Goal: Task Accomplishment & Management: Manage account settings

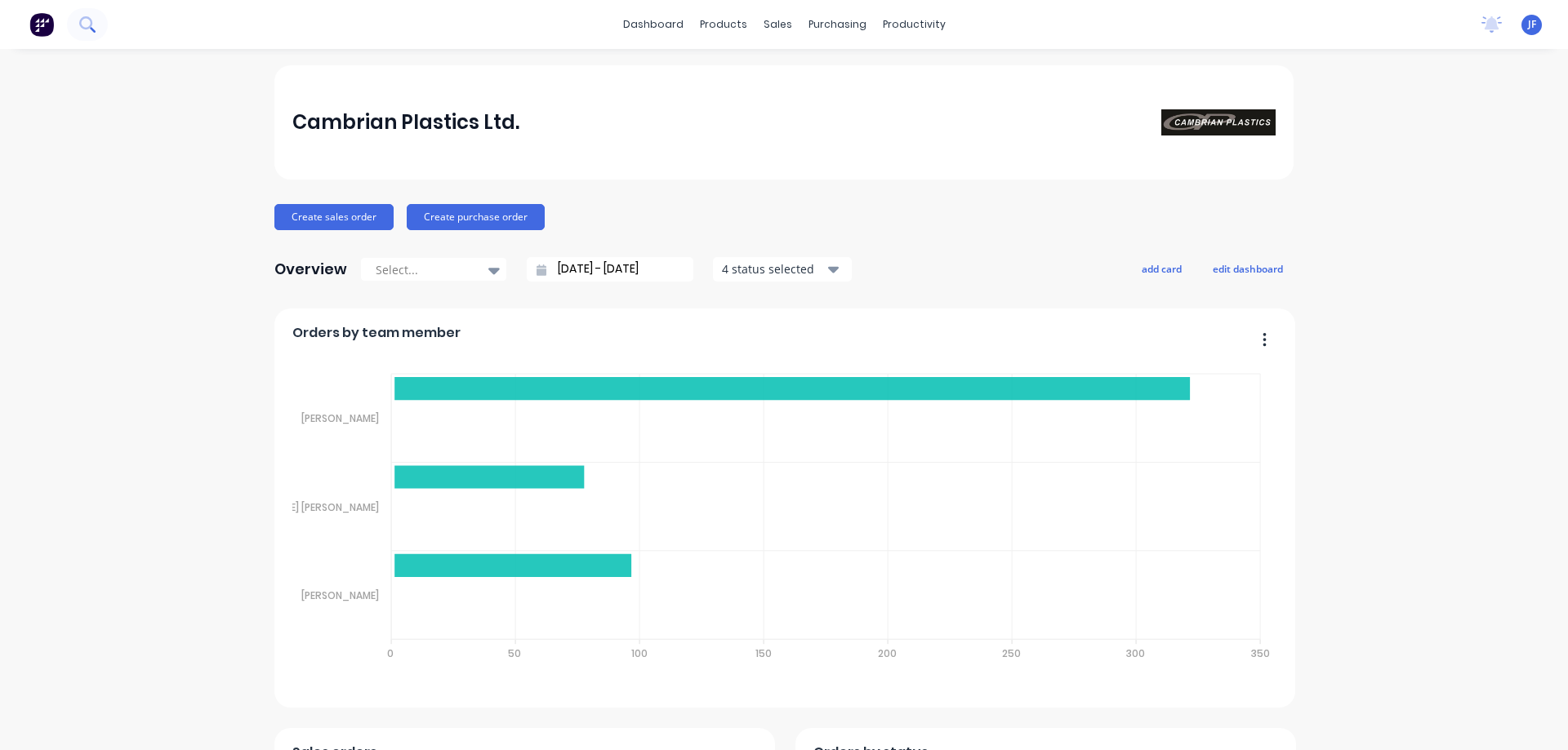
click at [84, 26] on icon at bounding box center [86, 23] width 16 height 16
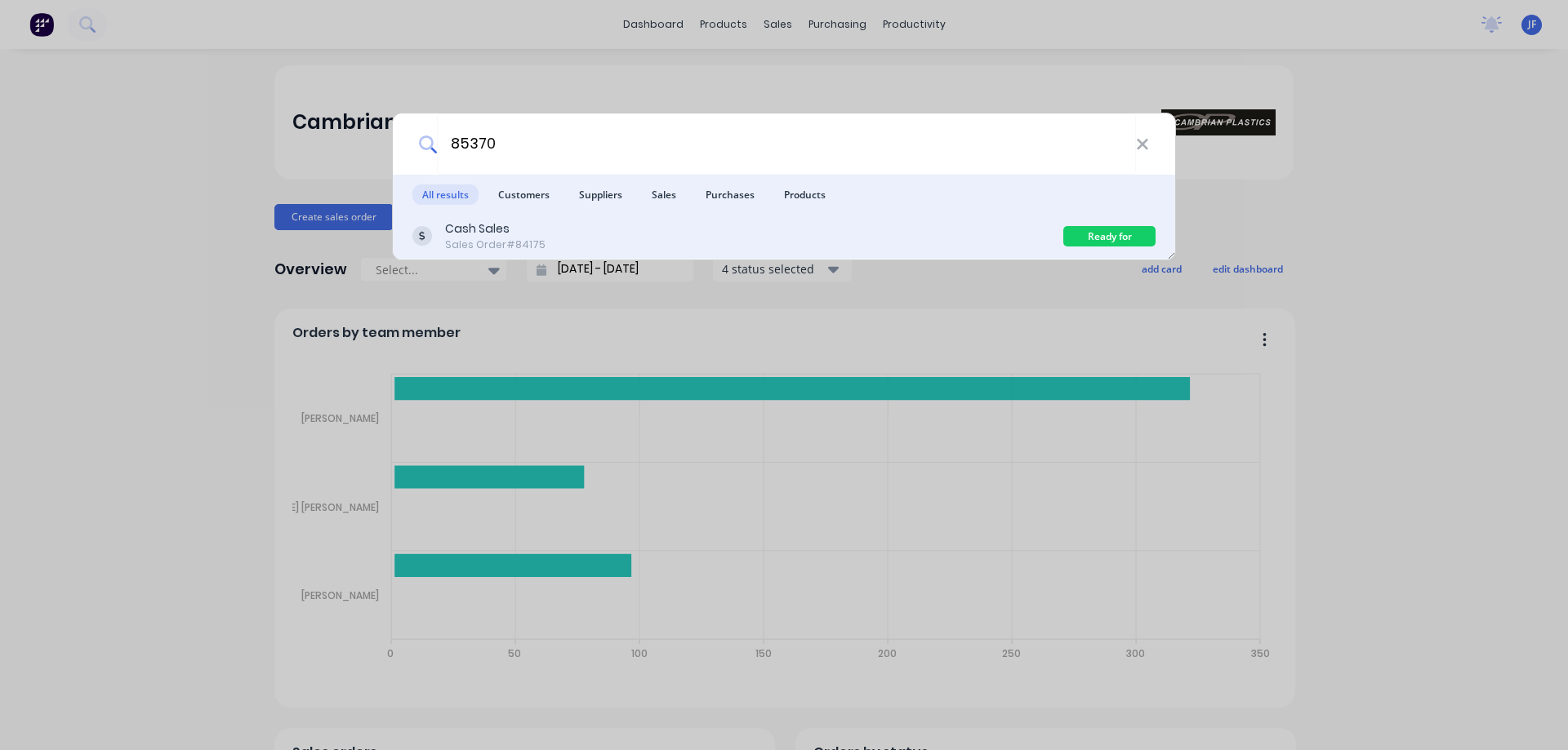
type input "85370"
click at [582, 240] on div "Cash Sales Sales Order #84175" at bounding box center [738, 237] width 651 height 32
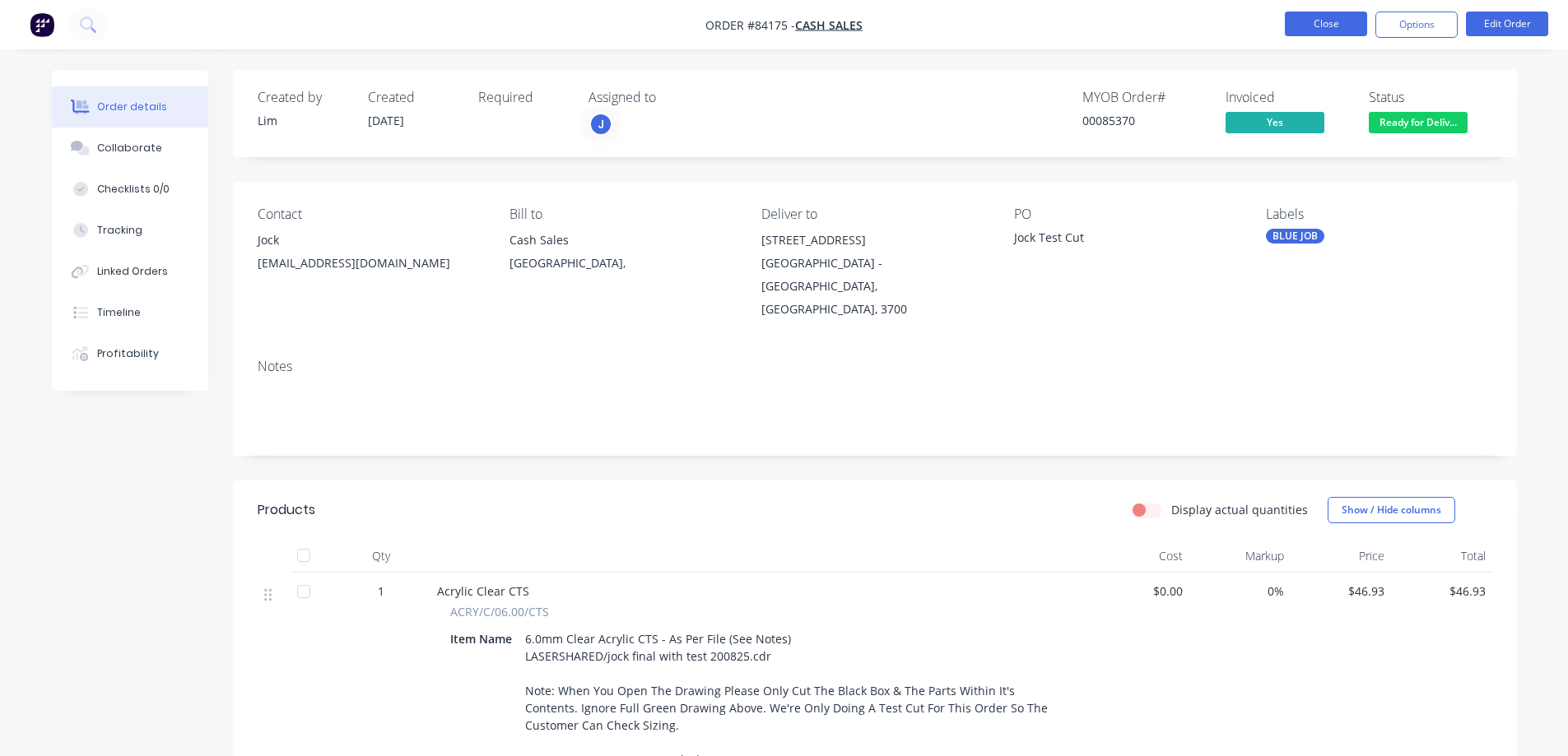
click at [1310, 26] on button "Close" at bounding box center [1325, 24] width 82 height 25
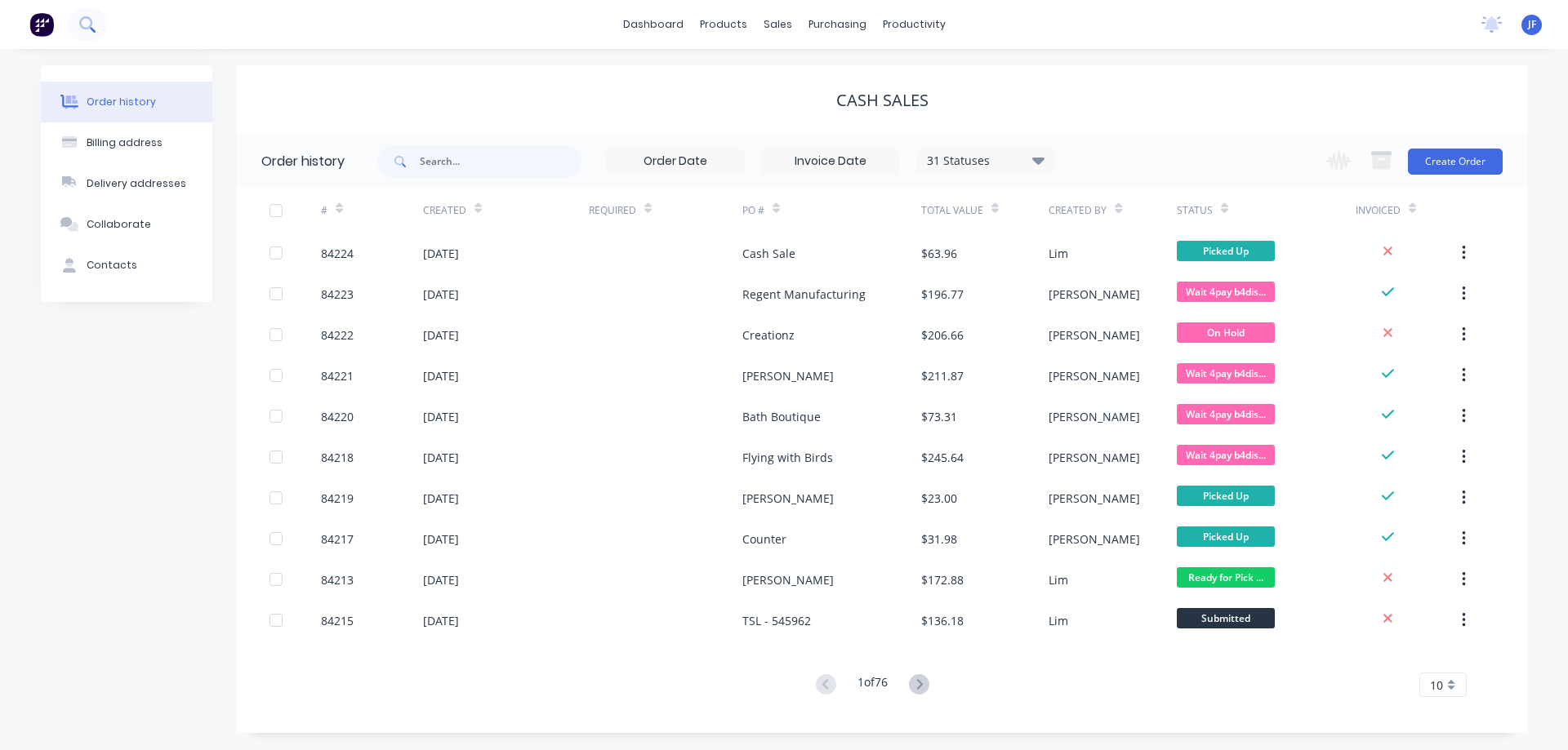
click at [85, 23] on icon at bounding box center [86, 23] width 16 height 16
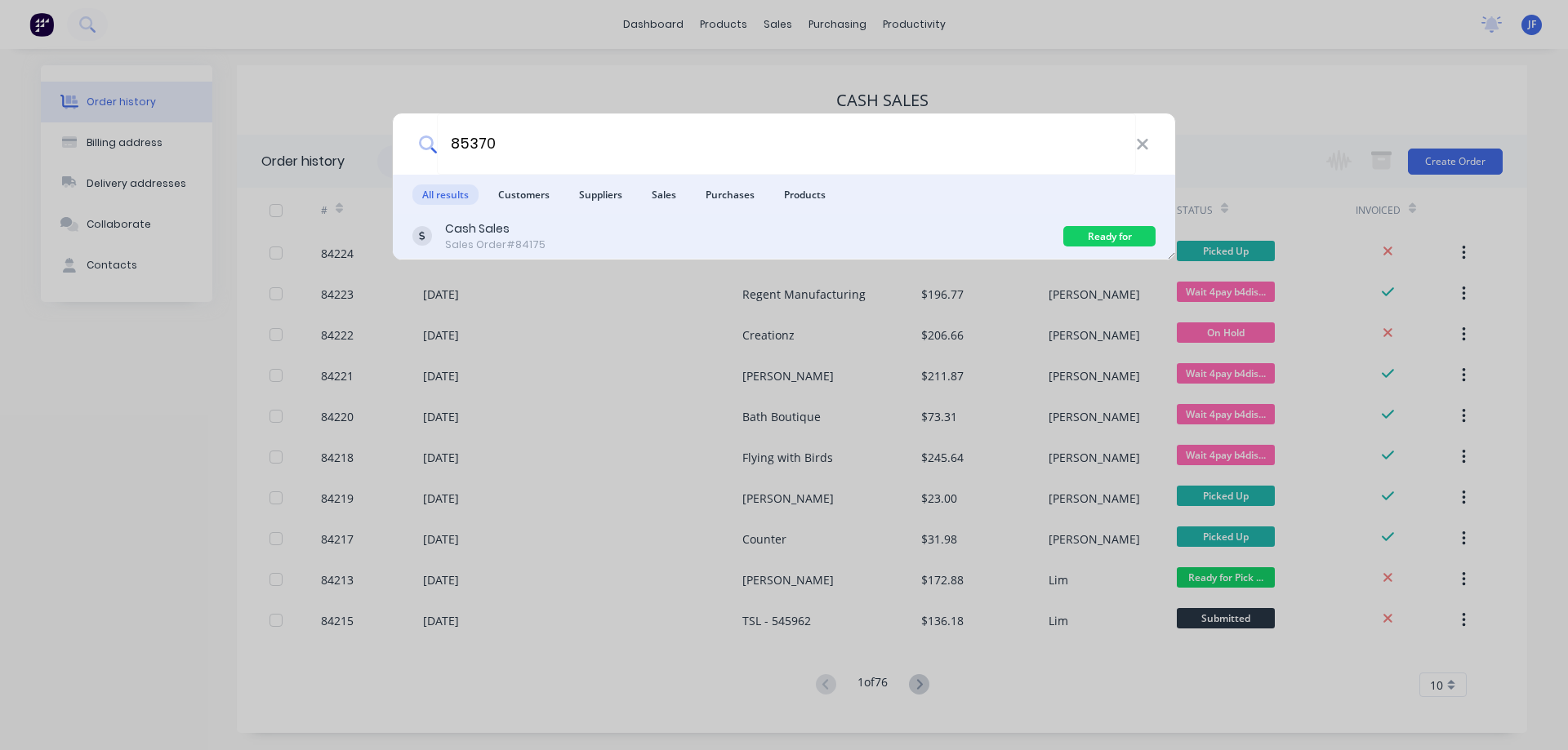
type input "85370"
click at [1027, 233] on div "Cash Sales Sales Order #84175" at bounding box center [738, 237] width 651 height 32
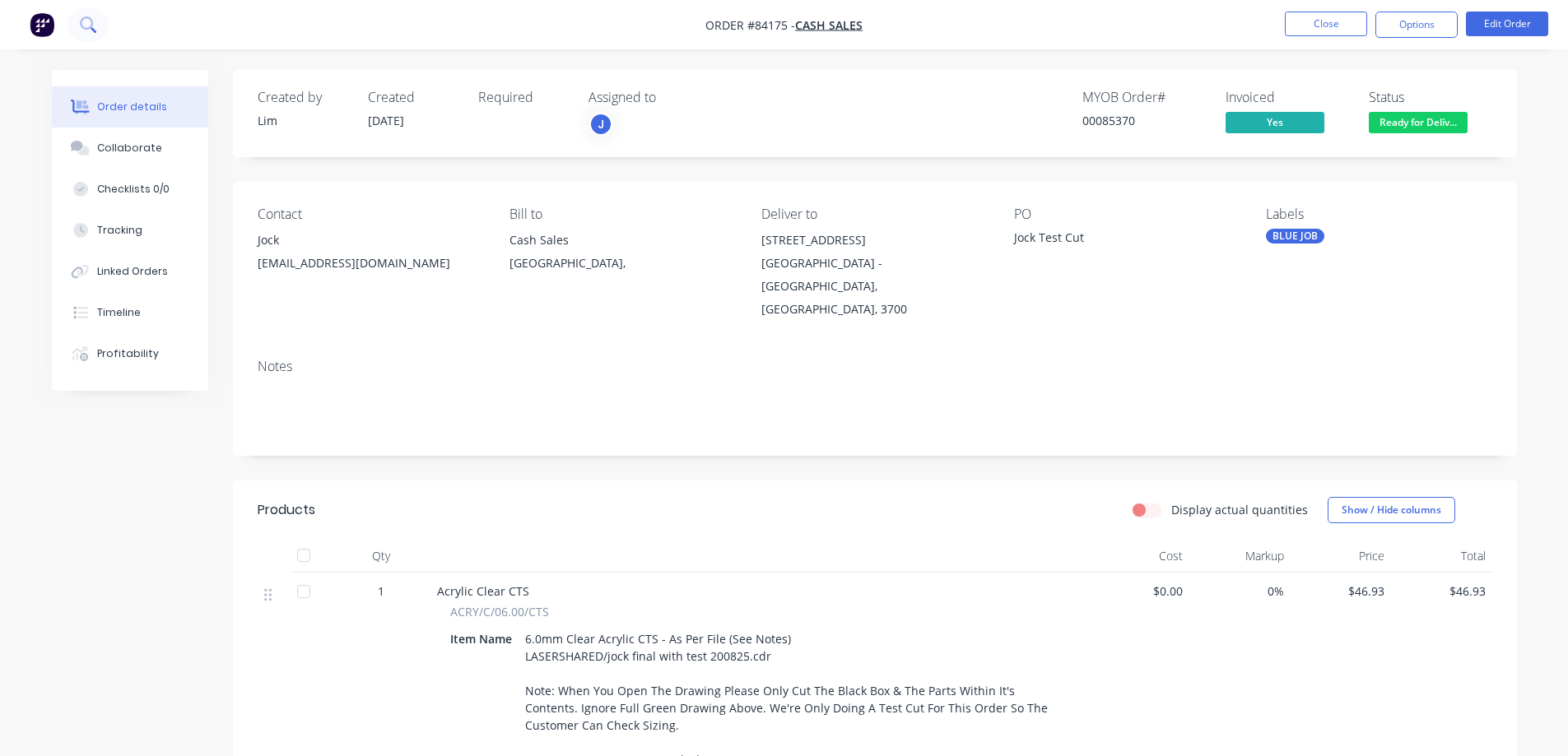
click at [97, 22] on button at bounding box center [87, 25] width 41 height 33
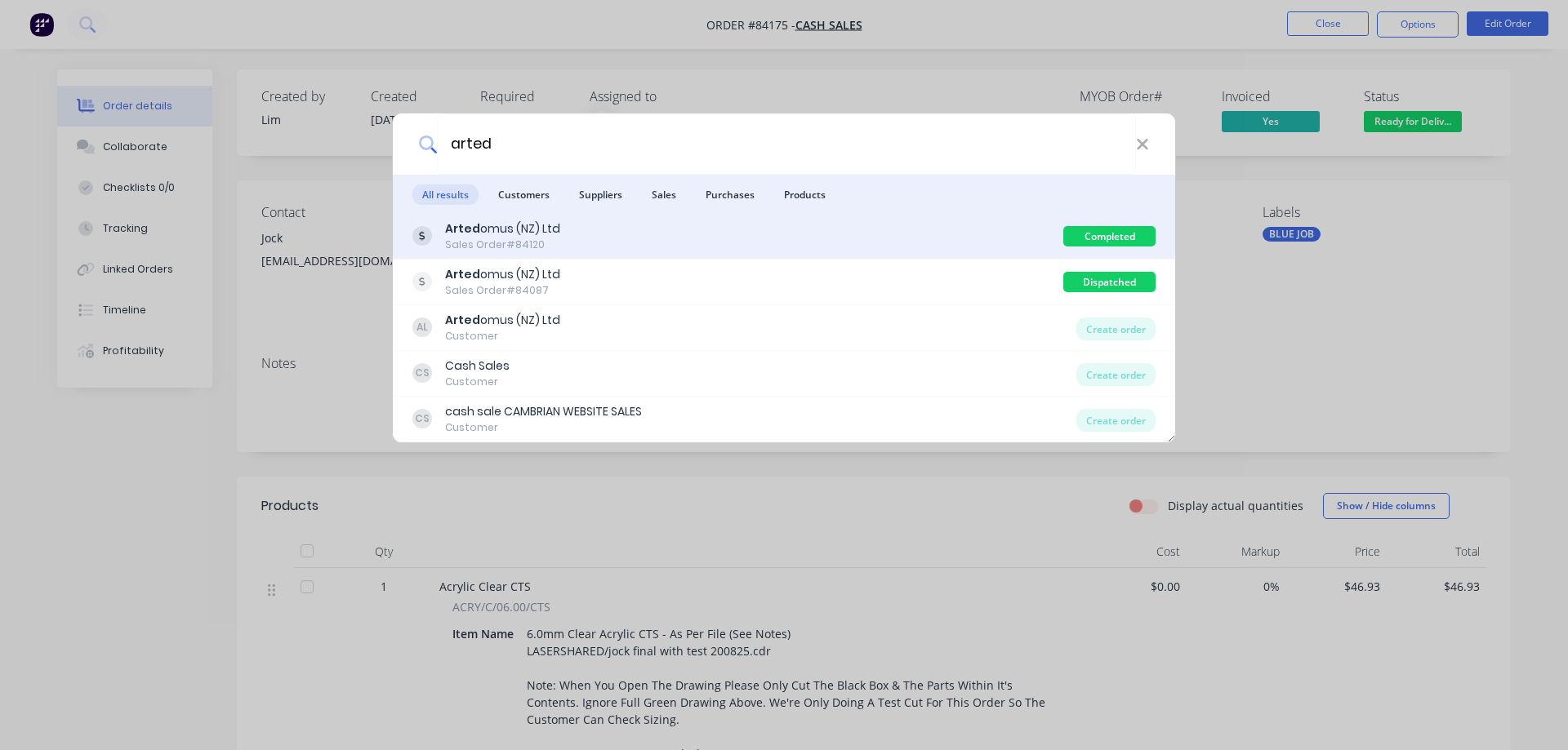
type input "arted"
click at [667, 245] on div "Arted omus (NZ) Ltd Sales Order #84120" at bounding box center [738, 237] width 651 height 32
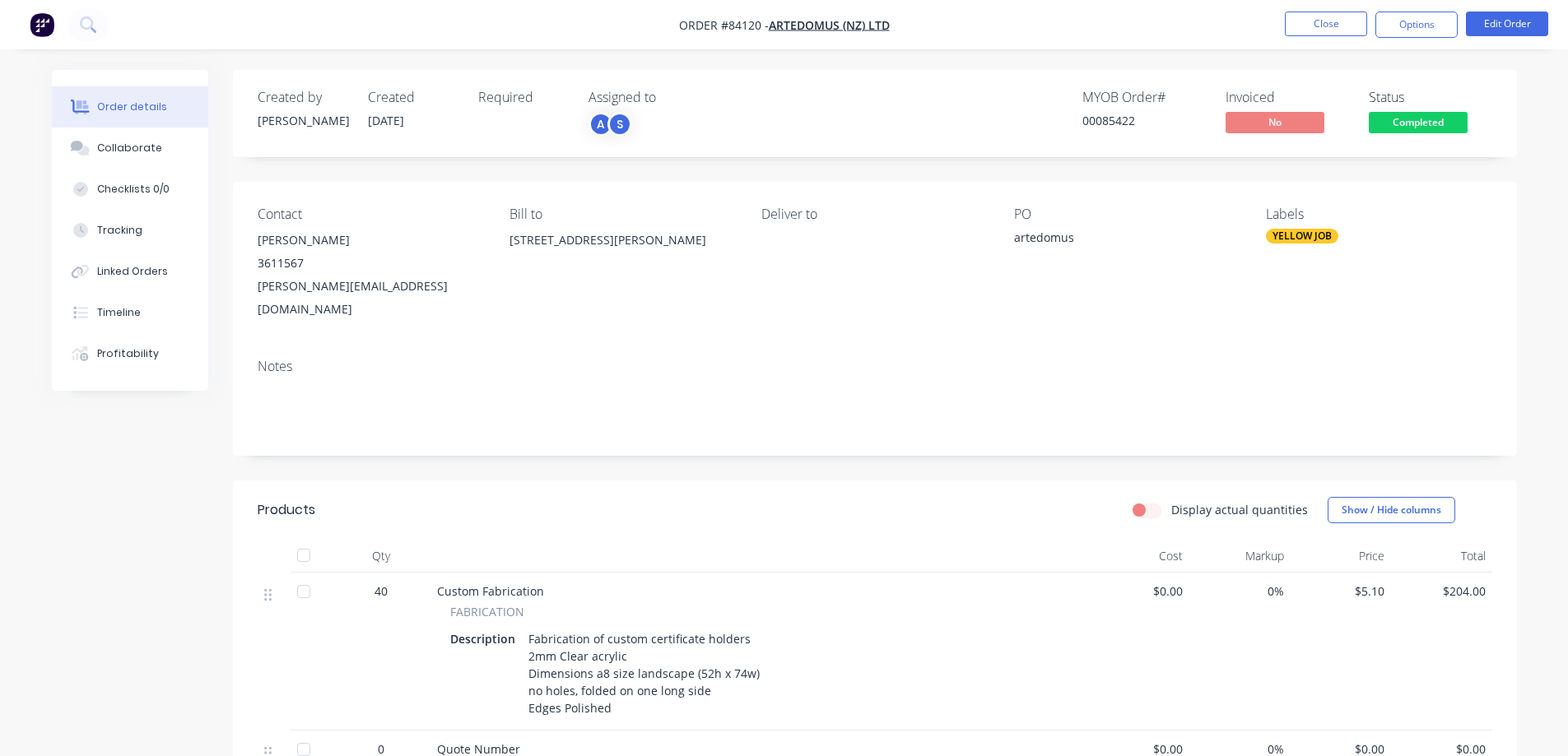
click at [1420, 124] on span "Completed" at bounding box center [1418, 122] width 99 height 21
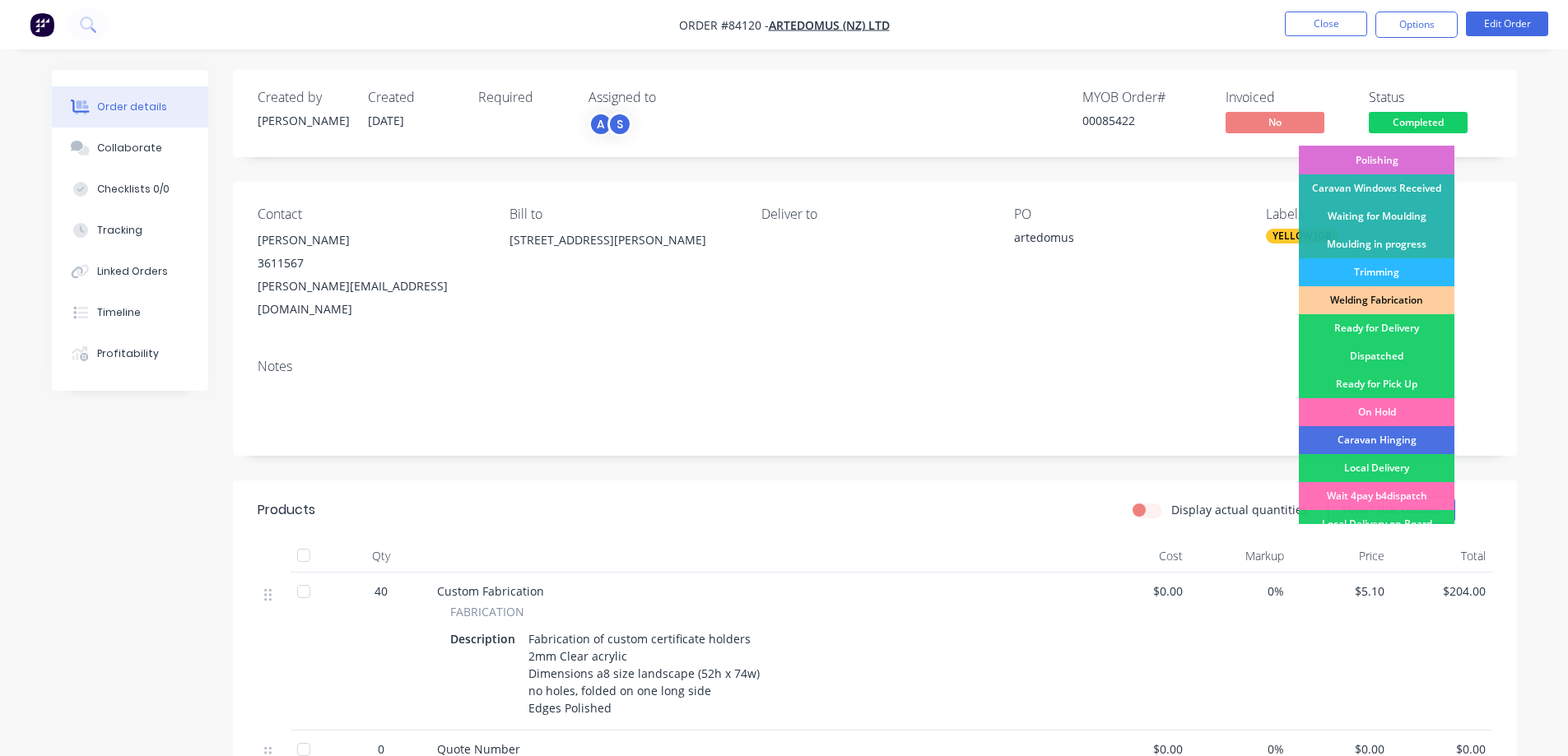
scroll to position [321, 0]
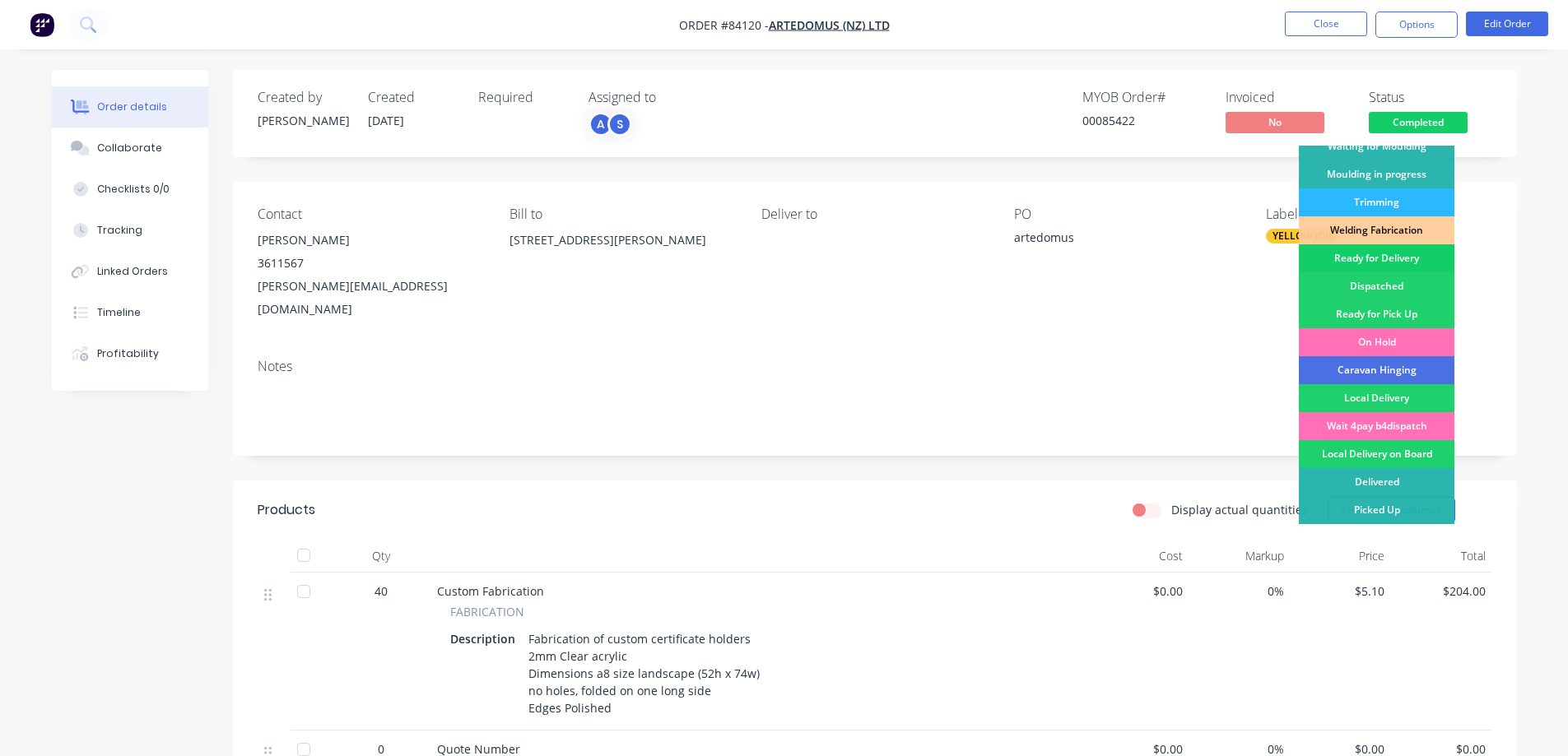
click at [1411, 259] on div "Ready for Delivery" at bounding box center [1377, 259] width 155 height 28
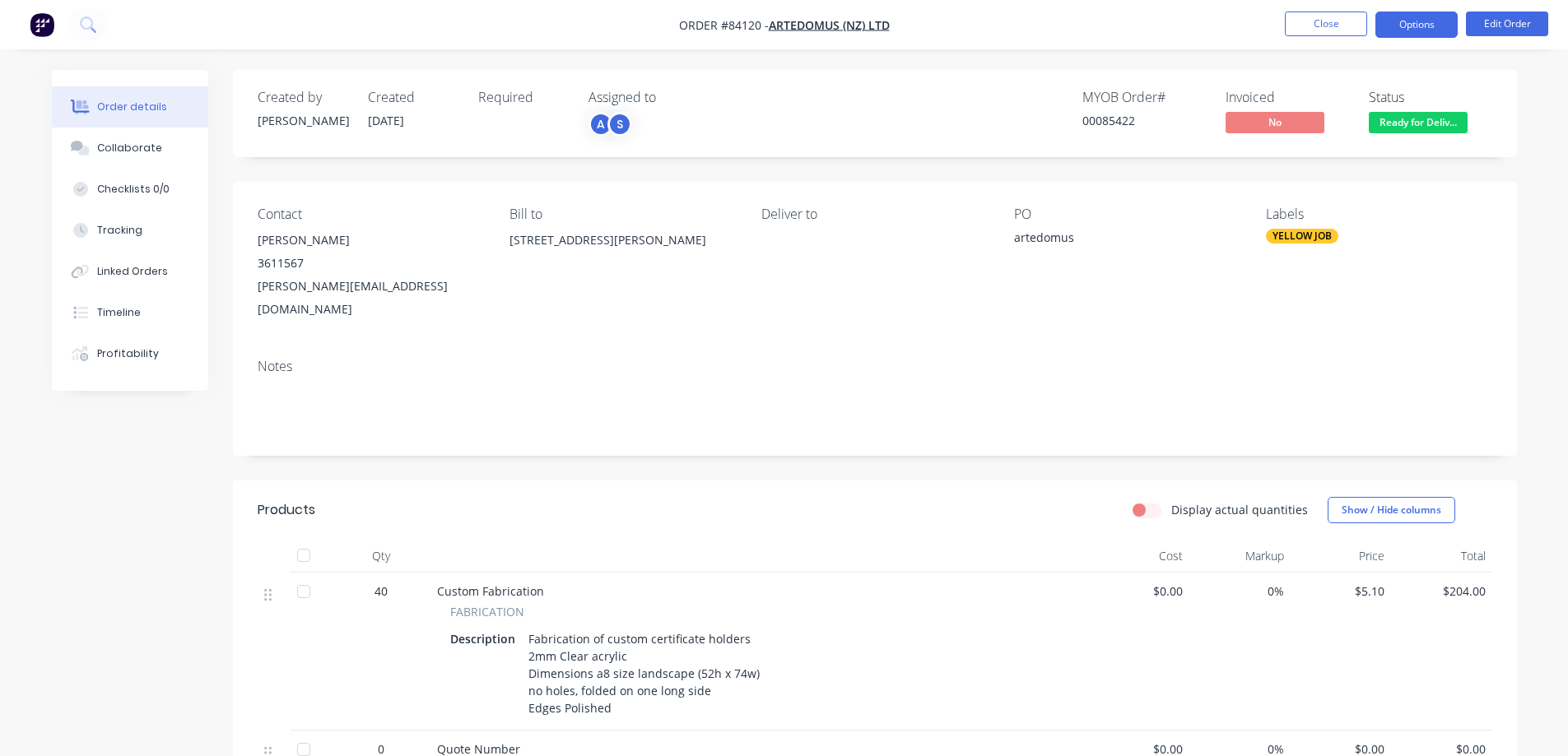
click at [1409, 28] on button "Options" at bounding box center [1416, 25] width 82 height 27
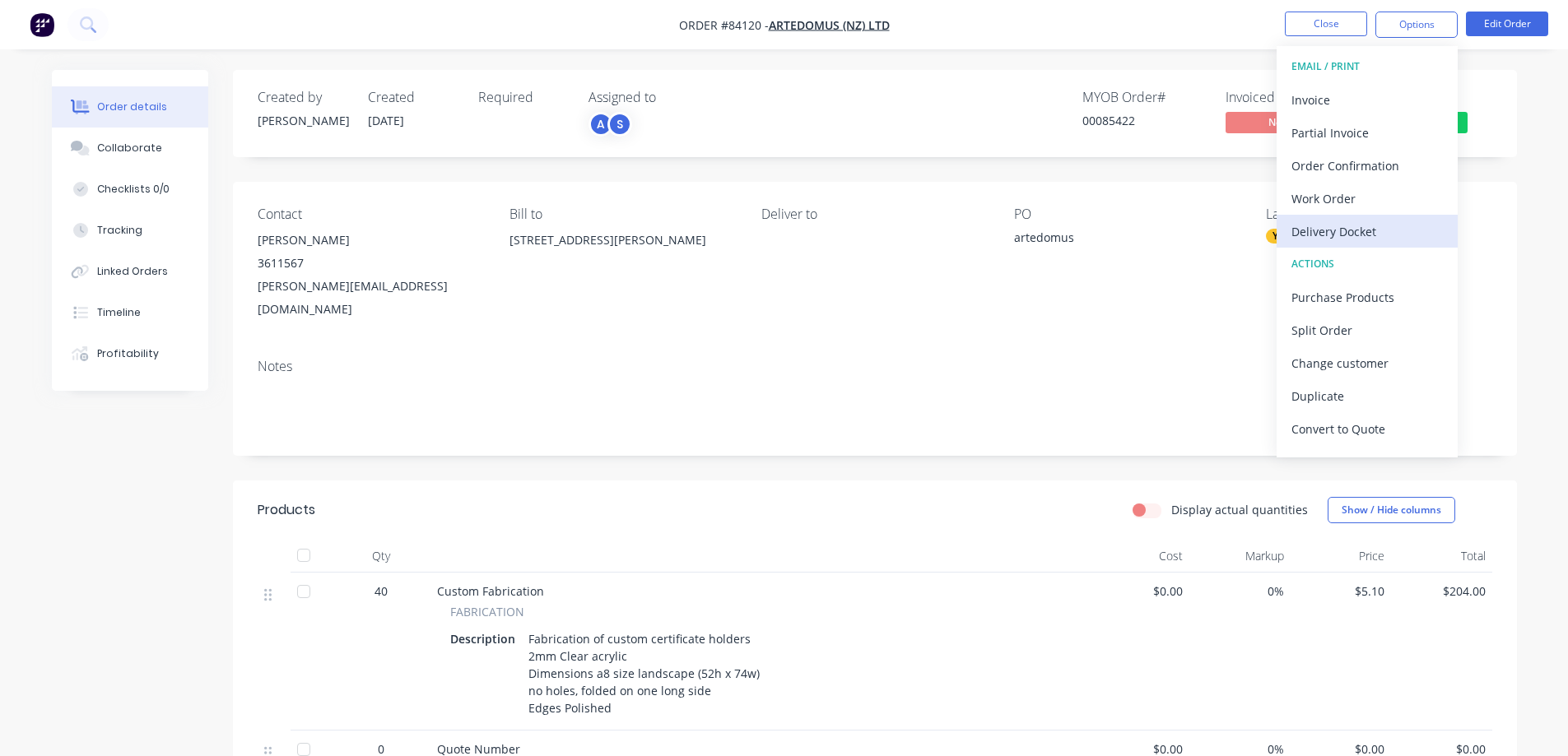
drag, startPoint x: 1324, startPoint y: 238, endPoint x: 1333, endPoint y: 218, distance: 21.9
click at [1325, 237] on div "Delivery Docket" at bounding box center [1367, 231] width 152 height 24
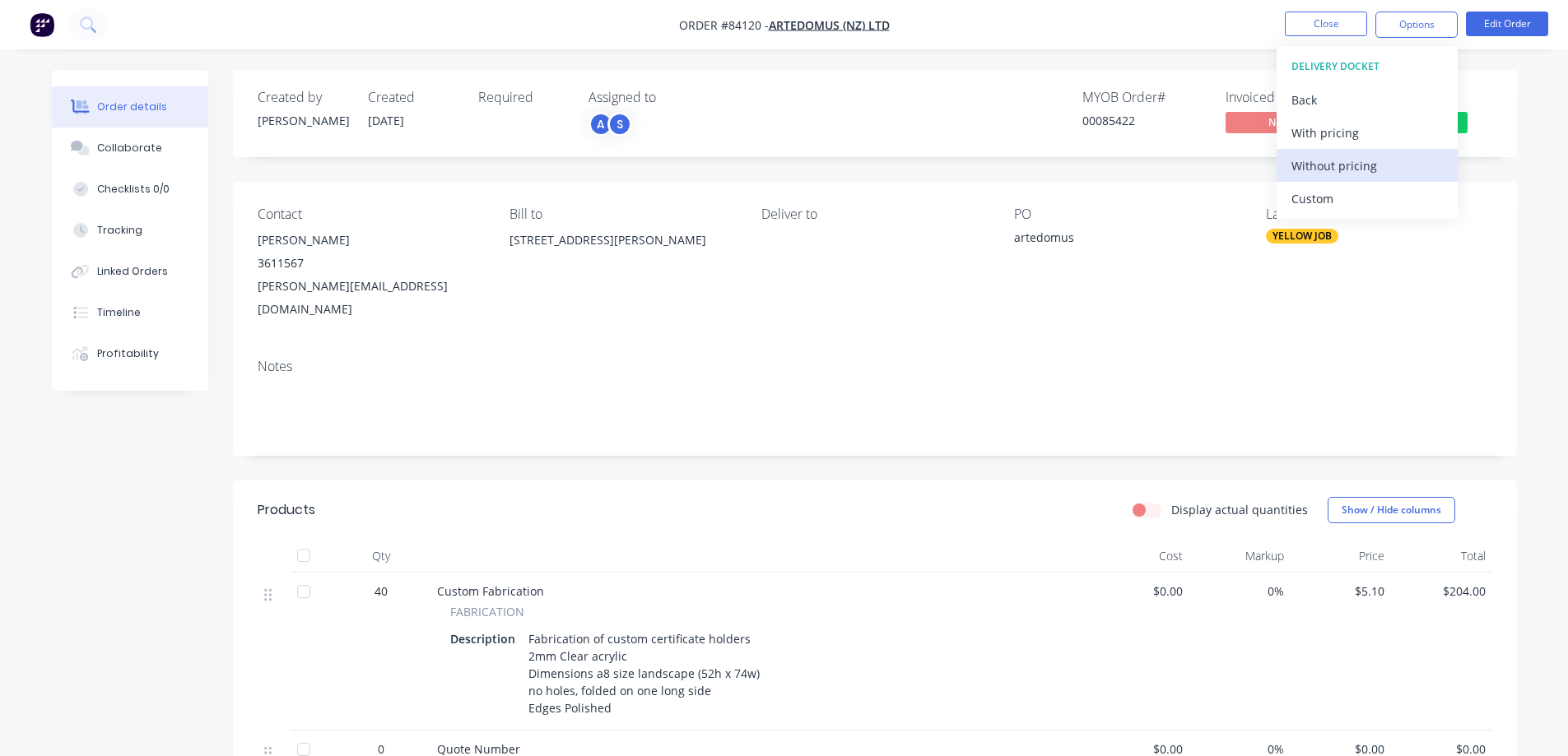
click at [1353, 167] on div "Without pricing" at bounding box center [1367, 165] width 152 height 24
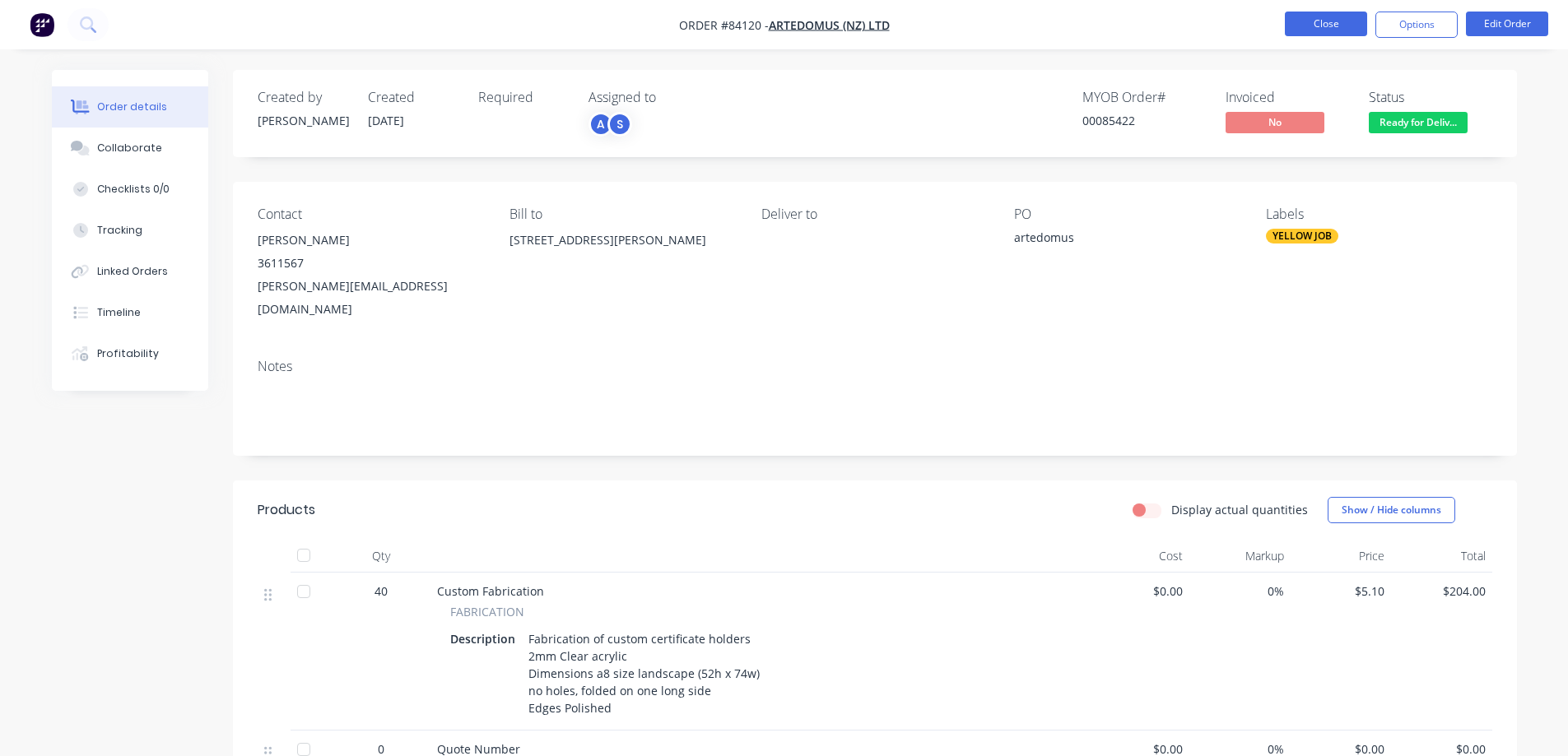
click at [1325, 32] on button "Close" at bounding box center [1325, 24] width 82 height 25
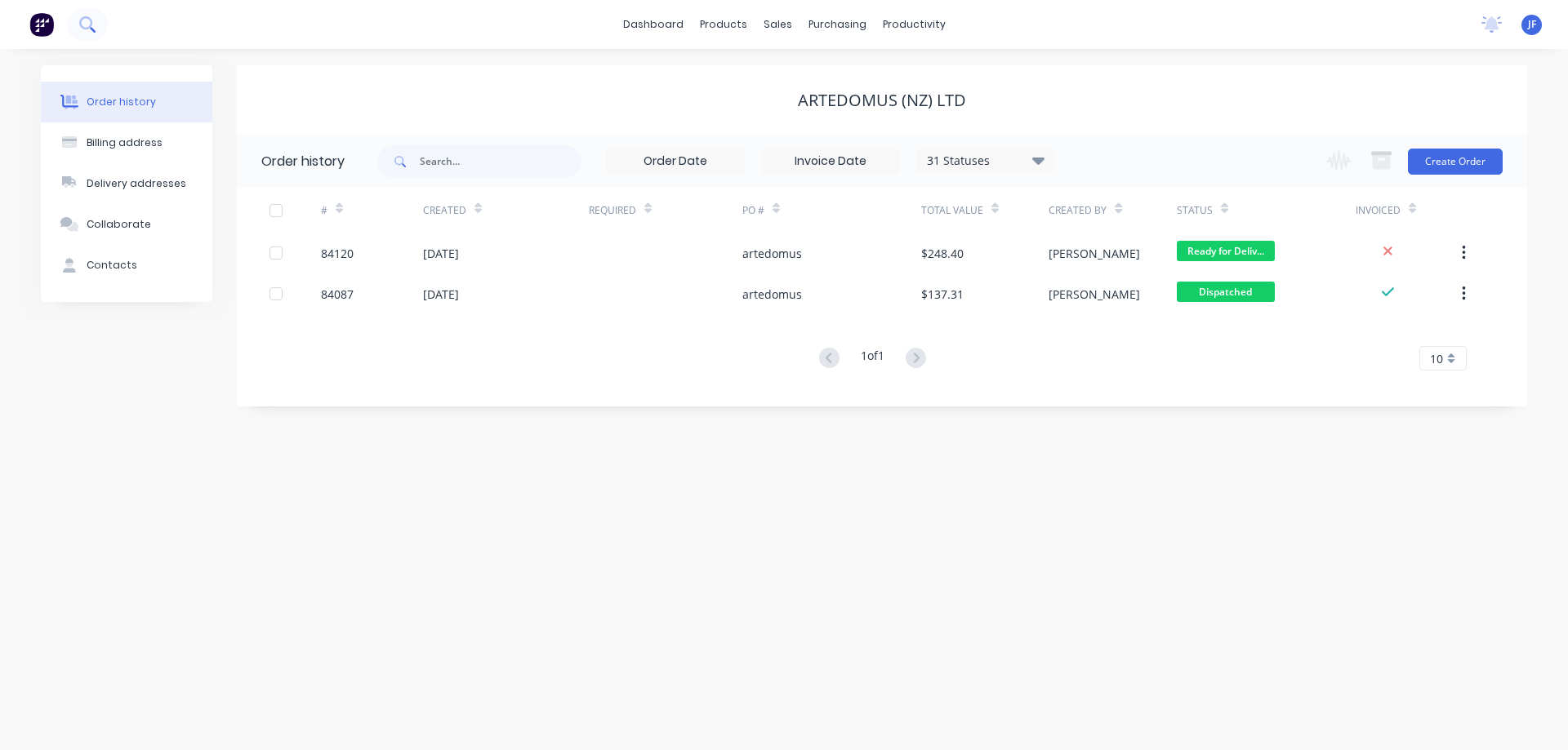
click at [92, 25] on icon at bounding box center [86, 23] width 16 height 16
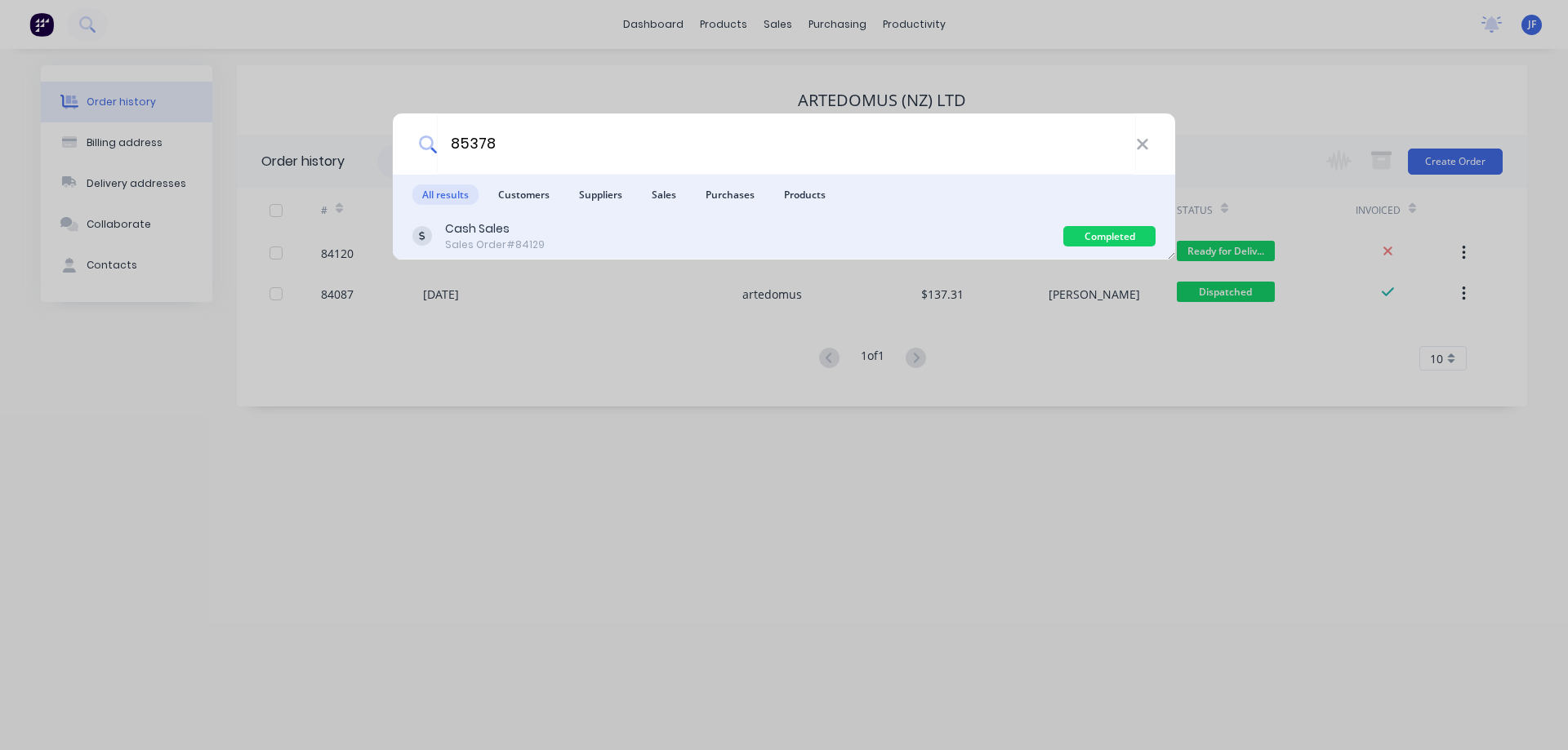
type input "85378"
click at [601, 233] on div "Cash Sales Sales Order #84129" at bounding box center [738, 237] width 651 height 32
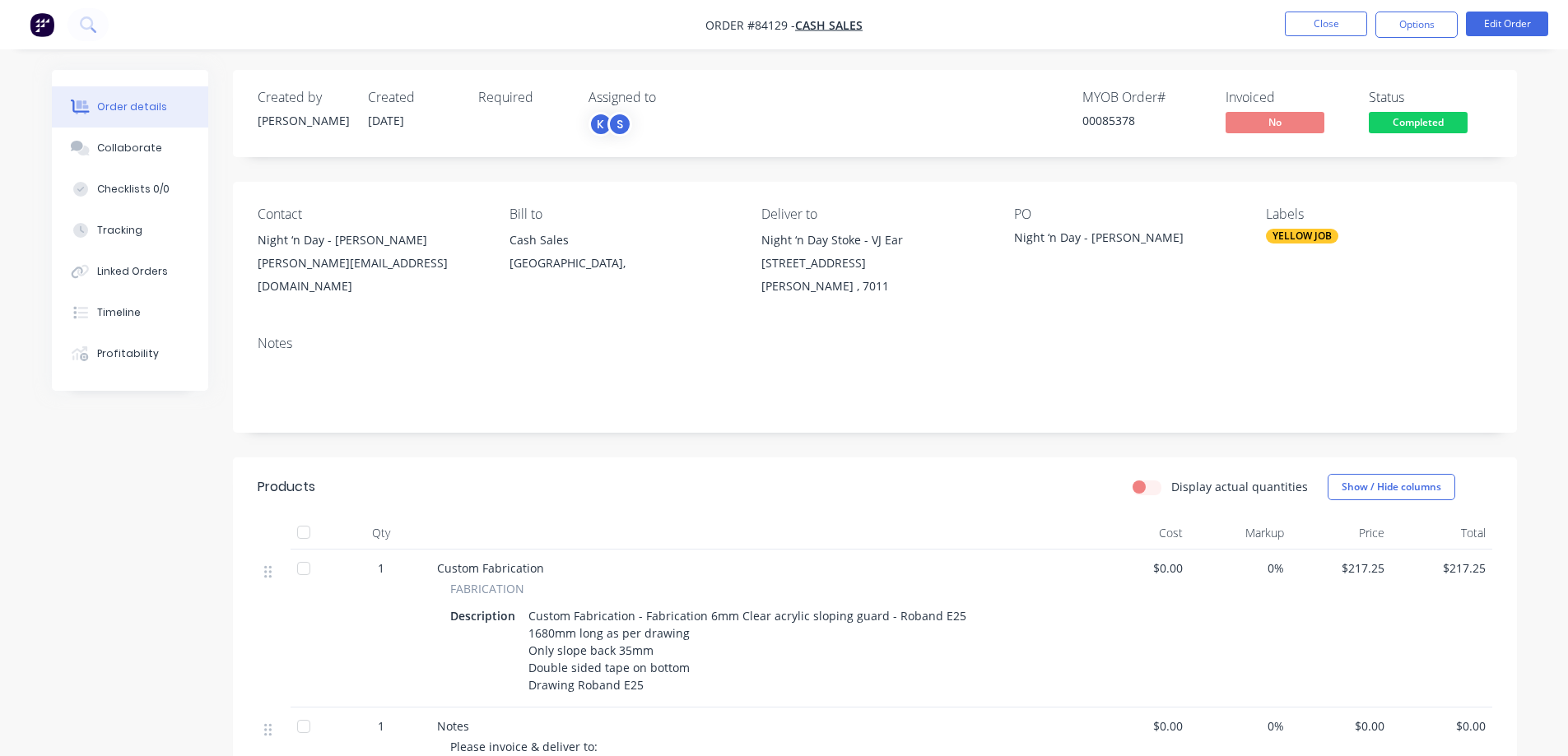
click at [1421, 121] on span "Completed" at bounding box center [1418, 122] width 99 height 21
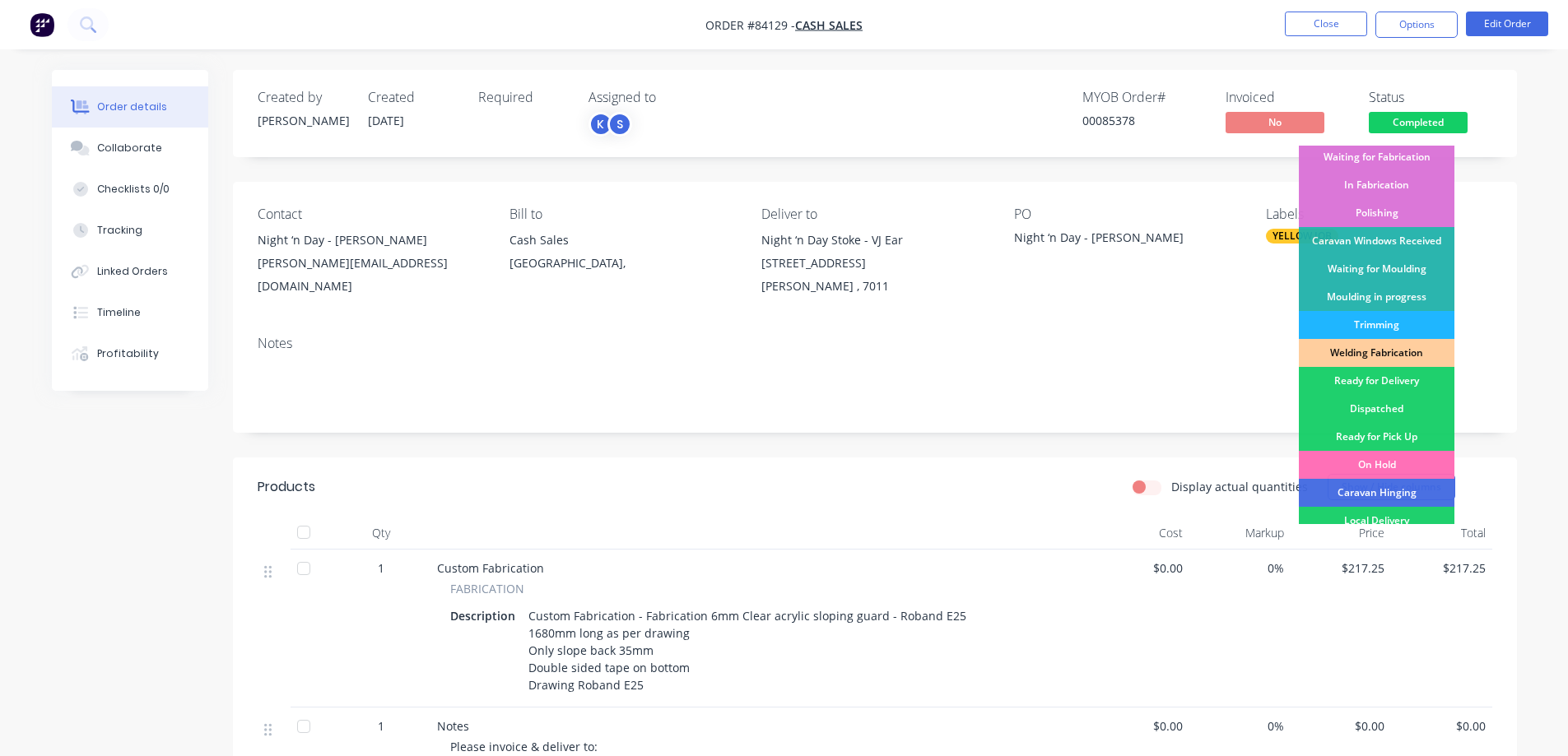
scroll to position [321, 0]
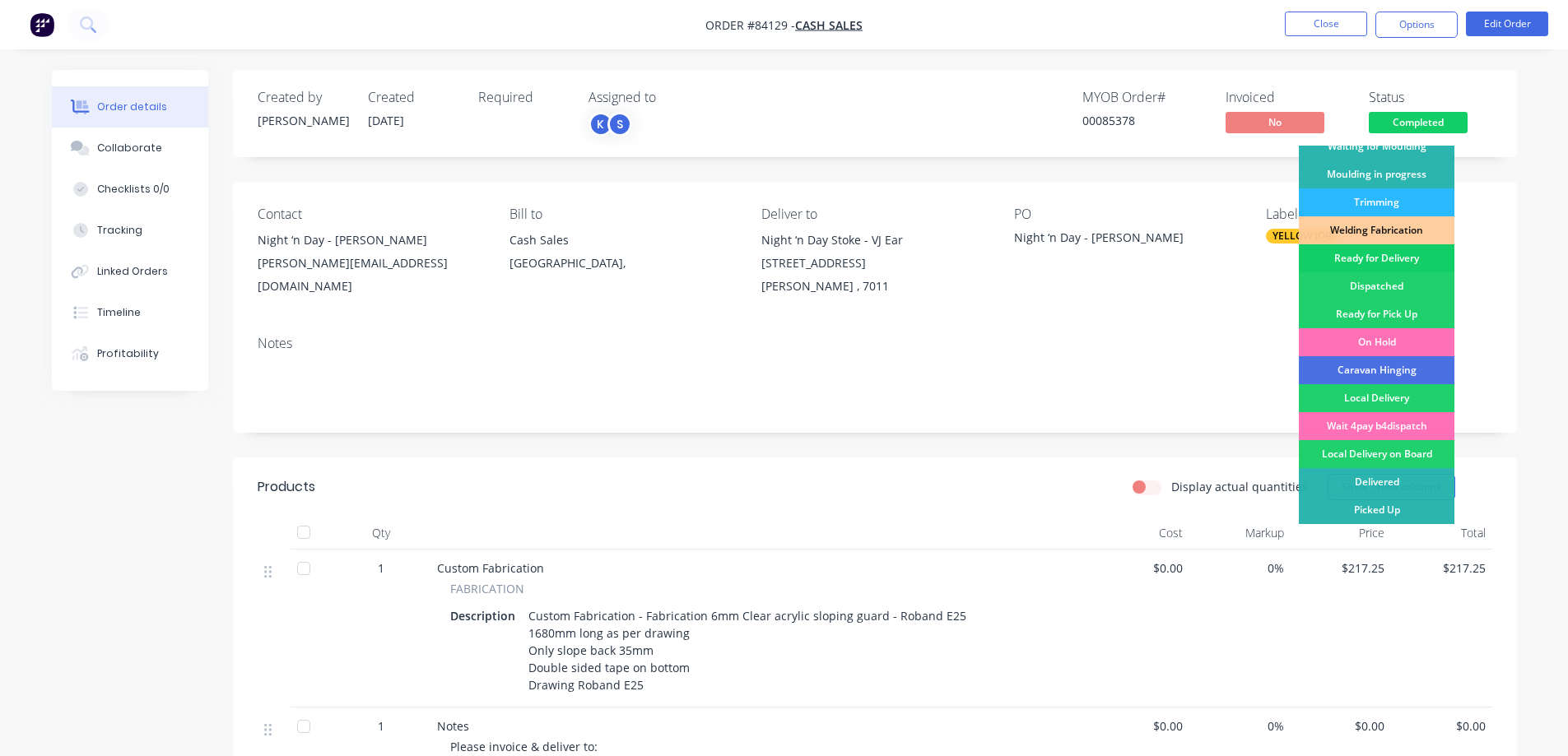
click at [1394, 261] on div "Ready for Delivery" at bounding box center [1377, 259] width 155 height 28
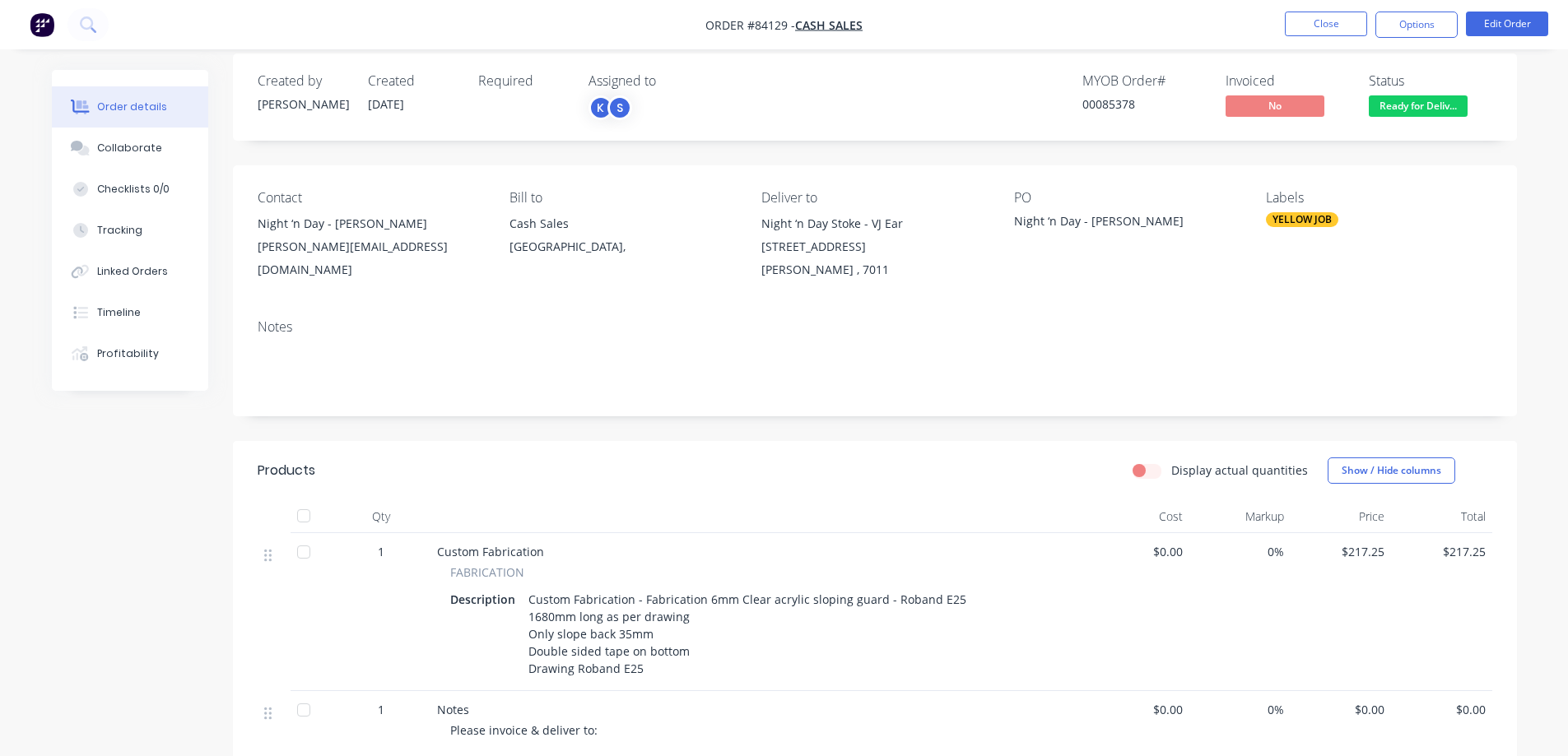
scroll to position [0, 0]
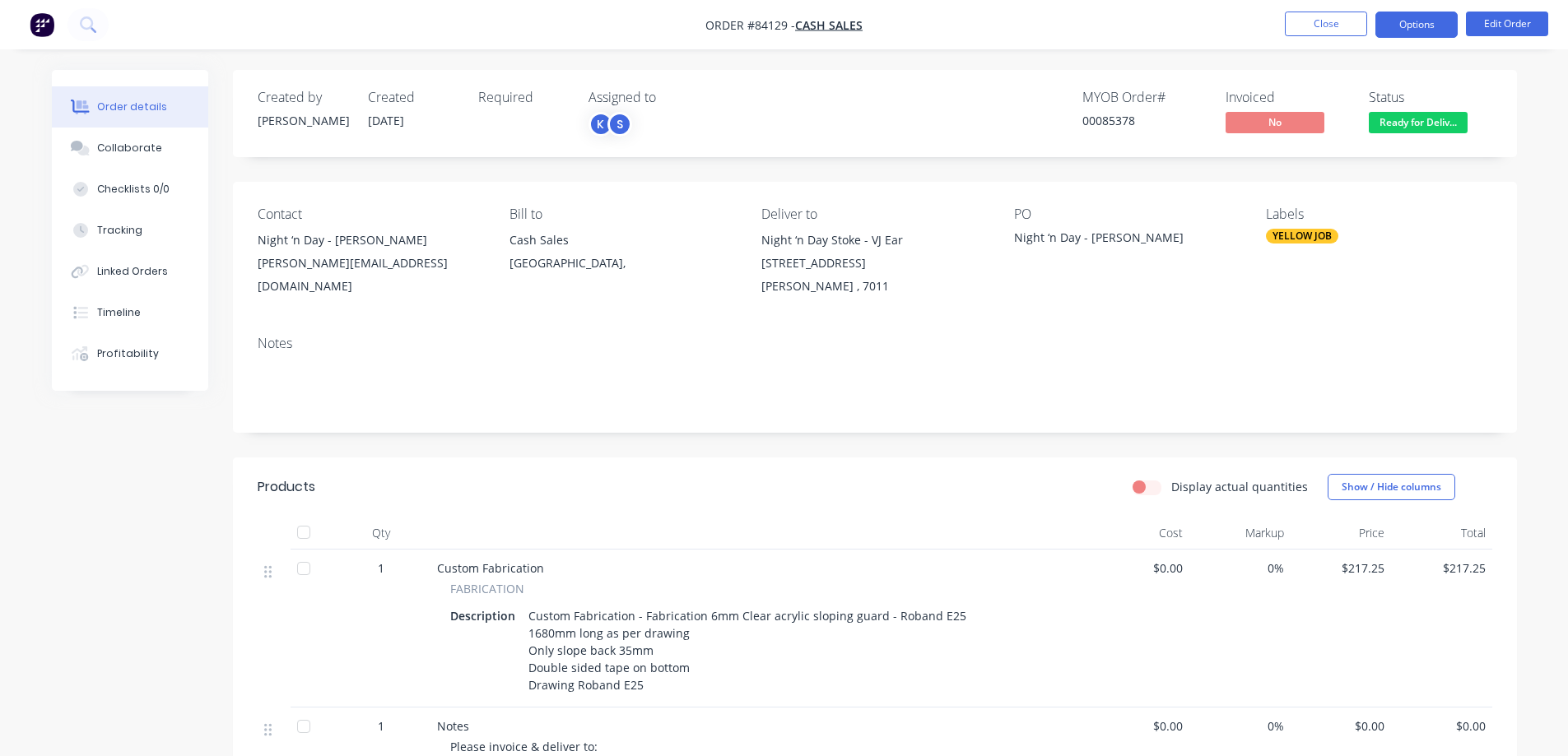
click at [1426, 24] on button "Options" at bounding box center [1416, 25] width 82 height 27
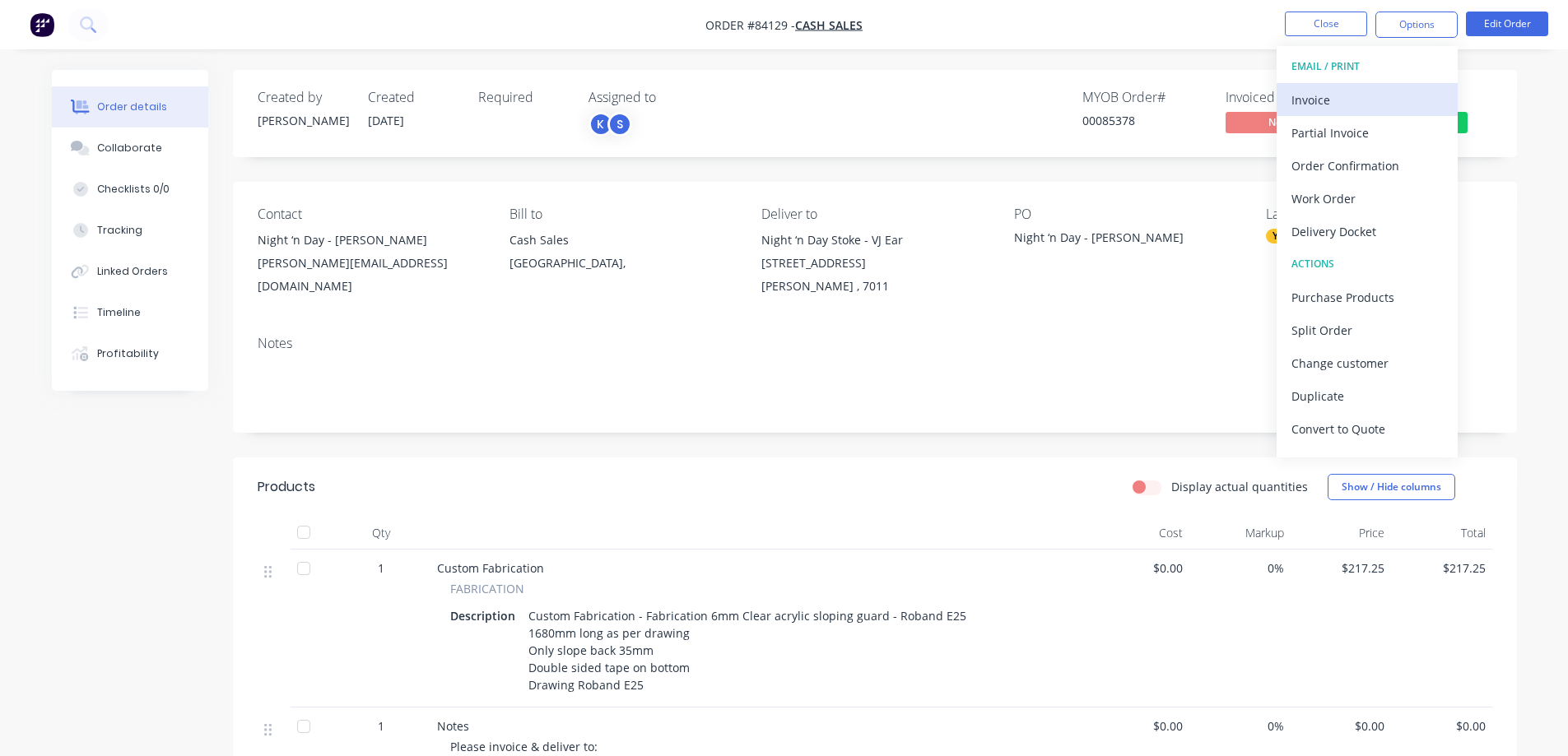
click at [1407, 101] on div "Invoice" at bounding box center [1367, 99] width 152 height 24
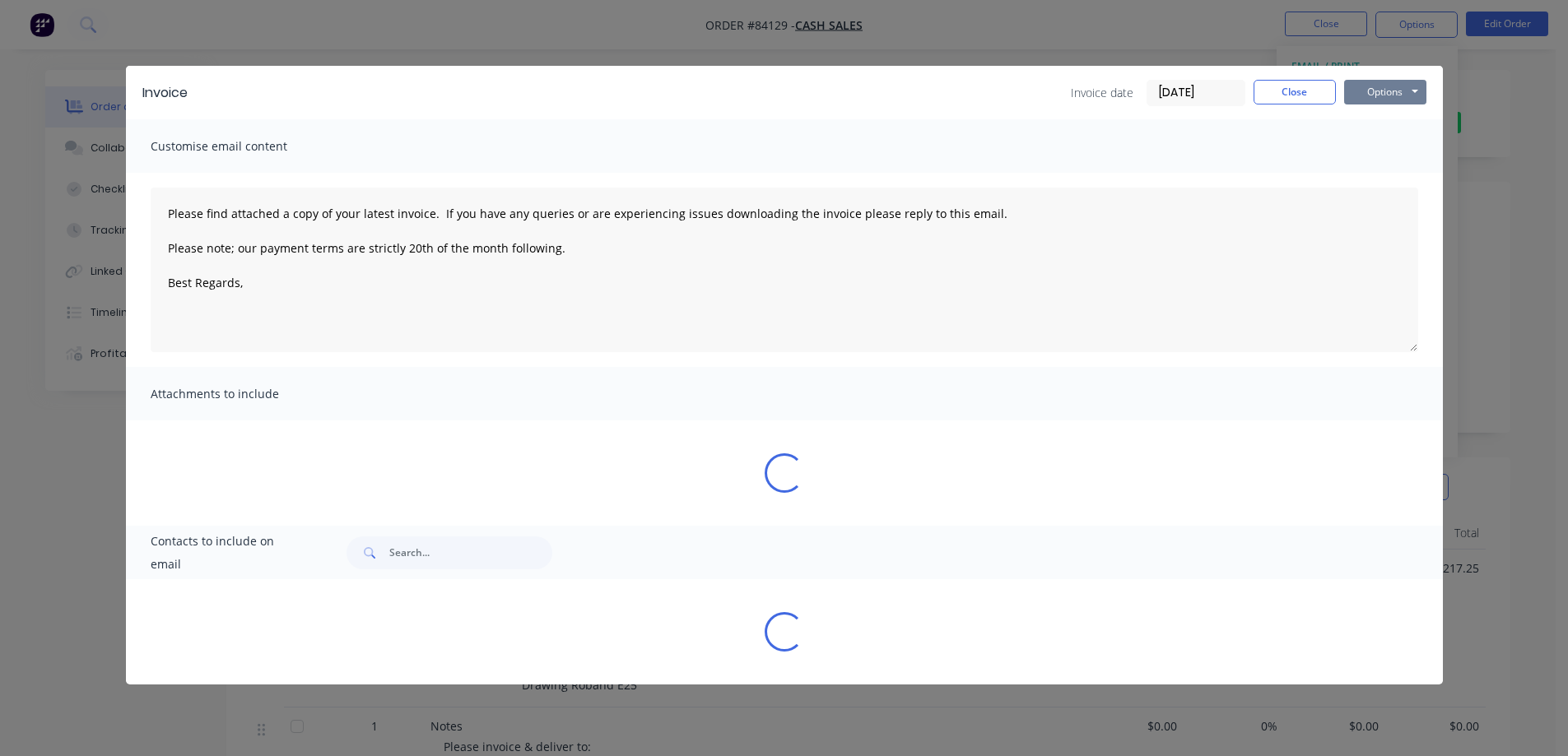
click at [1409, 99] on button "Options" at bounding box center [1385, 92] width 82 height 25
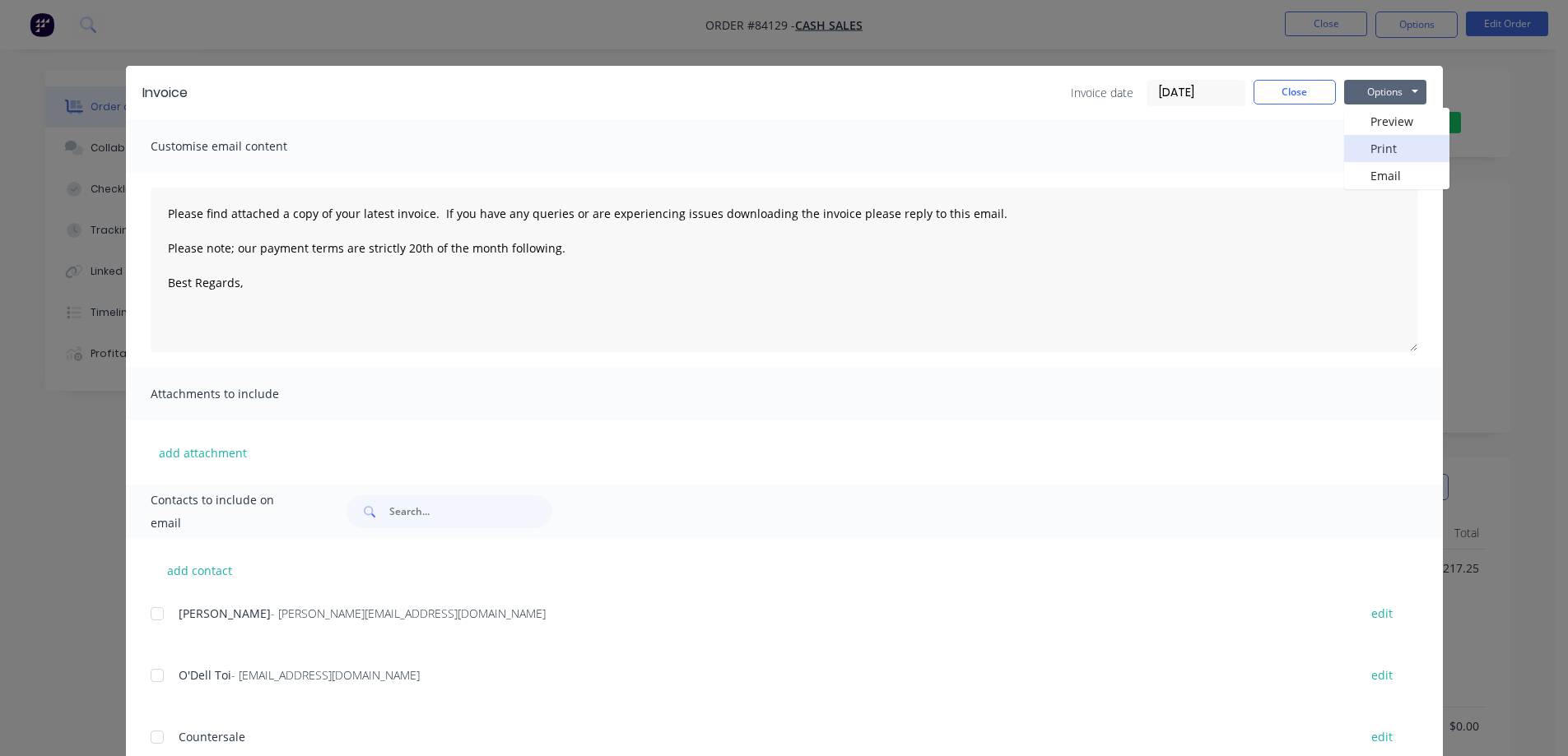
click at [1406, 141] on button "Print" at bounding box center [1397, 148] width 105 height 27
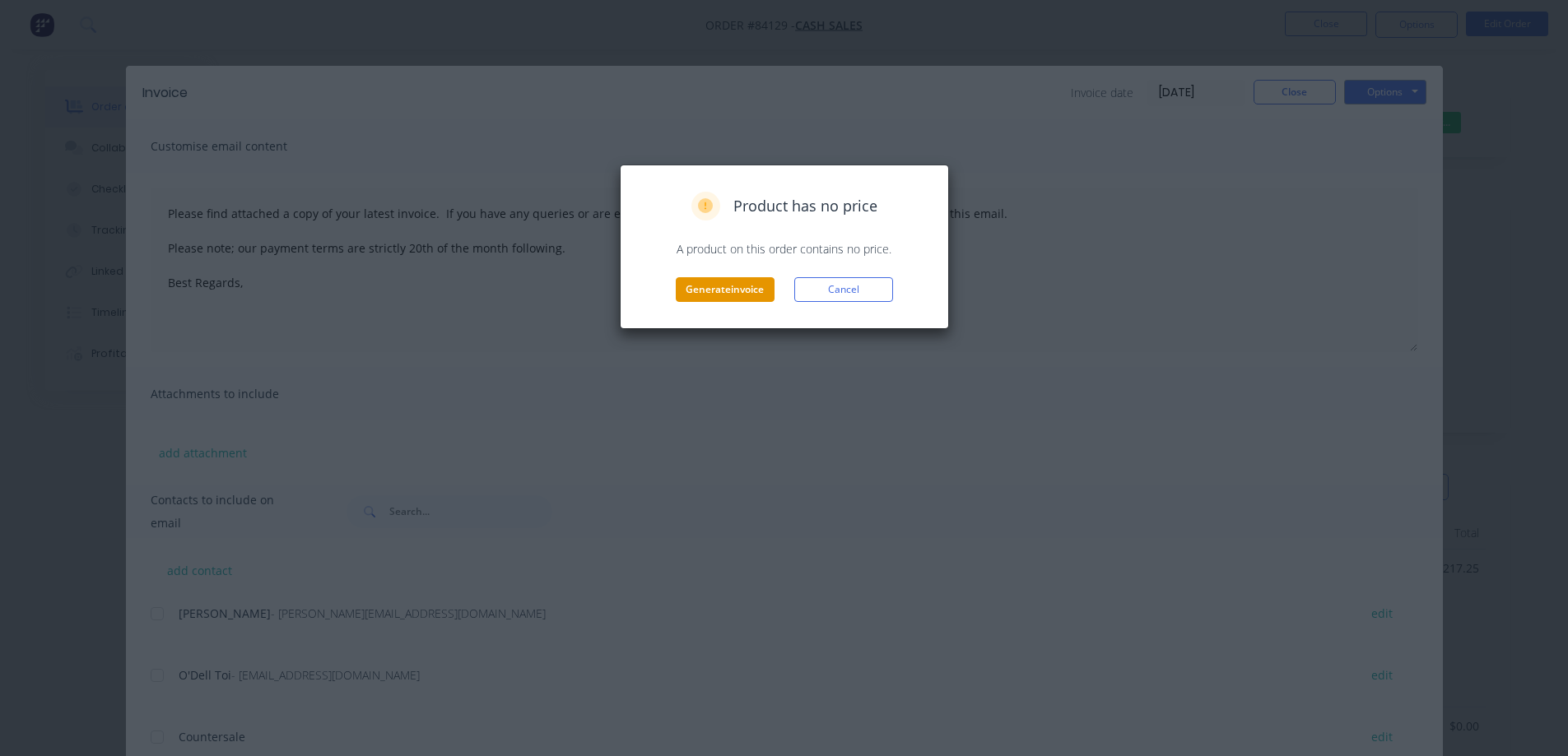
click at [713, 298] on button "Generate invoice" at bounding box center [725, 290] width 99 height 25
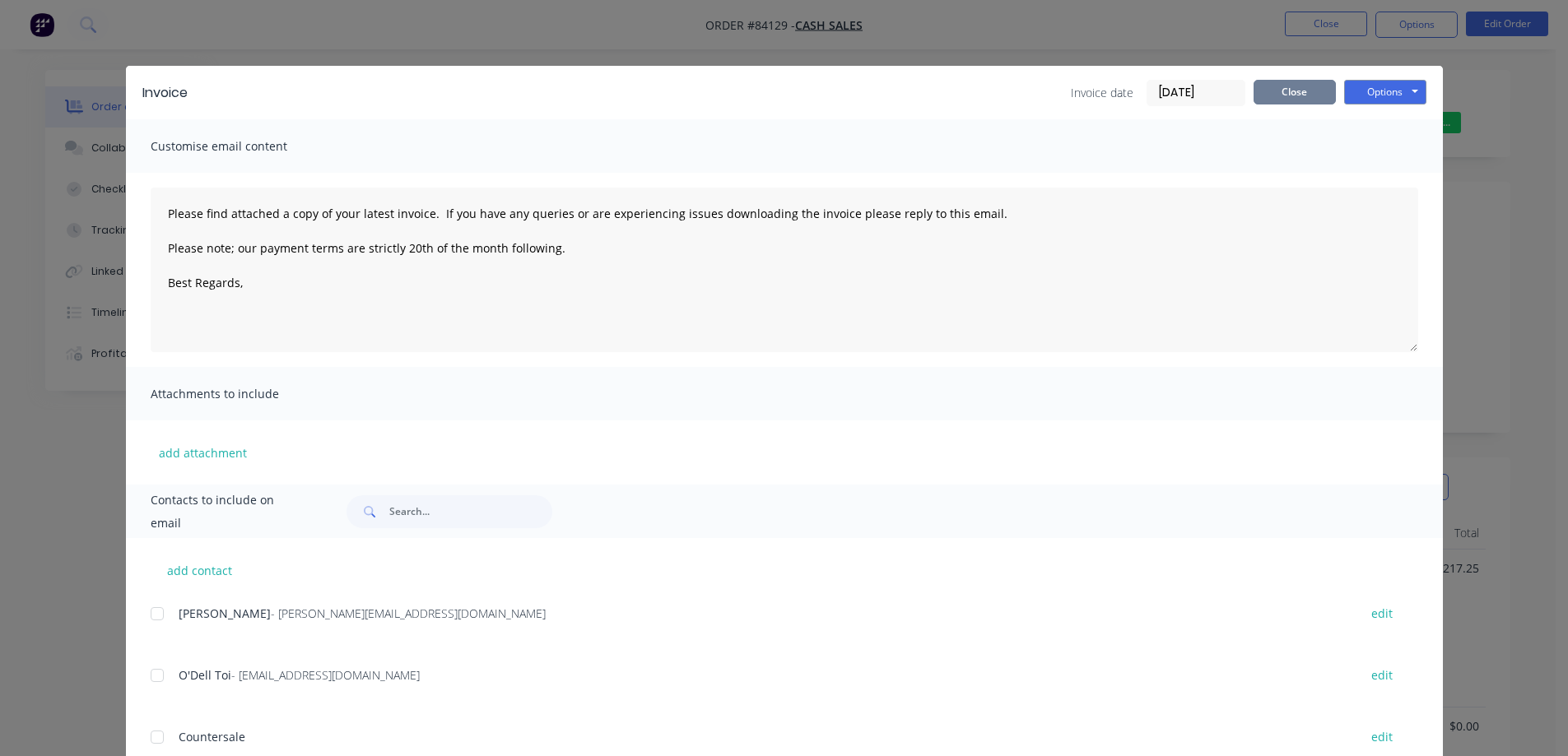
click at [1271, 85] on button "Close" at bounding box center [1294, 92] width 82 height 25
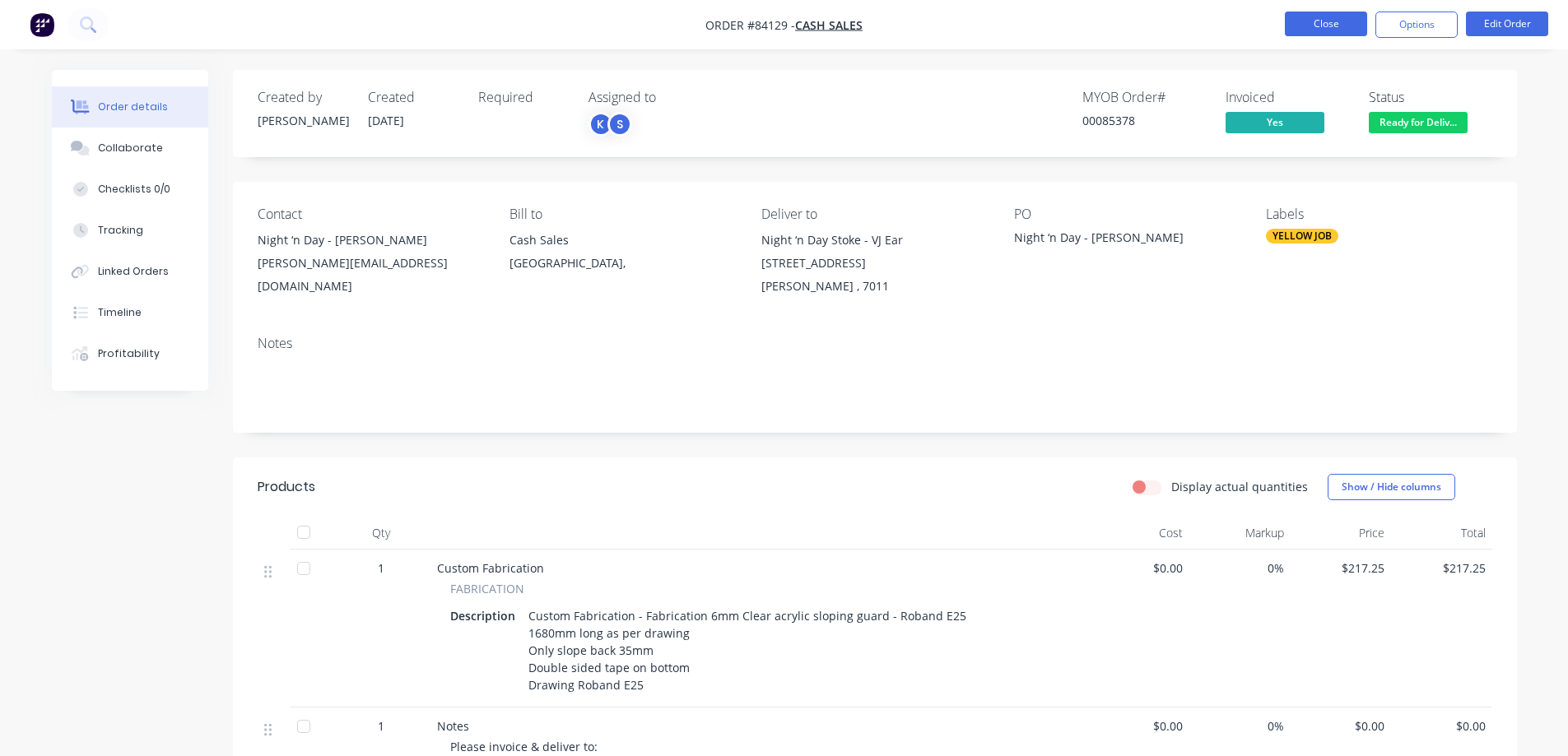
click at [1321, 33] on button "Close" at bounding box center [1325, 24] width 82 height 25
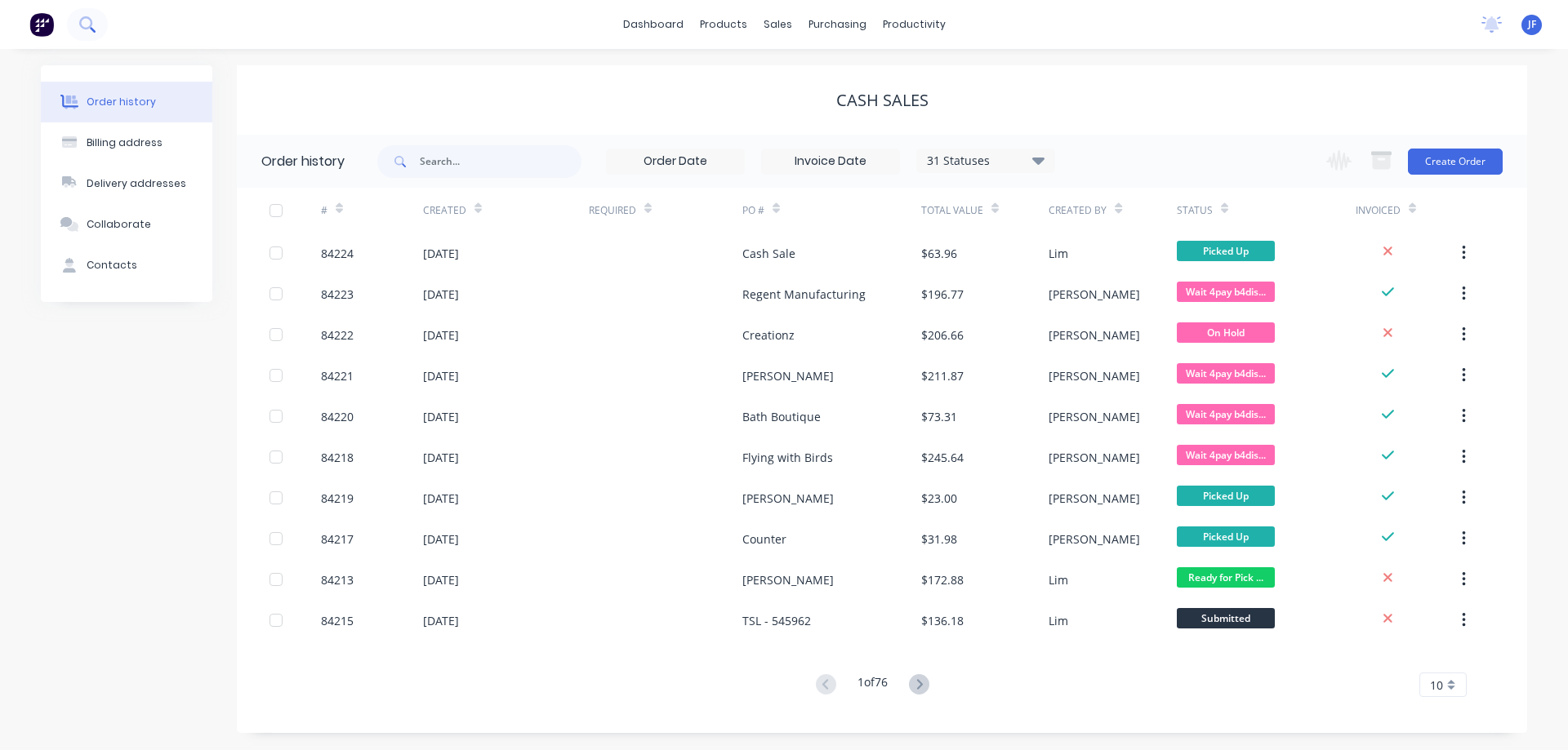
click at [90, 33] on button at bounding box center [86, 24] width 40 height 33
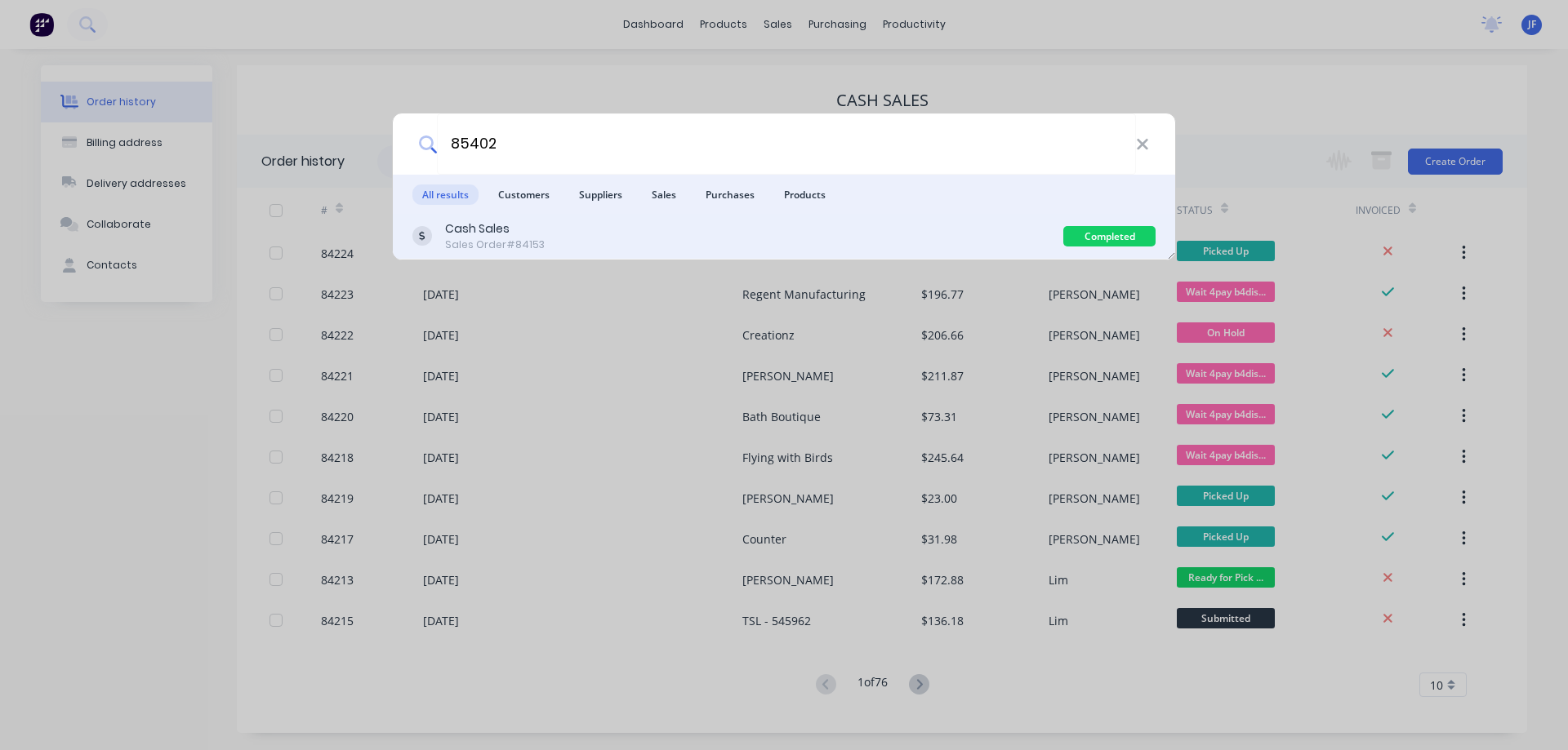
type input "85402"
click at [518, 239] on div "Sales Order #84153" at bounding box center [495, 245] width 100 height 15
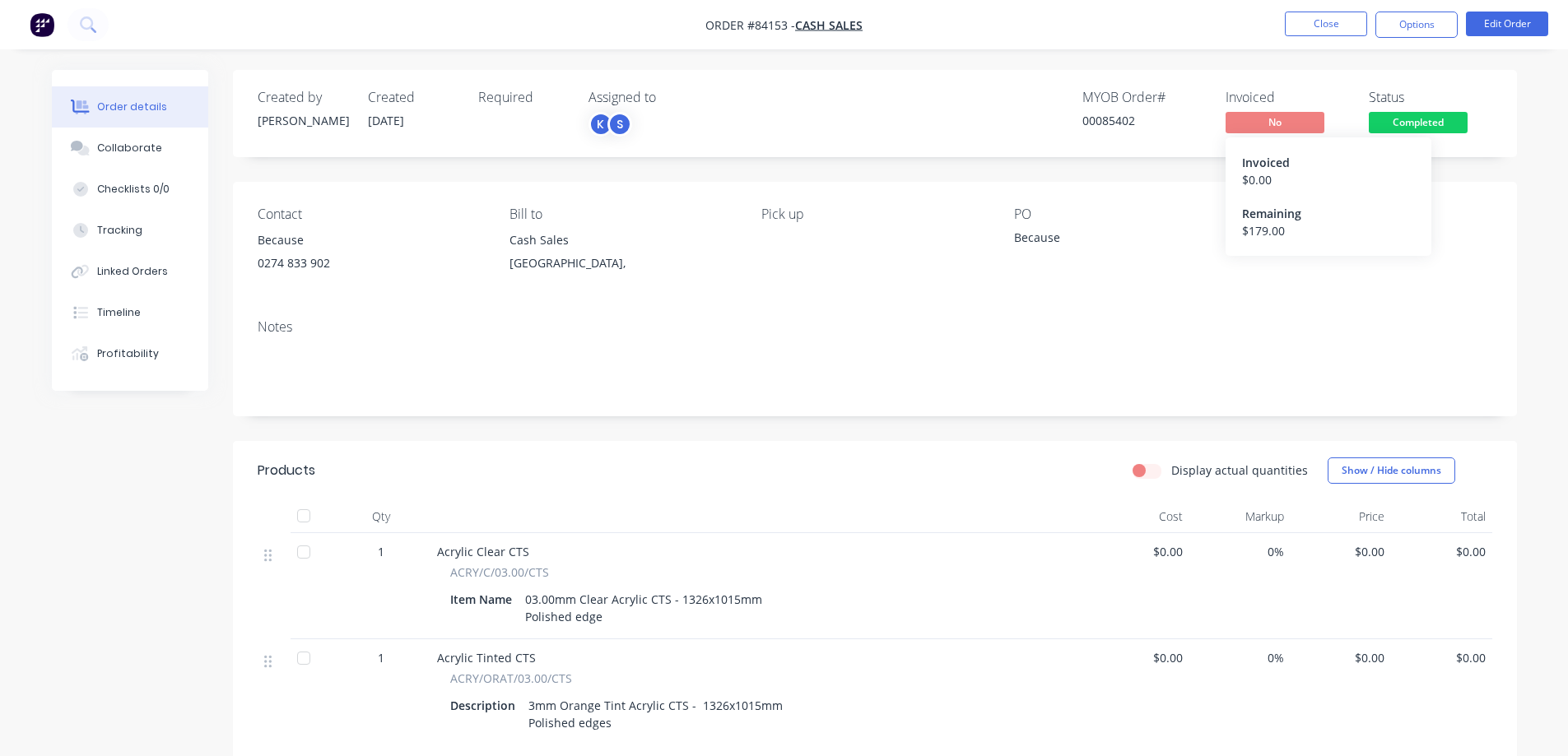
click at [1367, 120] on div "MYOB Order # 00085402 Invoiced No Invoiced $ 0.00 Remaining $ 179.00 Status Com…" at bounding box center [1123, 114] width 739 height 47
click at [1409, 117] on span "Completed" at bounding box center [1418, 122] width 99 height 21
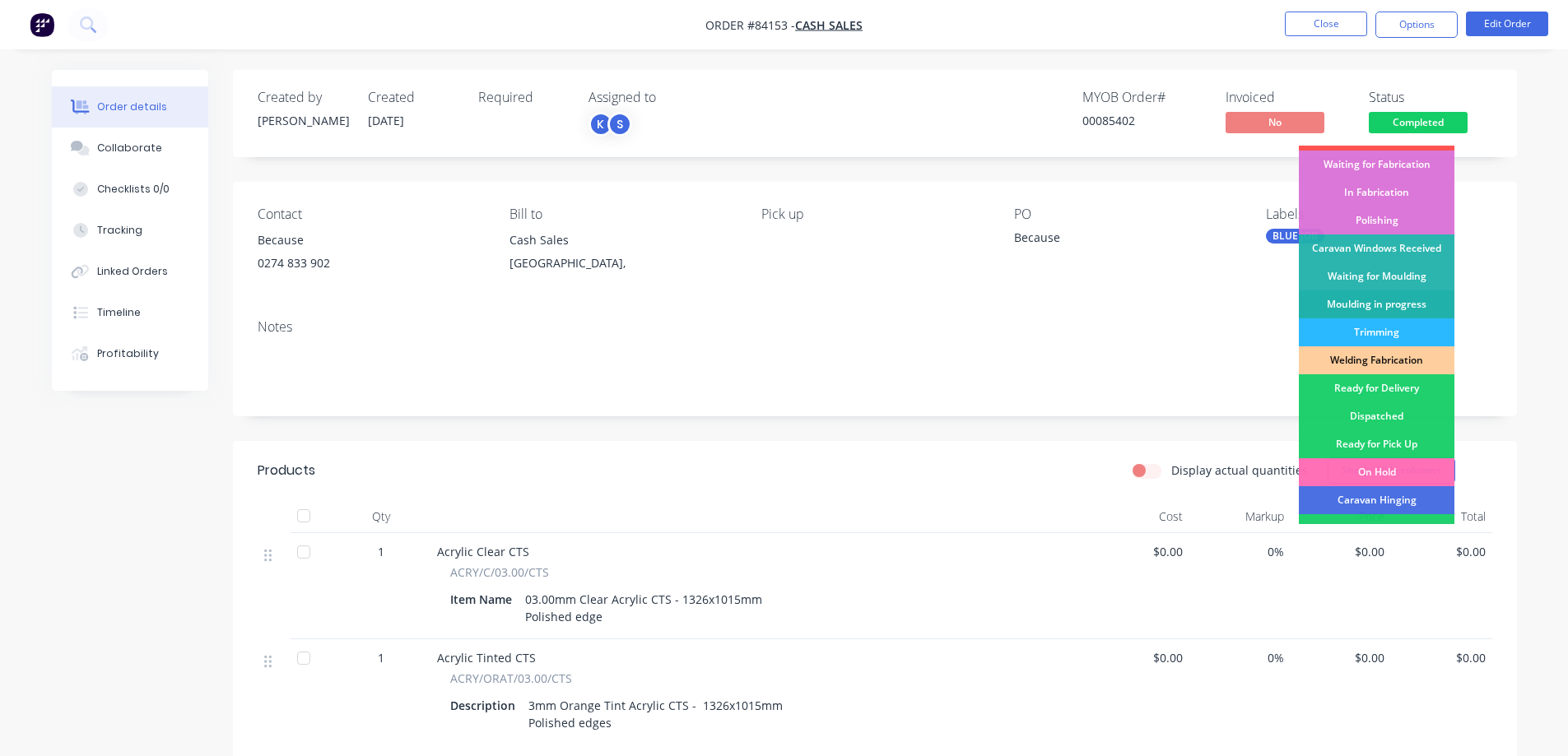
scroll to position [321, 0]
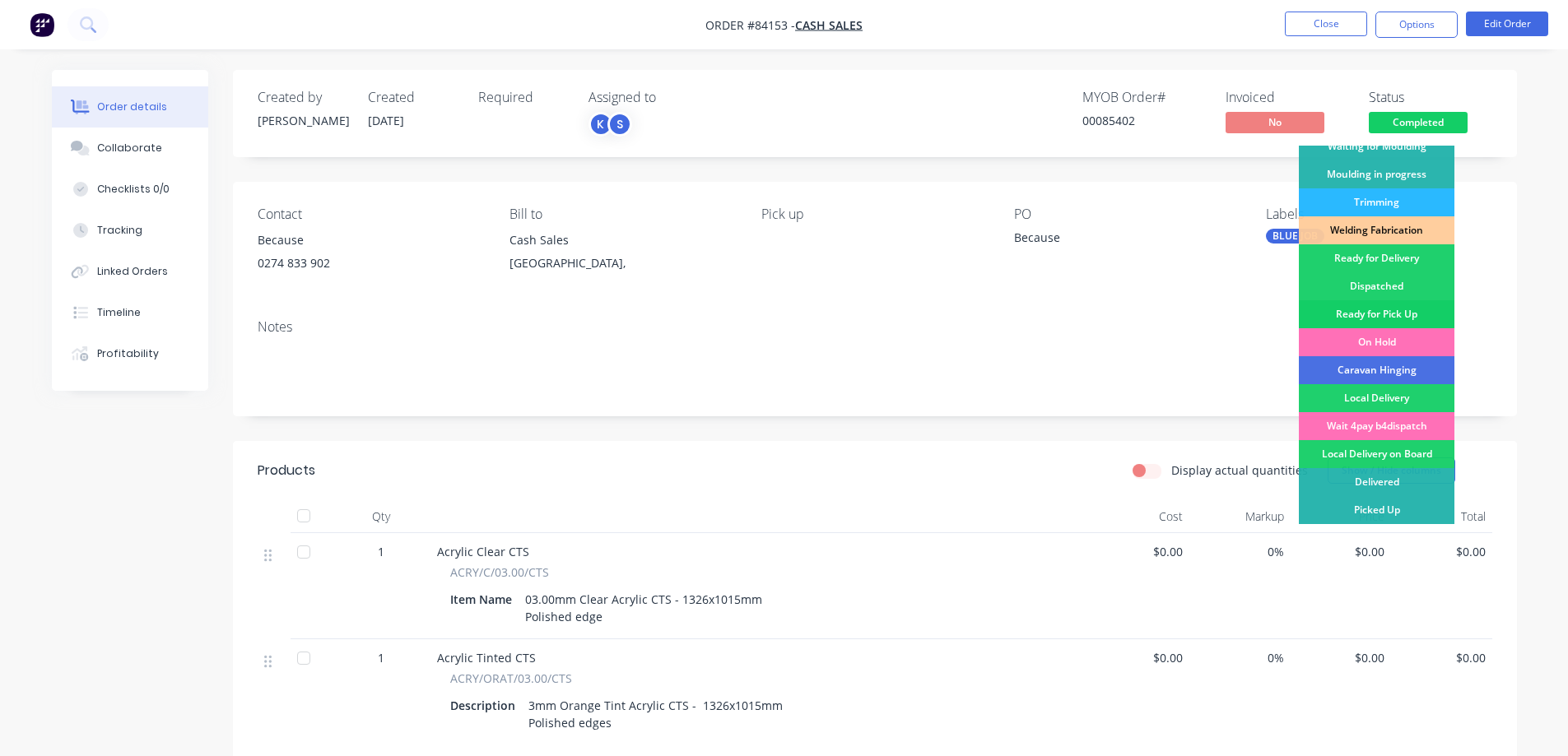
click at [1384, 306] on div "Ready for Pick Up" at bounding box center [1377, 315] width 155 height 28
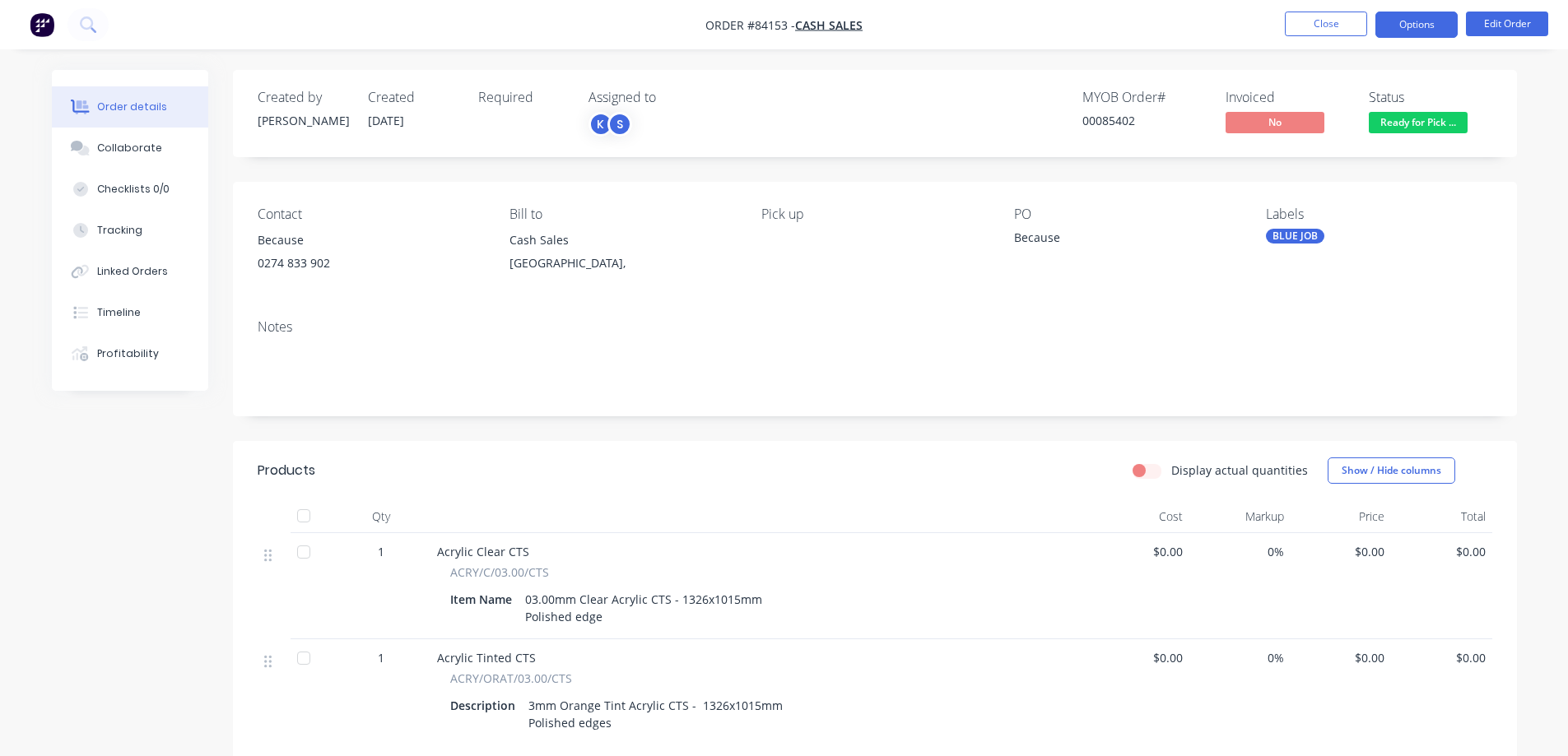
click at [1448, 26] on button "Options" at bounding box center [1416, 25] width 82 height 27
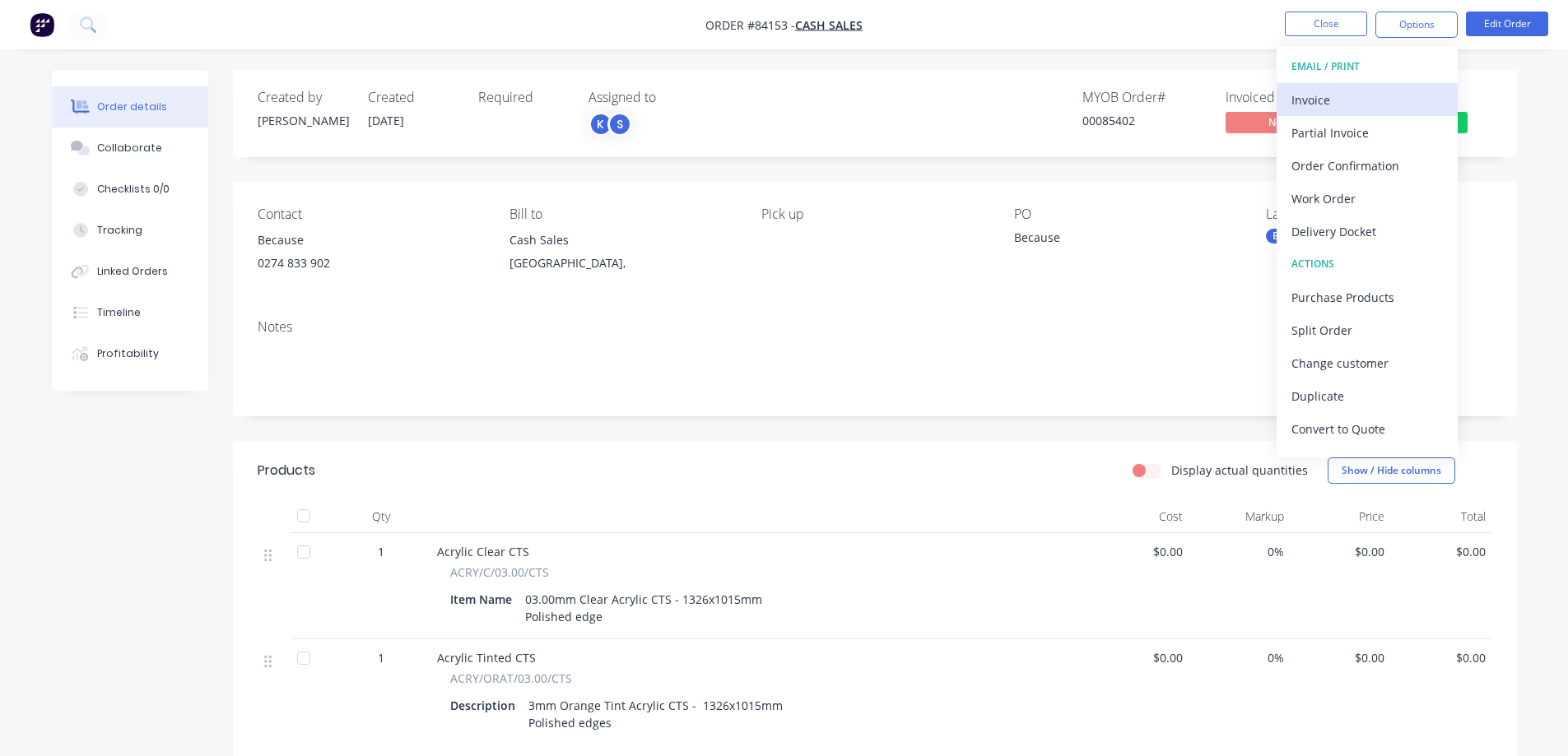
click at [1388, 99] on div "Invoice" at bounding box center [1367, 99] width 152 height 24
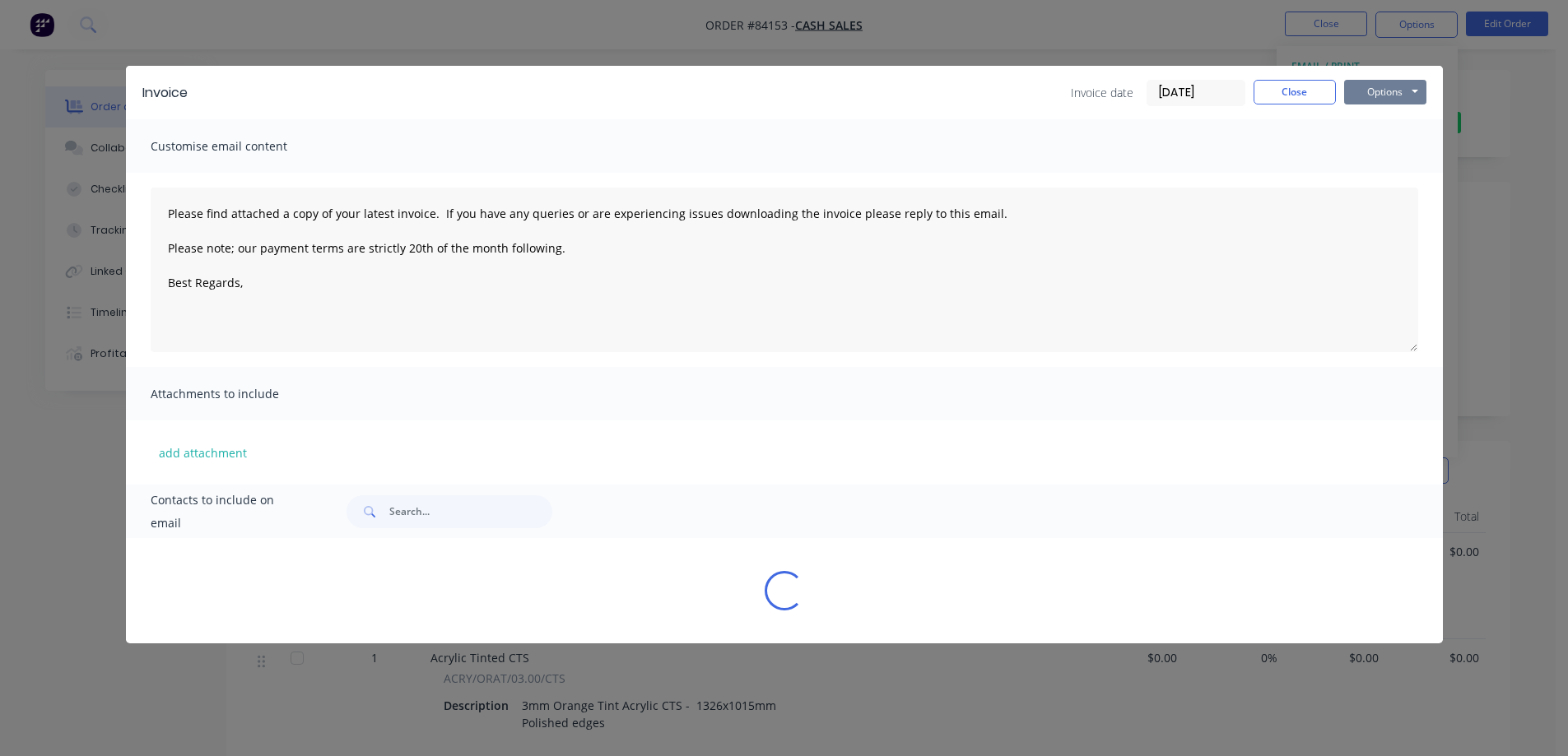
click at [1399, 90] on button "Options" at bounding box center [1385, 92] width 82 height 25
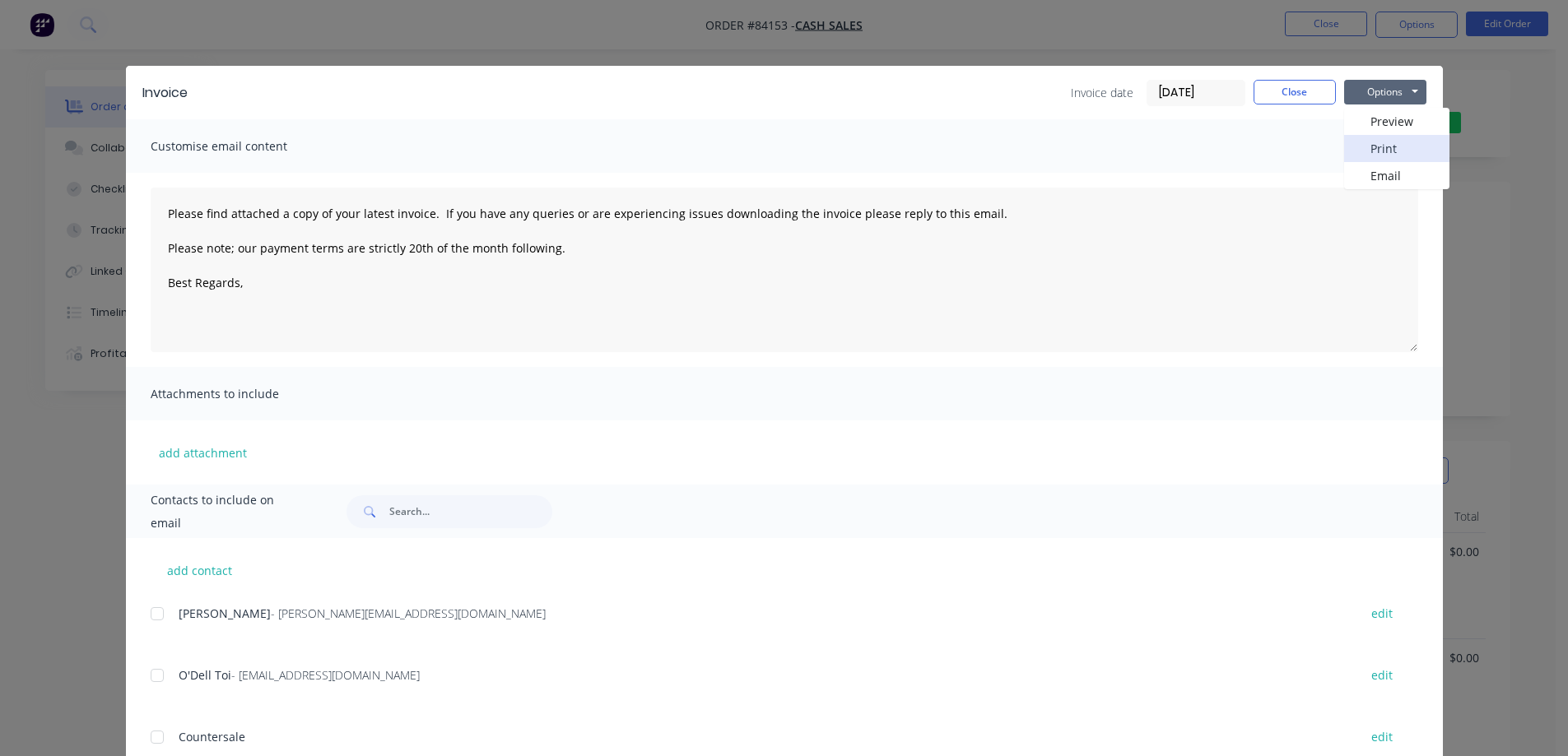
drag, startPoint x: 1395, startPoint y: 148, endPoint x: 1421, endPoint y: 104, distance: 51.1
click at [1410, 123] on div "Preview Print Email" at bounding box center [1397, 149] width 105 height 81
click at [1289, 93] on button "Close" at bounding box center [1294, 92] width 82 height 25
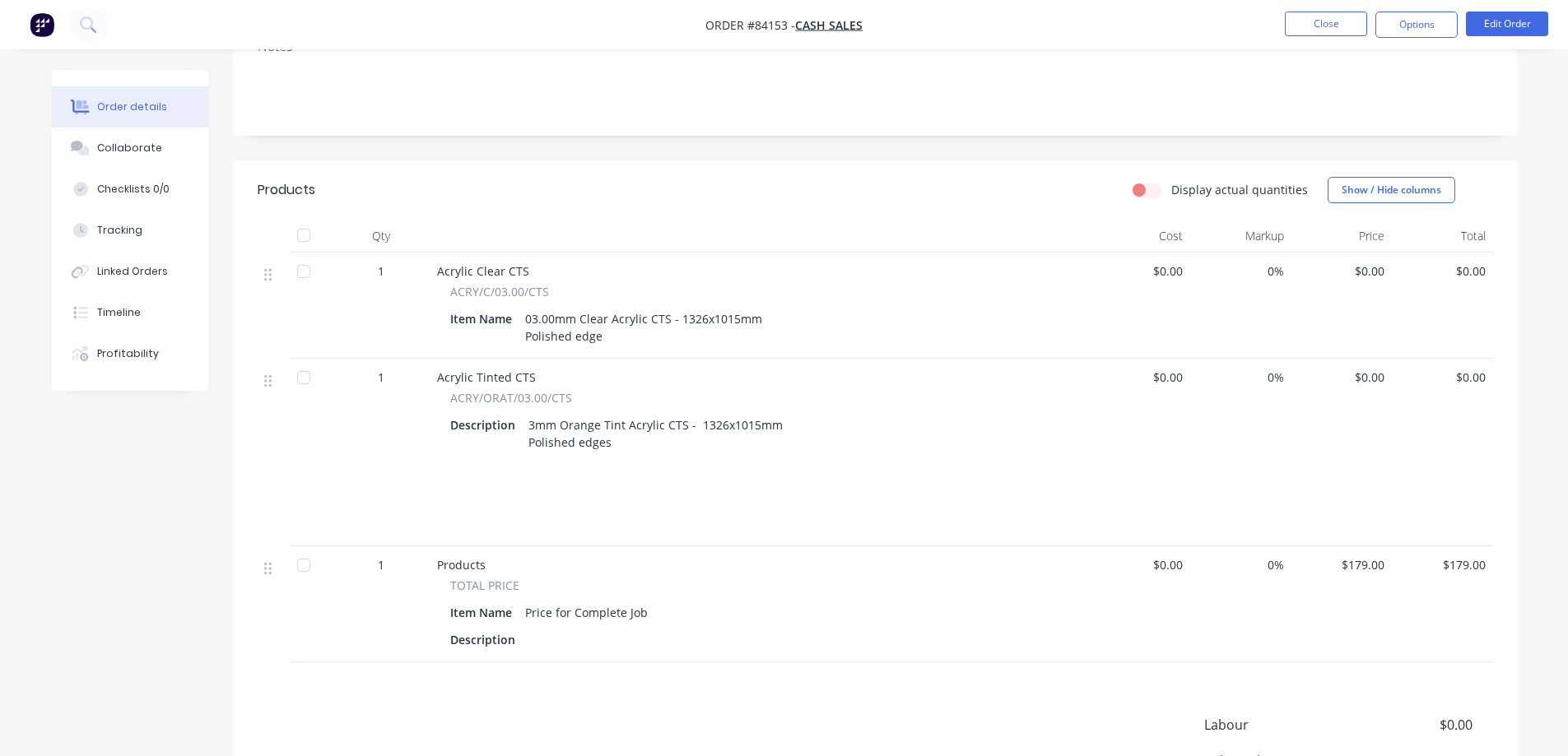
scroll to position [330, 0]
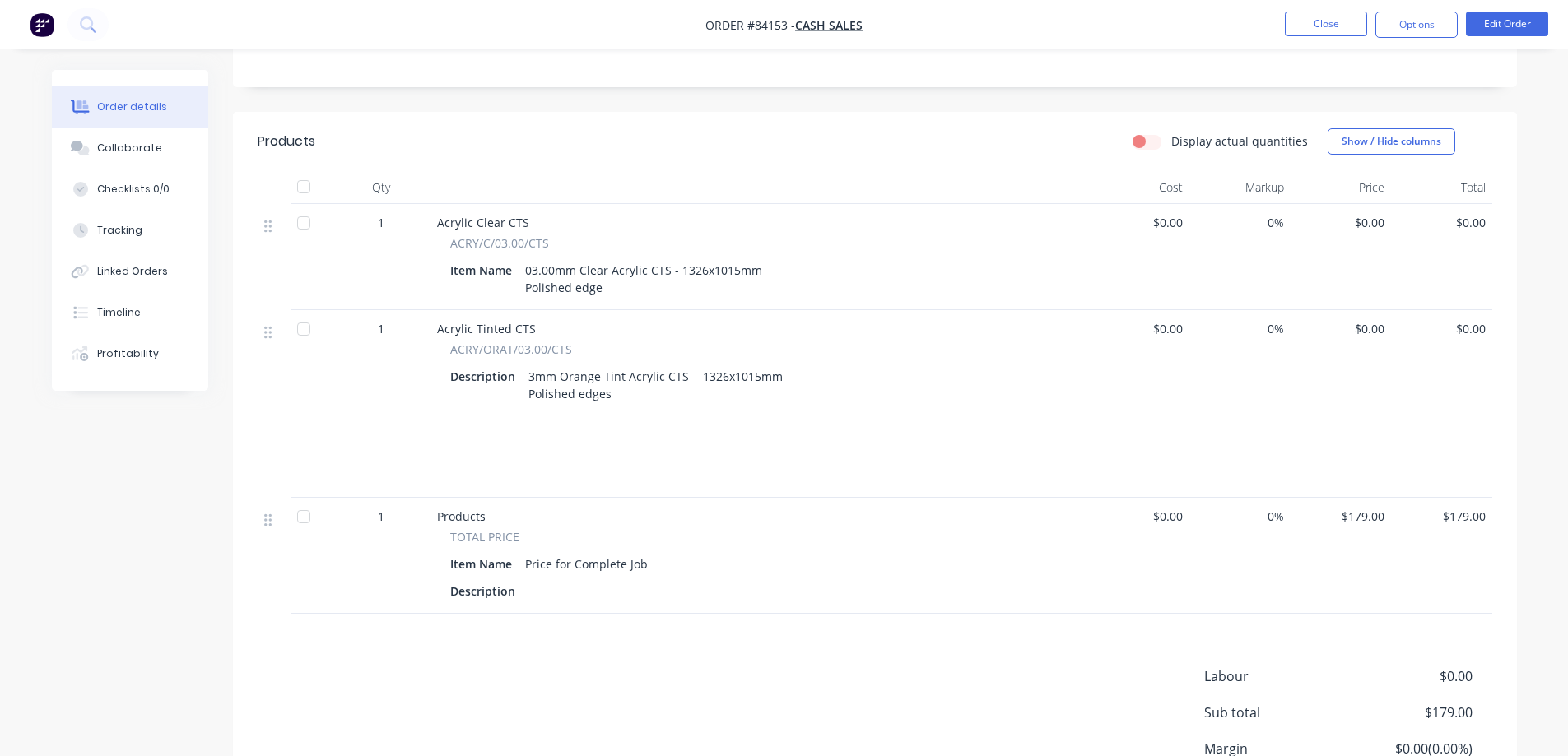
click at [1481, 37] on li "Edit Order" at bounding box center [1506, 25] width 82 height 27
click at [1492, 26] on button "Edit Order" at bounding box center [1506, 24] width 82 height 25
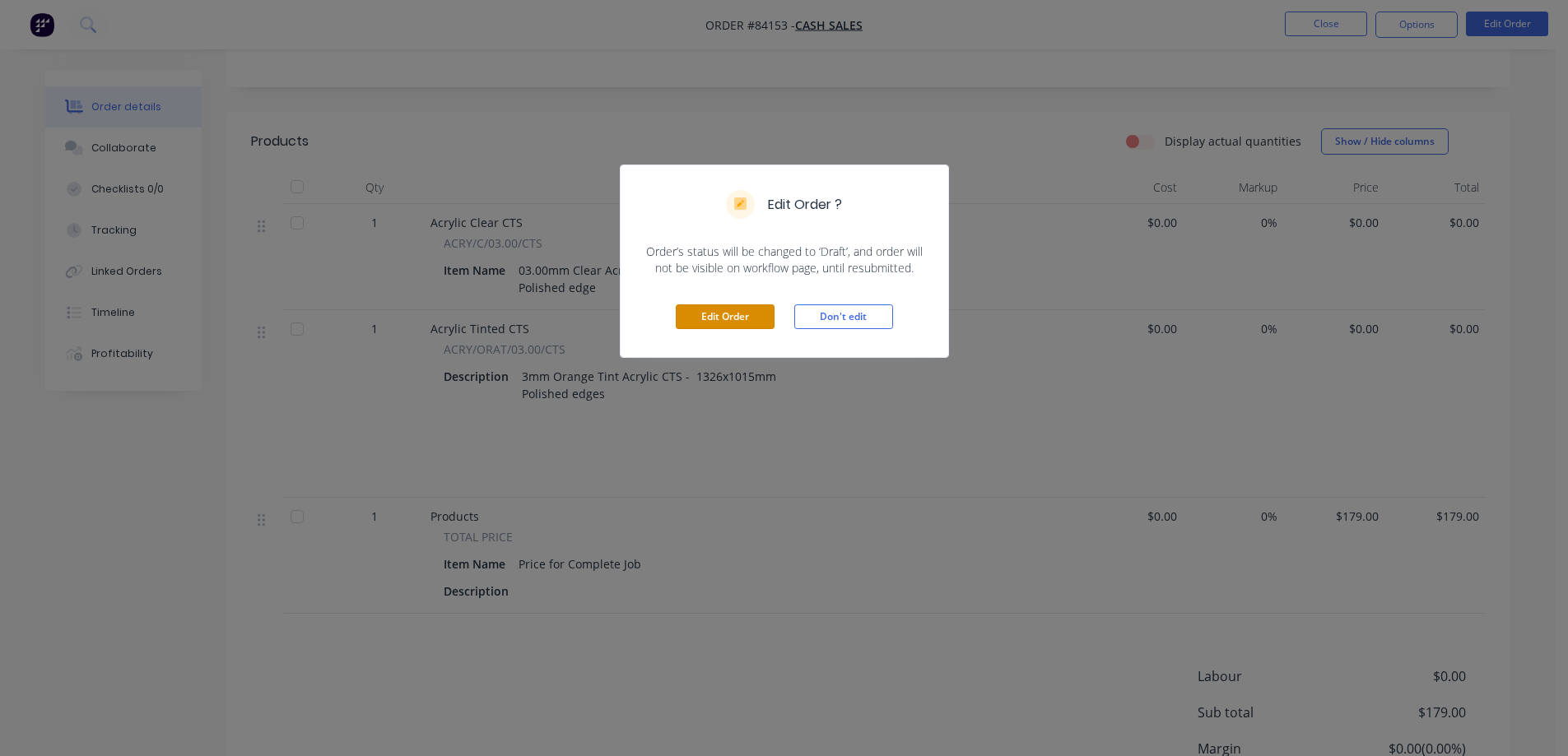
drag, startPoint x: 738, startPoint y: 323, endPoint x: 668, endPoint y: 399, distance: 103.3
click at [737, 323] on button "Edit Order" at bounding box center [725, 316] width 99 height 25
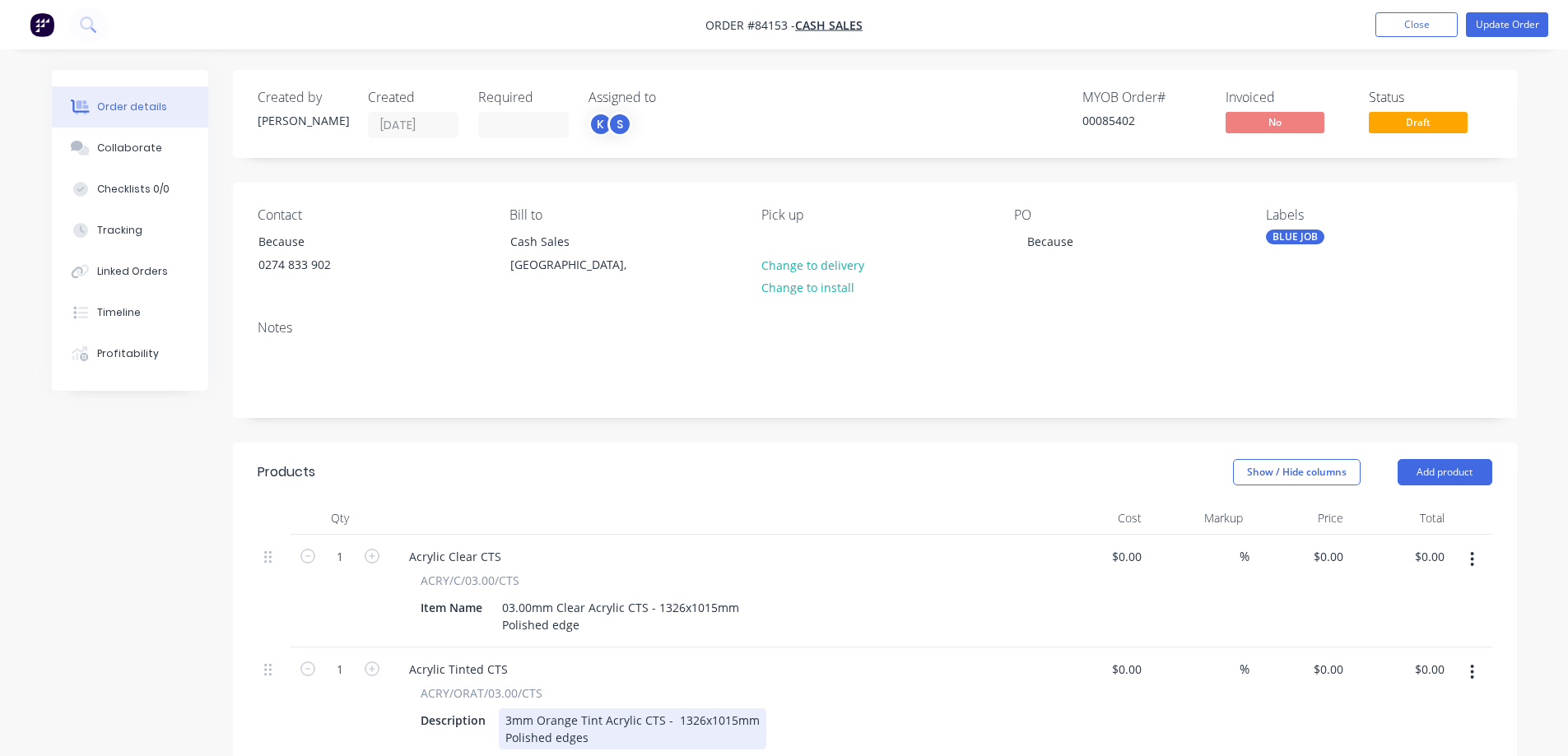
click at [549, 722] on div "3mm Orange Tint Acrylic CTS - 1326x1015mm Polished edges" at bounding box center [633, 729] width 267 height 41
click at [1513, 31] on button "Update Order" at bounding box center [1506, 25] width 82 height 25
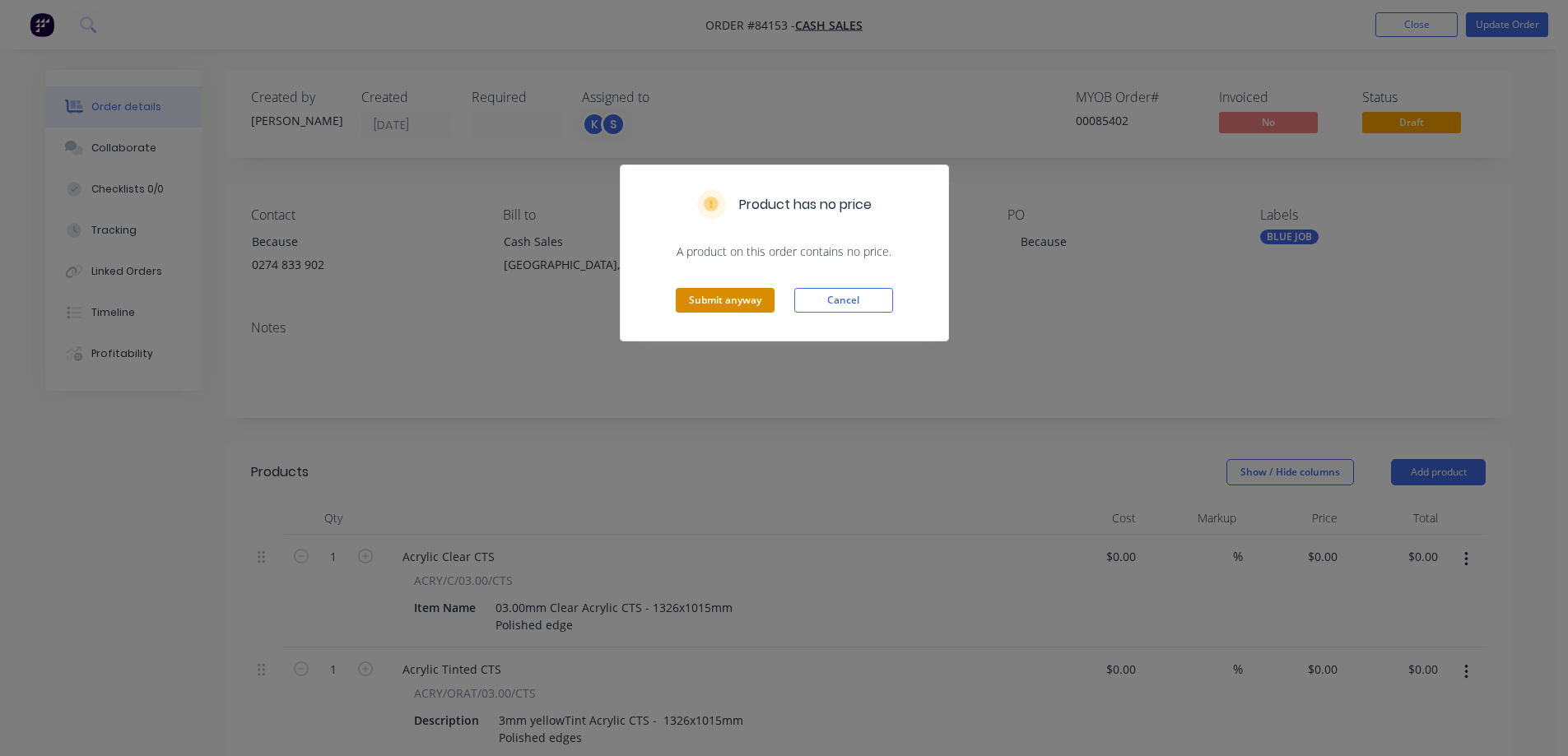
click at [748, 302] on button "Submit anyway" at bounding box center [725, 300] width 99 height 25
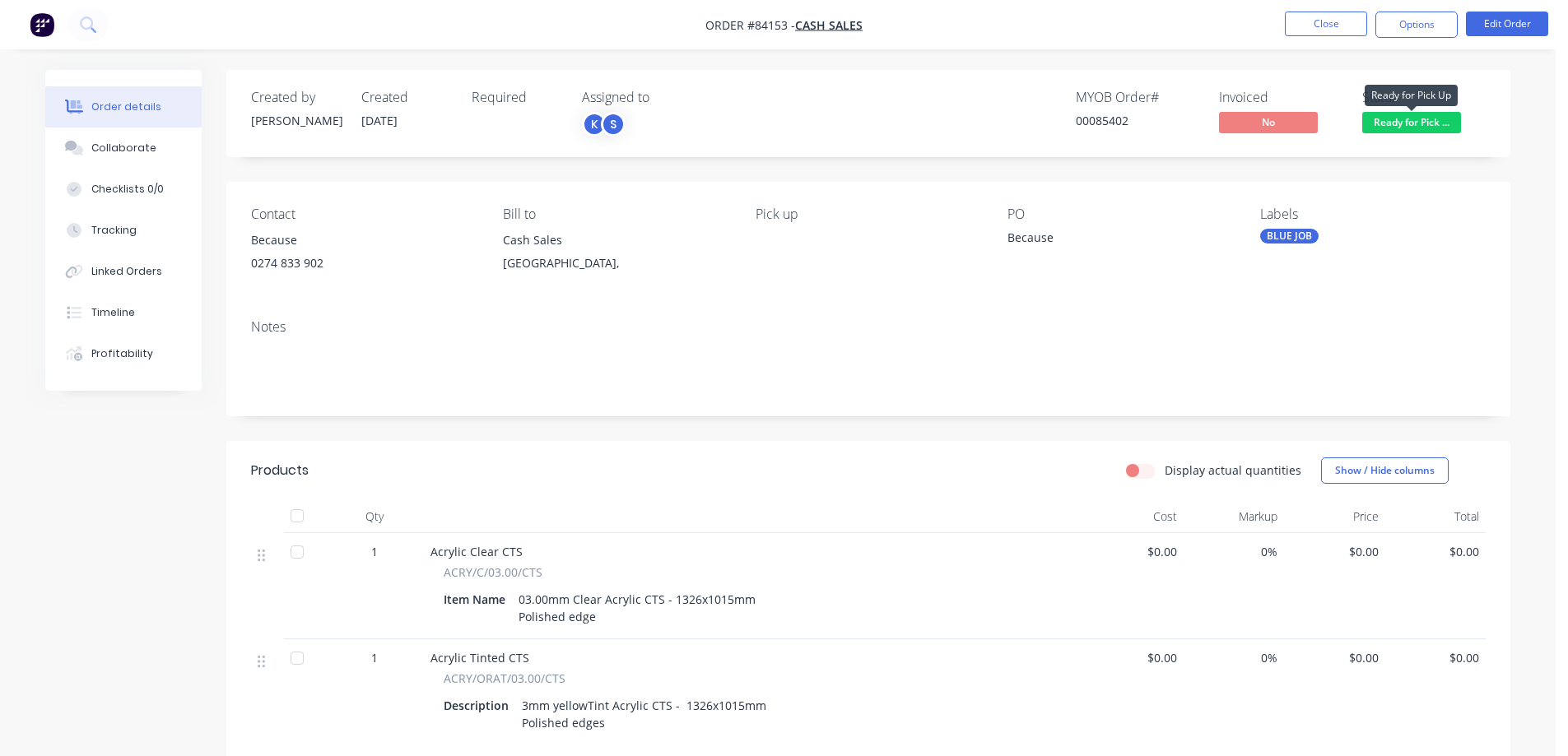
click at [1378, 125] on span "Ready for Pick ..." at bounding box center [1412, 122] width 99 height 21
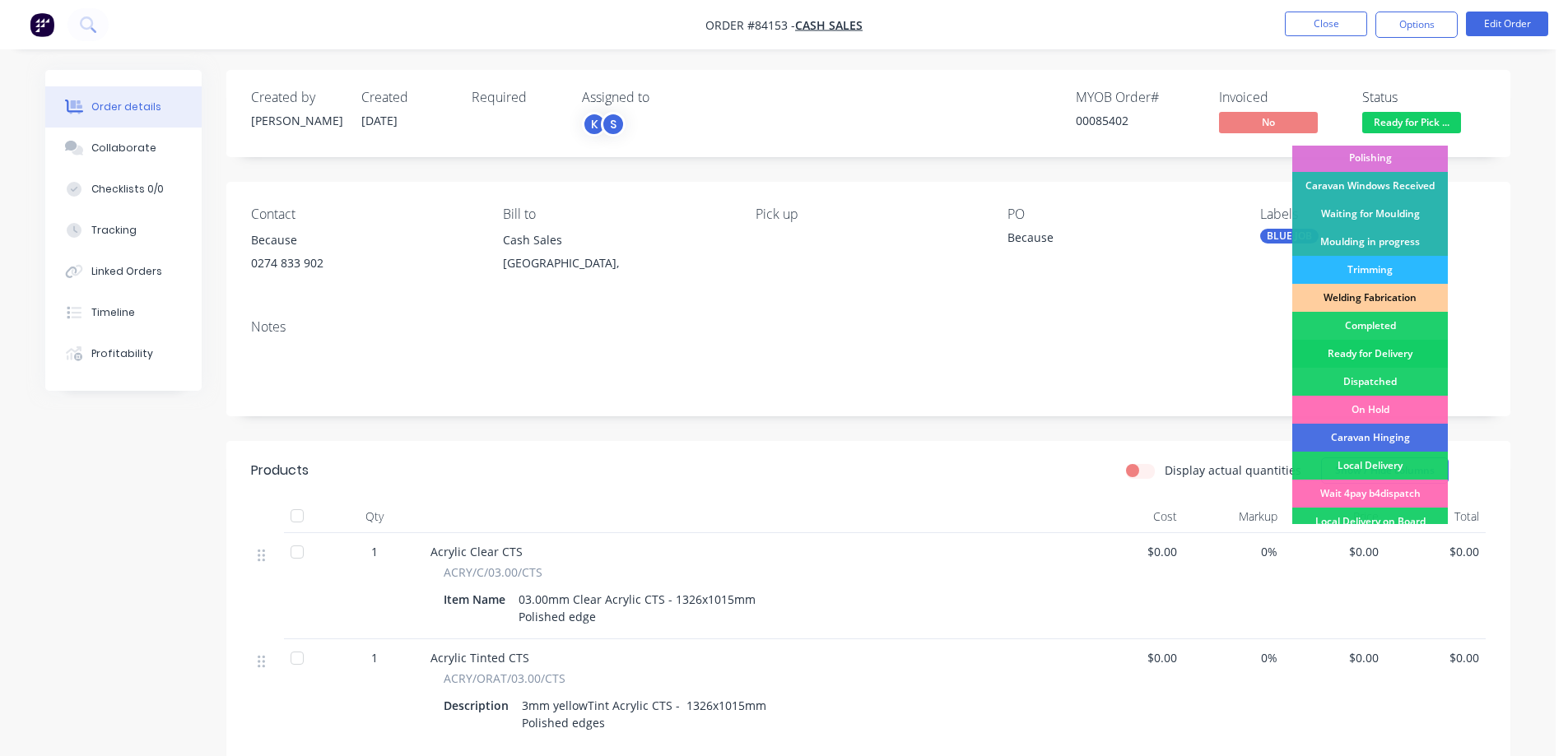
scroll to position [321, 0]
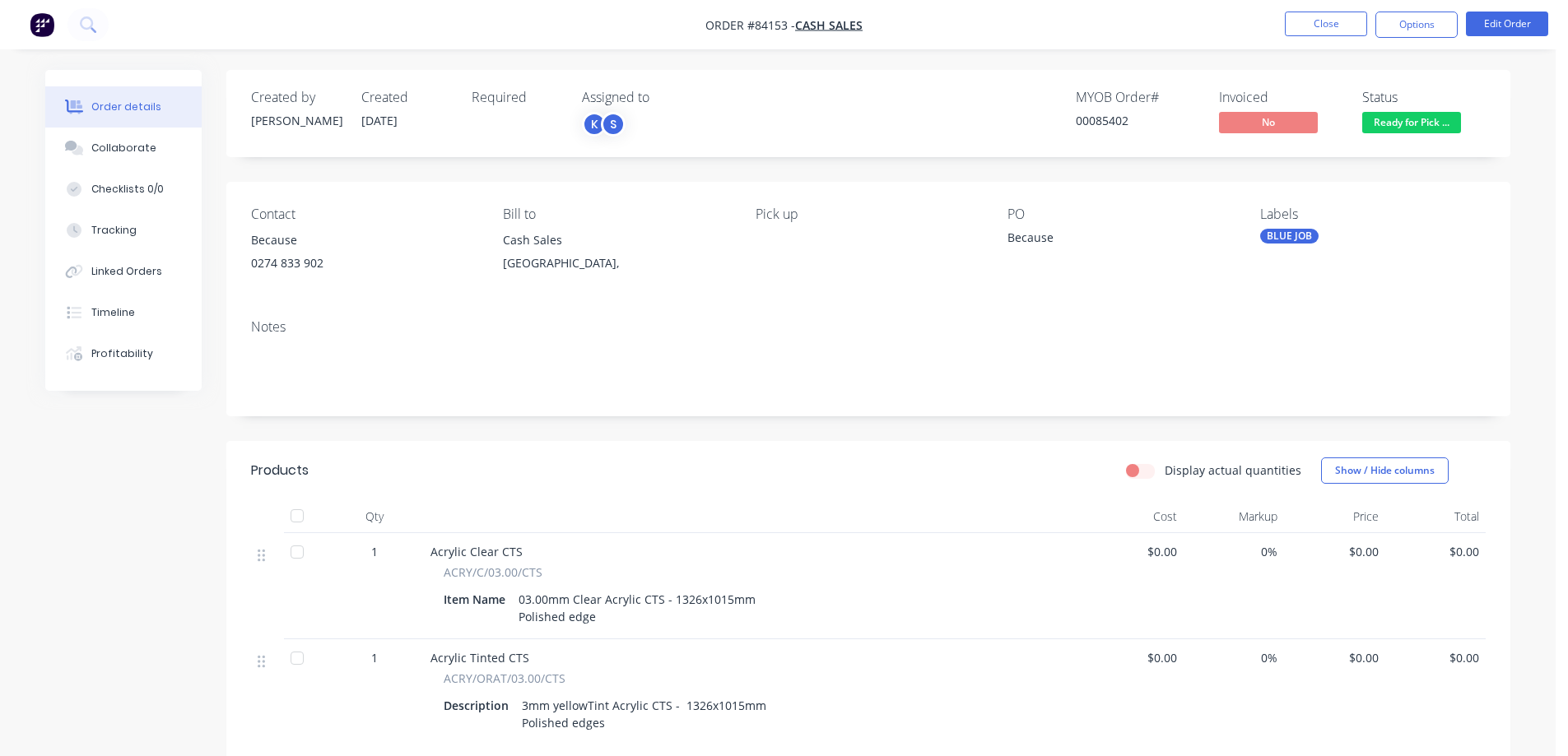
drag, startPoint x: 1489, startPoint y: 117, endPoint x: 1453, endPoint y: 41, distance: 84.1
click at [1489, 112] on div "Created by Chantal Created 25/08/25 Required Assigned to K S MYOB Order # 00085…" at bounding box center [868, 114] width 1284 height 87
click at [1433, 28] on button "Options" at bounding box center [1416, 25] width 82 height 27
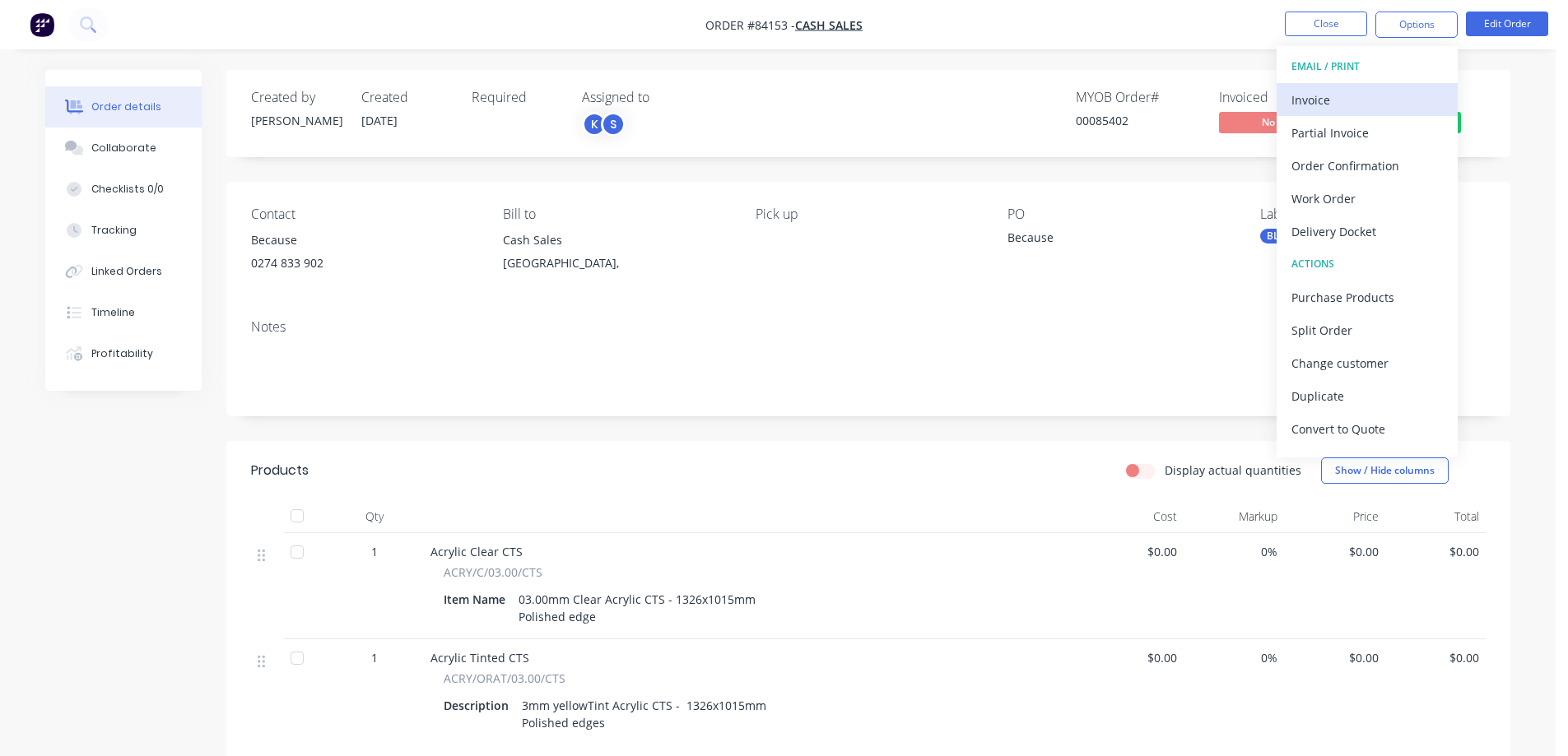
click at [1373, 98] on div "Invoice" at bounding box center [1367, 99] width 152 height 24
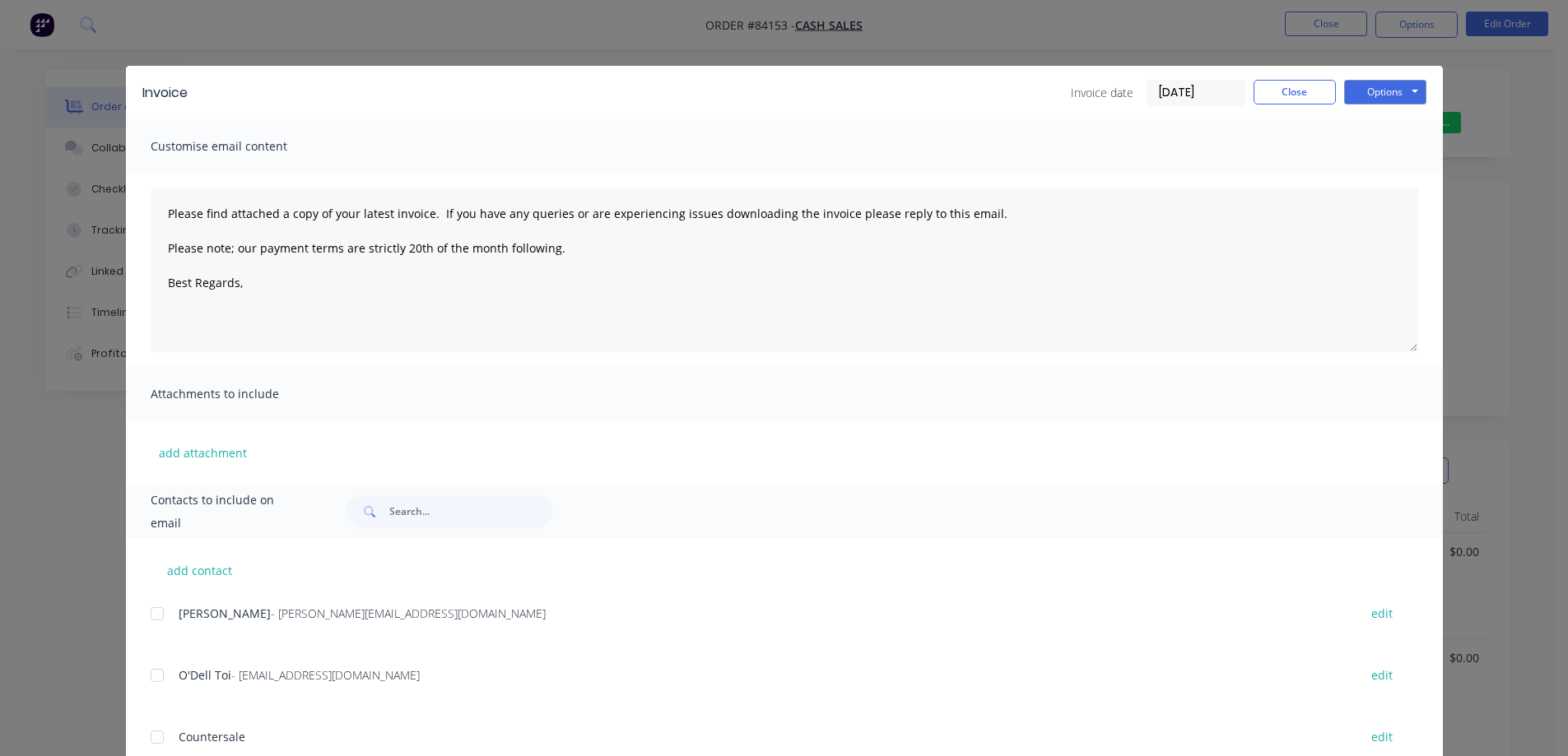
click at [1382, 95] on button "Options" at bounding box center [1385, 92] width 82 height 25
click at [1386, 150] on button "Print" at bounding box center [1397, 148] width 105 height 27
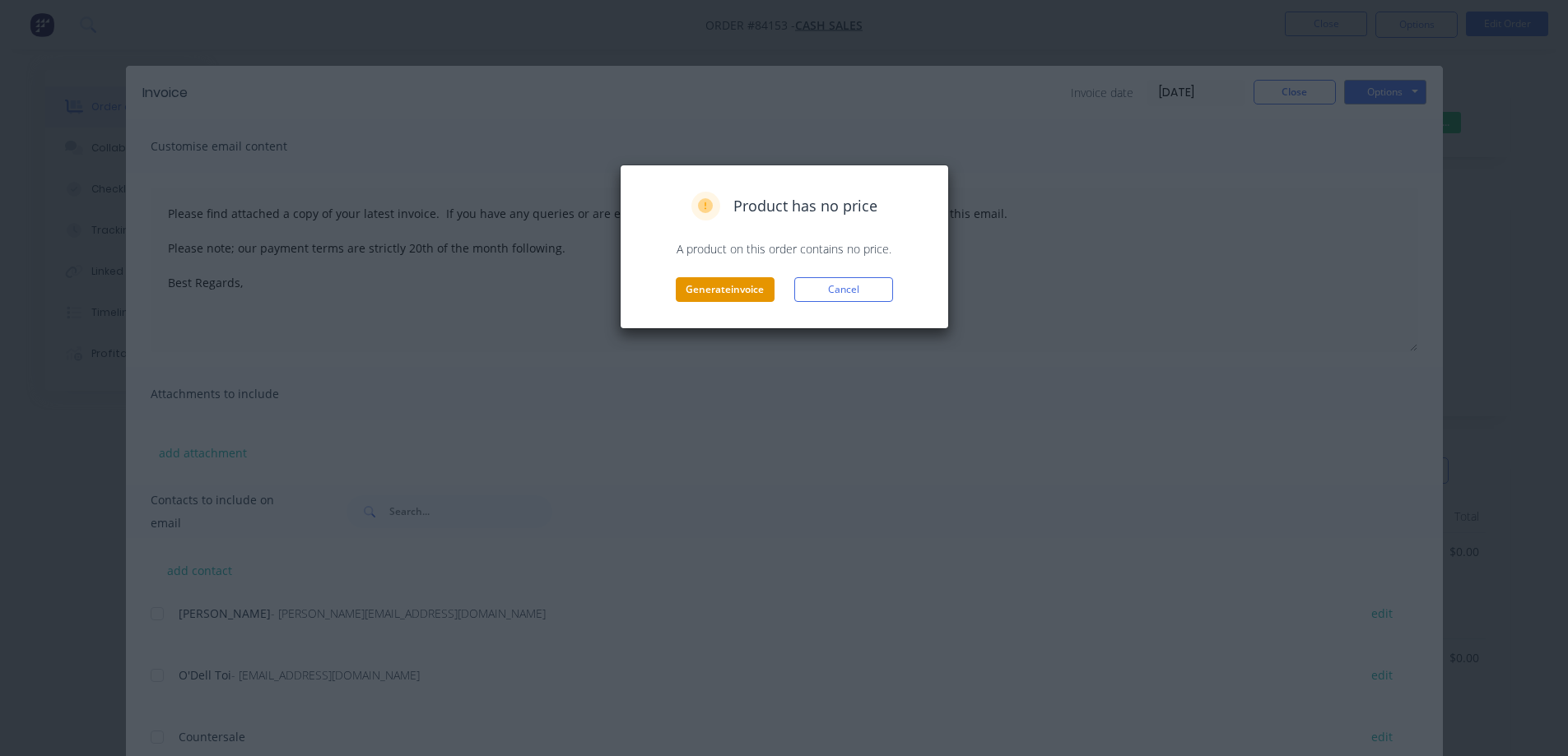
click at [738, 286] on button "Generate invoice" at bounding box center [725, 290] width 99 height 25
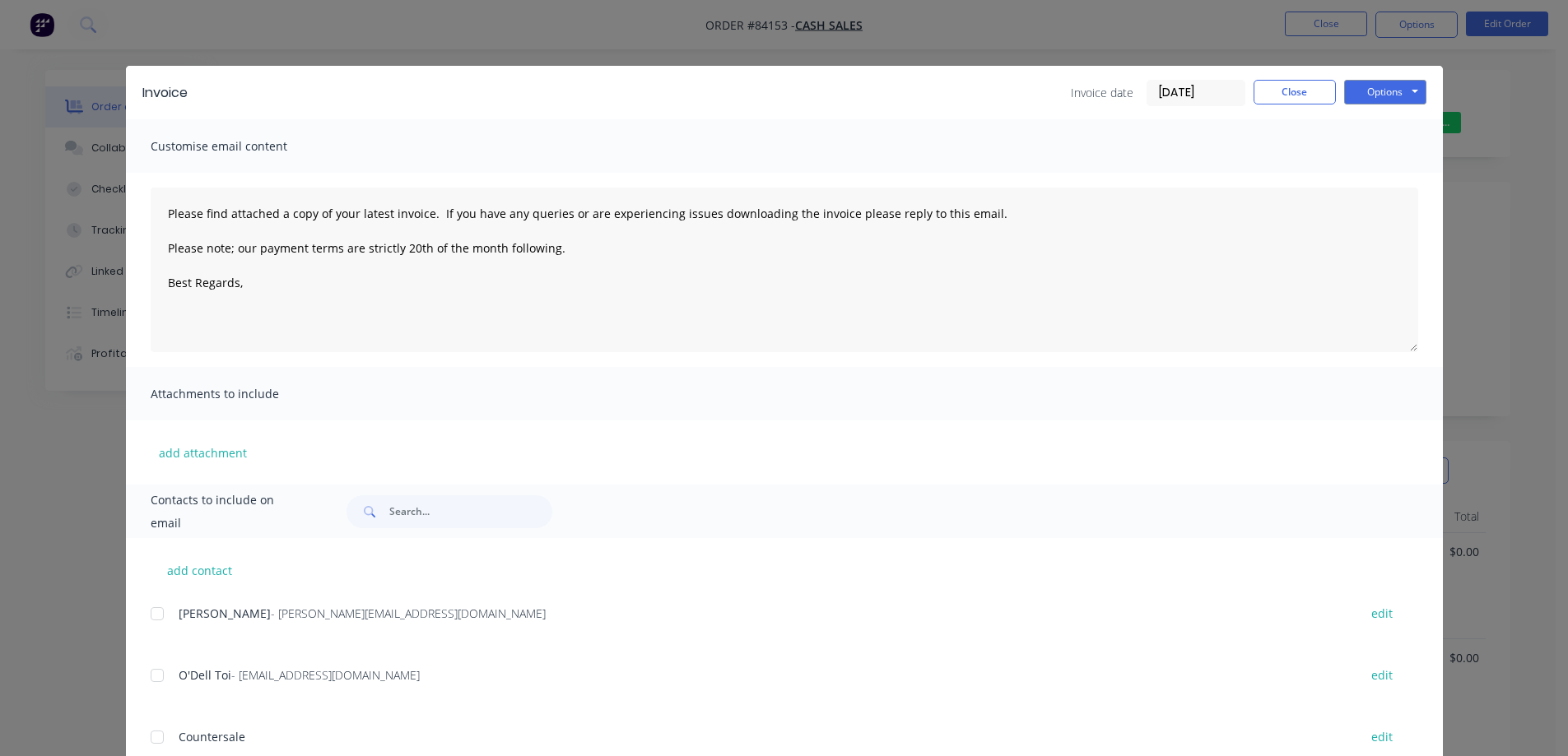
click at [135, 30] on div "Invoice Invoice date 28/08/25 Close Options Preview Print Email Customise email…" at bounding box center [784, 378] width 1568 height 756
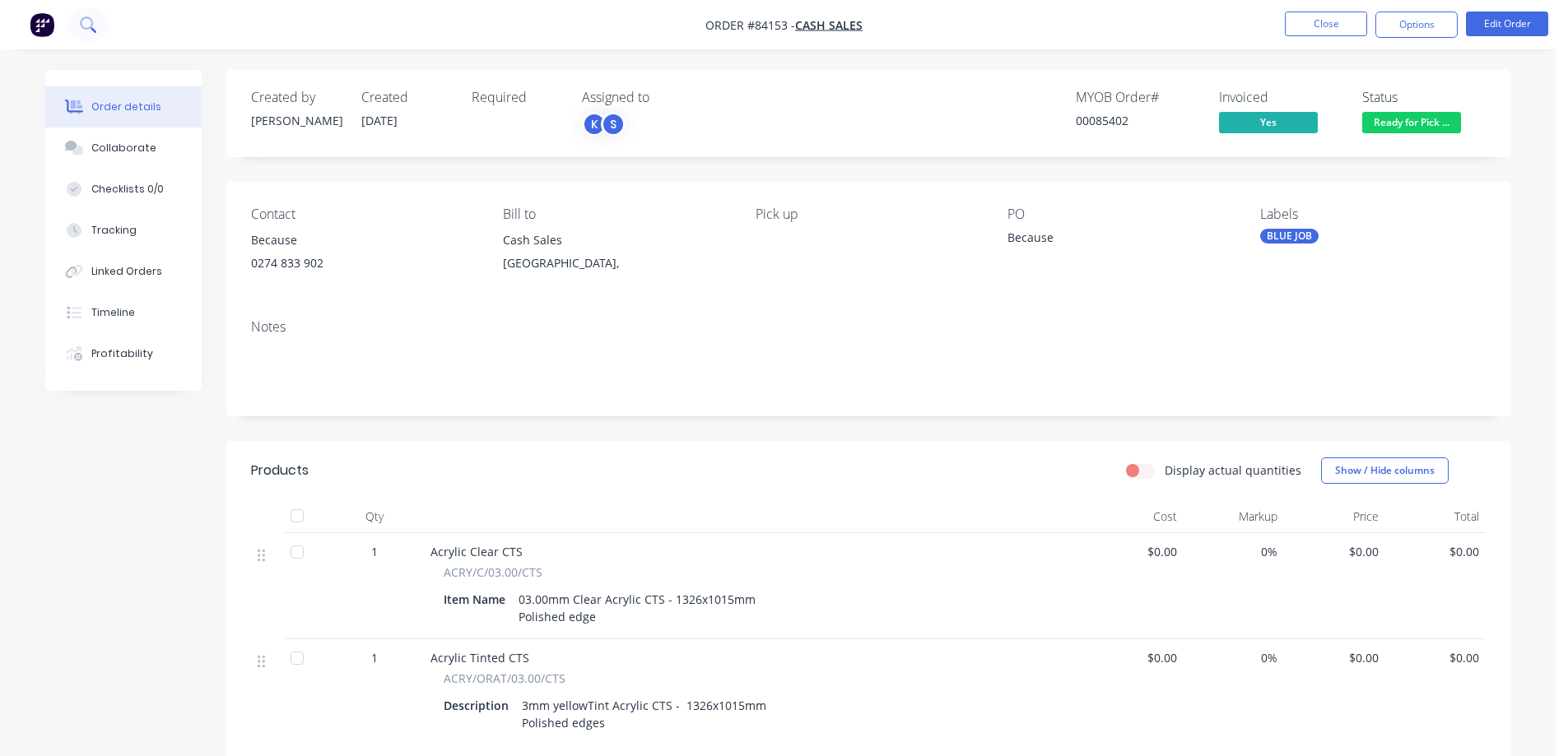
click at [84, 17] on icon at bounding box center [87, 24] width 16 height 16
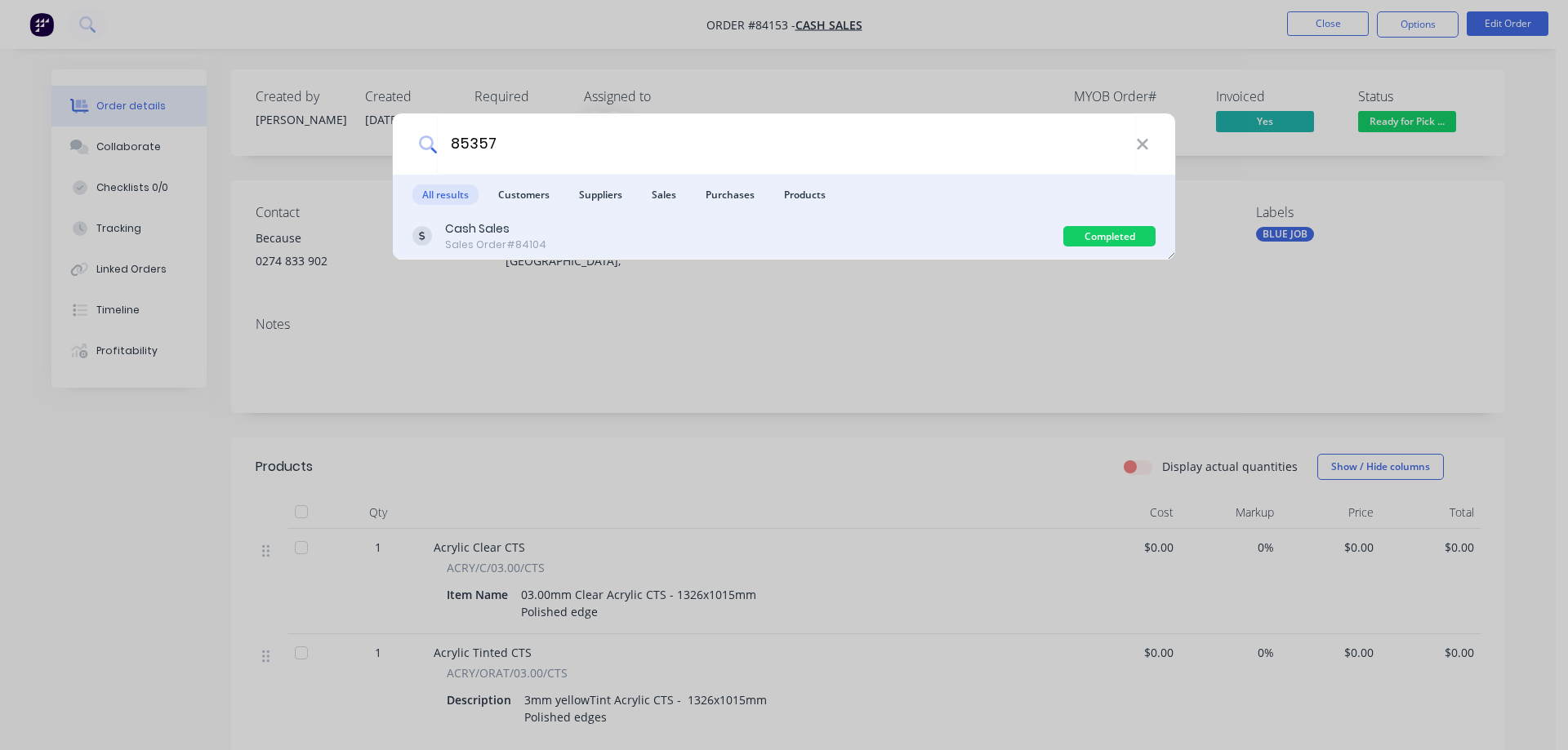
type input "85357"
click at [629, 224] on div "Cash Sales Sales Order #84104" at bounding box center [738, 237] width 651 height 32
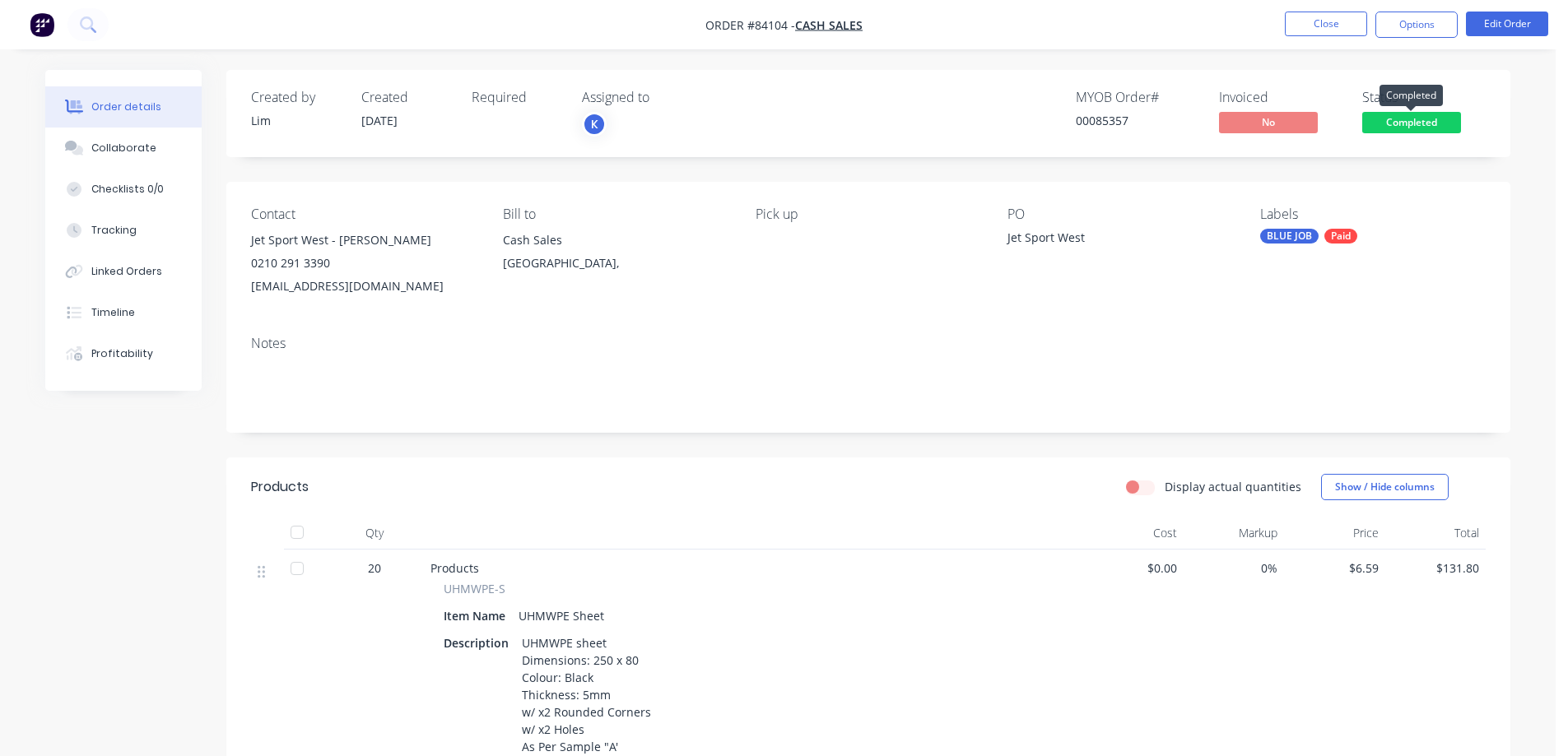
click at [1448, 120] on span "Completed" at bounding box center [1412, 122] width 99 height 21
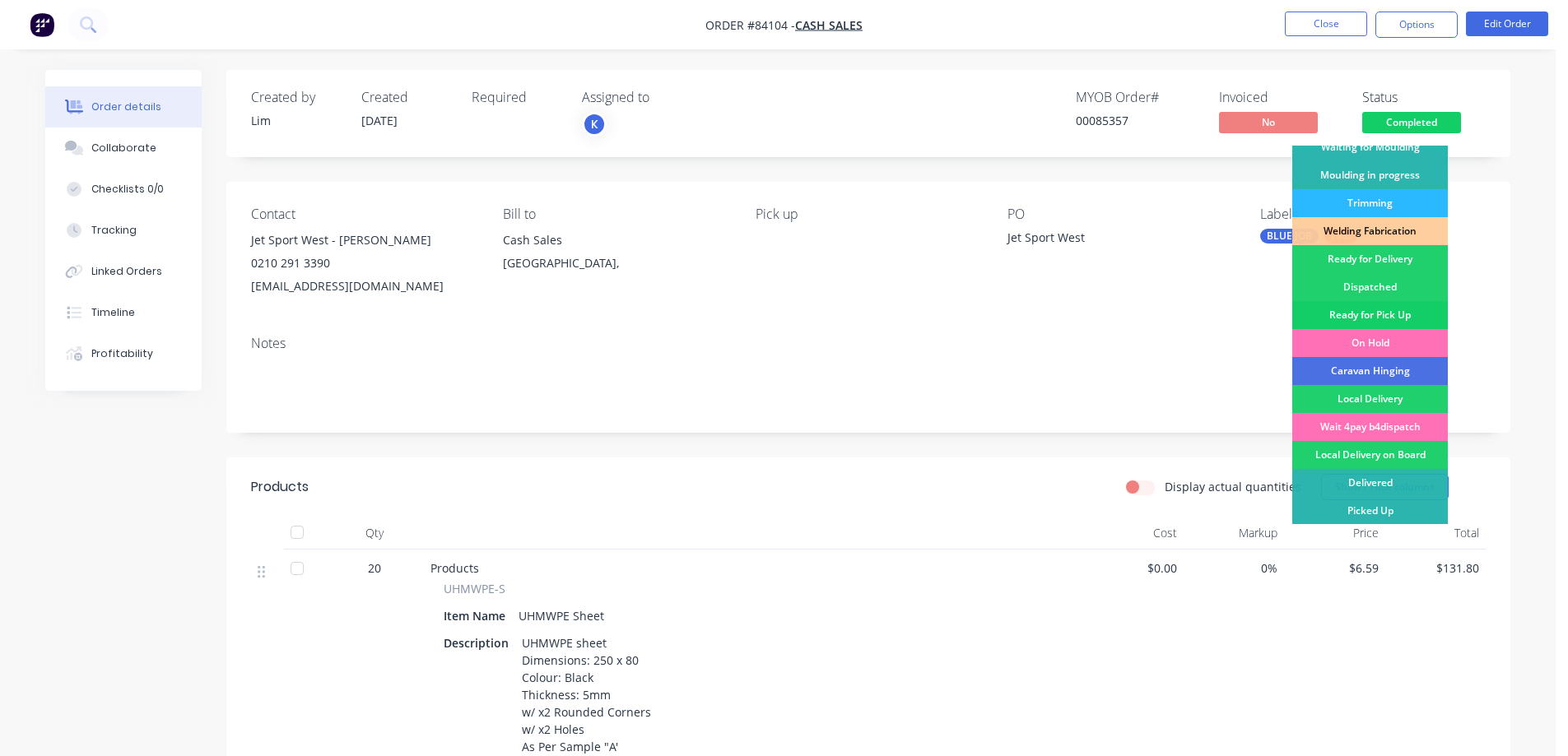
scroll to position [321, 0]
click at [1382, 311] on div "Ready for Pick Up" at bounding box center [1370, 315] width 155 height 28
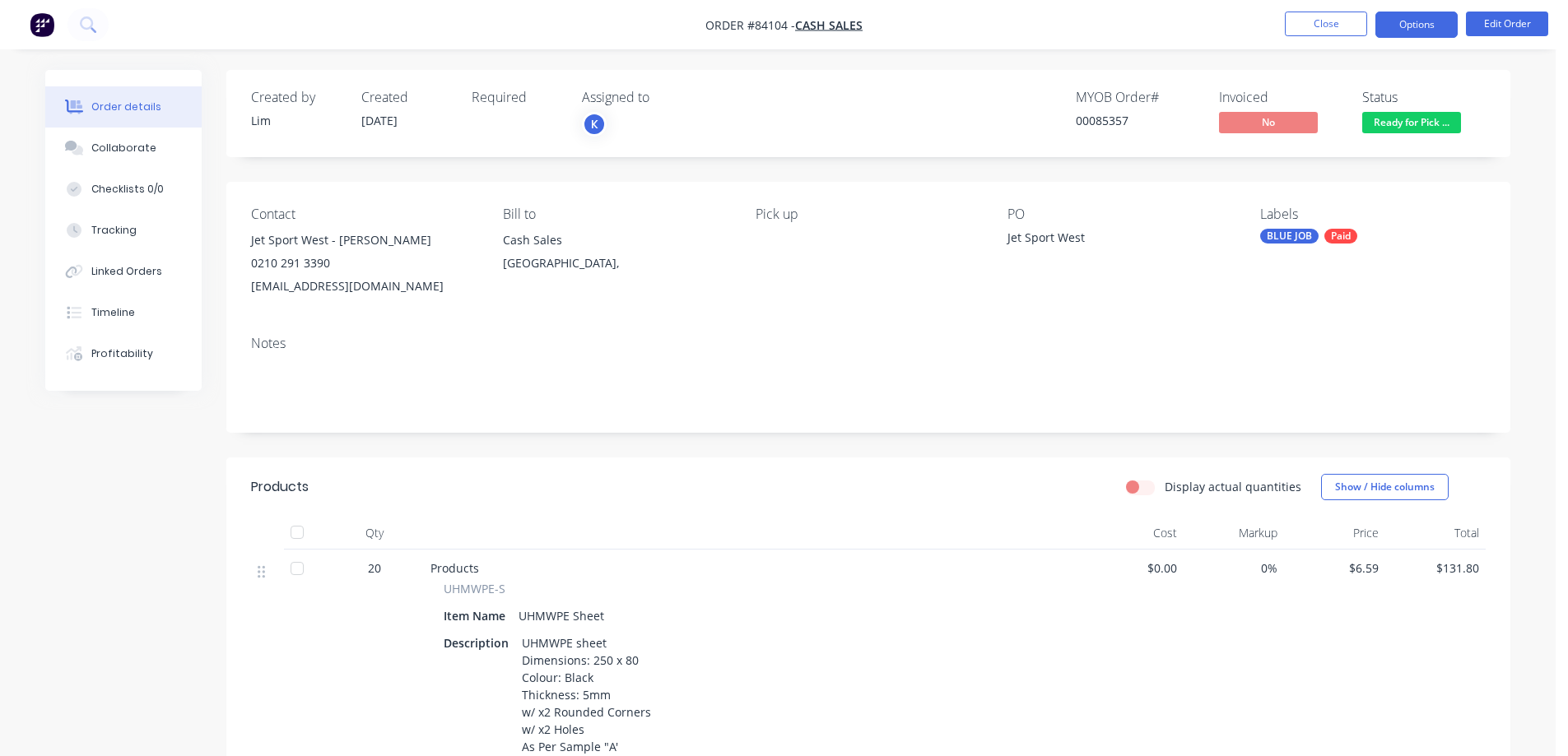
click at [1411, 25] on button "Options" at bounding box center [1416, 25] width 82 height 27
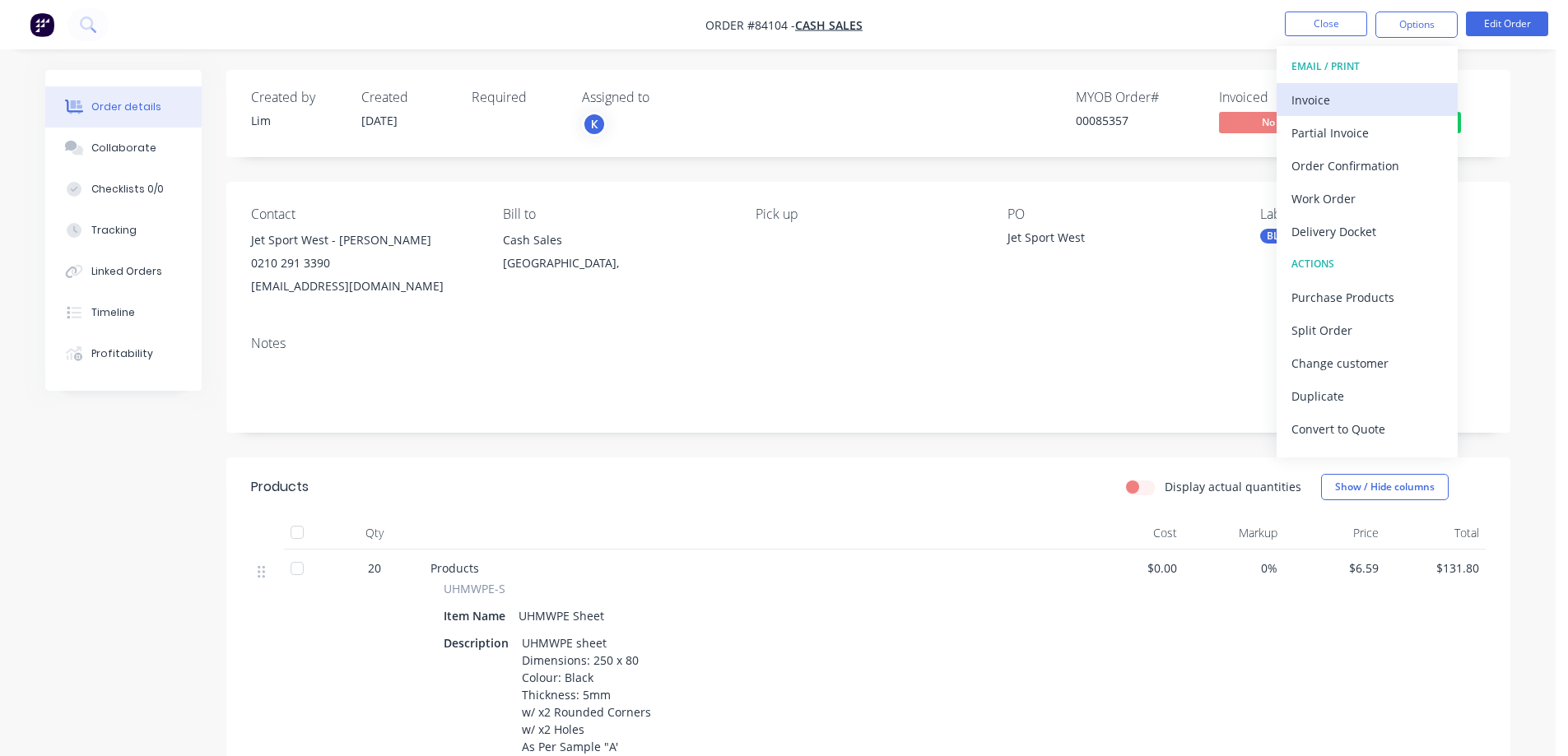
click at [1356, 101] on div "Invoice" at bounding box center [1367, 99] width 152 height 24
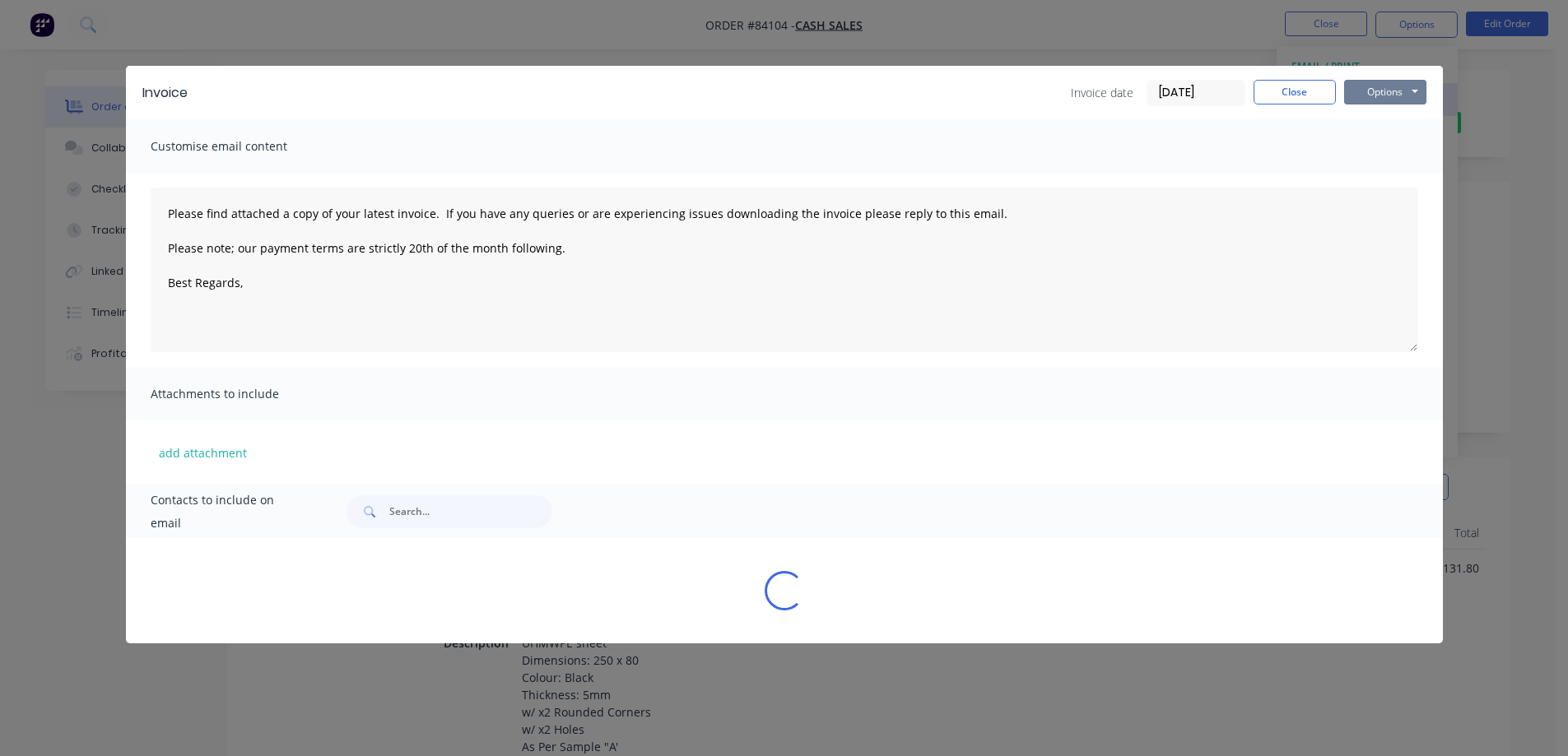
click at [1378, 95] on button "Options" at bounding box center [1385, 92] width 82 height 25
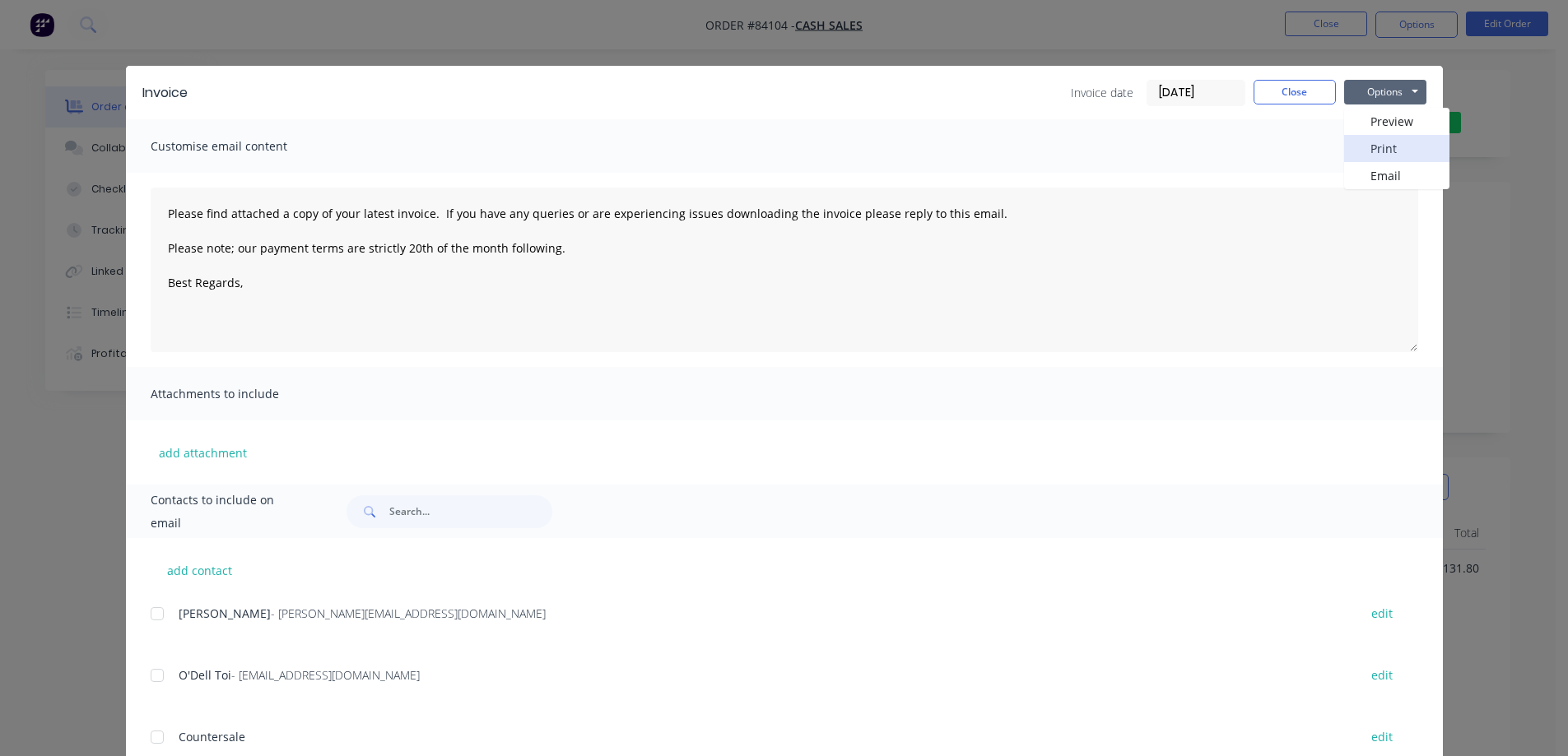
click at [1375, 154] on button "Print" at bounding box center [1397, 148] width 105 height 27
drag, startPoint x: 1265, startPoint y: 90, endPoint x: 1286, endPoint y: 71, distance: 28.3
click at [1267, 89] on button "Close" at bounding box center [1294, 92] width 82 height 25
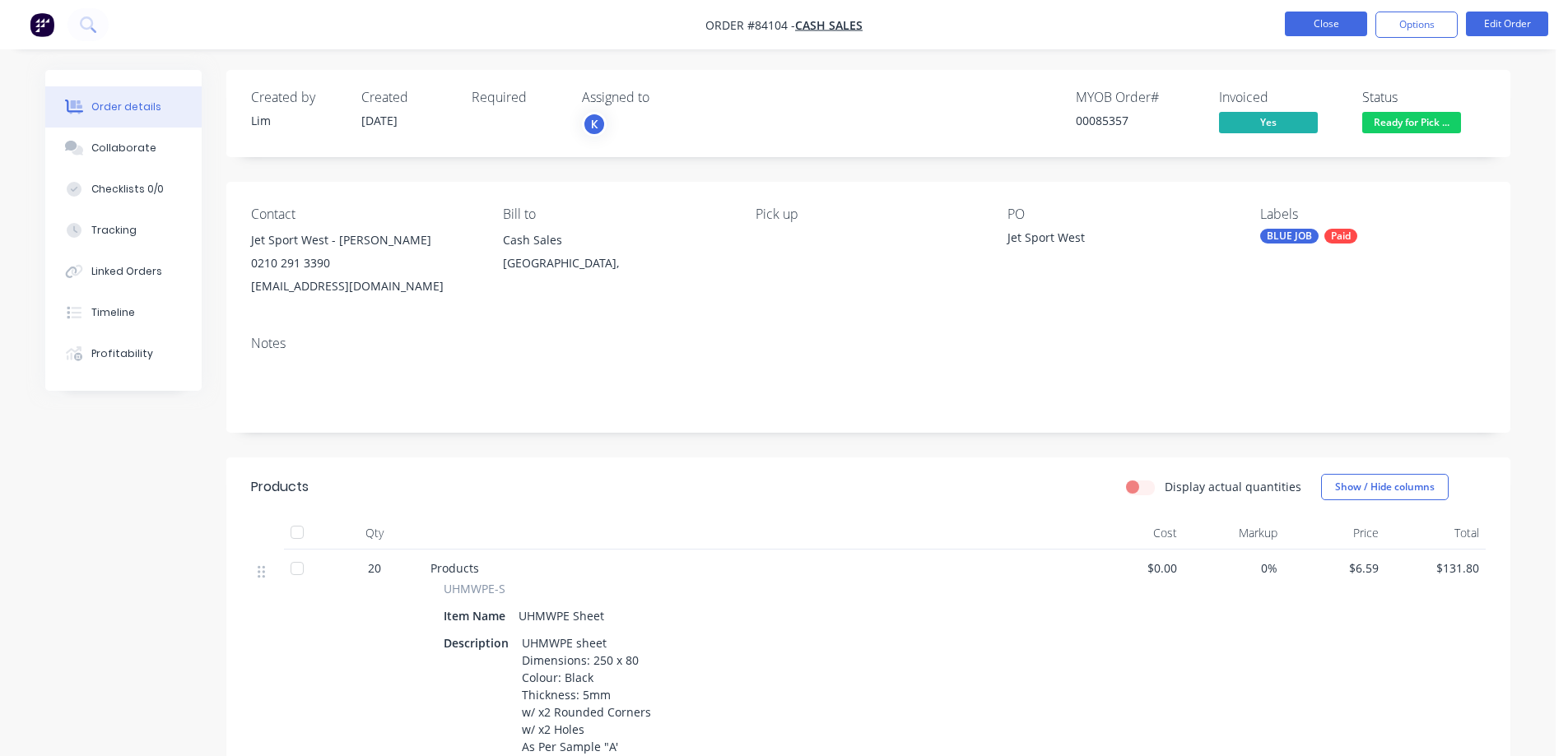
click at [1310, 23] on button "Close" at bounding box center [1325, 24] width 82 height 25
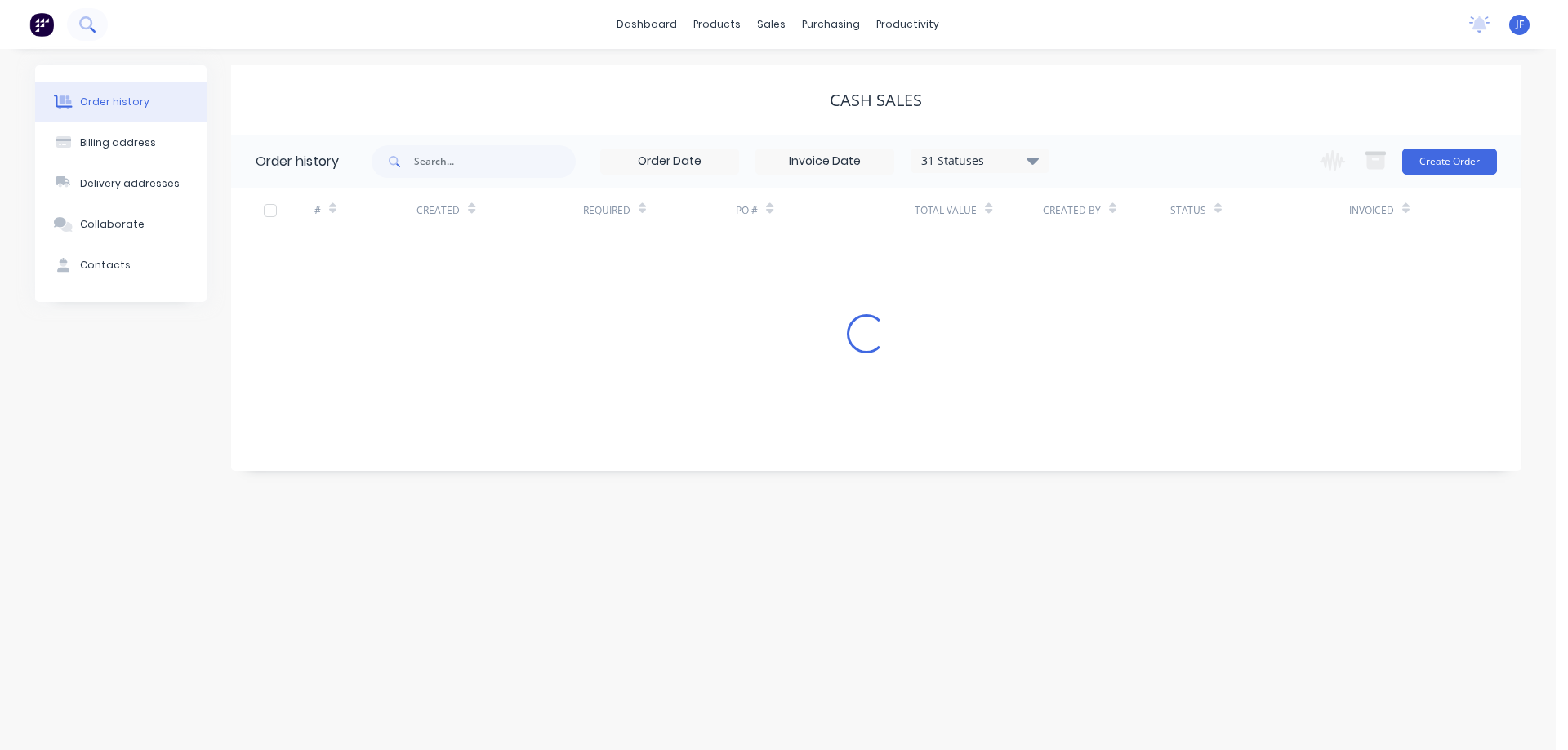
click at [90, 29] on icon at bounding box center [86, 23] width 16 height 16
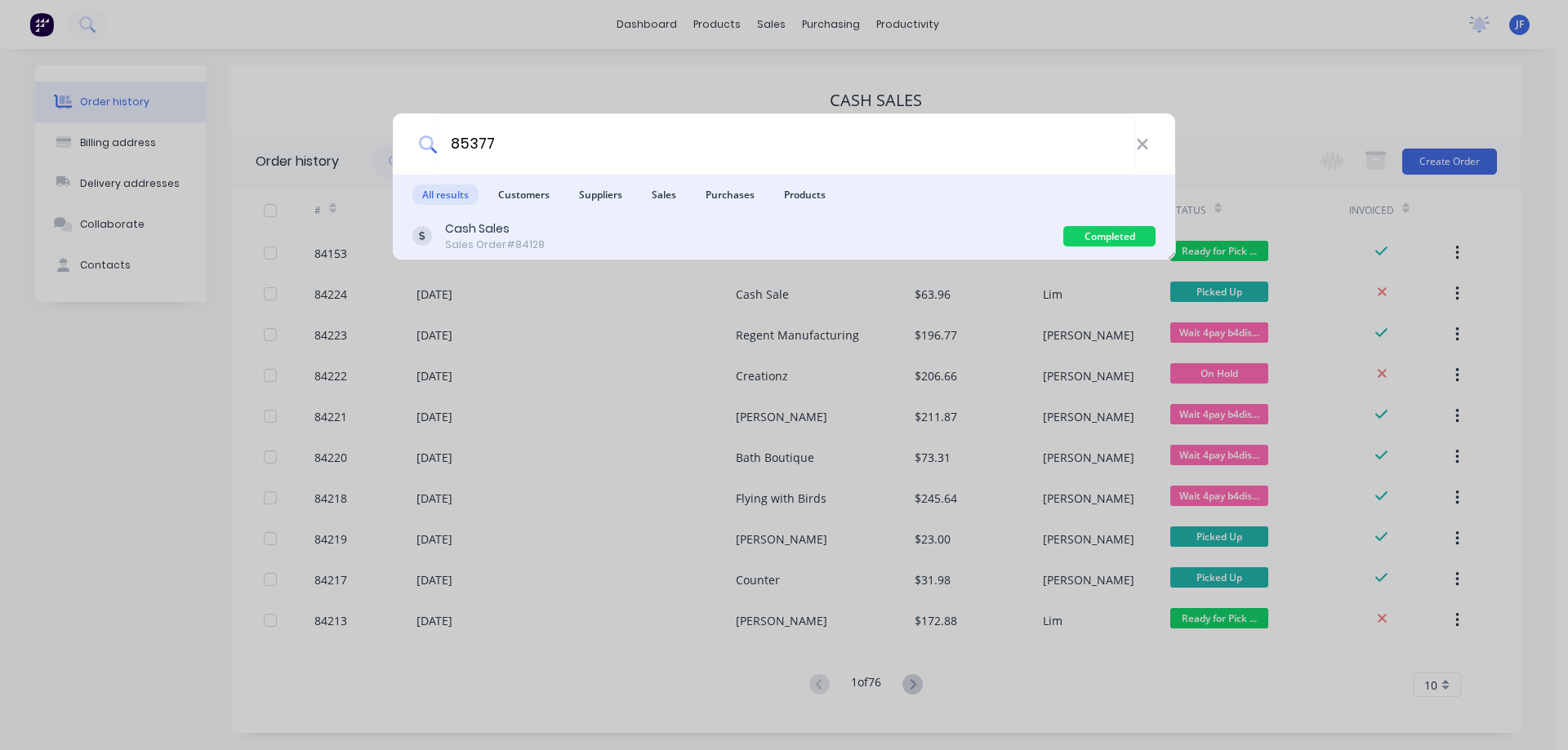
type input "85377"
click at [781, 233] on div "Cash Sales Sales Order #84128" at bounding box center [738, 237] width 651 height 32
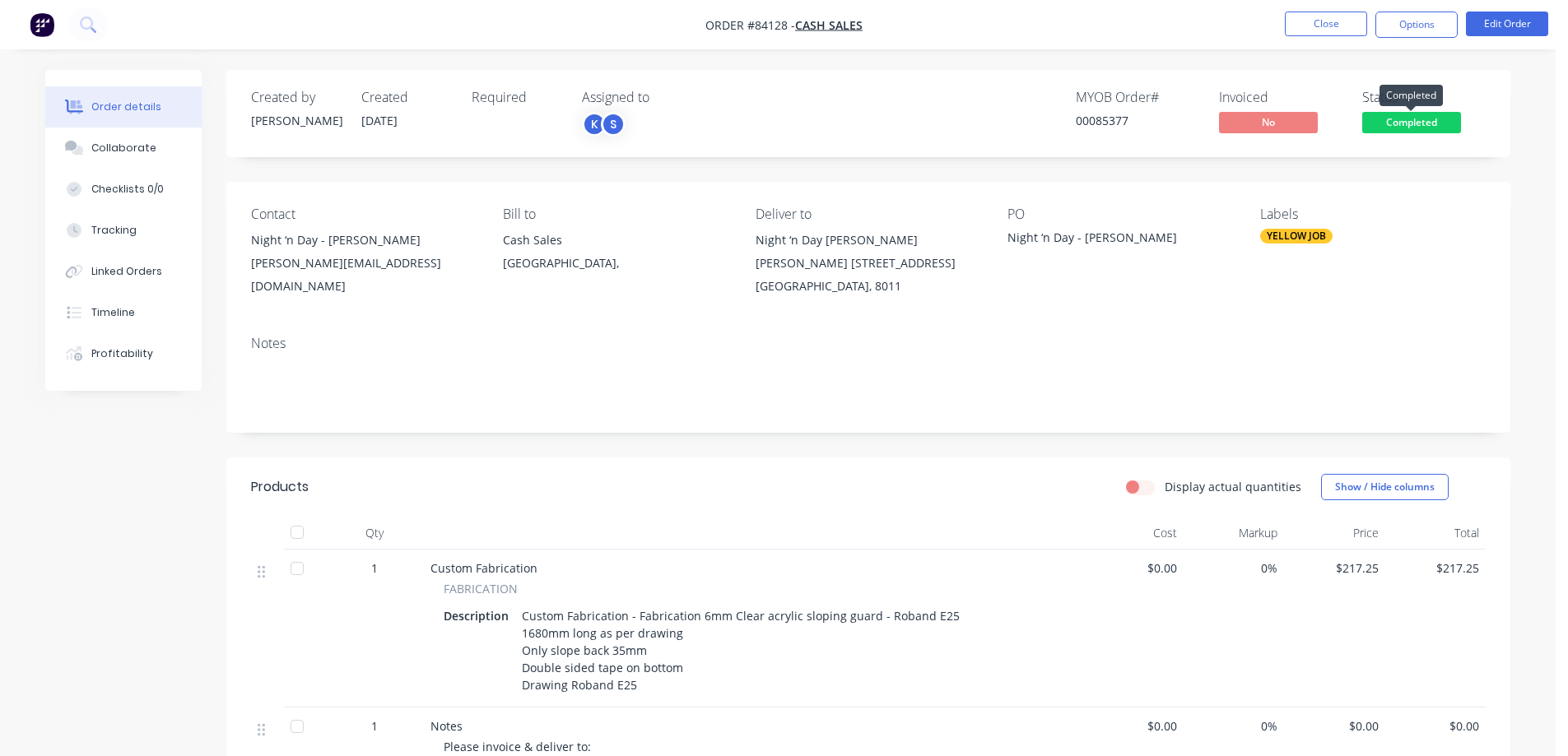
click at [1376, 126] on span "Completed" at bounding box center [1412, 122] width 99 height 21
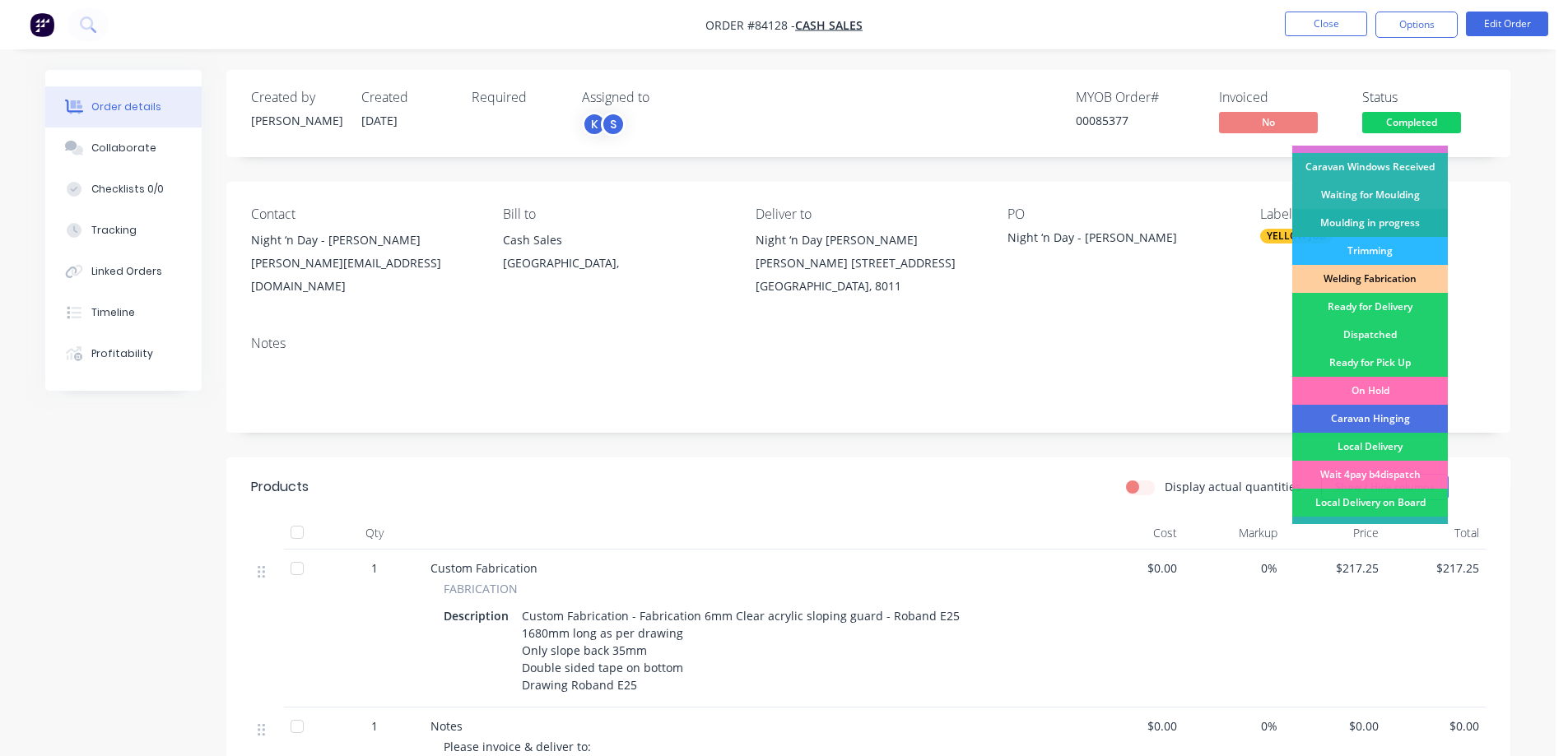
scroll to position [321, 0]
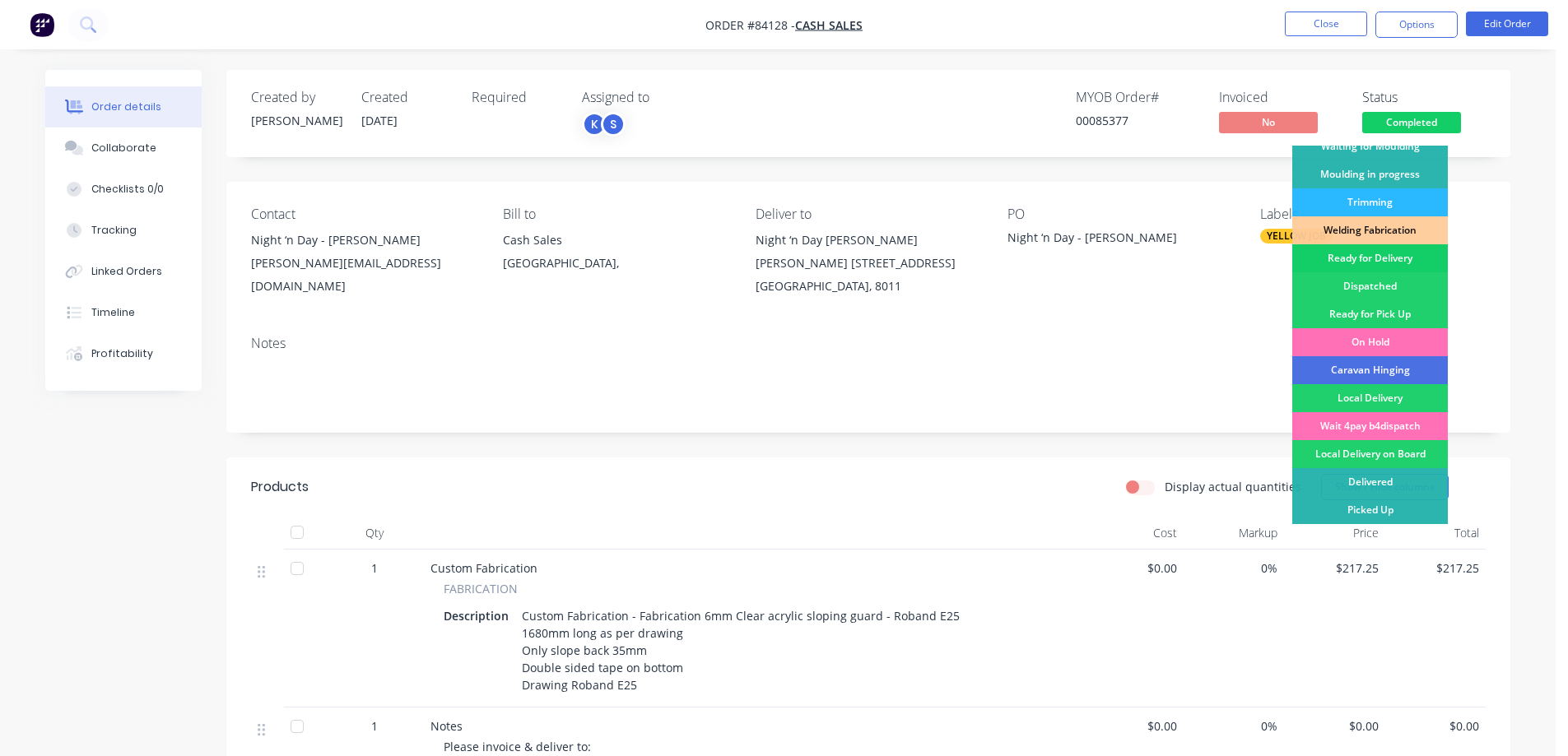
click at [1384, 251] on div "Ready for Delivery" at bounding box center [1370, 259] width 155 height 28
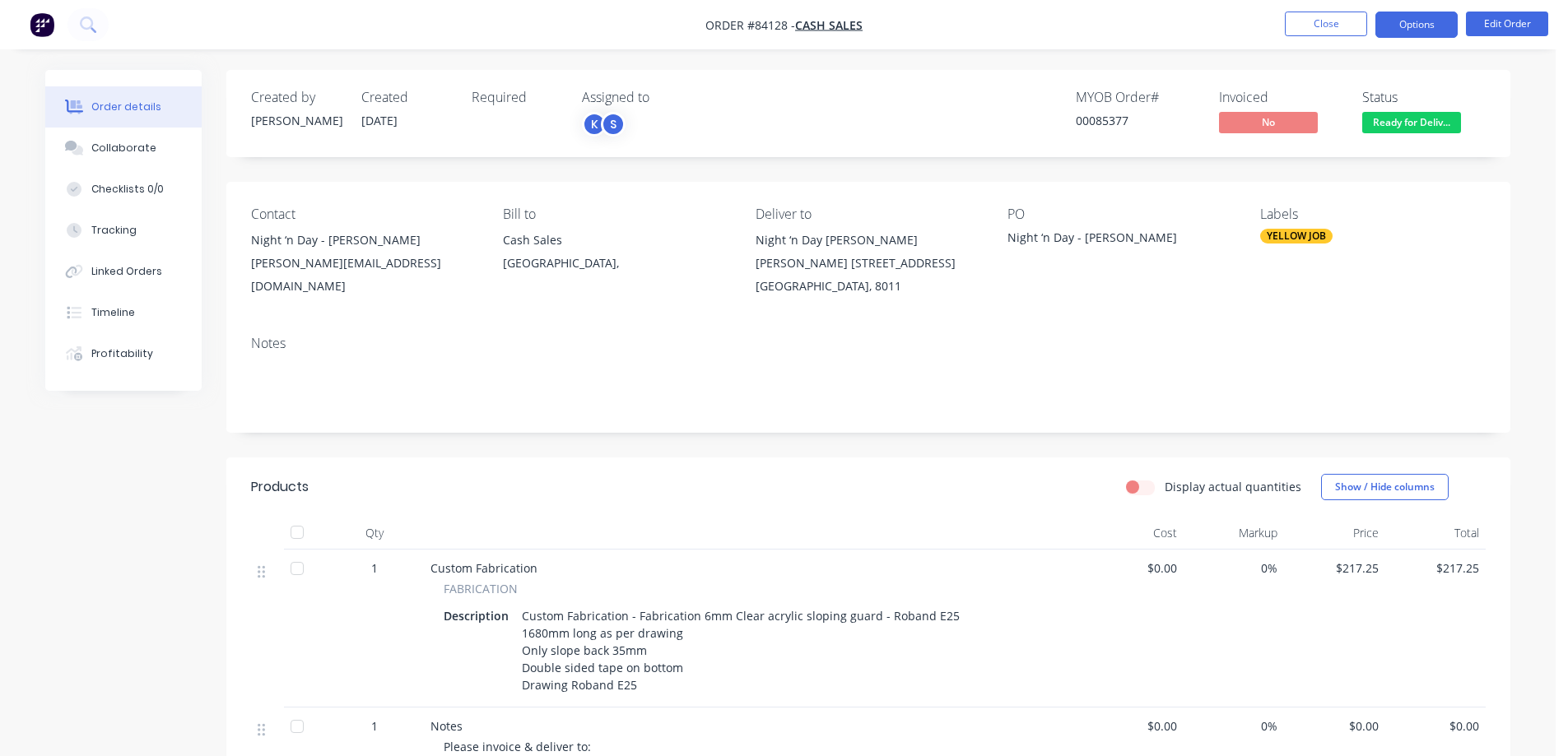
drag, startPoint x: 1425, startPoint y: 16, endPoint x: 1416, endPoint y: 28, distance: 15.0
click at [1425, 16] on button "Options" at bounding box center [1416, 25] width 82 height 27
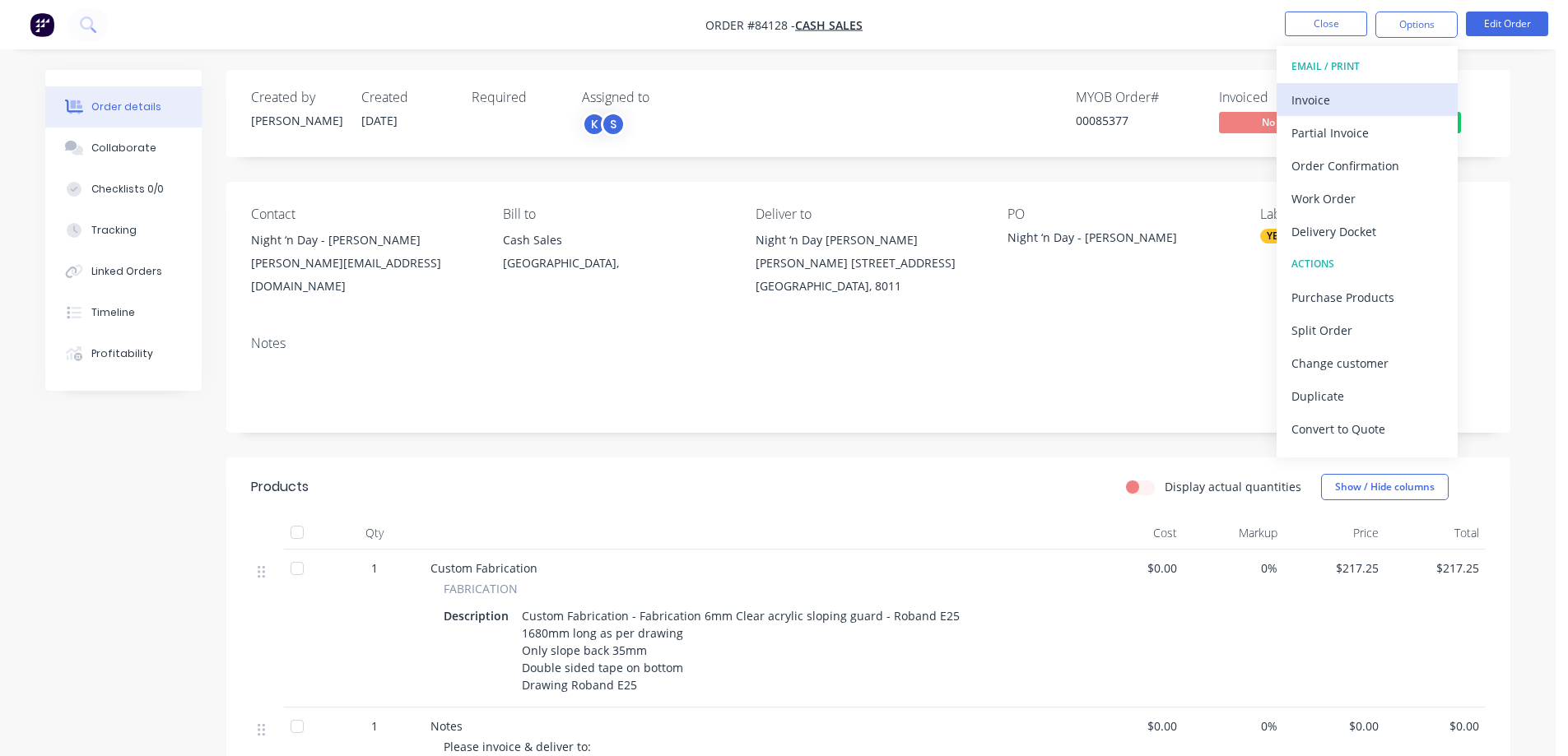
click at [1355, 102] on div "Invoice" at bounding box center [1367, 99] width 152 height 24
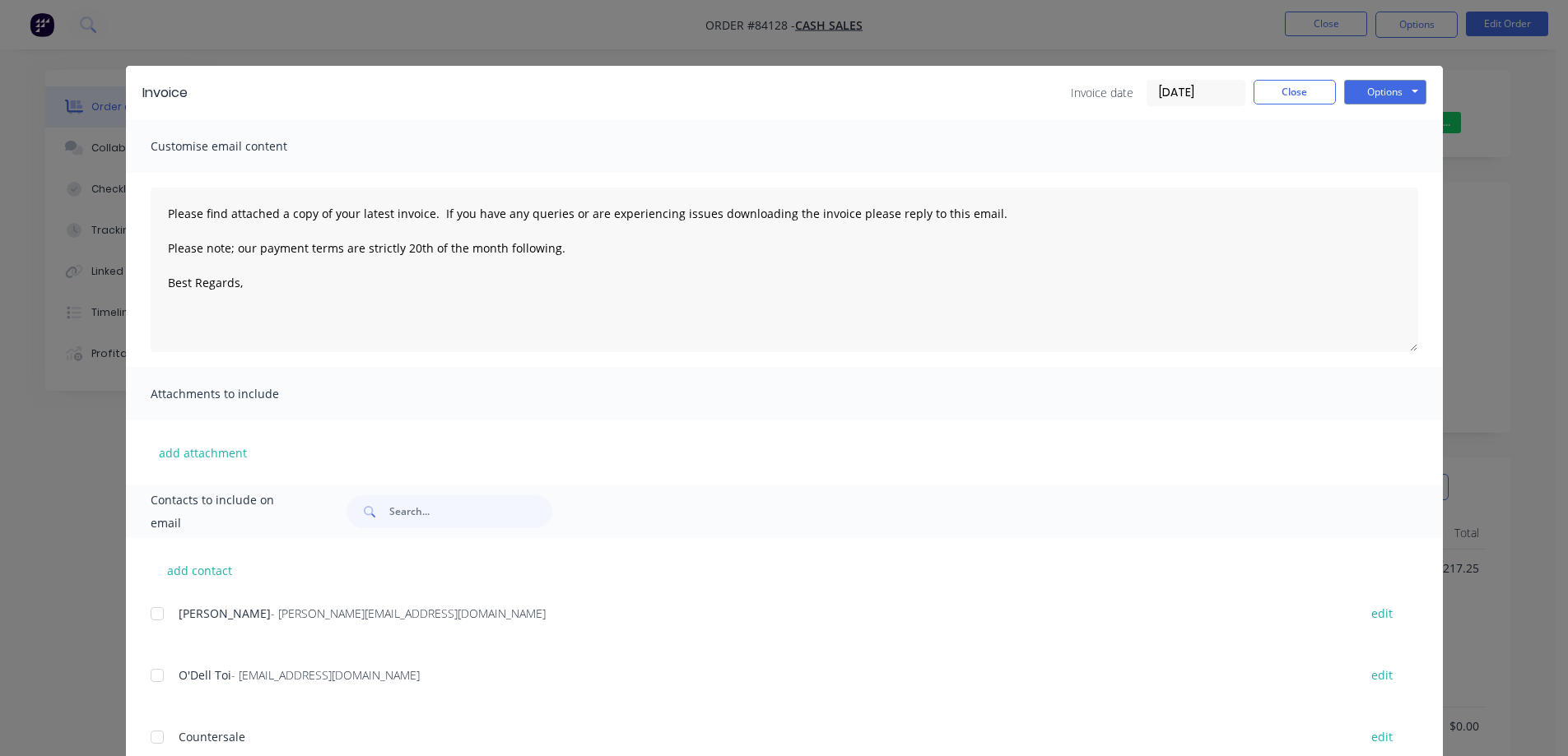
click at [1387, 93] on button "Options" at bounding box center [1385, 92] width 82 height 25
click at [1390, 150] on button "Print" at bounding box center [1397, 148] width 105 height 27
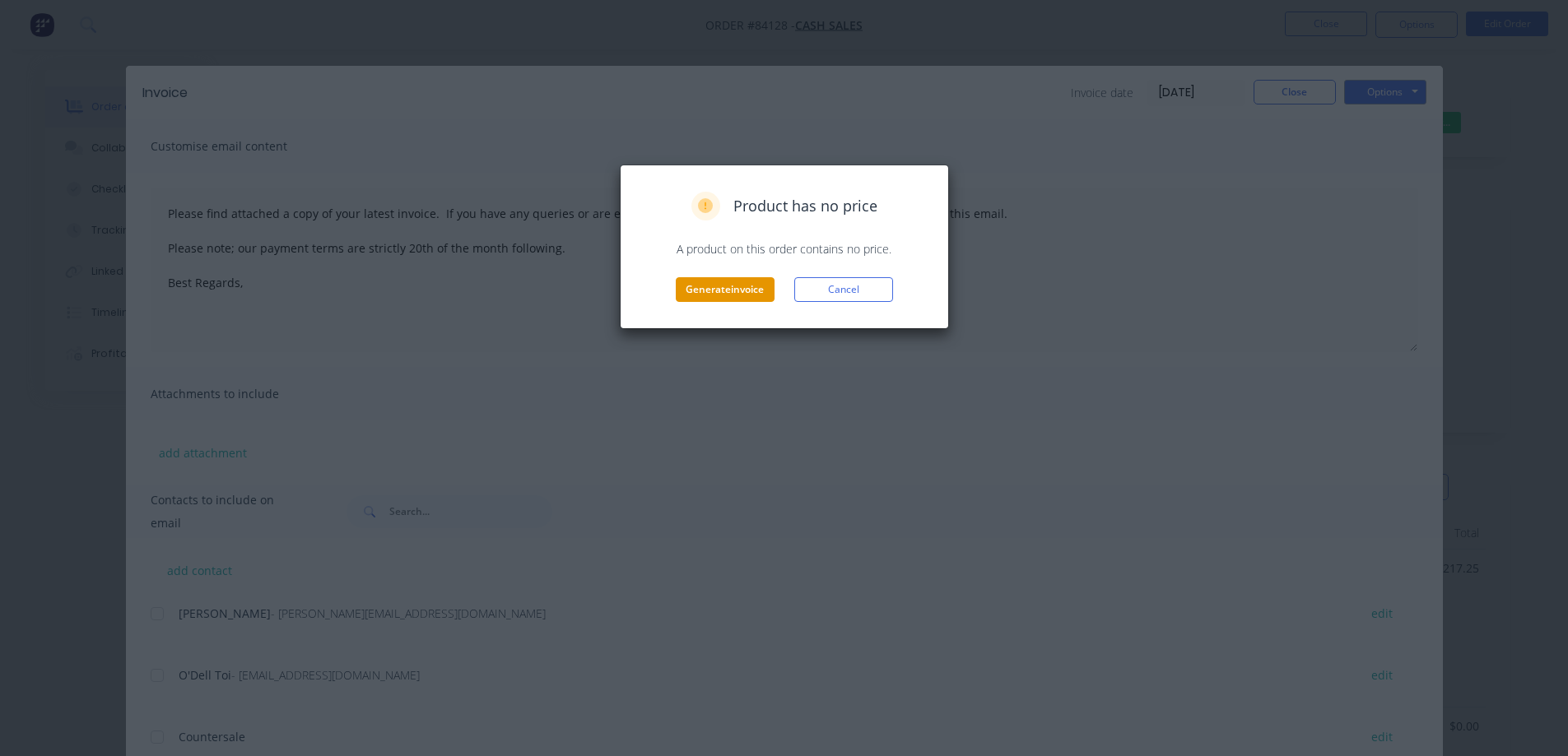
click at [745, 281] on button "Generate invoice" at bounding box center [725, 290] width 99 height 25
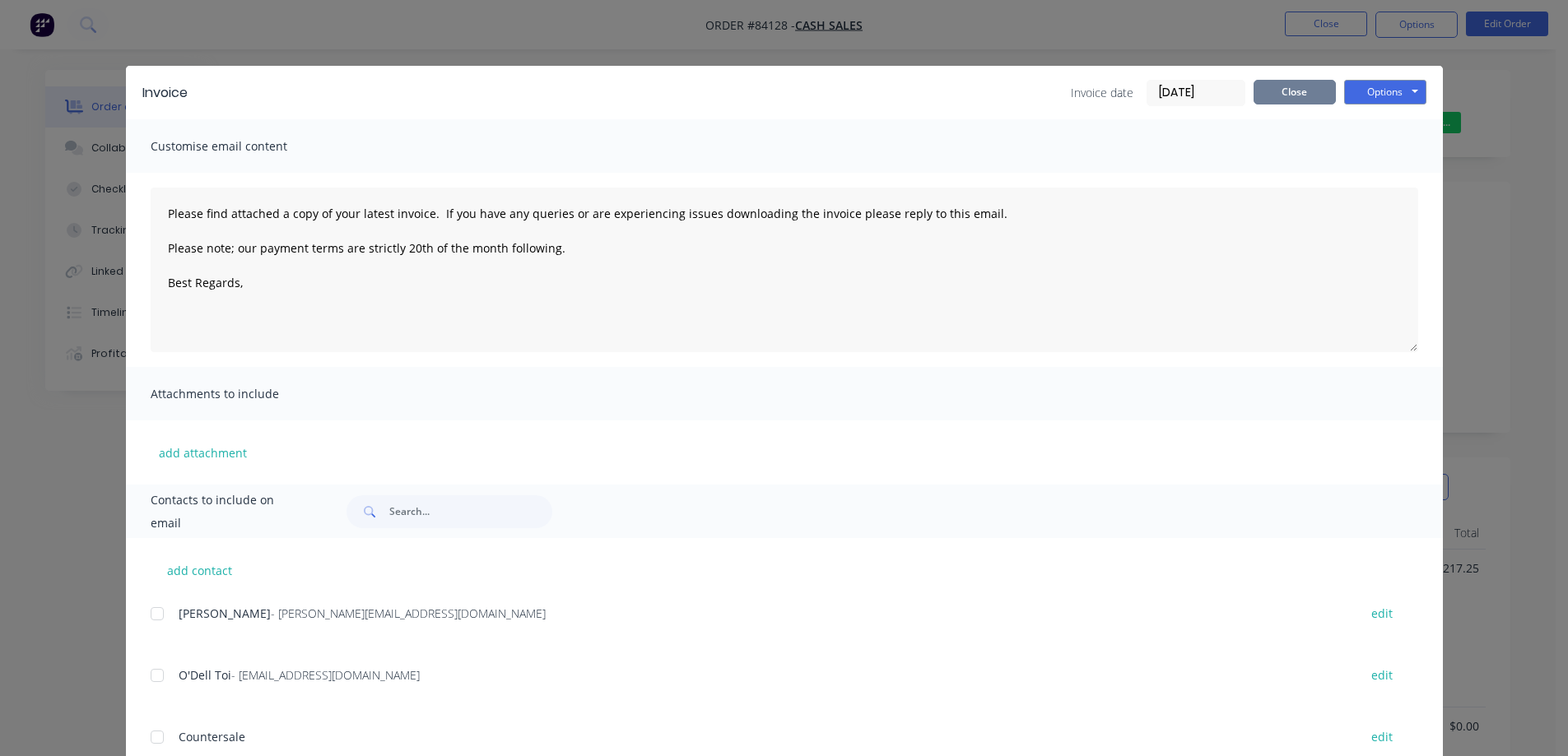
click at [1299, 92] on button "Close" at bounding box center [1294, 92] width 82 height 25
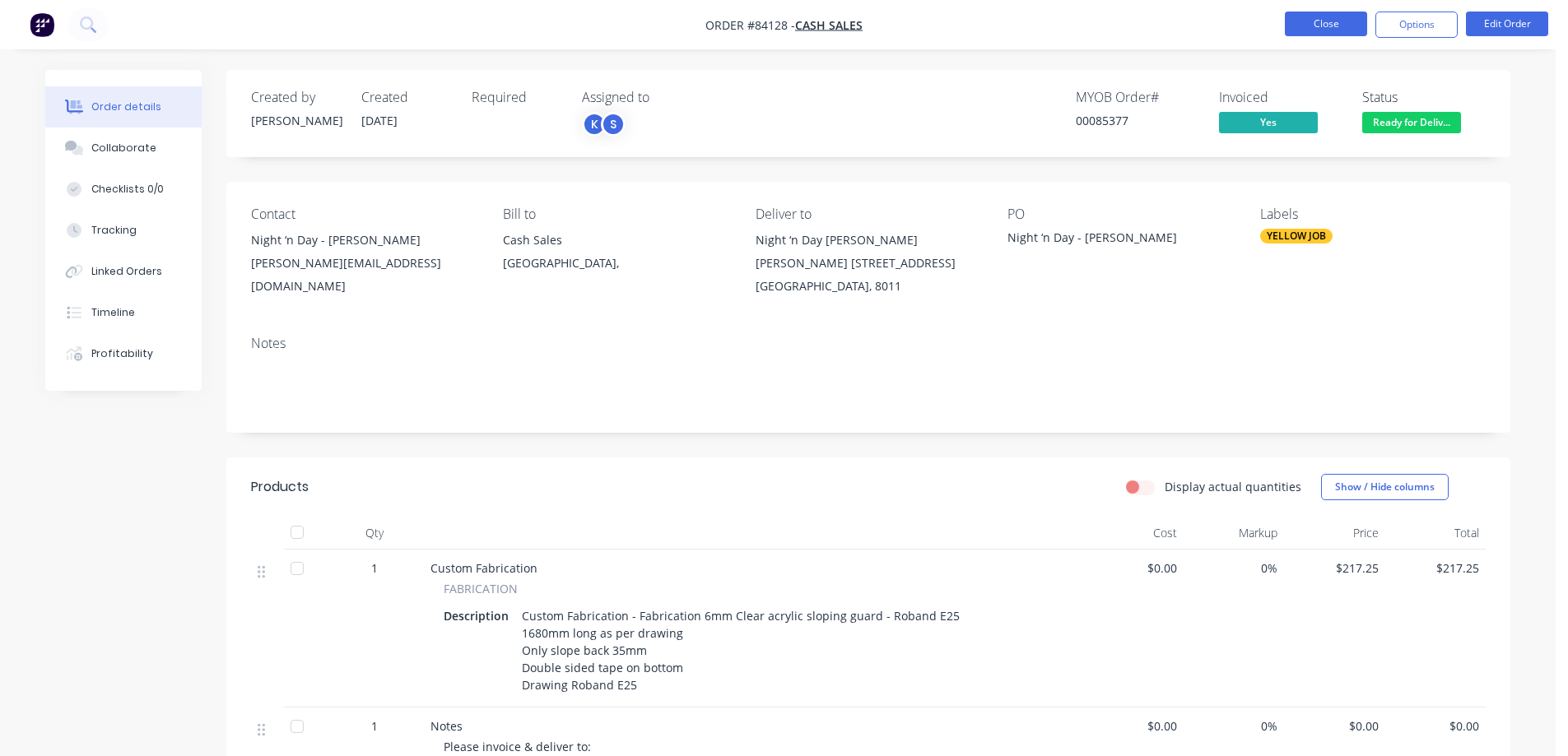
click at [1304, 31] on button "Close" at bounding box center [1325, 24] width 82 height 25
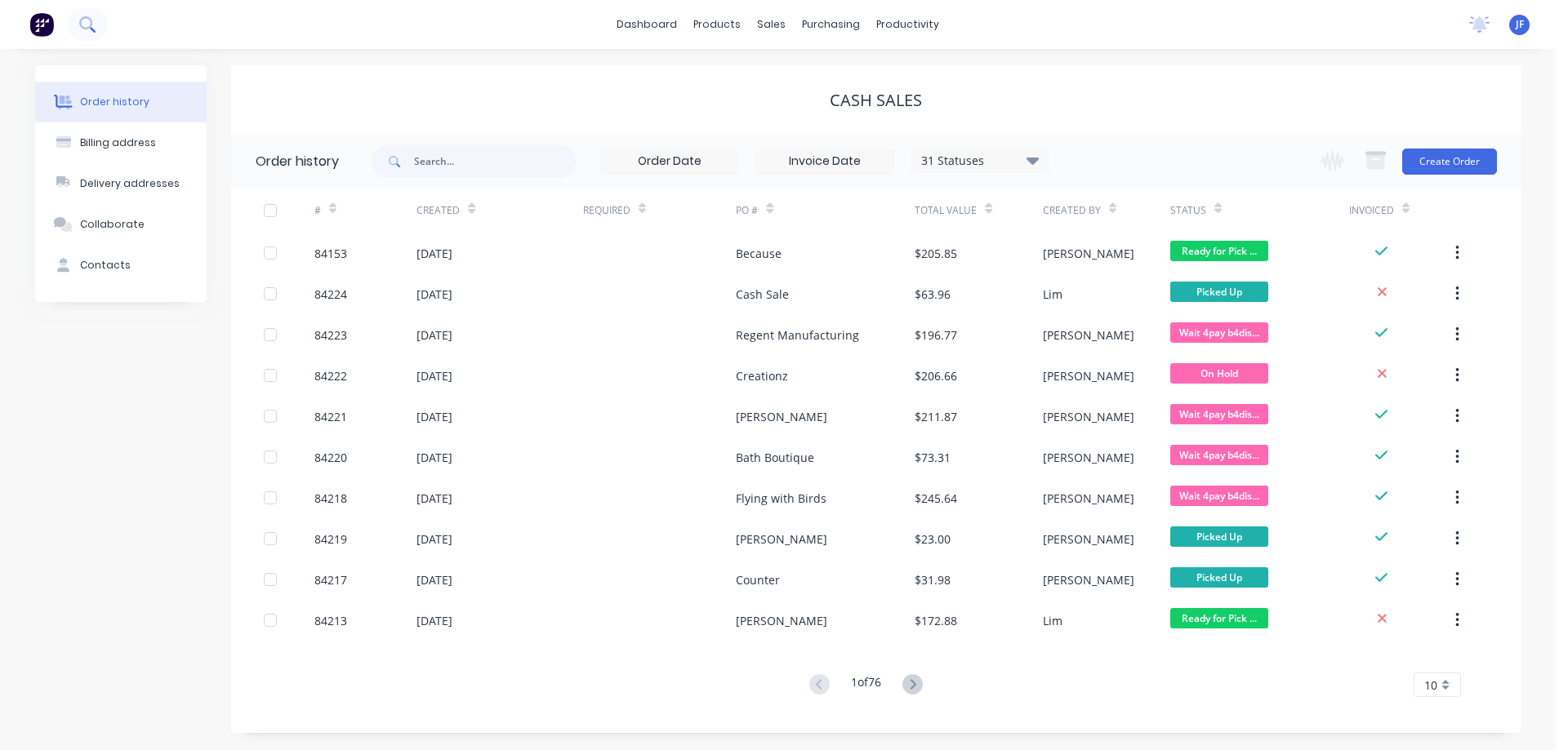
click at [100, 25] on button at bounding box center [86, 24] width 40 height 33
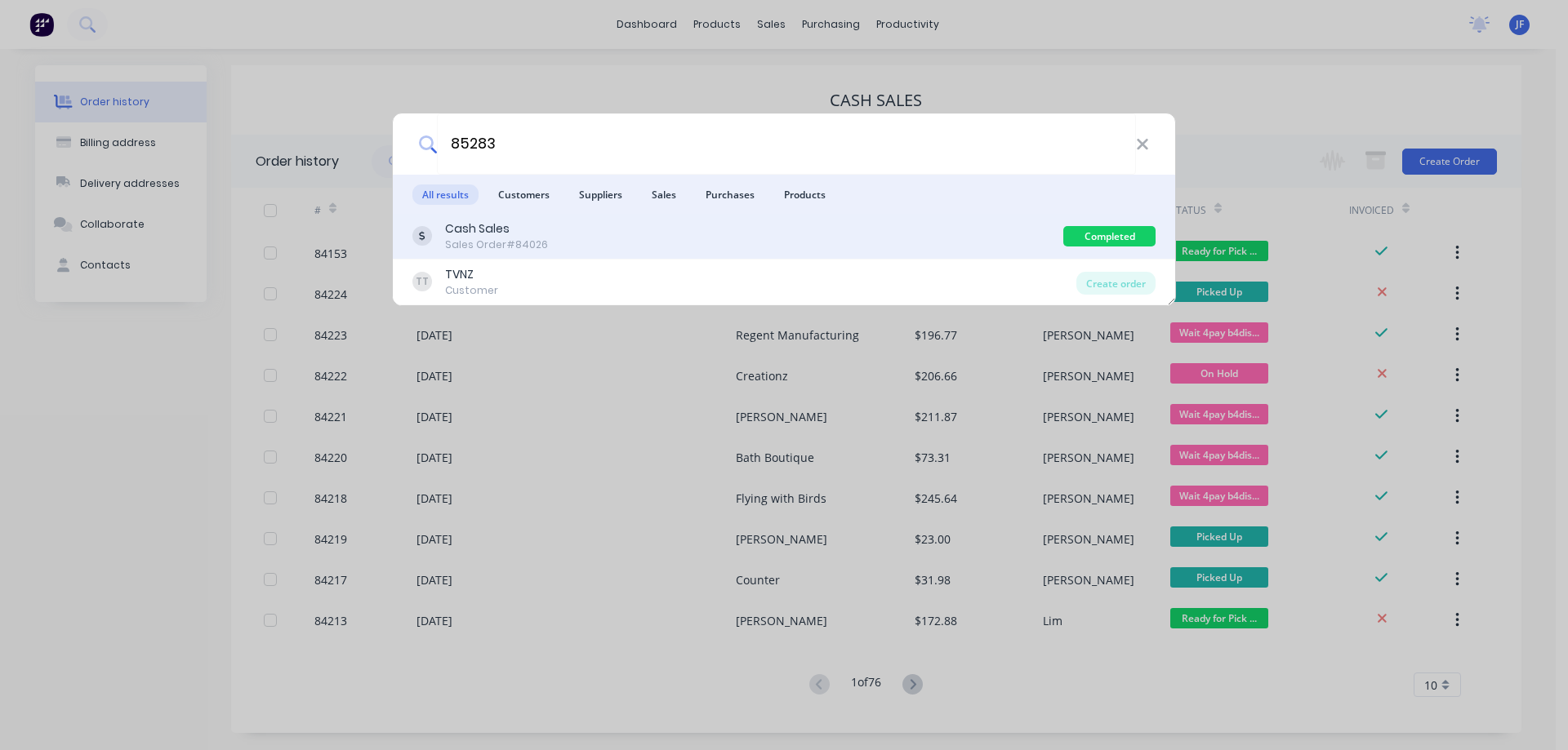
type input "85283"
click at [974, 218] on div "Cash Sales Sales Order #84026 Completed" at bounding box center [784, 237] width 782 height 46
click at [987, 240] on div "Cash Sales Sales Order #84026" at bounding box center [738, 237] width 651 height 32
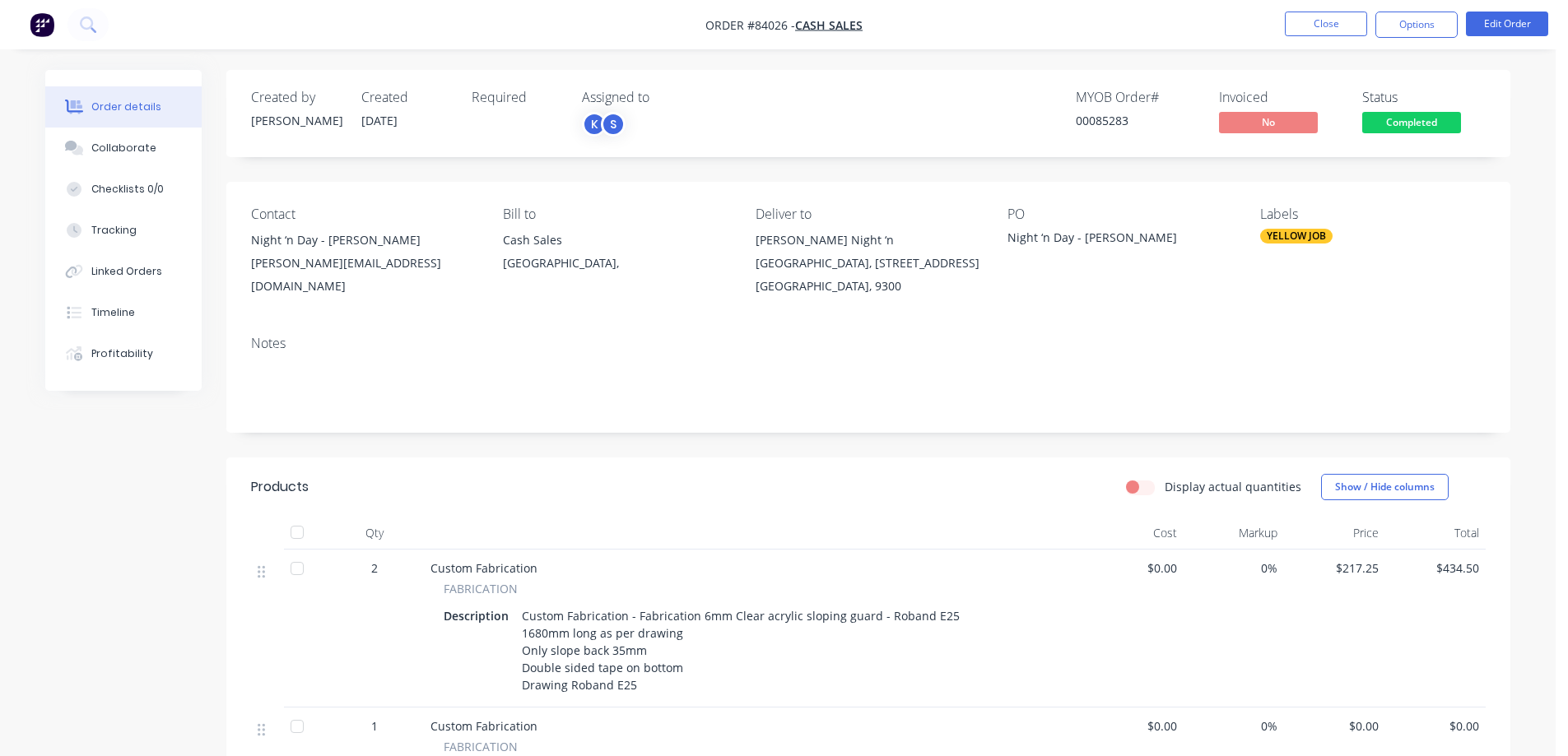
click at [1409, 133] on button "Completed" at bounding box center [1412, 124] width 99 height 25
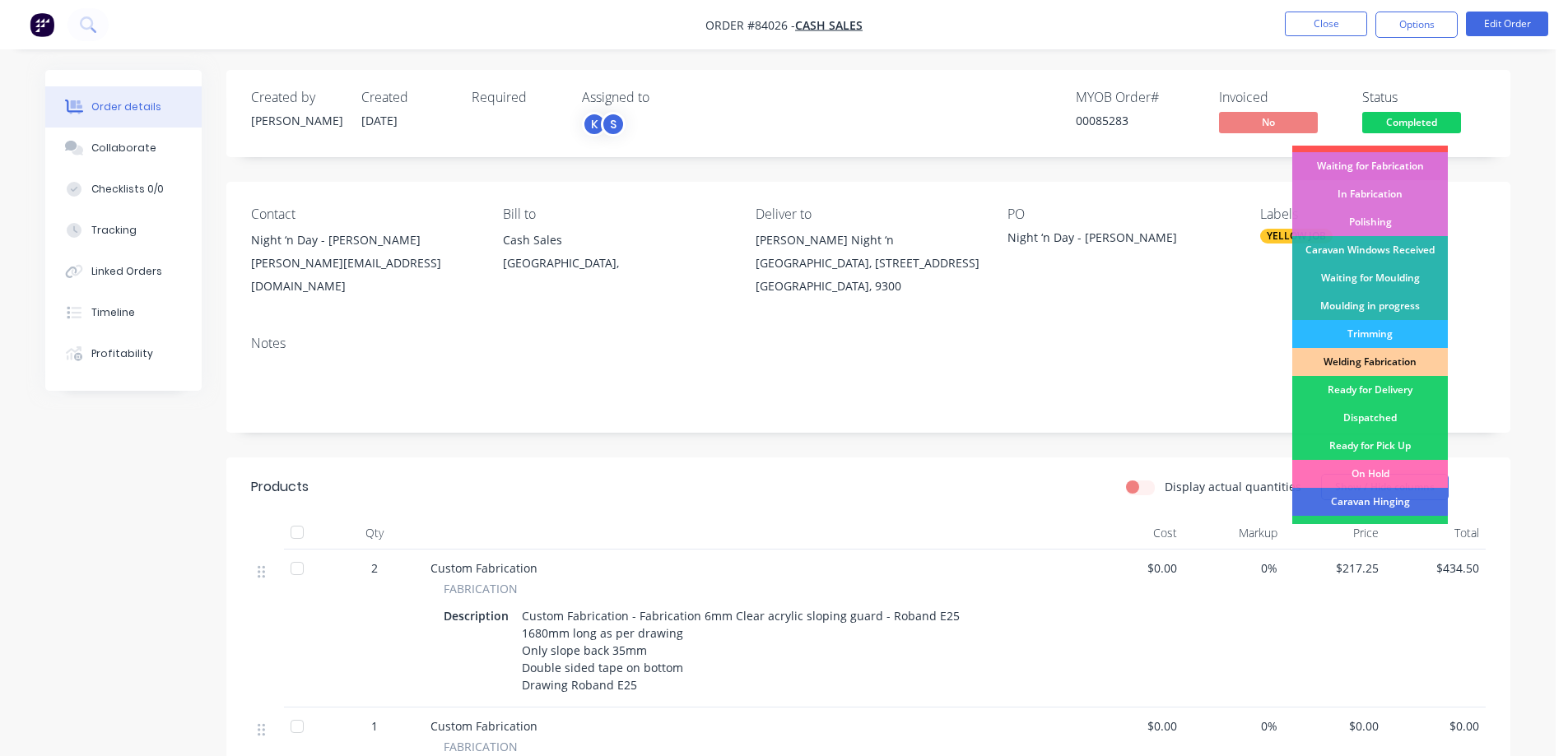
scroll to position [321, 0]
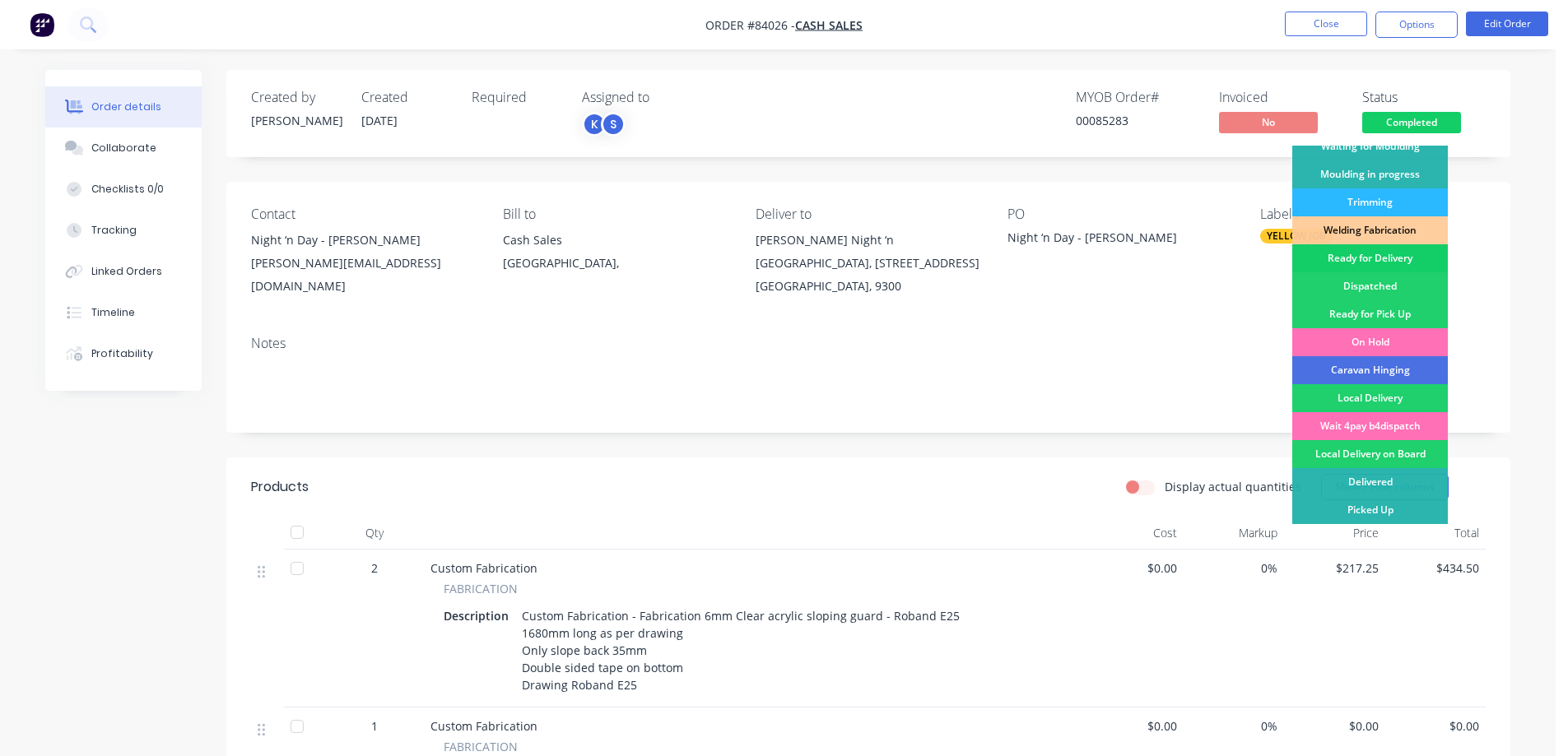
click at [1378, 260] on div "Ready for Delivery" at bounding box center [1370, 259] width 155 height 28
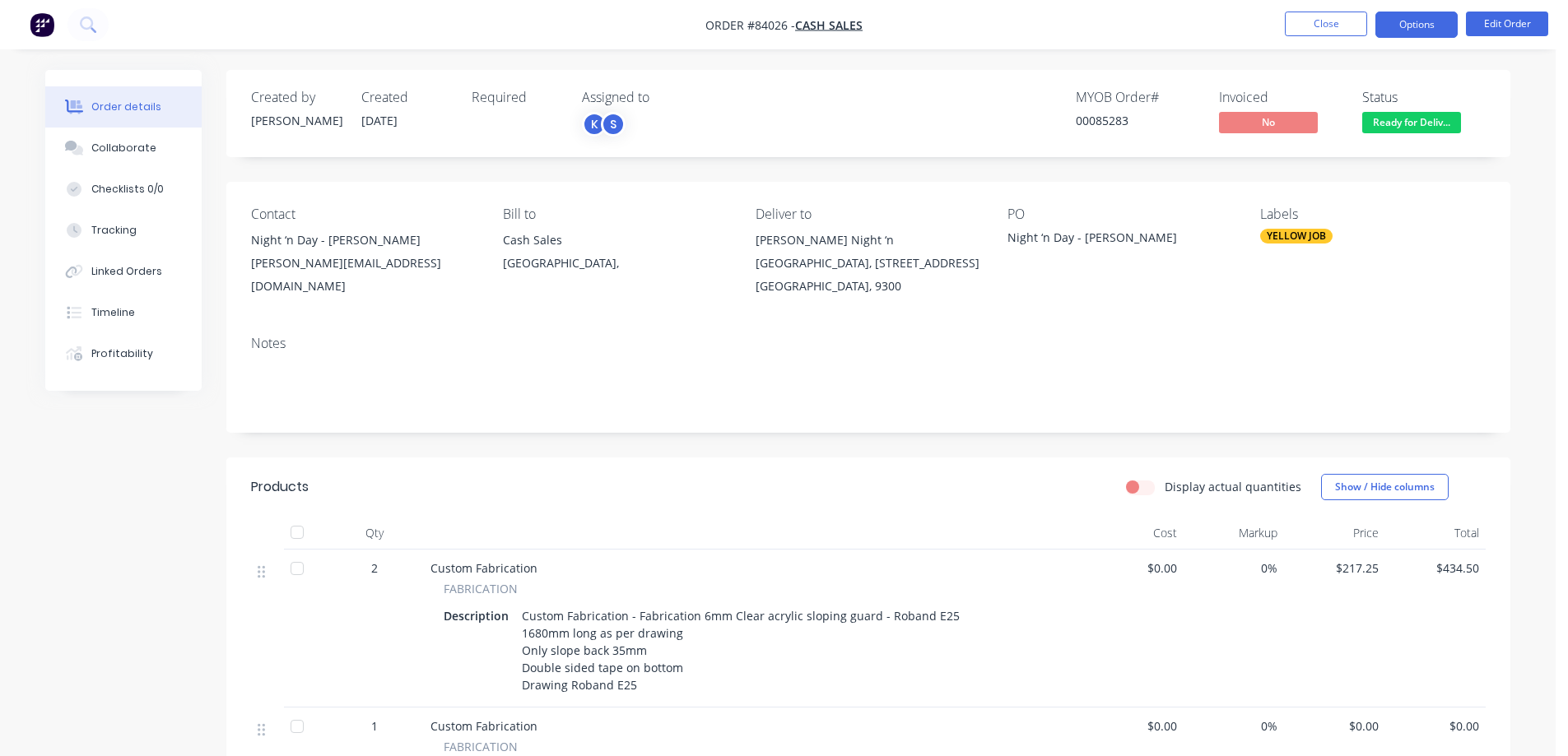
click at [1409, 26] on button "Options" at bounding box center [1416, 25] width 82 height 27
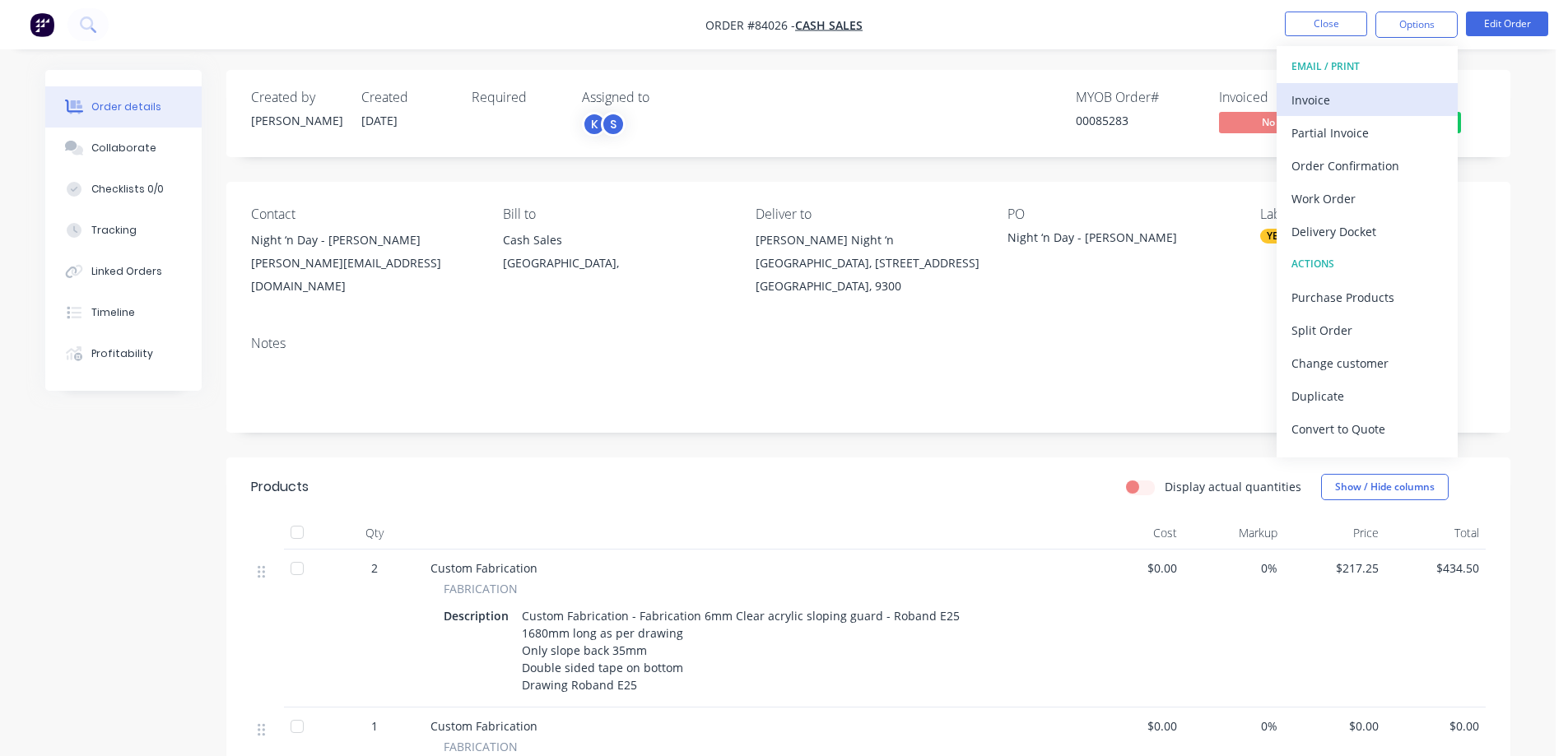
click at [1324, 99] on div "Invoice" at bounding box center [1367, 99] width 152 height 24
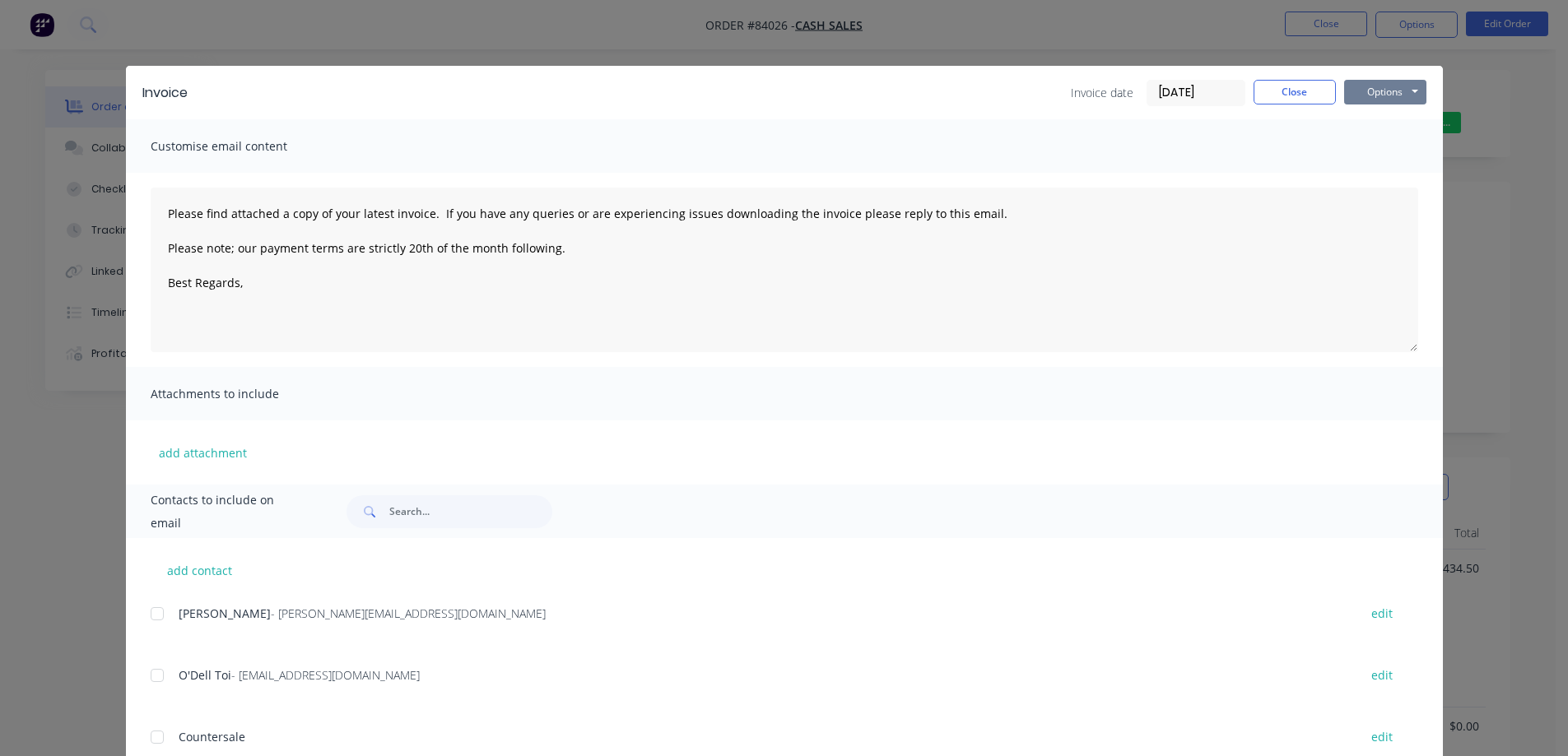
click at [1361, 91] on button "Options" at bounding box center [1385, 92] width 82 height 25
click at [1362, 152] on button "Print" at bounding box center [1397, 148] width 105 height 27
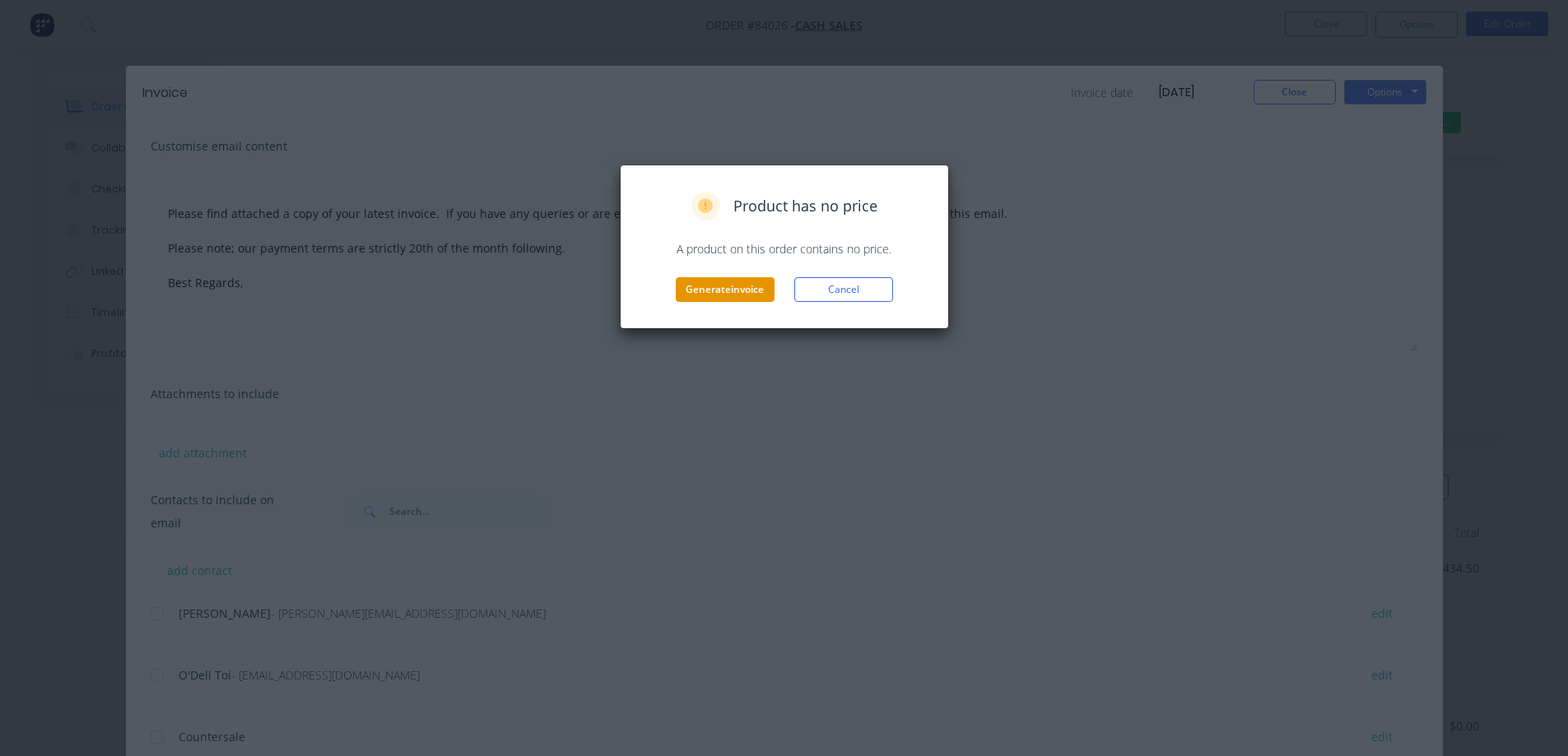
click at [763, 291] on button "Generate invoice" at bounding box center [725, 290] width 99 height 25
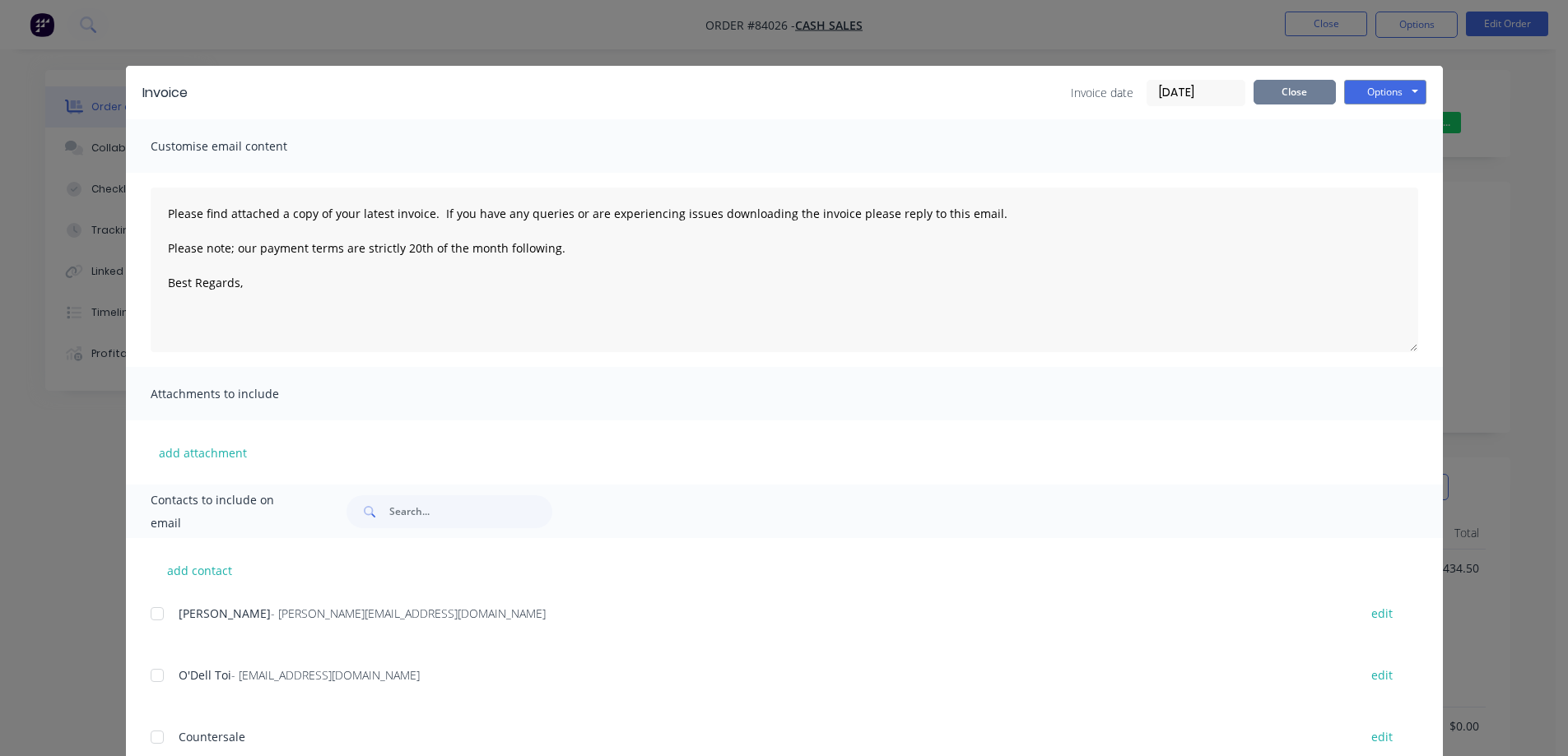
click at [1315, 96] on button "Close" at bounding box center [1294, 92] width 82 height 25
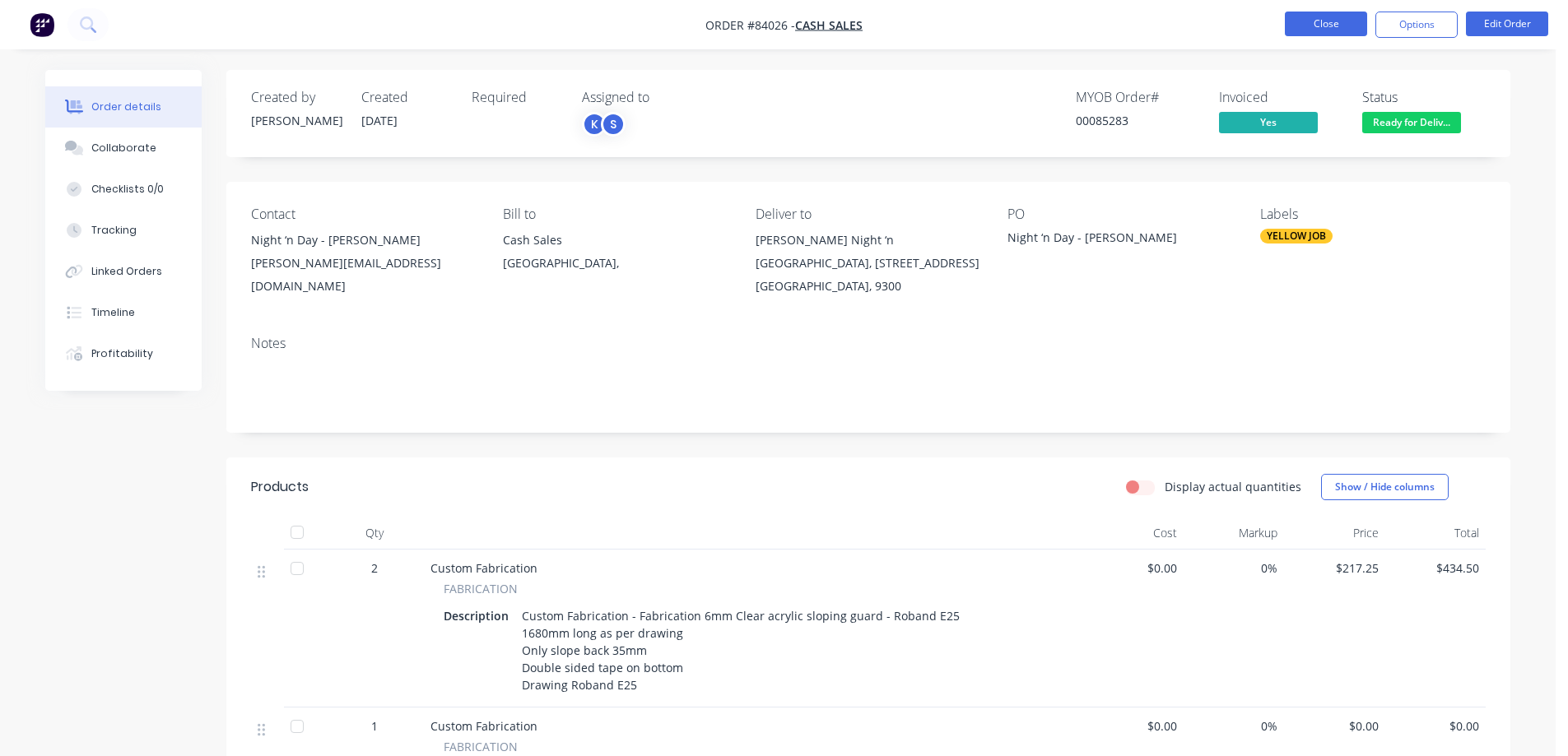
click at [1309, 29] on button "Close" at bounding box center [1325, 24] width 82 height 25
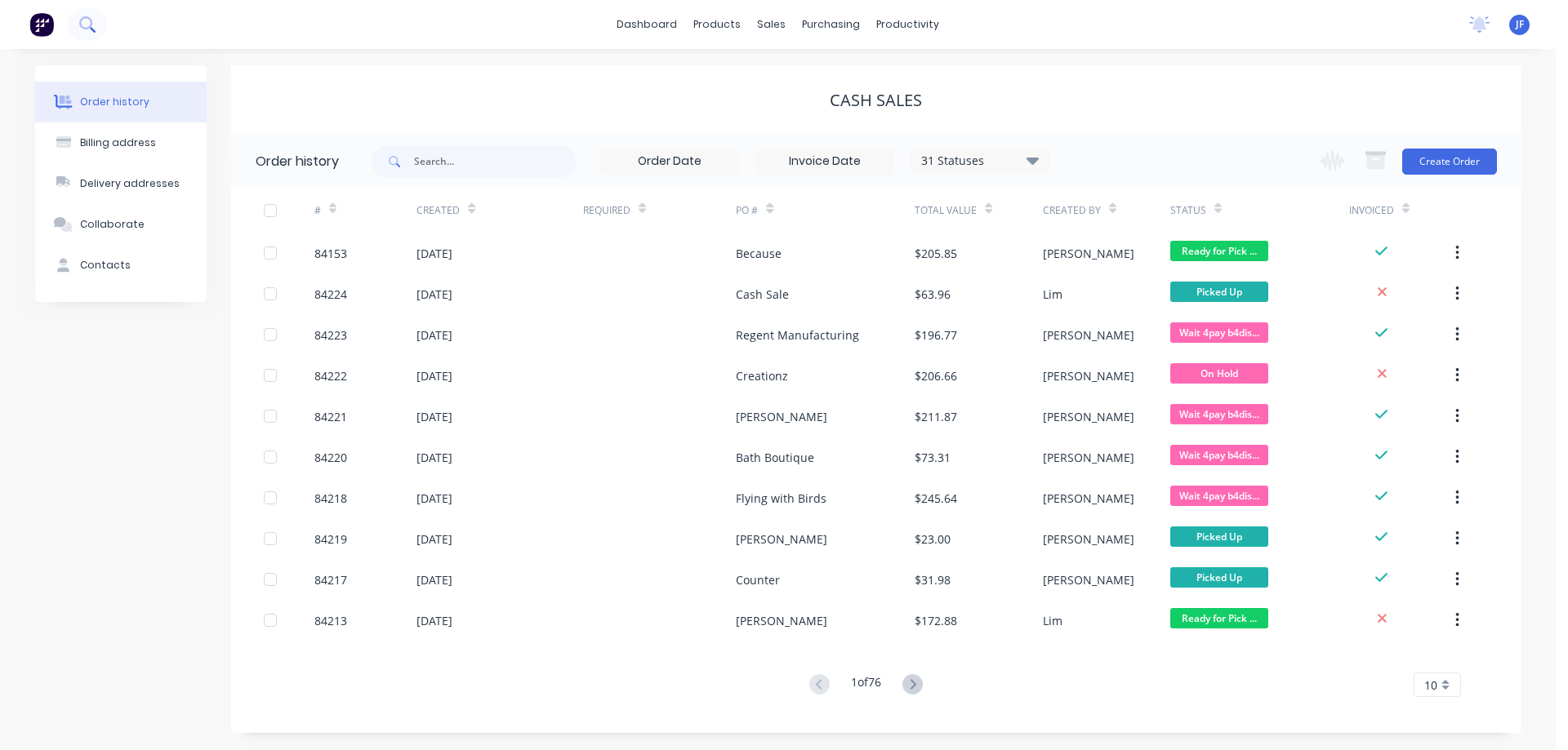
click at [88, 23] on icon at bounding box center [86, 23] width 16 height 16
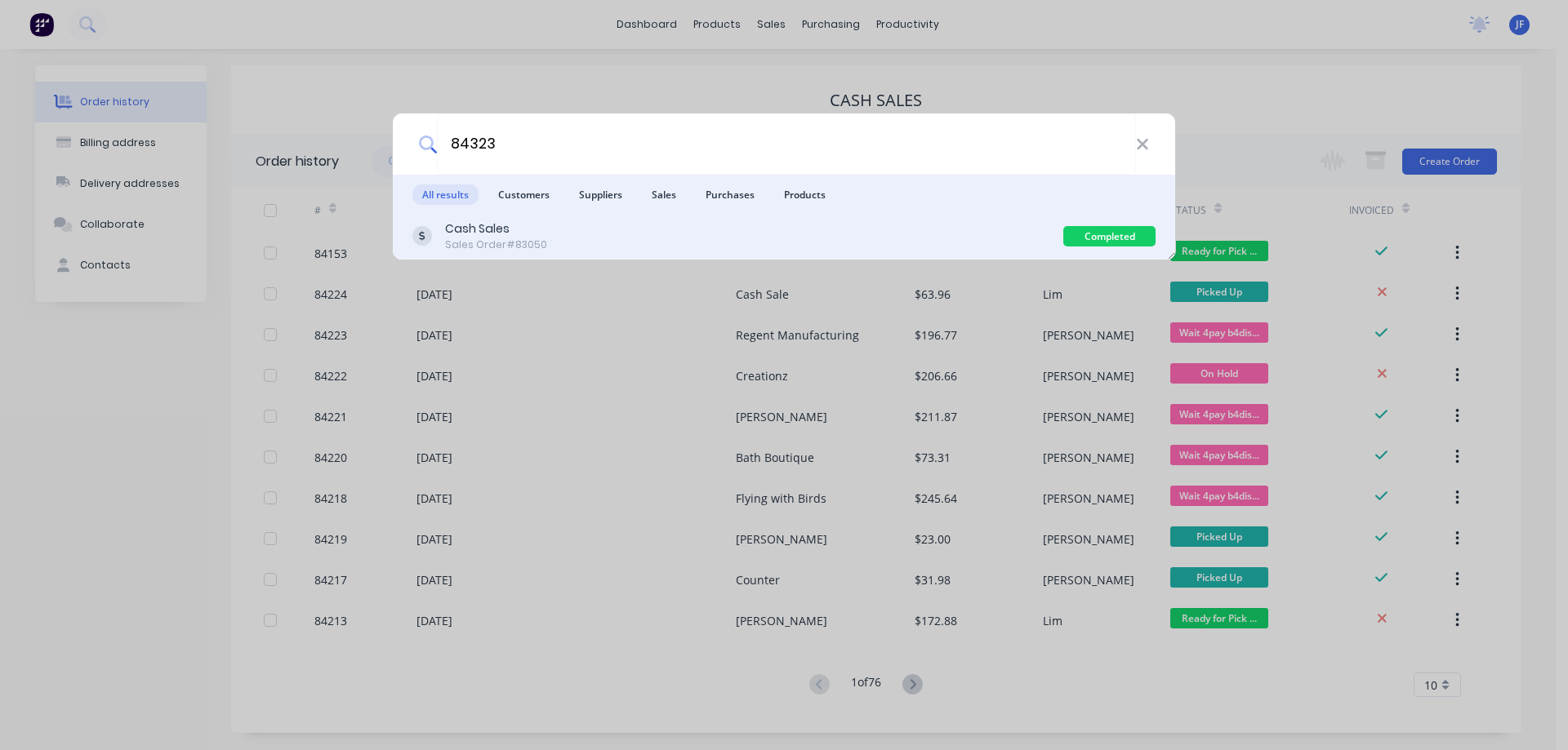
type input "84323"
click at [611, 245] on div "Cash Sales Sales Order #83050" at bounding box center [738, 237] width 651 height 32
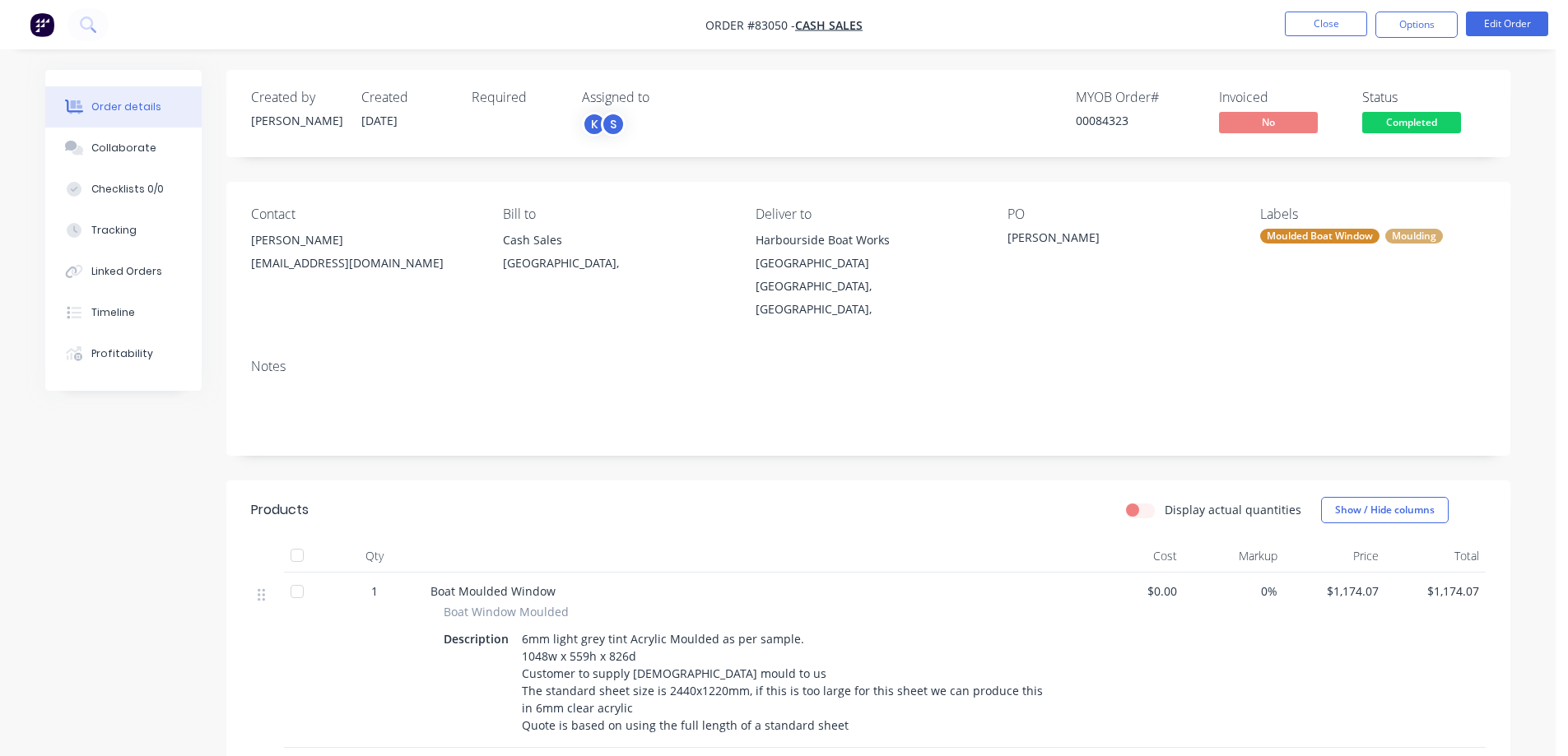
click at [1440, 122] on span "Completed" at bounding box center [1412, 122] width 99 height 21
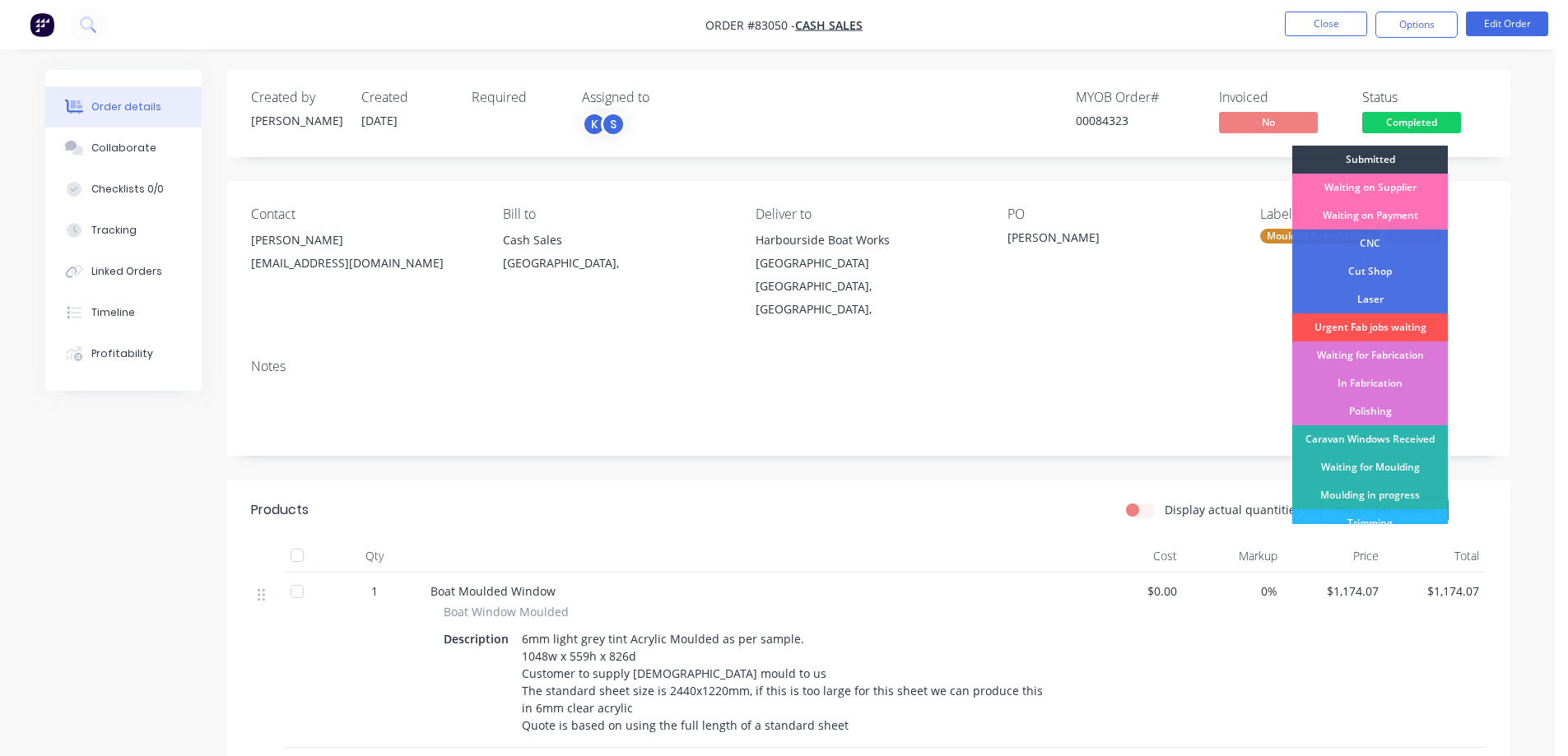
scroll to position [321, 0]
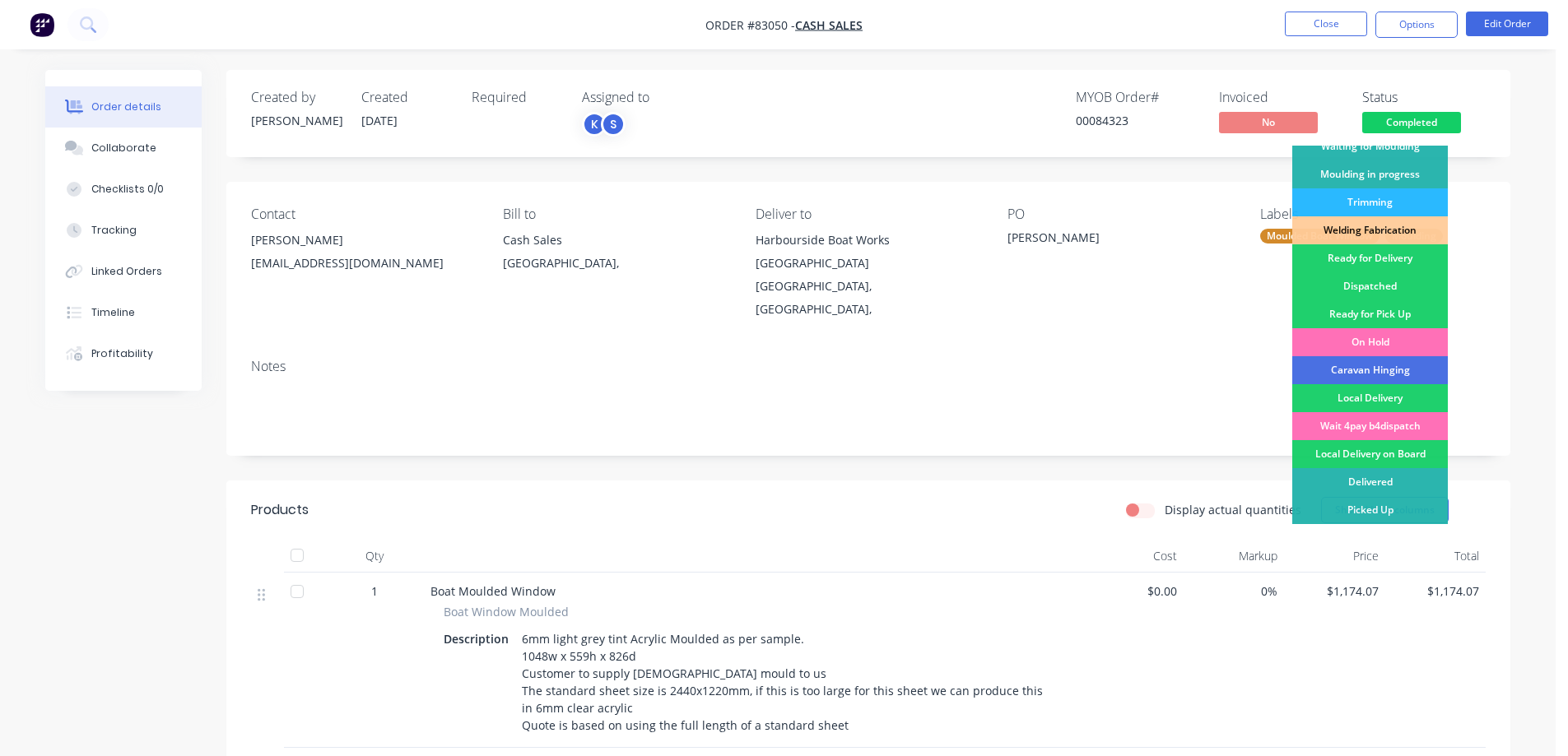
click at [1370, 262] on div "Ready for Delivery" at bounding box center [1370, 259] width 155 height 28
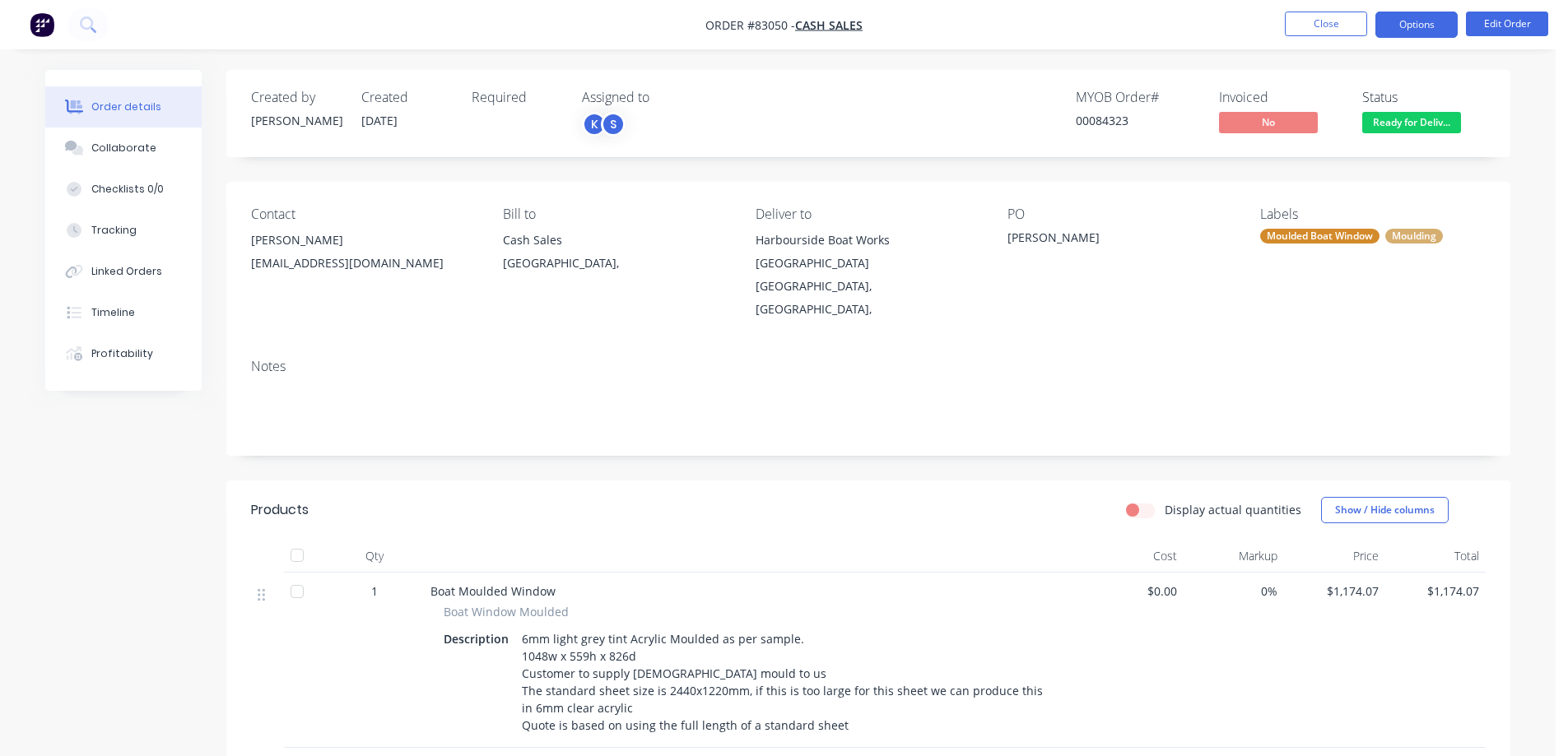
click at [1426, 12] on button "Options" at bounding box center [1416, 25] width 82 height 27
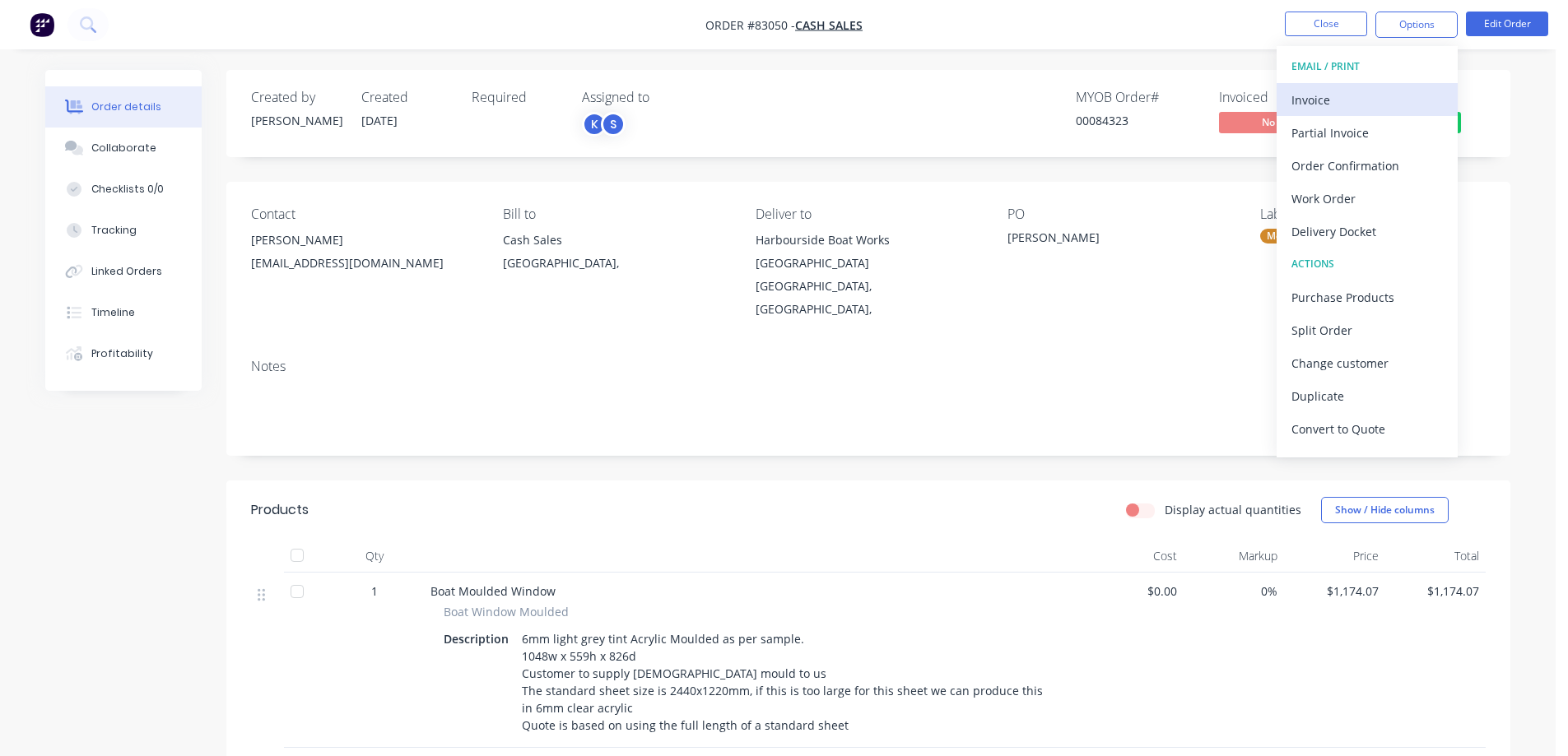
drag, startPoint x: 1373, startPoint y: 117, endPoint x: 1370, endPoint y: 98, distance: 19.2
click at [1370, 98] on div "EMAIL / PRINT Invoice Partial Invoice Order Confirmation Work Order Delivery Do…" at bounding box center [1367, 252] width 181 height 411
click at [1370, 98] on div "Invoice" at bounding box center [1367, 99] width 152 height 24
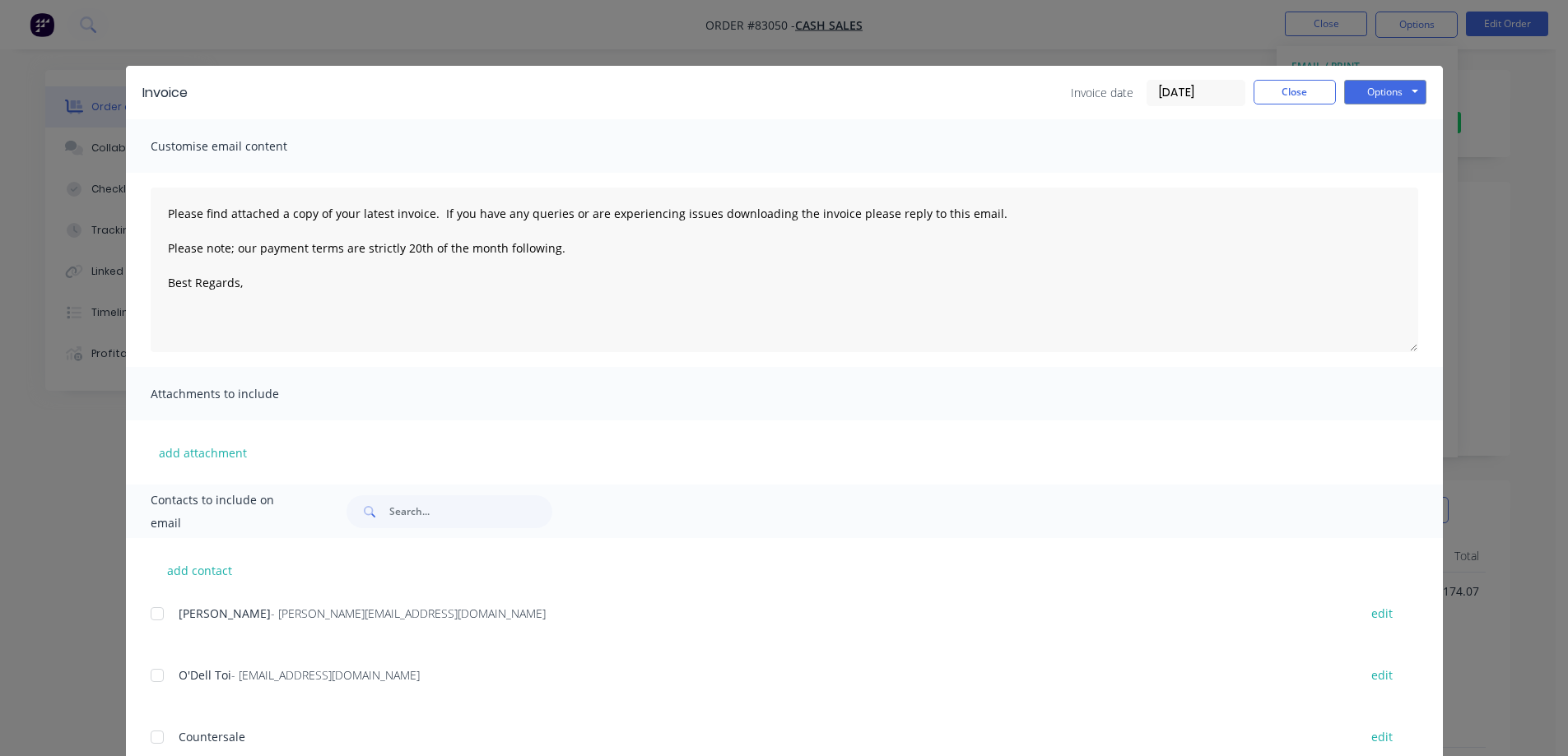
click at [1399, 75] on div "Invoice Invoice date 28/08/25 Close Options Preview Print Email" at bounding box center [784, 93] width 1317 height 53
click at [1397, 91] on button "Options" at bounding box center [1385, 92] width 82 height 25
click at [1390, 159] on button "Print" at bounding box center [1397, 148] width 105 height 27
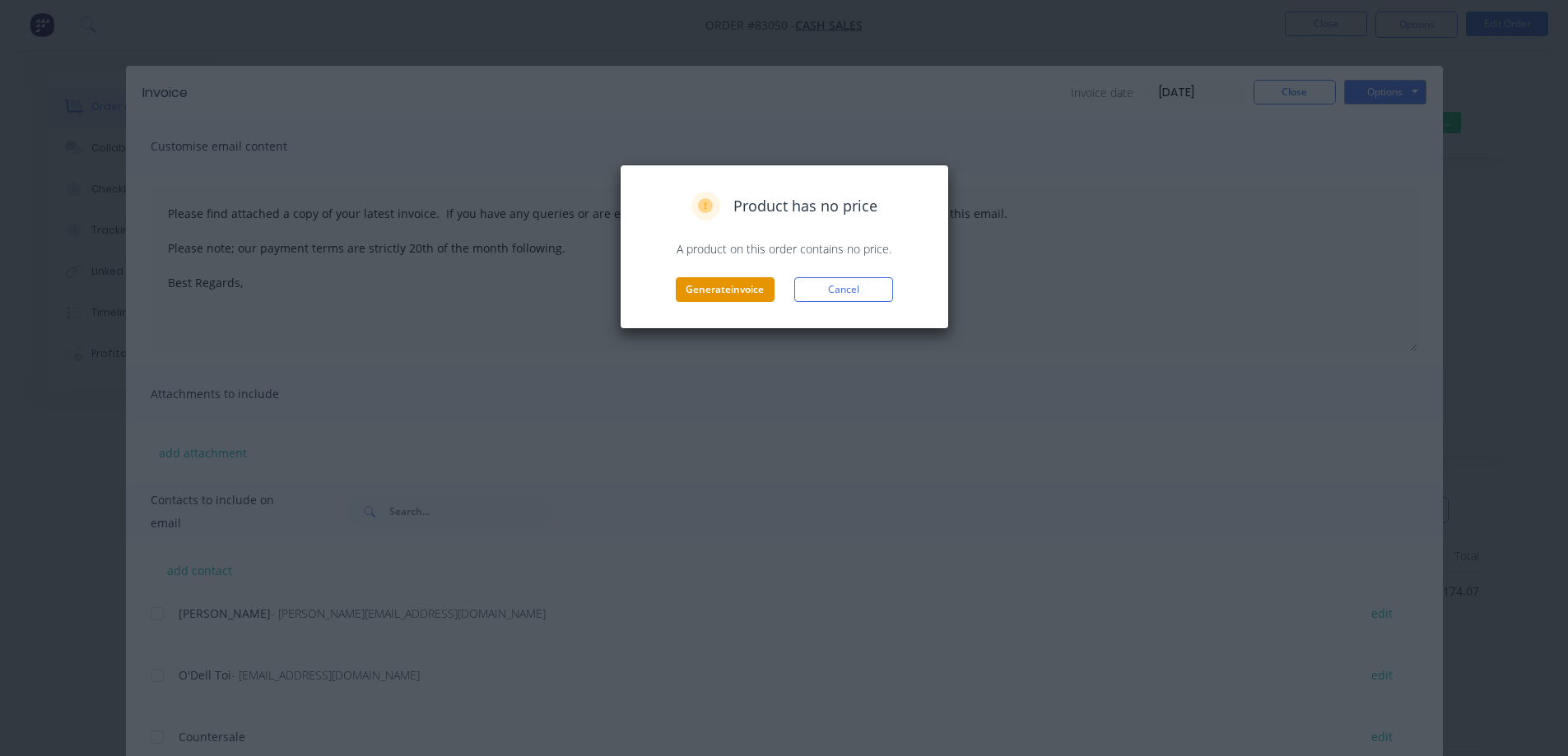
click at [742, 297] on button "Generate invoice" at bounding box center [725, 290] width 99 height 25
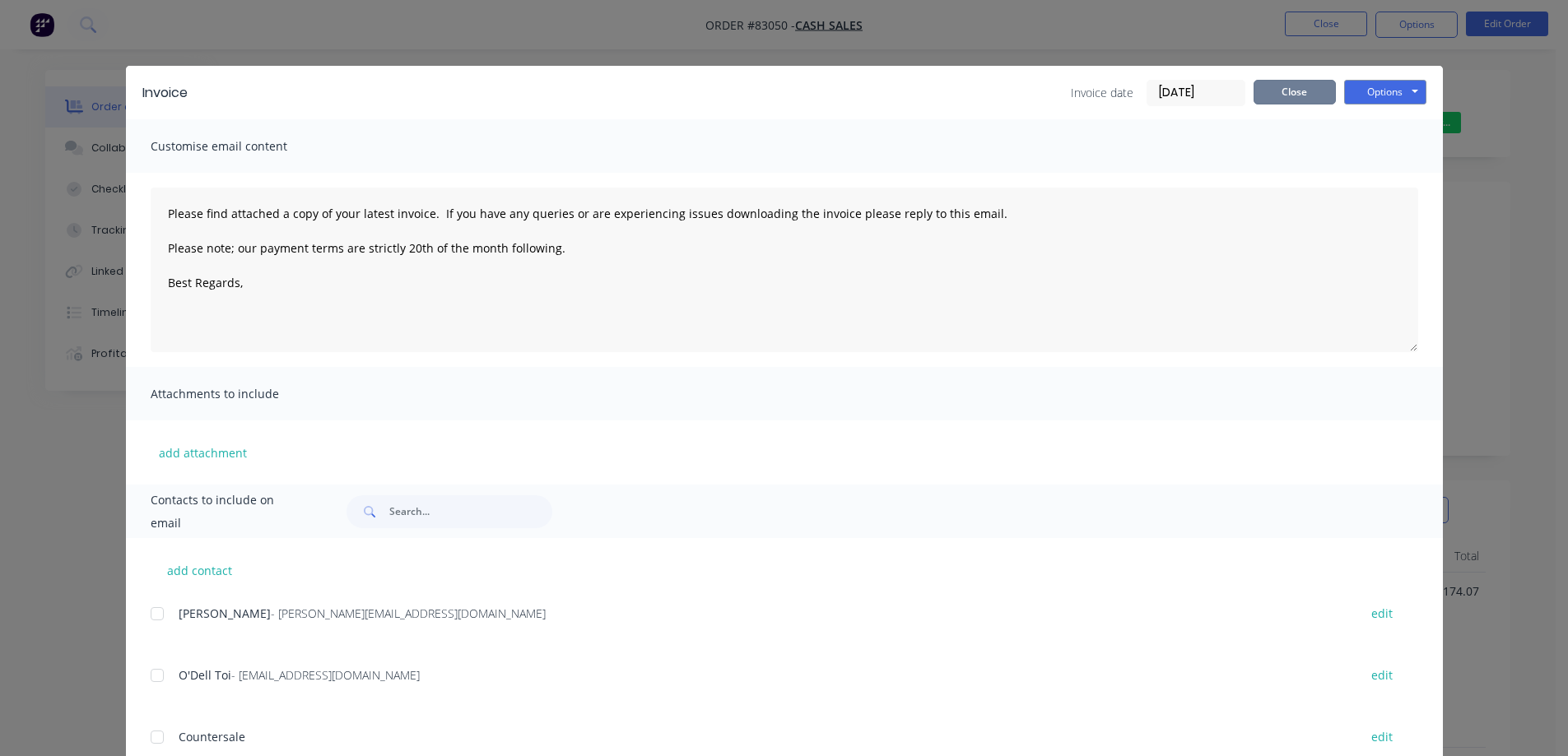
click at [1253, 88] on button "Close" at bounding box center [1294, 92] width 82 height 25
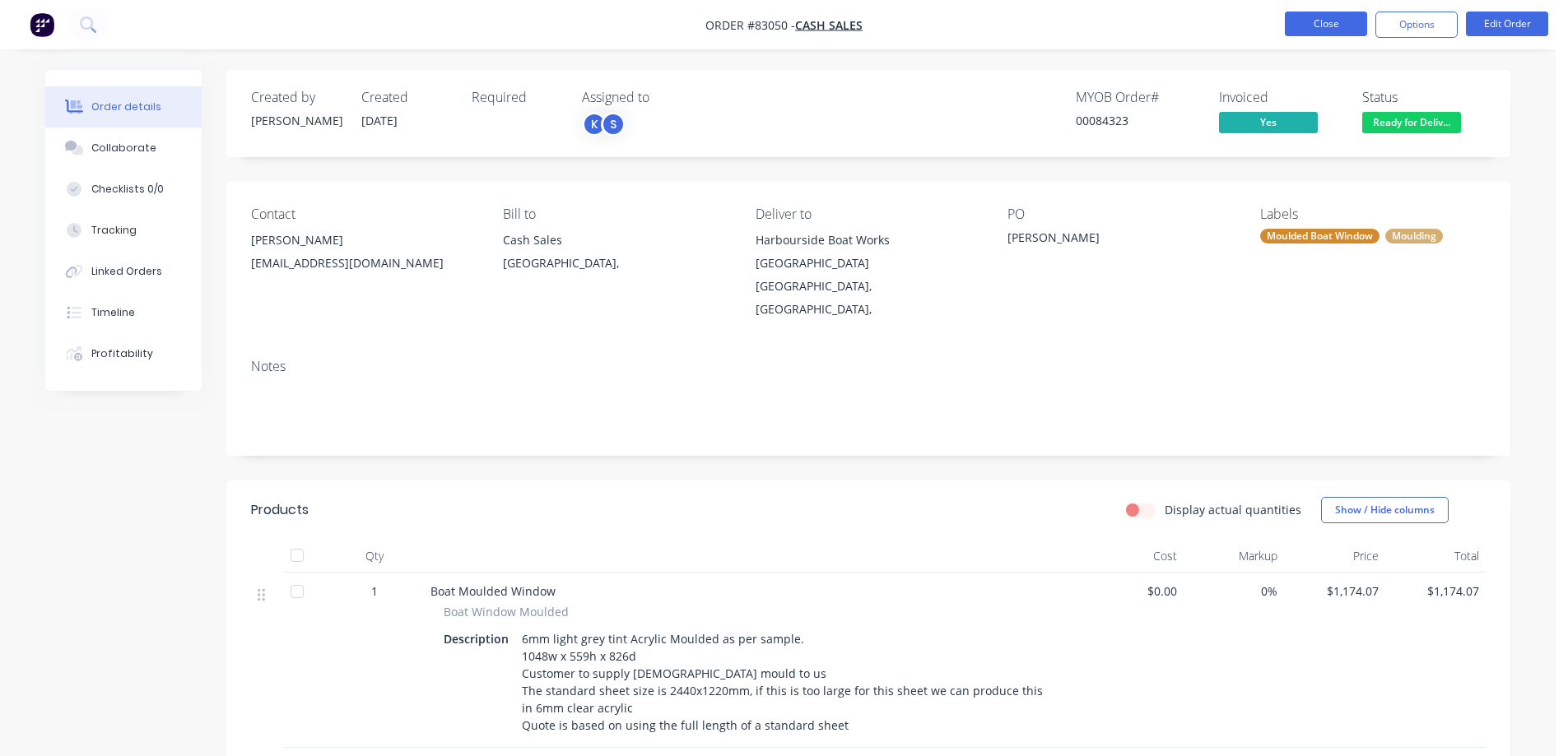
click at [1318, 30] on button "Close" at bounding box center [1325, 24] width 82 height 25
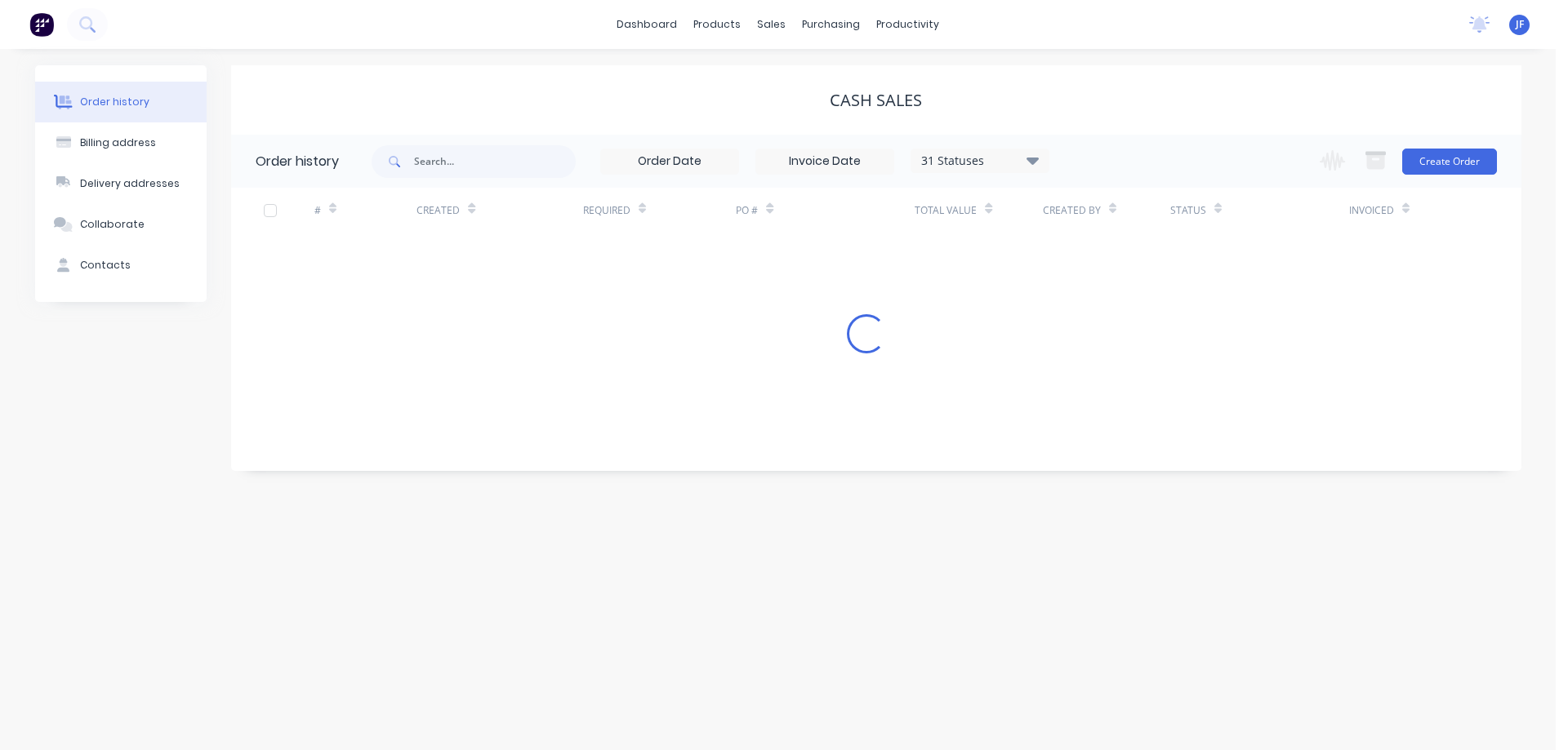
click at [100, 40] on div at bounding box center [54, 24] width 108 height 33
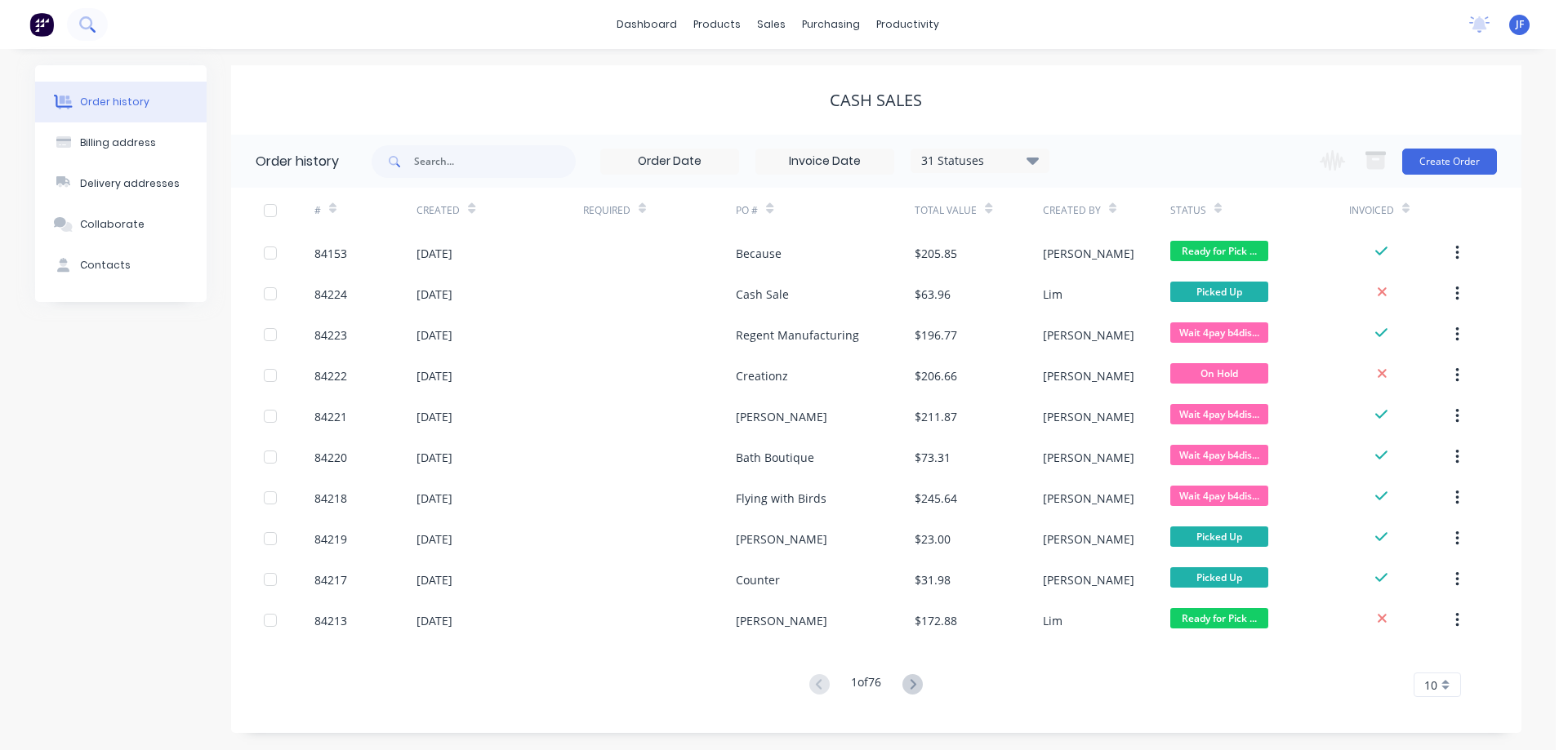
click at [90, 23] on icon at bounding box center [86, 23] width 16 height 16
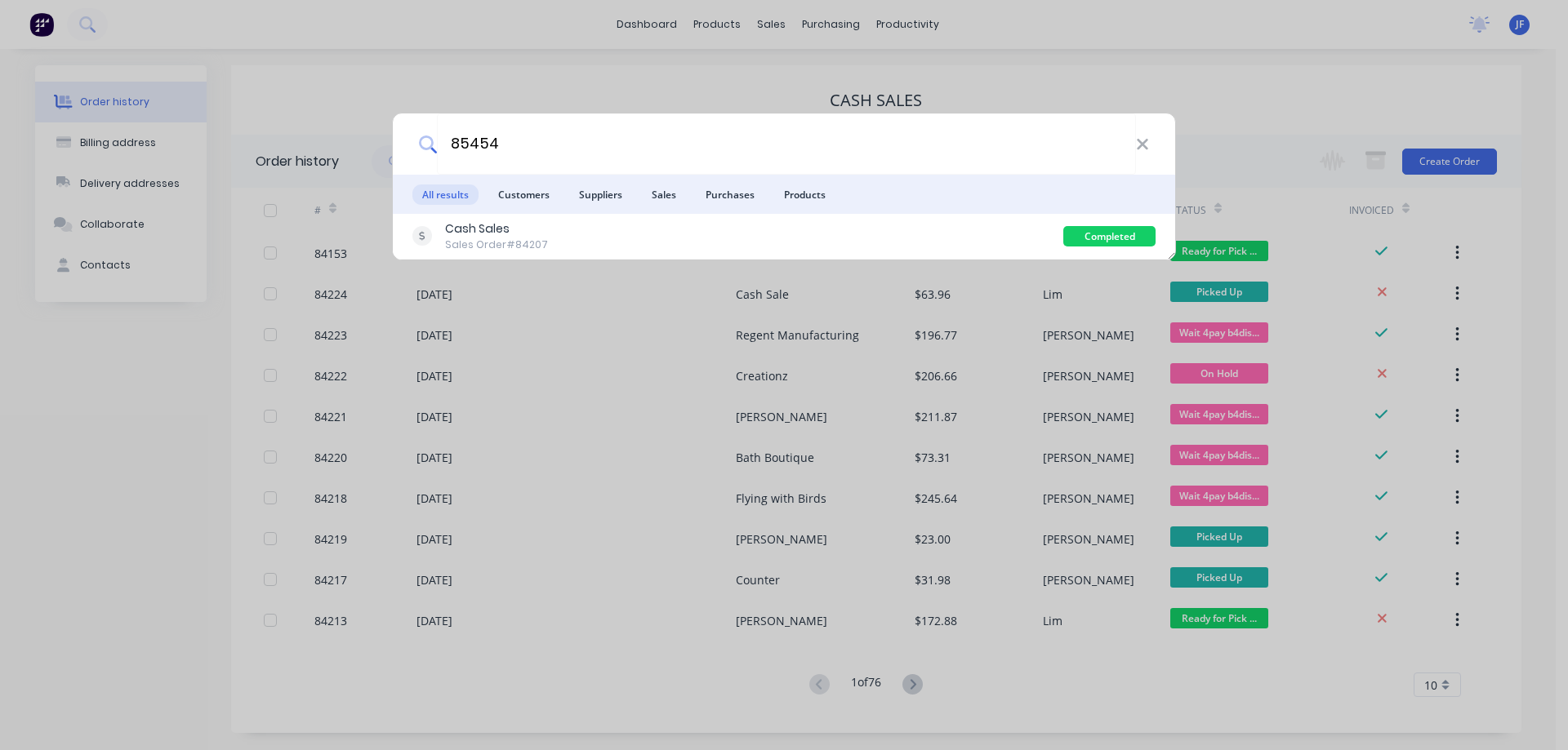
type input "85454"
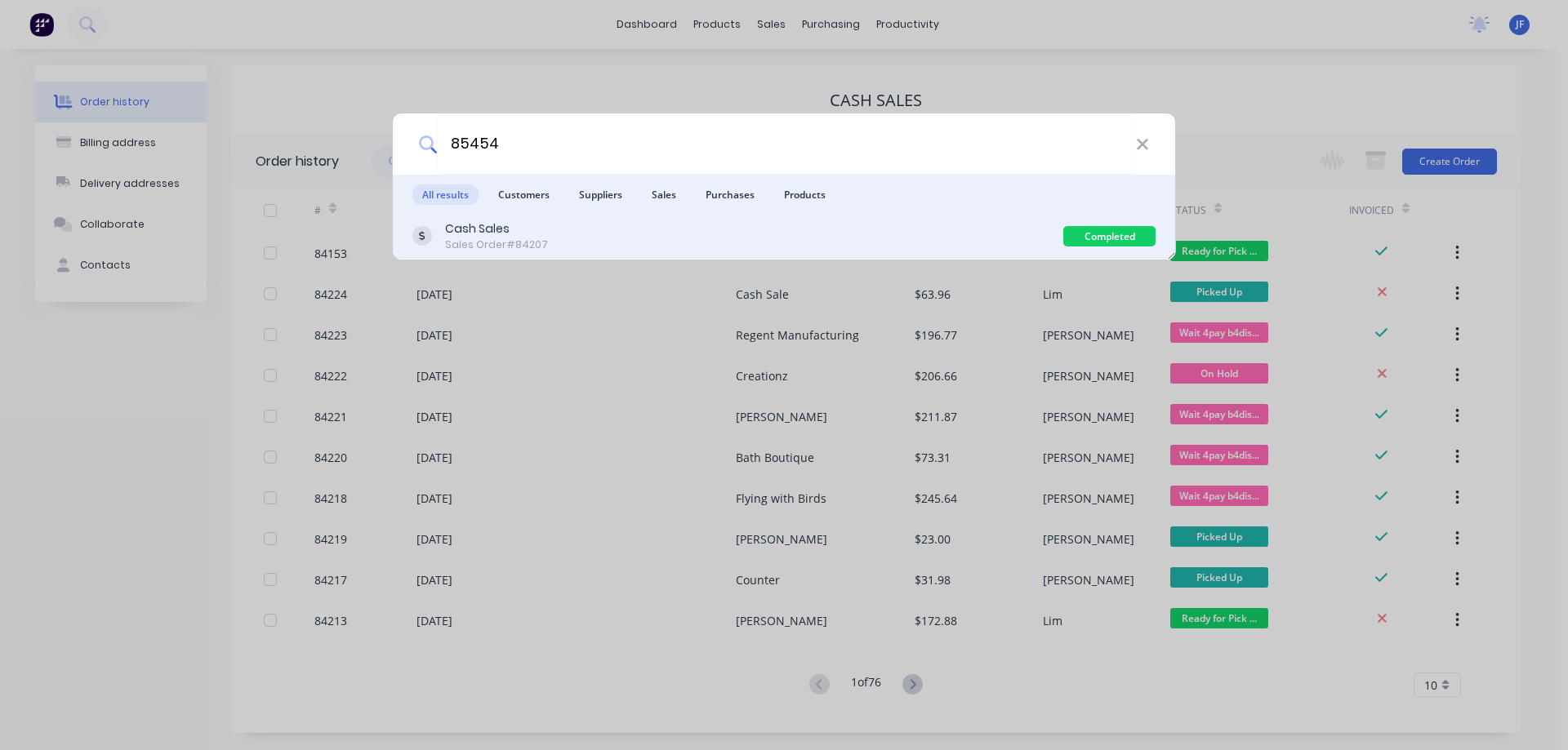
click at [718, 228] on div "Cash Sales Sales Order #84207" at bounding box center [738, 237] width 651 height 32
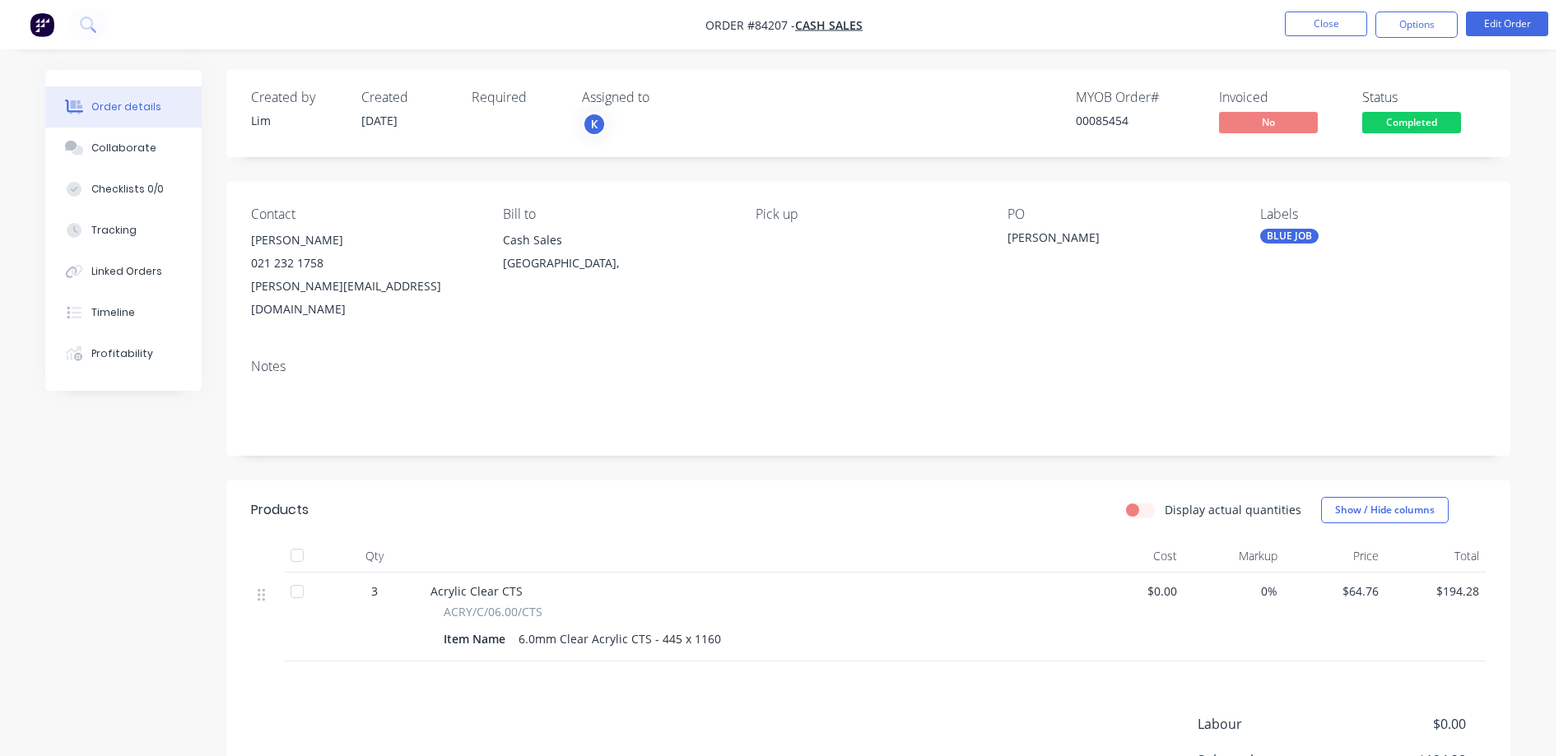
click at [1408, 118] on span "Completed" at bounding box center [1412, 122] width 99 height 21
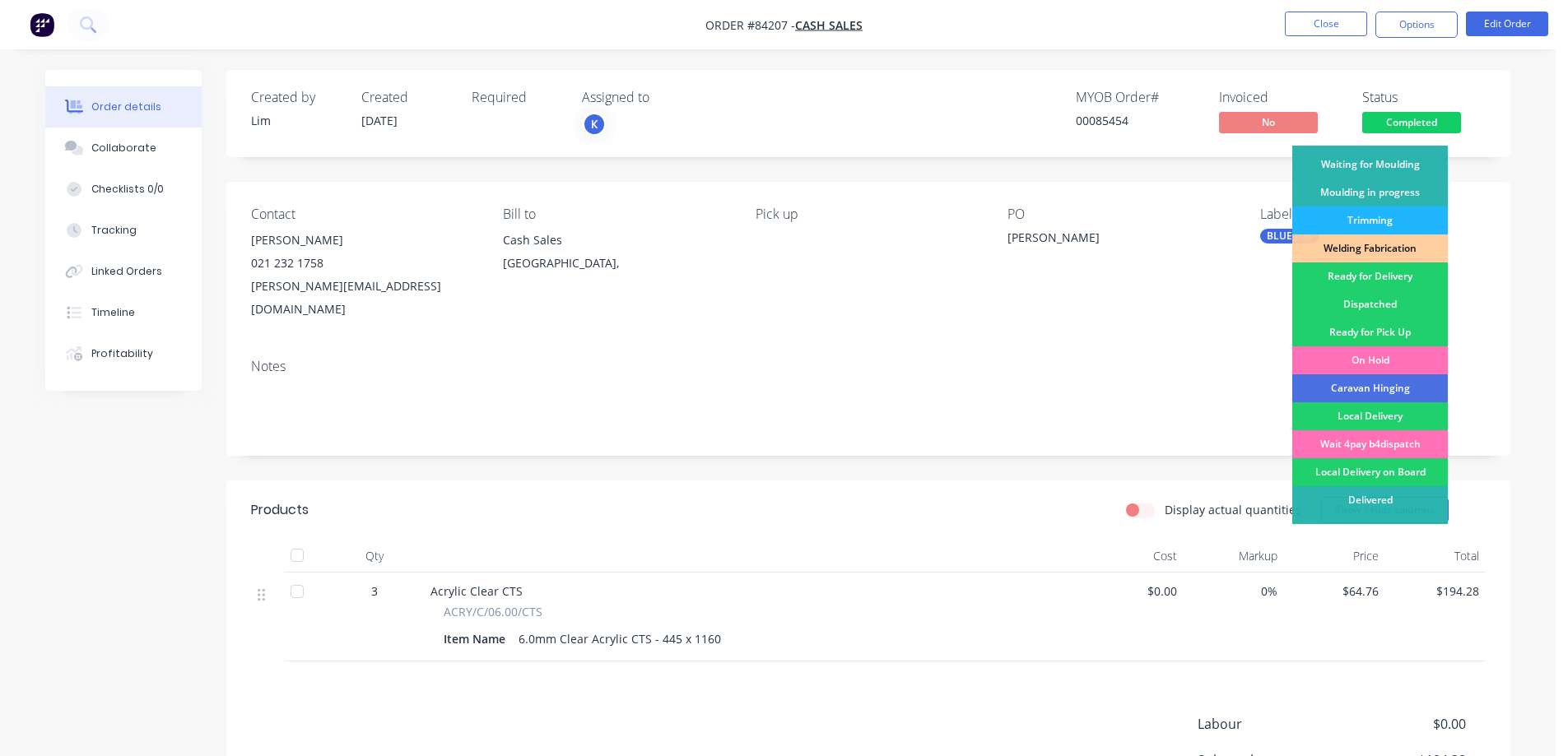
scroll to position [321, 0]
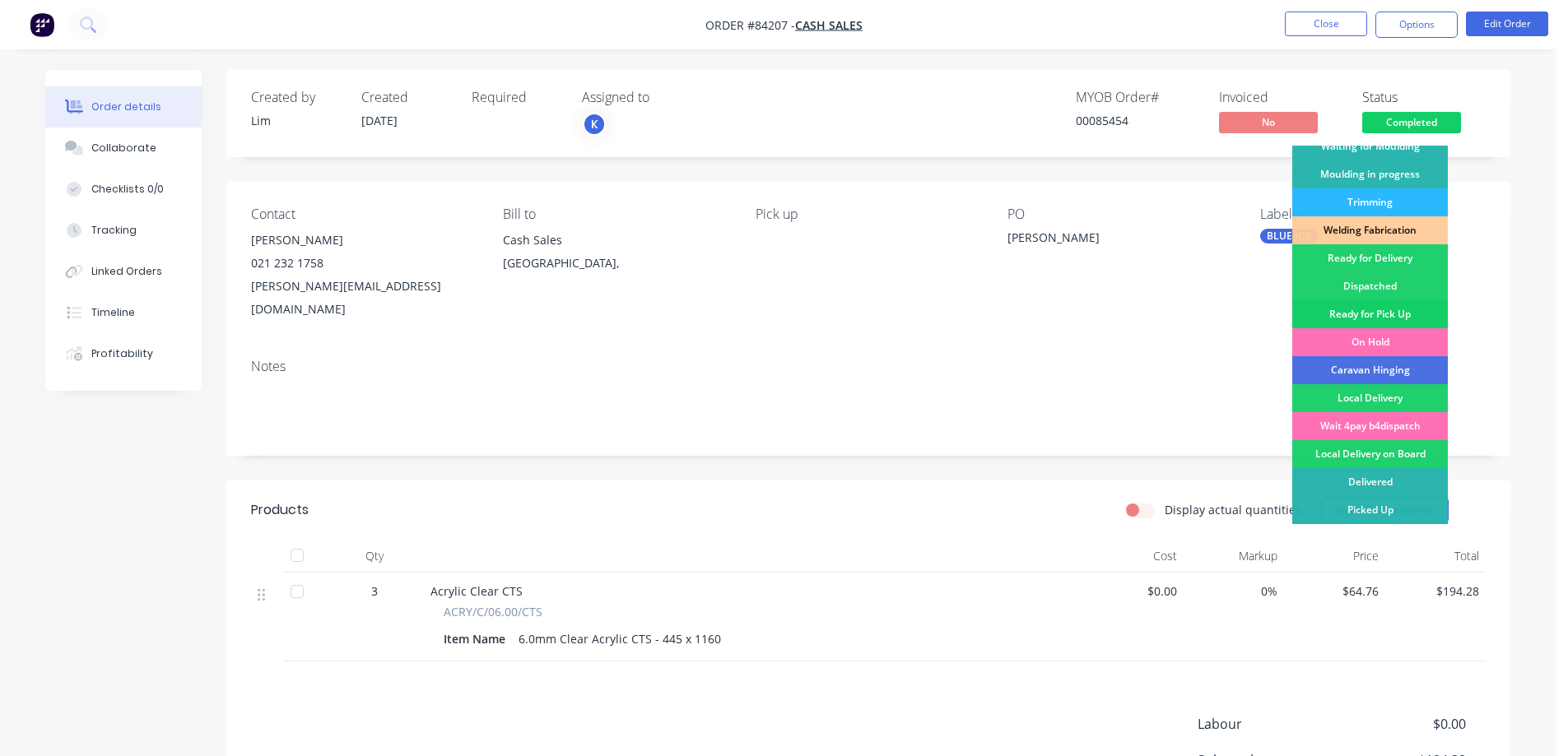
click at [1381, 314] on div "Ready for Pick Up" at bounding box center [1370, 315] width 155 height 28
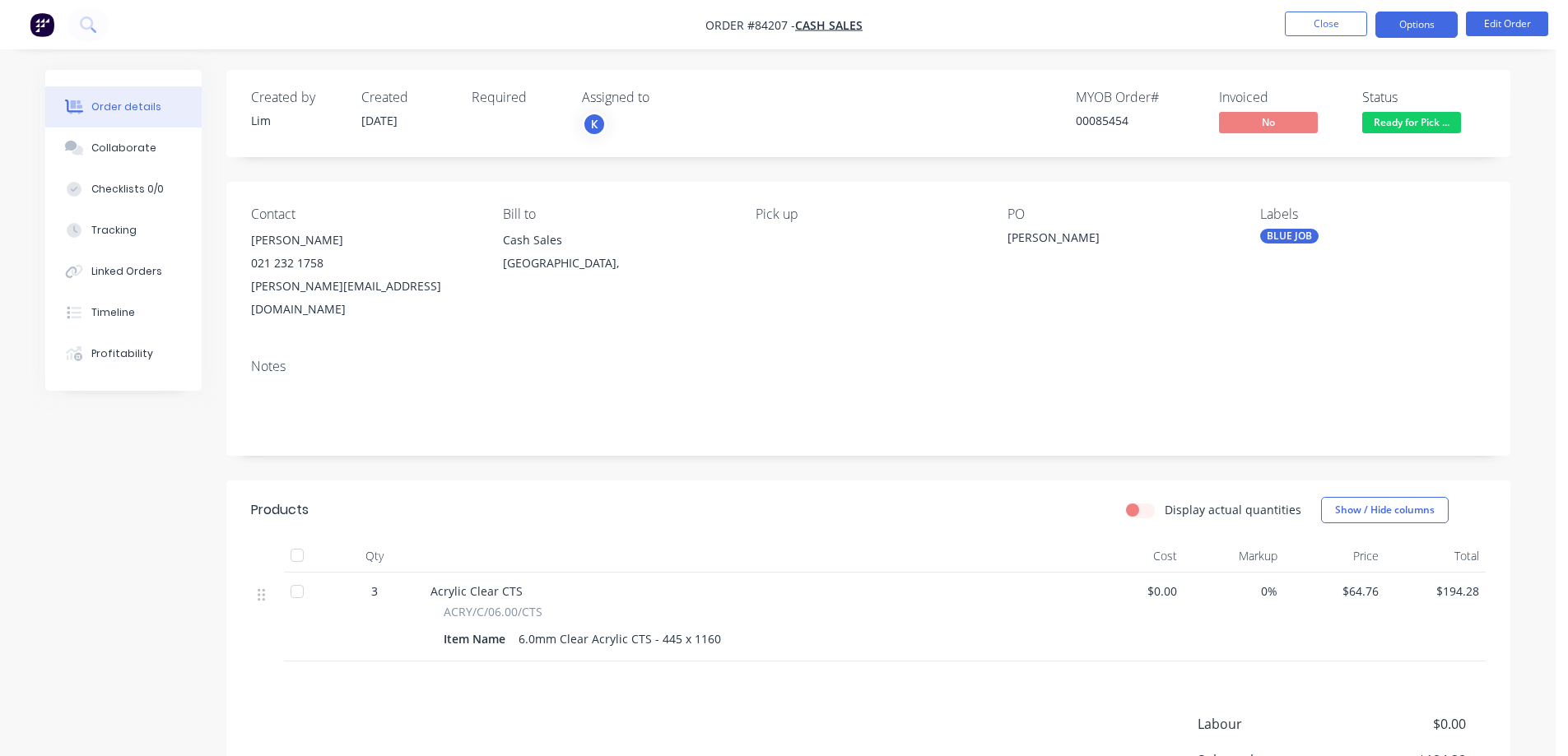
click at [1403, 16] on button "Options" at bounding box center [1416, 25] width 82 height 27
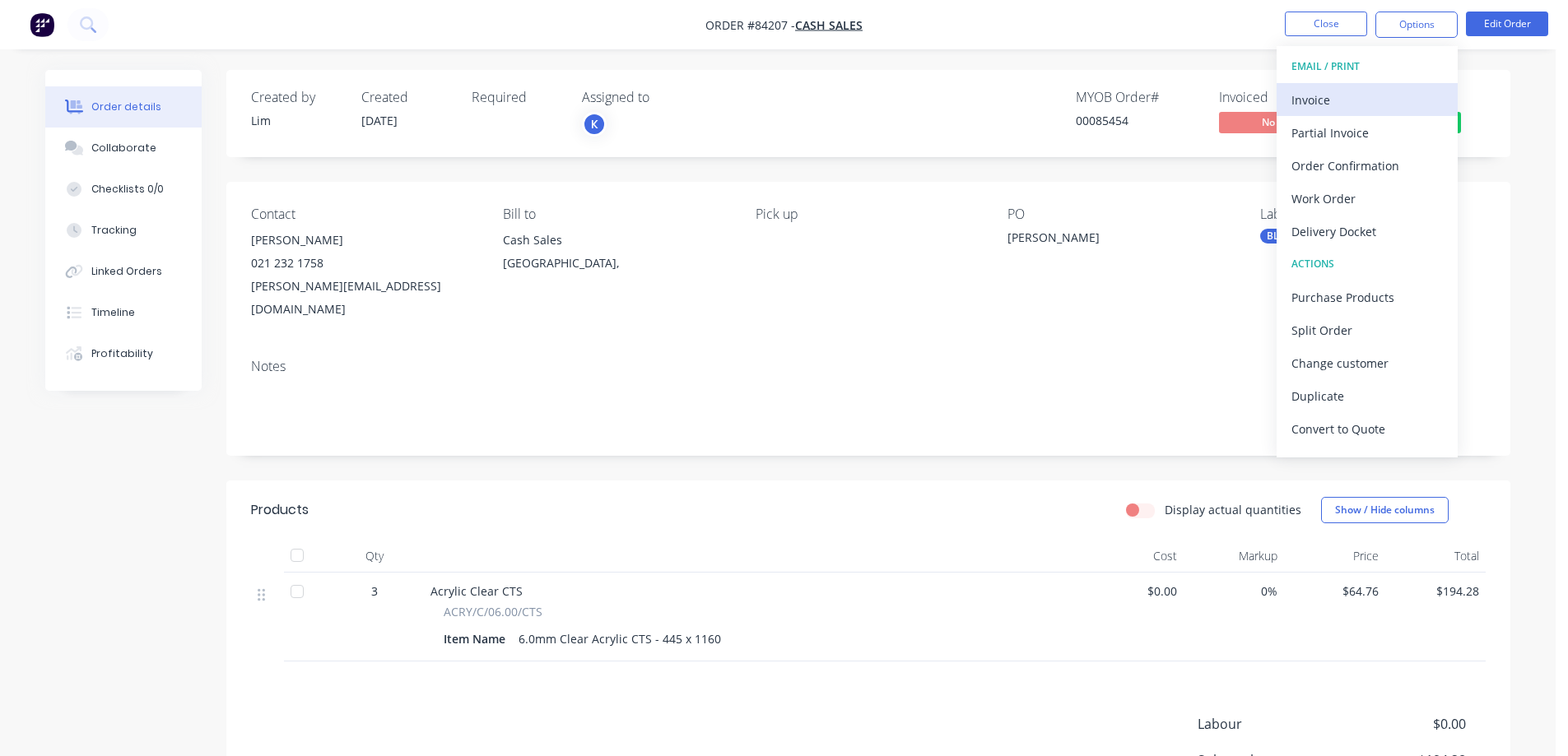
click at [1360, 90] on div "Invoice" at bounding box center [1367, 99] width 152 height 24
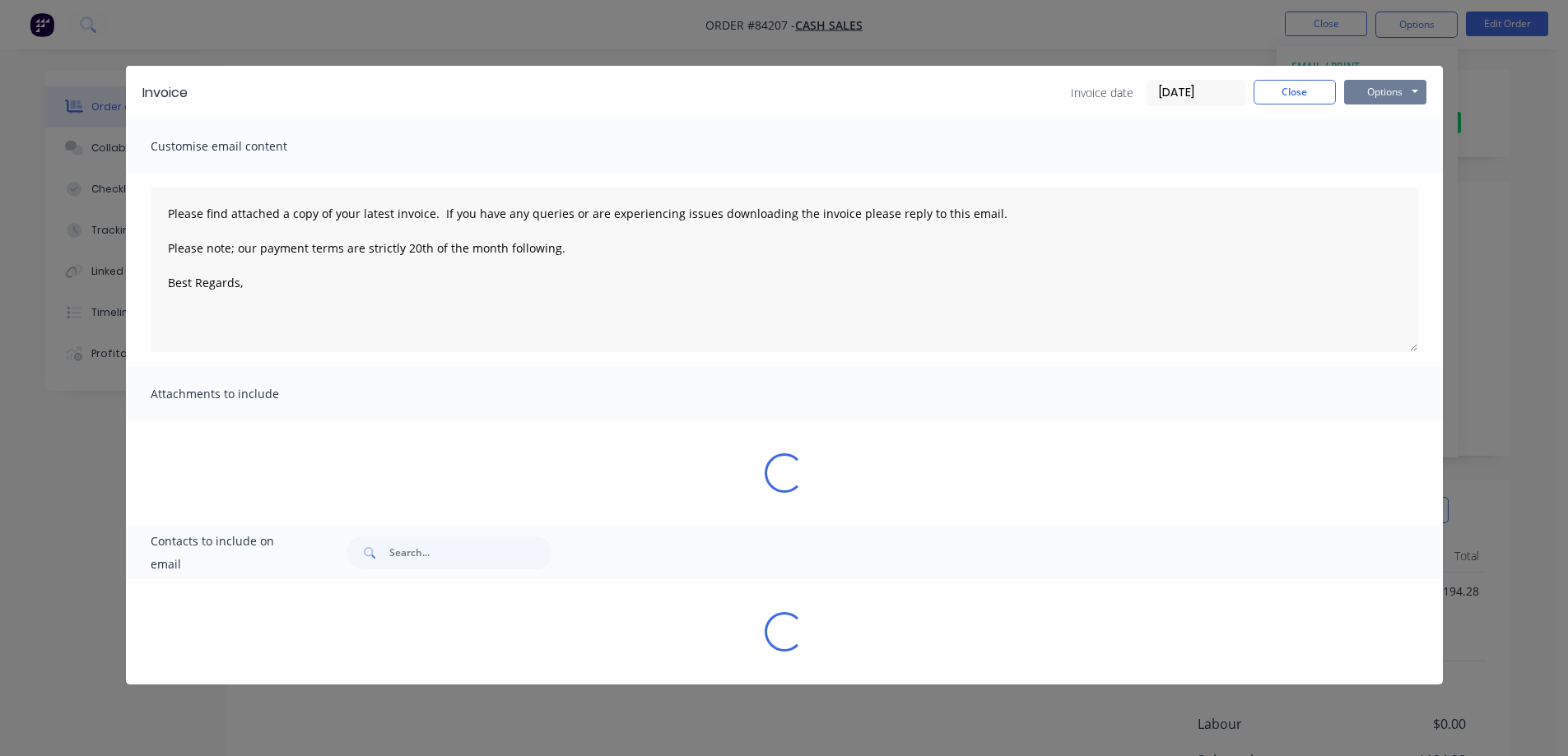
click at [1390, 89] on button "Options" at bounding box center [1385, 92] width 82 height 25
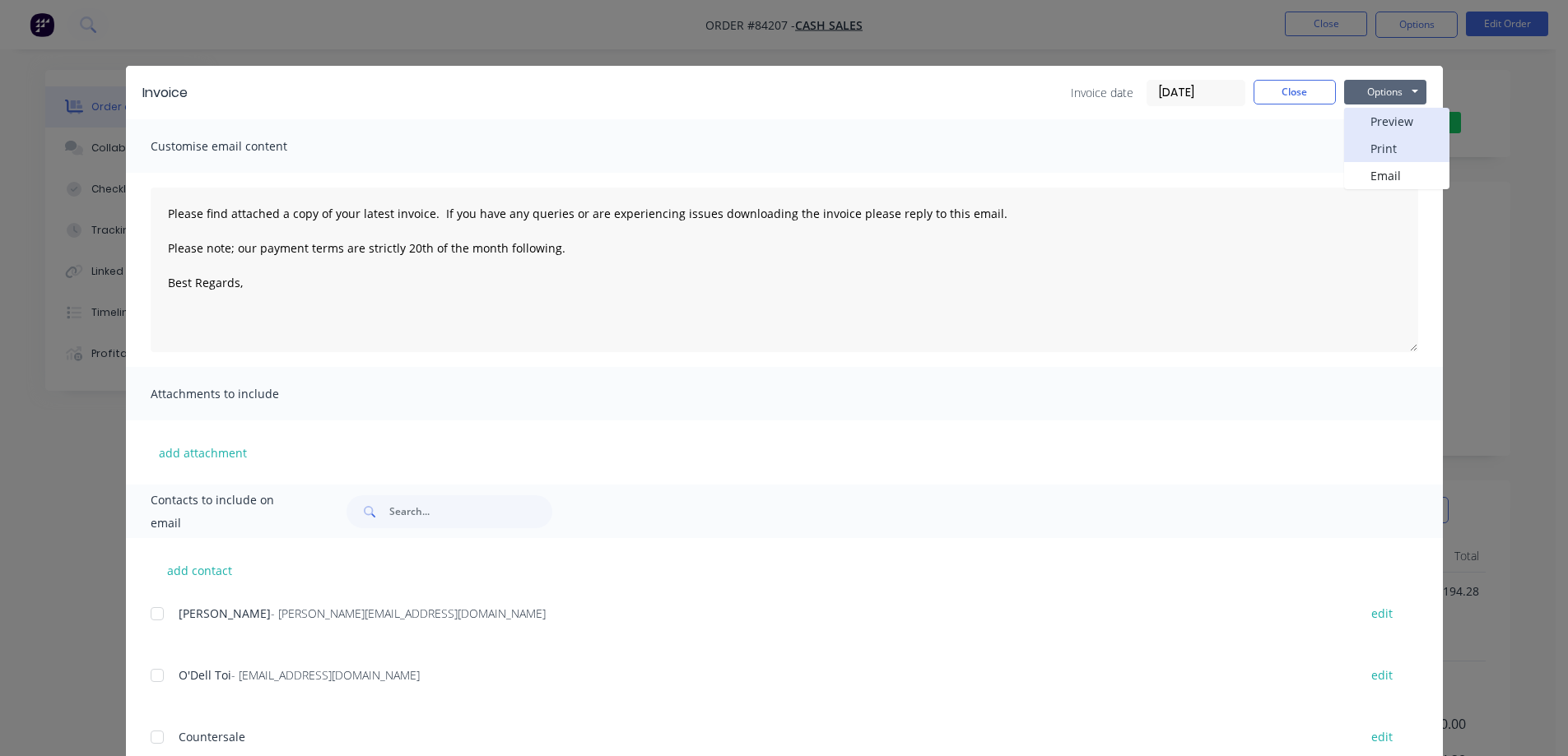
drag, startPoint x: 1390, startPoint y: 134, endPoint x: 1392, endPoint y: 150, distance: 16.1
click at [1392, 150] on div "Preview Print Email" at bounding box center [1397, 149] width 105 height 81
click at [1392, 150] on button "Print" at bounding box center [1397, 148] width 105 height 27
click at [1293, 80] on button "Close" at bounding box center [1294, 92] width 82 height 25
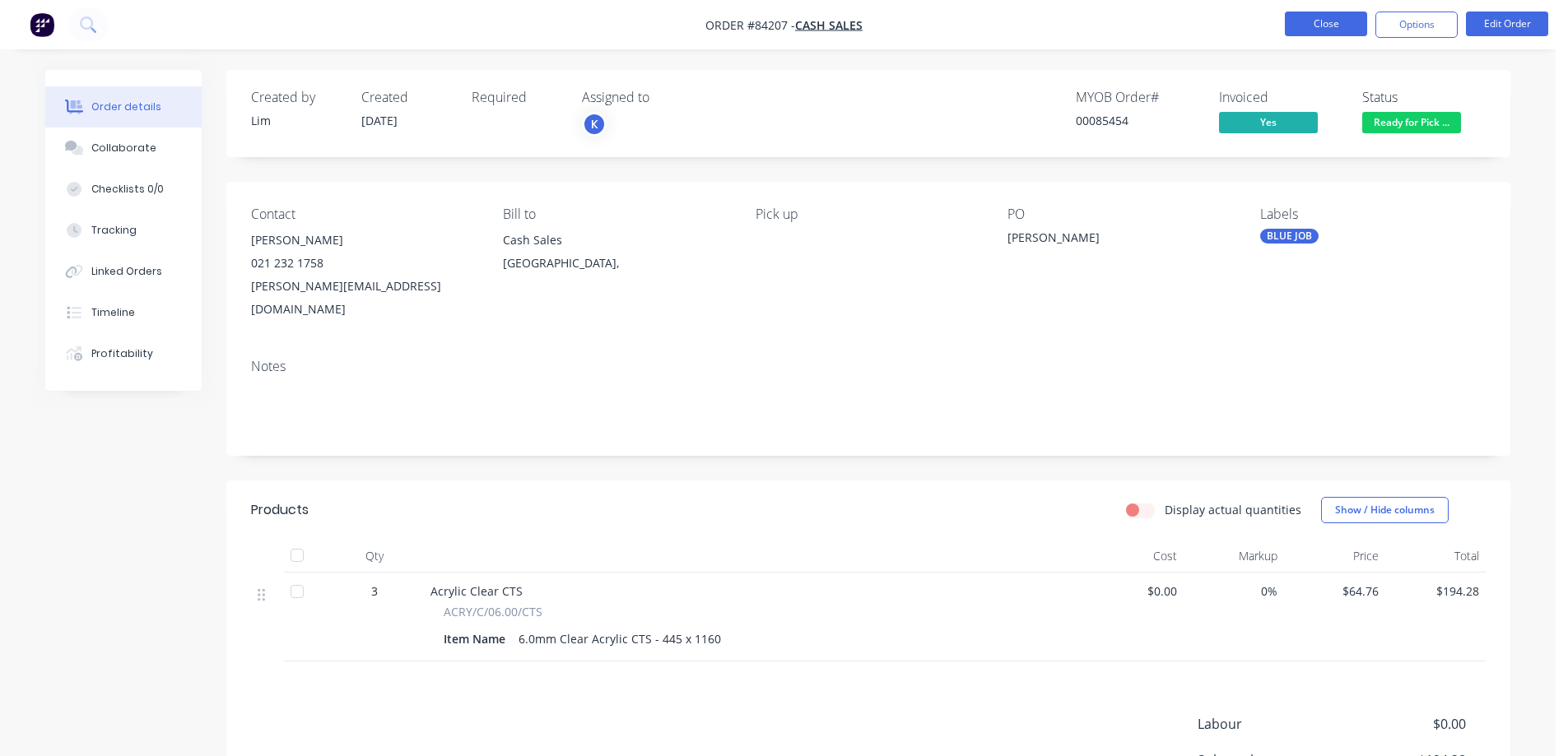
click at [1321, 27] on button "Close" at bounding box center [1325, 24] width 82 height 25
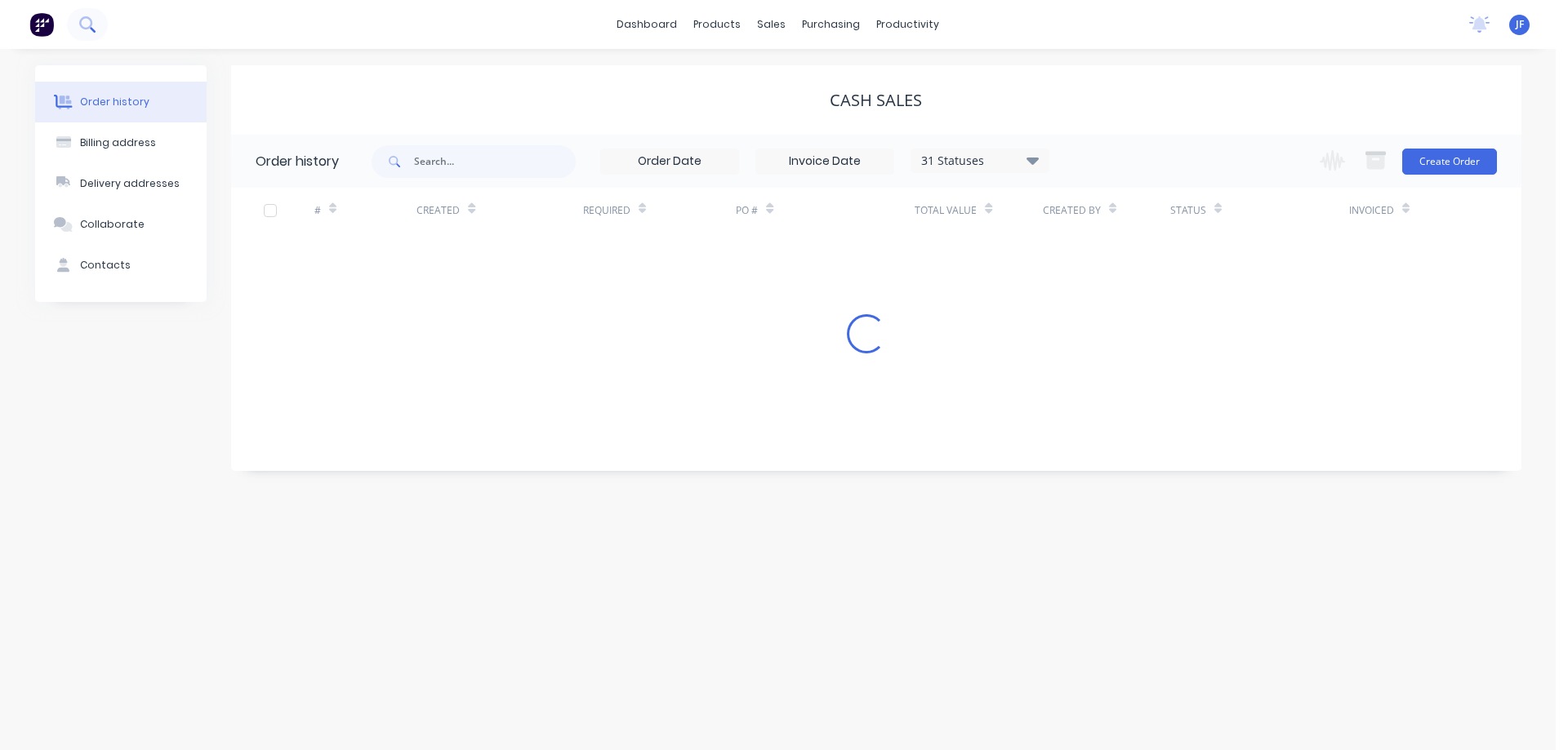
click at [84, 36] on button at bounding box center [86, 24] width 40 height 33
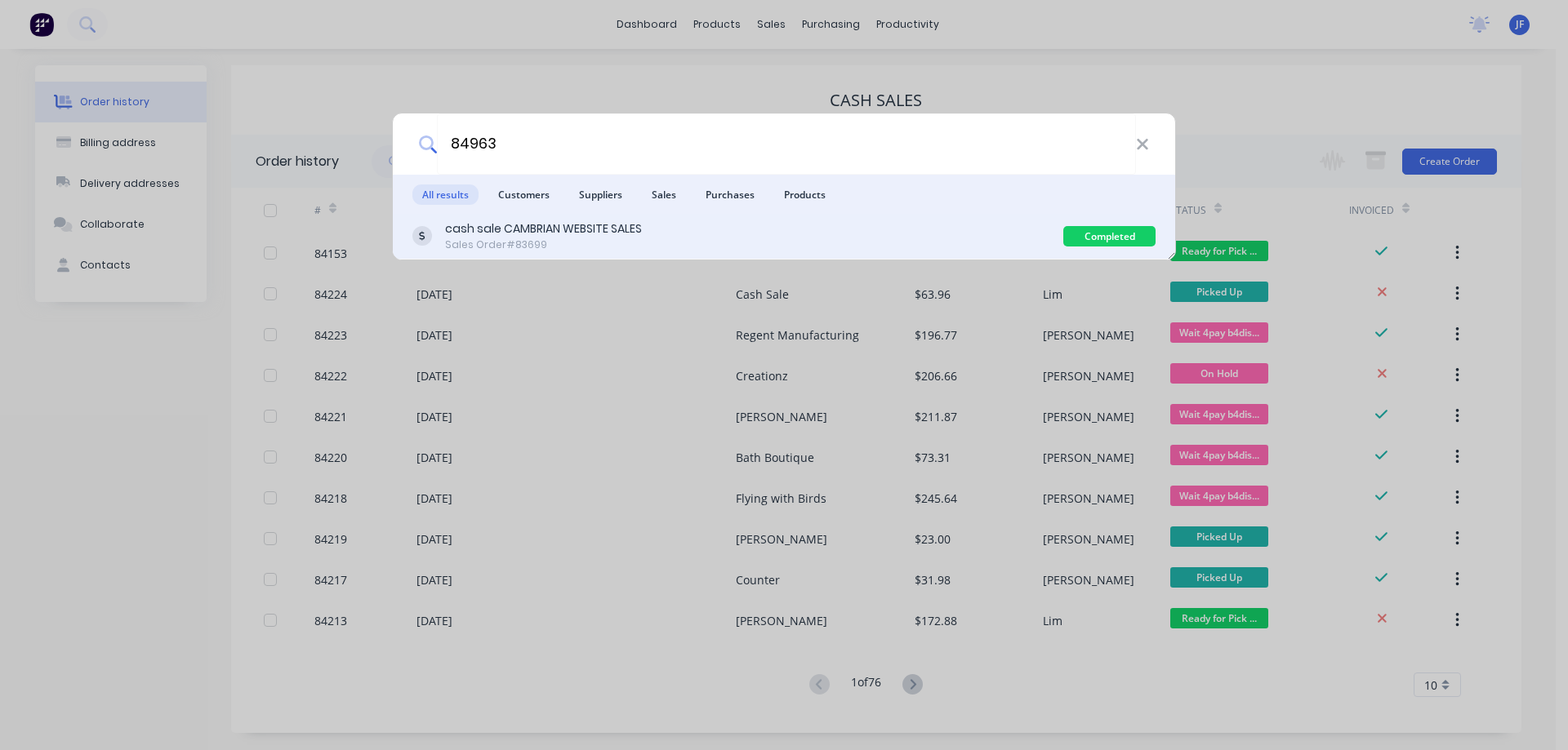
type input "84963"
click at [770, 258] on div "cash sale CAMBRIAN WEBSITE SALES Sales Order #83699 Completed" at bounding box center [784, 237] width 782 height 46
click at [780, 238] on div "cash sale CAMBRIAN WEBSITE SALES Sales Order #83699" at bounding box center [738, 237] width 651 height 32
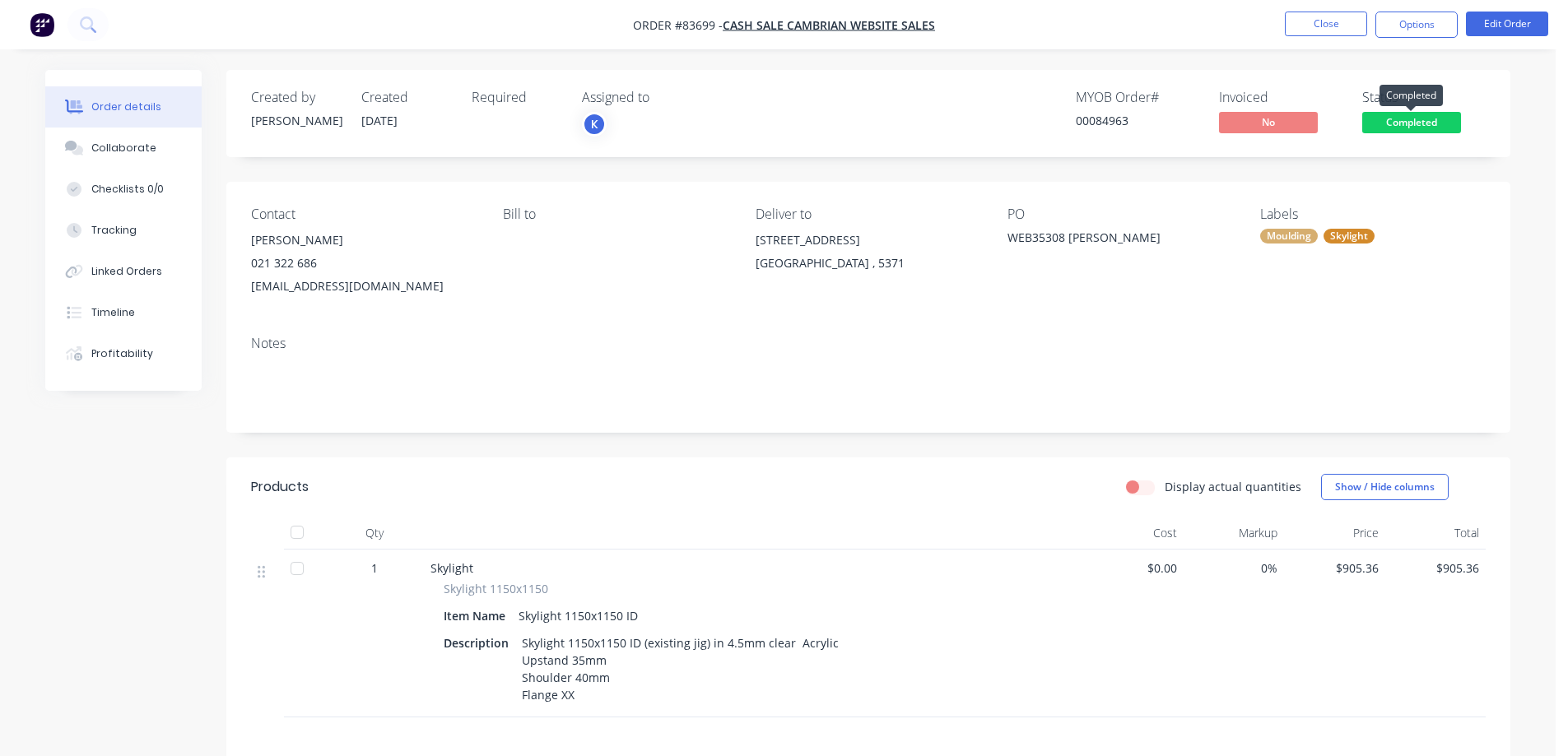
click at [1401, 126] on span "Completed" at bounding box center [1412, 122] width 99 height 21
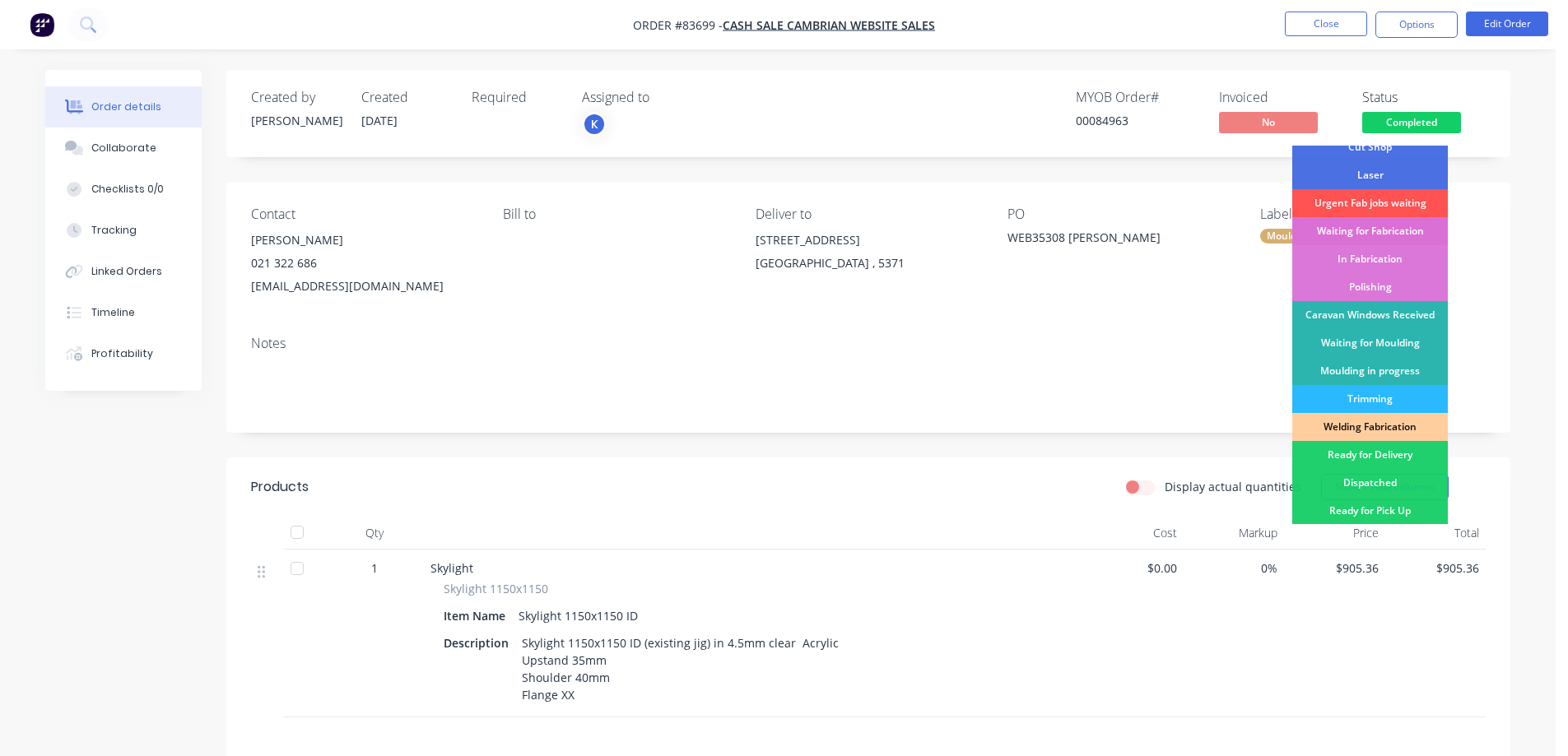
scroll to position [165, 0]
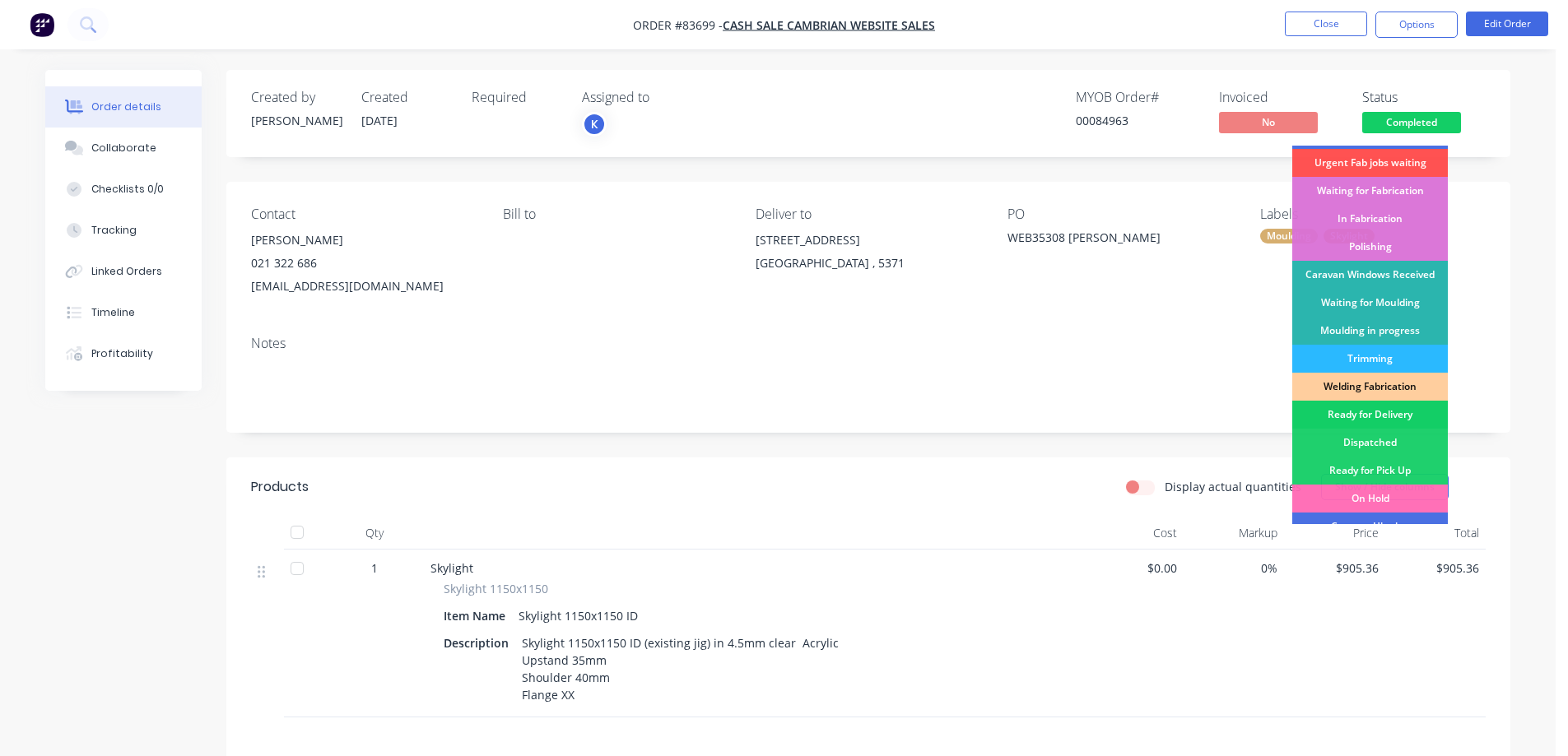
click at [1409, 408] on div "Ready for Delivery" at bounding box center [1370, 415] width 155 height 28
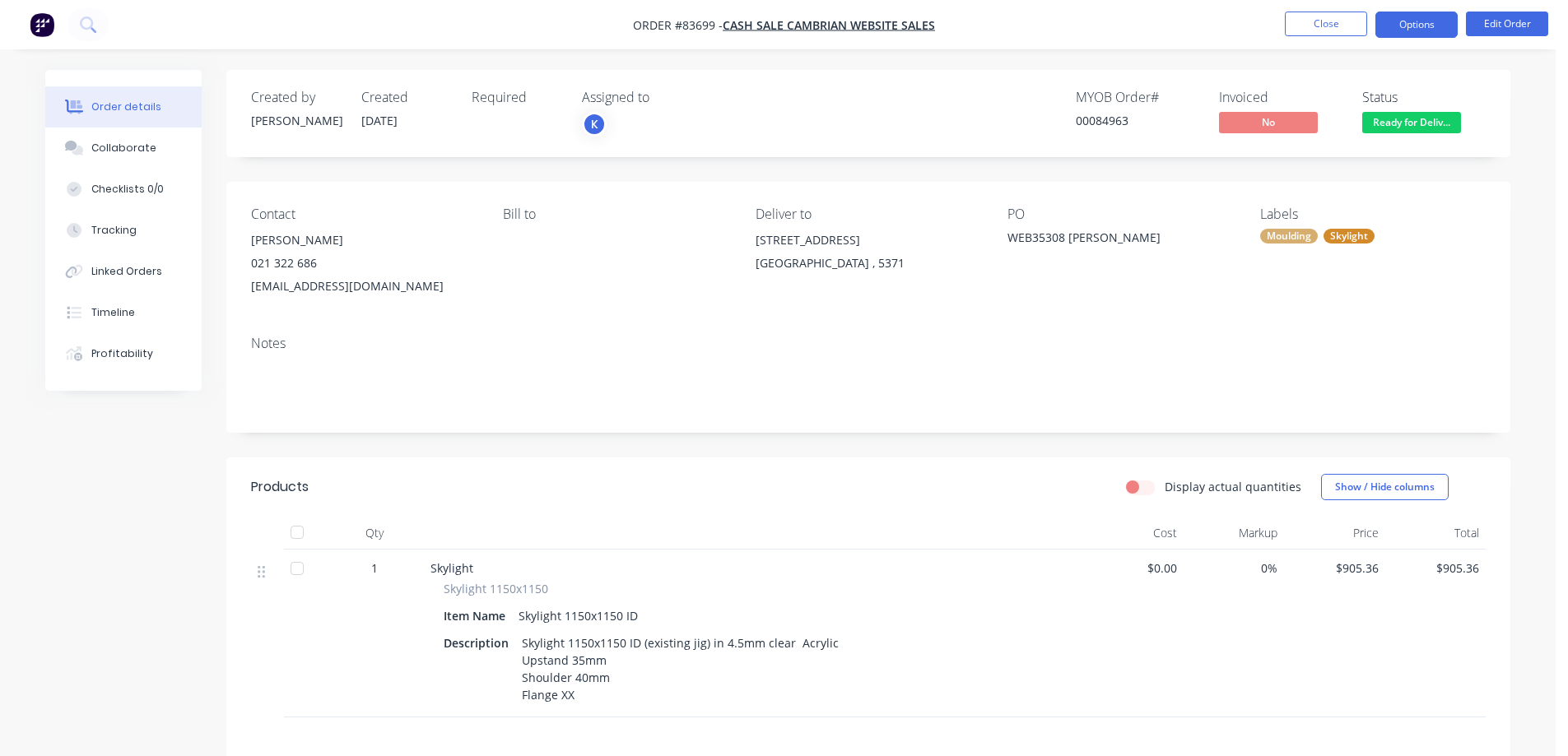
click at [1391, 25] on button "Options" at bounding box center [1416, 25] width 82 height 27
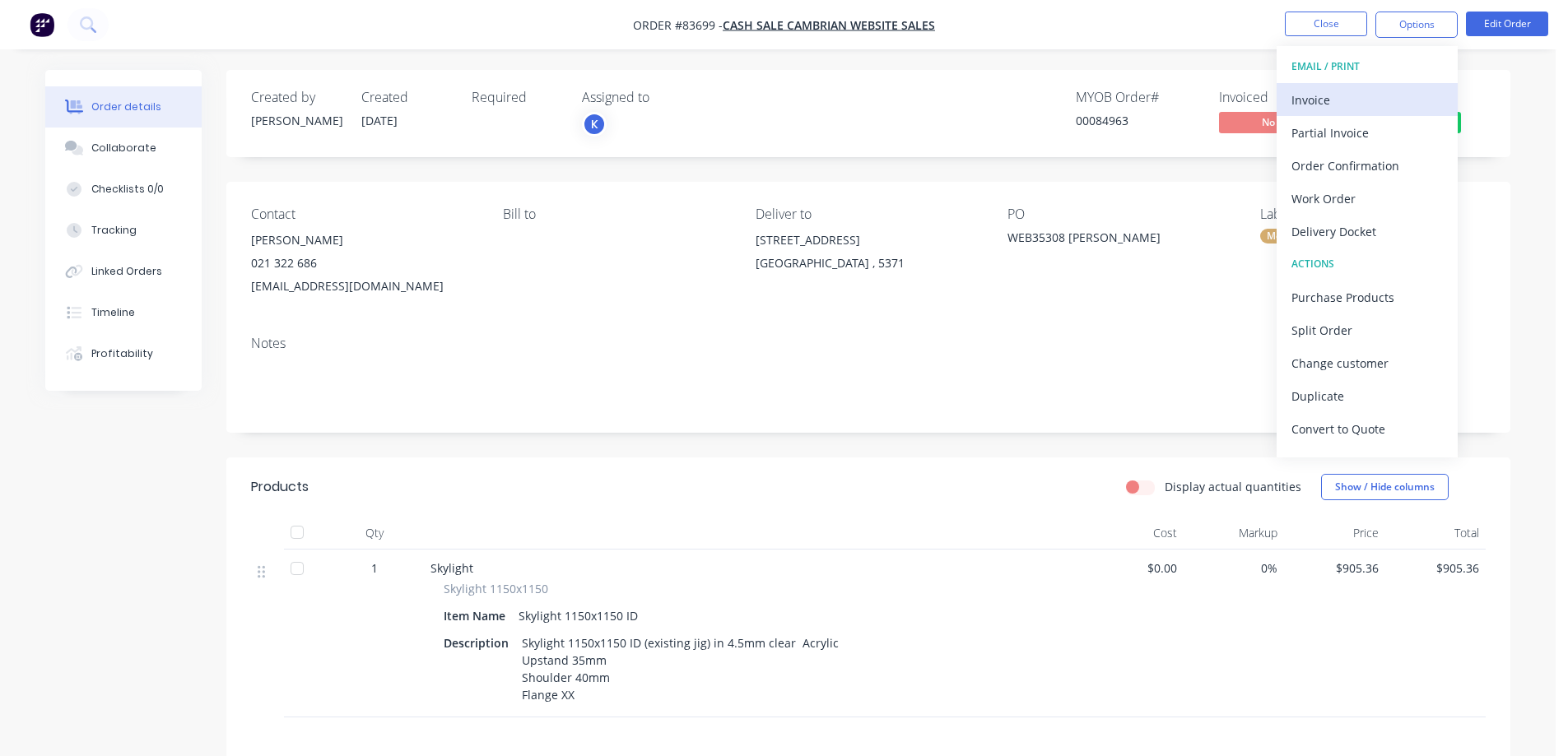
click at [1340, 98] on div "Invoice" at bounding box center [1367, 99] width 152 height 24
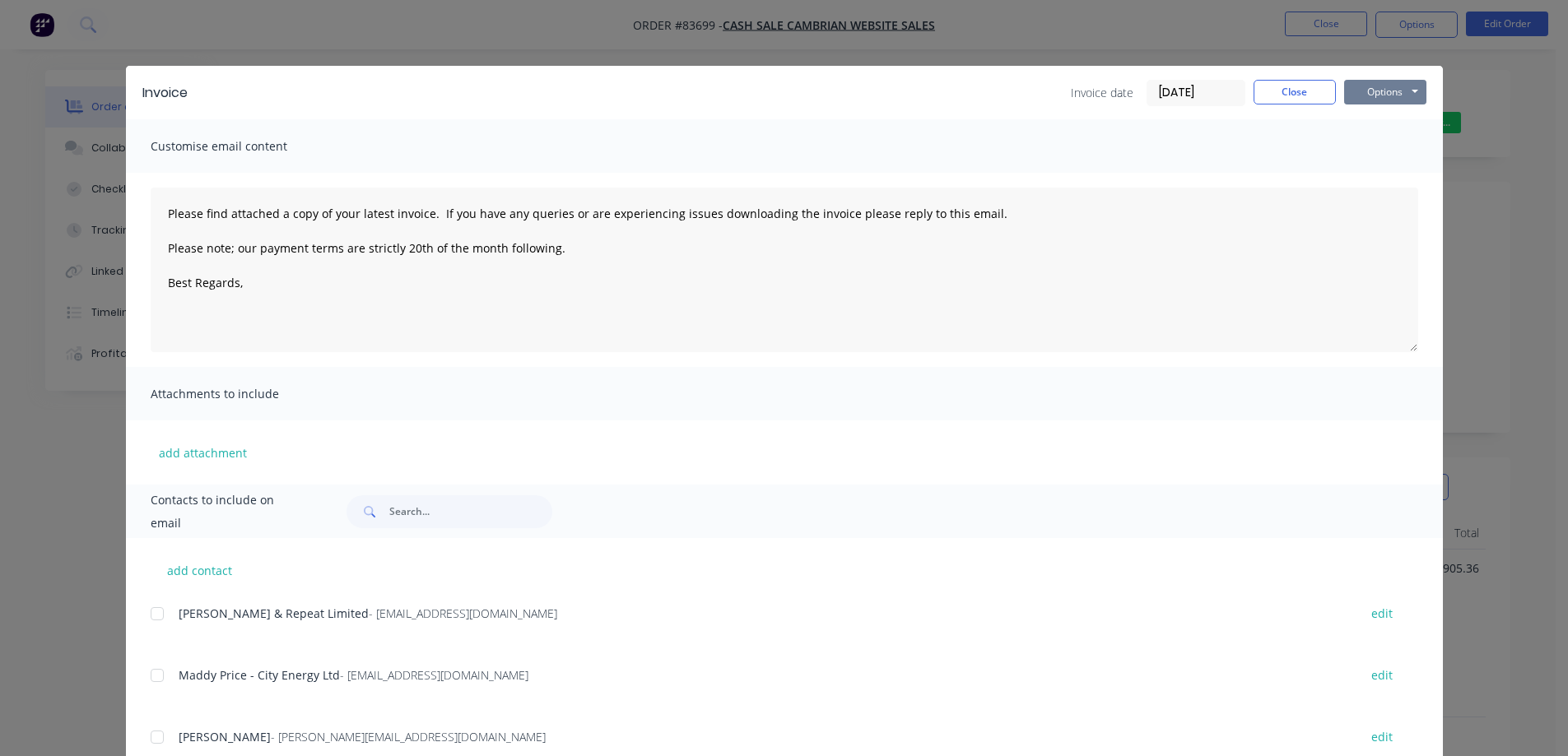
click at [1371, 90] on button "Options" at bounding box center [1385, 92] width 82 height 25
click at [1378, 153] on button "Print" at bounding box center [1397, 148] width 105 height 27
drag, startPoint x: 1242, startPoint y: 84, endPoint x: 1300, endPoint y: 54, distance: 65.3
click at [1247, 84] on div "Invoice date 28/08/25 Close Options Preview Print Email" at bounding box center [1248, 93] width 355 height 27
click at [1296, 88] on button "Close" at bounding box center [1294, 92] width 82 height 25
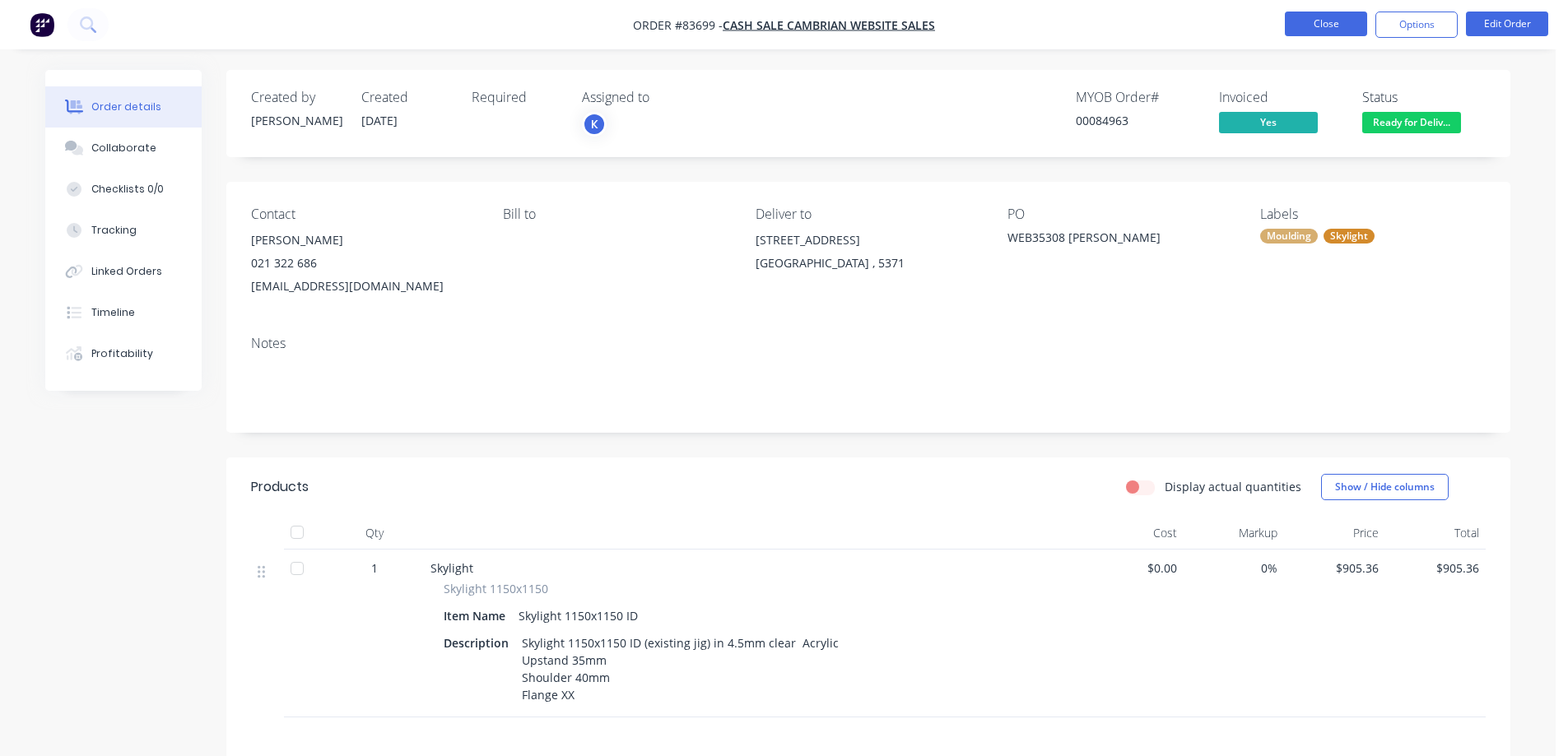
click at [1315, 34] on button "Close" at bounding box center [1325, 24] width 82 height 25
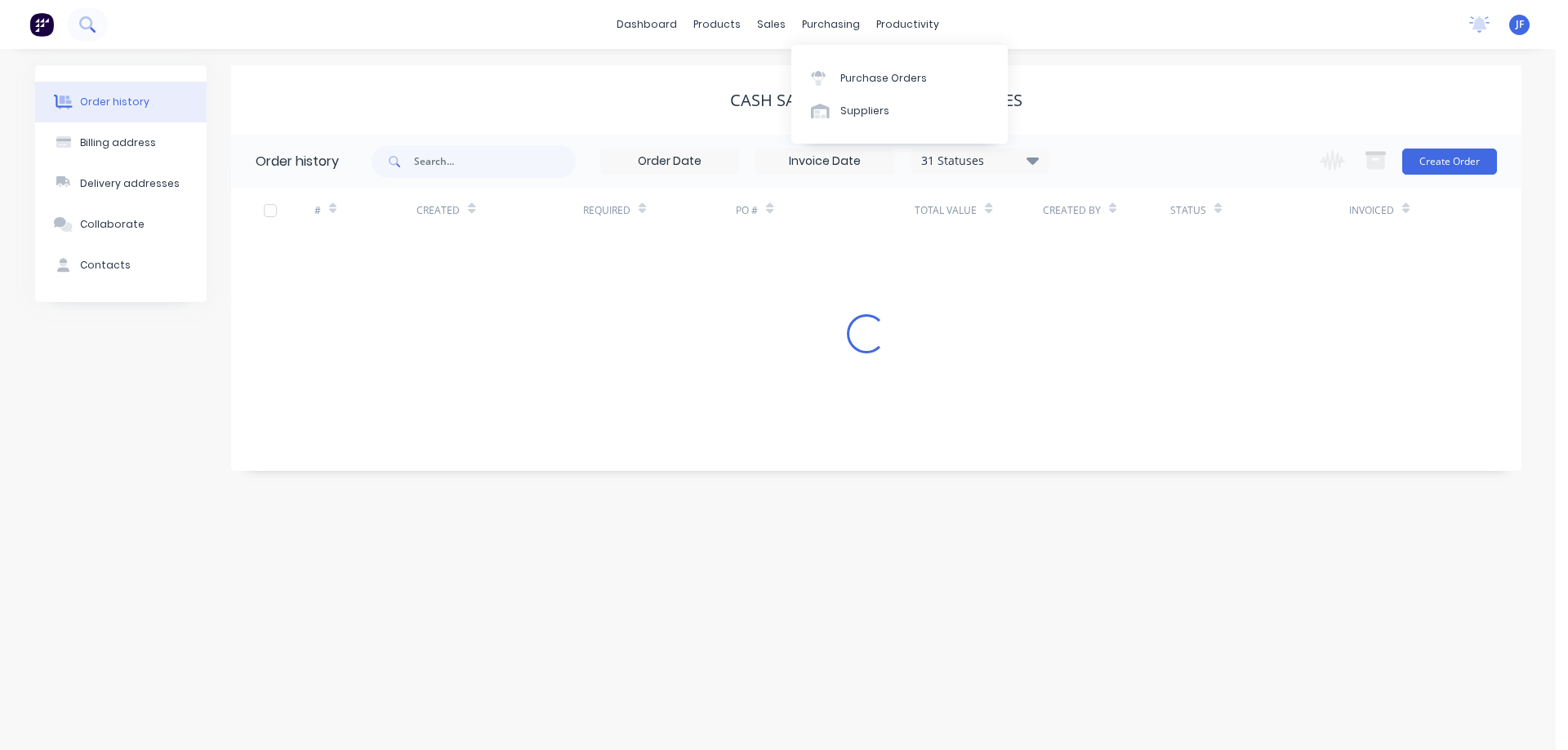
click at [84, 15] on button at bounding box center [86, 24] width 40 height 33
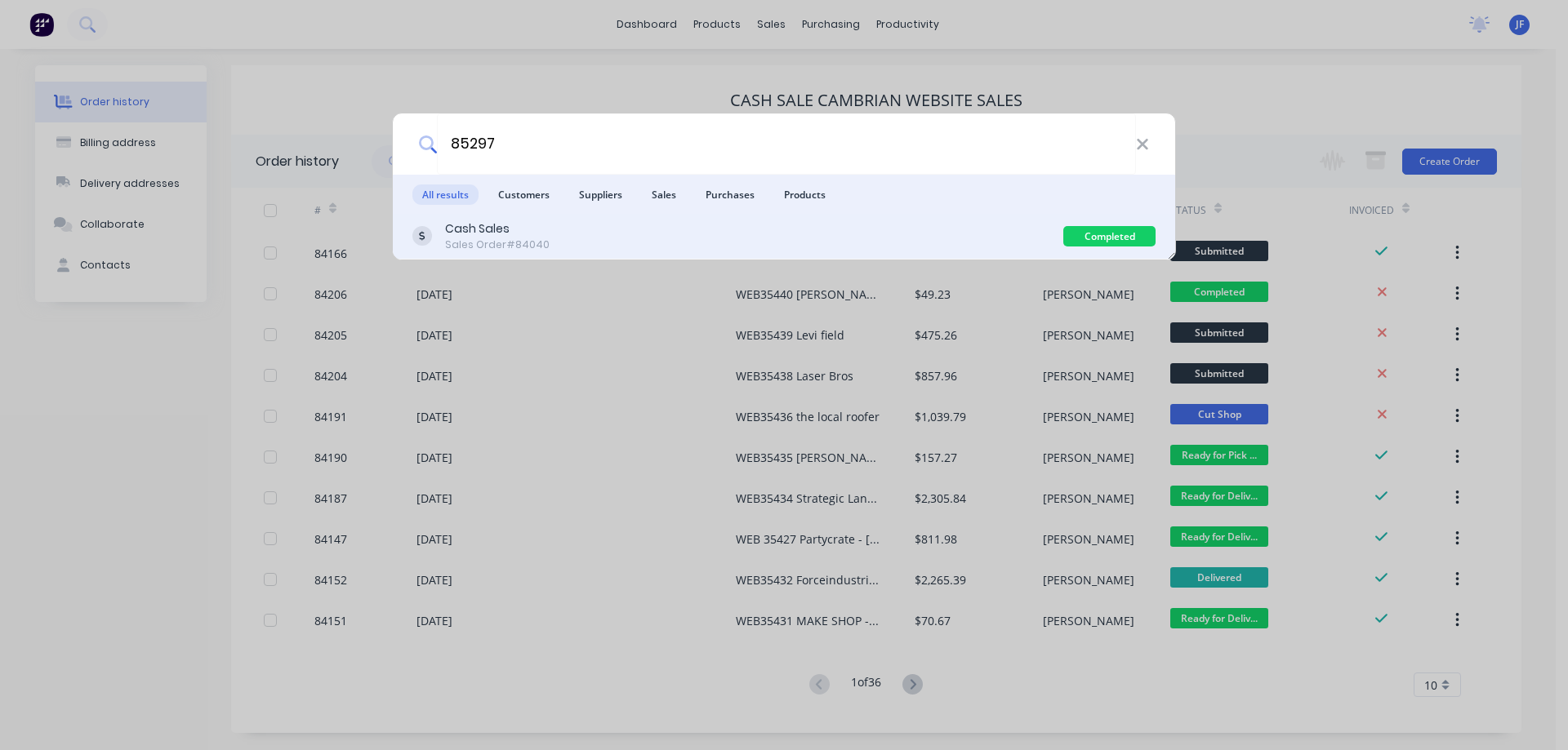
type input "85297"
click at [716, 236] on div "Cash Sales Sales Order #84040" at bounding box center [738, 237] width 651 height 32
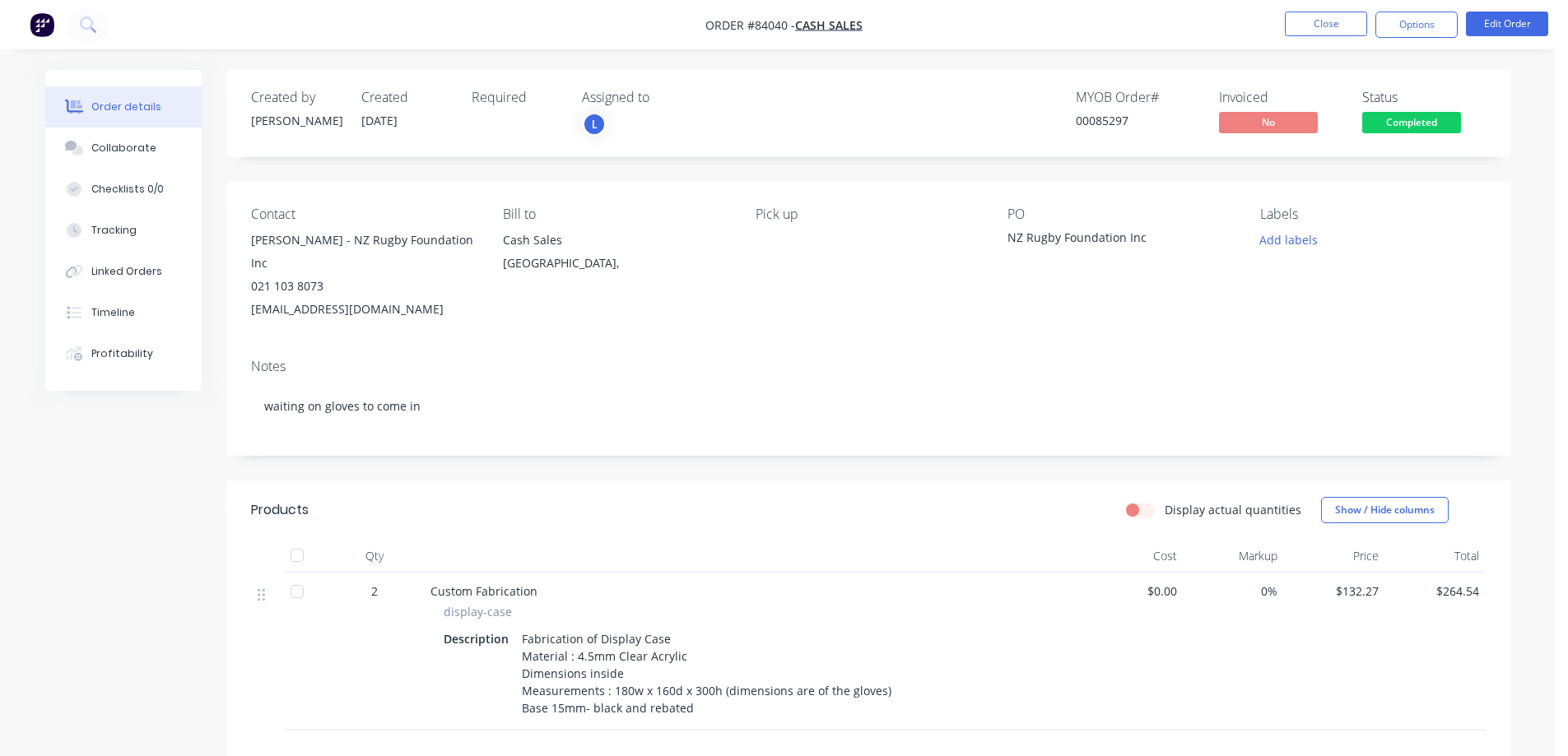
drag, startPoint x: 1370, startPoint y: 123, endPoint x: 1383, endPoint y: 119, distance: 13.6
click at [1383, 119] on span "Completed" at bounding box center [1412, 122] width 99 height 21
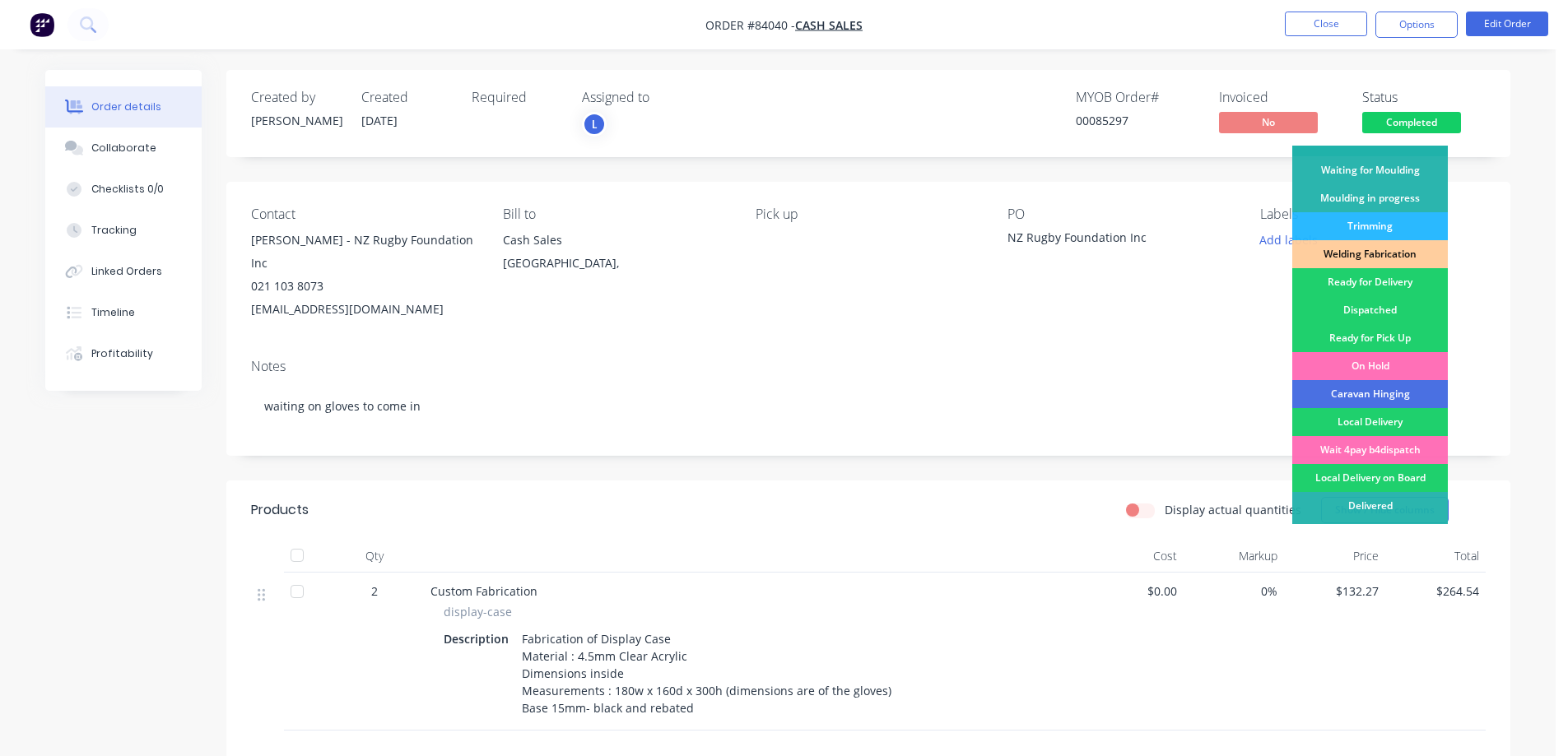
scroll to position [321, 0]
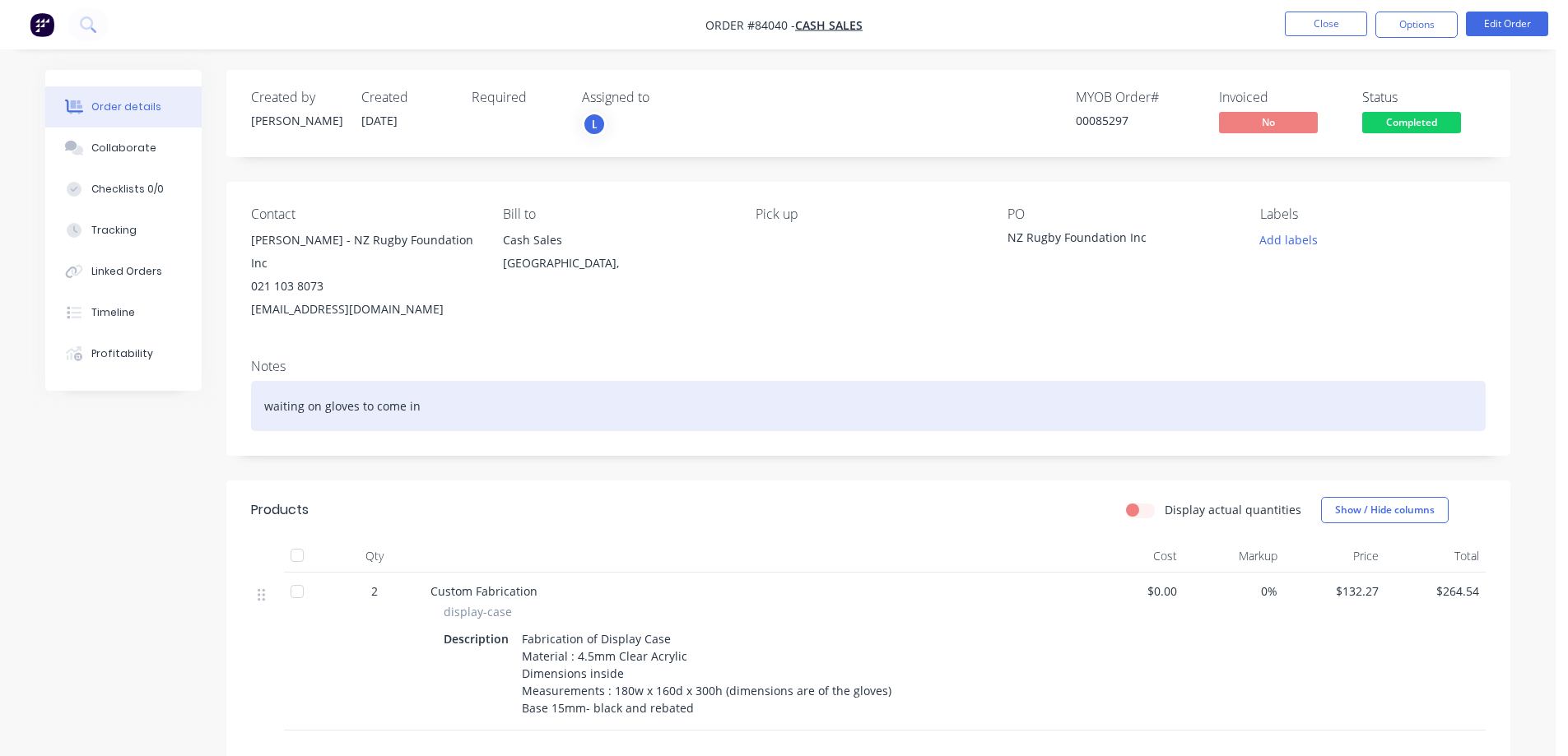
click at [324, 389] on div "waiting on gloves to come in" at bounding box center [868, 405] width 1235 height 50
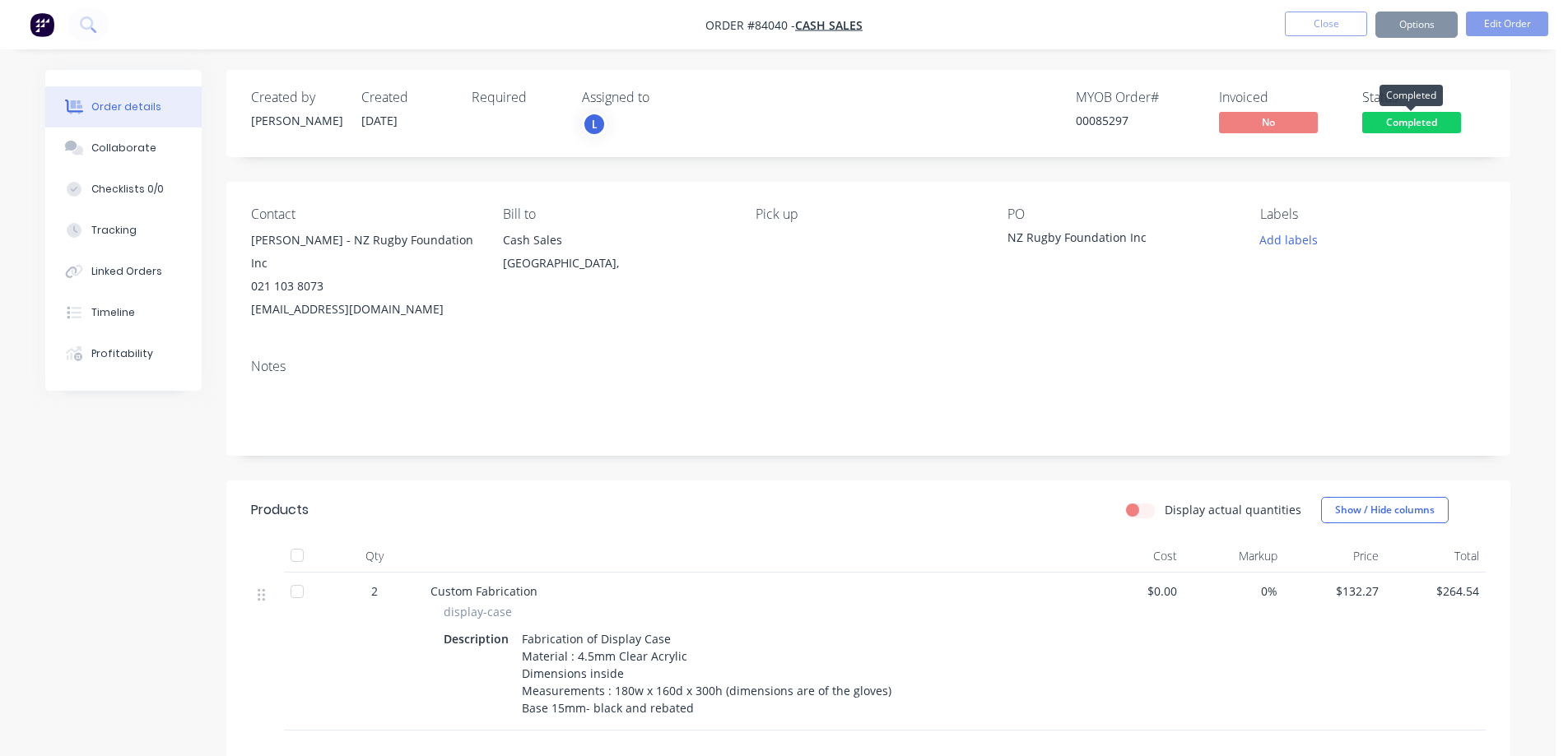
click at [1397, 120] on span "Completed" at bounding box center [1412, 122] width 99 height 21
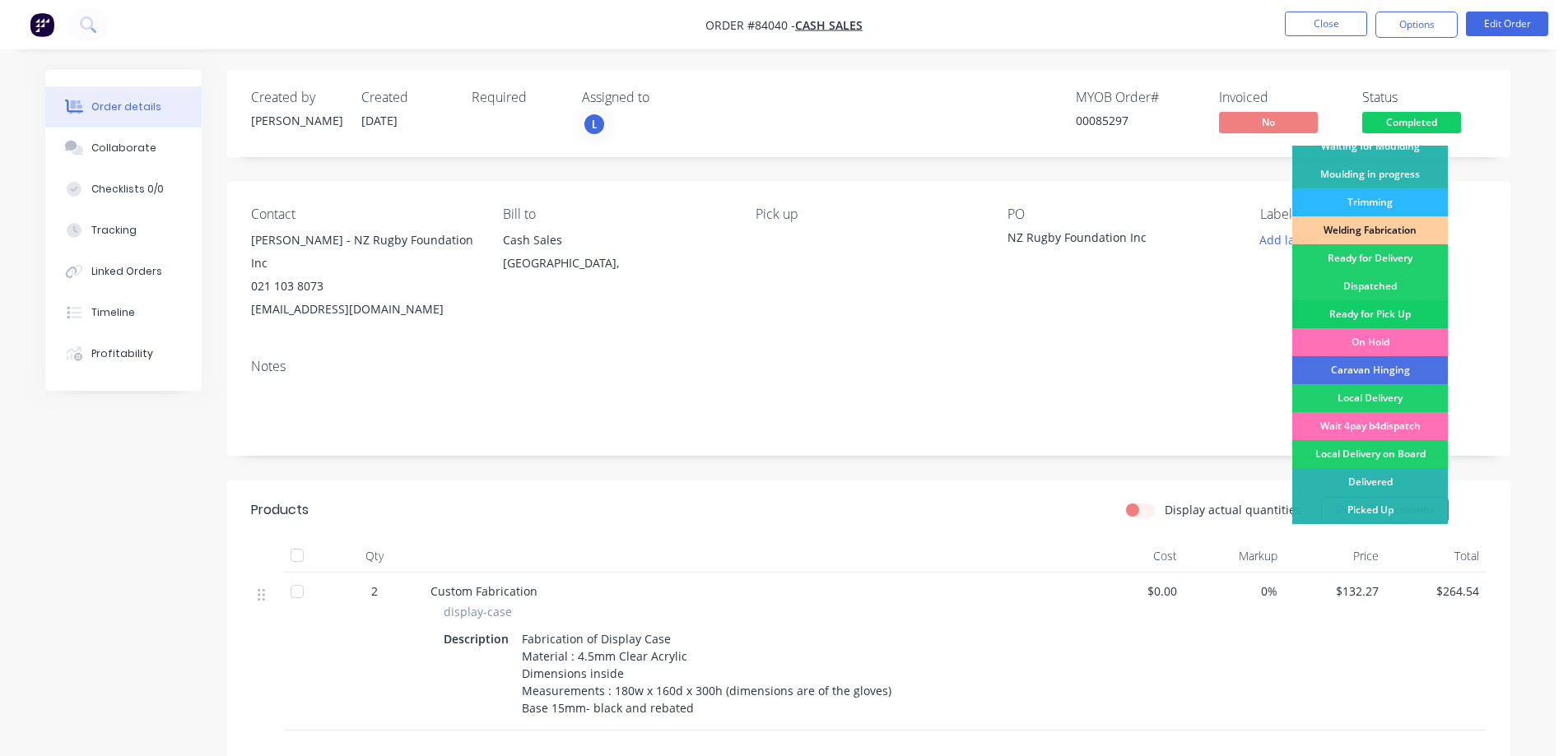
click at [1402, 309] on div "Ready for Pick Up" at bounding box center [1370, 315] width 155 height 28
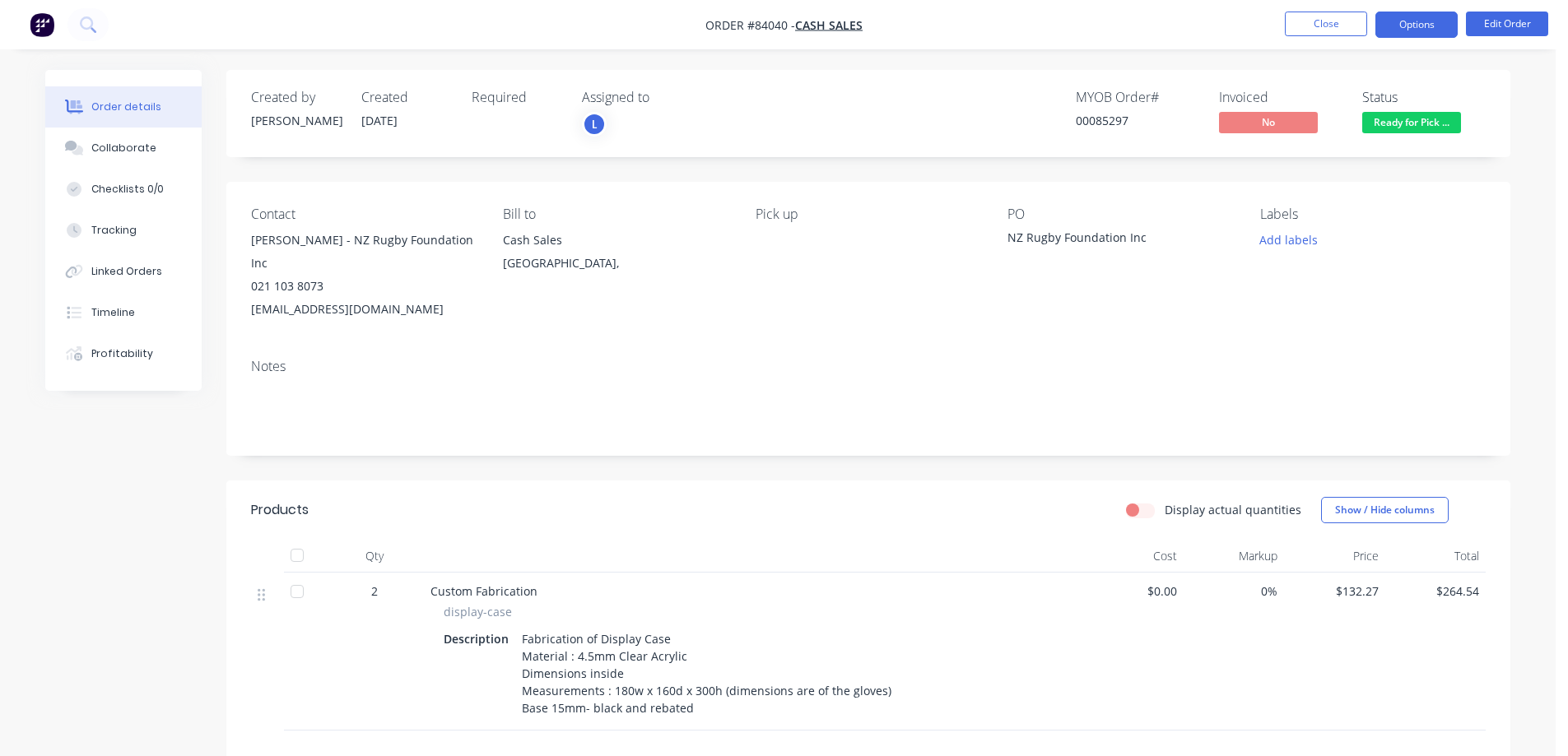
click at [1403, 25] on button "Options" at bounding box center [1416, 25] width 82 height 27
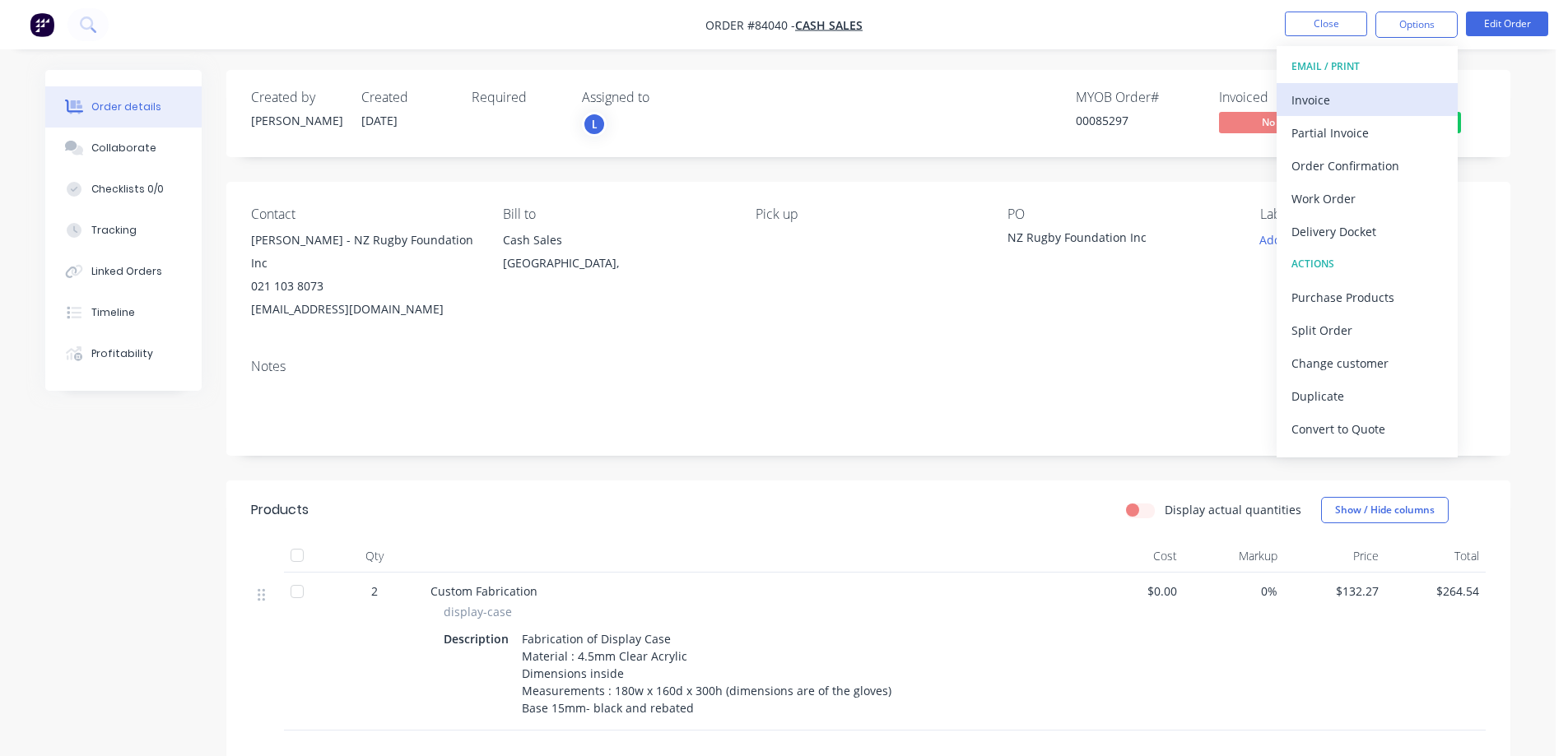
drag, startPoint x: 1373, startPoint y: 84, endPoint x: 1382, endPoint y: 84, distance: 9.0
click at [1382, 84] on button "Invoice" at bounding box center [1367, 99] width 181 height 33
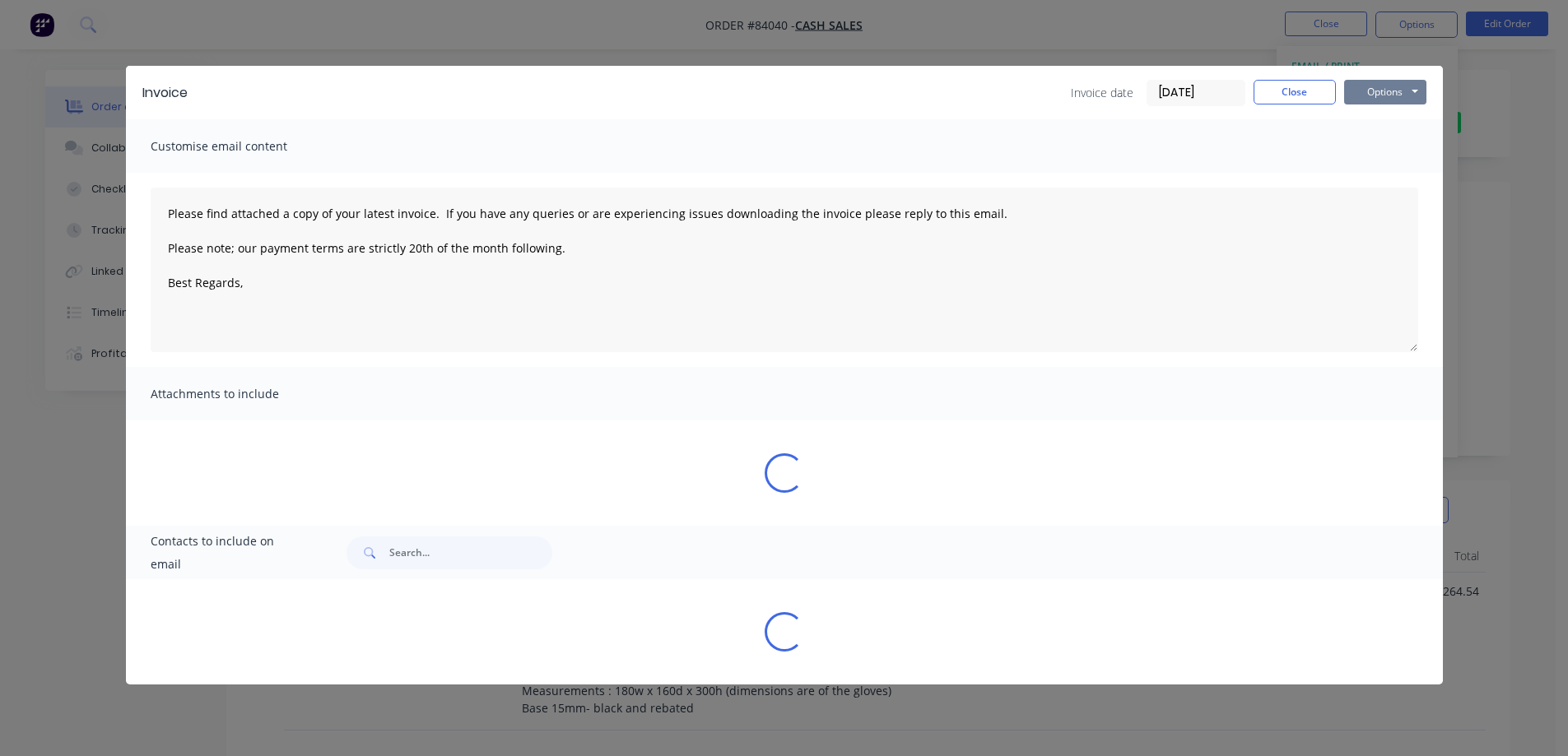
click at [1399, 80] on button "Options" at bounding box center [1385, 92] width 82 height 25
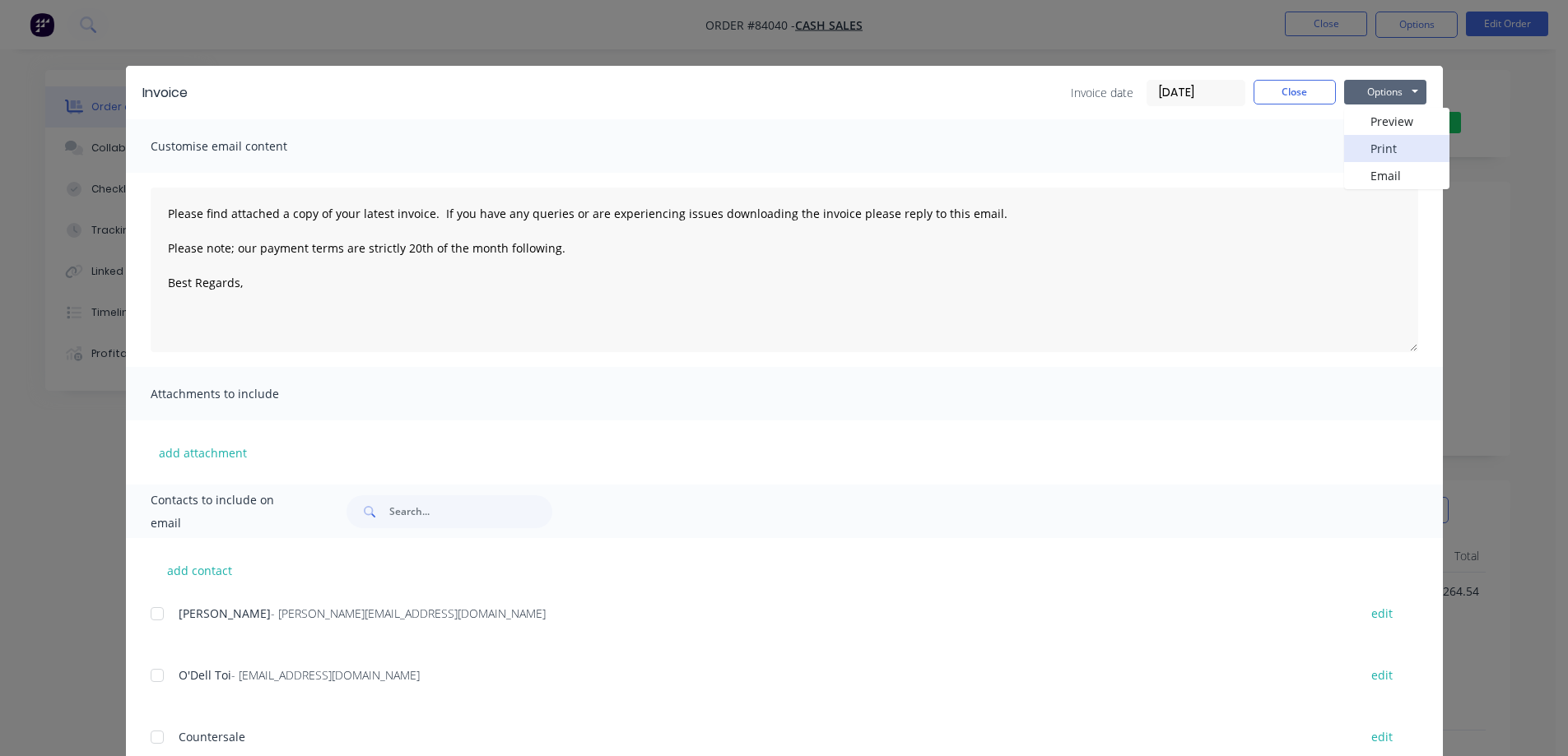
click at [1402, 144] on button "Print" at bounding box center [1397, 148] width 105 height 27
click at [1308, 91] on button "Close" at bounding box center [1294, 92] width 82 height 25
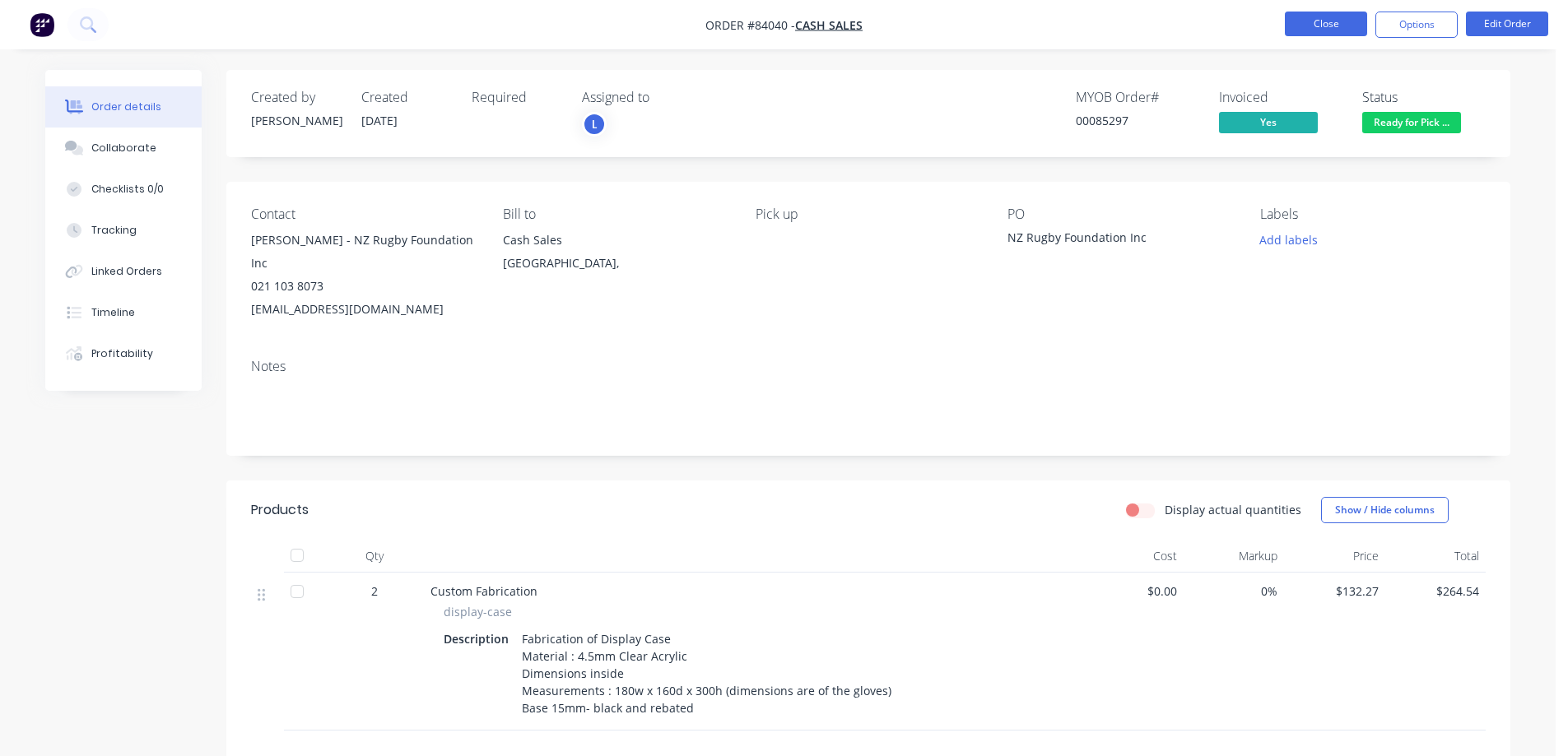
click at [1324, 27] on button "Close" at bounding box center [1325, 24] width 82 height 25
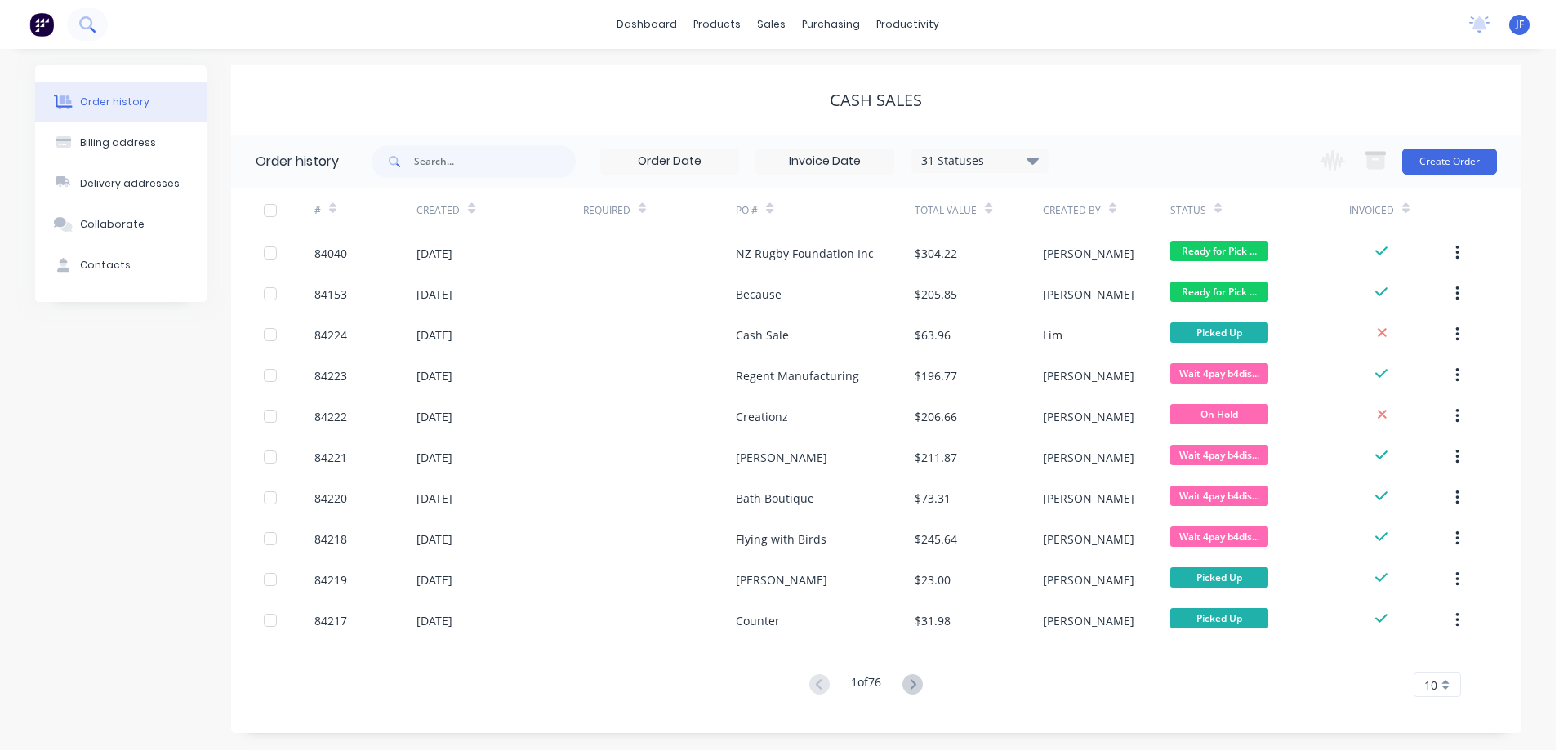
click at [102, 20] on button at bounding box center [86, 24] width 40 height 33
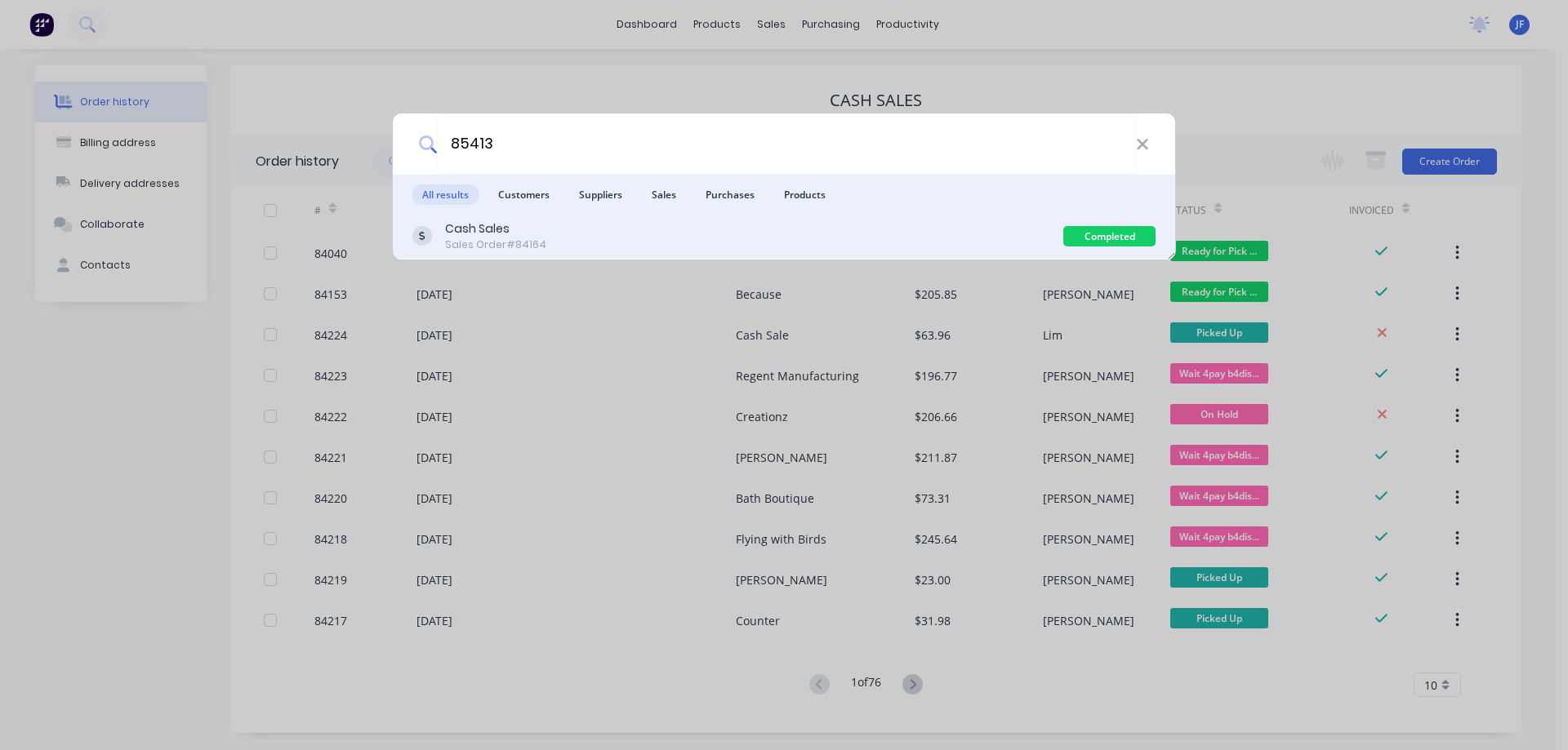
type input "85413"
click at [912, 244] on div "Cash Sales Sales Order #84164" at bounding box center [738, 237] width 651 height 32
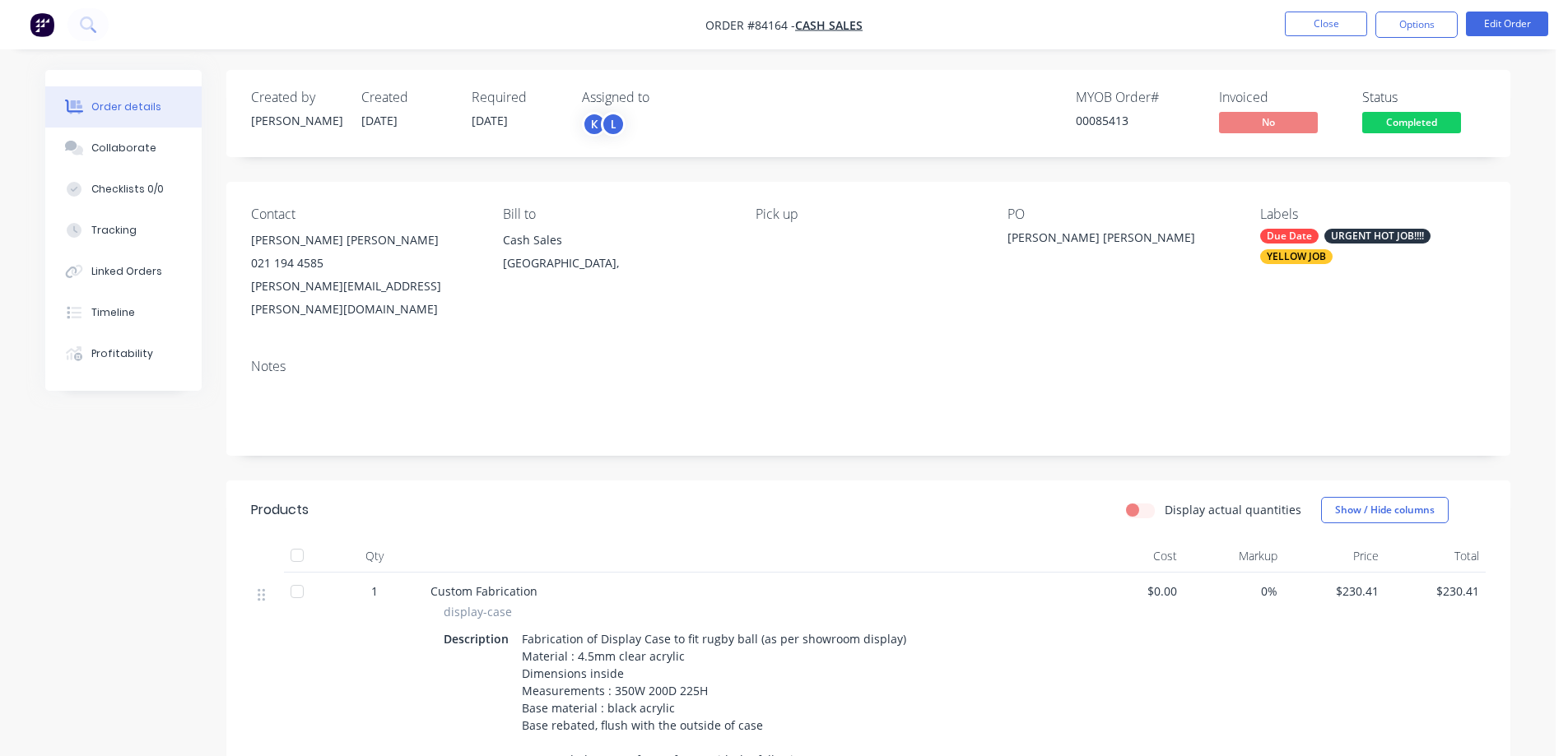
click at [1383, 119] on span "Completed" at bounding box center [1412, 122] width 99 height 21
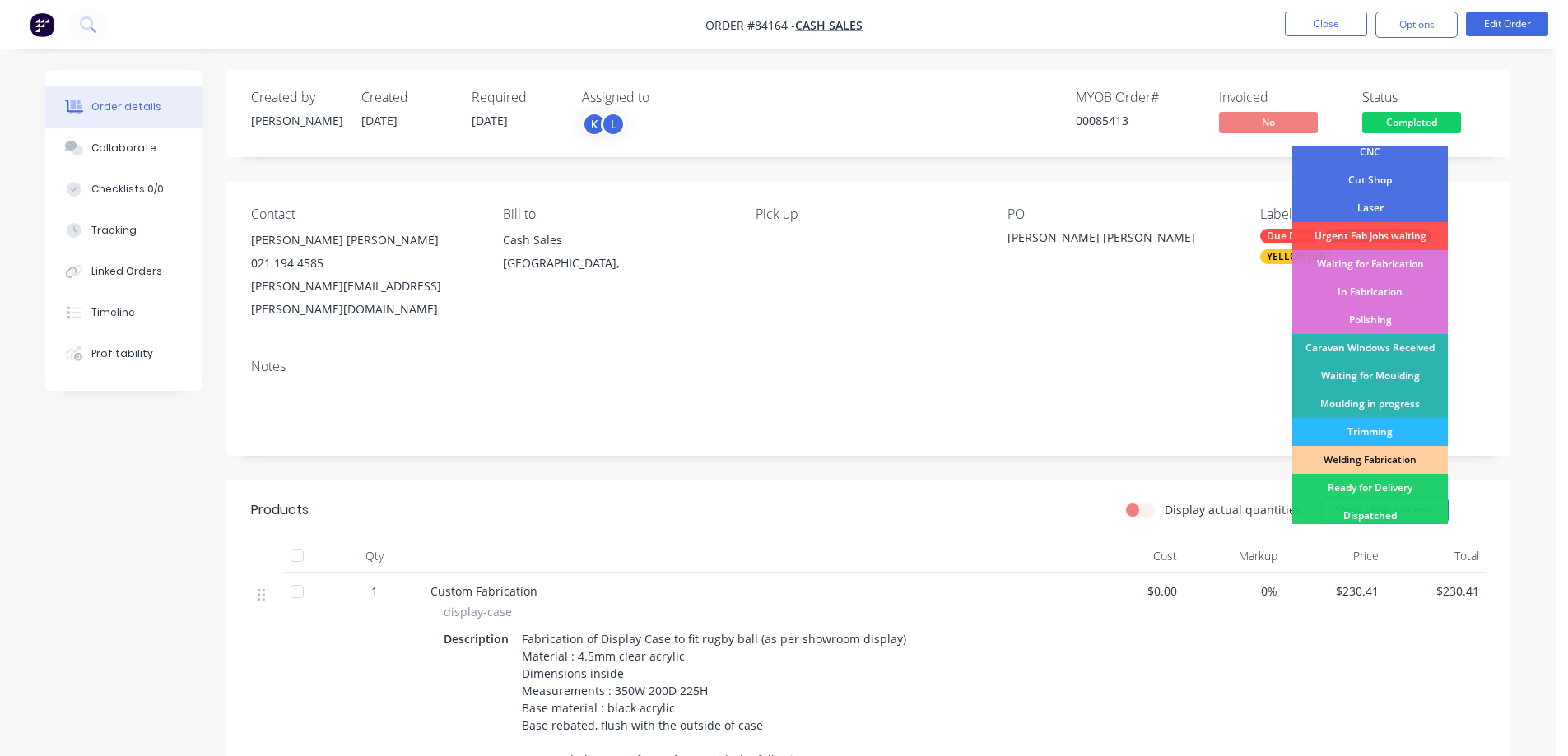
scroll to position [321, 0]
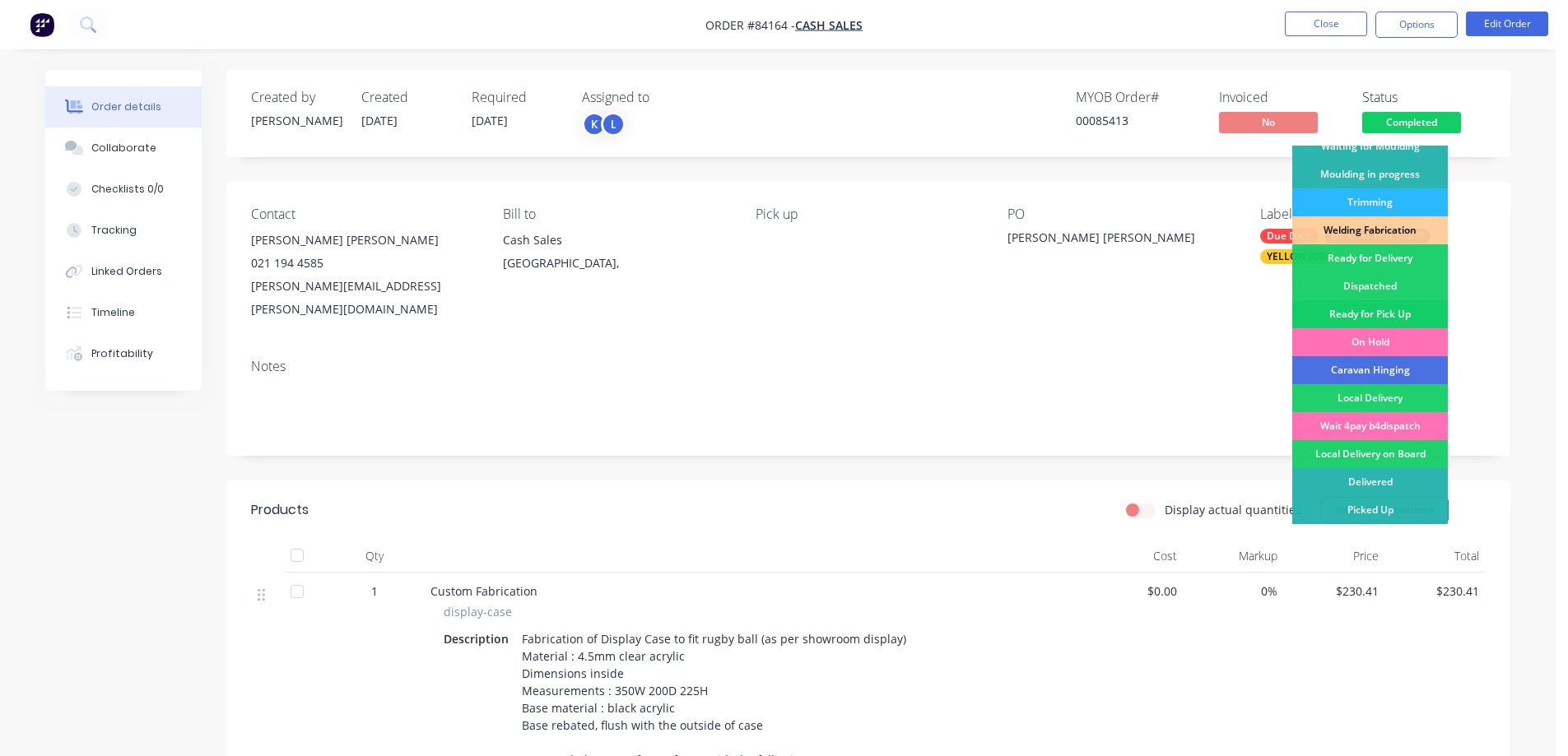
click at [1382, 306] on div "Ready for Pick Up" at bounding box center [1370, 315] width 155 height 28
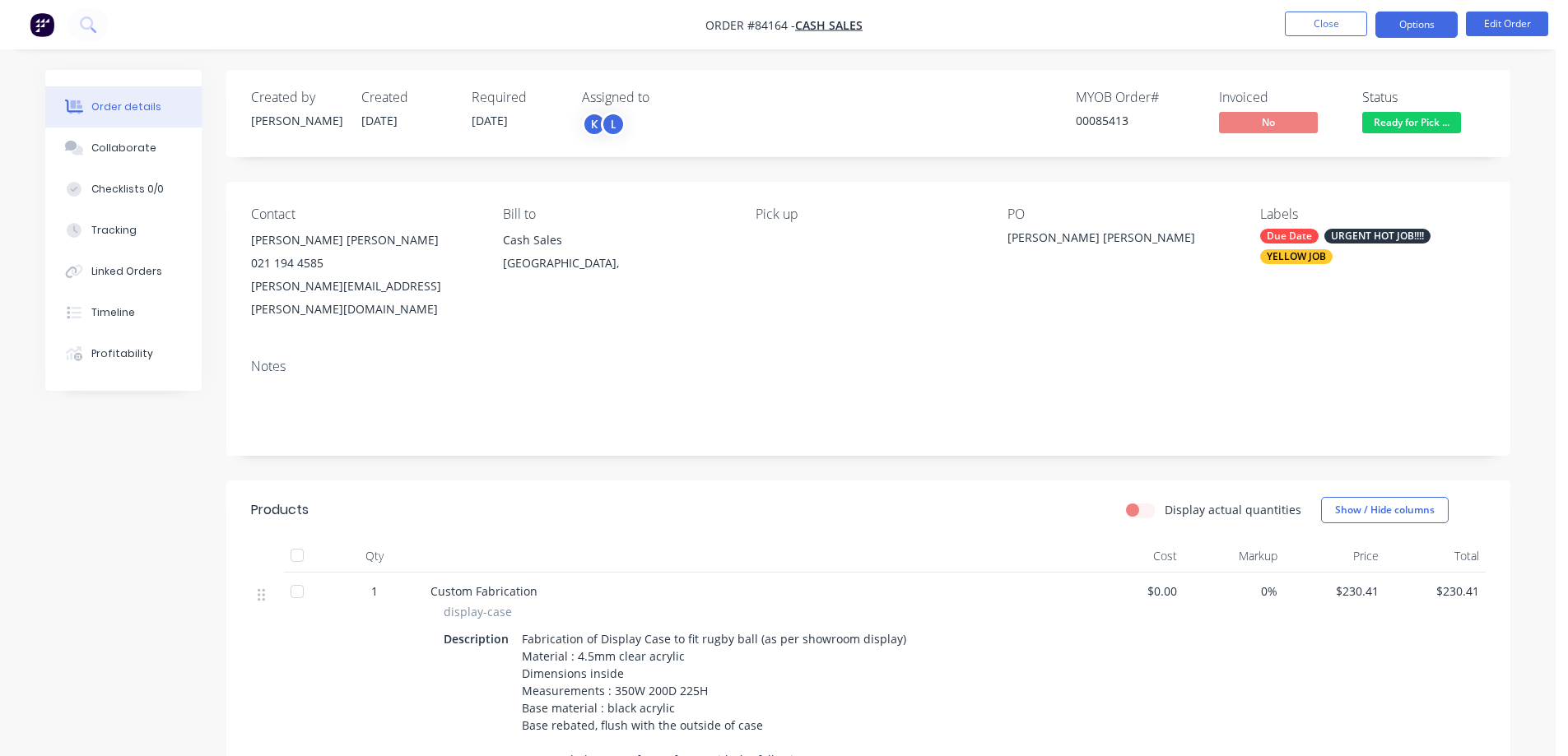
click at [1411, 19] on button "Options" at bounding box center [1416, 25] width 82 height 27
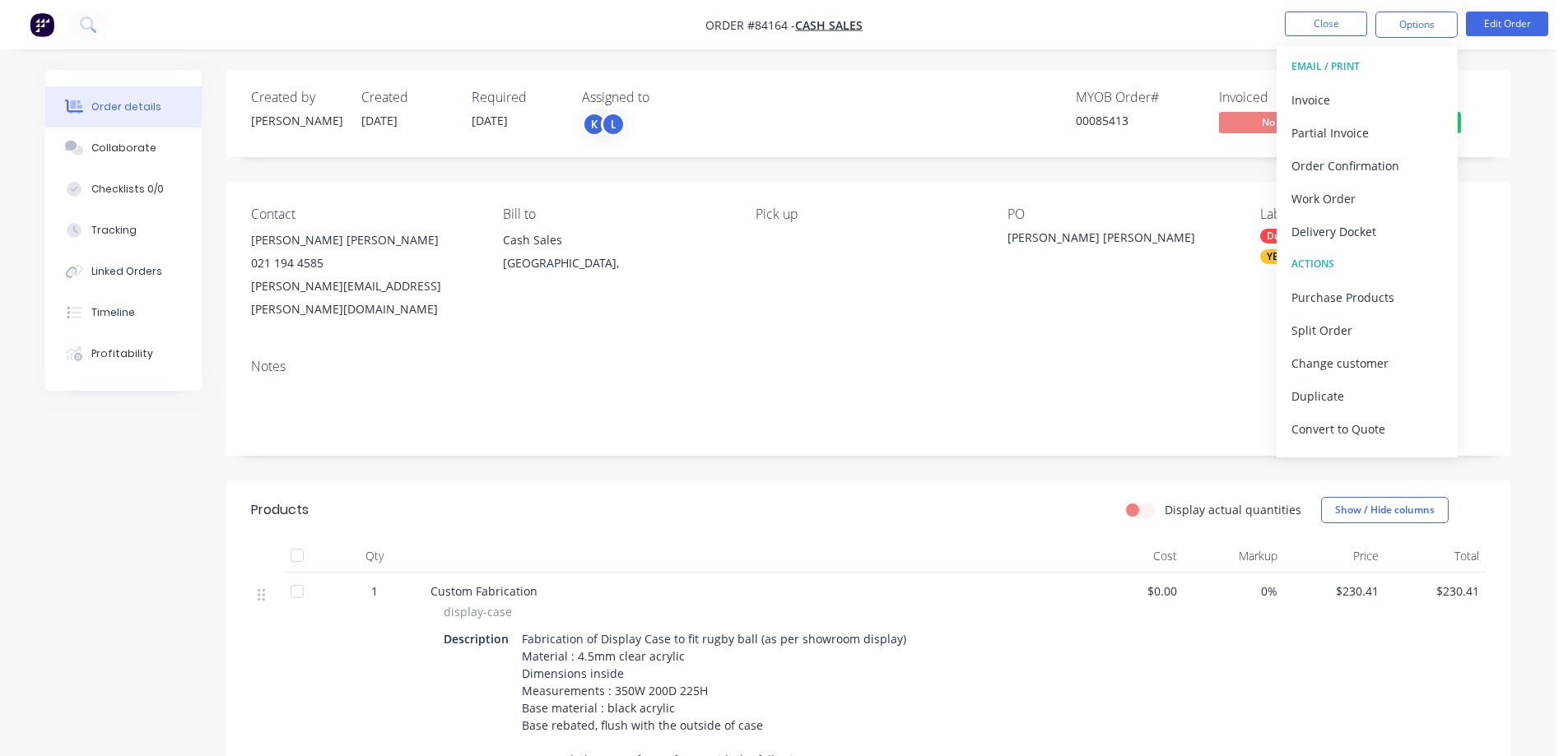
click at [1371, 107] on div "Invoice" at bounding box center [1367, 99] width 152 height 24
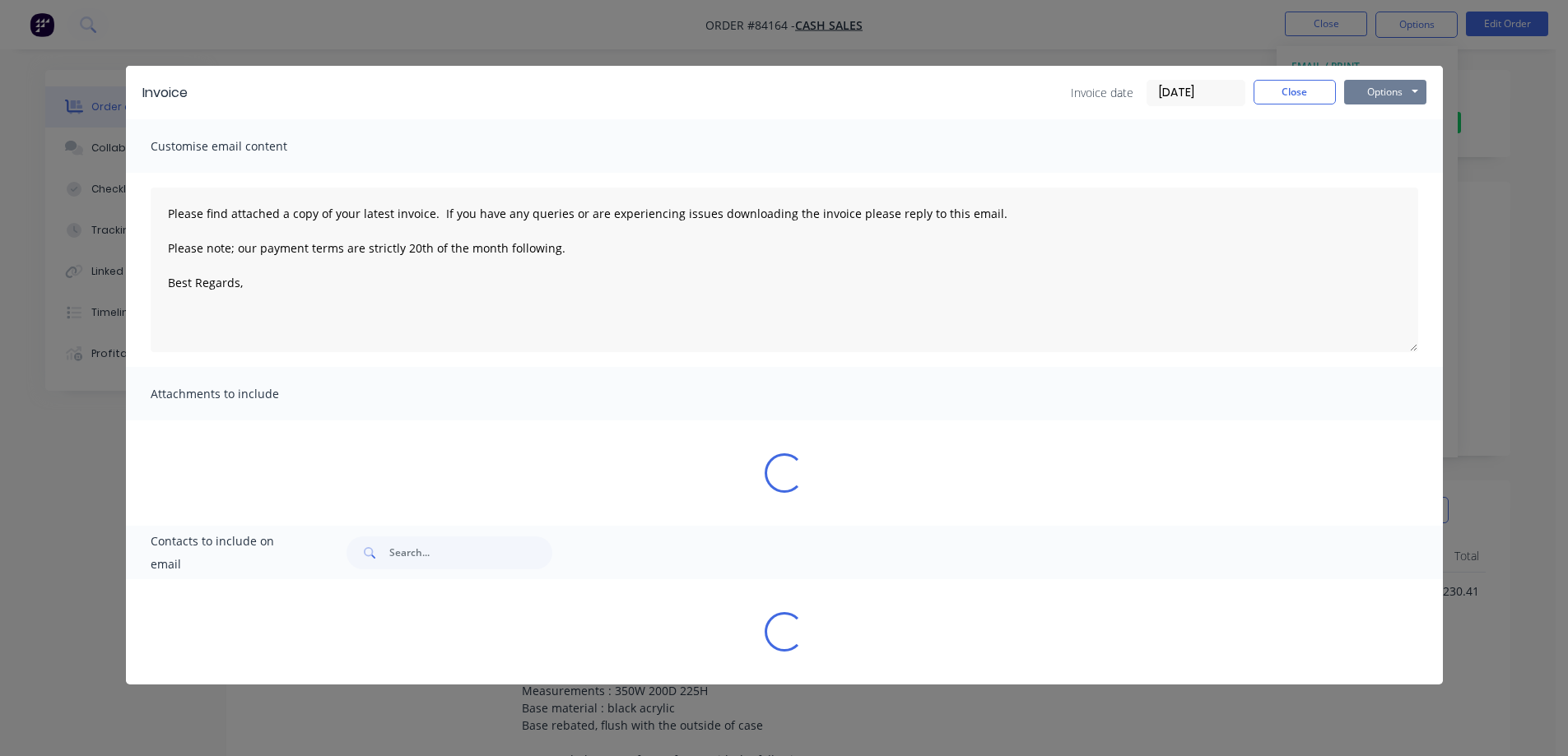
click at [1403, 98] on button "Options" at bounding box center [1385, 92] width 82 height 25
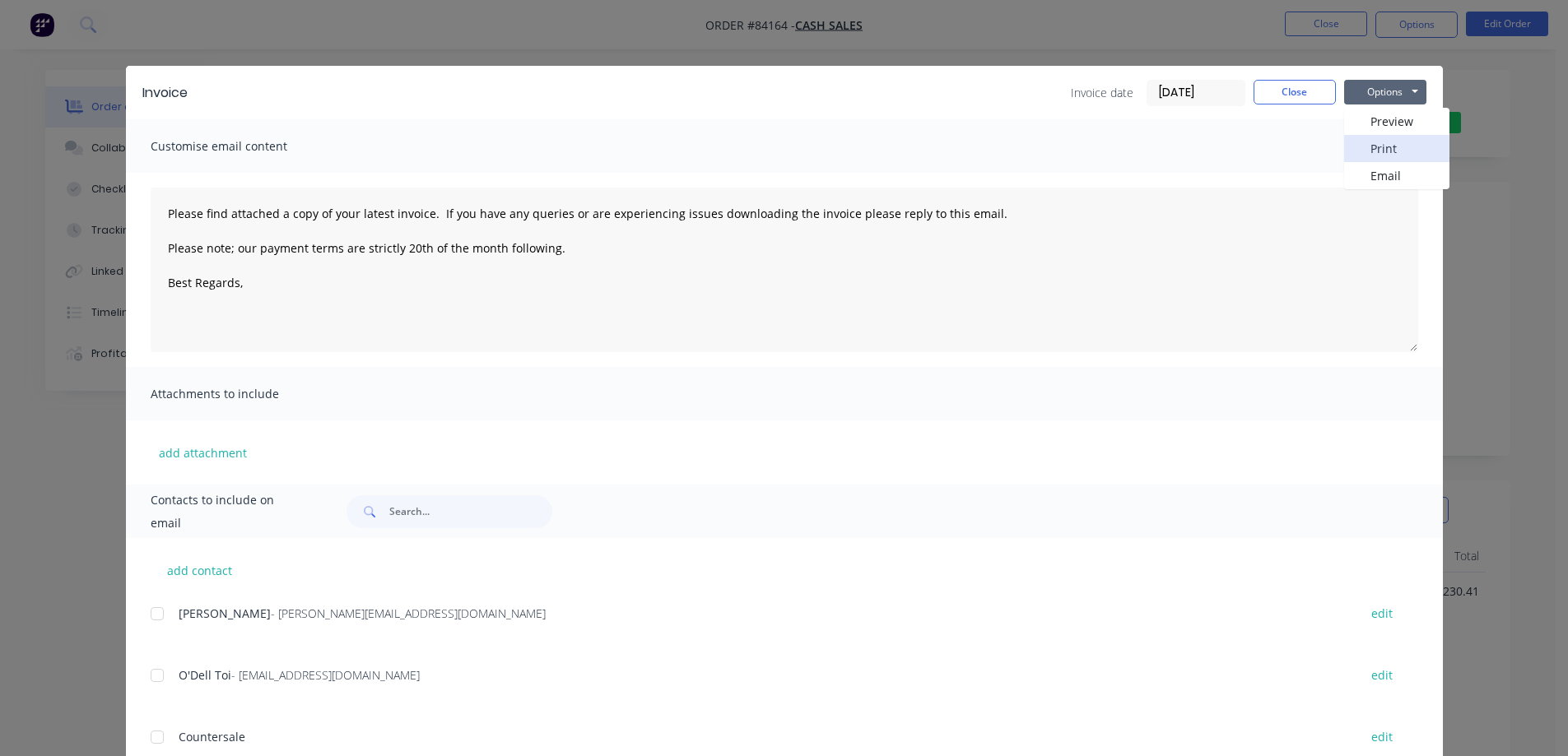
click at [1397, 155] on button "Print" at bounding box center [1397, 148] width 105 height 27
click at [1289, 92] on button "Close" at bounding box center [1294, 92] width 82 height 25
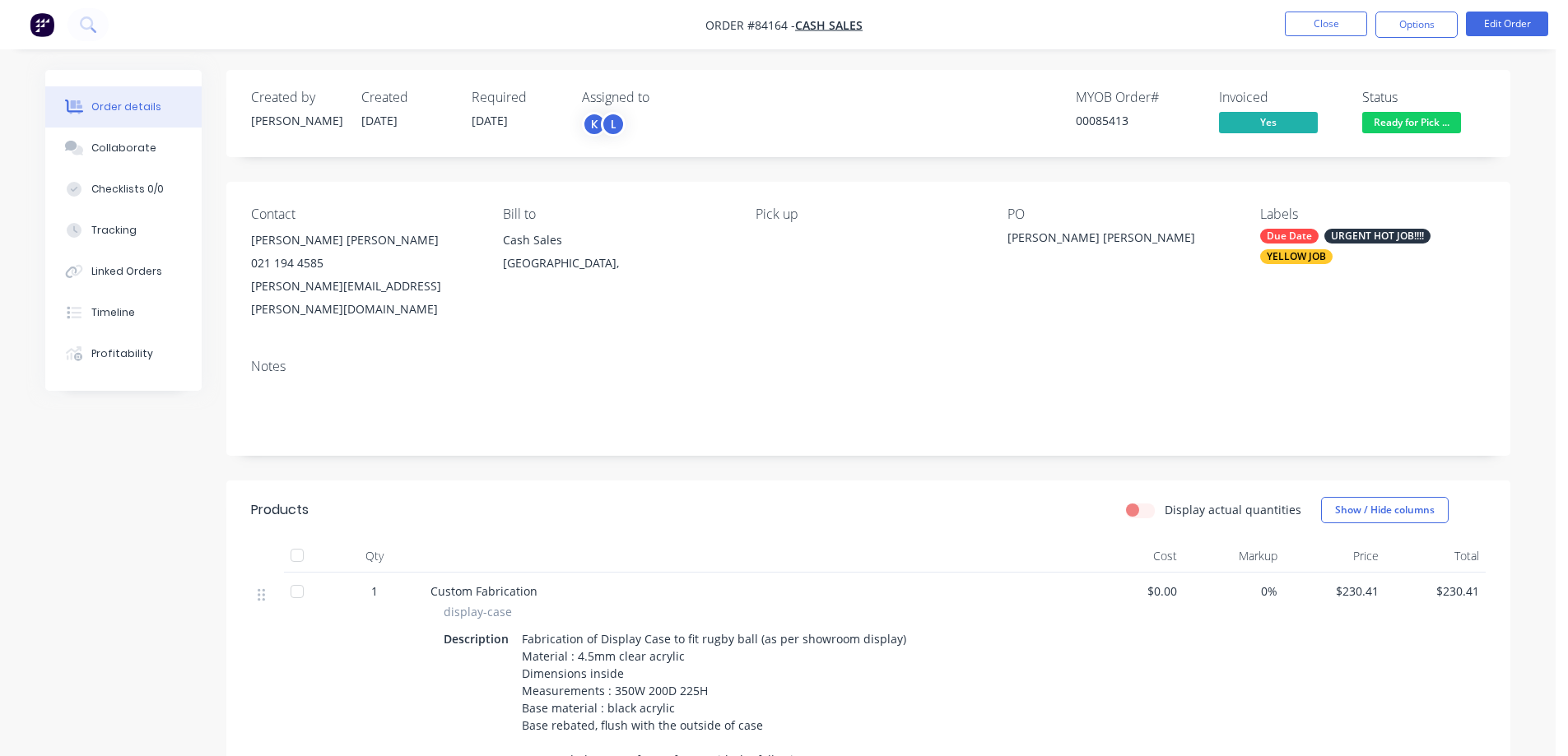
click at [1322, 40] on nav "Order #84164 - Cash Sales Close Options Edit Order" at bounding box center [784, 25] width 1568 height 49
click at [1323, 31] on button "Close" at bounding box center [1325, 24] width 82 height 25
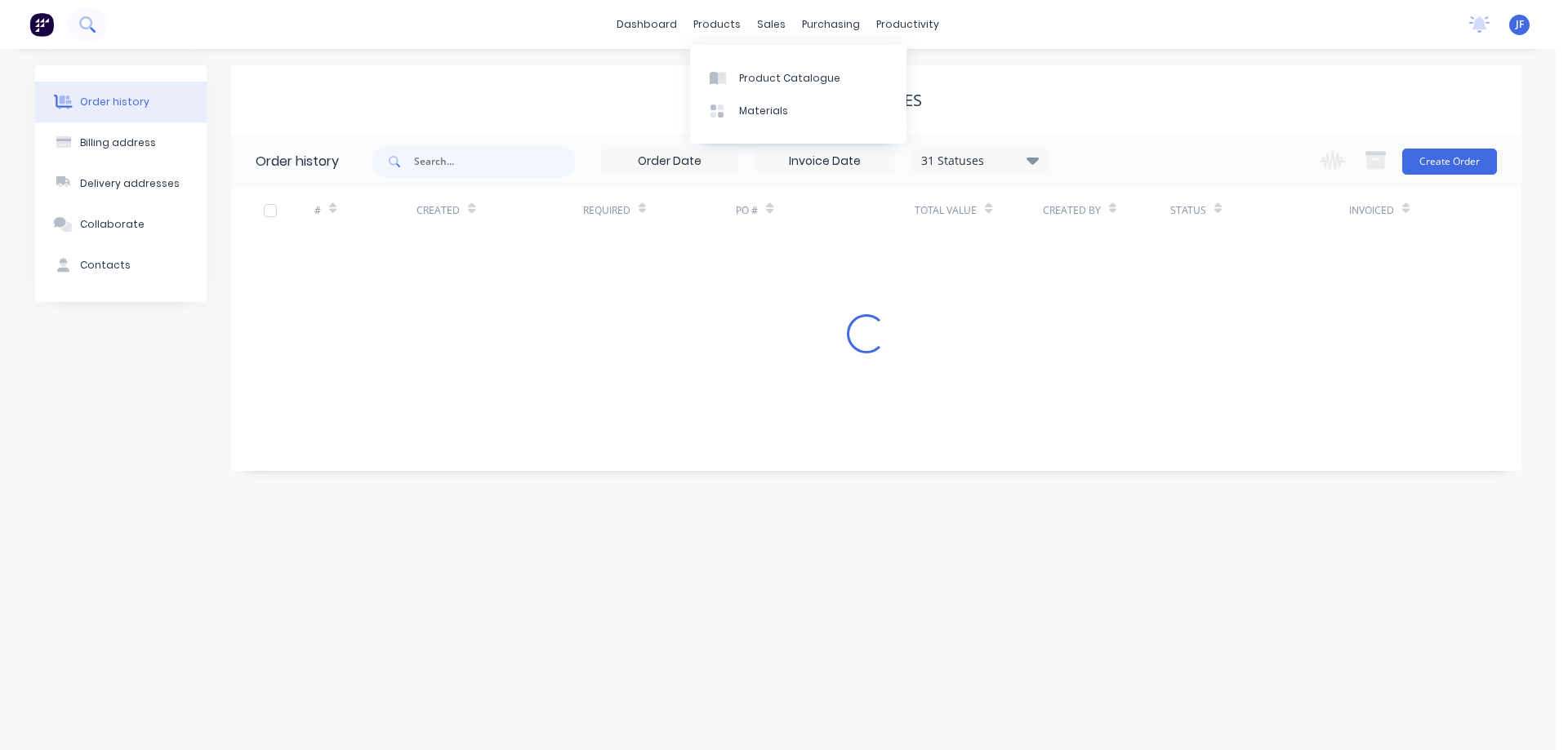
click at [93, 24] on icon at bounding box center [86, 23] width 16 height 16
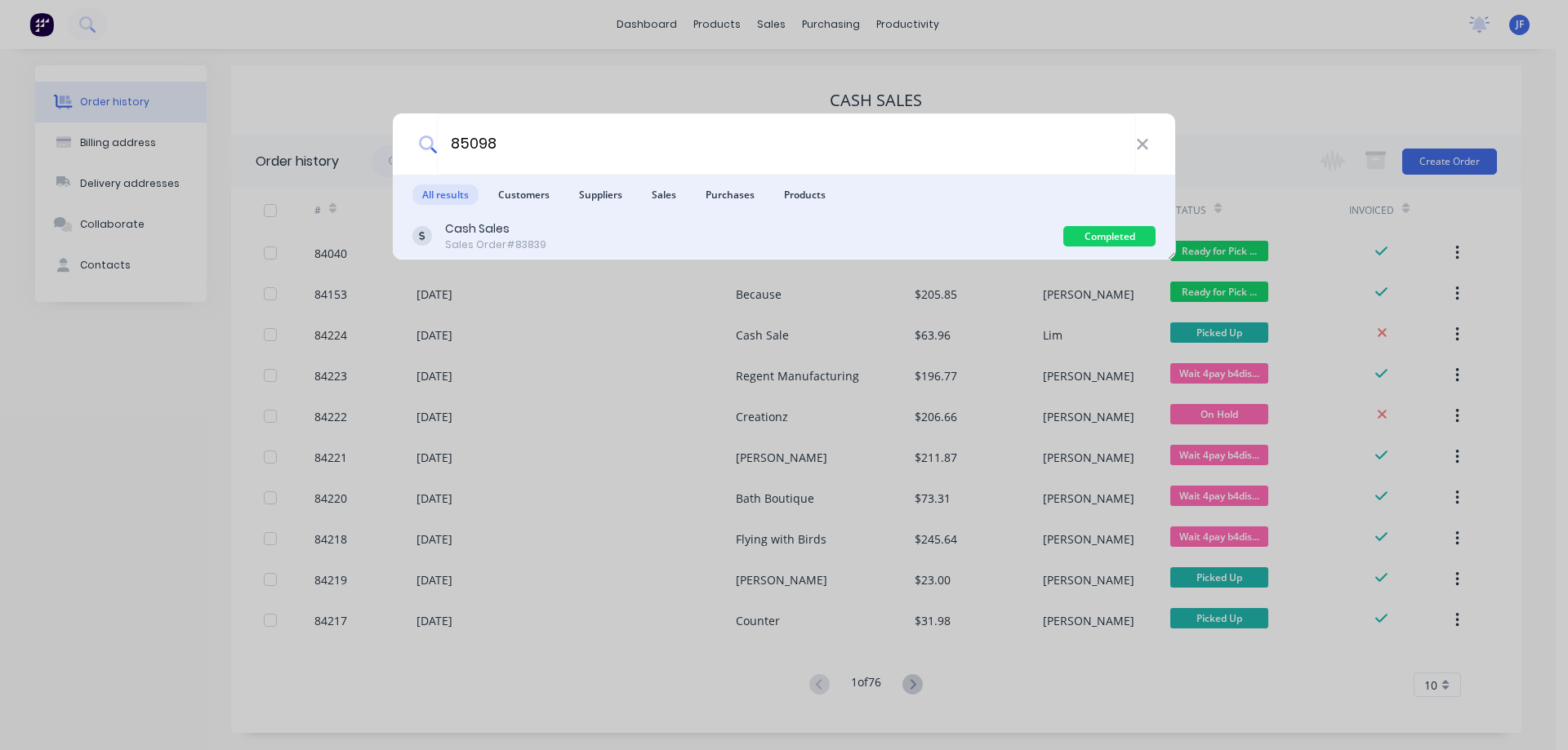
type input "85098"
click at [794, 243] on div "Cash Sales Sales Order #83839" at bounding box center [738, 237] width 651 height 32
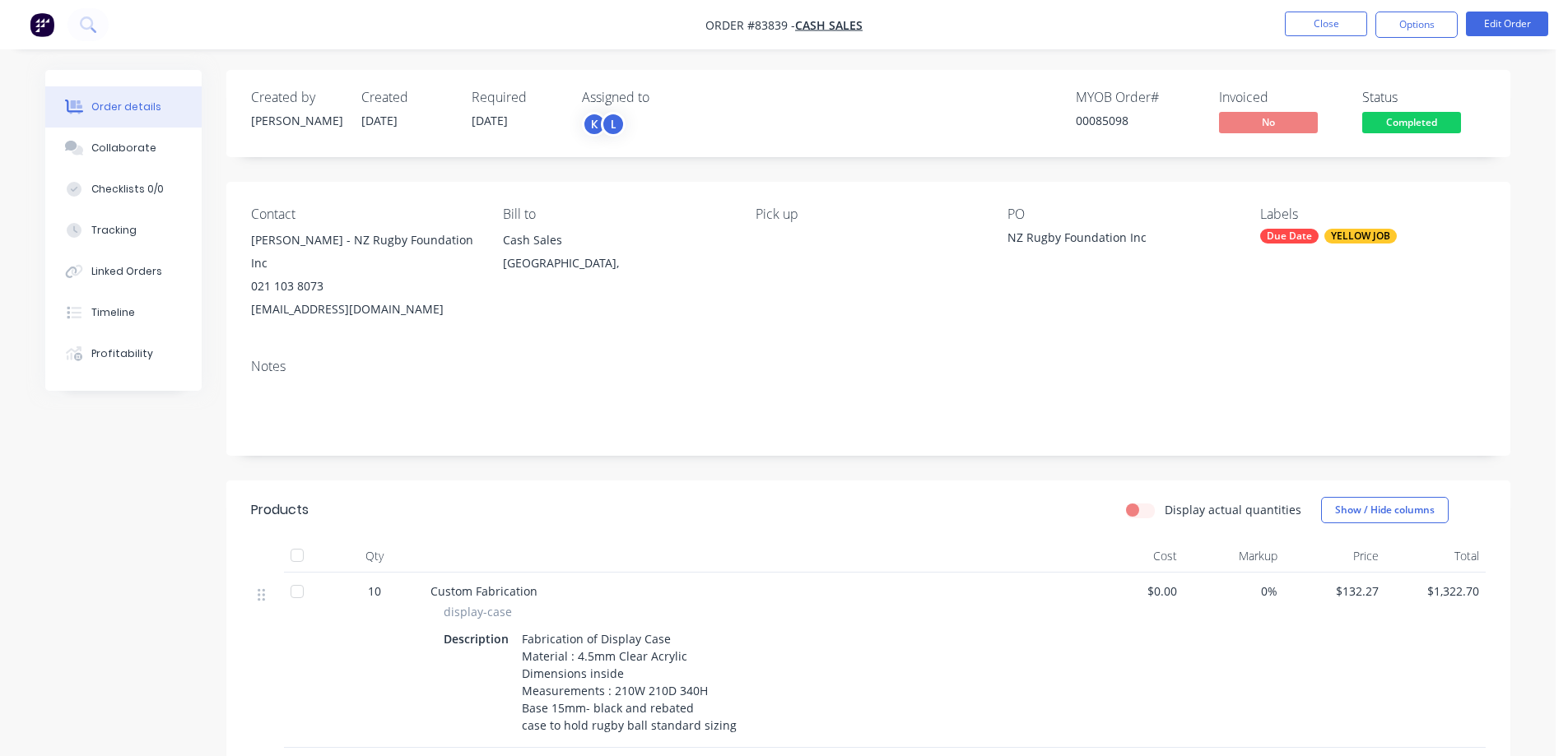
click at [1390, 129] on span "Completed" at bounding box center [1412, 122] width 99 height 21
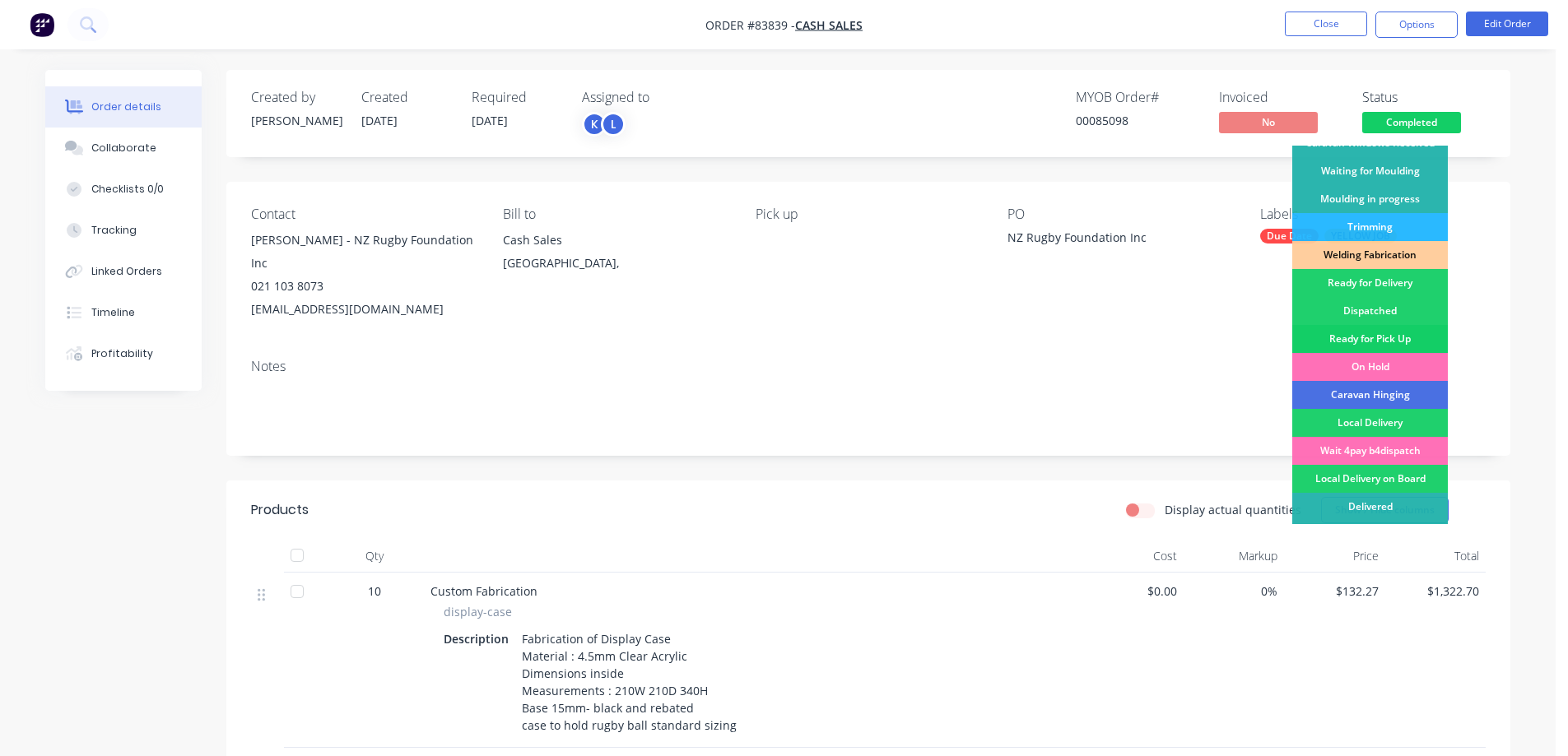
scroll to position [321, 0]
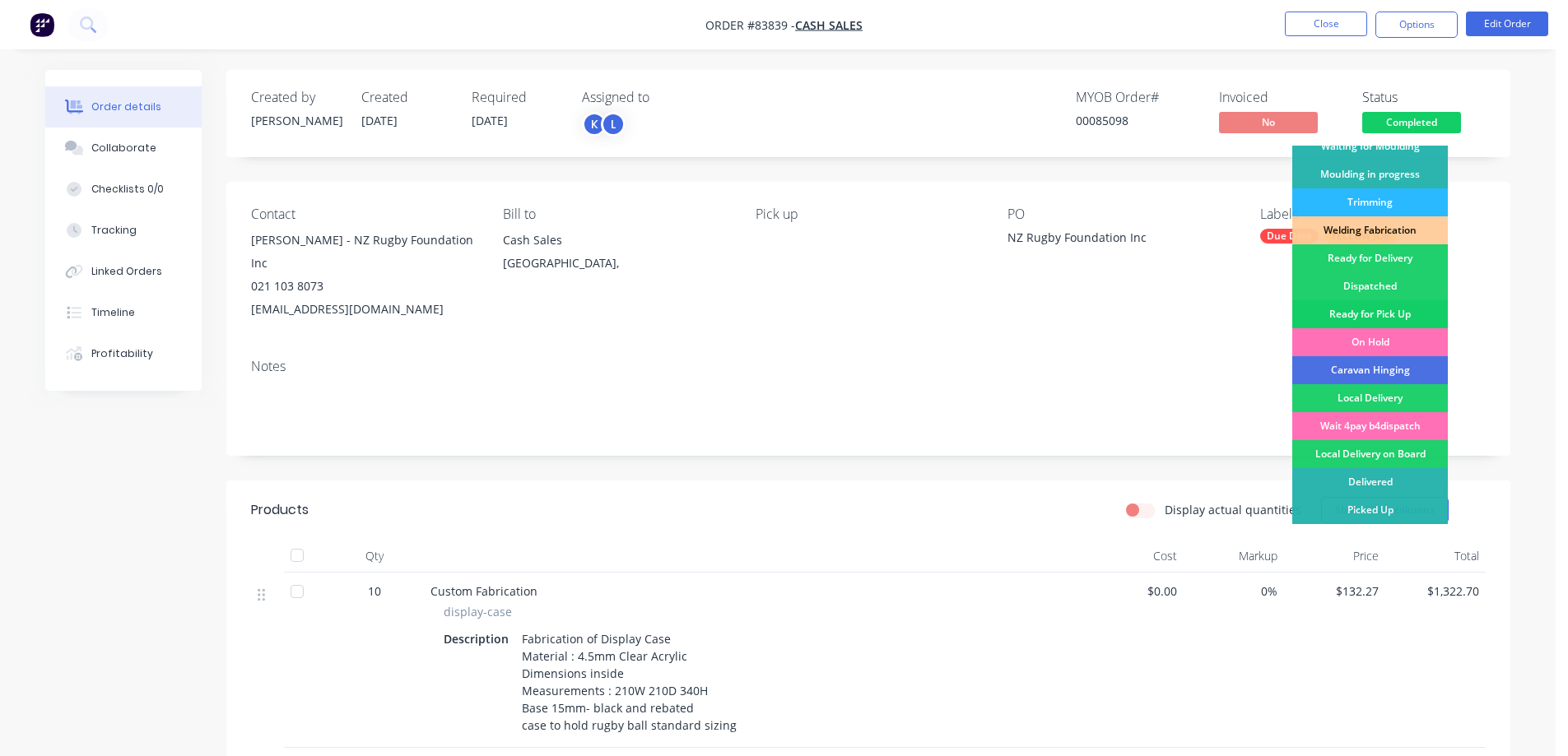
click at [1377, 317] on div "Ready for Pick Up" at bounding box center [1370, 315] width 155 height 28
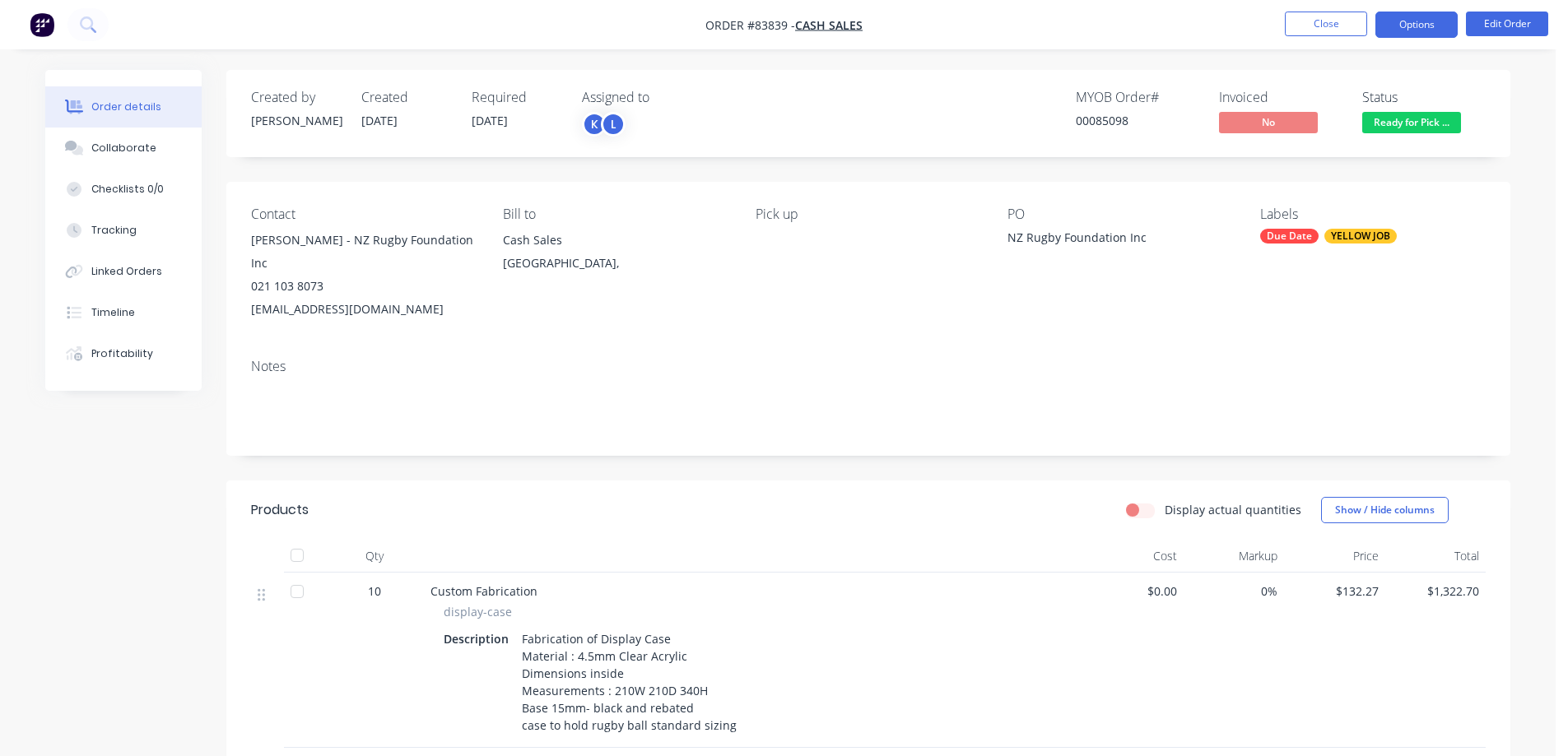
click at [1417, 21] on button "Options" at bounding box center [1416, 25] width 82 height 27
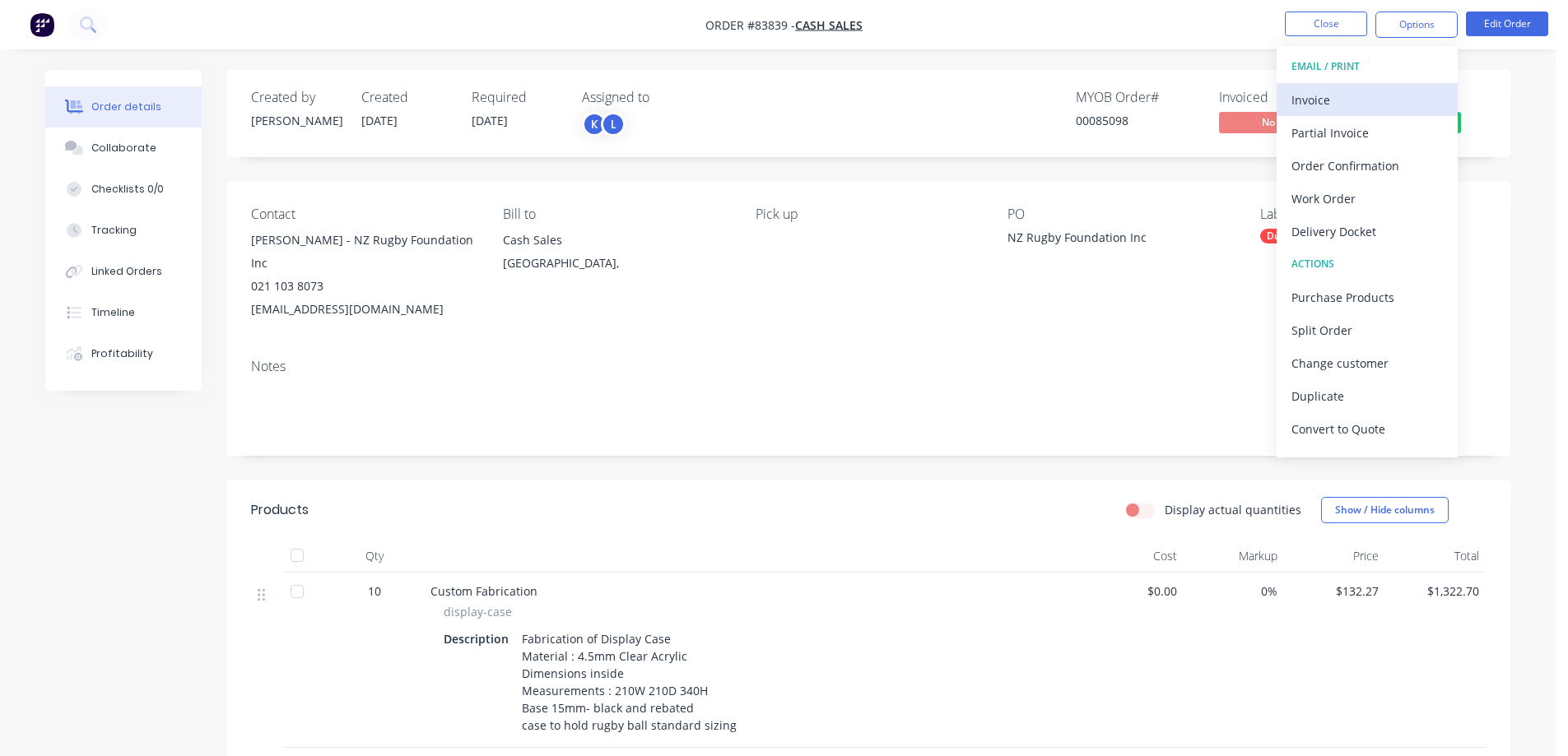
click at [1372, 84] on button "Invoice" at bounding box center [1367, 99] width 181 height 33
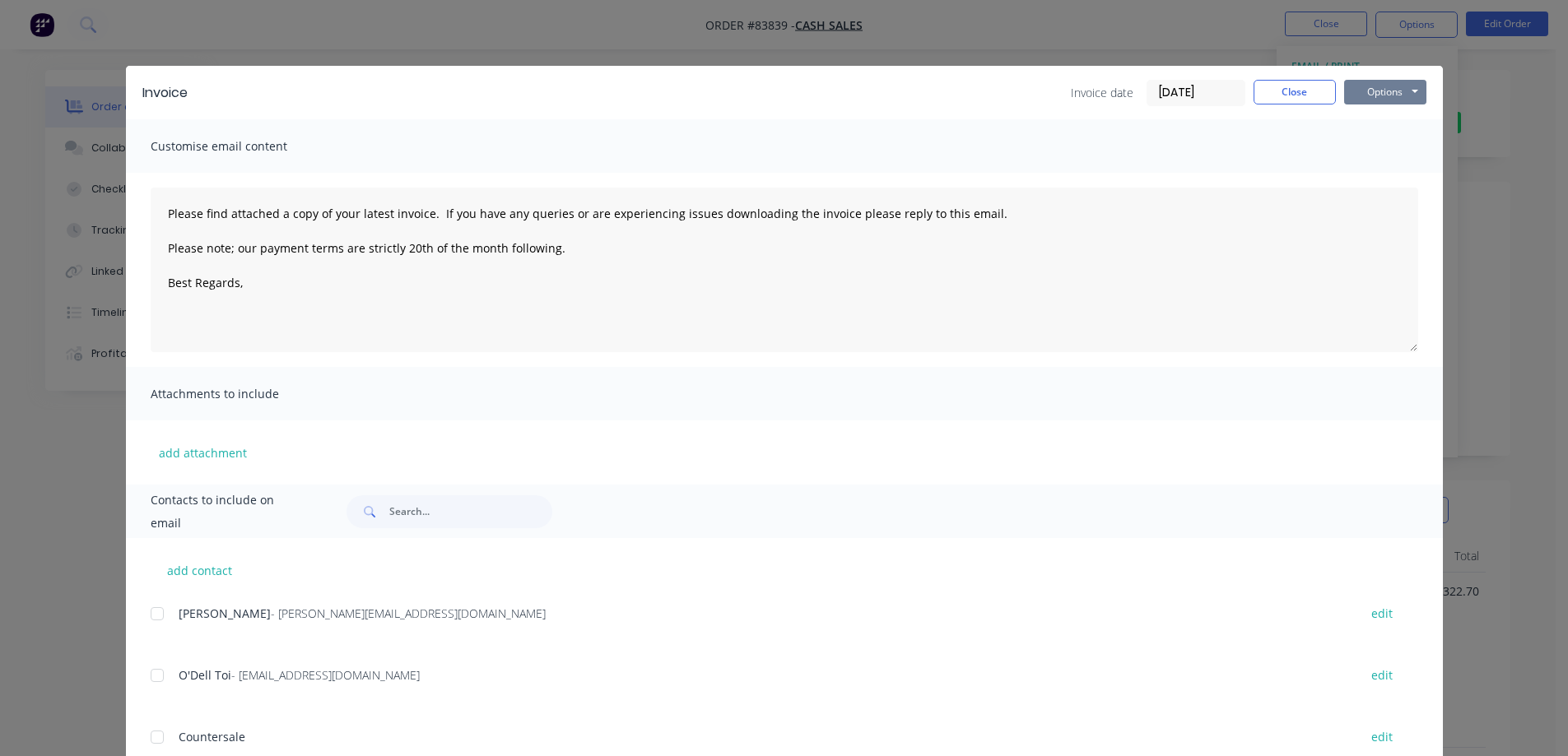
click at [1395, 84] on button "Options" at bounding box center [1385, 92] width 82 height 25
click at [1398, 161] on button "Print" at bounding box center [1397, 148] width 105 height 27
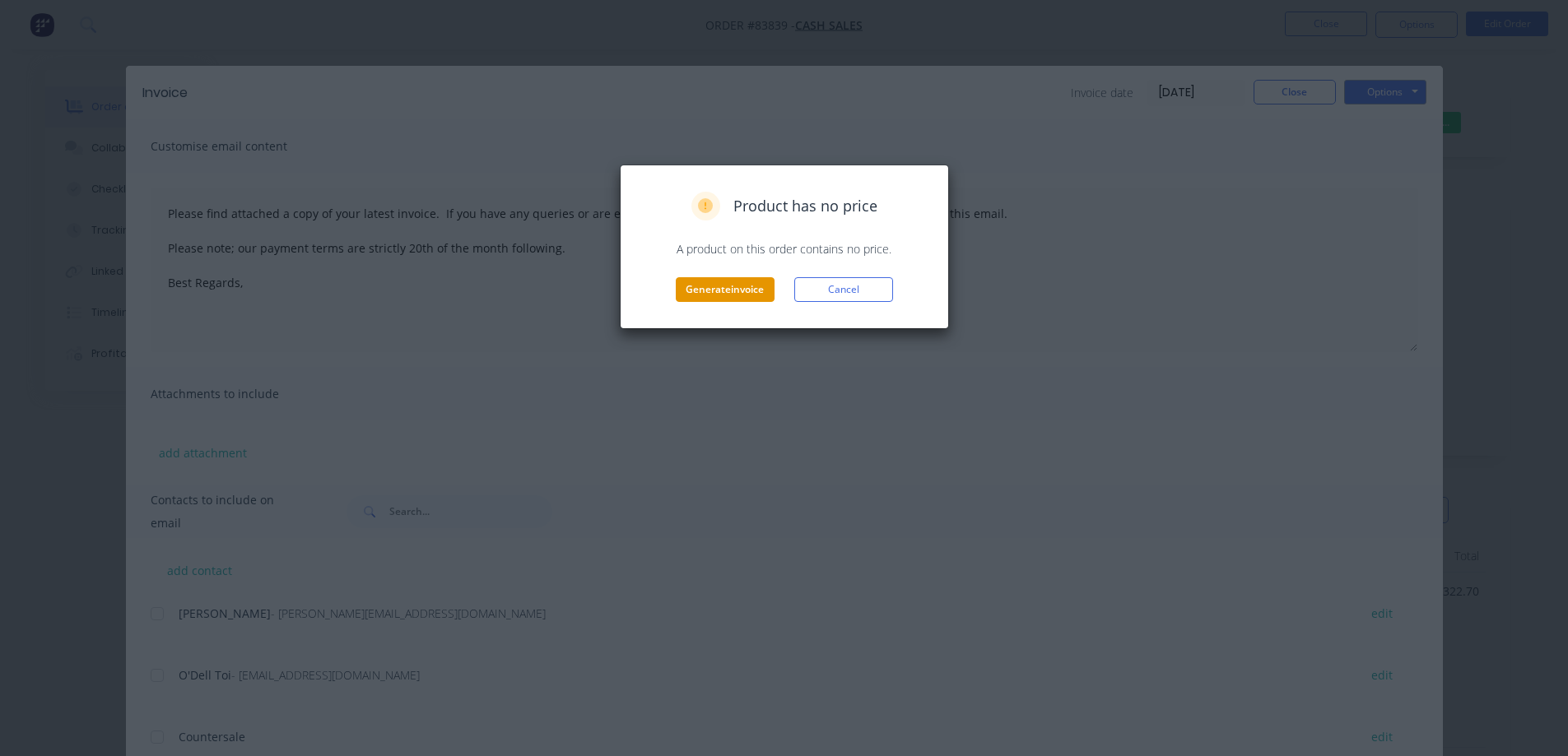
click at [743, 295] on button "Generate invoice" at bounding box center [725, 290] width 99 height 25
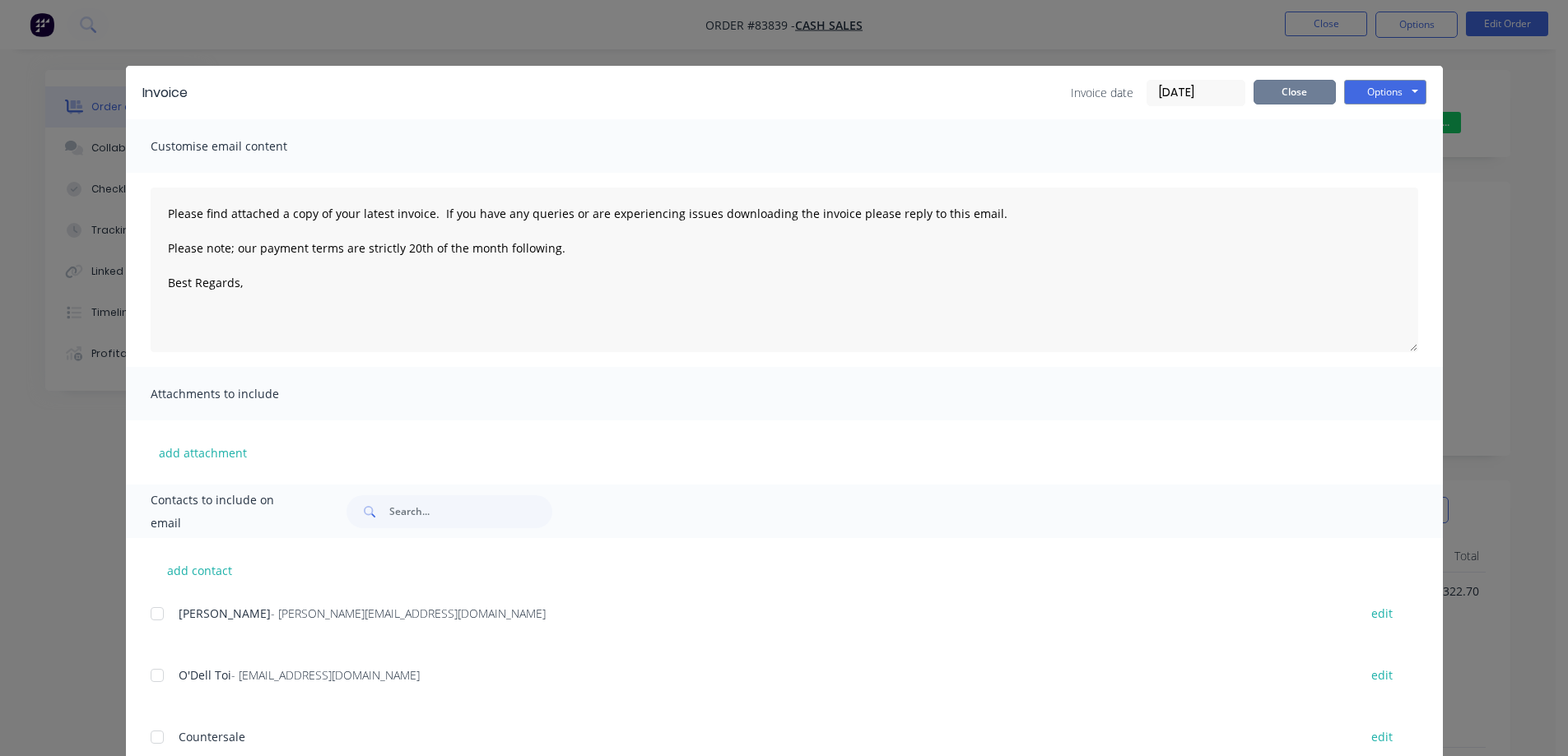
drag, startPoint x: 1268, startPoint y: 81, endPoint x: 1276, endPoint y: 79, distance: 8.2
click at [1271, 81] on button "Close" at bounding box center [1294, 92] width 82 height 25
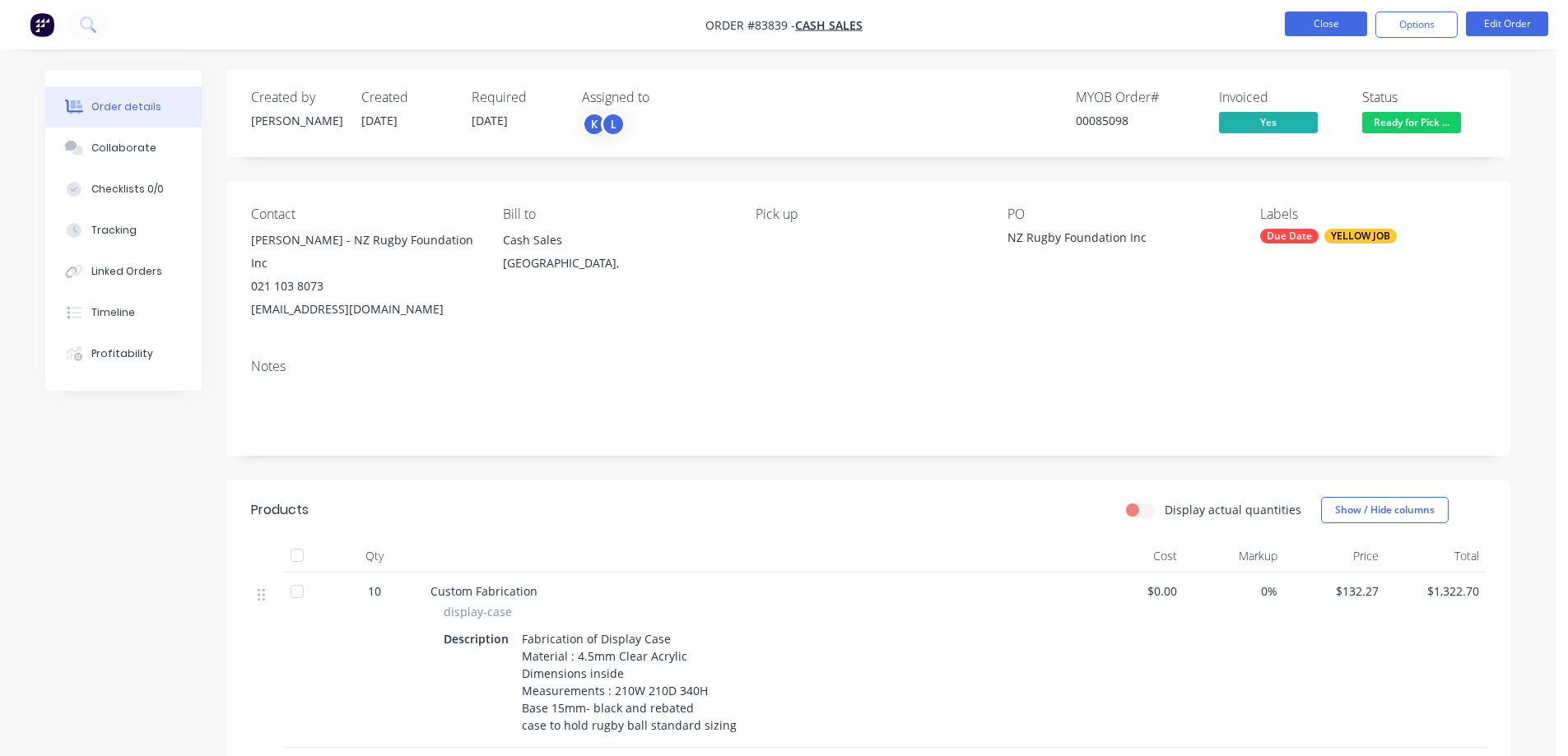
click at [1321, 27] on button "Close" at bounding box center [1325, 24] width 82 height 25
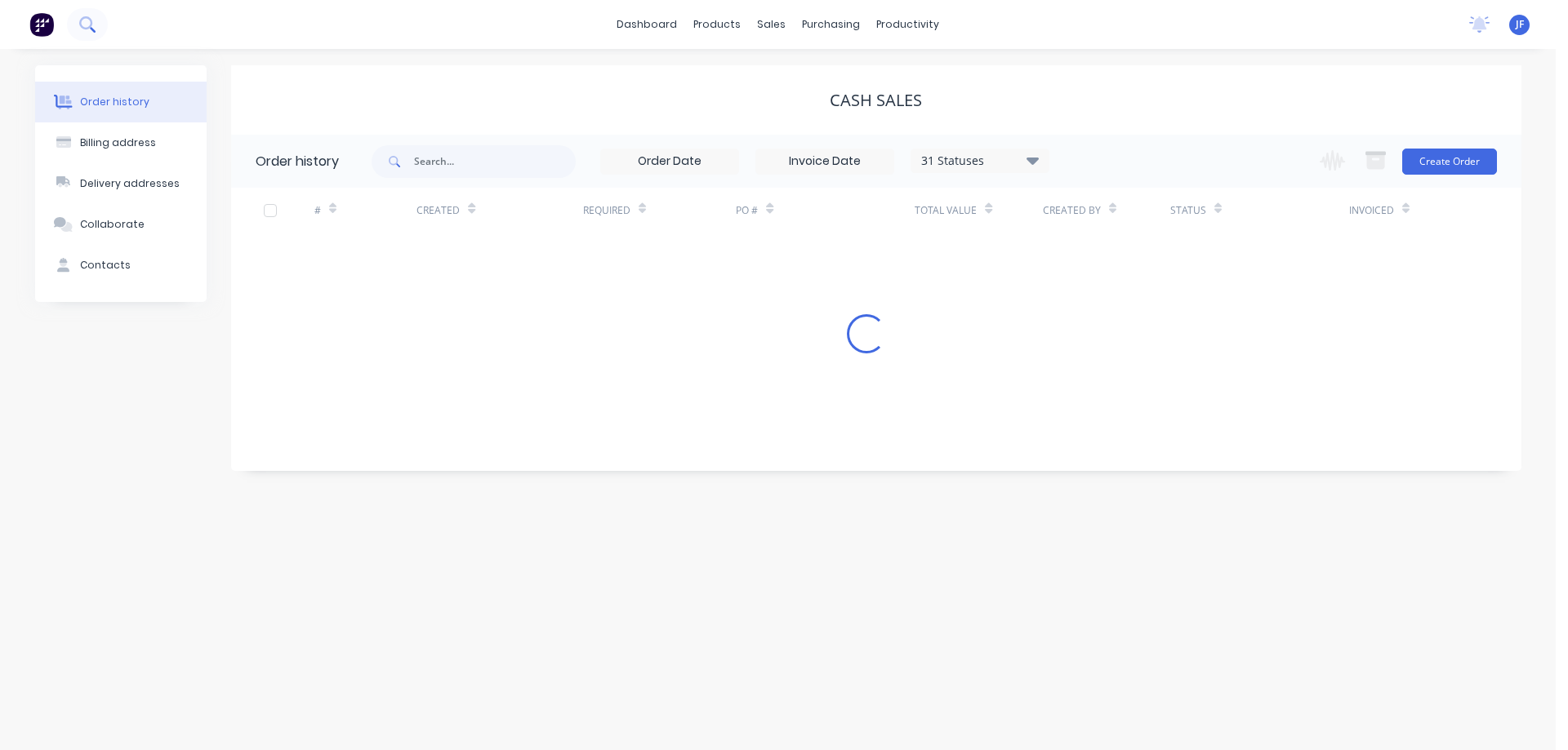
click at [93, 34] on button at bounding box center [86, 24] width 40 height 33
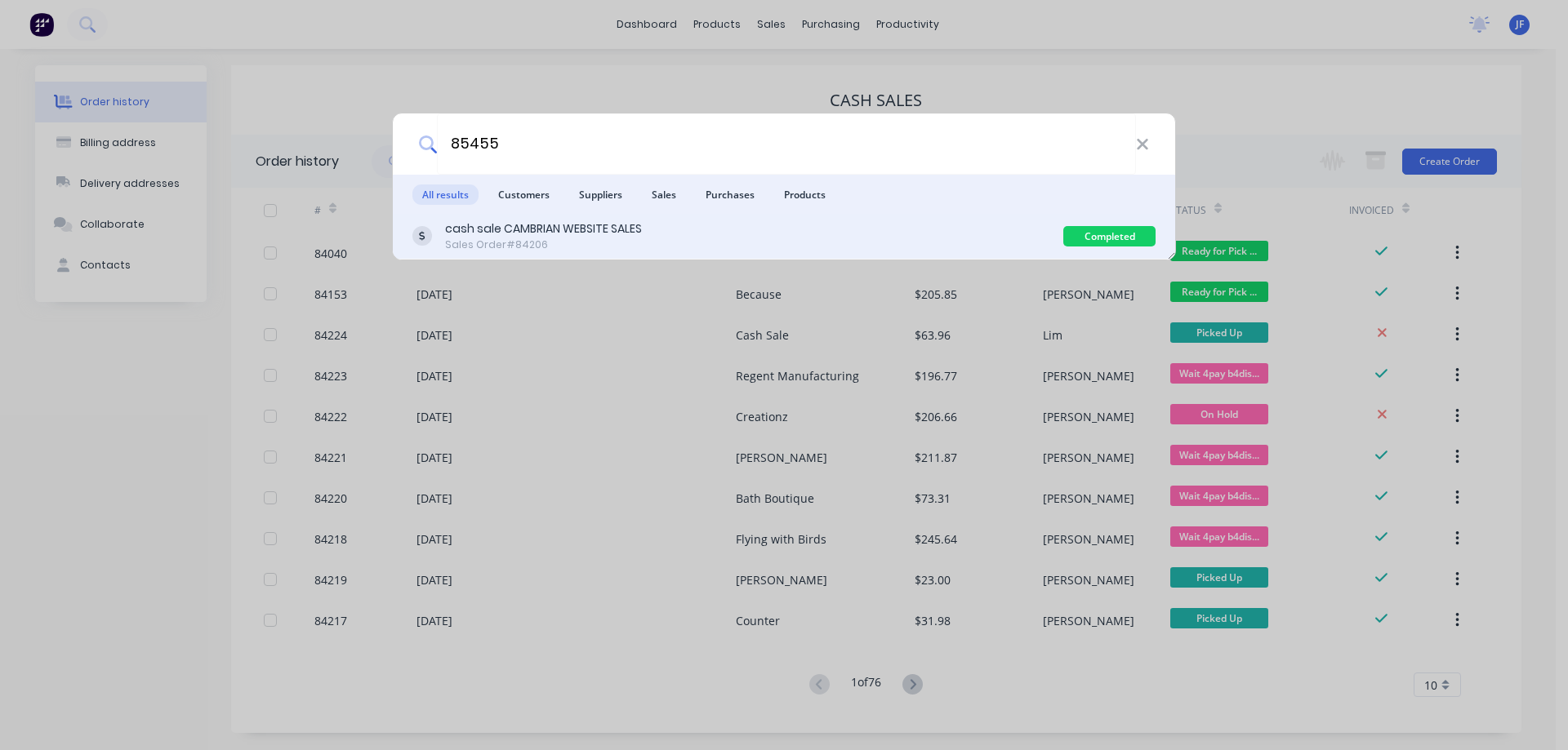
type input "85455"
click at [505, 226] on div "cash sale CAMBRIAN WEBSITE SALES" at bounding box center [543, 229] width 196 height 17
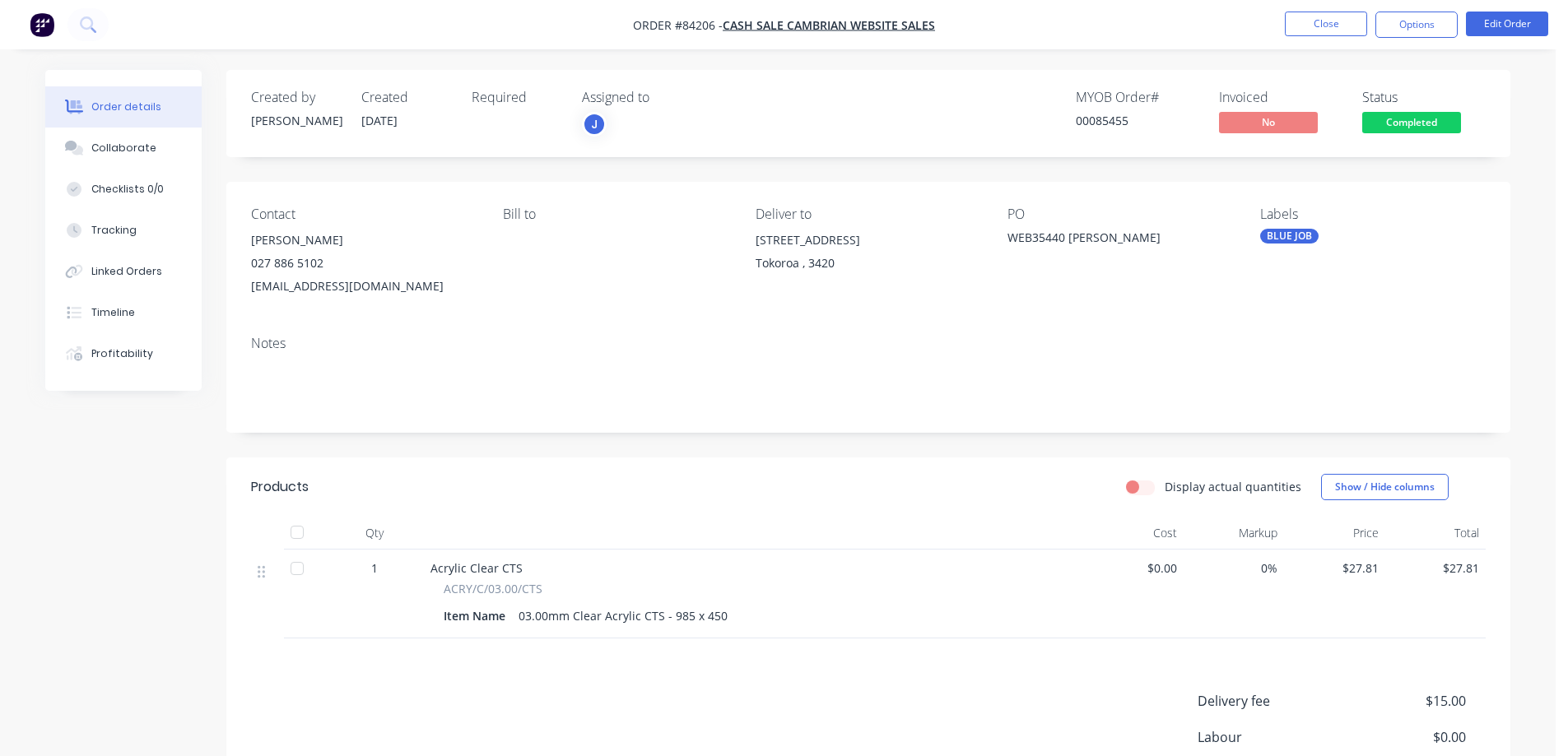
click at [1390, 123] on span "Completed" at bounding box center [1412, 122] width 99 height 21
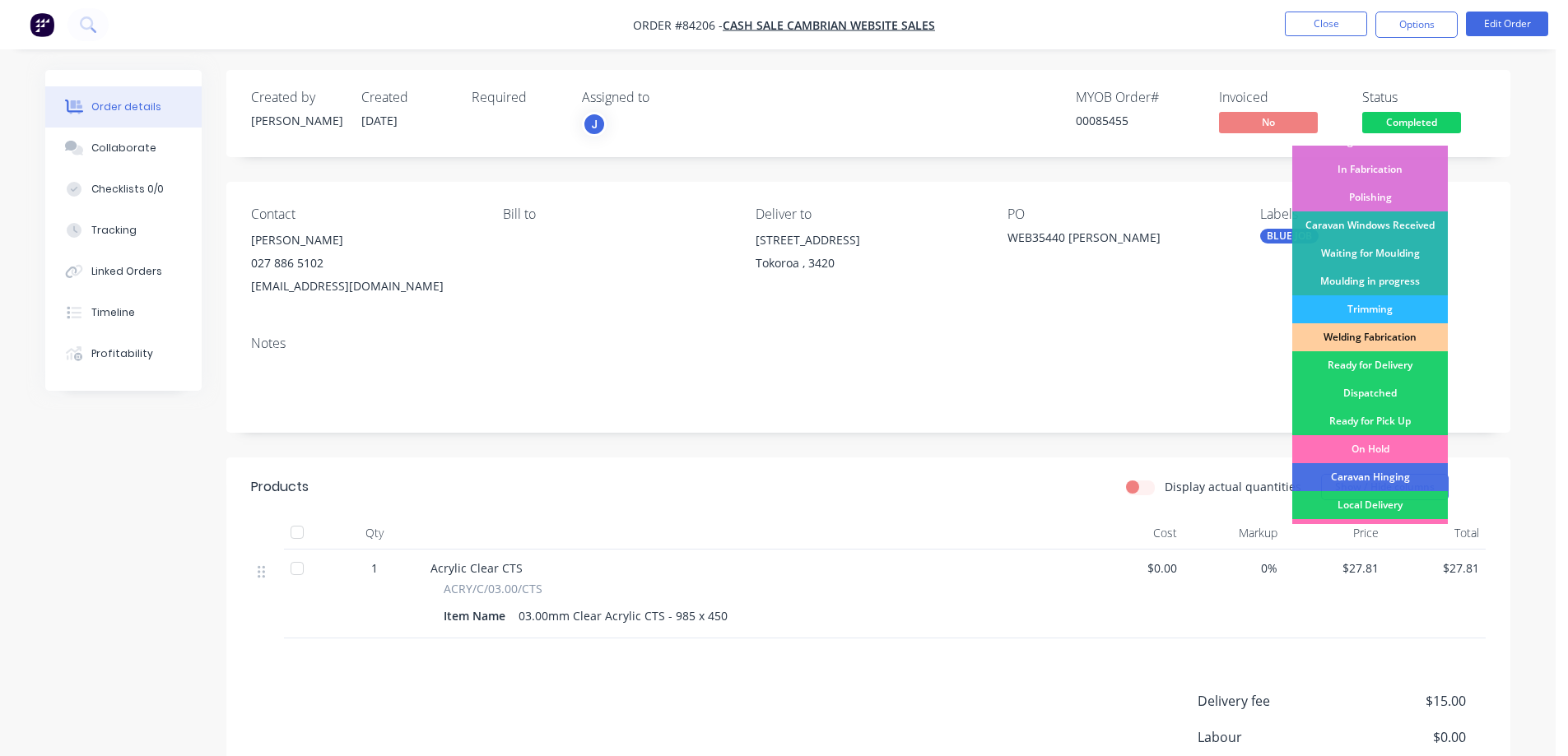
scroll to position [321, 0]
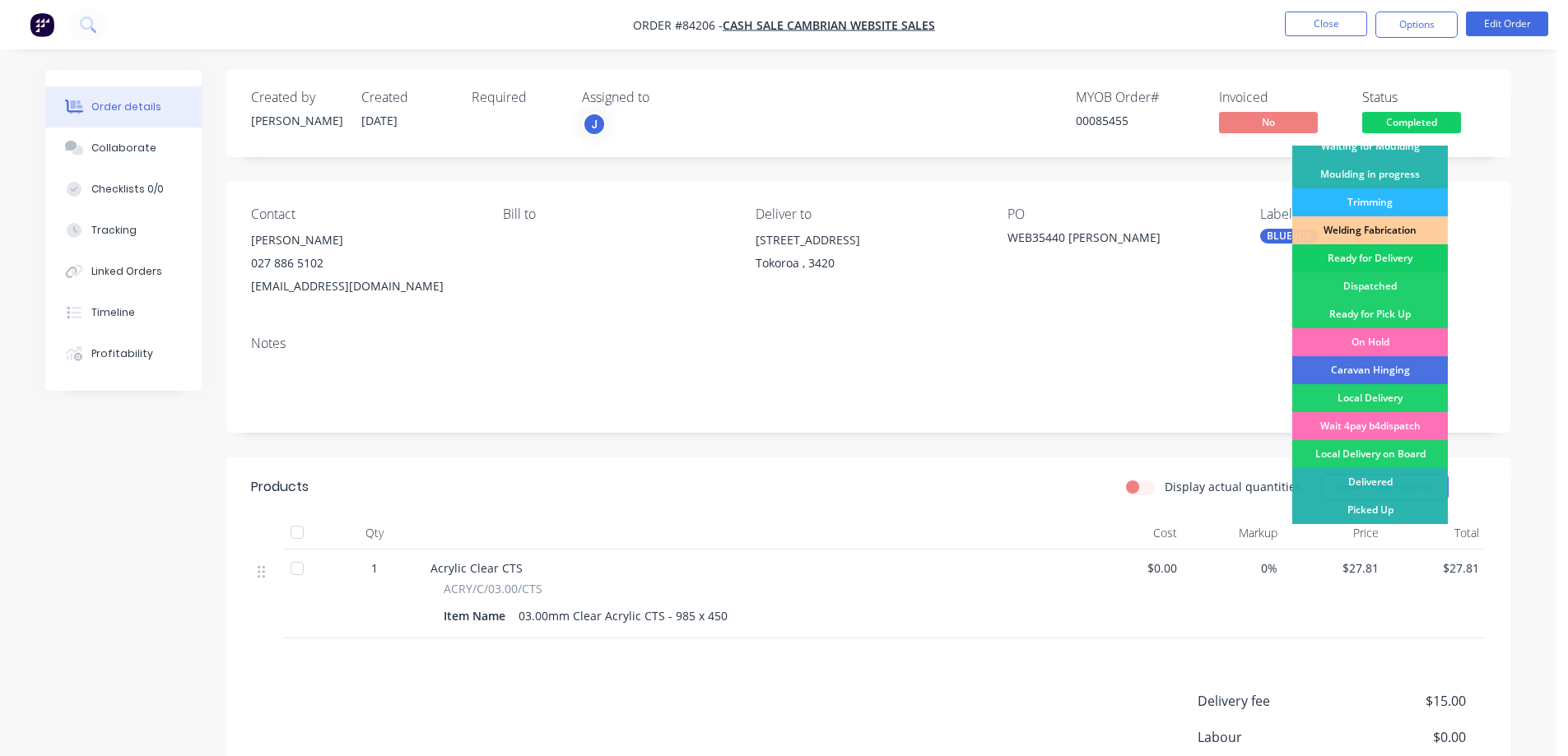
click at [1371, 261] on div "Ready for Delivery" at bounding box center [1370, 259] width 155 height 28
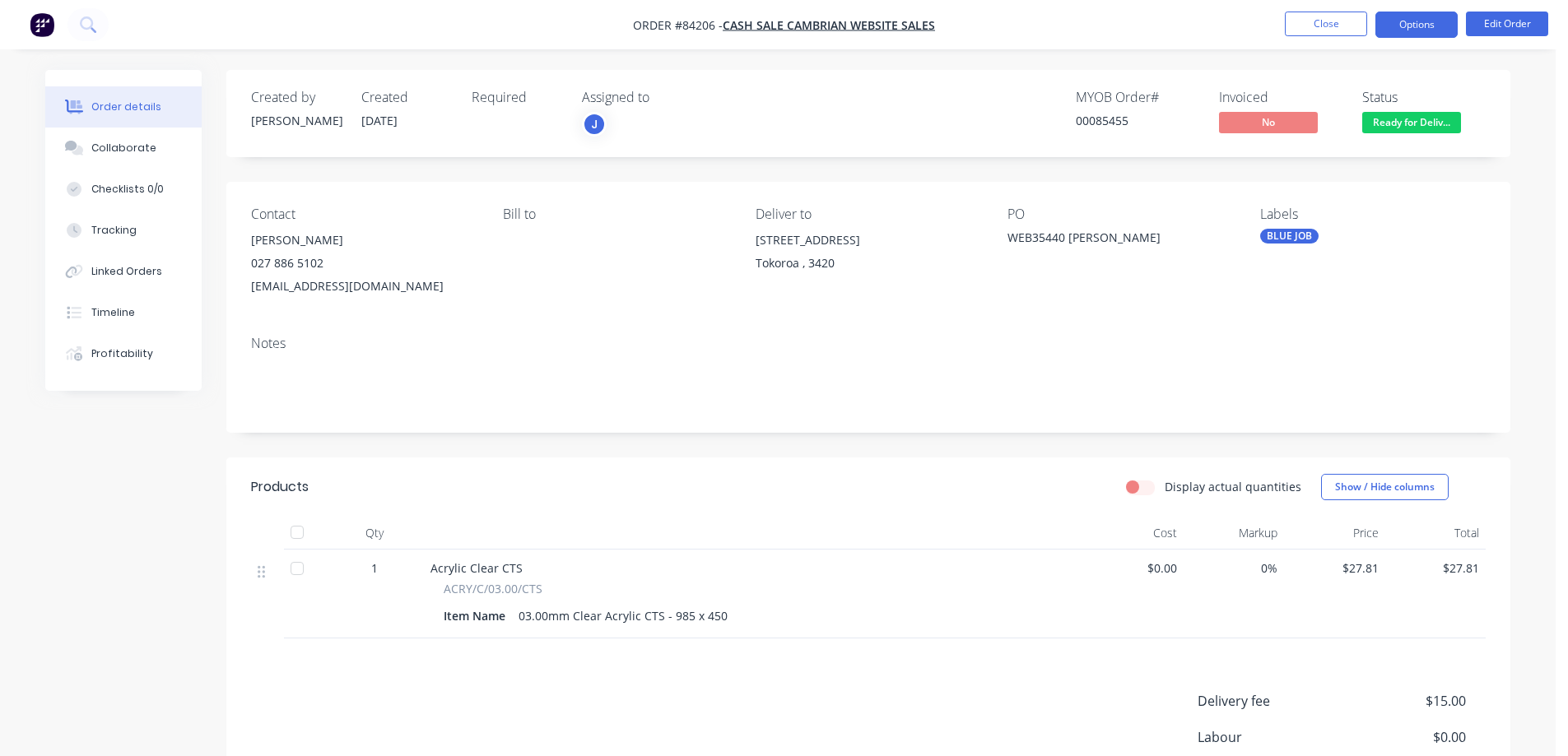
click at [1428, 23] on button "Options" at bounding box center [1416, 25] width 82 height 27
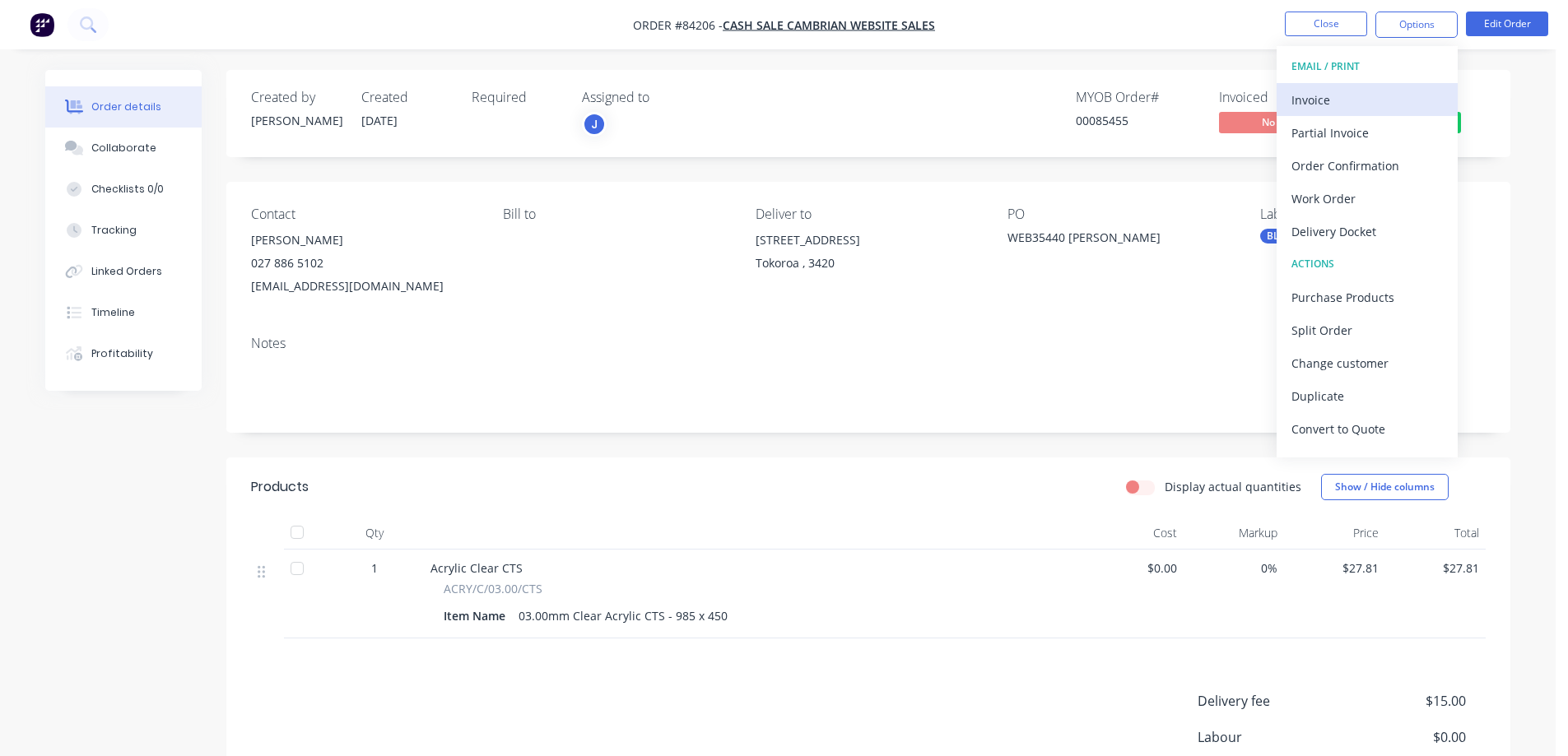
click at [1374, 99] on div "Invoice" at bounding box center [1367, 99] width 152 height 24
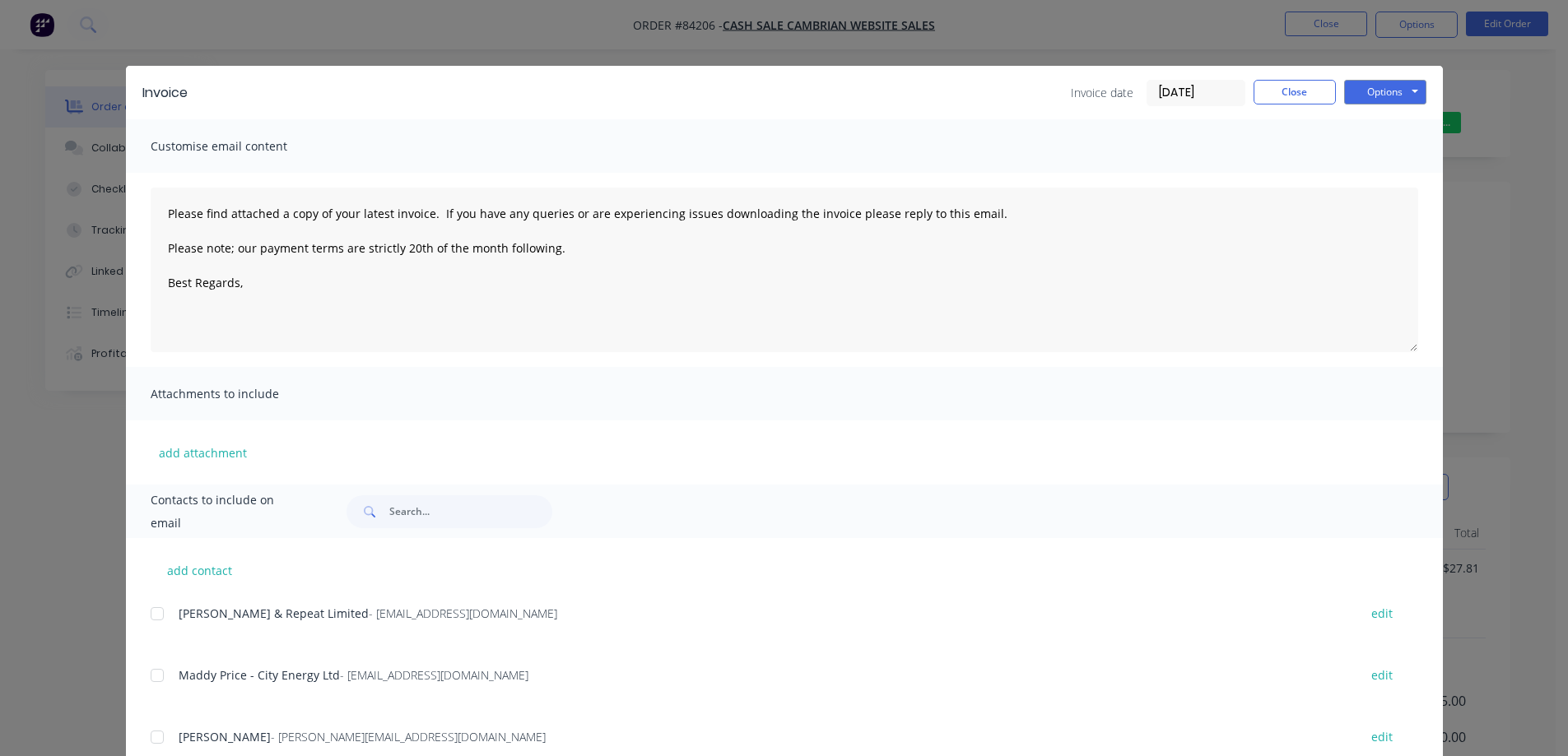
click at [1384, 102] on button "Options" at bounding box center [1385, 92] width 82 height 25
click at [1388, 142] on button "Print" at bounding box center [1397, 148] width 105 height 27
click at [77, 31] on div "Invoice Invoice date 28/08/25 Close Options Preview Print Email Customise email…" at bounding box center [784, 378] width 1568 height 756
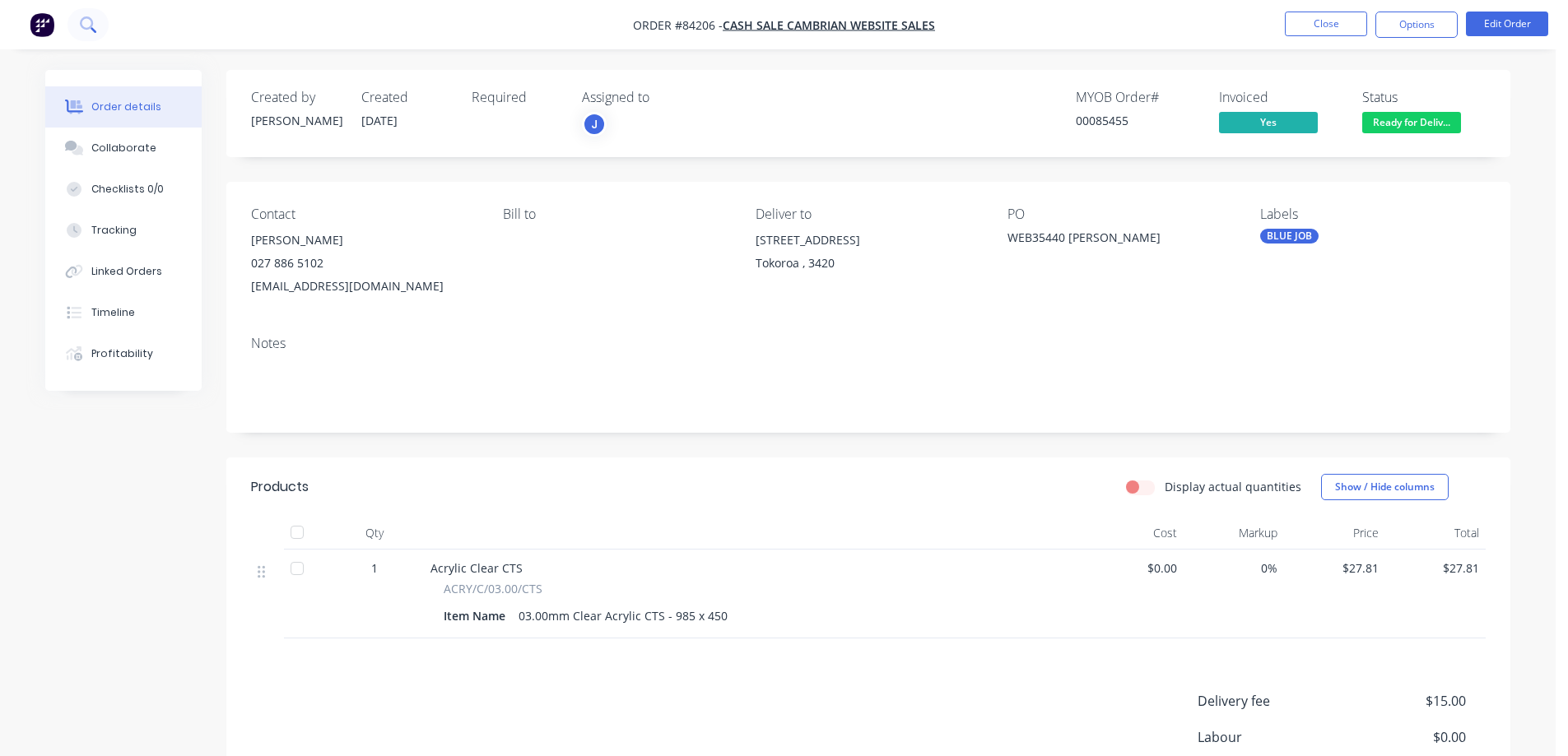
click at [87, 27] on icon at bounding box center [87, 24] width 16 height 16
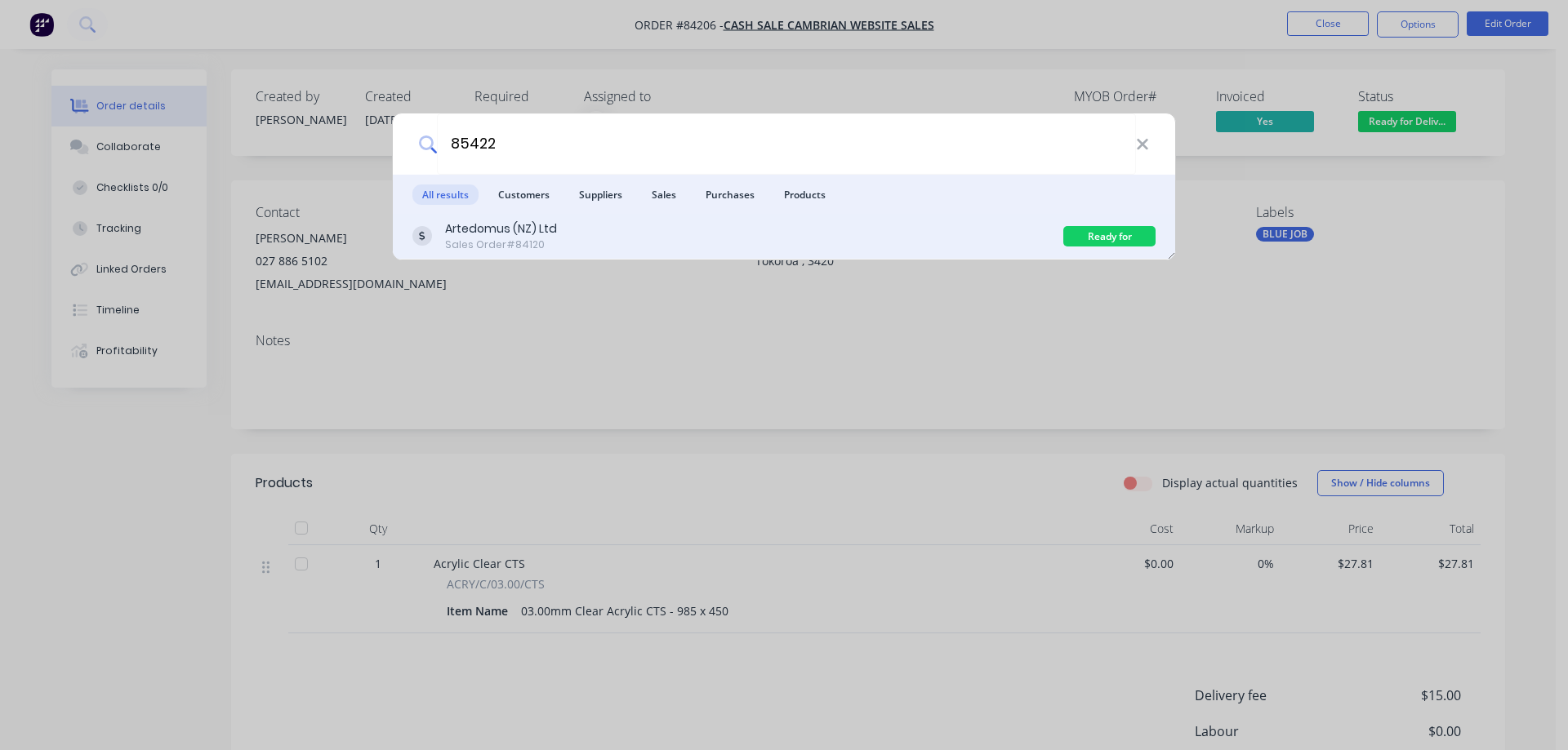
type input "85422"
click at [729, 236] on div "Artedomus (NZ) Ltd Sales Order #84120" at bounding box center [738, 237] width 651 height 32
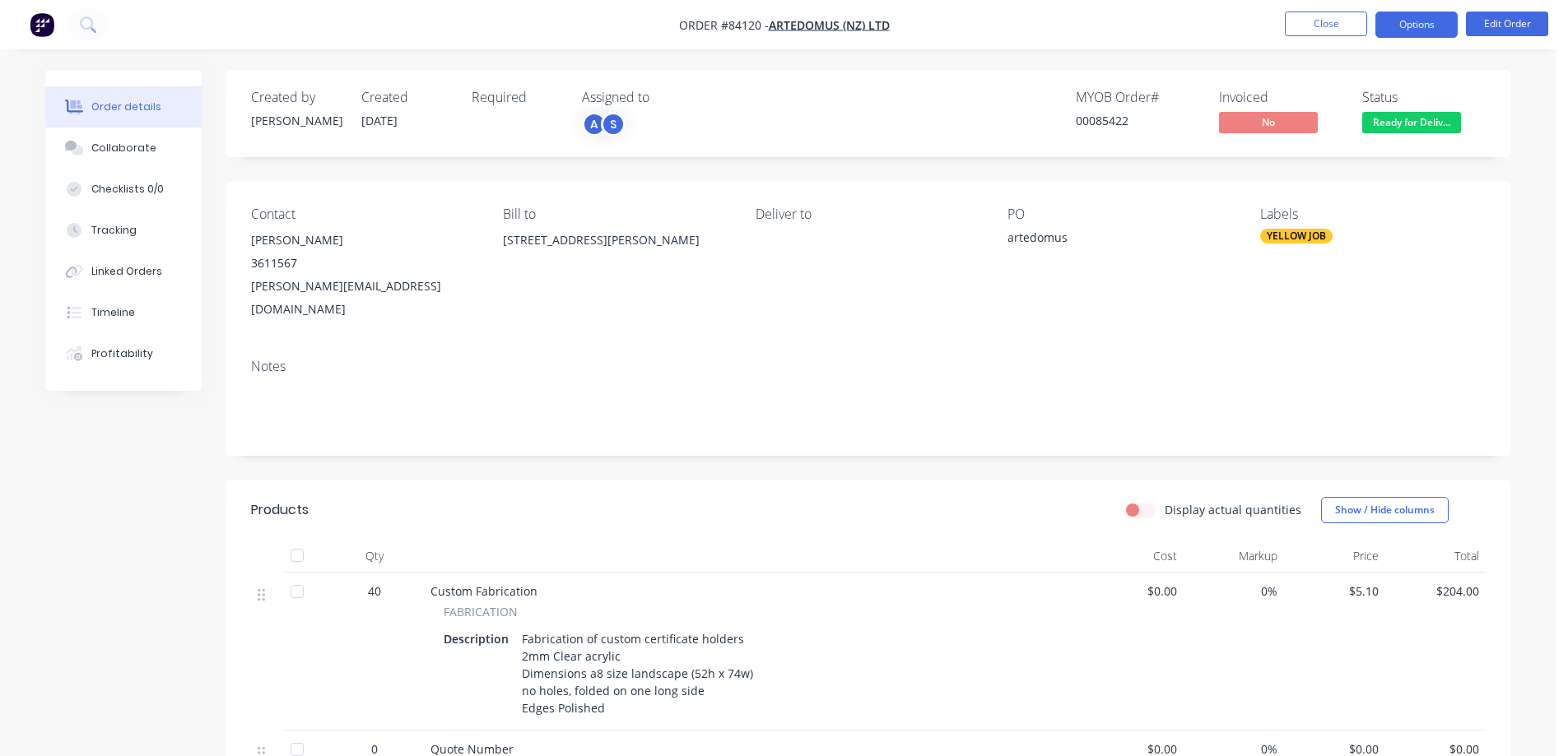
click at [1419, 28] on button "Options" at bounding box center [1416, 25] width 82 height 27
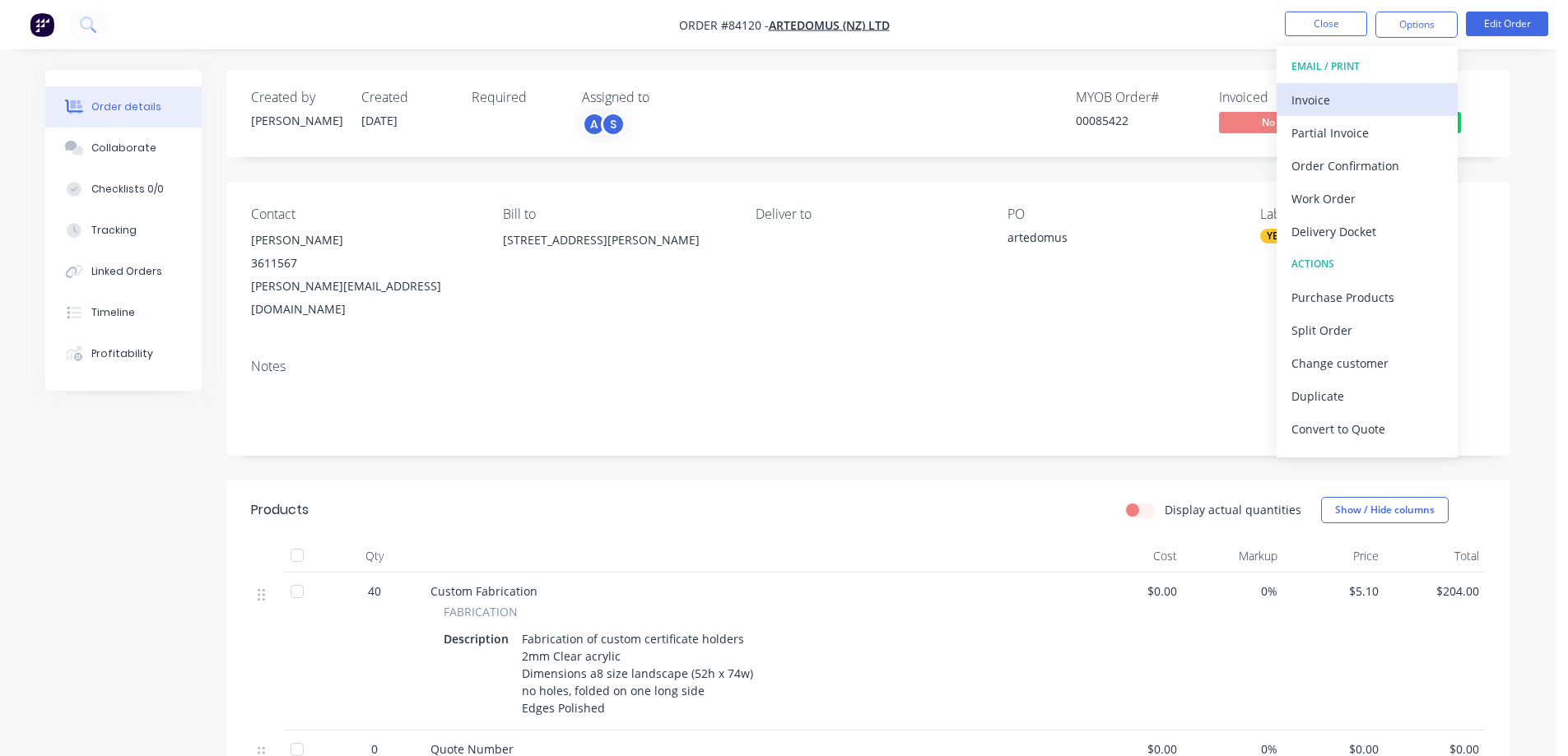
click at [1379, 89] on div "Invoice" at bounding box center [1367, 99] width 152 height 24
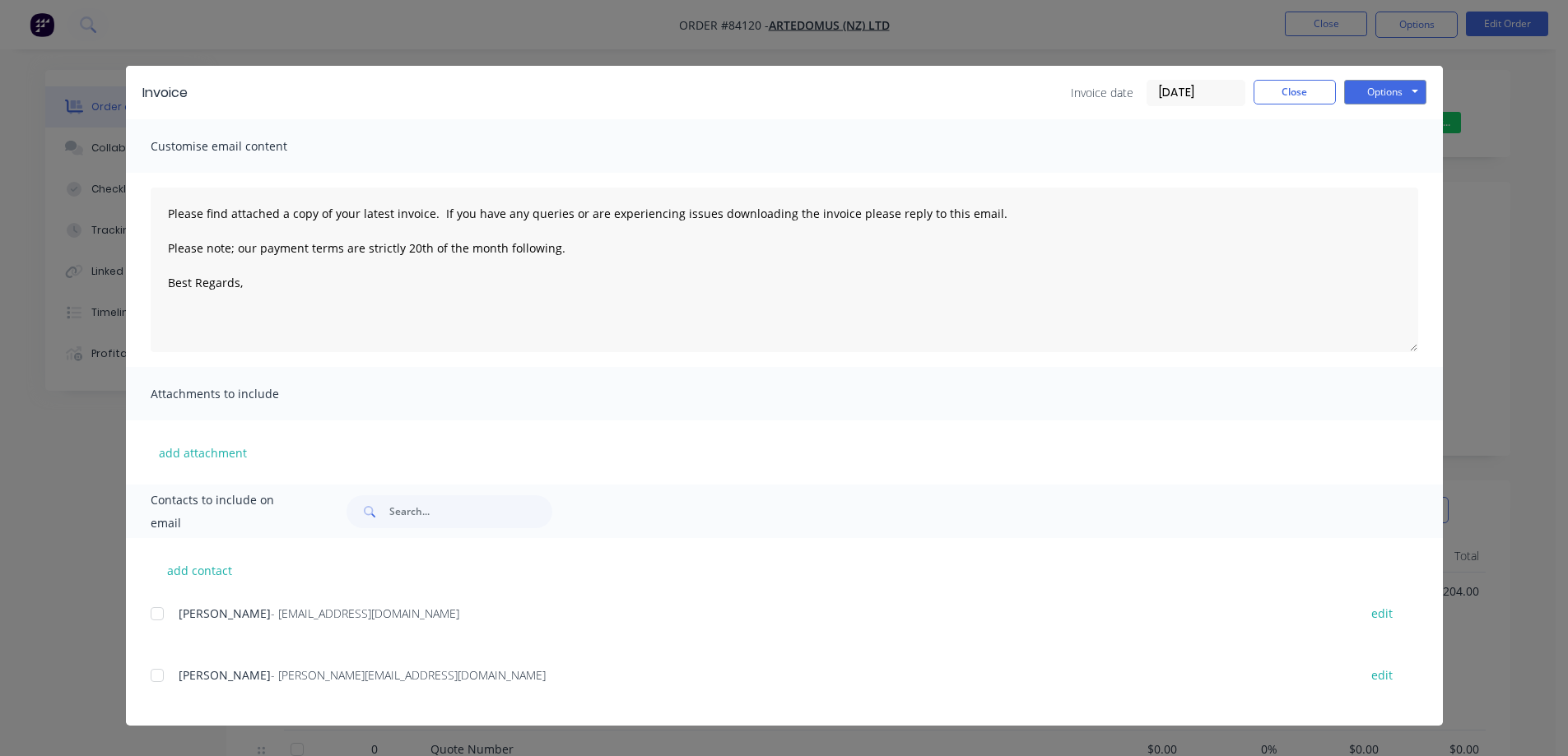
click at [161, 624] on div at bounding box center [157, 614] width 33 height 33
click at [1370, 98] on button "Options" at bounding box center [1385, 92] width 82 height 25
click at [1388, 172] on button "Email" at bounding box center [1397, 175] width 105 height 27
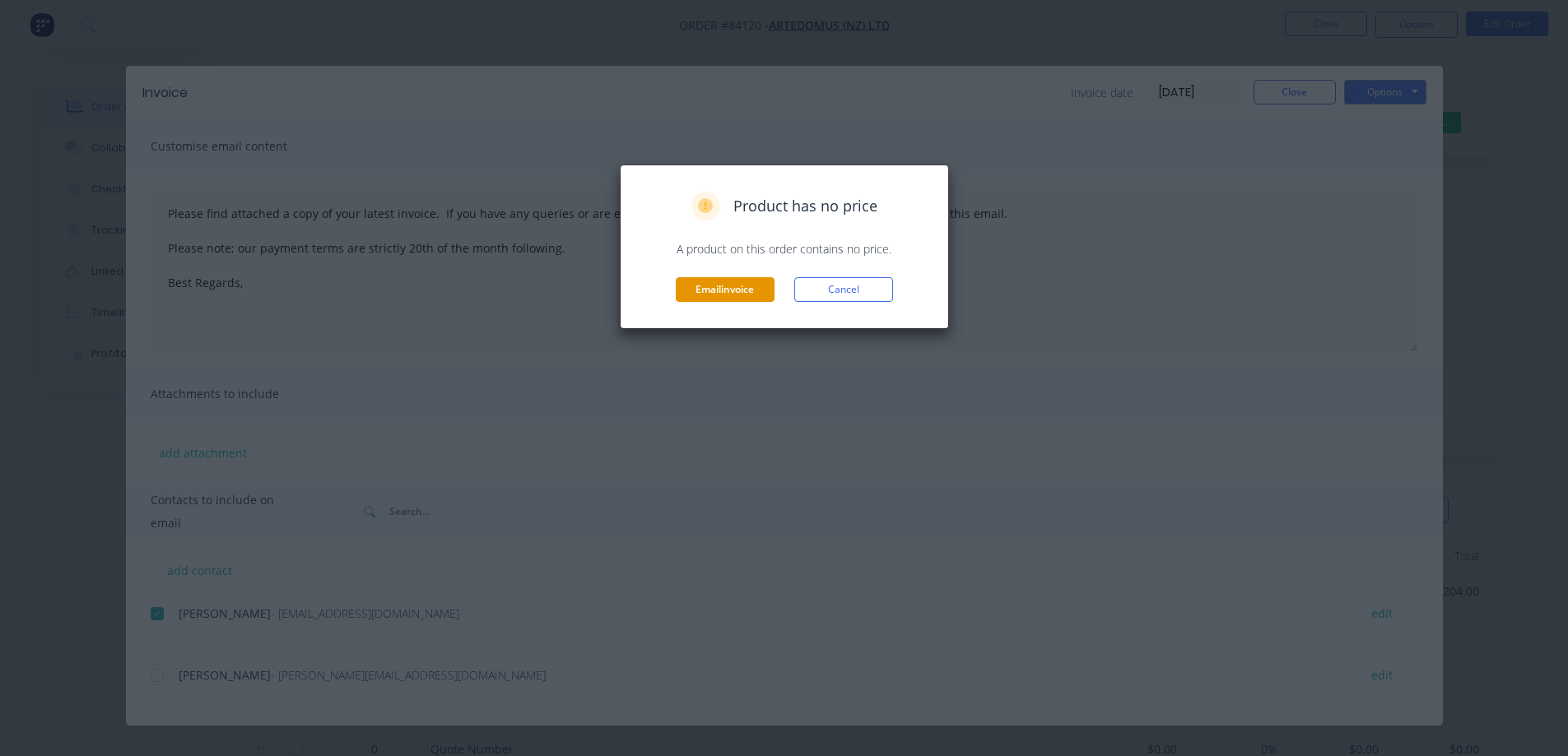
click at [740, 292] on button "Email invoice" at bounding box center [725, 290] width 99 height 25
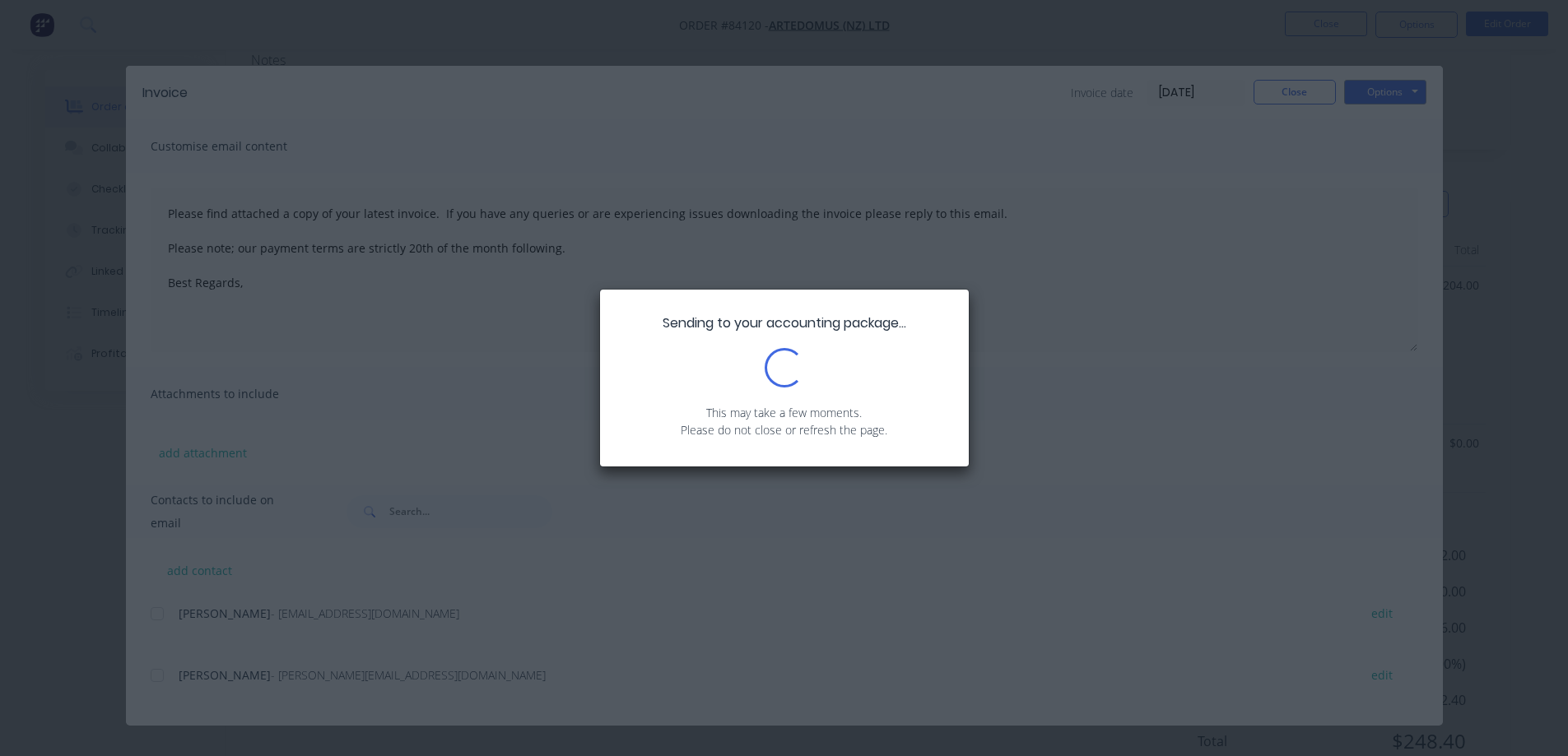
scroll to position [311, 0]
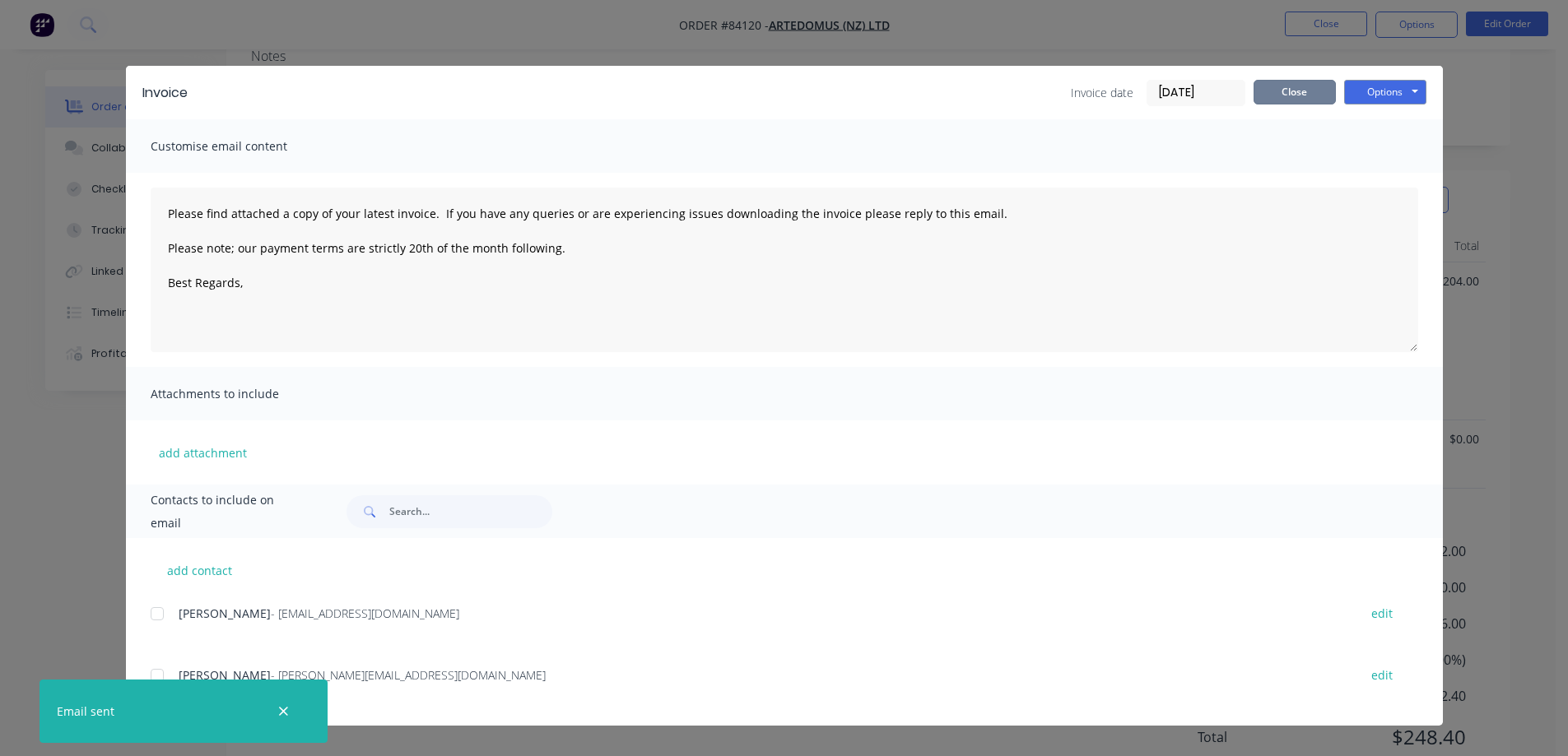
click at [1291, 84] on button "Close" at bounding box center [1294, 92] width 82 height 25
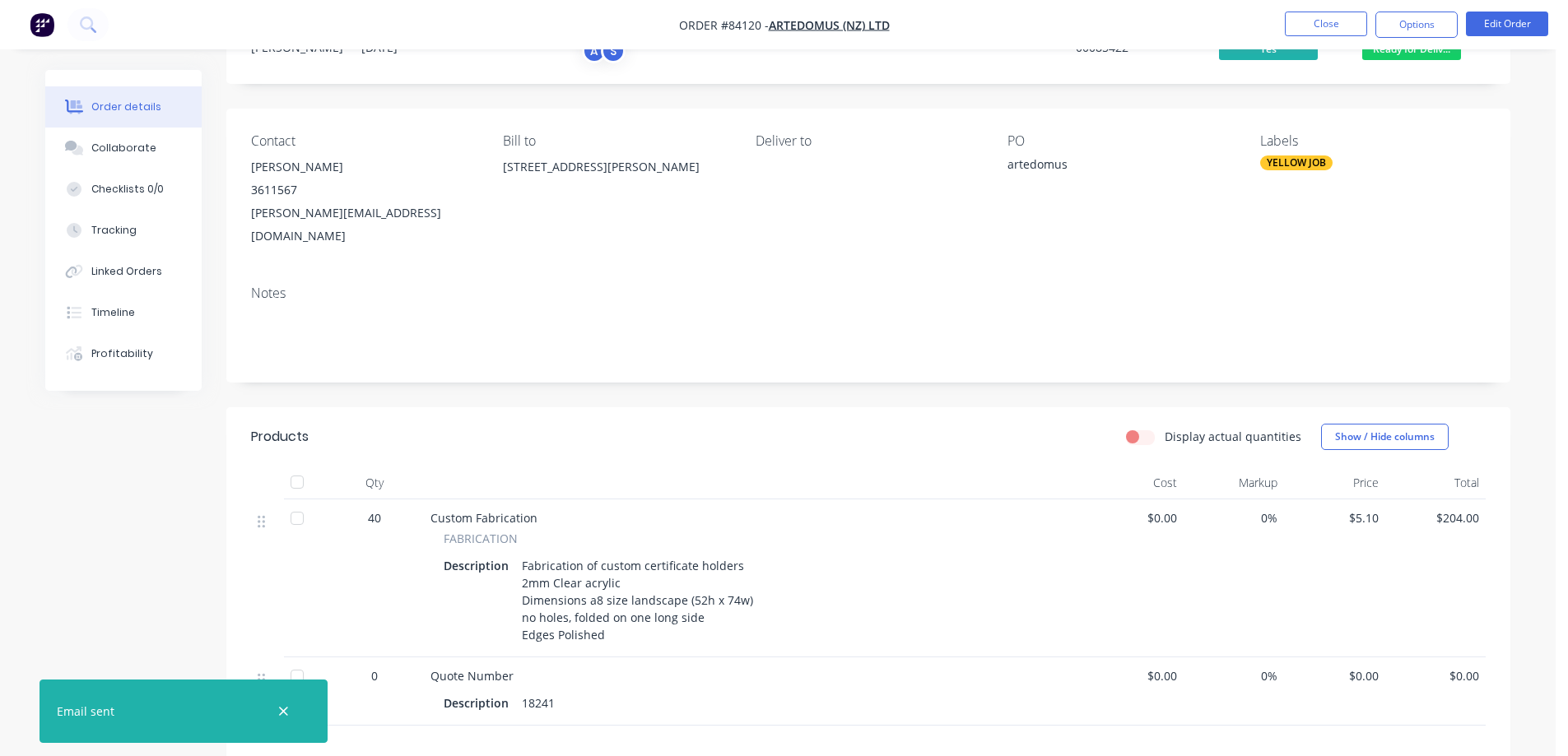
scroll to position [0, 0]
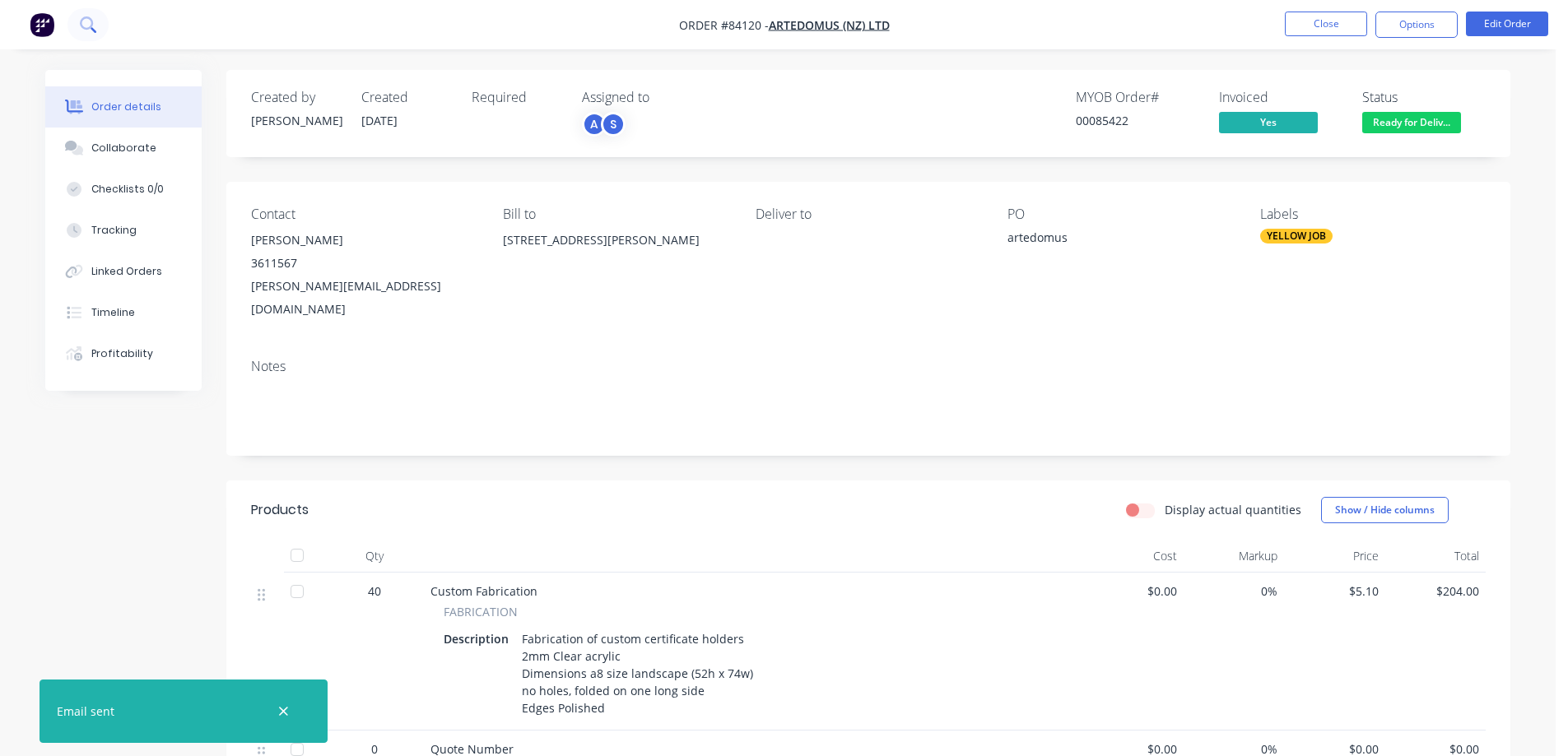
click at [78, 15] on button at bounding box center [87, 25] width 41 height 33
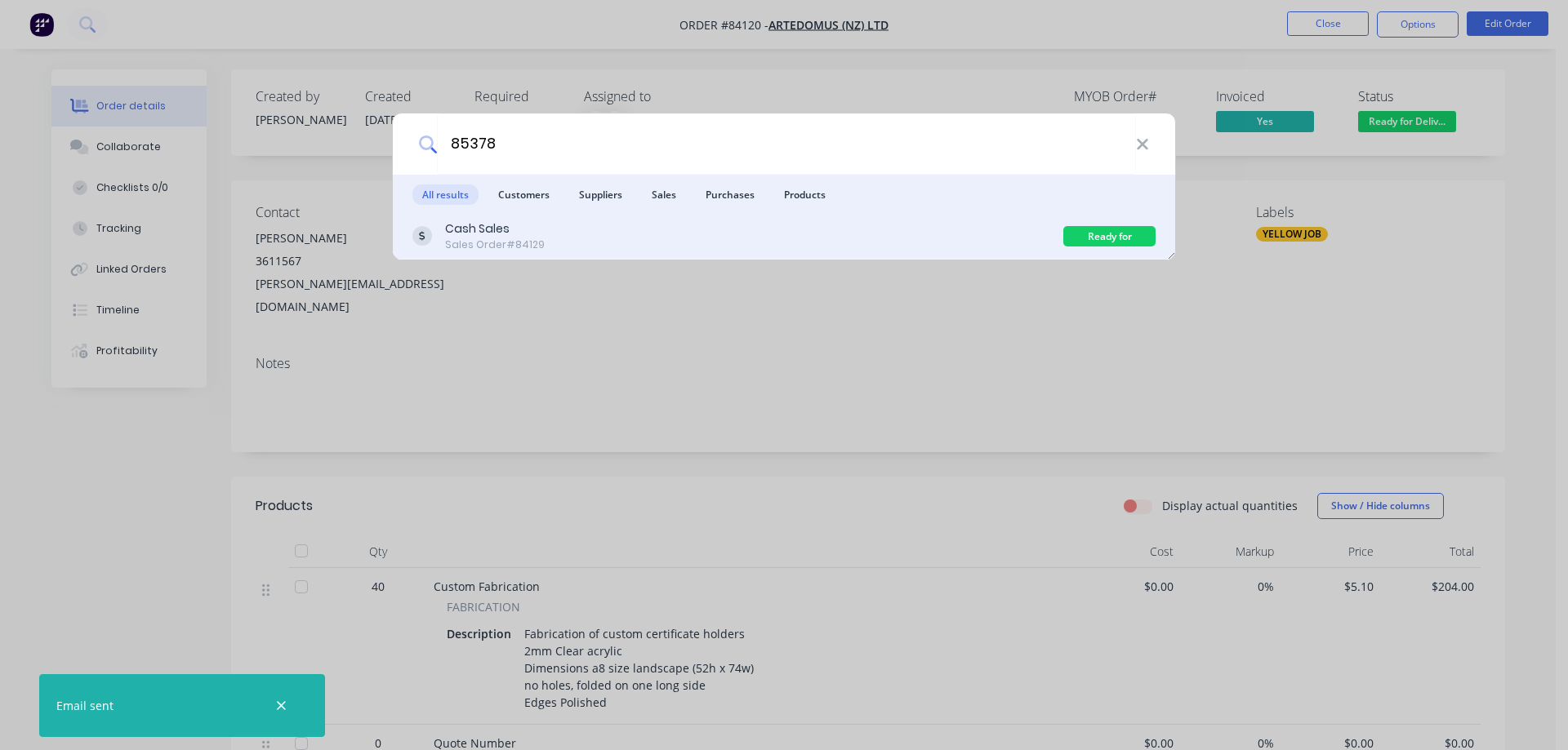
type input "85378"
click at [563, 233] on div "Cash Sales Sales Order #84129" at bounding box center [738, 237] width 651 height 32
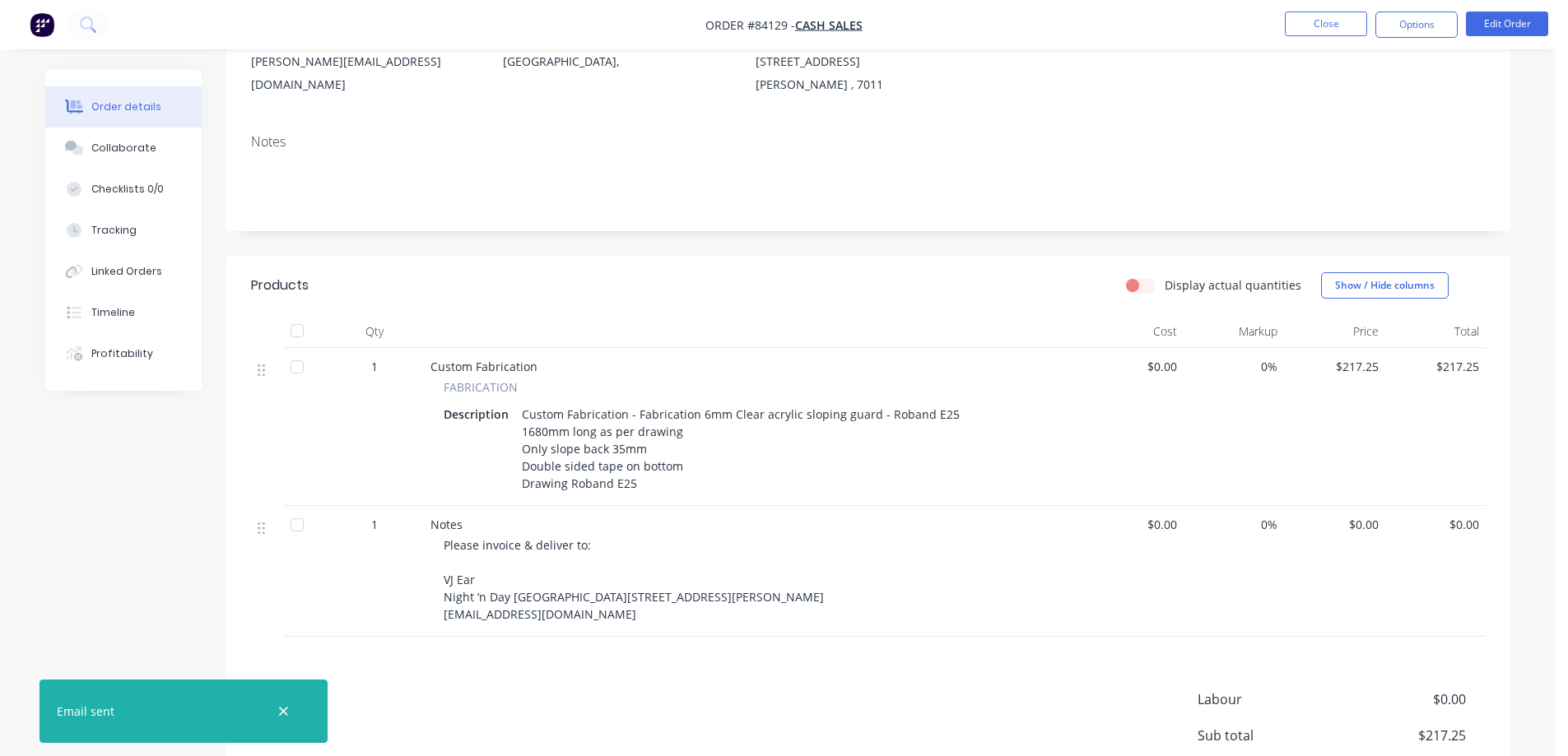
scroll to position [330, 0]
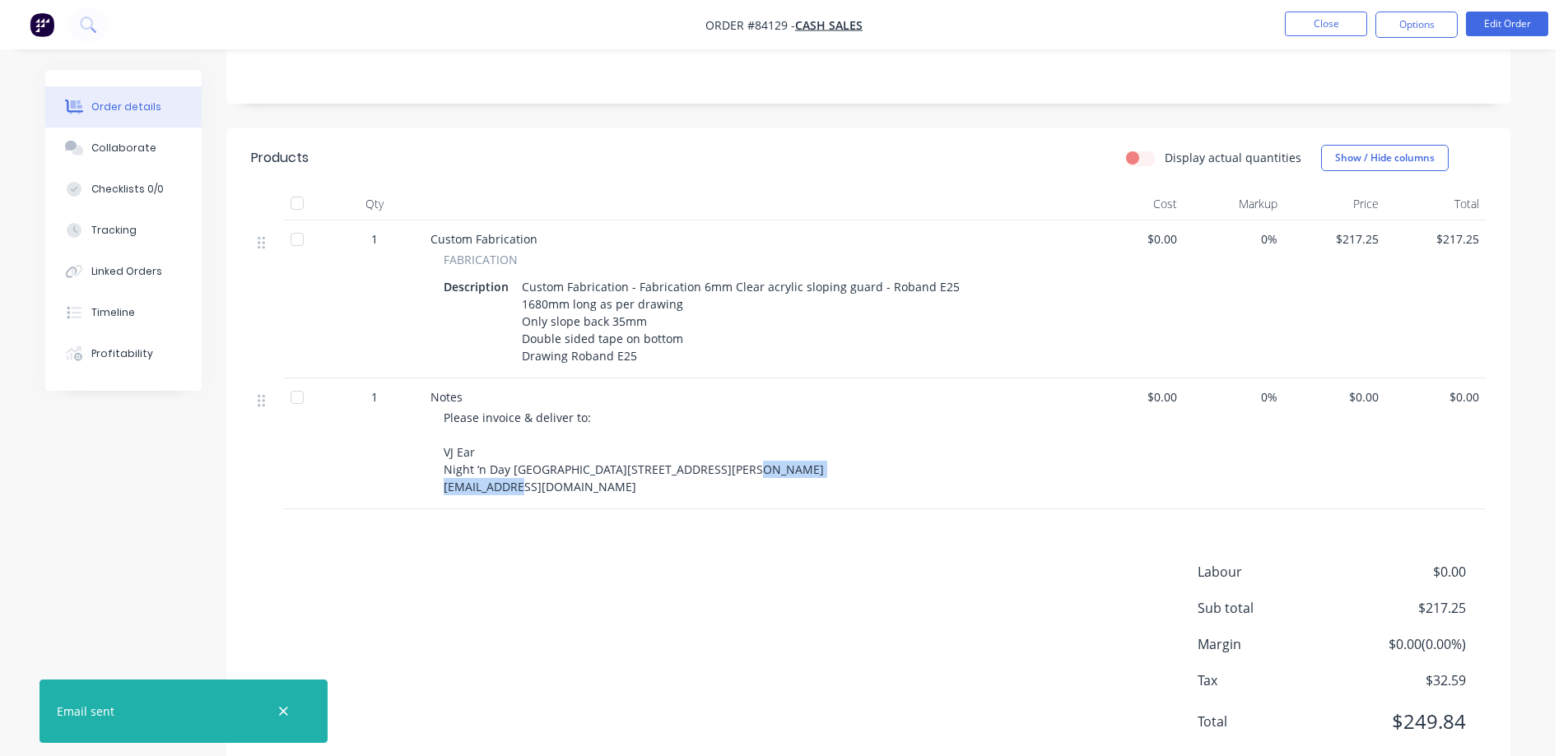
drag, startPoint x: 440, startPoint y: 542, endPoint x: 619, endPoint y: 550, distance: 179.2
click at [618, 510] on div "Notes Please invoice & deliver to: VJ Ear Night ‘n Day Stoke 504 Main Road Stok…" at bounding box center [752, 444] width 658 height 131
copy span "stoke@nightnday.co.nz"
click at [803, 449] on div "Please invoice & deliver to: VJ Ear Night ‘n Day Stoke 504 Main Road Stoke Nels…" at bounding box center [759, 452] width 632 height 86
click at [1409, 32] on button "Options" at bounding box center [1416, 25] width 82 height 27
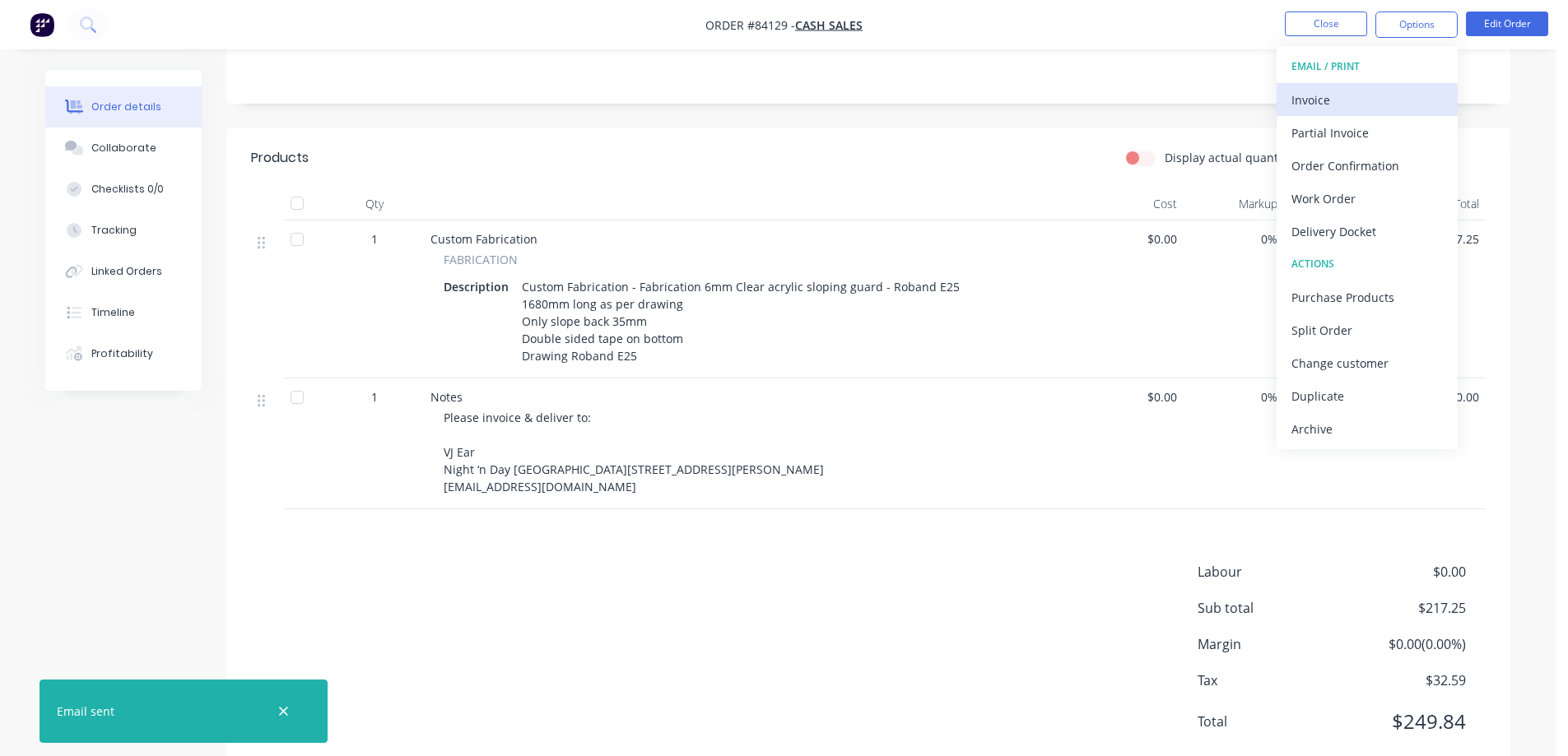
click at [1366, 93] on div "Invoice" at bounding box center [1367, 99] width 152 height 24
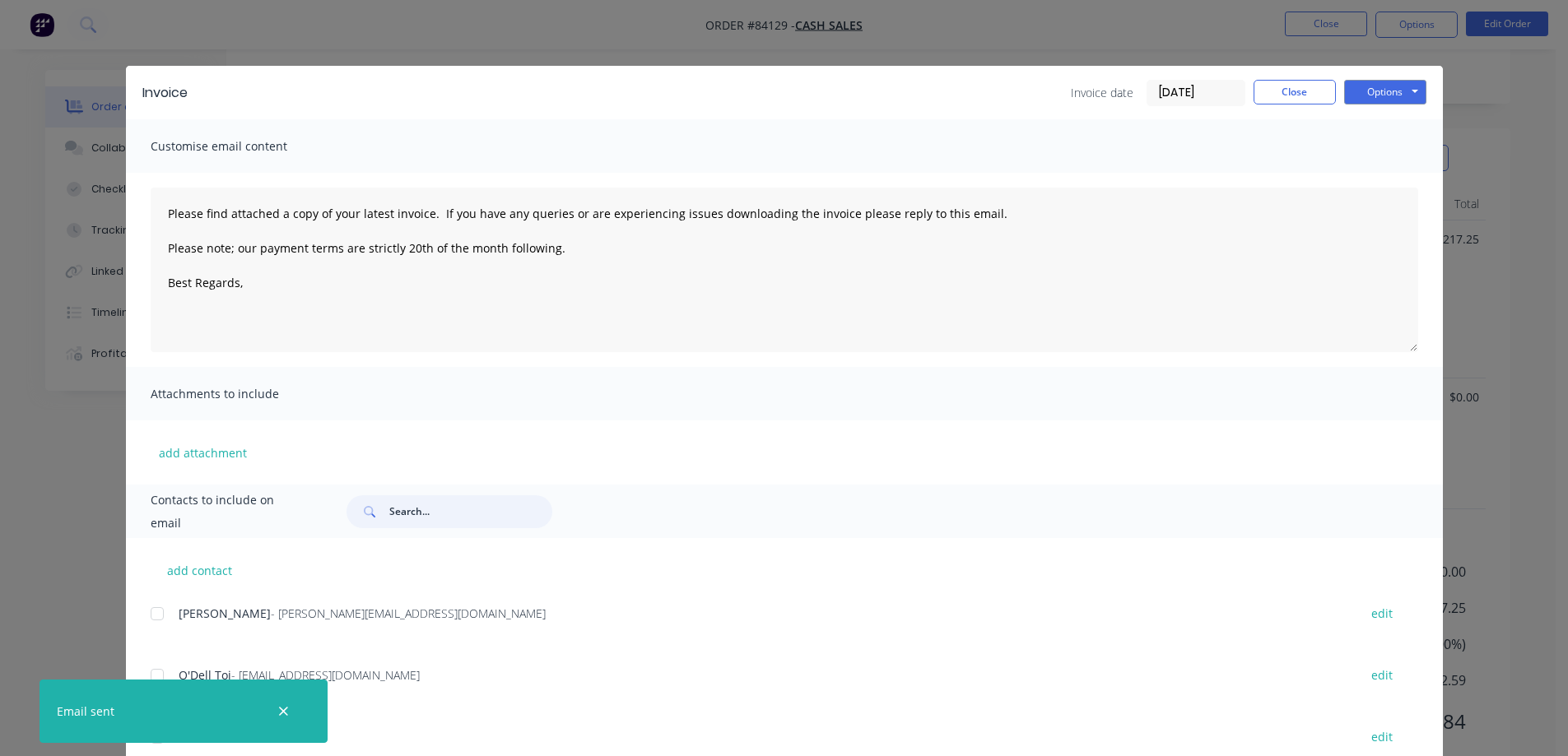
click at [476, 520] on input "text" at bounding box center [471, 512] width 163 height 33
paste input "stoke@nightnday.co.nz"
type input "stoke@nightnday.co.nz"
click at [290, 719] on button "button" at bounding box center [283, 711] width 21 height 21
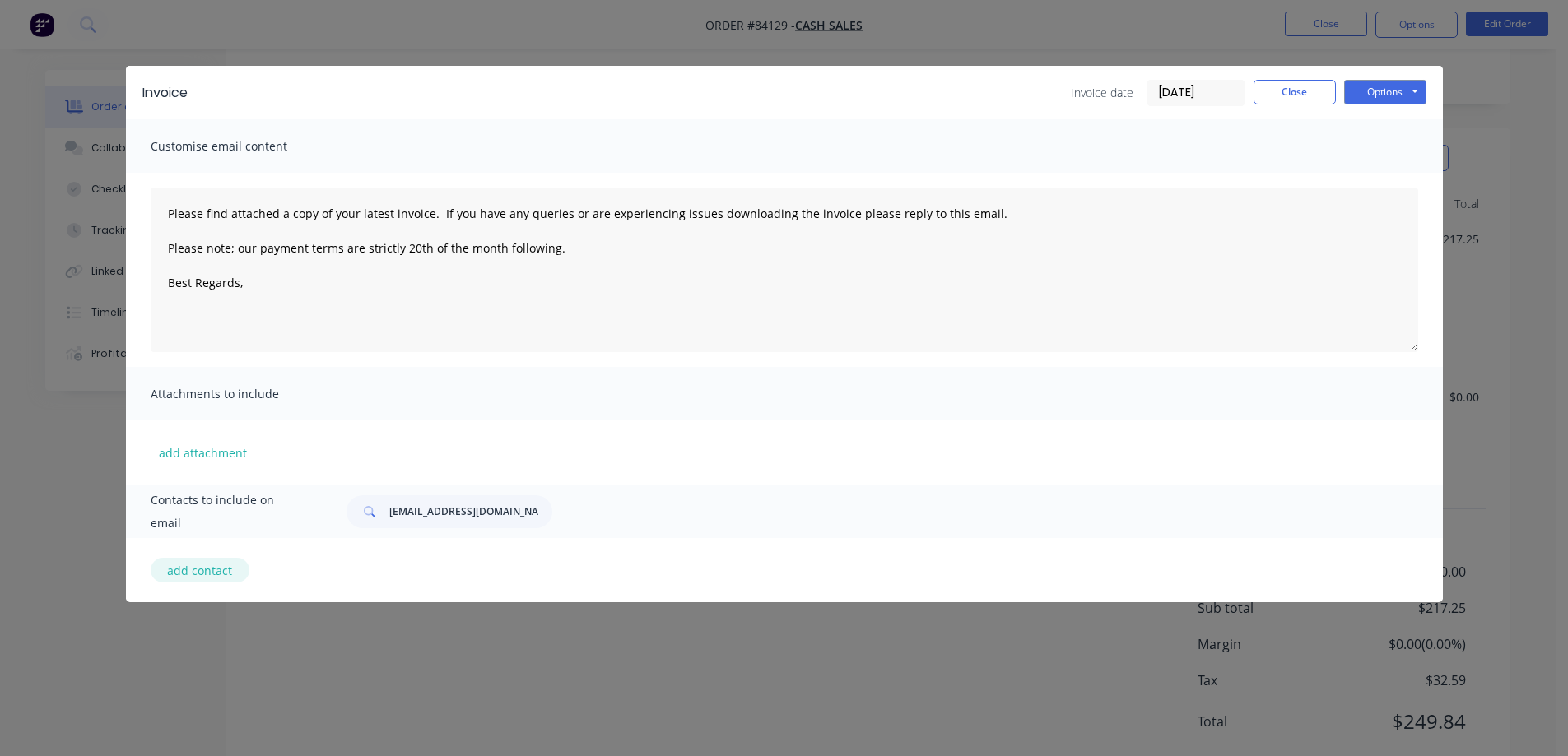
click at [209, 580] on button "add contact" at bounding box center [200, 570] width 99 height 25
select select "NZ"
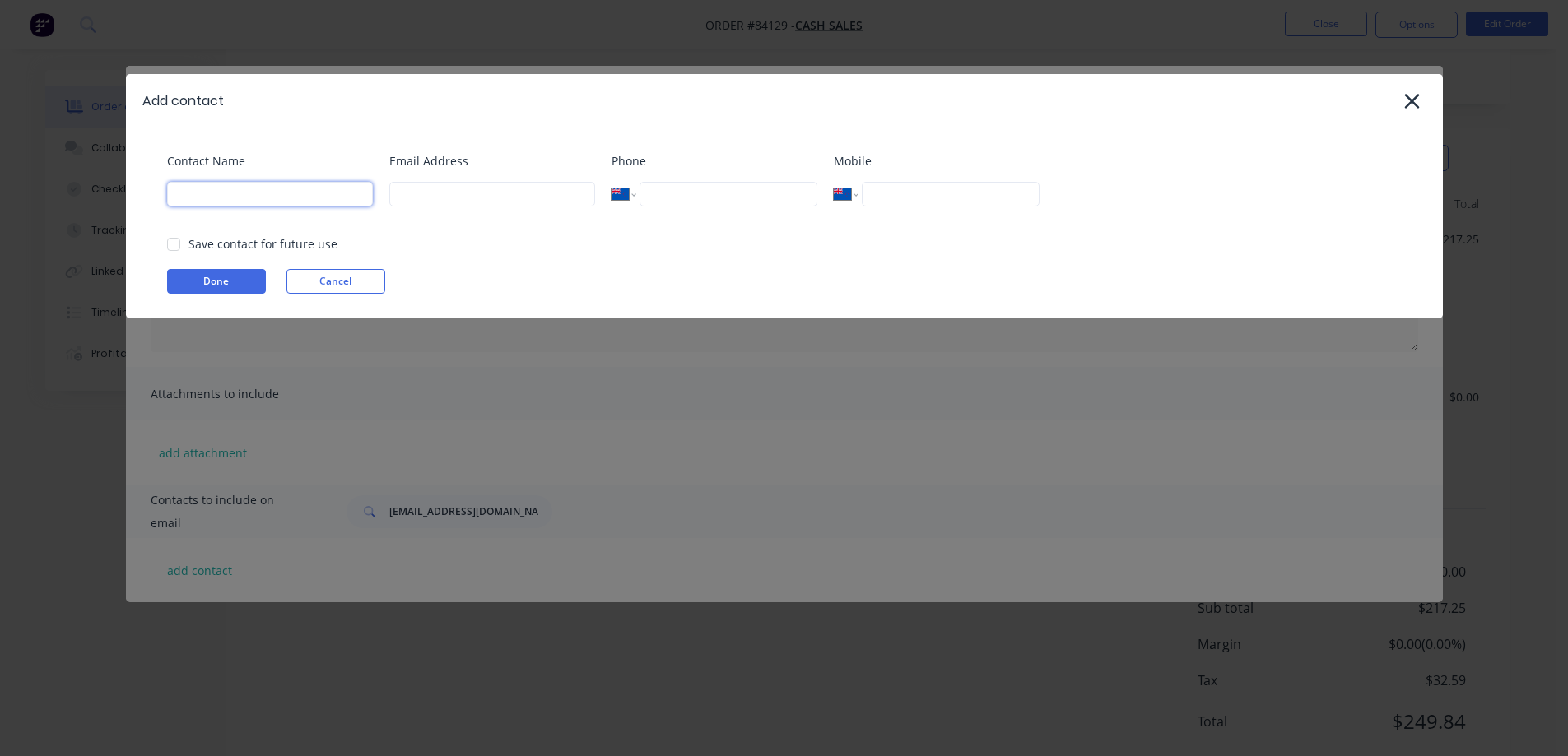
click at [256, 198] on input at bounding box center [269, 194] width 206 height 25
paste input "stoke@nightnday.co.nz"
paste input
type input "stoke@nightnday.co.nz"
click at [419, 197] on input at bounding box center [492, 194] width 206 height 25
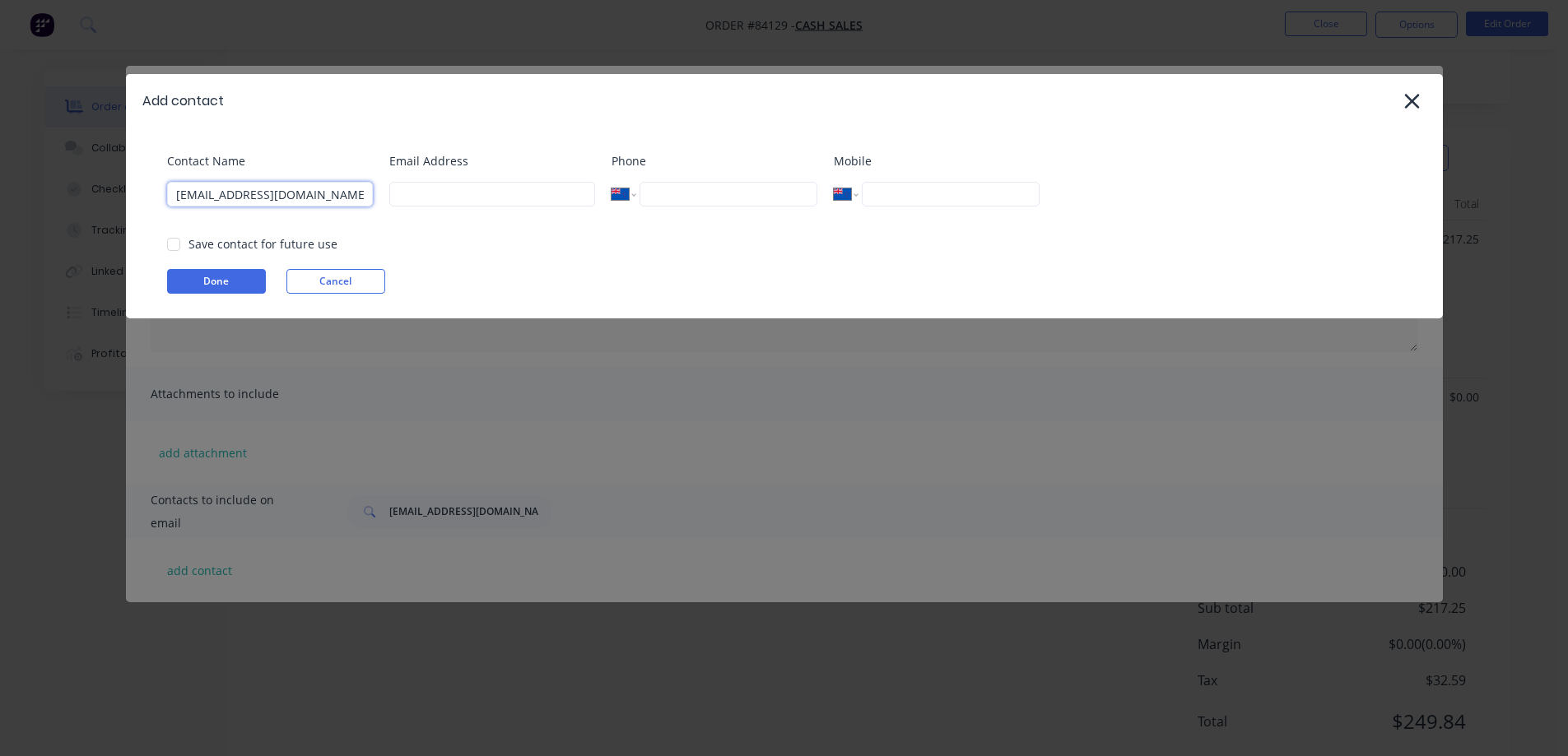
click at [293, 201] on input "stoke@nightnday.co.nz" at bounding box center [269, 194] width 206 height 25
click at [452, 198] on input at bounding box center [492, 194] width 206 height 25
paste input "stoke@nightnday.co.nz"
type input "stoke@nightnday.co.nz"
click at [254, 278] on button "Done" at bounding box center [216, 281] width 99 height 25
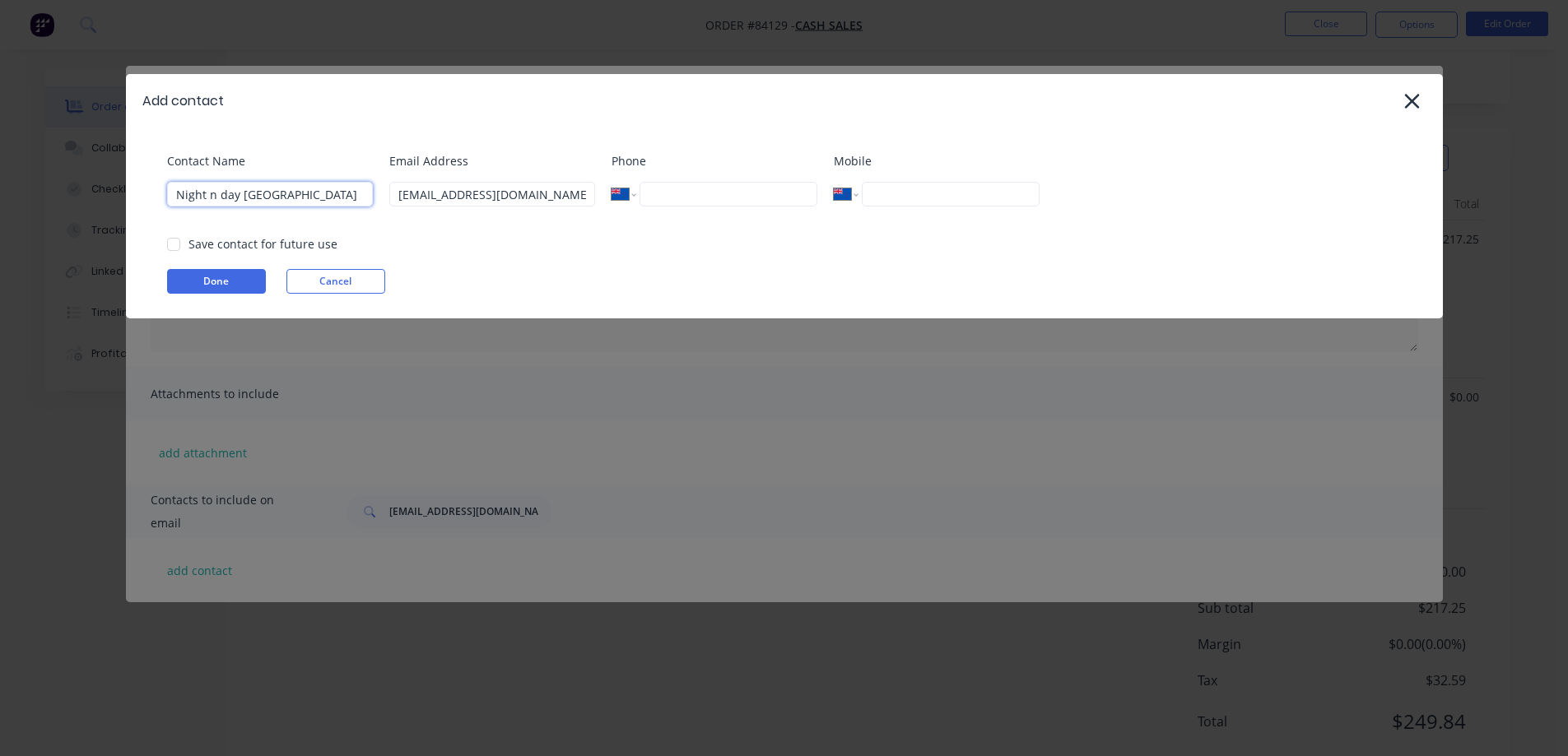
type input "Night n day Stoke"
click at [235, 251] on div "Save contact for future use" at bounding box center [262, 243] width 149 height 17
click at [225, 247] on div "Save contact for future use" at bounding box center [262, 243] width 149 height 17
click at [176, 248] on div at bounding box center [173, 244] width 33 height 33
click at [199, 276] on button "Done" at bounding box center [216, 281] width 99 height 25
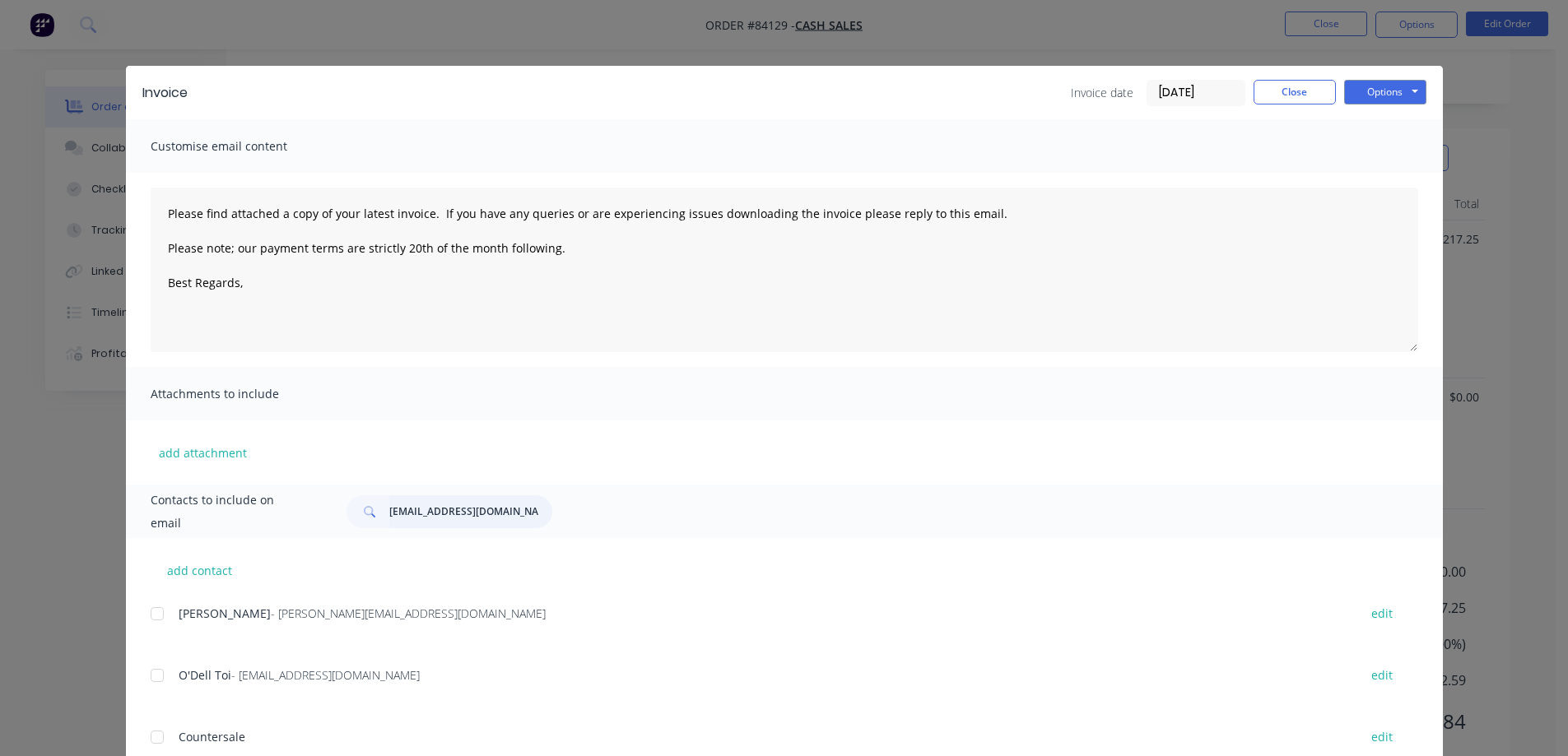
click at [498, 511] on input "stoke@nightnday.co.nz" at bounding box center [471, 512] width 163 height 33
type input "stoke@nightnday.co.nz"
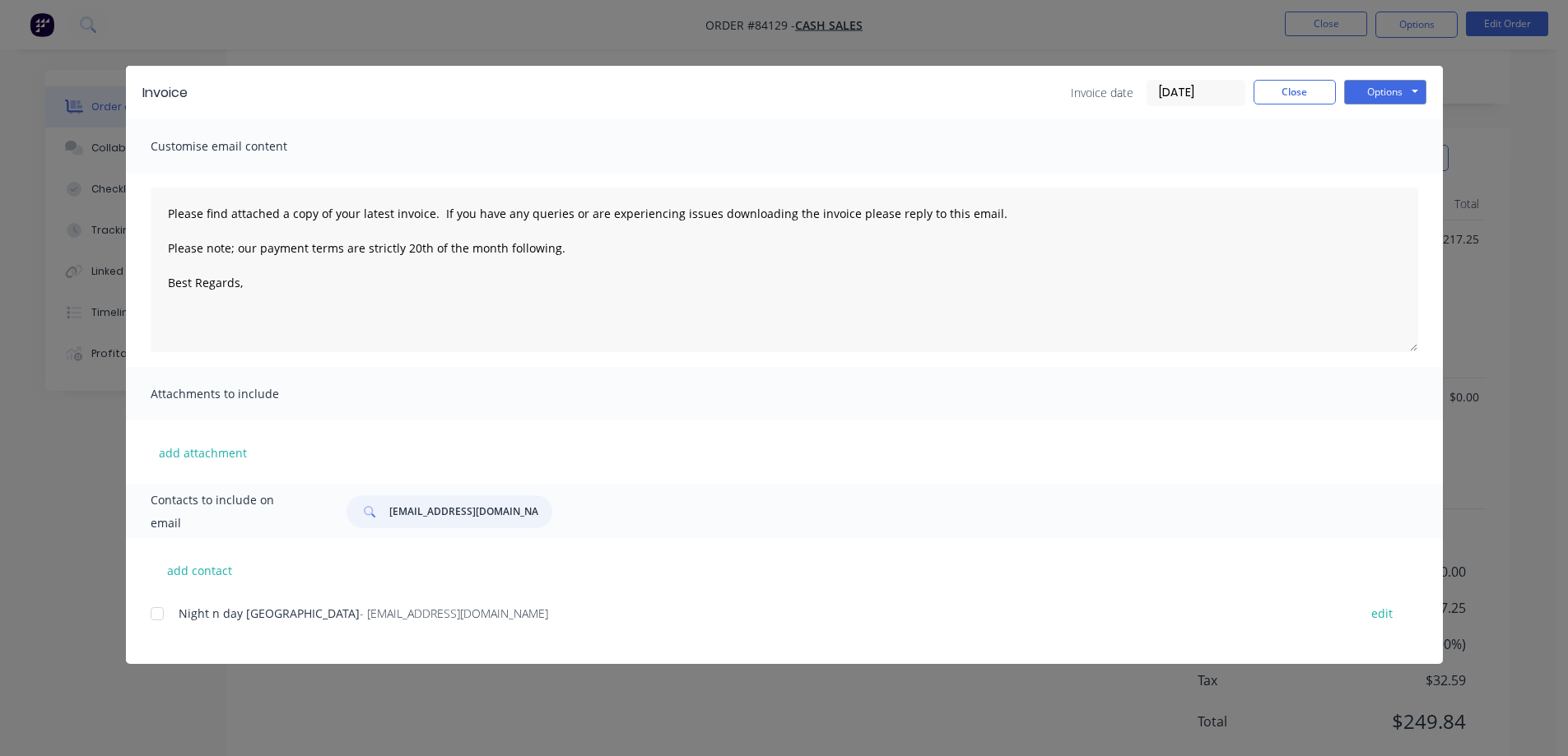
click at [165, 608] on div at bounding box center [157, 614] width 33 height 33
click at [1269, 101] on button "Close" at bounding box center [1294, 92] width 82 height 25
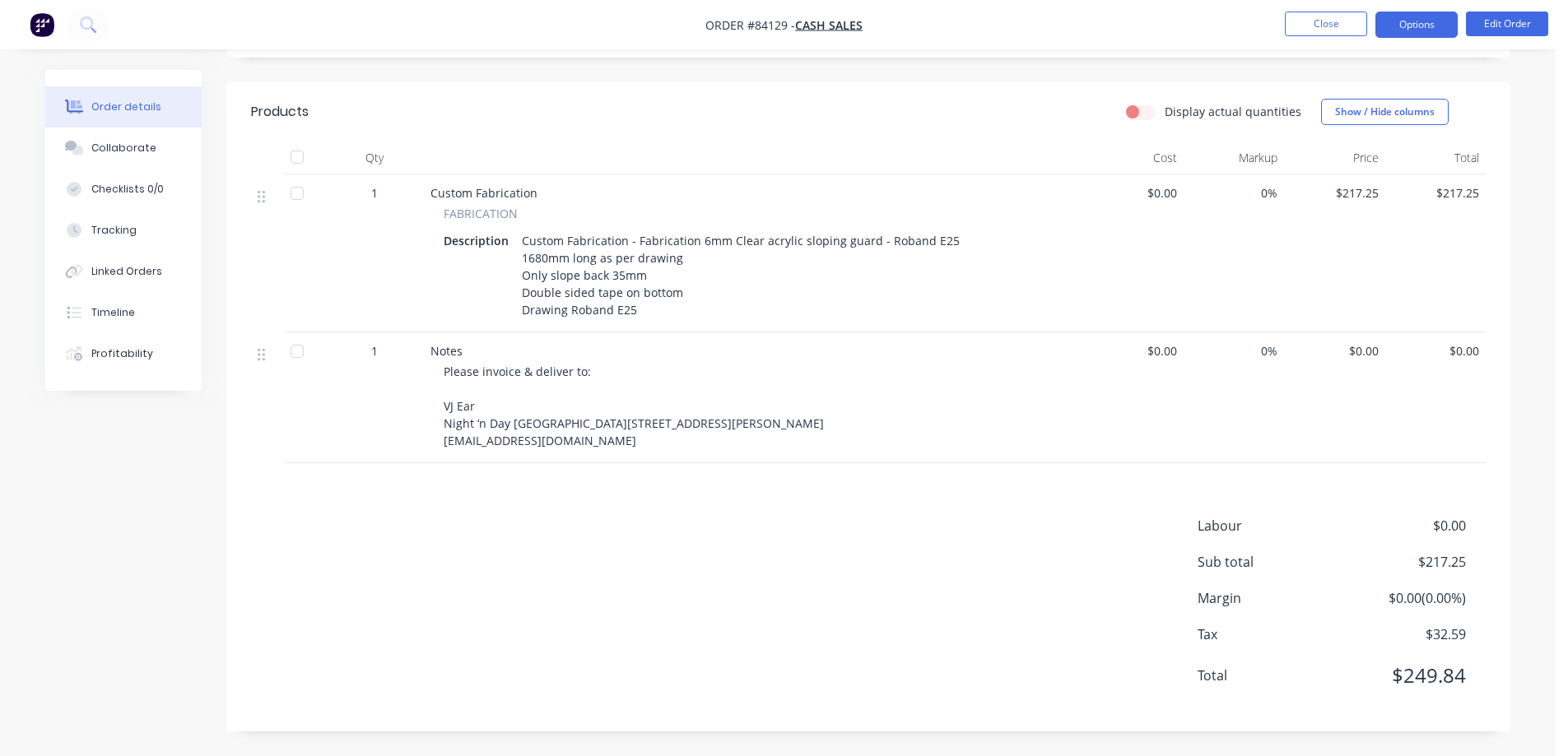
click at [1403, 22] on button "Options" at bounding box center [1416, 25] width 82 height 27
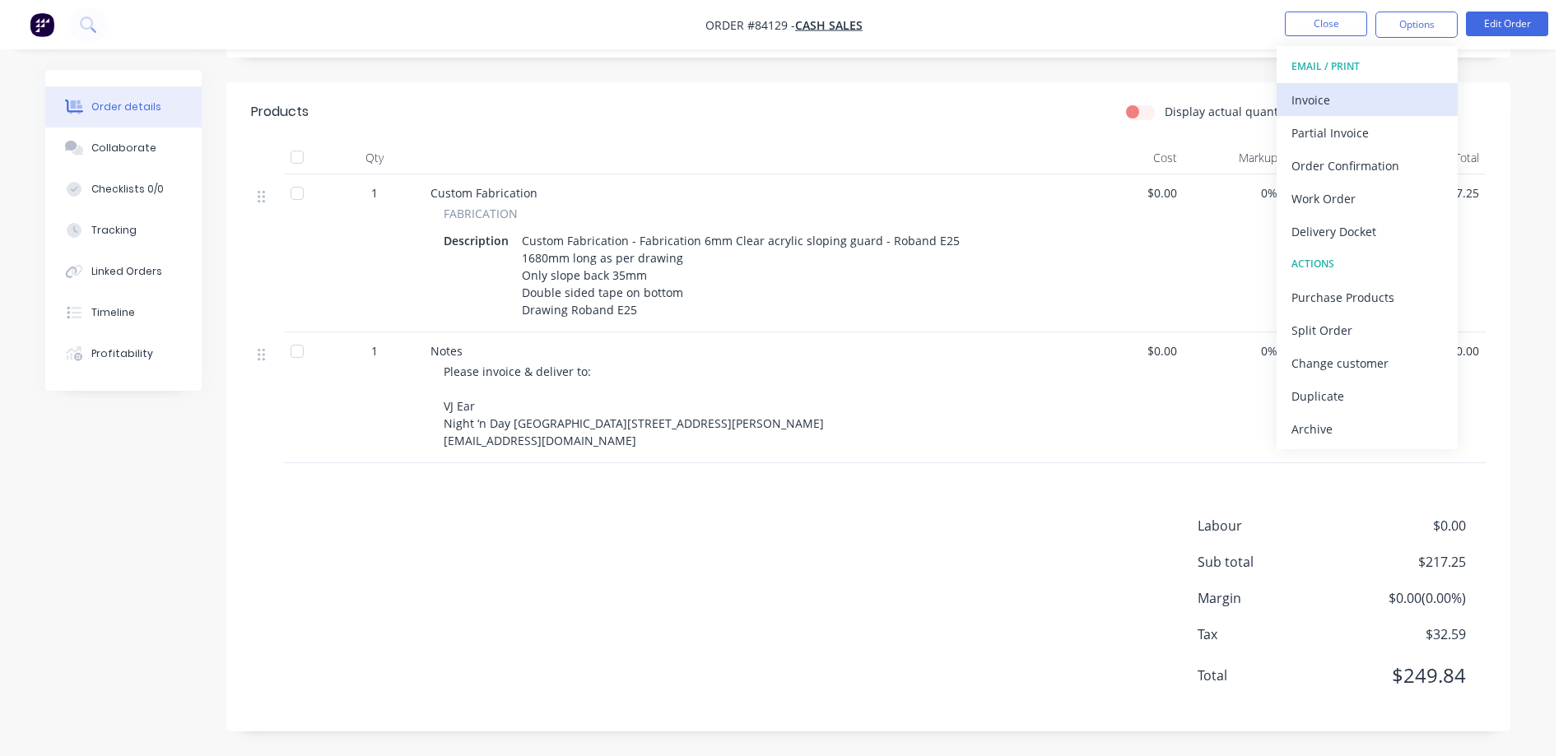
click at [1339, 91] on div "Invoice" at bounding box center [1367, 99] width 152 height 24
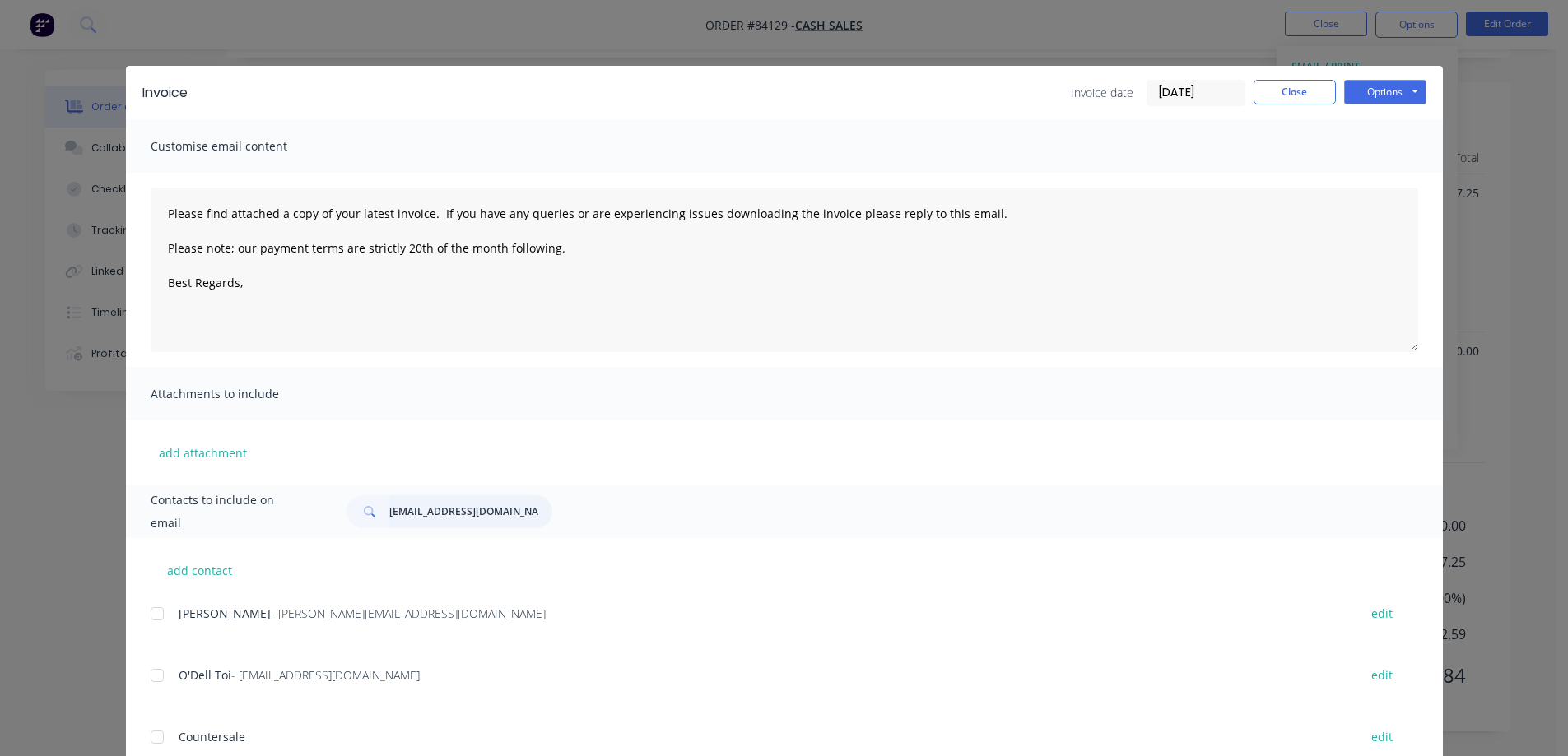
click at [509, 516] on input "stoke@nightnday.co.nz" at bounding box center [471, 512] width 163 height 33
type input "stoke@nightnday.co.nz"
click at [1293, 82] on button "Close" at bounding box center [1294, 92] width 82 height 25
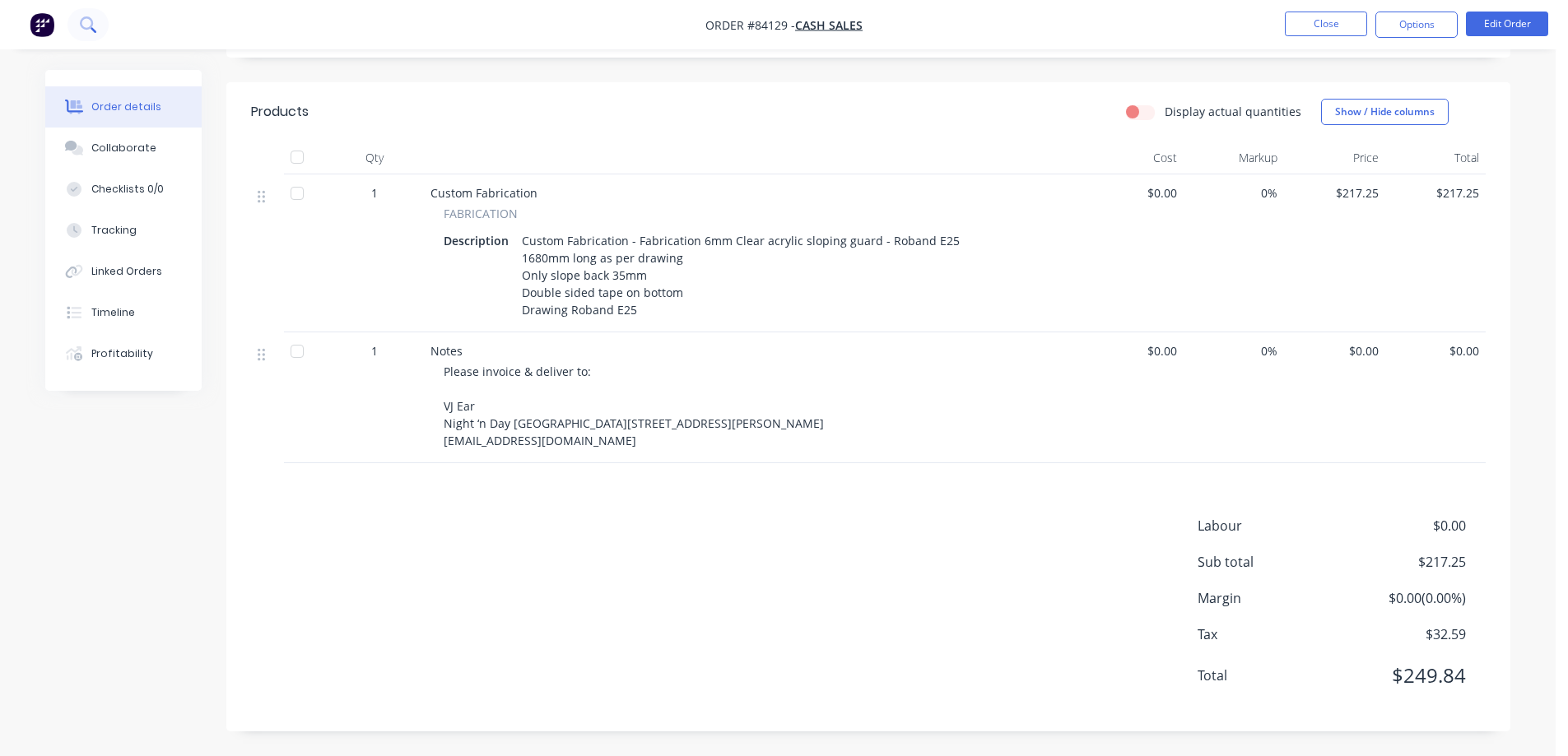
click at [81, 14] on button at bounding box center [87, 25] width 41 height 33
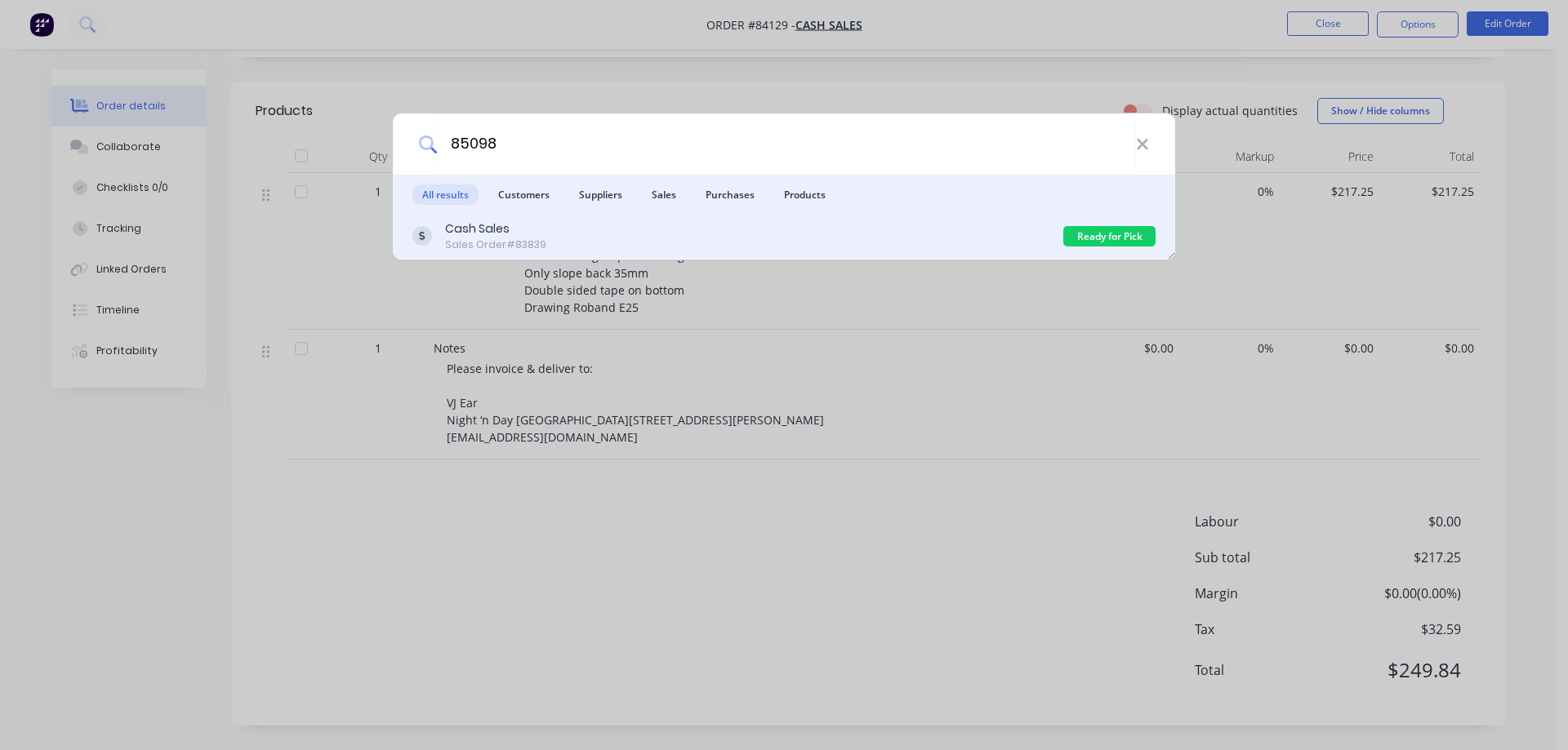
type input "85098"
click at [541, 248] on div "Sales Order #83839" at bounding box center [496, 245] width 102 height 15
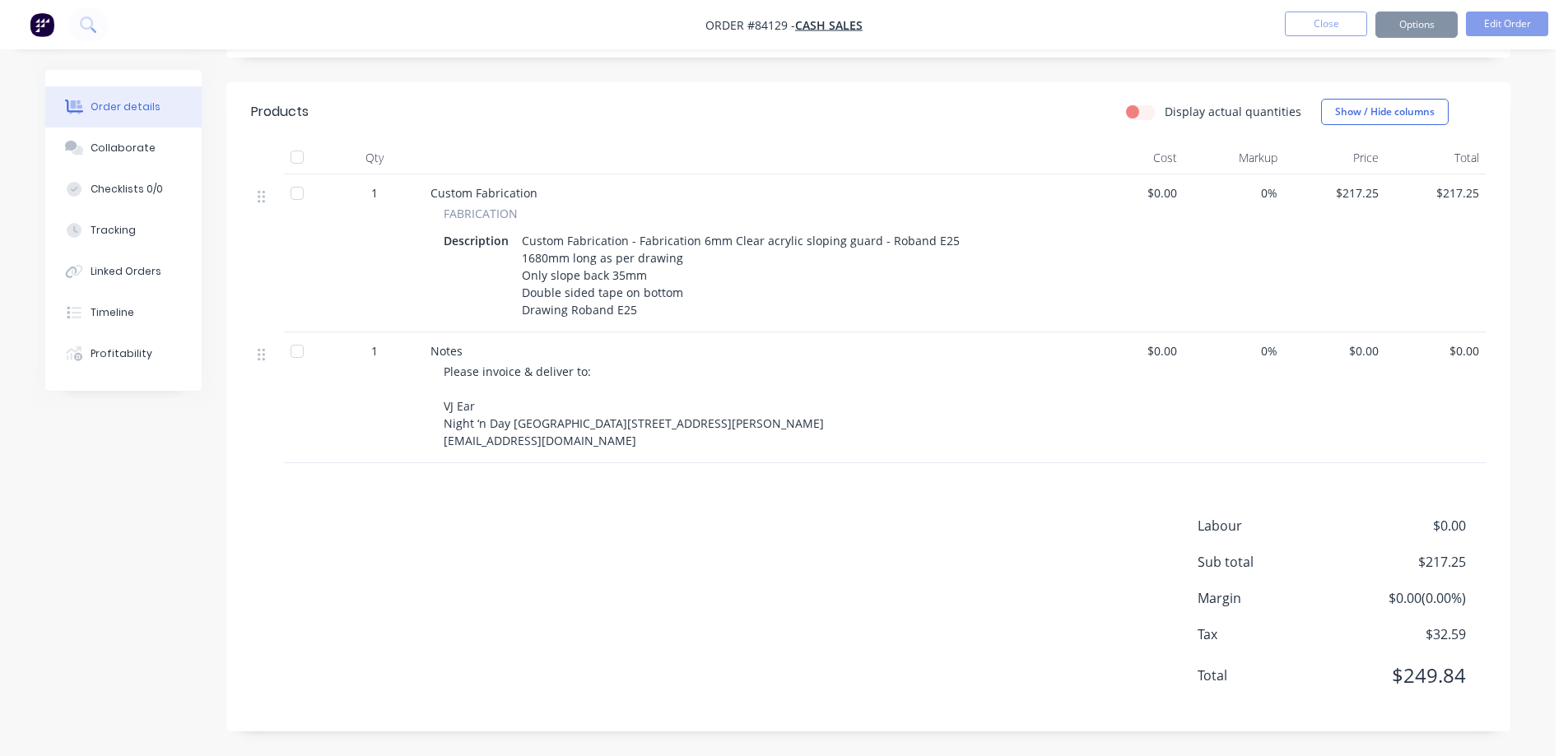
scroll to position [330, 0]
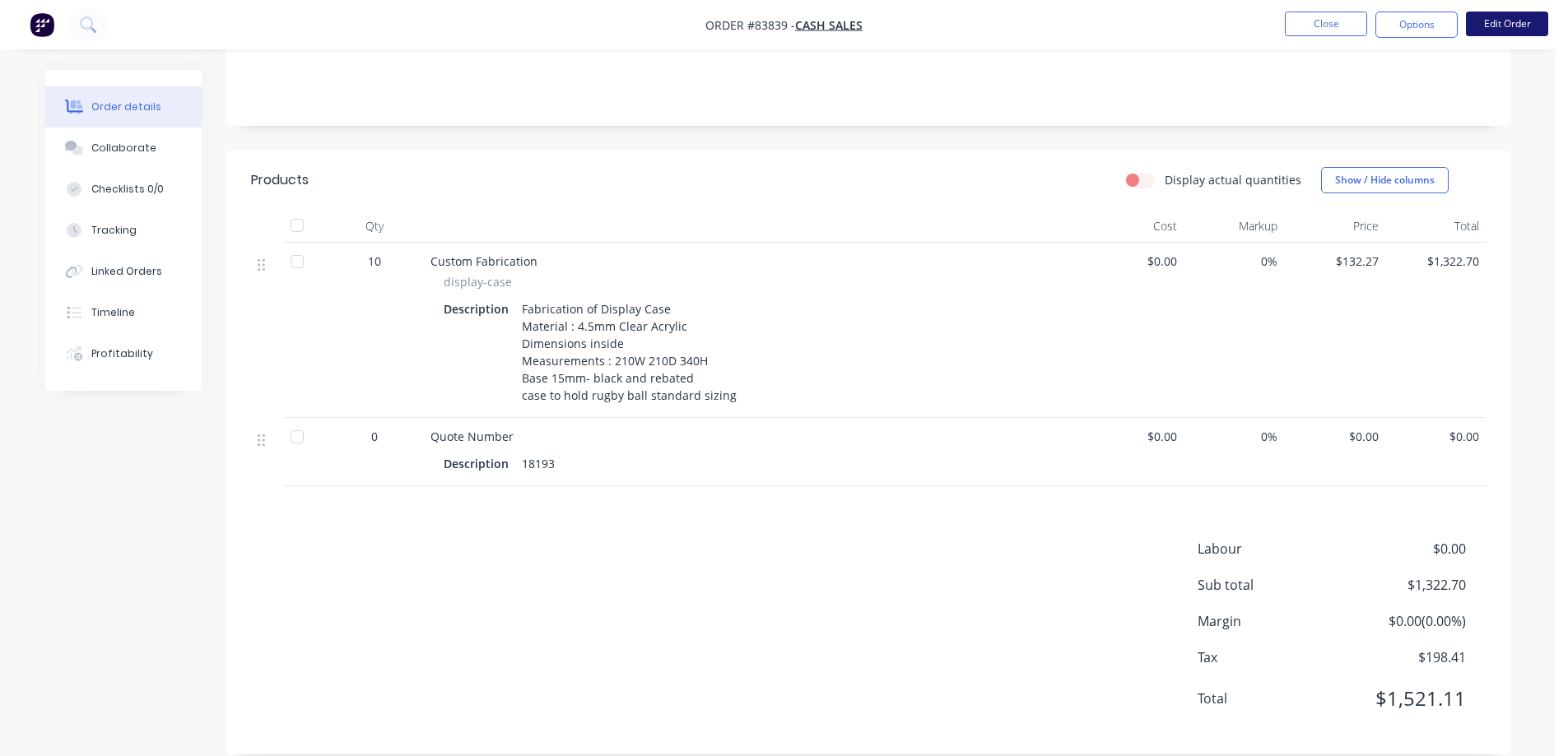
click at [1507, 22] on button "Edit Order" at bounding box center [1506, 24] width 82 height 25
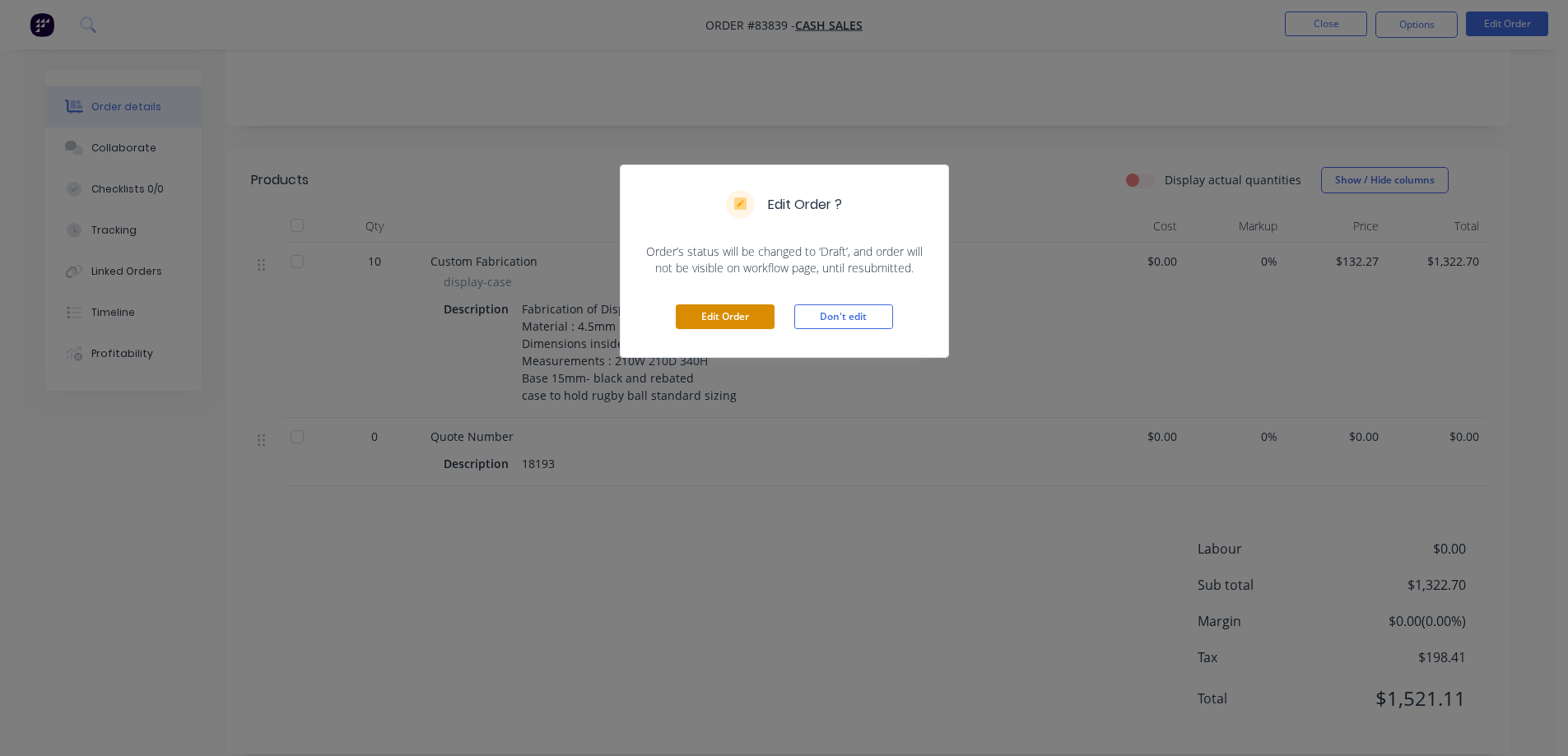
click at [712, 311] on button "Edit Order" at bounding box center [725, 316] width 99 height 25
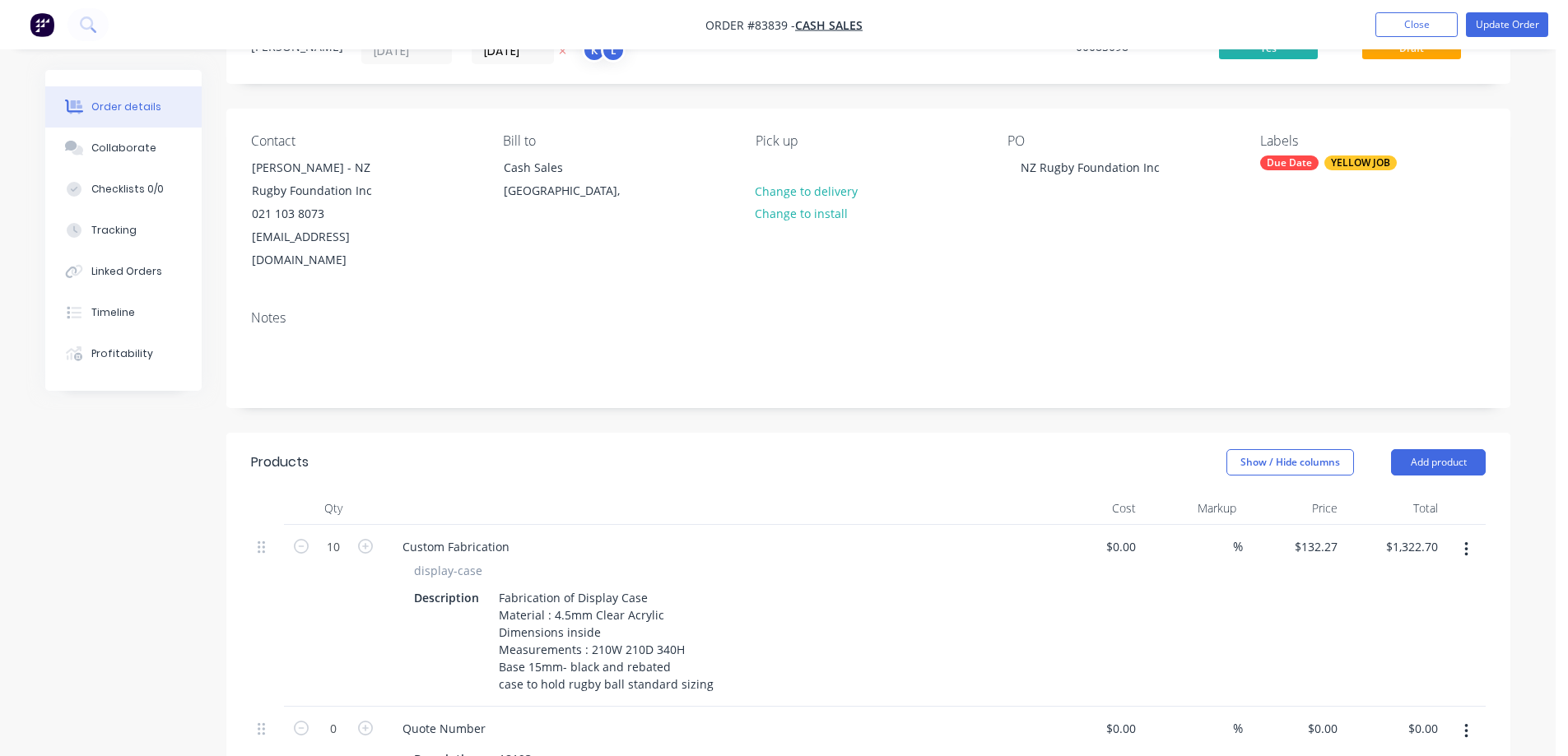
scroll to position [165, 0]
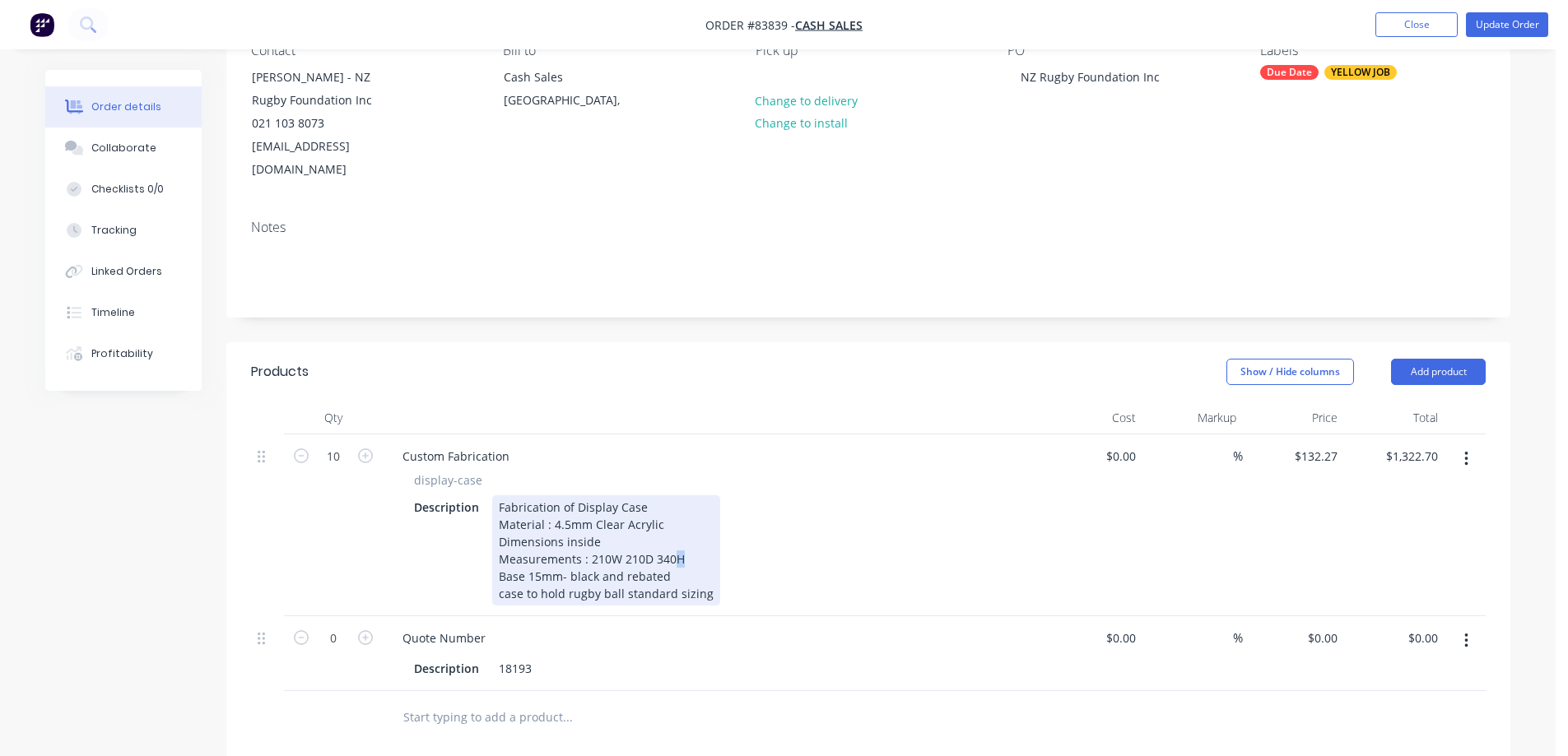
click at [676, 535] on div "Fabrication of Display Case Material : 4.5mm Clear Acrylic Dimensions inside Me…" at bounding box center [606, 550] width 228 height 110
click at [608, 532] on div "Fabrication of Display Case Material : 4.5mm Clear Acrylic Dimensions inside Me…" at bounding box center [606, 550] width 228 height 110
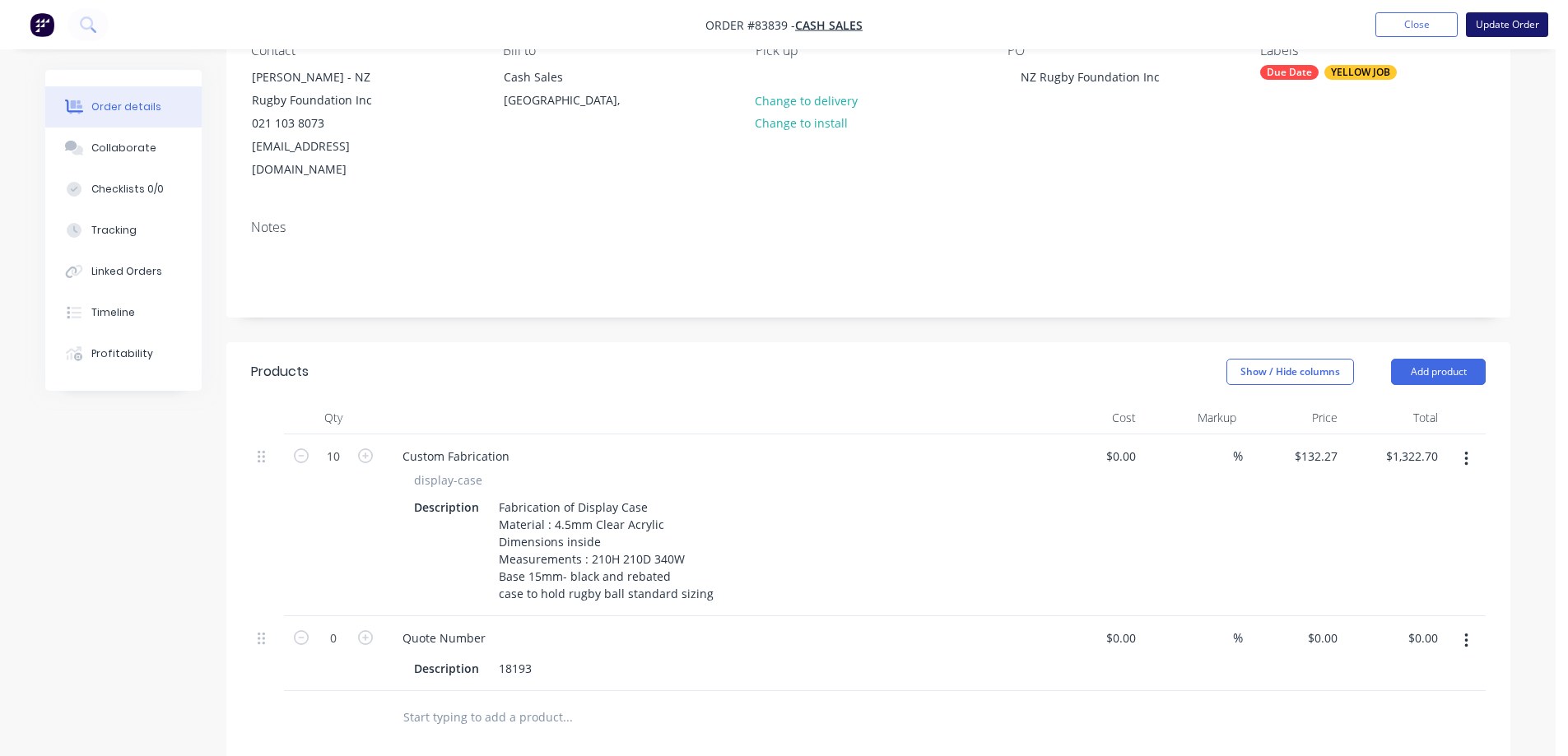
click at [1513, 23] on button "Update Order" at bounding box center [1506, 25] width 82 height 25
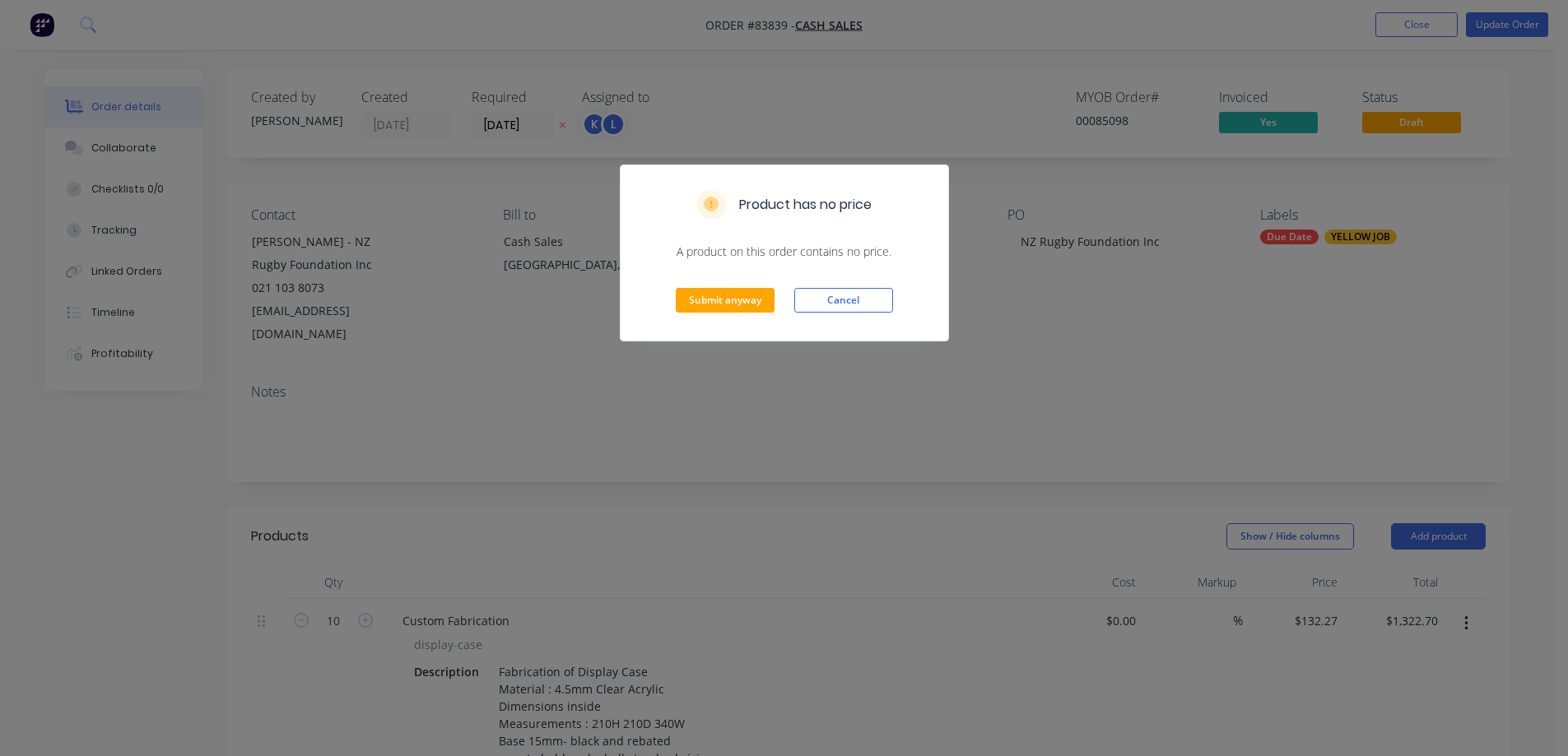
click at [742, 315] on div "Submit anyway Cancel" at bounding box center [784, 300] width 328 height 81
click at [731, 299] on button "Submit anyway" at bounding box center [725, 300] width 99 height 25
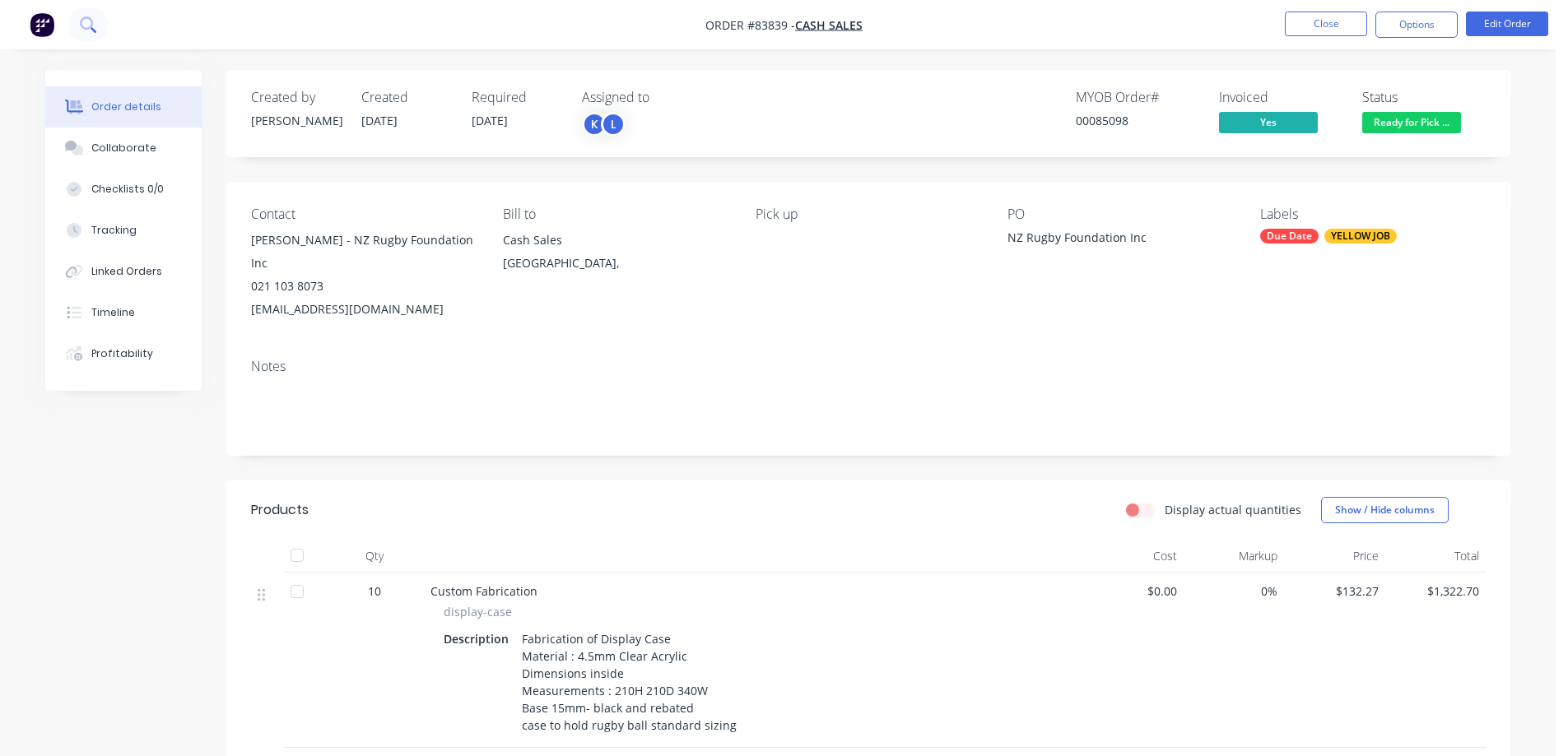
click at [99, 17] on button at bounding box center [87, 25] width 41 height 33
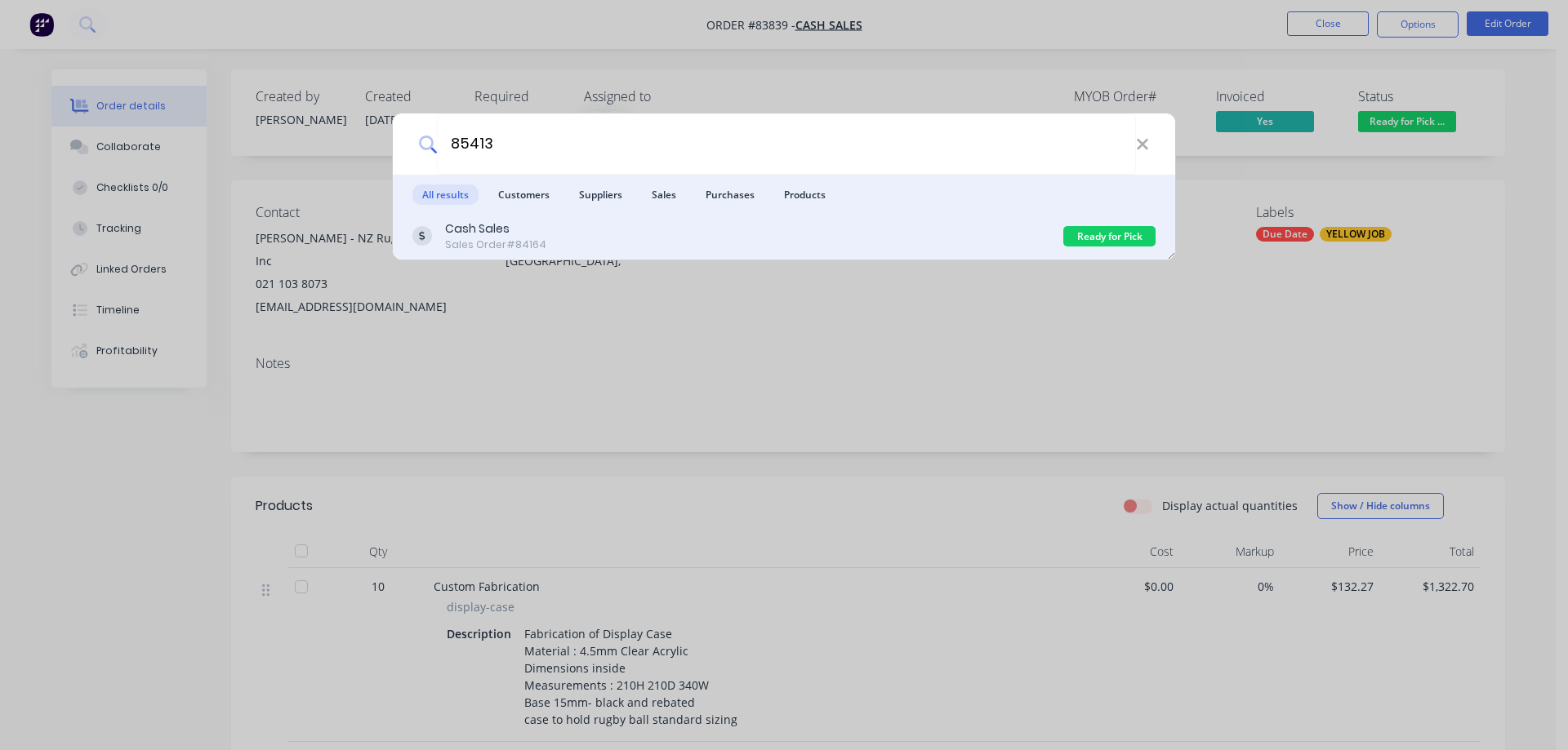
type input "85413"
click at [632, 243] on div "Cash Sales Sales Order #84164" at bounding box center [738, 237] width 651 height 32
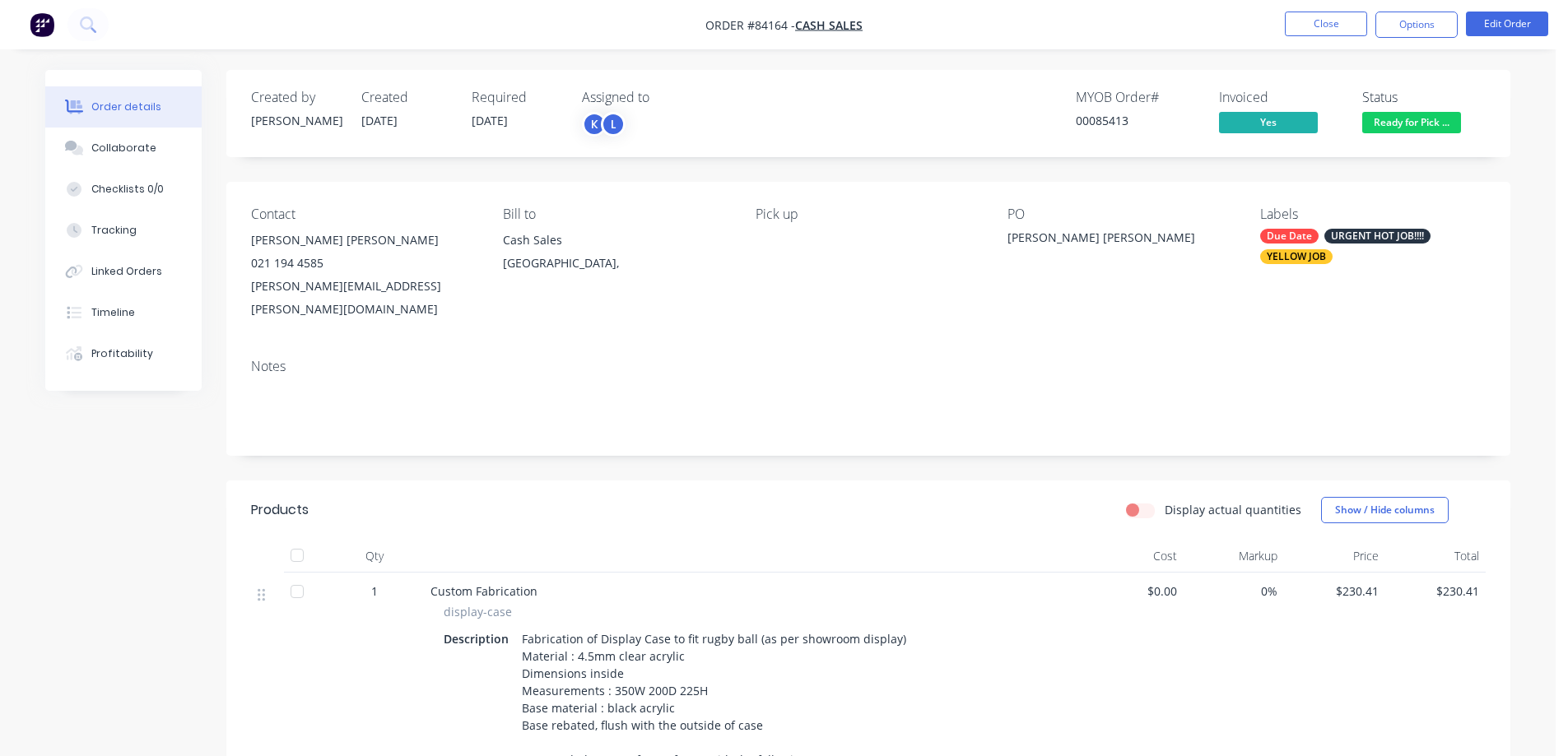
click at [1426, 47] on nav "Order #84164 - Cash Sales Close Options Edit Order" at bounding box center [784, 25] width 1568 height 49
click at [1387, 34] on button "Options" at bounding box center [1416, 25] width 82 height 27
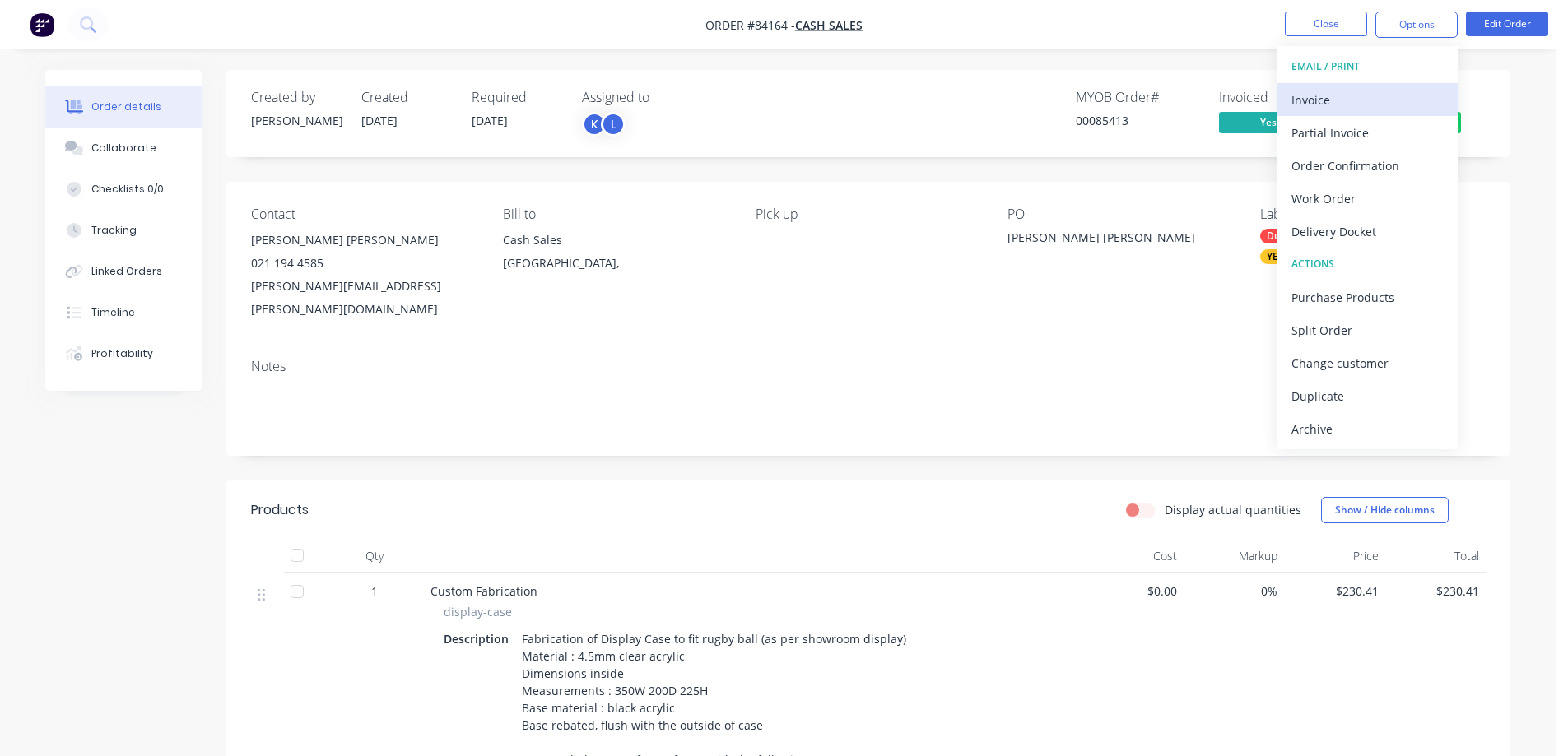
click at [1361, 96] on div "Invoice" at bounding box center [1367, 99] width 152 height 24
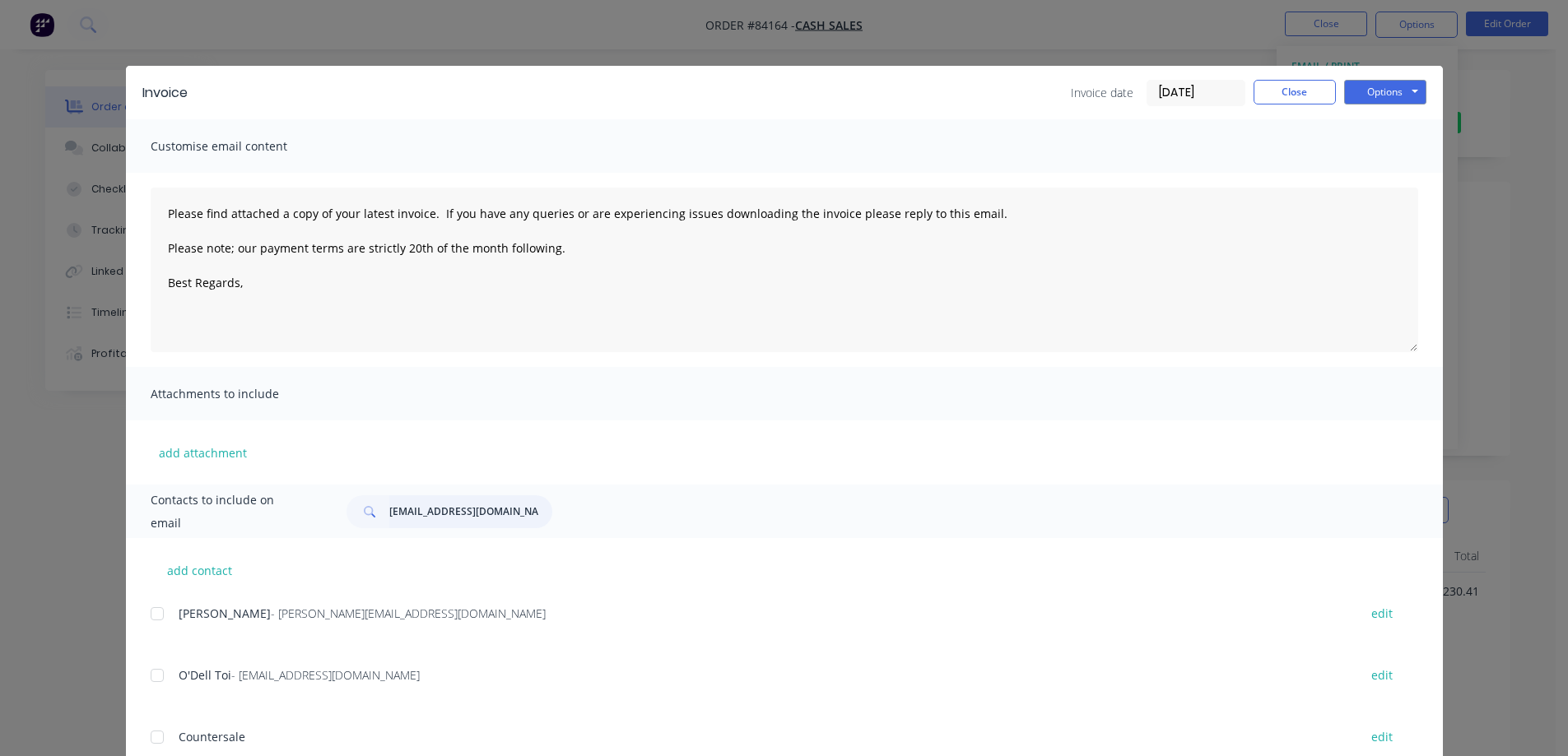
click at [441, 524] on input "stoke@nightnday.co.nz" at bounding box center [471, 512] width 163 height 33
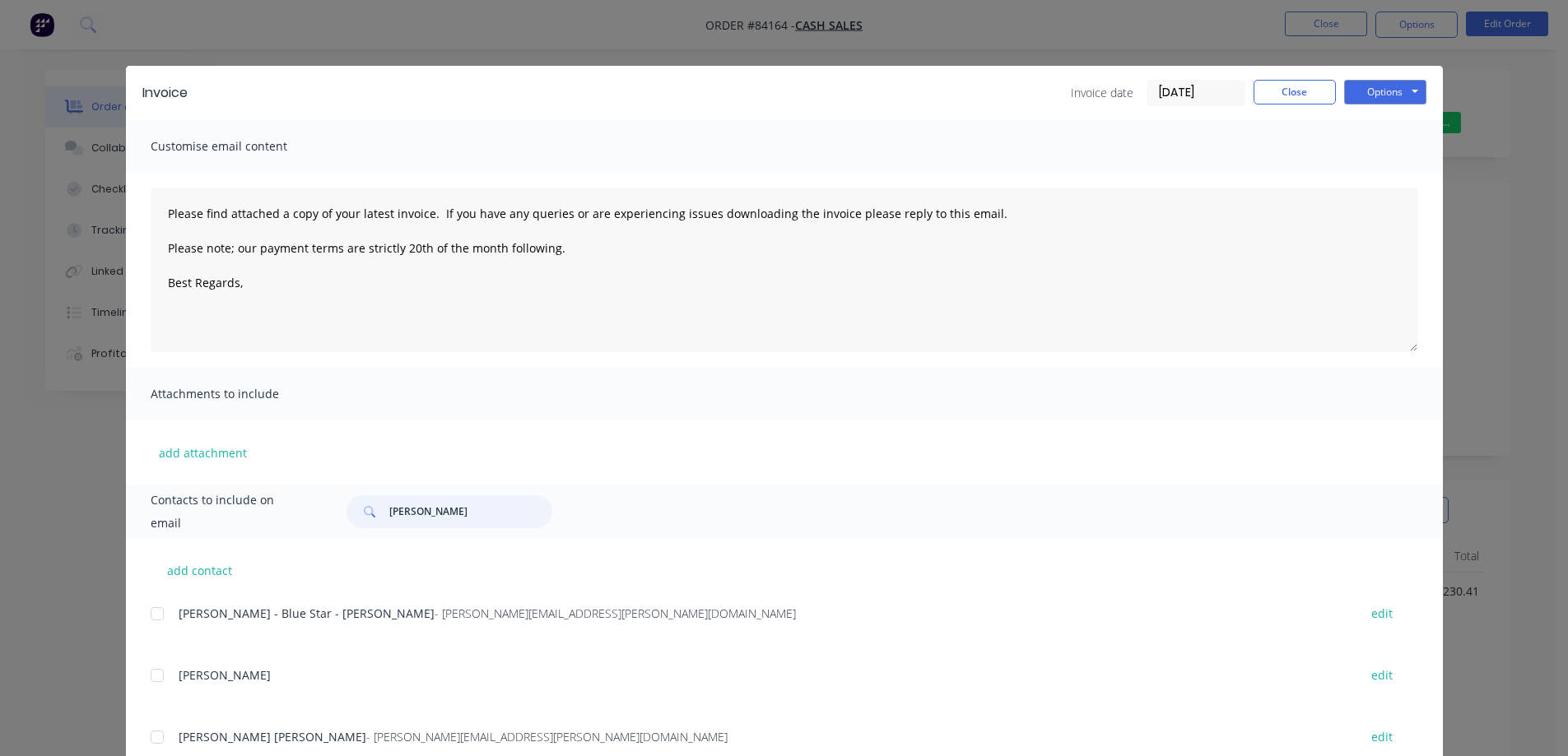
scroll to position [54, 0]
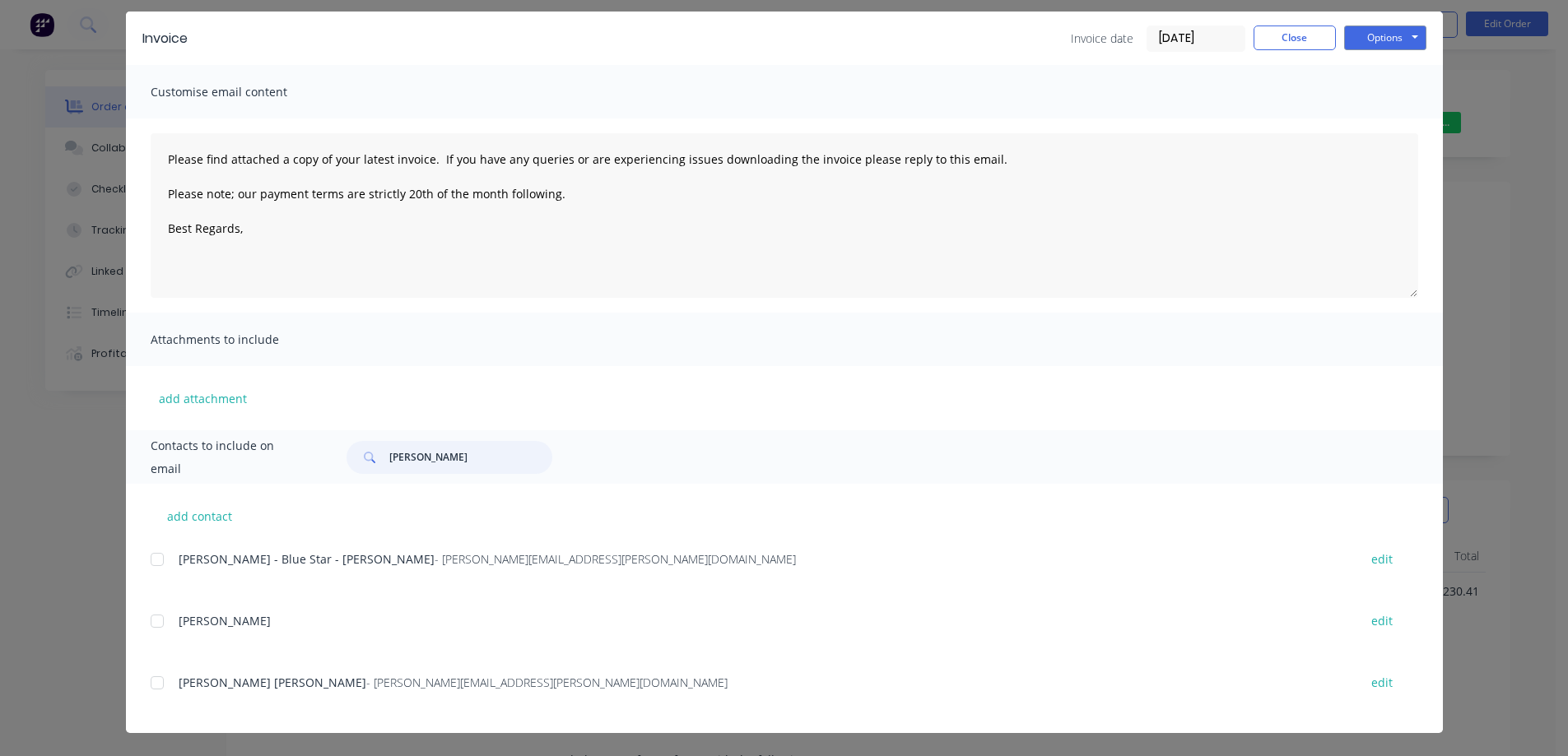
click at [147, 692] on div at bounding box center [157, 683] width 33 height 33
type input "jackson"
click at [679, 194] on textarea "Please find attached a copy of your latest invoice. If you have any queries or …" at bounding box center [784, 216] width 1268 height 165
paste textarea "Hi, your order is now ready for collection."
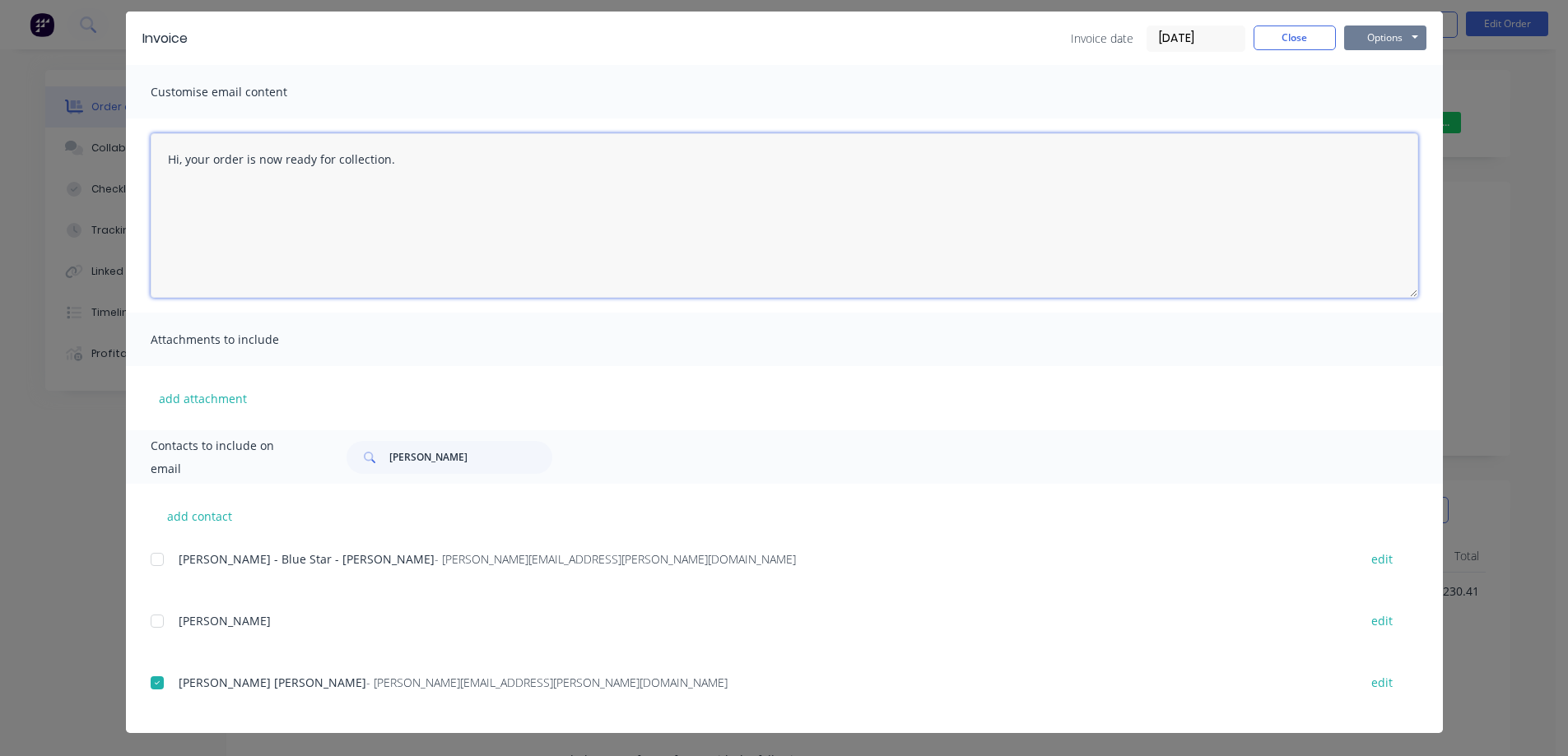
type textarea "Hi, your order is now ready for collection."
click at [1386, 30] on button "Options" at bounding box center [1385, 38] width 82 height 25
click at [1388, 117] on button "Email" at bounding box center [1397, 121] width 105 height 27
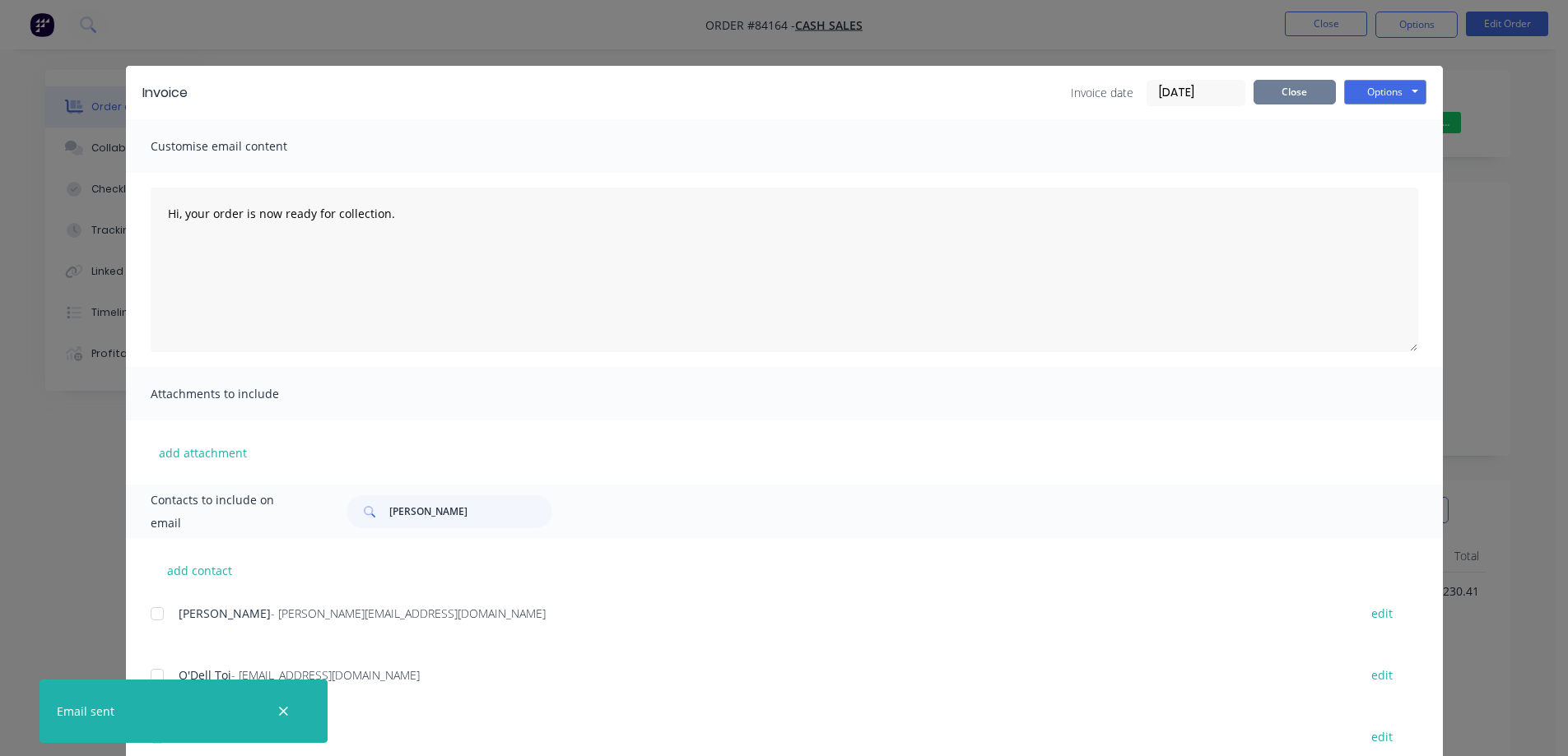
click at [1267, 96] on button "Close" at bounding box center [1294, 92] width 82 height 25
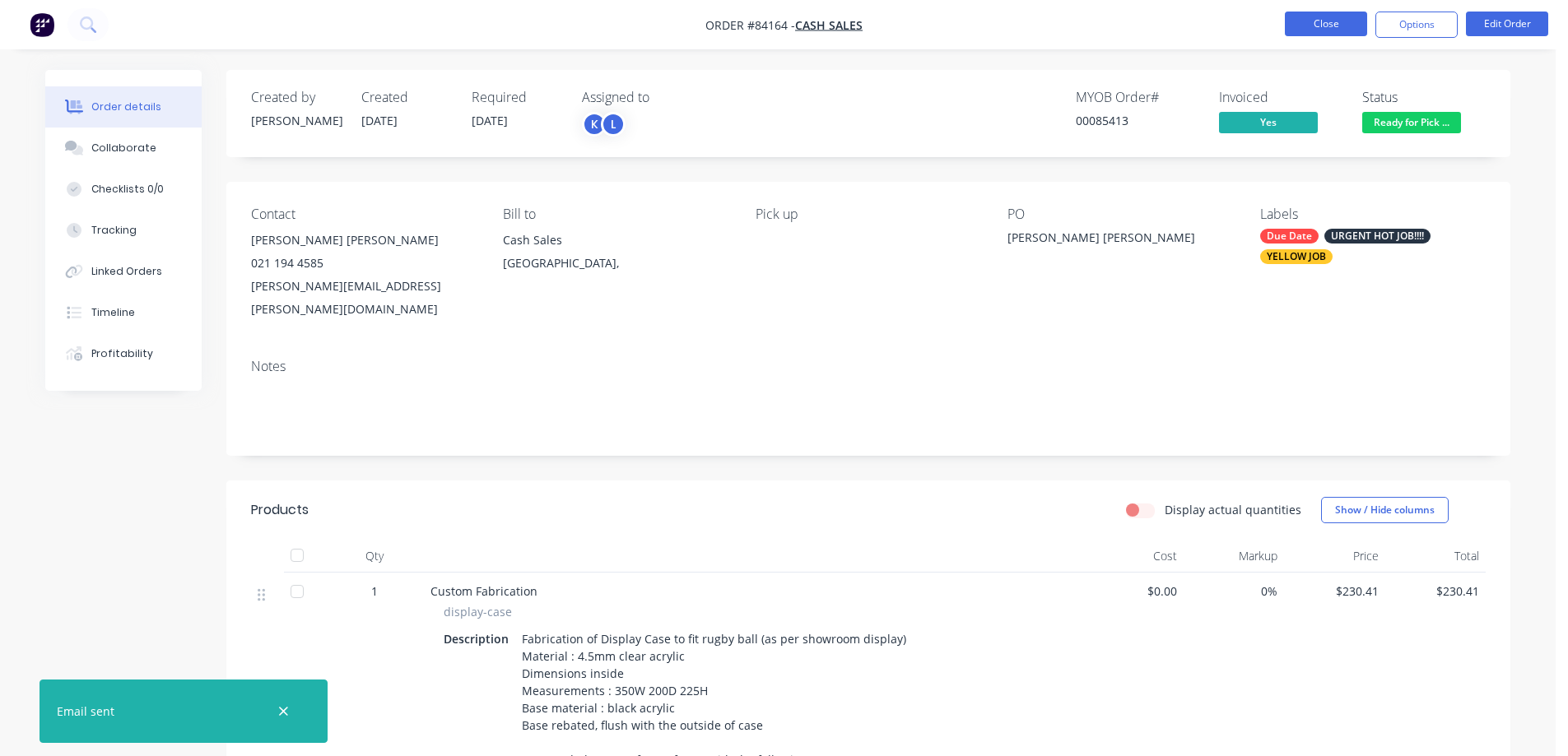
click at [1304, 23] on button "Close" at bounding box center [1325, 24] width 82 height 25
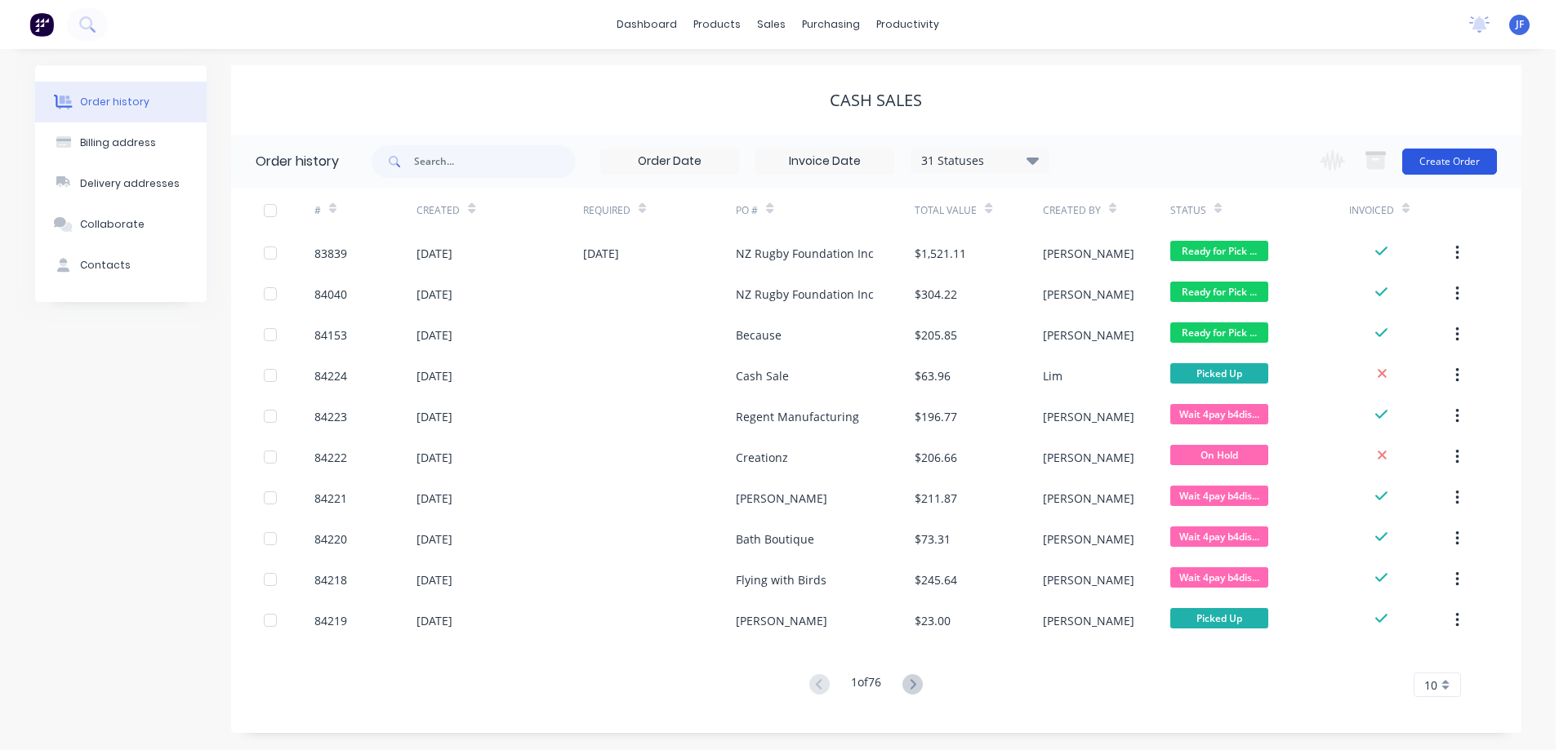
click at [1443, 165] on button "Create Order" at bounding box center [1450, 162] width 95 height 26
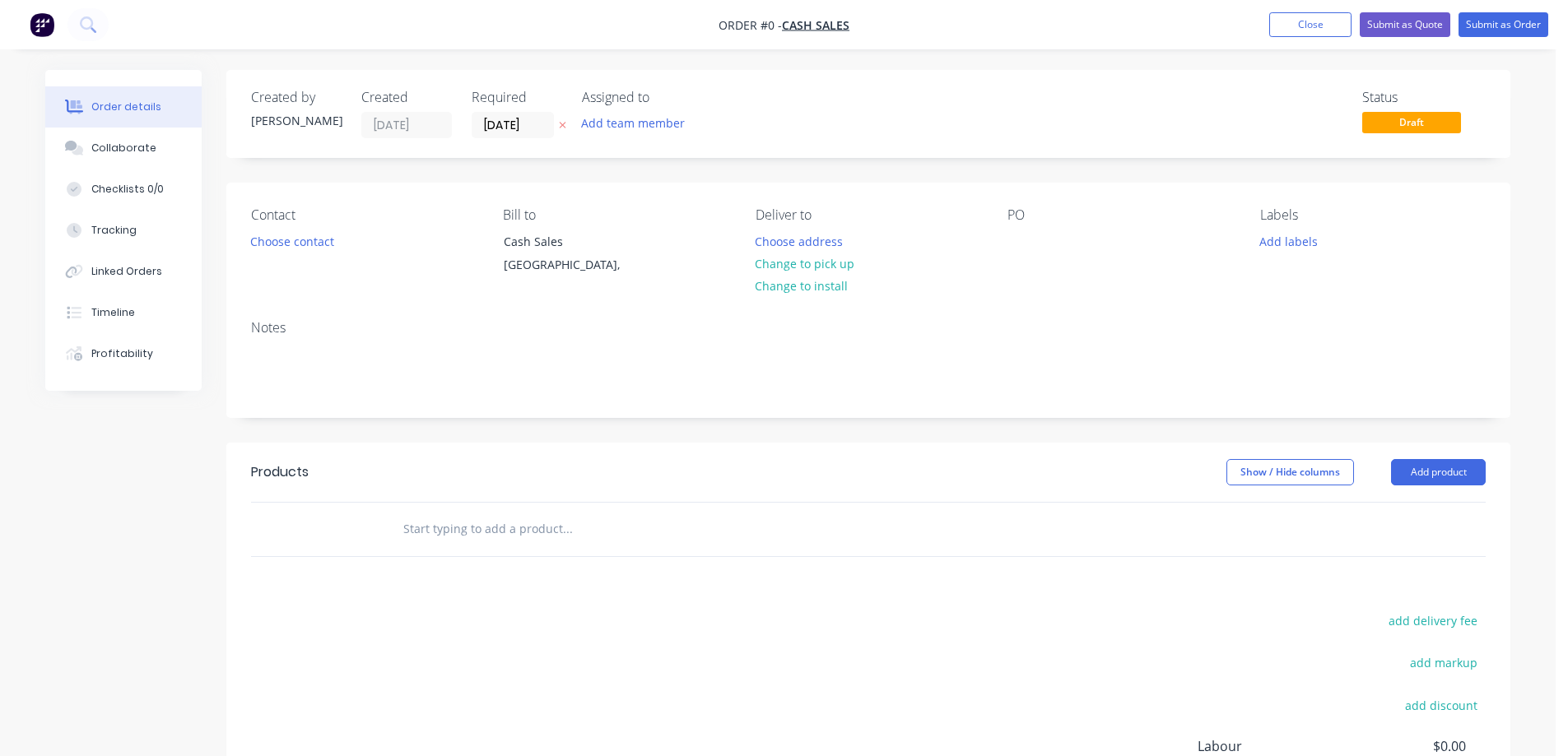
click at [562, 126] on icon at bounding box center [563, 125] width 7 height 7
click at [285, 241] on button "Choose contact" at bounding box center [292, 240] width 101 height 22
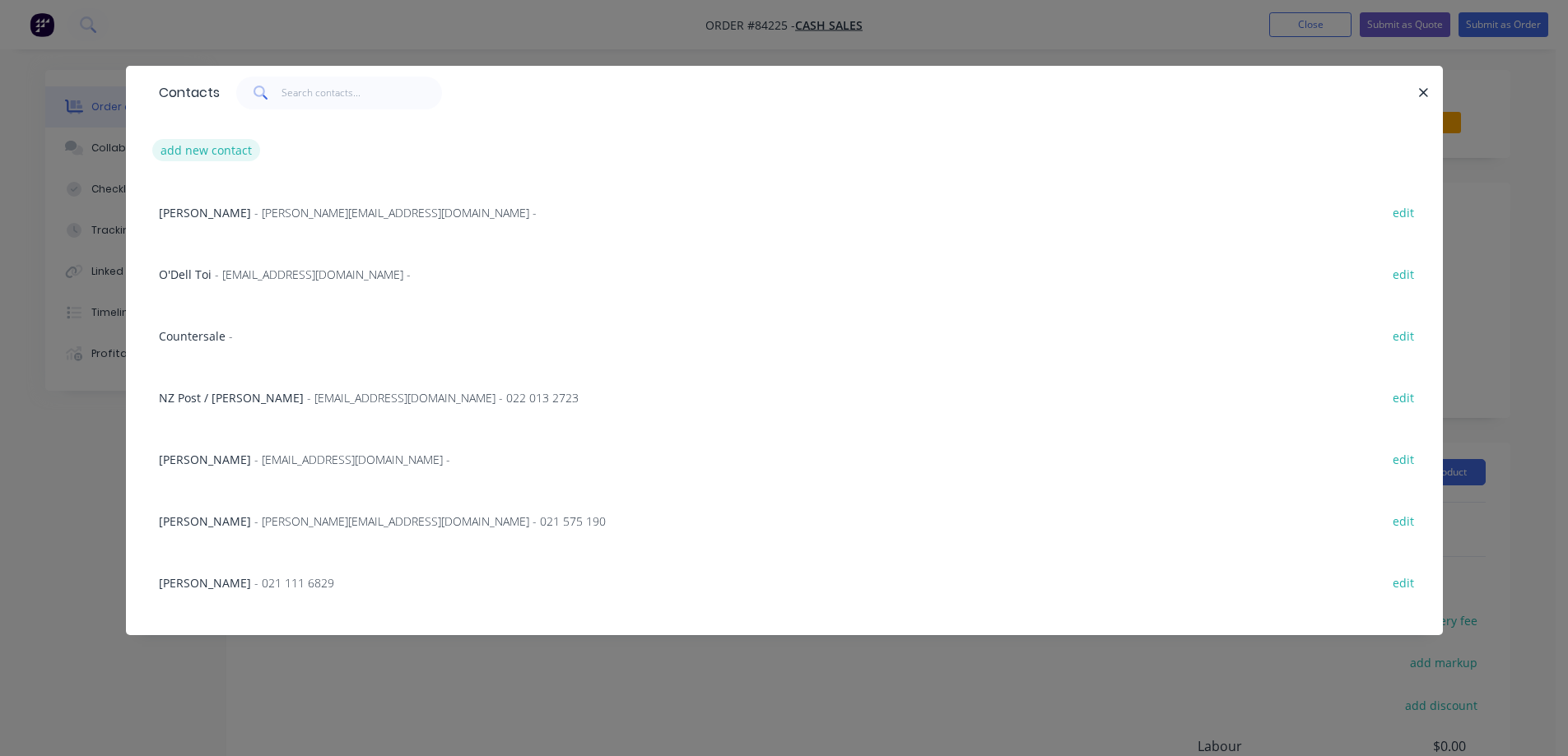
click at [220, 153] on button "add new contact" at bounding box center [207, 150] width 109 height 22
select select "NZ"
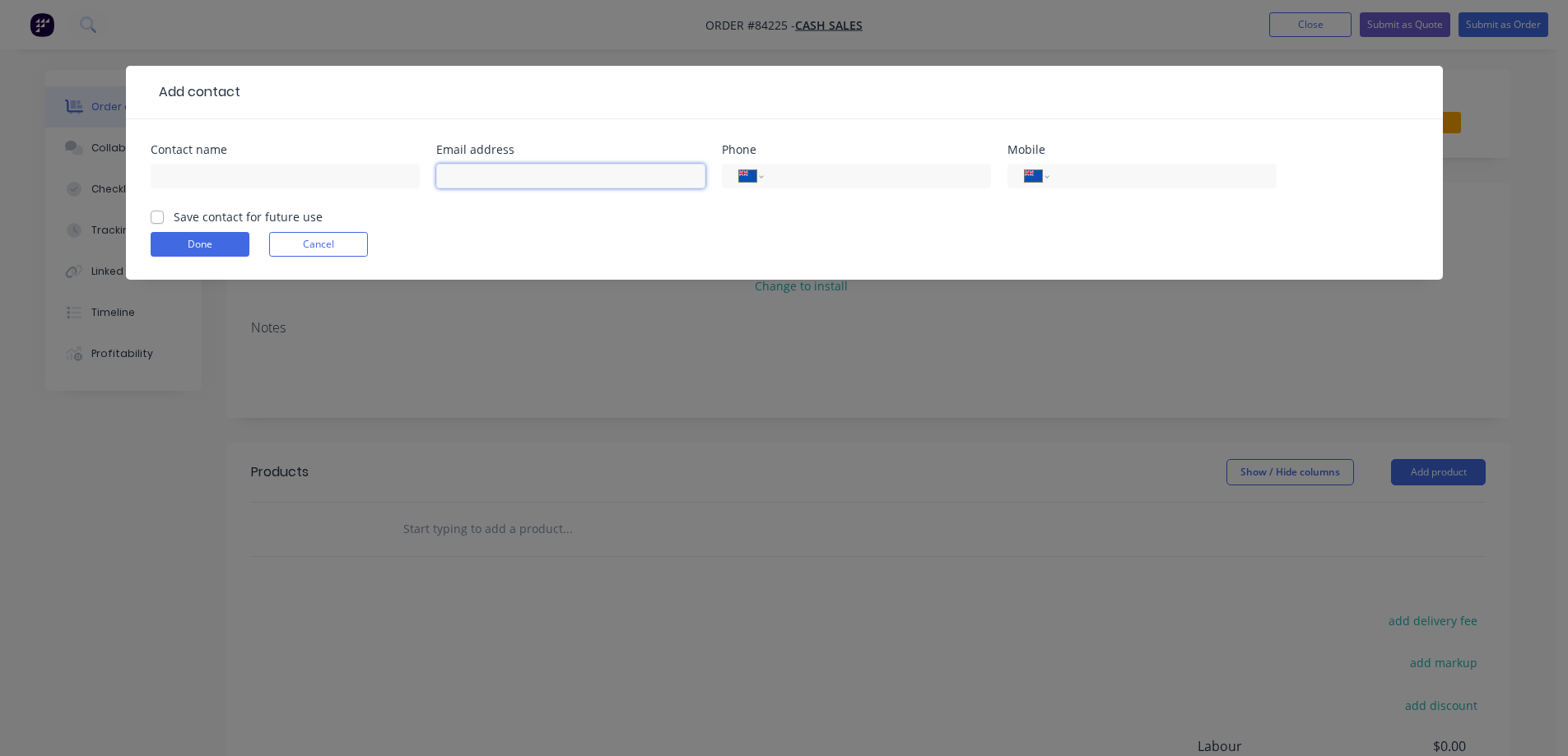
click at [505, 168] on input "text" at bounding box center [570, 176] width 269 height 25
paste input "500 Pollen Street, Thames 3500"
type input "500 Pollen Street, Thames 3500"
click at [297, 180] on input "text" at bounding box center [285, 176] width 269 height 25
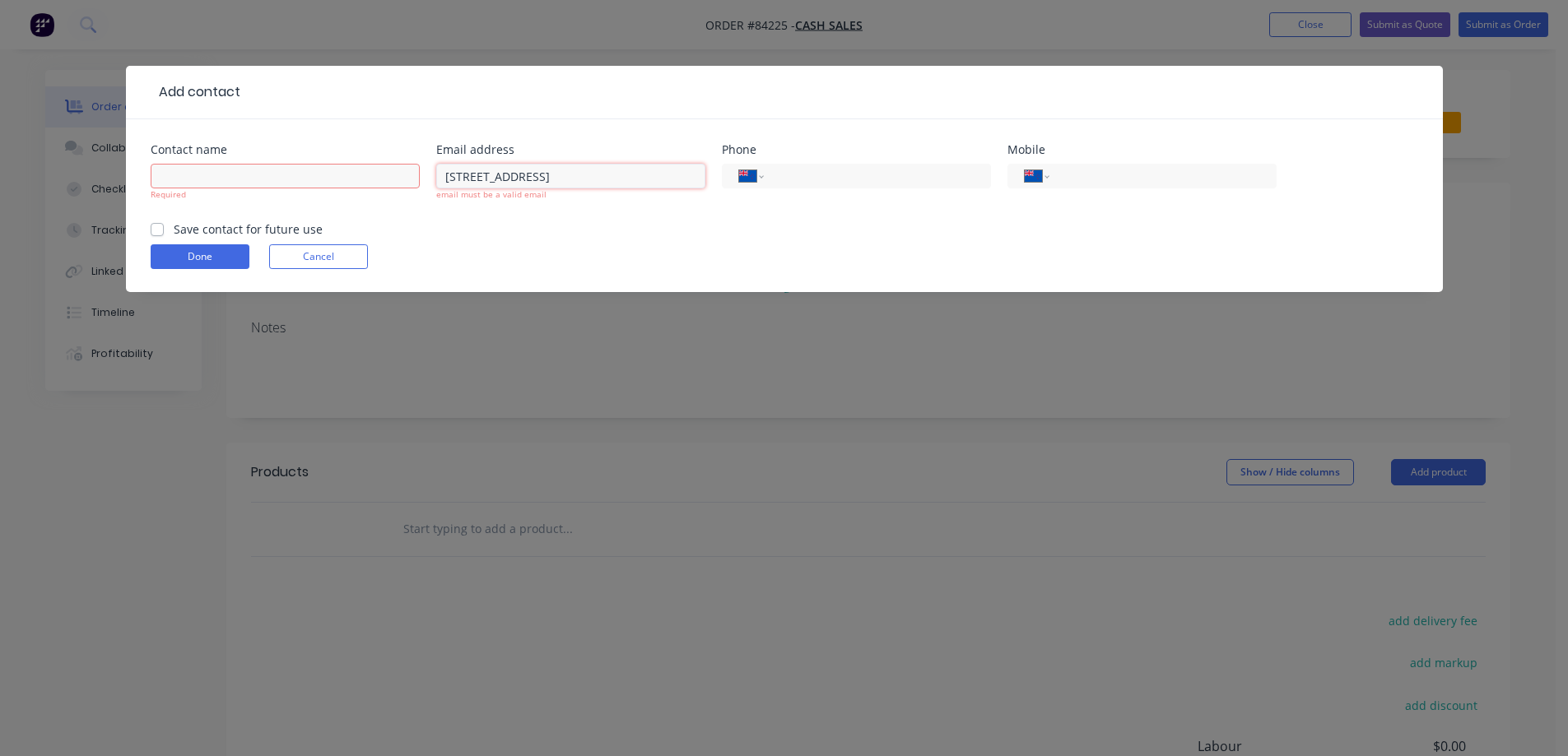
drag, startPoint x: 581, startPoint y: 179, endPoint x: 226, endPoint y: 192, distance: 355.2
click at [226, 192] on div "Contact name Required Email address 500 Pollen Street, Thames 3500 email must b…" at bounding box center [784, 182] width 1268 height 77
click at [307, 246] on button "Cancel" at bounding box center [318, 257] width 99 height 25
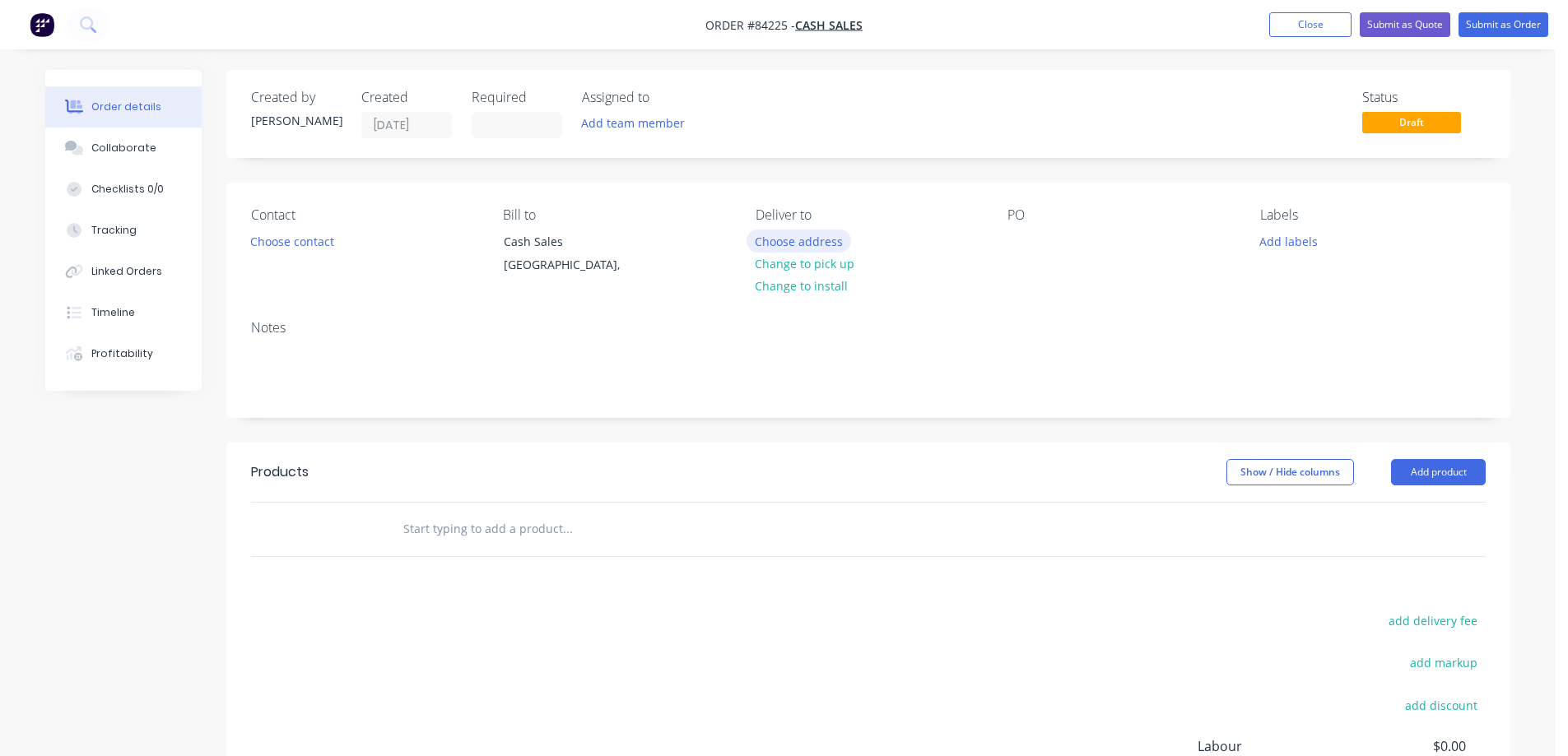
click at [801, 237] on button "Choose address" at bounding box center [799, 240] width 105 height 22
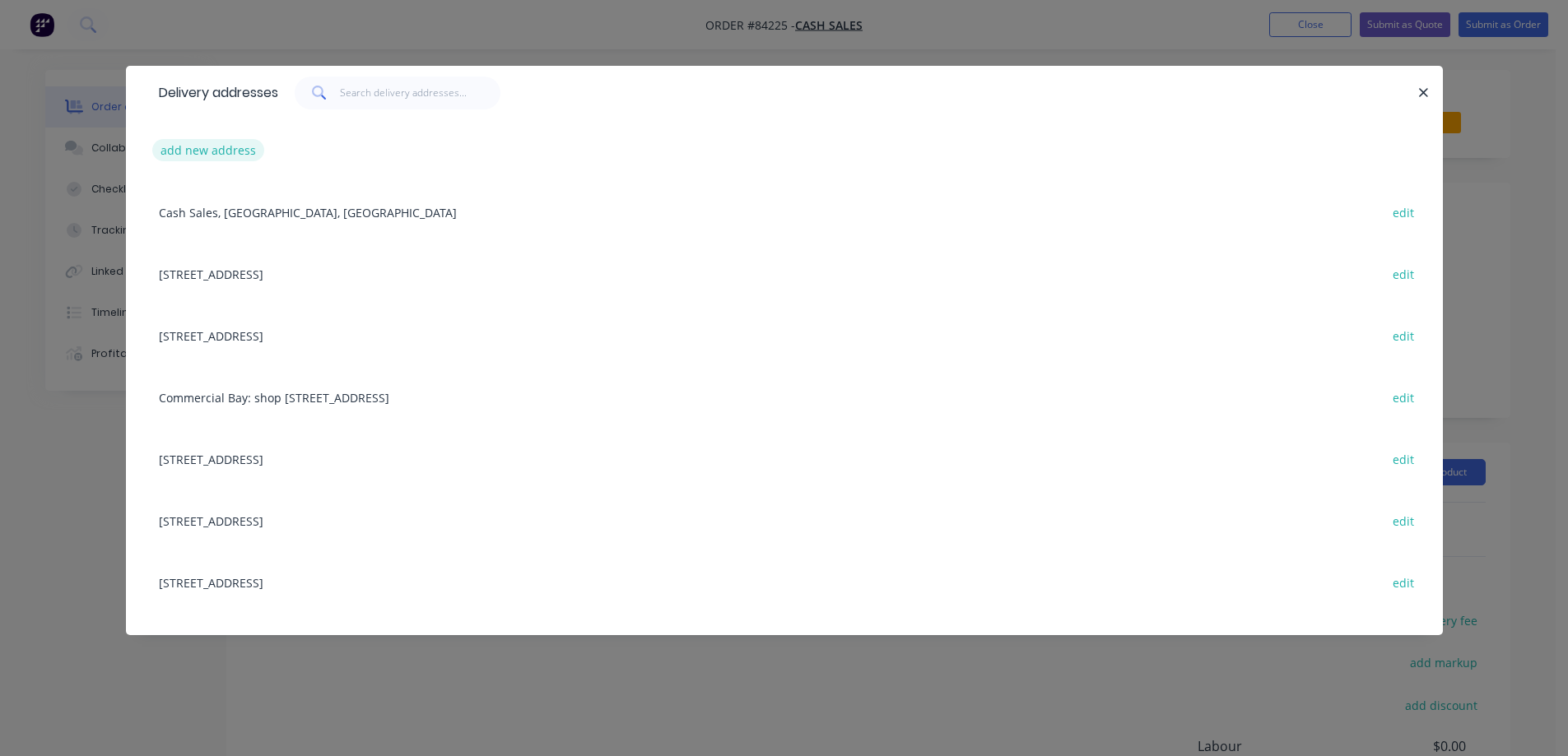
click at [174, 158] on button "add new address" at bounding box center [208, 150] width 113 height 22
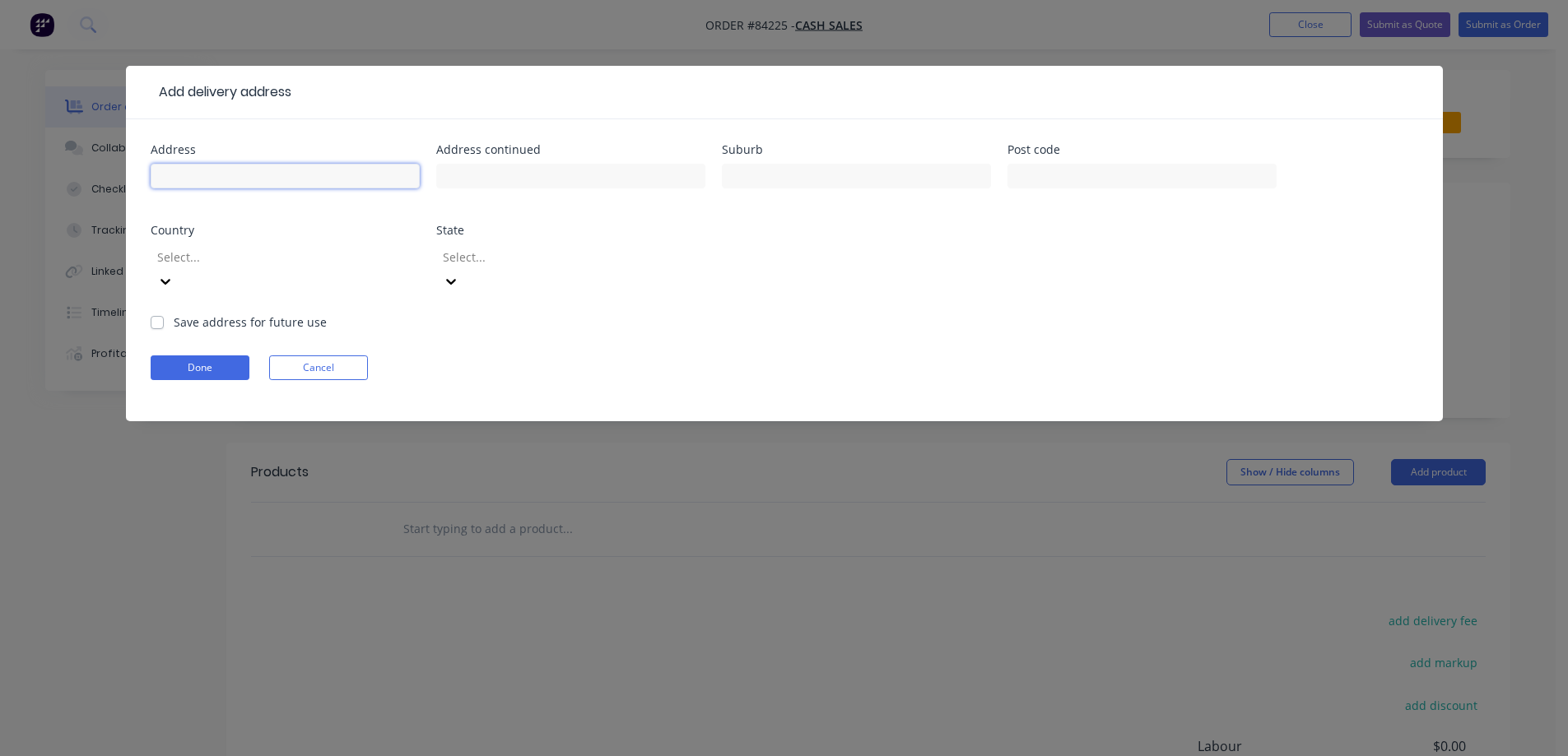
click at [213, 185] on input "text" at bounding box center [285, 176] width 269 height 25
paste input "500 Pollen Street, Thames 3500"
click at [278, 173] on input "500 Pollen Street, Thames 3500" at bounding box center [285, 176] width 269 height 25
type input "500 Pollen Street, 3500"
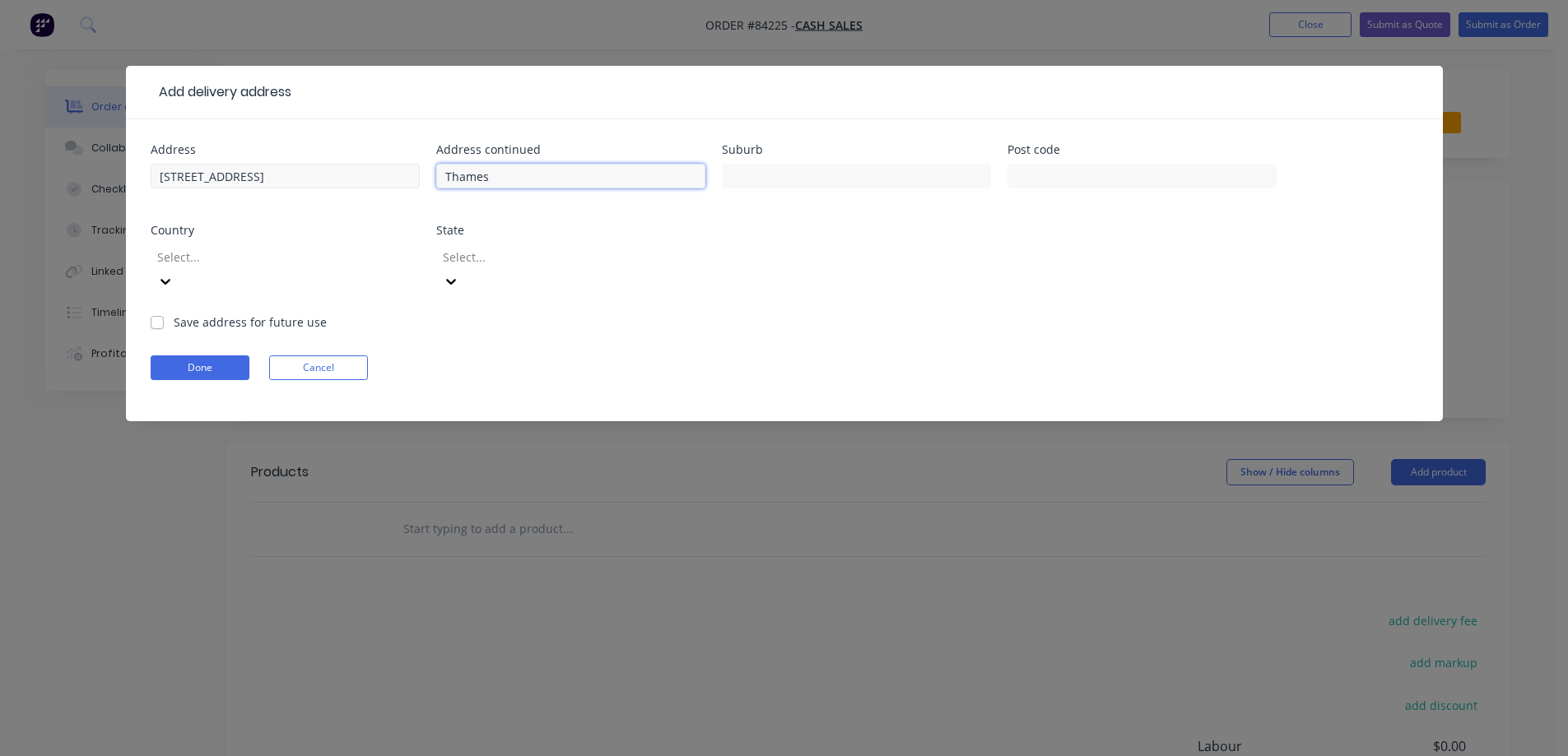
type input "Thames"
click at [263, 179] on input "500 Pollen Street, 3500" at bounding box center [285, 176] width 269 height 25
type input "500 Pollen Street,"
type input "3500"
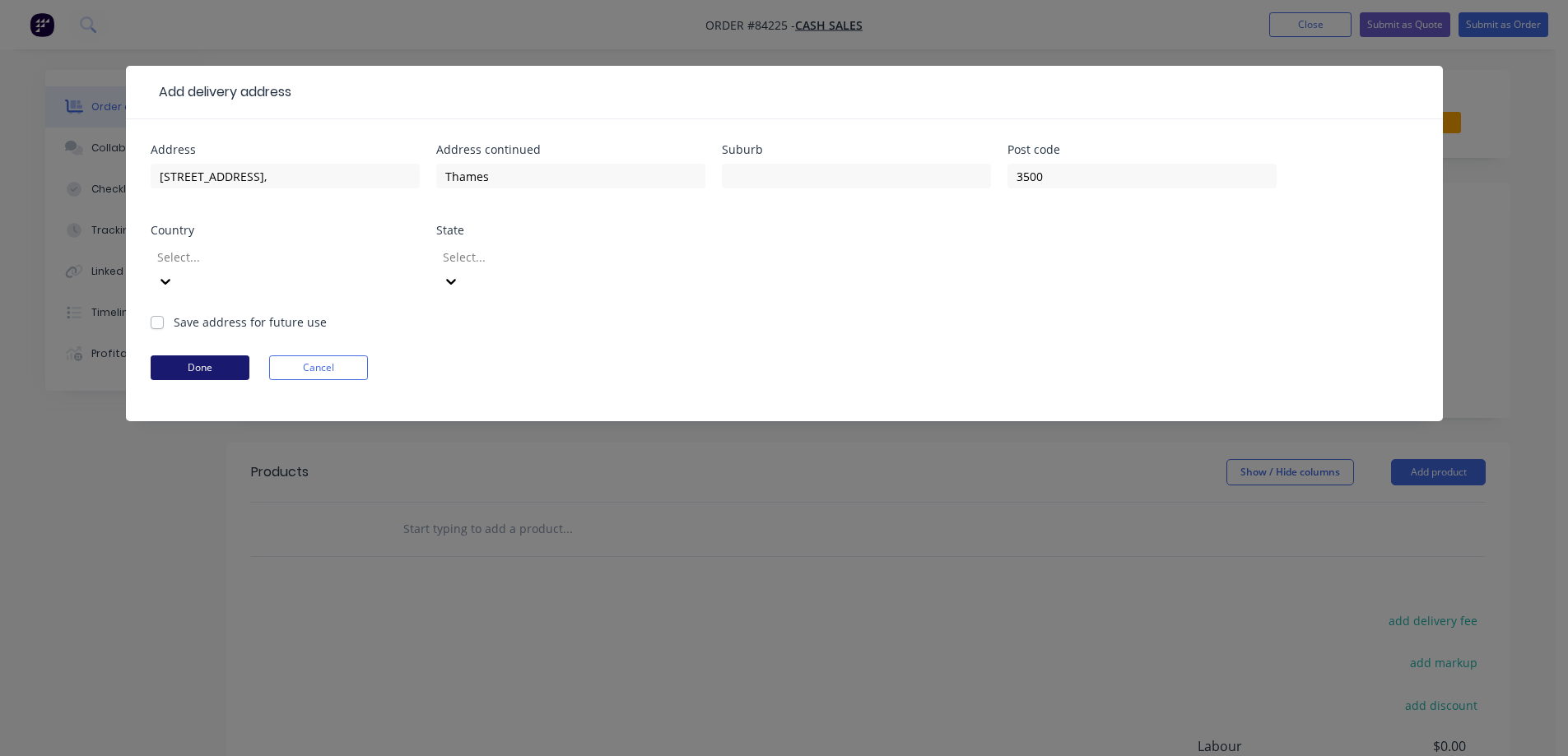
click at [215, 355] on button "Done" at bounding box center [200, 368] width 99 height 25
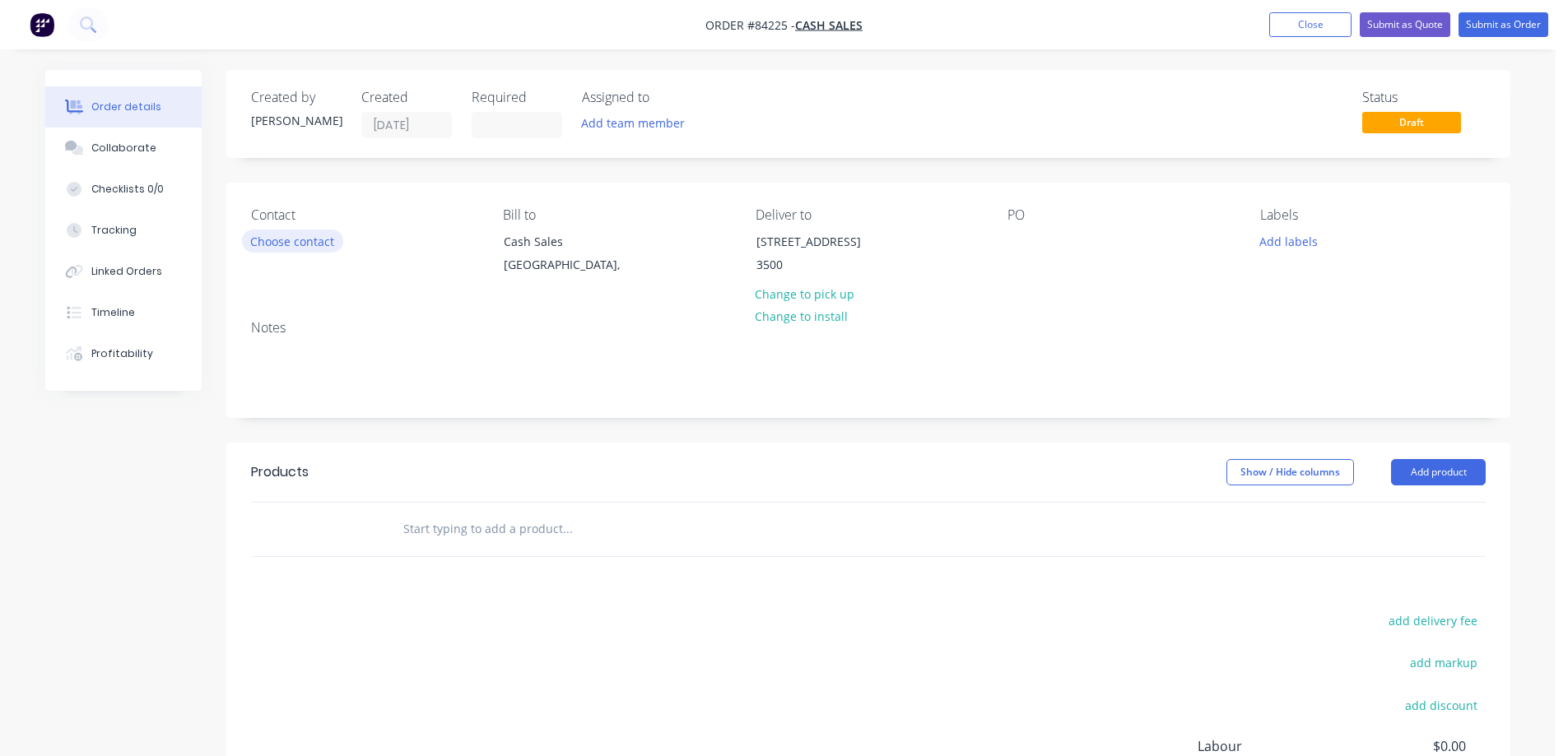
click at [335, 243] on button "Choose contact" at bounding box center [292, 240] width 101 height 22
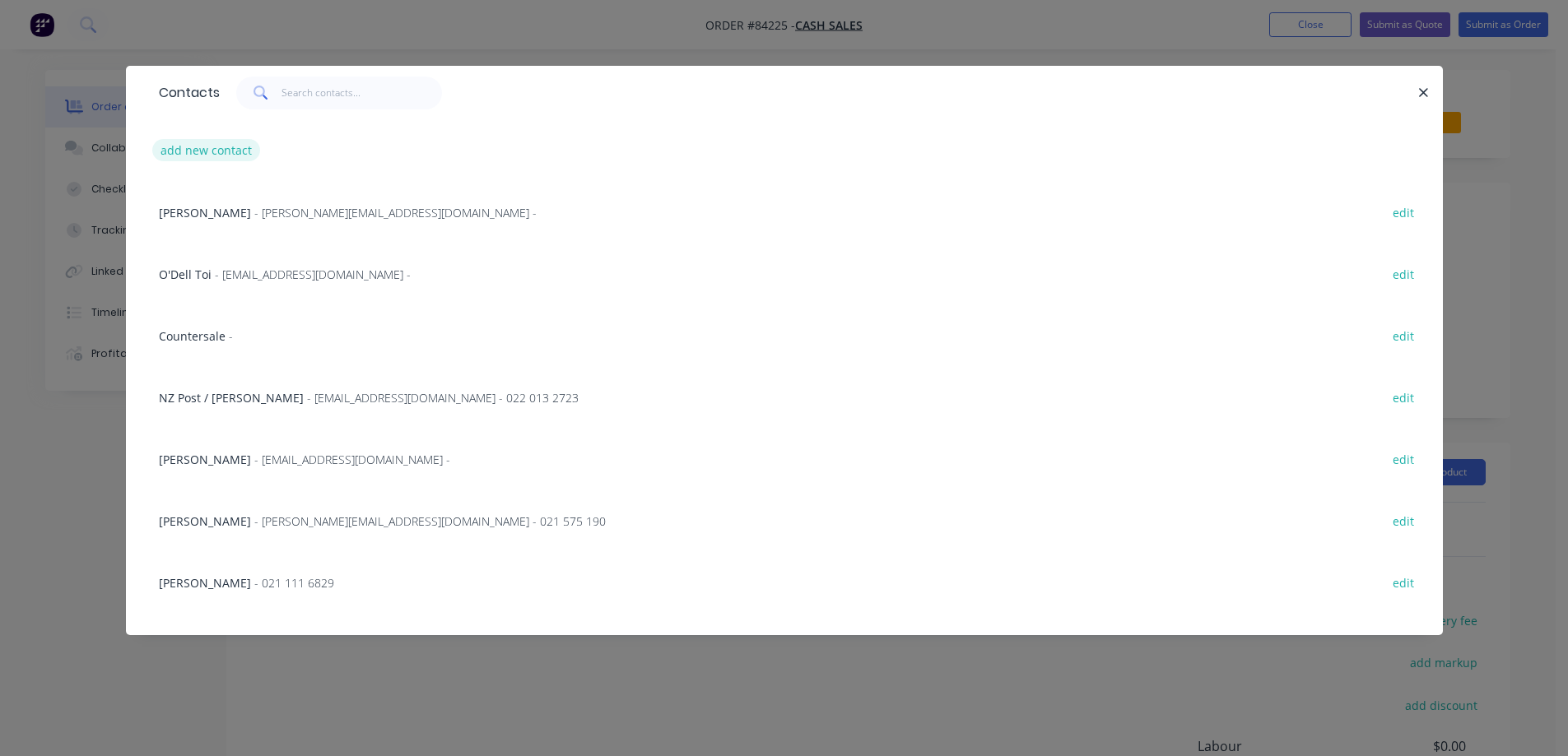
click at [214, 154] on button "add new contact" at bounding box center [207, 150] width 109 height 22
select select "NZ"
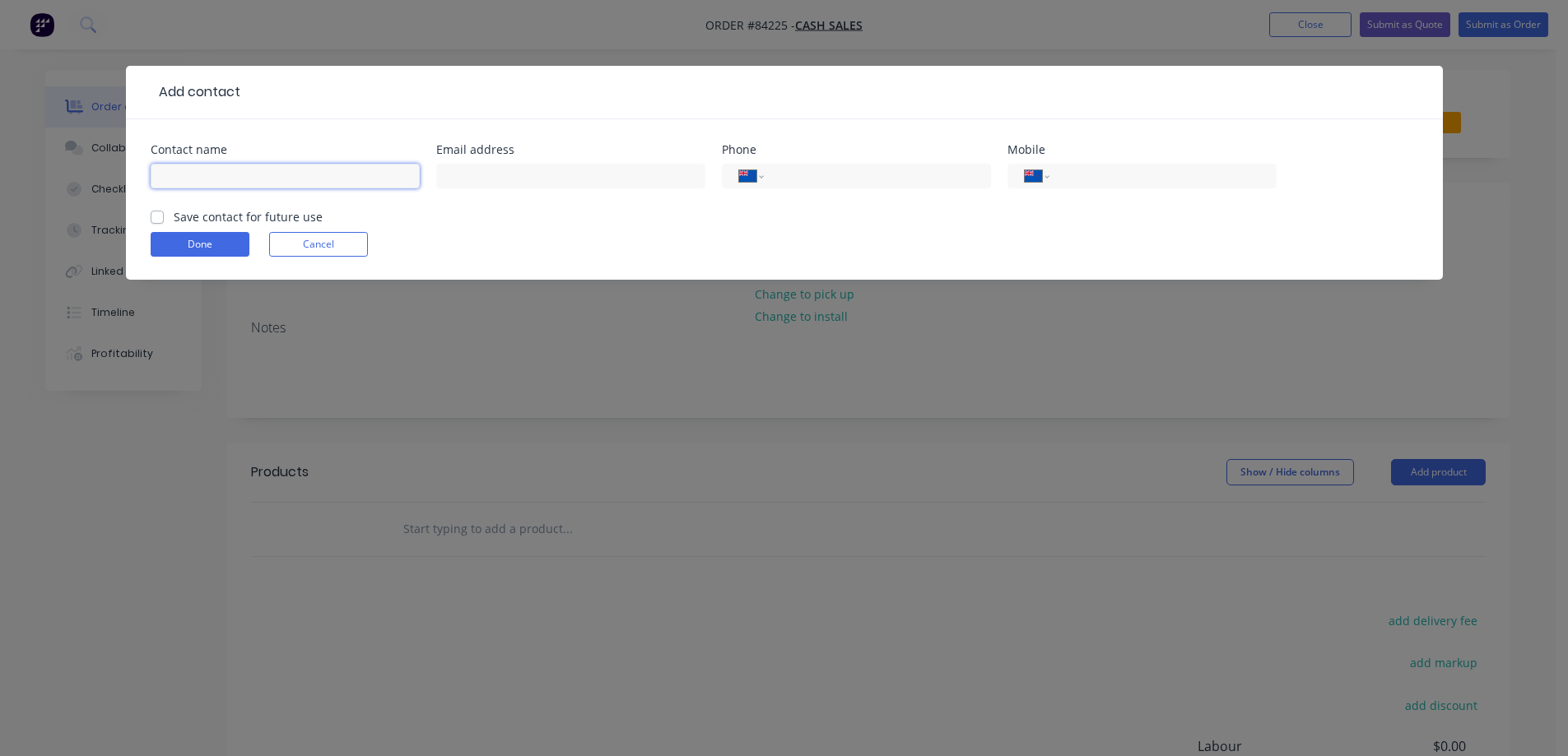
click at [225, 179] on input "text" at bounding box center [285, 176] width 269 height 25
type input "Christine Finder"
click at [296, 220] on label "Save contact for future use" at bounding box center [247, 217] width 149 height 17
click at [164, 220] on input "Save contact for future use" at bounding box center [157, 216] width 13 height 16
checkbox input "true"
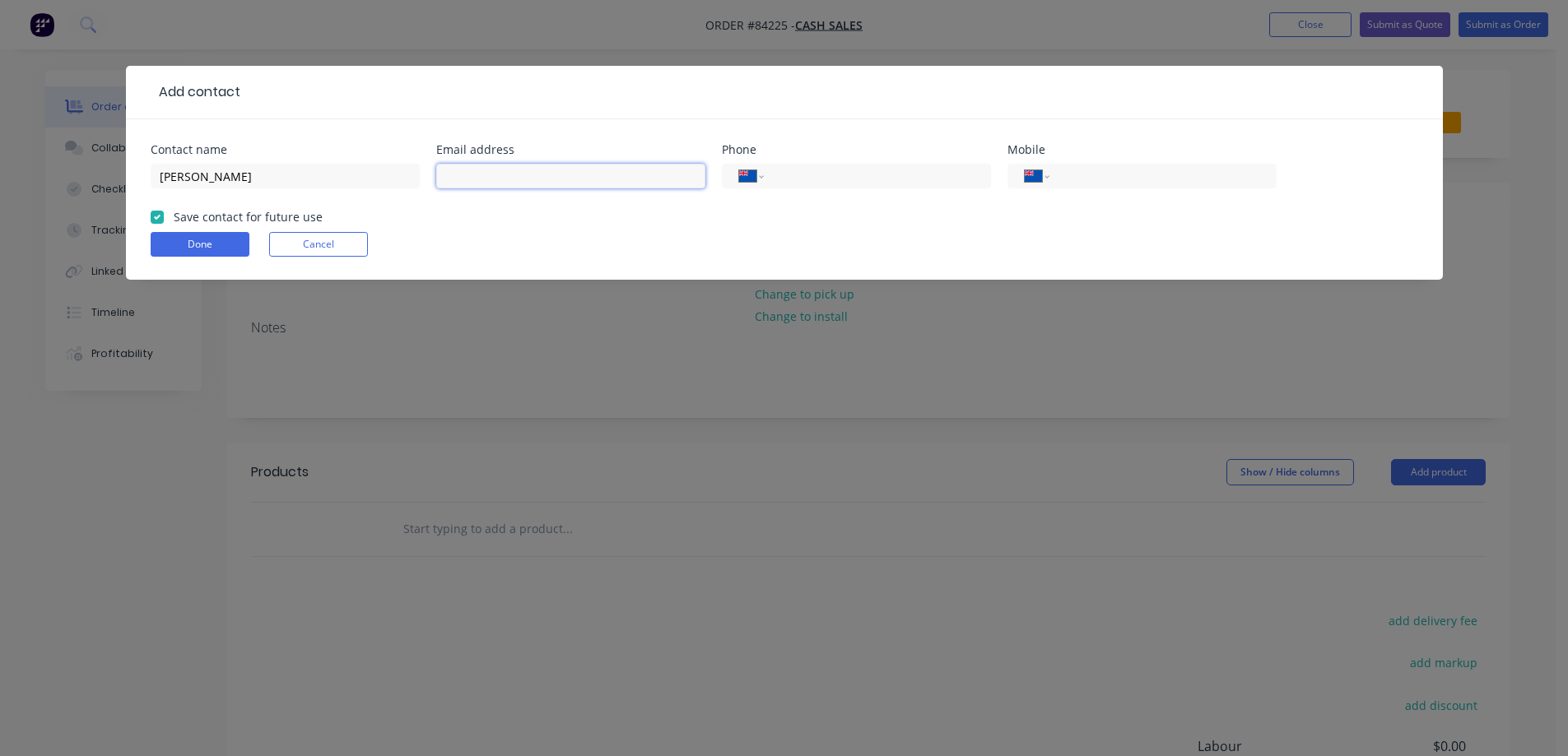
click at [470, 180] on input "text" at bounding box center [570, 176] width 269 height 25
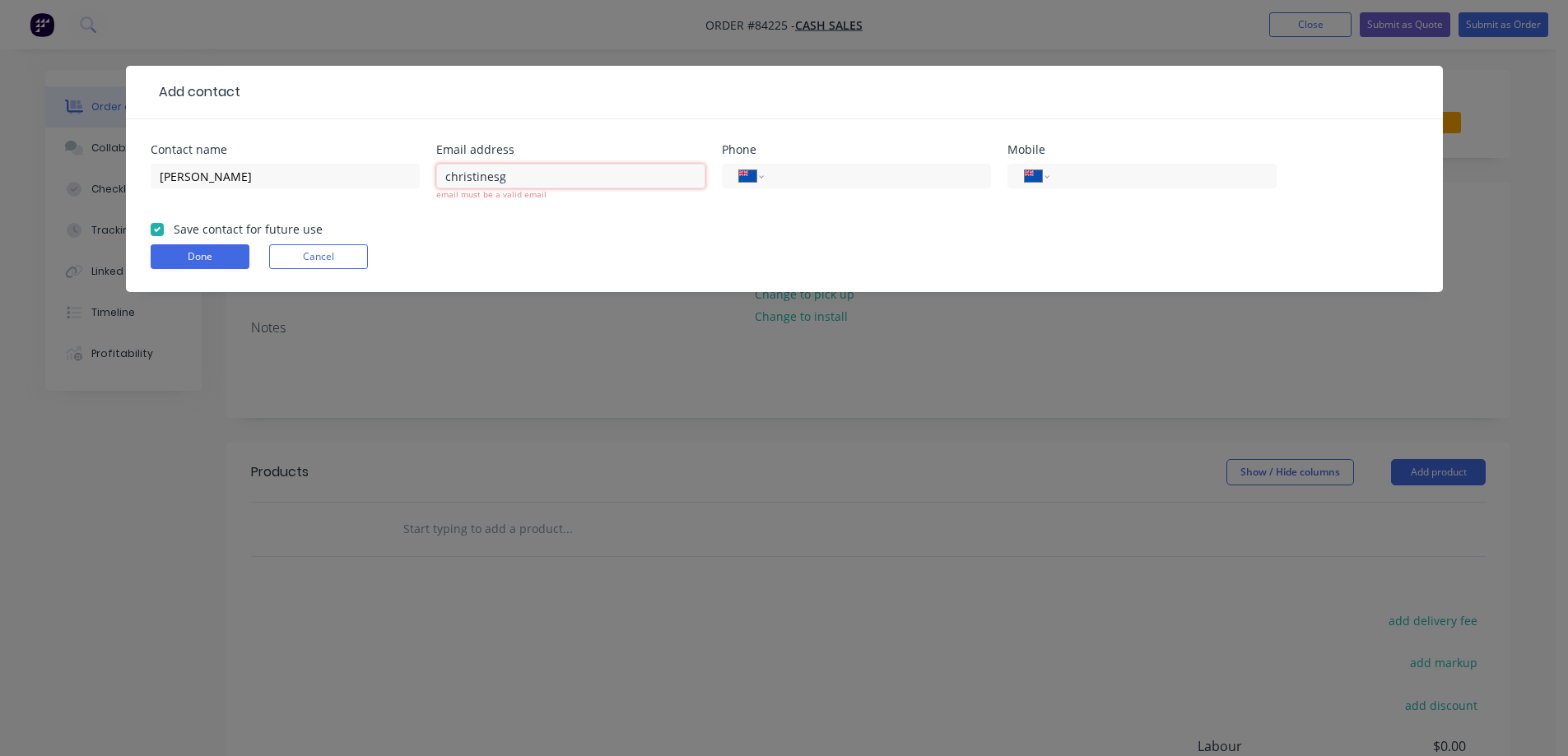
click at [499, 176] on input "christinesg" at bounding box center [570, 176] width 269 height 25
paste input "iftshop@gmail.com"
type input "christinesgiftshop@gmail.com"
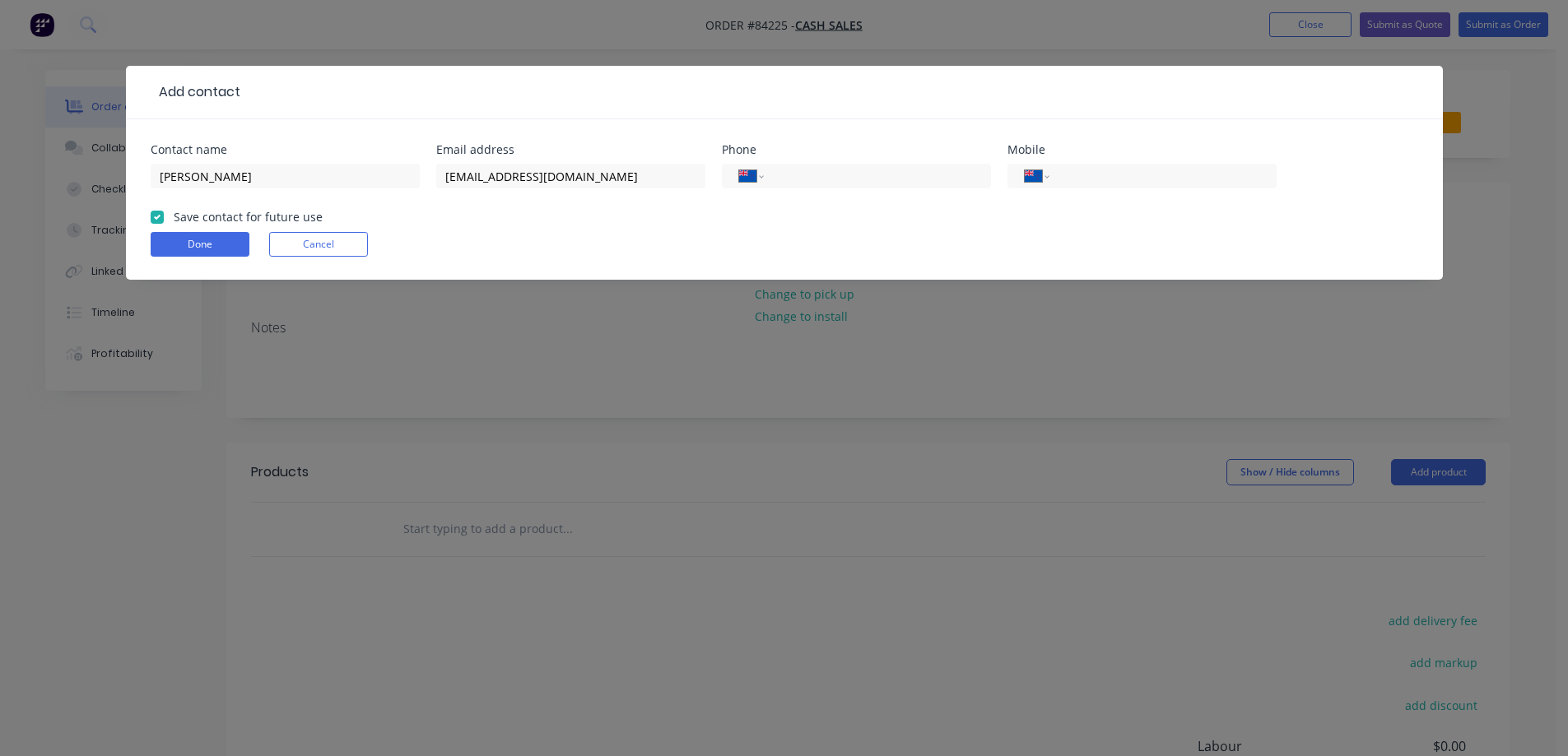
click at [524, 248] on div "Done Cancel" at bounding box center [784, 244] width 1268 height 25
click at [1114, 153] on div "Mobile" at bounding box center [1142, 150] width 269 height 11
click at [1109, 167] on input "tel" at bounding box center [1160, 176] width 198 height 19
type input "029 022 88586"
click at [164, 240] on button "Done" at bounding box center [200, 244] width 99 height 25
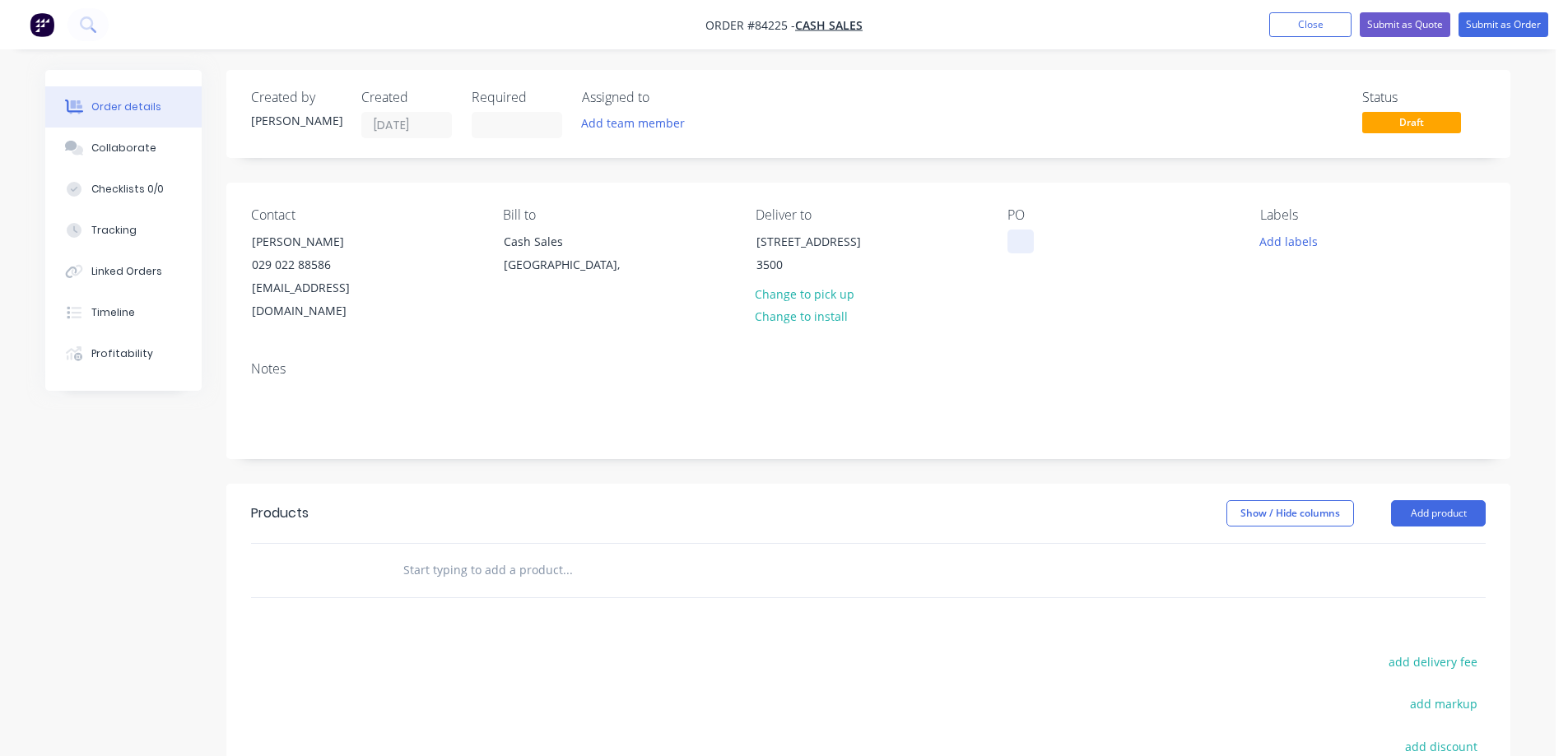
click at [1012, 241] on div at bounding box center [1020, 241] width 27 height 24
drag, startPoint x: 247, startPoint y: 238, endPoint x: 430, endPoint y: 230, distance: 183.2
click at [430, 230] on div "Contact Christine Finder 029 022 88586 christinesgiftshop@gmail.com" at bounding box center [364, 265] width 225 height 117
copy div "Christine Finder"
click at [1014, 239] on div at bounding box center [1020, 241] width 27 height 24
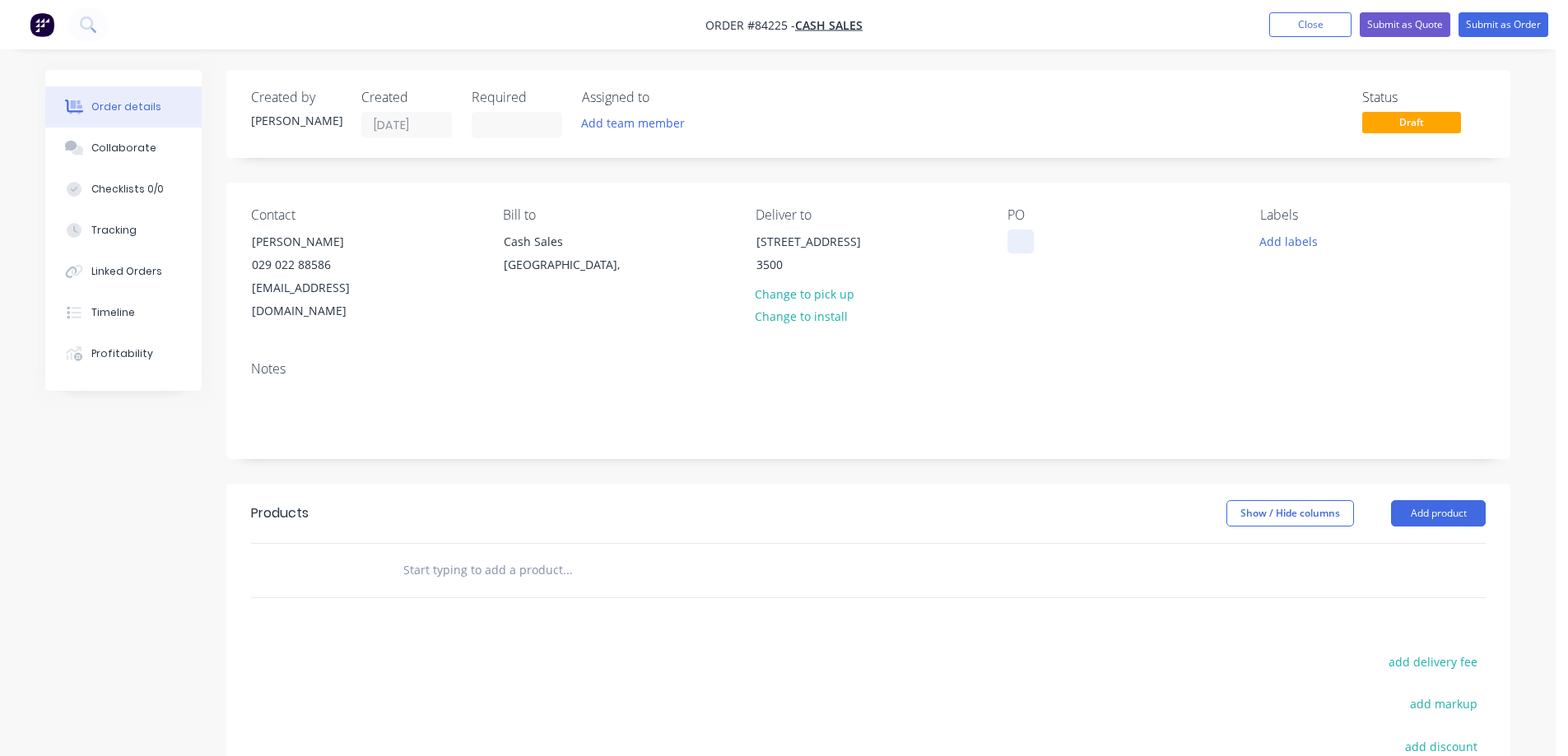
paste div
click at [545, 557] on input "text" at bounding box center [568, 570] width 330 height 33
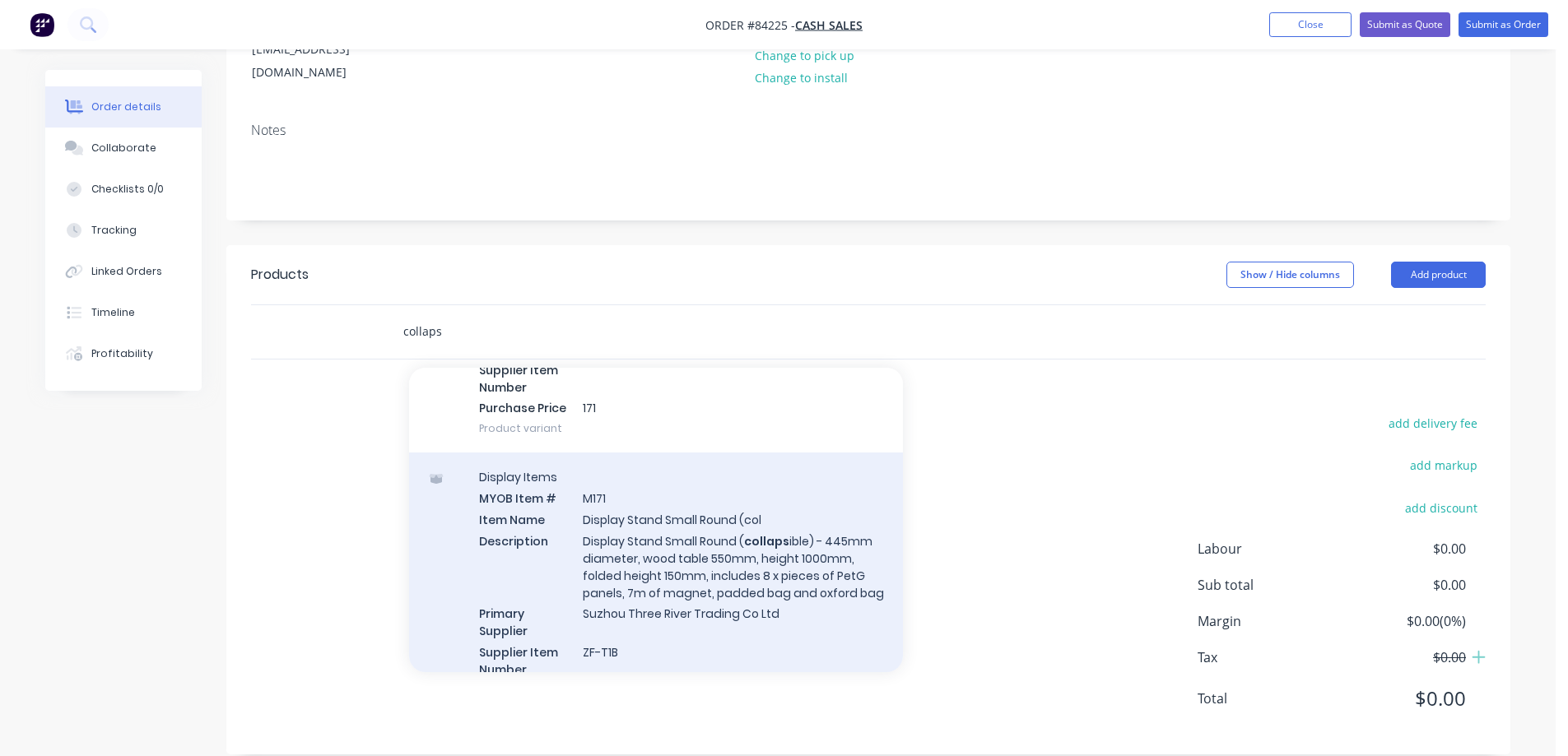
scroll to position [330, 0]
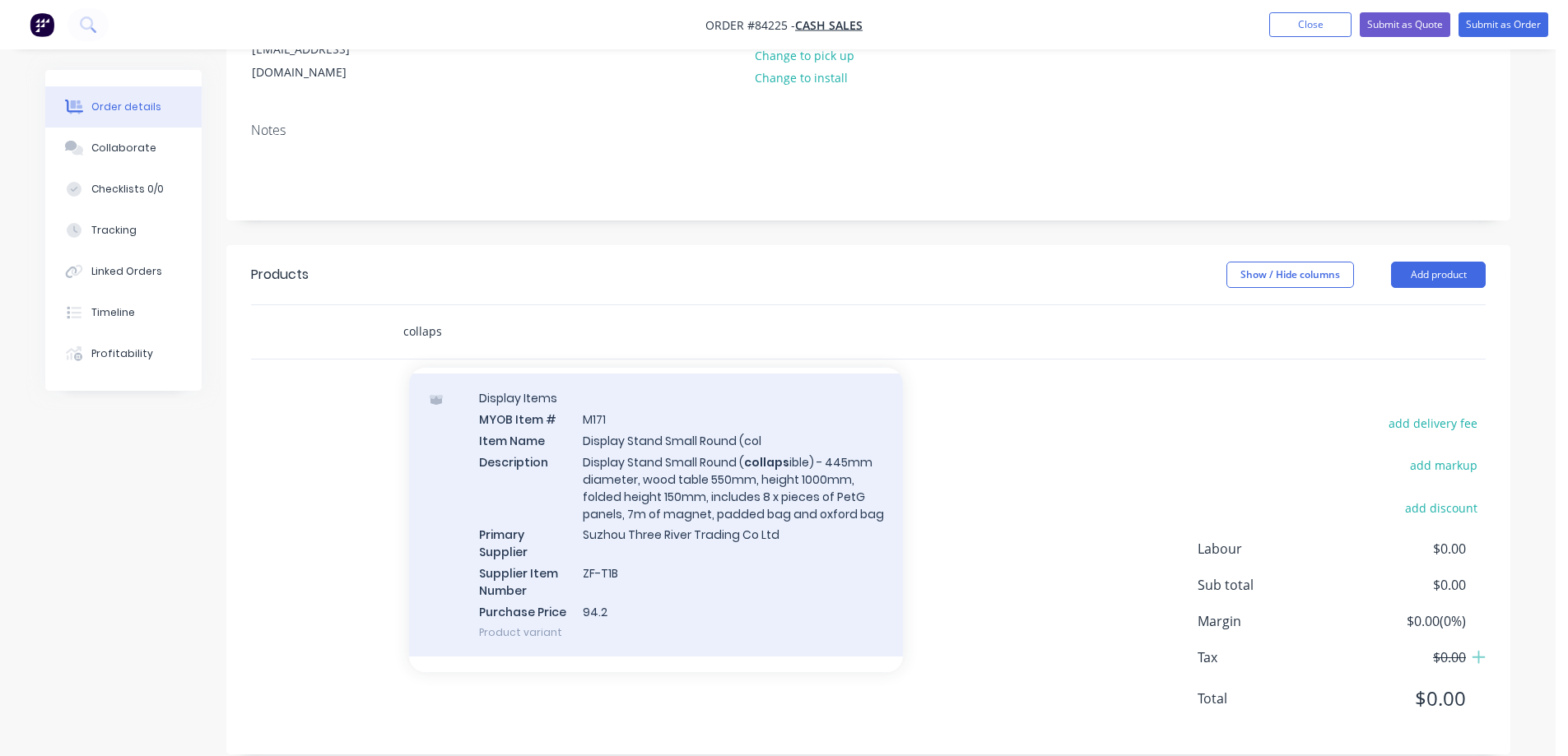
type input "collaps"
click at [782, 499] on div "Display Items MYOB Item # M171 Item Name Display Stand Small Round (col Descrip…" at bounding box center [656, 514] width 494 height 283
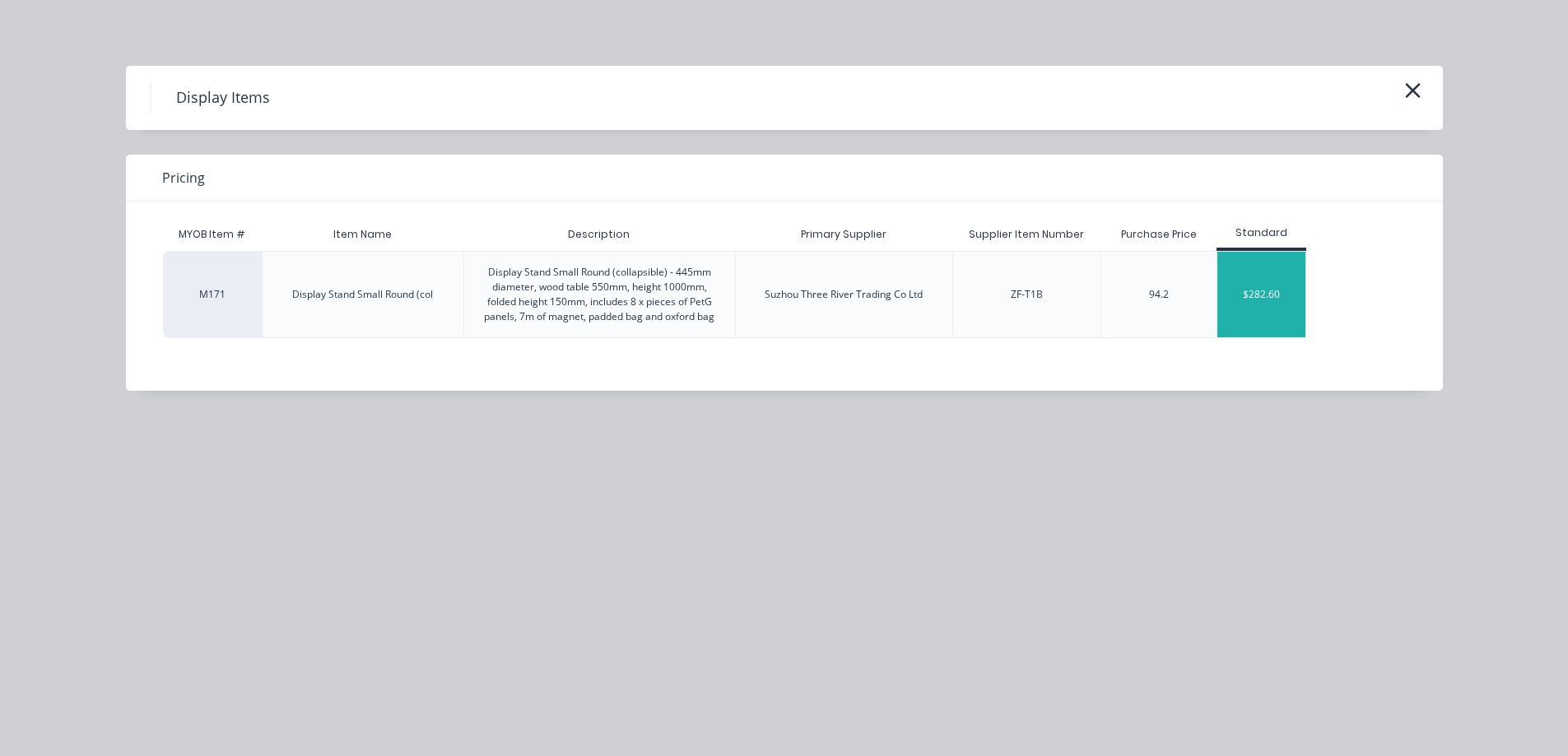
click at [1283, 286] on div "$282.60" at bounding box center [1261, 295] width 88 height 85
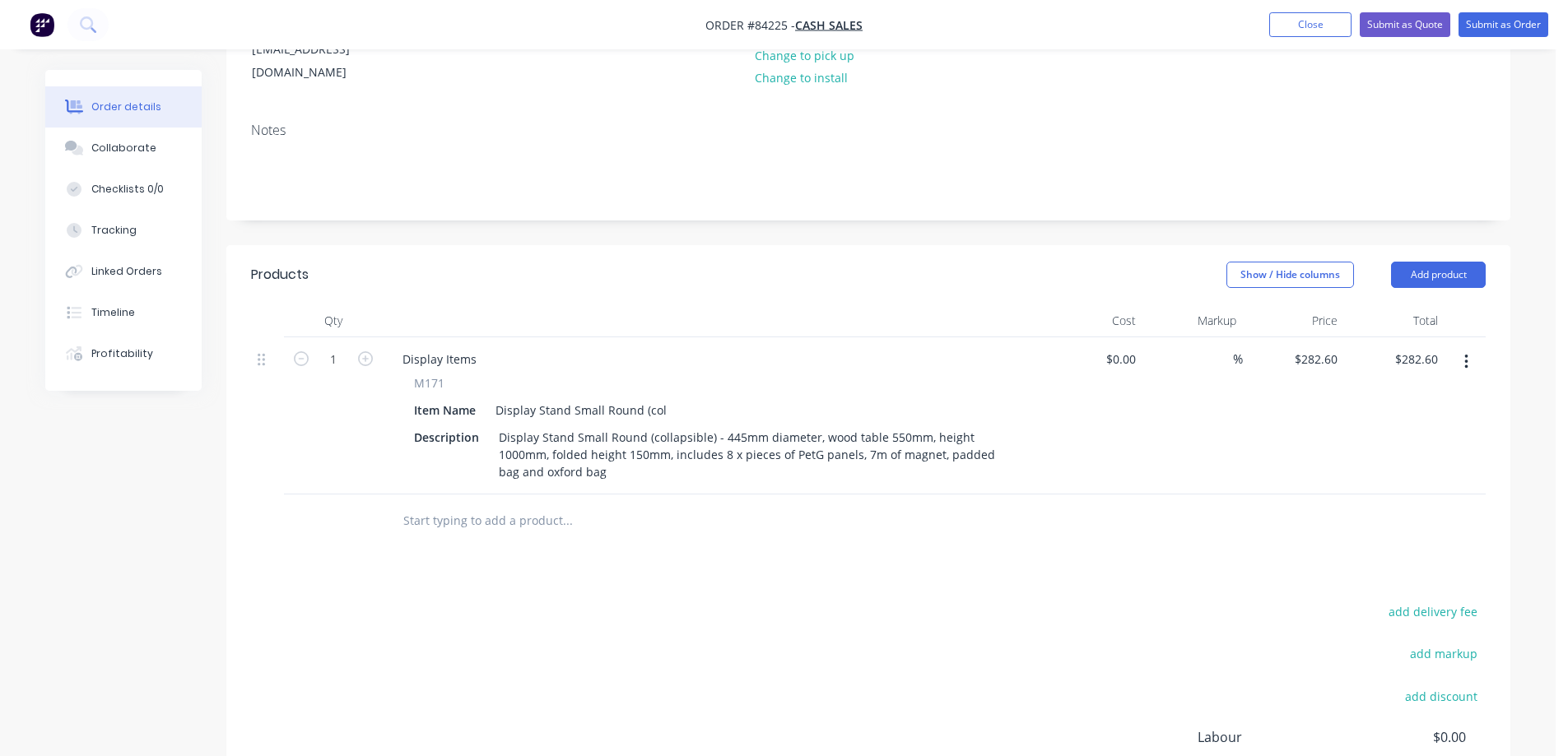
click at [430, 374] on span "M171" at bounding box center [429, 383] width 30 height 17
copy span "M171"
click at [427, 348] on div "Display Items" at bounding box center [440, 359] width 100 height 24
paste div
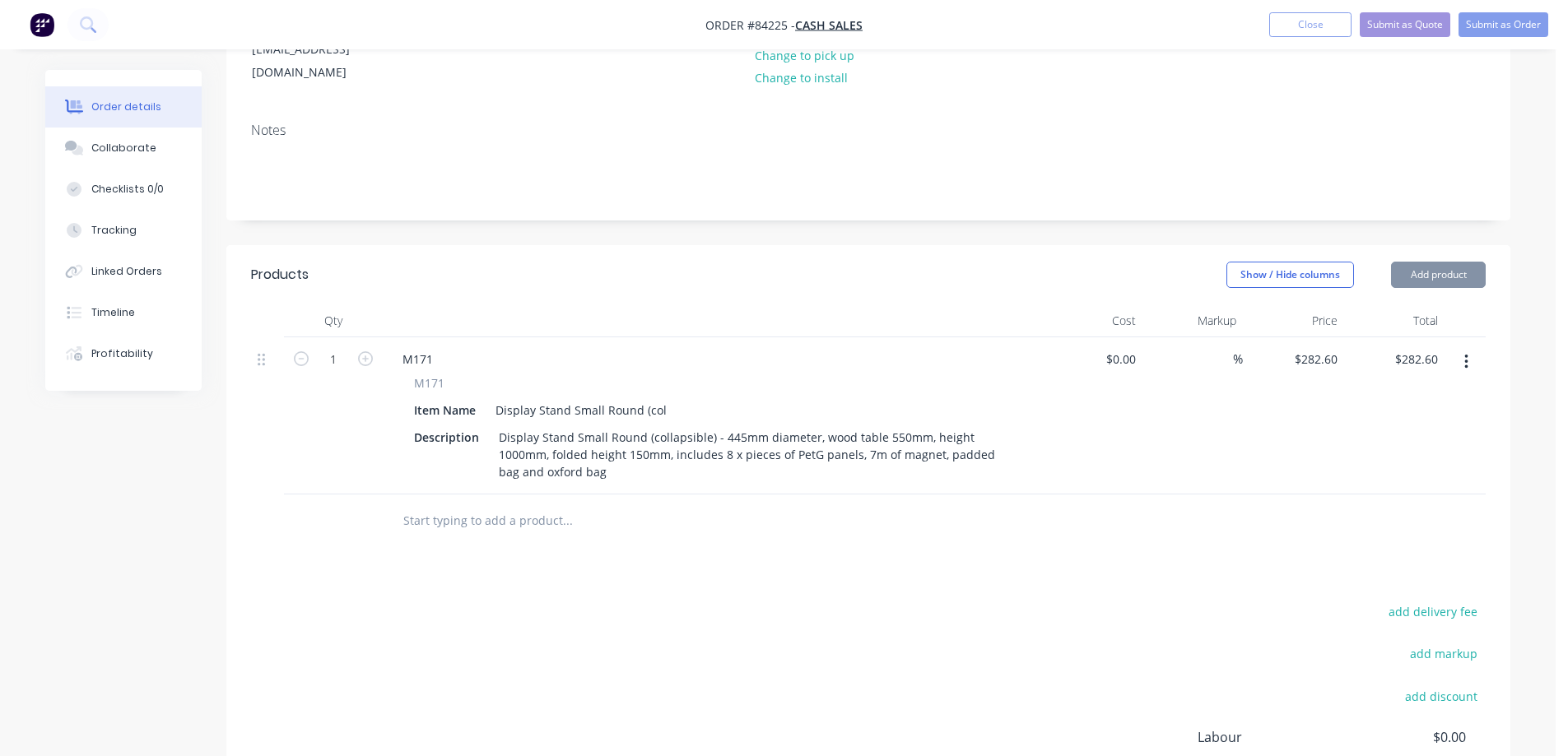
click at [657, 609] on div "add delivery fee add markup add discount Labour $0.00 Sub total $282.60 Margin …" at bounding box center [868, 759] width 1235 height 317
click at [1303, 348] on div "282.6 $282.60" at bounding box center [1315, 359] width 58 height 24
type input "$162.49"
click at [1272, 521] on div at bounding box center [868, 521] width 1235 height 53
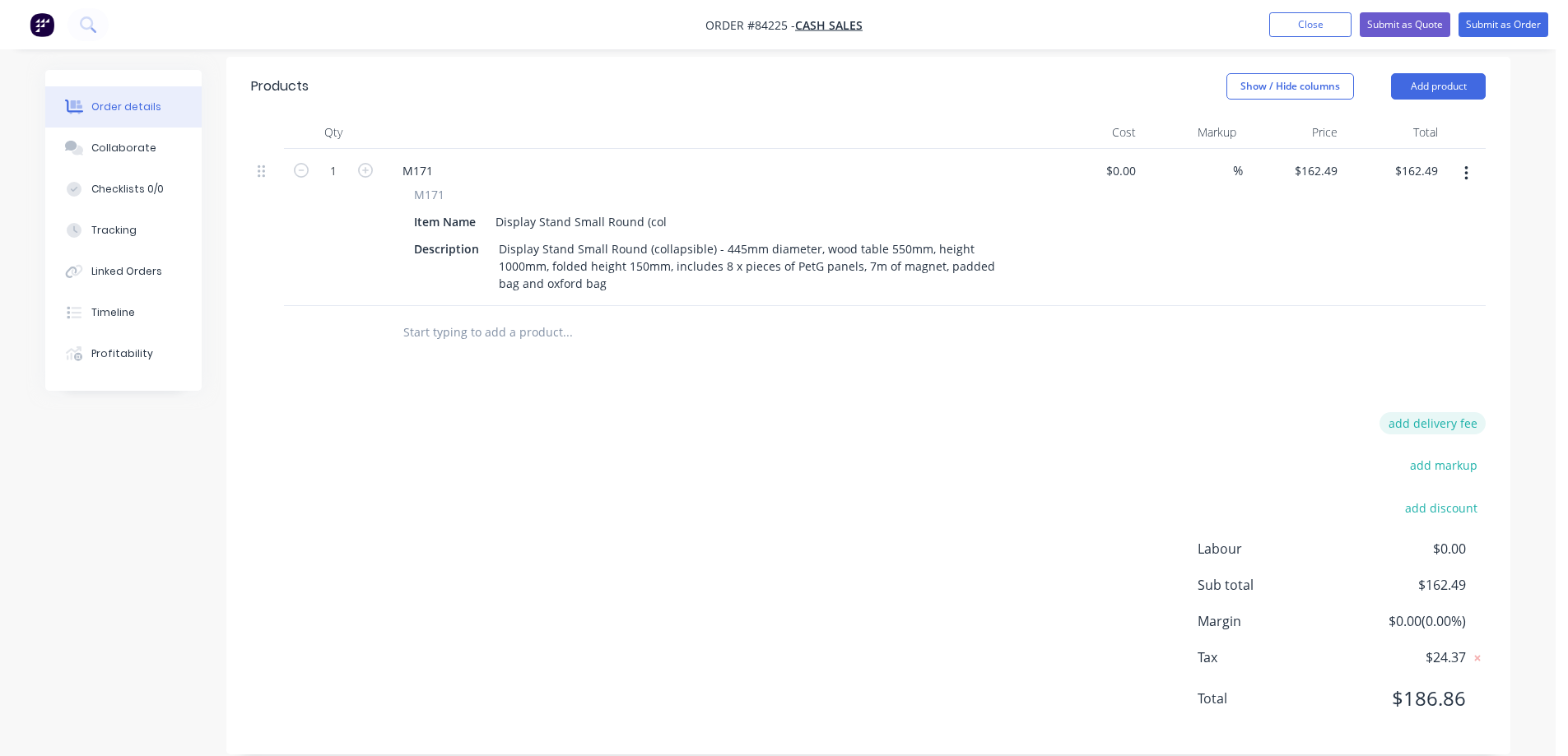
click at [1411, 412] on button "add delivery fee" at bounding box center [1433, 423] width 106 height 22
type input "35"
click at [1208, 418] on div "Delivery fee Delivery fee Delivery fee name (Optional) 35 35 $0 add markup add …" at bounding box center [868, 574] width 1235 height 314
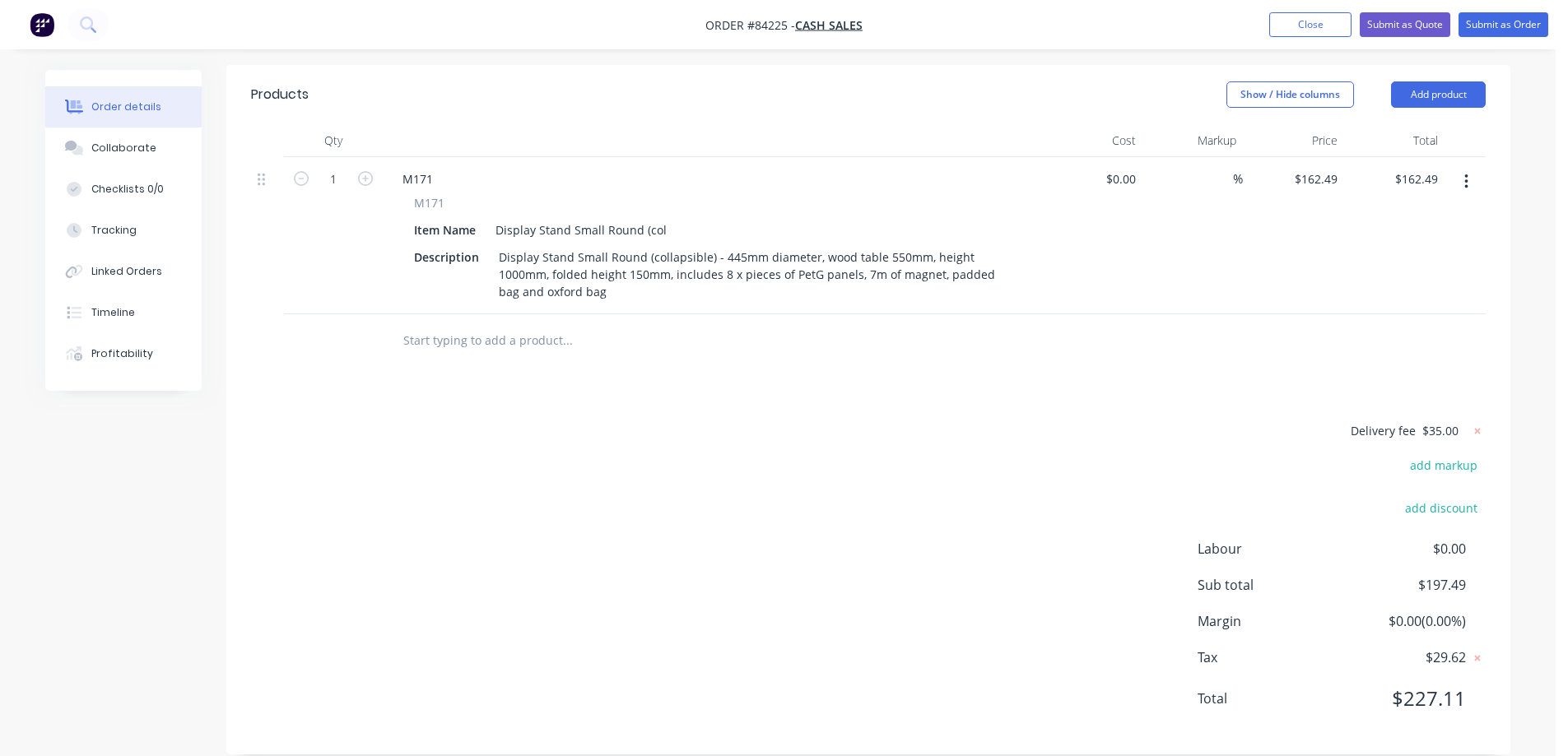
click at [612, 504] on div "Delivery fee $35.00 add markup add discount Labour $0.00 Sub total $197.49 Marg…" at bounding box center [868, 575] width 1235 height 310
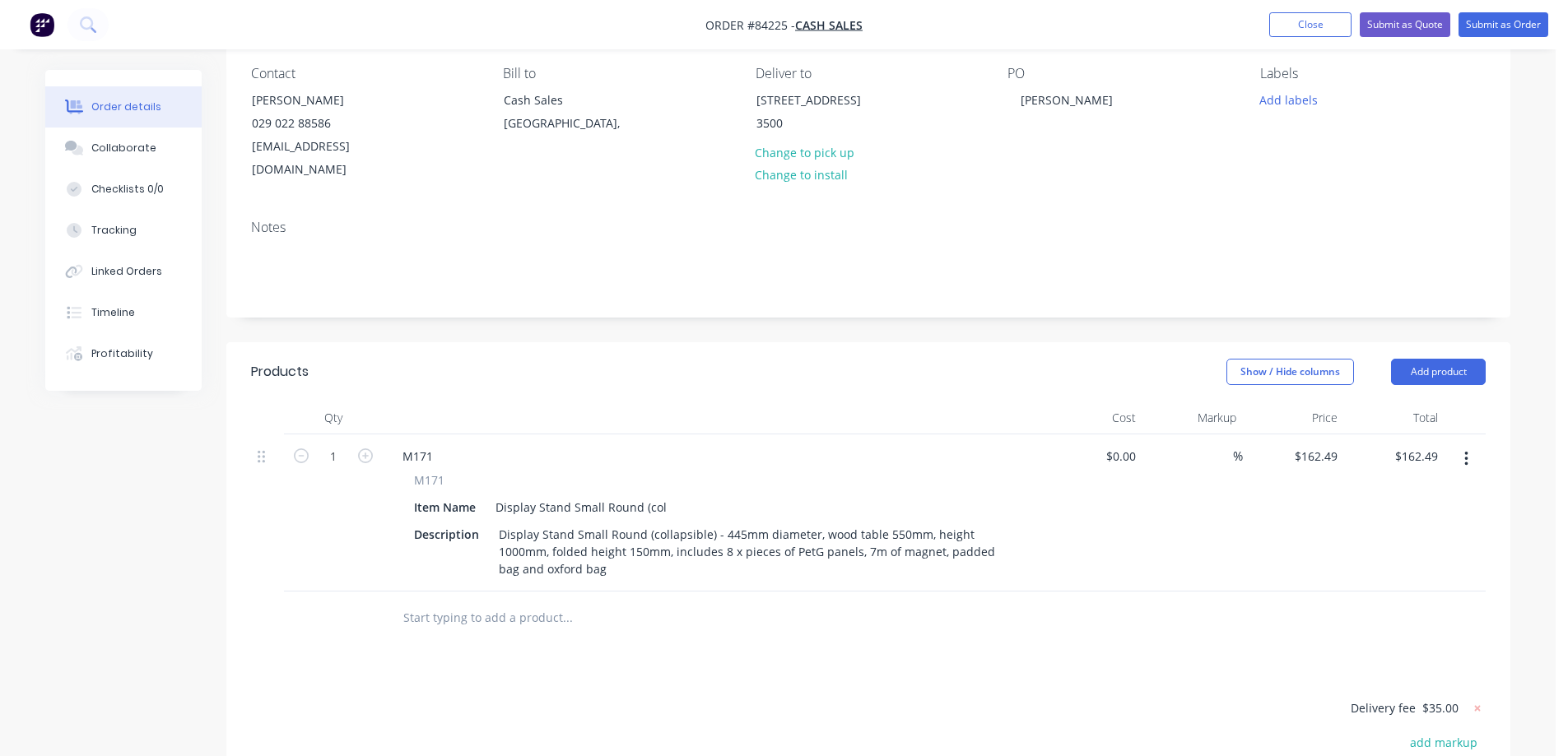
scroll to position [0, 0]
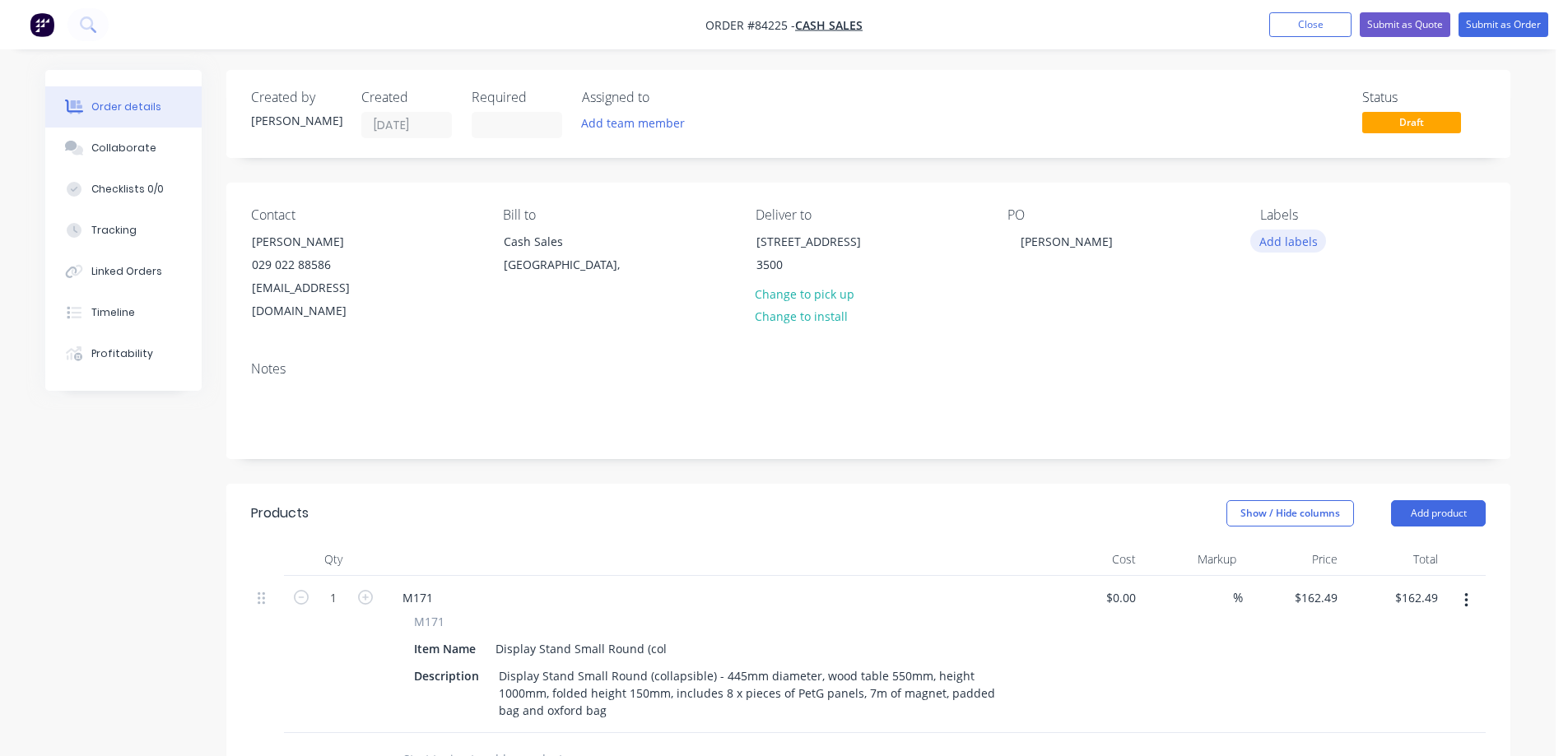
click at [1273, 241] on button "Add labels" at bounding box center [1289, 240] width 76 height 22
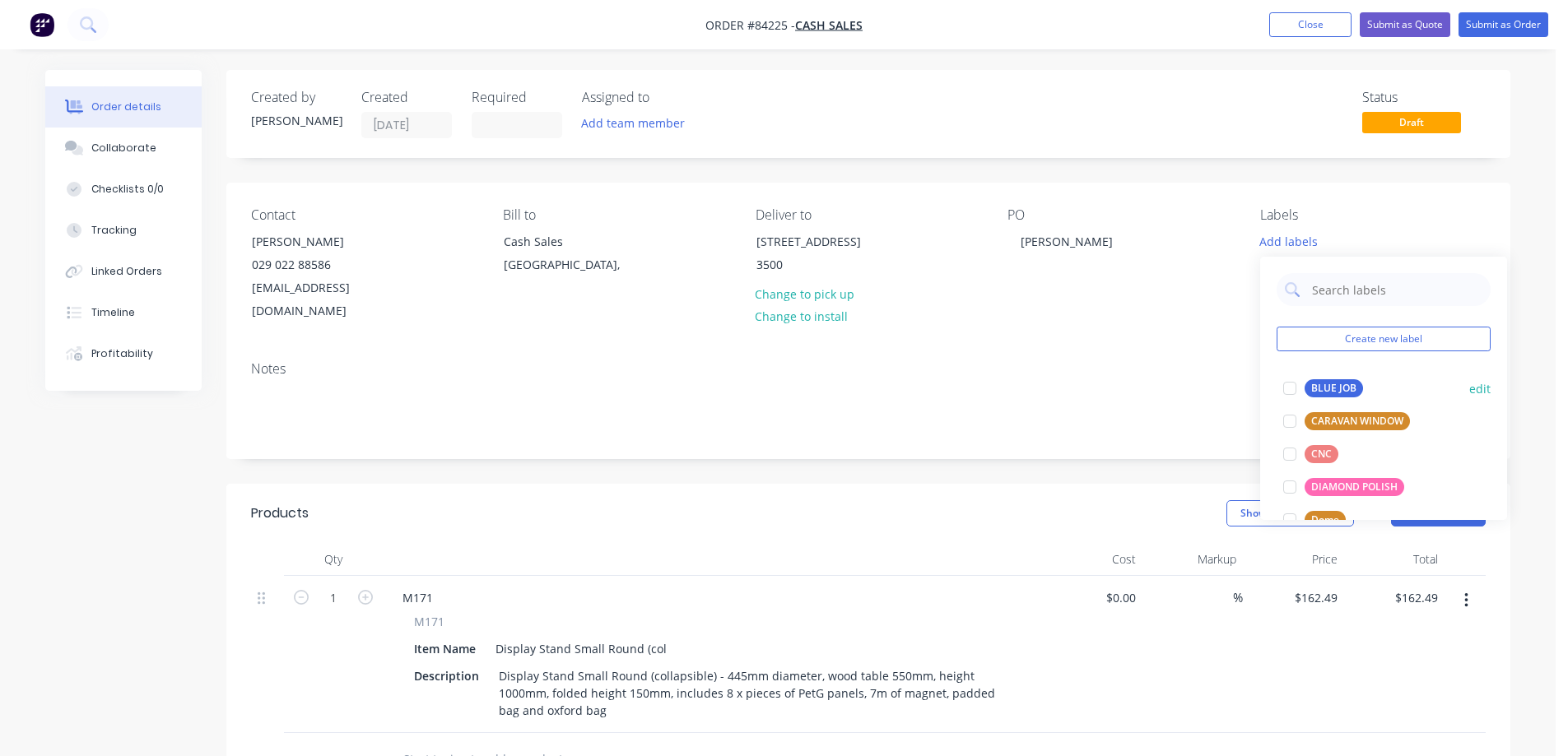
click at [1303, 395] on div at bounding box center [1289, 388] width 33 height 33
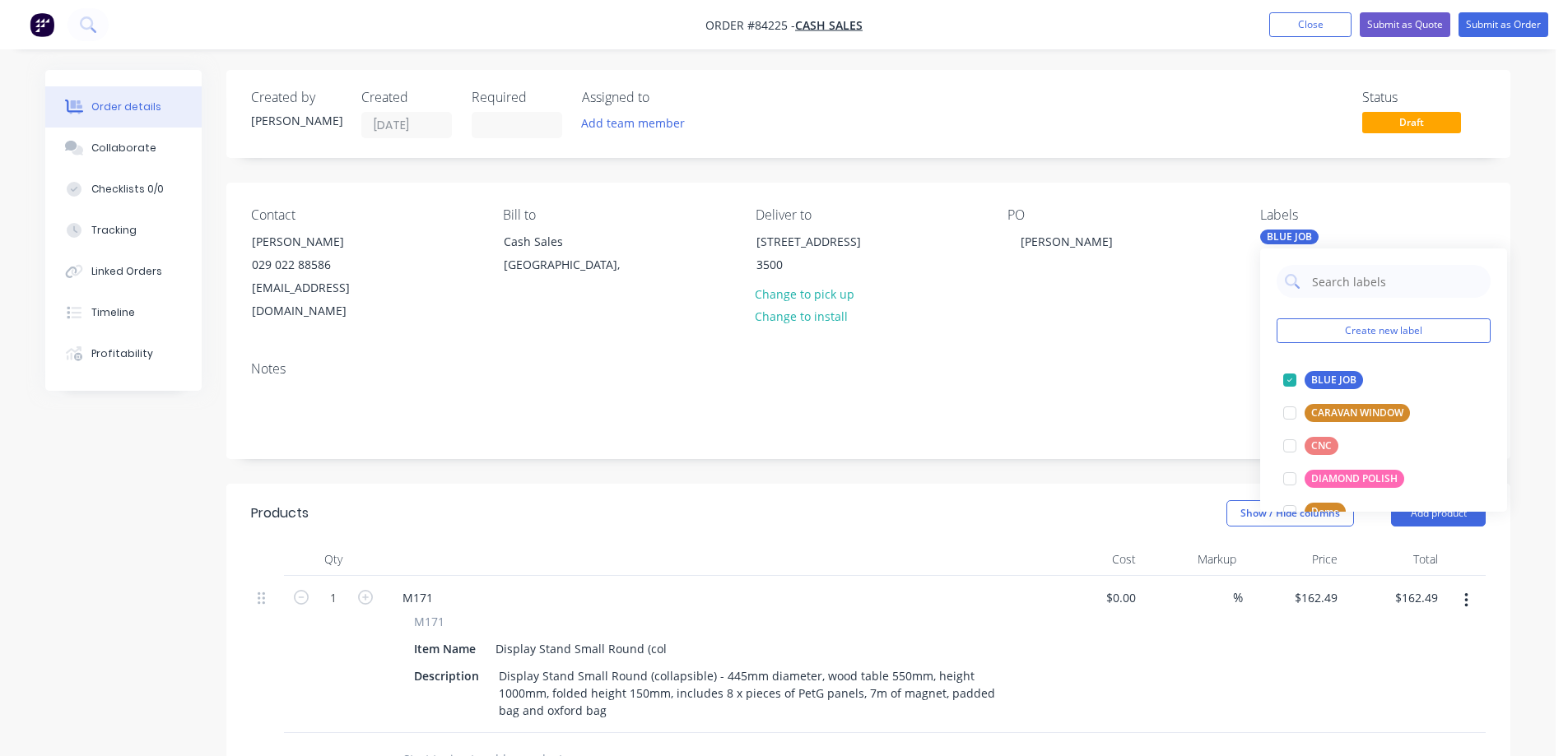
click at [1282, 236] on div "BLUE JOB" at bounding box center [1289, 237] width 59 height 15
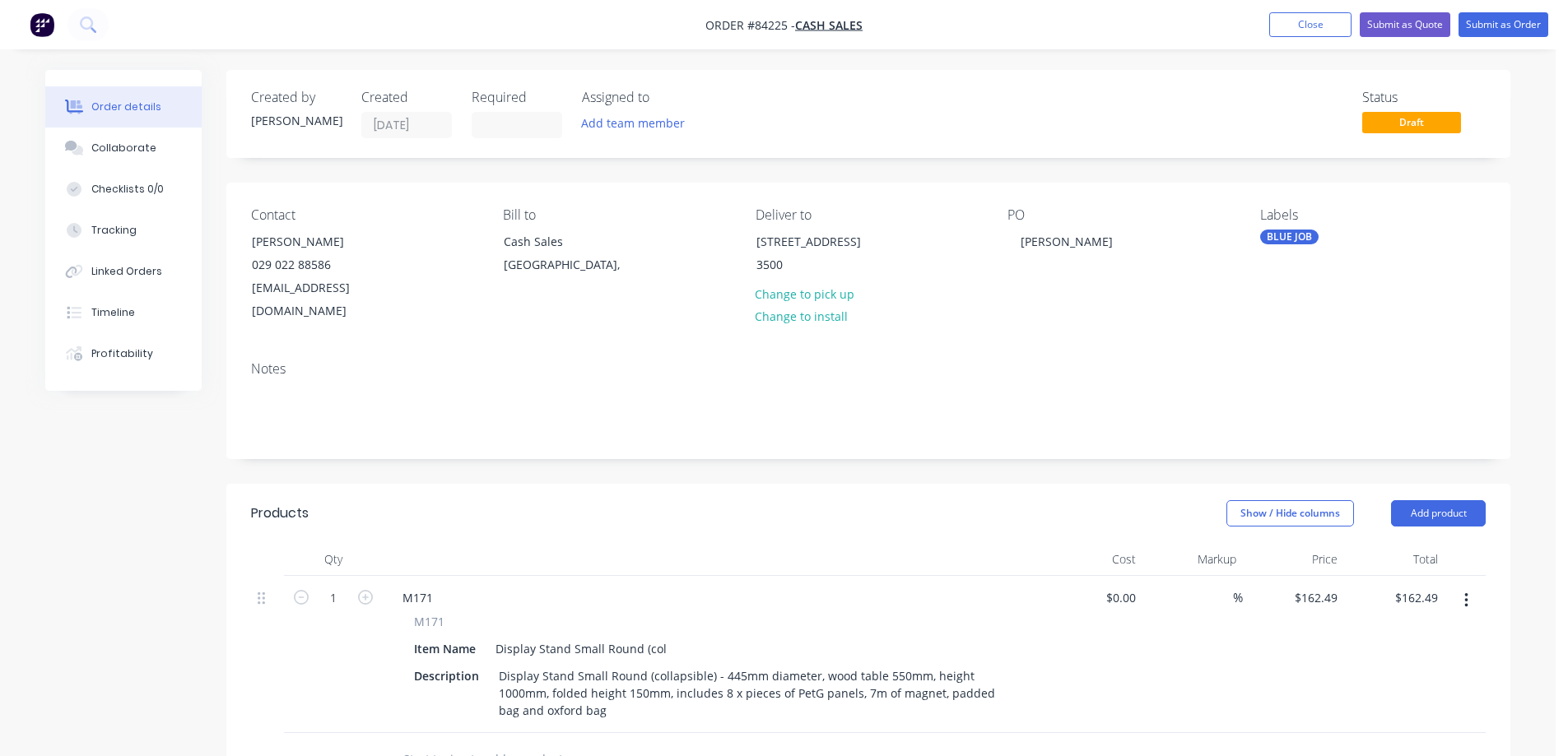
click at [1296, 225] on div "Labels BLUE JOB" at bounding box center [1373, 265] width 225 height 117
click at [1281, 231] on div "BLUE JOB" at bounding box center [1289, 237] width 59 height 15
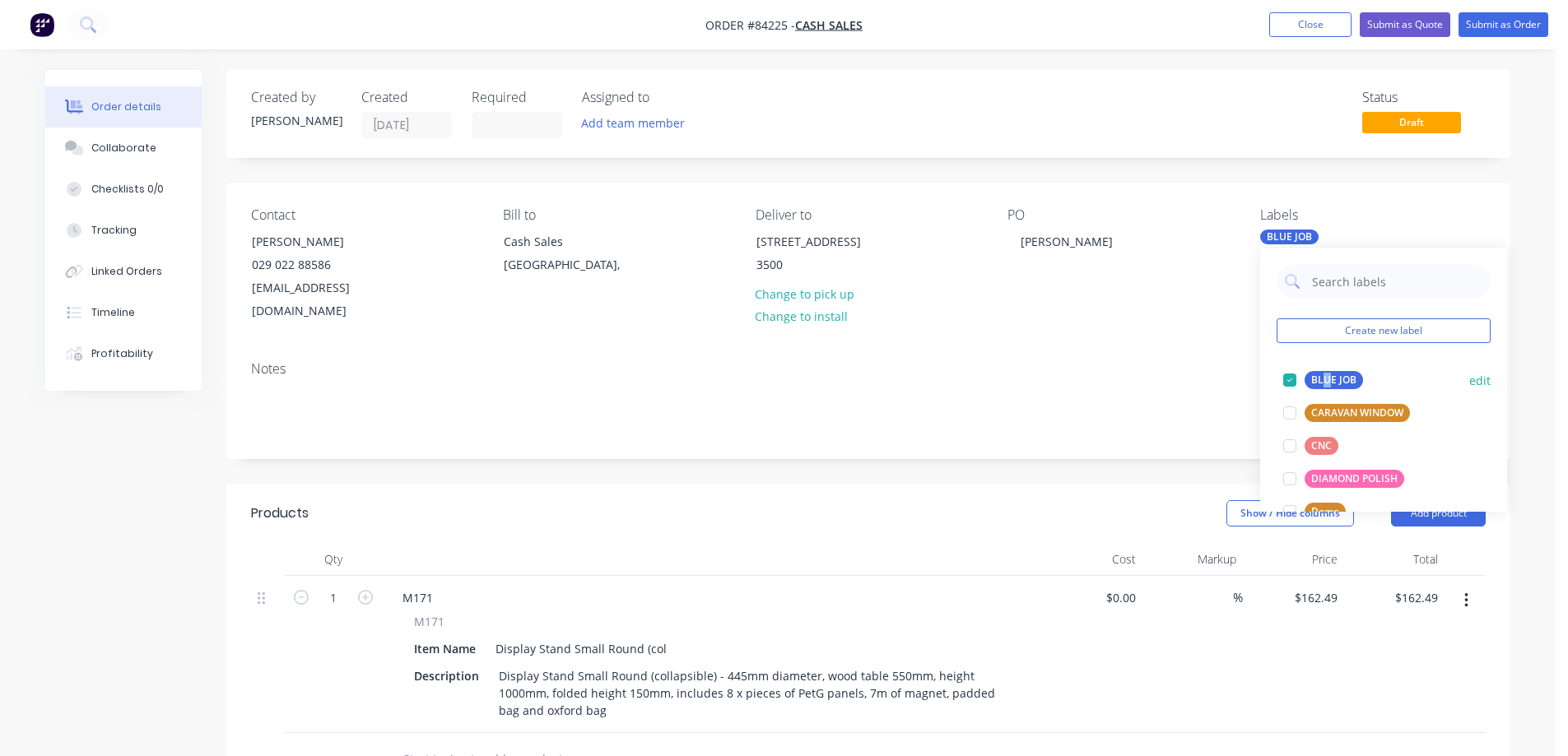
click at [1327, 368] on div "BLUE JOB edit" at bounding box center [1384, 380] width 214 height 33
click at [1345, 385] on div "BLUE JOB" at bounding box center [1334, 380] width 59 height 18
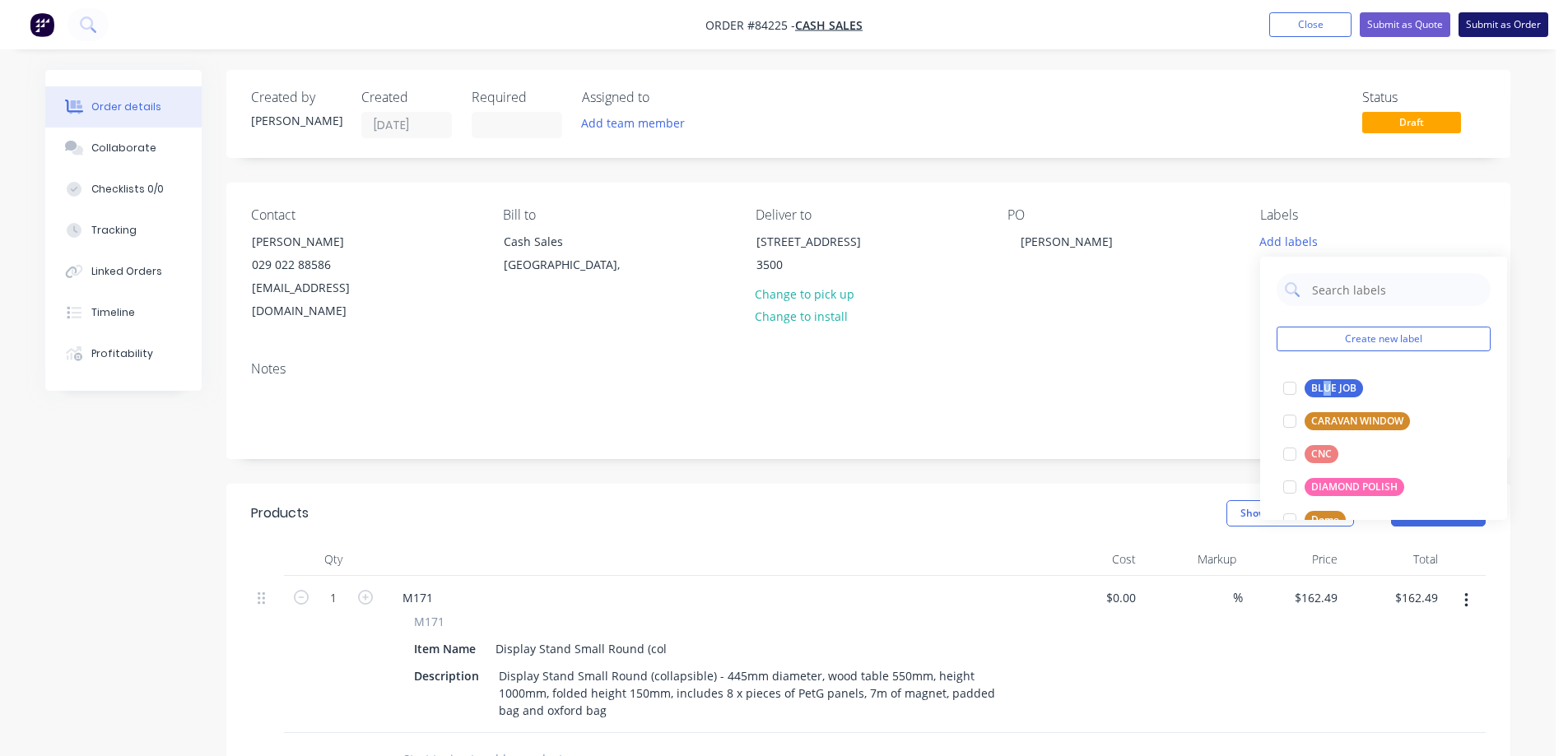
click at [1535, 22] on button "Submit as Order" at bounding box center [1504, 25] width 90 height 25
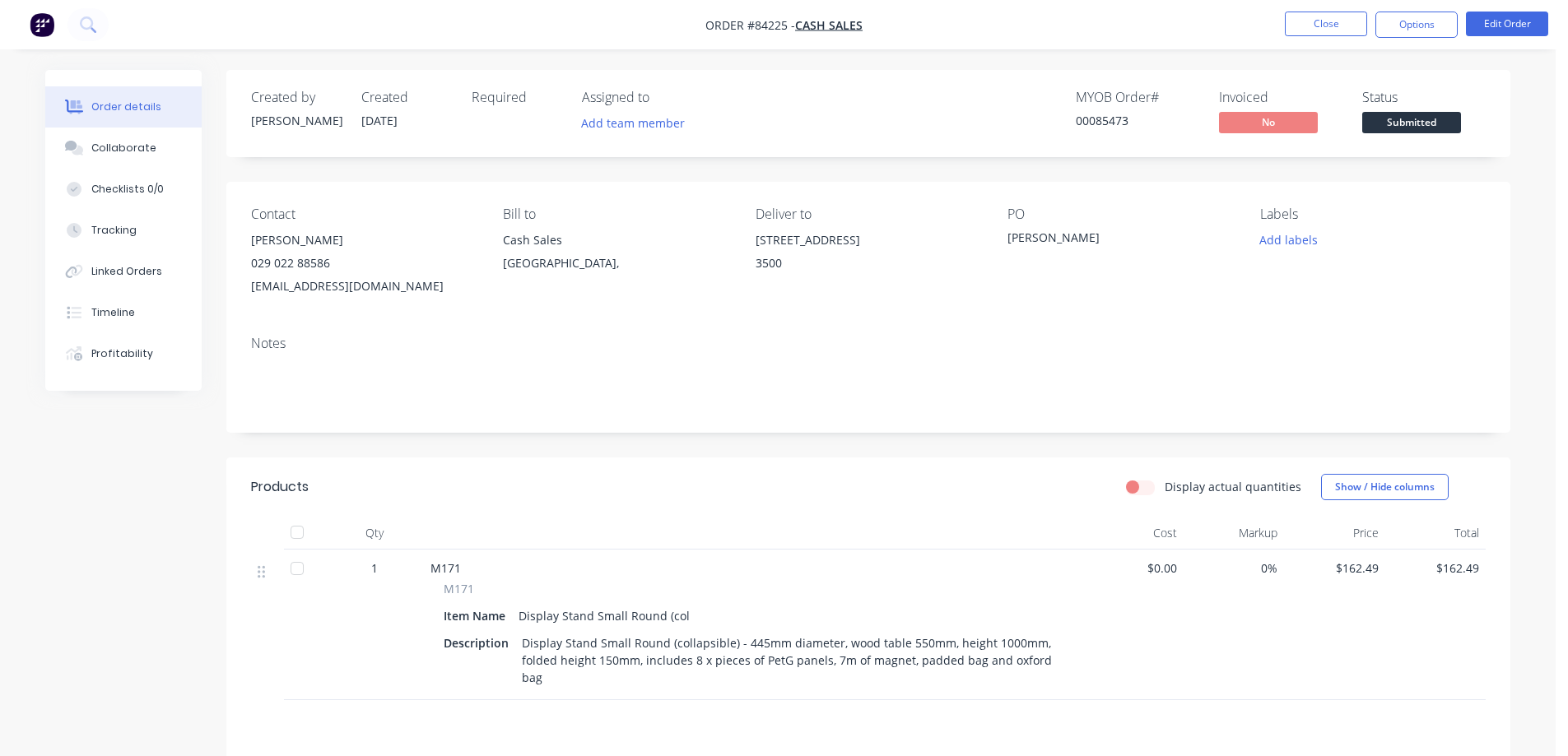
drag, startPoint x: 31, startPoint y: 328, endPoint x: 44, endPoint y: 327, distance: 13.0
click at [31, 327] on div "Order details Collaborate Checklists 0/0 Tracking Linked Orders Timeline Profit…" at bounding box center [777, 549] width 1498 height 960
click at [1412, 15] on button "Options" at bounding box center [1416, 25] width 82 height 27
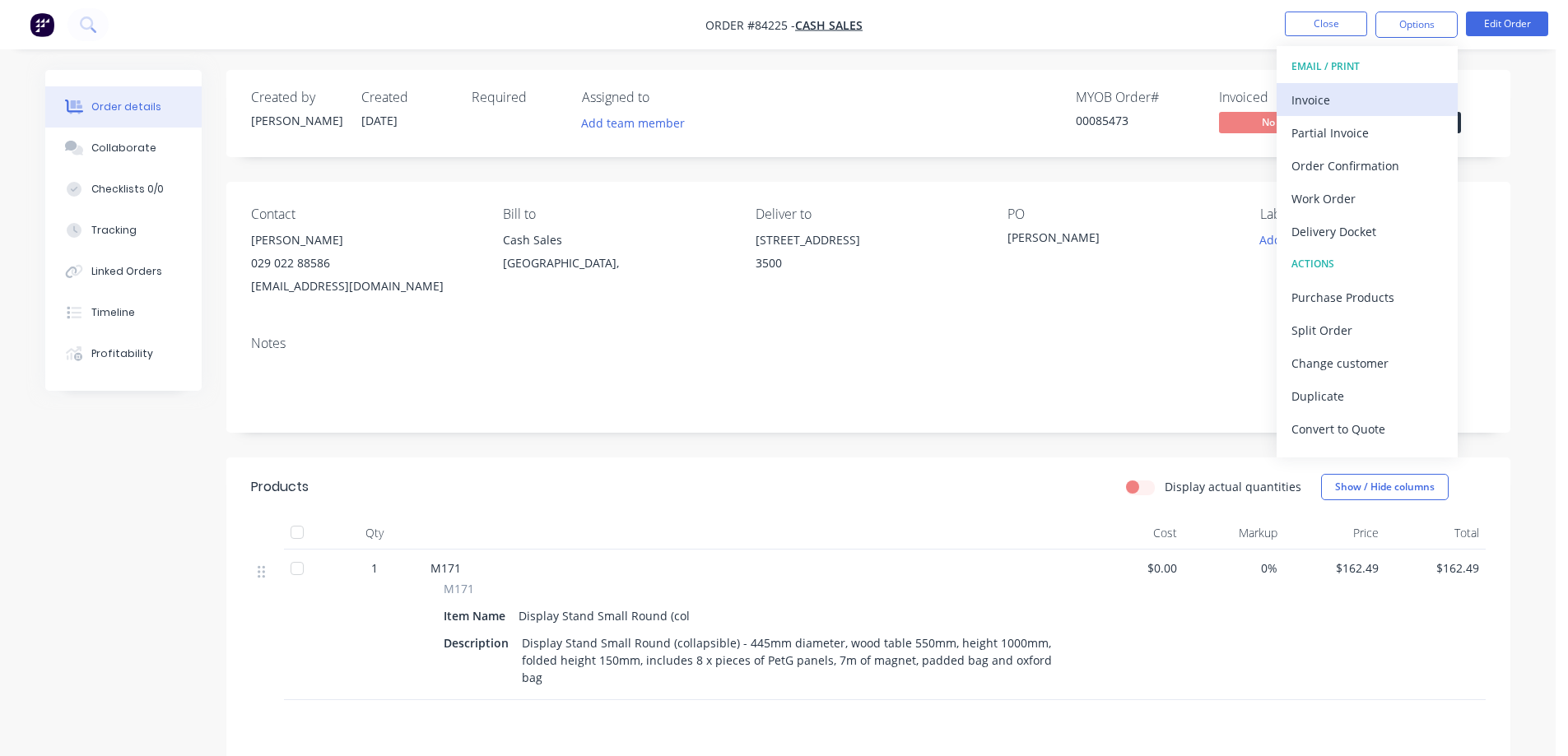
click at [1383, 95] on div "Invoice" at bounding box center [1367, 99] width 152 height 24
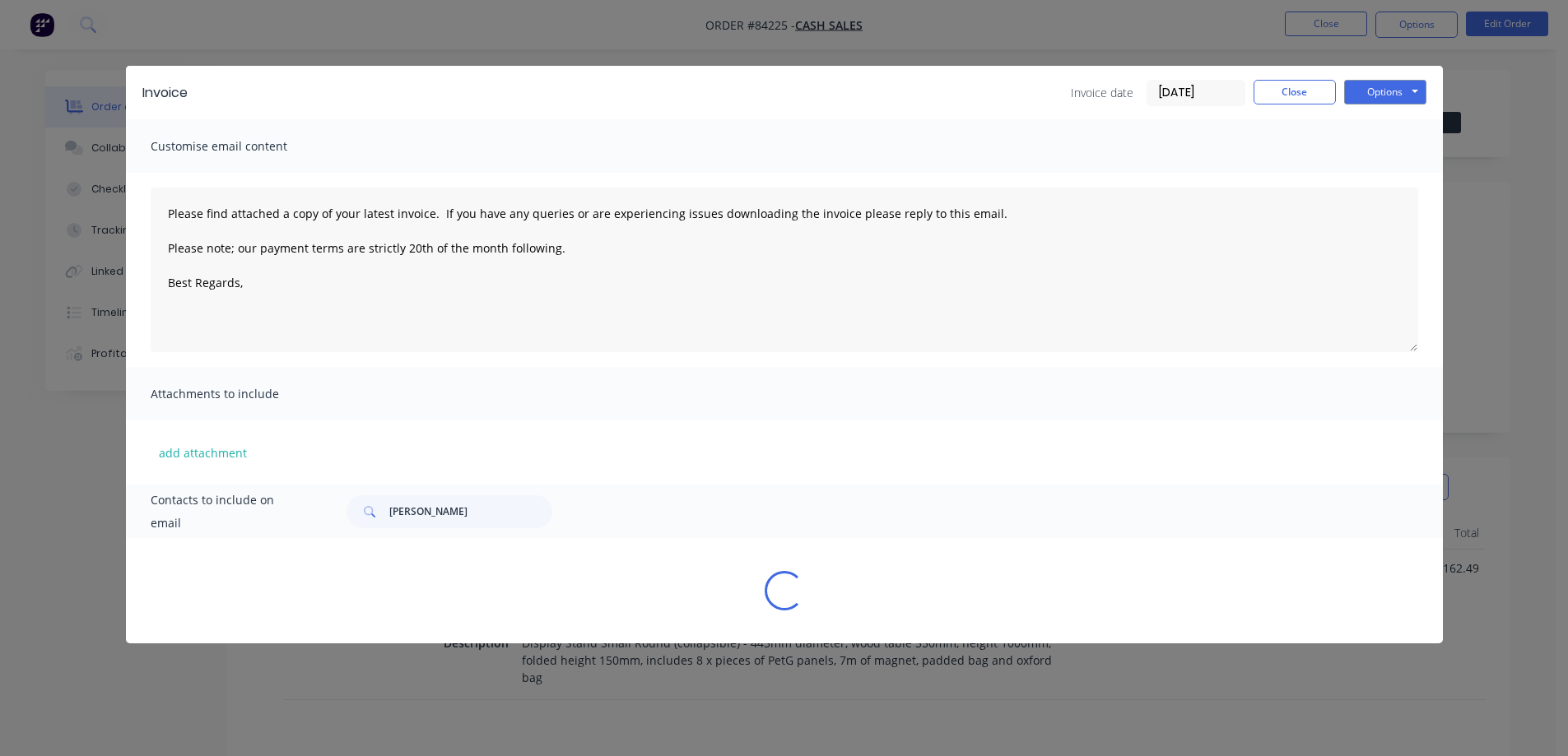
click at [1389, 88] on button "Options" at bounding box center [1385, 92] width 82 height 25
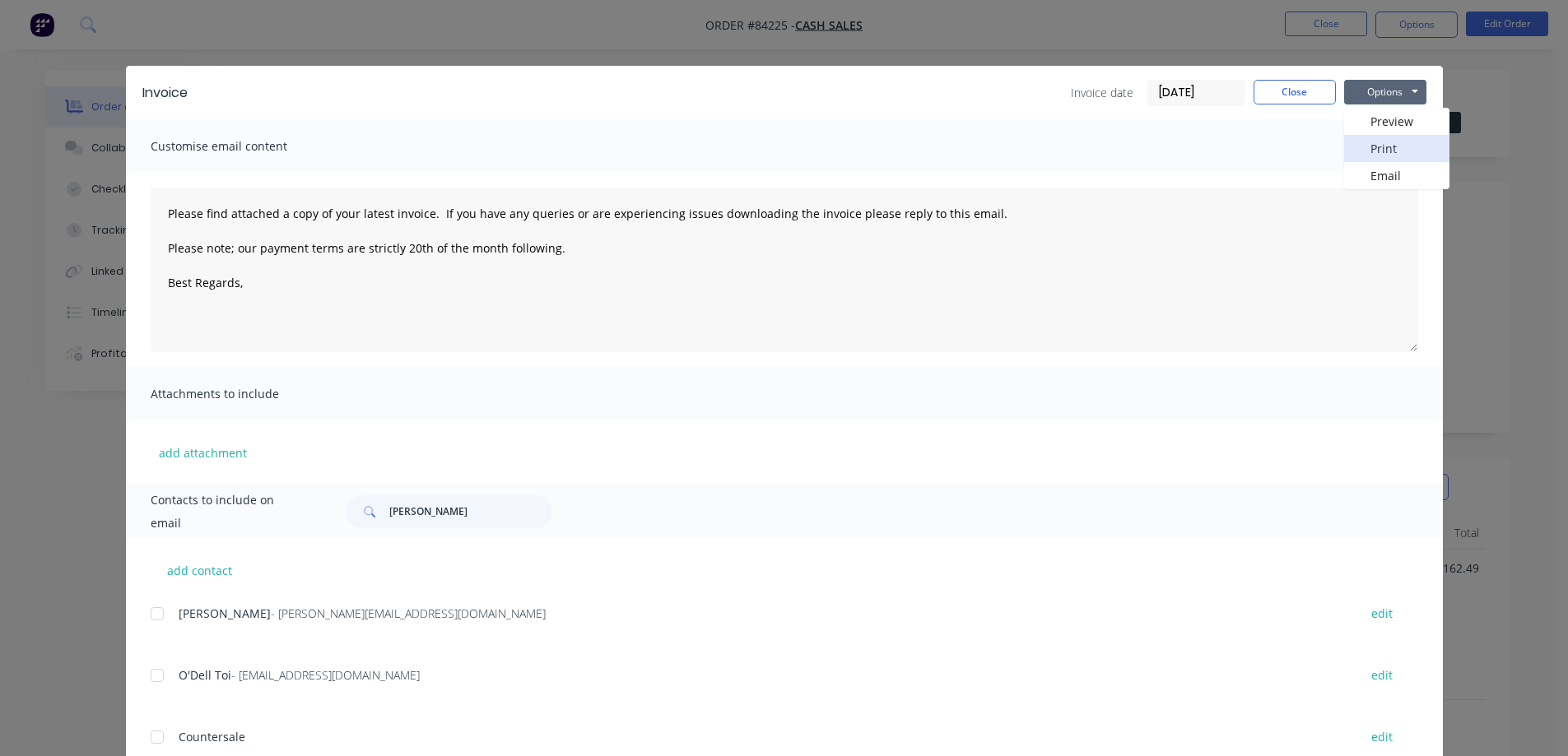
click at [1389, 141] on button "Print" at bounding box center [1397, 148] width 105 height 27
click at [1260, 91] on button "Close" at bounding box center [1294, 92] width 82 height 25
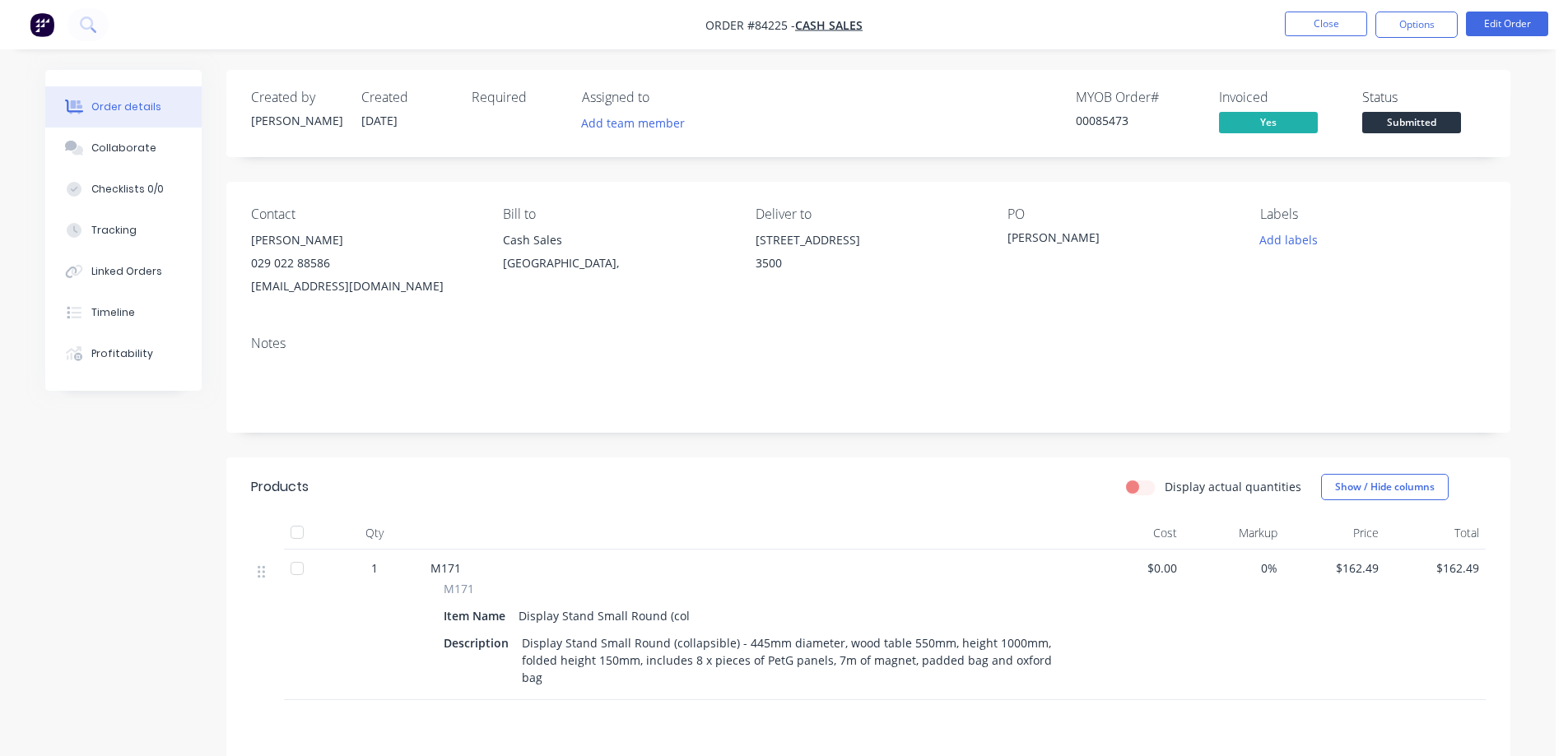
click at [1402, 114] on span "Submitted" at bounding box center [1412, 122] width 99 height 21
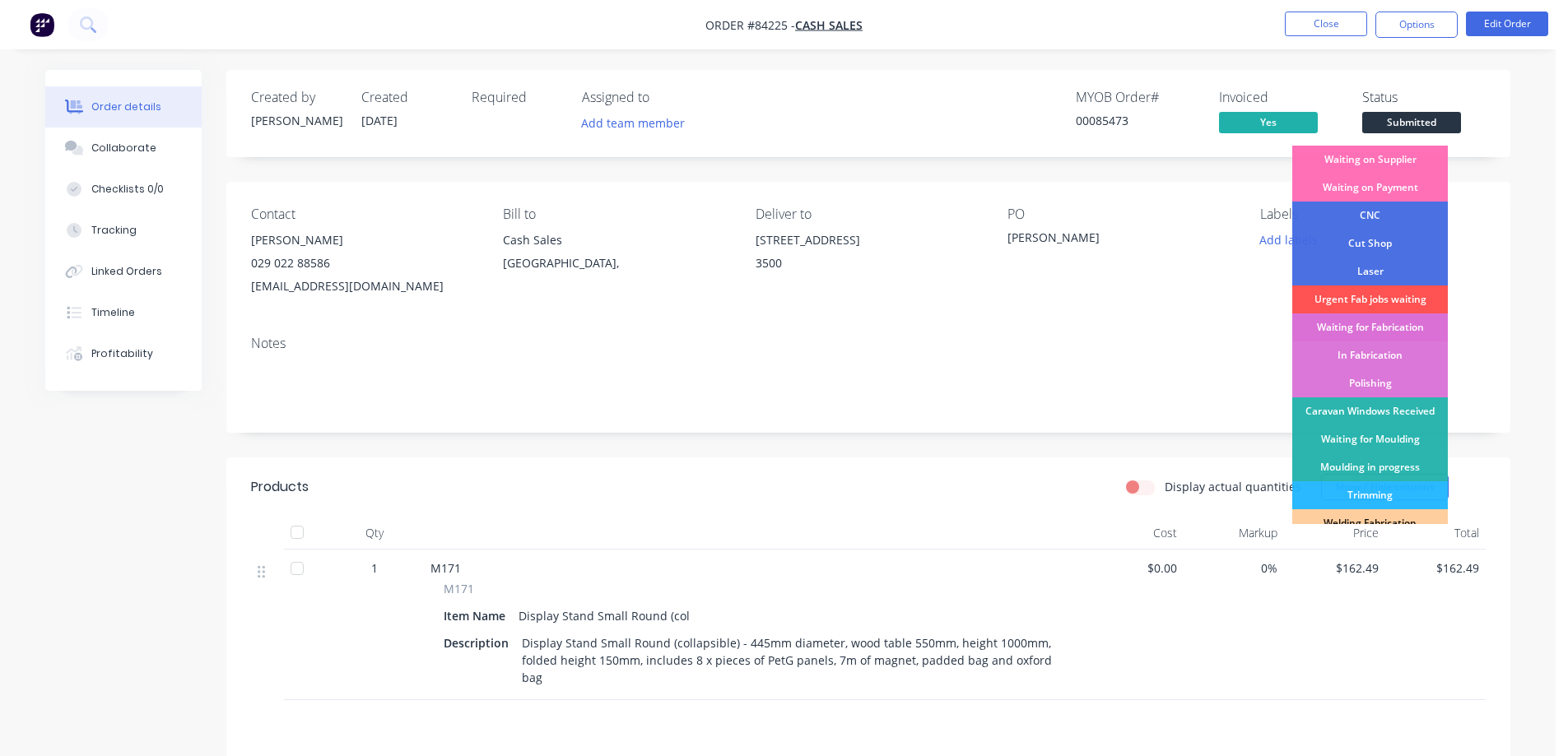
scroll to position [321, 0]
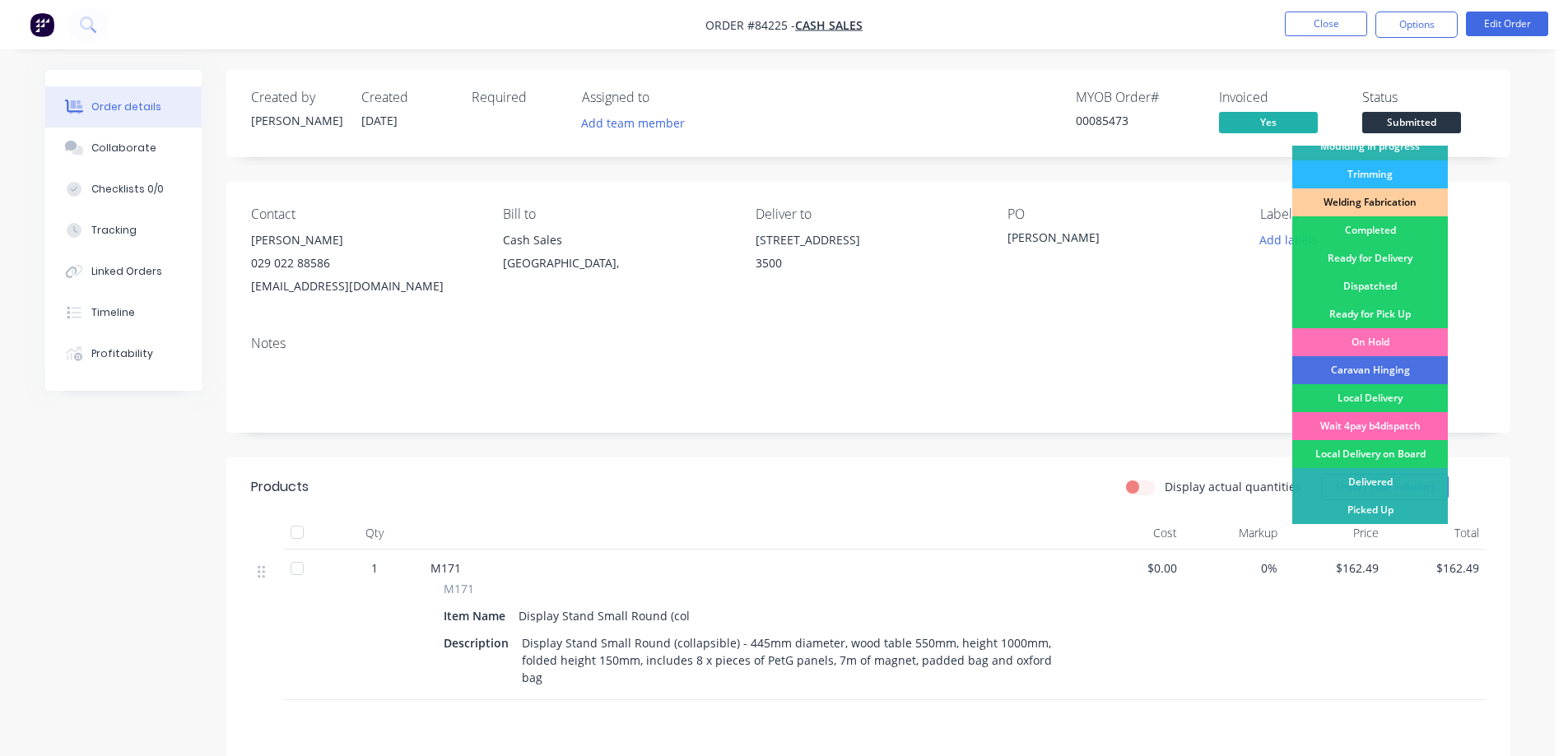
click at [1359, 419] on div "Wait 4pay b4dispatch" at bounding box center [1370, 426] width 155 height 28
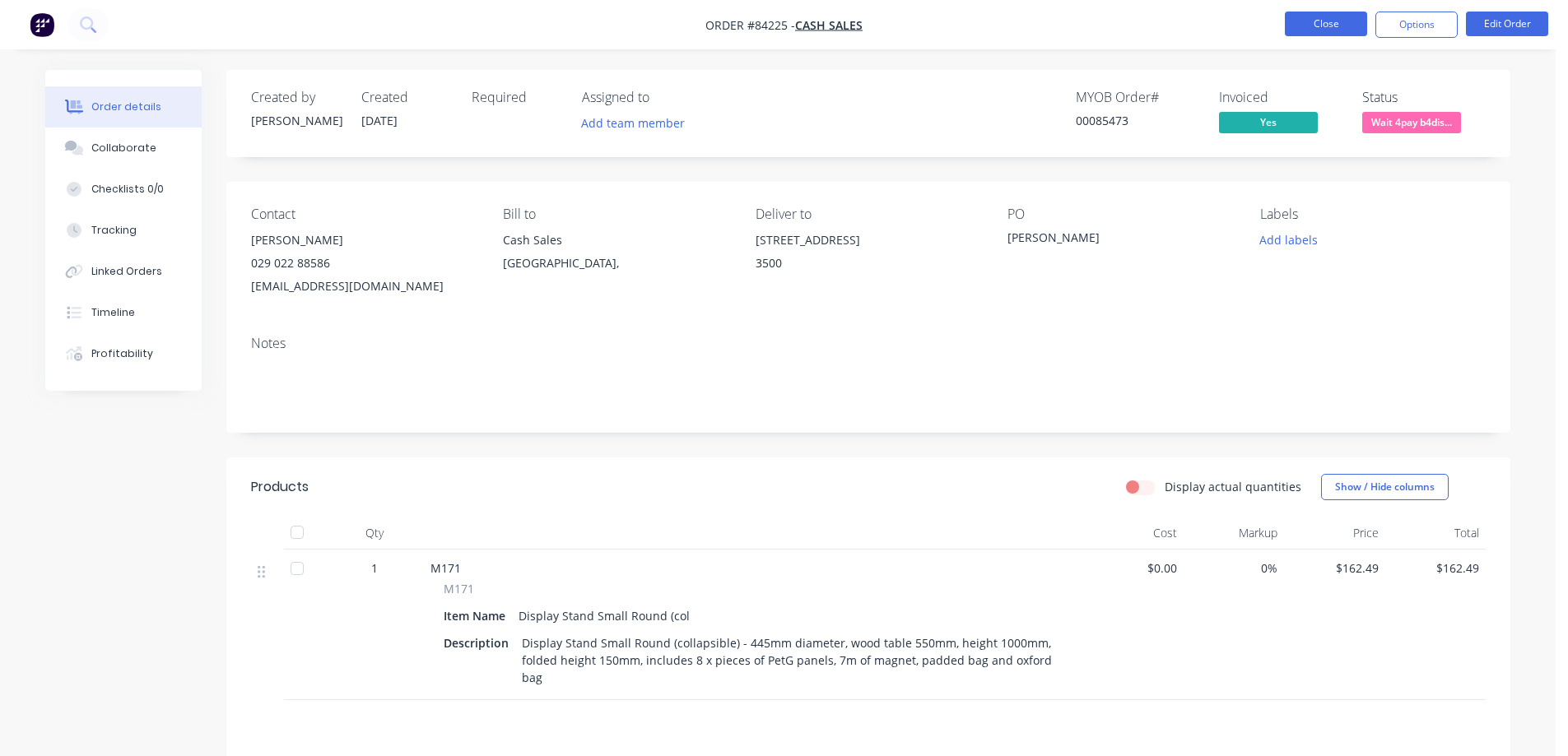
click at [1340, 19] on button "Close" at bounding box center [1325, 24] width 82 height 25
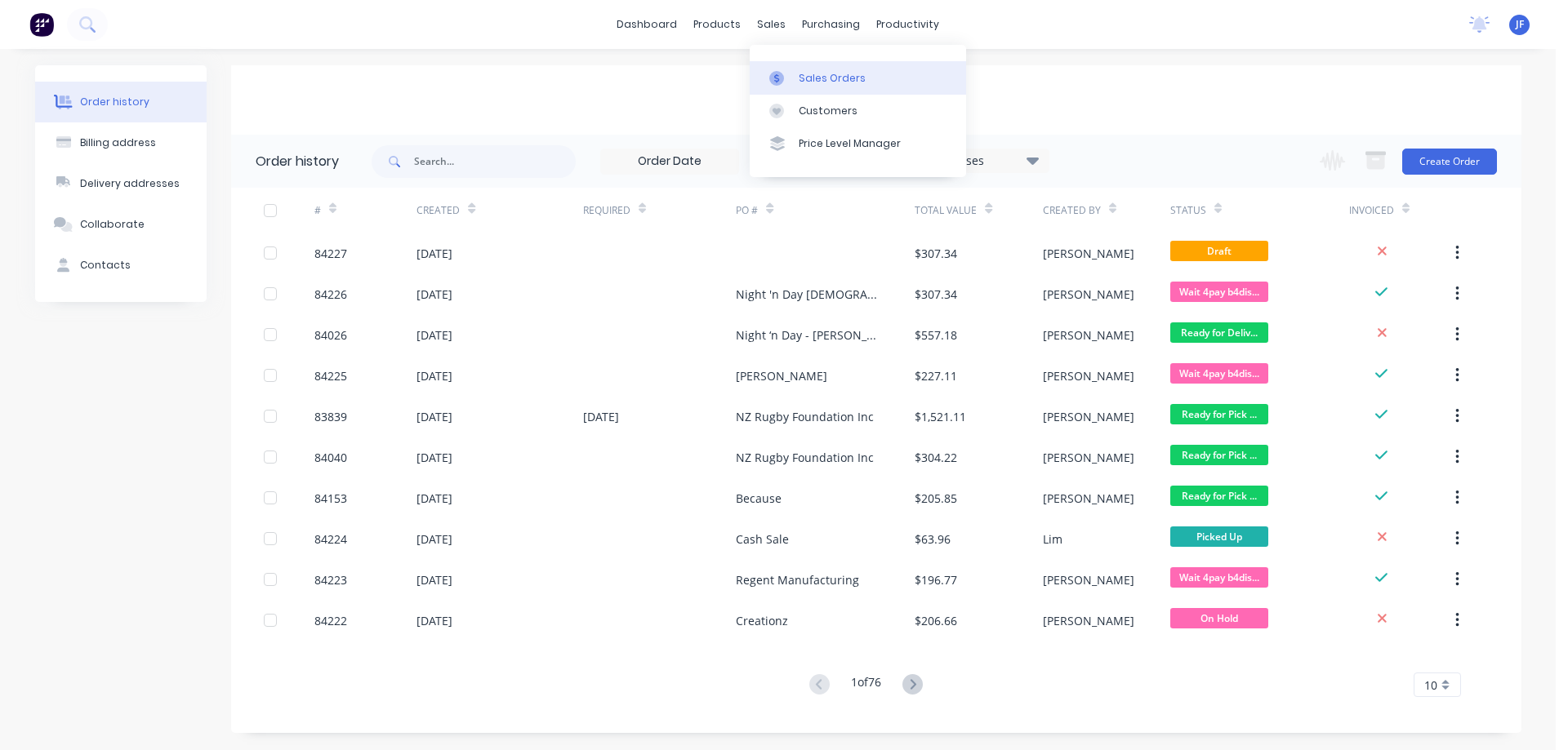
click at [785, 68] on link "Sales Orders" at bounding box center [858, 77] width 216 height 33
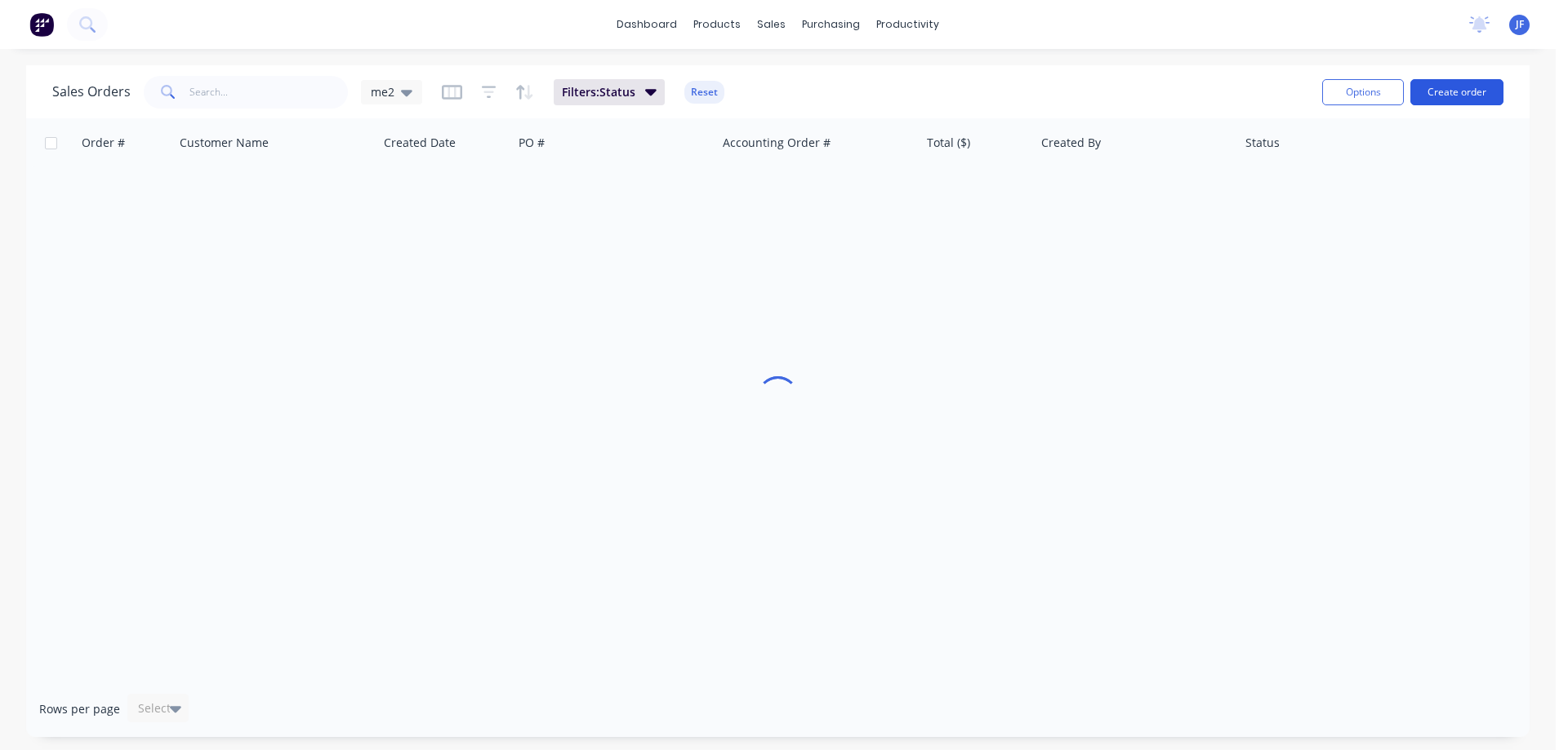
click at [1453, 92] on button "Create order" at bounding box center [1456, 92] width 93 height 26
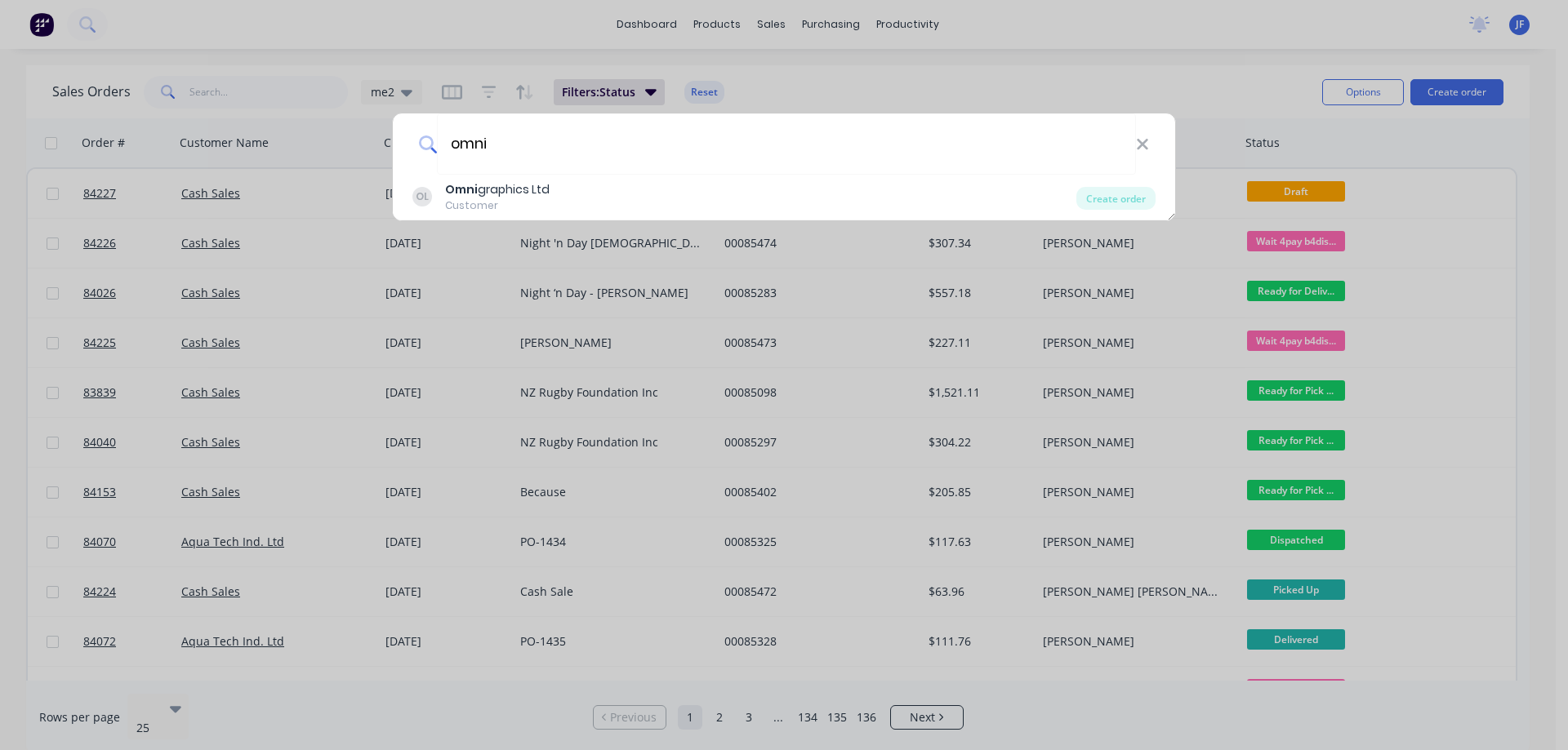
type input "omni"
click at [714, 211] on div "OL Omni graphics Ltd Customer" at bounding box center [745, 197] width 664 height 32
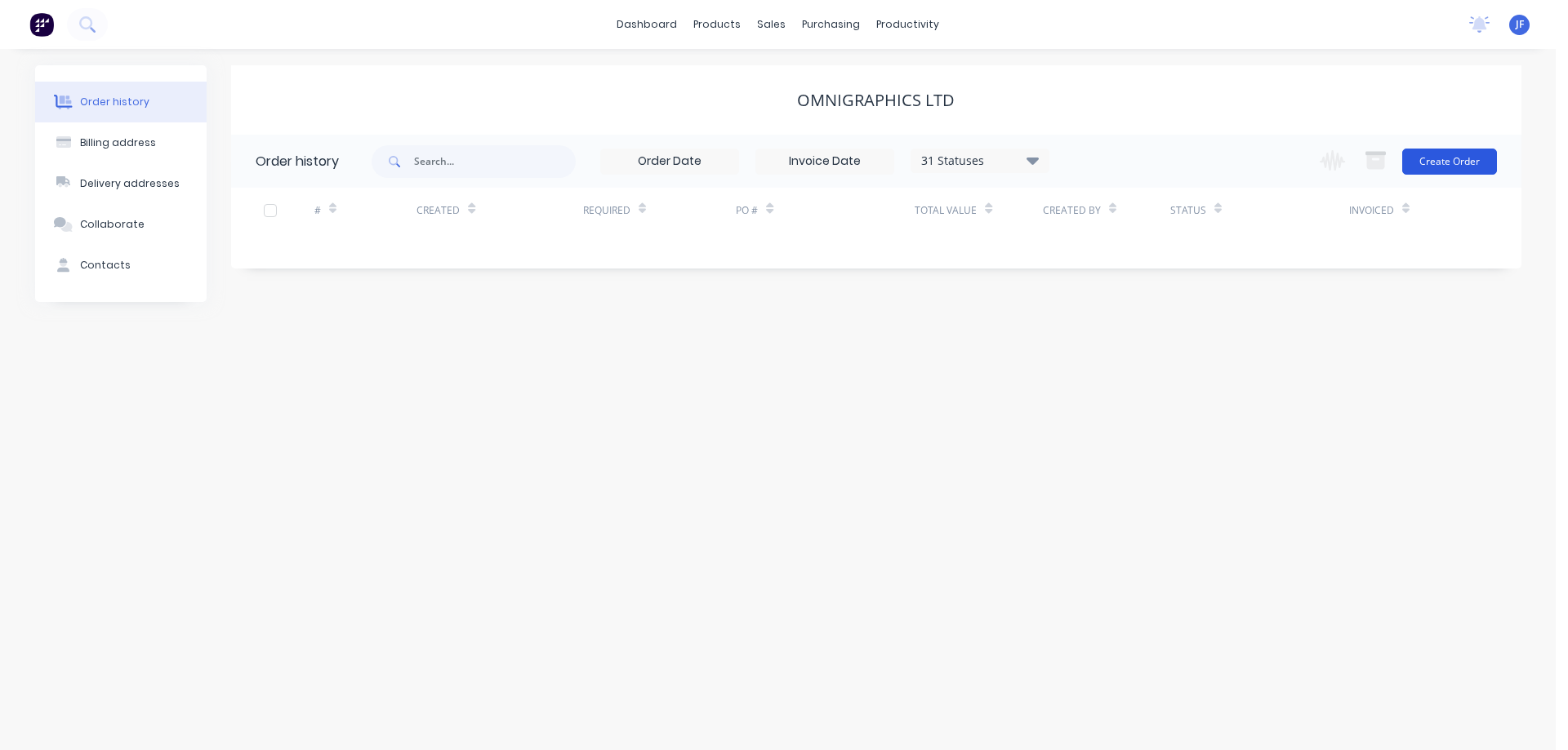
click at [1466, 164] on button "Create Order" at bounding box center [1450, 162] width 95 height 26
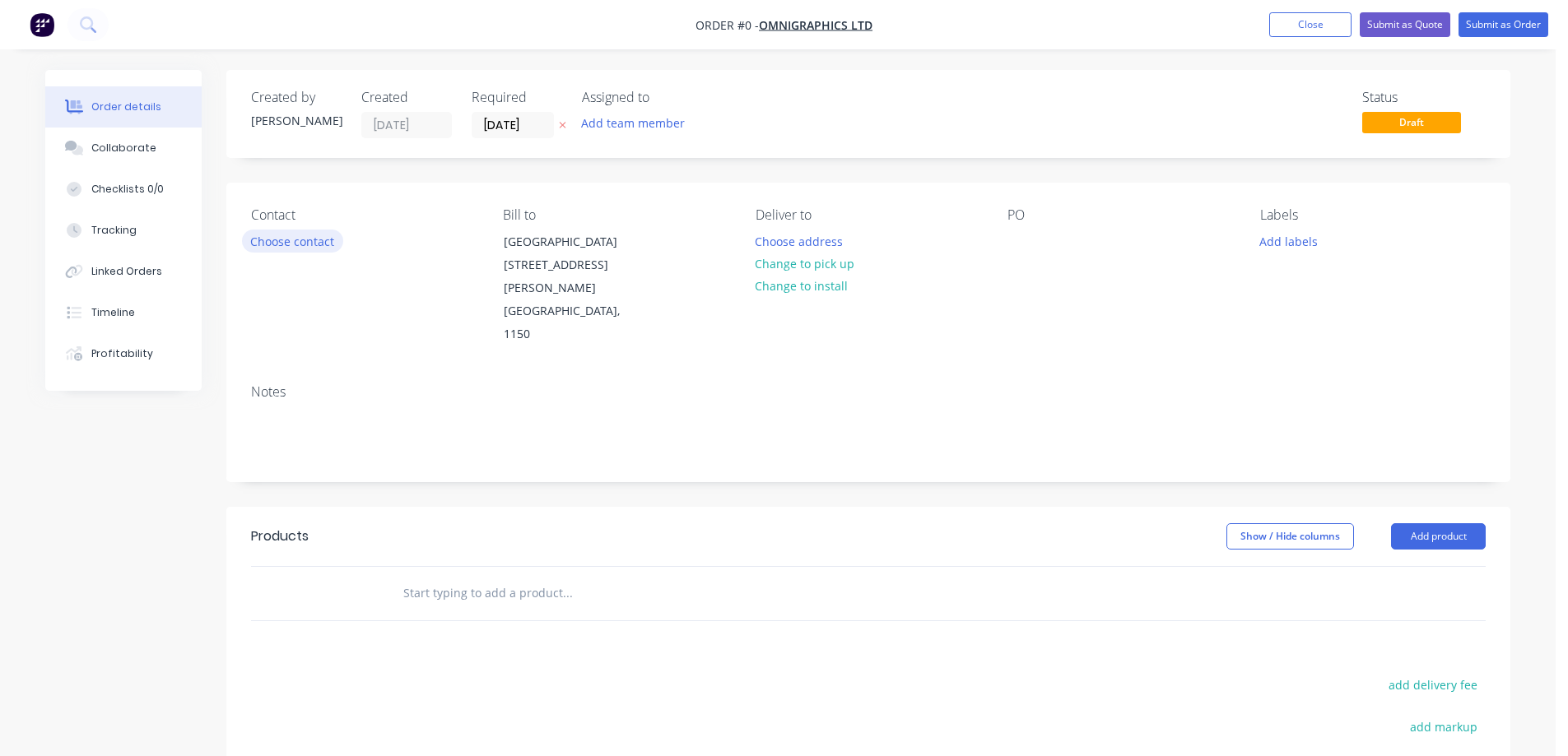
click at [304, 235] on button "Choose contact" at bounding box center [292, 240] width 101 height 22
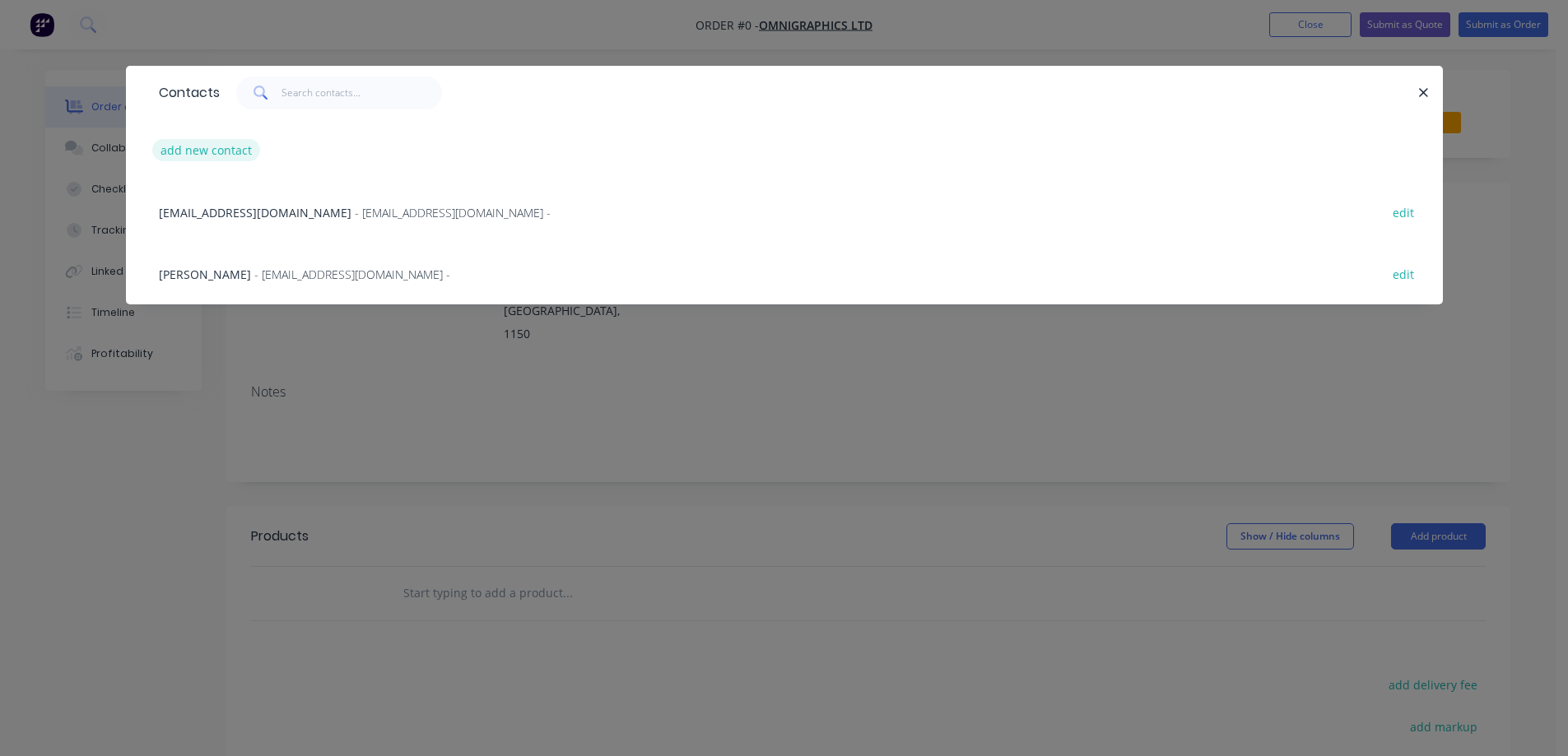
click at [232, 144] on button "add new contact" at bounding box center [207, 150] width 109 height 22
select select "NZ"
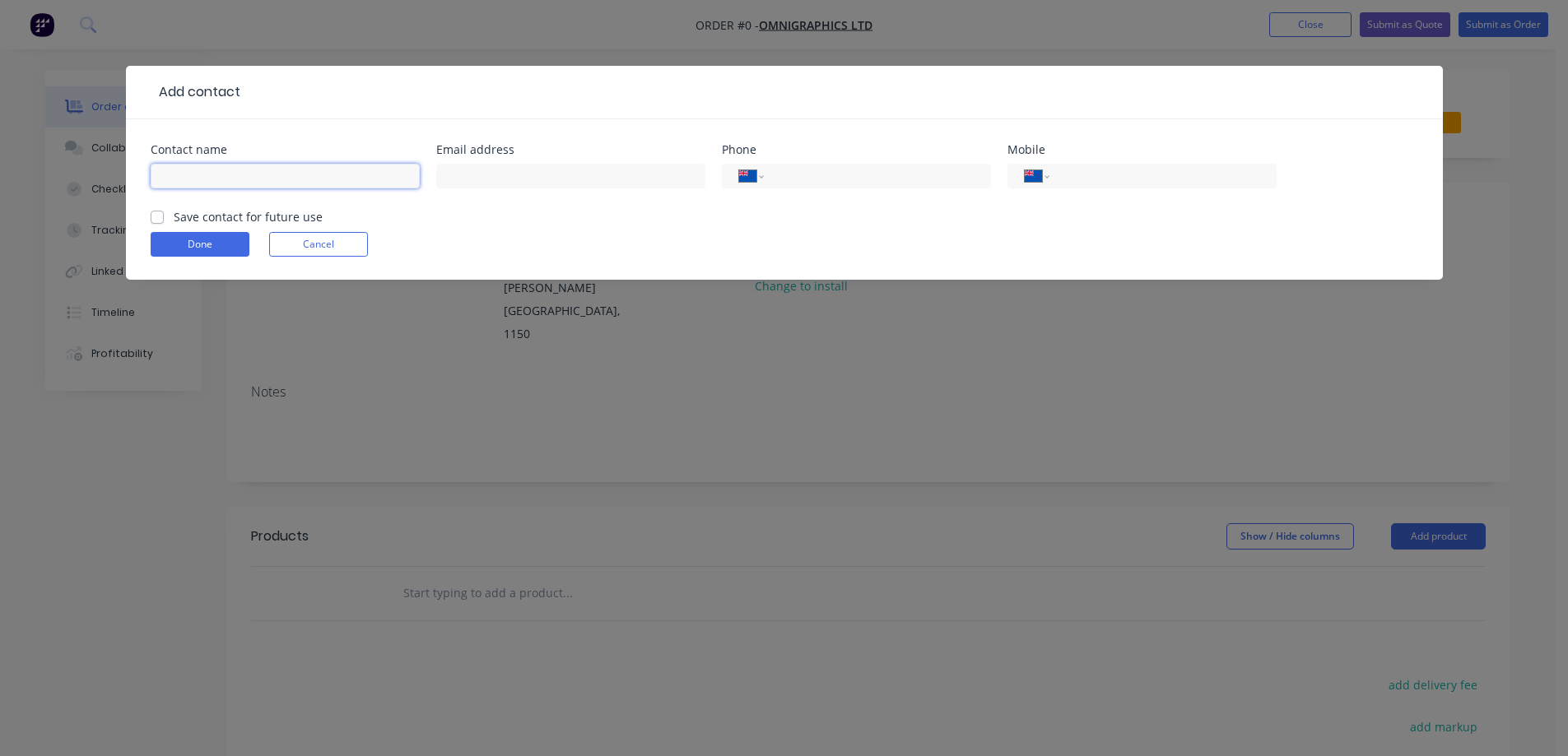
click at [338, 176] on input "text" at bounding box center [285, 176] width 269 height 25
paste input "Pavan Kolli"
type input "Pavan Kolli"
click at [284, 216] on label "Save contact for future use" at bounding box center [247, 217] width 149 height 17
click at [164, 216] on input "Save contact for future use" at bounding box center [157, 216] width 13 height 16
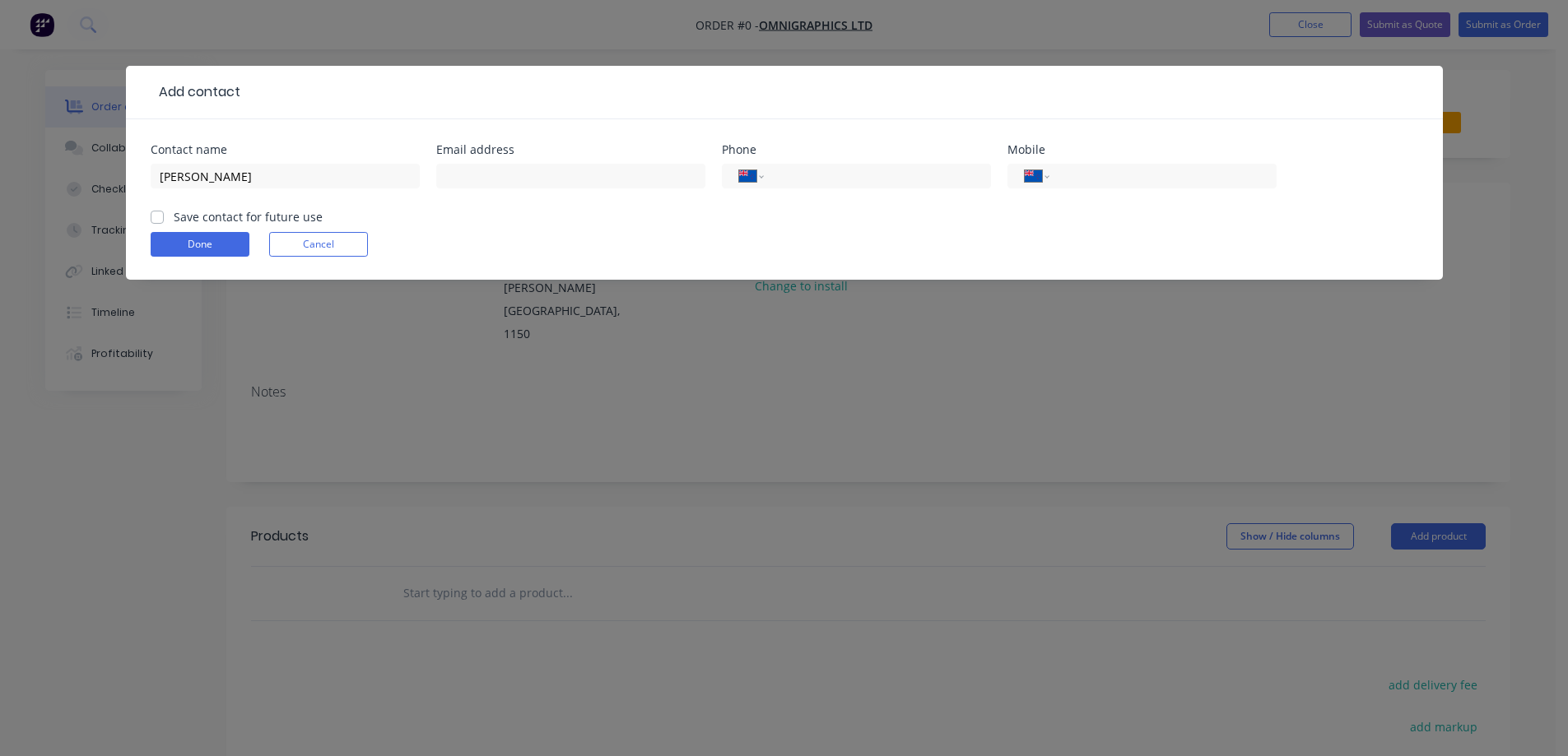
checkbox input "true"
click at [627, 174] on input "text" at bounding box center [570, 176] width 269 height 25
paste input "pavan@omnigraphics.co.nz"
type input "pavan@omnigraphics.co.nz"
click at [1166, 170] on input "tel" at bounding box center [1160, 176] width 198 height 19
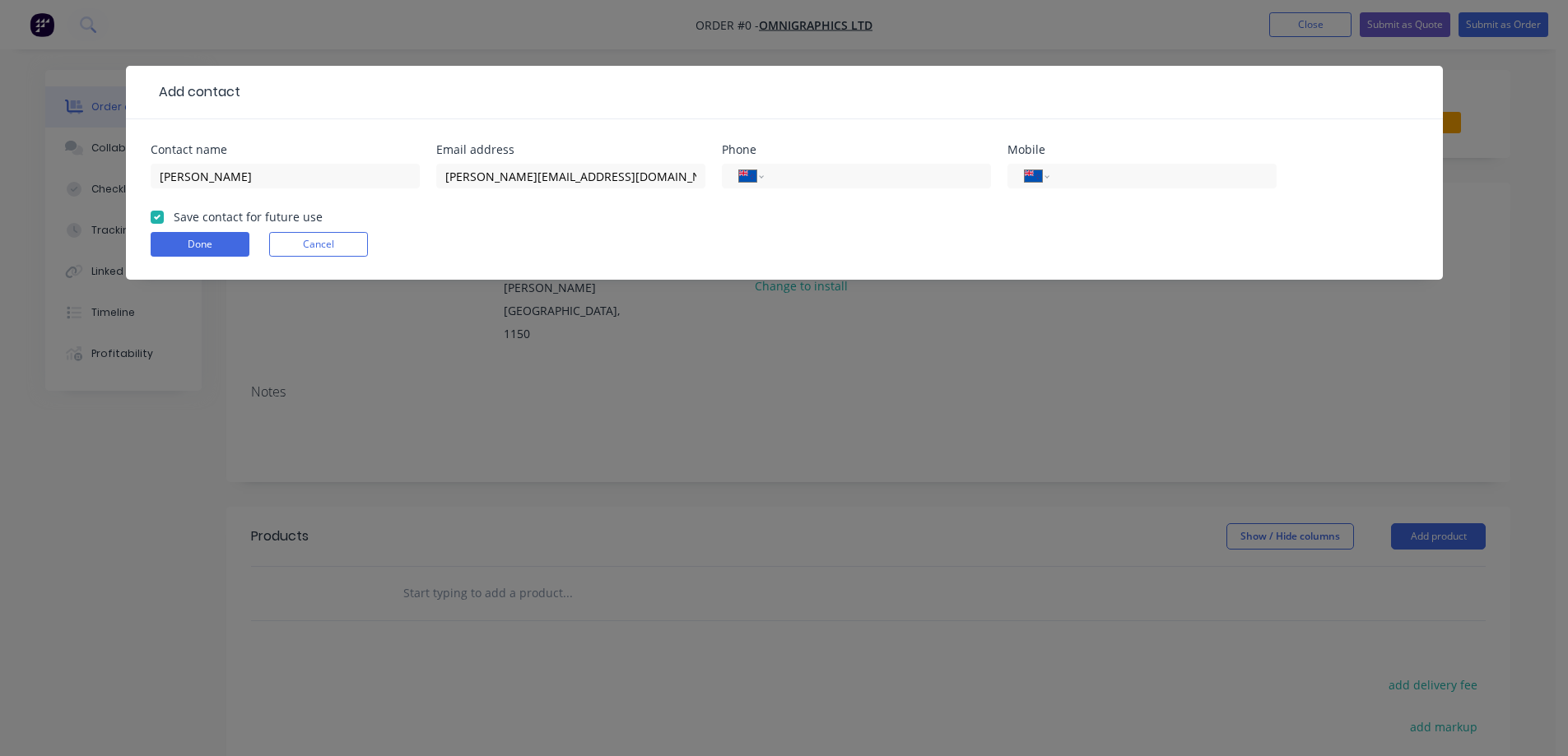
paste input "021 166 8942"
type input "021 166 8942"
click at [170, 244] on button "Done" at bounding box center [200, 244] width 99 height 25
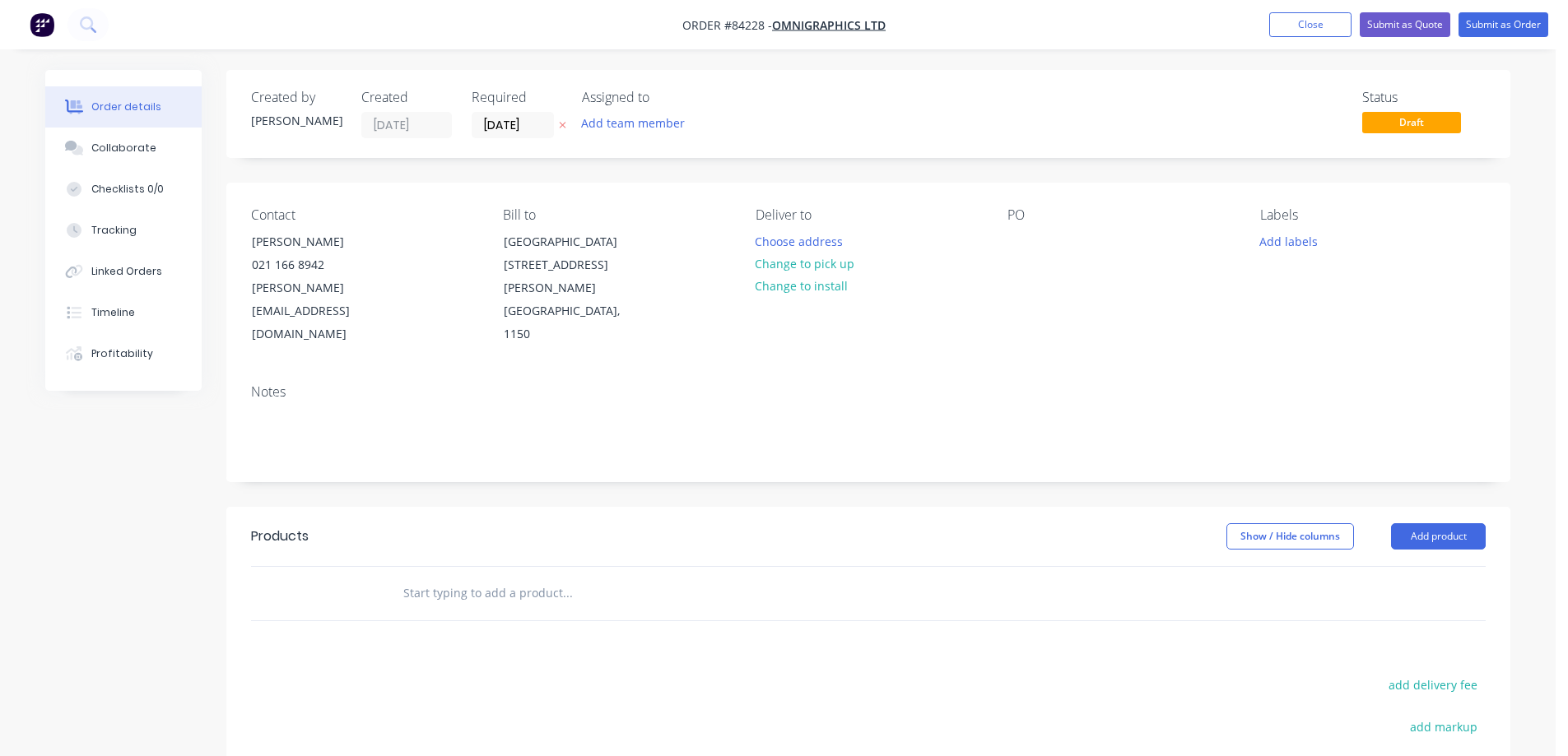
click at [562, 122] on icon at bounding box center [563, 125] width 8 height 9
click at [1016, 235] on div at bounding box center [1020, 241] width 27 height 24
paste div
click at [811, 236] on button "Choose address" at bounding box center [799, 240] width 105 height 22
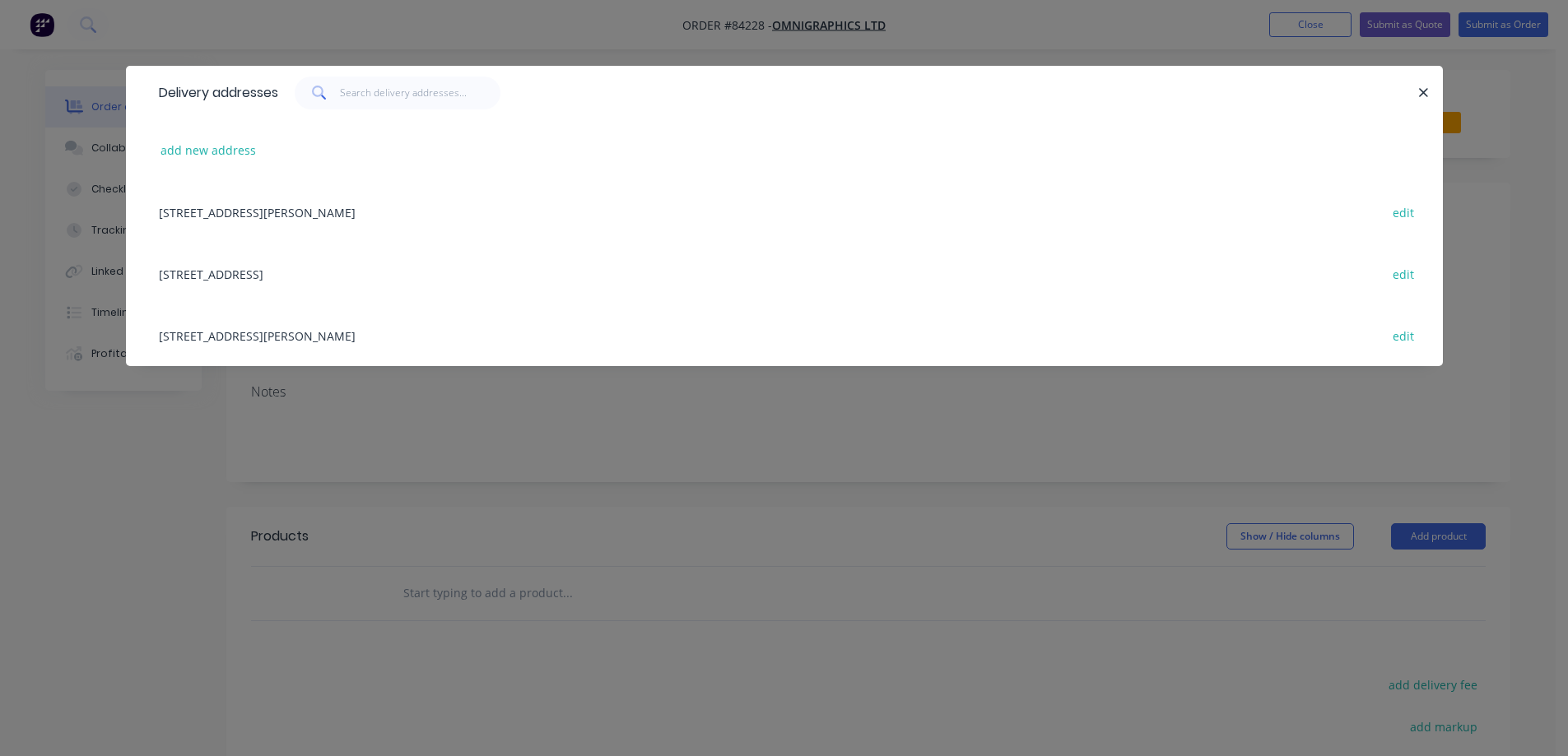
click at [186, 275] on div "447 Rosebank Road Avondale, Auckland, 1026 edit" at bounding box center [784, 273] width 1268 height 62
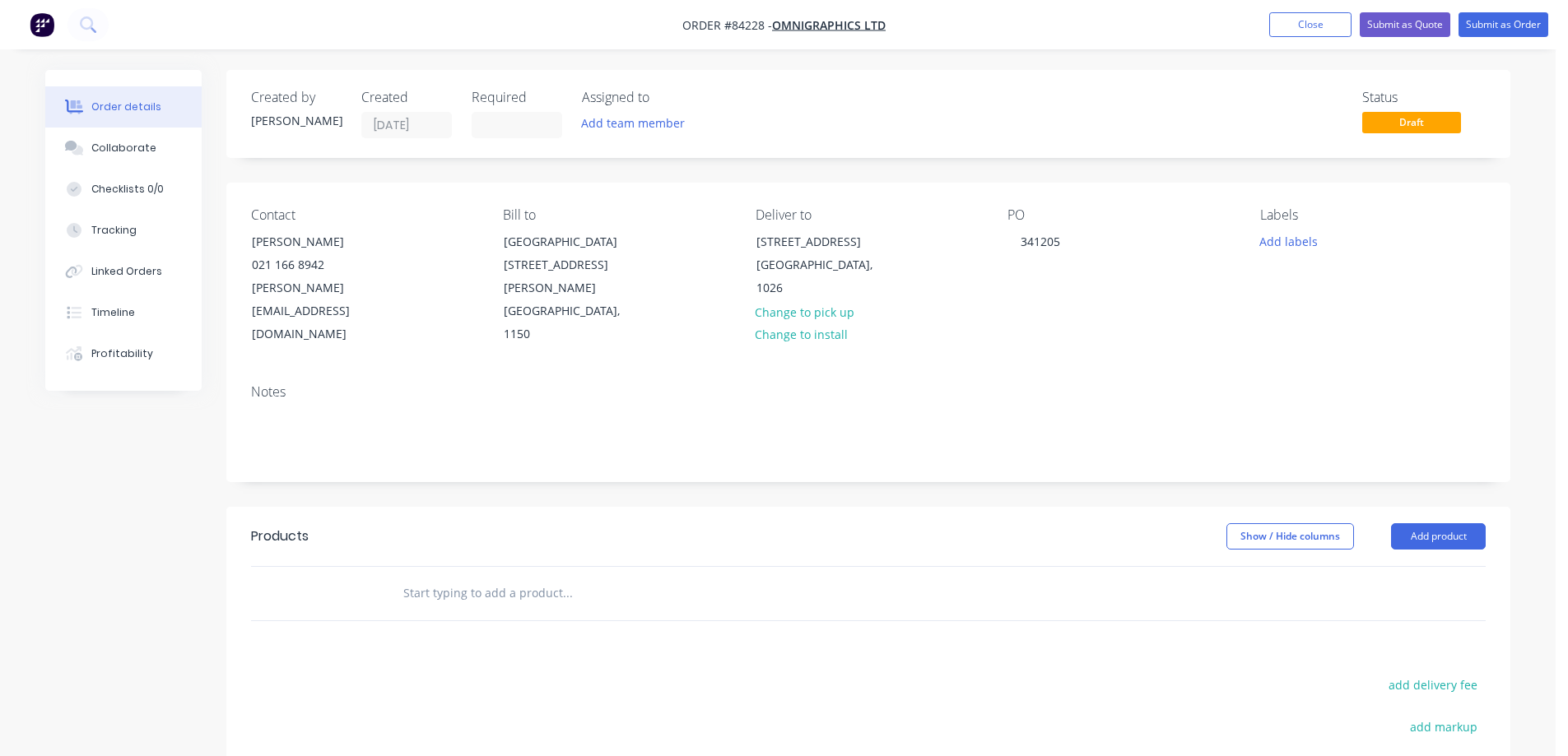
click at [562, 577] on input "text" at bounding box center [568, 593] width 330 height 33
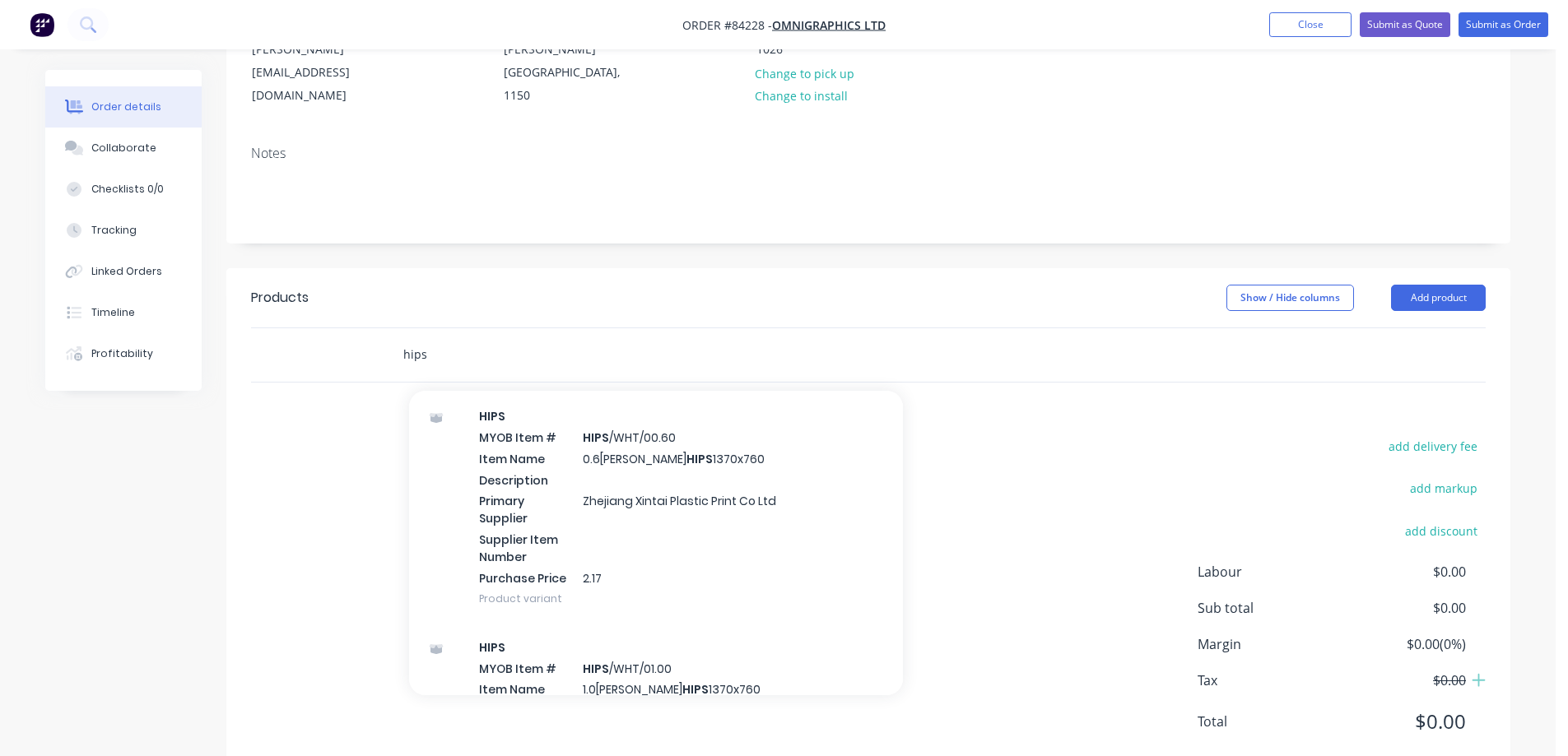
scroll to position [823, 0]
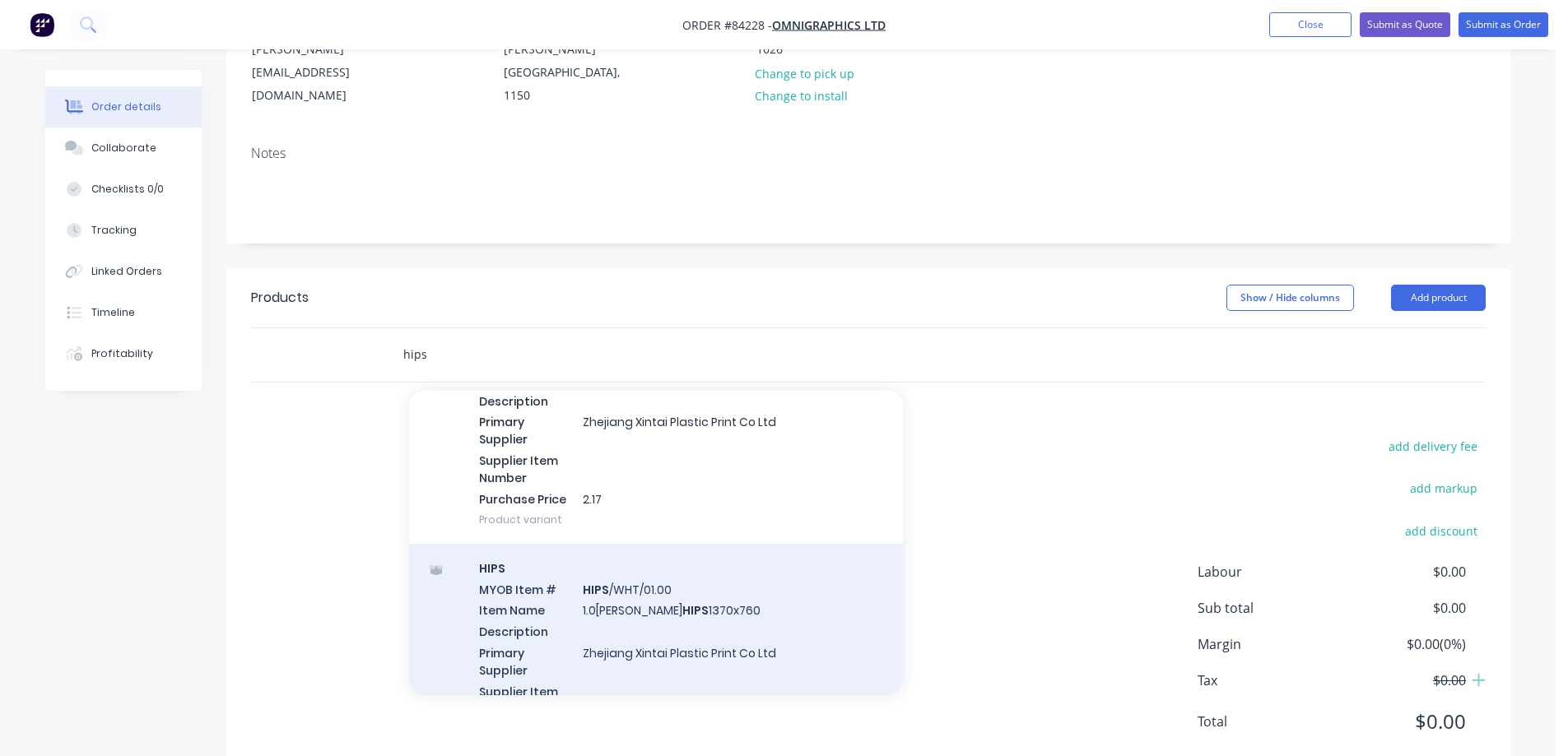
type input "hips"
click at [632, 573] on div "HIPS MYOB Item # HIPS /WHT/01.00 Item Name 1.0mm White HIPS 1370x760 Descriptio…" at bounding box center [656, 659] width 494 height 231
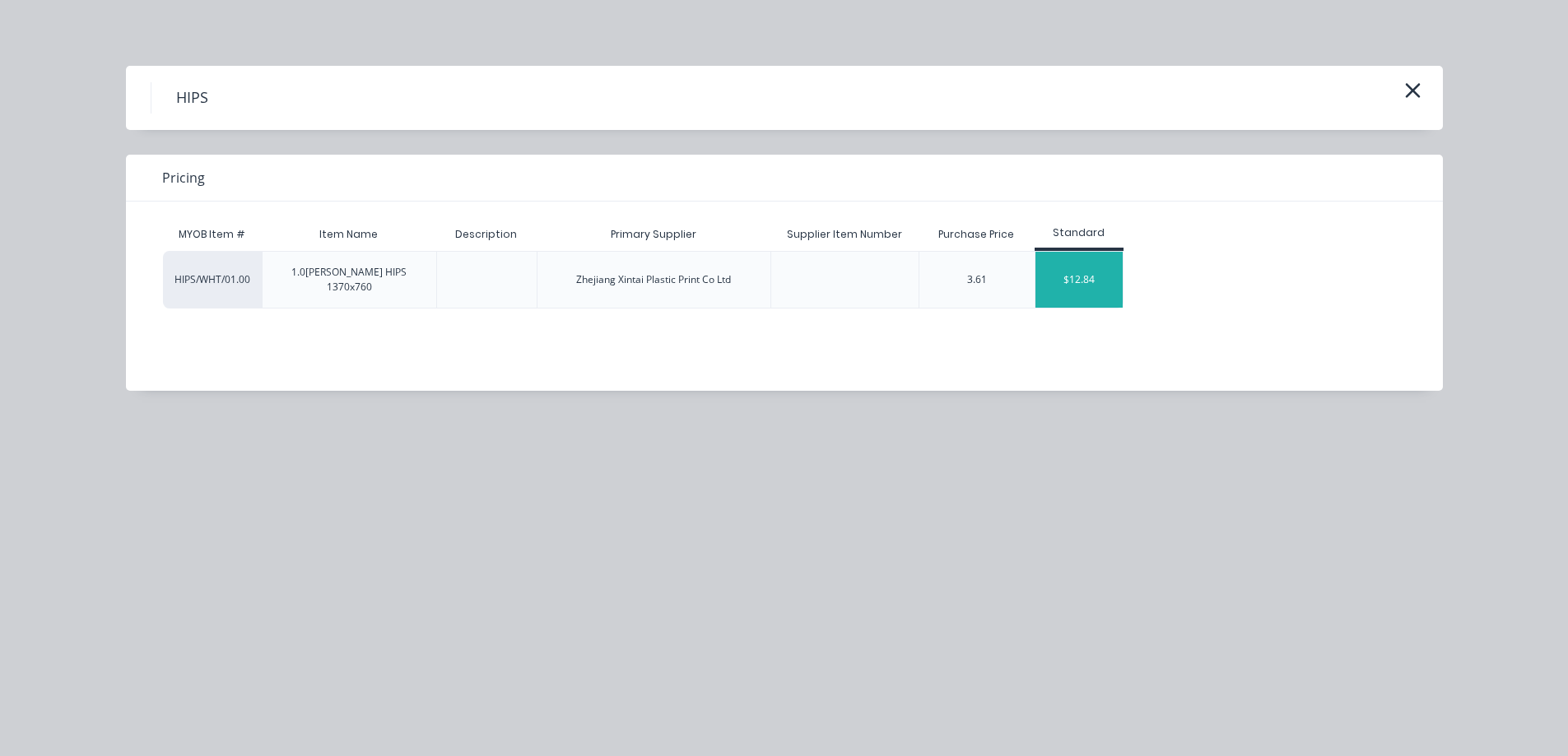
click at [1096, 272] on div "$12.84" at bounding box center [1079, 279] width 88 height 56
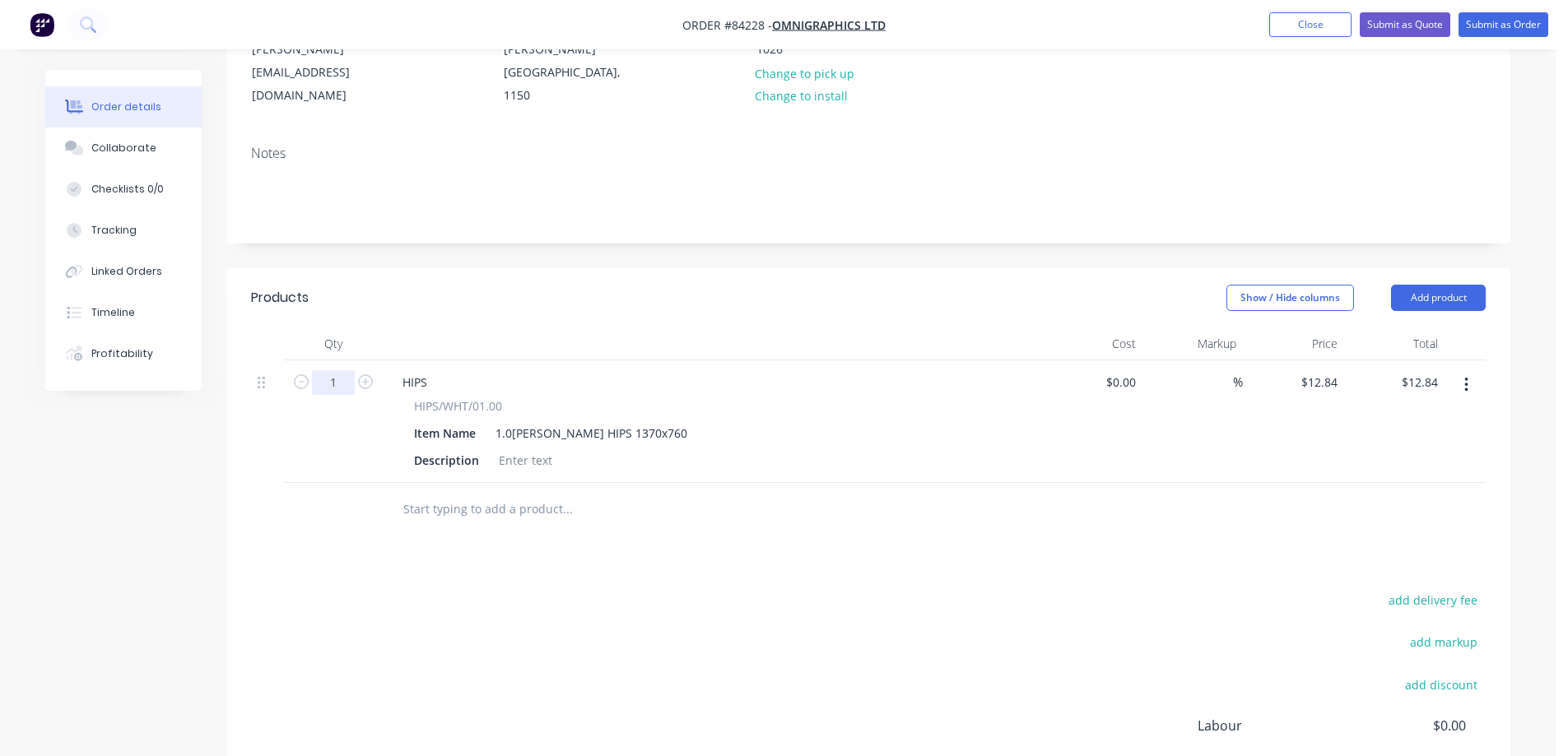
click at [342, 370] on input "1" at bounding box center [333, 383] width 43 height 25
type input "7"
type input "$89.88"
click at [572, 589] on div "add delivery fee add markup add discount Labour $0.00 Sub total $89.88 Margin $…" at bounding box center [868, 747] width 1235 height 317
click at [1421, 589] on button "add delivery fee" at bounding box center [1433, 600] width 106 height 22
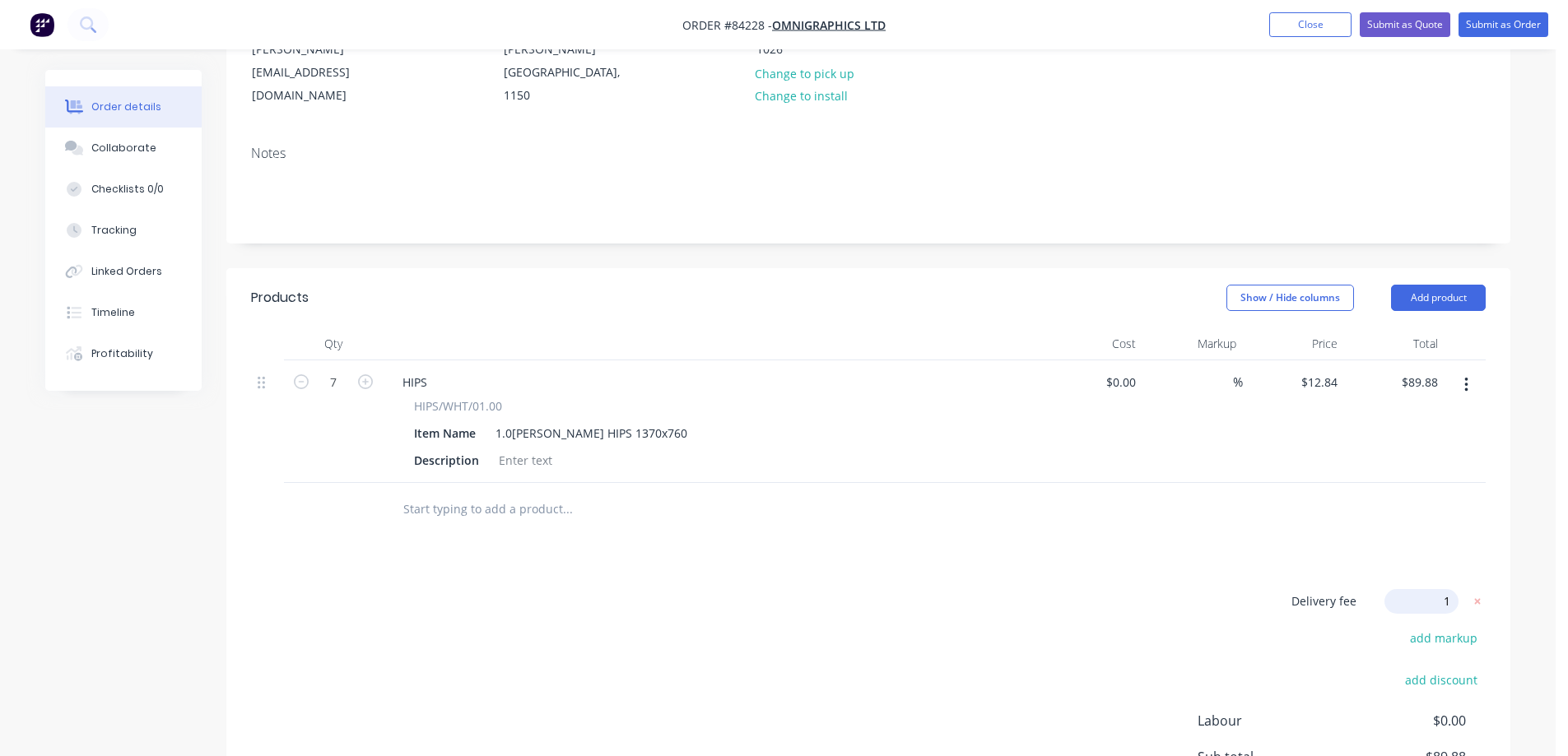
type input "16"
click at [1349, 529] on div "Products Show / Hide columns Add product Qty Cost Markup Price Total 7 HIPS HIP…" at bounding box center [868, 598] width 1284 height 659
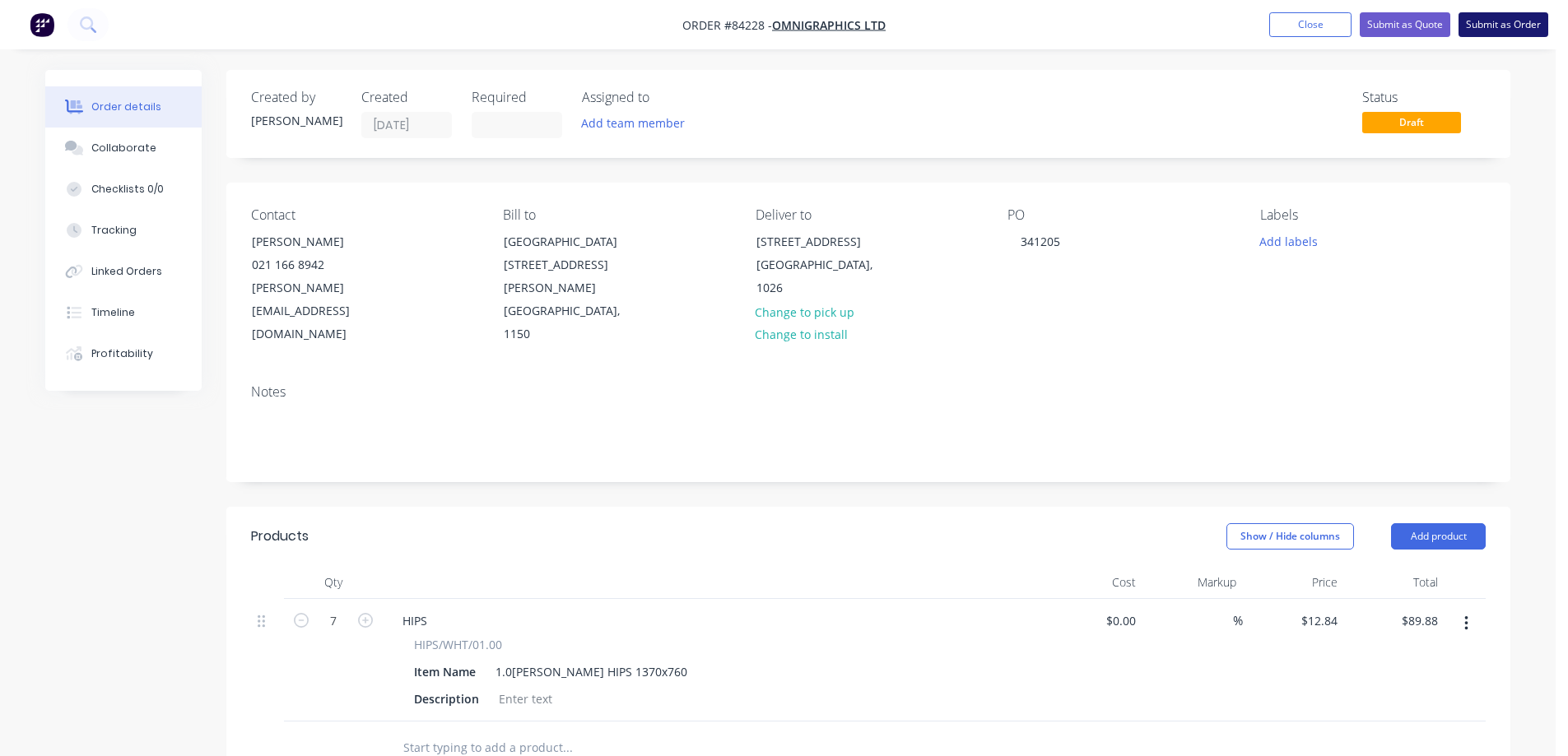
click at [1531, 22] on button "Submit as Order" at bounding box center [1504, 25] width 90 height 25
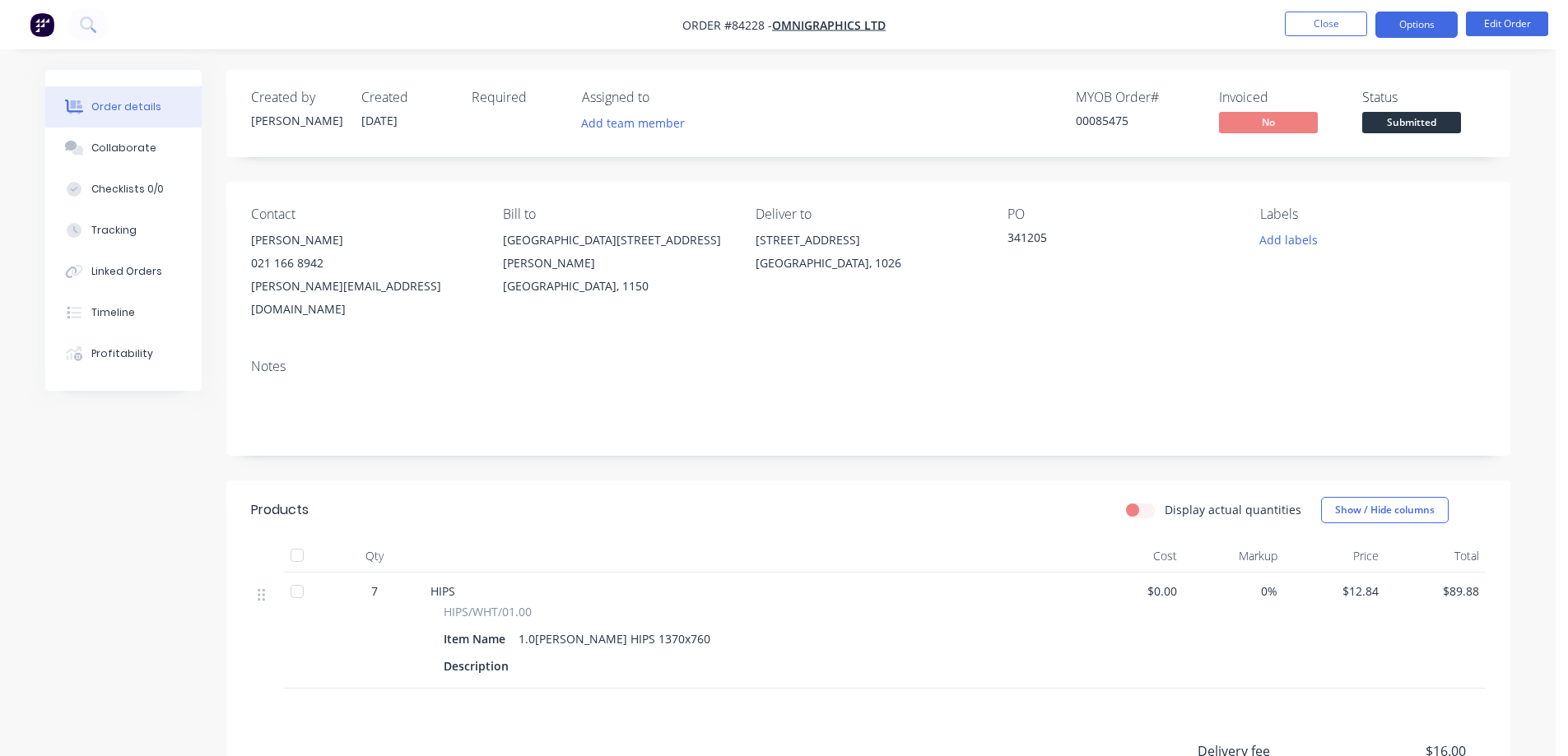
click at [1428, 28] on button "Options" at bounding box center [1416, 25] width 82 height 27
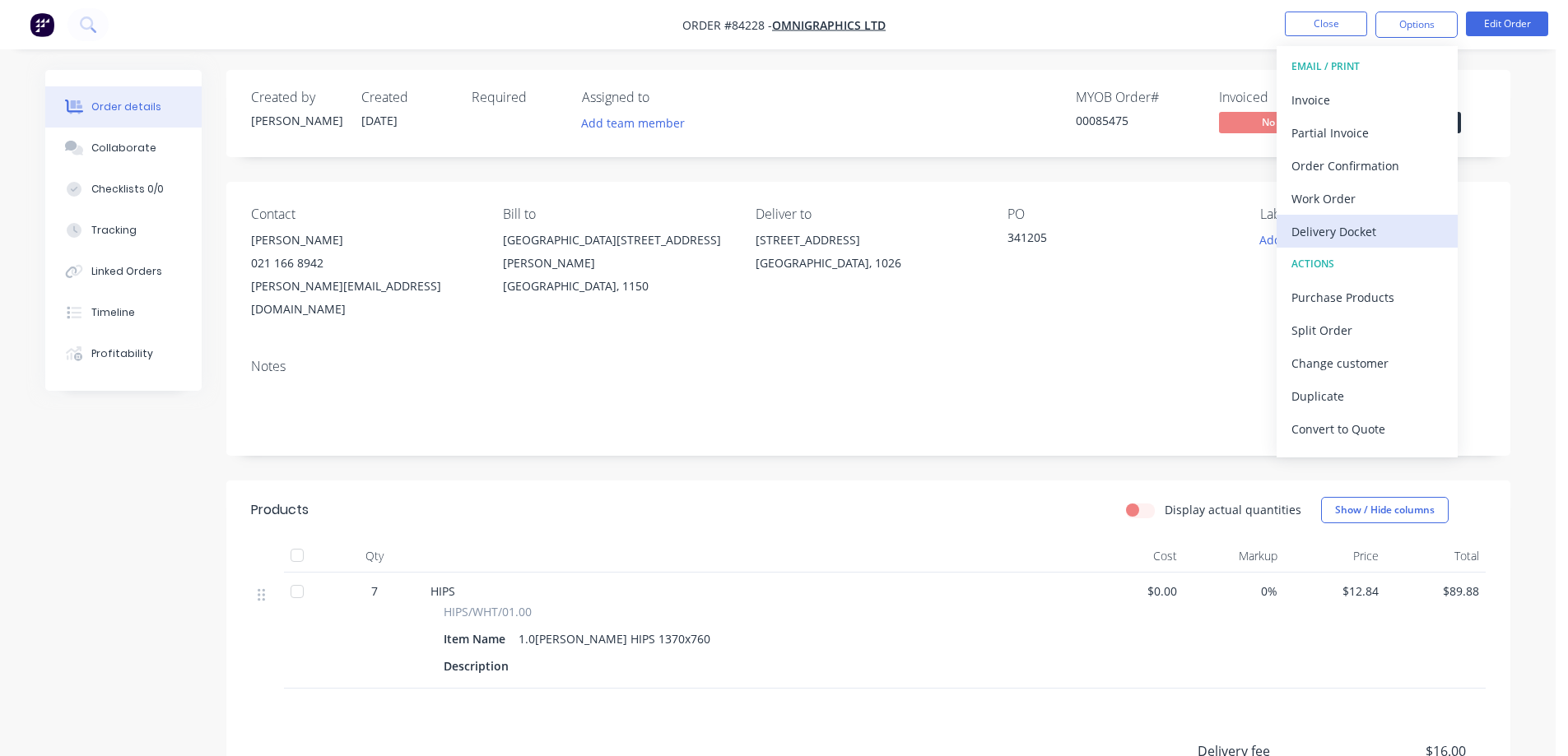
click at [1347, 229] on div "Delivery Docket" at bounding box center [1367, 231] width 152 height 24
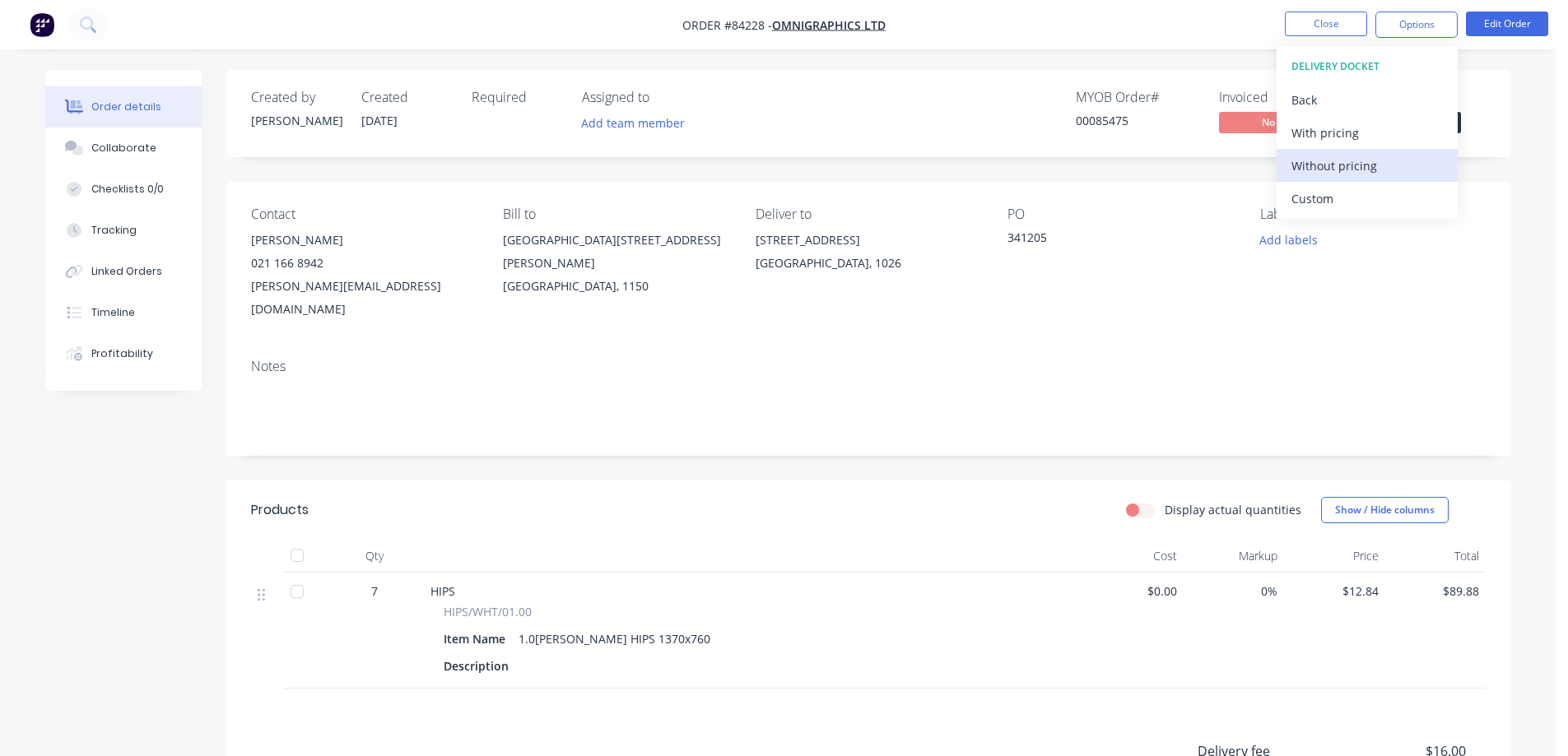
click at [1341, 166] on div "Without pricing" at bounding box center [1367, 165] width 152 height 24
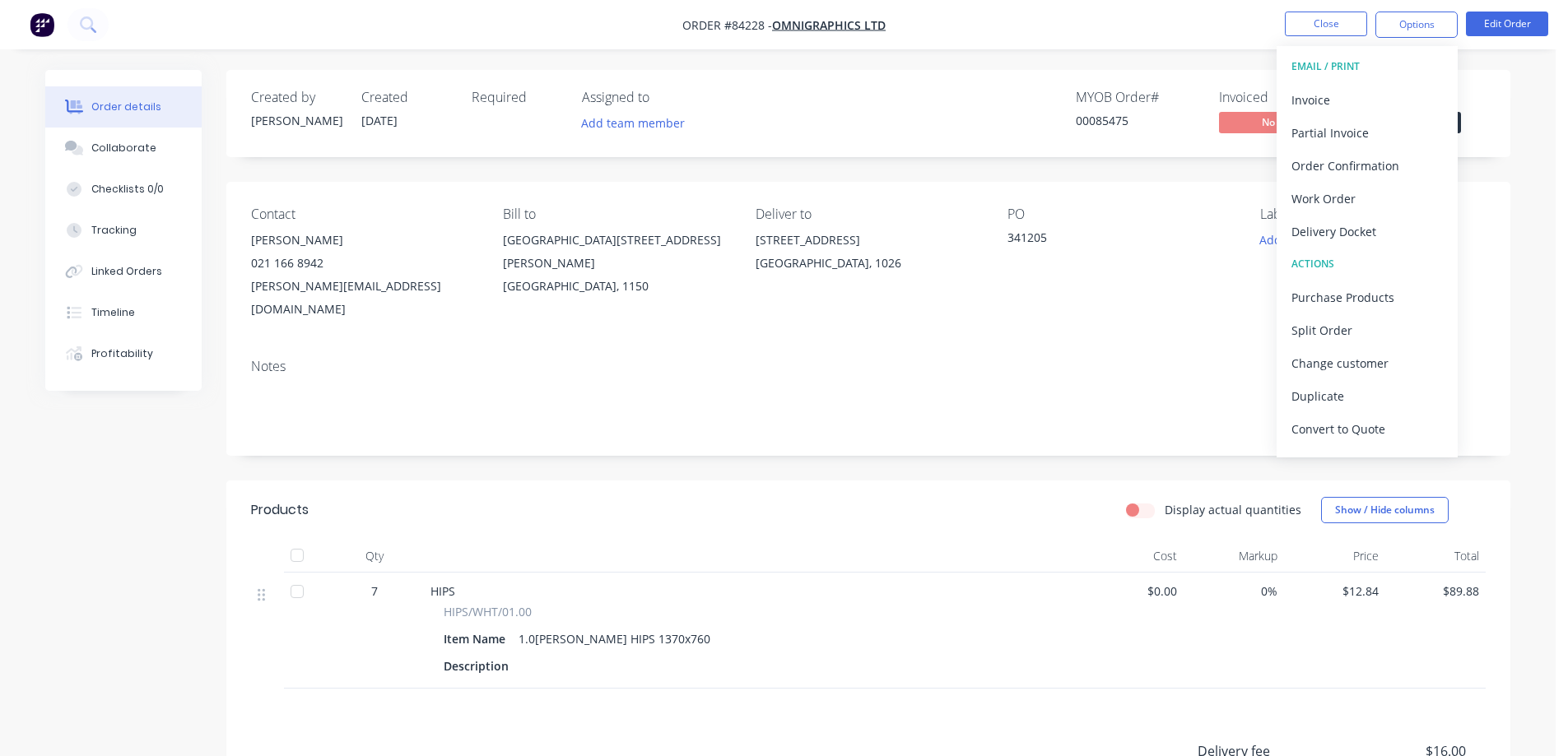
click at [1251, 45] on nav "Order #84228 - Omnigraphics Ltd Close Options EMAIL / PRINT Invoice Partial Inv…" at bounding box center [784, 25] width 1568 height 49
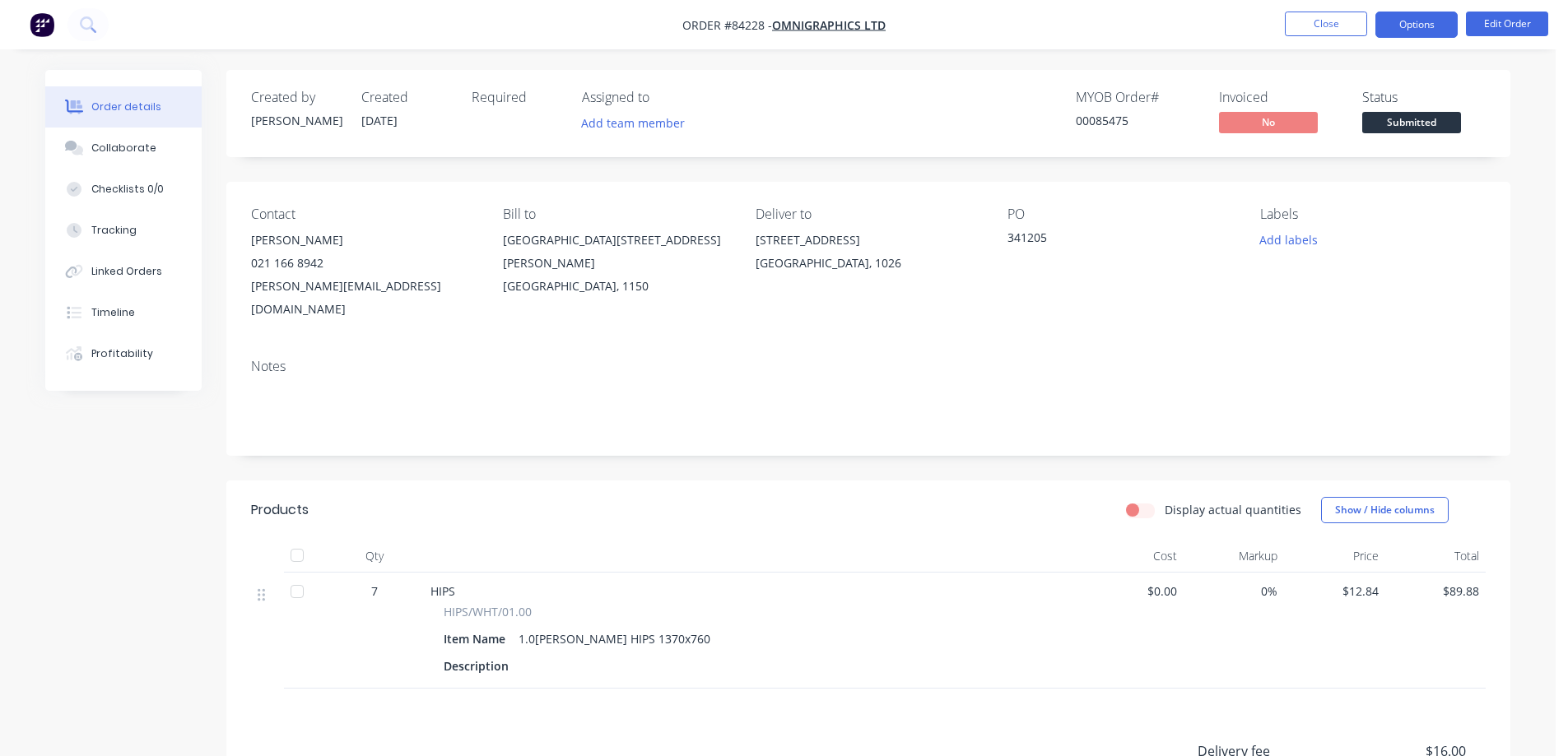
click at [1434, 25] on button "Options" at bounding box center [1416, 25] width 82 height 27
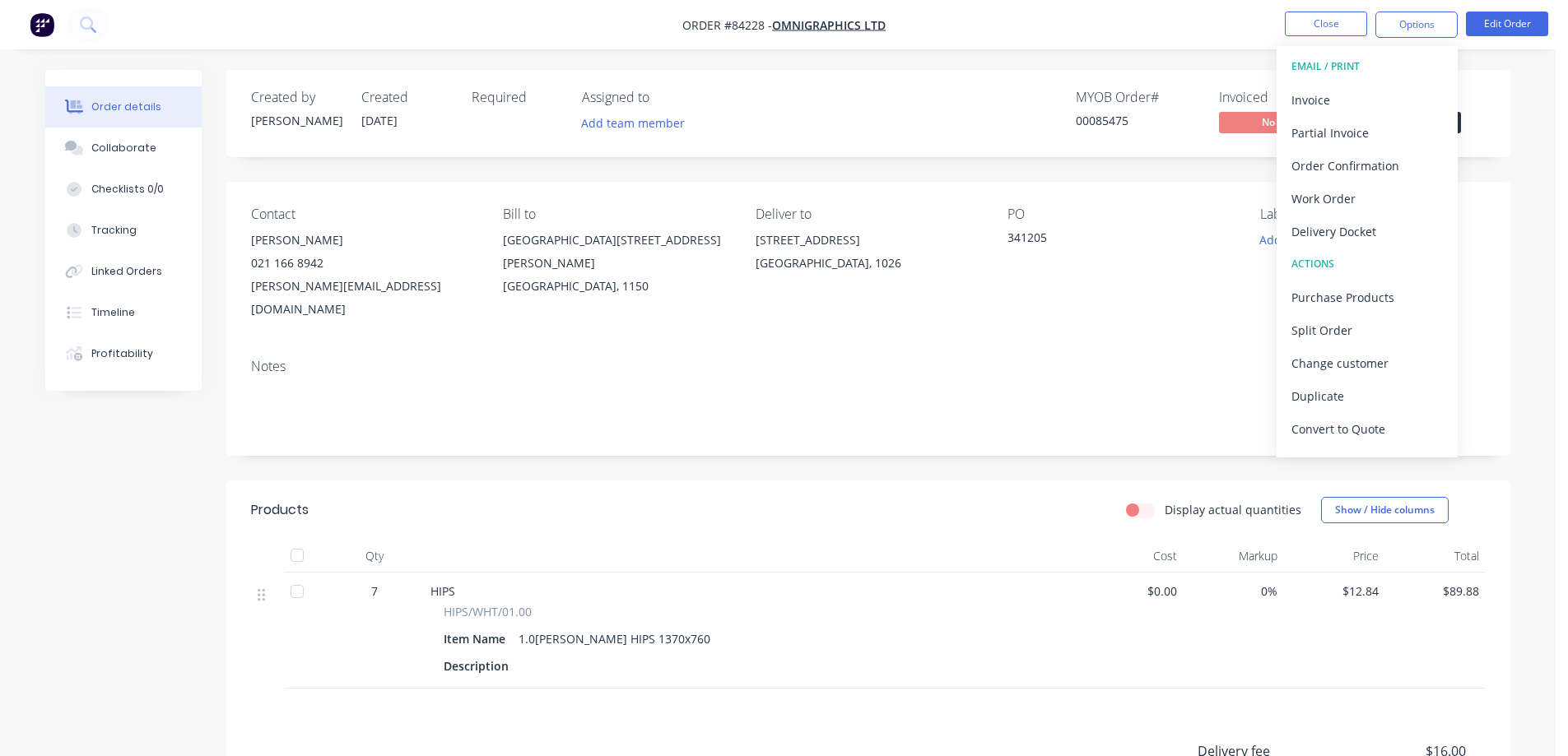
click at [1487, 92] on div "Created by Jess Created 28/08/25 Required Assigned to Add team member MYOB Orde…" at bounding box center [868, 114] width 1284 height 87
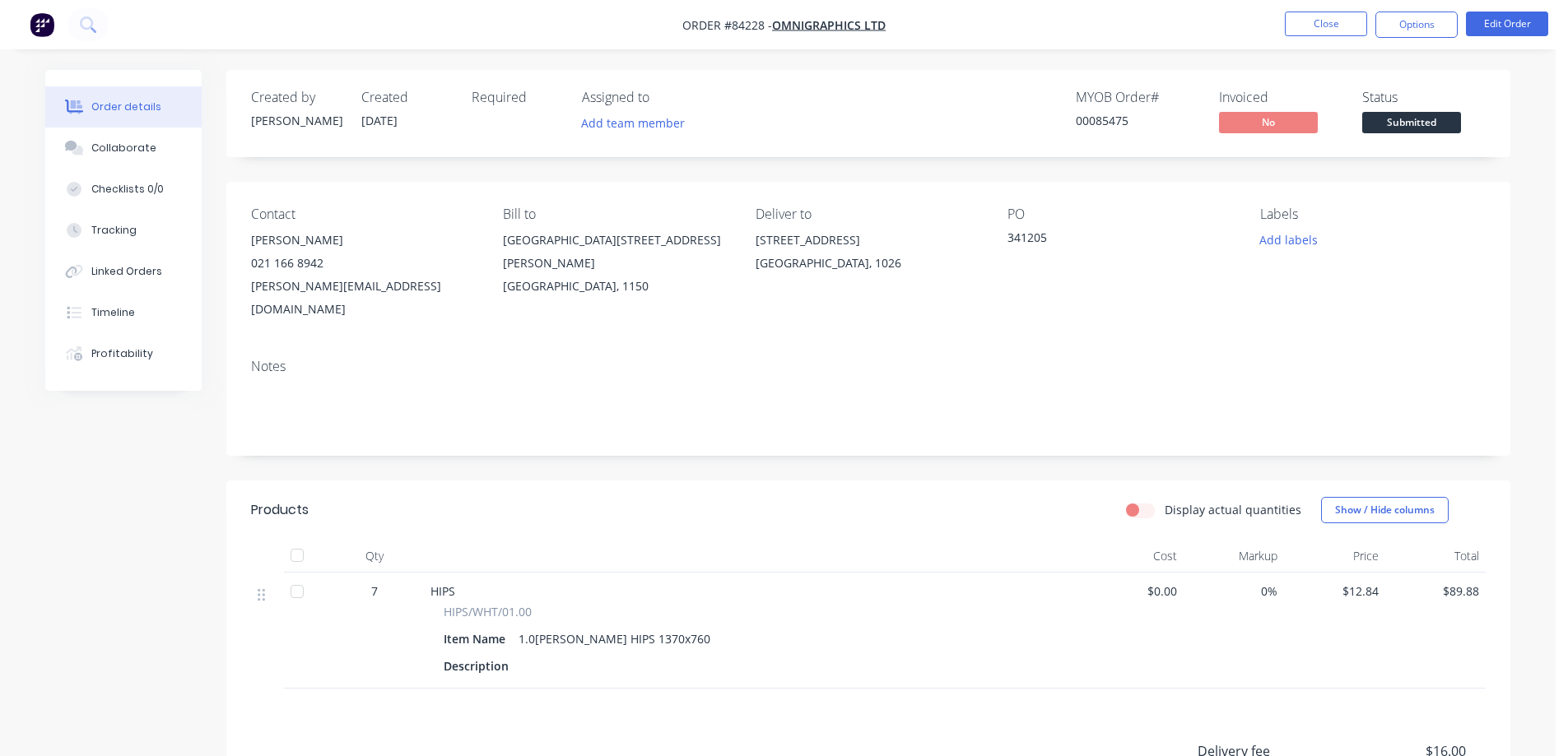
click at [1428, 119] on span "Submitted" at bounding box center [1412, 122] width 99 height 21
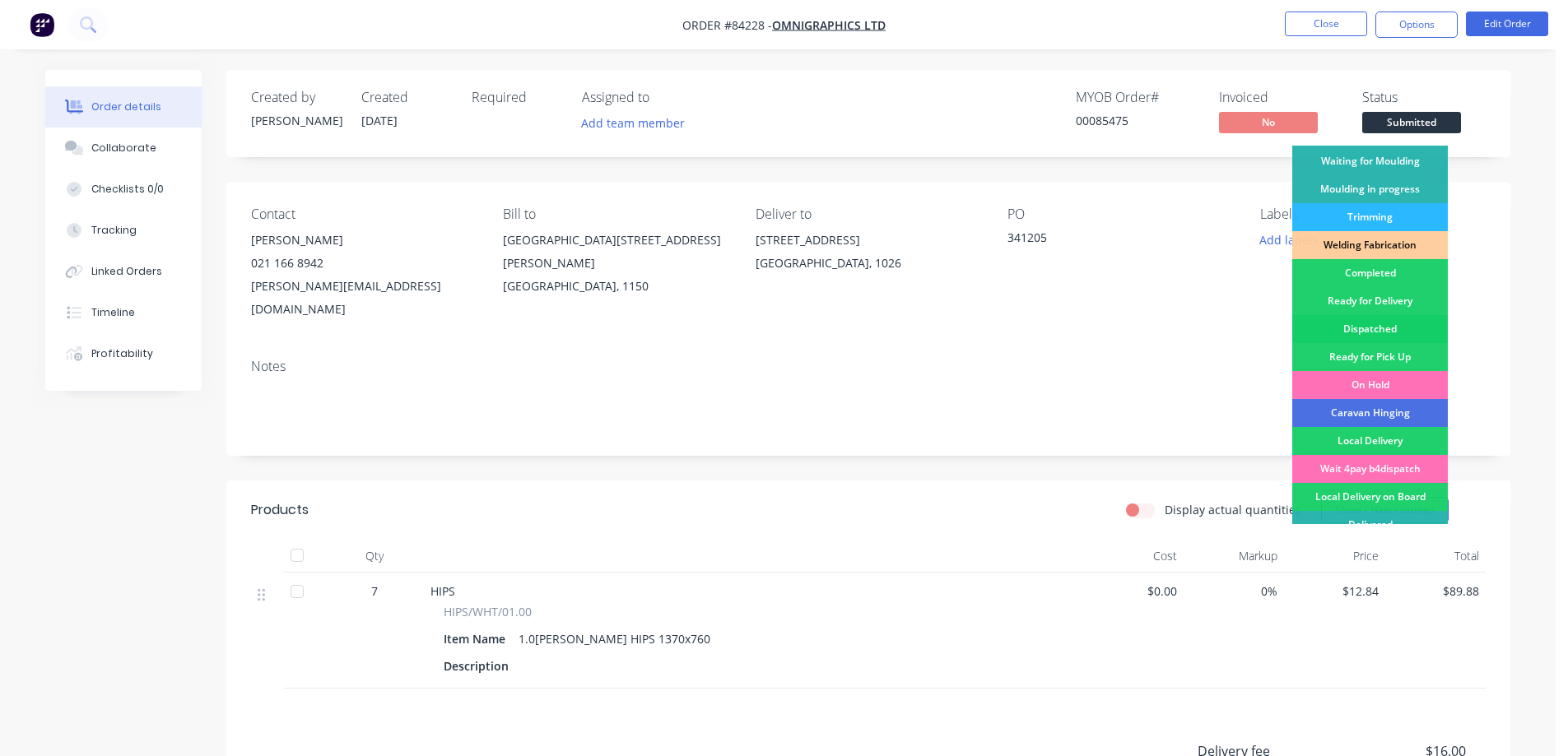
scroll to position [321, 0]
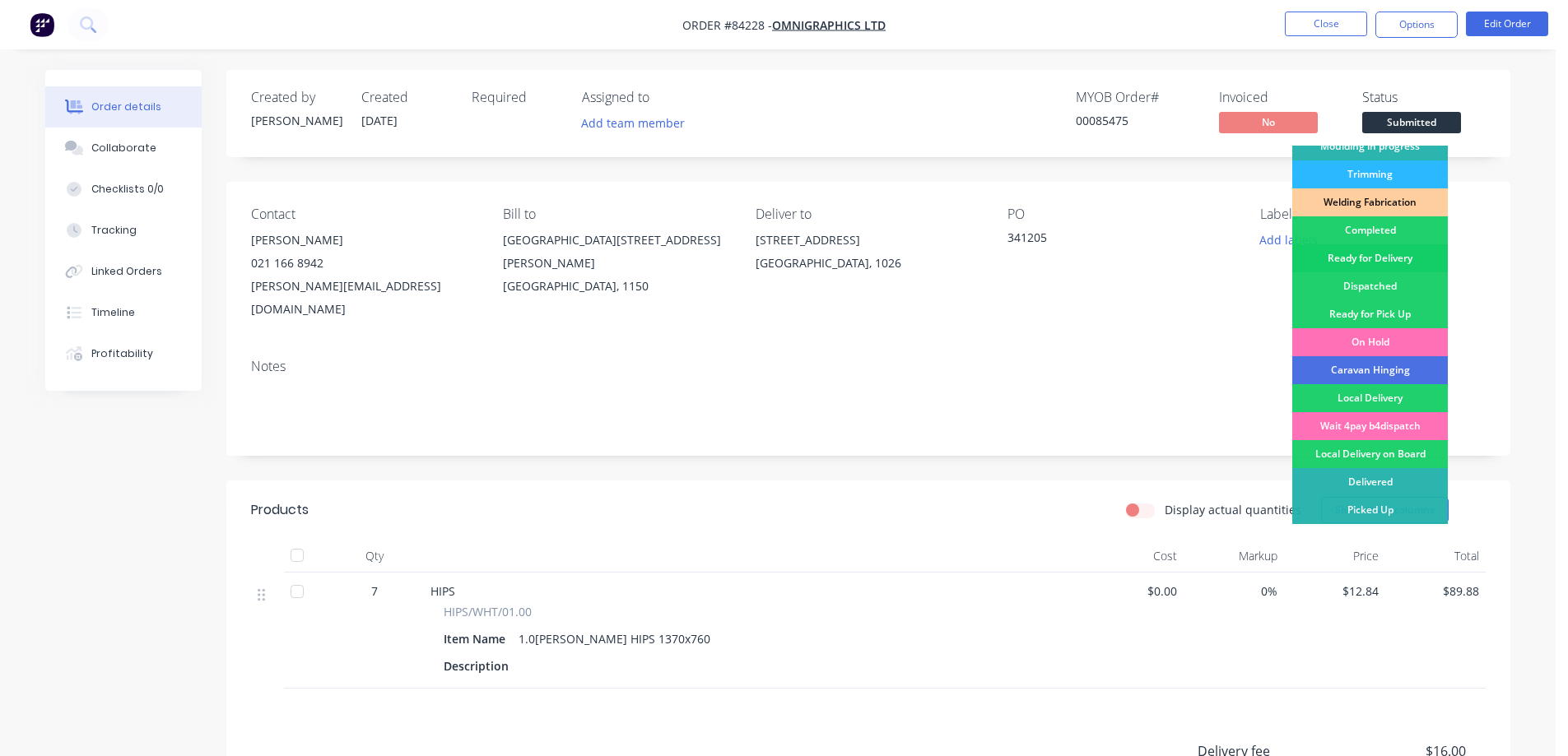
drag, startPoint x: 1403, startPoint y: 254, endPoint x: 1404, endPoint y: 129, distance: 125.0
click at [1403, 253] on div "Ready for Delivery" at bounding box center [1370, 259] width 155 height 28
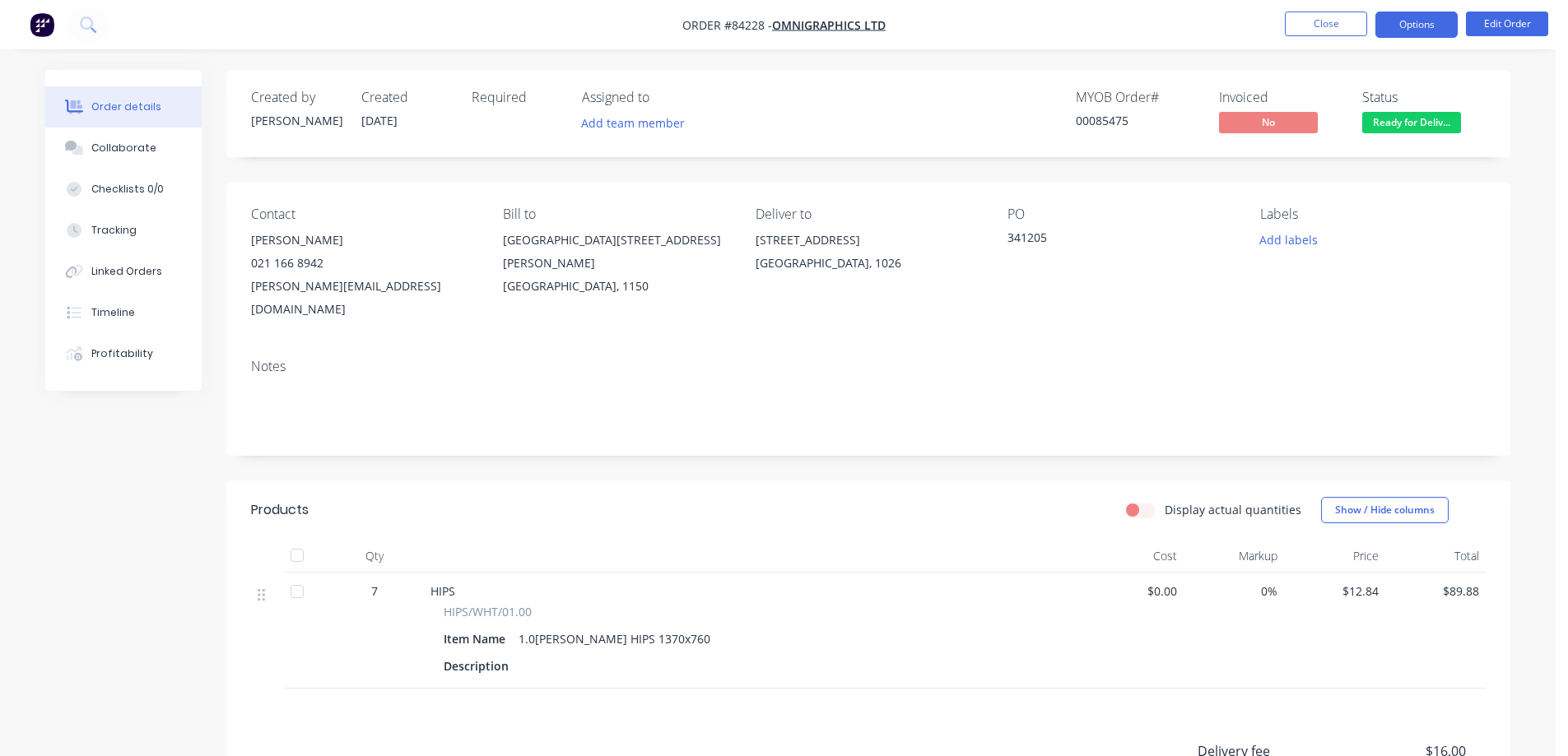
click at [1397, 30] on button "Options" at bounding box center [1416, 25] width 82 height 27
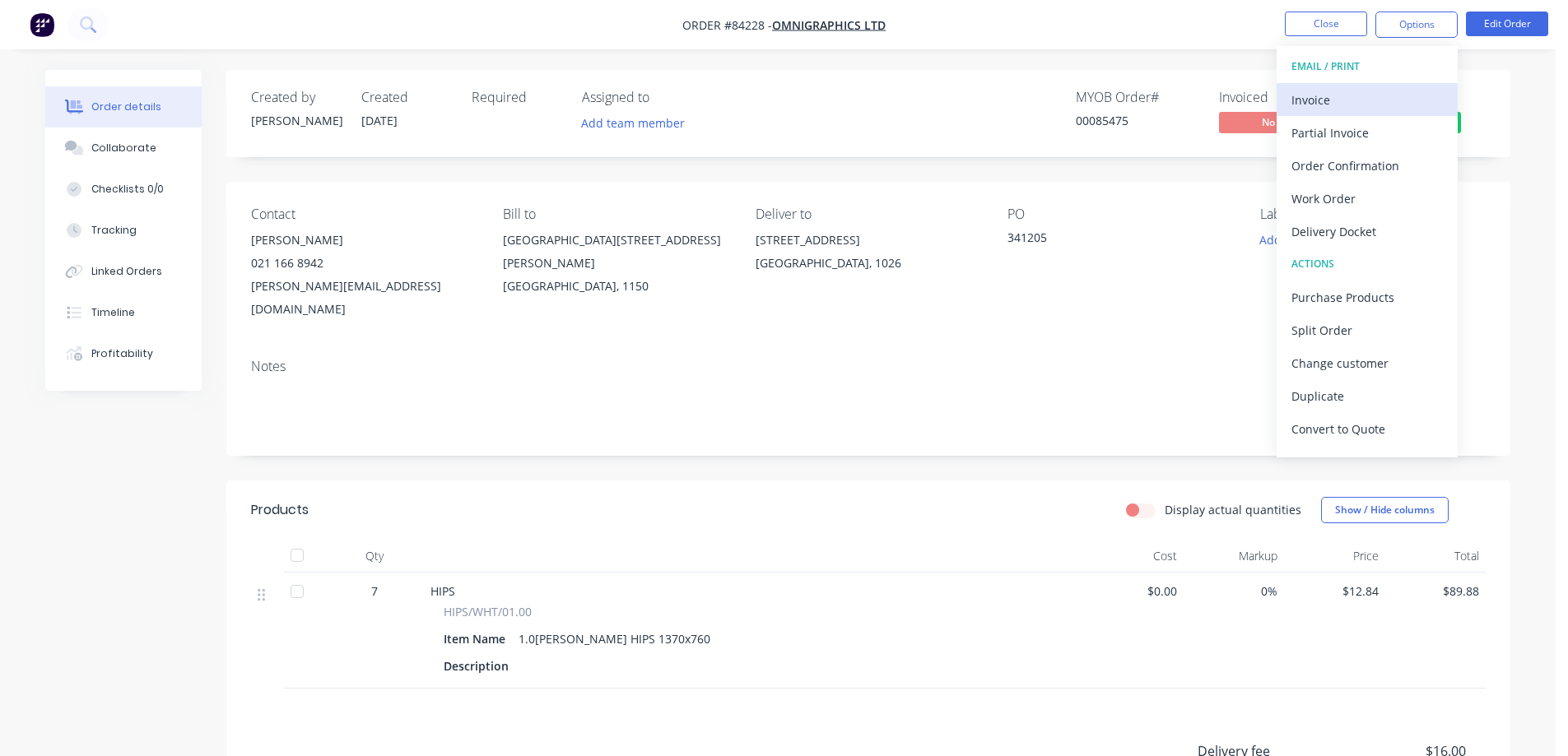
click at [1358, 91] on div "Invoice" at bounding box center [1367, 99] width 152 height 24
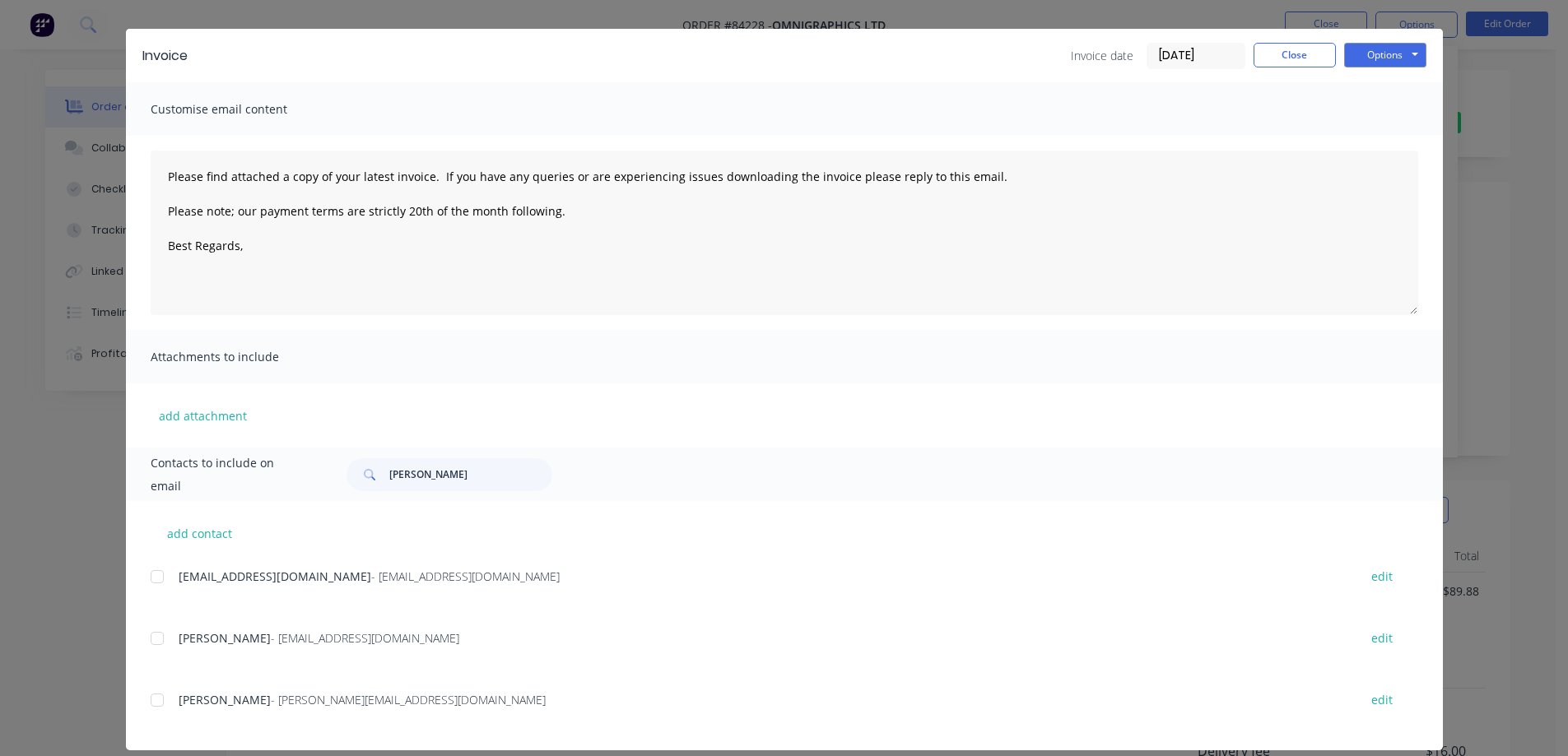
scroll to position [54, 0]
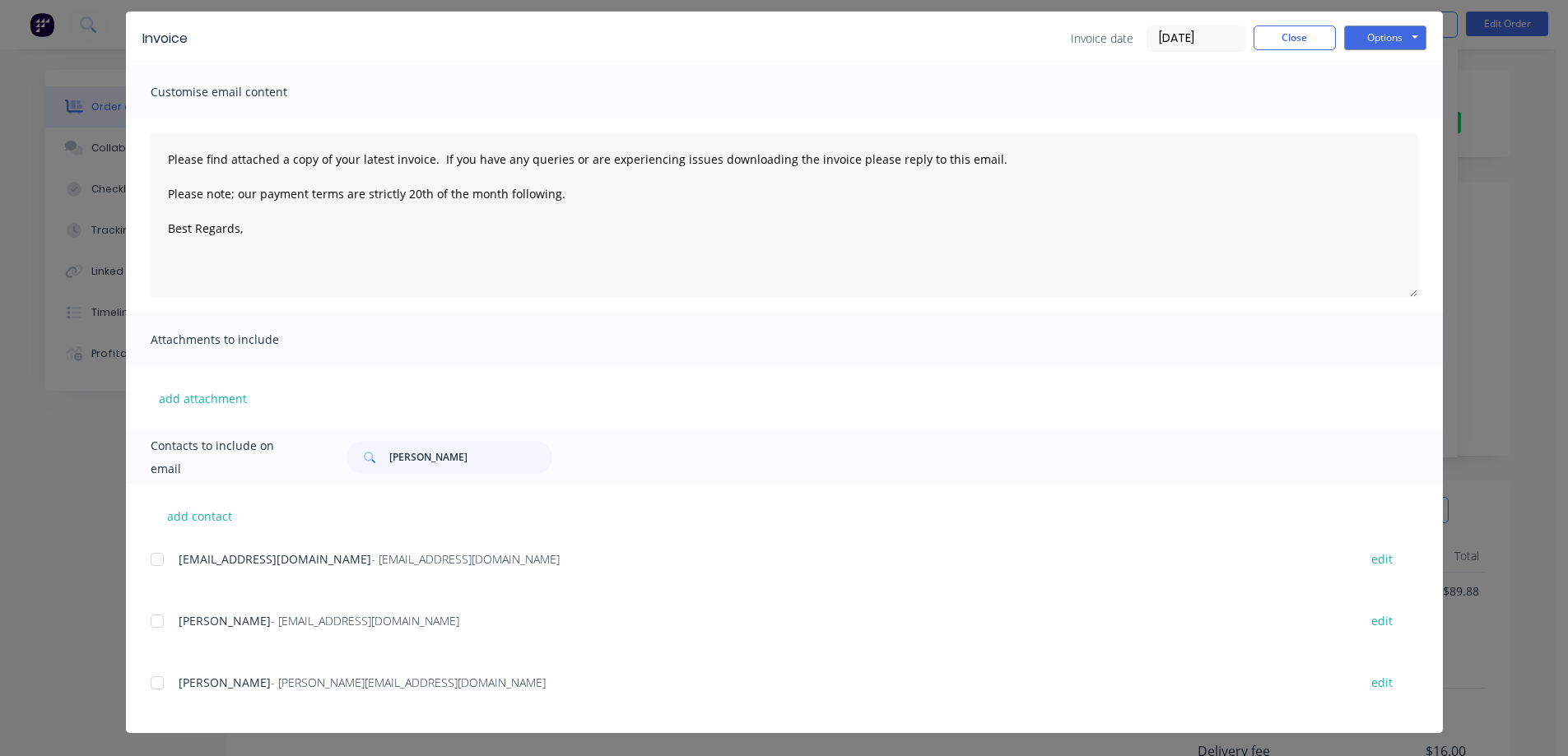
click at [159, 553] on div at bounding box center [157, 559] width 33 height 33
click at [1365, 44] on button "Options" at bounding box center [1385, 38] width 82 height 25
click at [1365, 111] on button "Email" at bounding box center [1397, 121] width 105 height 27
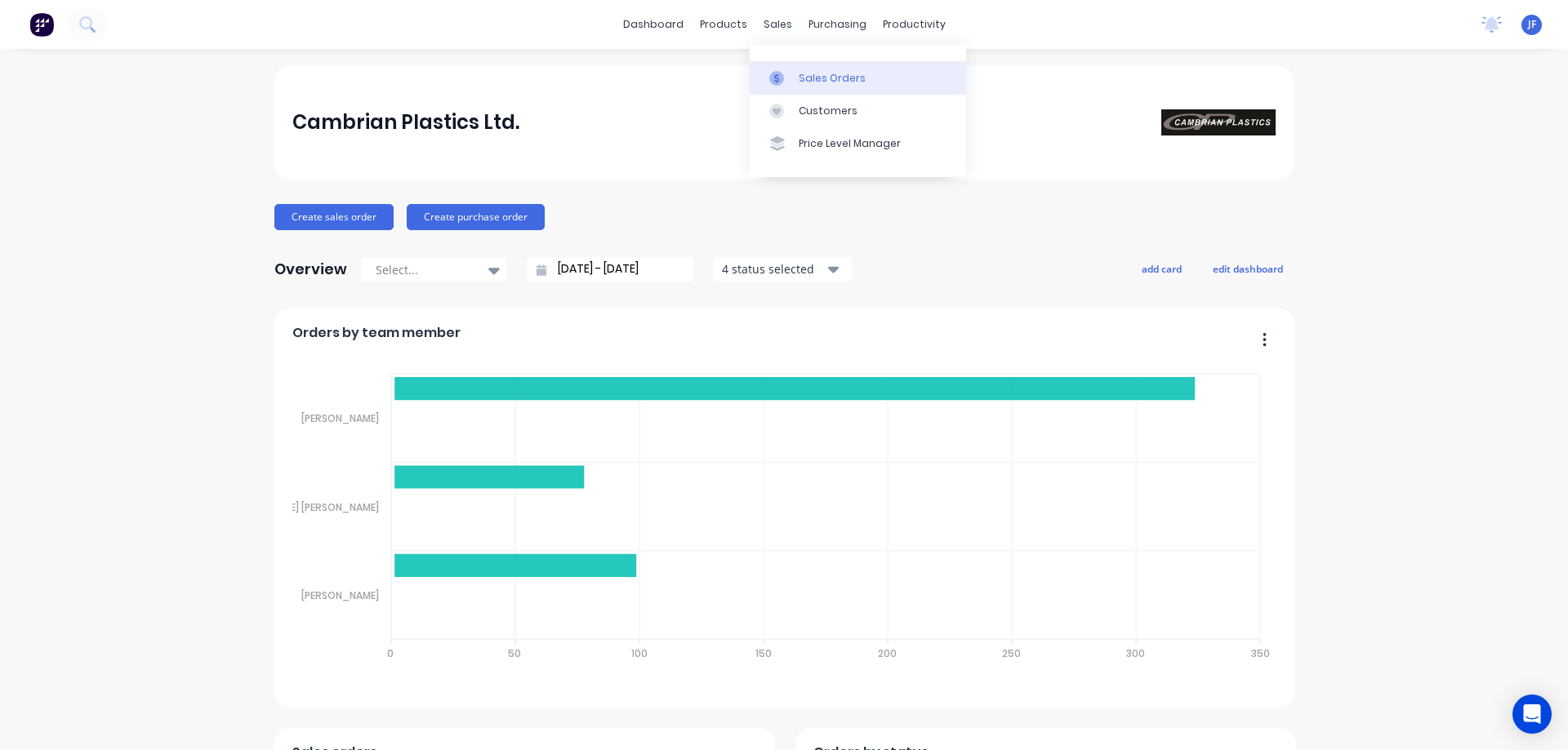
click at [820, 71] on div "Sales Orders" at bounding box center [832, 79] width 67 height 15
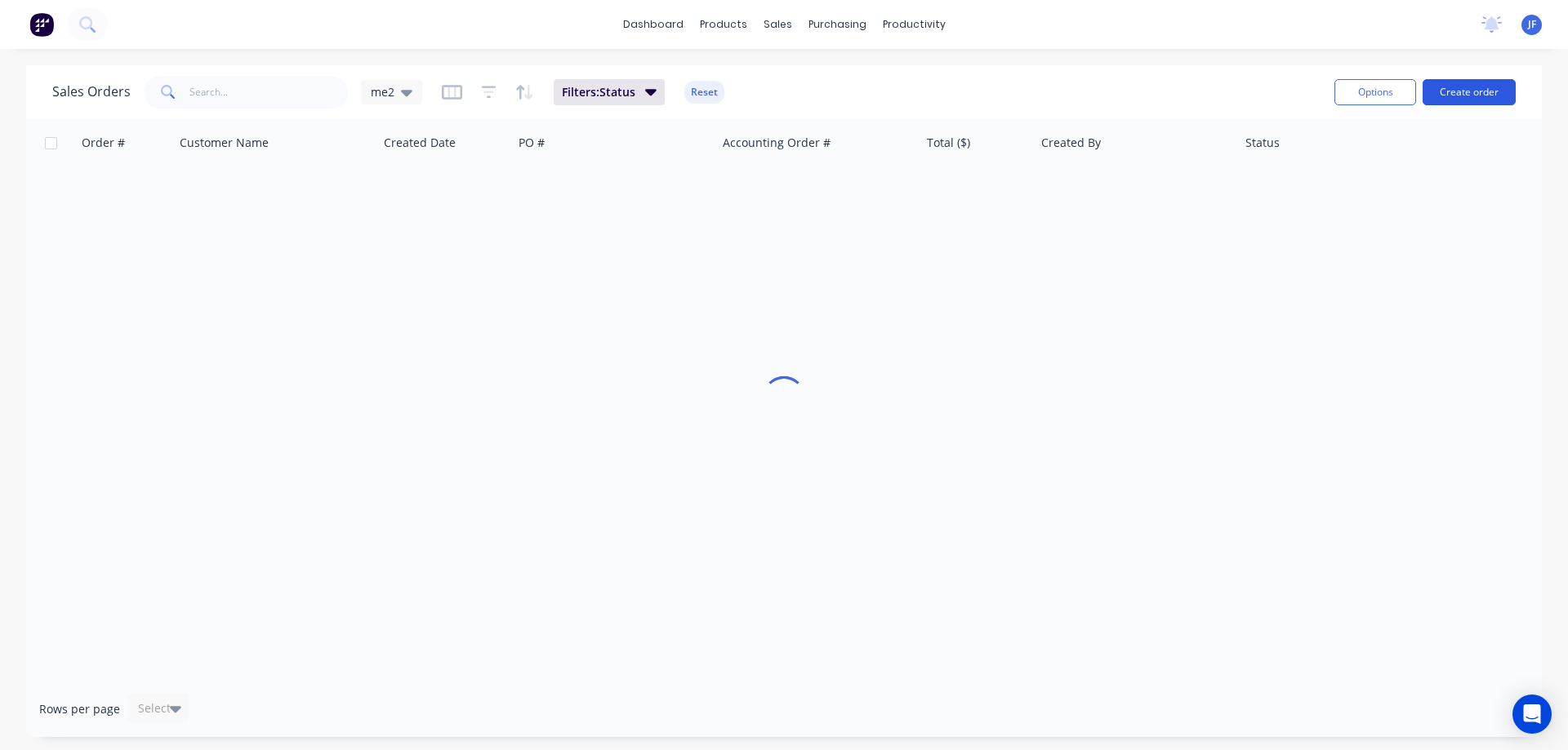
click at [1479, 90] on button "Create order" at bounding box center [1469, 92] width 93 height 26
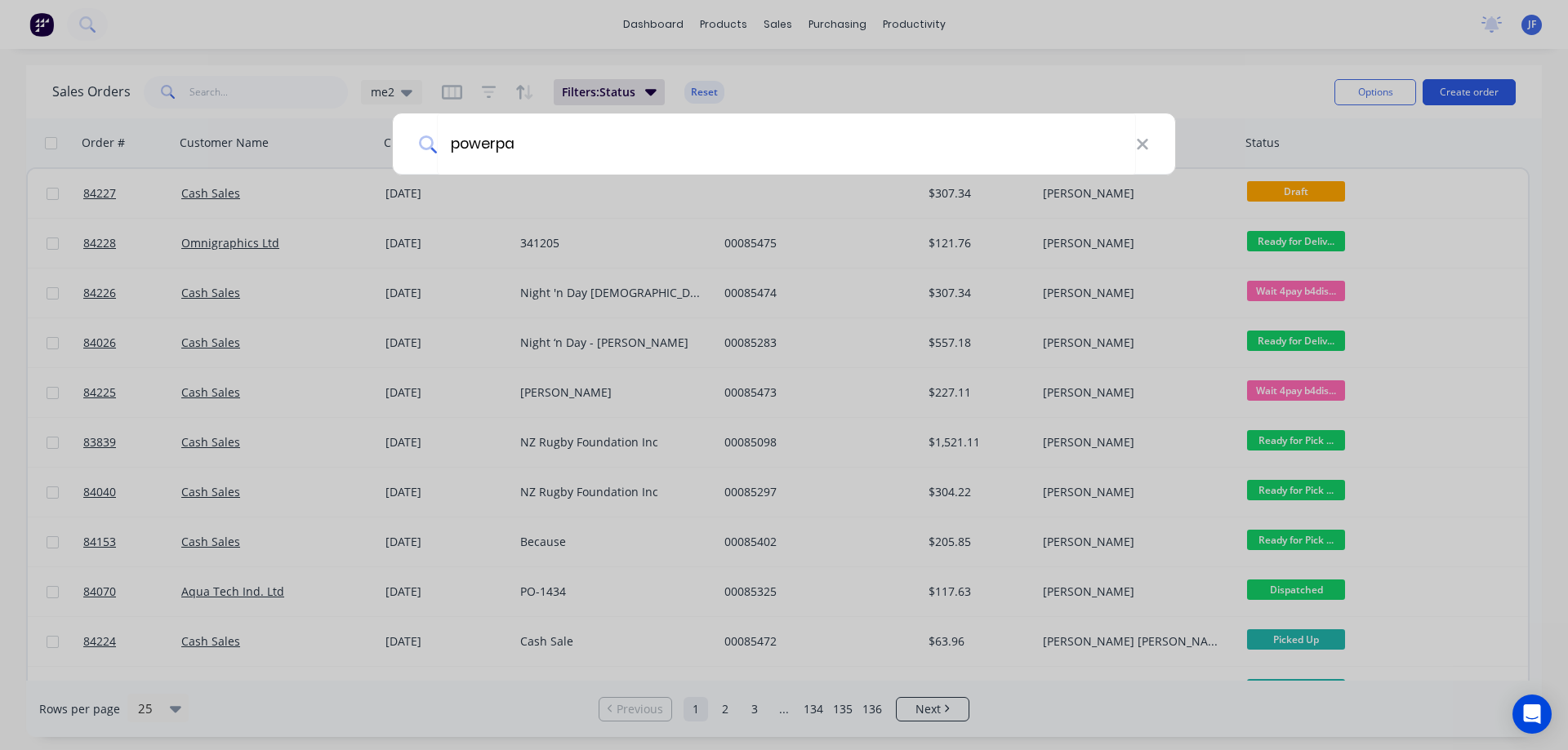
type input "powerpac"
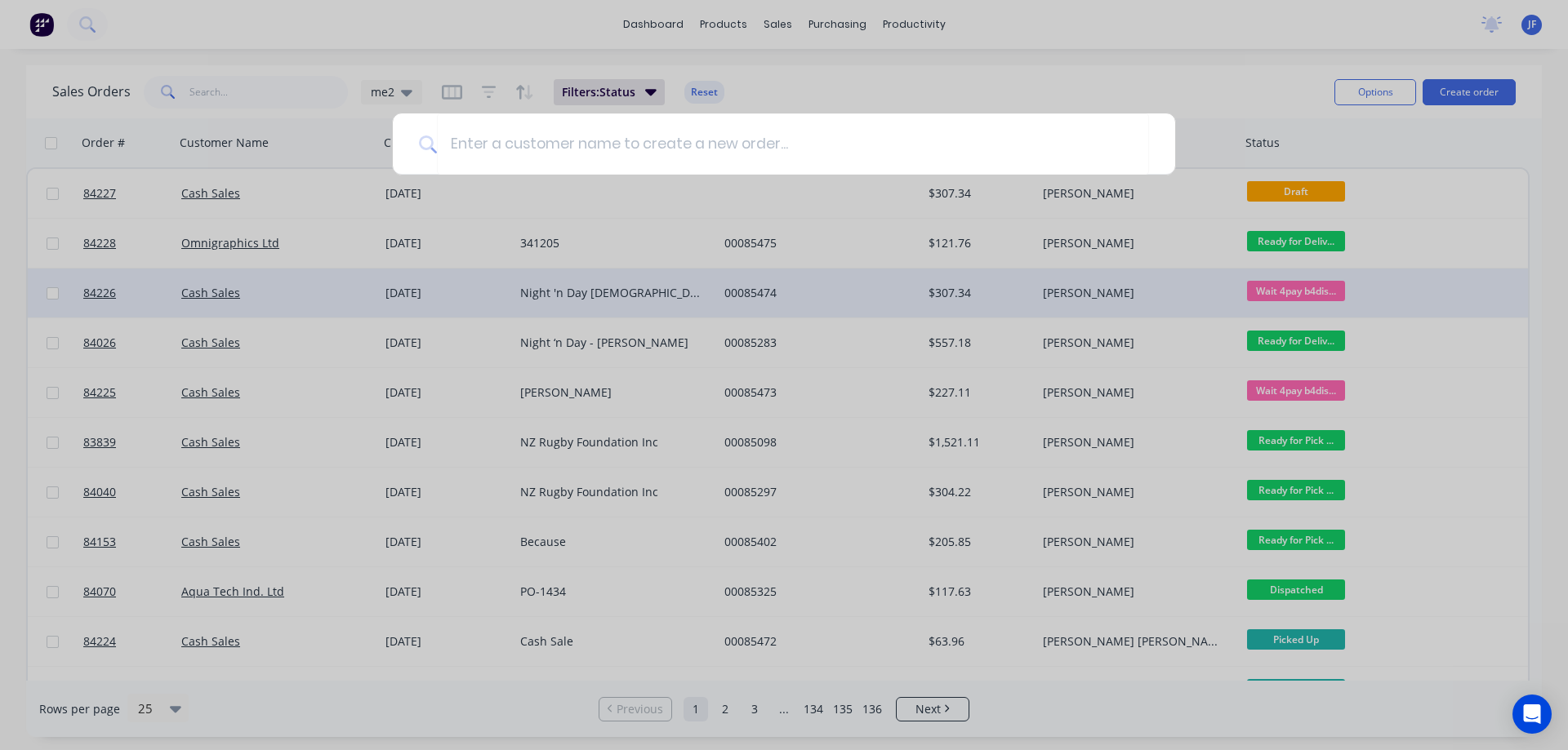
click at [799, 280] on div at bounding box center [784, 375] width 1568 height 750
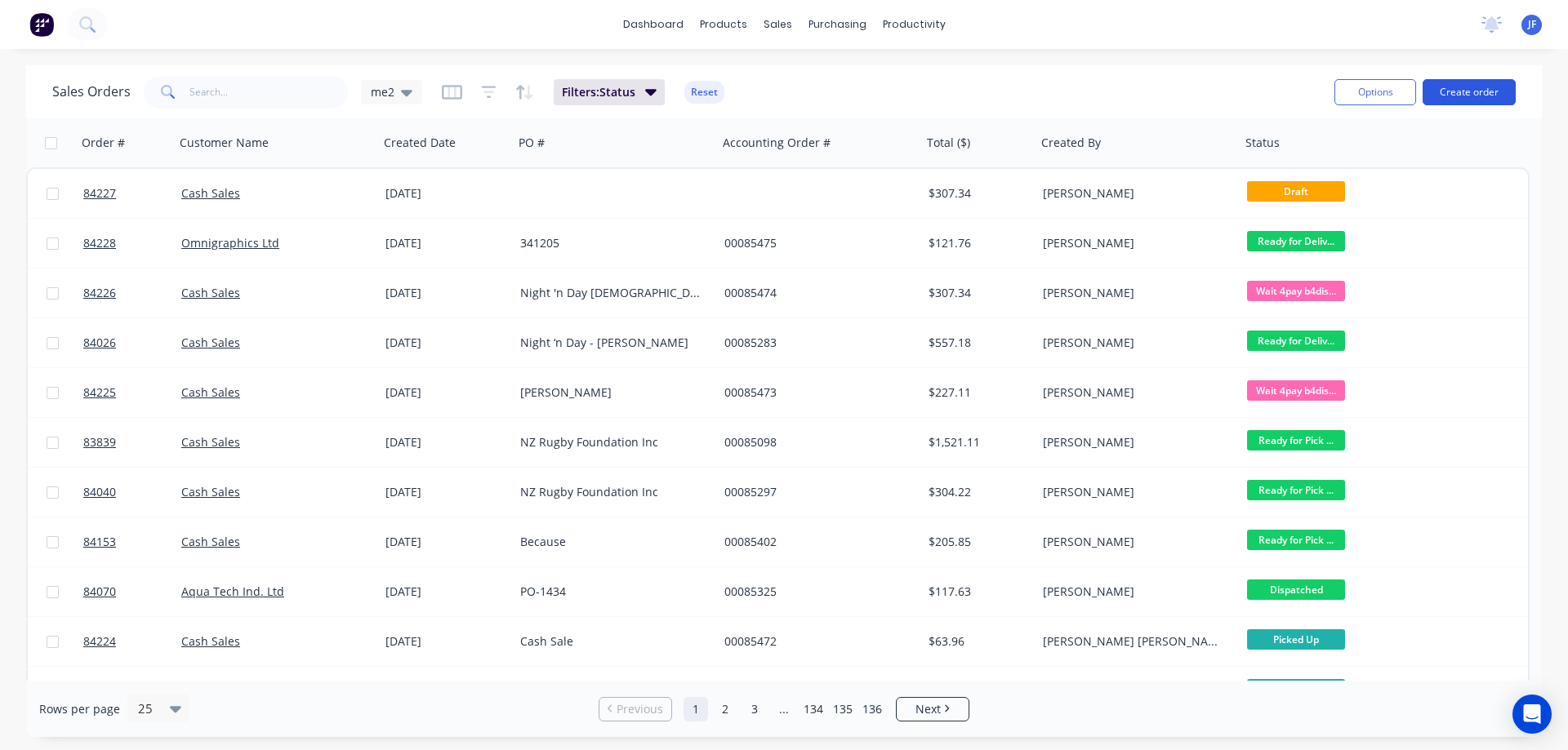
click at [1452, 97] on button "Create order" at bounding box center [1469, 92] width 93 height 26
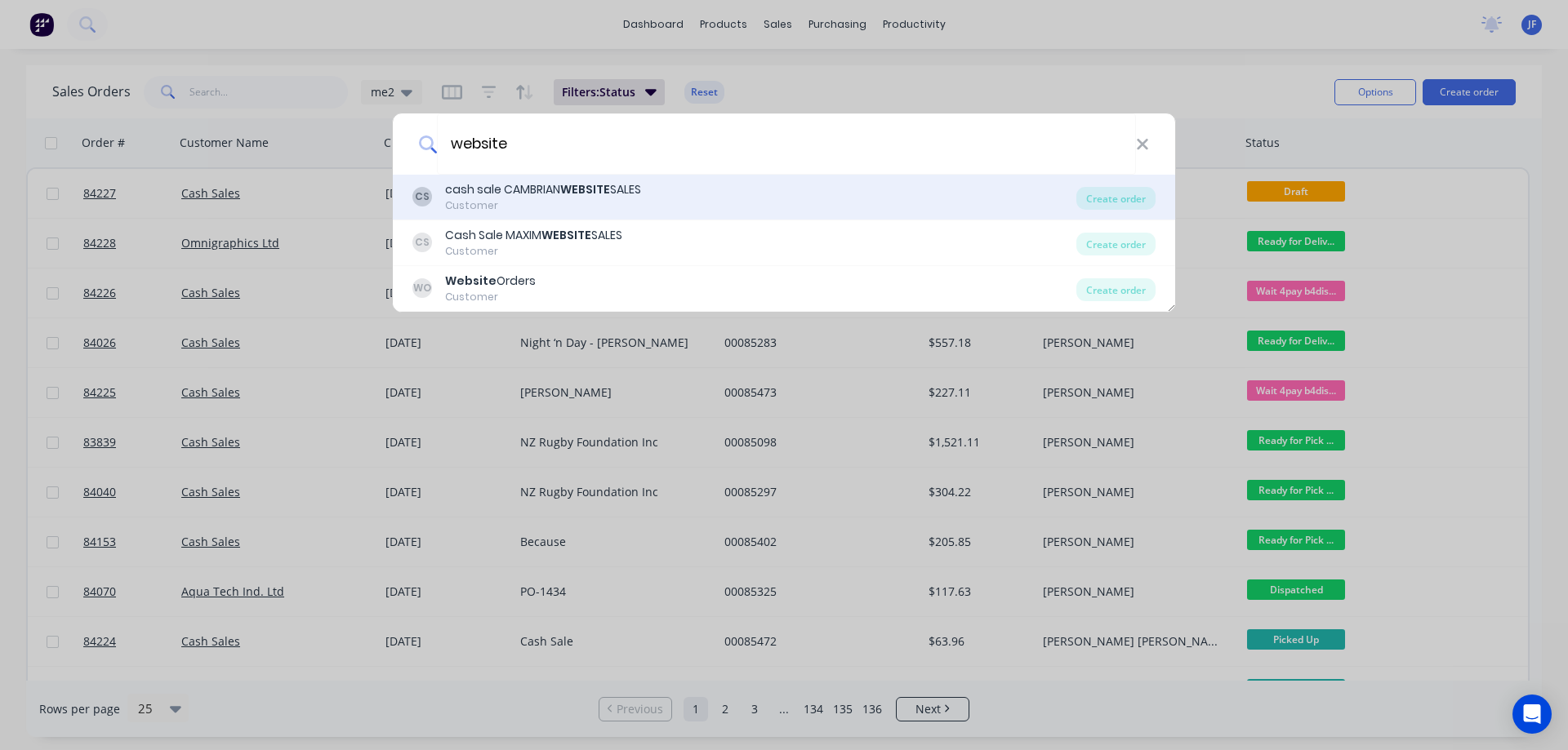
type input "website"
click at [688, 203] on div "CS cash sale CAMBRIAN WEBSITE SALES Customer" at bounding box center [745, 197] width 664 height 32
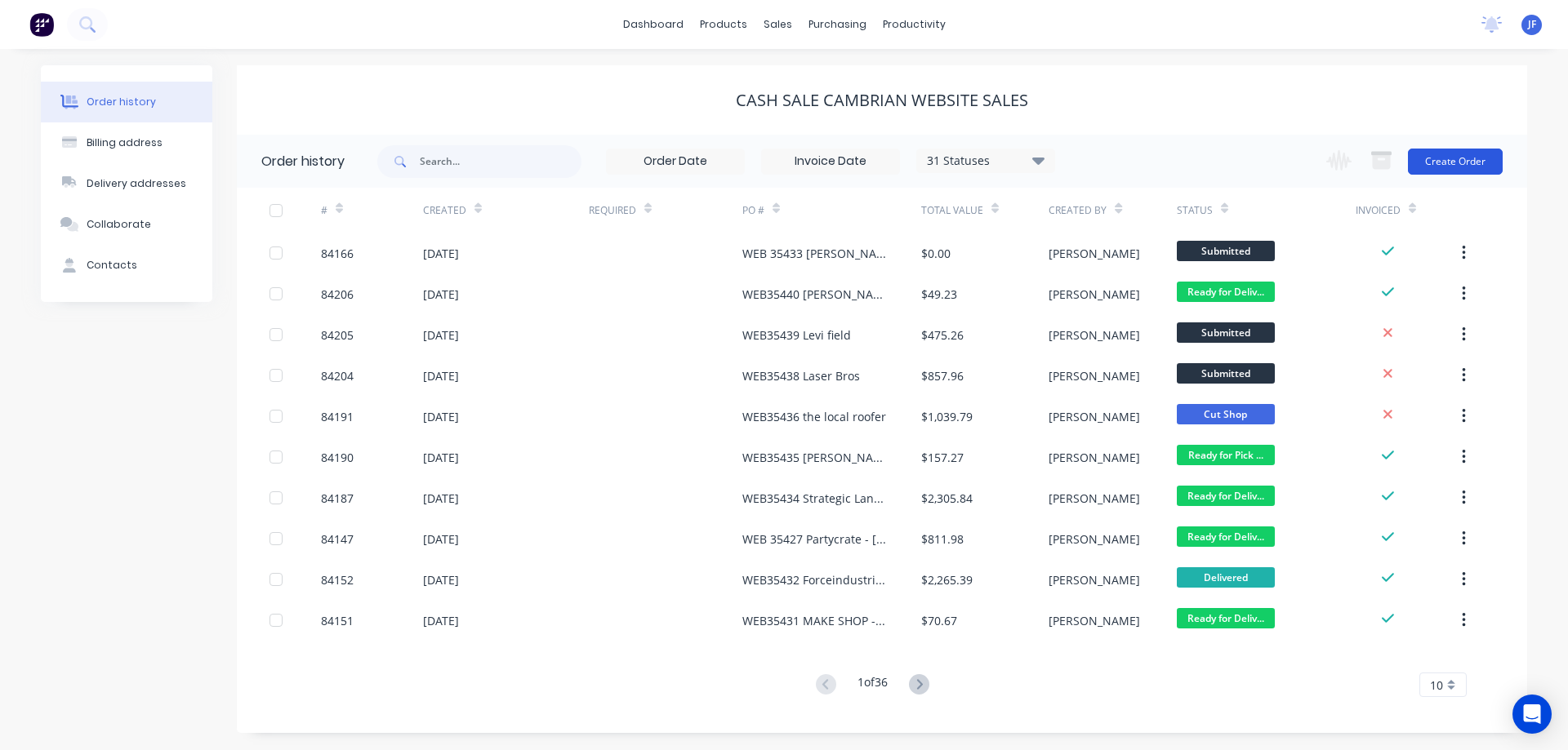
click at [1467, 165] on button "Create Order" at bounding box center [1455, 162] width 95 height 26
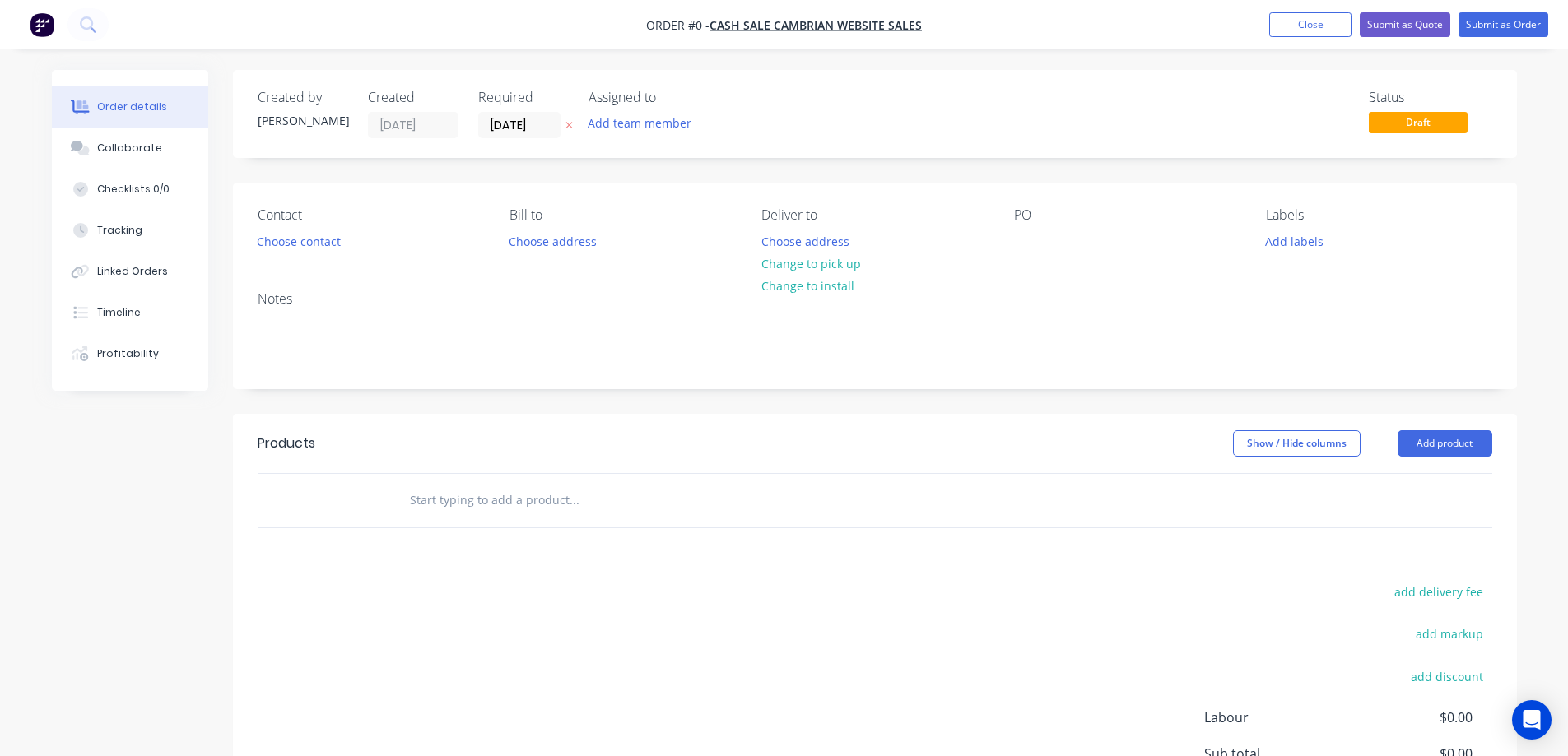
click at [566, 121] on icon at bounding box center [569, 125] width 8 height 9
click at [267, 243] on button "Choose contact" at bounding box center [298, 240] width 101 height 22
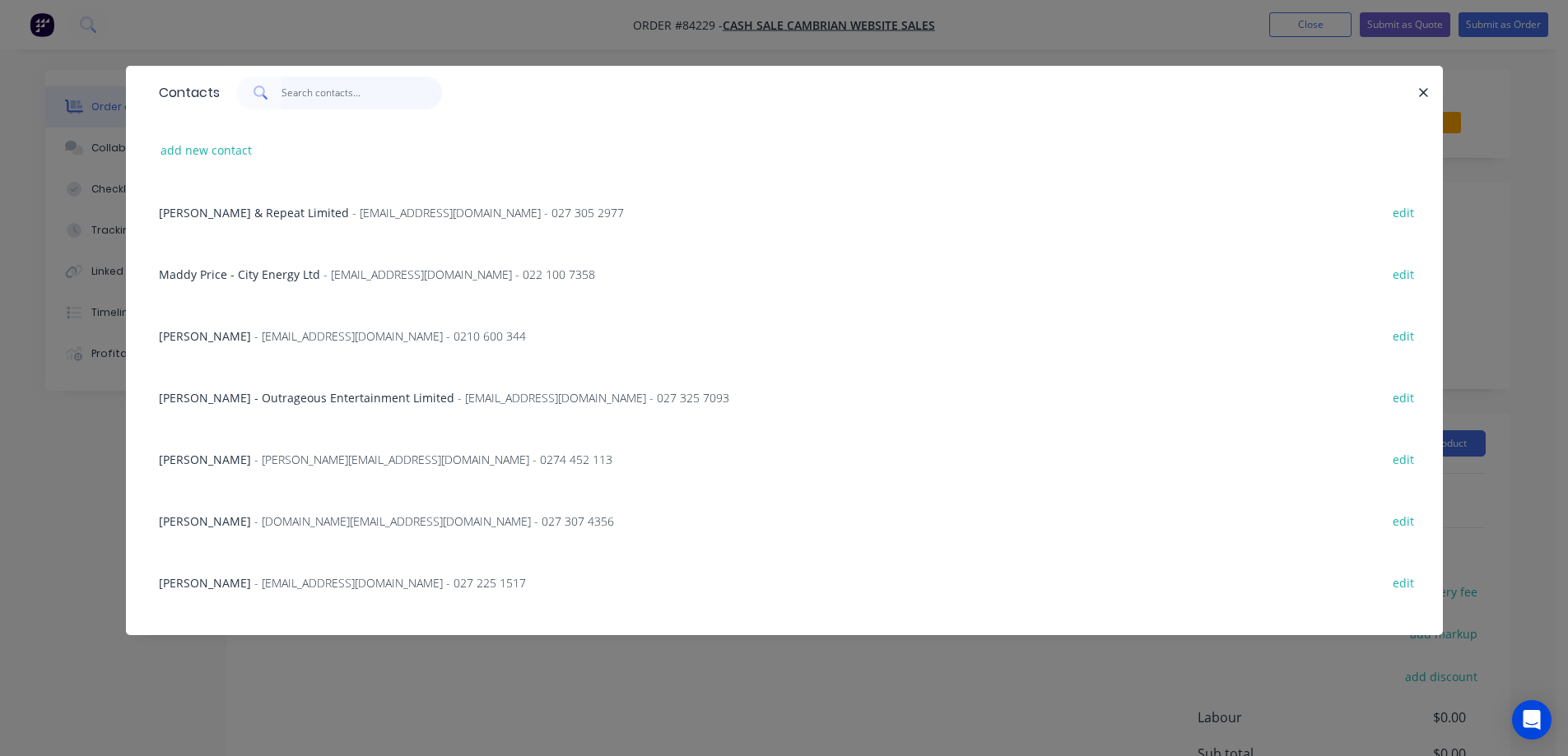
click at [345, 99] on input "text" at bounding box center [361, 93] width 160 height 33
paste input "Dean Turner"
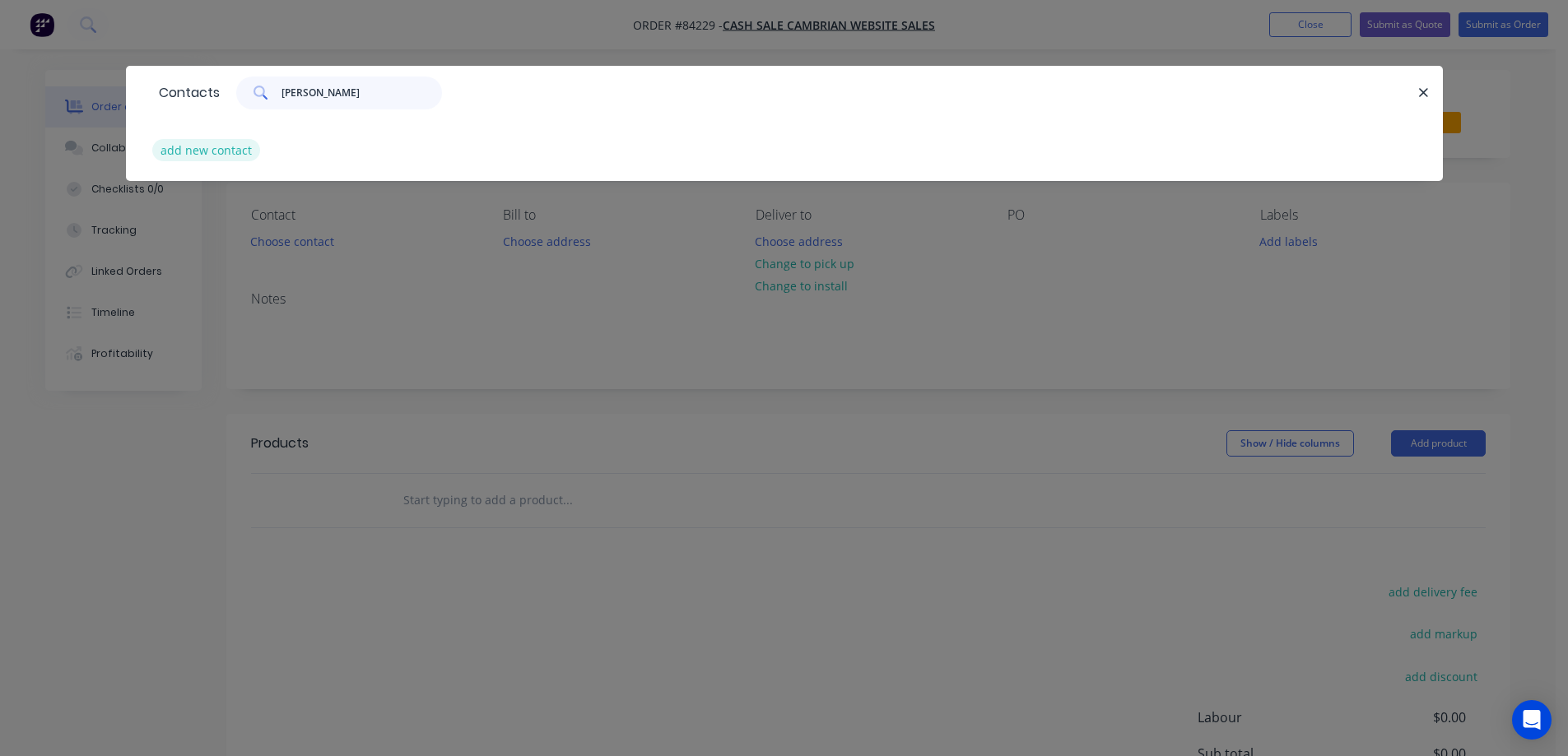
type input "Dean Turner"
click at [181, 153] on button "add new contact" at bounding box center [207, 150] width 109 height 22
select select "NZ"
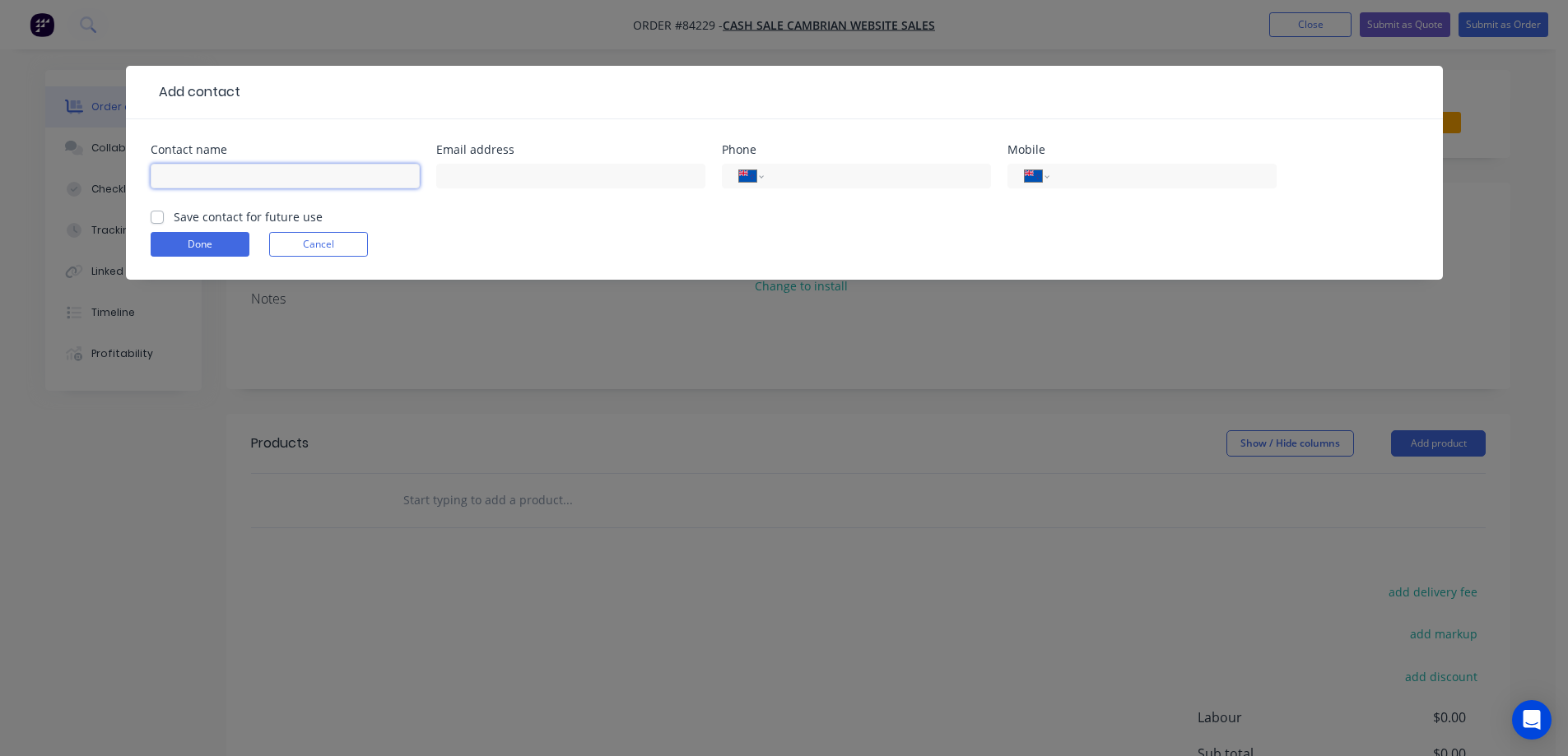
click at [220, 173] on input "text" at bounding box center [285, 176] width 269 height 25
paste input "Dean Turner"
type input "Dean Turner"
drag, startPoint x: 181, startPoint y: 213, endPoint x: 22, endPoint y: 270, distance: 168.9
click at [182, 213] on label "Save contact for future use" at bounding box center [247, 217] width 149 height 17
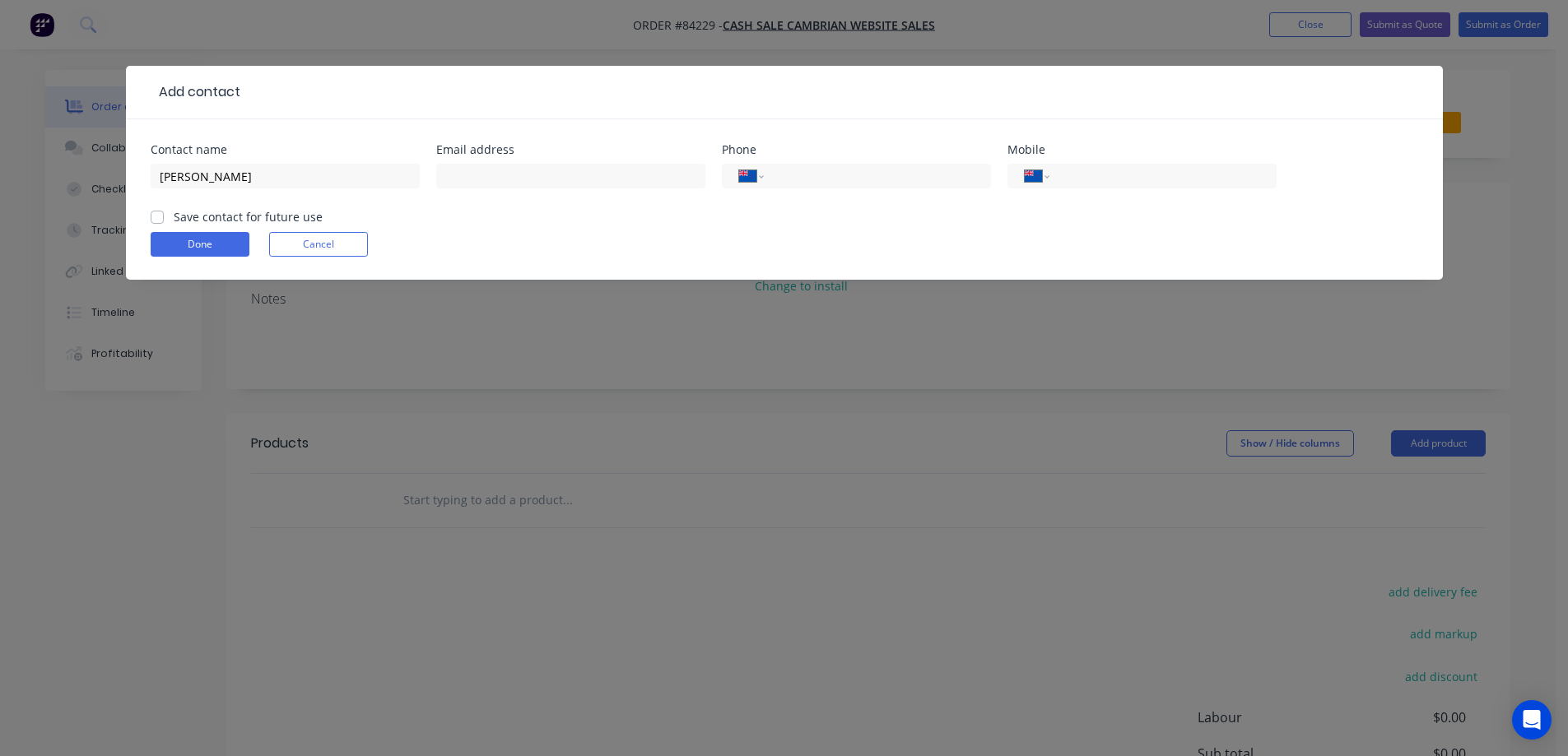
click at [164, 213] on input "Save contact for future use" at bounding box center [157, 216] width 13 height 16
checkbox input "true"
click at [254, 181] on input "Dean Turner" at bounding box center [285, 176] width 269 height 25
paste input "DLB Construction & Signage"
type input "[PERSON_NAME] - DLB Construction & Signage"
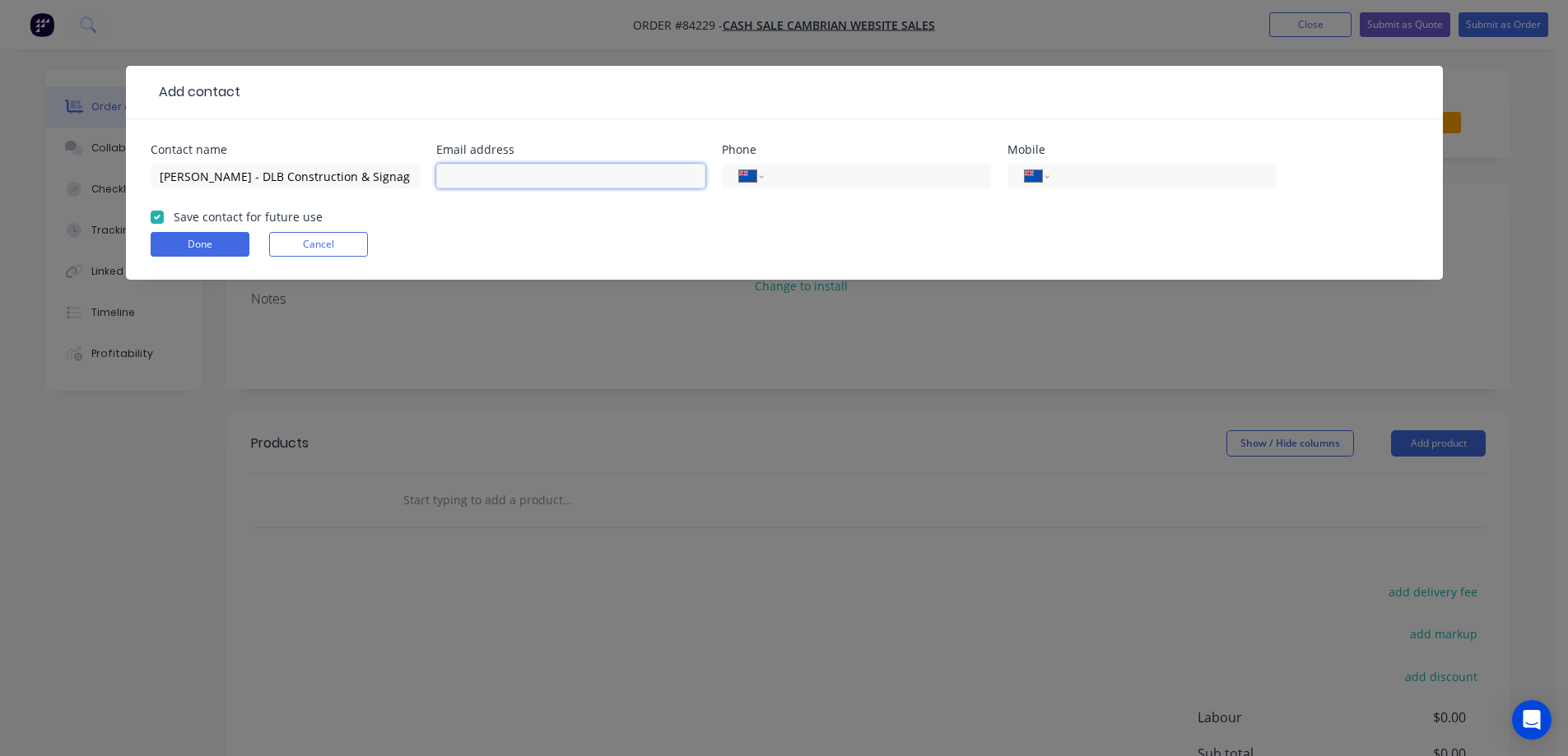
click at [655, 177] on input "text" at bounding box center [570, 176] width 269 height 25
paste input "[PERSON_NAME][EMAIL_ADDRESS][DOMAIN_NAME]"
type input "[PERSON_NAME][EMAIL_ADDRESS][DOMAIN_NAME]"
click at [1105, 167] on input "tel" at bounding box center [1160, 176] width 198 height 19
paste input "0210 348 342"
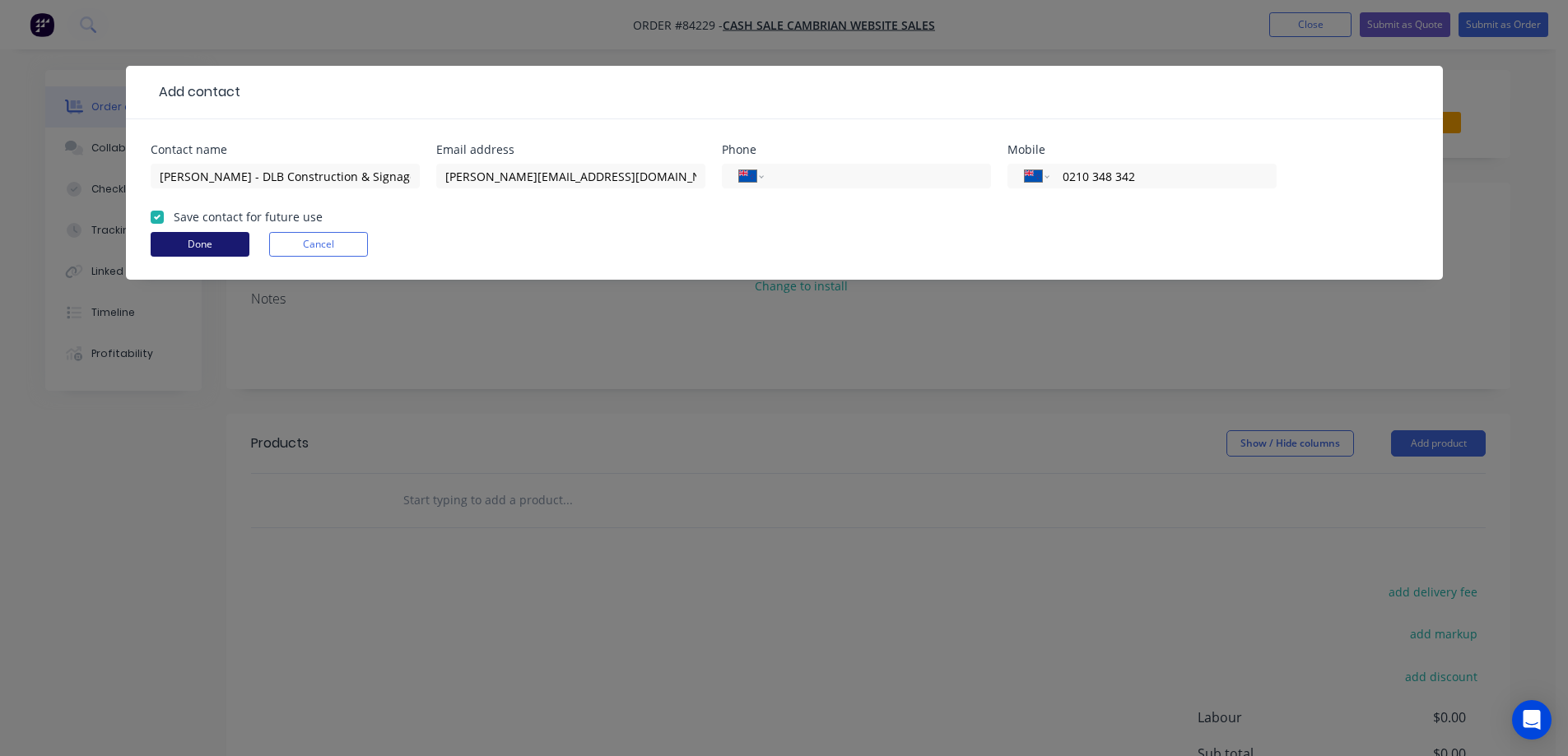
type input "0210 348 342"
click at [210, 242] on button "Done" at bounding box center [200, 244] width 99 height 25
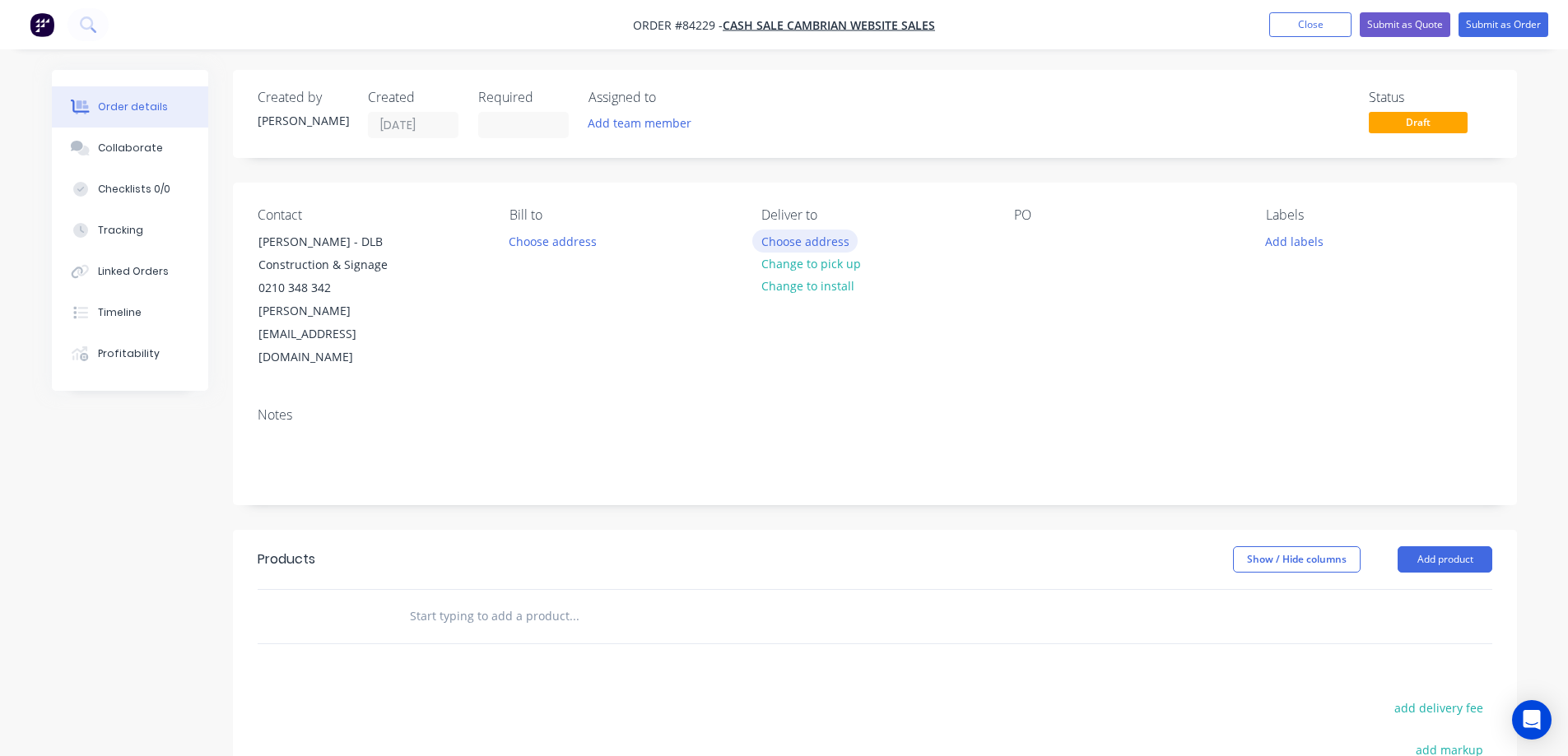
click at [842, 242] on button "Choose address" at bounding box center [804, 240] width 105 height 22
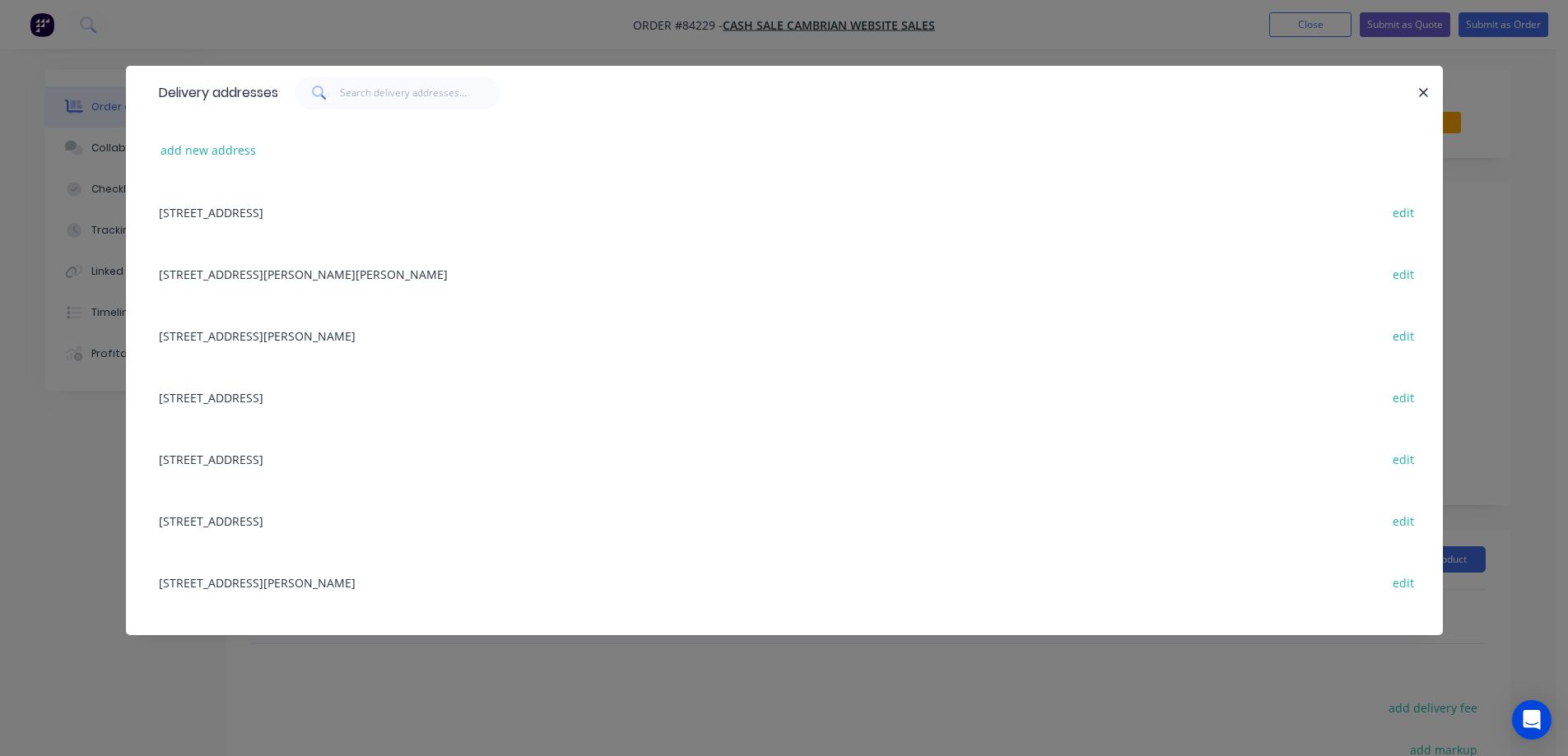
click at [222, 163] on div "add new address" at bounding box center [784, 150] width 1268 height 62
drag, startPoint x: 220, startPoint y: 153, endPoint x: 51, endPoint y: 235, distance: 187.8
click at [213, 155] on button "add new address" at bounding box center [208, 150] width 113 height 22
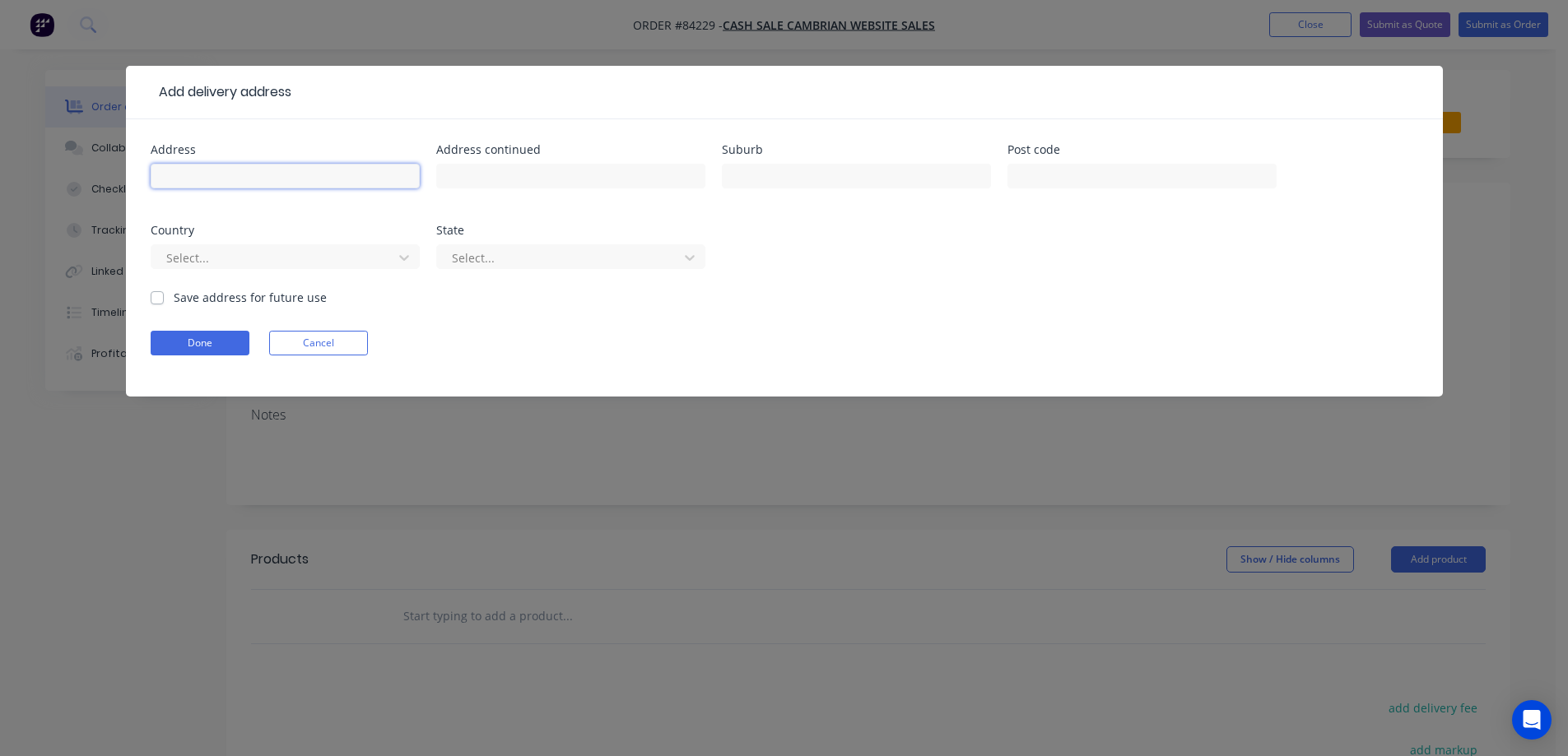
click at [217, 182] on input "text" at bounding box center [285, 176] width 269 height 25
paste input "75 David Street"
type input "75 David Street"
click at [510, 179] on input "text" at bounding box center [570, 176] width 269 height 25
paste input "Caversham"
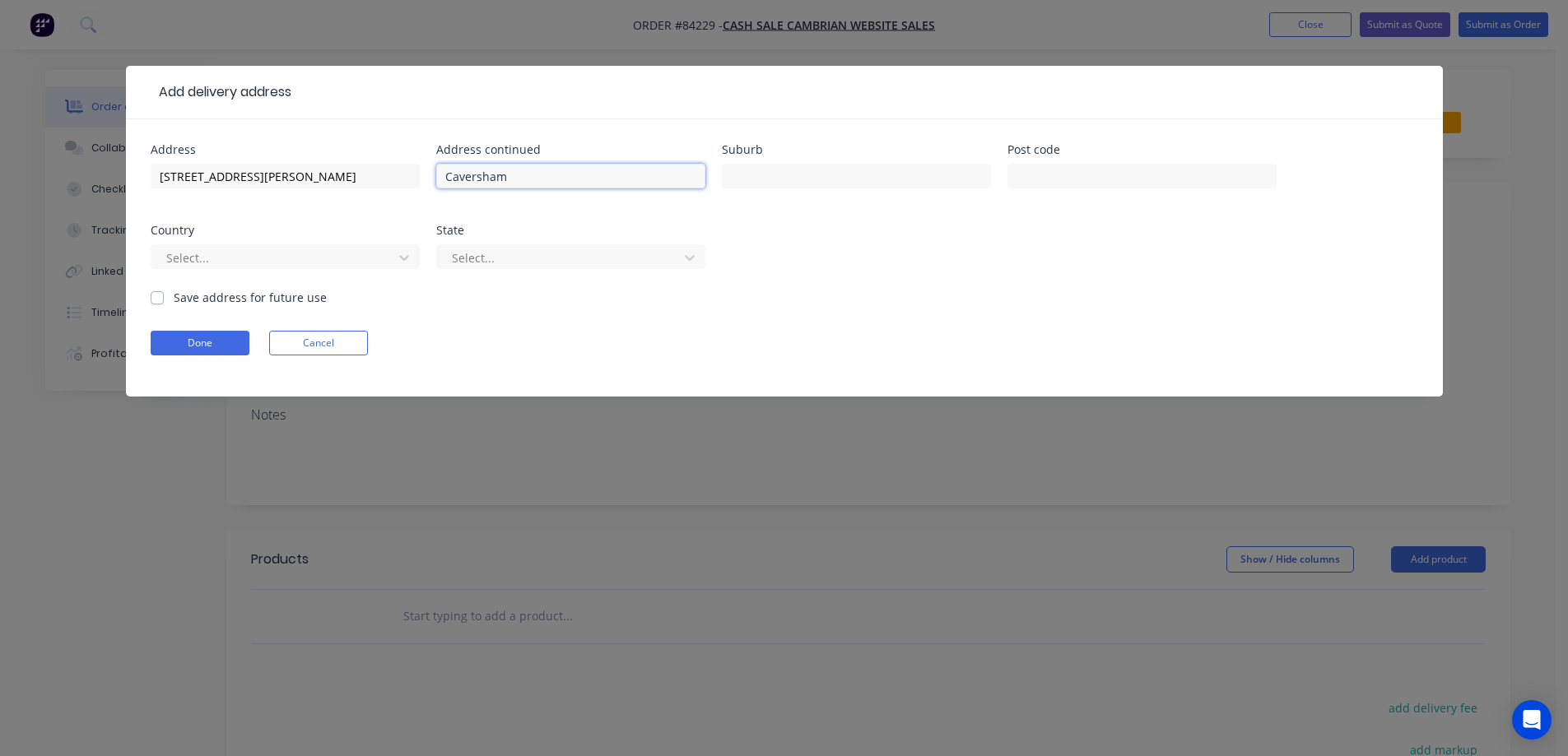
type input "Caversham"
drag, startPoint x: 854, startPoint y: 179, endPoint x: 913, endPoint y: 179, distance: 59.0
click at [857, 179] on input "text" at bounding box center [856, 176] width 269 height 25
paste input "Dunedin"
type input "Dunedin"
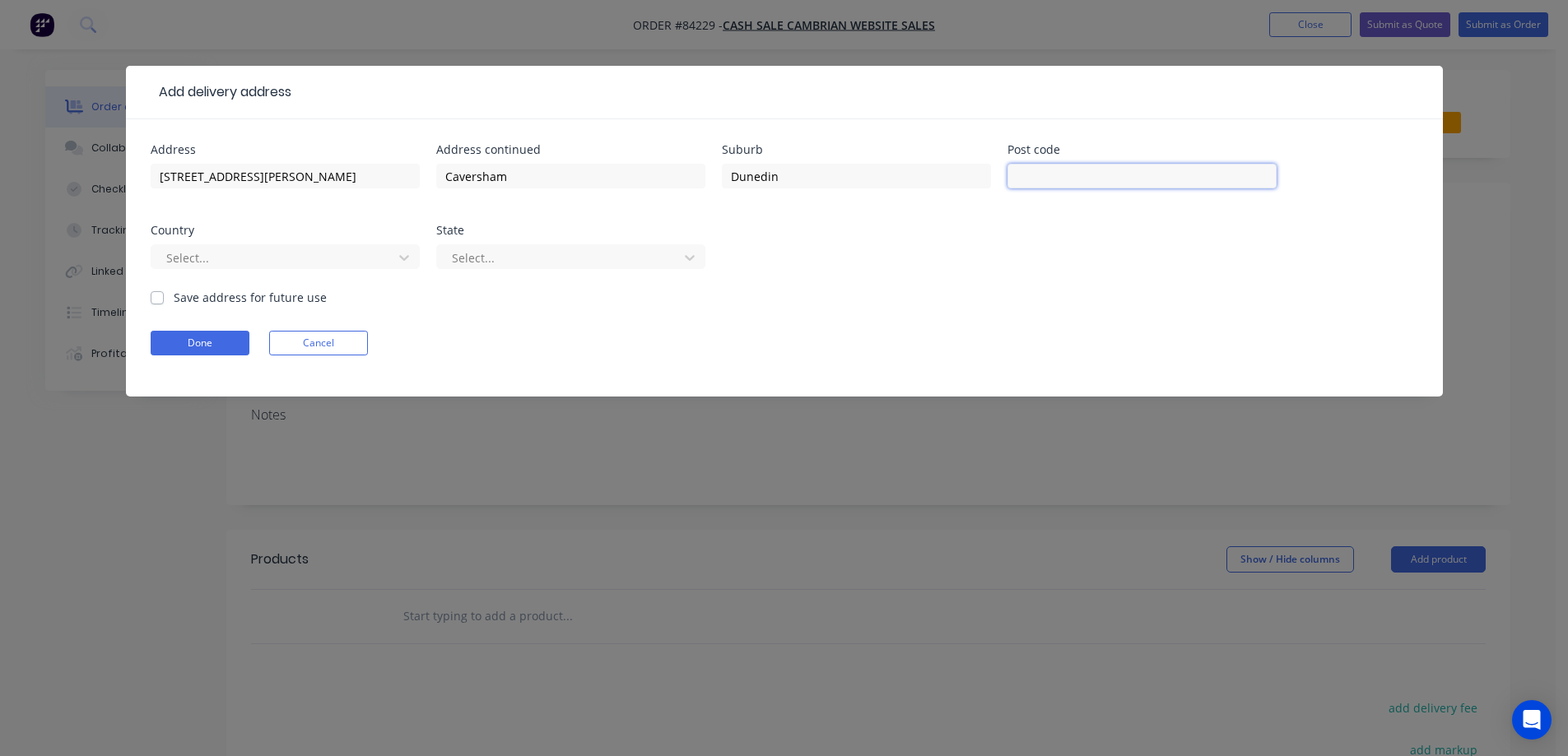
click at [1047, 181] on input "text" at bounding box center [1142, 176] width 269 height 25
type input "9012"
click at [208, 346] on button "Done" at bounding box center [200, 343] width 99 height 25
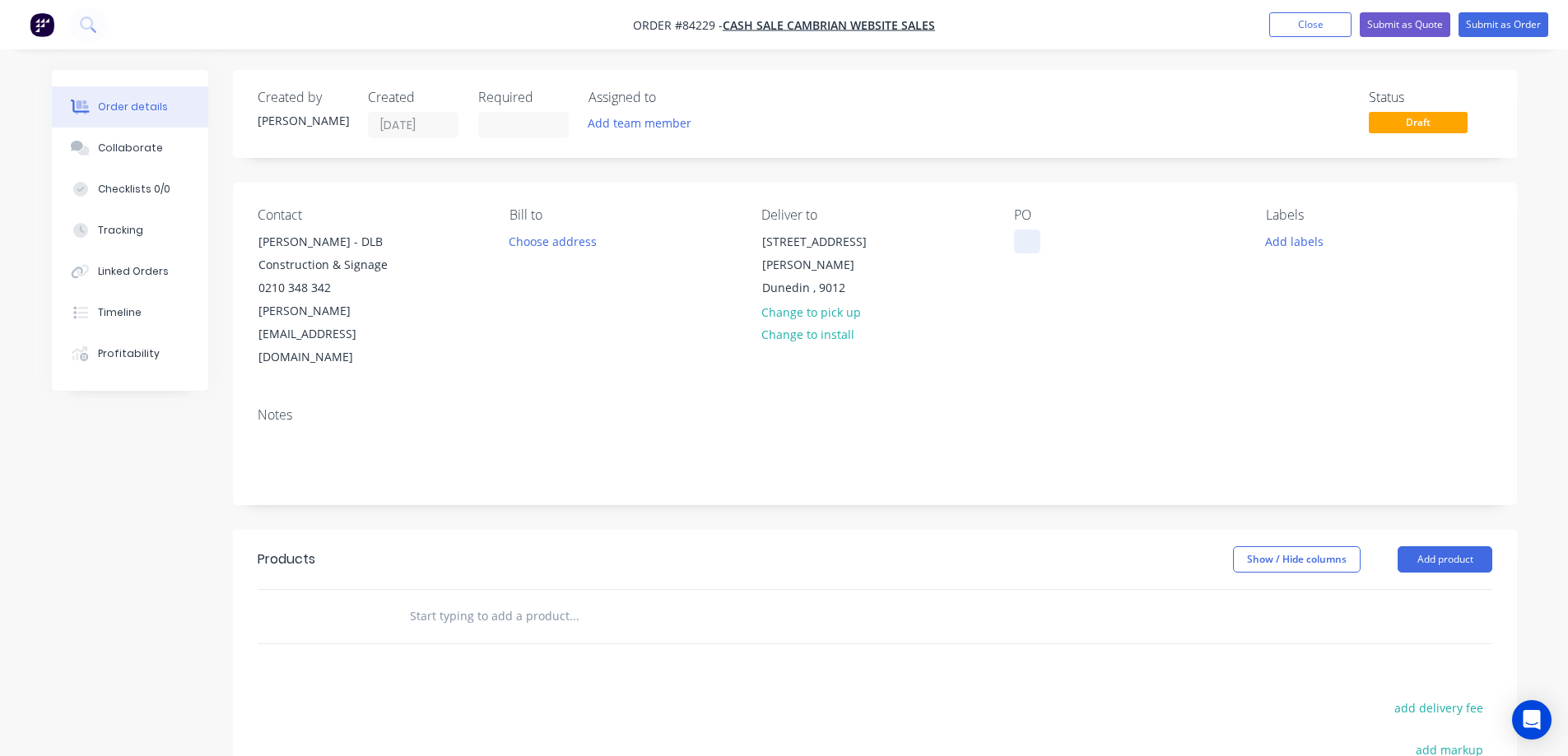
click at [1029, 245] on div at bounding box center [1027, 241] width 27 height 24
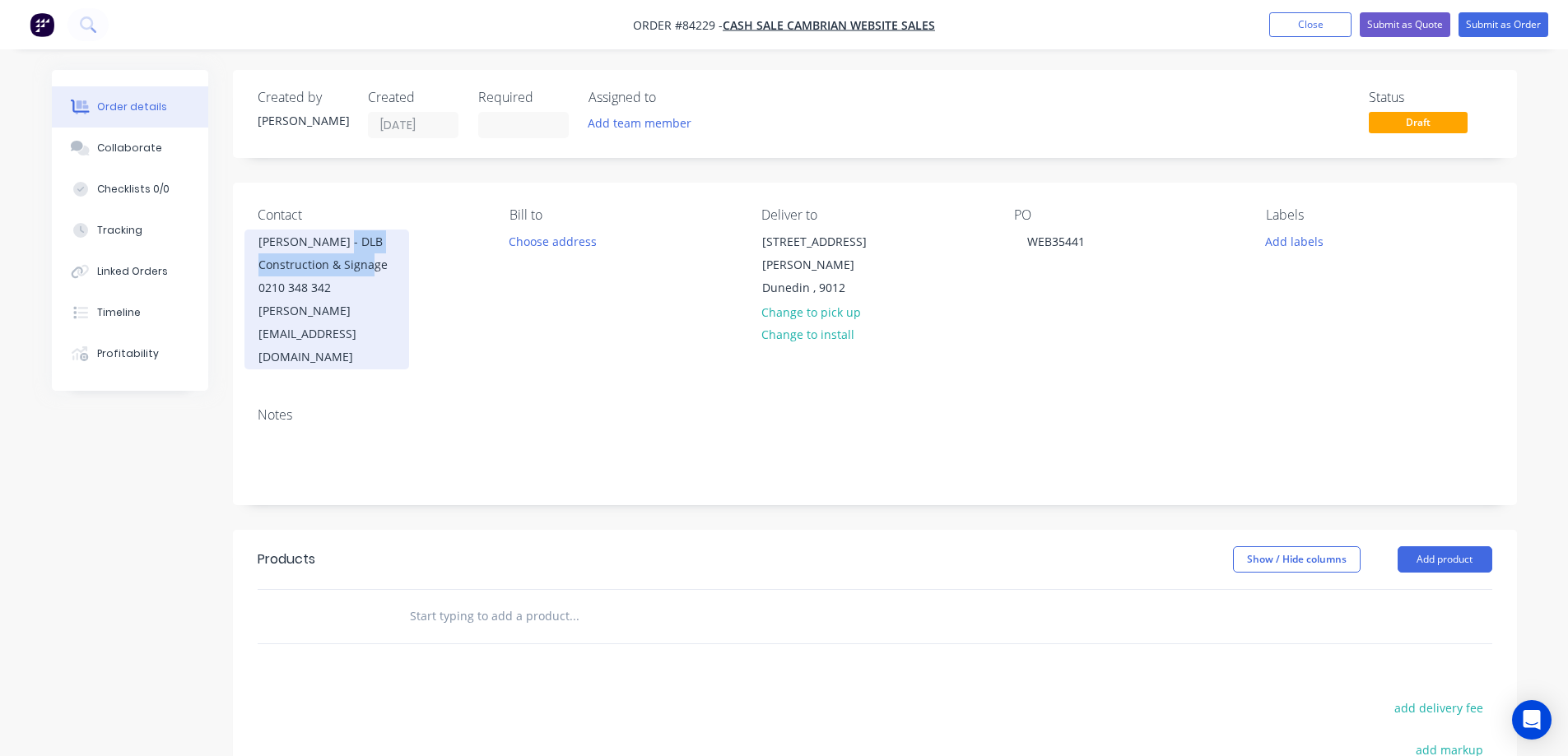
drag, startPoint x: 335, startPoint y: 237, endPoint x: 407, endPoint y: 262, distance: 76.2
click at [407, 262] on div "Dean Turner - DLB Construction & Signage 0210 348 342 dean@dlb.co.nz" at bounding box center [327, 299] width 165 height 140
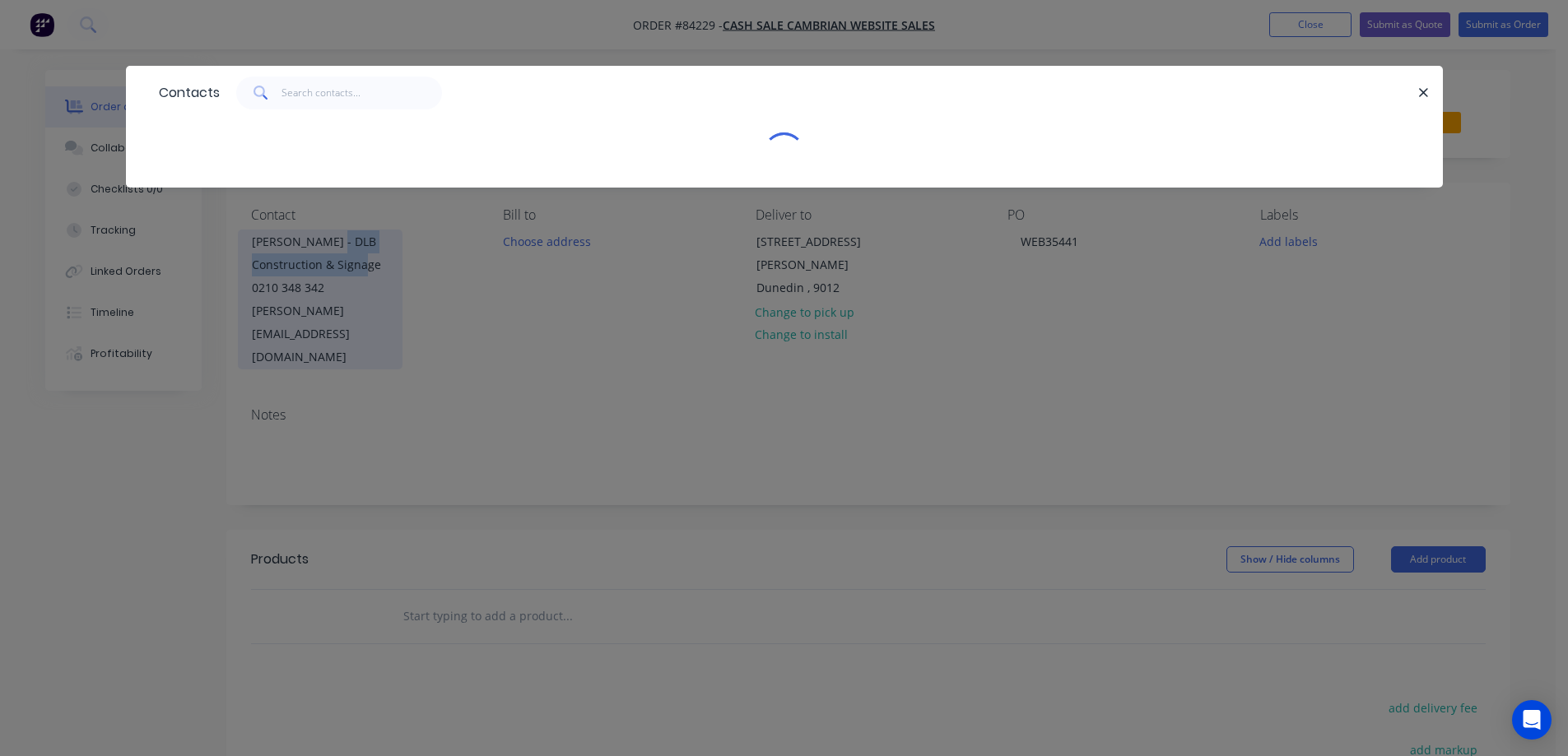
copy div "DLB Construction & Signage"
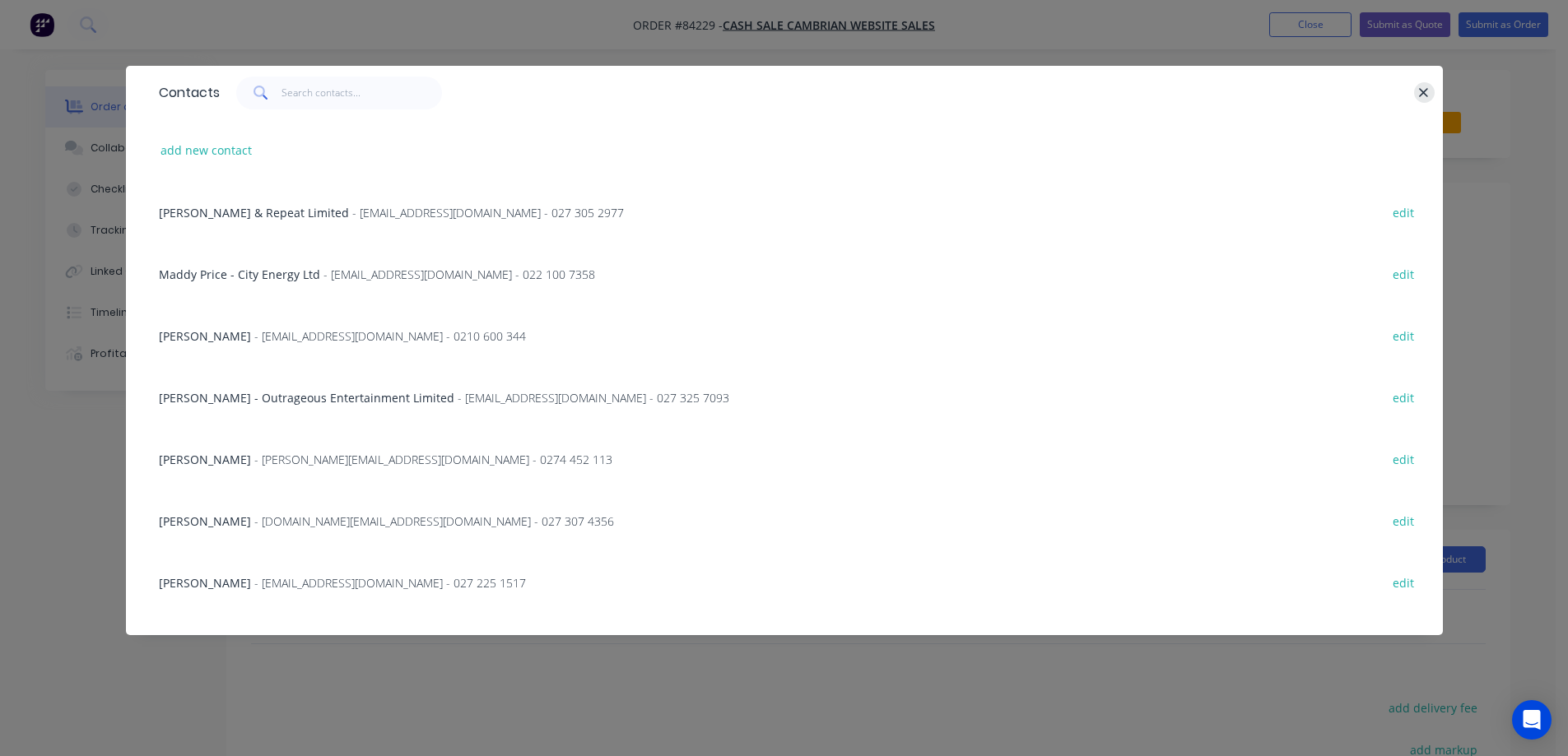
click at [1425, 92] on icon "button" at bounding box center [1425, 93] width 9 height 9
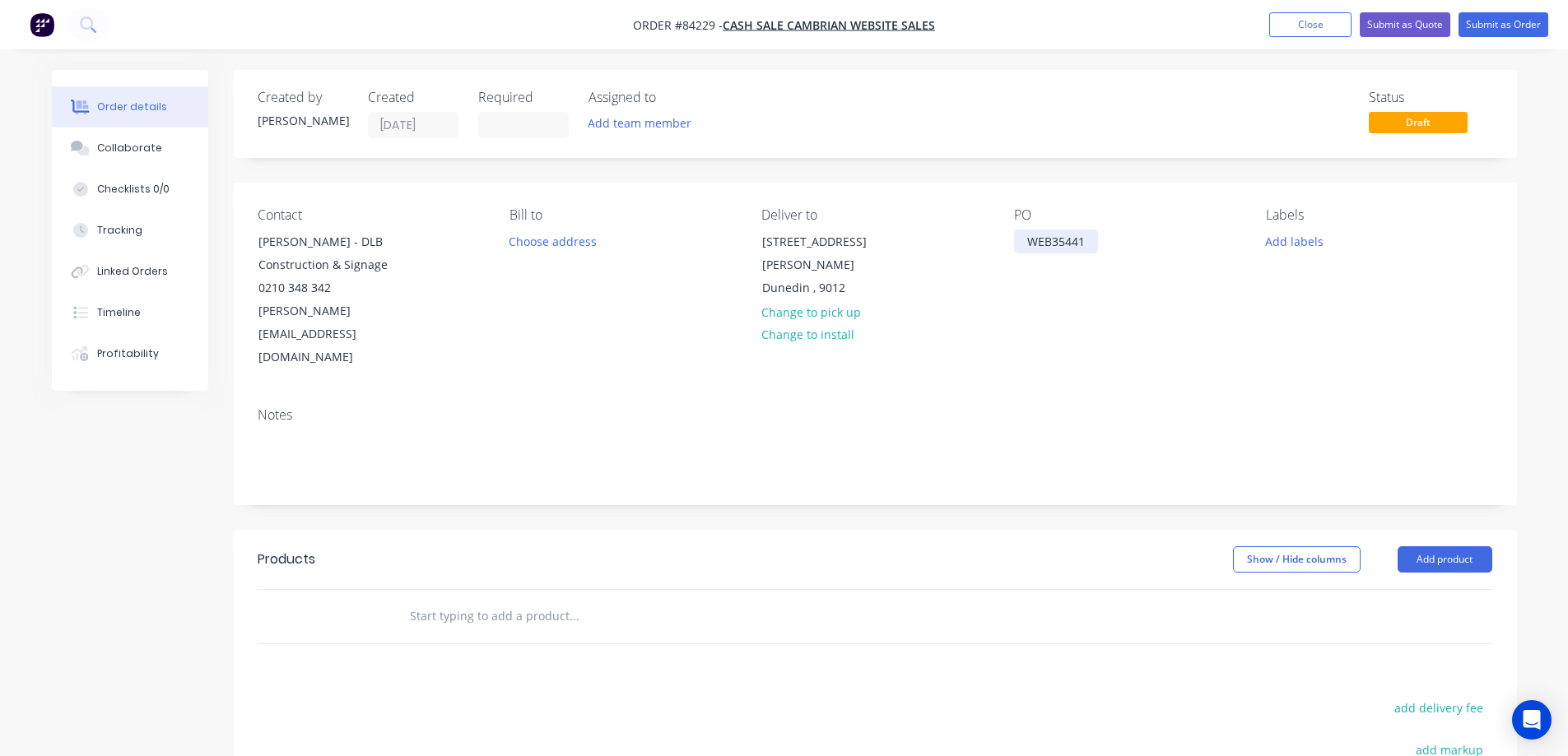
click at [1085, 238] on div "WEB35441" at bounding box center [1055, 241] width 84 height 24
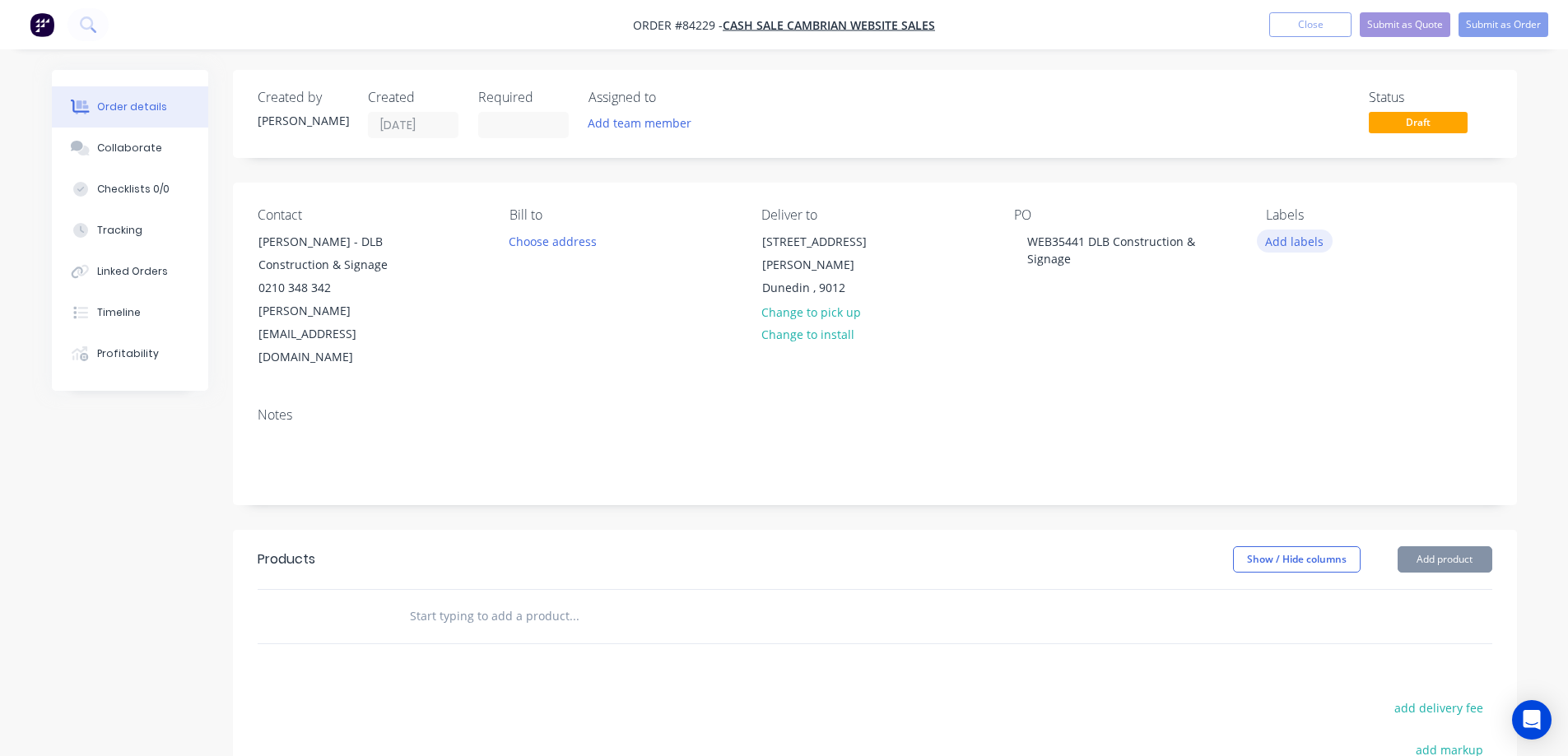
click at [1278, 250] on button "Add labels" at bounding box center [1295, 240] width 76 height 22
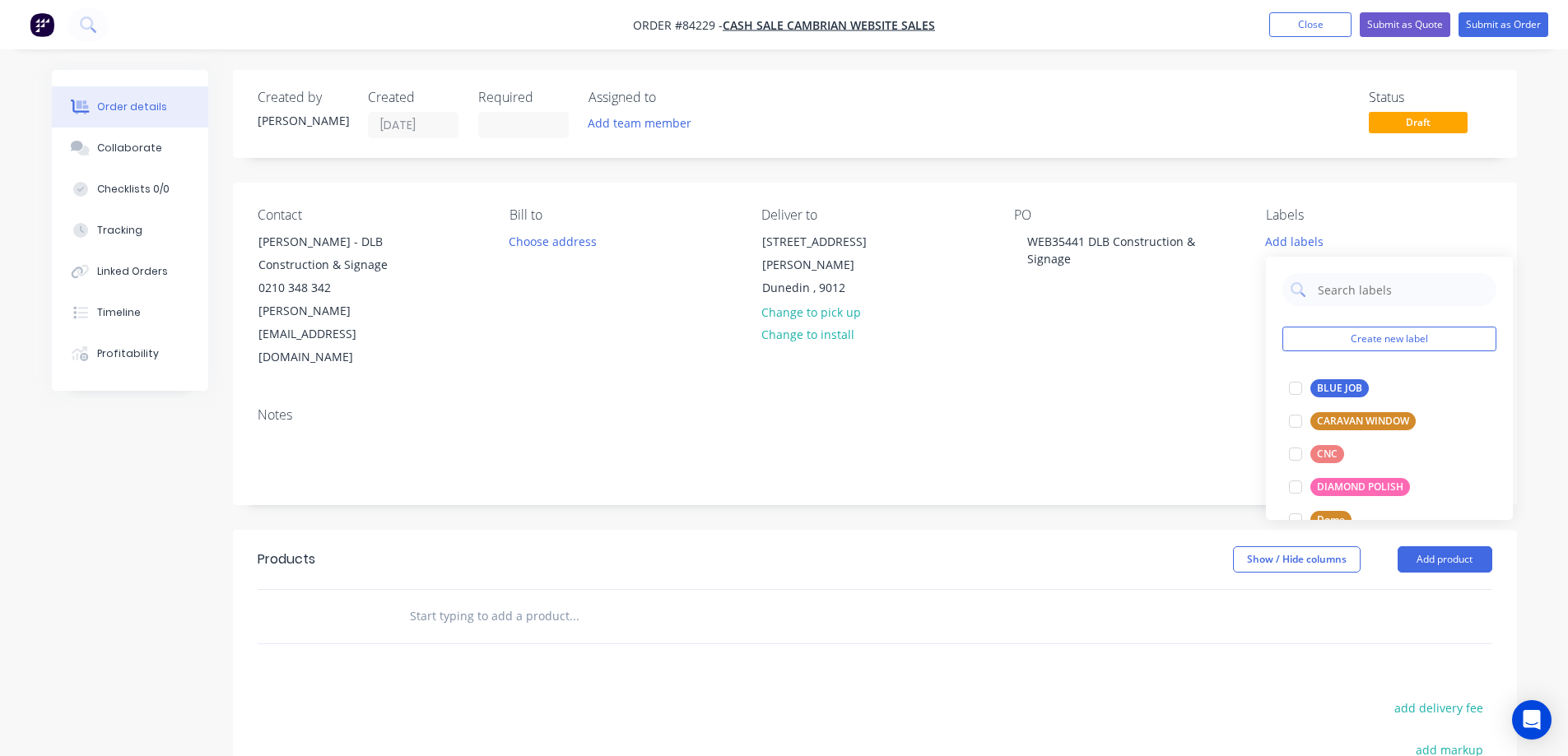
click at [1093, 407] on div "Notes" at bounding box center [874, 415] width 1235 height 16
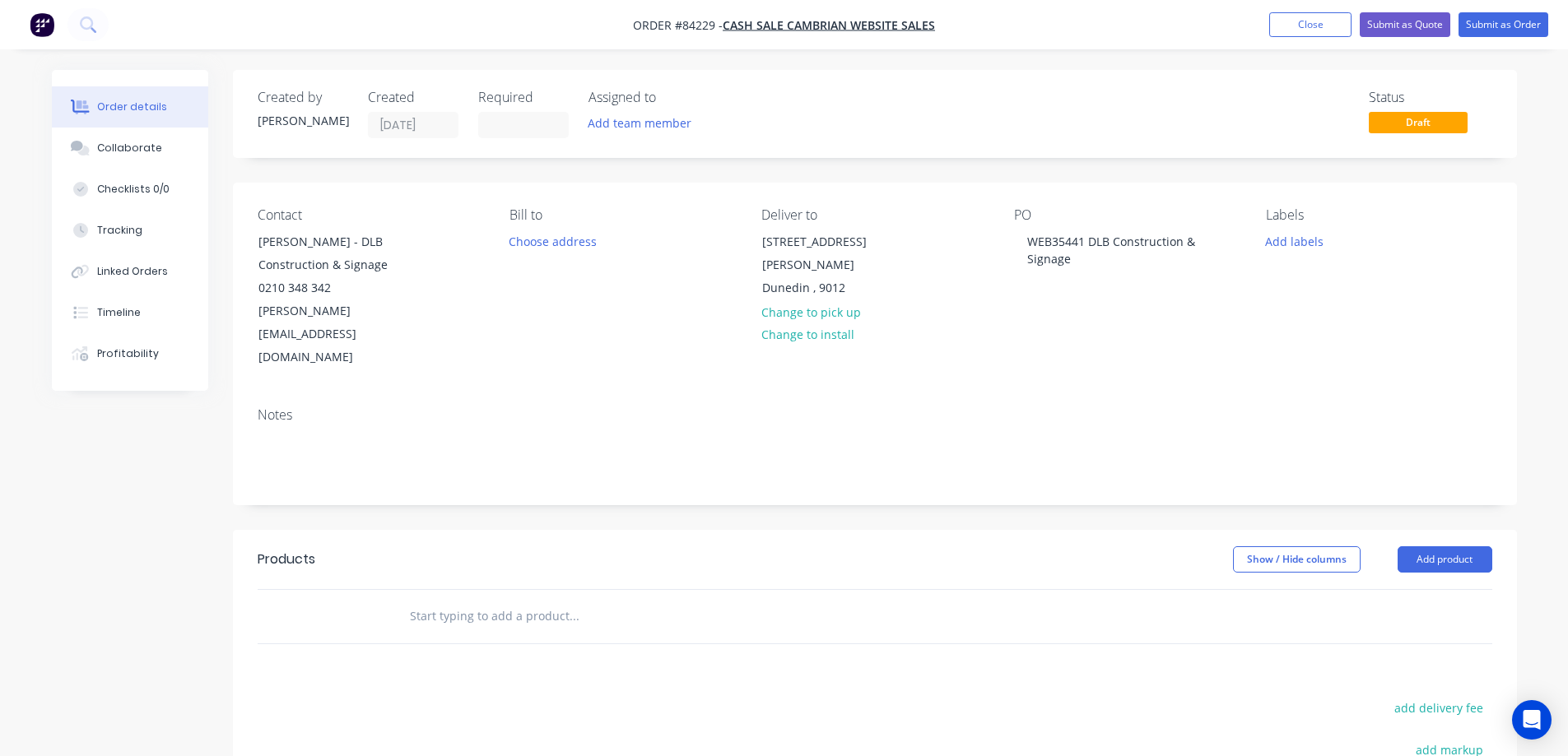
click at [558, 600] on input "text" at bounding box center [574, 616] width 330 height 33
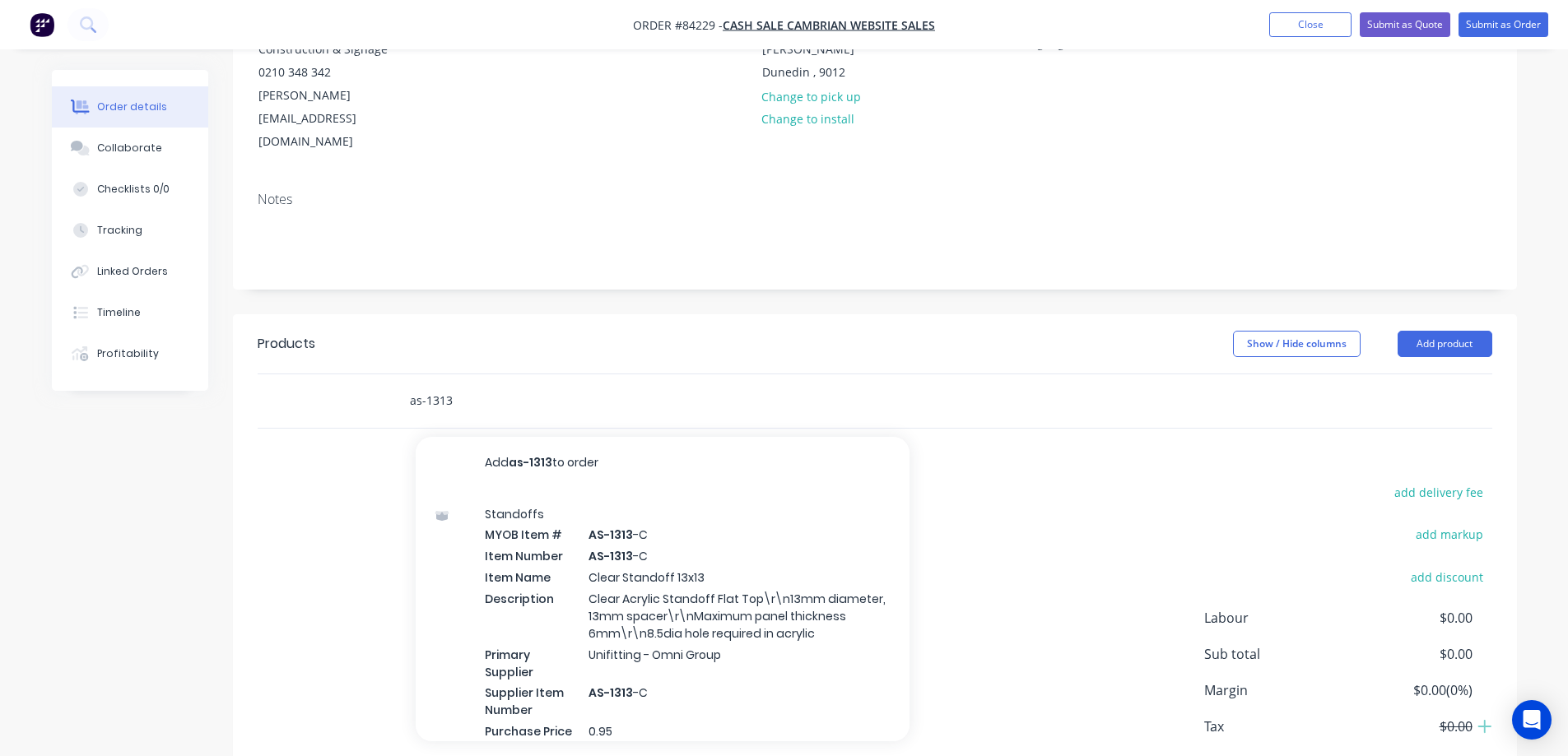
scroll to position [261, 0]
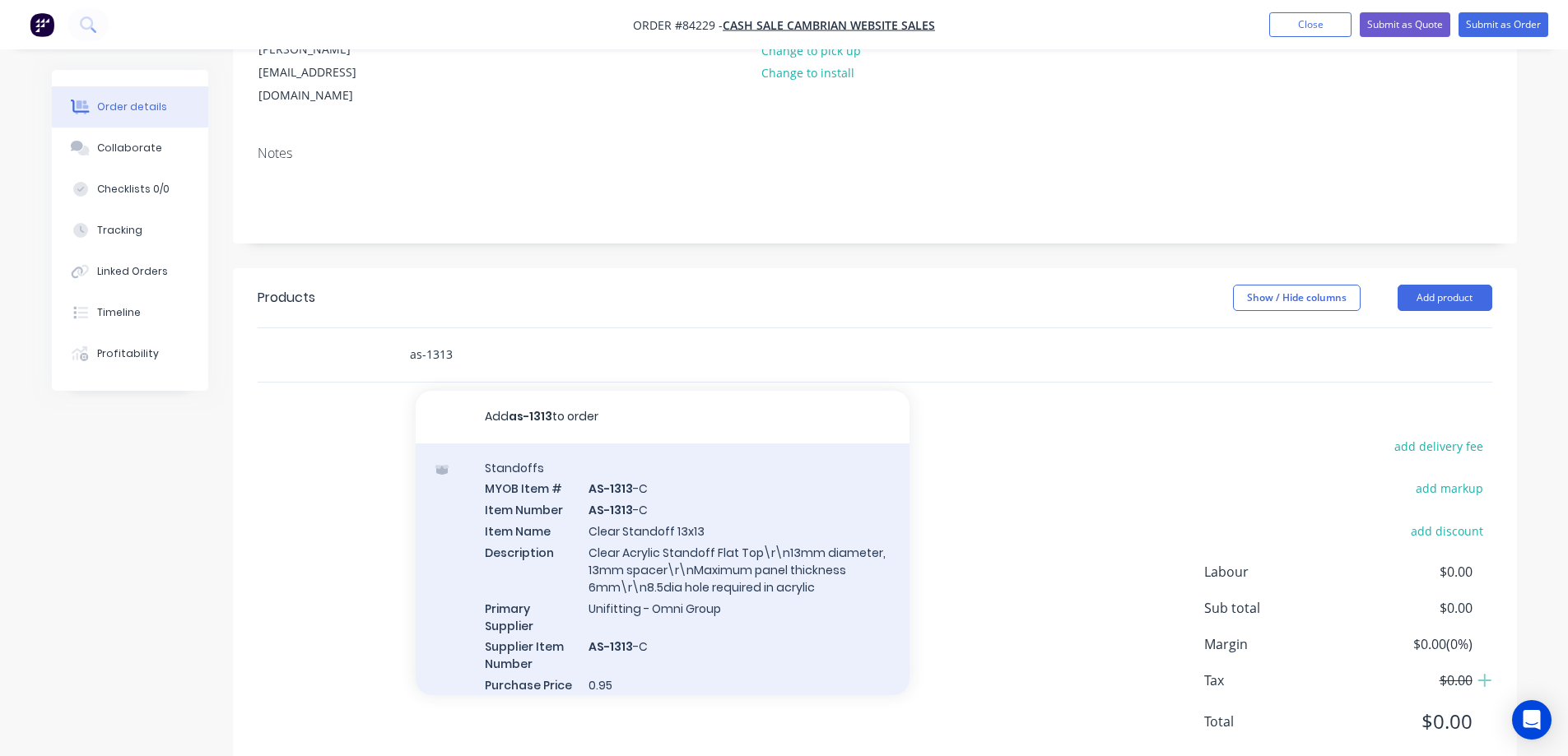
type input "as-1313"
click at [661, 495] on div "Standoffs MYOB Item # AS-1313 -C Item Number AS-1313 -C Item Name Clear Standof…" at bounding box center [662, 586] width 494 height 286
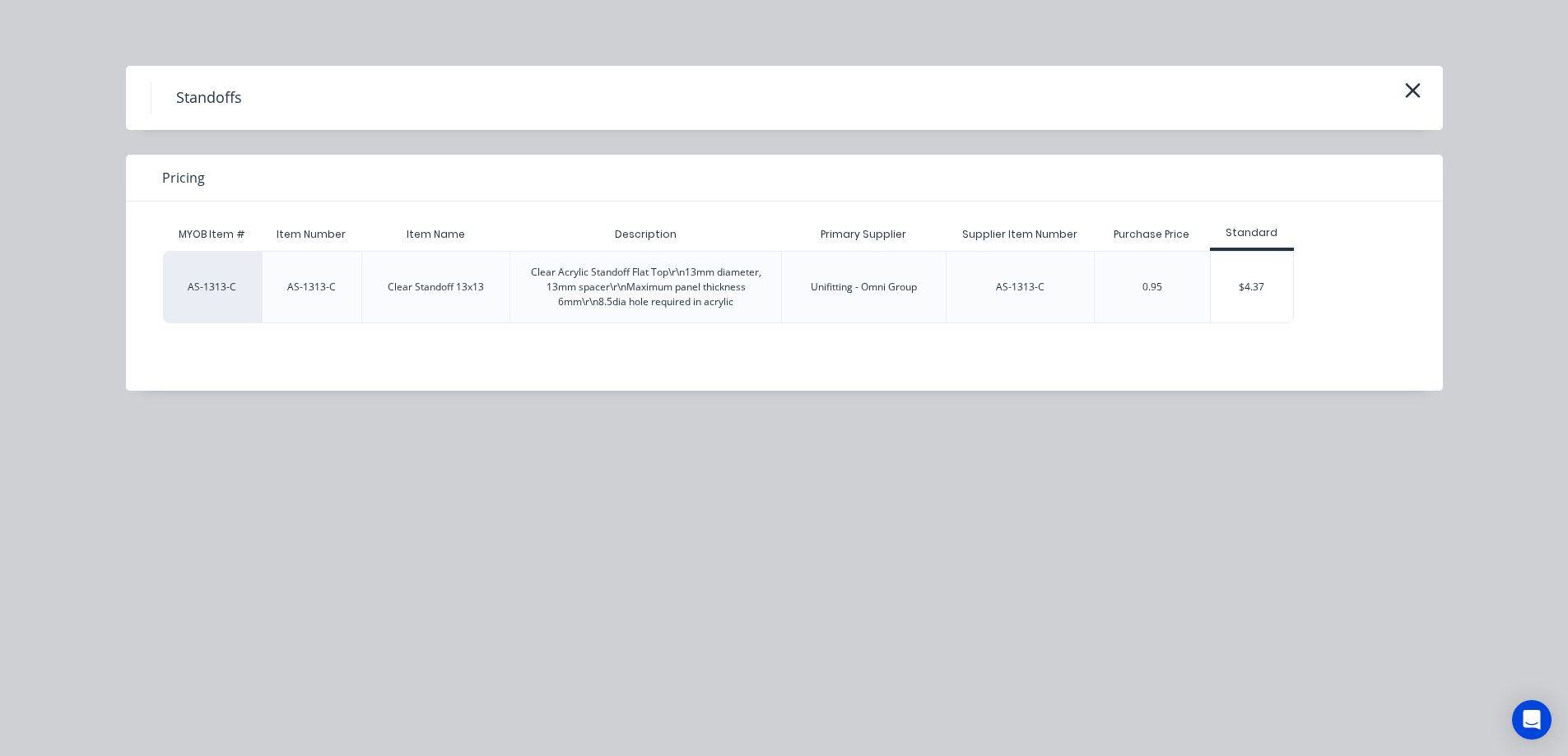
drag, startPoint x: 1281, startPoint y: 289, endPoint x: 1261, endPoint y: 292, distance: 20.2
click at [1281, 288] on div "$4.37" at bounding box center [1252, 287] width 82 height 71
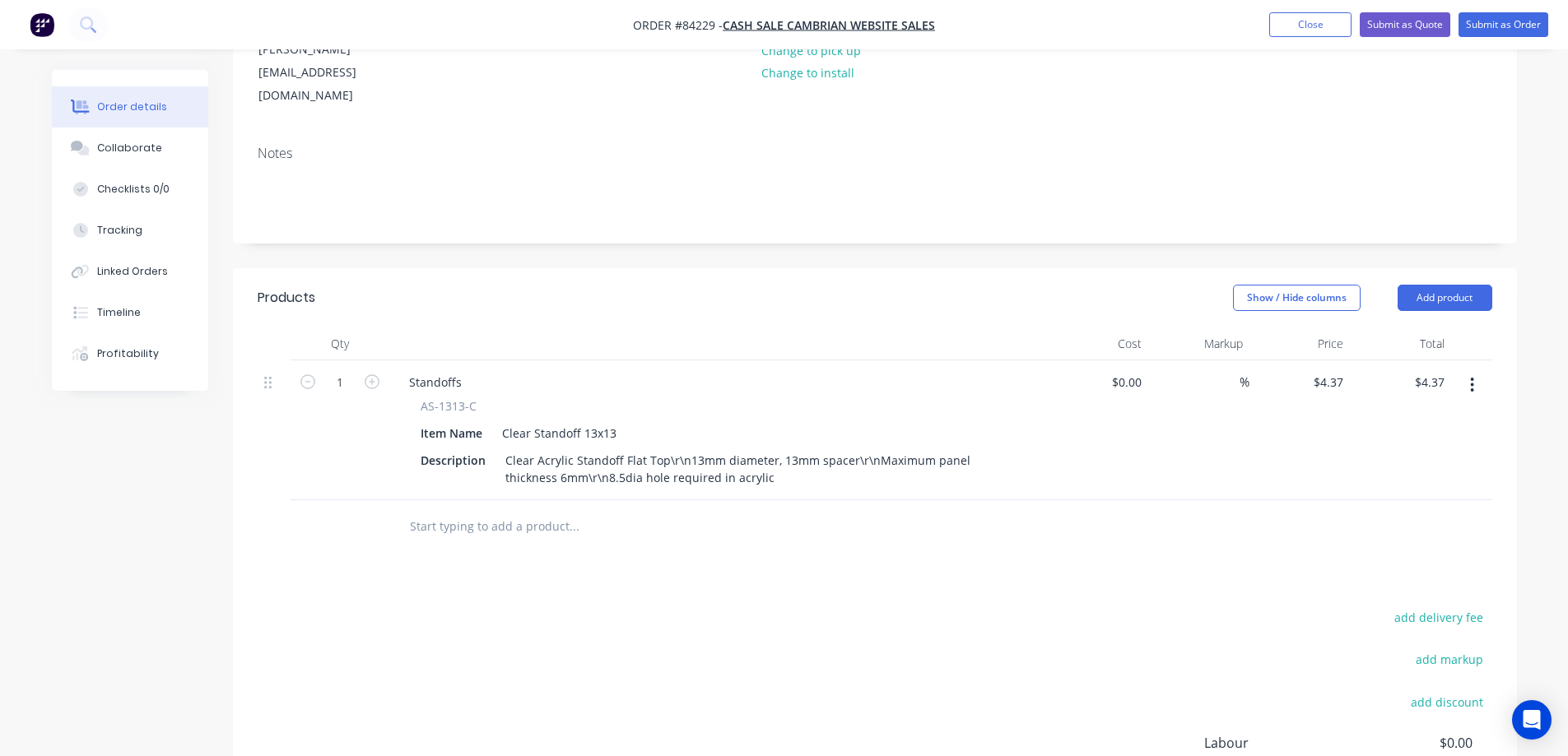
click at [450, 511] on input "text" at bounding box center [574, 527] width 330 height 33
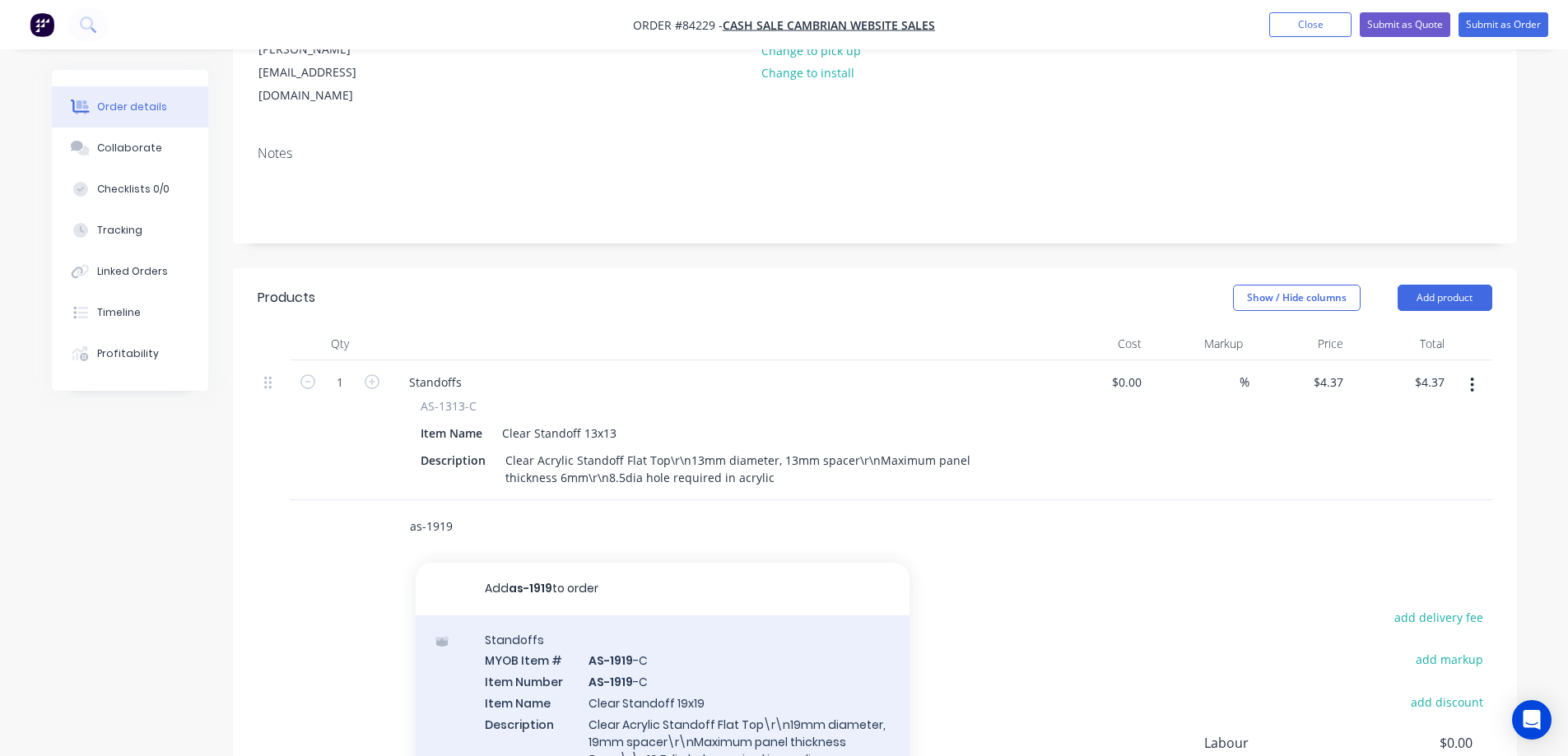
type input "as-1919"
click at [611, 621] on div "Standoffs MYOB Item # AS-1919 -C Item Number AS-1919 -C Item Name Clear Standof…" at bounding box center [662, 759] width 494 height 286
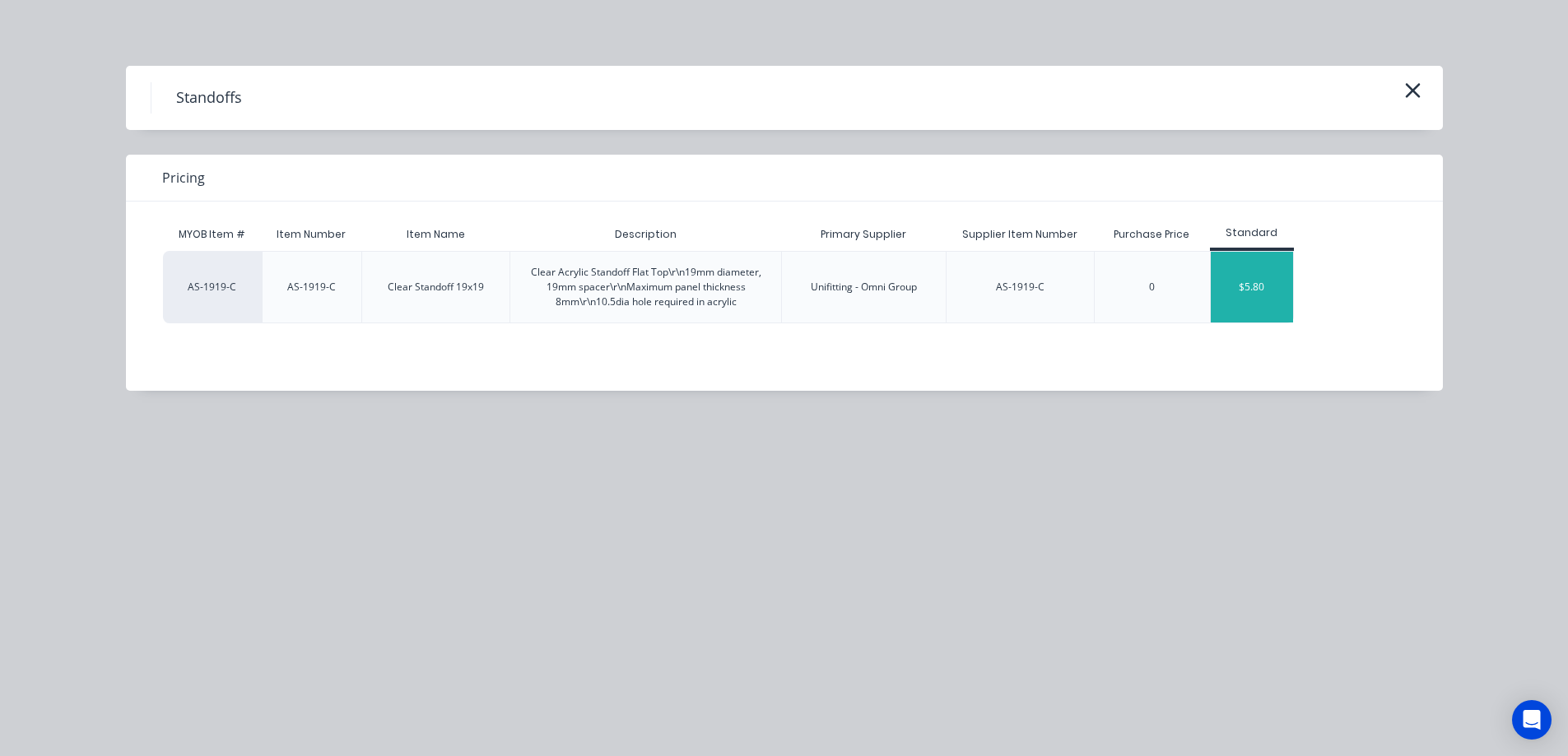
click at [1283, 278] on div "$5.80" at bounding box center [1252, 287] width 82 height 71
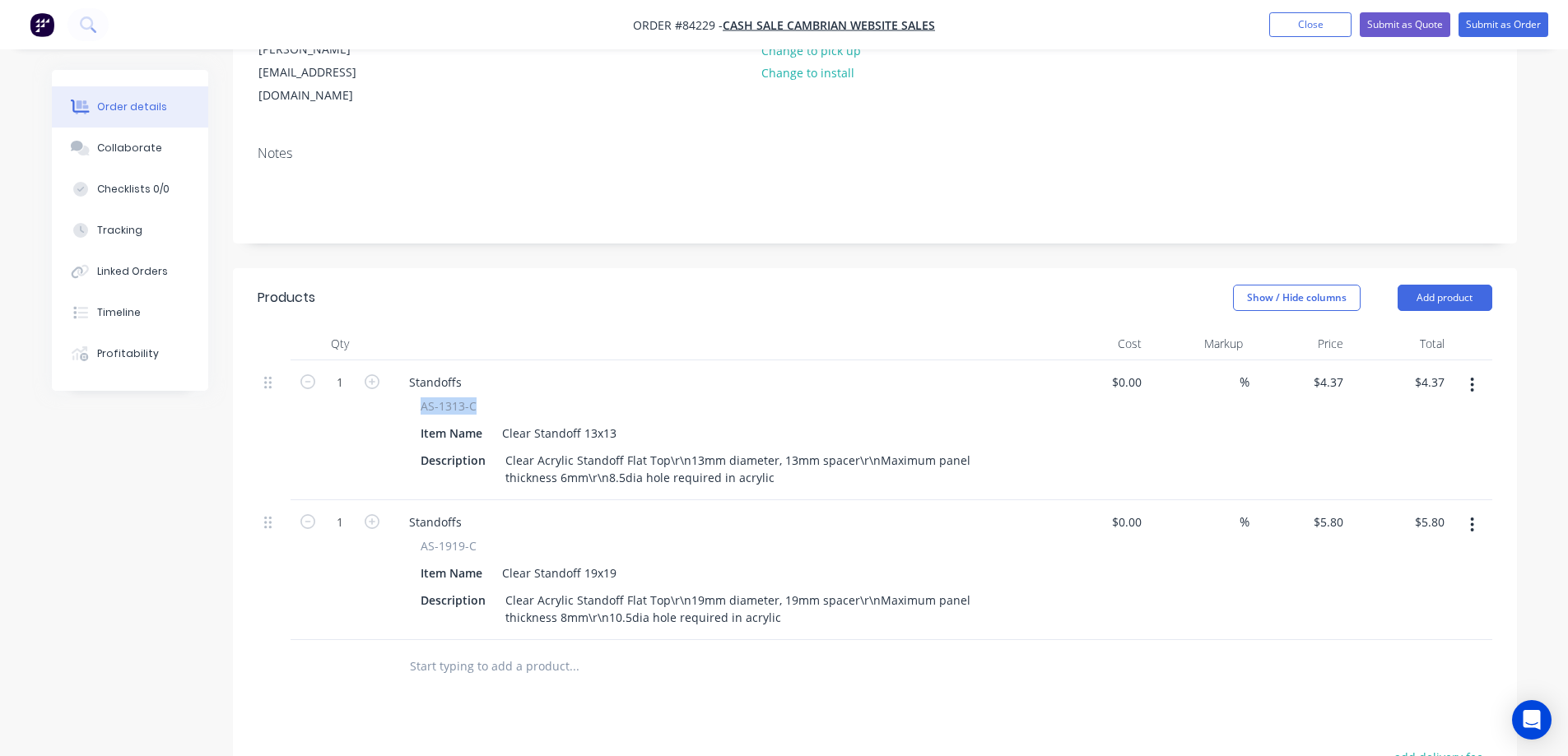
drag, startPoint x: 481, startPoint y: 361, endPoint x: 405, endPoint y: 358, distance: 76.1
click at [405, 398] on div "AS-1313-C Item Name Clear Standoff 13x13 Description Clear Acrylic Standoff Fla…" at bounding box center [718, 443] width 645 height 92
copy span "AS-1313-C"
click at [411, 370] on div "Standoffs" at bounding box center [435, 382] width 79 height 24
paste div
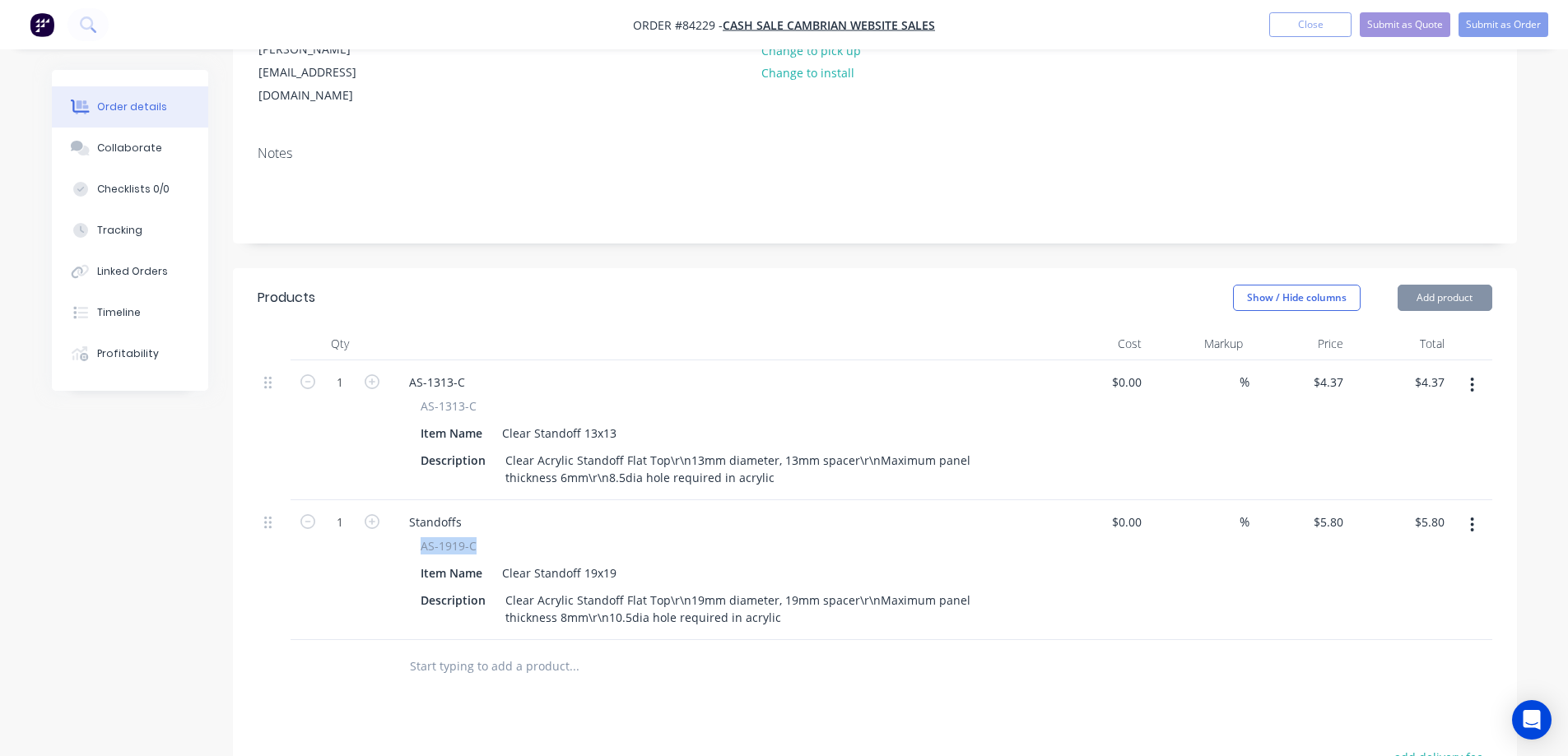
drag, startPoint x: 478, startPoint y: 493, endPoint x: 412, endPoint y: 493, distance: 66.0
click at [411, 537] on div "AS-1919-C Item Name Clear Standoff 19x19 Description Clear Acrylic Standoff Fla…" at bounding box center [718, 583] width 645 height 92
copy span "AS-1919-C"
click at [425, 511] on div "Standoffs" at bounding box center [435, 522] width 79 height 24
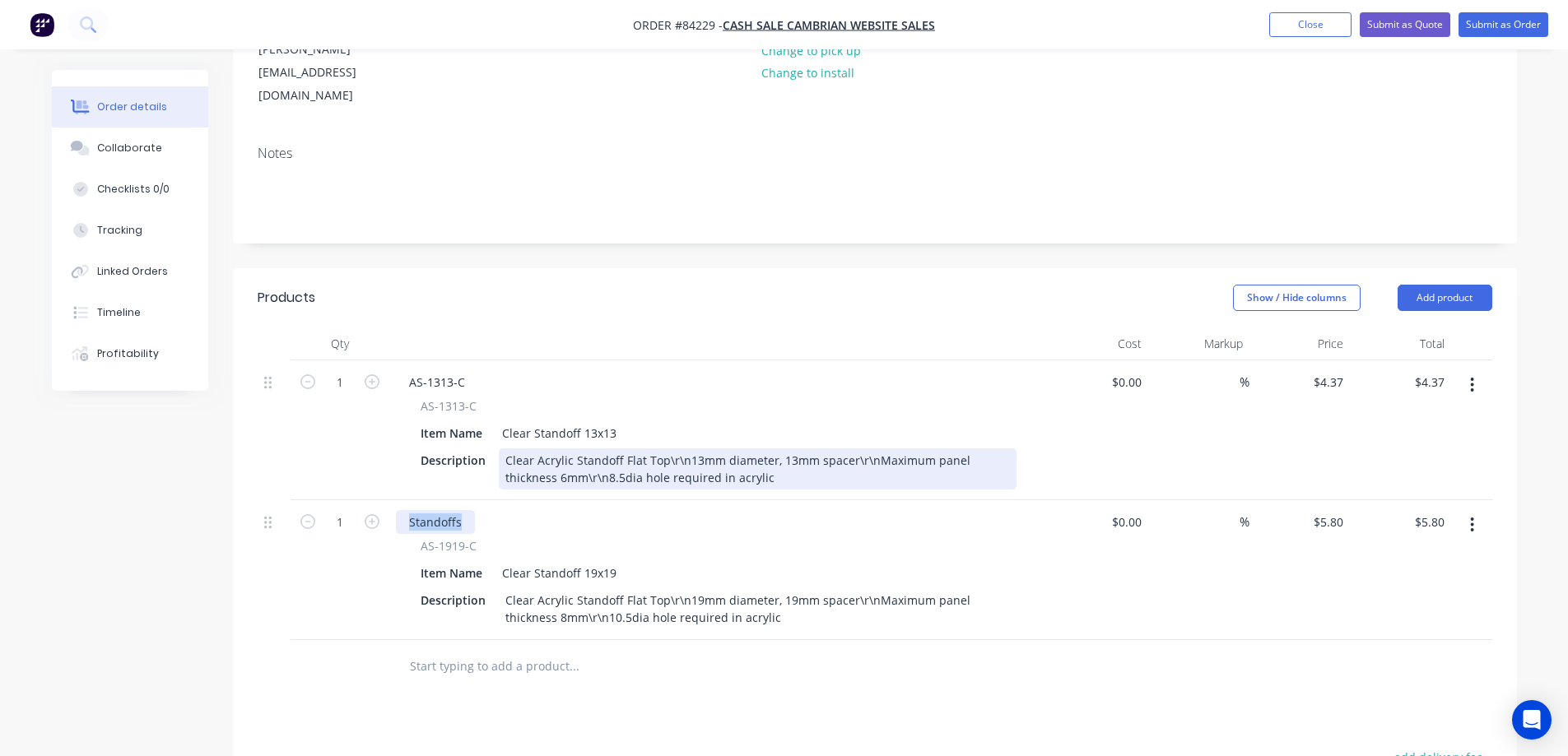
paste div
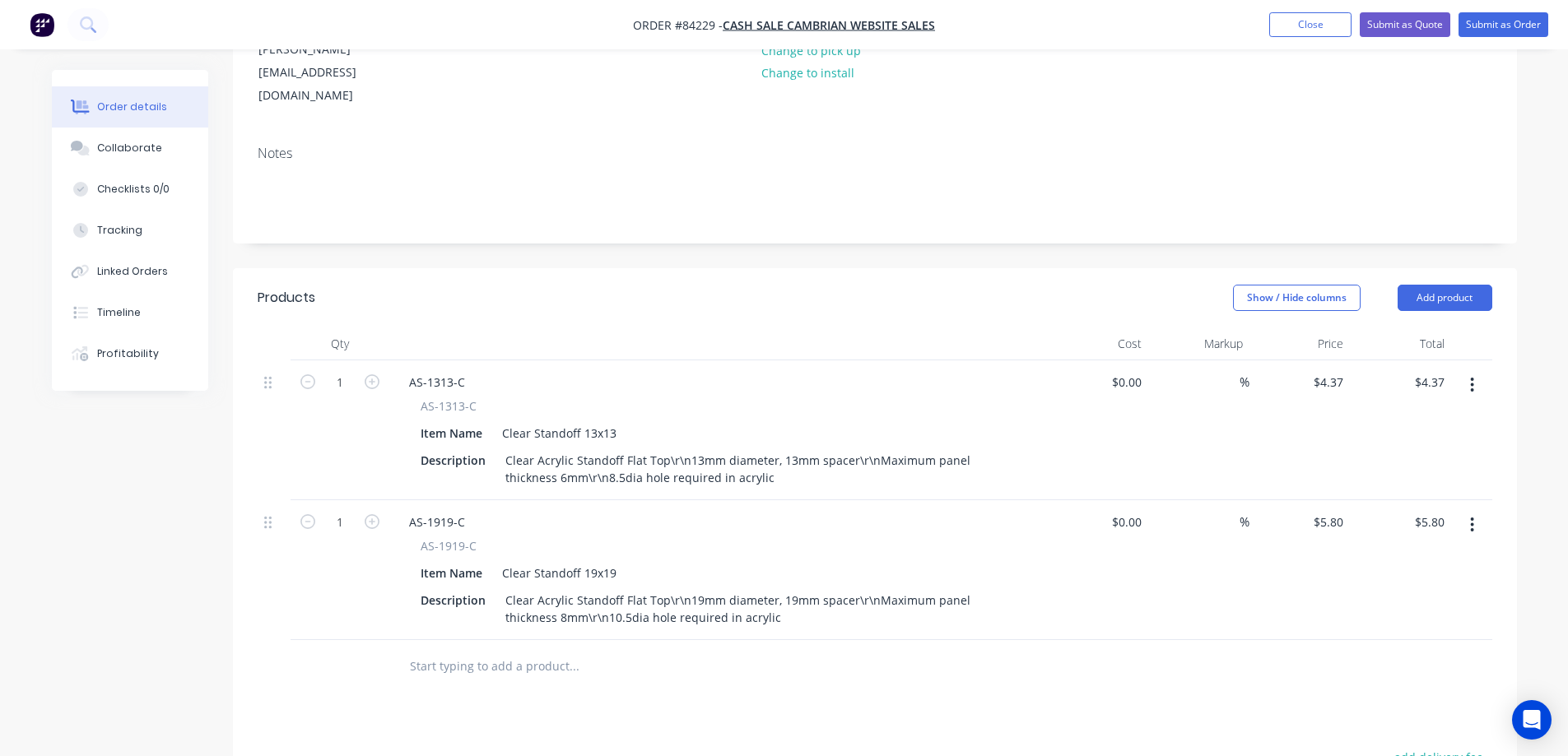
click at [1366, 361] on div "$4.37 $4.37" at bounding box center [1400, 431] width 101 height 140
click at [1334, 370] on input "4.37" at bounding box center [1334, 382] width 31 height 24
type input "$4.81"
click at [1339, 511] on input "5.8" at bounding box center [1331, 522] width 38 height 24
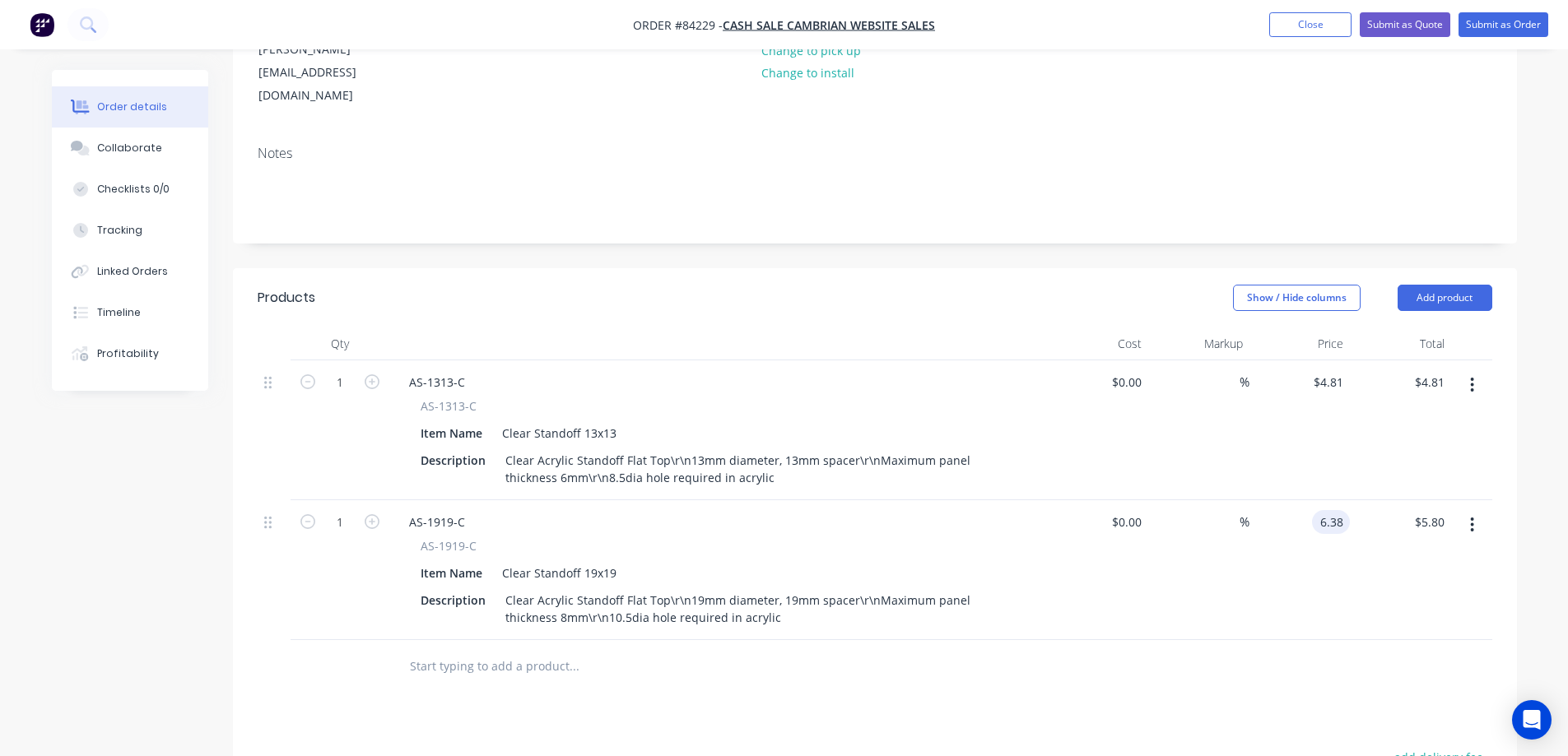
type input "$6.38"
drag, startPoint x: 1325, startPoint y: 573, endPoint x: 1335, endPoint y: 602, distance: 30.7
click at [1326, 573] on div "$6.38 $6.38" at bounding box center [1300, 570] width 101 height 140
click at [1421, 747] on button "add delivery fee" at bounding box center [1439, 757] width 106 height 22
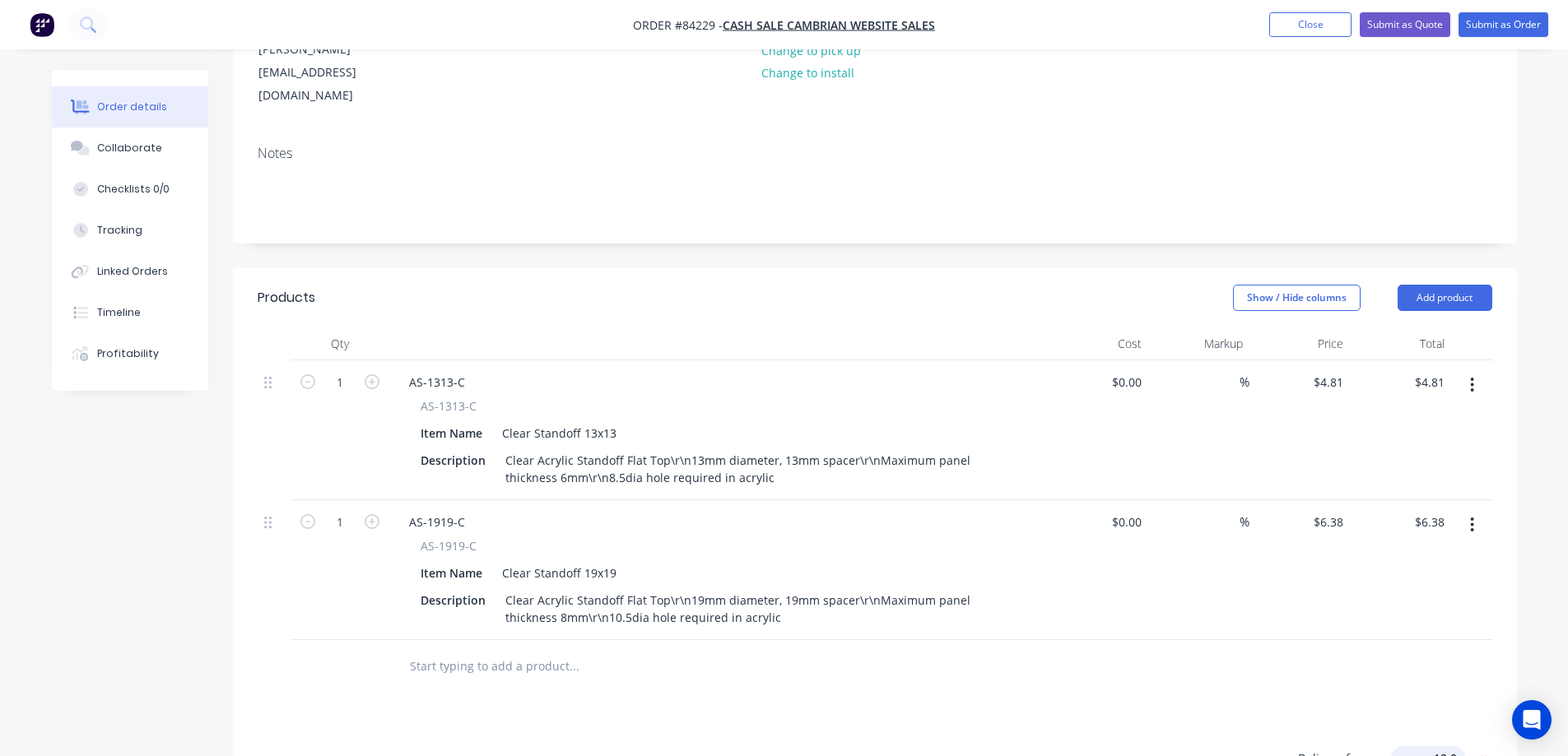
type input "12.01"
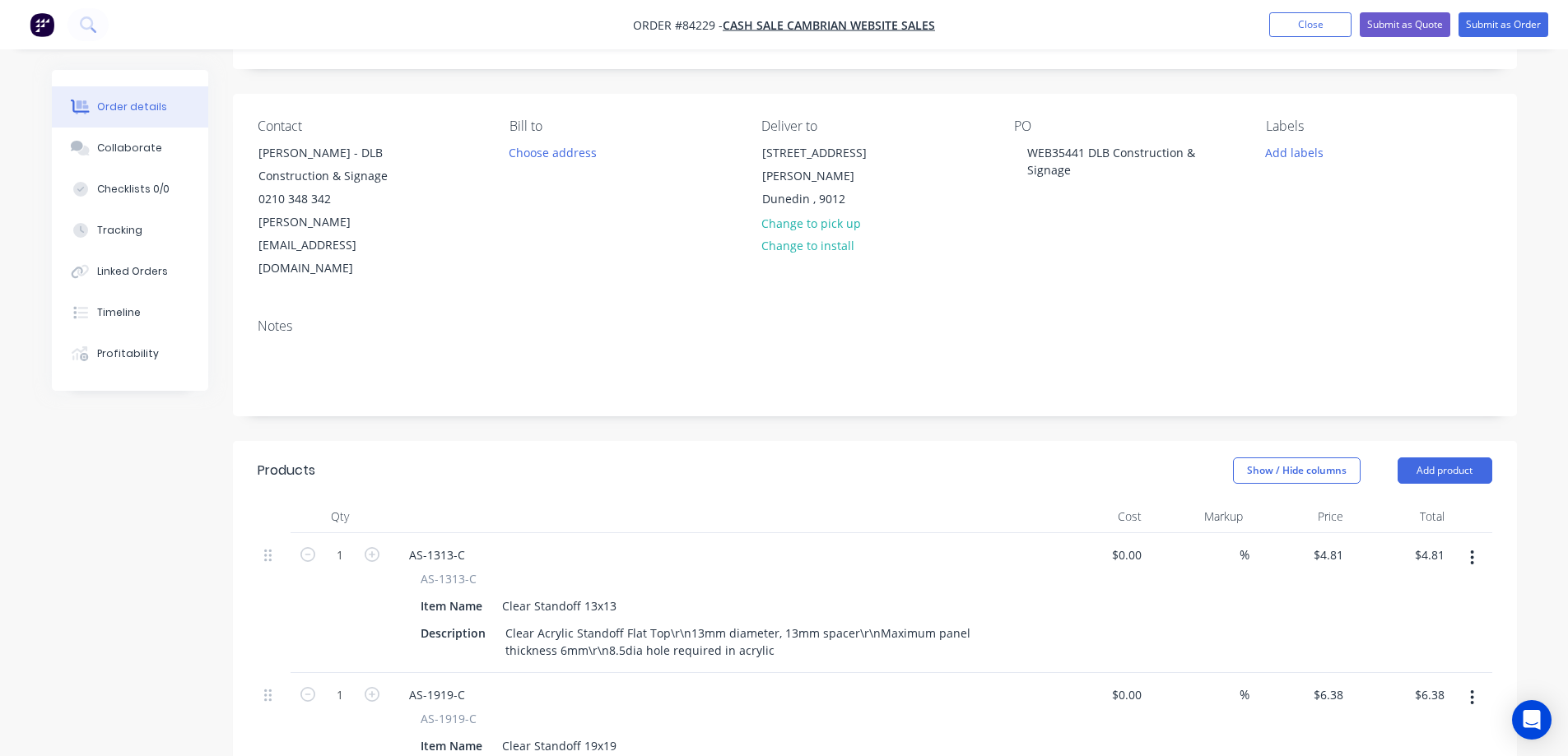
scroll to position [0, 0]
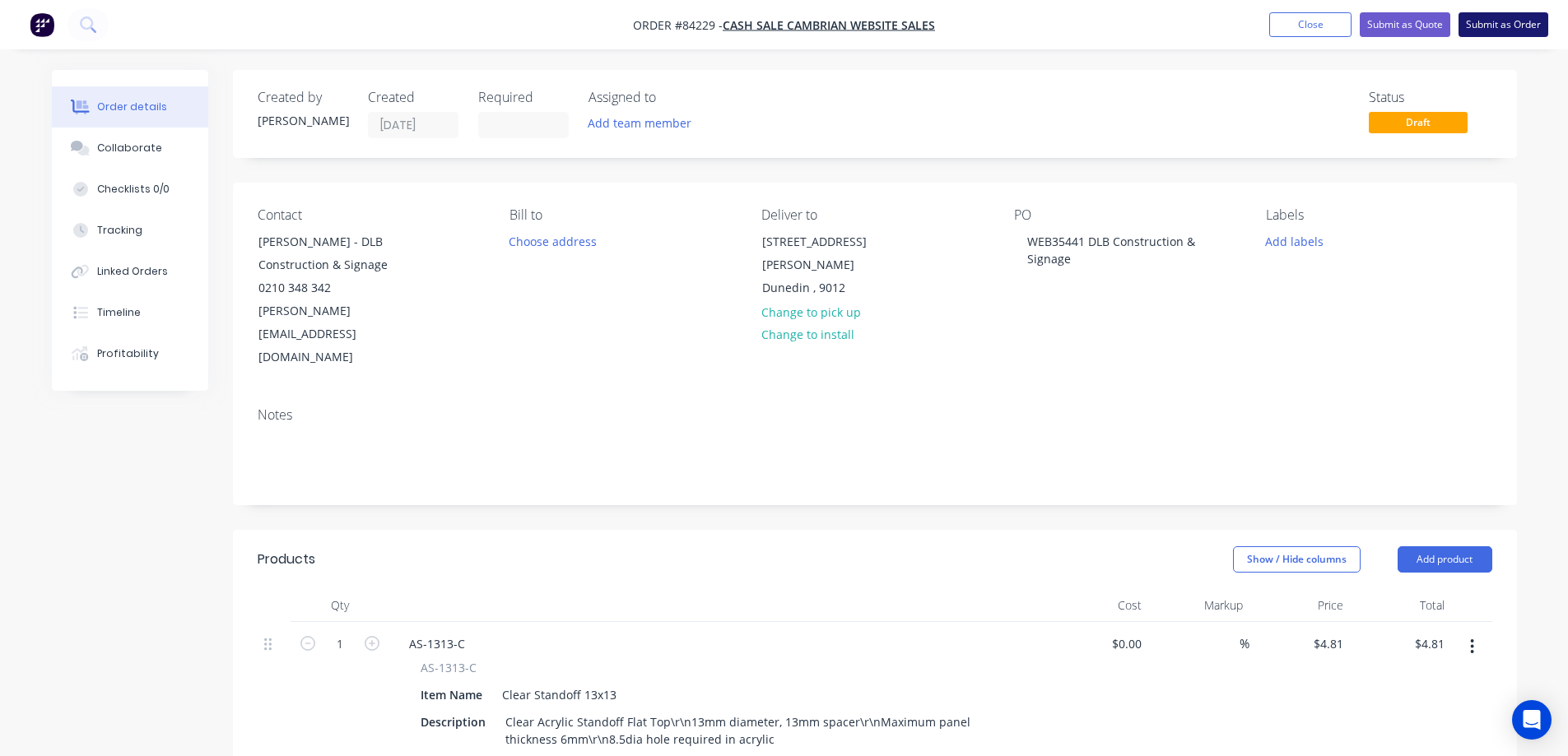
click at [1467, 27] on button "Submit as Order" at bounding box center [1504, 25] width 90 height 25
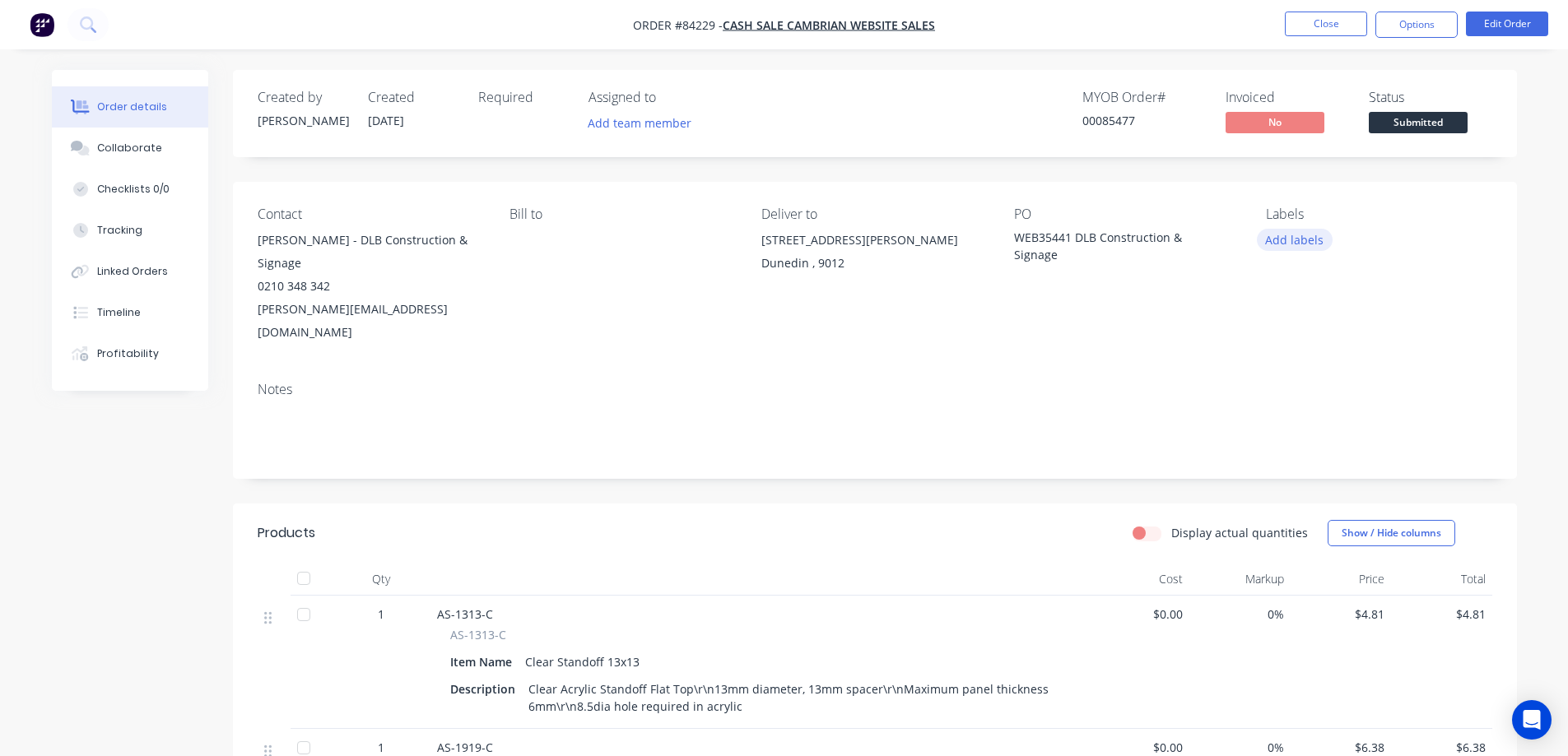
click at [1292, 237] on button "Add labels" at bounding box center [1295, 240] width 76 height 22
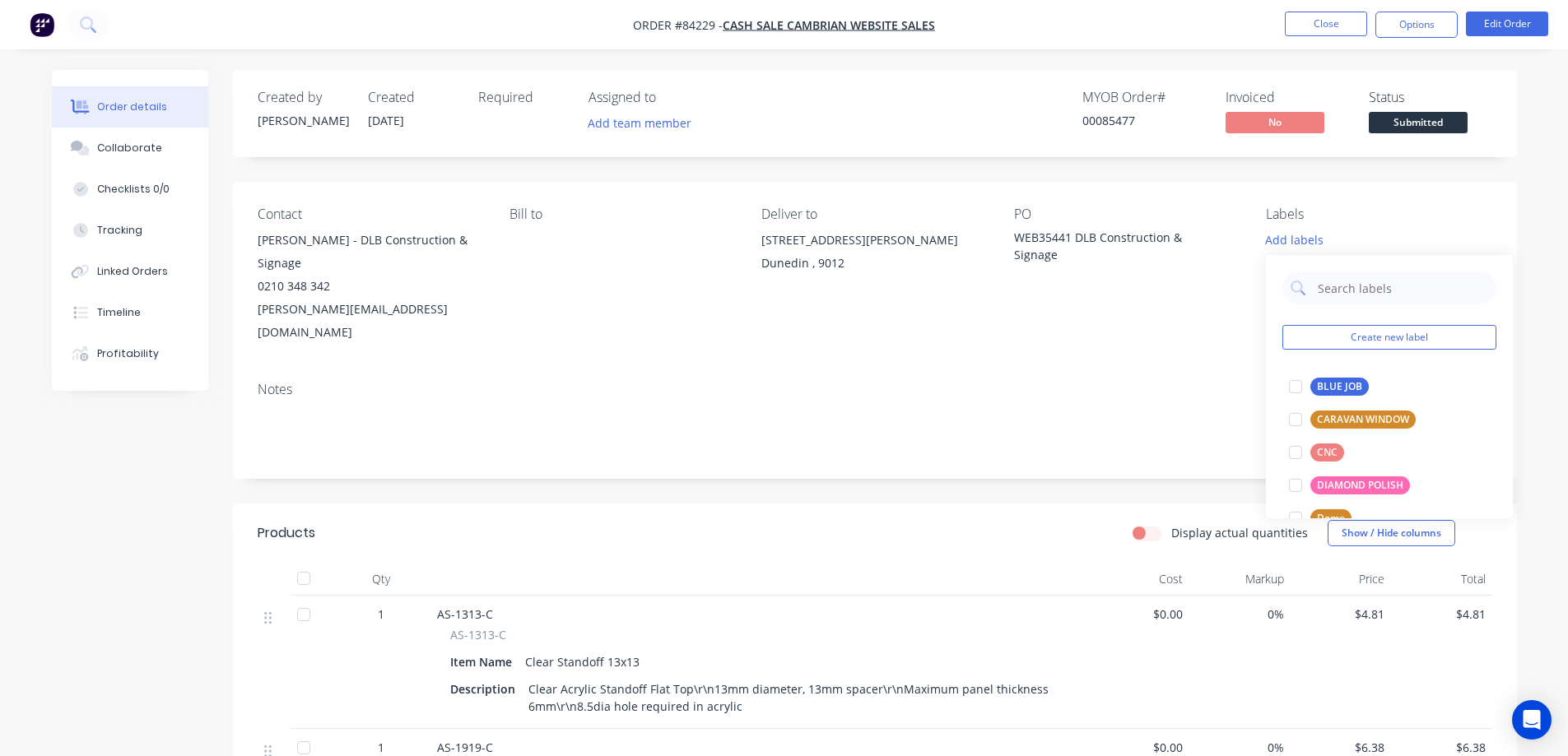
click at [1210, 382] on div "Notes" at bounding box center [874, 389] width 1235 height 16
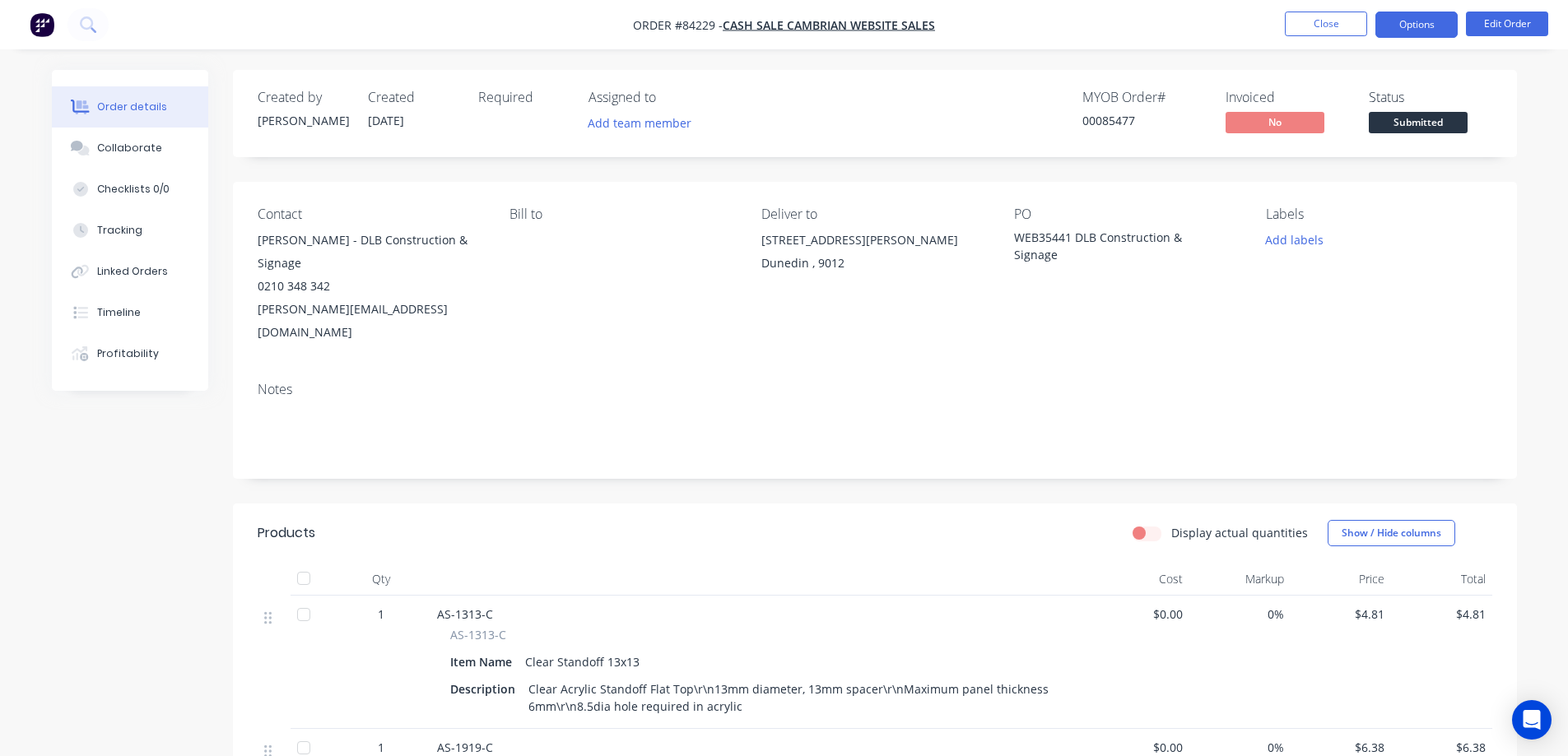
click at [1433, 34] on button "Options" at bounding box center [1416, 25] width 82 height 27
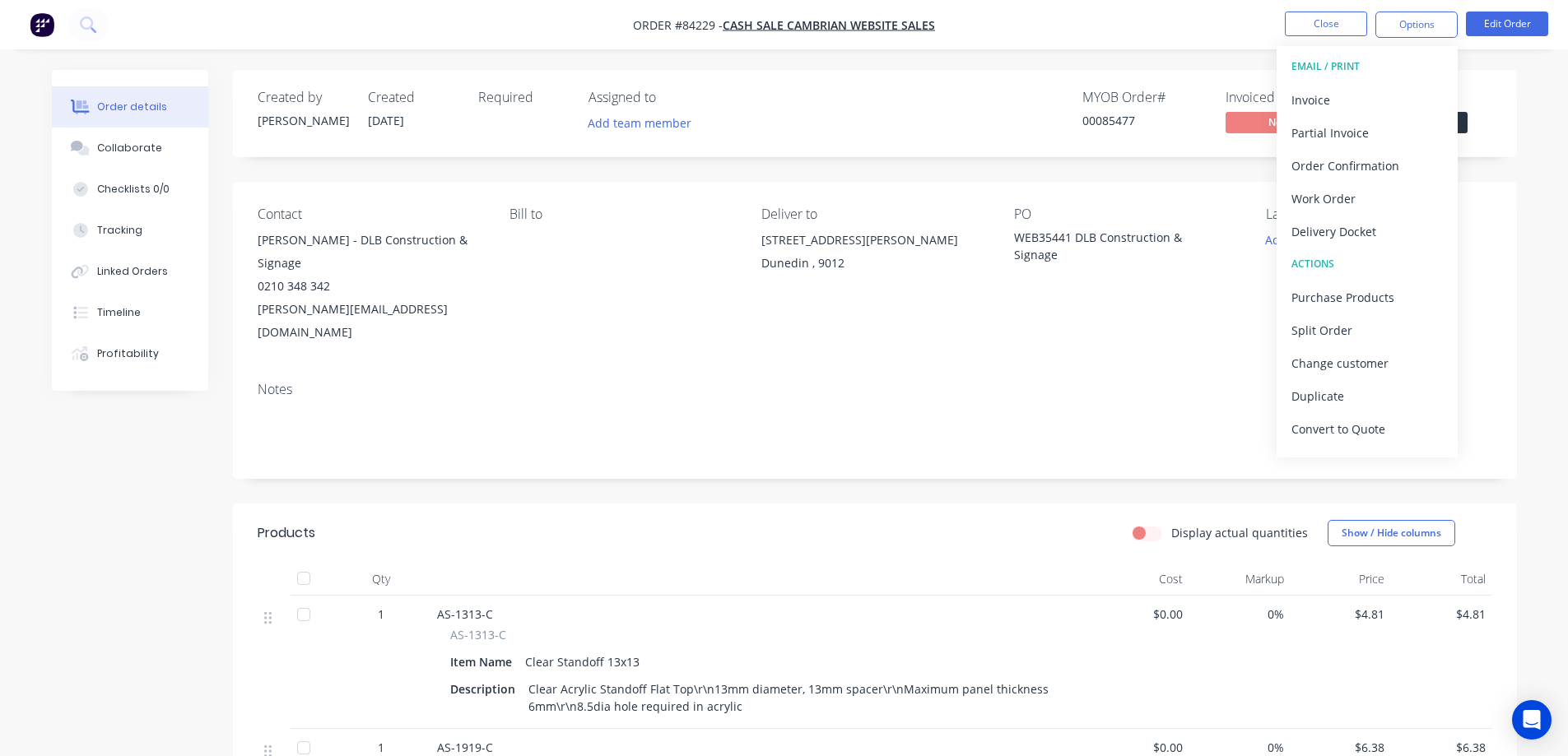
click at [1144, 93] on div "MYOB Order #" at bounding box center [1144, 98] width 123 height 16
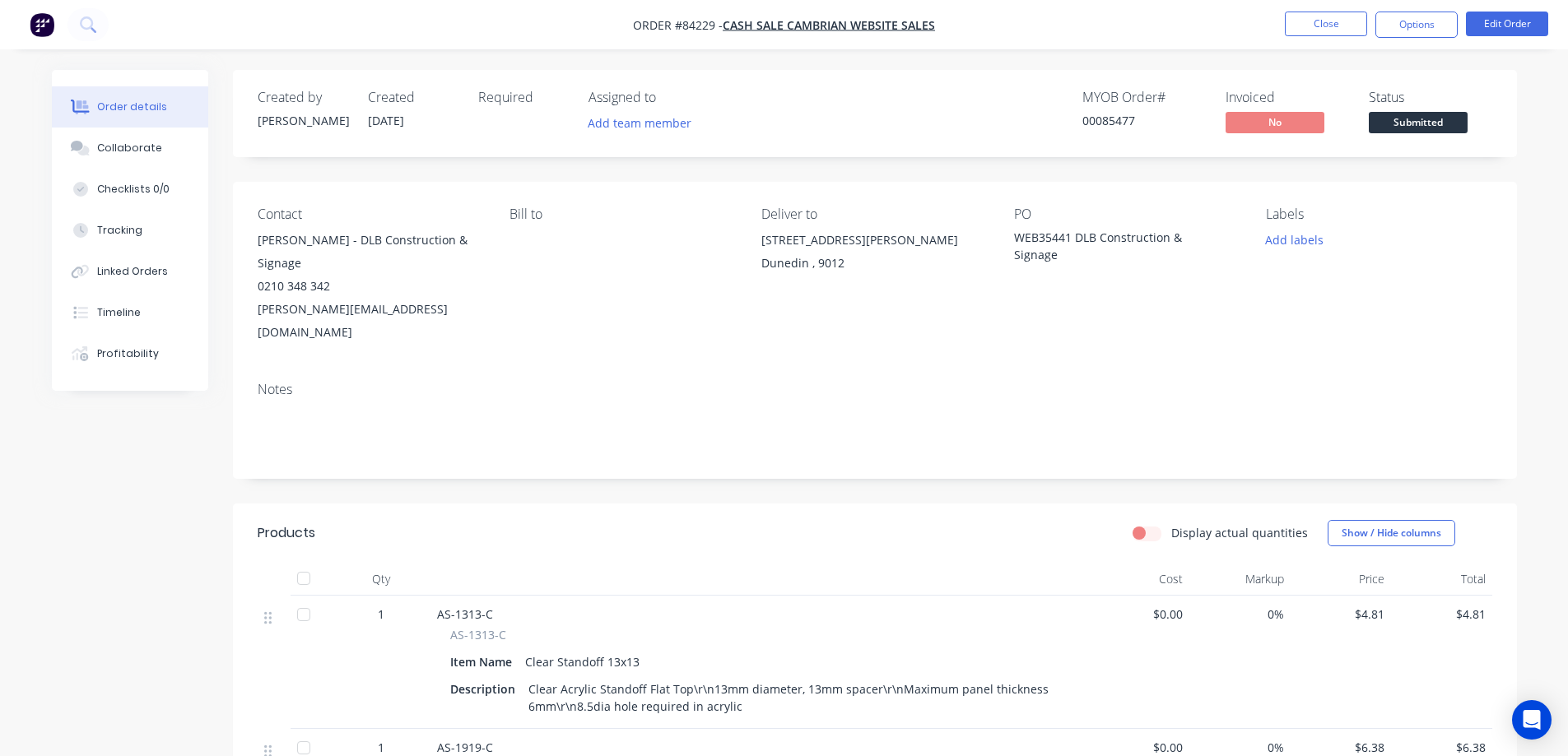
click at [1114, 122] on div "00085477" at bounding box center [1144, 120] width 123 height 17
copy div "00085477"
drag, startPoint x: 1421, startPoint y: 21, endPoint x: 1413, endPoint y: 39, distance: 19.7
click at [1420, 21] on button "Options" at bounding box center [1416, 25] width 82 height 27
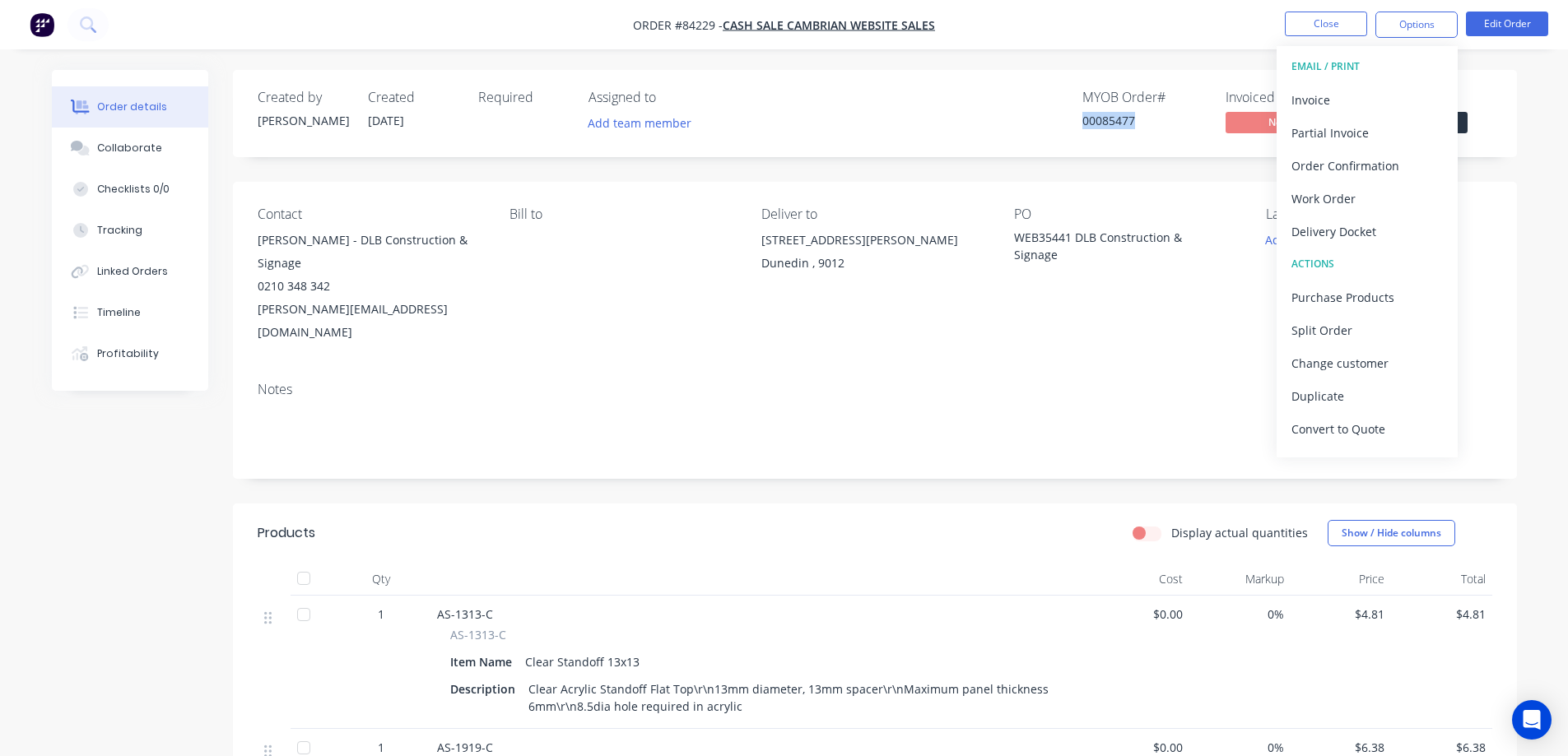
click at [1393, 82] on button "EMAIL / PRINT" at bounding box center [1367, 66] width 181 height 33
click at [1390, 93] on div "Invoice" at bounding box center [1367, 99] width 152 height 24
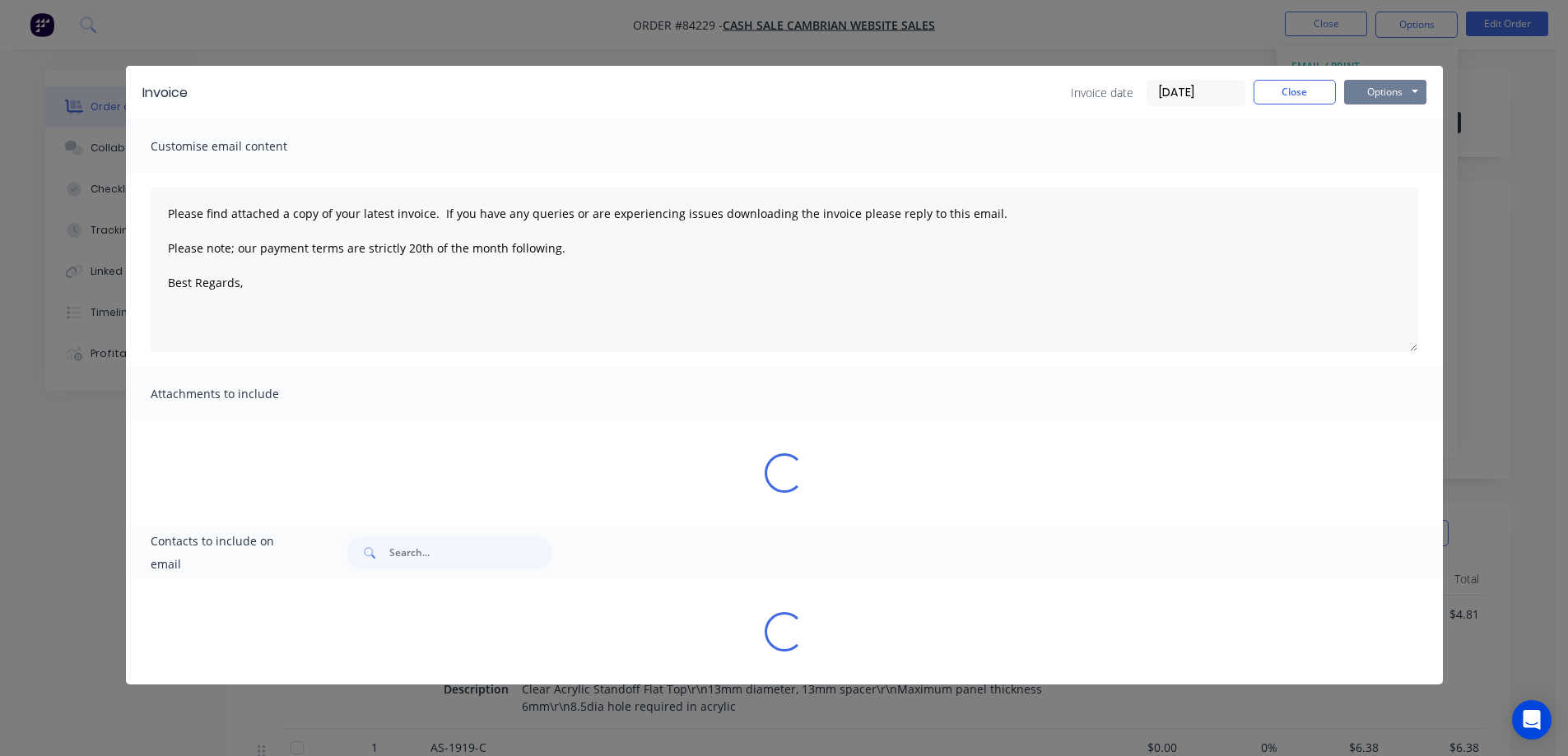
click at [1394, 91] on button "Options" at bounding box center [1385, 92] width 82 height 25
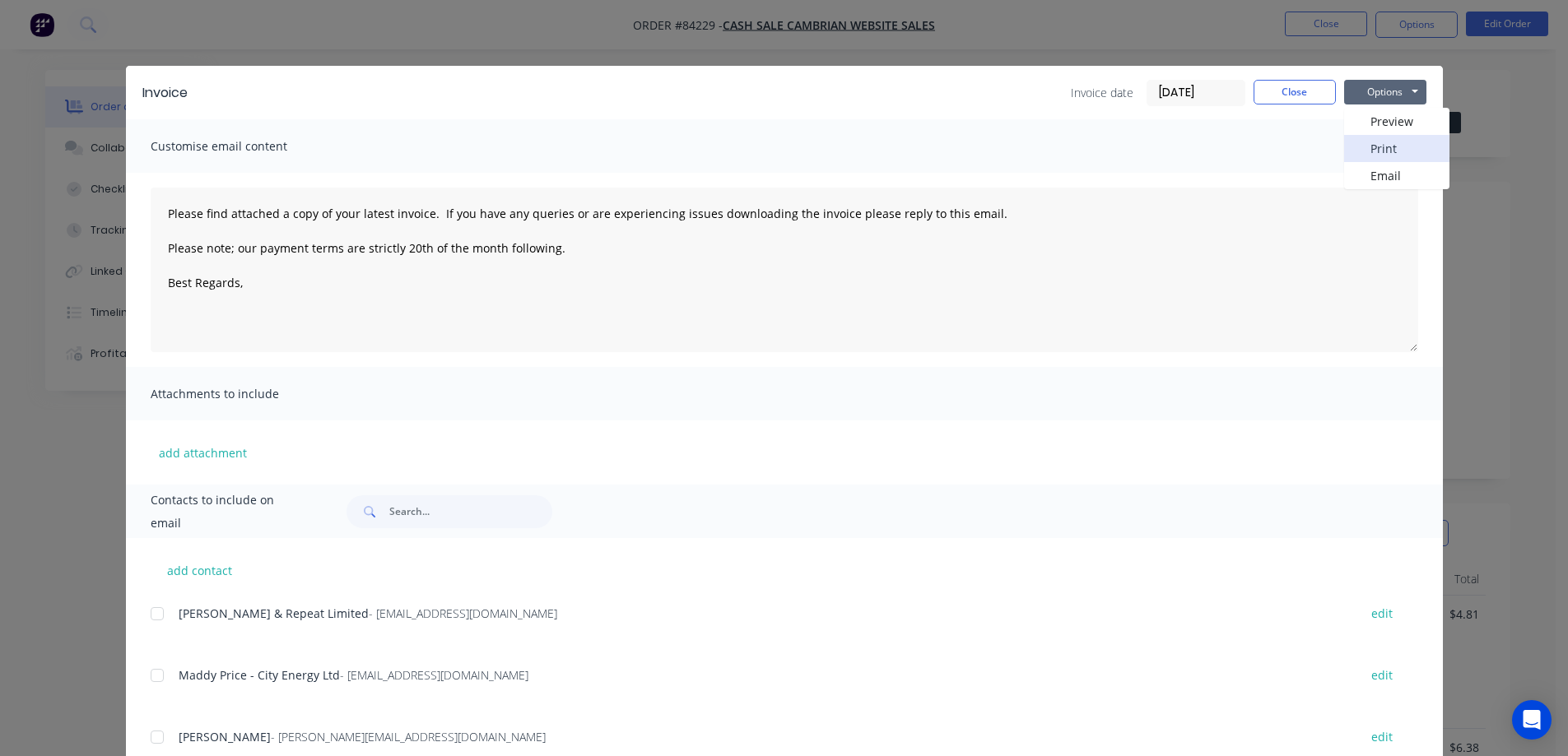
click at [1392, 154] on button "Print" at bounding box center [1397, 148] width 105 height 27
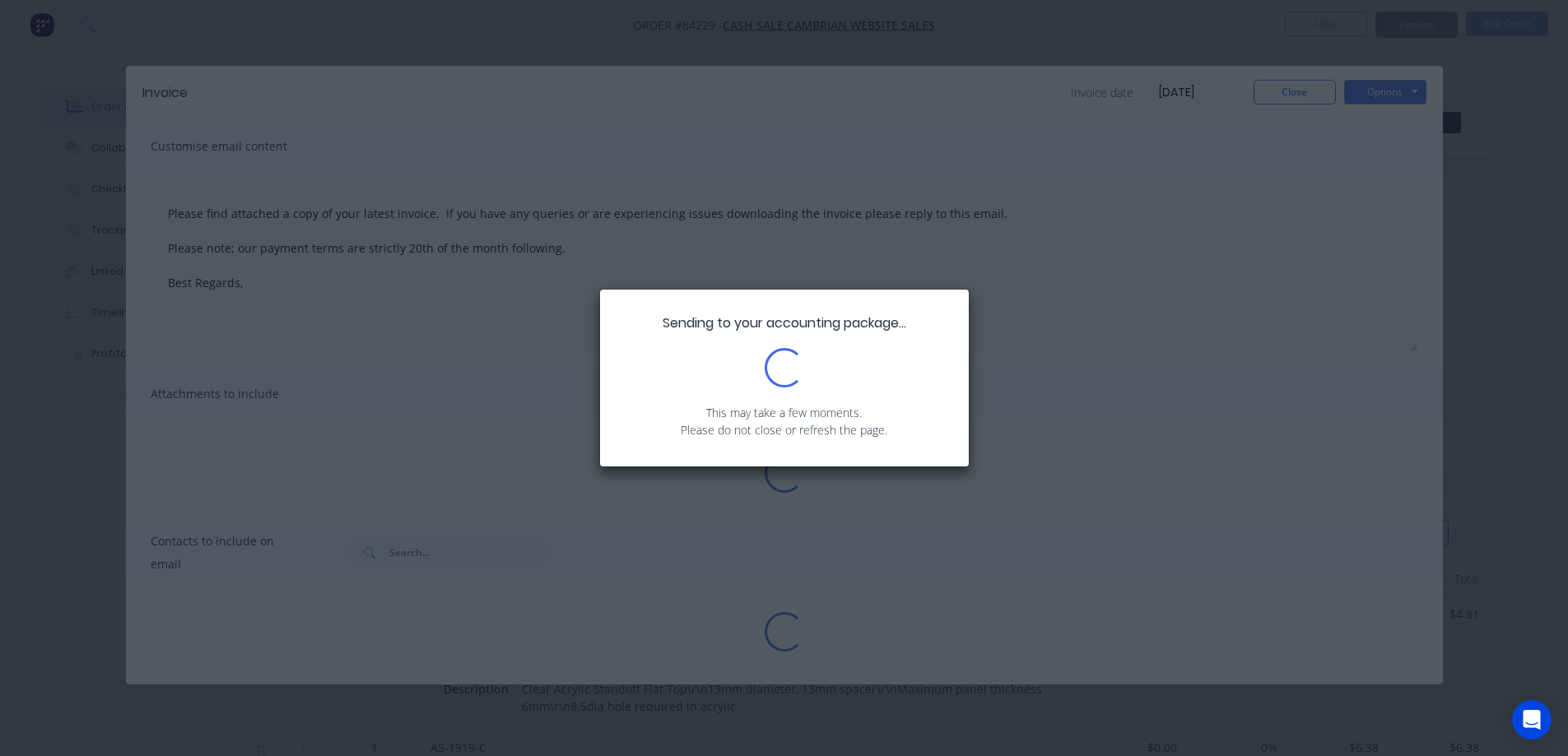
type textarea "Please find attached a copy of your latest invoice. If you have any queries or …"
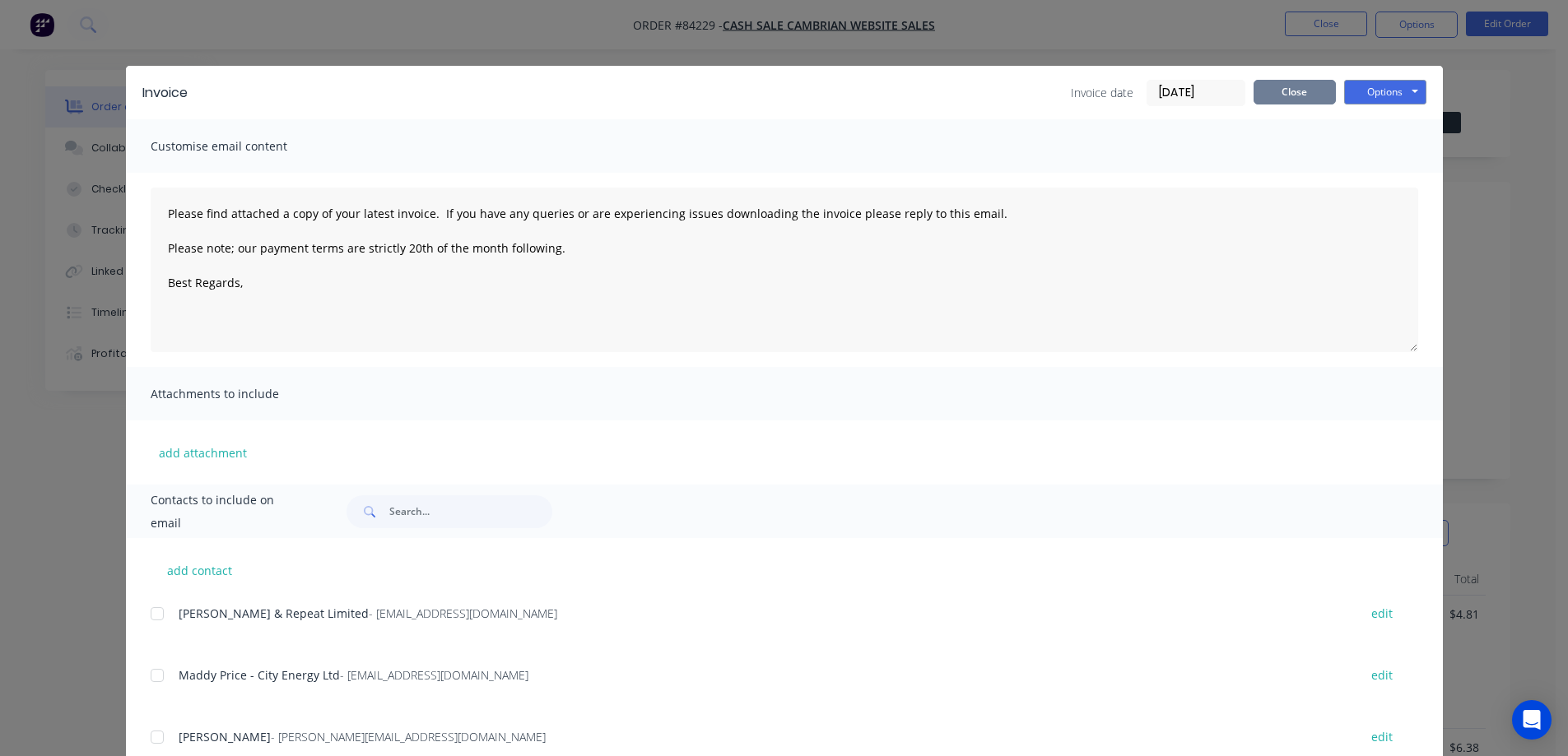
click at [1312, 91] on button "Close" at bounding box center [1294, 92] width 82 height 25
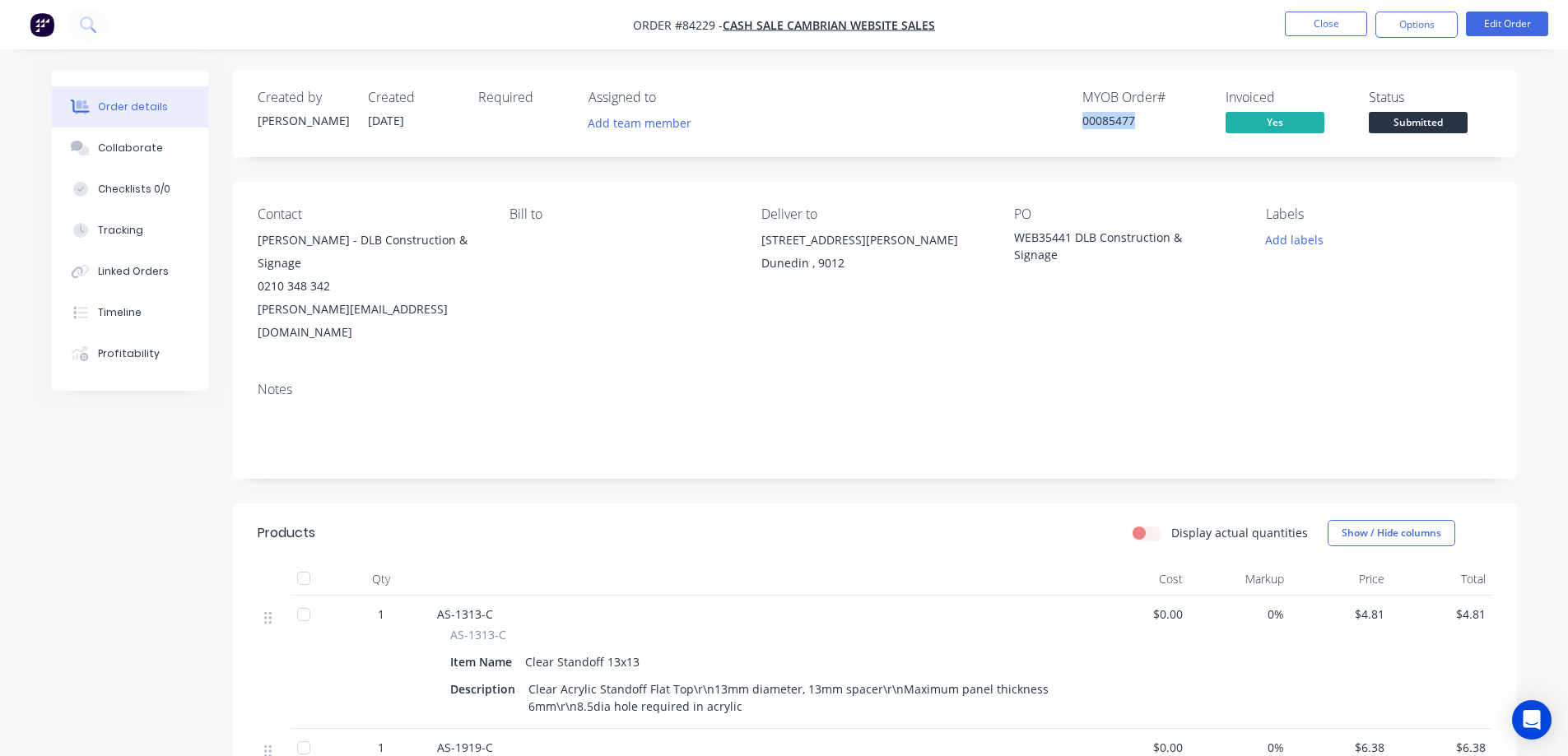
click at [1376, 131] on span "Submitted" at bounding box center [1418, 122] width 99 height 21
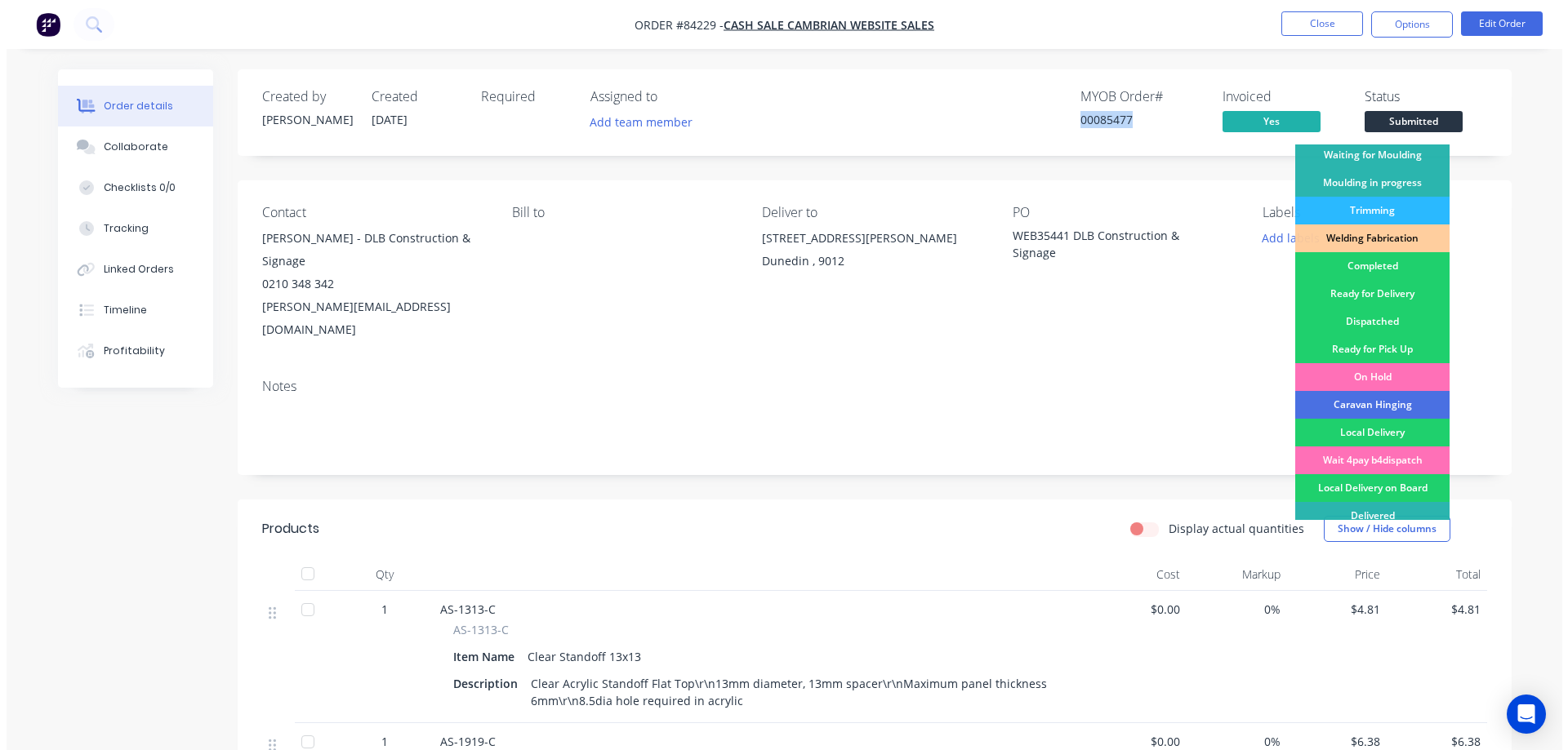
scroll to position [319, 0]
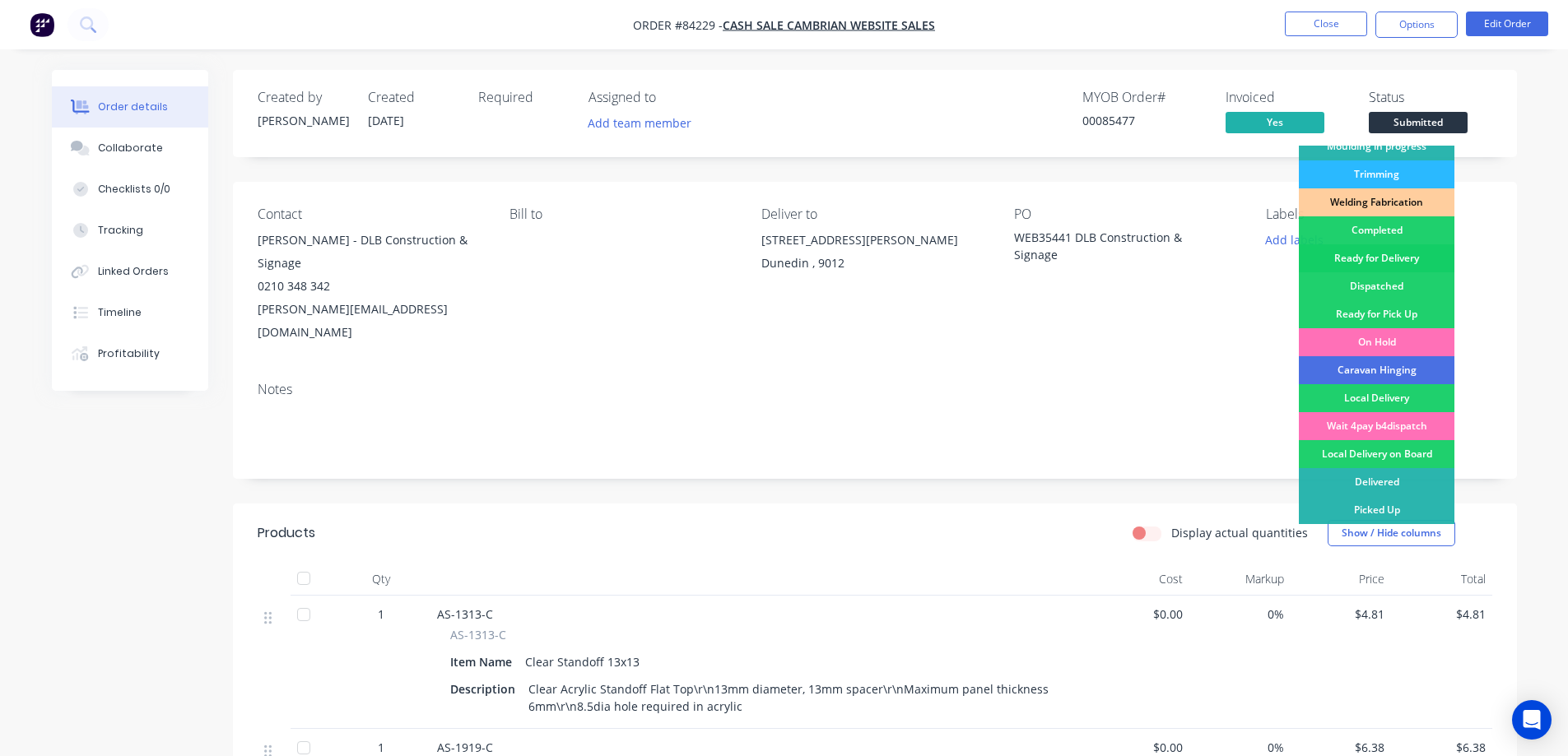
click at [1415, 258] on div "Ready for Delivery" at bounding box center [1377, 259] width 155 height 28
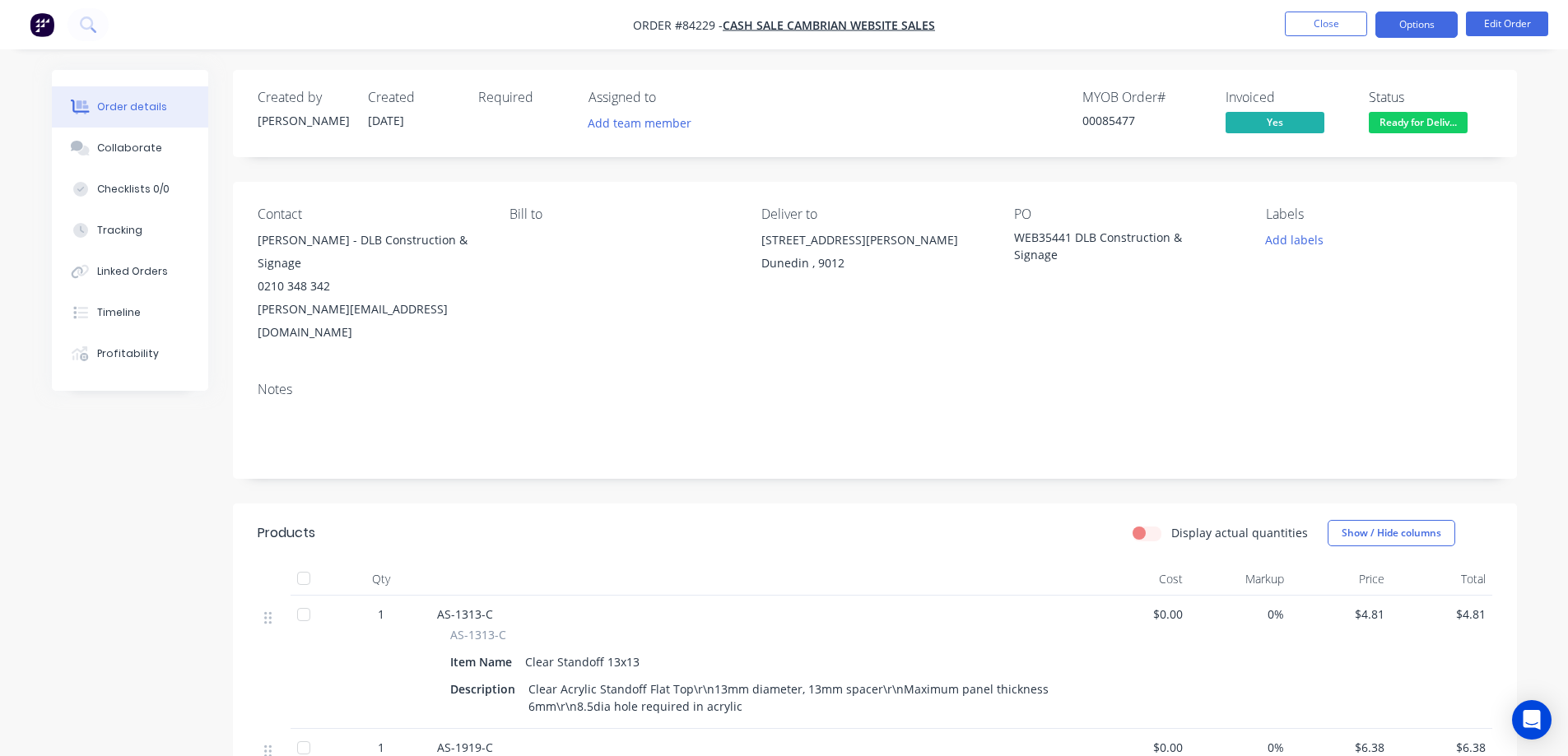
click at [1404, 30] on button "Options" at bounding box center [1416, 25] width 82 height 27
click at [1275, 35] on ul "Close Options Edit Order" at bounding box center [1416, 25] width 303 height 27
click at [1403, 22] on button "Options" at bounding box center [1416, 25] width 82 height 27
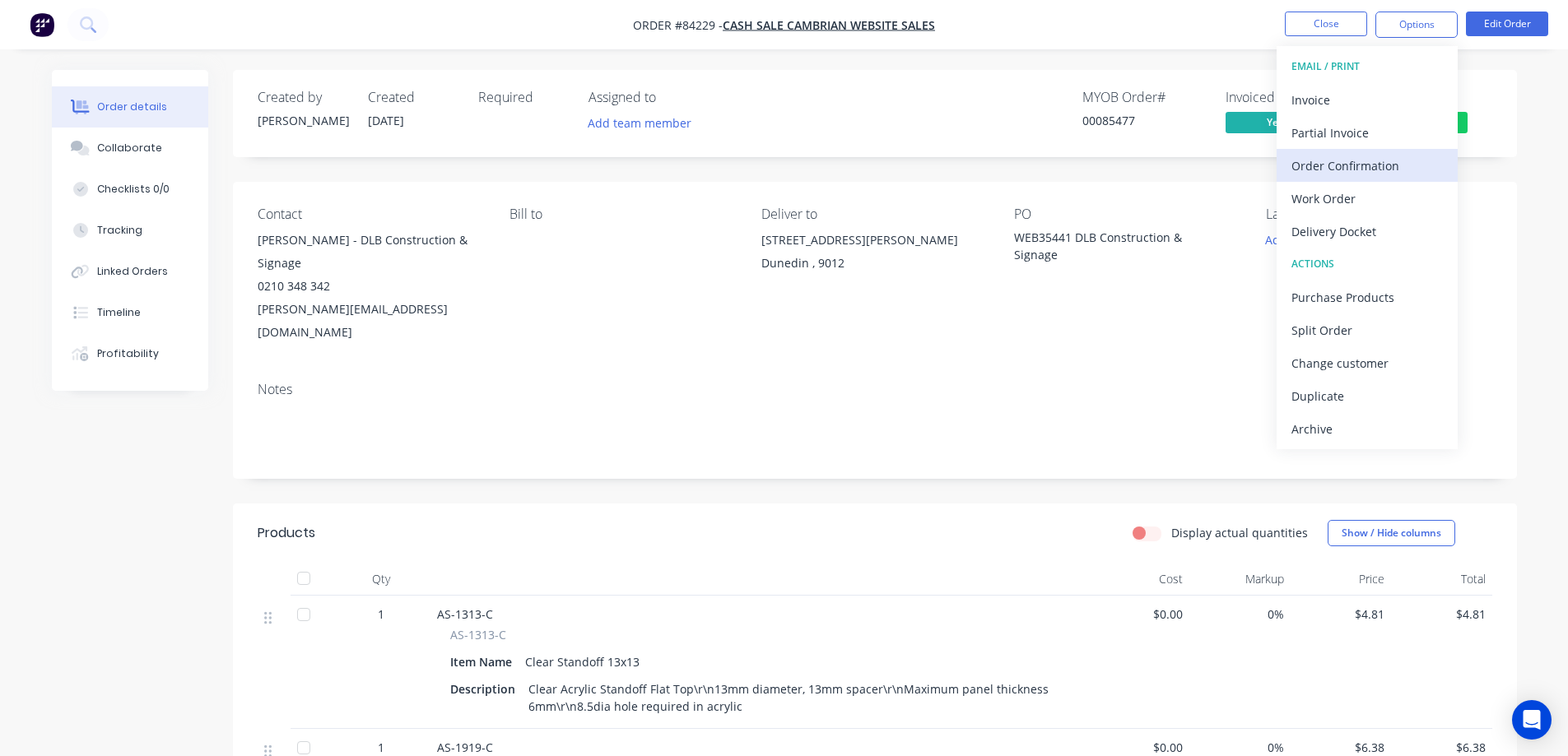
click at [1378, 172] on div "Order Confirmation" at bounding box center [1367, 165] width 152 height 24
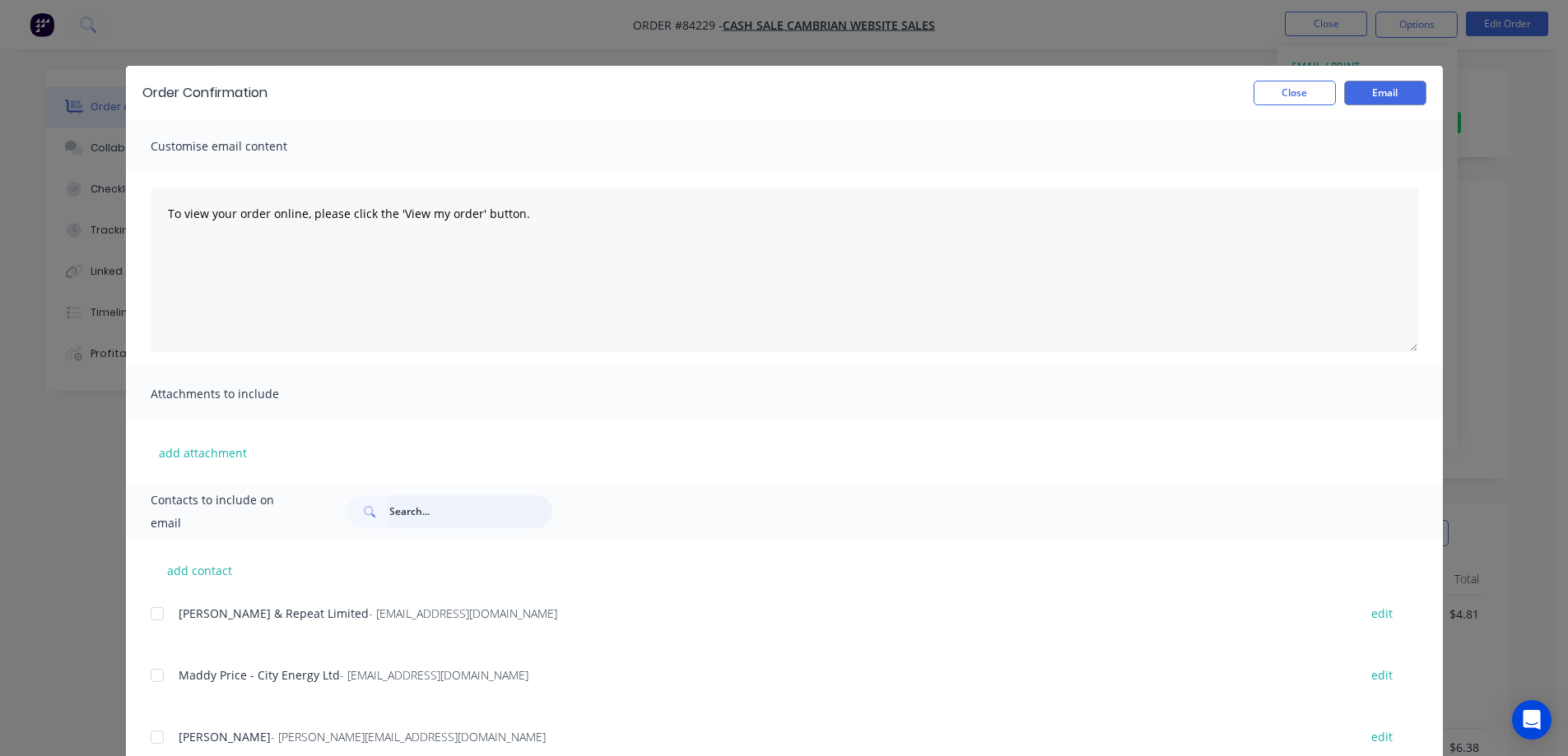
click at [493, 504] on input "text" at bounding box center [471, 512] width 163 height 33
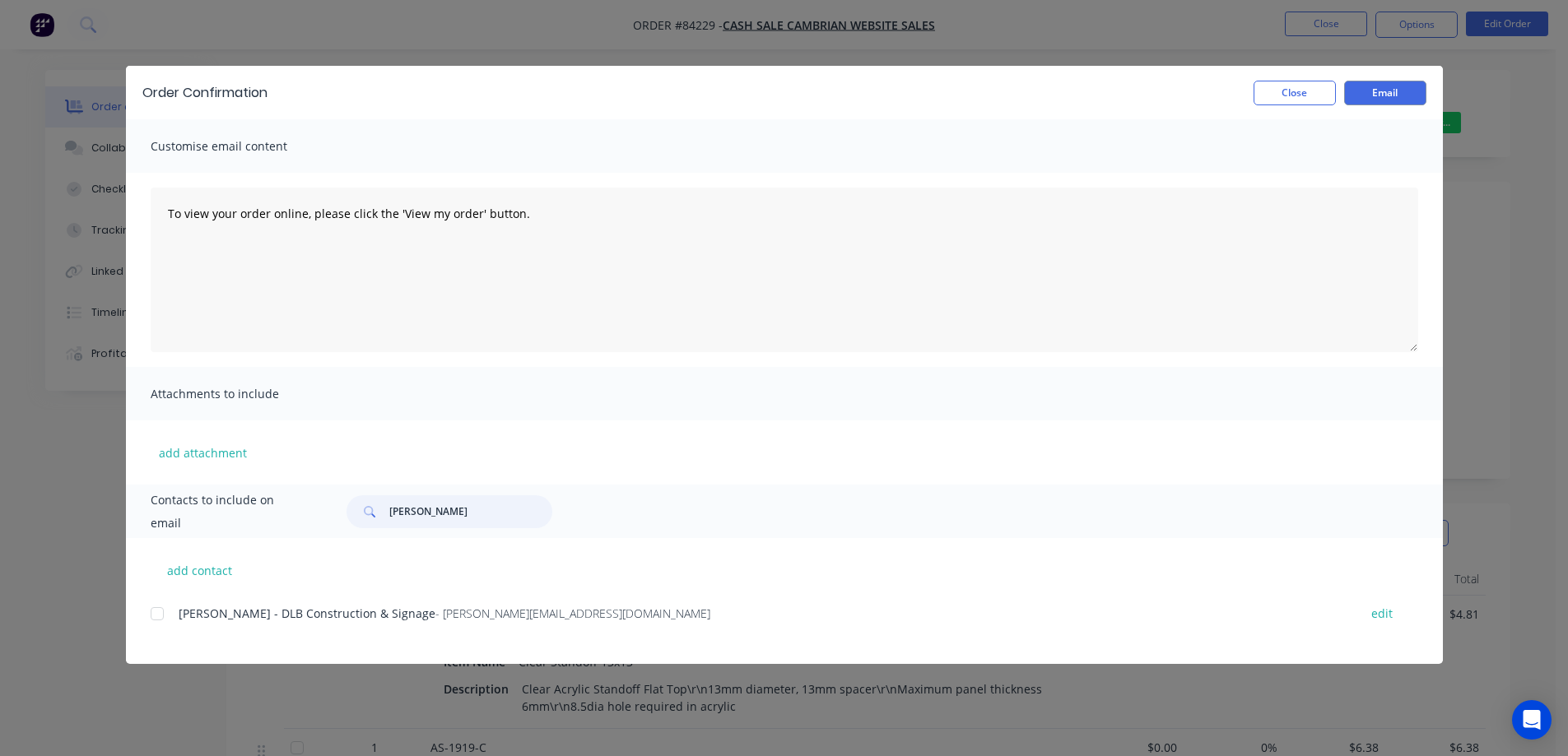
click at [161, 621] on div at bounding box center [157, 614] width 33 height 33
type input "dean t"
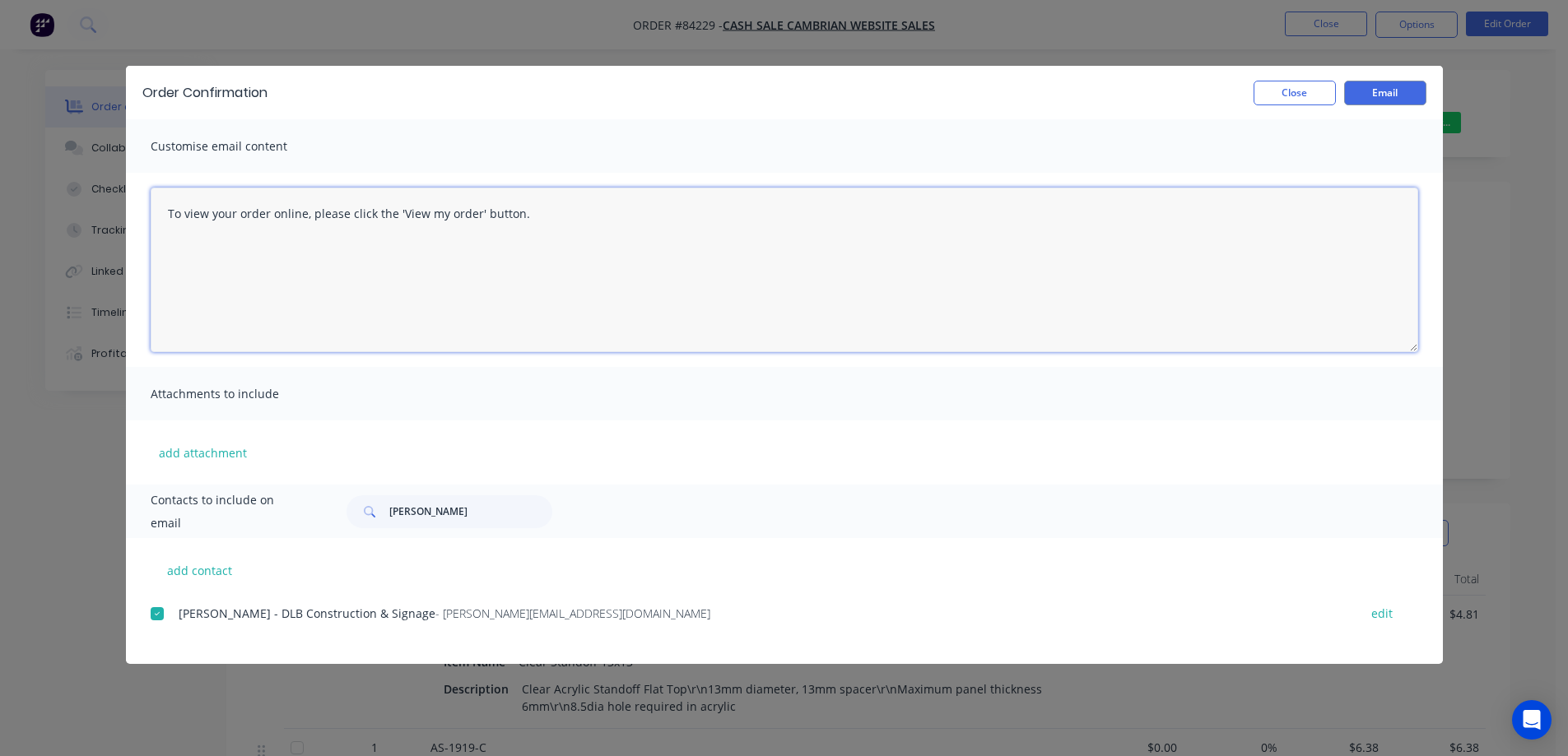
drag, startPoint x: 520, startPoint y: 249, endPoint x: 1221, endPoint y: 154, distance: 707.4
click at [526, 248] on textarea "To view your order online, please click the 'View my order' button." at bounding box center [784, 270] width 1268 height 165
paste textarea "[PERSON_NAME] you for your order, confirmation of your order is attached. Your …"
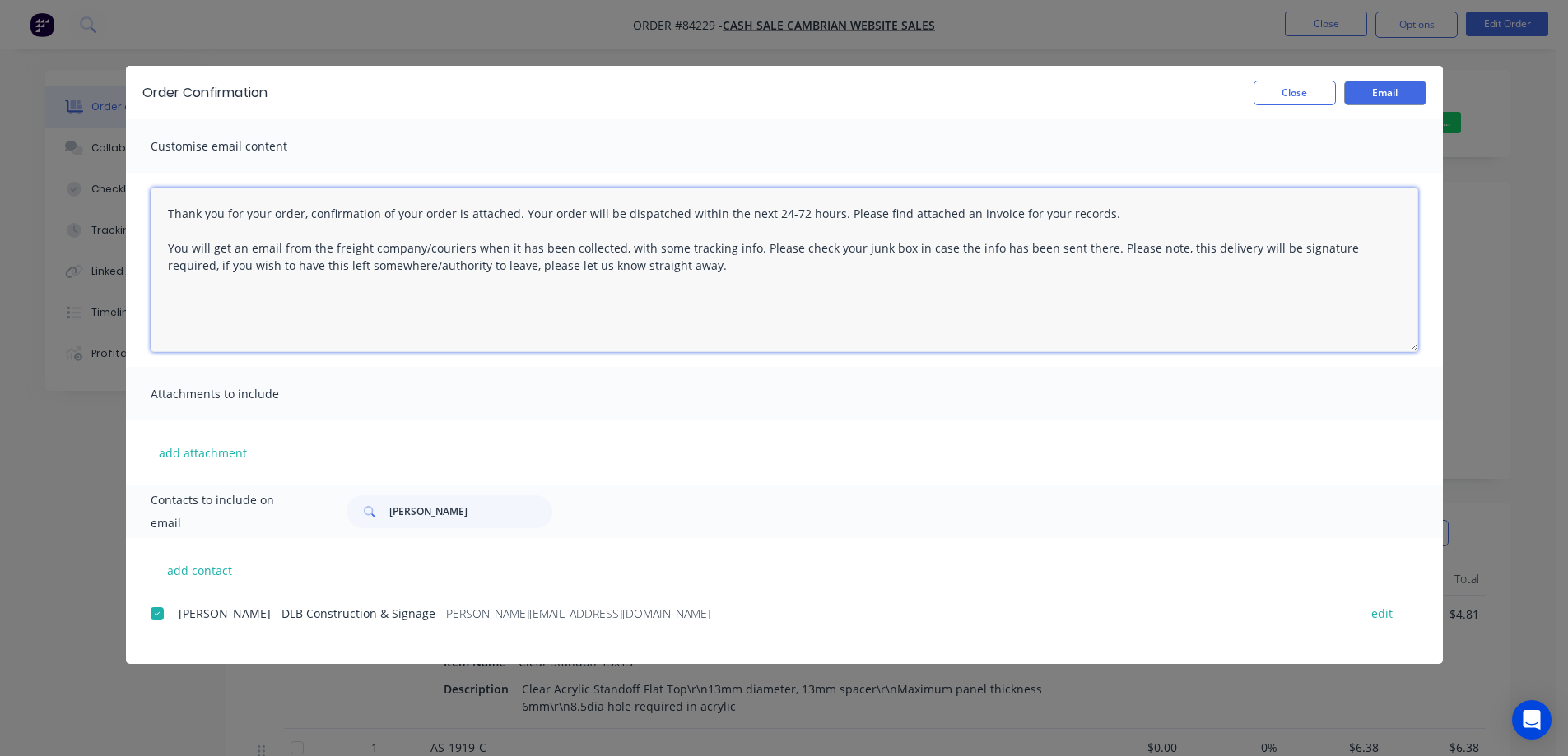
type textarea "Thank you for your order, confirmation of your order is attached. Your order wi…"
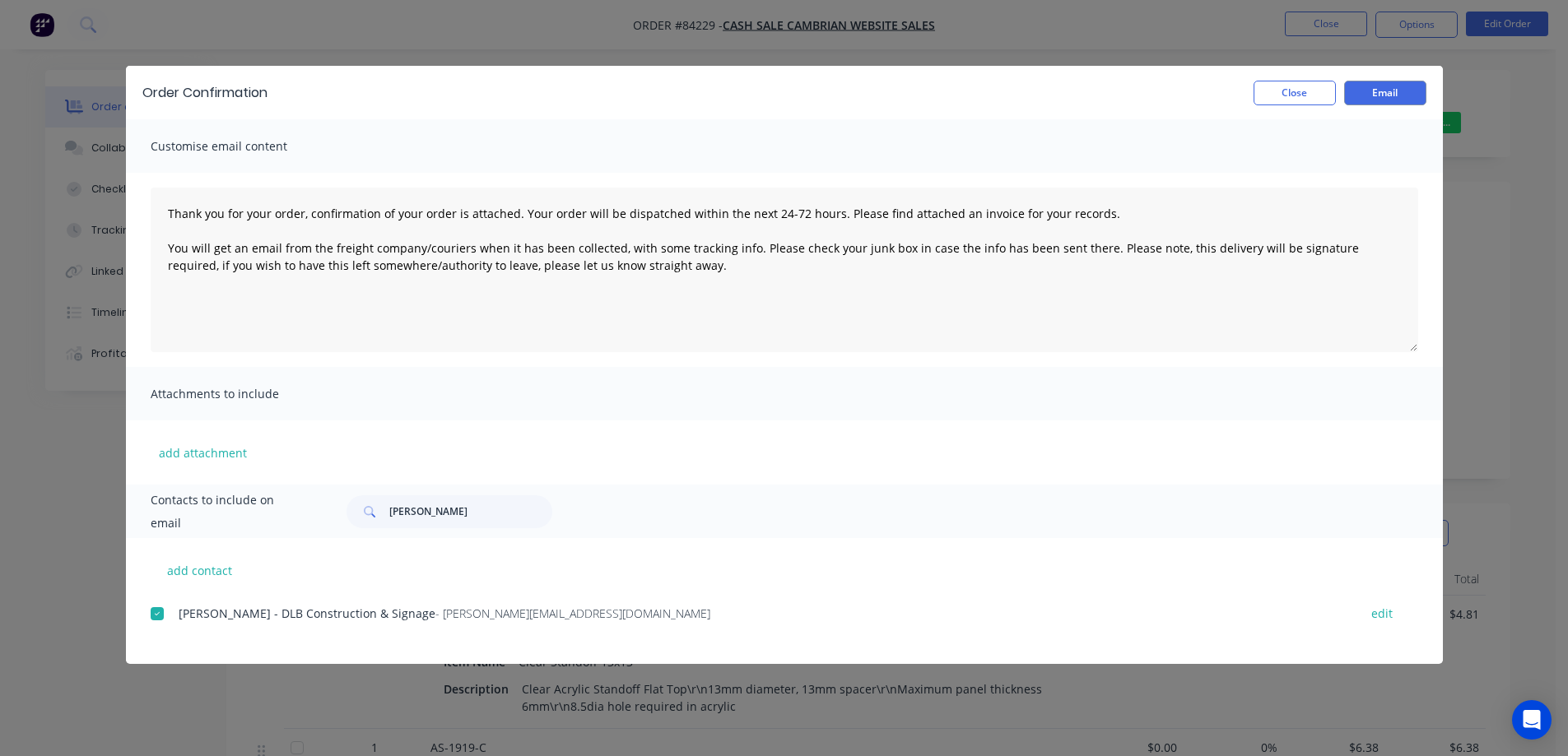
click at [1386, 105] on div "Order Confirmation Close Email" at bounding box center [784, 93] width 1317 height 53
click at [1391, 98] on button "Email" at bounding box center [1385, 93] width 82 height 25
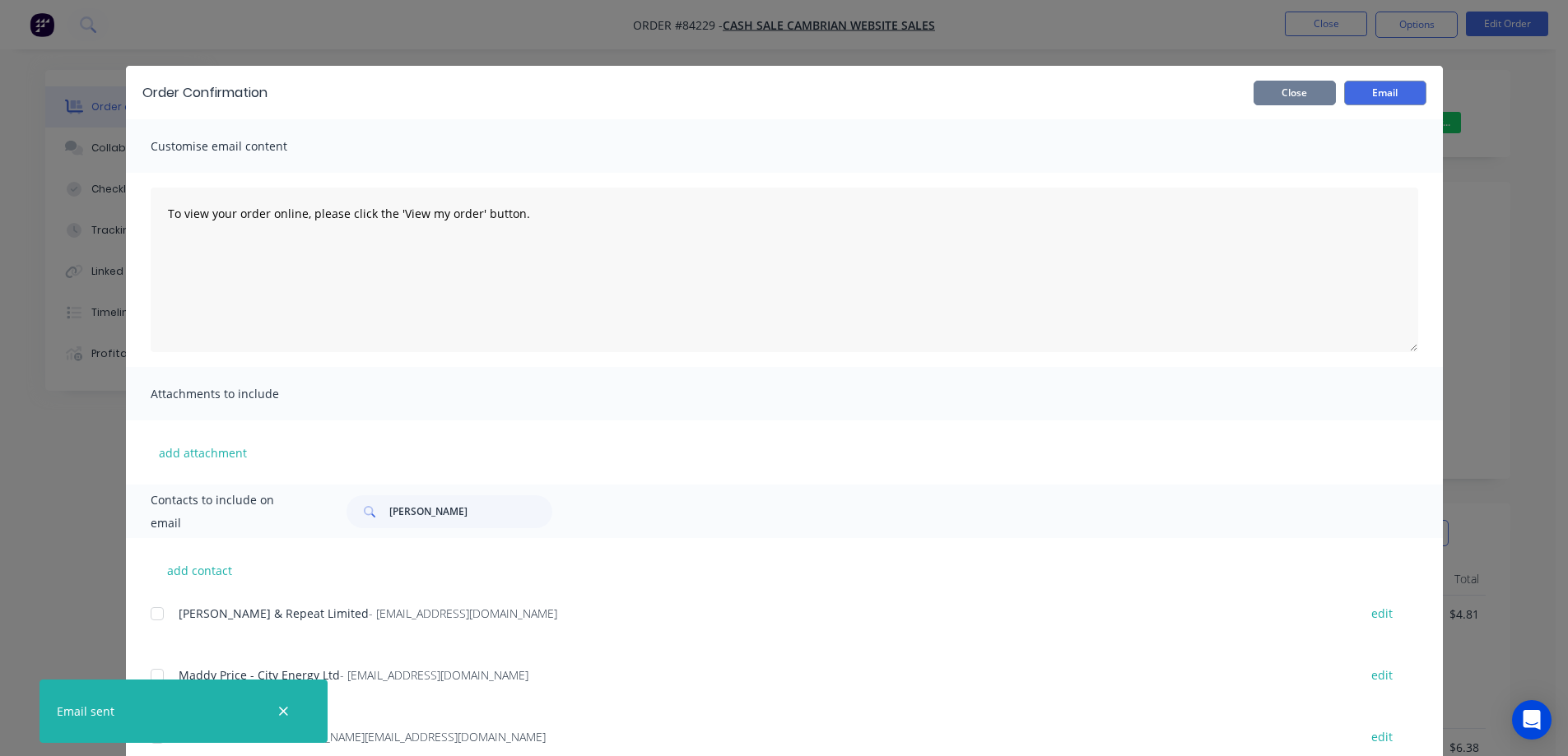
click at [1315, 91] on button "Close" at bounding box center [1294, 93] width 82 height 25
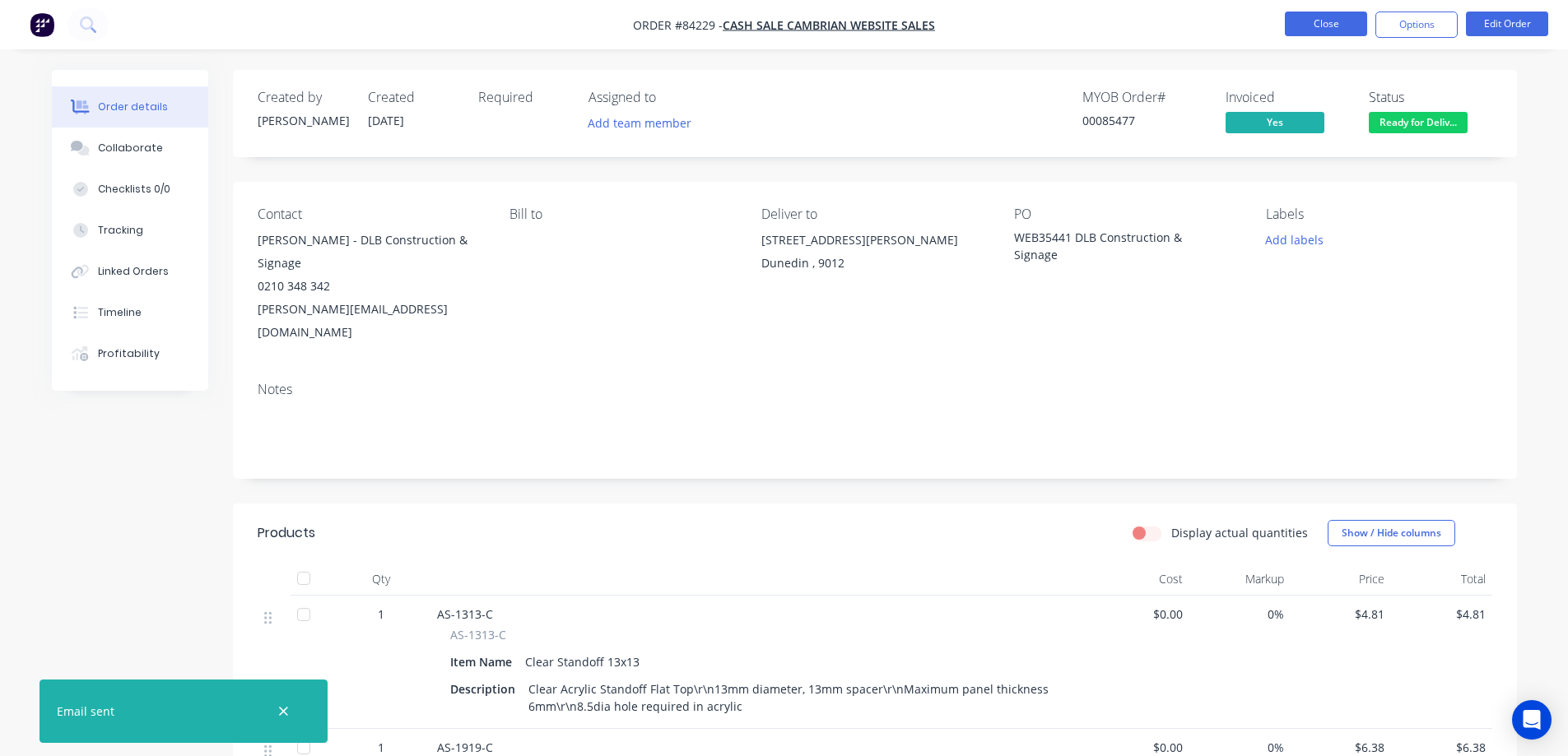
click at [1327, 27] on button "Close" at bounding box center [1325, 24] width 82 height 25
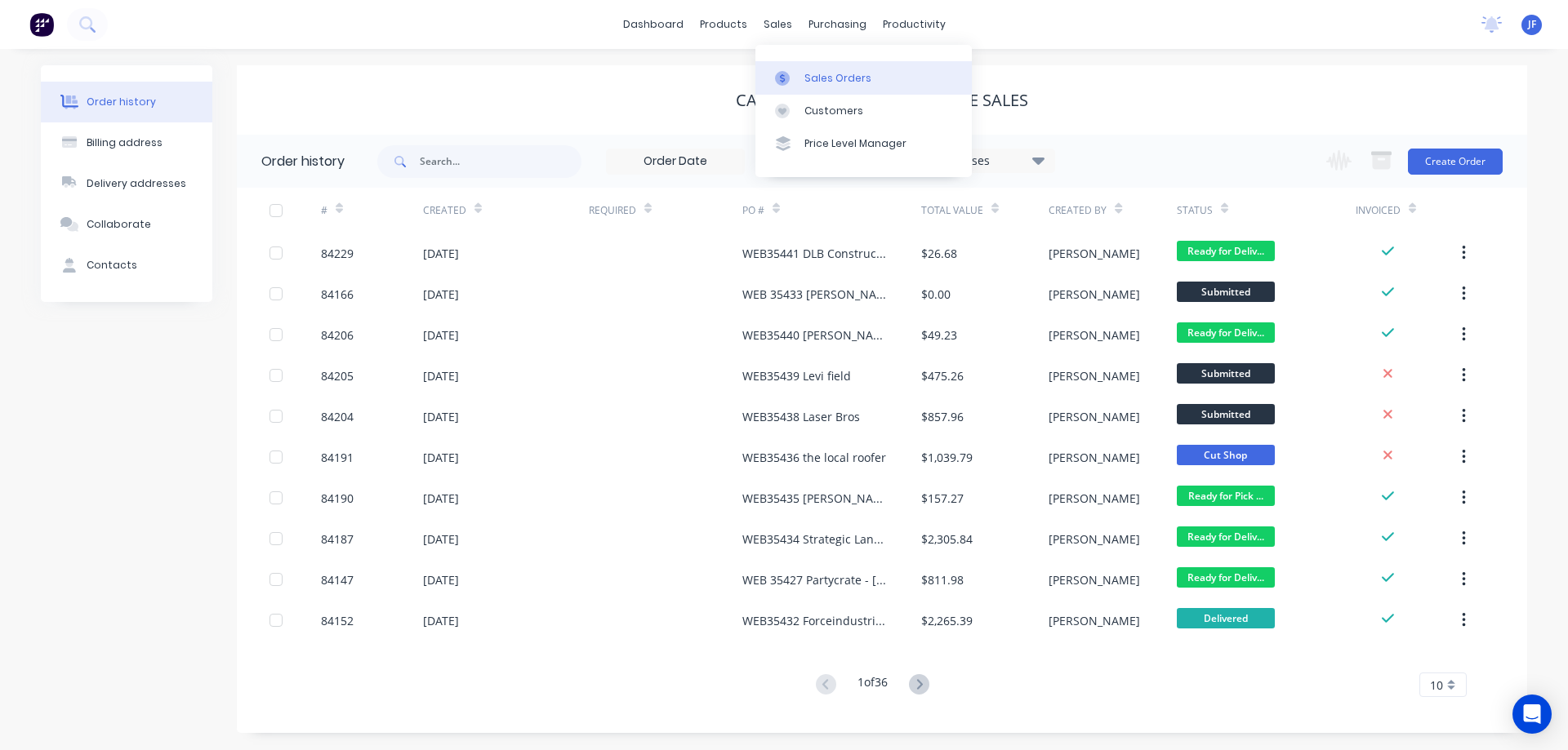
click at [812, 74] on div "Sales Orders" at bounding box center [838, 79] width 67 height 15
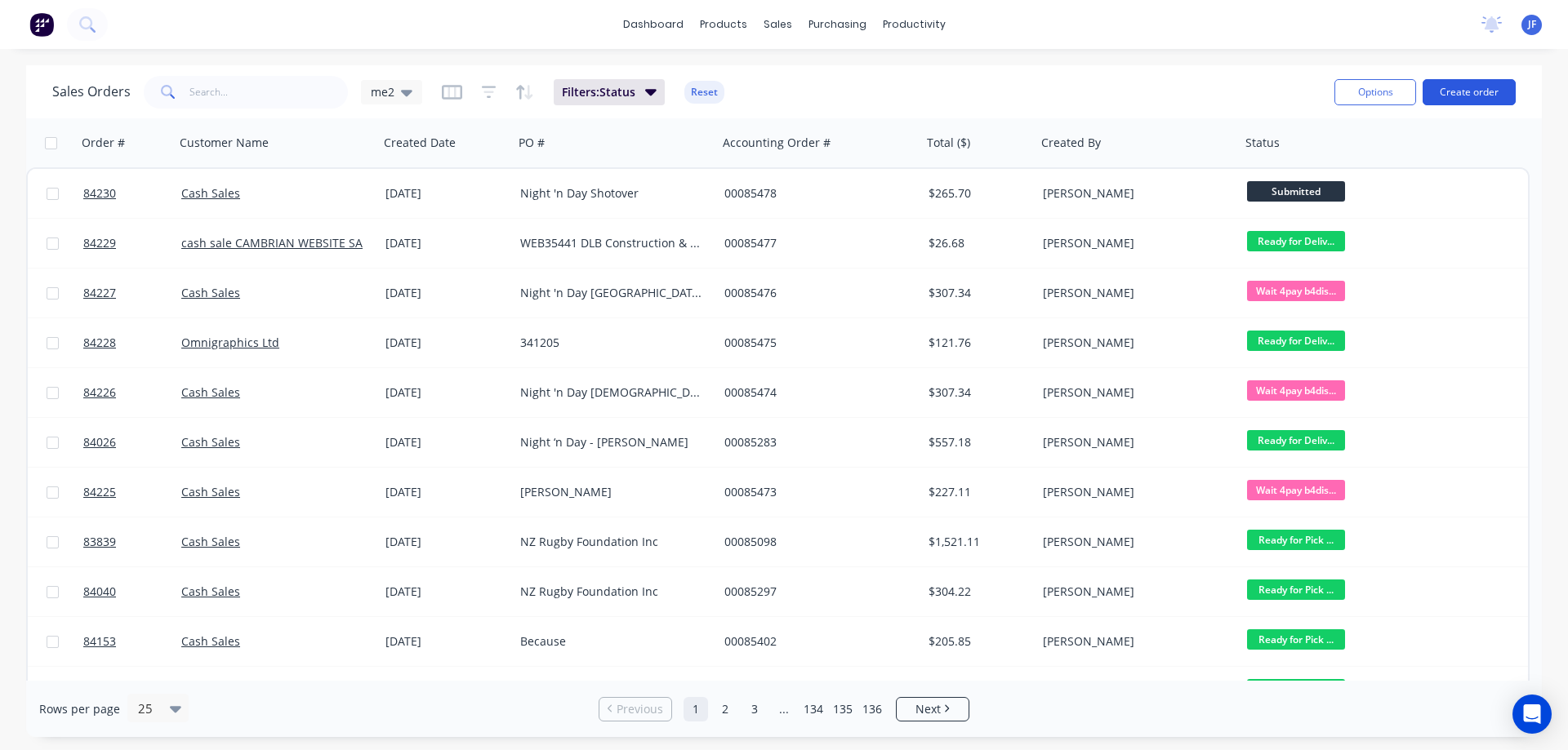
click at [1503, 93] on button "Create order" at bounding box center [1469, 92] width 93 height 26
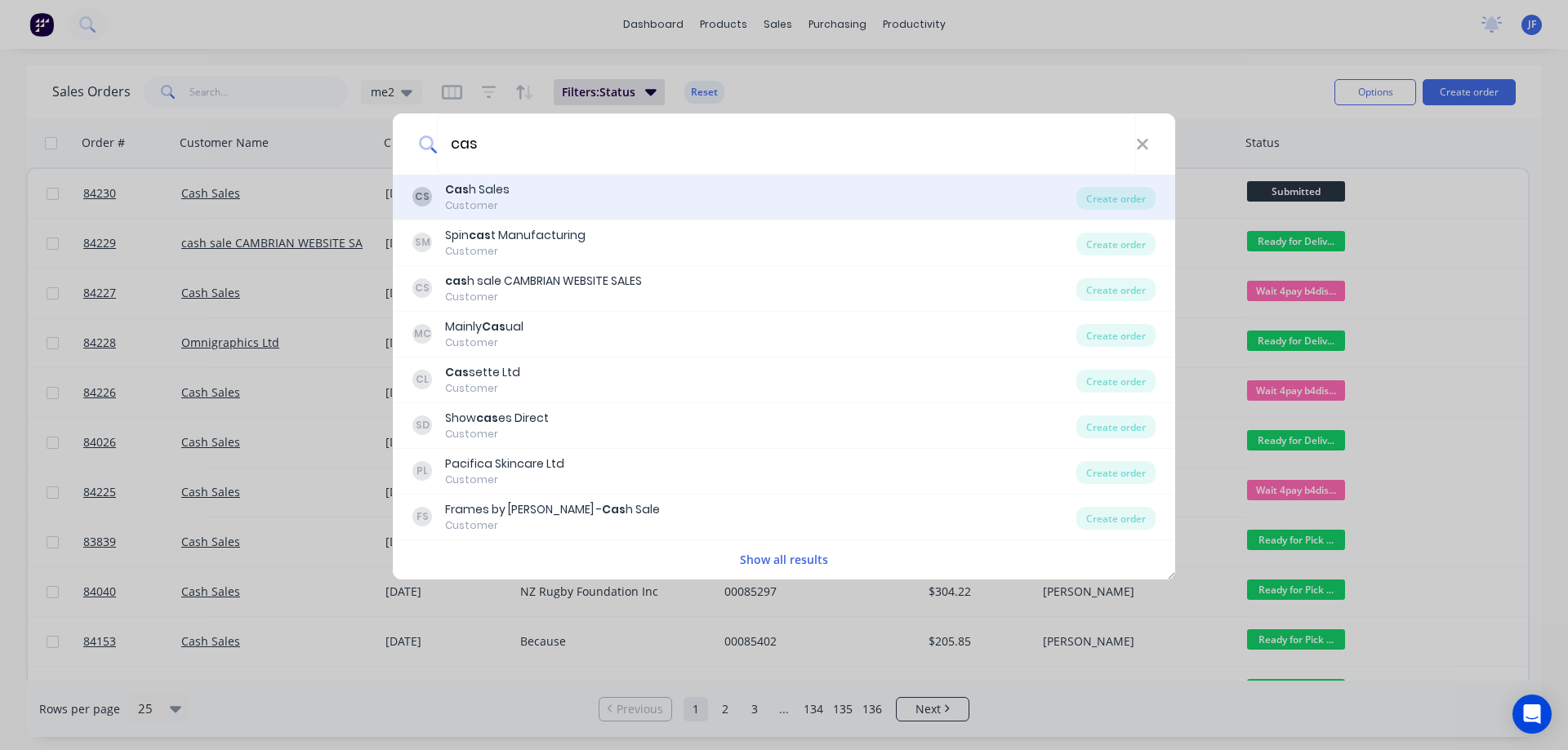
type input "cas"
click at [541, 202] on div "CS Cas h Sales Customer" at bounding box center [745, 197] width 664 height 32
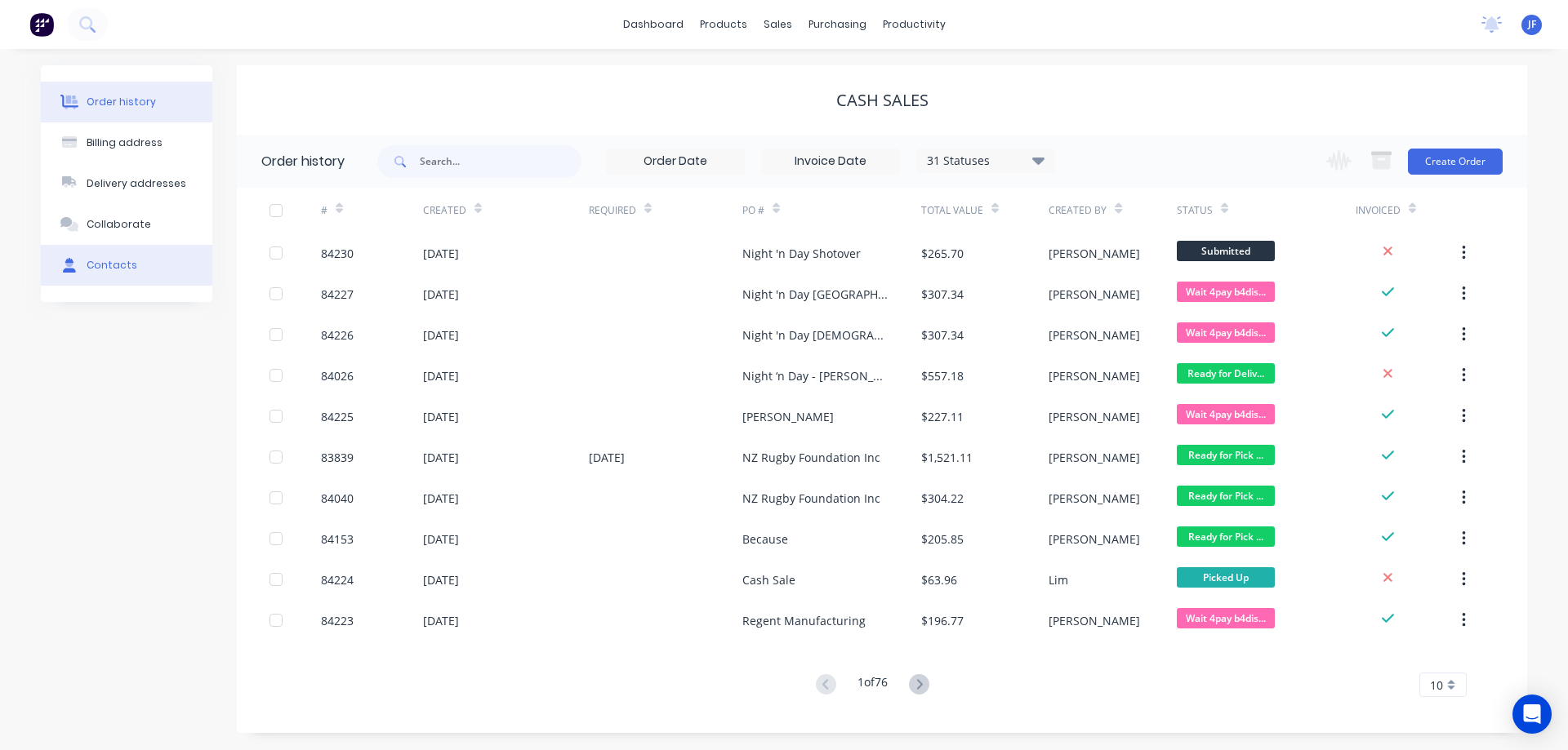
click at [129, 265] on div "Contacts" at bounding box center [112, 266] width 51 height 15
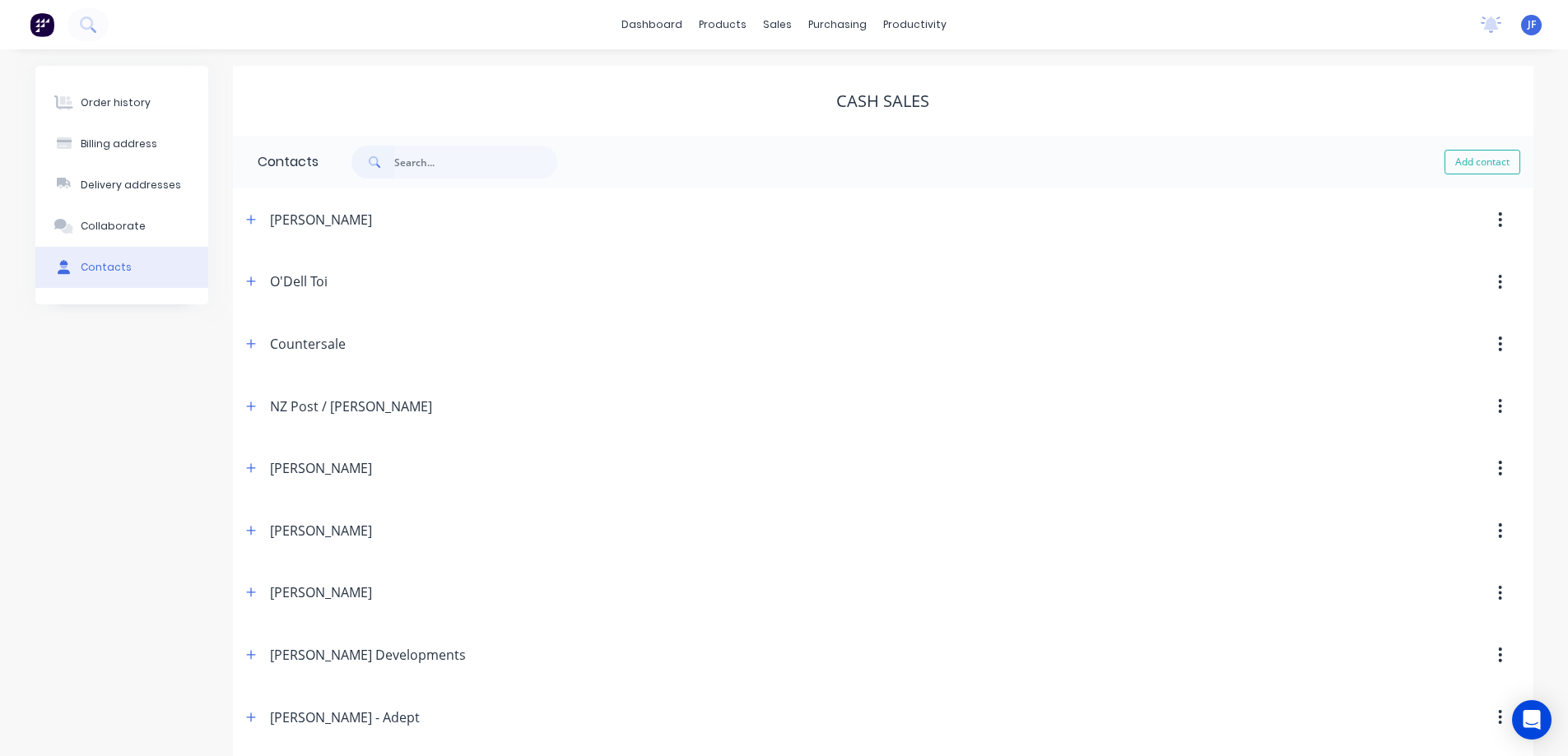
click at [435, 167] on input "text" at bounding box center [476, 162] width 163 height 33
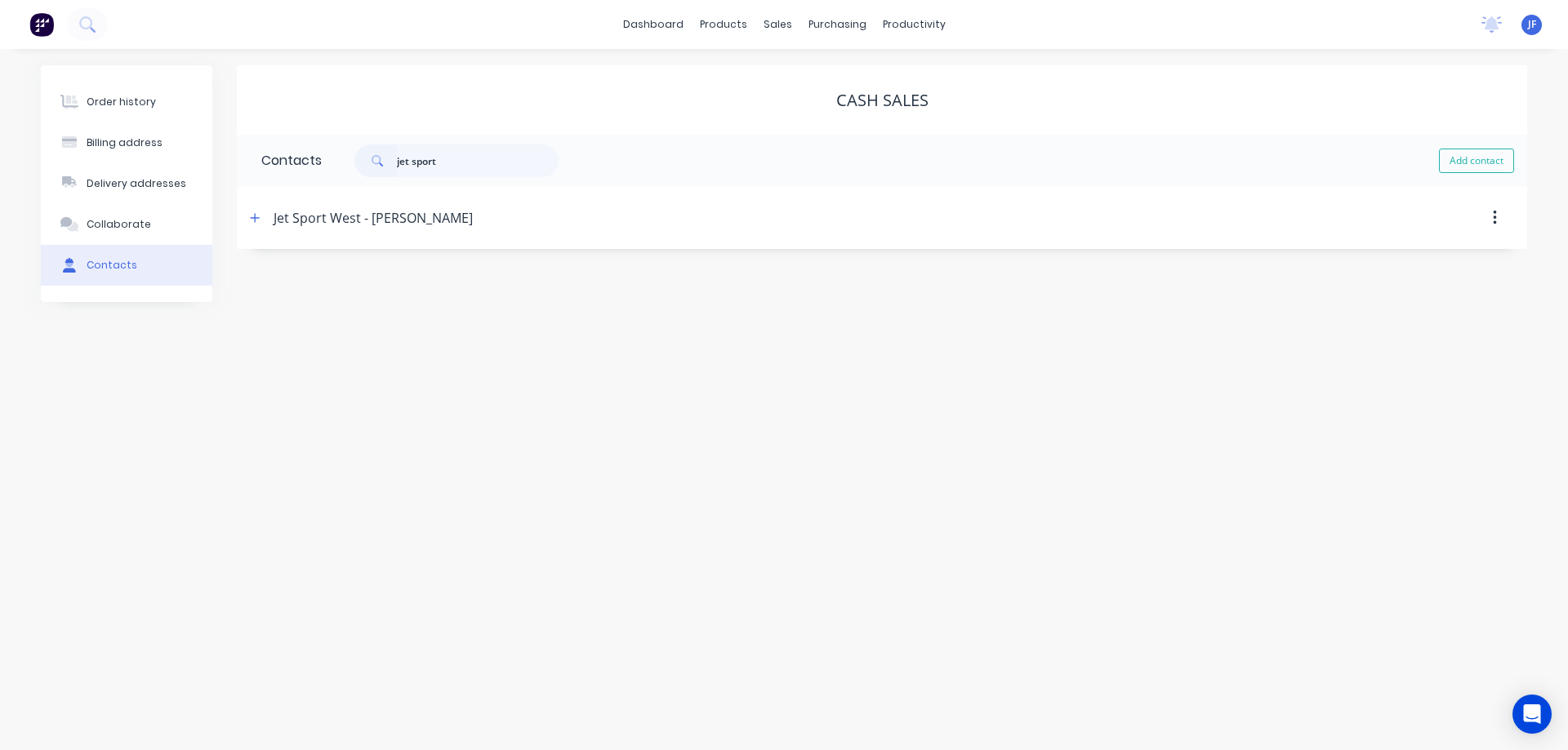
type input "jet sport"
click at [1490, 216] on button "button" at bounding box center [1495, 217] width 39 height 29
click at [171, 205] on button "Collaborate" at bounding box center [126, 224] width 171 height 40
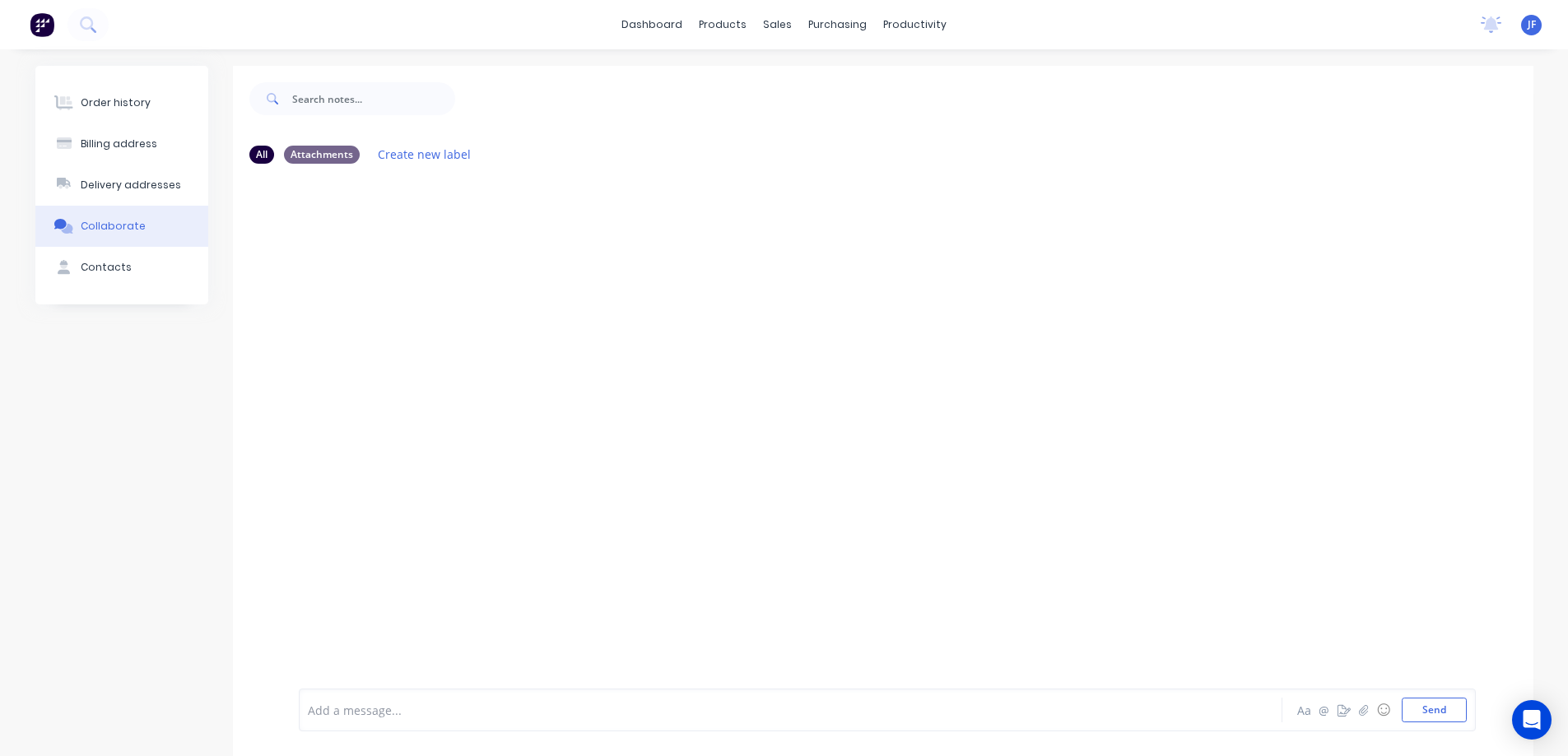
click at [138, 261] on button "Contacts" at bounding box center [121, 267] width 172 height 41
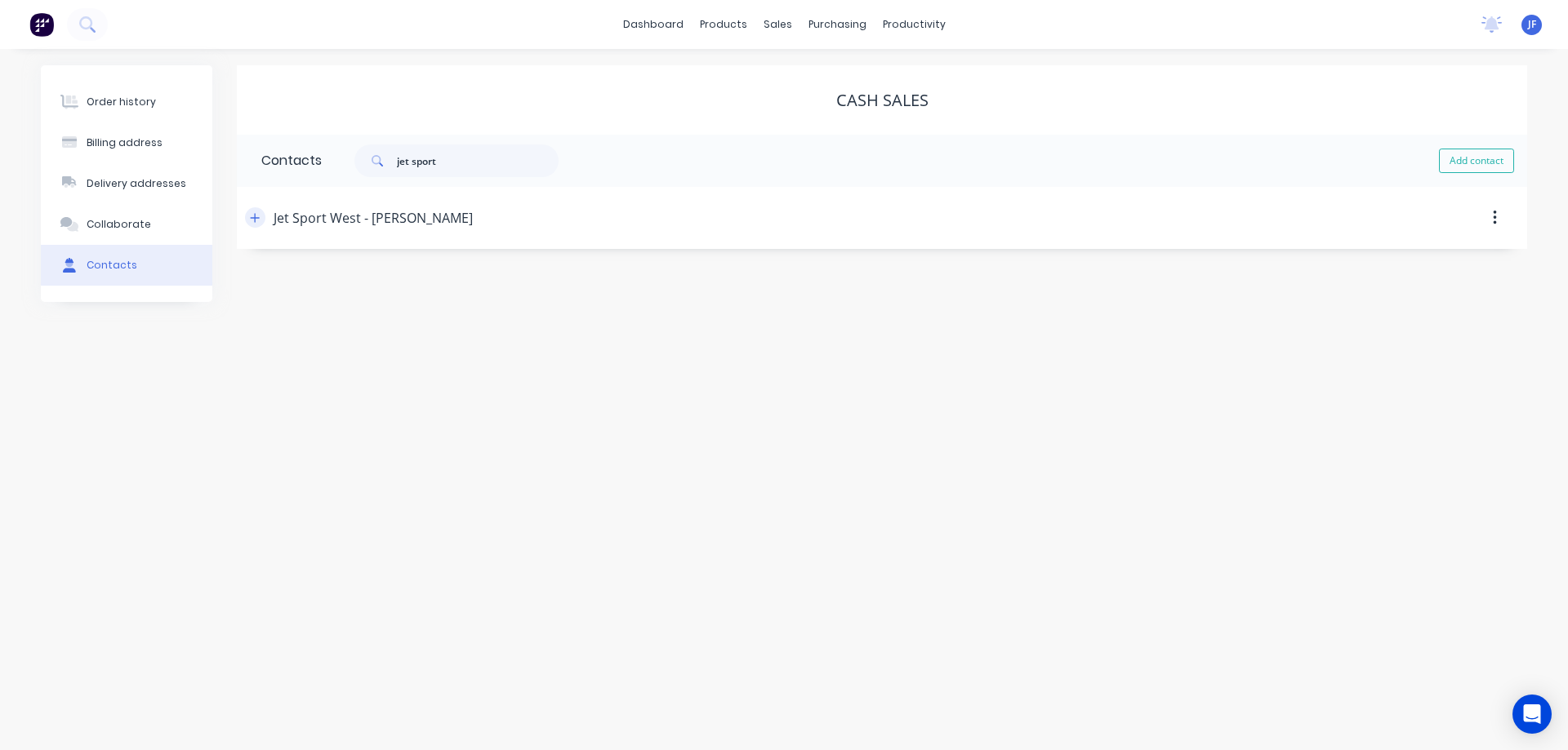
click at [254, 219] on icon "button" at bounding box center [255, 218] width 9 height 11
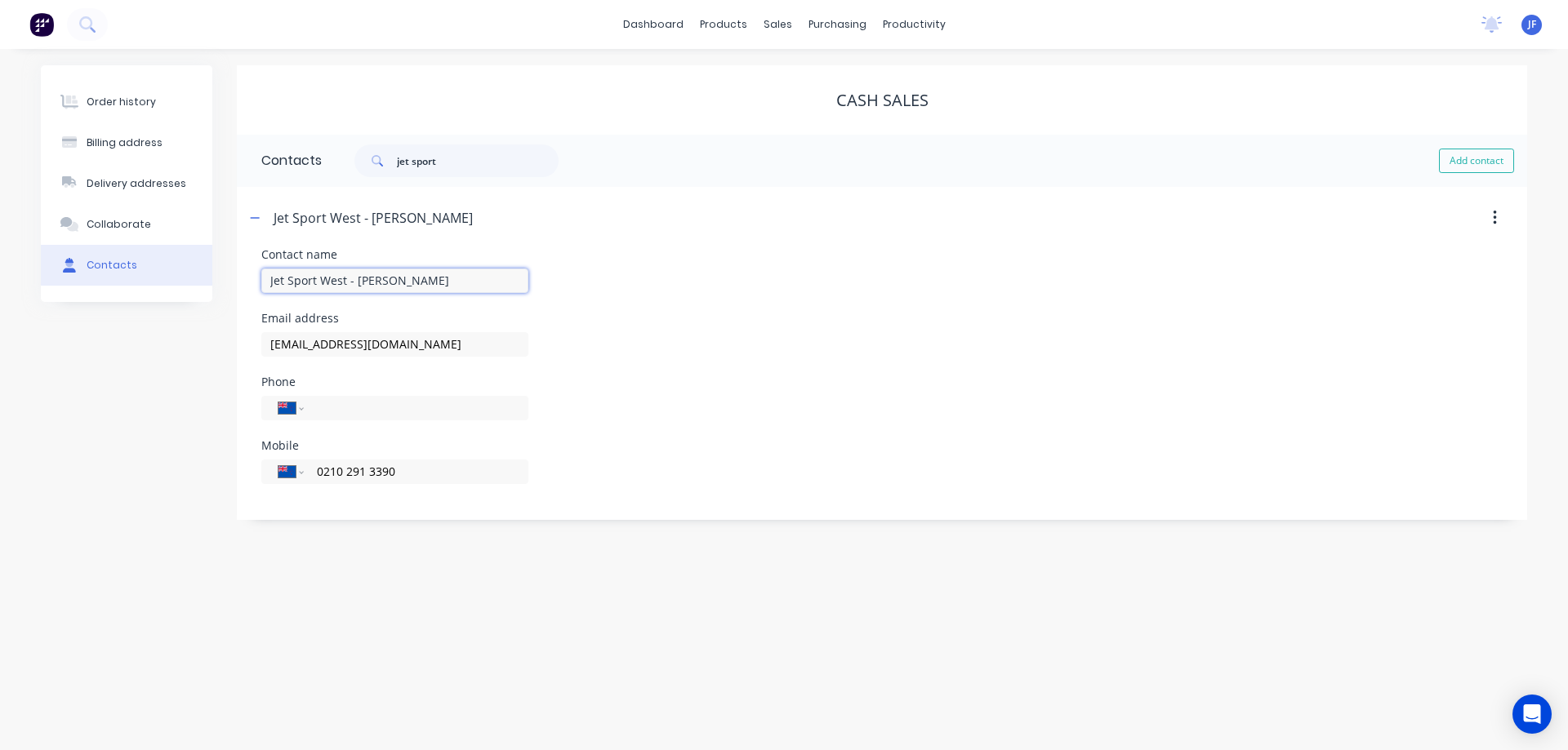
drag, startPoint x: 354, startPoint y: 280, endPoint x: -198, endPoint y: 330, distance: 554.3
click at [0, 330] on html "dashboard products sales purchasing productivity dashboard products Product Cat…" at bounding box center [784, 375] width 1568 height 750
type input "[PERSON_NAME]"
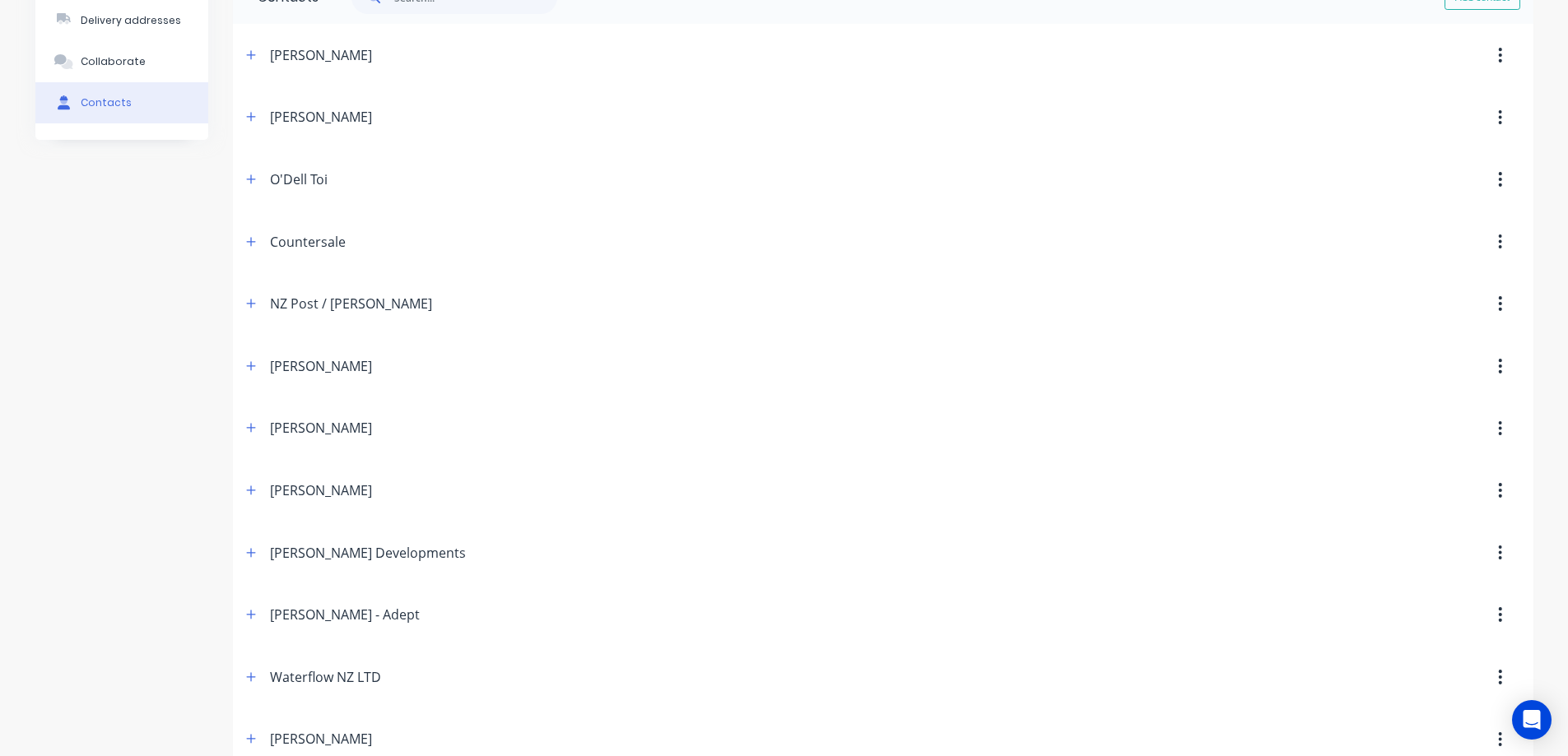
scroll to position [165, 0]
click at [1495, 373] on button "button" at bounding box center [1500, 366] width 39 height 29
click at [951, 365] on div "[PERSON_NAME]" at bounding box center [726, 366] width 969 height 29
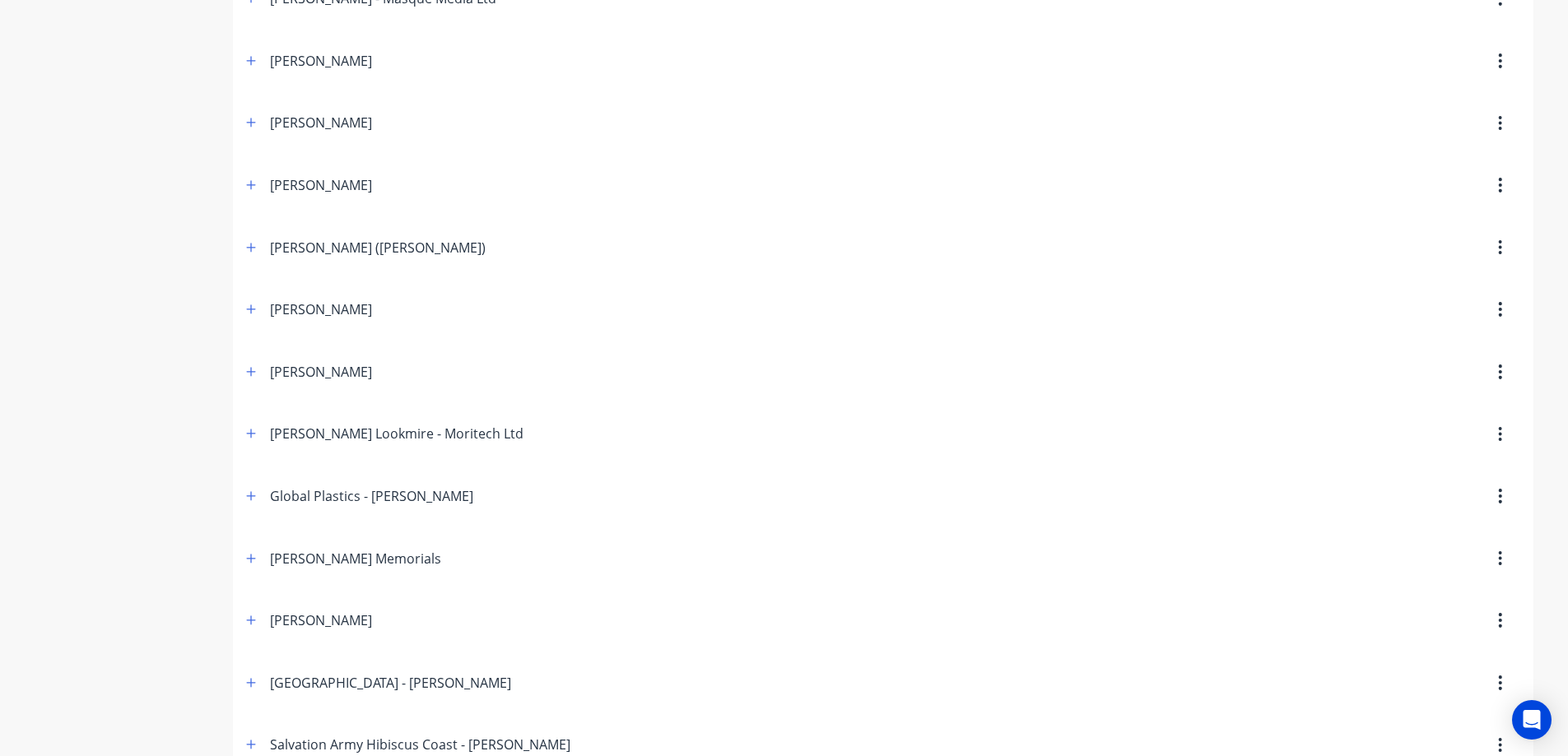
scroll to position [2049, 0]
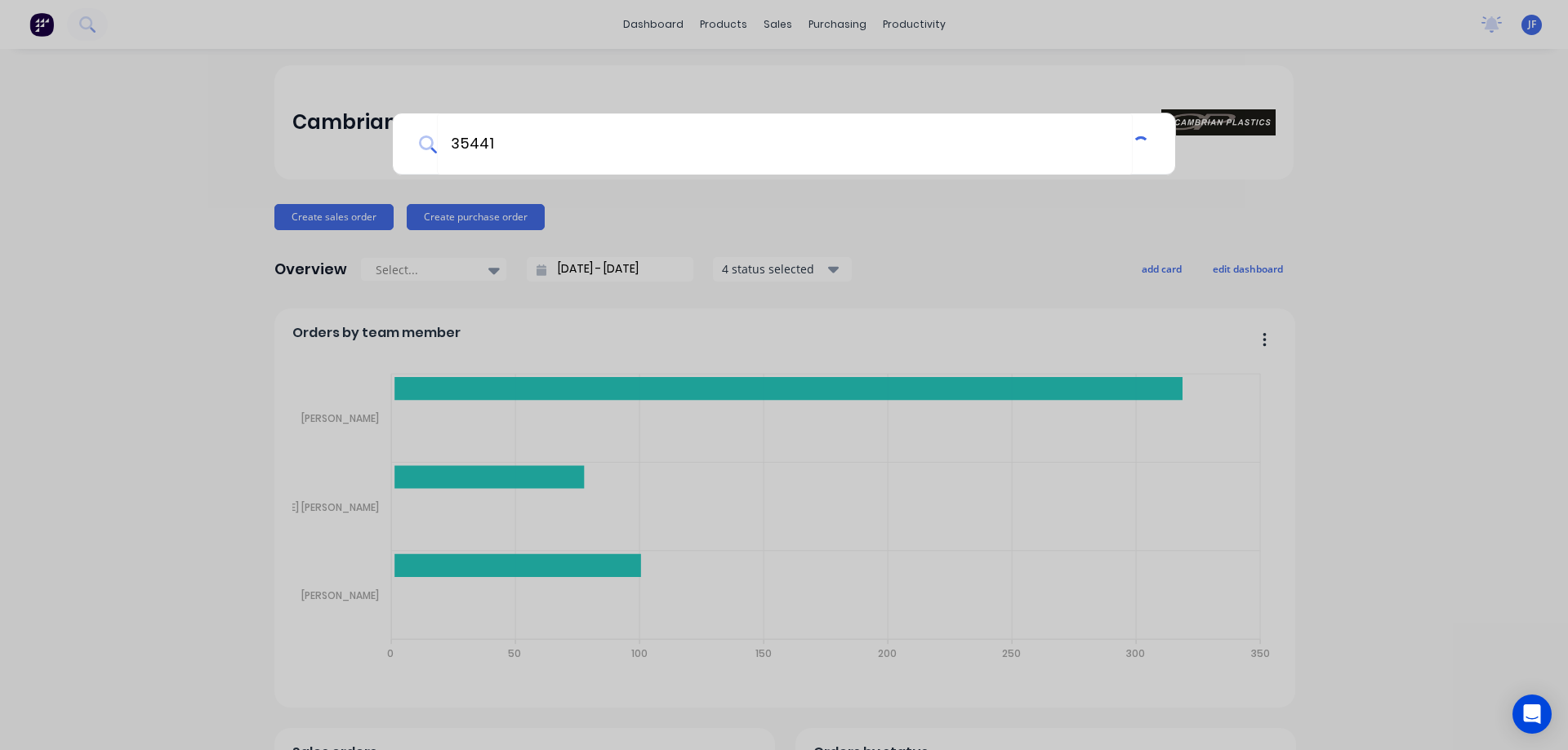
type input "35441"
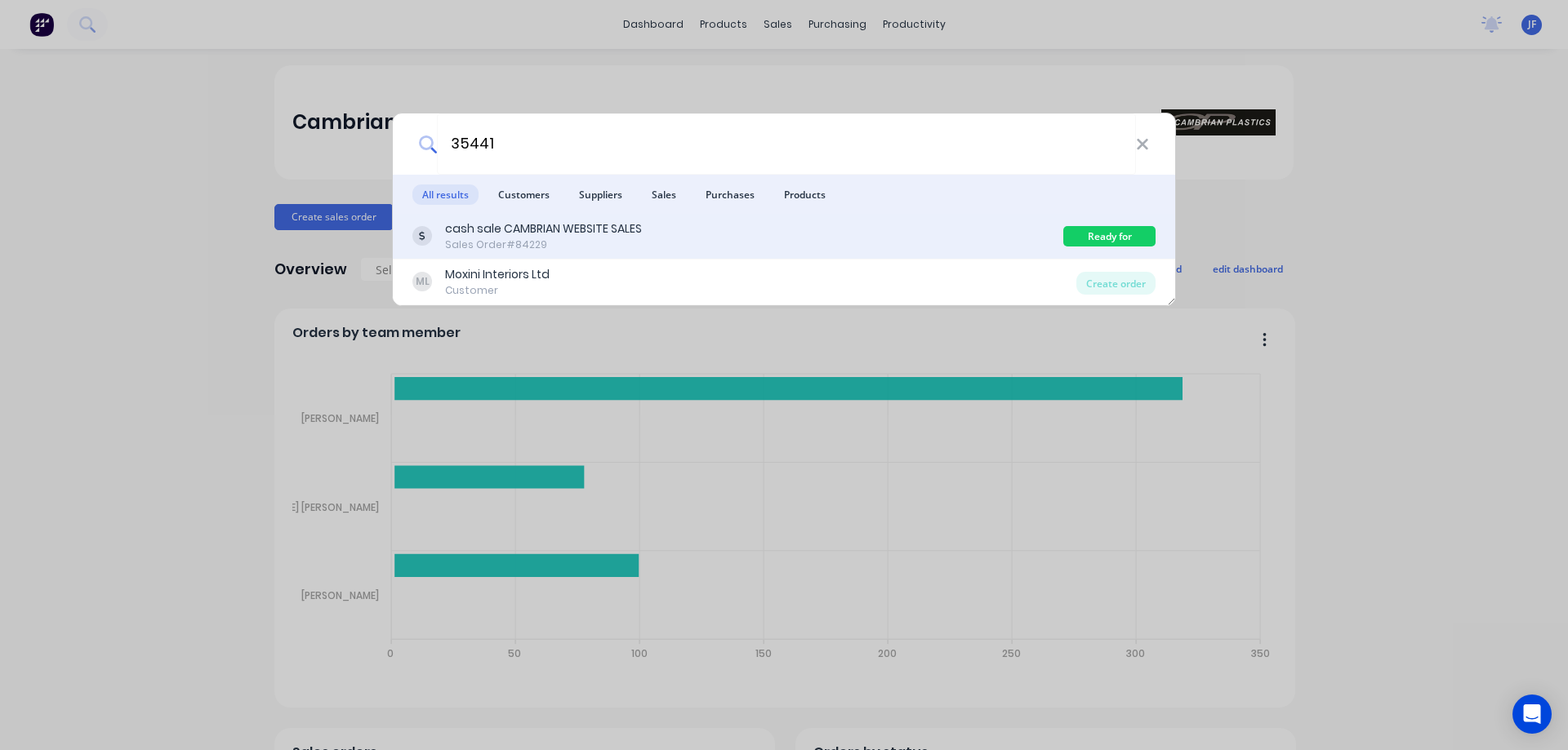
click at [886, 240] on div "cash sale CAMBRIAN WEBSITE SALES Sales Order #84229" at bounding box center [738, 237] width 651 height 32
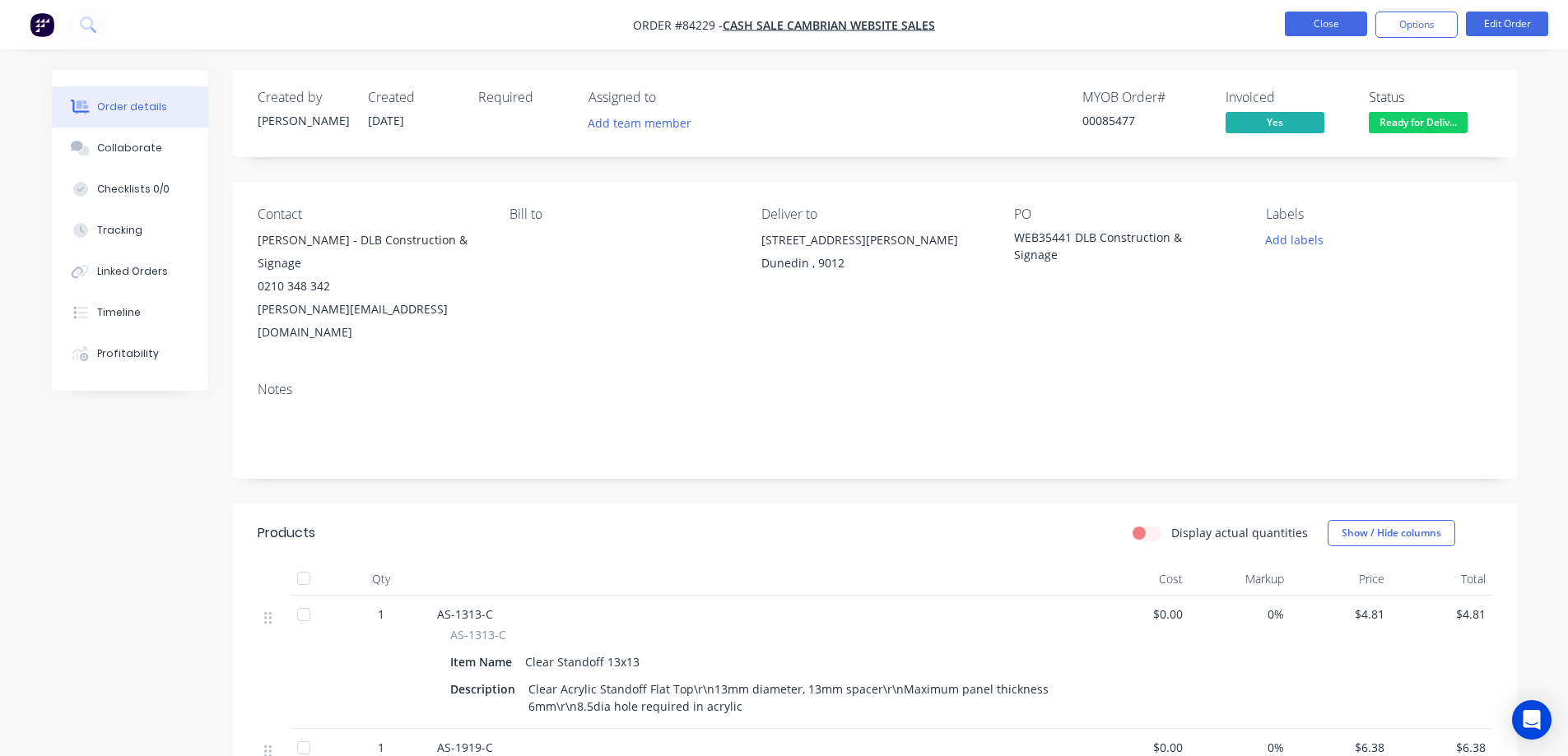
click at [1305, 28] on button "Close" at bounding box center [1325, 24] width 82 height 25
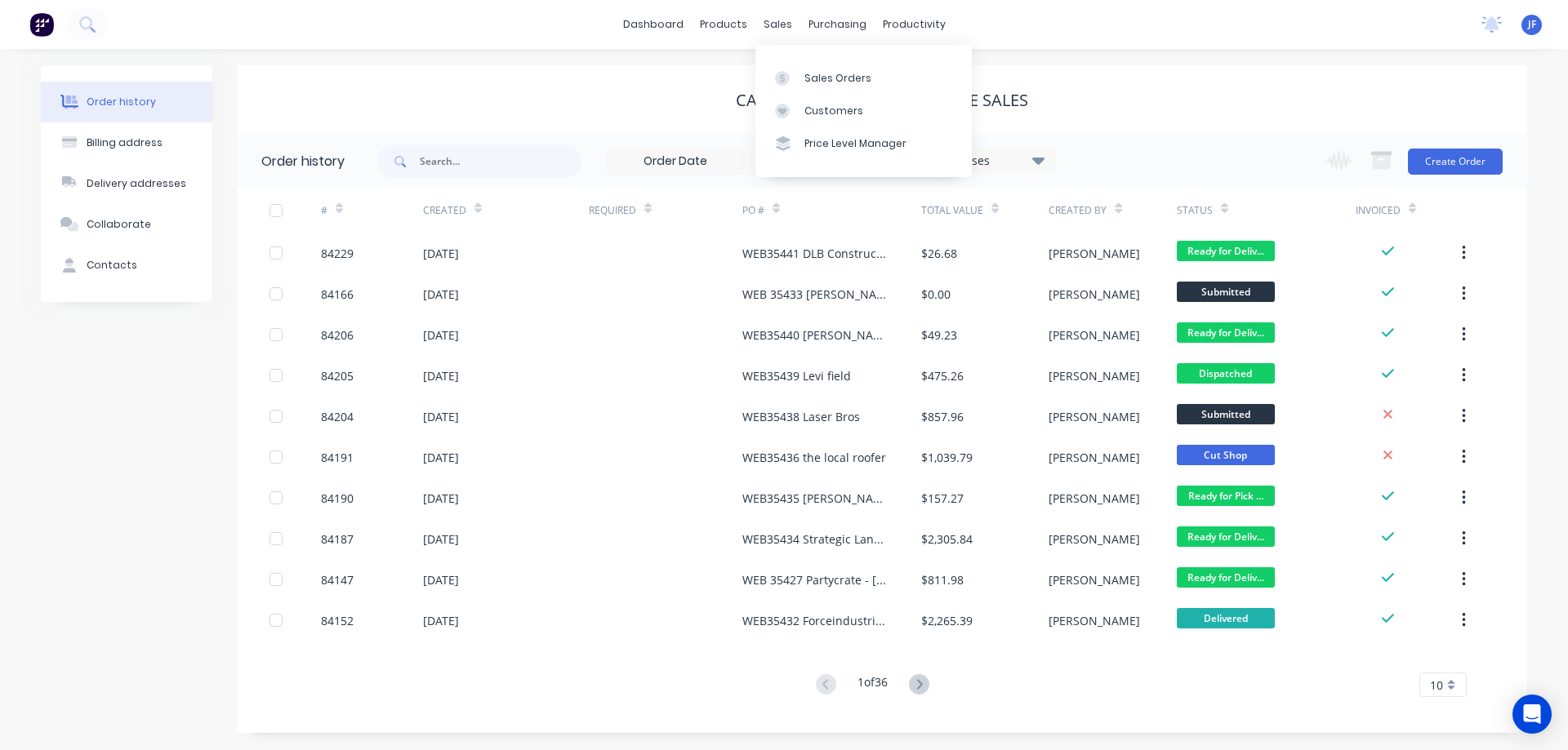
click at [1294, 76] on div "cash sale CAMBRIAN WEBSITE SALES" at bounding box center [882, 101] width 1291 height 70
click at [800, 71] on link "Sales Orders" at bounding box center [864, 77] width 216 height 33
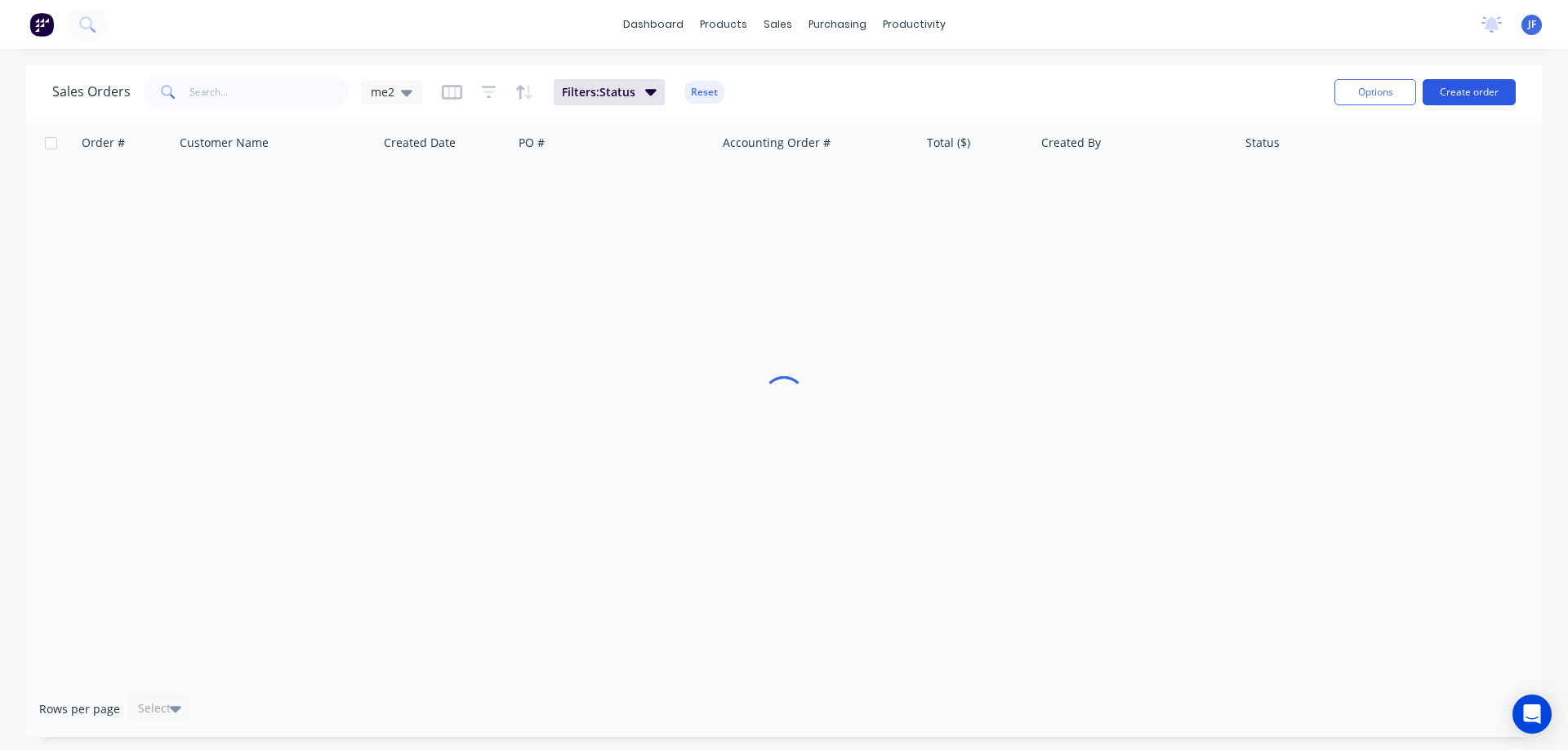
click at [1464, 89] on button "Create order" at bounding box center [1469, 92] width 93 height 26
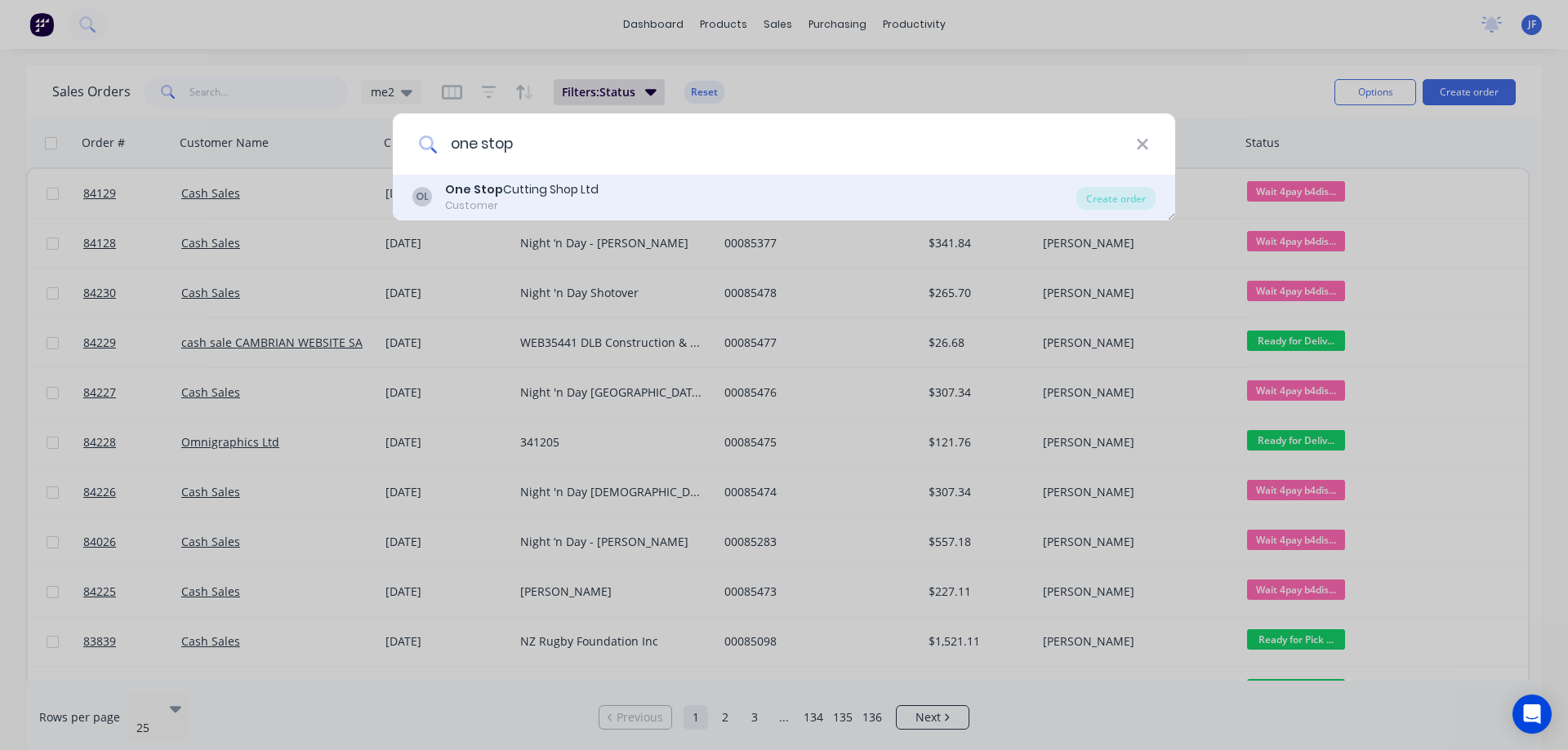
type input "one stop"
click at [630, 190] on div "OL One Stop Cutting Shop Ltd Customer" at bounding box center [745, 197] width 664 height 32
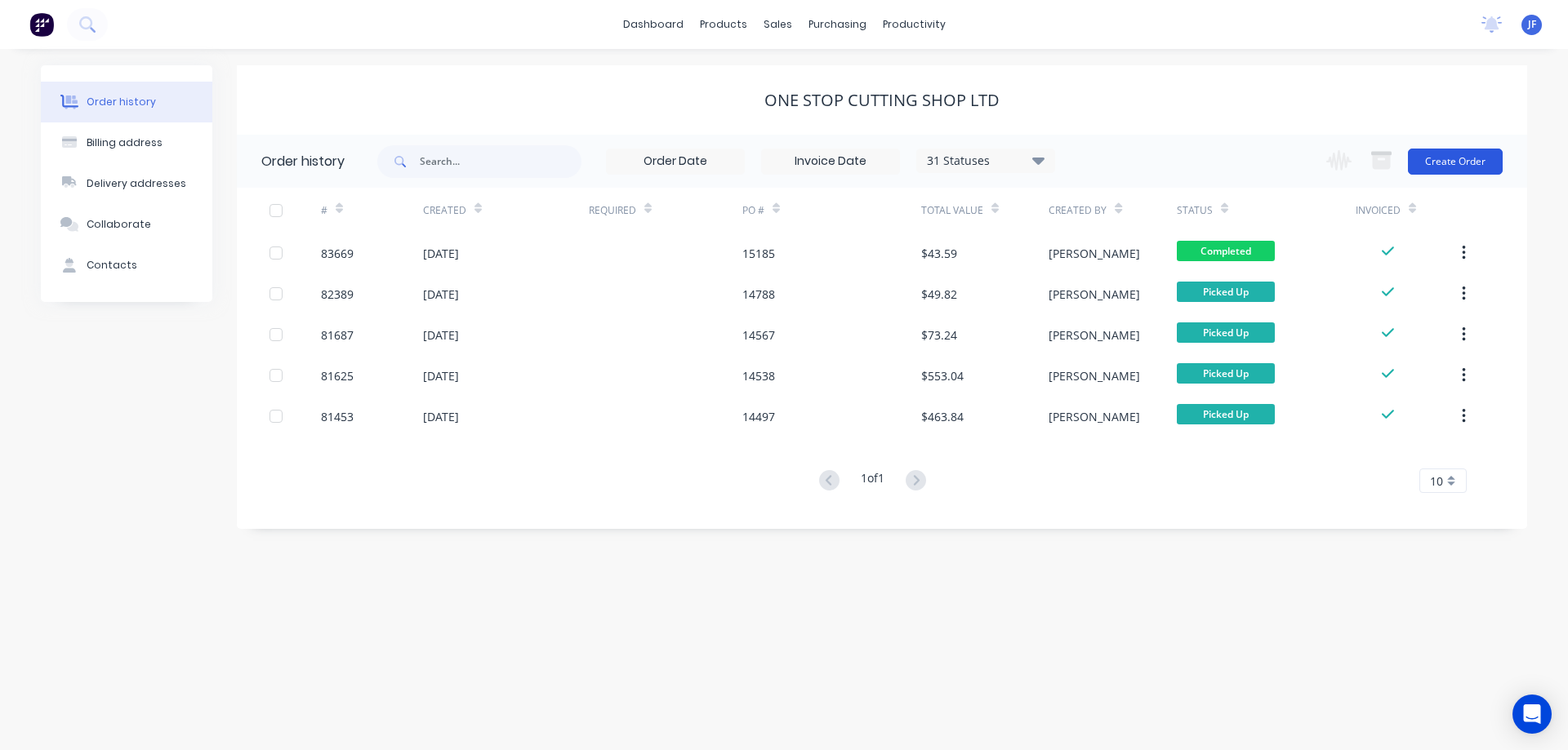
click at [1435, 167] on button "Create Order" at bounding box center [1455, 162] width 95 height 26
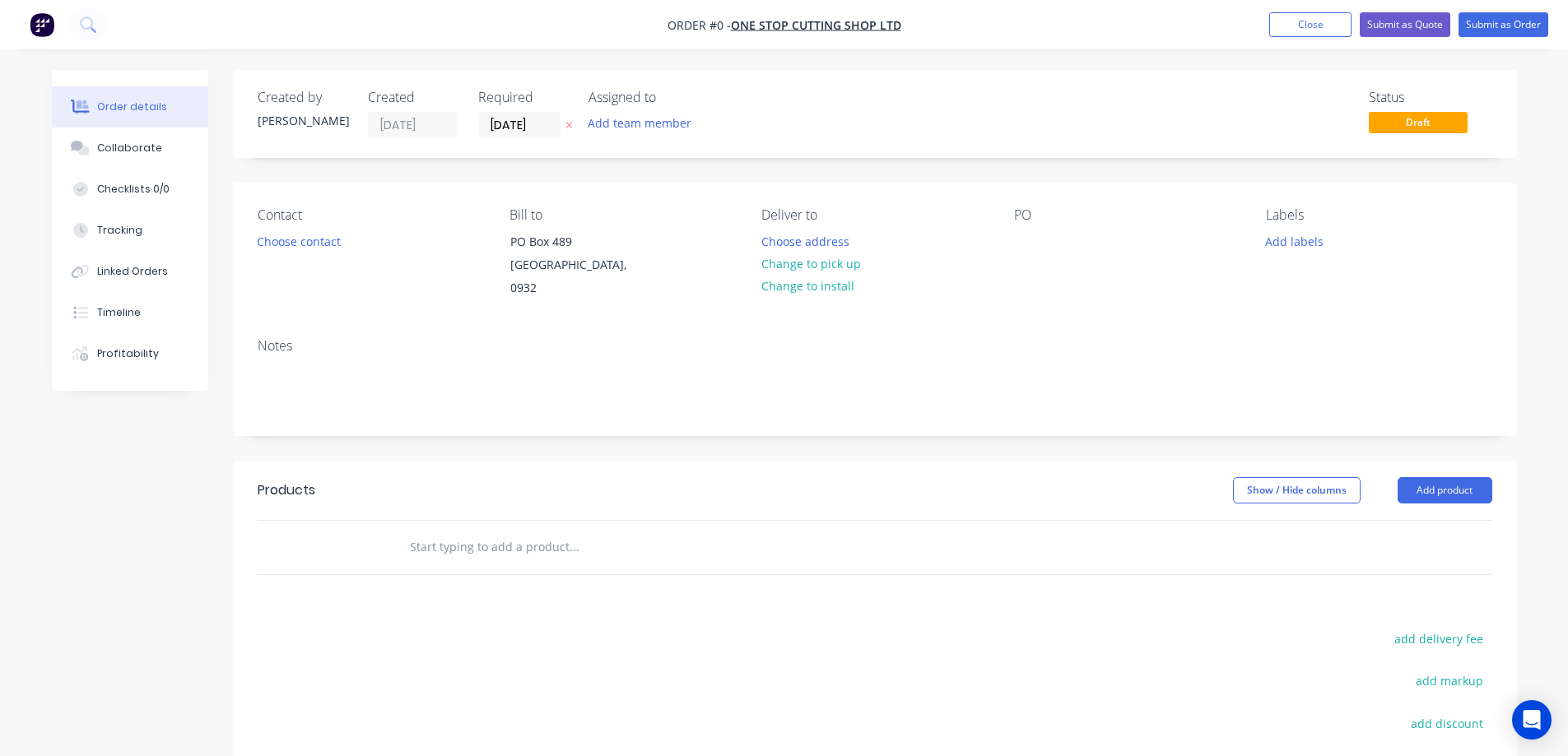
click at [563, 129] on button at bounding box center [569, 126] width 17 height 19
click at [317, 238] on button "Choose contact" at bounding box center [298, 240] width 101 height 22
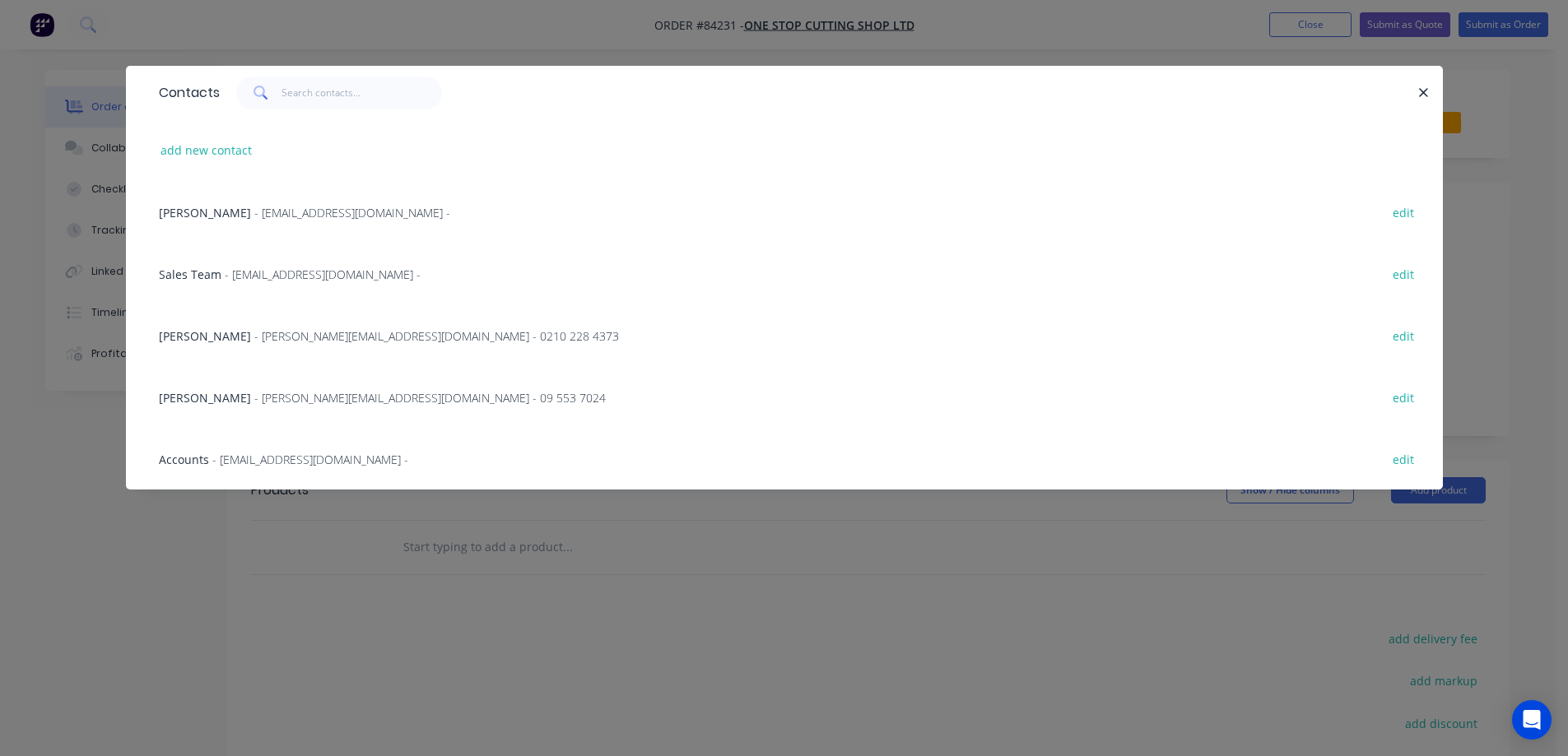
click at [197, 346] on div "Anthony Baines - [EMAIL_ADDRESS][DOMAIN_NAME] - 0210 228 4373 edit" at bounding box center [784, 334] width 1268 height 62
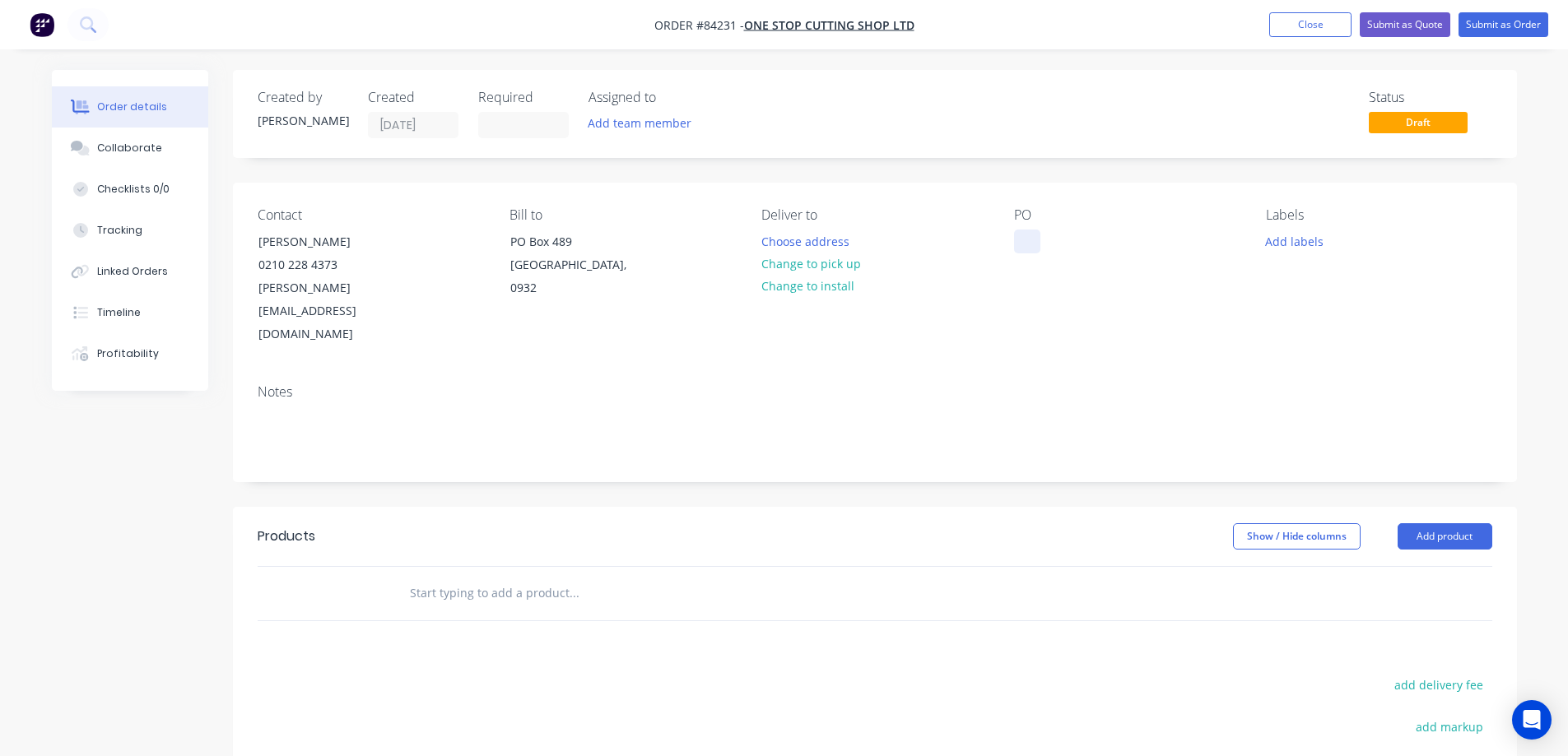
drag, startPoint x: 1031, startPoint y: 242, endPoint x: 908, endPoint y: 244, distance: 123.0
click at [1030, 242] on div at bounding box center [1027, 241] width 27 height 24
paste div
click at [763, 236] on button "Choose address" at bounding box center [804, 240] width 105 height 22
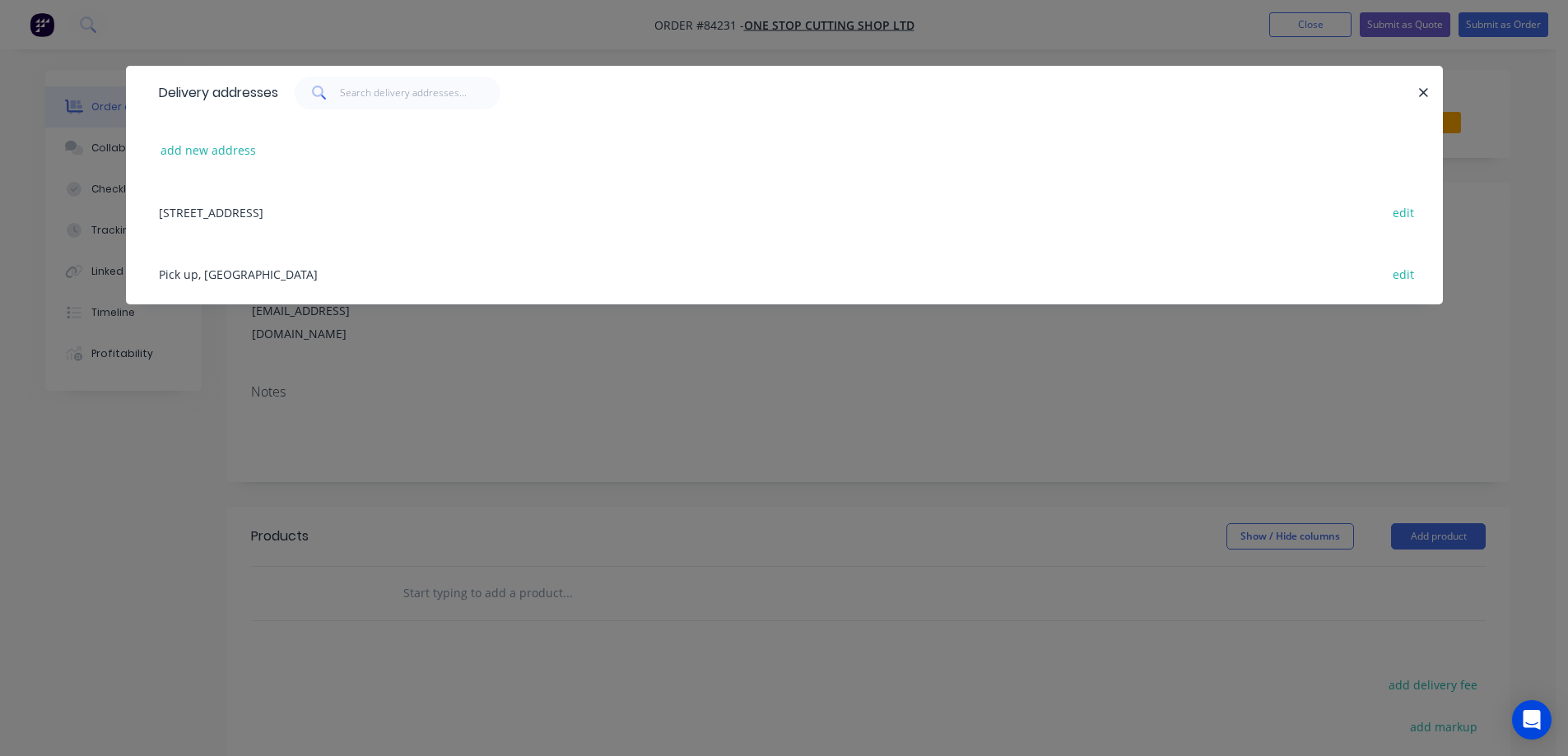
click at [193, 290] on div "Pick up, [GEOGRAPHIC_DATA] edit" at bounding box center [784, 273] width 1268 height 62
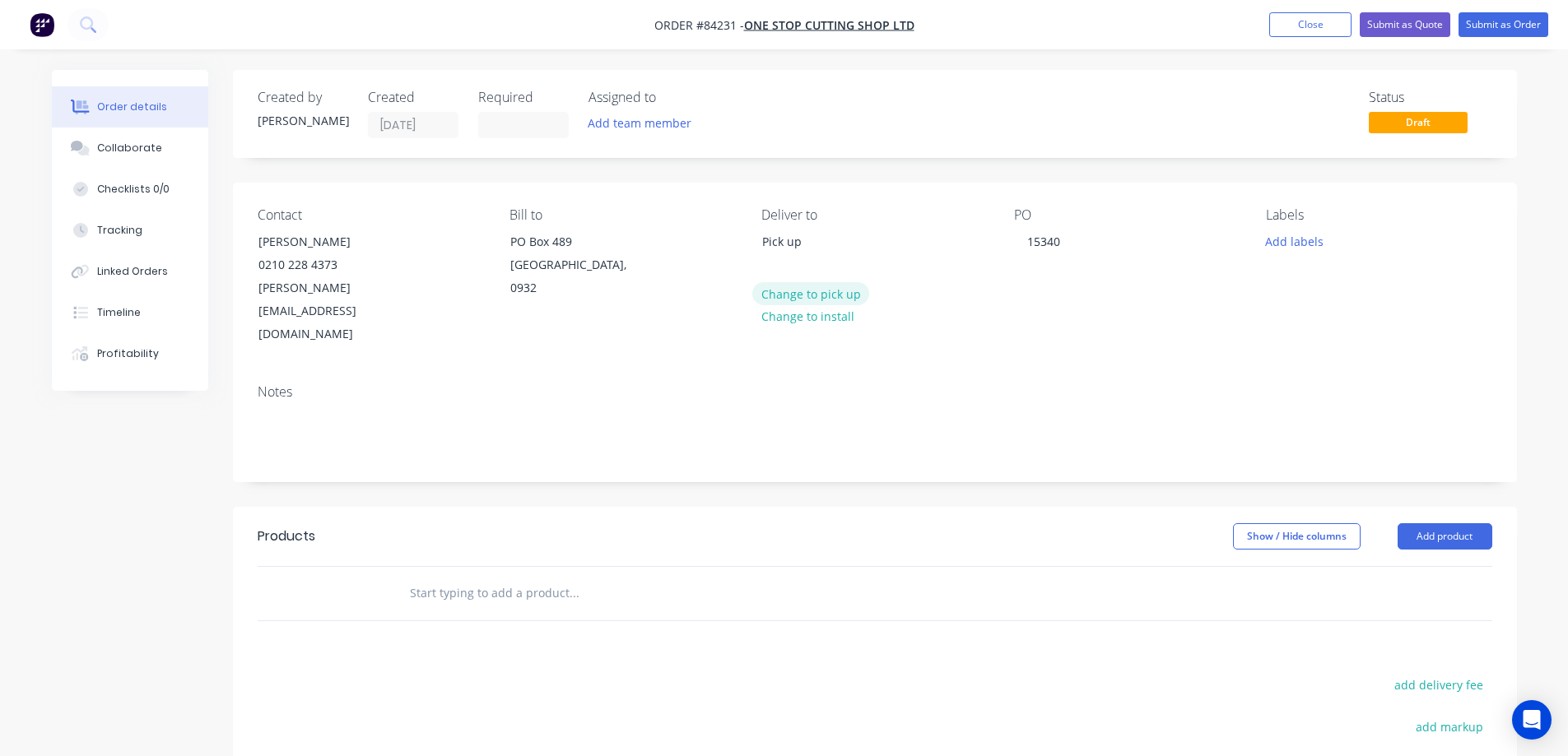
click at [802, 289] on button "Change to pick up" at bounding box center [810, 293] width 117 height 22
click at [468, 577] on input "text" at bounding box center [574, 593] width 330 height 33
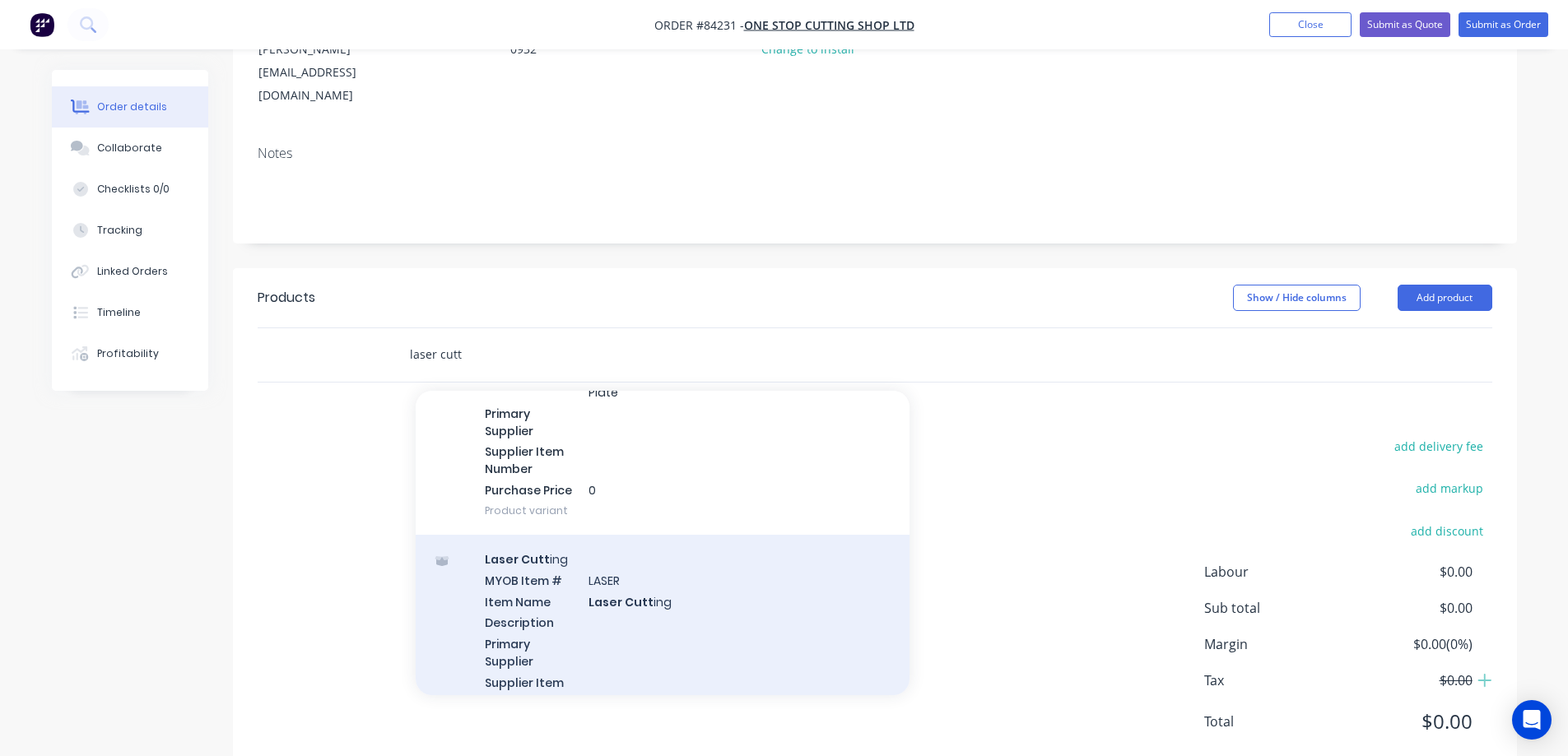
scroll to position [494, 0]
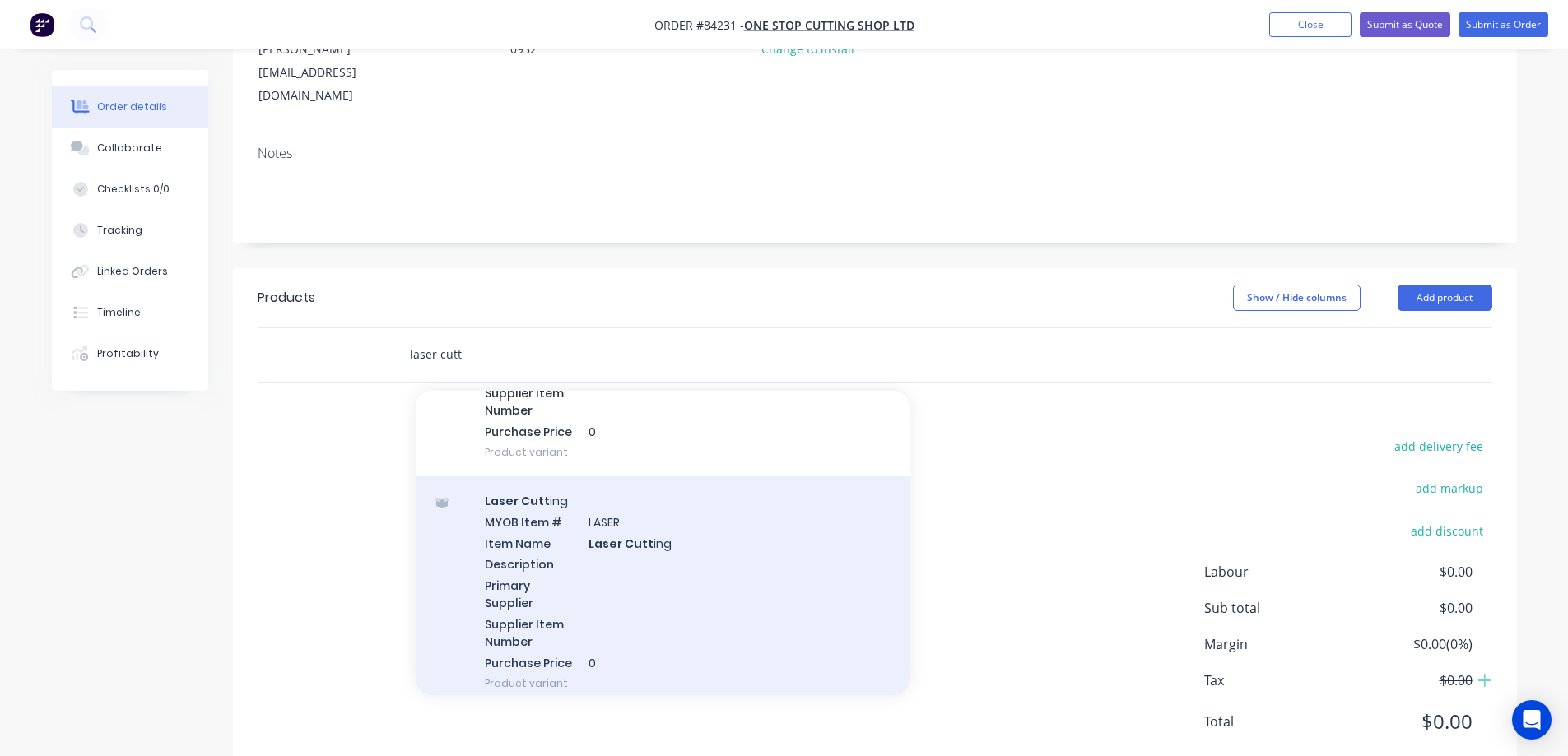
type input "laser cutt"
click at [595, 516] on div "Laser Cutt ing MYOB Item # LASER Item Name Laser Cutt ing Description Primary S…" at bounding box center [662, 592] width 494 height 231
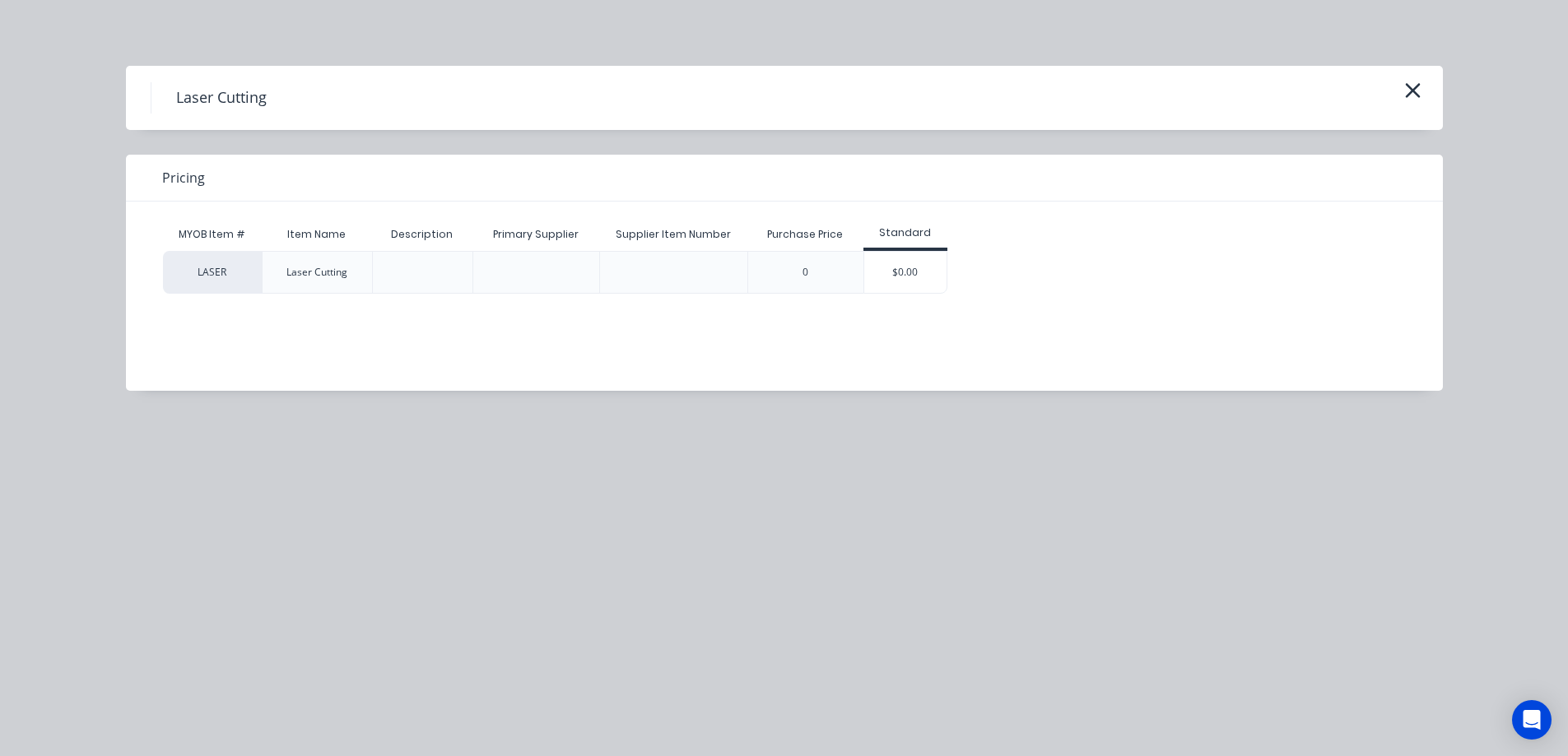
click at [911, 264] on div "$0.00" at bounding box center [905, 272] width 82 height 41
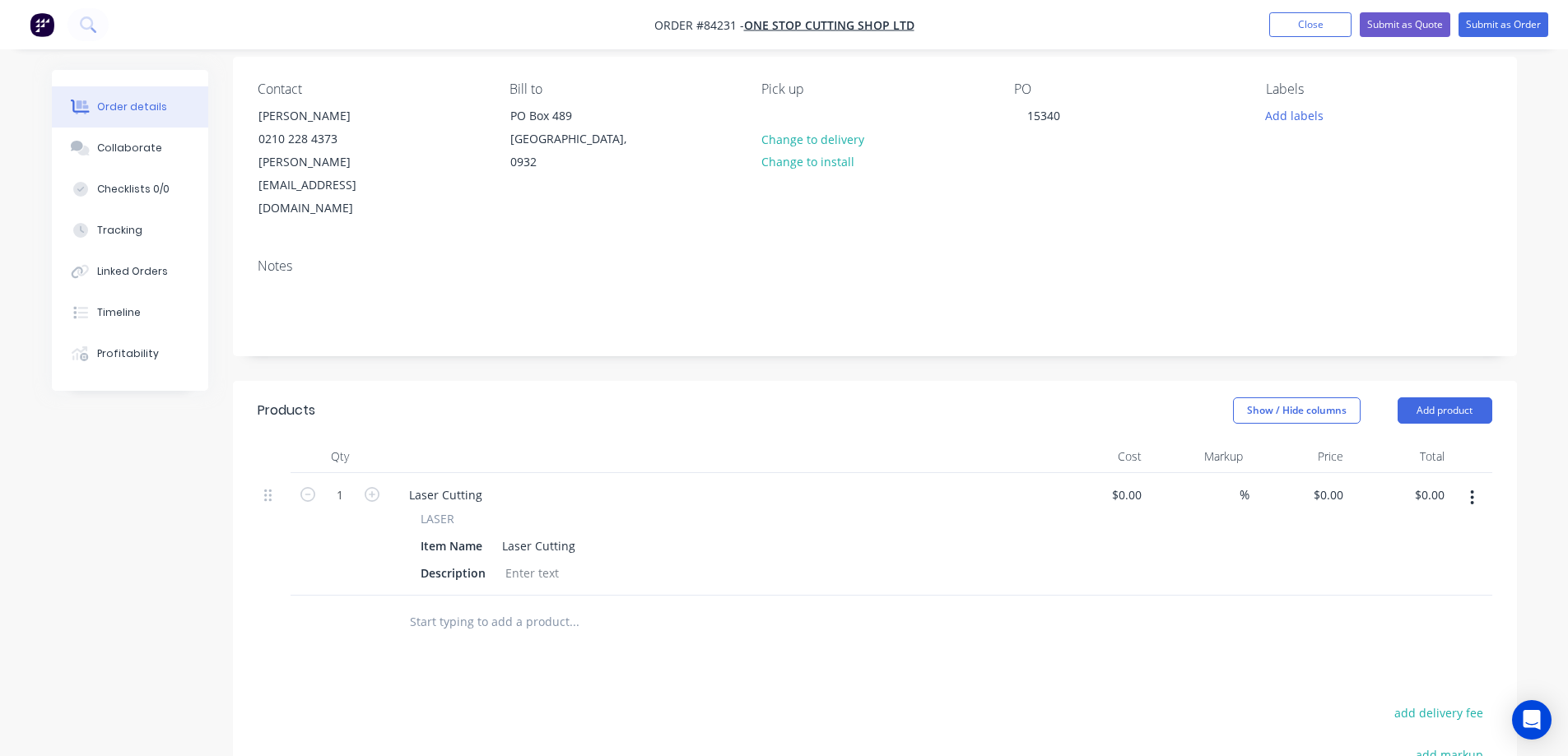
scroll to position [165, 0]
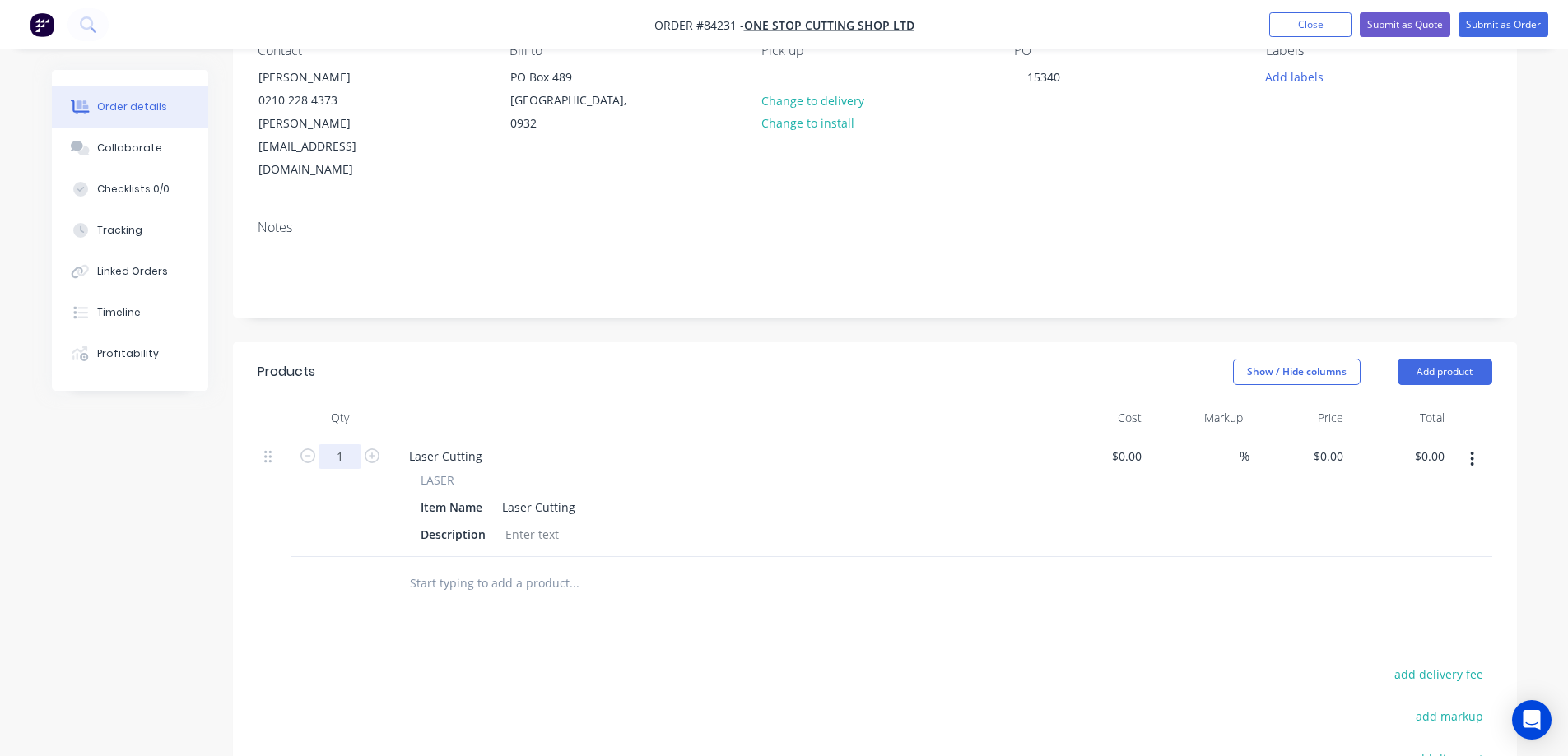
click at [322, 444] on input "1" at bounding box center [339, 457] width 43 height 25
type input "4"
click at [458, 607] on div "Products Show / Hide columns Add product Qty Cost Markup Price Total 4 Laser Cu…" at bounding box center [874, 674] width 1284 height 663
click at [543, 523] on div at bounding box center [532, 534] width 66 height 24
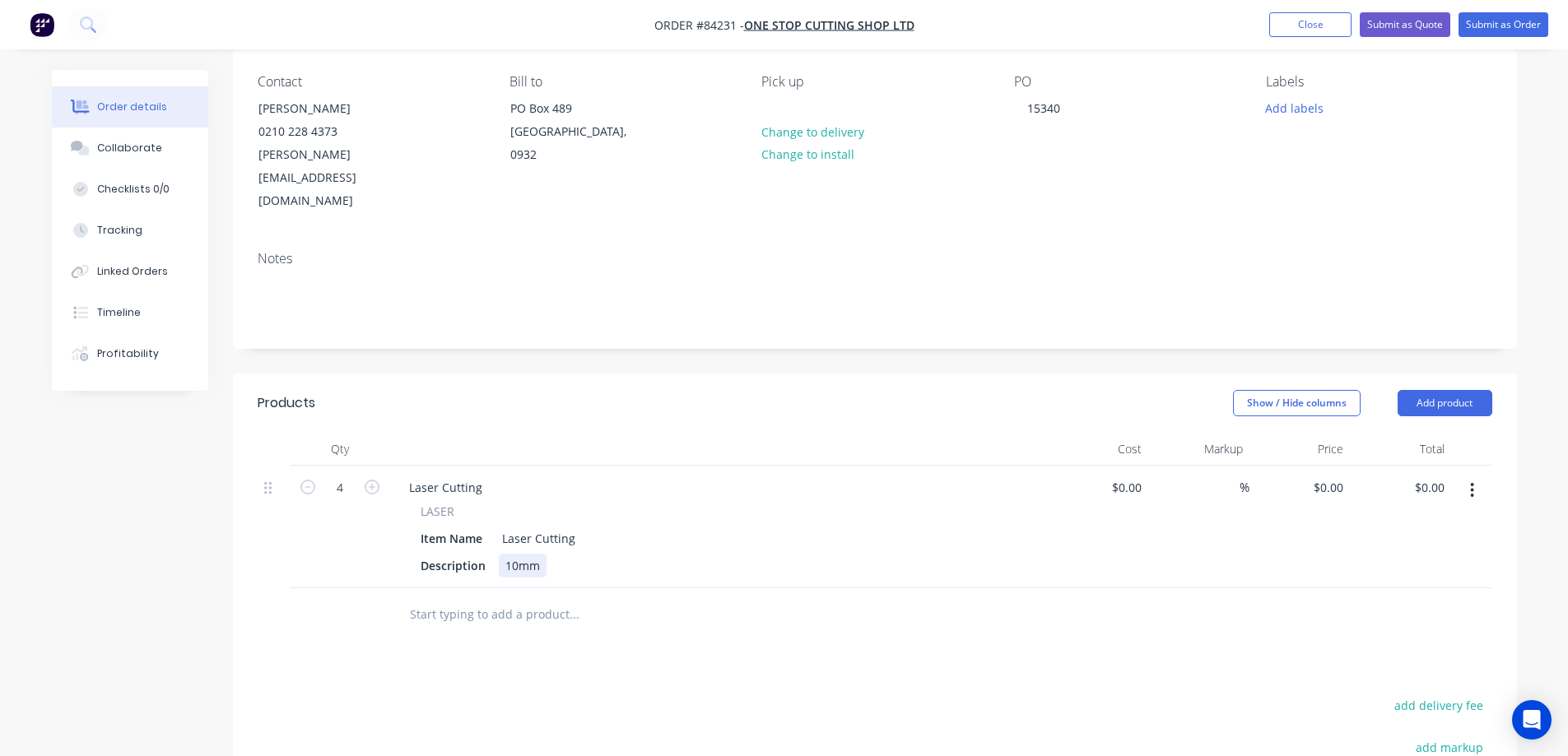
scroll to position [0, 0]
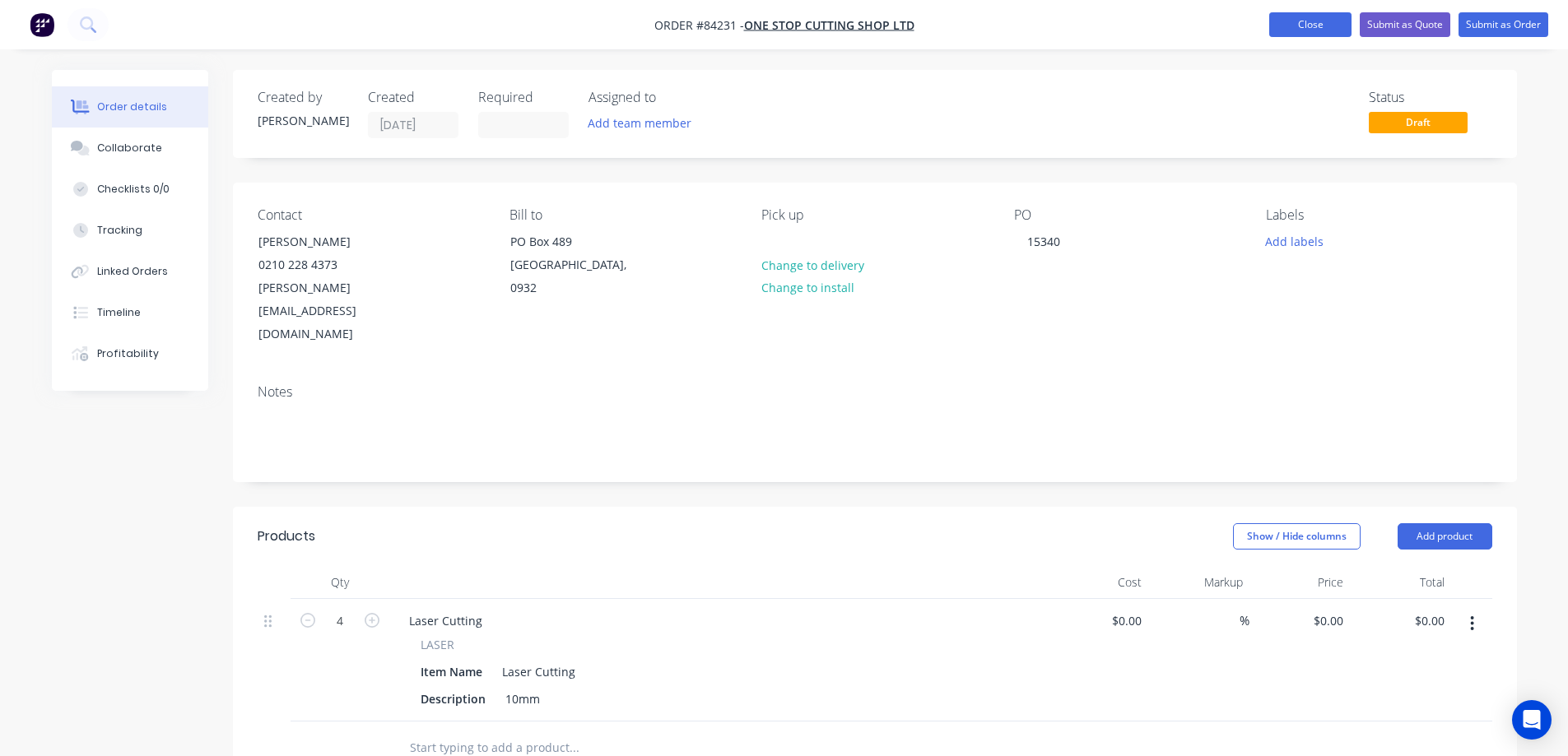
click at [1308, 29] on button "Close" at bounding box center [1310, 25] width 82 height 25
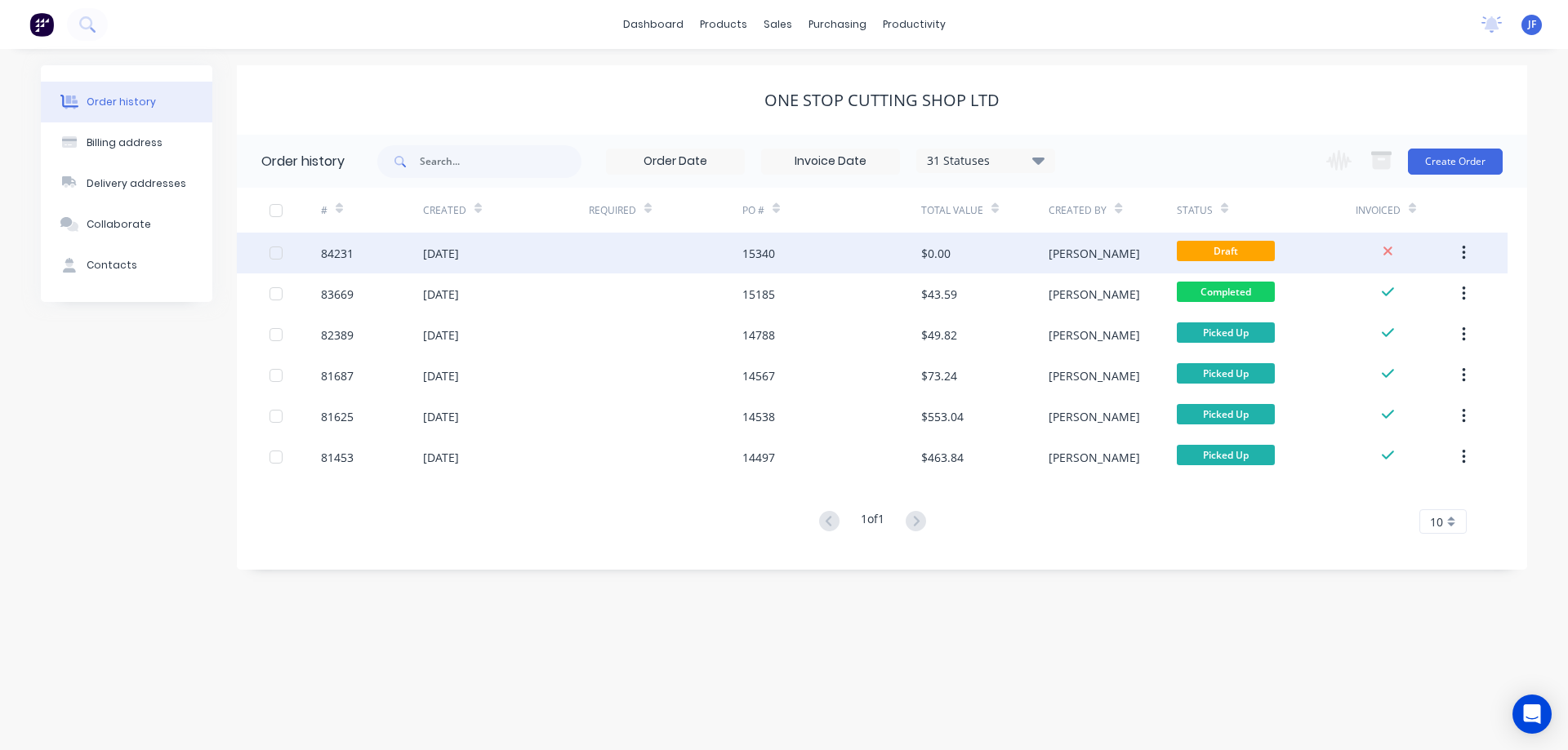
click at [459, 259] on div "[DATE]" at bounding box center [441, 254] width 36 height 17
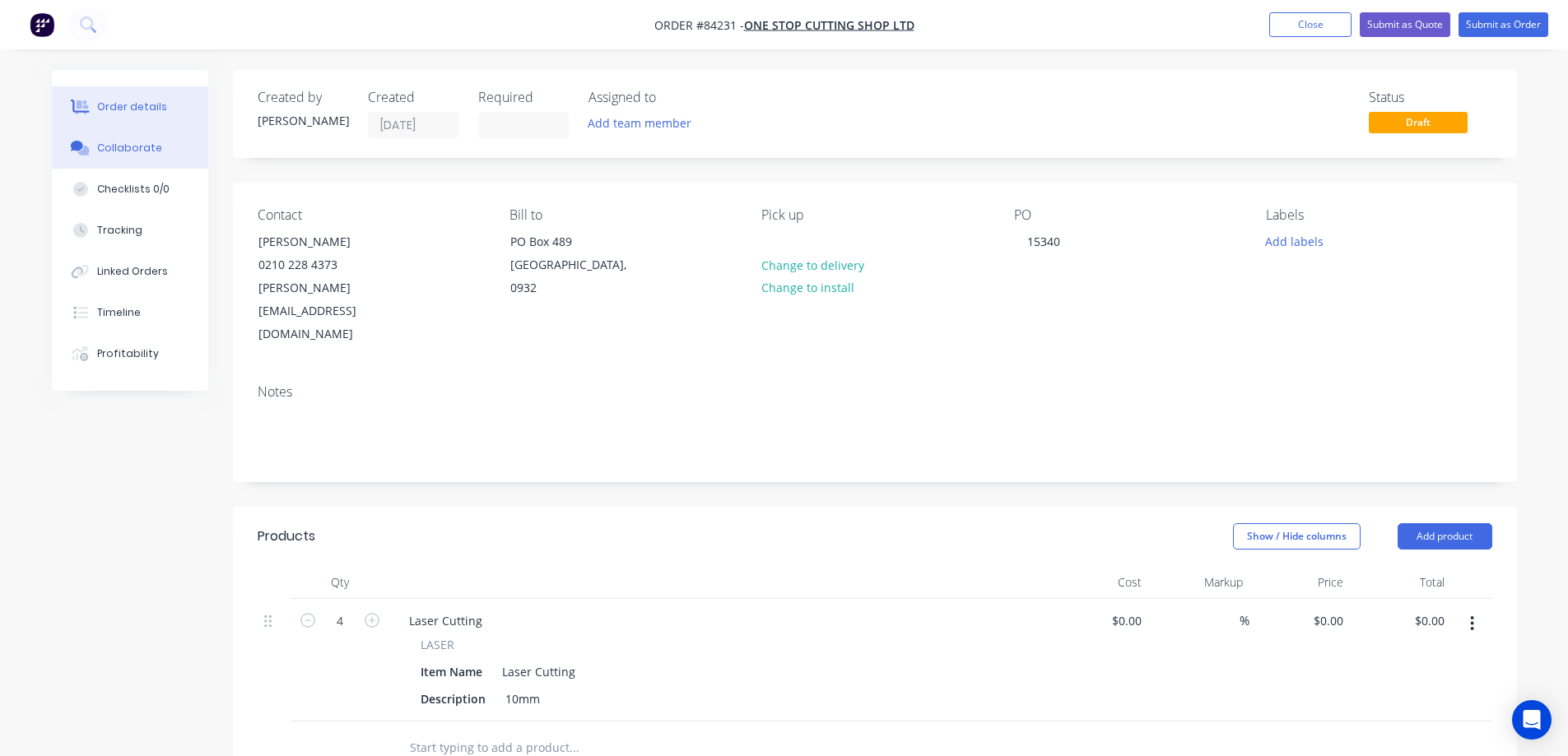
click at [185, 147] on button "Collaborate" at bounding box center [130, 148] width 156 height 41
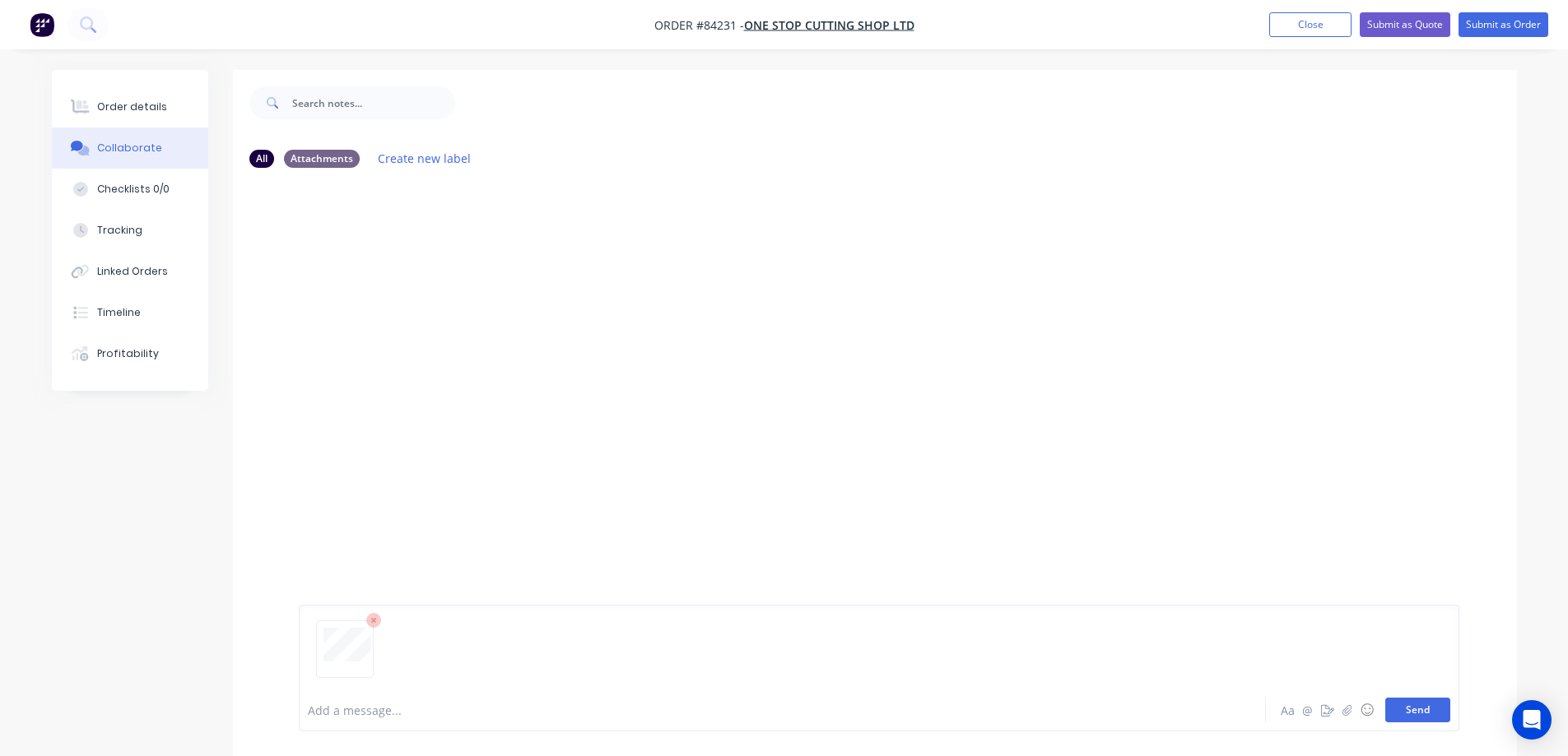
click at [1423, 711] on button "Send" at bounding box center [1417, 711] width 65 height 25
click at [1279, 24] on button "Close" at bounding box center [1310, 25] width 82 height 25
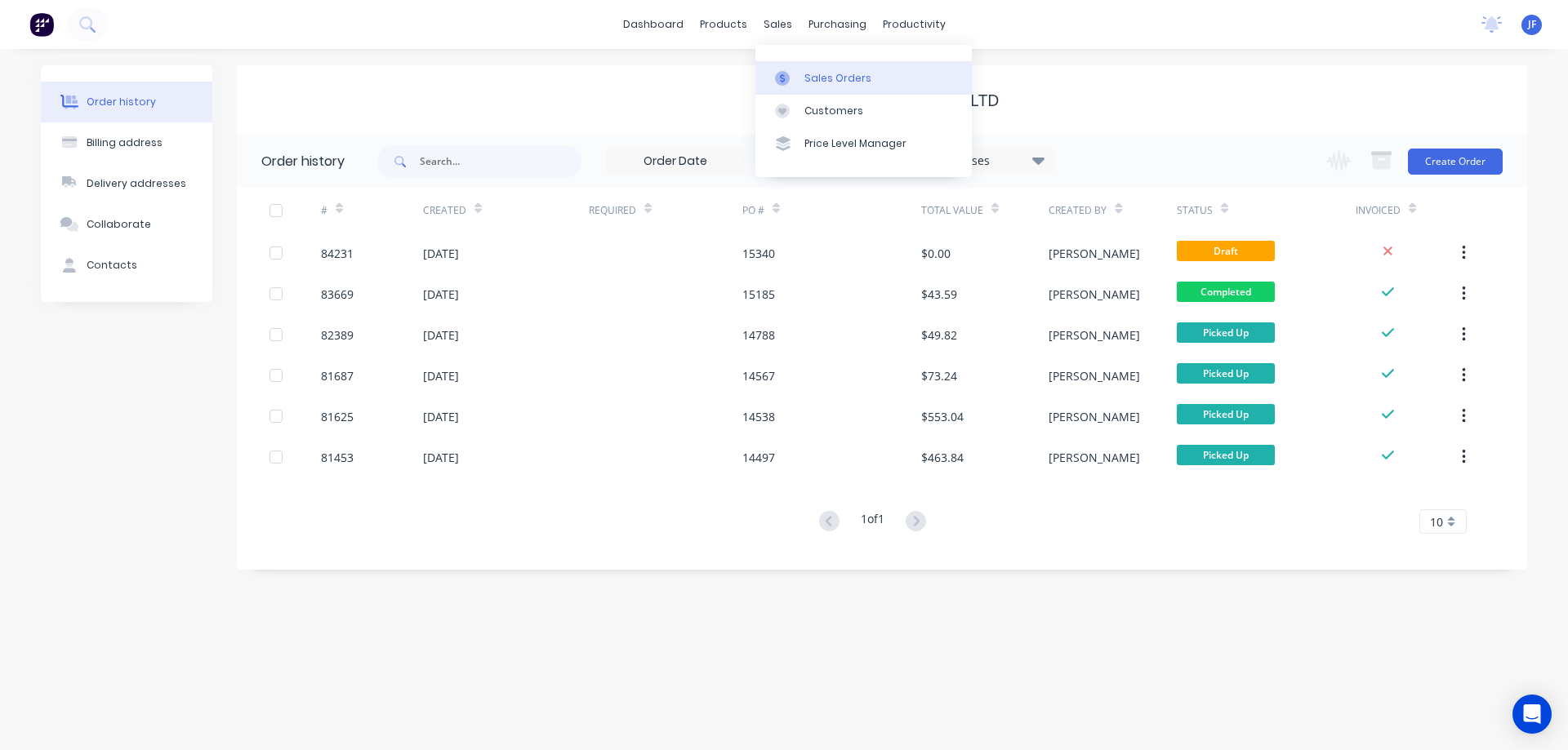
click at [807, 71] on div "Sales Orders" at bounding box center [838, 79] width 67 height 15
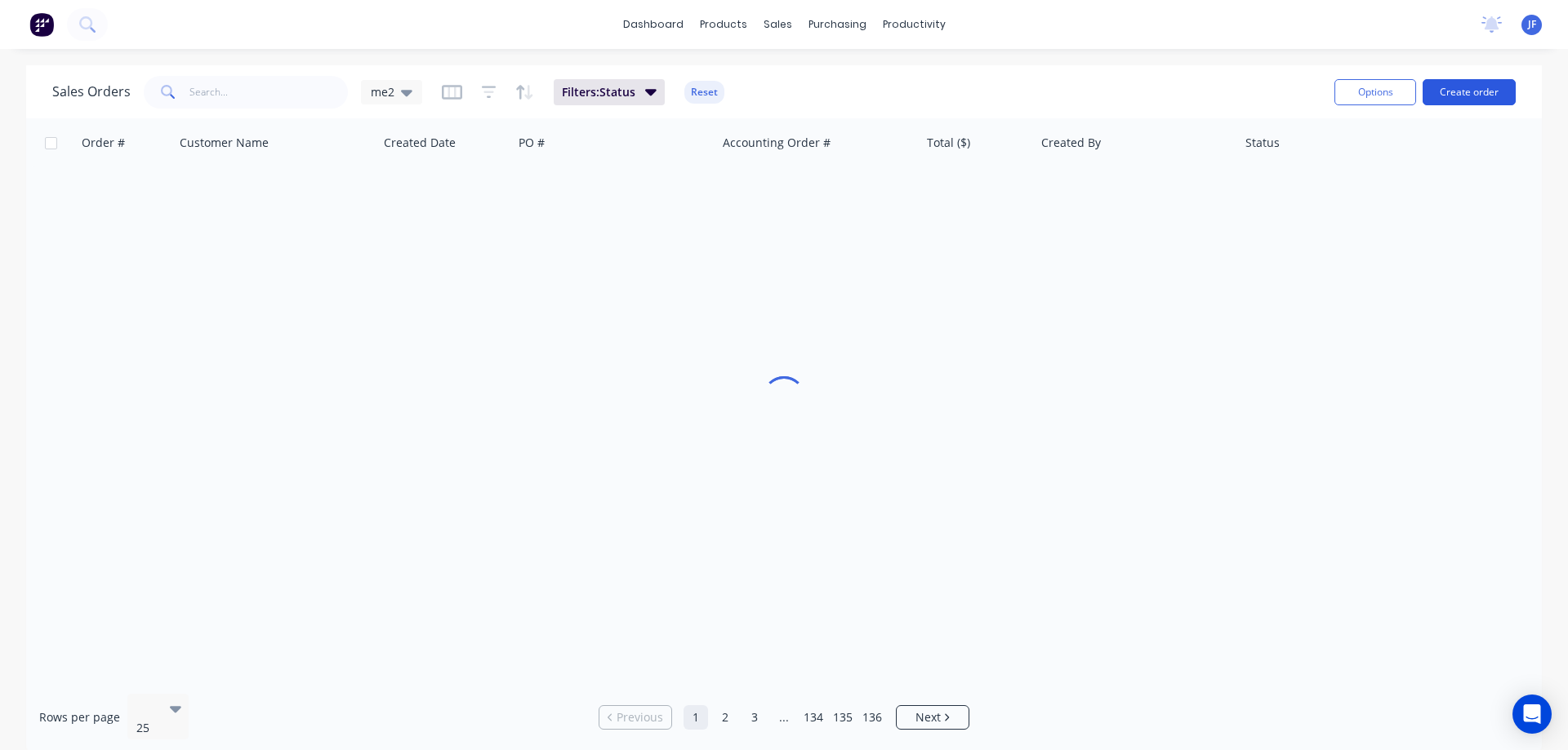
click at [1469, 93] on button "Create order" at bounding box center [1469, 92] width 93 height 26
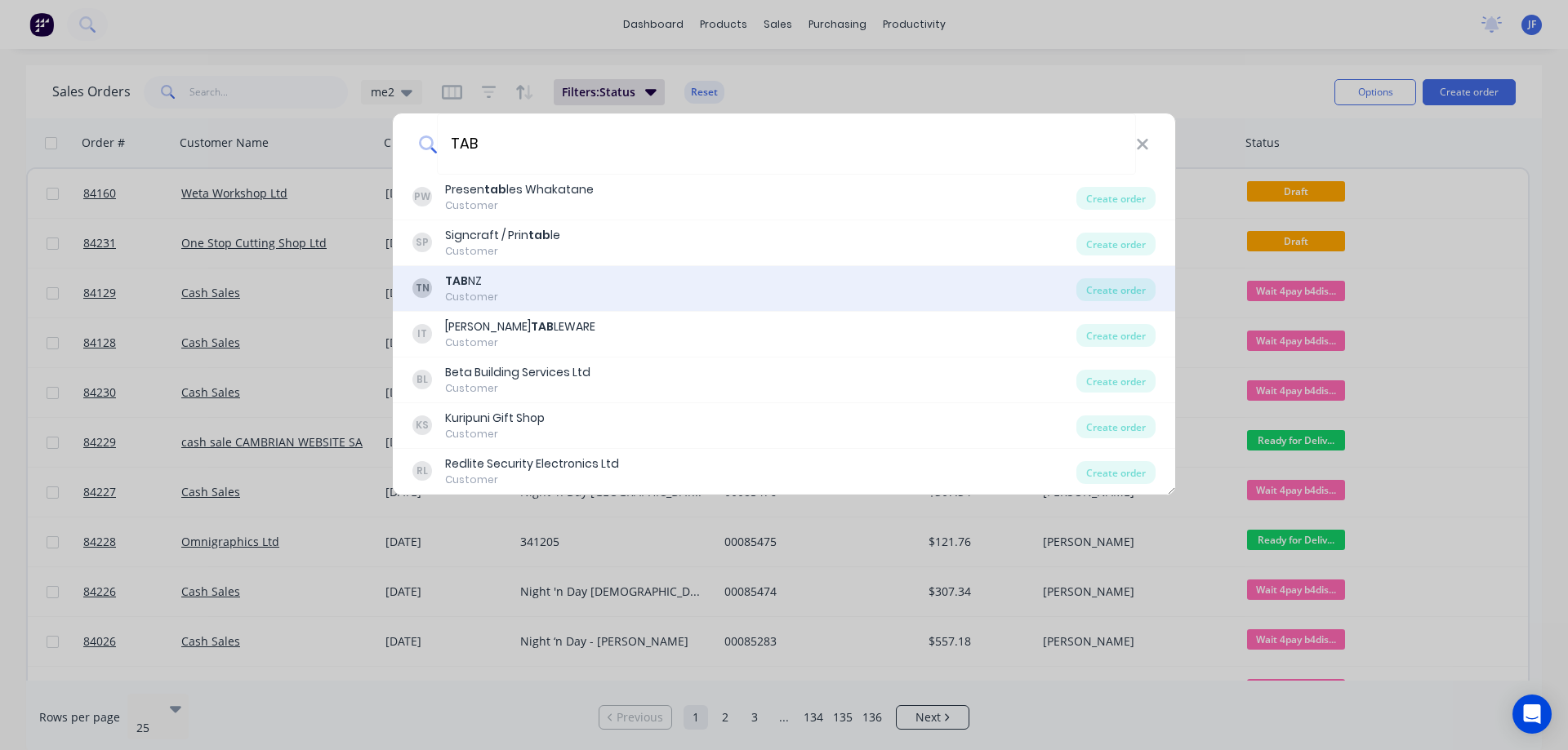
type input "TAB"
click at [1032, 293] on div "TN TAB NZ Customer" at bounding box center [745, 289] width 664 height 32
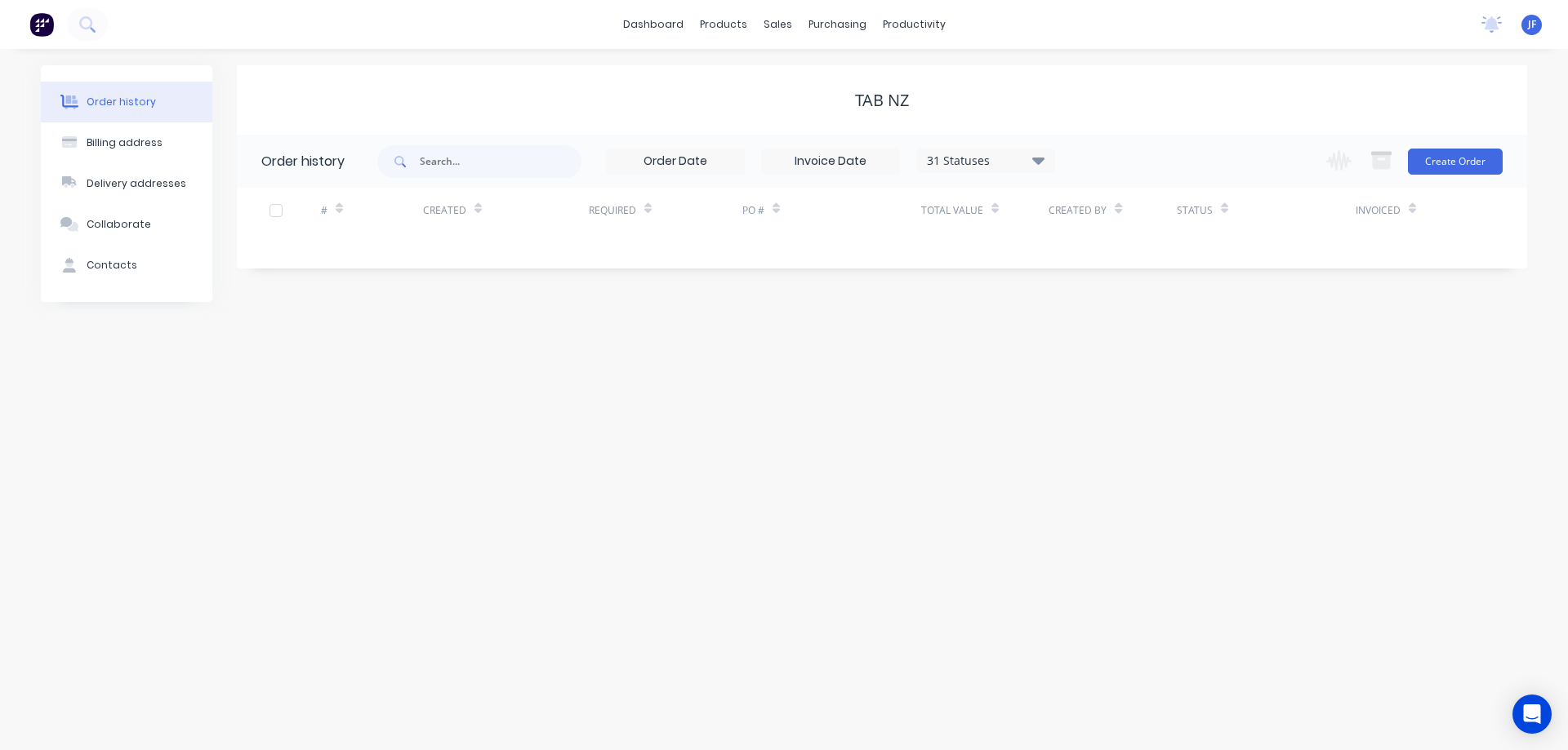
click at [1463, 175] on div "Change order status Submitted Waiting on Supplier Waiting on Payment CNC Cut Sh…" at bounding box center [1410, 161] width 186 height 53
click at [1437, 147] on div "Change order status Submitted Waiting on Supplier Waiting on Payment CNC Cut Sh…" at bounding box center [1410, 161] width 186 height 53
click at [1437, 159] on button "Create Order" at bounding box center [1455, 162] width 95 height 26
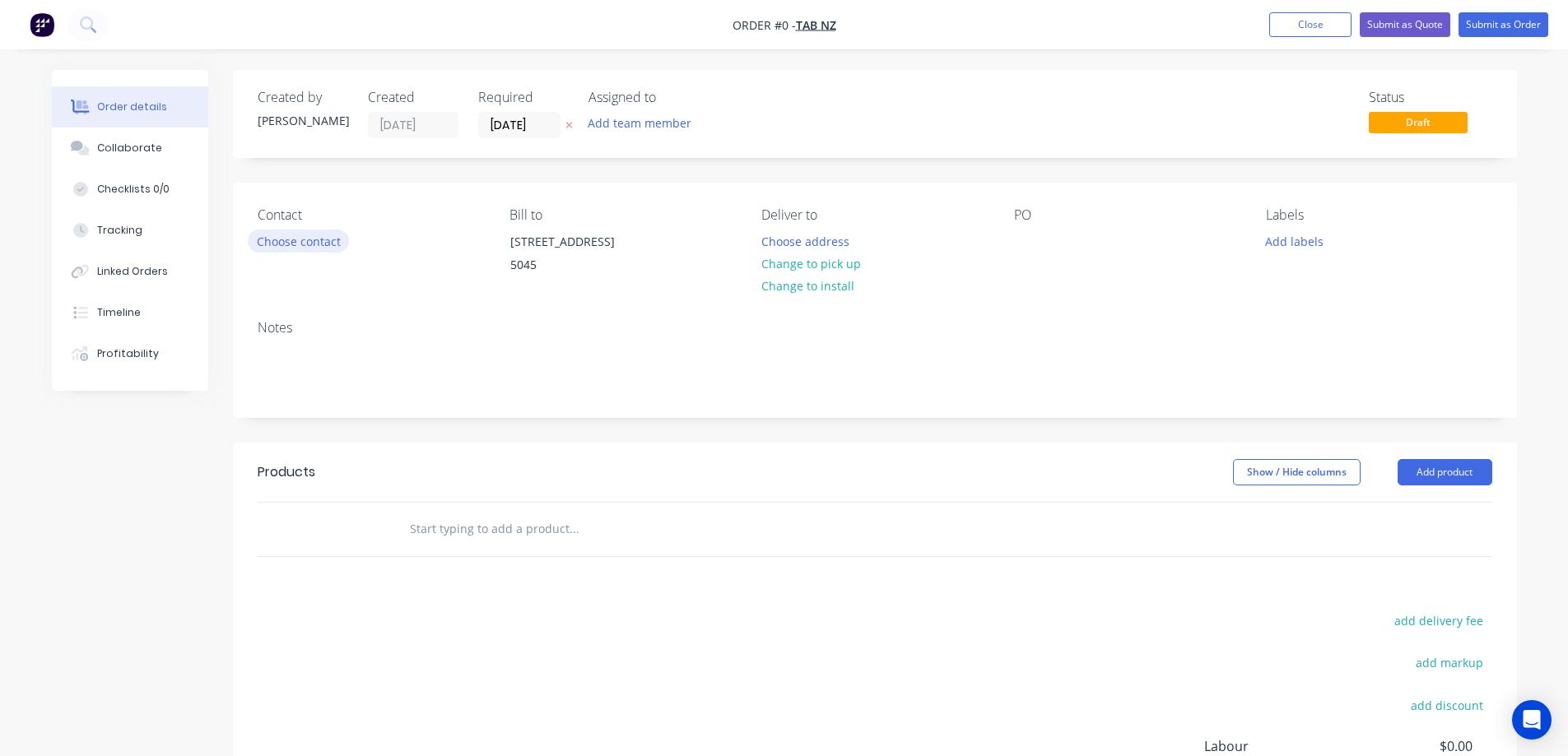
click at [291, 243] on button "Choose contact" at bounding box center [298, 240] width 101 height 22
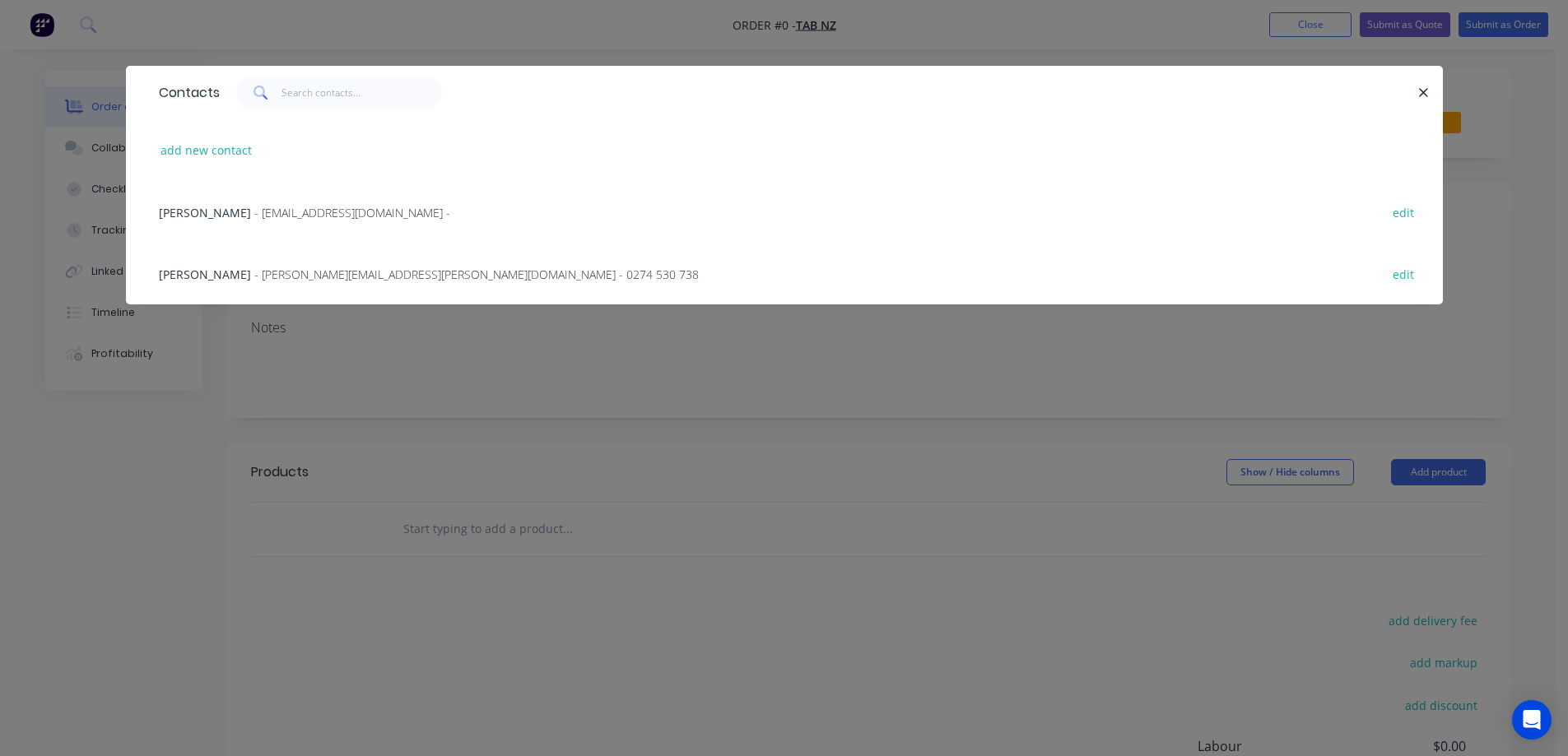
click at [248, 290] on div "Carol Longhurst - carol.longhurst@tabnz.org - 0274 530 738 edit" at bounding box center [784, 273] width 1268 height 62
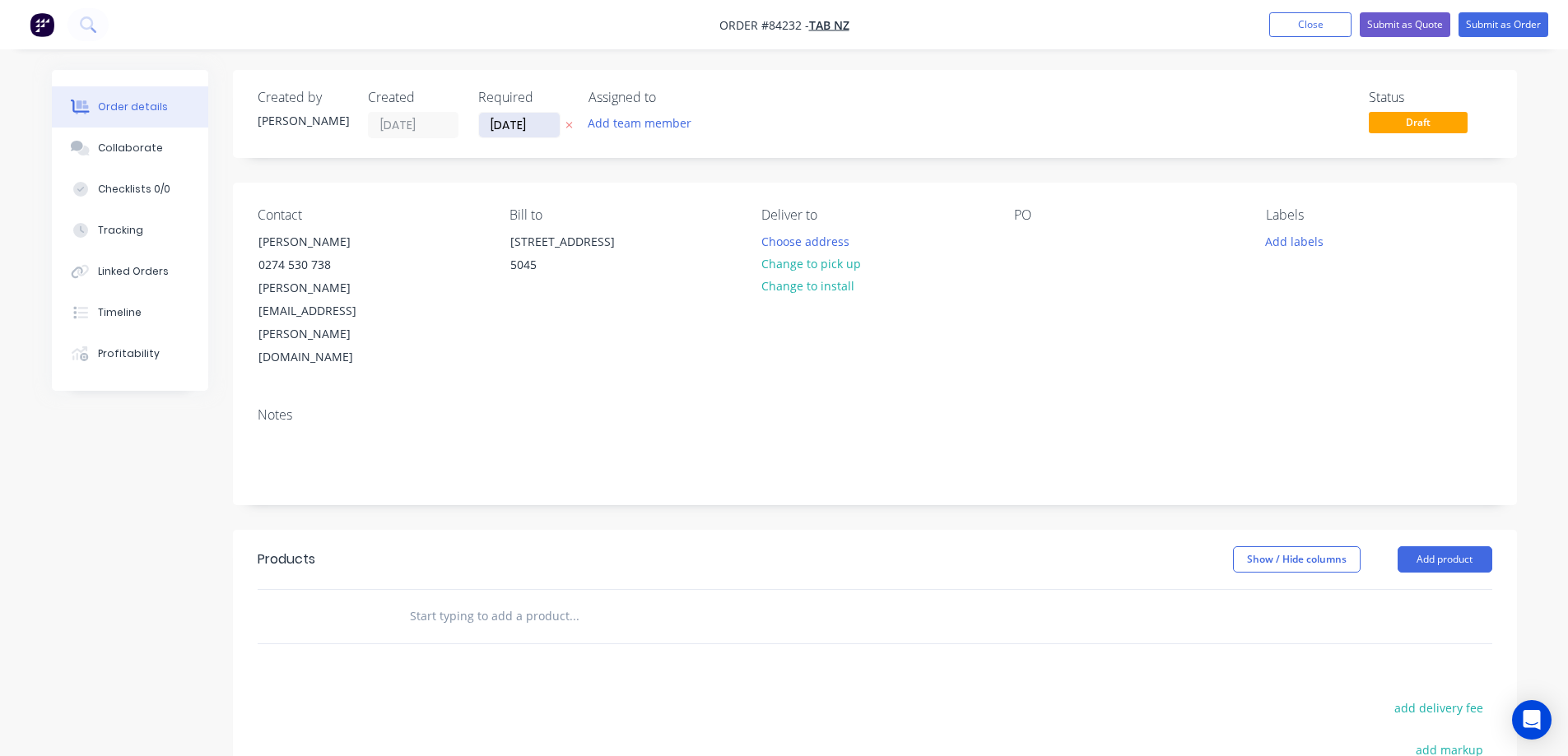
drag, startPoint x: 825, startPoint y: 262, endPoint x: 553, endPoint y: 120, distance: 306.8
click at [824, 262] on button "Change to pick up" at bounding box center [810, 263] width 117 height 22
click at [571, 125] on icon at bounding box center [569, 125] width 8 height 9
click at [464, 600] on input "text" at bounding box center [574, 616] width 330 height 33
paste input "CHA4NHP"
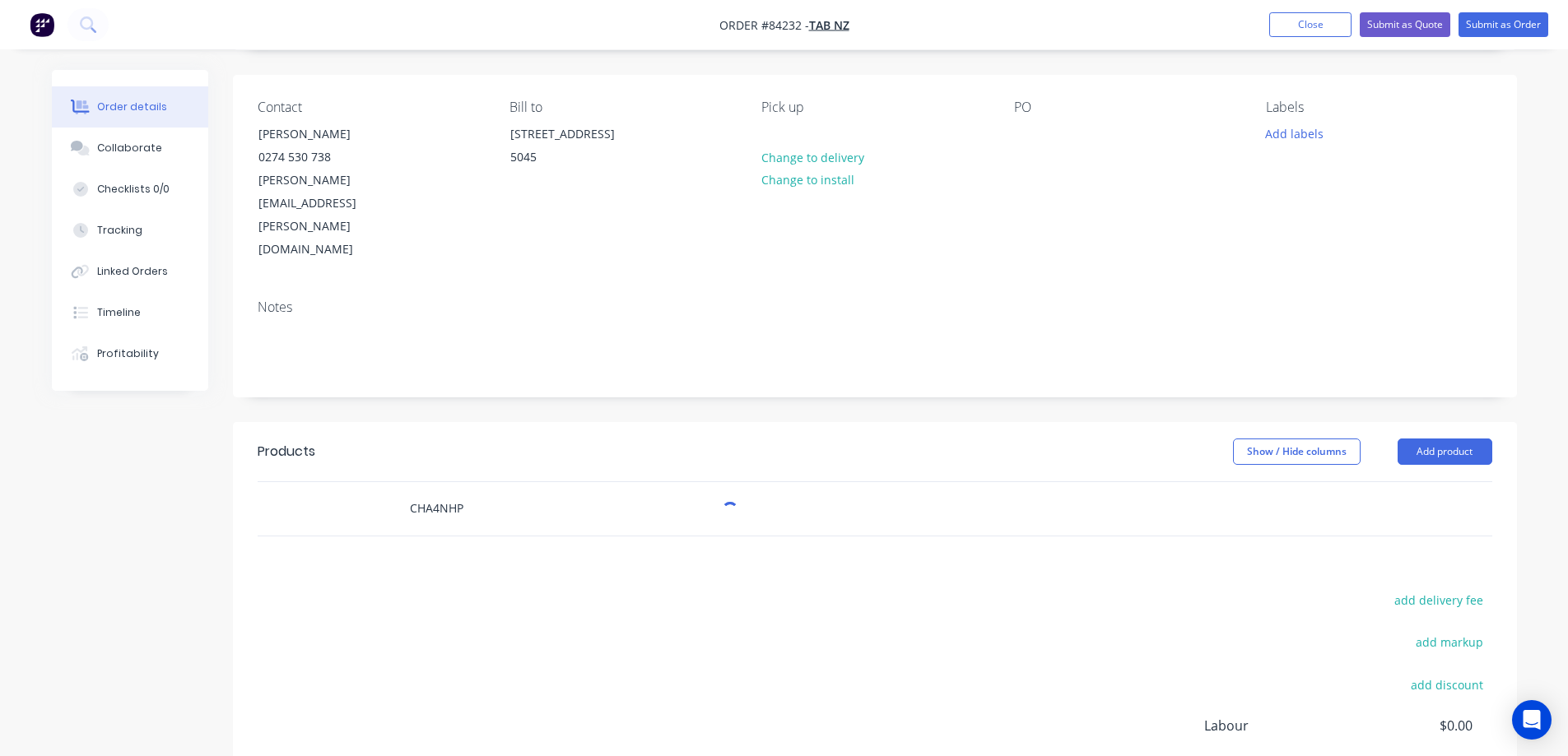
scroll to position [239, 0]
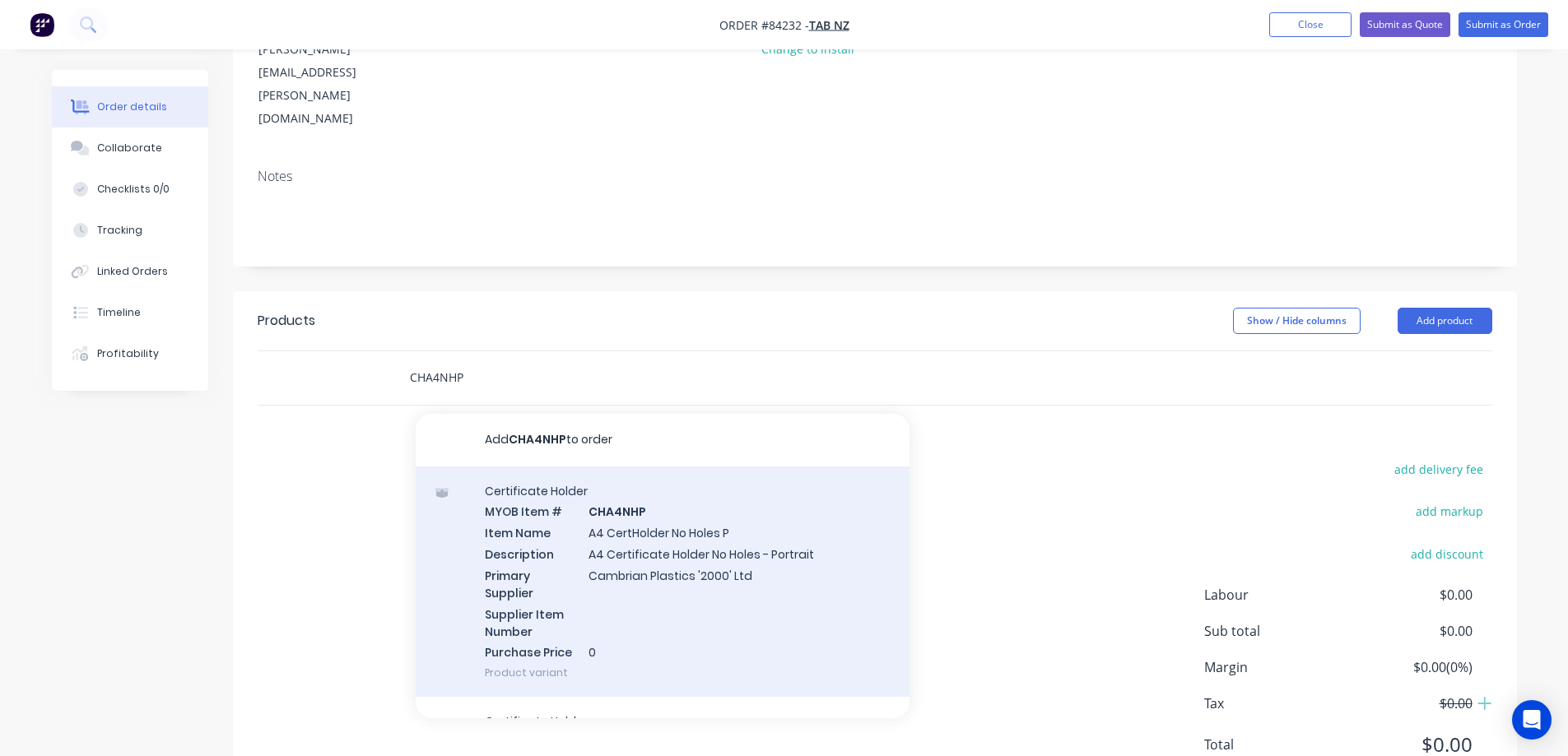
type input "CHA4NHP"
click at [591, 508] on div "Certificate Holder MYOB Item # CHA4NHP Item Name A4 CertHolder No Holes P Descr…" at bounding box center [662, 583] width 494 height 231
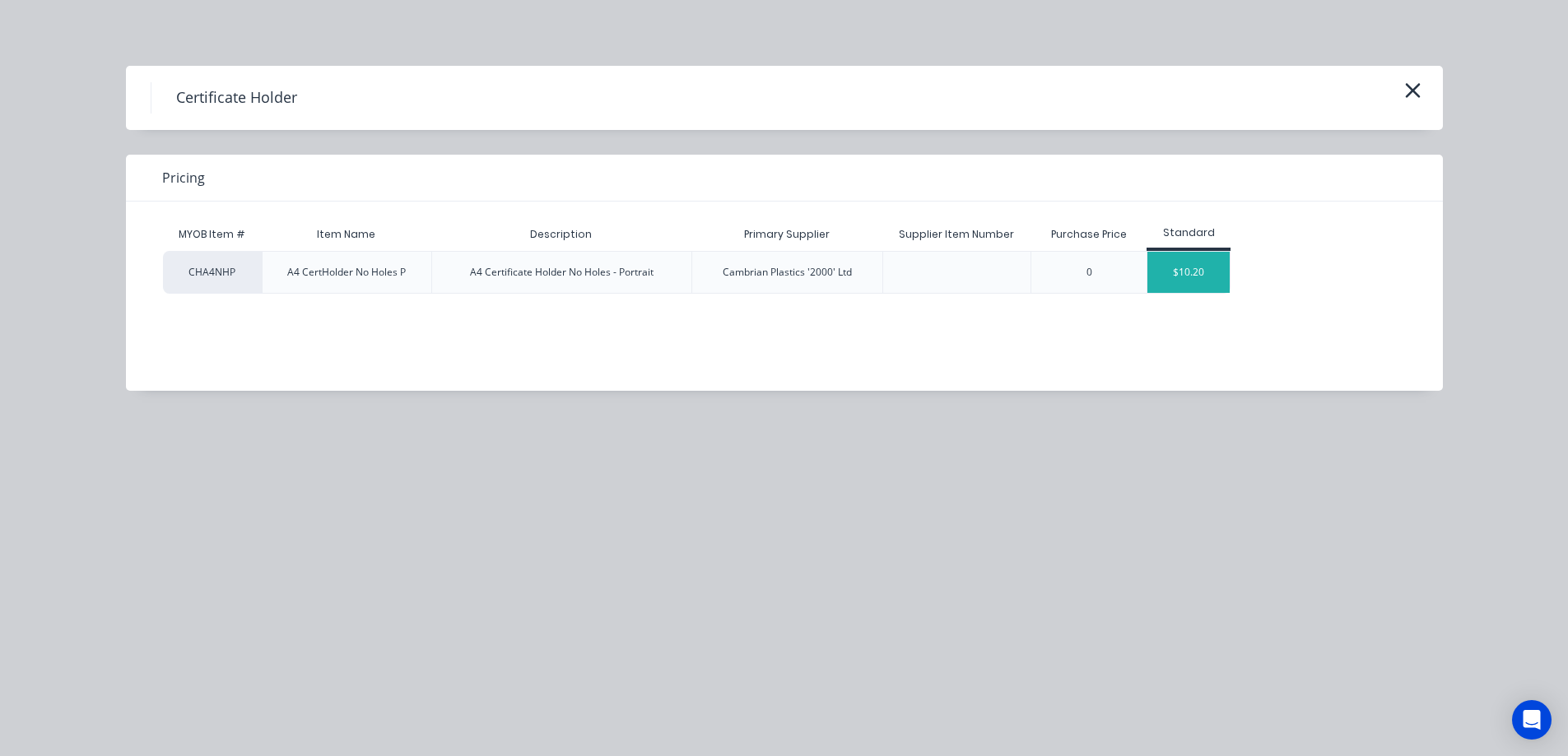
click at [1202, 277] on div "$10.20" at bounding box center [1188, 272] width 82 height 41
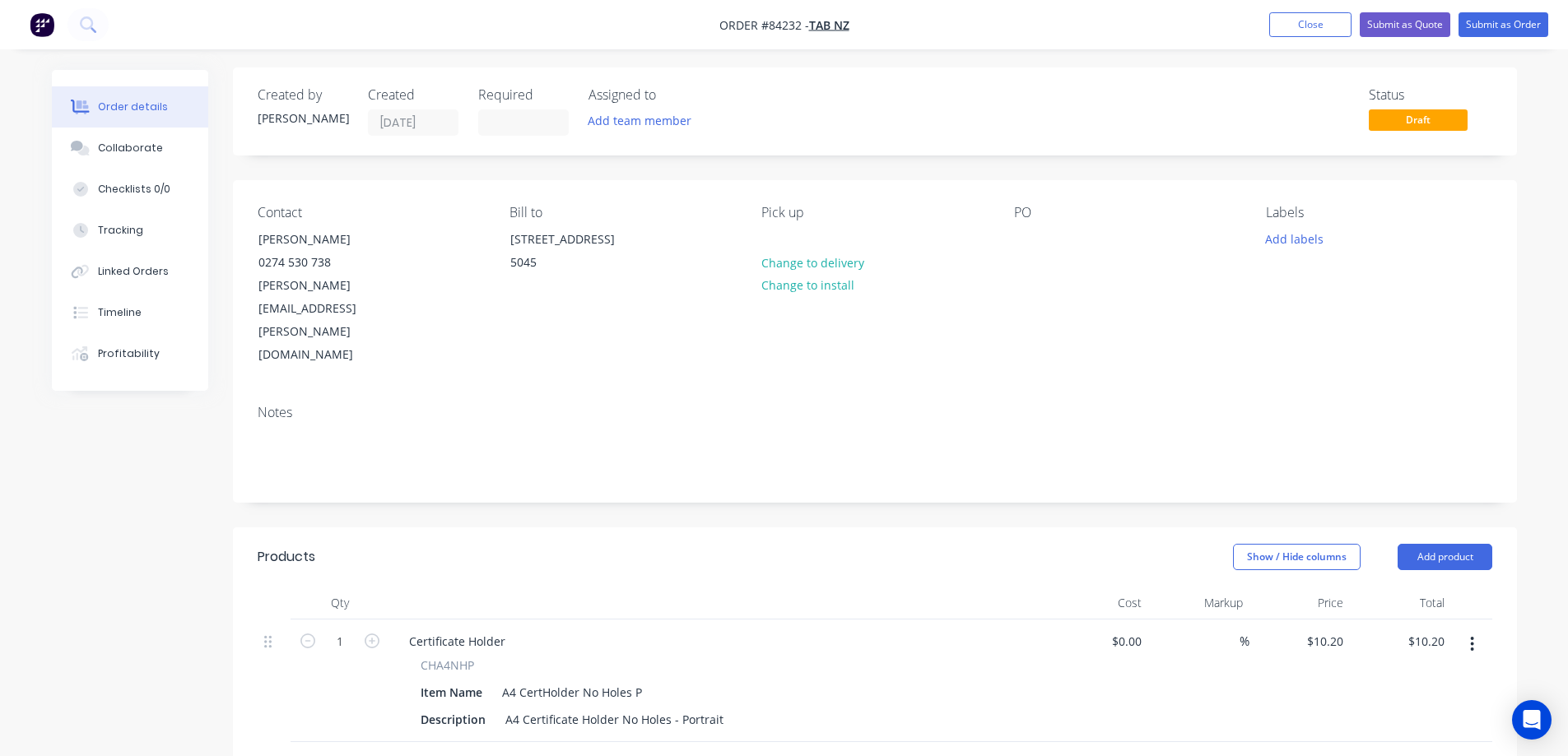
scroll to position [0, 0]
click at [1504, 20] on button "Submit as Order" at bounding box center [1504, 25] width 90 height 25
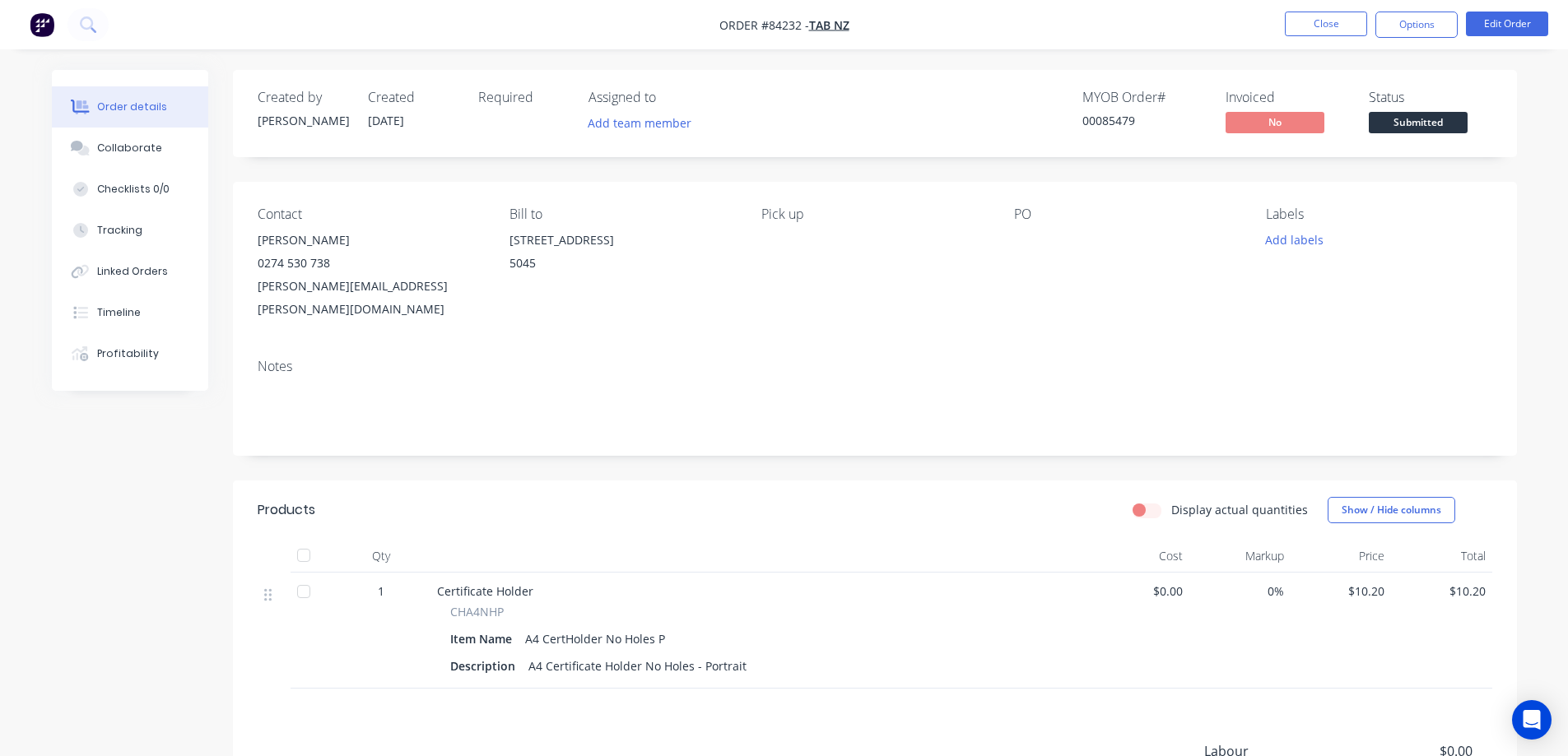
click at [1102, 117] on div "00085479" at bounding box center [1144, 120] width 123 height 17
copy div "00085479"
click at [1376, 577] on div "$10.20" at bounding box center [1341, 631] width 101 height 117
click at [1365, 583] on span "$10.20" at bounding box center [1341, 591] width 88 height 17
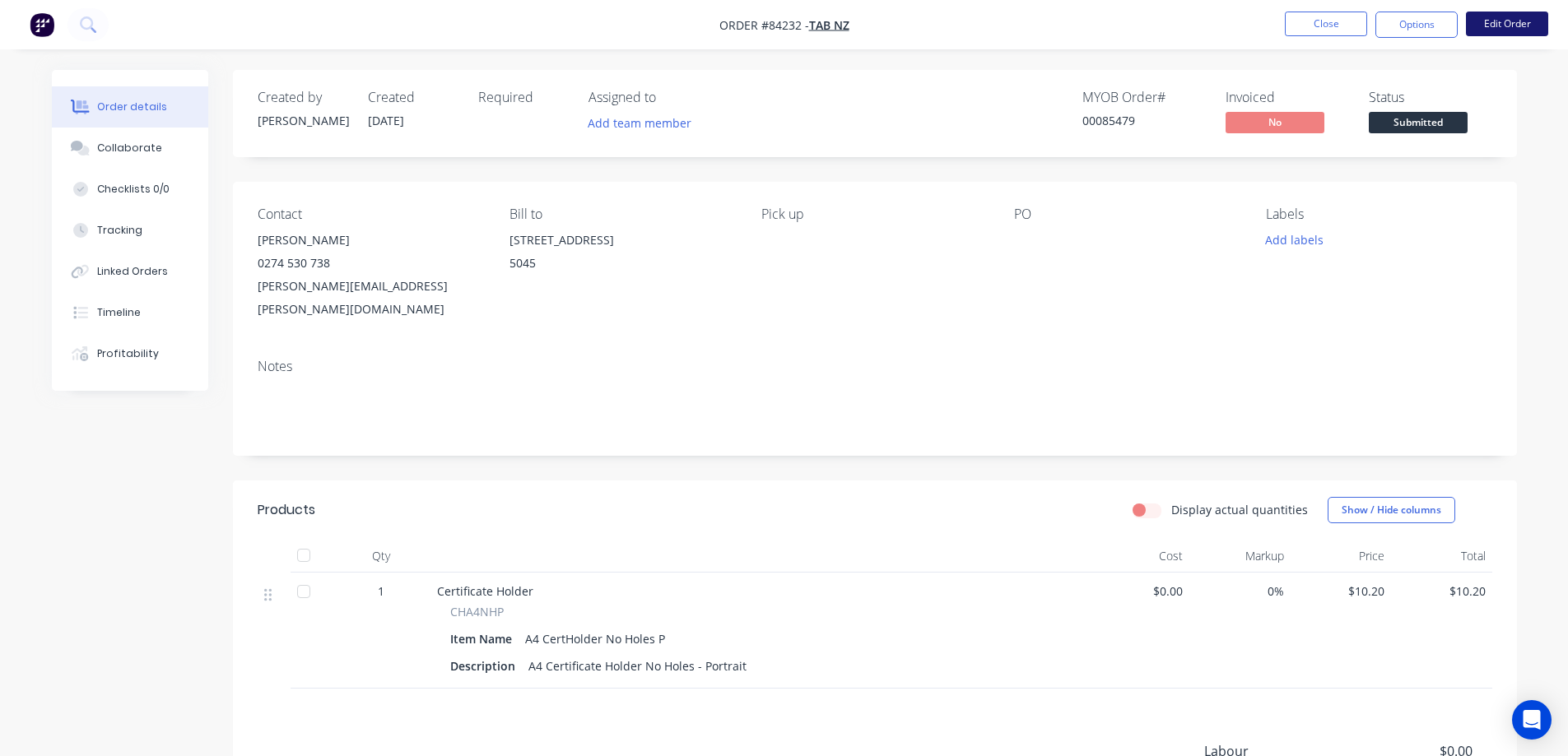
click at [1509, 28] on button "Edit Order" at bounding box center [1506, 24] width 82 height 25
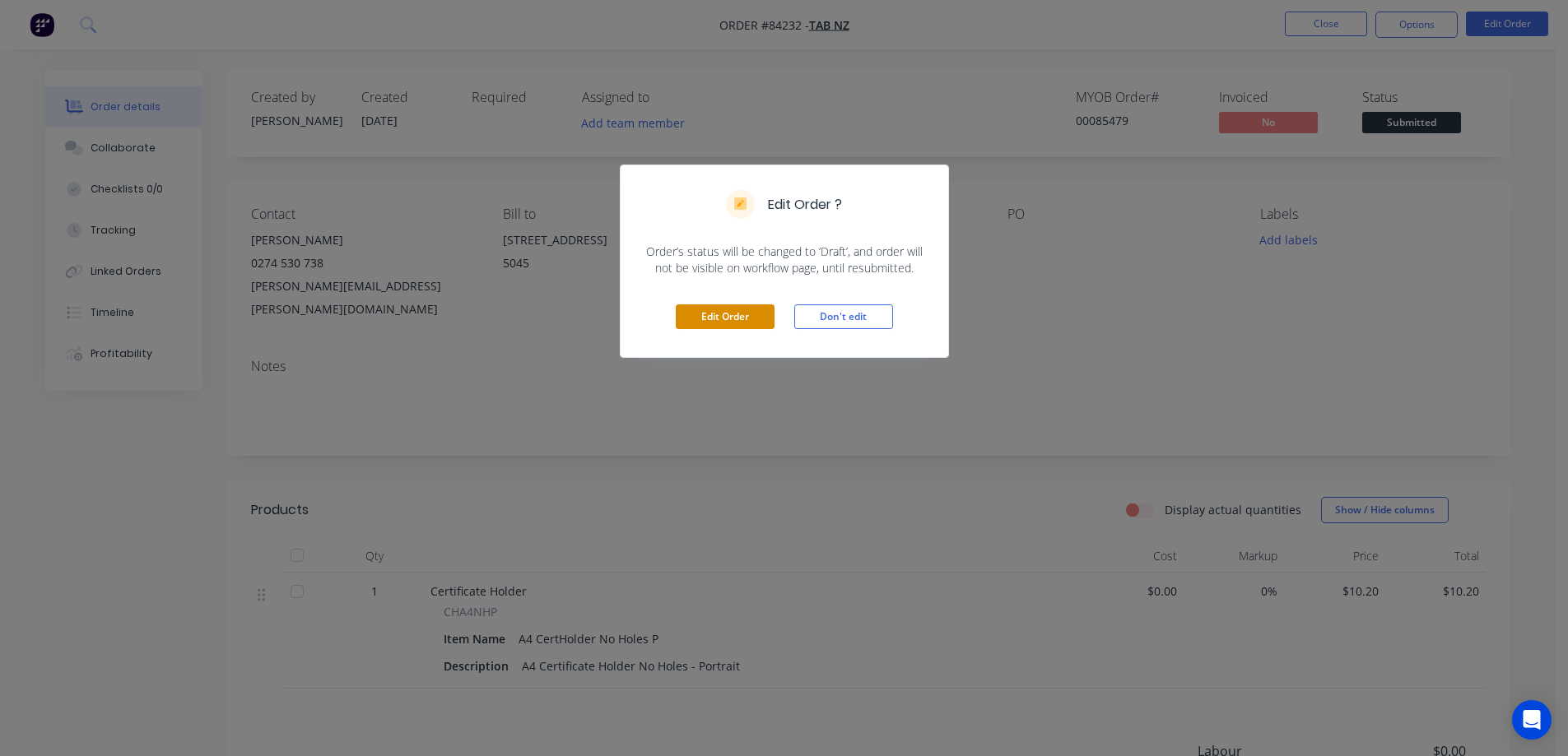
click at [749, 319] on button "Edit Order" at bounding box center [725, 316] width 99 height 25
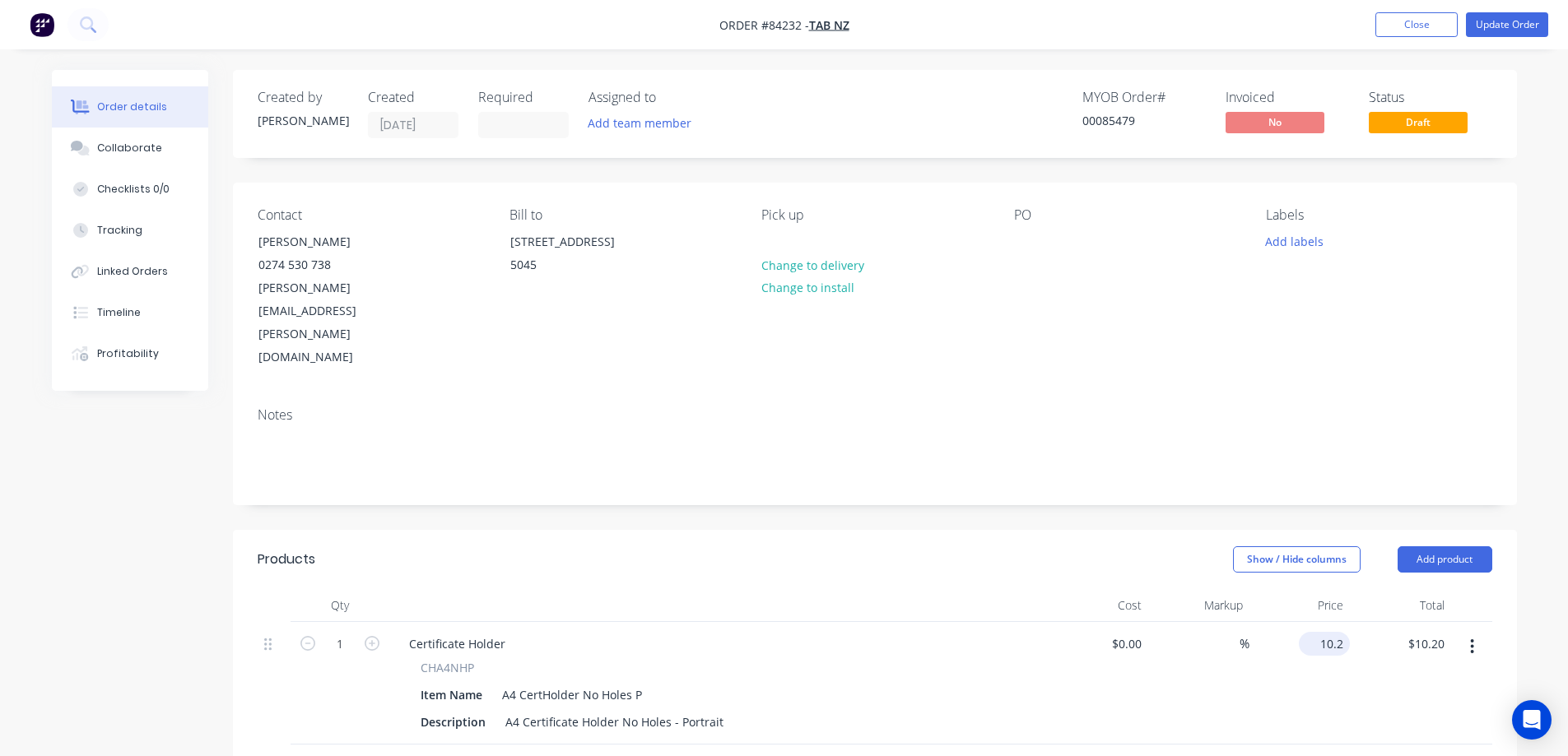
click at [1317, 632] on div "10.2 $10.20" at bounding box center [1325, 643] width 51 height 24
type input "$12.90"
click at [342, 632] on input "1" at bounding box center [339, 644] width 43 height 25
type input "25"
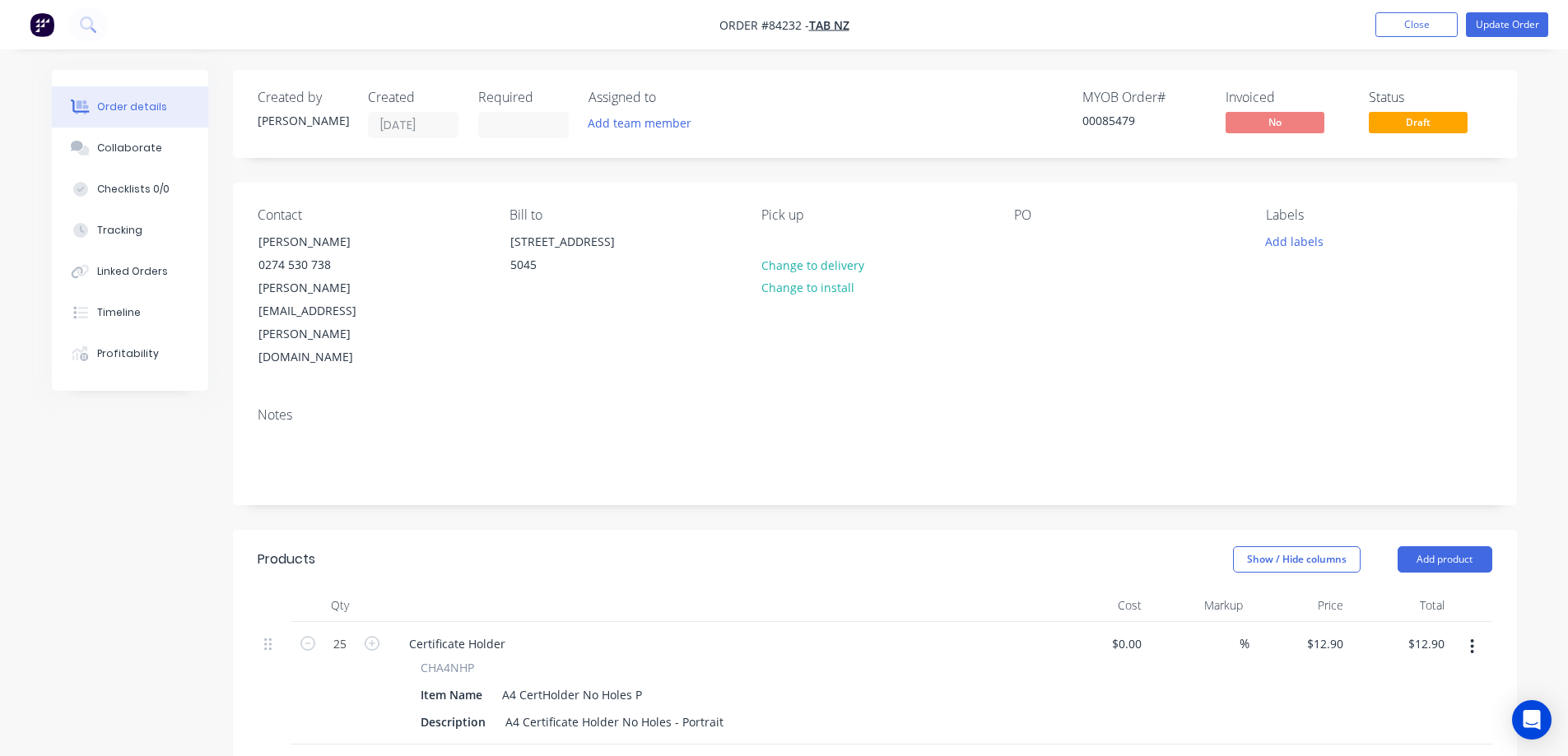
type input "$322.50"
click at [716, 531] on header "Products Show / Hide columns Add product" at bounding box center [874, 560] width 1284 height 60
click at [1505, 27] on button "Update Order" at bounding box center [1506, 25] width 82 height 25
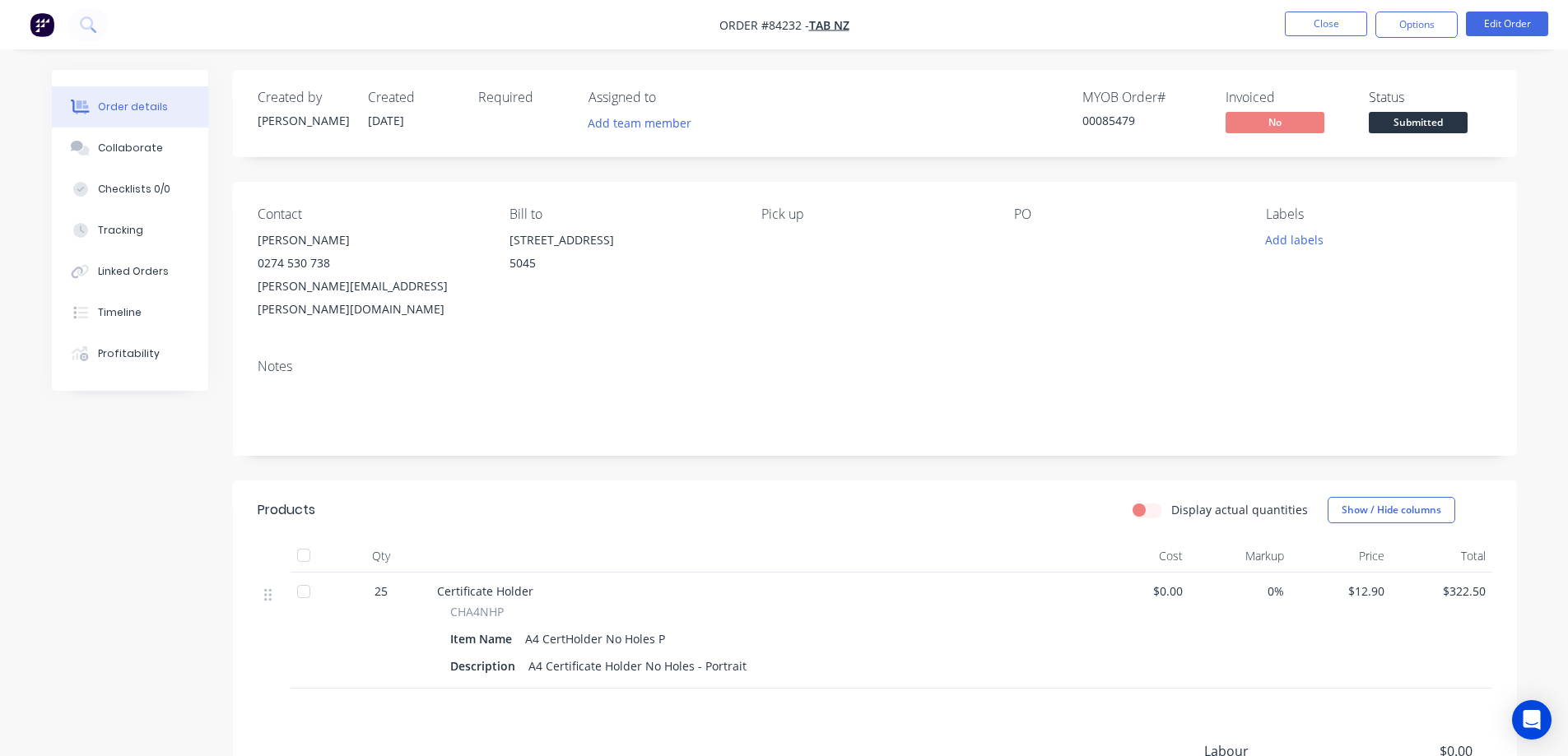
click at [1384, 133] on span "Submitted" at bounding box center [1418, 122] width 99 height 21
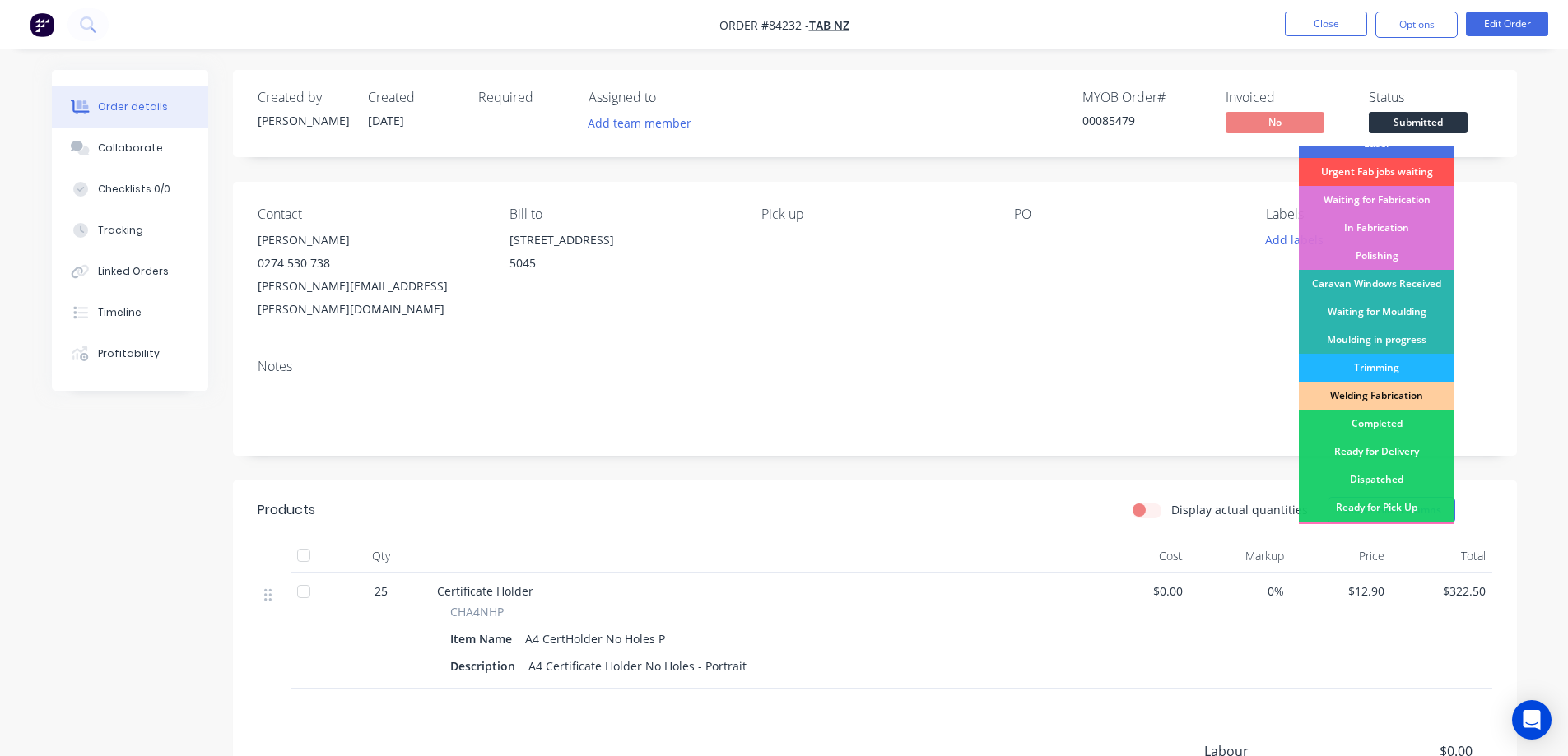
scroll to position [321, 0]
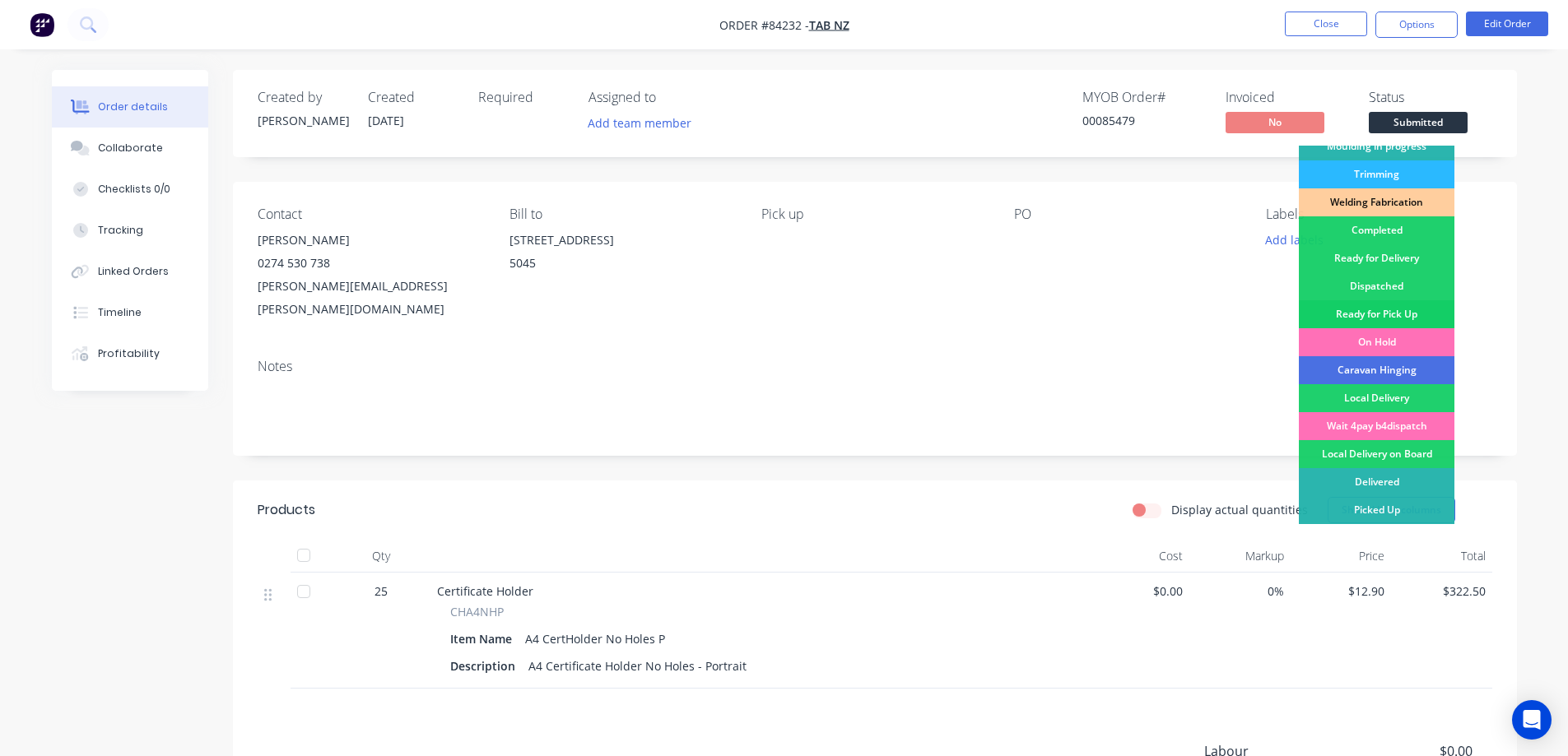
click at [1397, 318] on div "Ready for Pick Up" at bounding box center [1377, 315] width 155 height 28
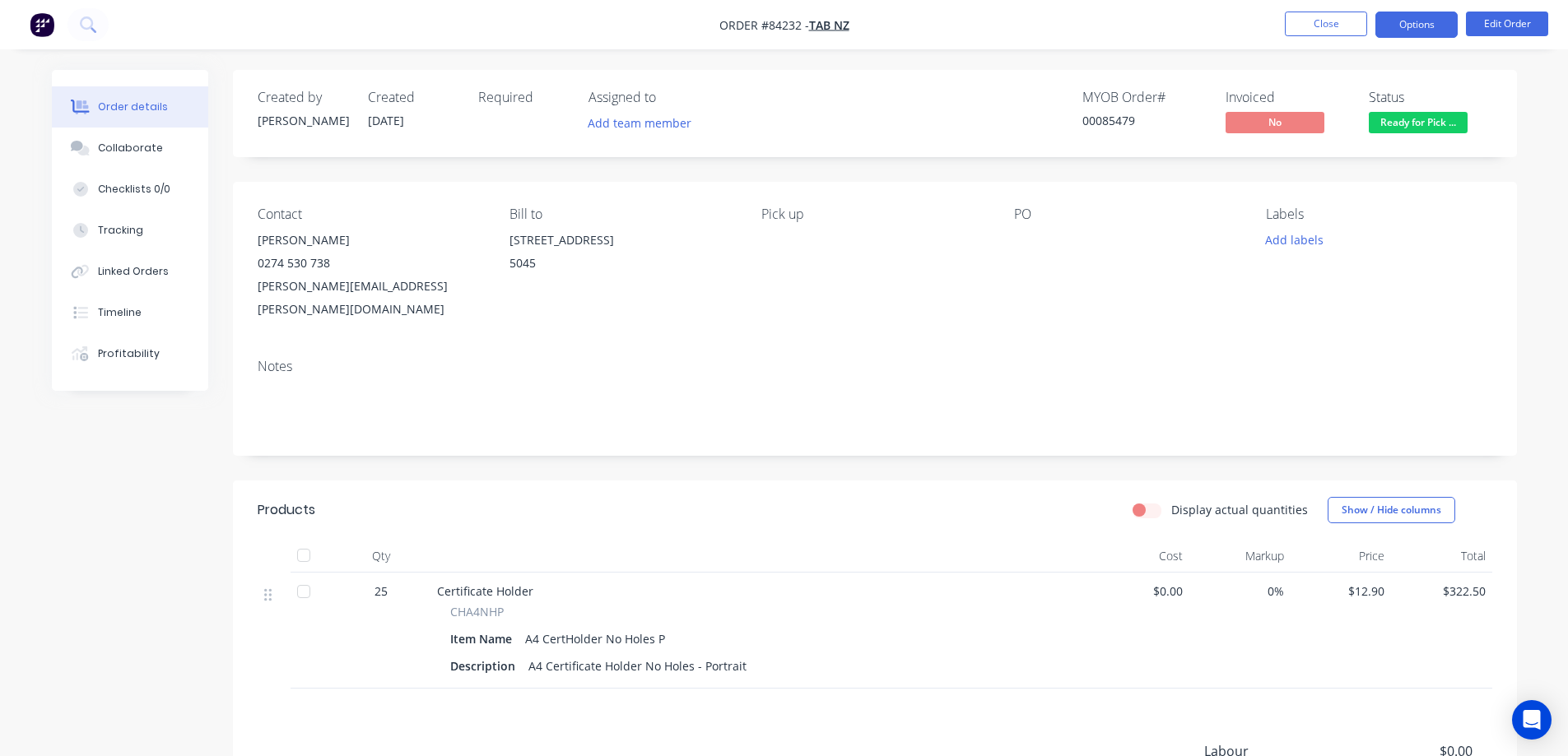
click at [1397, 28] on button "Options" at bounding box center [1416, 25] width 82 height 27
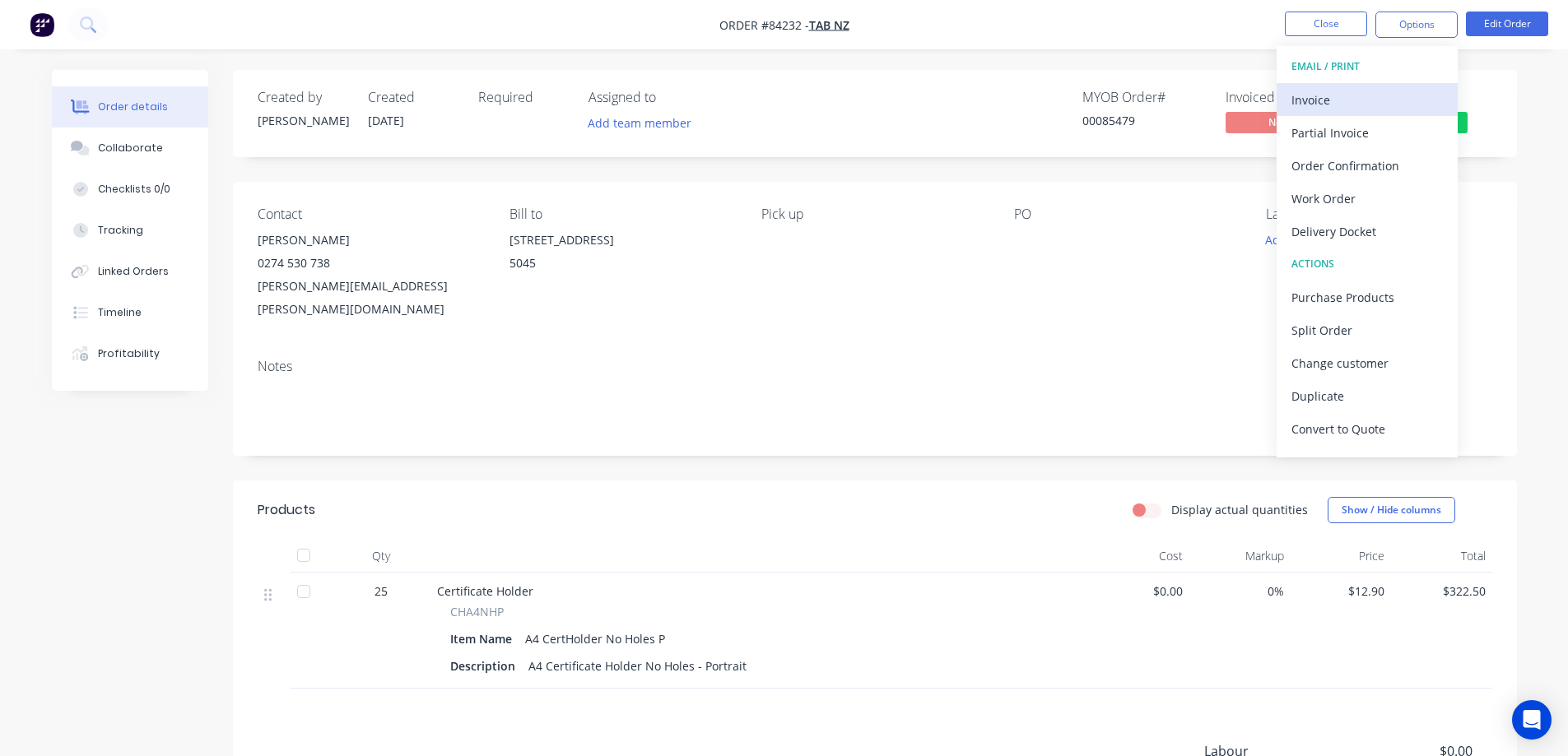
click at [1327, 103] on div "Invoice" at bounding box center [1367, 99] width 152 height 24
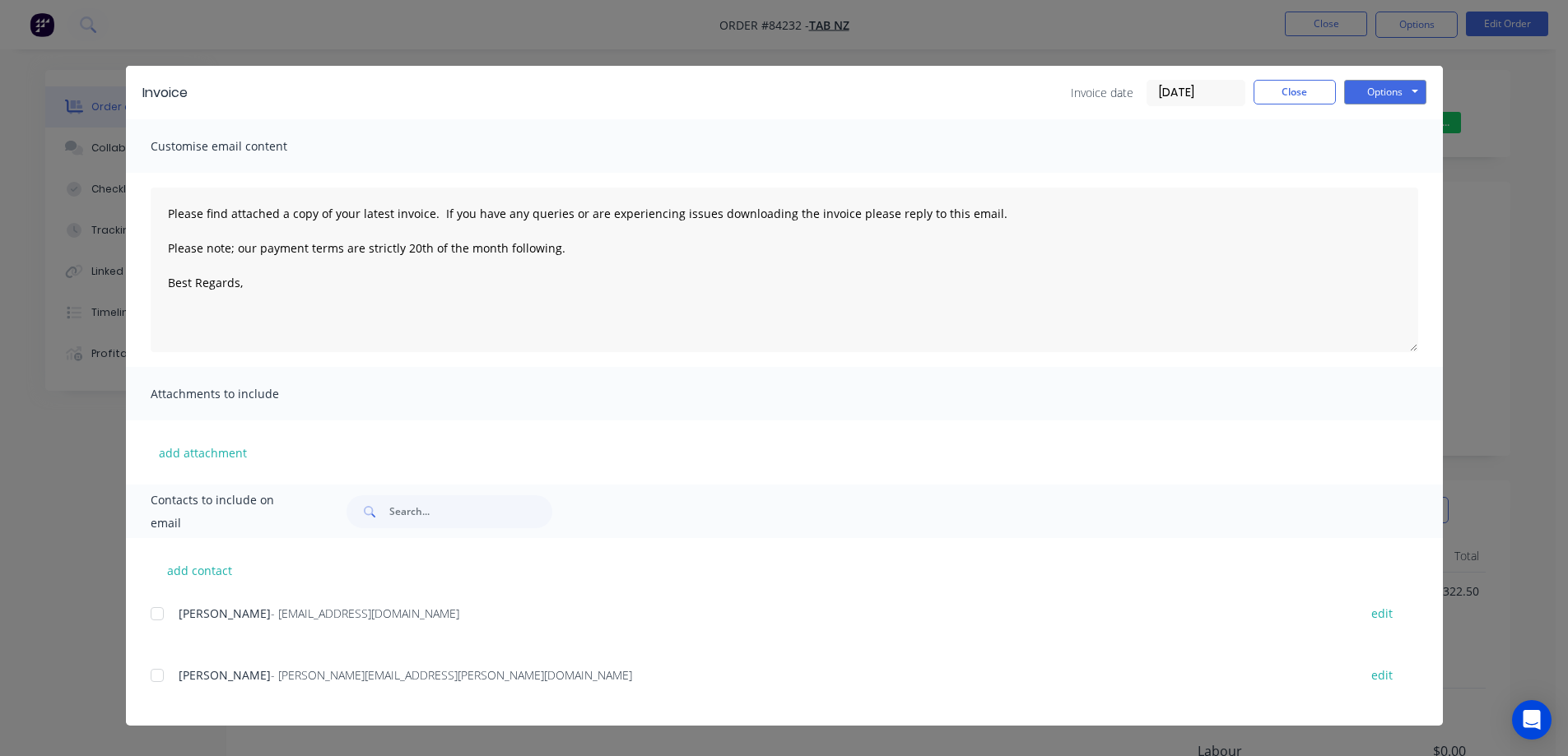
click at [170, 621] on div at bounding box center [157, 614] width 33 height 33
click at [170, 684] on div at bounding box center [157, 675] width 33 height 33
click at [1379, 90] on button "Options" at bounding box center [1385, 92] width 82 height 25
click at [1393, 171] on button "Email" at bounding box center [1397, 175] width 105 height 27
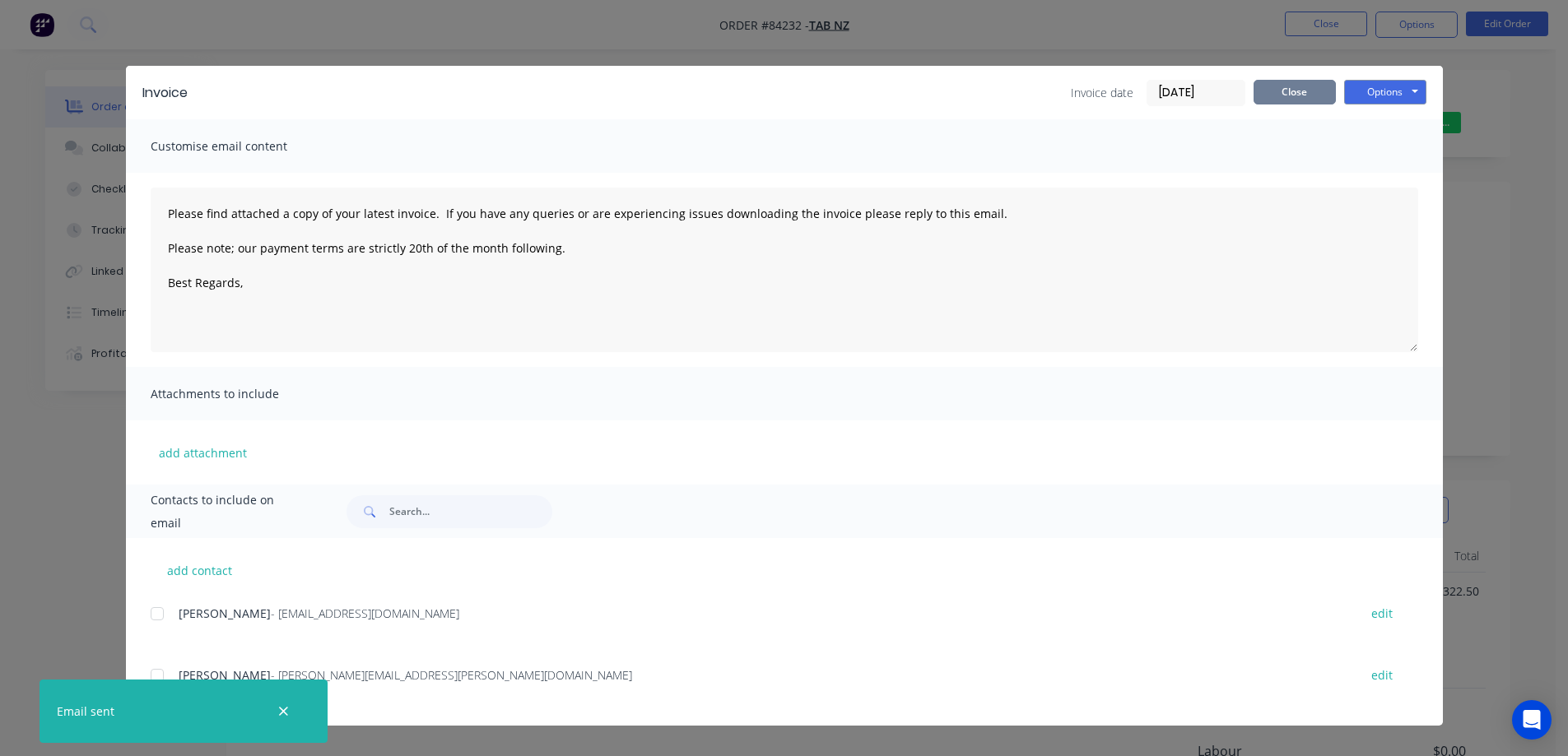
click at [1321, 85] on button "Close" at bounding box center [1294, 92] width 82 height 25
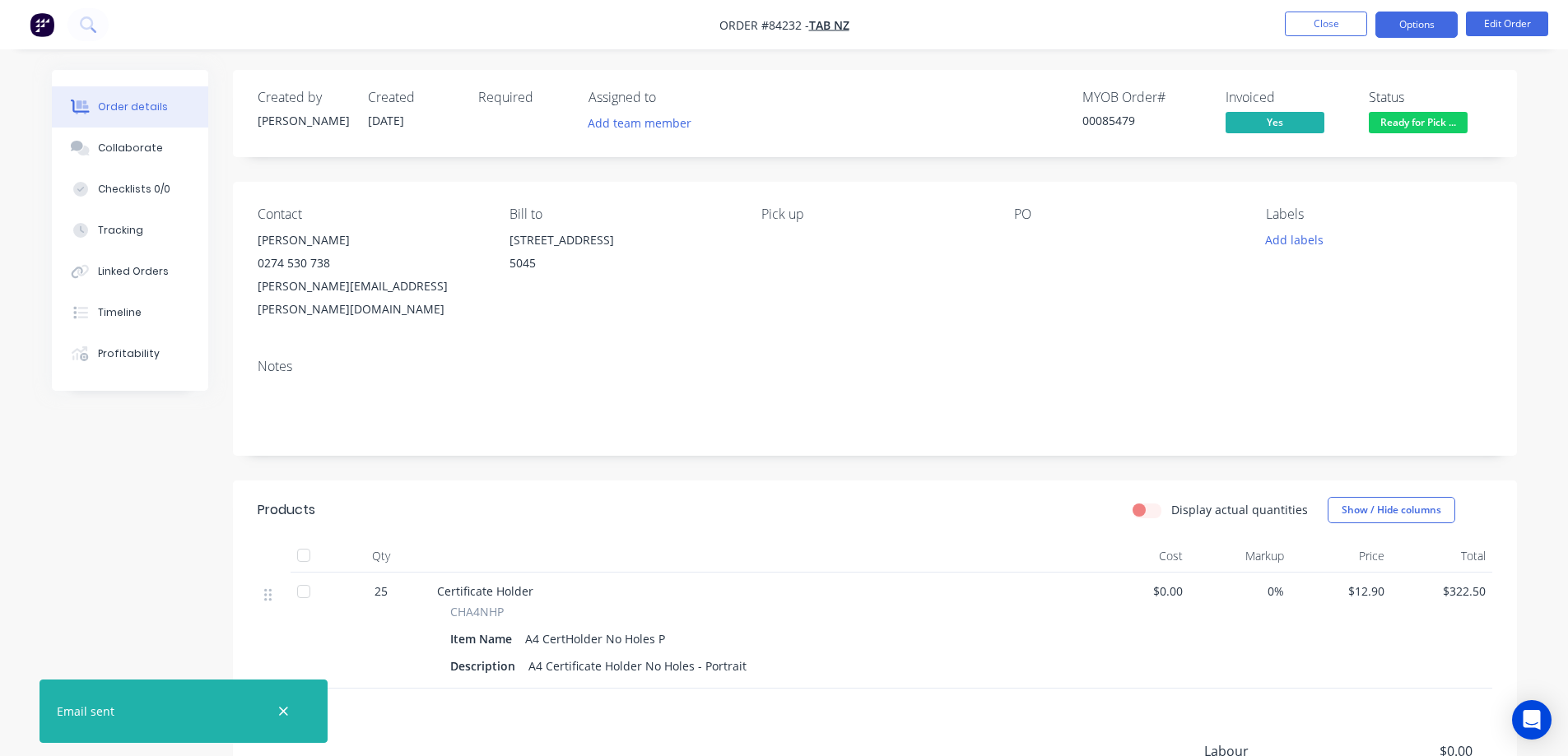
click at [1425, 32] on button "Options" at bounding box center [1416, 25] width 82 height 27
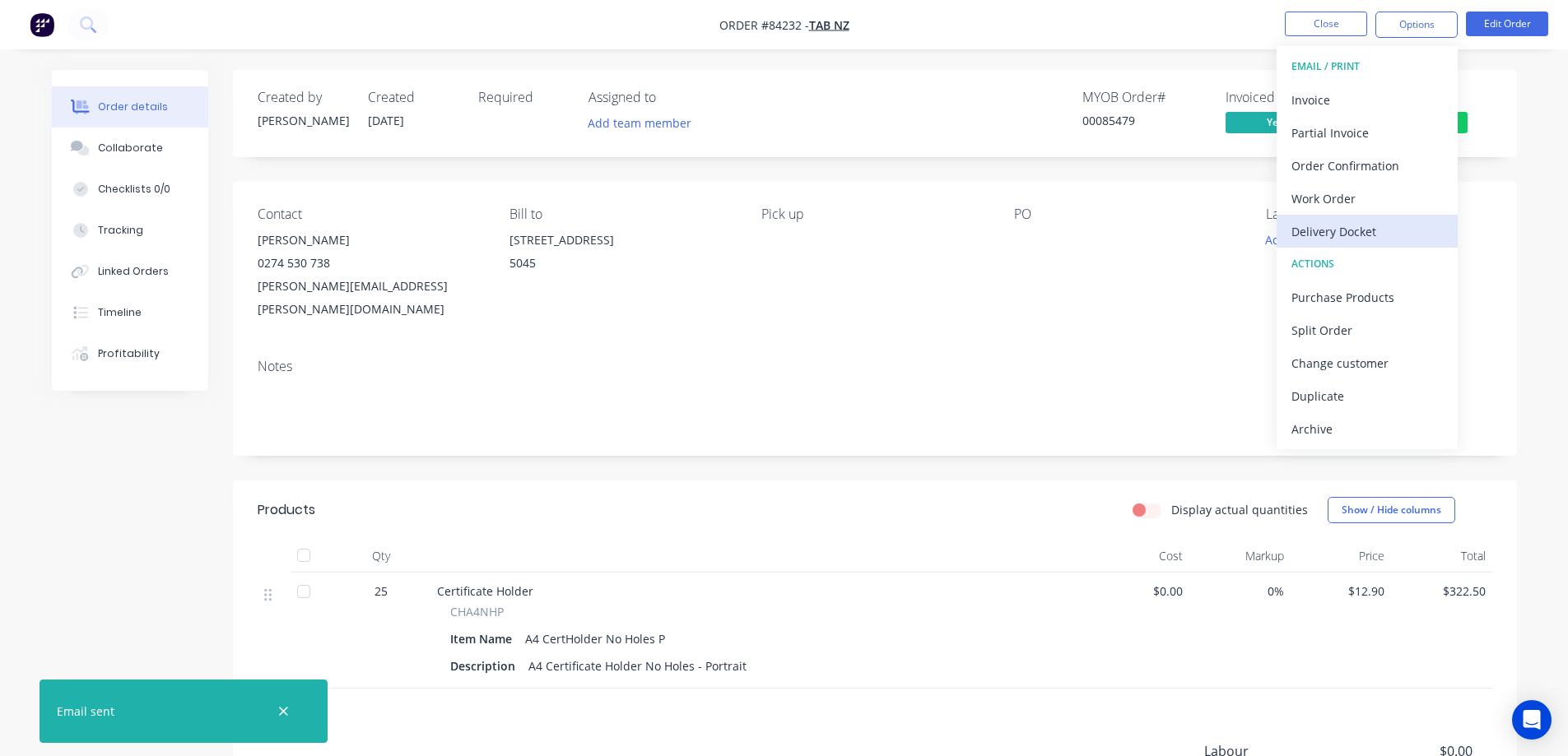
click at [1332, 239] on div "Delivery Docket" at bounding box center [1367, 231] width 152 height 24
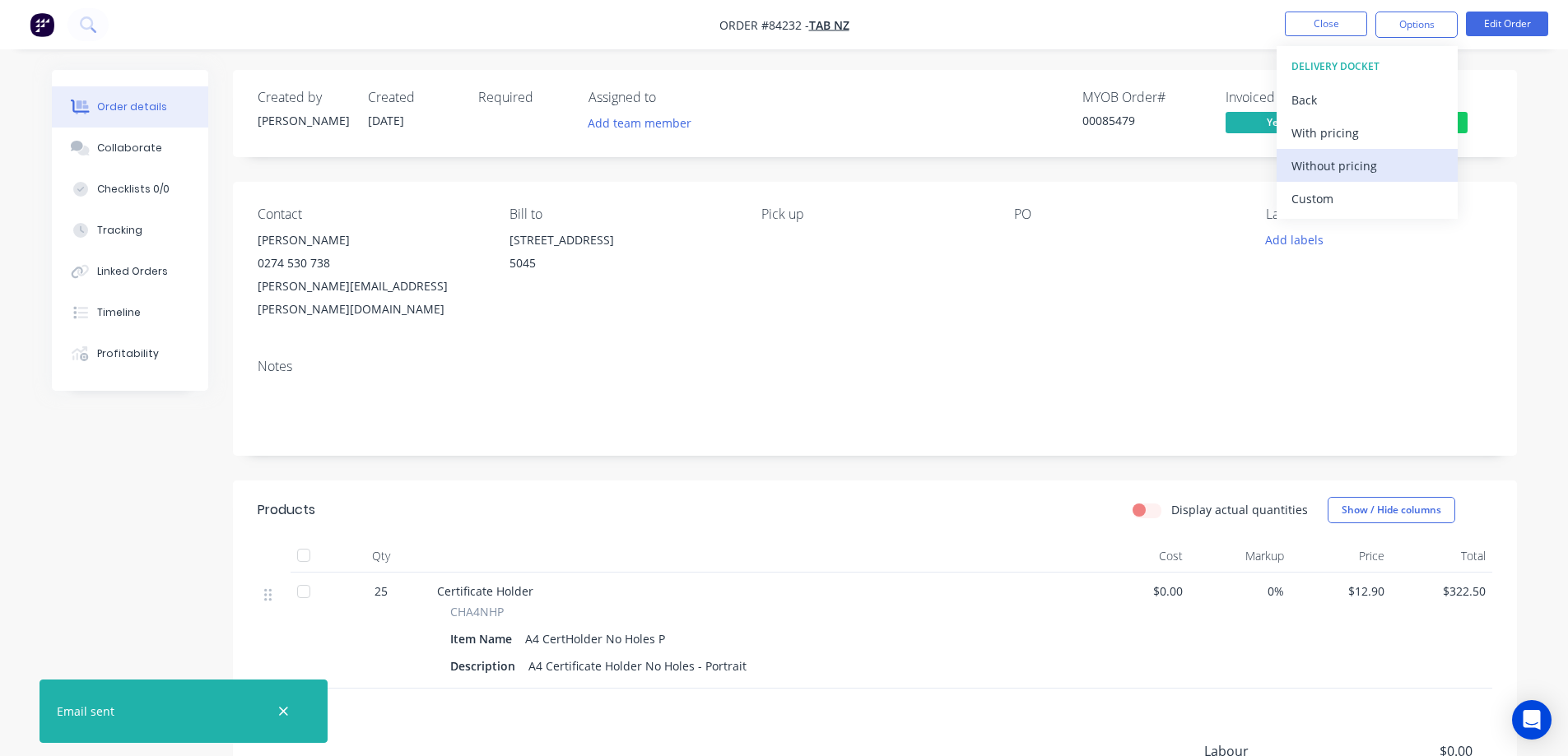
click at [1343, 171] on div "Without pricing" at bounding box center [1367, 165] width 152 height 24
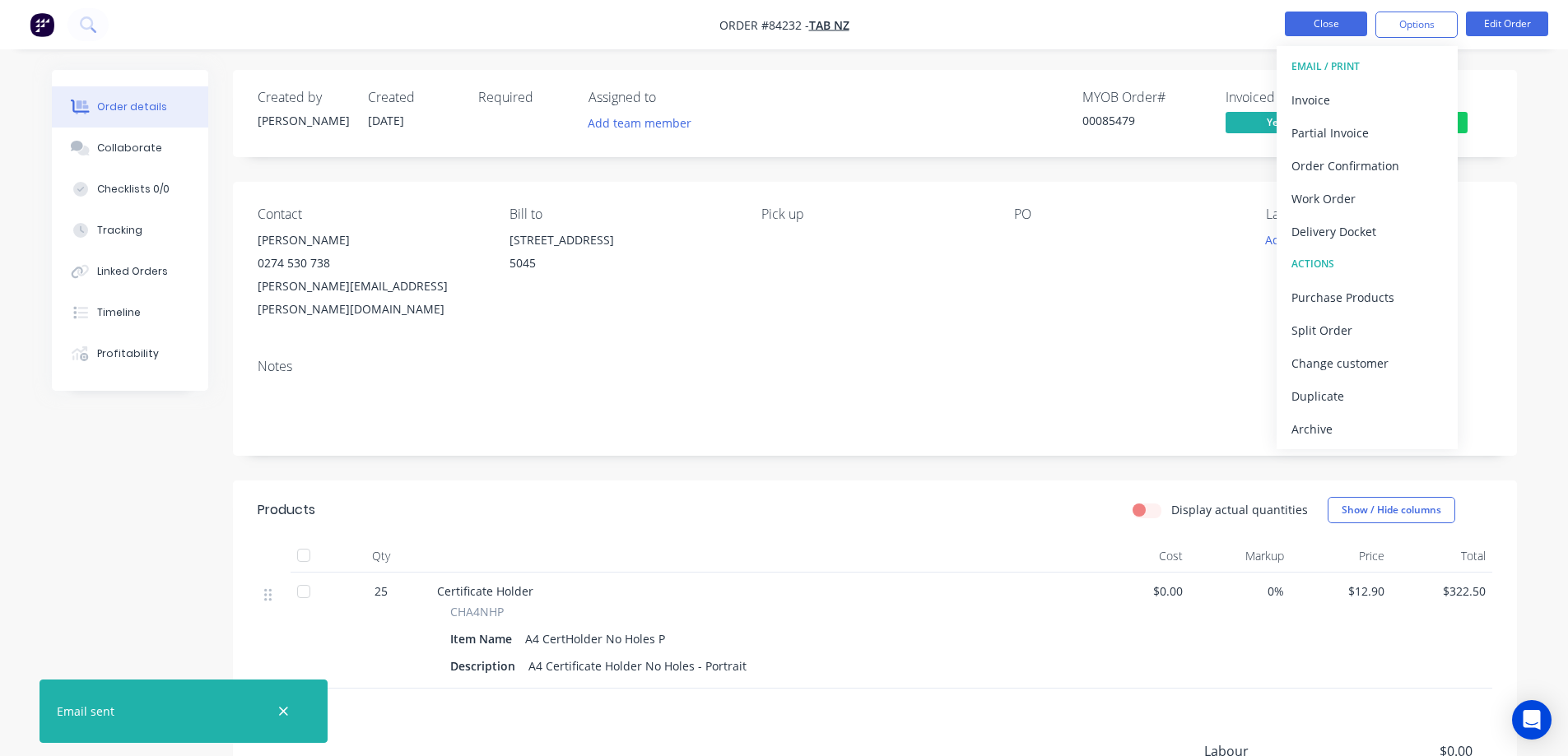
click at [1308, 26] on button "Close" at bounding box center [1325, 24] width 82 height 25
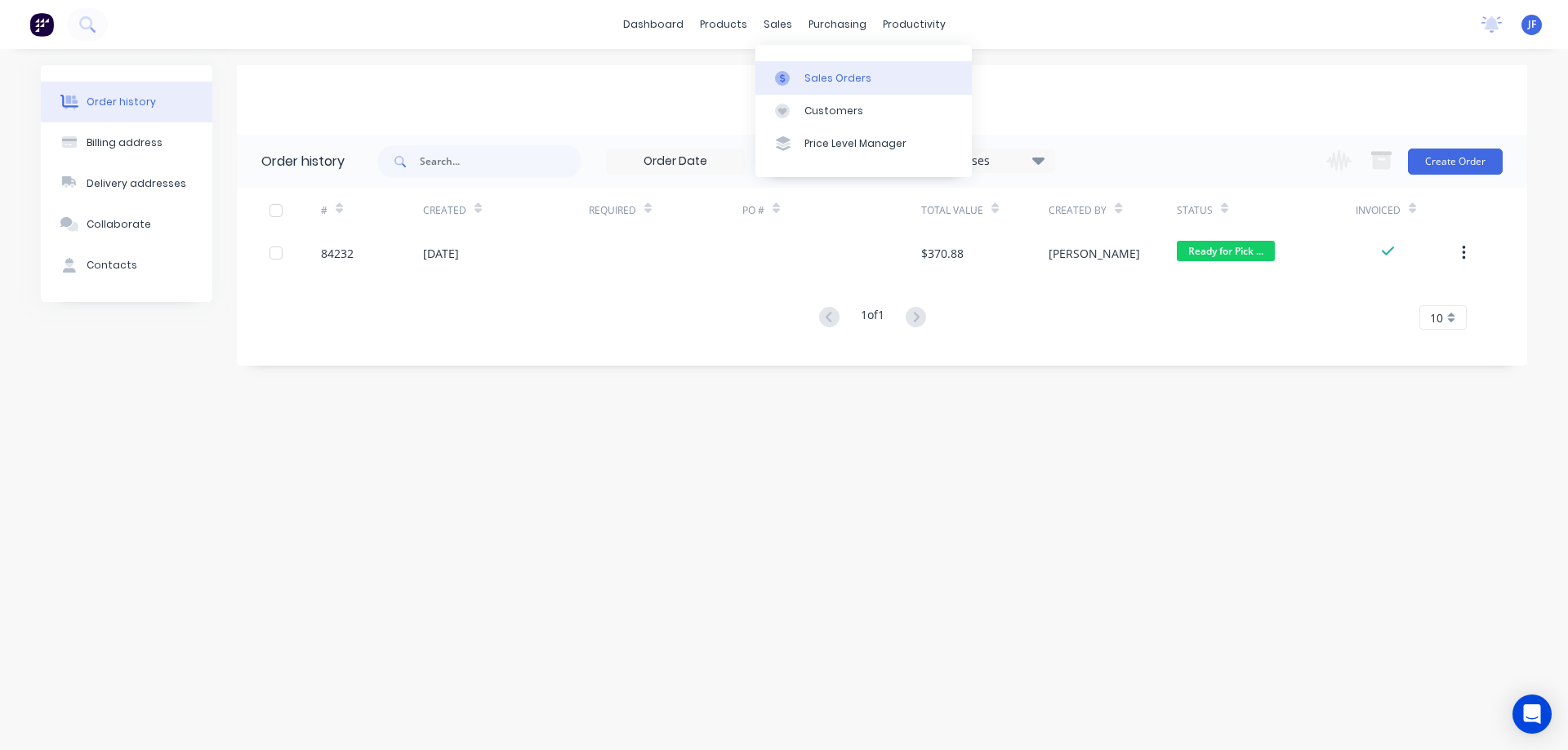
click at [800, 80] on link "Sales Orders" at bounding box center [864, 77] width 216 height 33
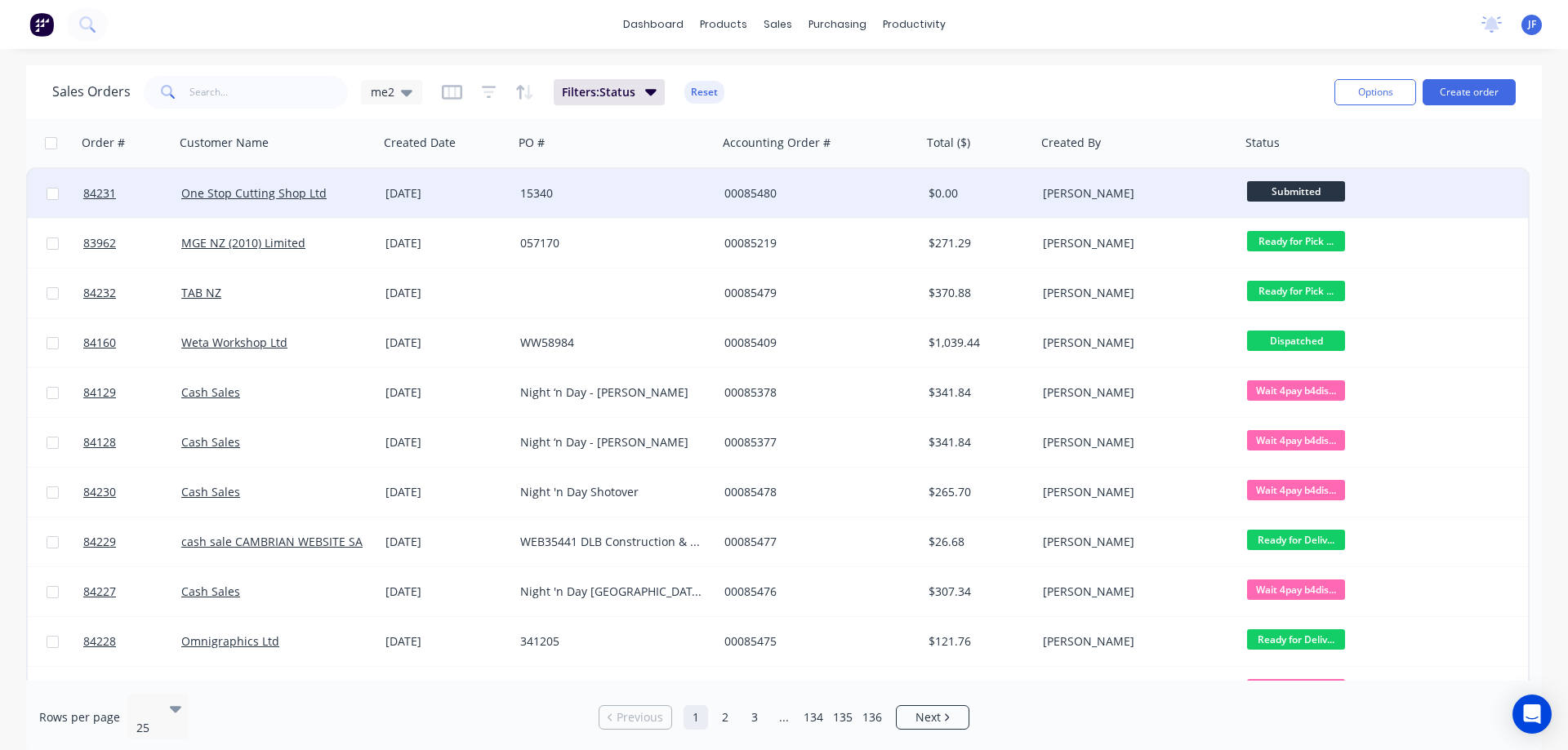
click at [746, 205] on div "00085480" at bounding box center [820, 194] width 204 height 49
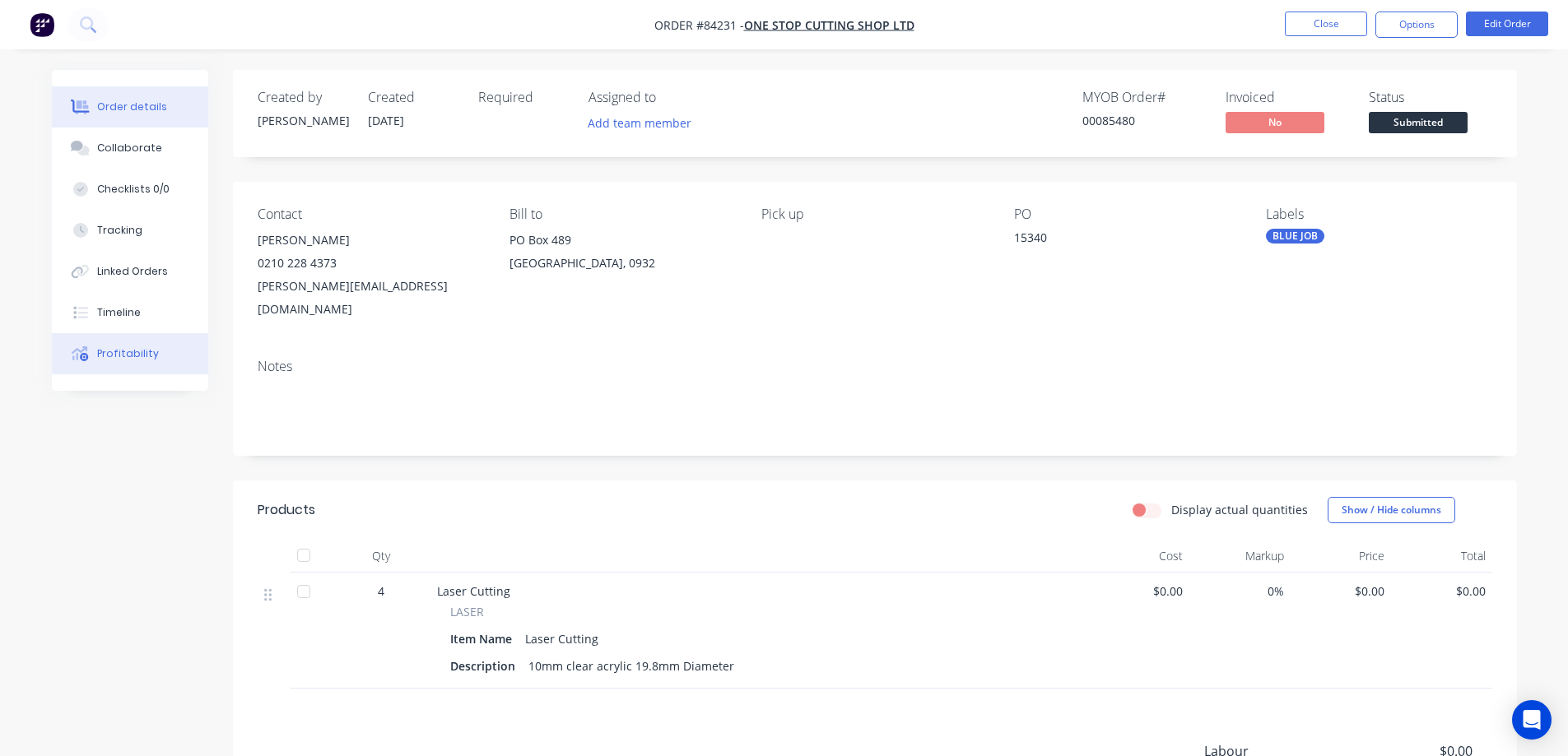
click at [125, 361] on div "Profitability" at bounding box center [128, 354] width 62 height 15
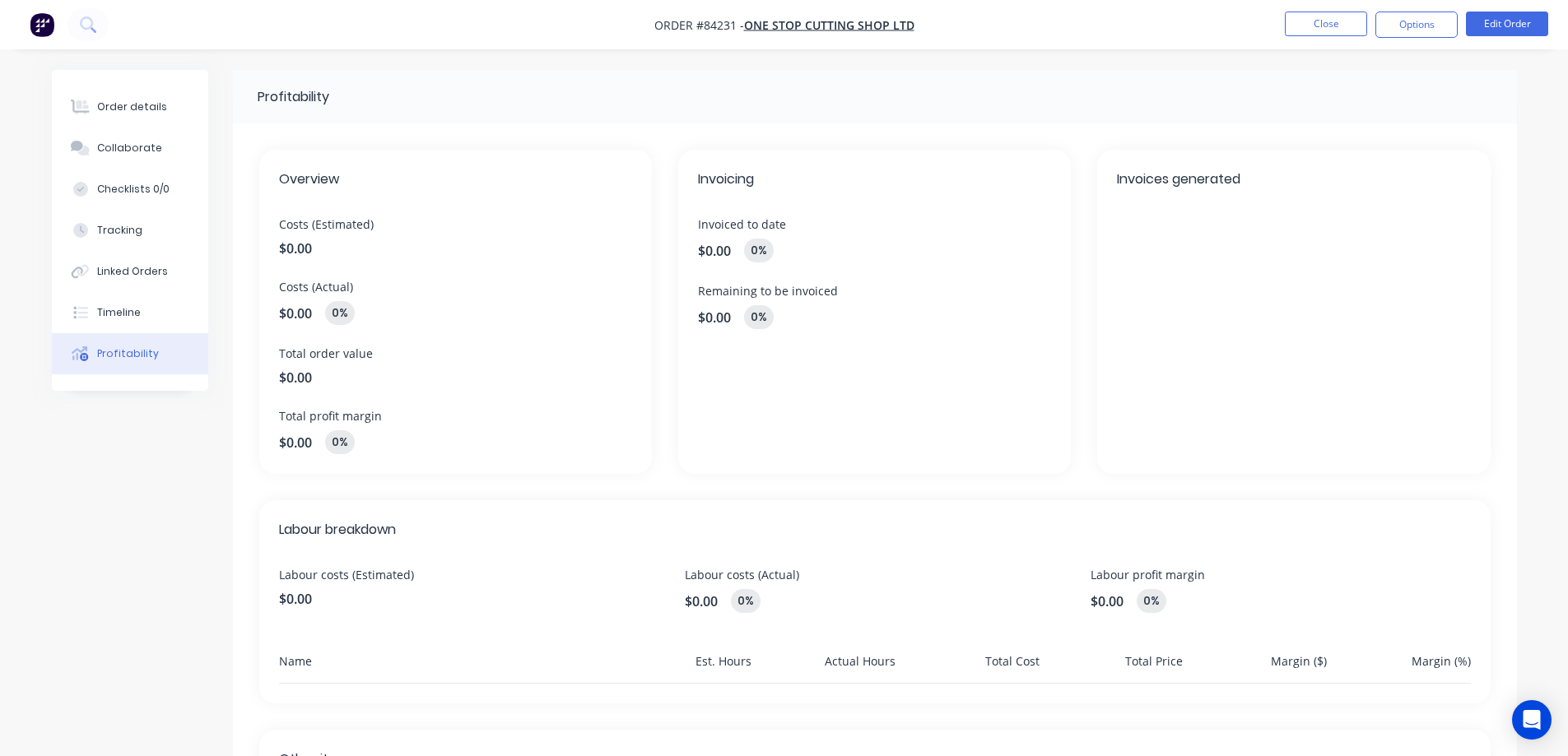
scroll to position [280, 0]
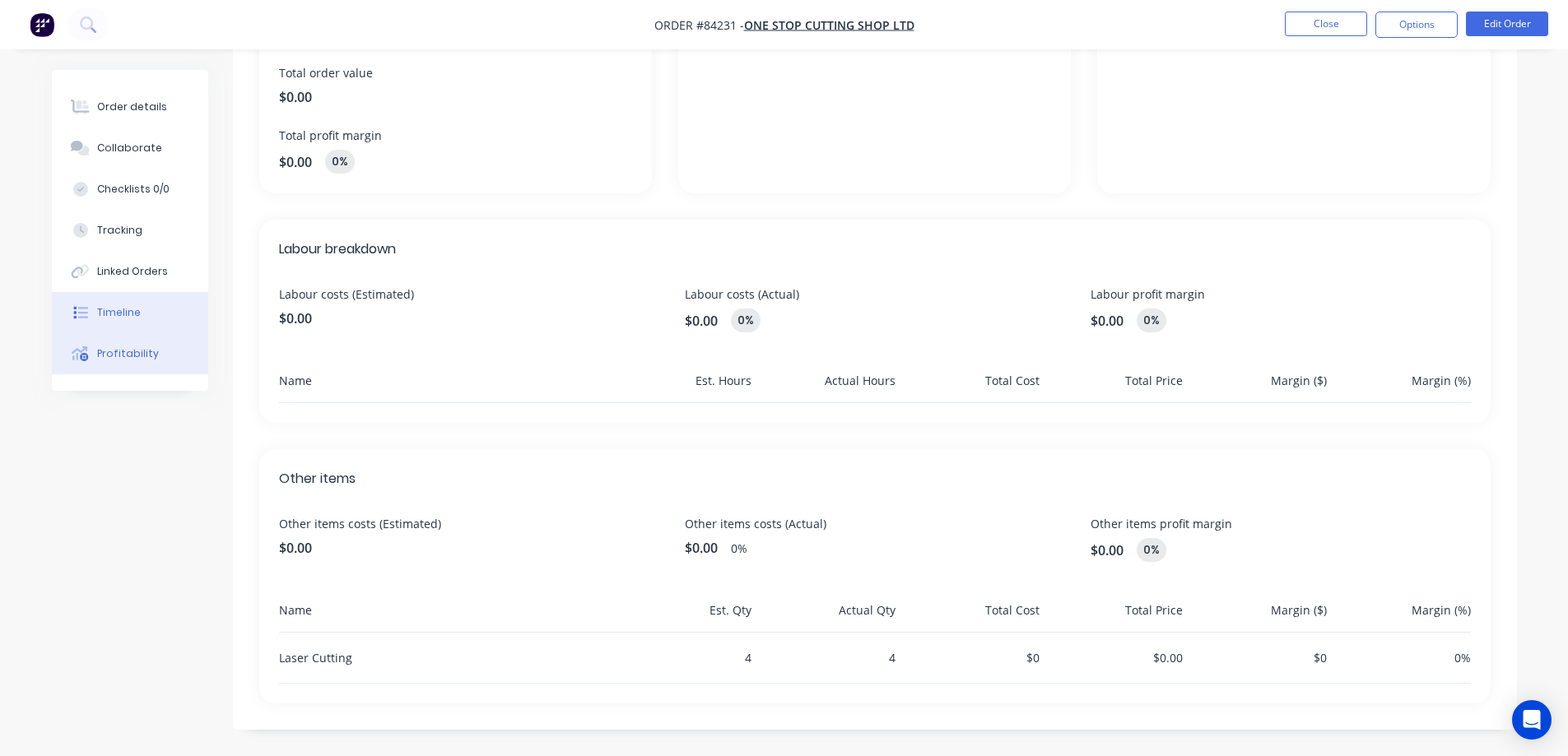
click at [81, 306] on icon at bounding box center [81, 313] width 15 height 15
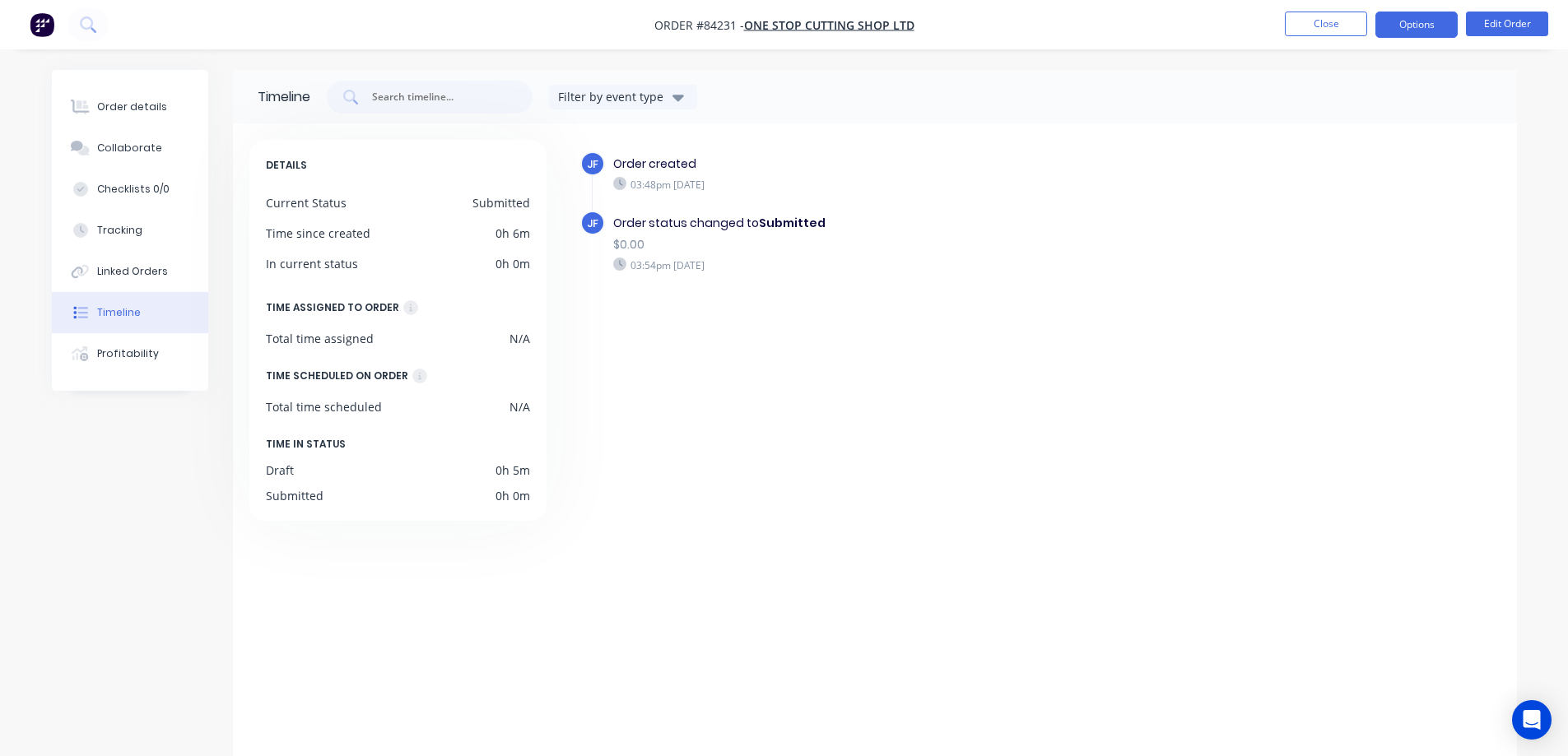
click at [1430, 24] on button "Options" at bounding box center [1416, 25] width 82 height 27
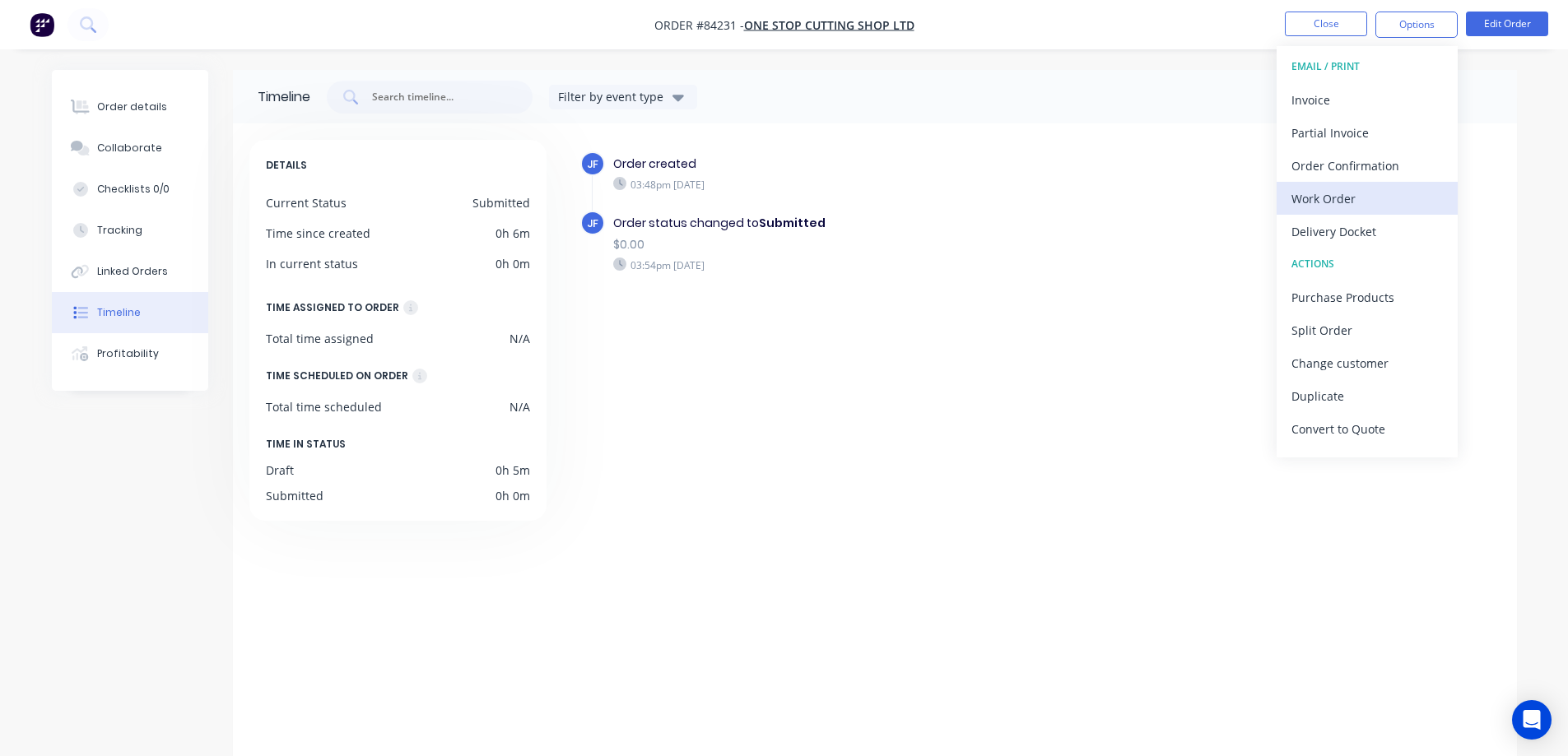
click at [1367, 205] on div "Work Order" at bounding box center [1367, 198] width 152 height 24
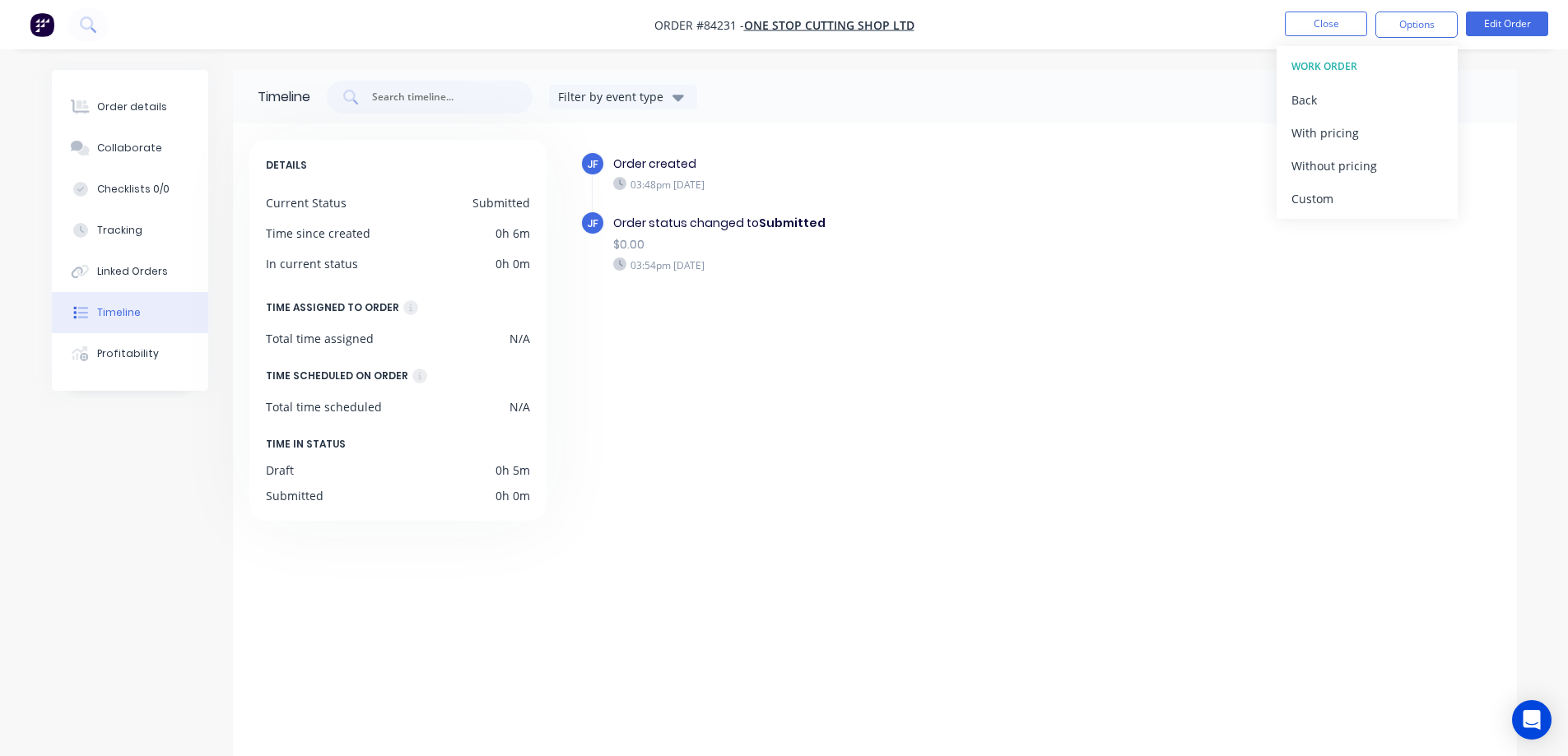
click at [1357, 163] on div "Without pricing" at bounding box center [1367, 165] width 152 height 24
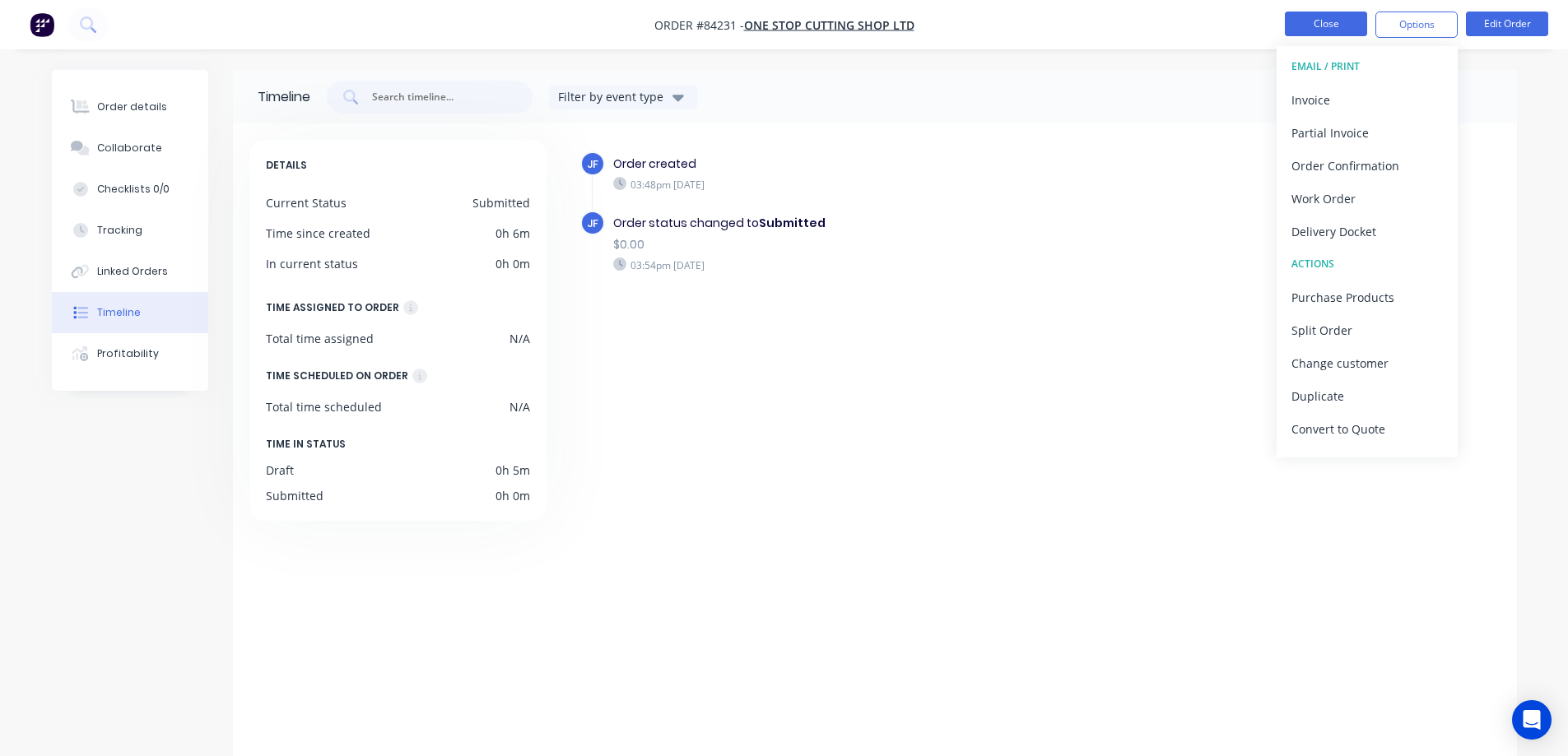
click at [1342, 22] on button "Close" at bounding box center [1325, 24] width 82 height 25
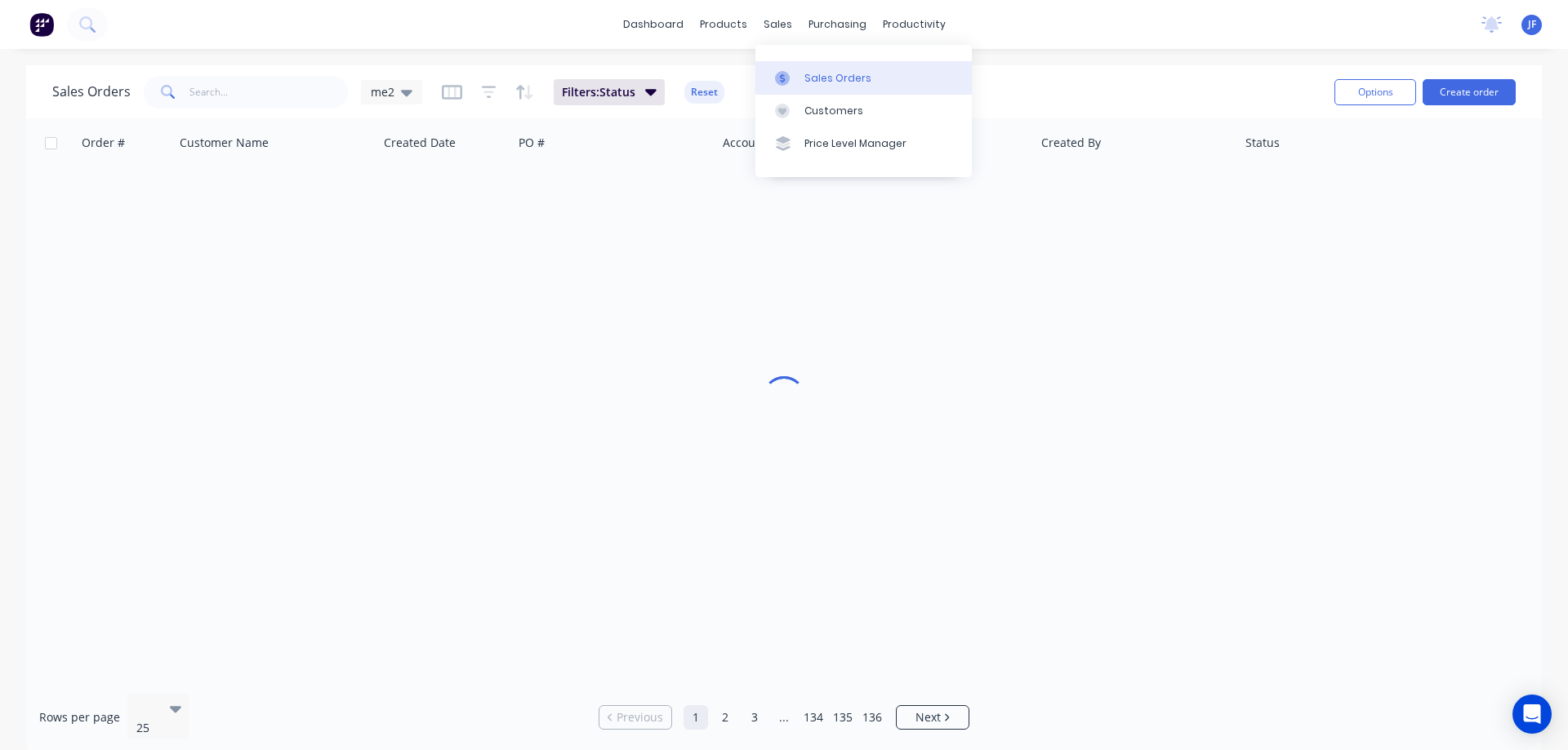
click at [805, 75] on div "Sales Orders" at bounding box center [838, 79] width 67 height 15
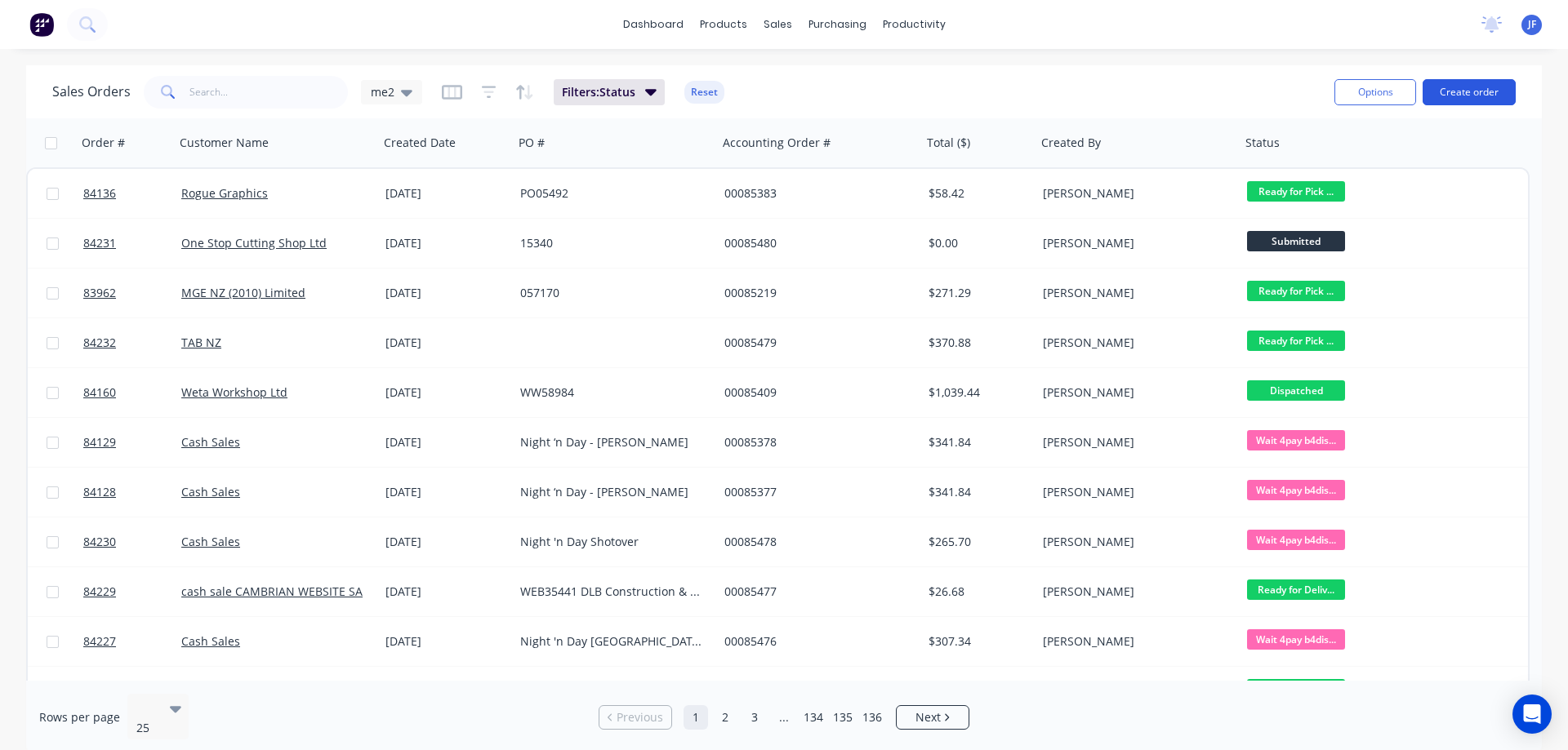
click at [1465, 87] on button "Create order" at bounding box center [1469, 92] width 93 height 26
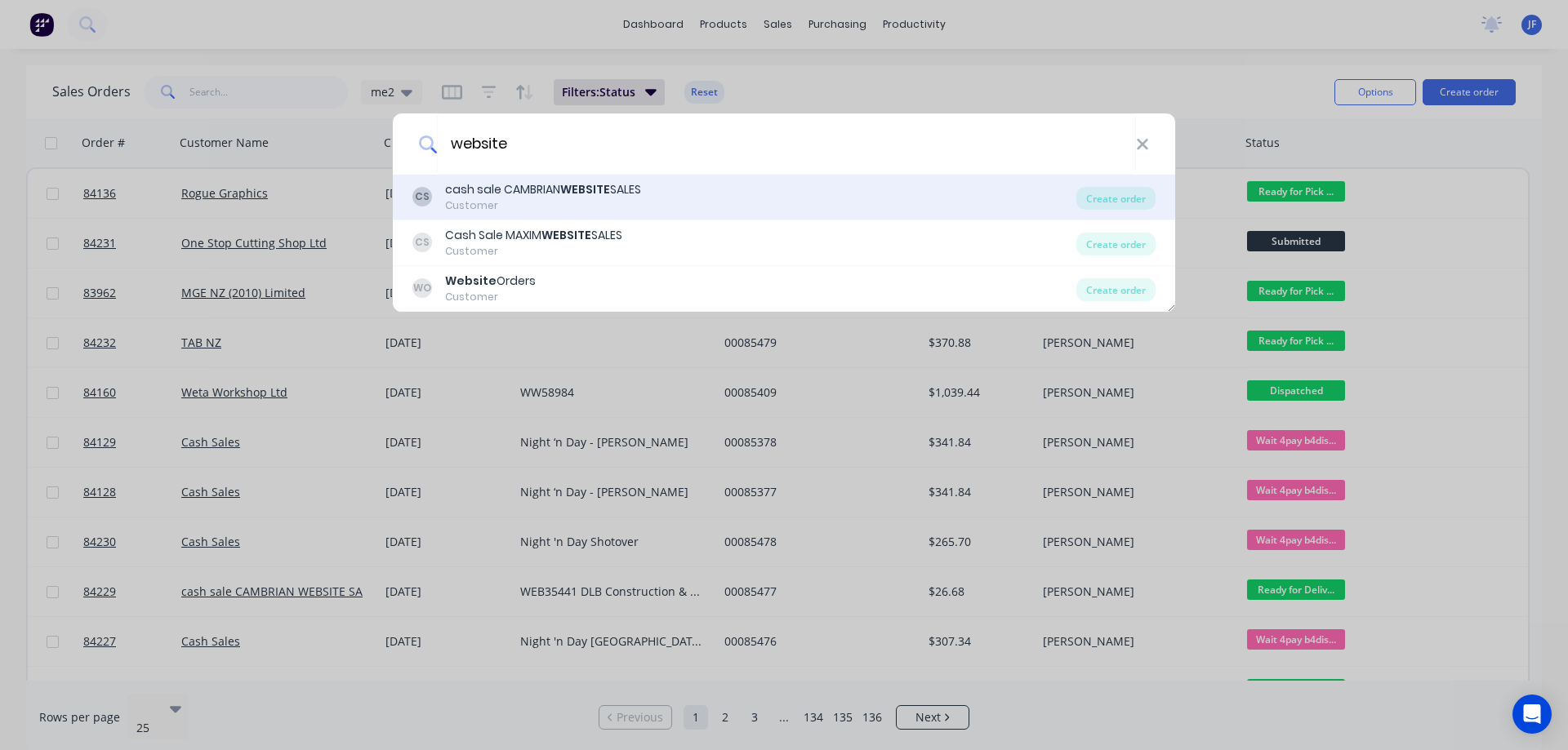
type input "website"
click at [648, 214] on div "CS cash sale CAMBRIAN WEBSITE SALES Customer Create order" at bounding box center [784, 197] width 782 height 46
click at [823, 202] on div "CS cash sale CAMBRIAN WEBSITE SALES Customer" at bounding box center [745, 197] width 664 height 32
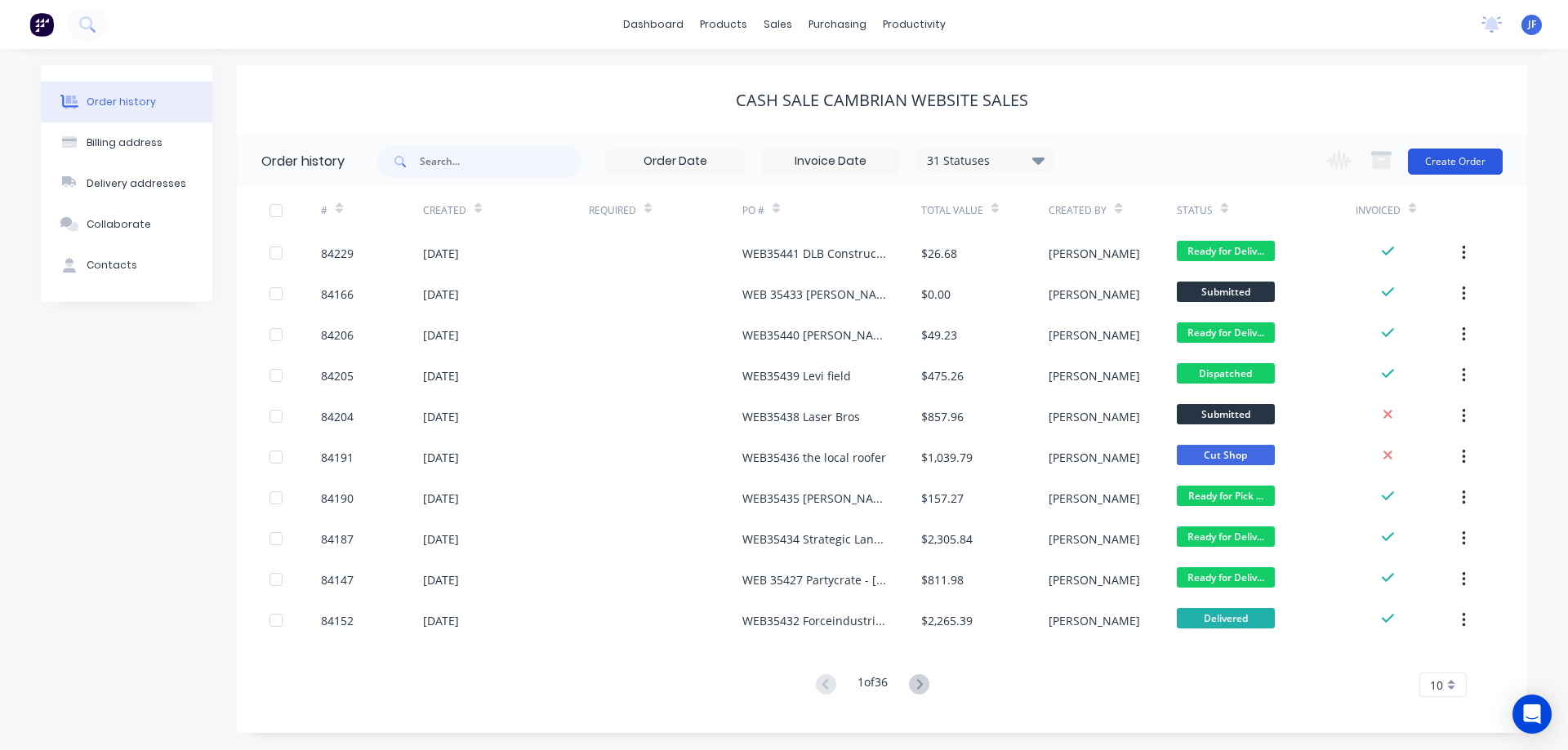
click at [1446, 173] on button "Create Order" at bounding box center [1455, 162] width 95 height 26
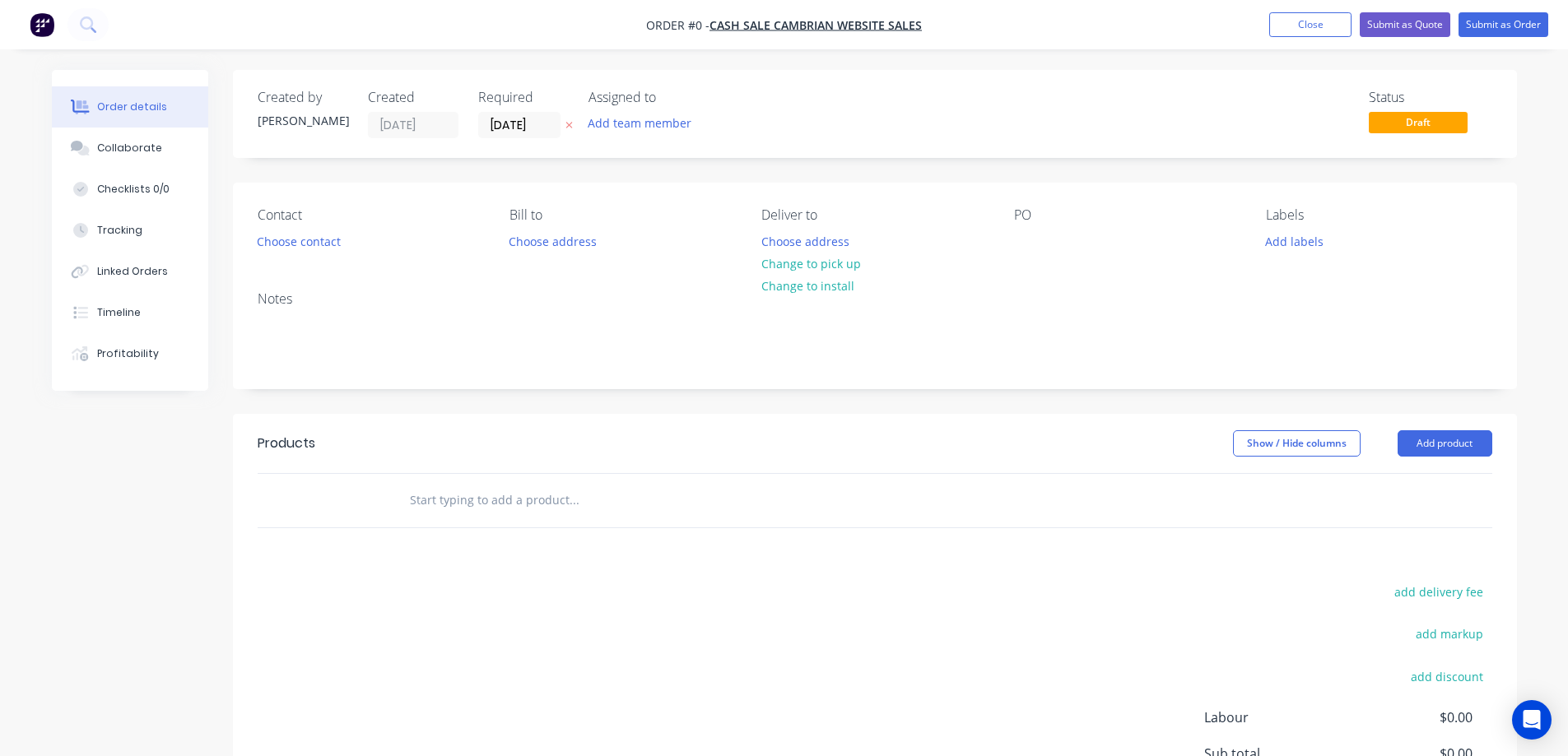
click at [567, 125] on icon at bounding box center [569, 125] width 8 height 9
click at [330, 235] on button "Choose contact" at bounding box center [298, 240] width 101 height 22
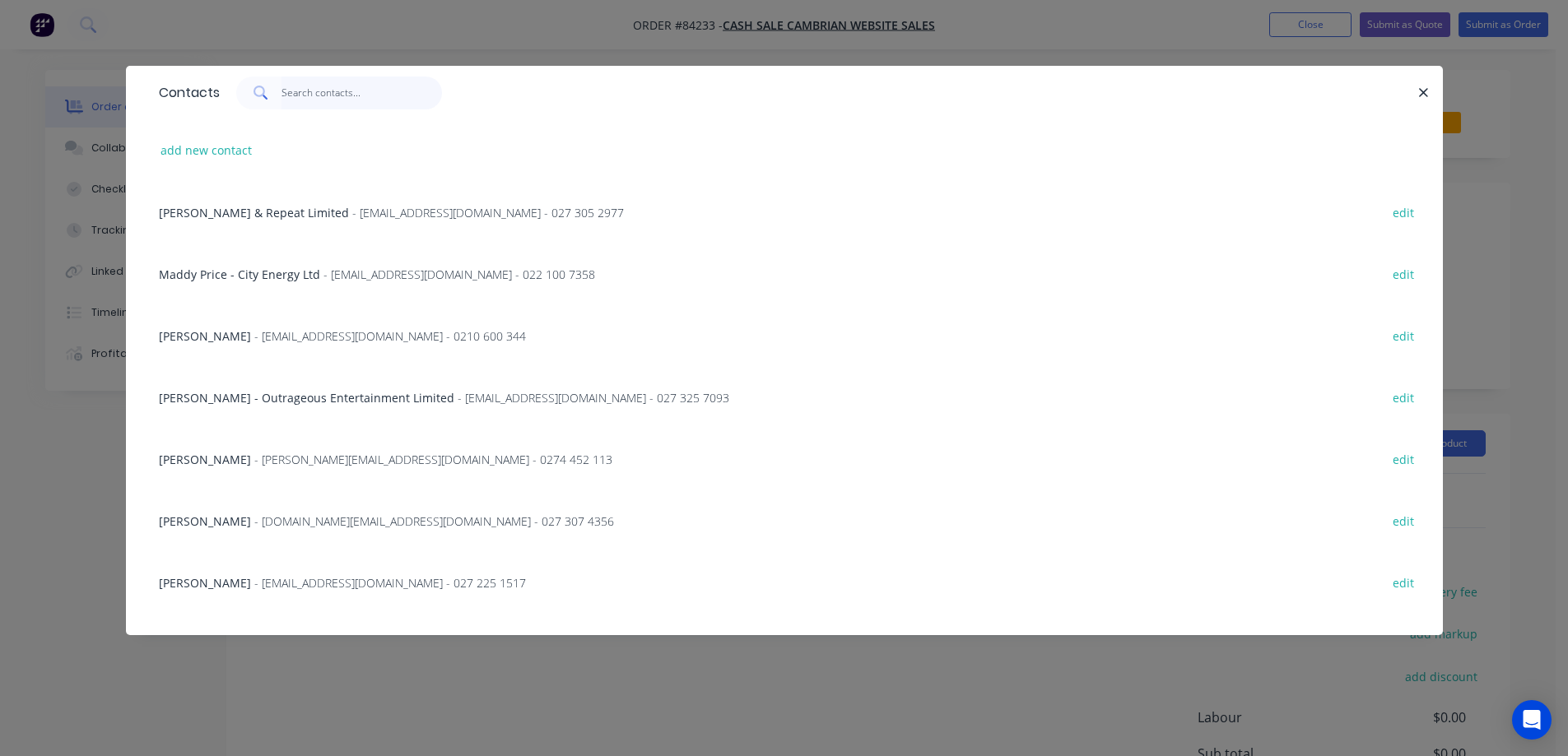
click at [340, 95] on input "text" at bounding box center [361, 93] width 160 height 33
paste input "Snap Printing East Tamaki"
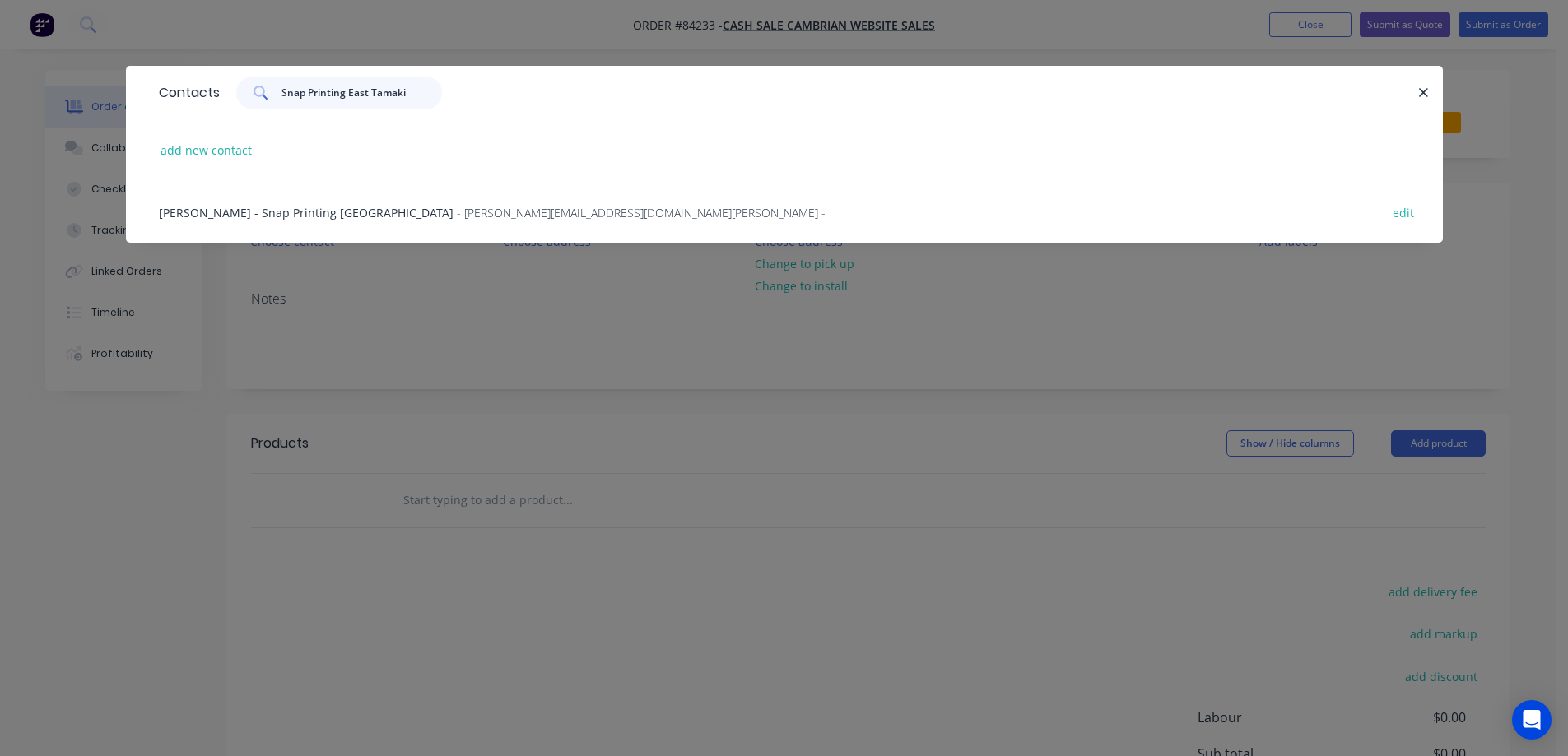
type input "Snap Printing East Tamaki"
click at [342, 198] on div "Stephen Passmore - Snap Printing East Tamaki - stephenp@easttamaki.snapprinting…" at bounding box center [784, 211] width 1268 height 62
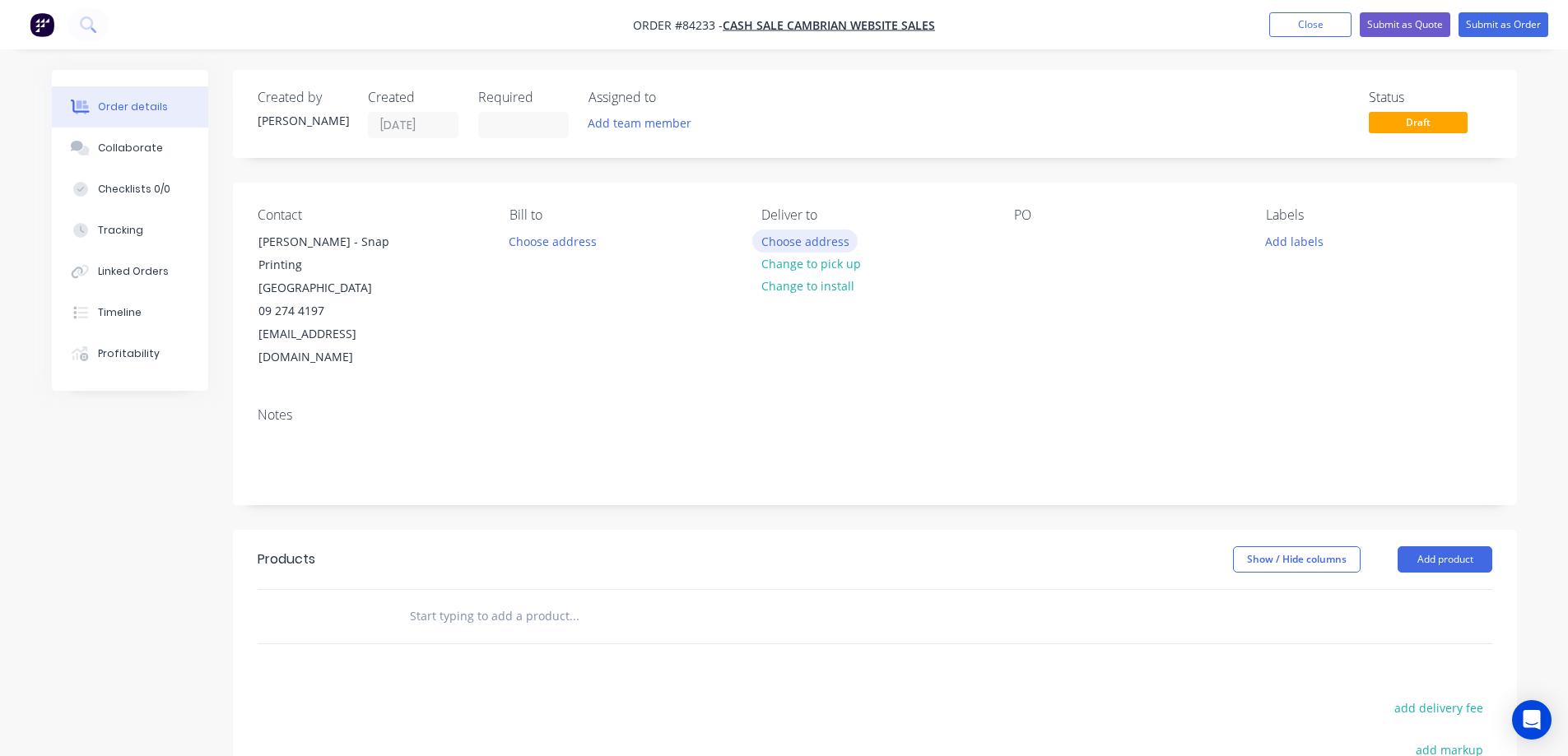
click at [812, 244] on button "Choose address" at bounding box center [804, 240] width 105 height 22
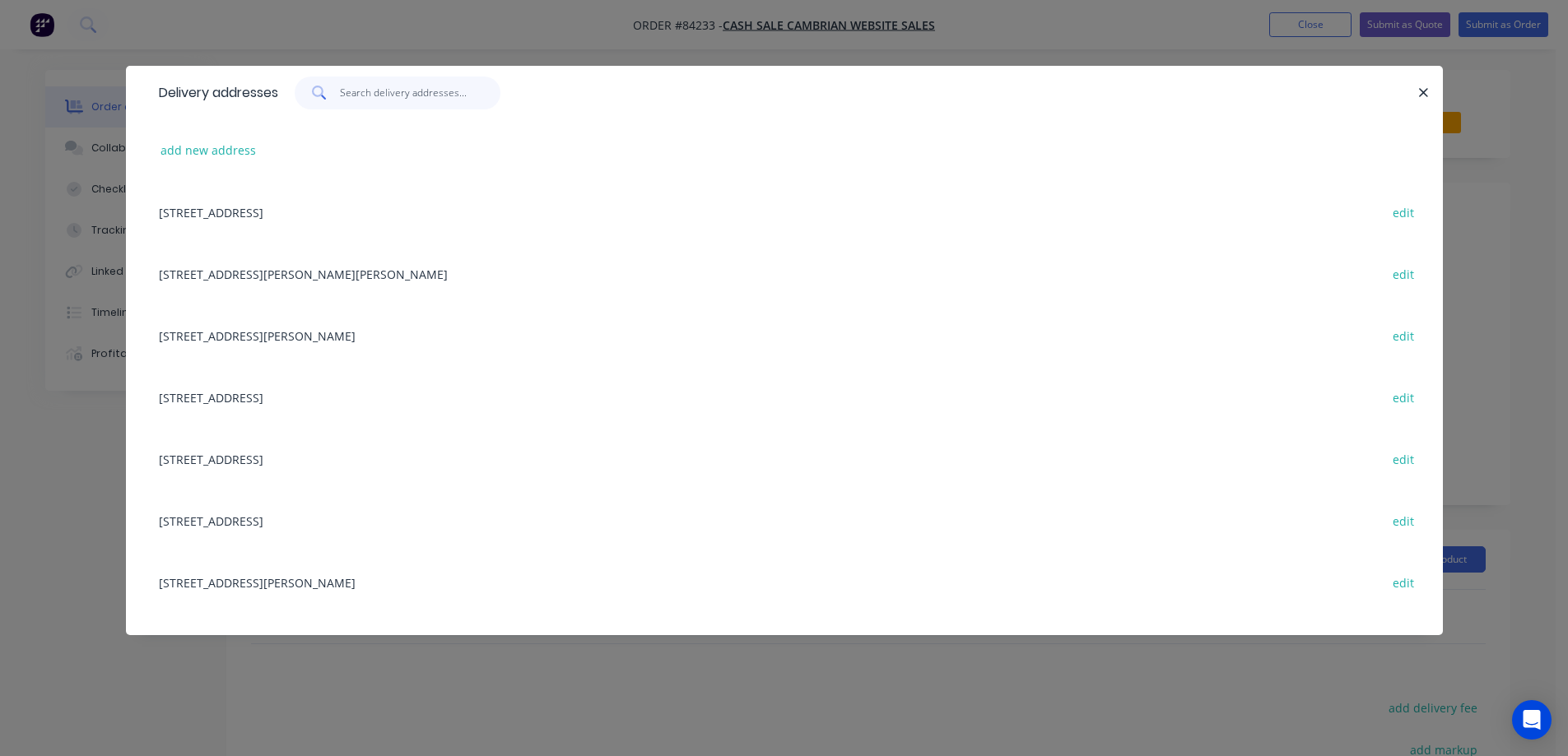
click at [424, 108] on input "text" at bounding box center [420, 93] width 160 height 33
paste input "103 c Harris Road, East Tamaki"
type input "103 c Harris Road, East Tamaki"
click at [210, 145] on button "add new address" at bounding box center [208, 150] width 113 height 22
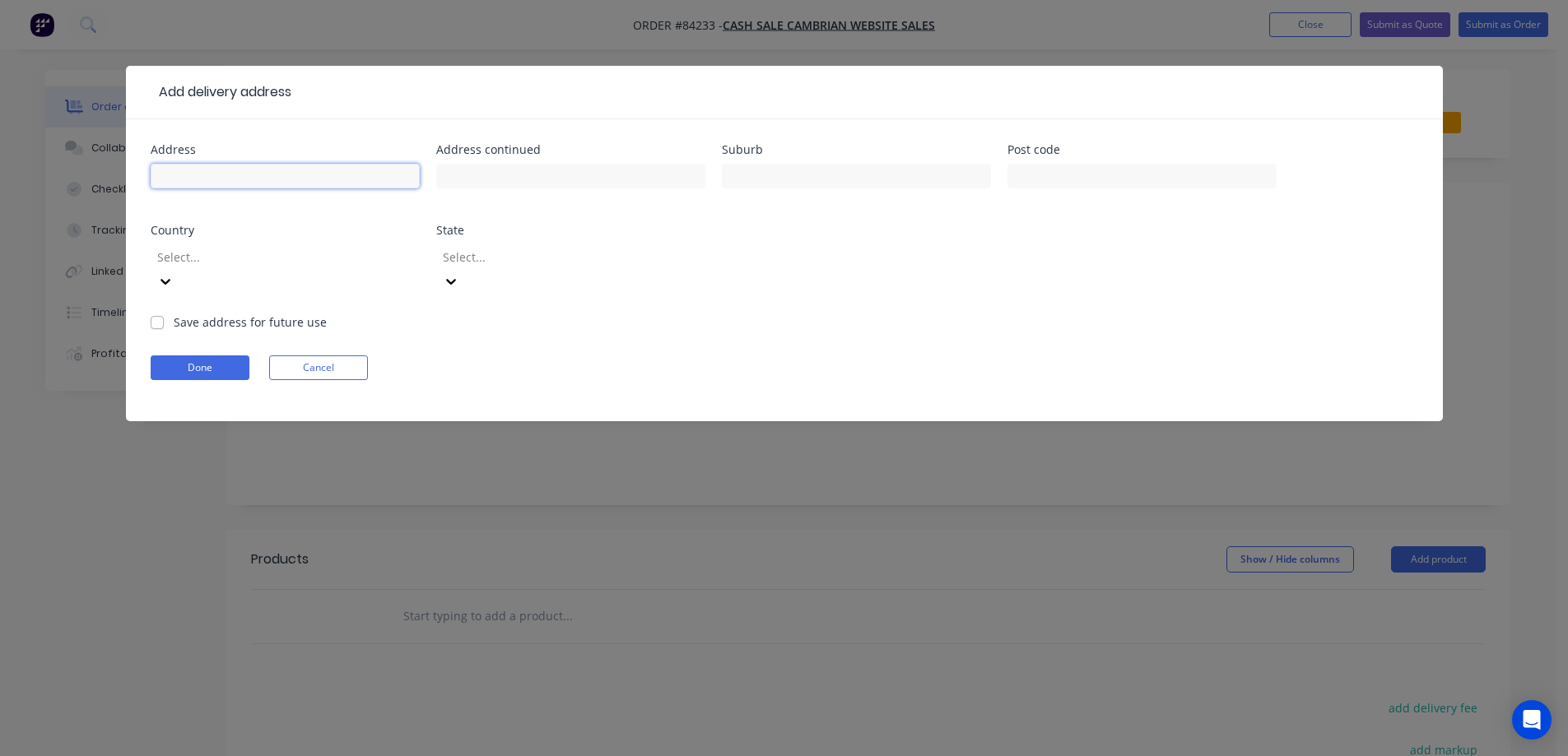
click at [223, 168] on input "text" at bounding box center [285, 176] width 269 height 25
paste input "103 c Harris Road, East Tamaki"
click at [262, 174] on input "103 c Harris Road, East Tamaki" at bounding box center [285, 176] width 269 height 25
drag, startPoint x: 259, startPoint y: 175, endPoint x: 354, endPoint y: 176, distance: 95.0
click at [354, 176] on input "103 c Harris Road, East Tamaki" at bounding box center [285, 176] width 269 height 25
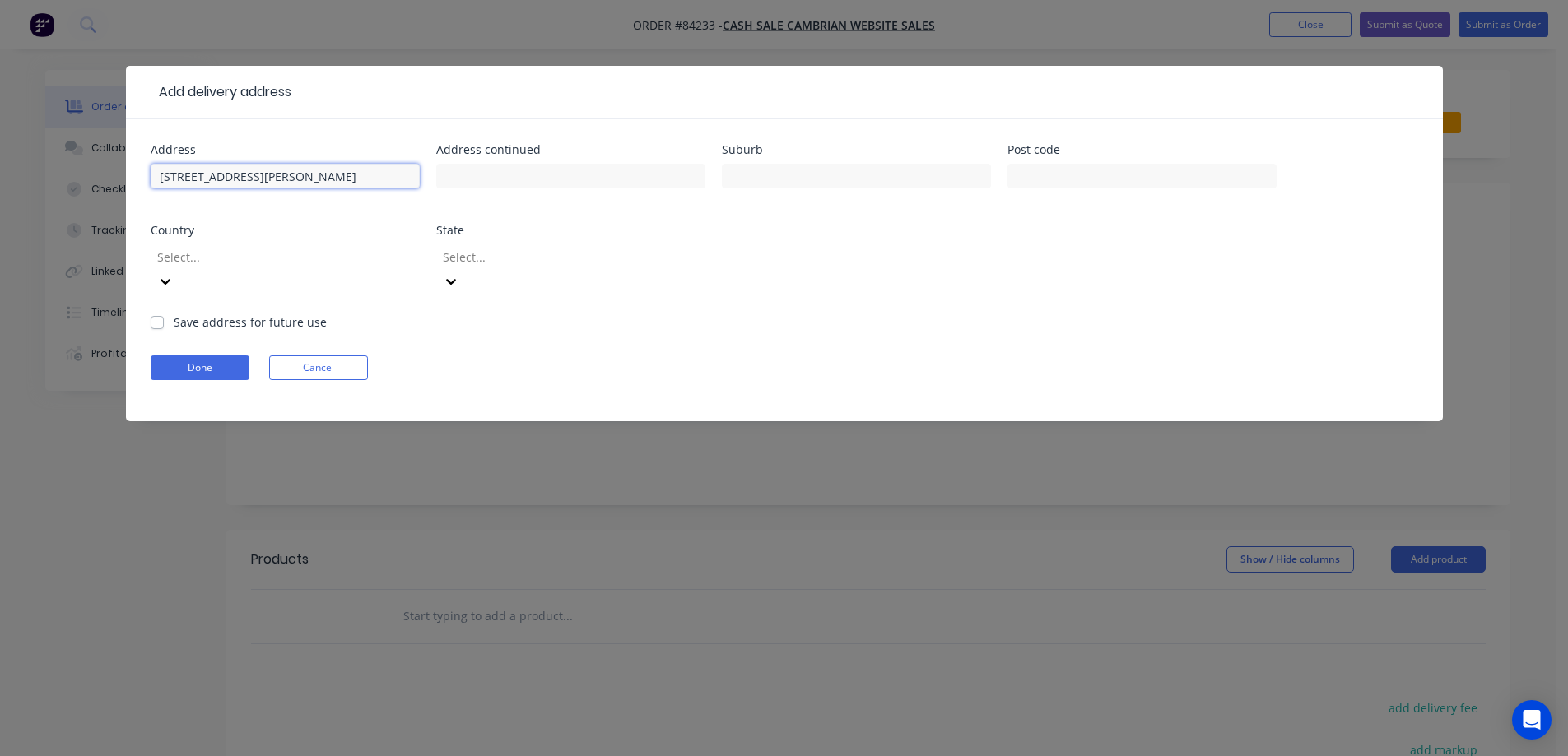
type input "103 c Harris Road,"
type input "East Tamaki"
click at [878, 179] on input "text" at bounding box center [856, 176] width 269 height 25
paste input "Auckland"
type input "Auckland"
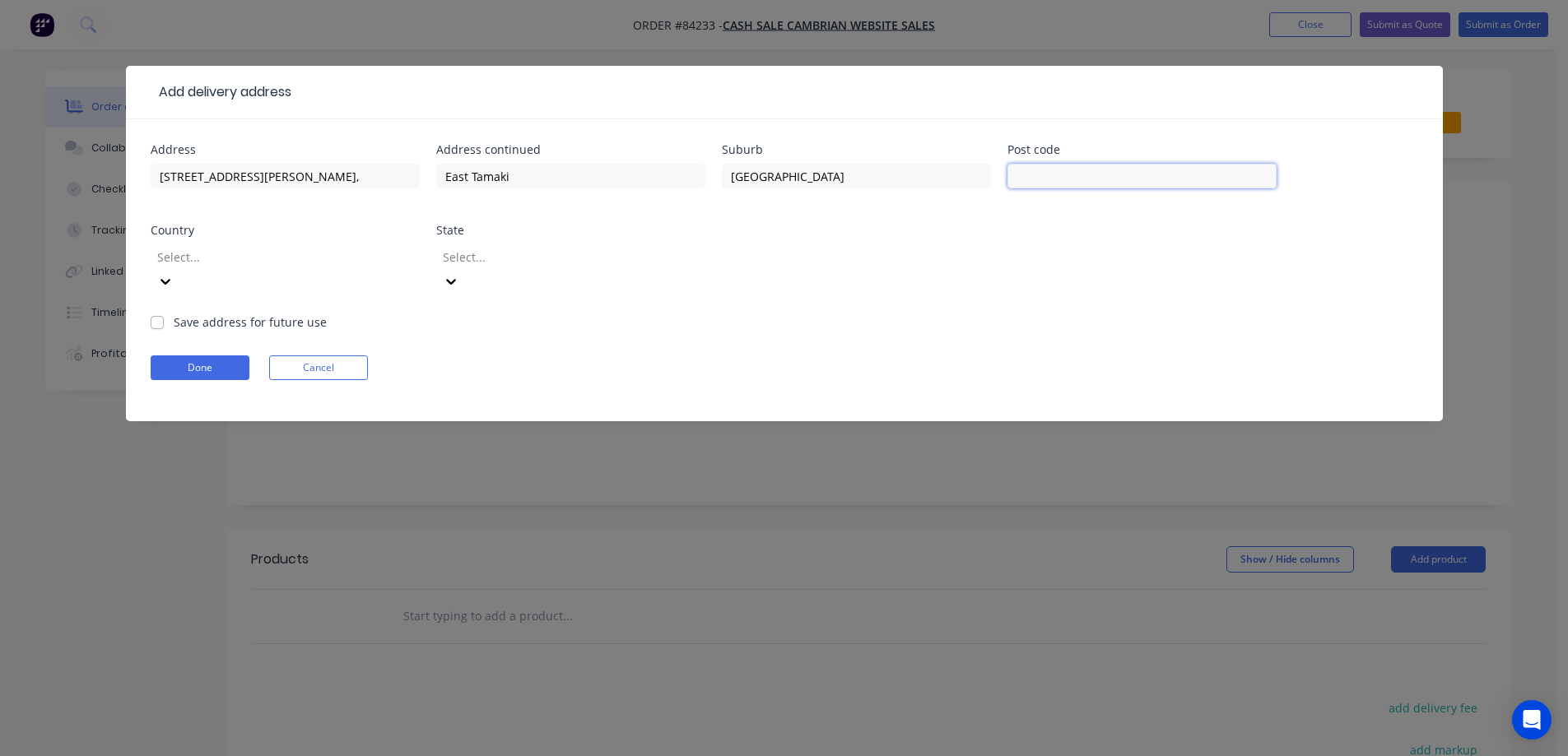
click at [1040, 180] on input "text" at bounding box center [1142, 176] width 269 height 25
type input "2016"
click at [212, 355] on button "Done" at bounding box center [200, 368] width 99 height 25
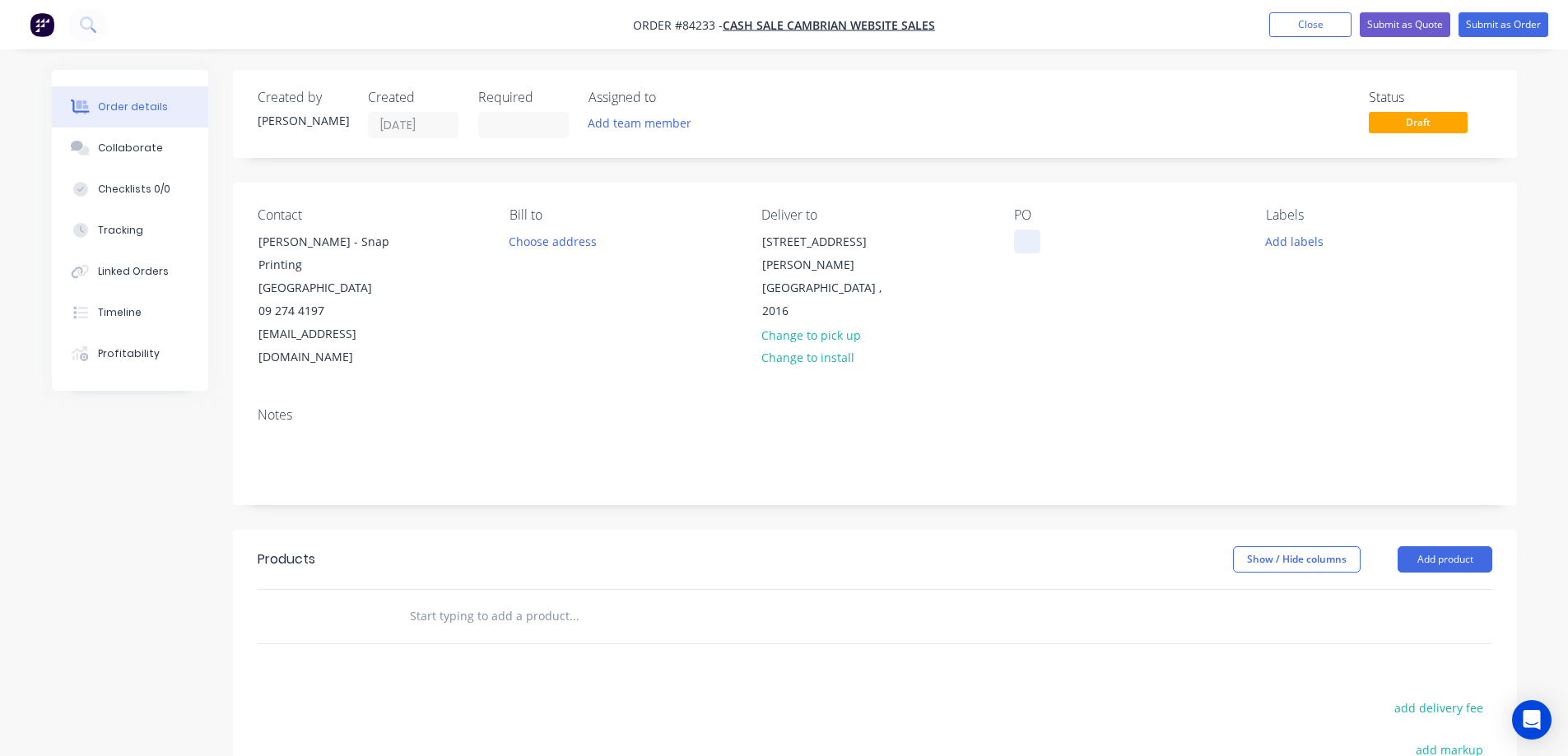
click at [1023, 240] on div at bounding box center [1027, 241] width 27 height 24
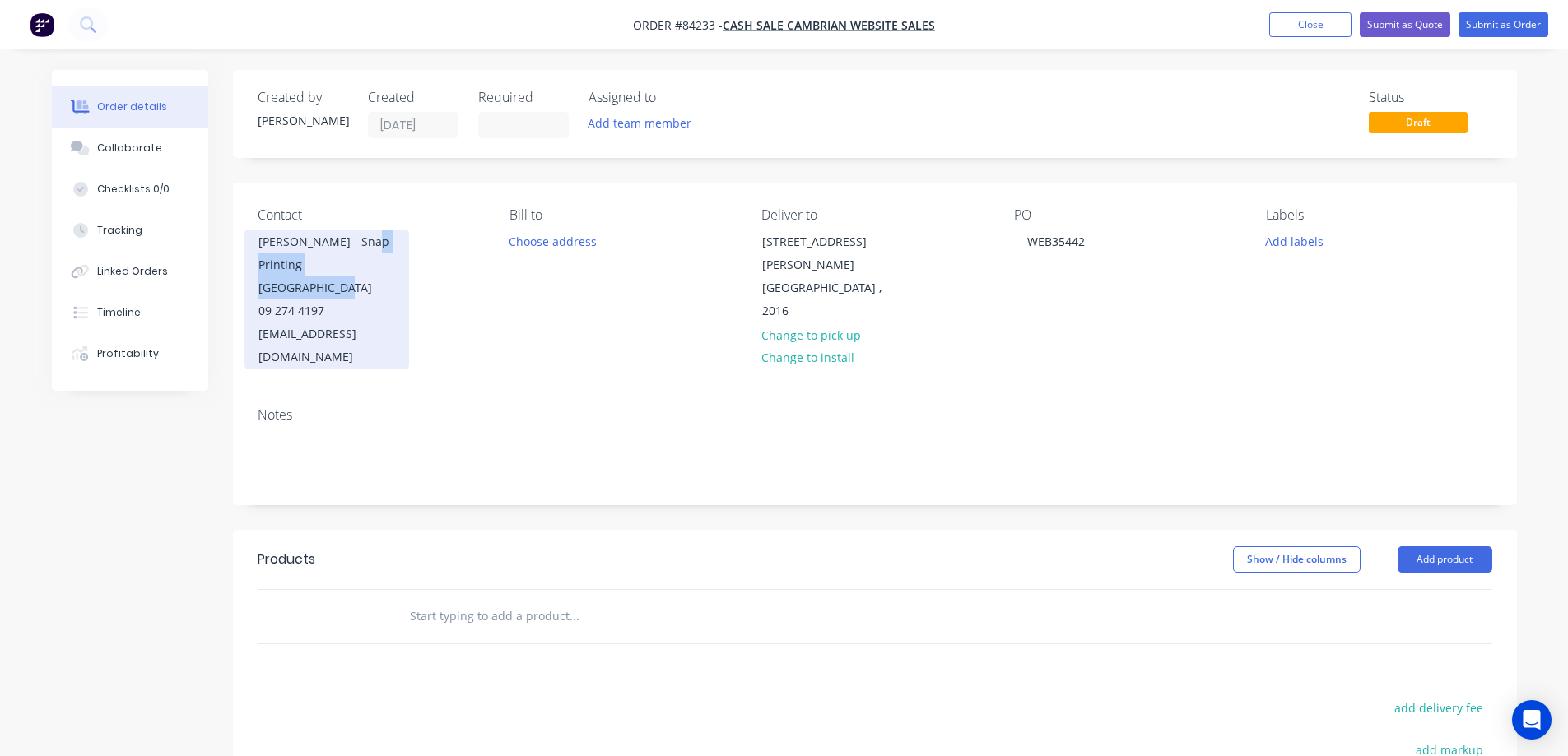
drag, startPoint x: 259, startPoint y: 266, endPoint x: 402, endPoint y: 289, distance: 144.8
click at [402, 289] on div "Stephen Passmore - Snap Printing East Tamaki 09 274 4197 stephenp@easttamaki.sn…" at bounding box center [327, 299] width 165 height 140
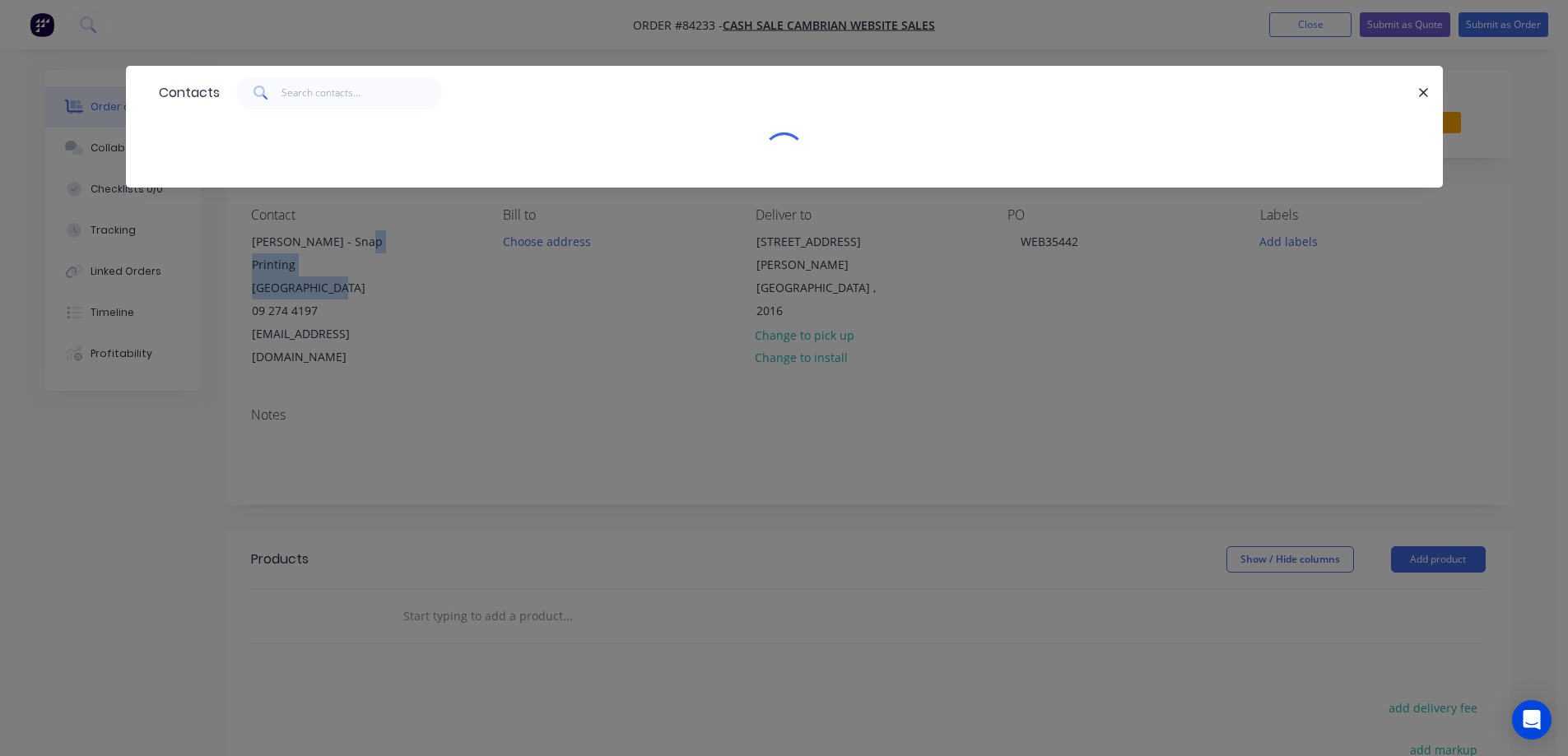
copy div "Snap Printing East Tamaki"
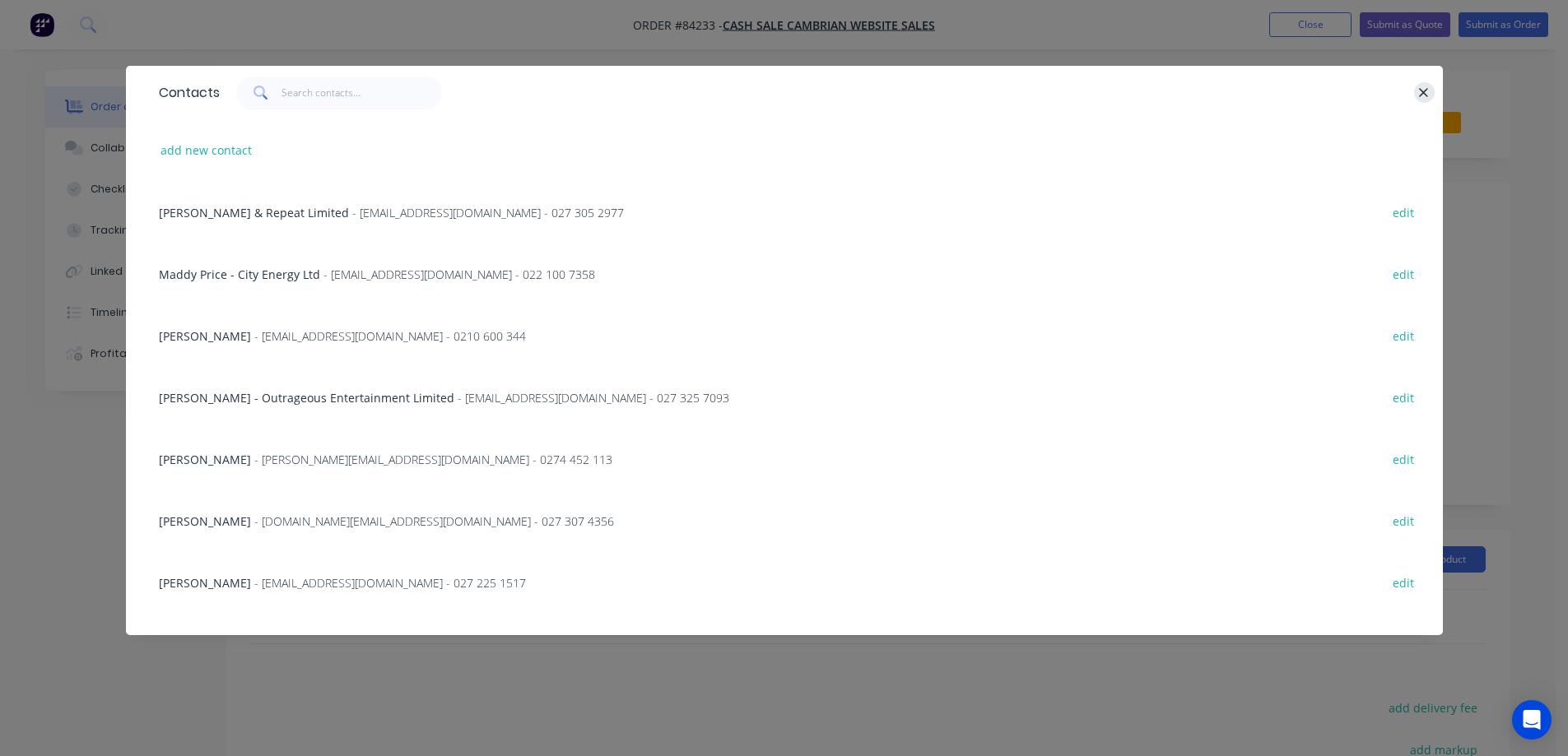
click at [1415, 95] on button "button" at bounding box center [1425, 93] width 21 height 21
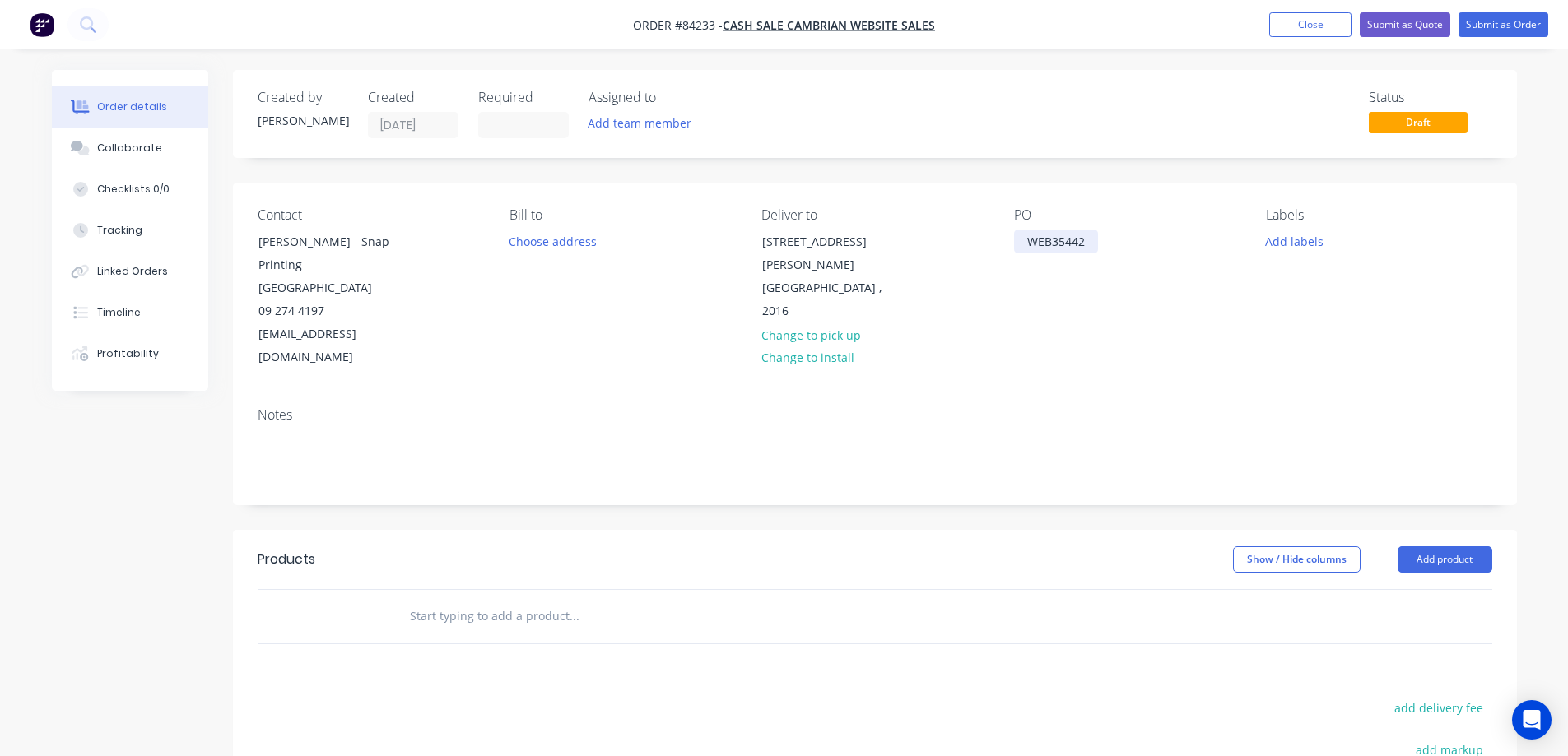
click at [1092, 246] on div "WEB35442" at bounding box center [1055, 241] width 84 height 24
click at [1289, 243] on button "Add labels" at bounding box center [1295, 240] width 76 height 22
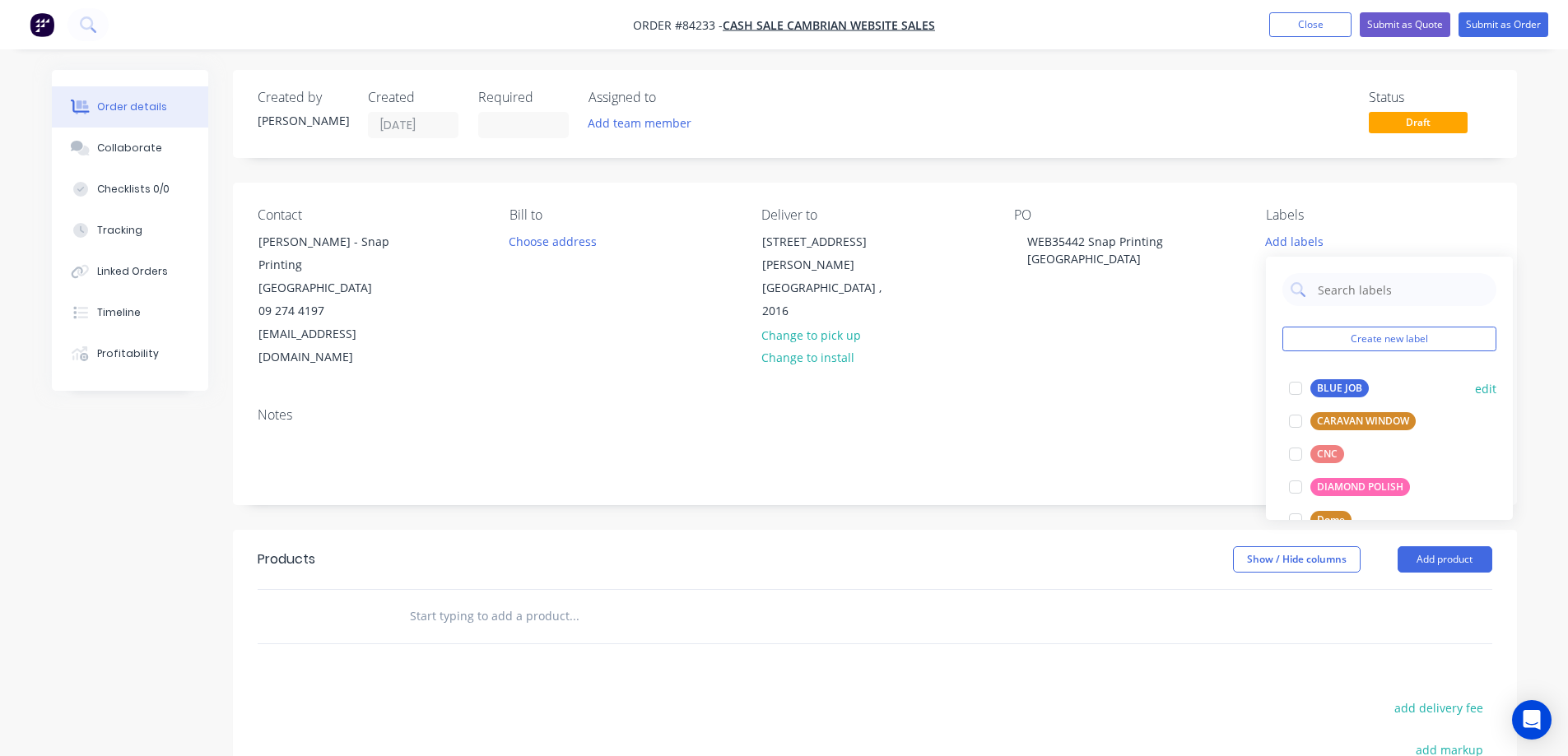
click at [1299, 389] on div at bounding box center [1295, 388] width 33 height 33
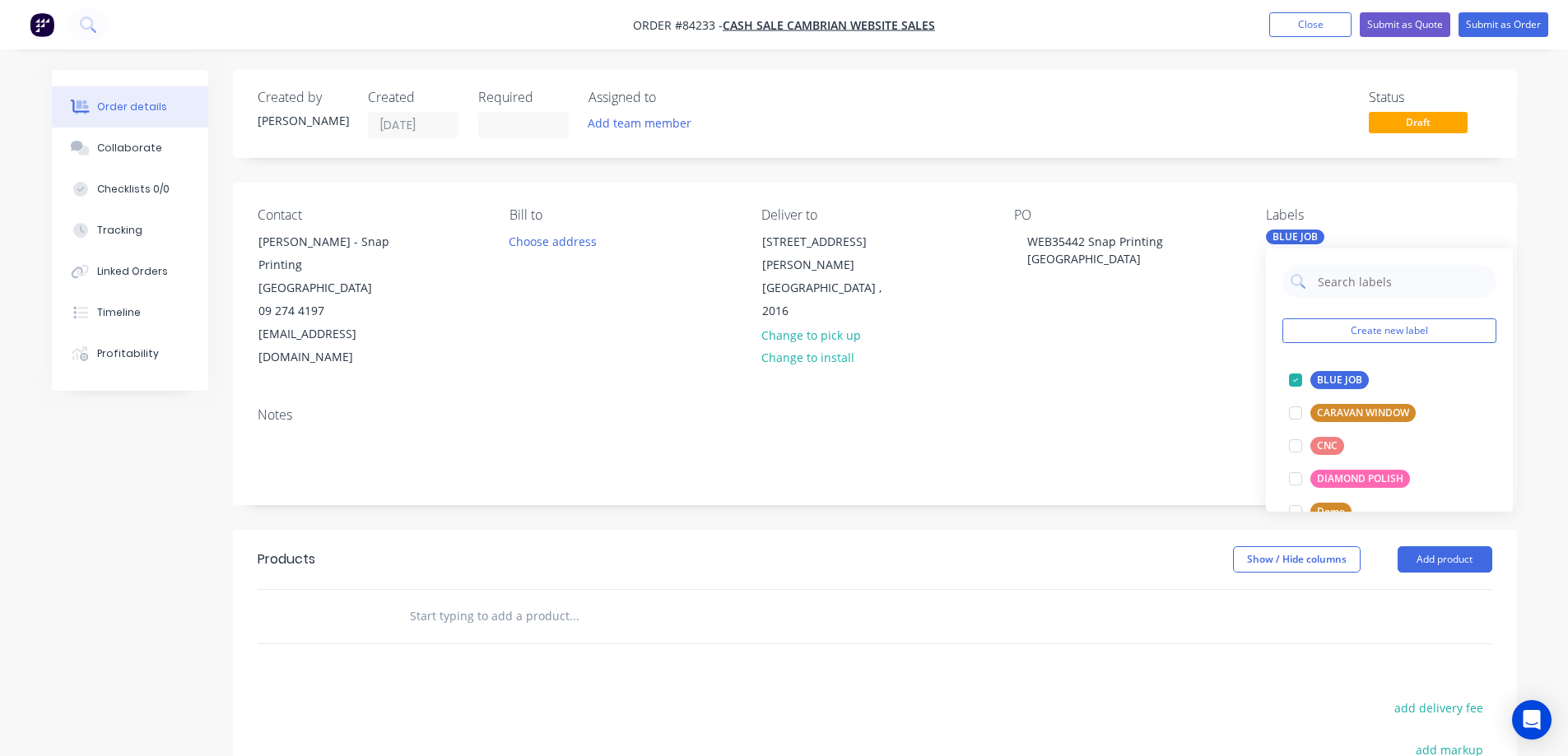
click at [1019, 394] on div "Notes" at bounding box center [874, 449] width 1284 height 110
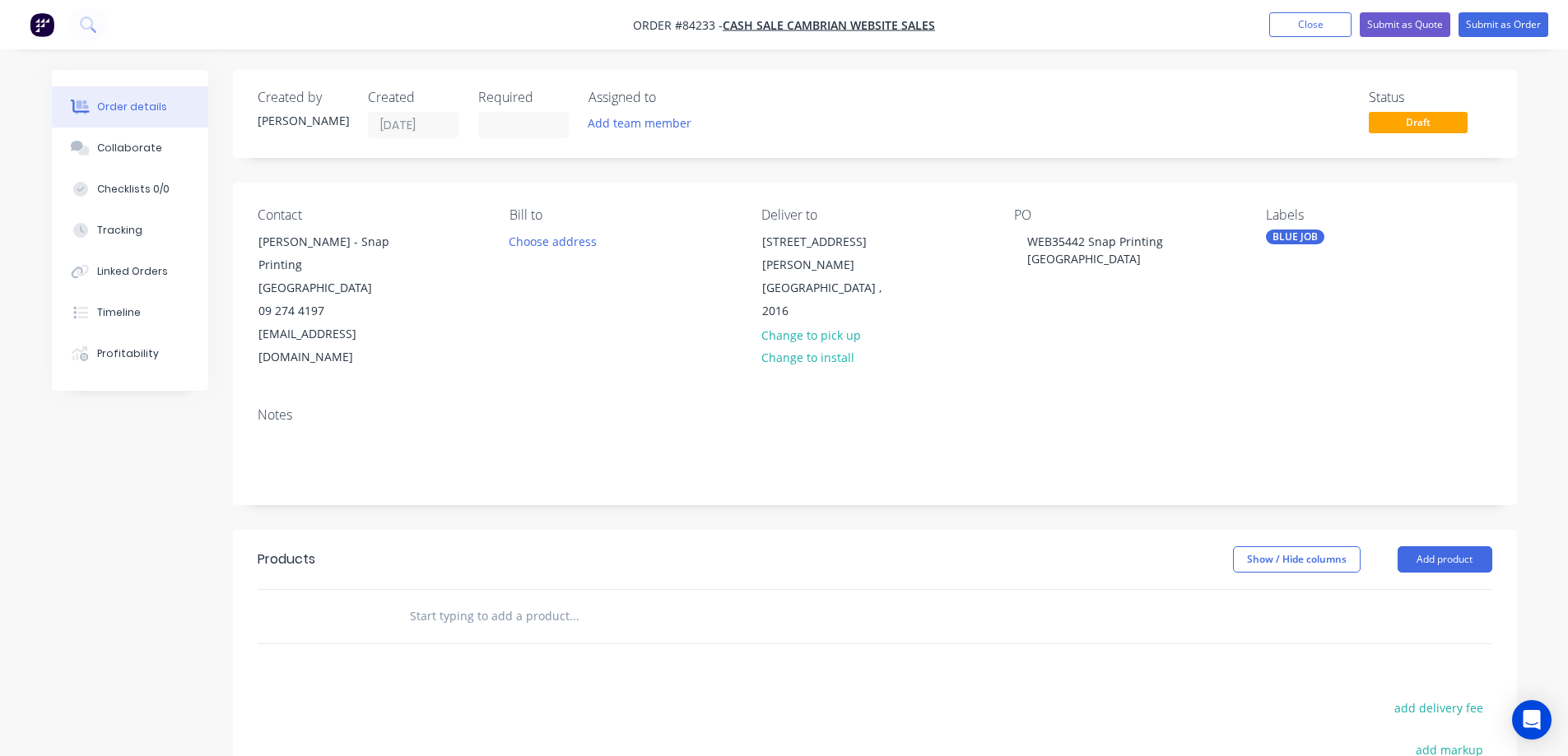
click at [585, 615] on div at bounding box center [686, 617] width 593 height 53
click at [568, 600] on input "text" at bounding box center [574, 616] width 330 height 33
drag, startPoint x: 442, startPoint y: 598, endPoint x: 432, endPoint y: 599, distance: 10.0
click at [432, 600] on input "SSA%p" at bounding box center [574, 616] width 330 height 33
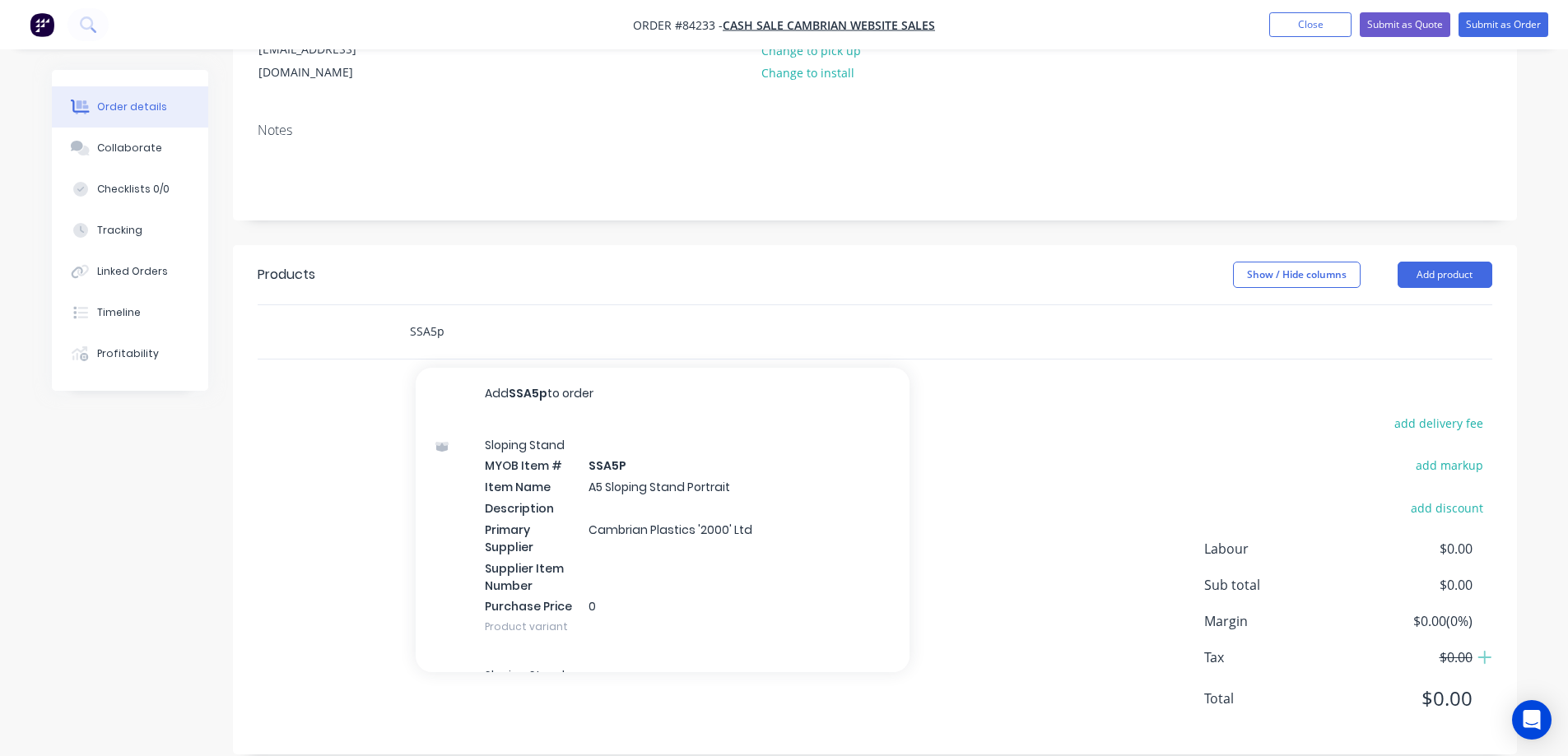
type input "SSA5p"
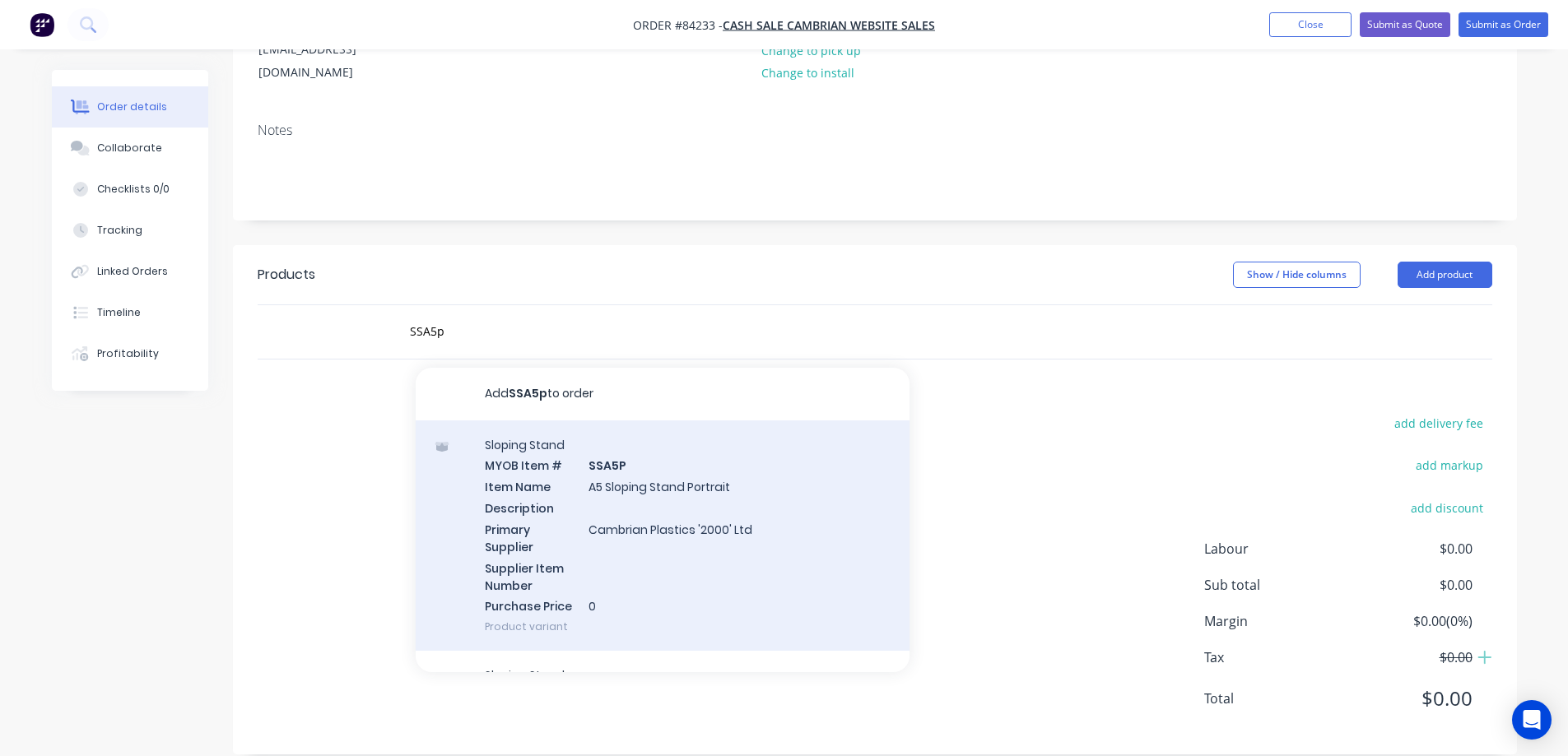
drag, startPoint x: 590, startPoint y: 482, endPoint x: 657, endPoint y: 458, distance: 71.2
click at [657, 458] on div "Sloping Stand MYOB Item # SSA5P Item Name A5 Sloping Stand Portrait Description…" at bounding box center [662, 536] width 494 height 231
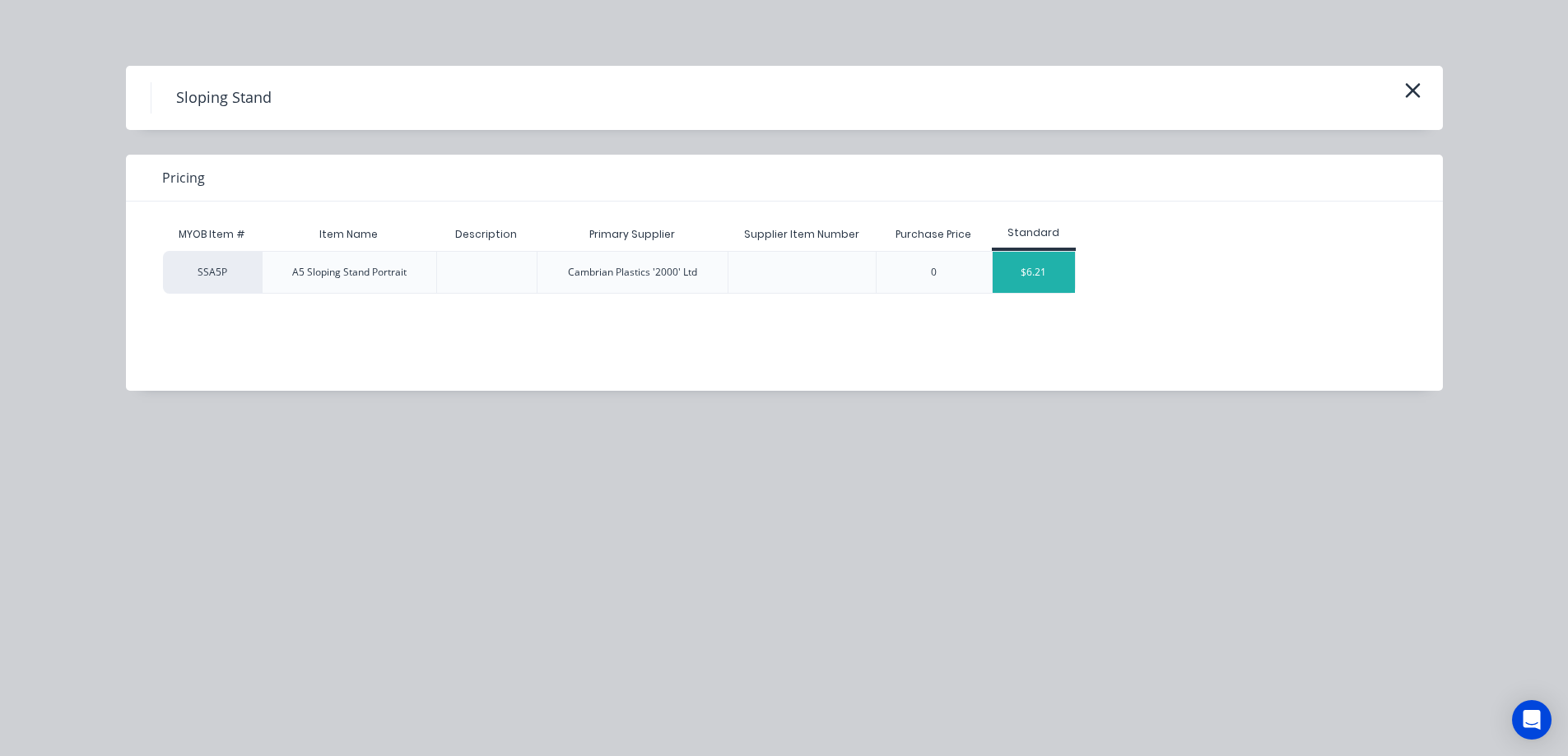
click at [1023, 261] on div "$6.21" at bounding box center [1034, 272] width 82 height 41
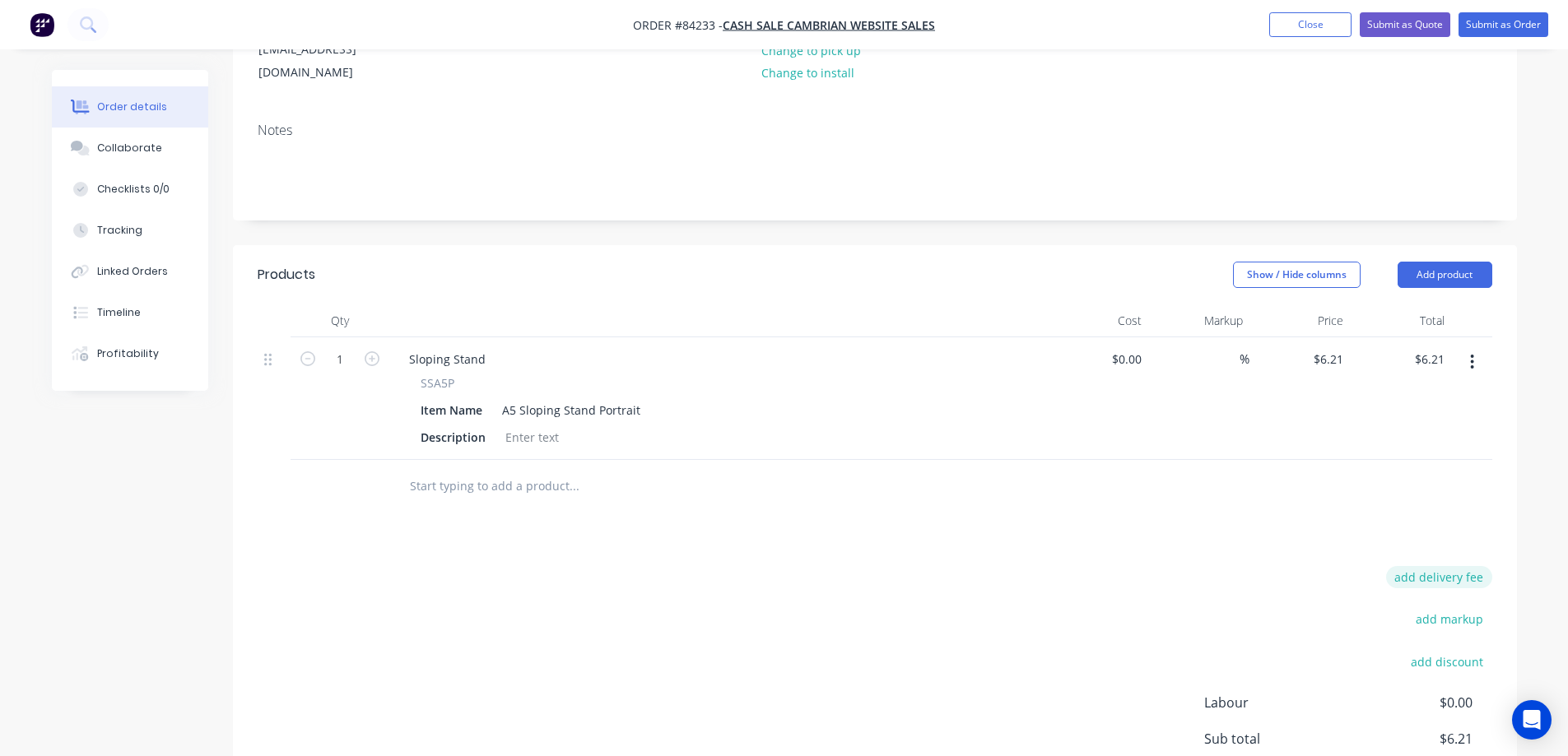
click at [1469, 567] on button "add delivery fee" at bounding box center [1439, 577] width 106 height 22
type input "12.18"
click at [1025, 520] on div "Products Show / Hide columns Add product Qty Cost Markup Price Total 1 Sloping …" at bounding box center [874, 575] width 1284 height 659
click at [337, 348] on input "1" at bounding box center [339, 360] width 43 height 25
type input "4"
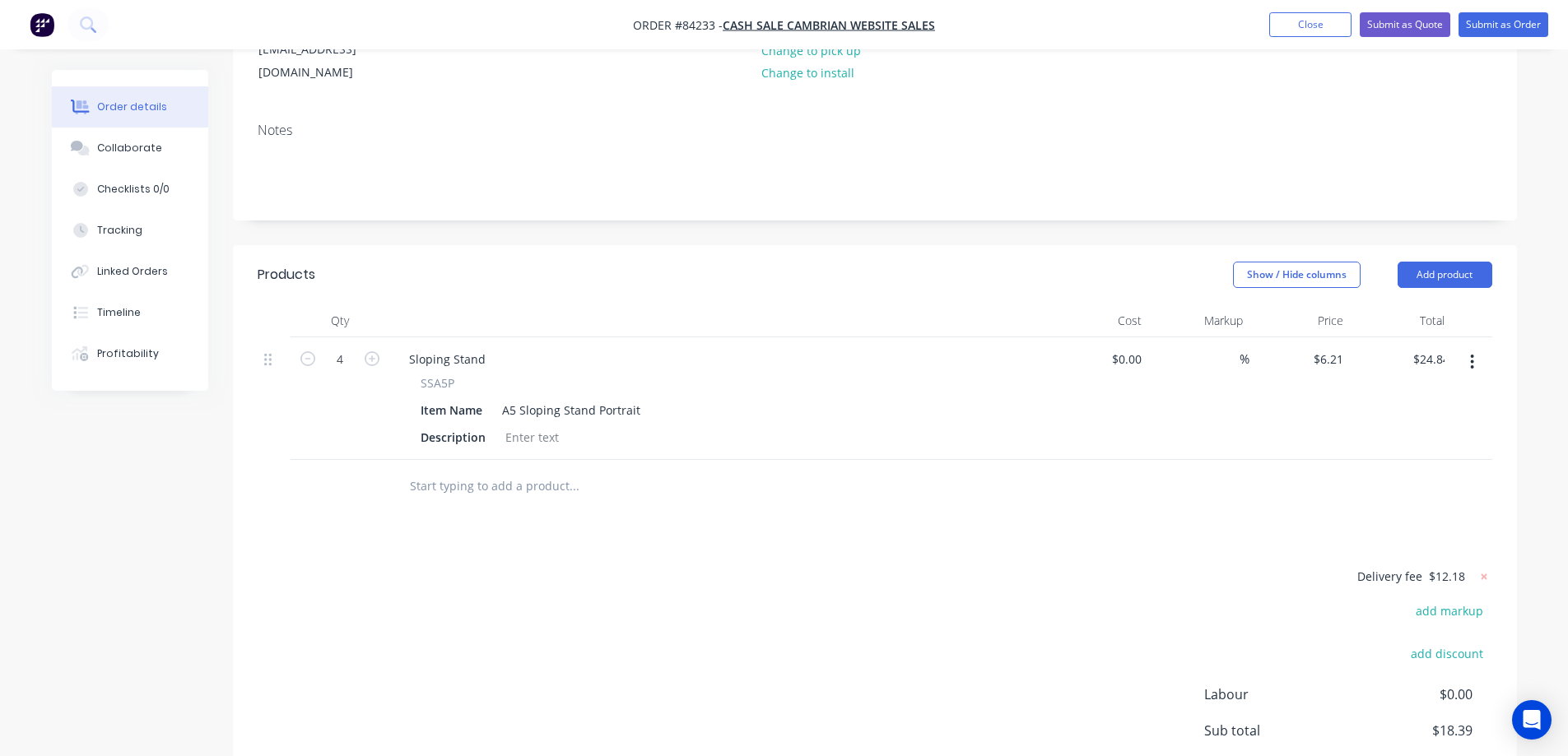
click at [1429, 392] on div "$24.84 $6.21" at bounding box center [1400, 398] width 101 height 122
click at [1428, 348] on input "24.84" at bounding box center [1429, 359] width 45 height 24
type input "27.32"
type input "$6.83"
type input "$27.32"
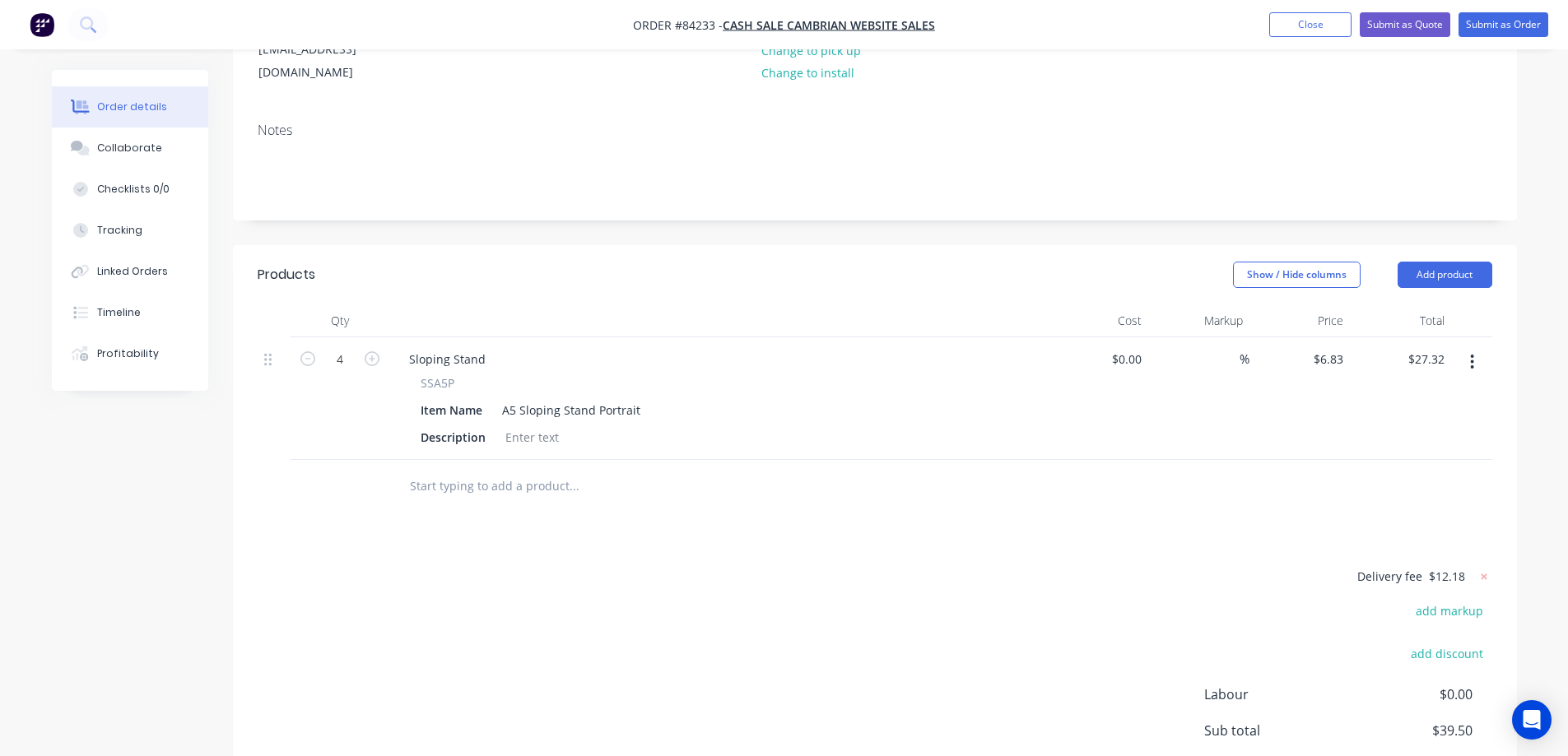
click at [1064, 570] on div "Delivery fee $12.18 add markup add discount Labour $0.00 Sub total $39.50 Margi…" at bounding box center [874, 721] width 1235 height 310
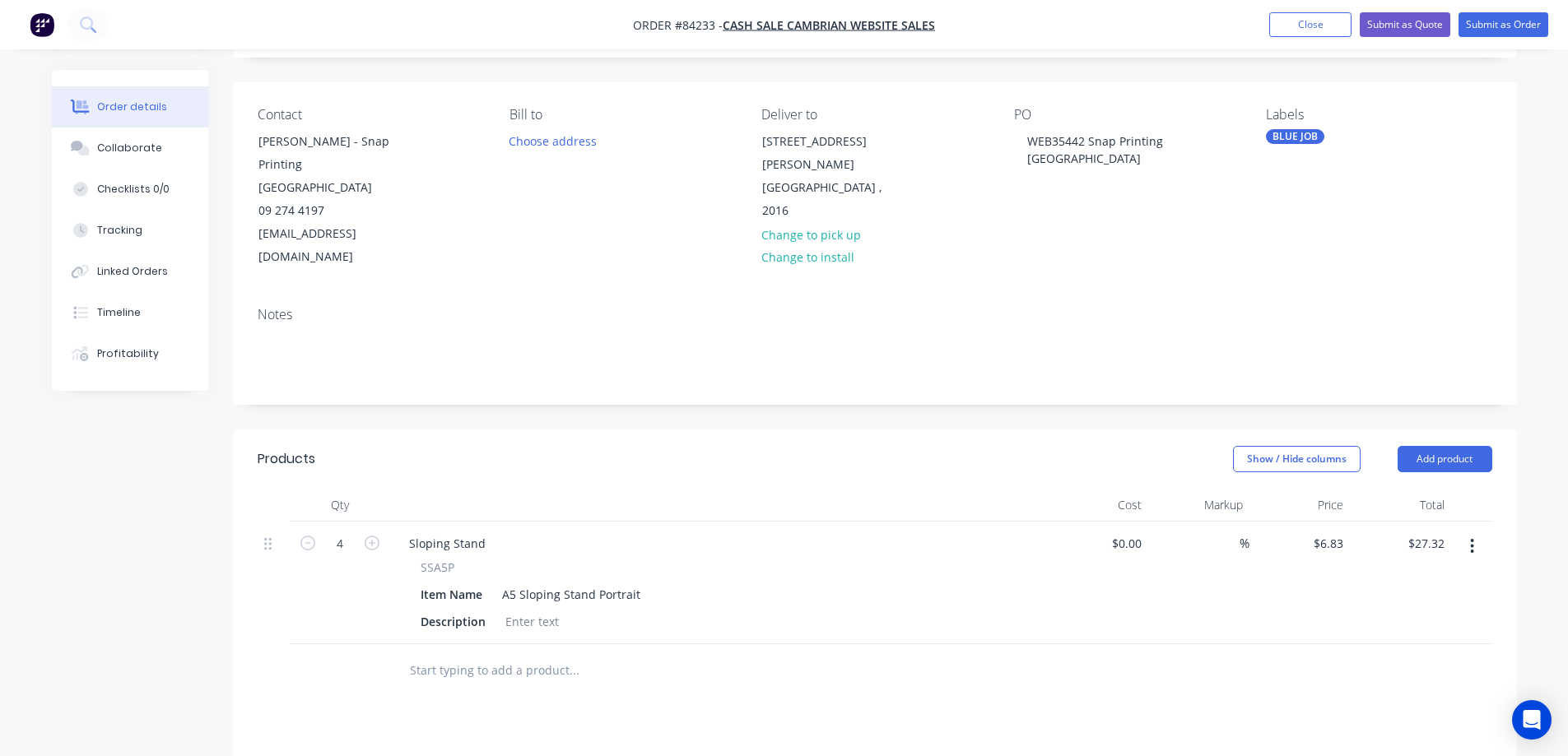
scroll to position [0, 0]
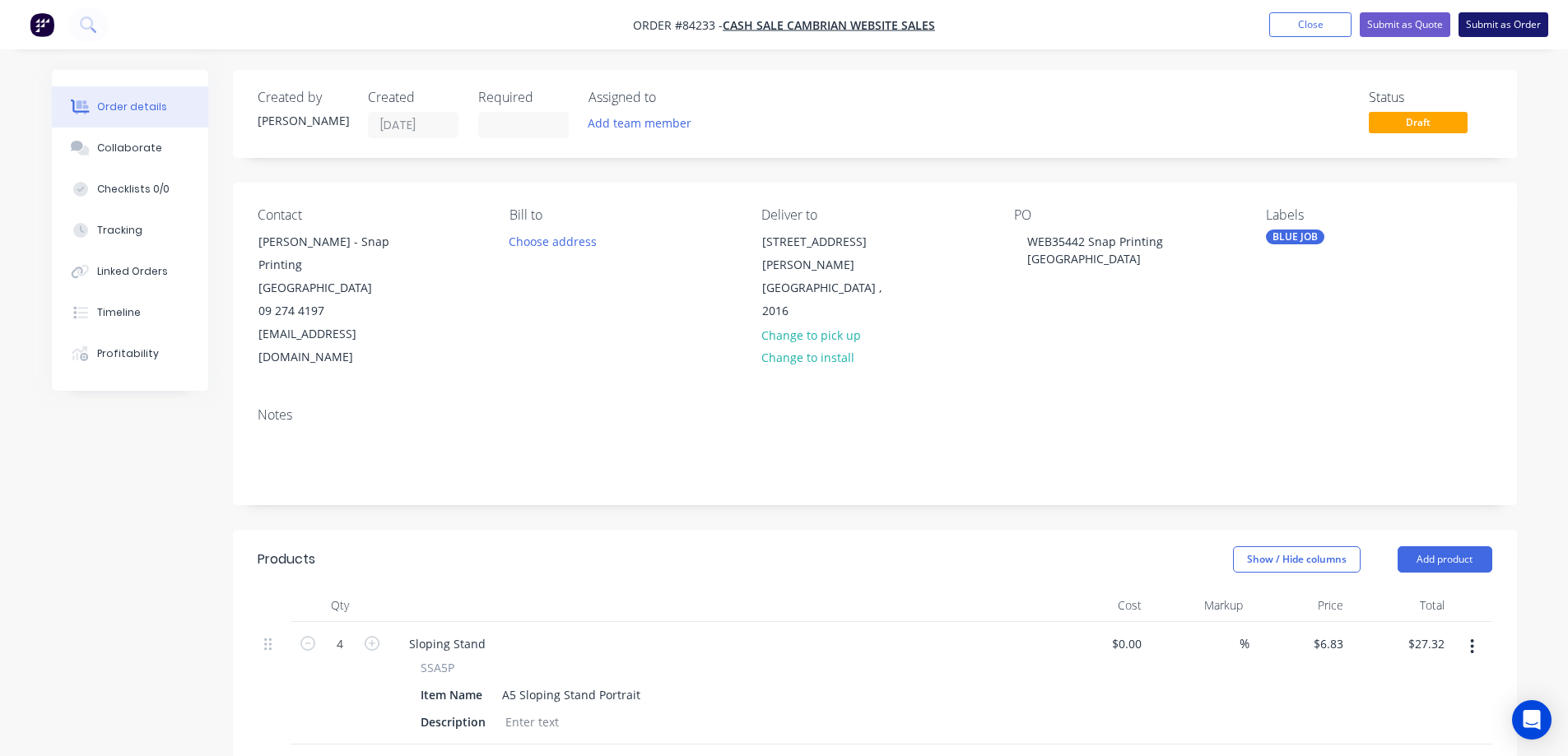
click at [1509, 22] on button "Submit as Order" at bounding box center [1504, 25] width 90 height 25
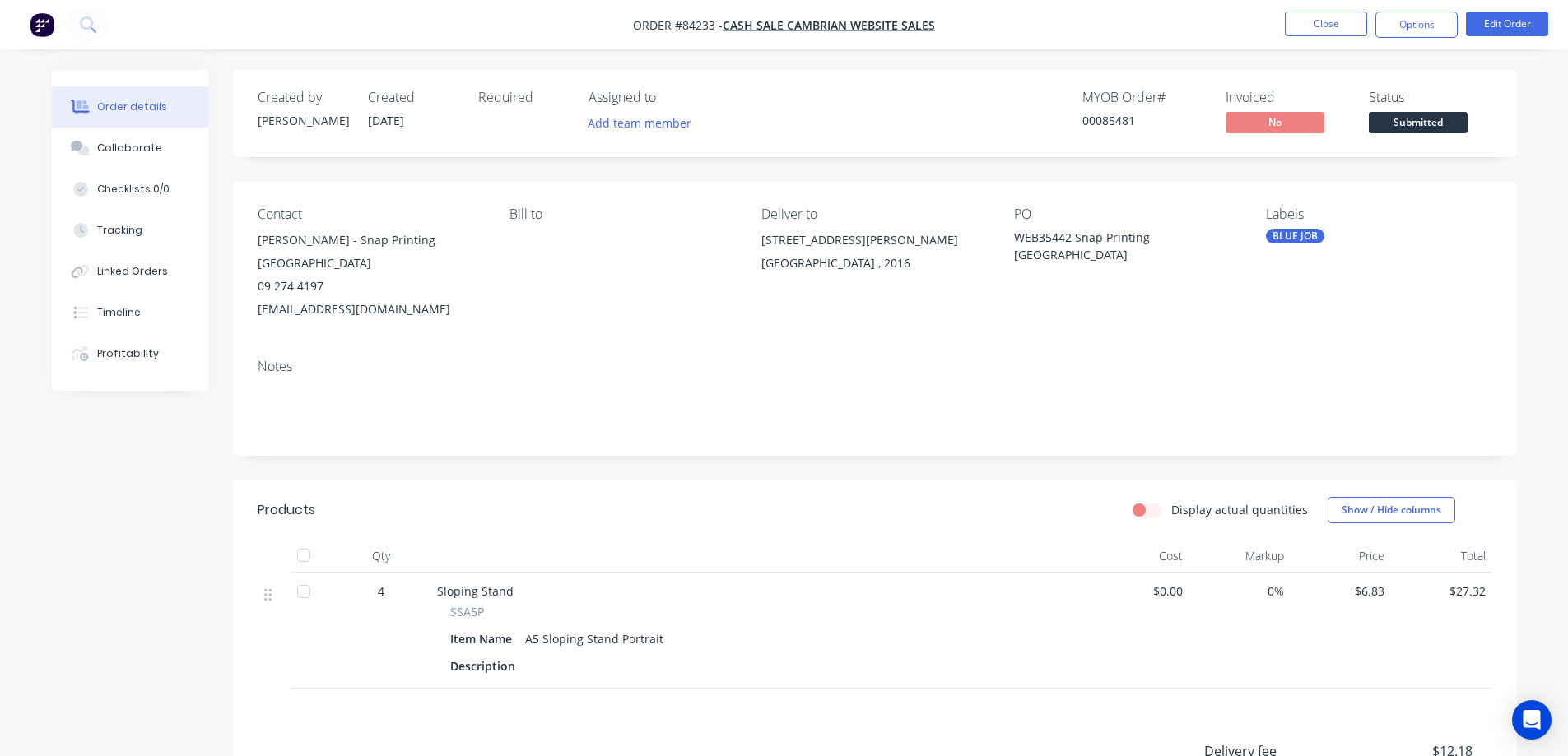
click at [1132, 120] on div "00085481" at bounding box center [1144, 120] width 123 height 17
click at [1095, 116] on div "00085481" at bounding box center [1144, 120] width 123 height 17
copy div "00085481"
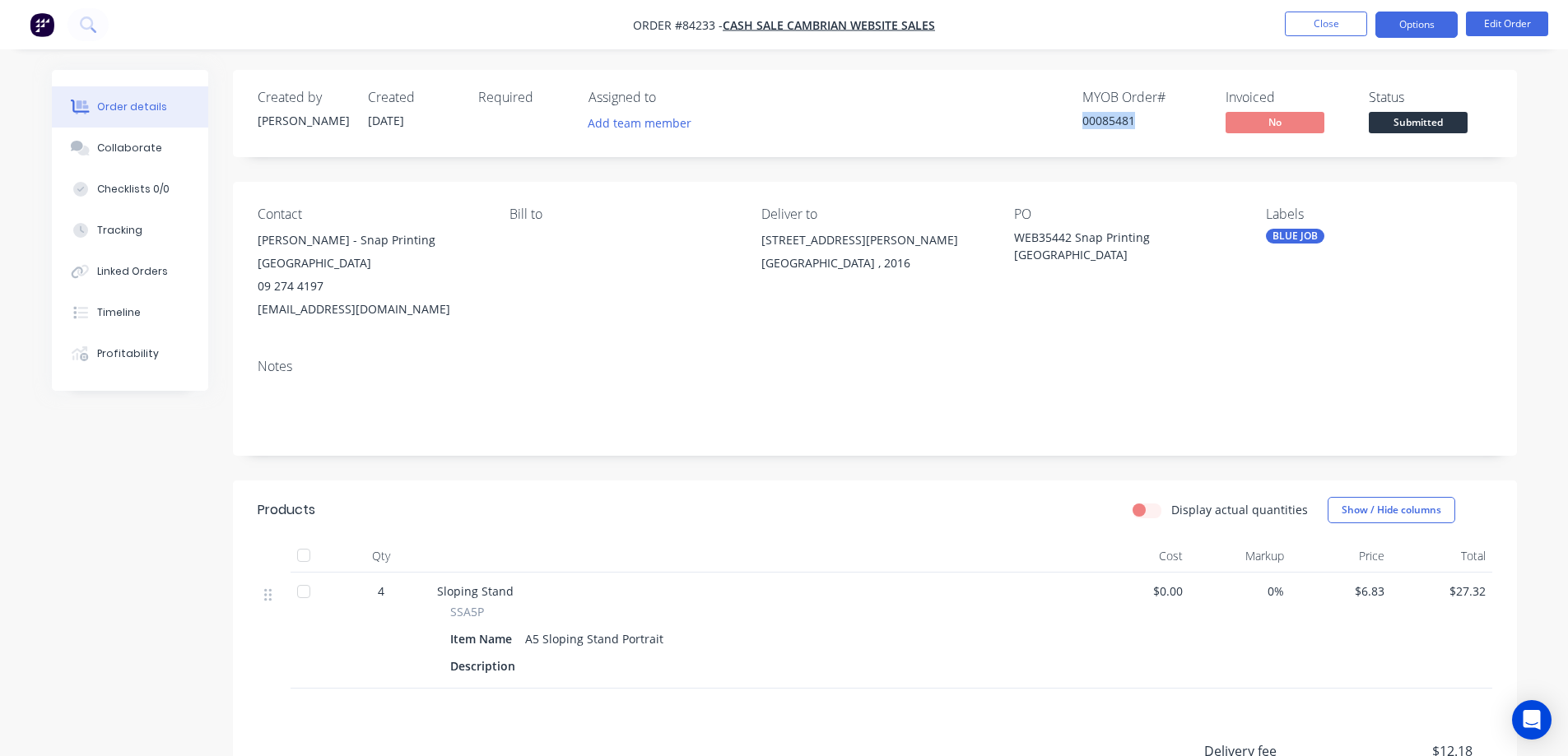
drag, startPoint x: 1382, startPoint y: 22, endPoint x: 1381, endPoint y: 36, distance: 14.0
click at [1386, 22] on button "Options" at bounding box center [1416, 25] width 82 height 27
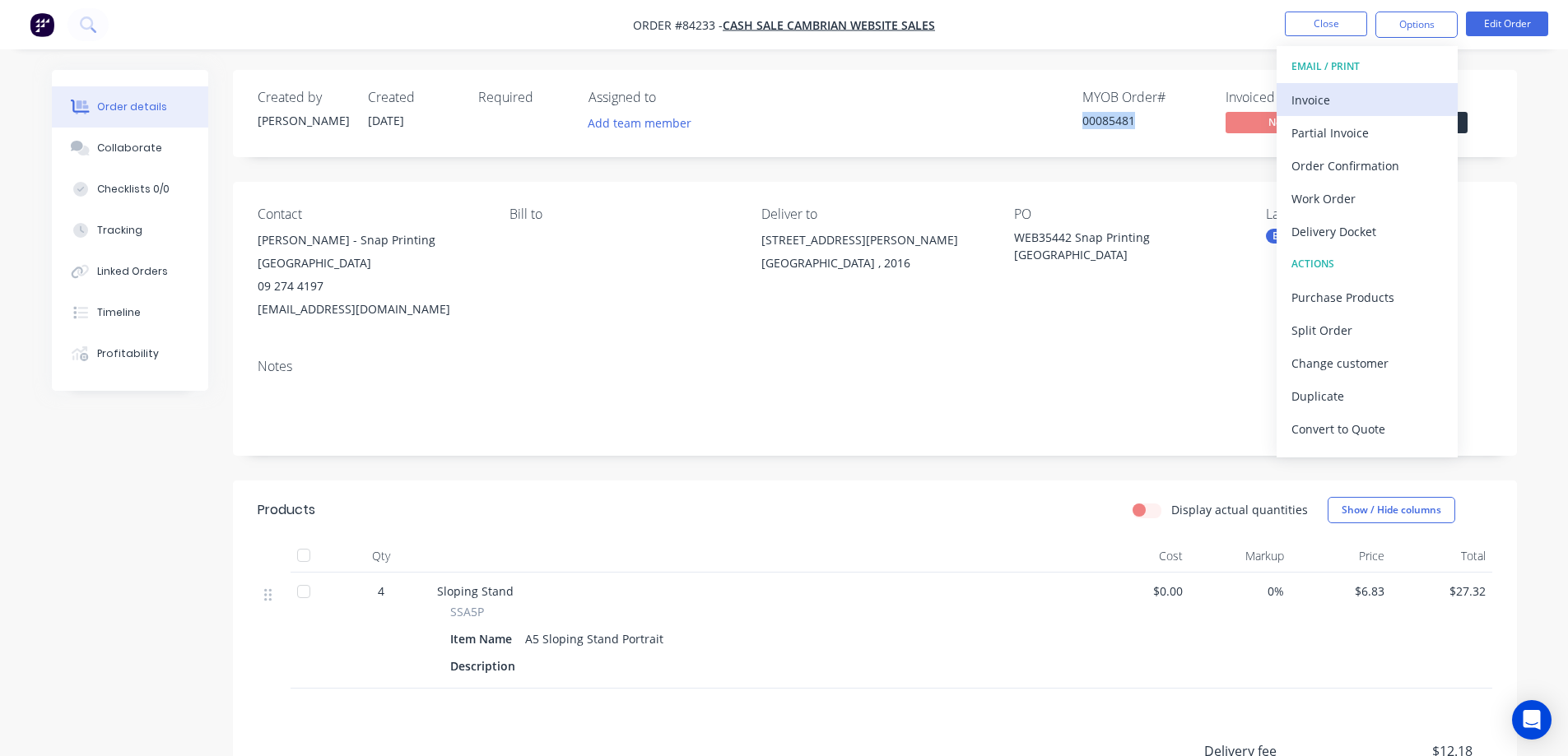
click at [1362, 104] on div "Invoice" at bounding box center [1367, 99] width 152 height 24
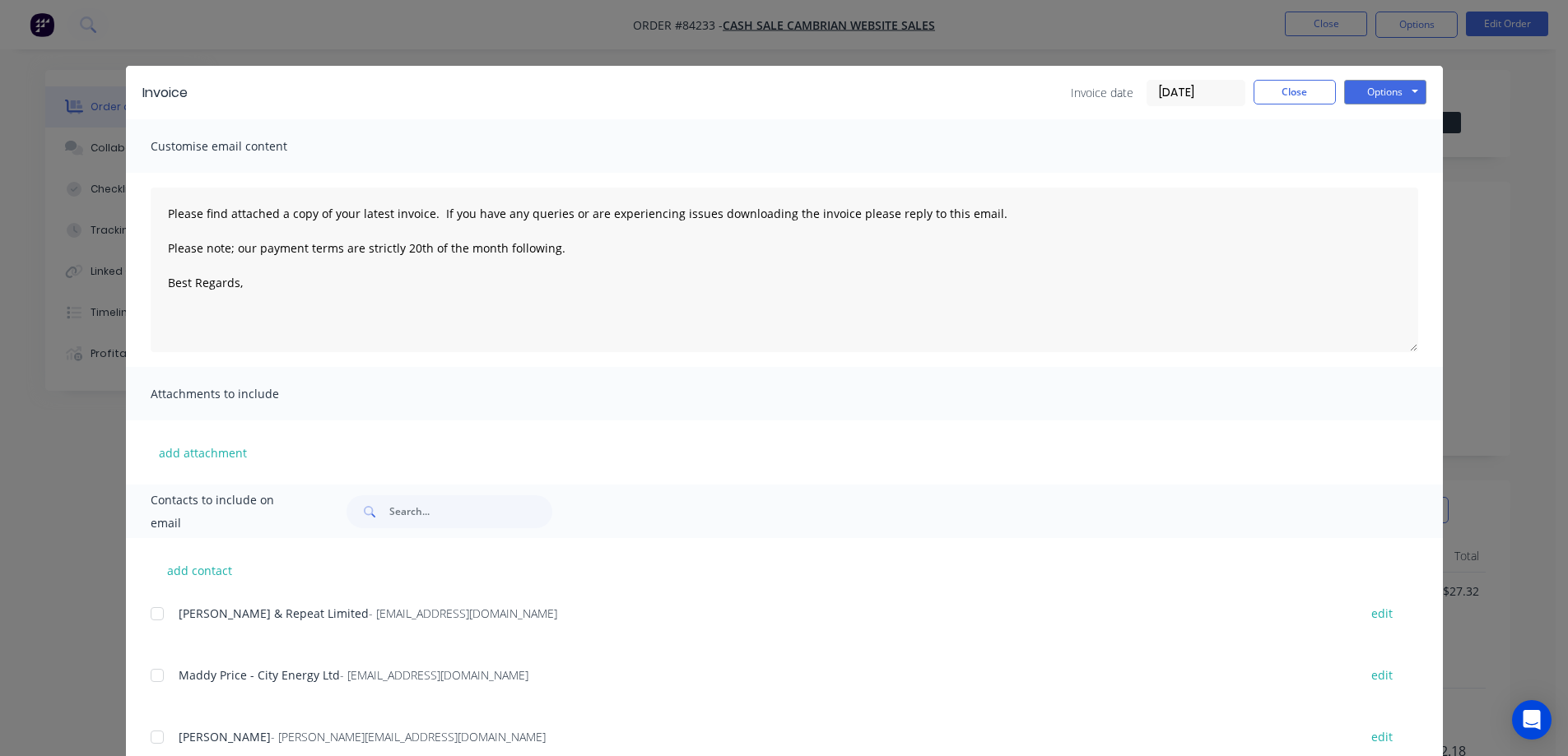
click at [1396, 96] on button "Options" at bounding box center [1385, 92] width 82 height 25
click at [1378, 156] on button "Print" at bounding box center [1397, 148] width 105 height 27
click at [1292, 83] on button "Close" at bounding box center [1294, 92] width 82 height 25
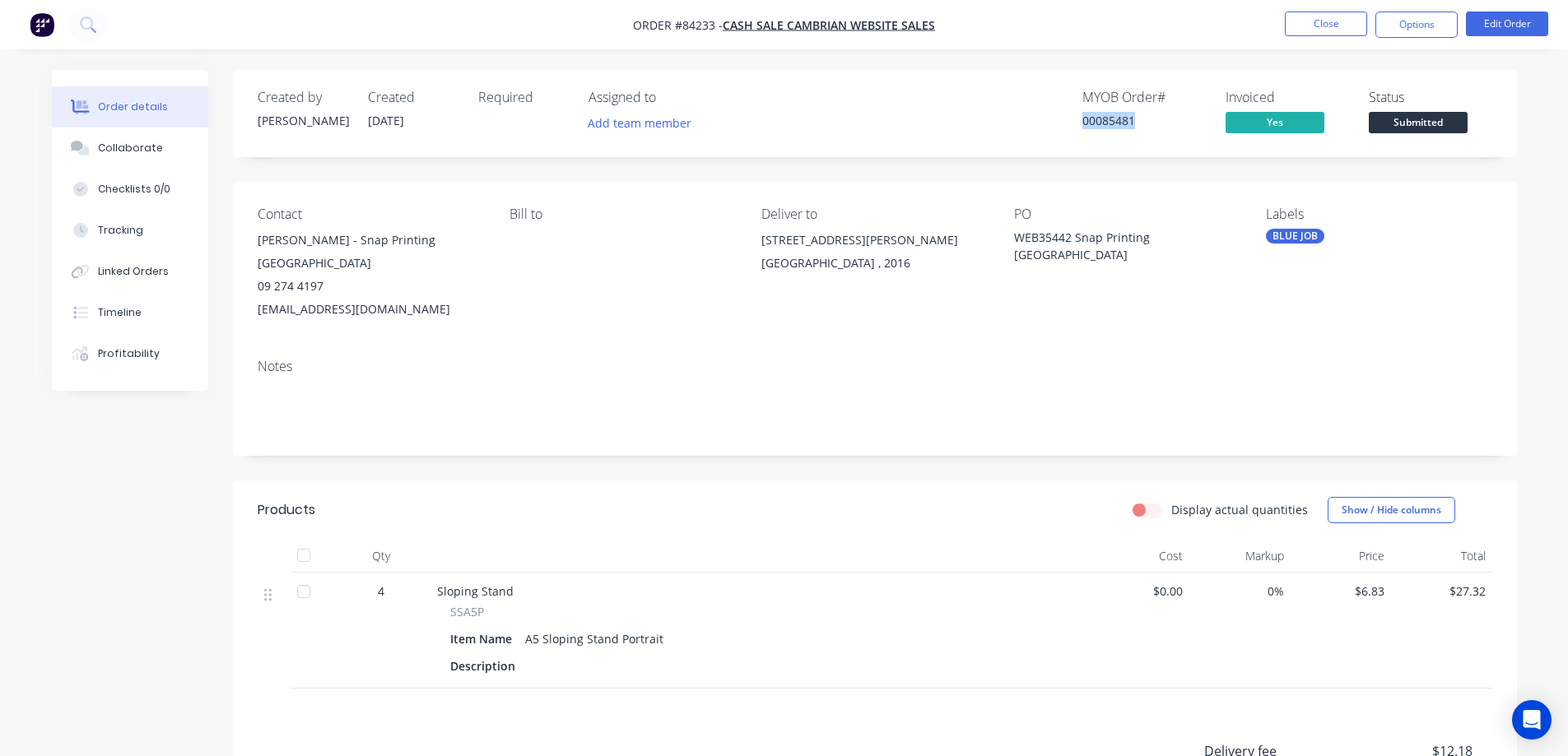
click at [1442, 118] on span "Submitted" at bounding box center [1418, 122] width 99 height 21
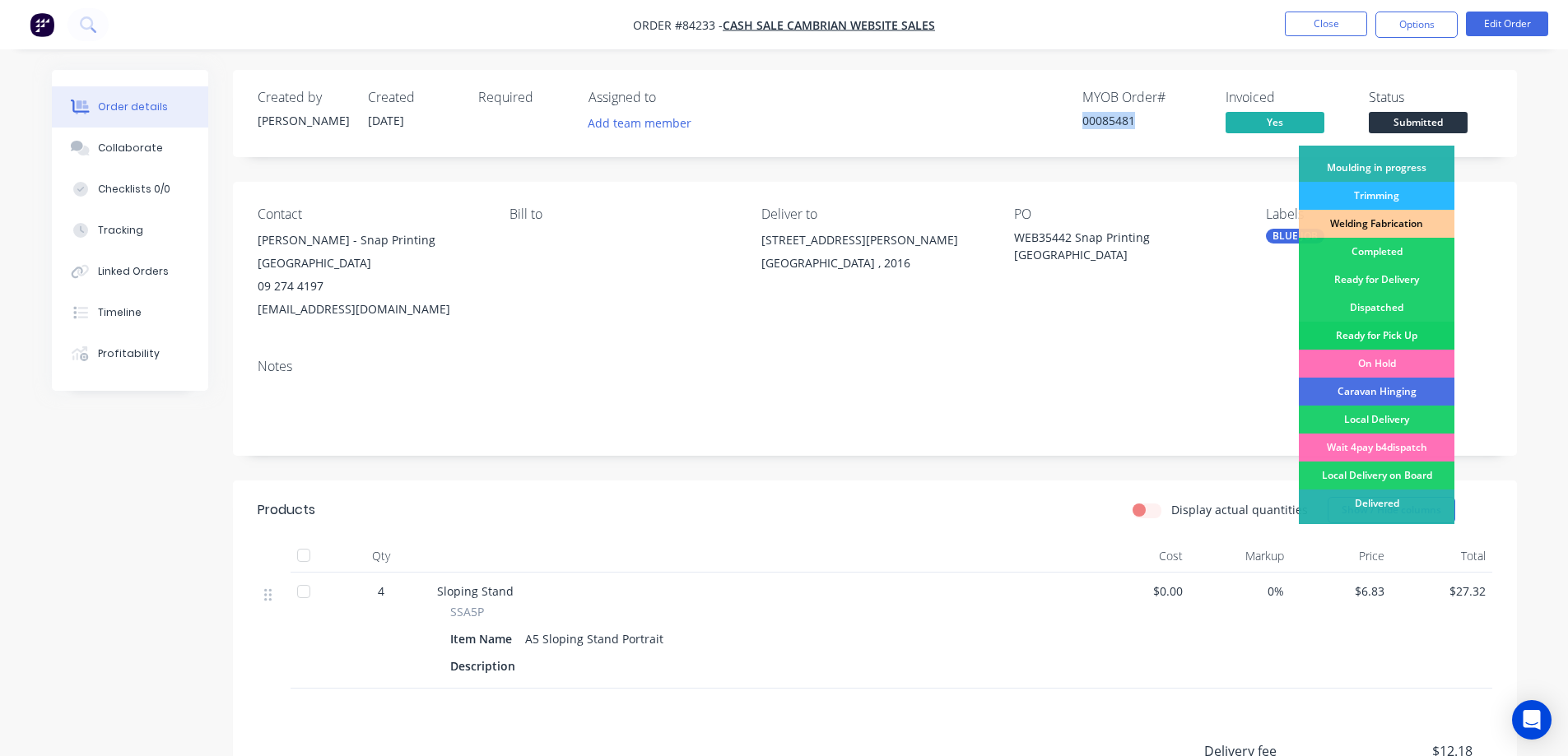
scroll to position [321, 0]
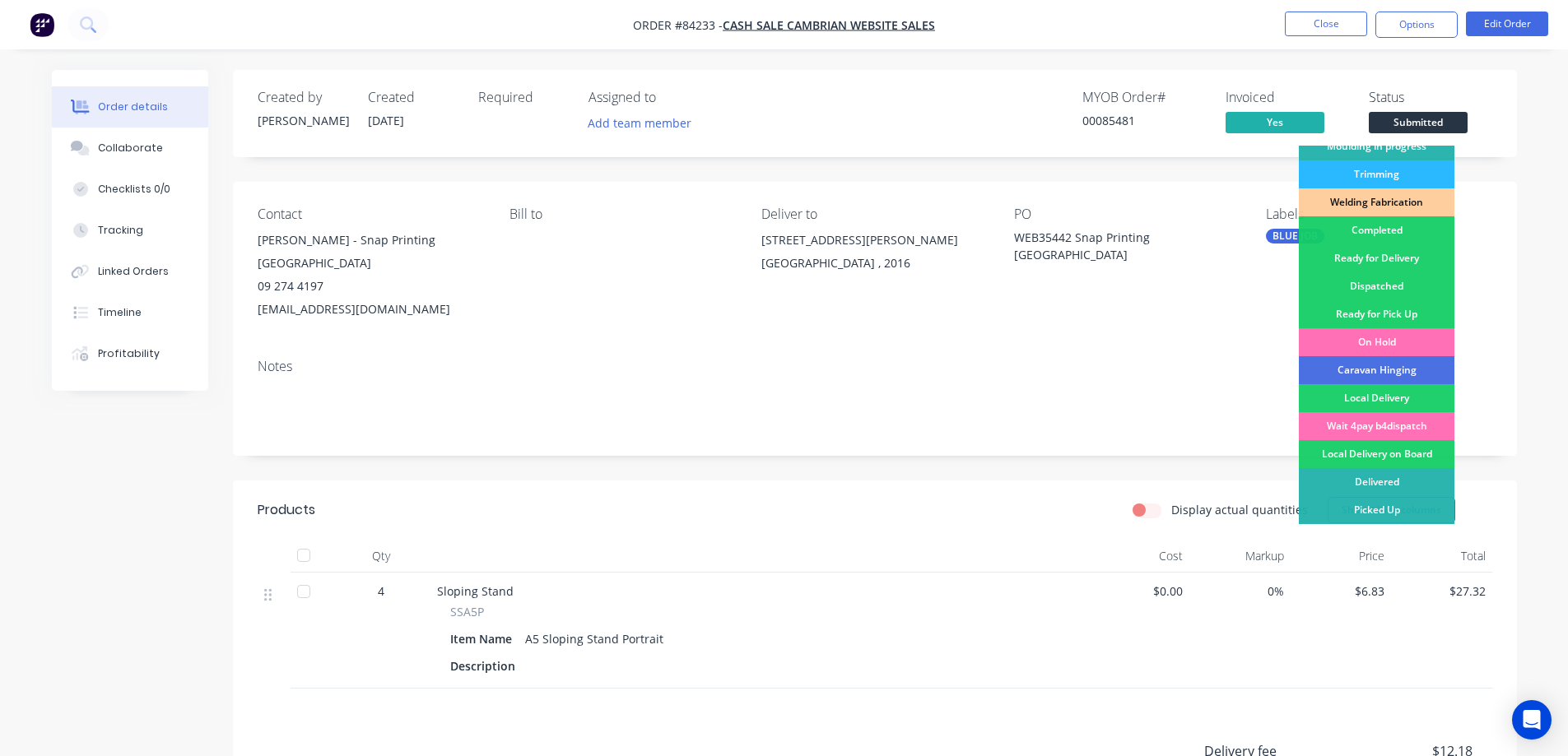
drag, startPoint x: 1398, startPoint y: 255, endPoint x: 1412, endPoint y: 145, distance: 110.9
click at [1399, 255] on div "Ready for Delivery" at bounding box center [1377, 259] width 155 height 28
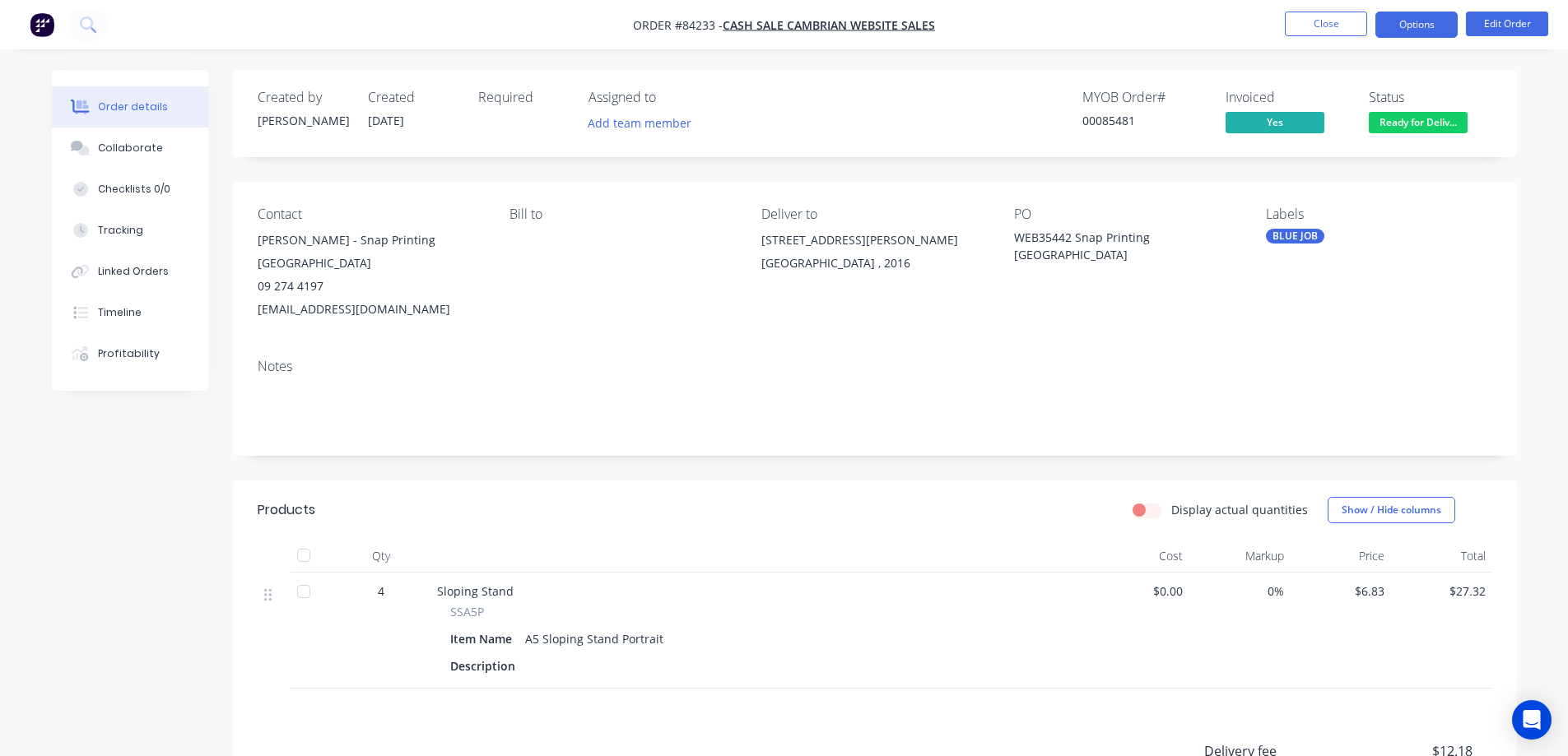
click at [1408, 22] on button "Options" at bounding box center [1416, 25] width 82 height 27
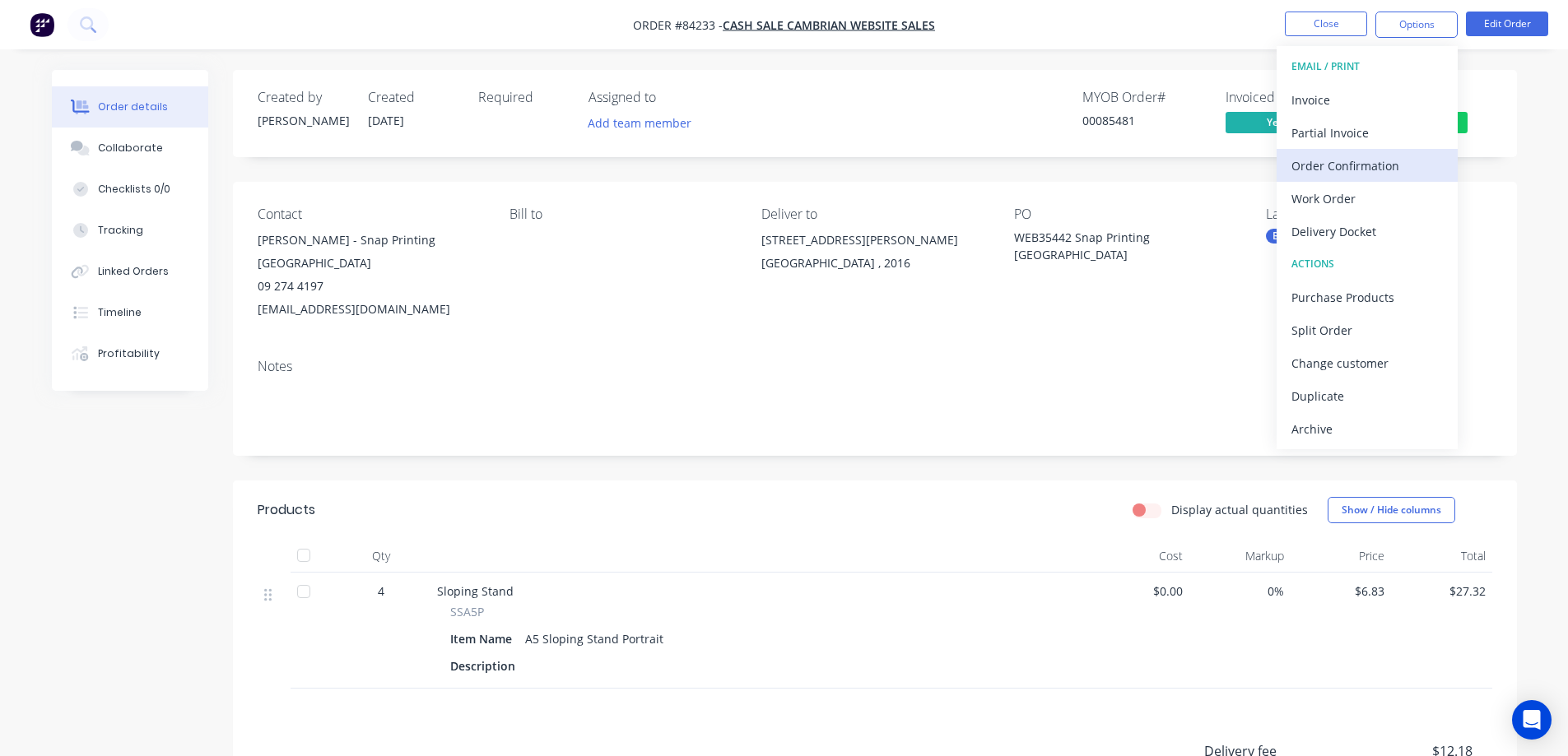
click at [1340, 161] on div "Order Confirmation" at bounding box center [1367, 165] width 152 height 24
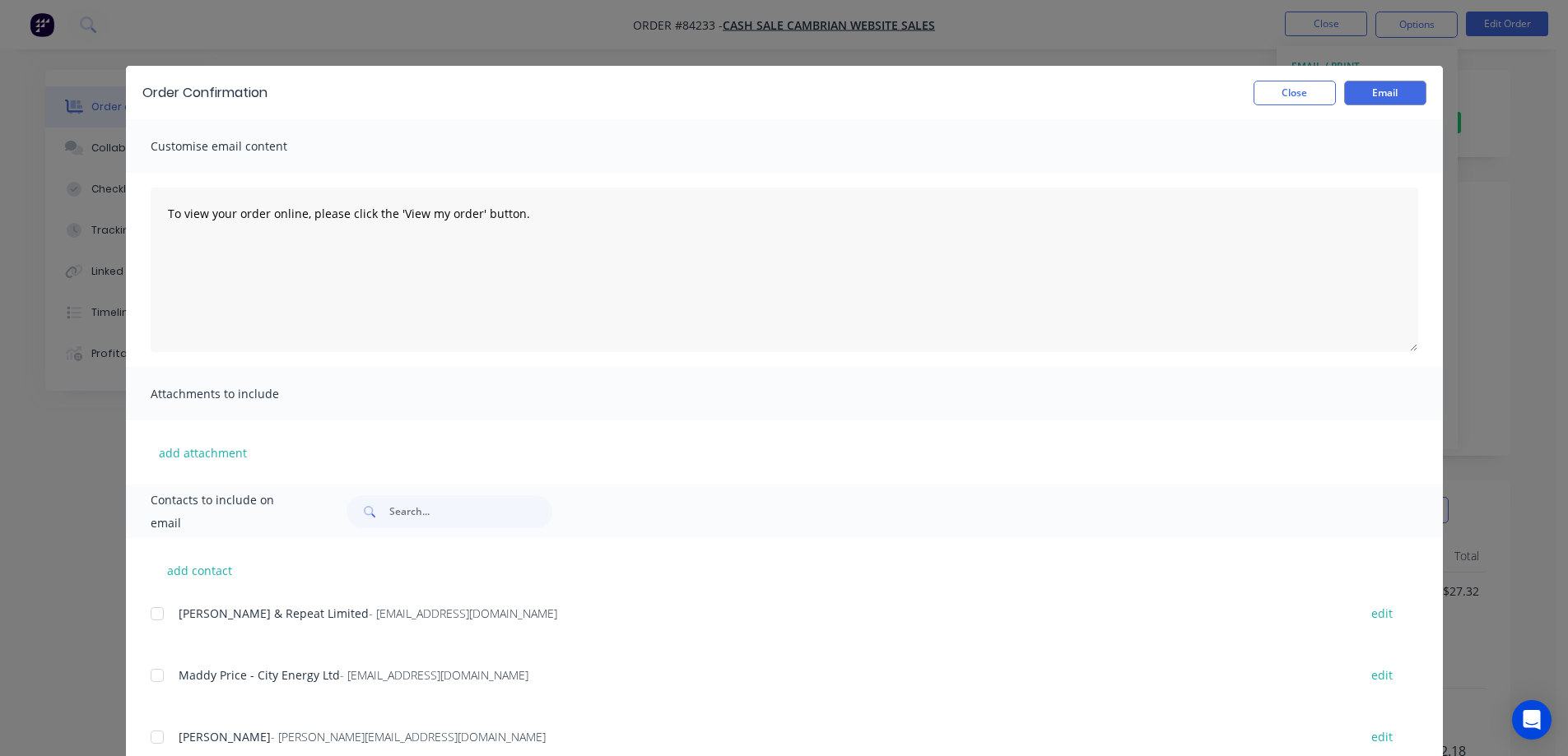
click at [414, 531] on div "Contacts to include on email" at bounding box center [784, 512] width 1317 height 53
click at [415, 523] on input "text" at bounding box center [471, 512] width 163 height 33
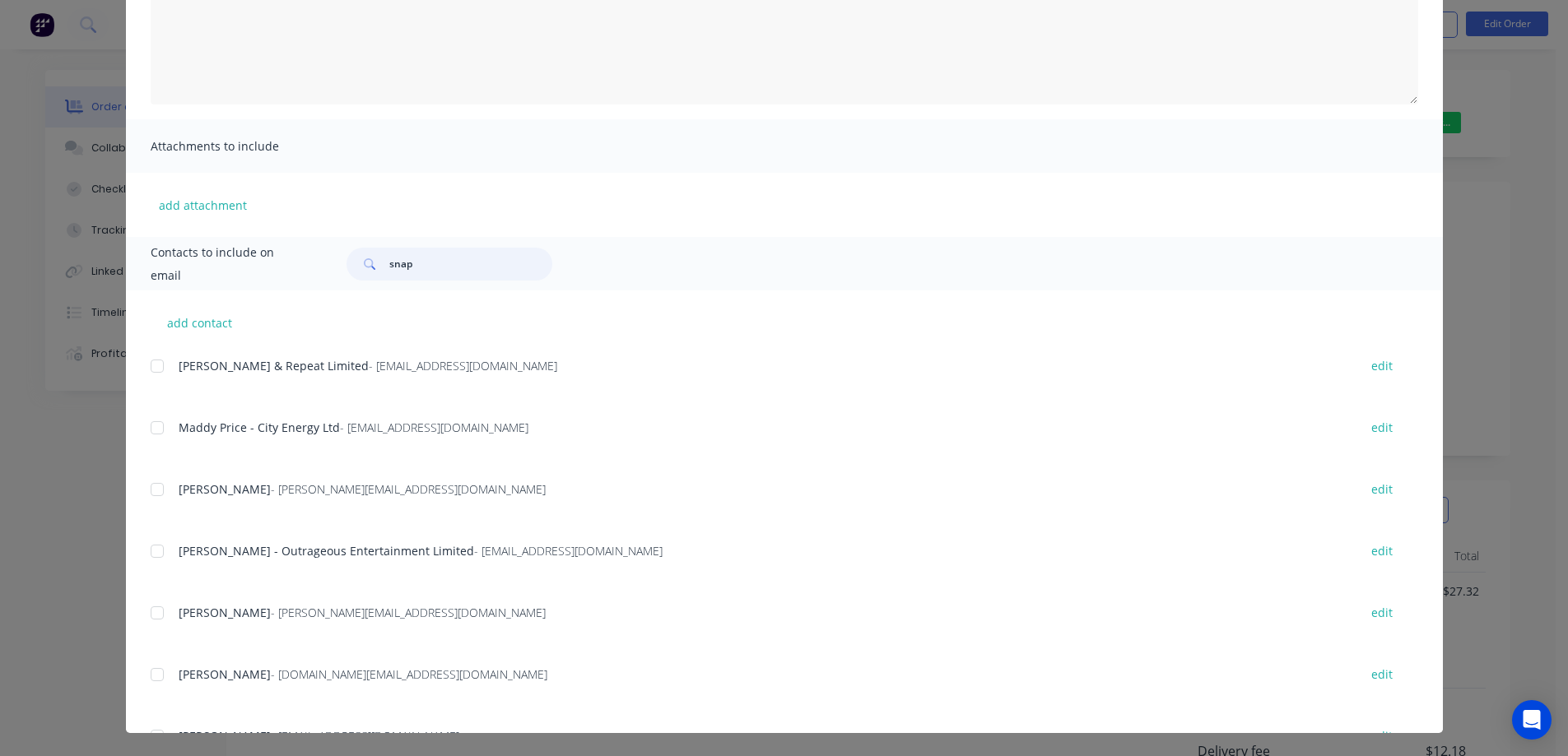
scroll to position [0, 0]
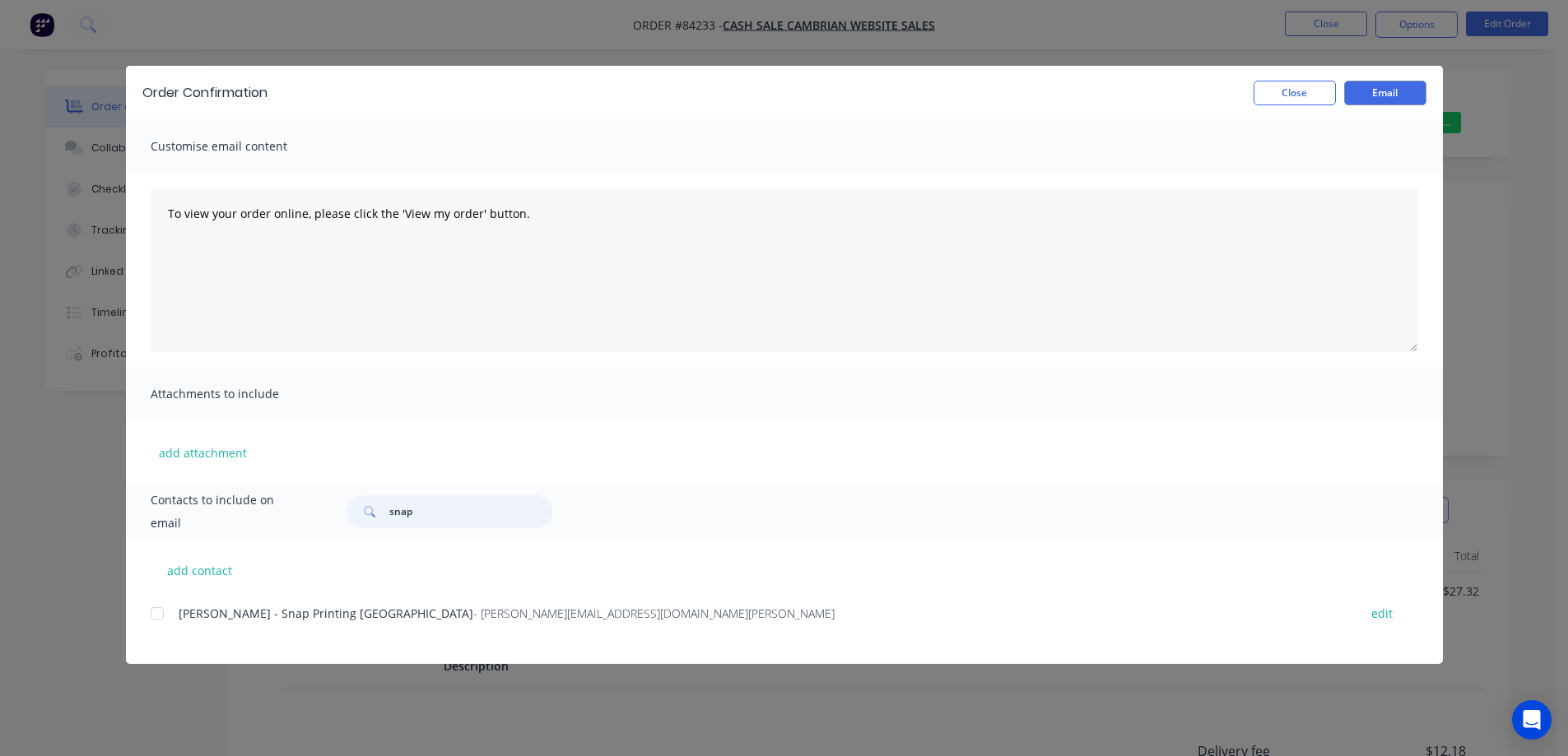
drag, startPoint x: 157, startPoint y: 615, endPoint x: 242, endPoint y: 690, distance: 113.4
click at [158, 616] on div at bounding box center [157, 614] width 33 height 33
type input "snap"
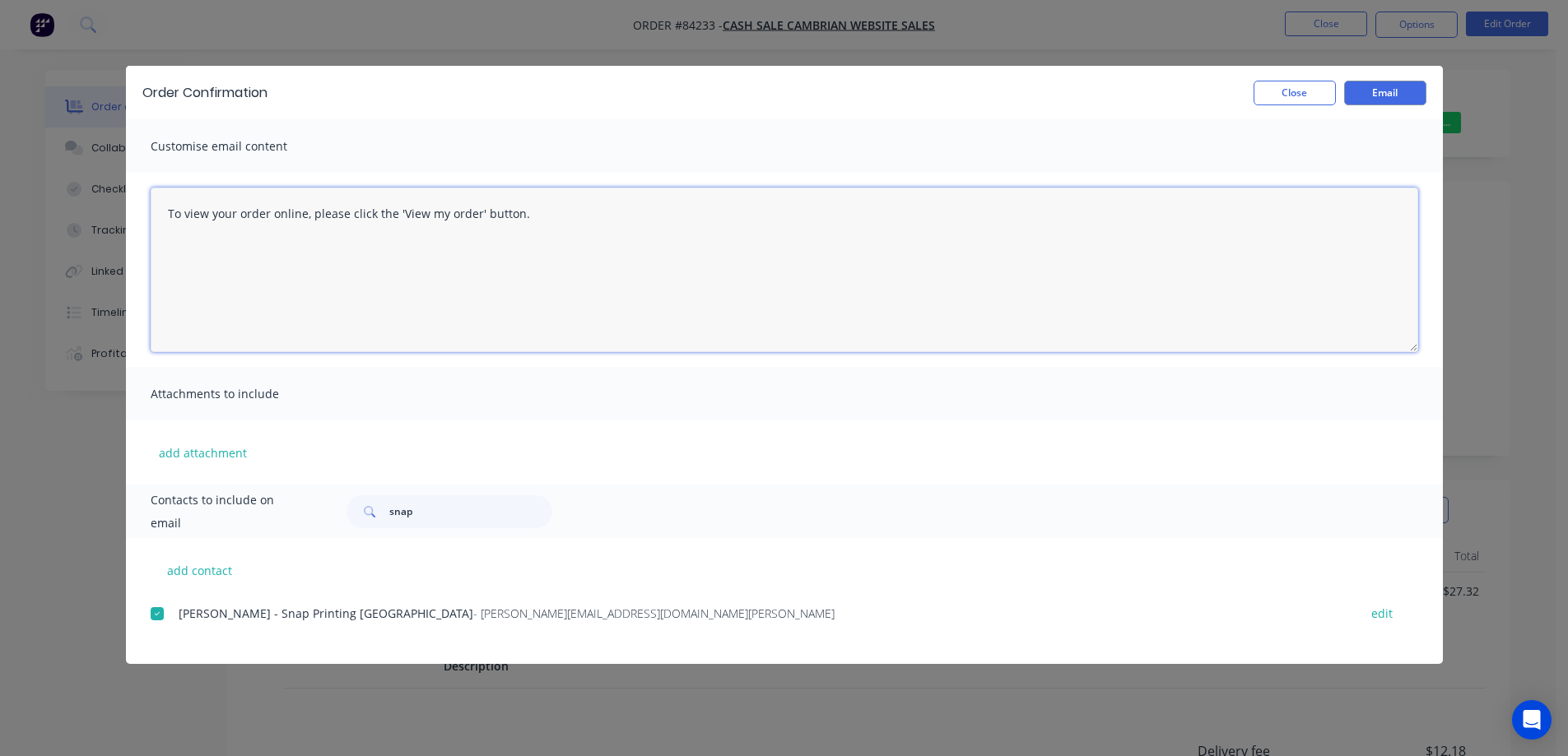
drag, startPoint x: 591, startPoint y: 267, endPoint x: 848, endPoint y: 201, distance: 265.3
click at [593, 267] on textarea "To view your order online, please click the 'View my order' button." at bounding box center [784, 270] width 1268 height 165
paste textarea "hank you for your order, confirmation of your order is attached. Your order wil…"
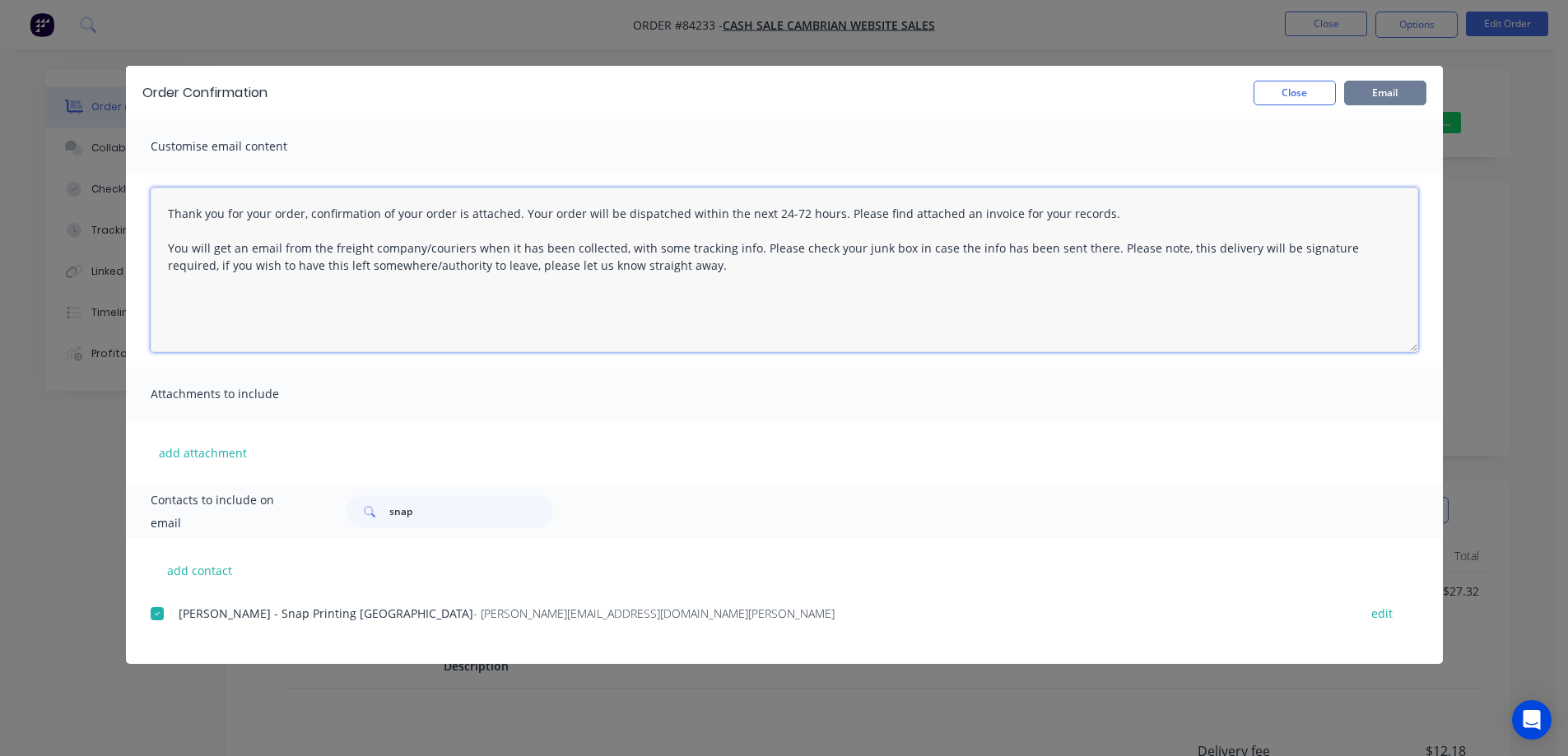
type textarea "Thank you for your order, confirmation of your order is attached. Your order wi…"
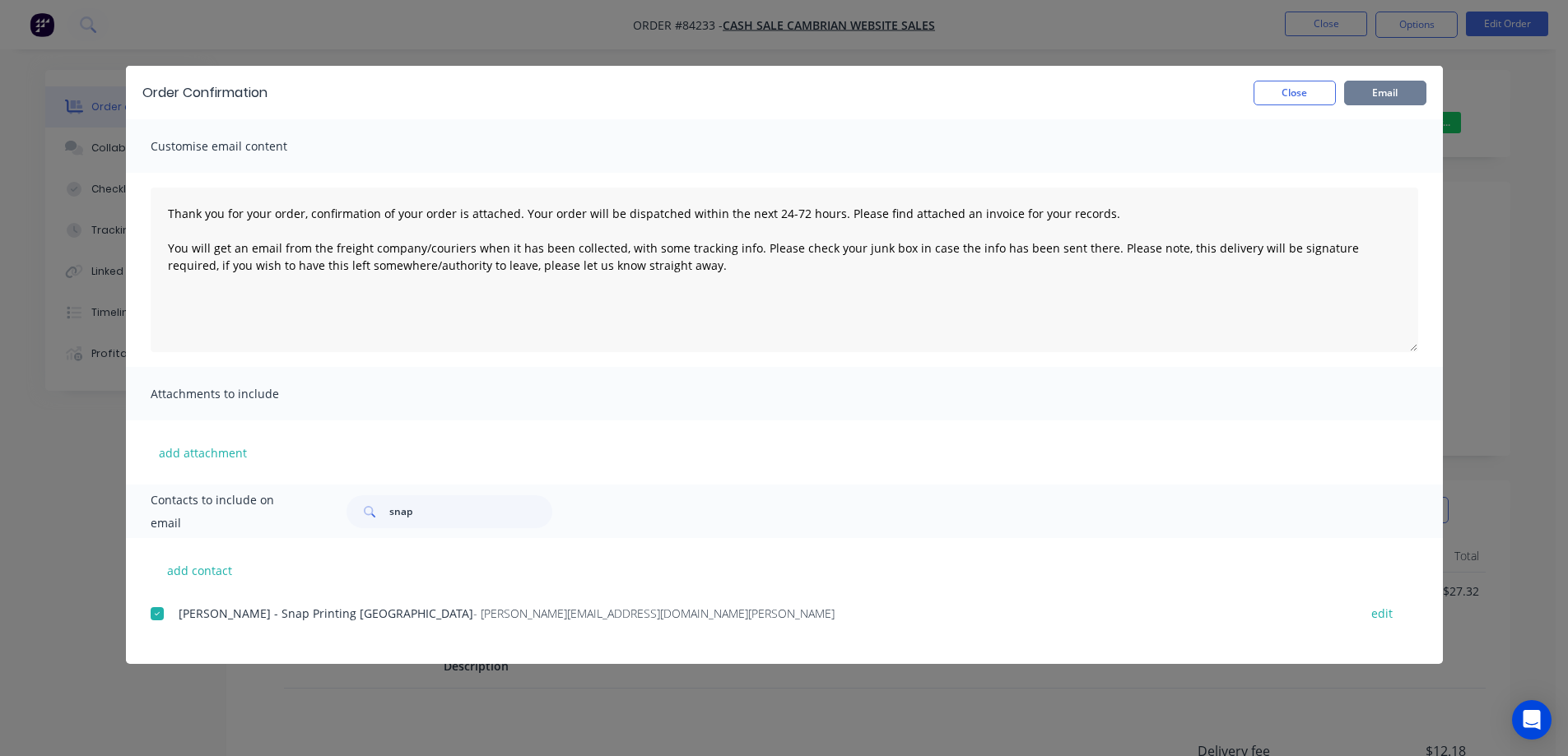
click at [1361, 92] on button "Email" at bounding box center [1385, 93] width 82 height 25
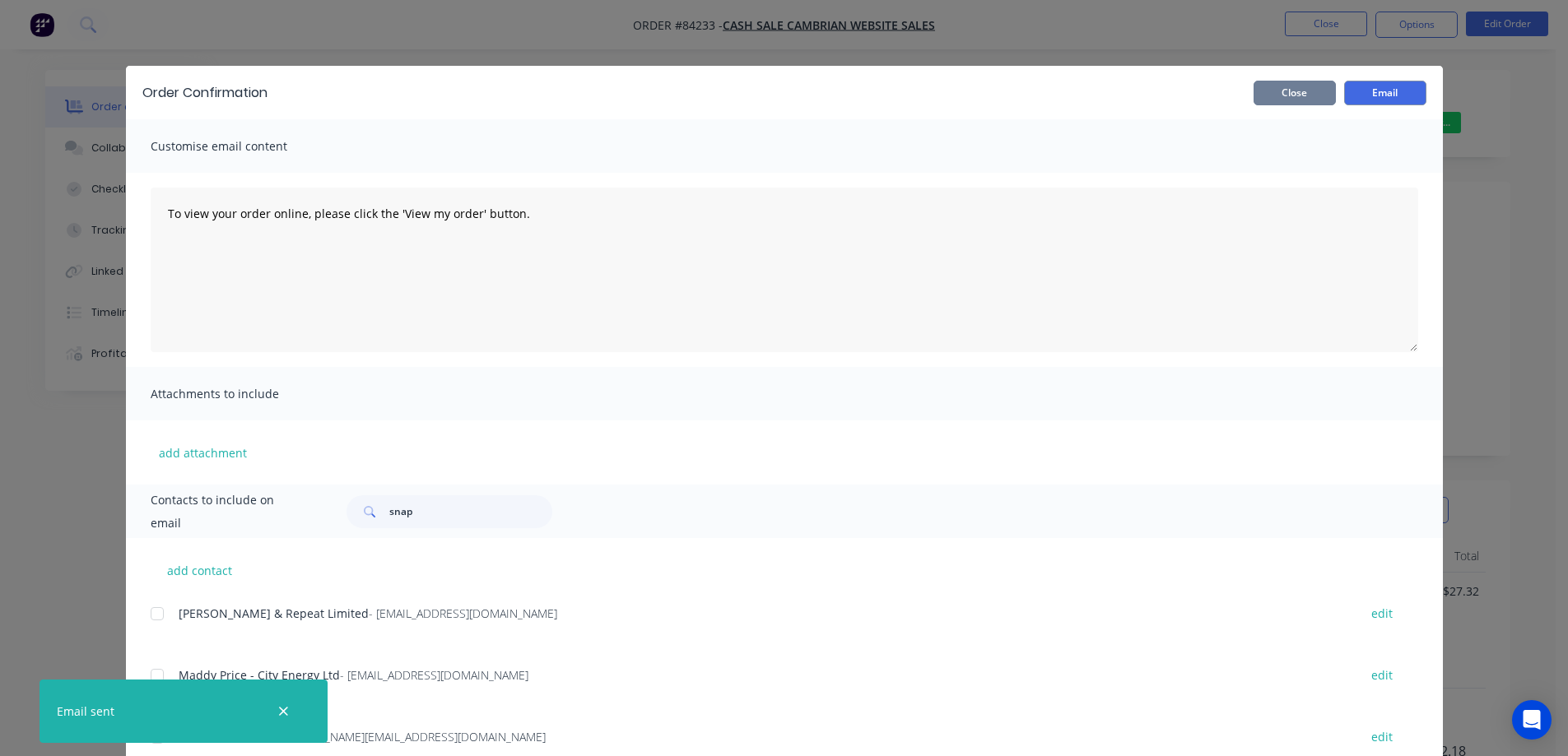
drag, startPoint x: 1285, startPoint y: 96, endPoint x: 1325, endPoint y: 29, distance: 78.0
click at [1286, 96] on button "Close" at bounding box center [1294, 93] width 82 height 25
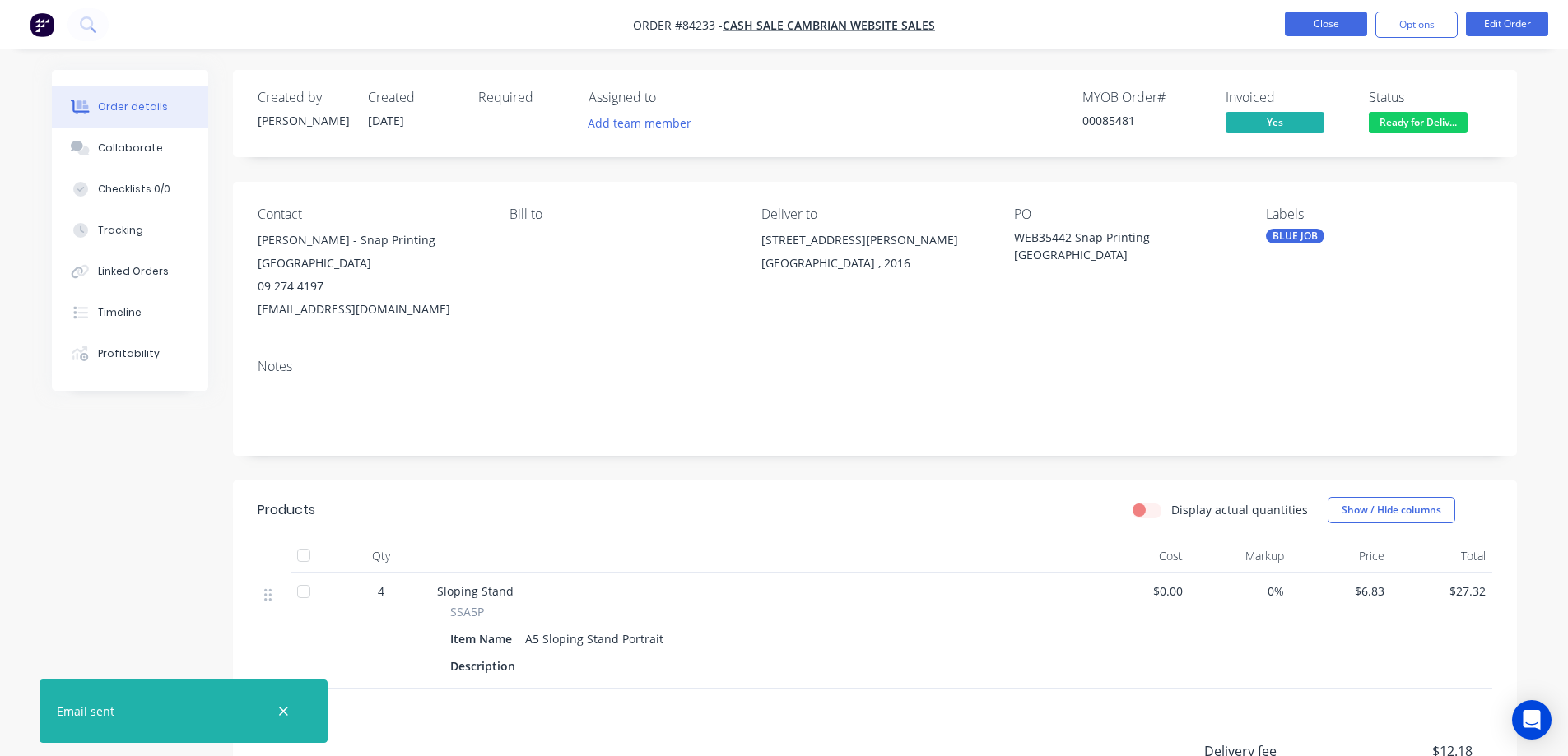
click at [1326, 27] on button "Close" at bounding box center [1325, 24] width 82 height 25
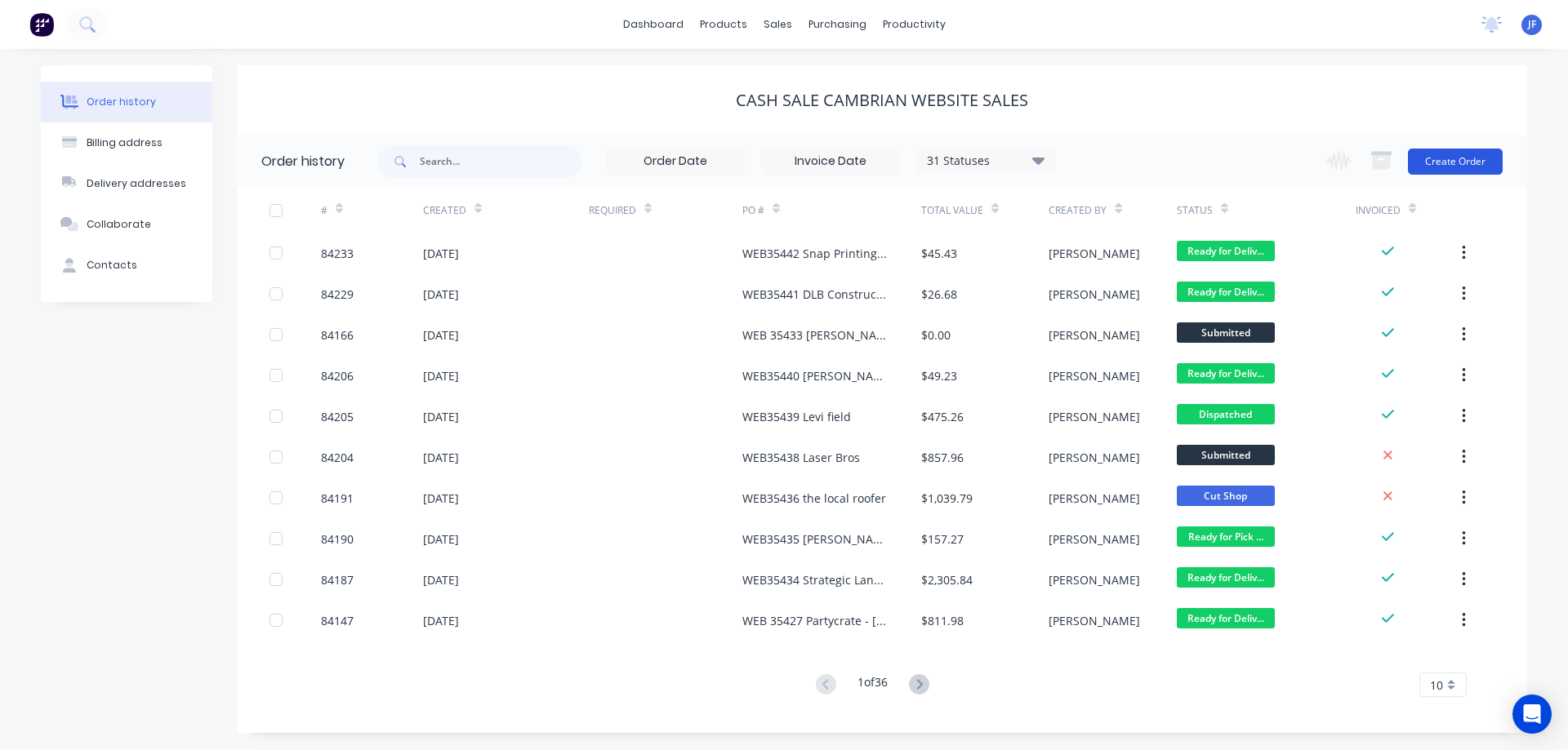
click at [1469, 157] on button "Create Order" at bounding box center [1455, 162] width 95 height 26
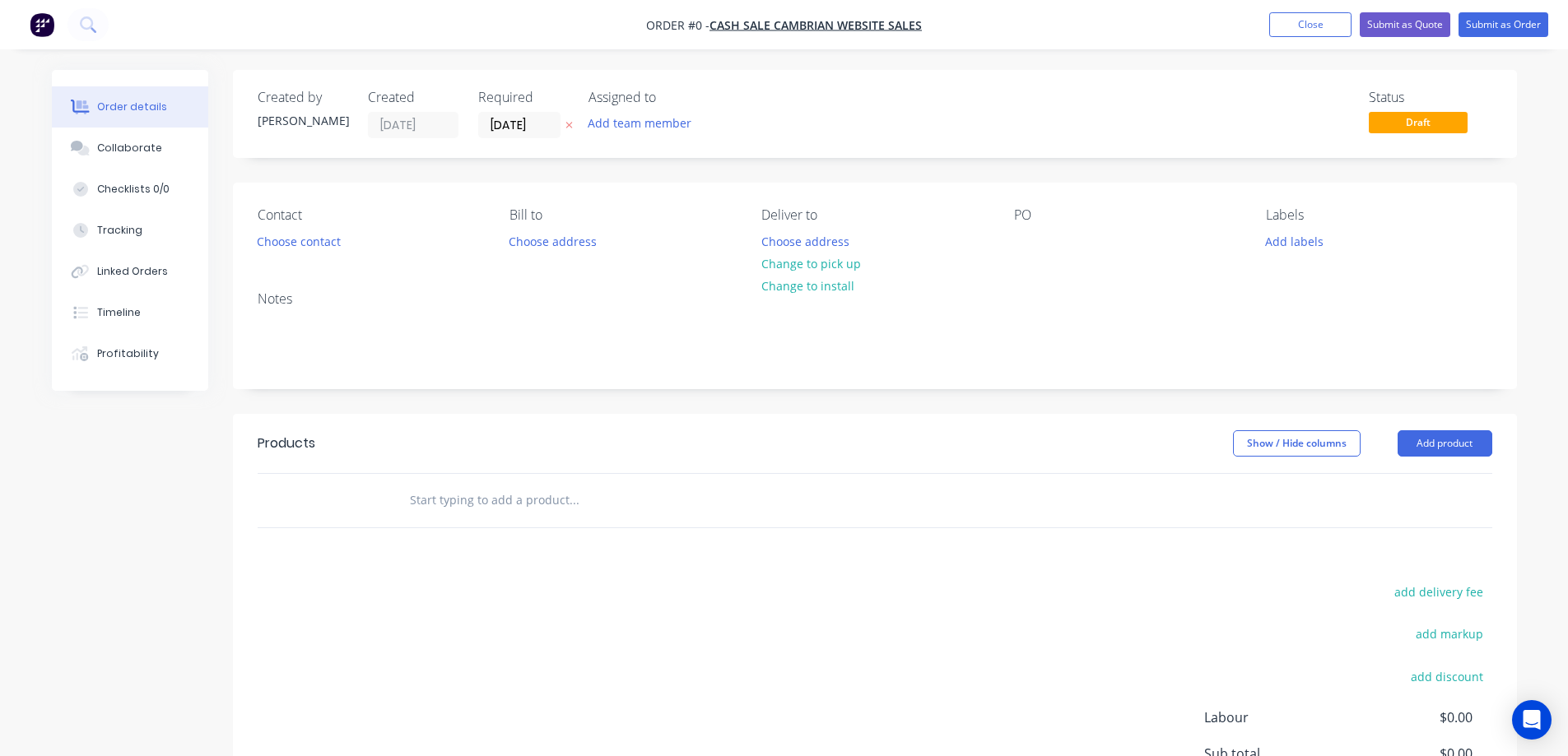
click at [563, 123] on button at bounding box center [569, 126] width 17 height 19
click at [298, 235] on button "Choose contact" at bounding box center [298, 240] width 101 height 22
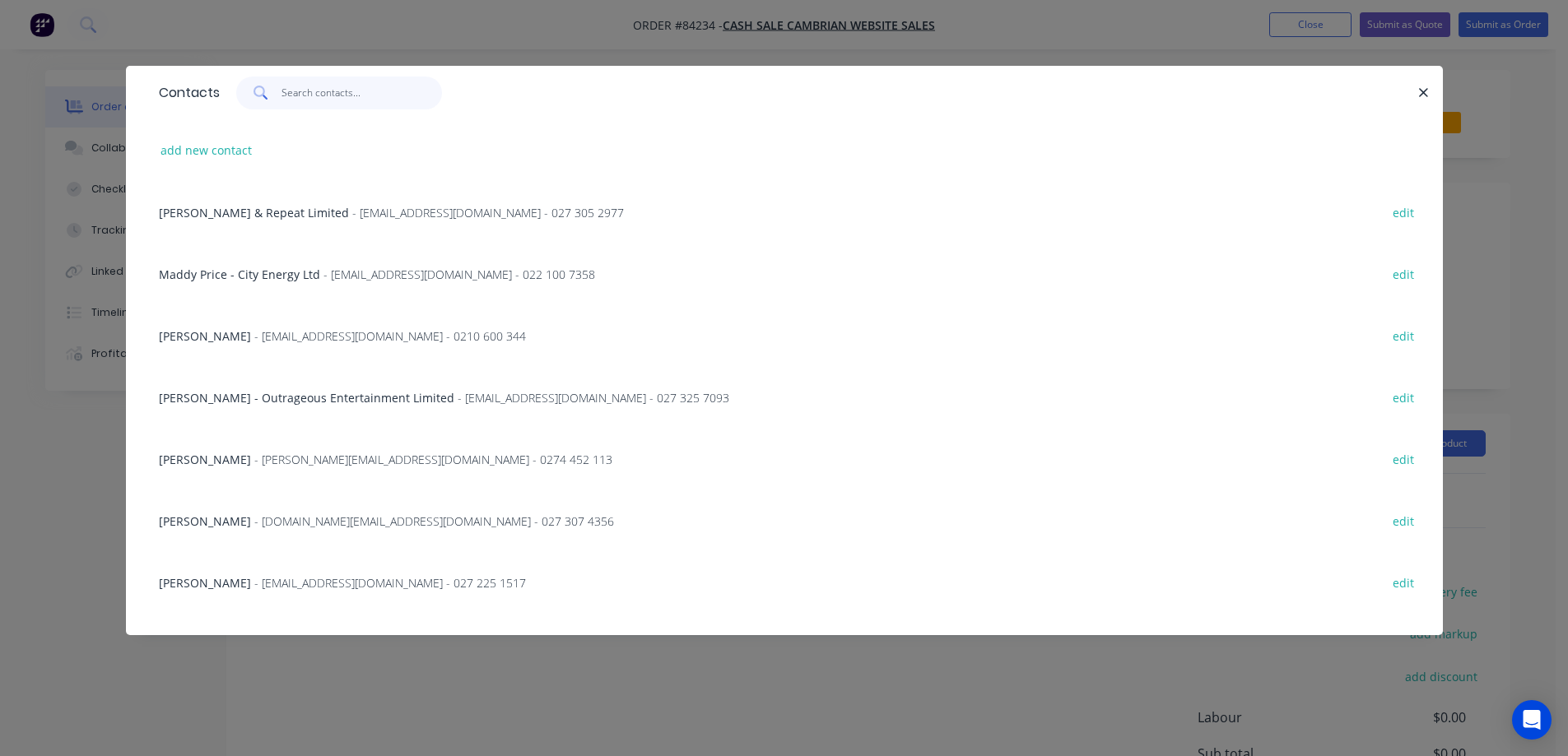
click at [333, 99] on input "text" at bounding box center [361, 93] width 160 height 33
paste input "josef bishop"
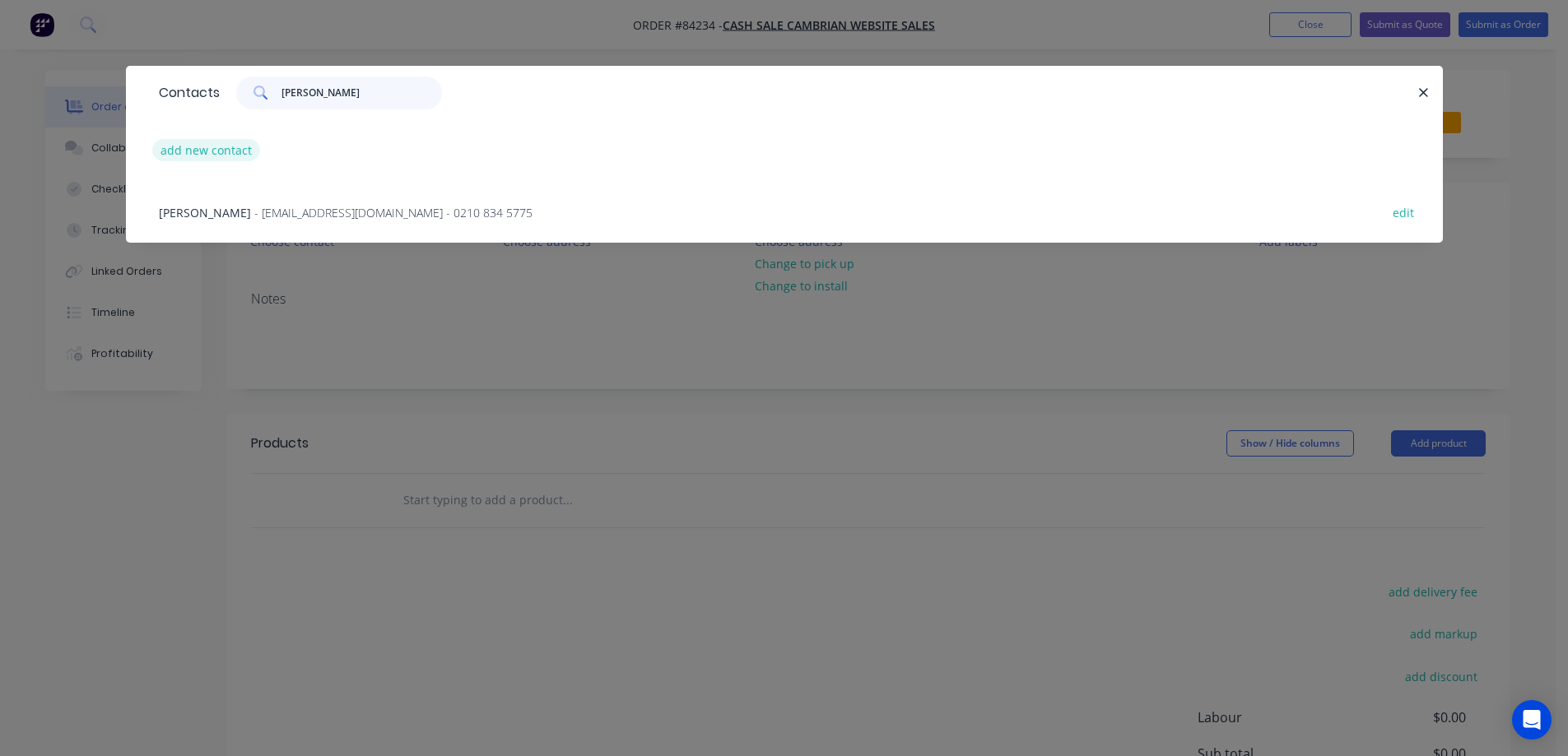
type input "josef bishop"
click at [194, 158] on button "add new contact" at bounding box center [207, 150] width 109 height 22
select select "NZ"
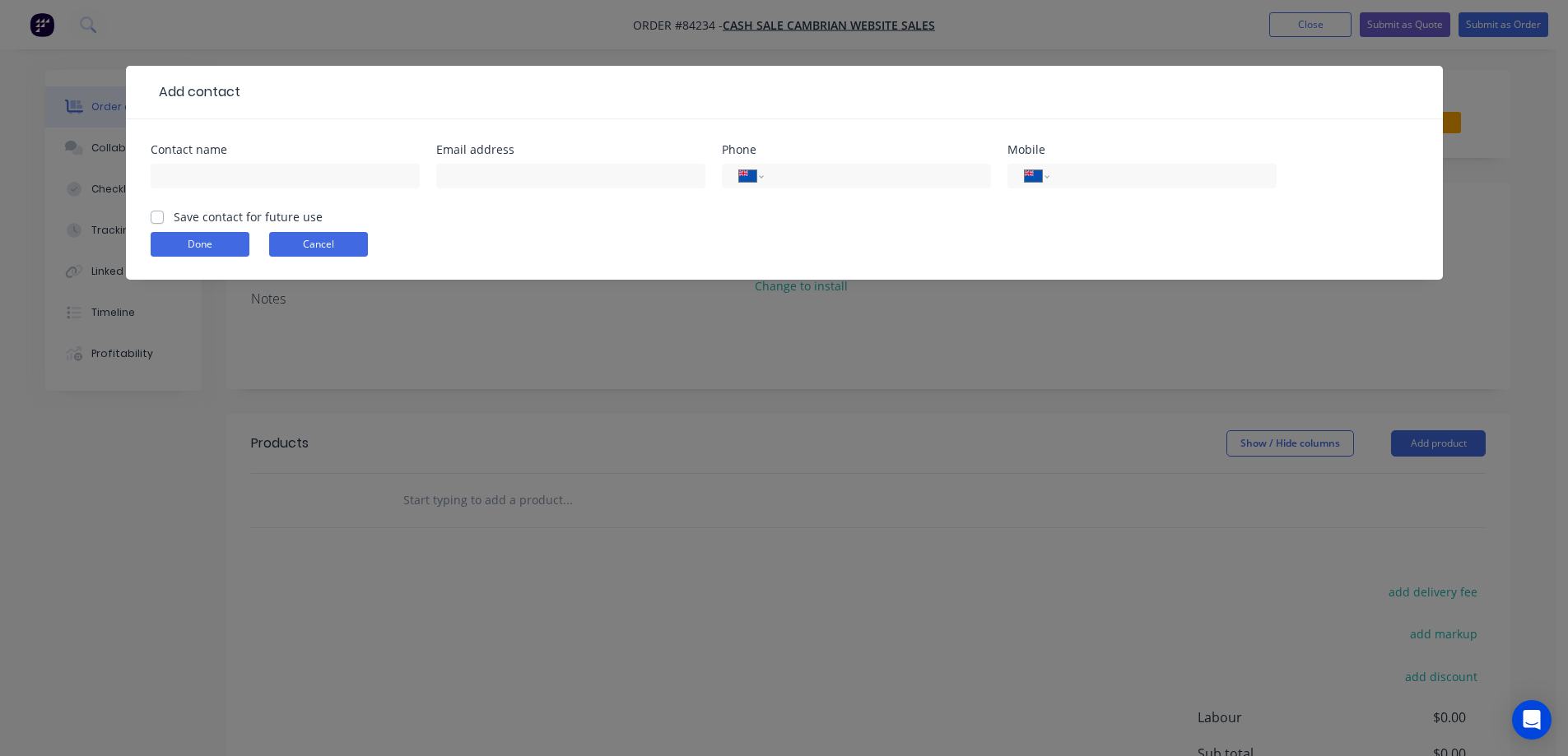
click at [295, 251] on button "Cancel" at bounding box center [318, 244] width 99 height 25
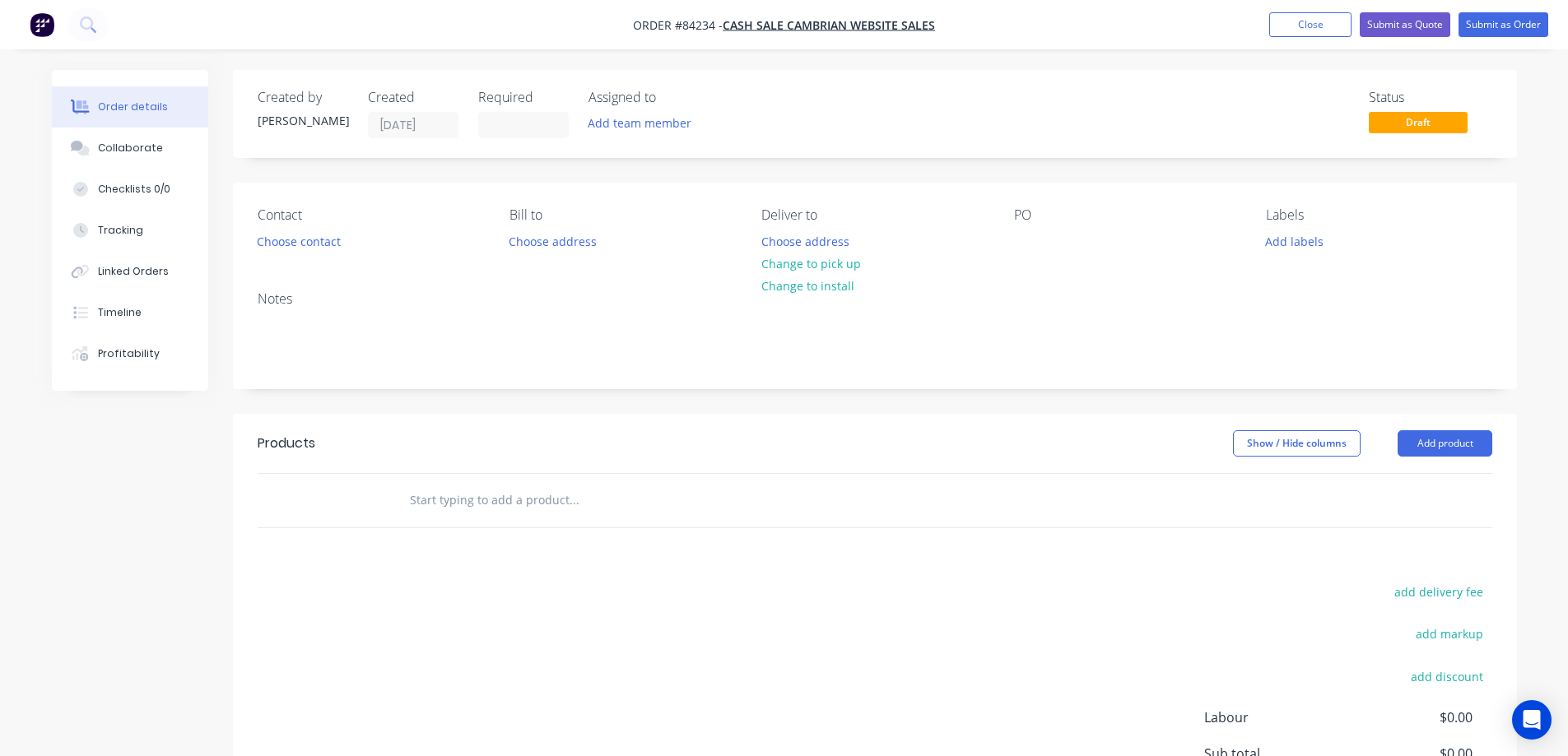
drag, startPoint x: 330, startPoint y: 216, endPoint x: 322, endPoint y: 225, distance: 12.0
click at [322, 225] on div "Contact Choose contact" at bounding box center [370, 230] width 225 height 46
click at [319, 243] on button "Choose contact" at bounding box center [298, 240] width 101 height 22
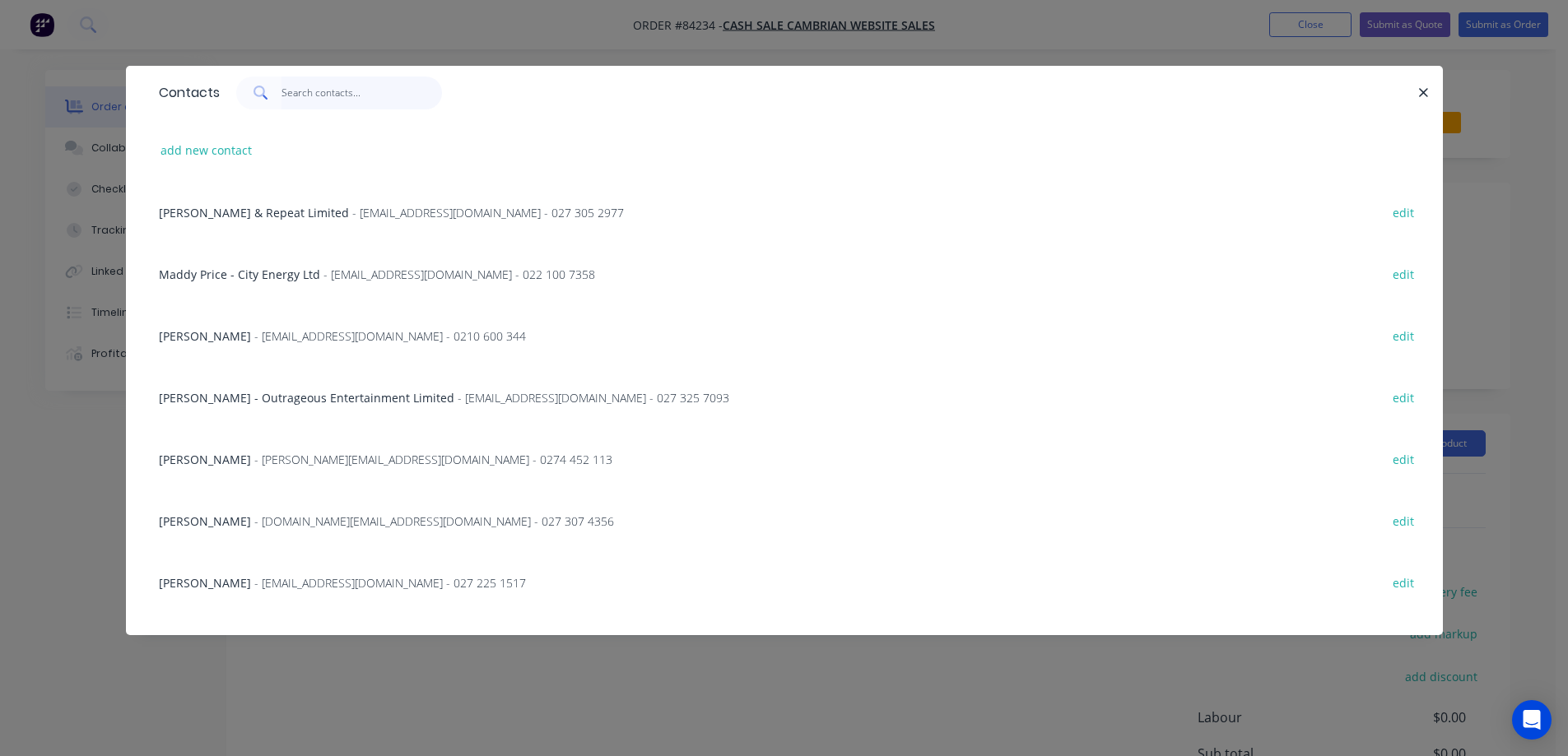
click at [298, 103] on input "text" at bounding box center [361, 93] width 160 height 33
paste input "josef bishop"
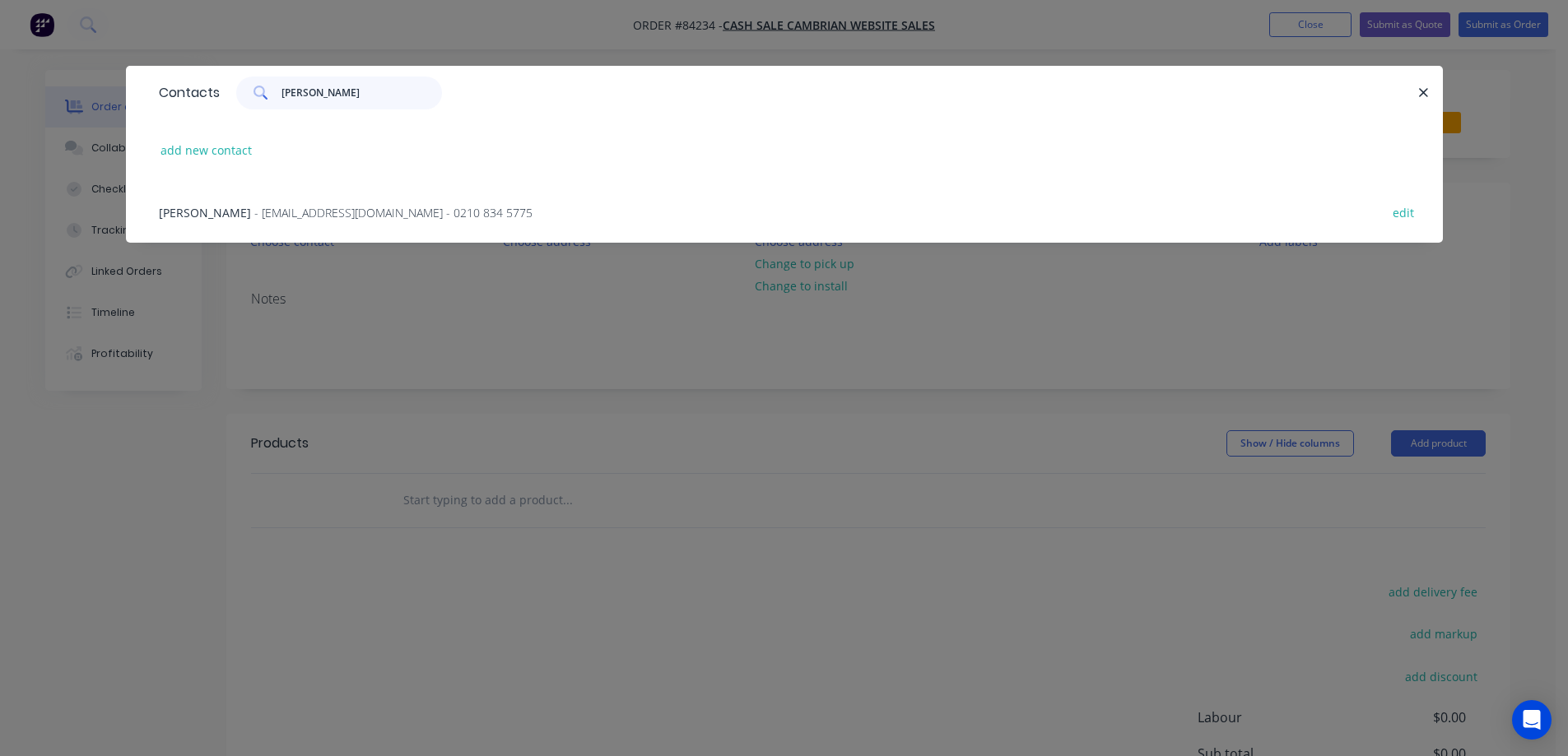
type input "josef bishop"
click at [273, 229] on div "Josef Bishop - joebish1105@gmail.com - 0210 834 5775 edit" at bounding box center [784, 211] width 1268 height 62
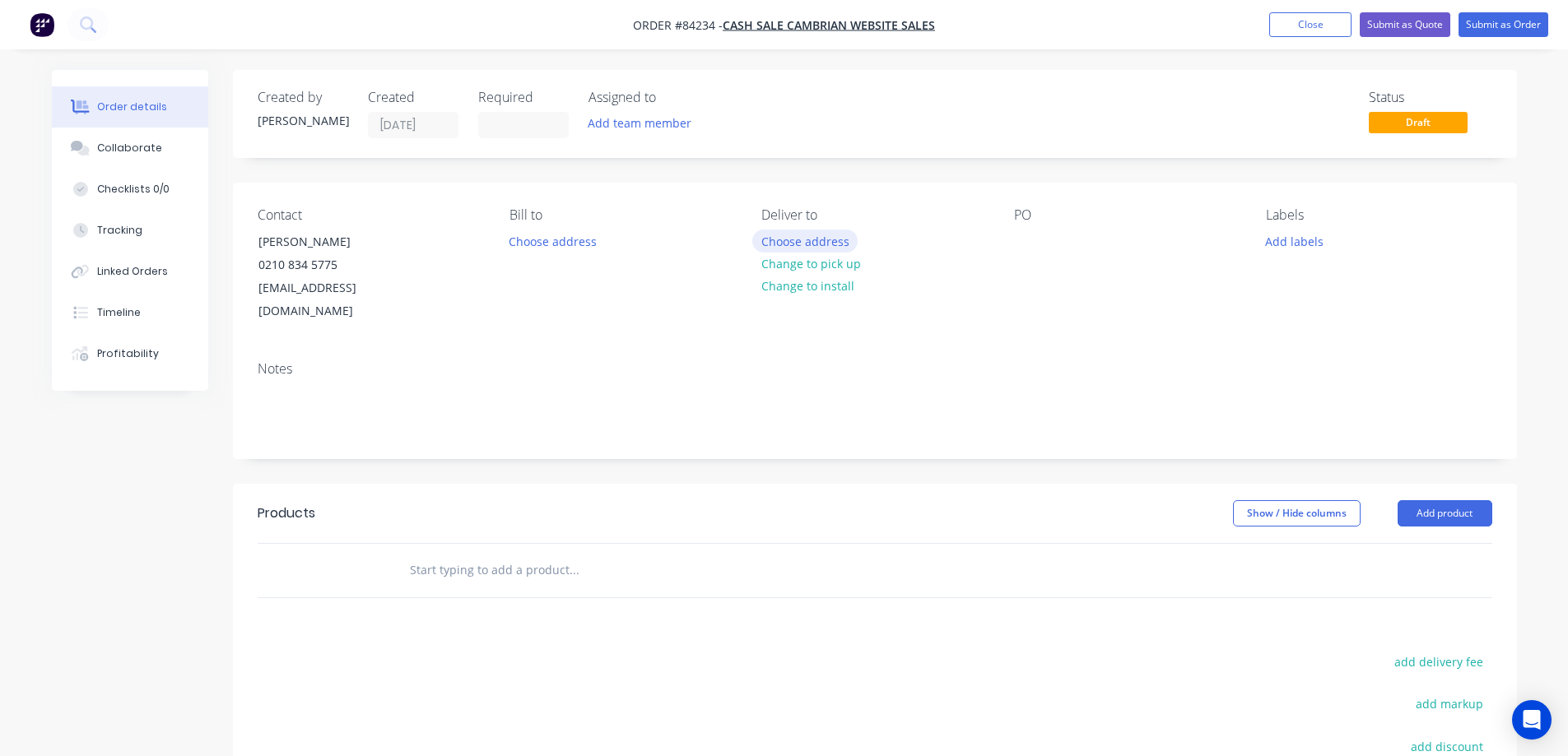
click at [823, 239] on button "Choose address" at bounding box center [804, 240] width 105 height 22
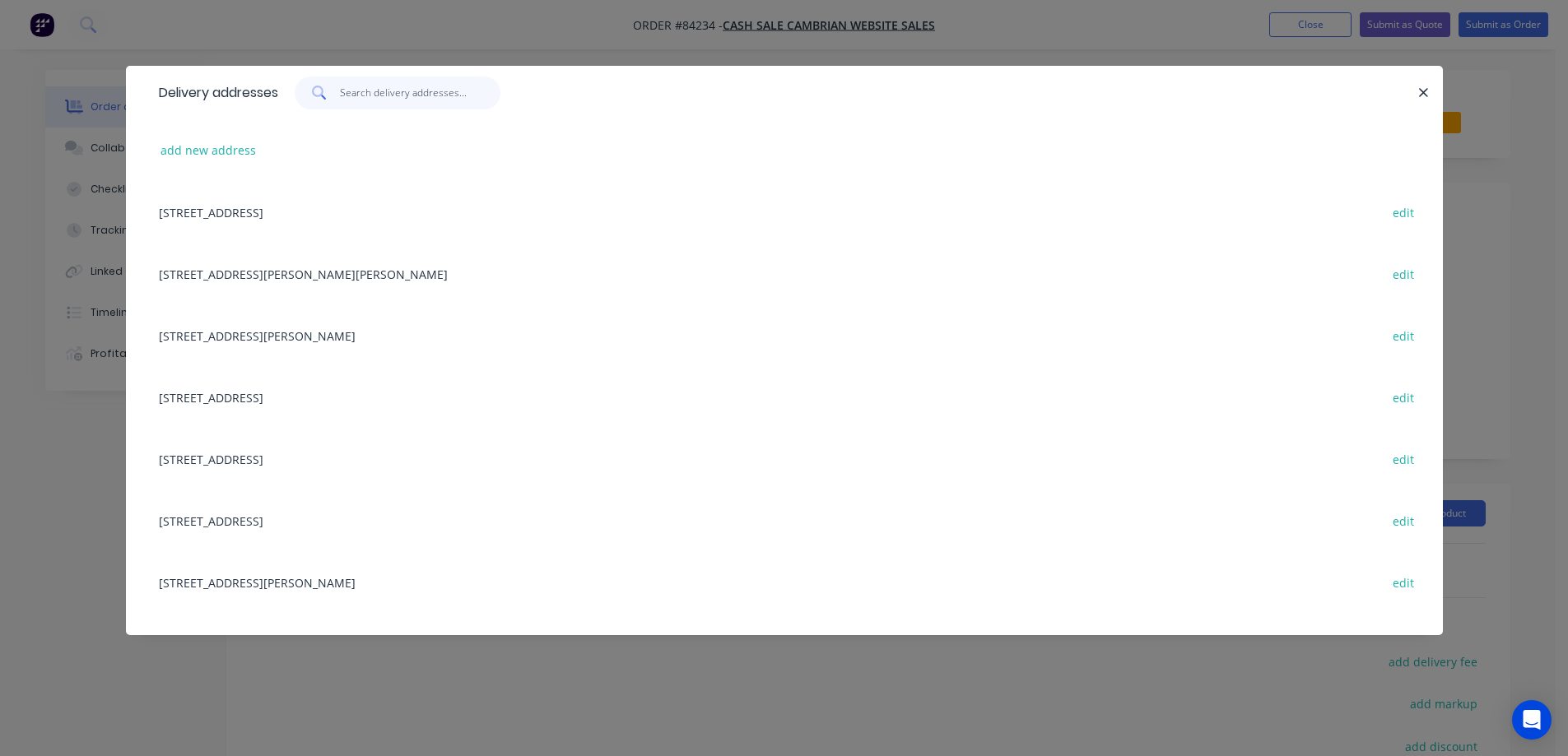
click at [392, 92] on input "text" at bounding box center [420, 93] width 160 height 33
paste input "85 rangiuru rd"
type input "85 rangiuru rd"
click at [235, 142] on button "add new address" at bounding box center [208, 150] width 113 height 22
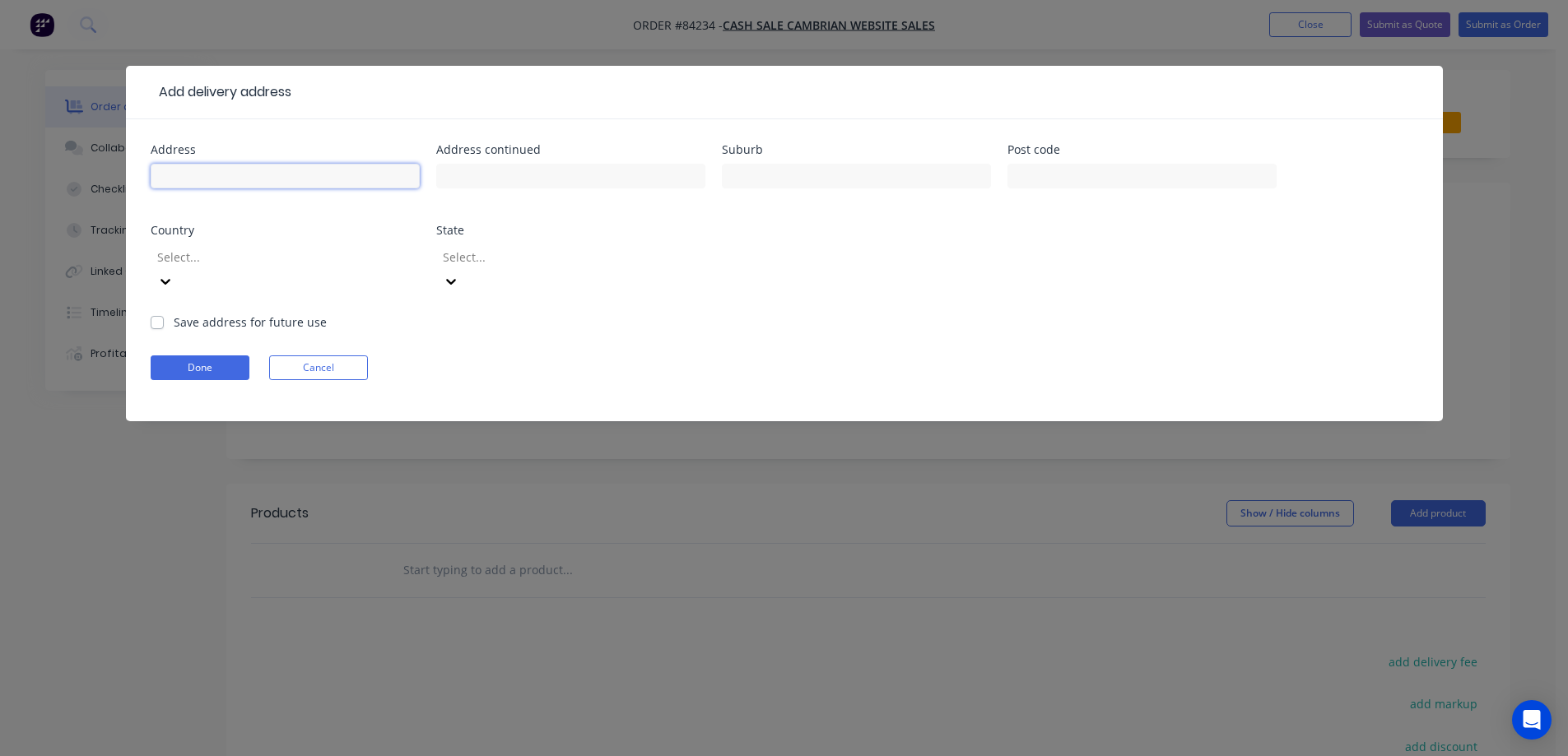
click at [330, 169] on input "text" at bounding box center [285, 176] width 269 height 25
paste input "85 rangiuru rd"
type input "85 rangiuru rd"
click at [493, 180] on input "text" at bounding box center [570, 176] width 269 height 25
paste input "otaki"
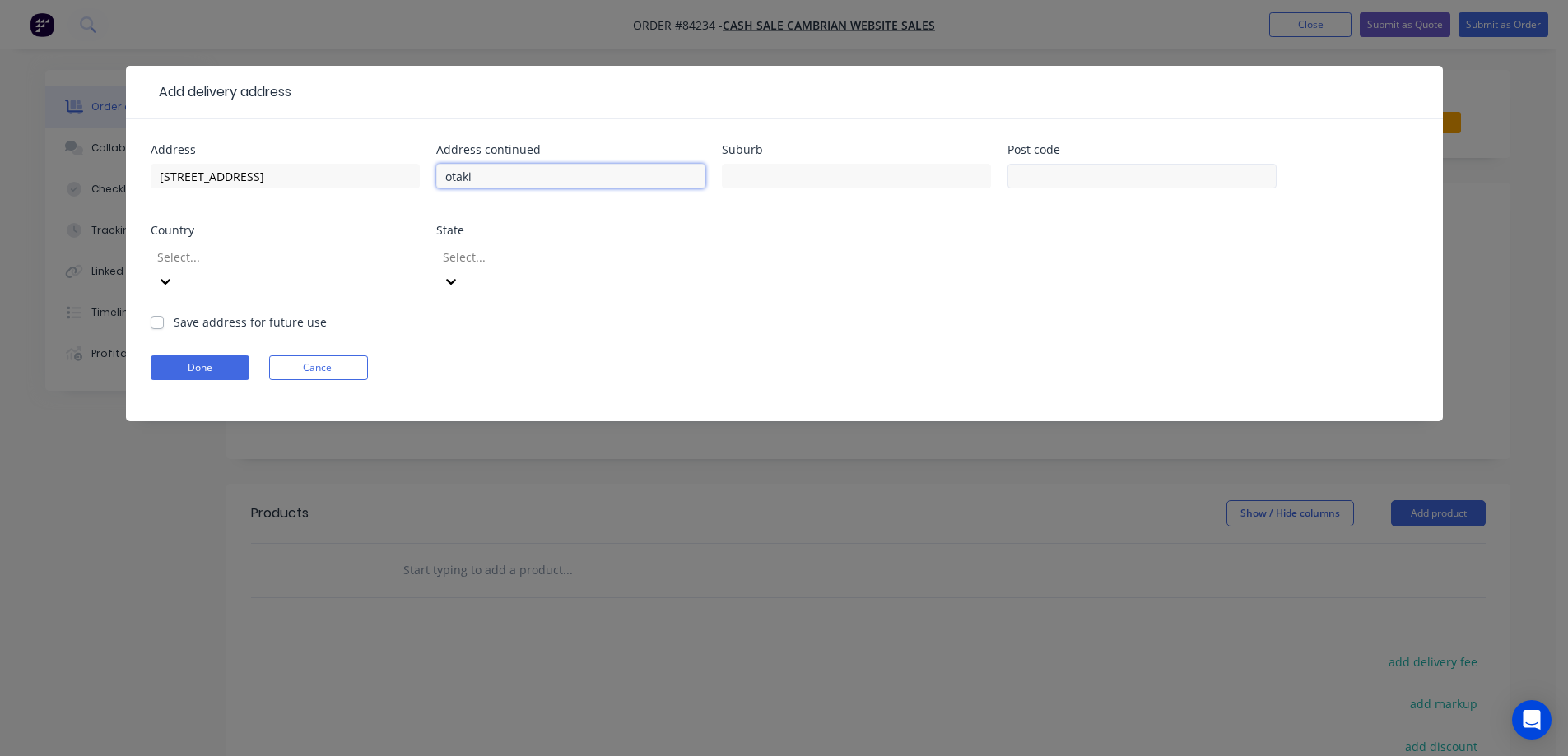
type input "otaki"
click at [1099, 170] on input "text" at bounding box center [1142, 176] width 269 height 25
type input "5512"
click at [205, 355] on button "Done" at bounding box center [200, 368] width 99 height 25
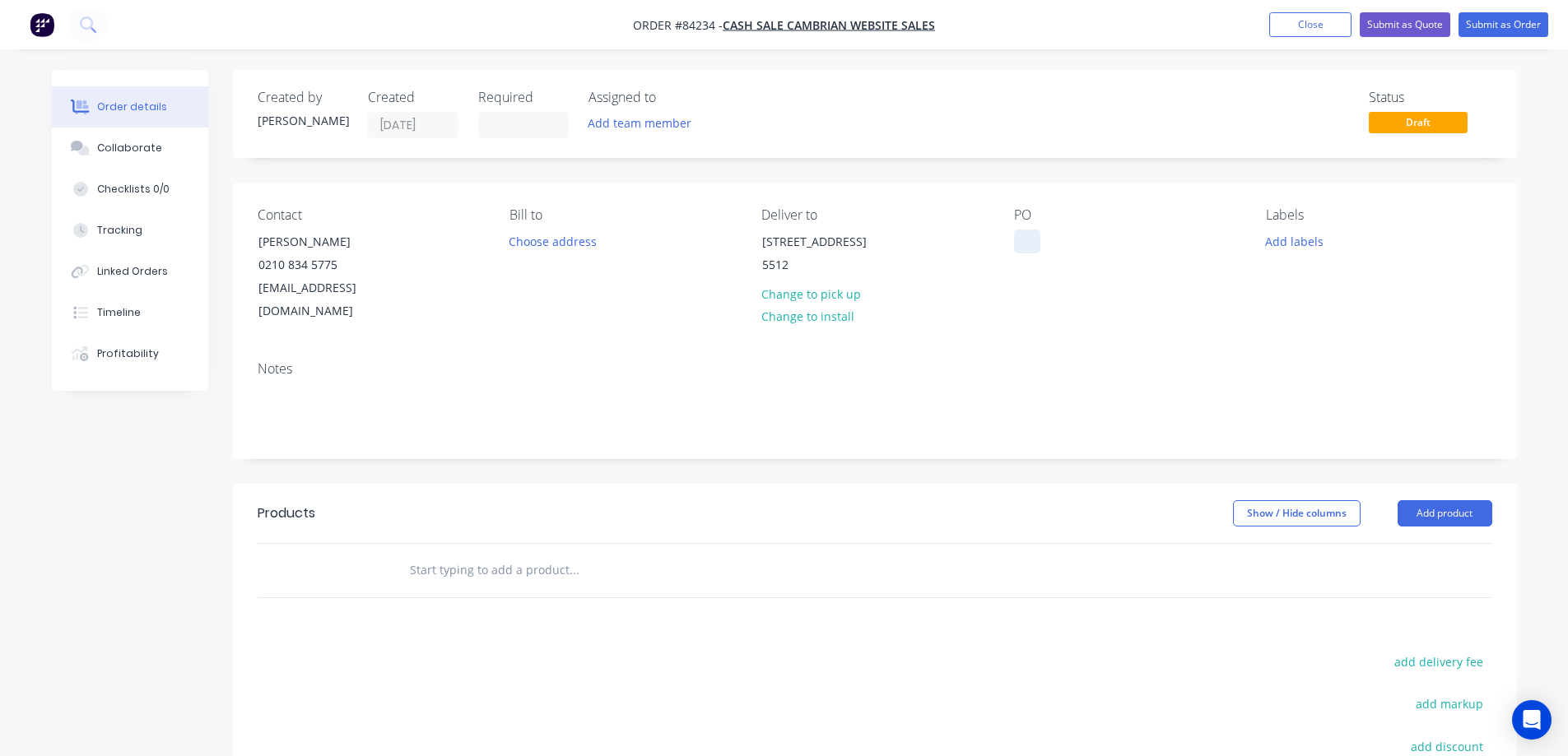
click at [1020, 237] on div at bounding box center [1027, 241] width 27 height 24
drag, startPoint x: 247, startPoint y: 245, endPoint x: 455, endPoint y: 251, distance: 208.1
click at [455, 251] on div "Contact Josef Bishop 0210 834 5775 joebish1105@gmail.com" at bounding box center [370, 265] width 225 height 117
copy div "Josef Bishop"
click at [1090, 242] on div "WEB35443" at bounding box center [1055, 241] width 84 height 24
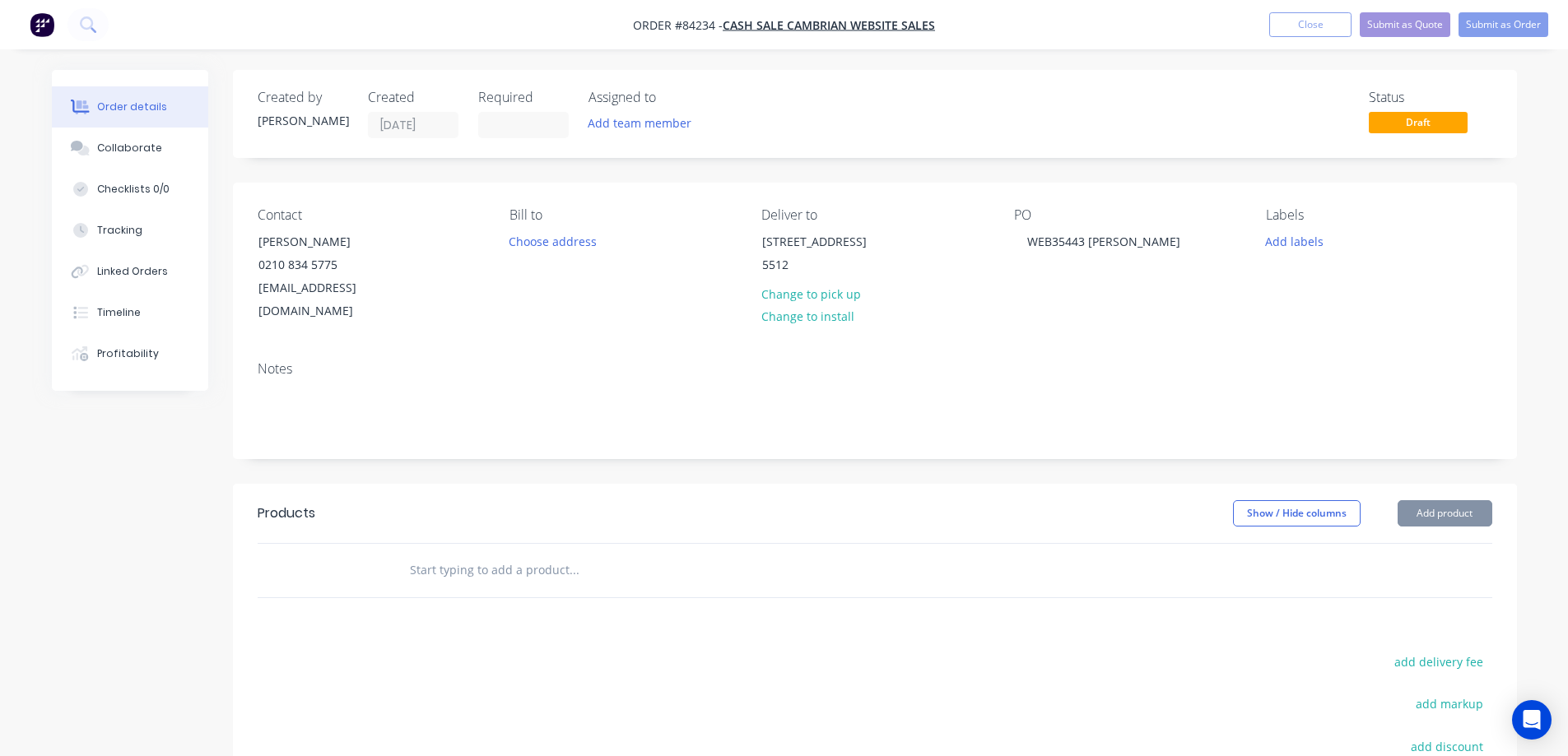
drag, startPoint x: 1105, startPoint y: 300, endPoint x: 827, endPoint y: 543, distance: 369.2
click at [1102, 304] on div "Contact Josef Bishop 0210 834 5775 joebish1105@gmail.com Bill to Choose address…" at bounding box center [874, 265] width 1284 height 166
click at [632, 554] on input "text" at bounding box center [574, 570] width 330 height 33
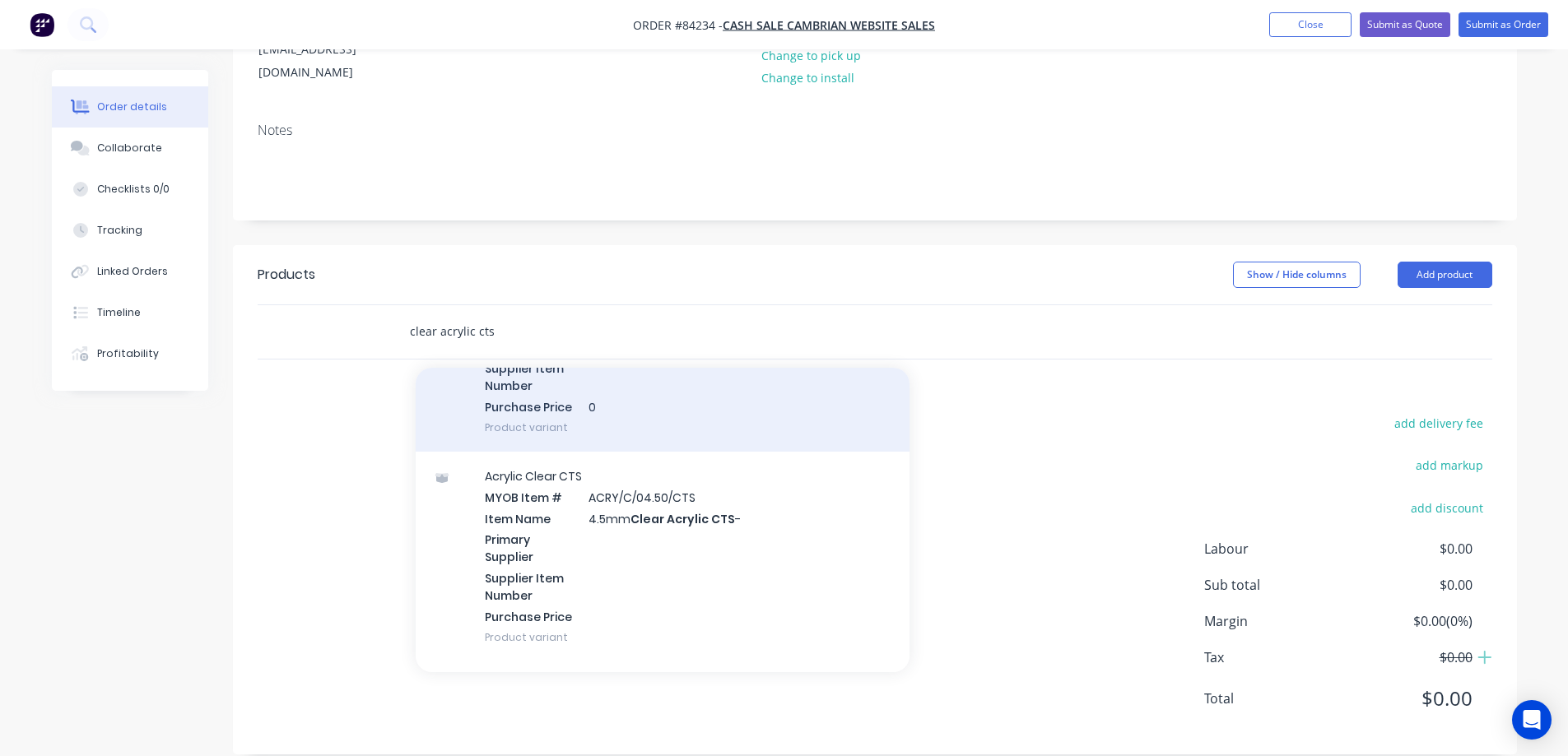
scroll to position [658, 0]
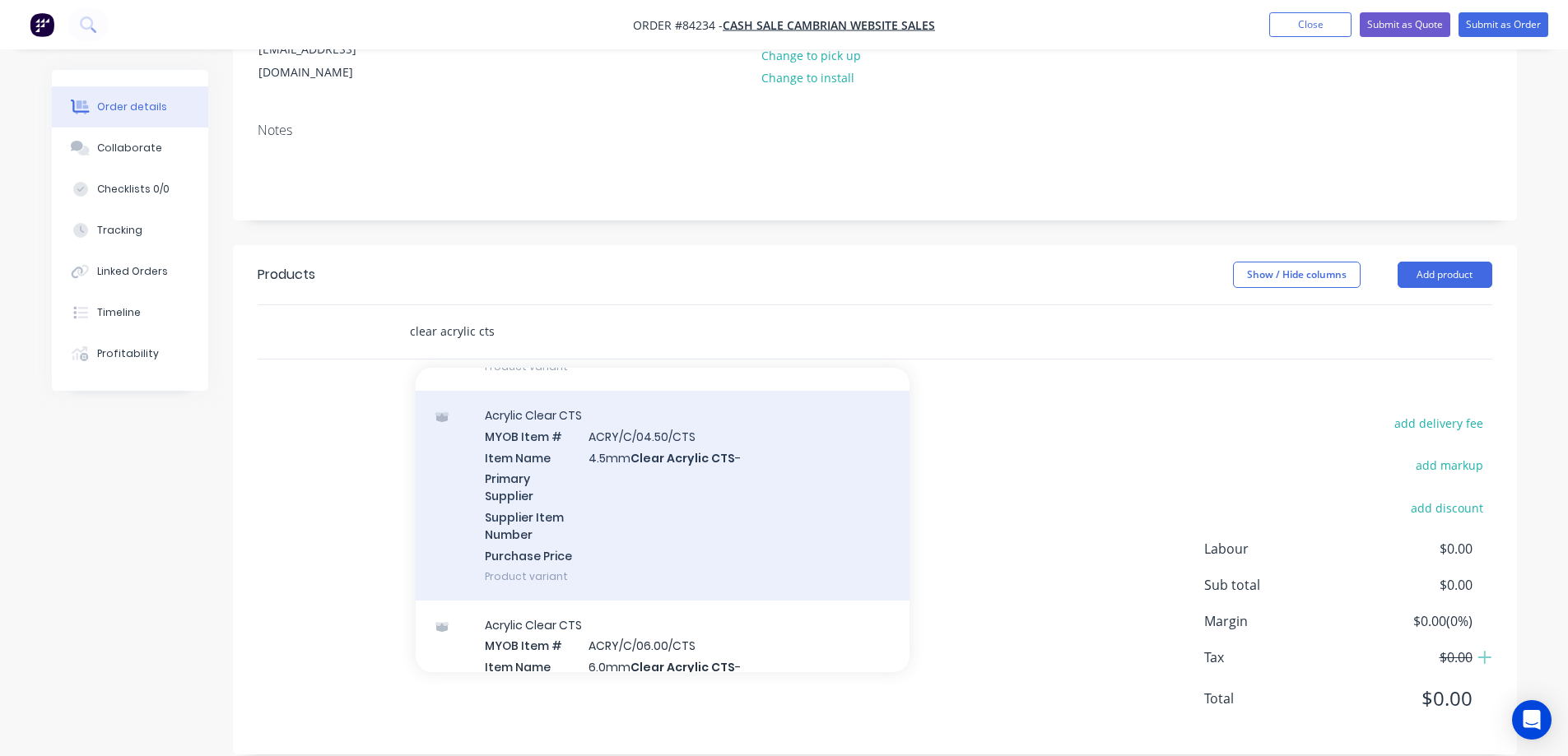
type input "clear acrylic cts"
click at [710, 486] on div "Acrylic Clear CTS MYOB Item # ACRY/C/04.50/CTS Item Name 4.5mm Clear Acrylic CT…" at bounding box center [662, 496] width 494 height 210
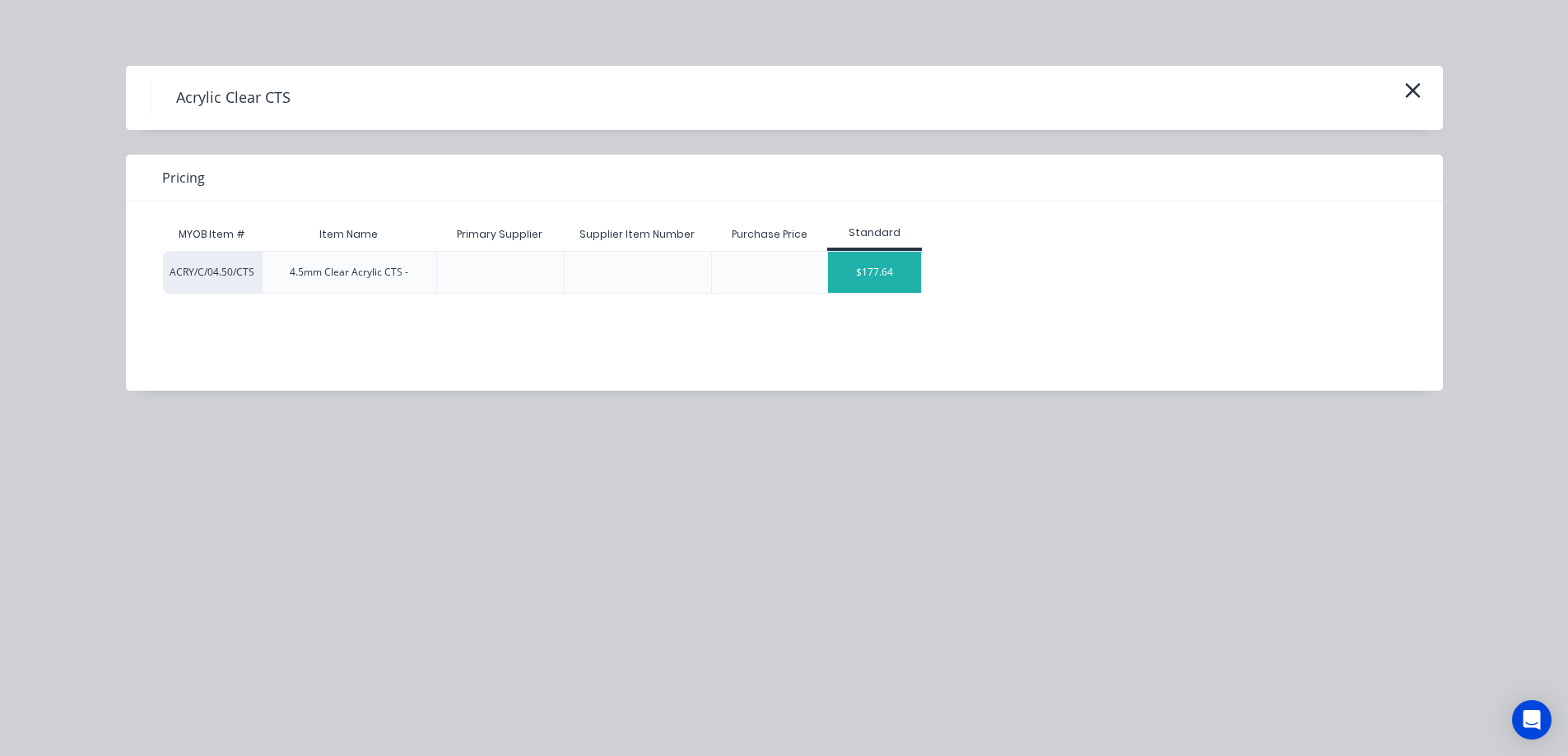
click at [896, 267] on div "$177.64" at bounding box center [874, 272] width 93 height 41
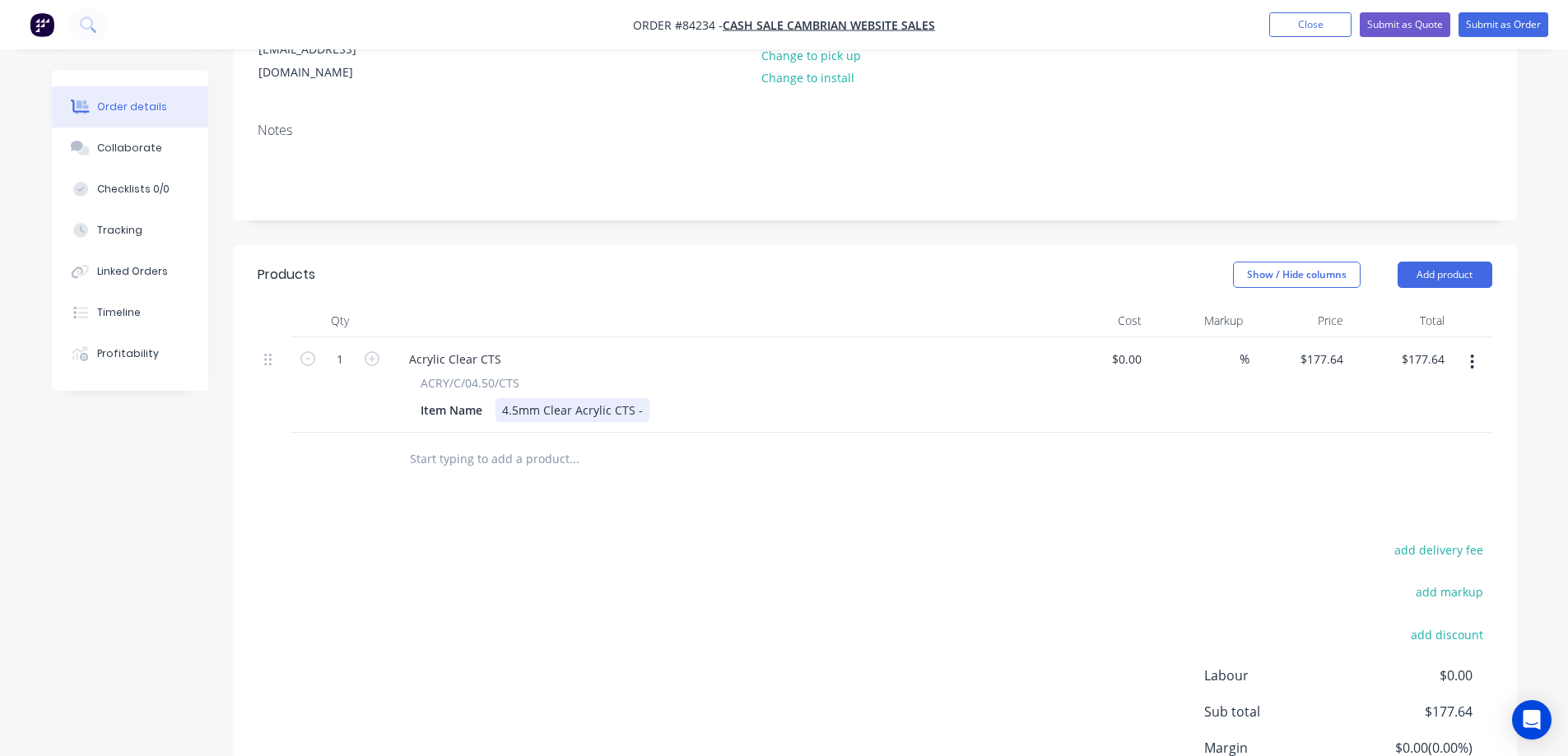
click at [643, 399] on div "4.5mm Clear Acrylic CTS -" at bounding box center [572, 410] width 153 height 24
click at [1415, 348] on input "177.64" at bounding box center [1429, 359] width 45 height 24
type input "57.51"
type input "$57.51"
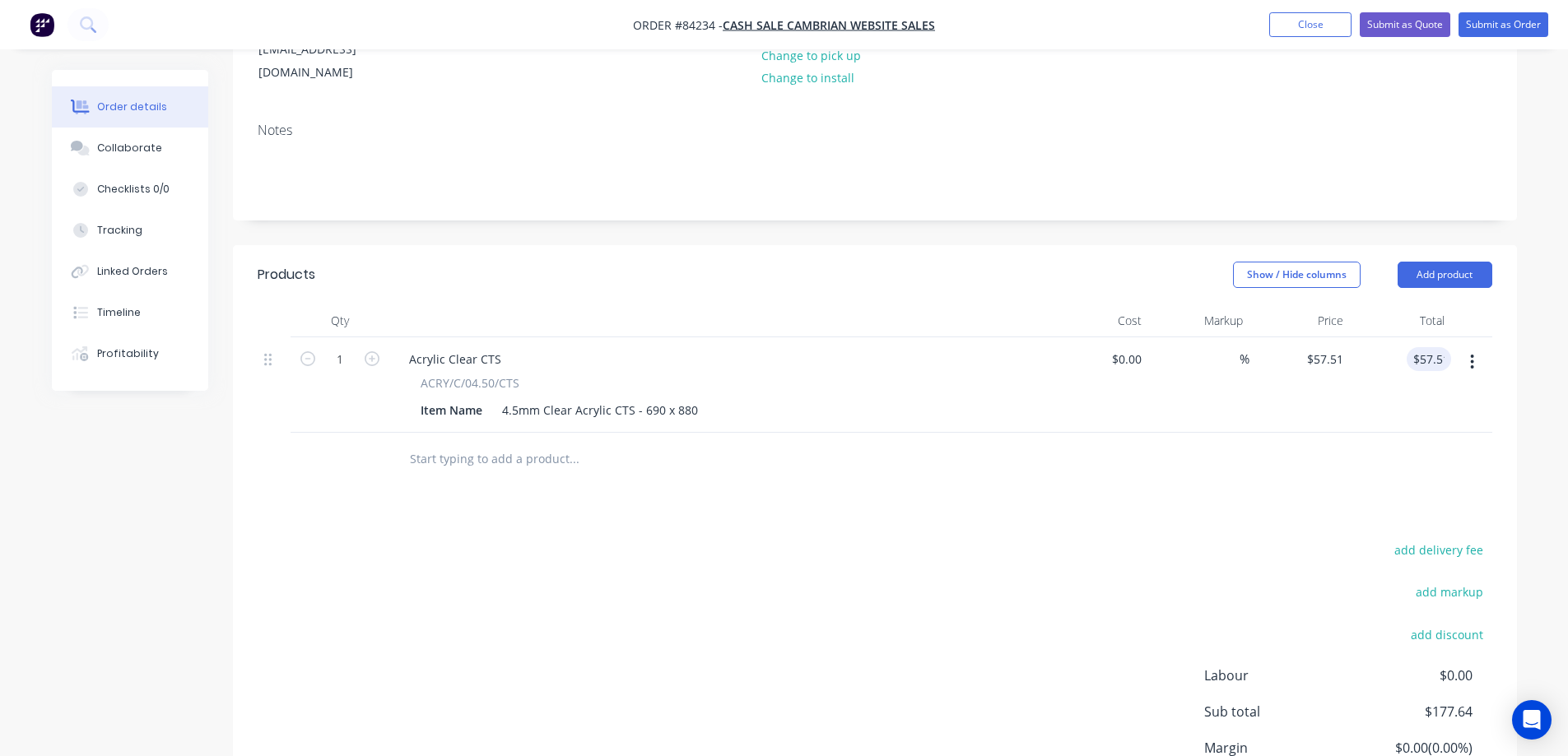
click at [1102, 570] on div "add delivery fee add markup add discount Labour $0.00 Sub total $177.64 Margin …" at bounding box center [874, 697] width 1235 height 317
drag, startPoint x: 1474, startPoint y: 345, endPoint x: 1463, endPoint y: 354, distance: 14.2
click at [1473, 353] on icon "button" at bounding box center [1472, 362] width 4 height 18
click at [1426, 426] on div "Duplicate" at bounding box center [1415, 438] width 127 height 24
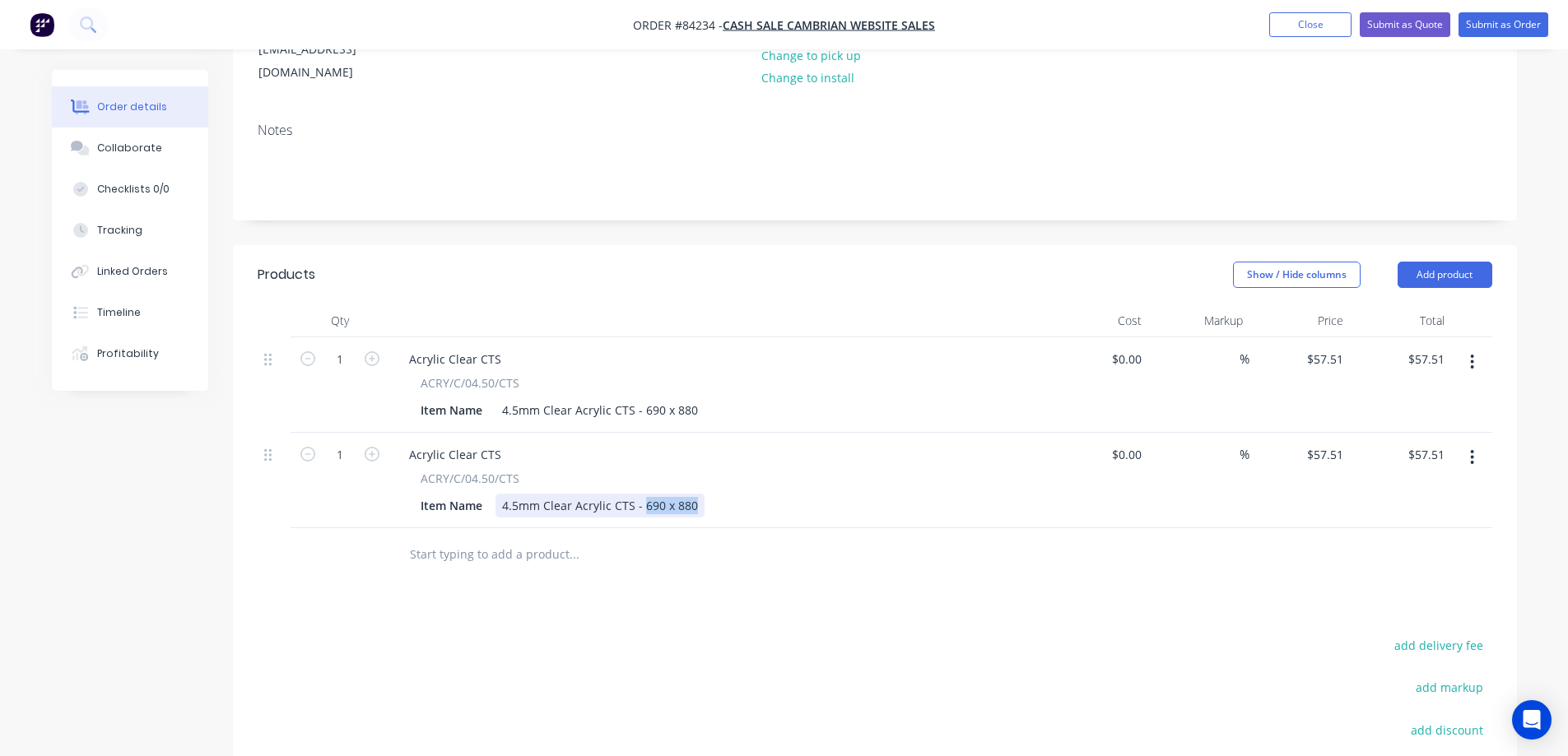
drag, startPoint x: 640, startPoint y: 480, endPoint x: 941, endPoint y: 504, distance: 302.0
click at [941, 504] on div "Acrylic Clear CTS ACRY/C/04.50/CTS Item Name 4.5mm Clear Acrylic CTS - 690 x 880" at bounding box center [718, 480] width 658 height 96
click at [974, 541] on div at bounding box center [686, 554] width 580 height 33
click at [1325, 442] on input "57.51" at bounding box center [1331, 454] width 38 height 24
type input "$25.23"
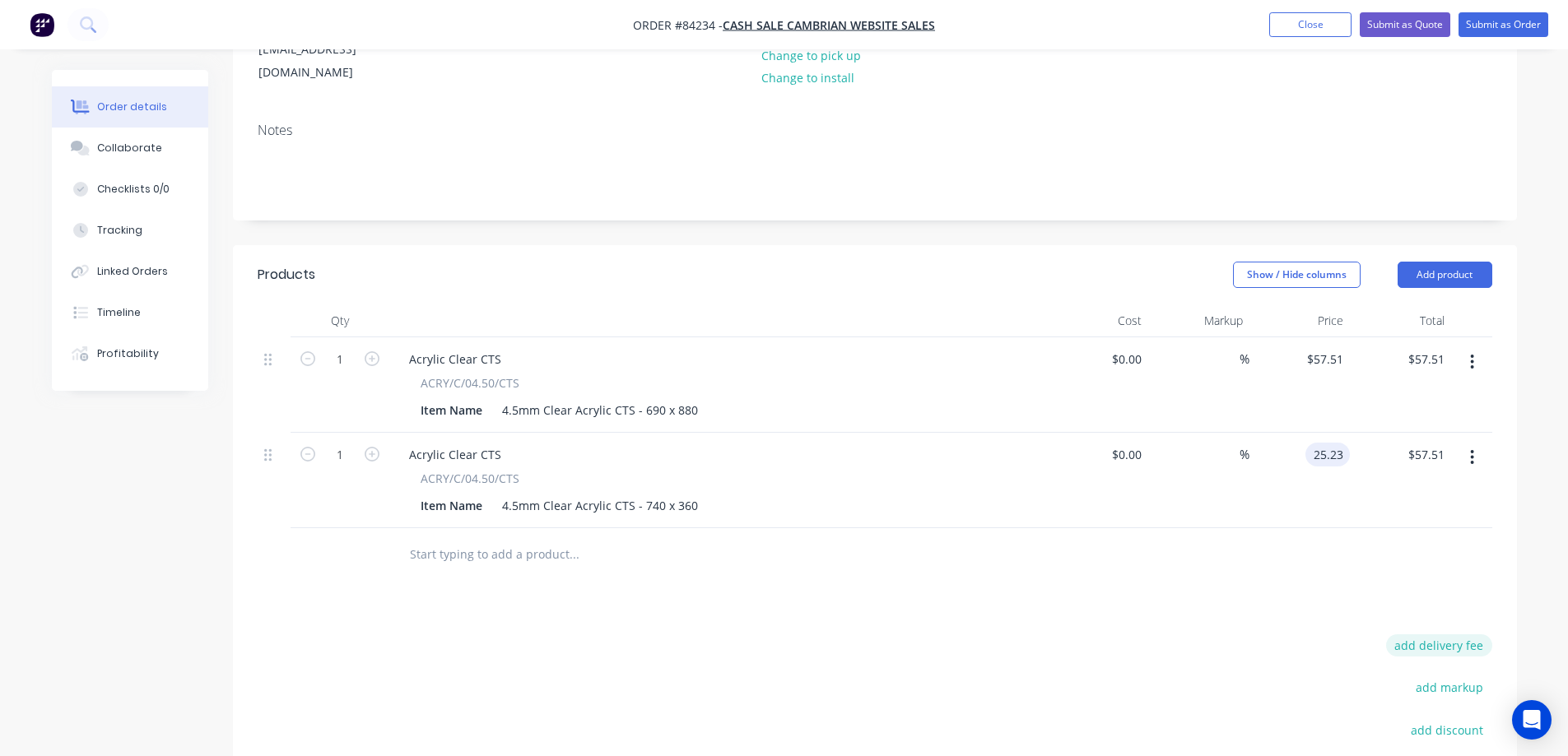
type input "$25.23"
click at [1466, 635] on button "add delivery fee" at bounding box center [1439, 645] width 106 height 22
type input "15"
click at [1012, 549] on div at bounding box center [874, 555] width 1235 height 53
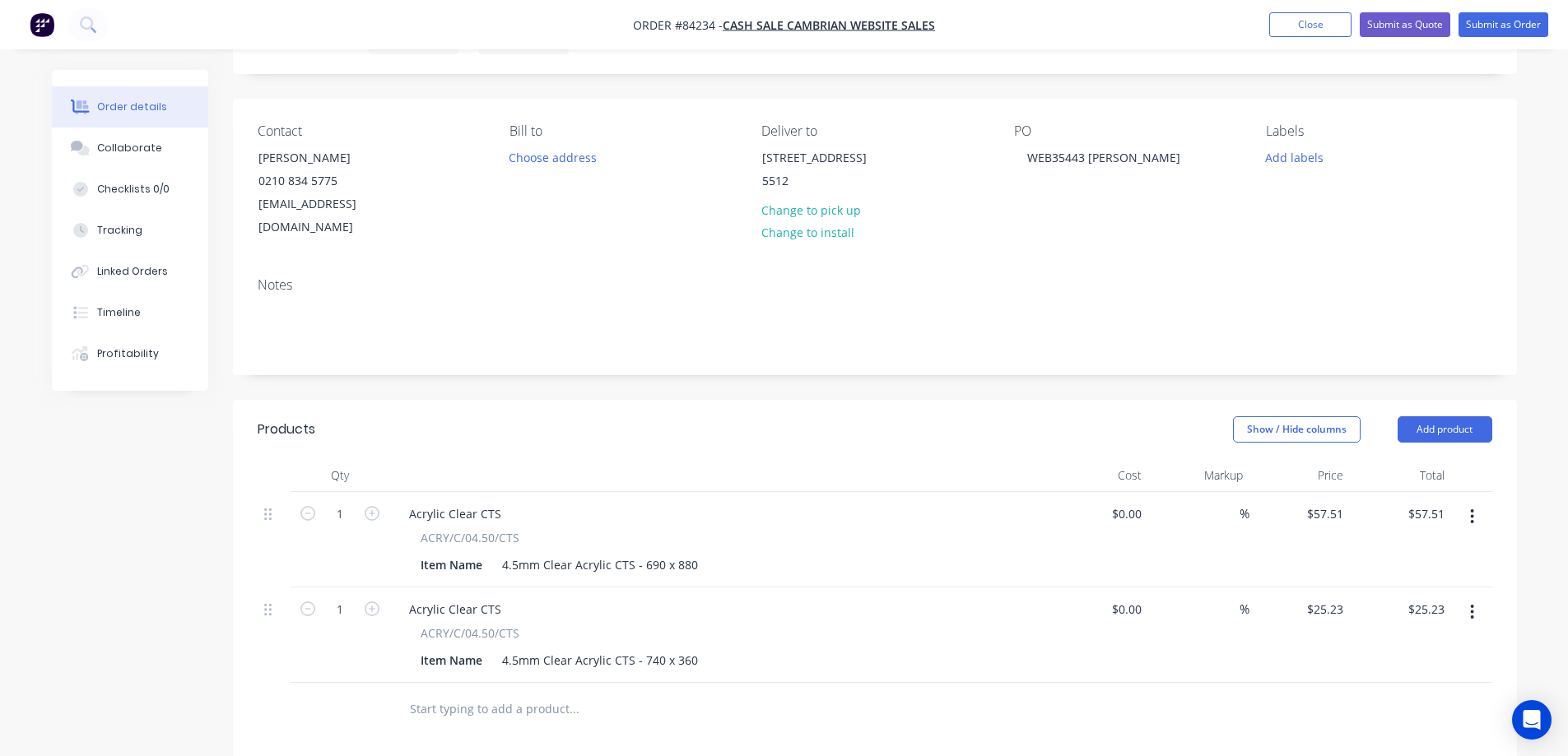
scroll to position [0, 0]
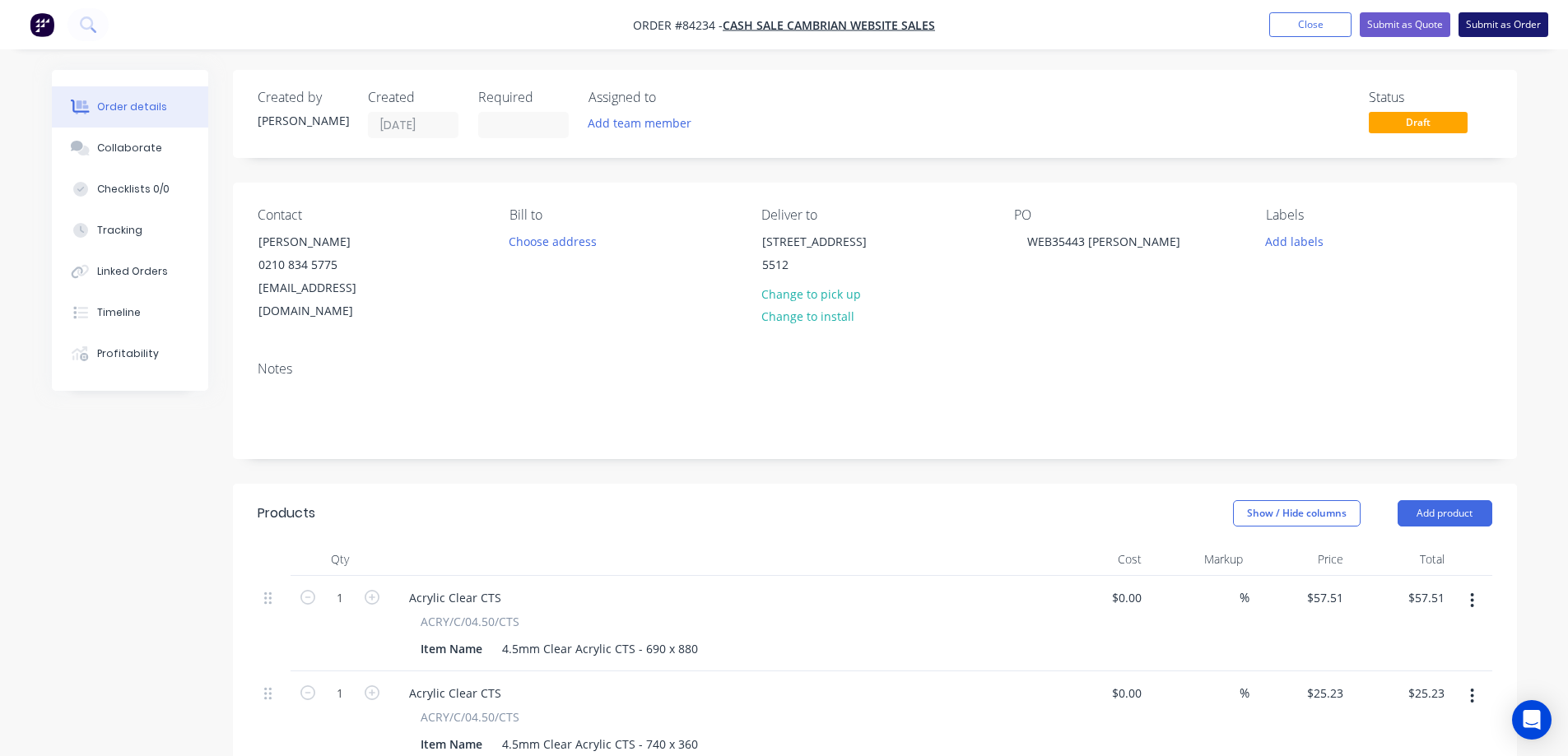
click at [1490, 30] on button "Submit as Order" at bounding box center [1504, 25] width 90 height 25
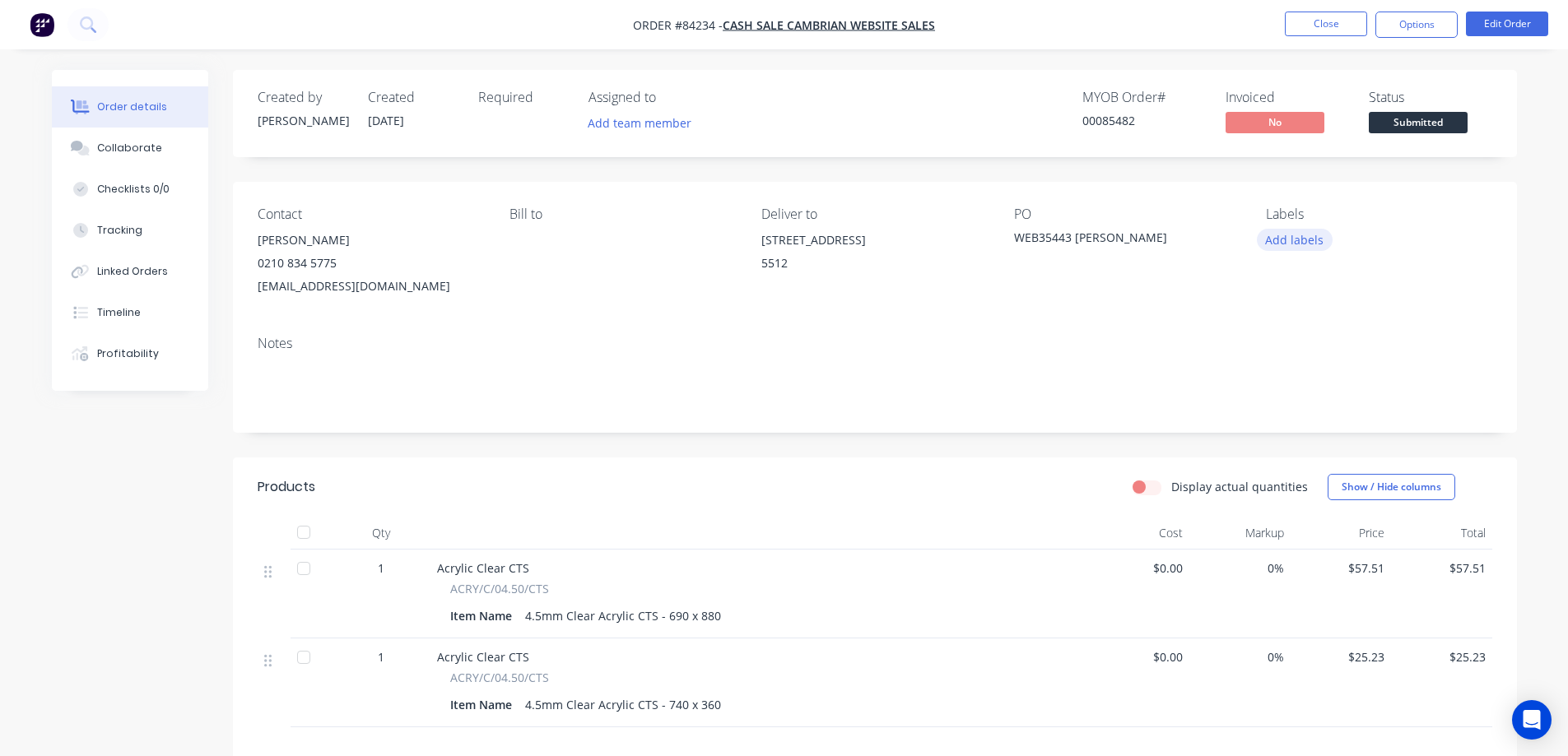
click at [1299, 231] on button "Add labels" at bounding box center [1295, 240] width 76 height 22
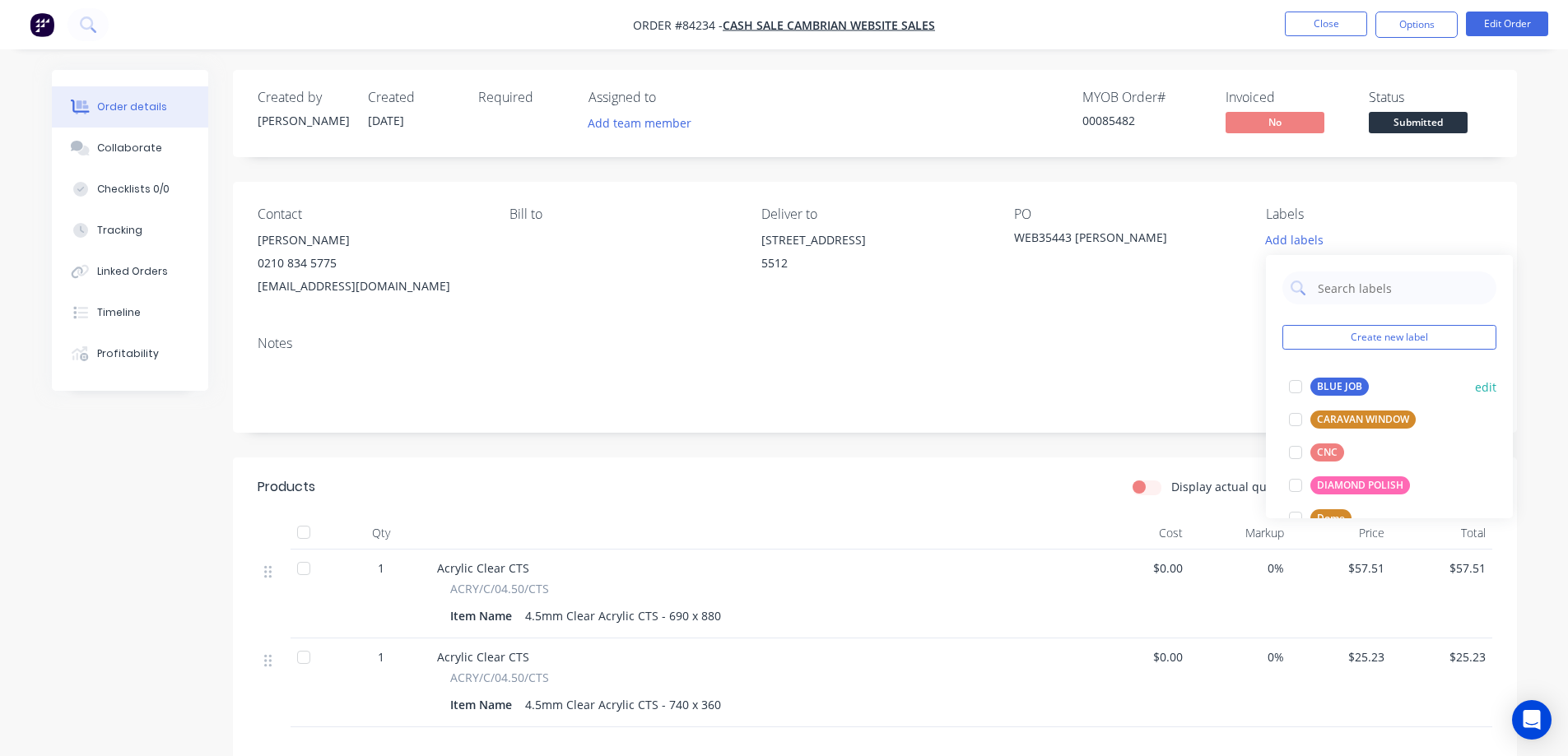
click at [1317, 392] on div "BLUE JOB" at bounding box center [1340, 387] width 59 height 18
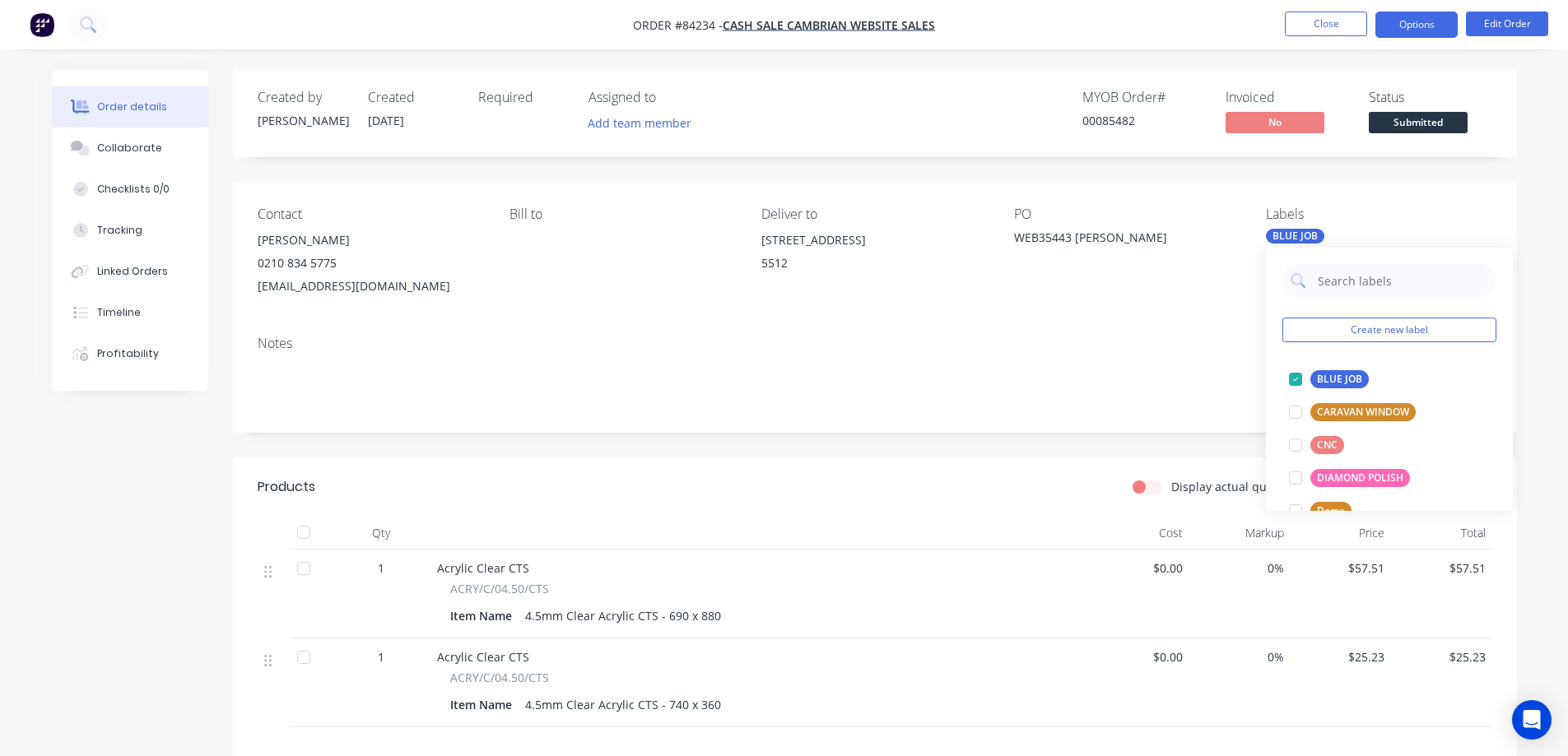
click at [1437, 17] on button "Options" at bounding box center [1416, 25] width 82 height 27
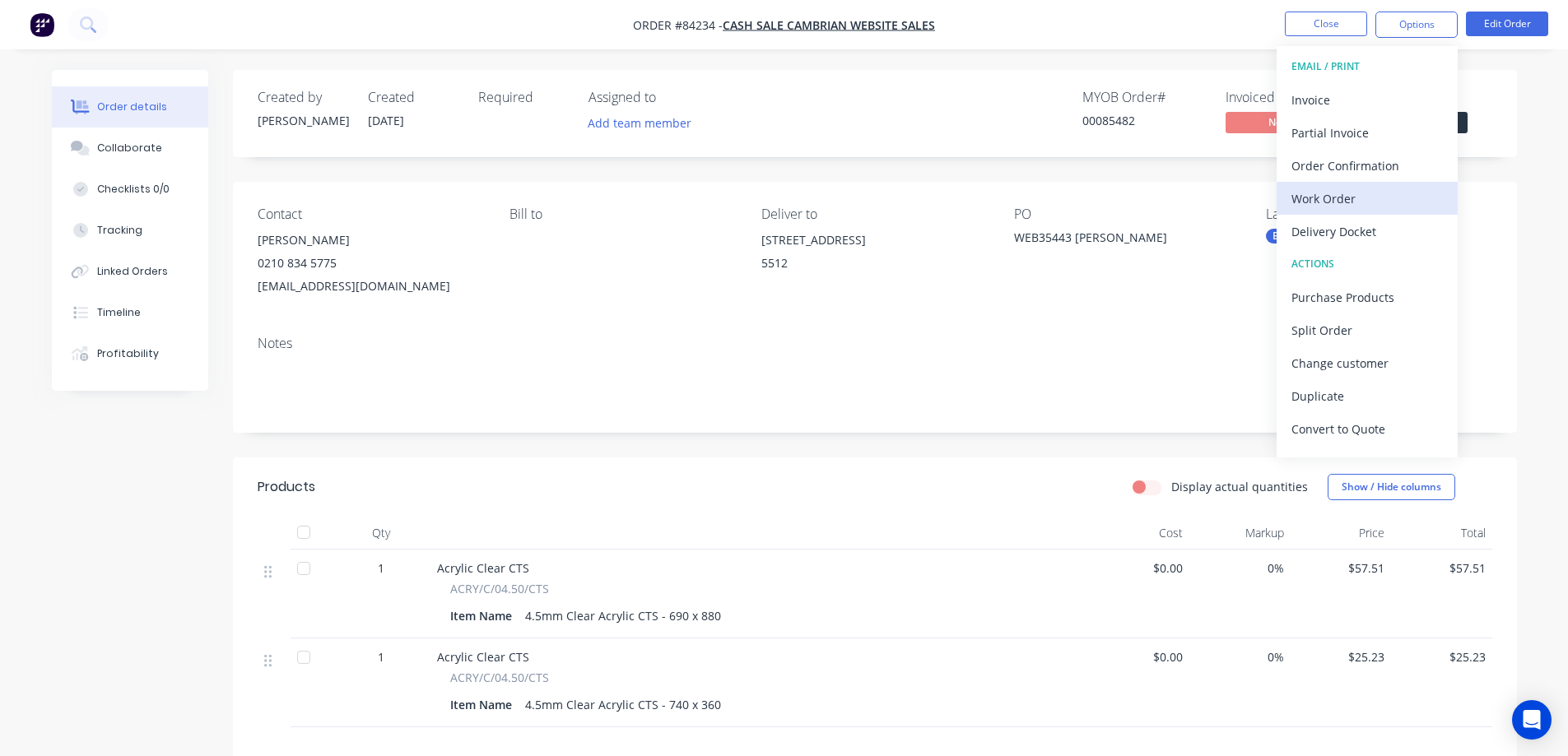
click at [1338, 193] on div "Work Order" at bounding box center [1367, 198] width 152 height 24
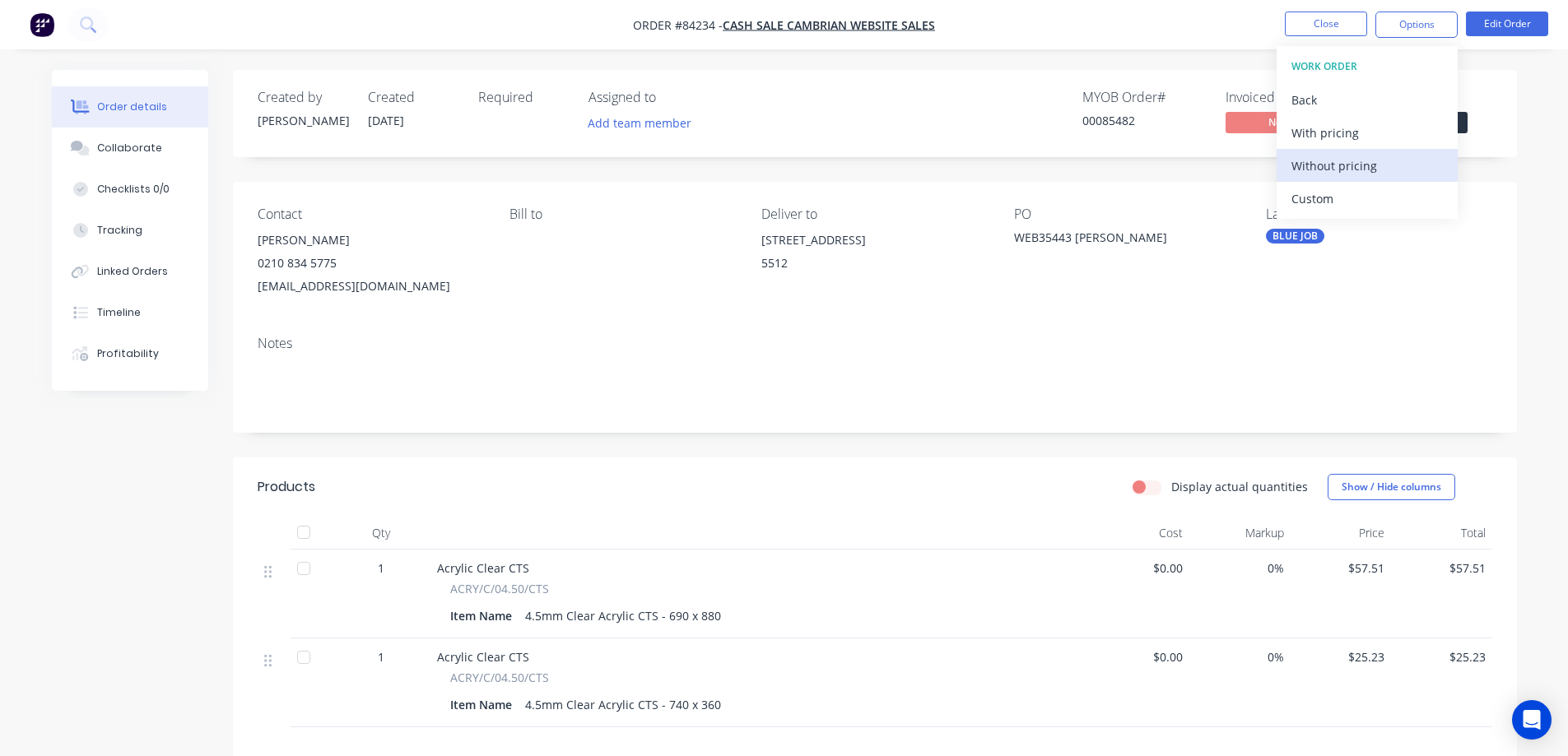
click at [1343, 165] on div "Without pricing" at bounding box center [1367, 165] width 152 height 24
click at [1362, 163] on div "Order Confirmation" at bounding box center [1367, 165] width 152 height 24
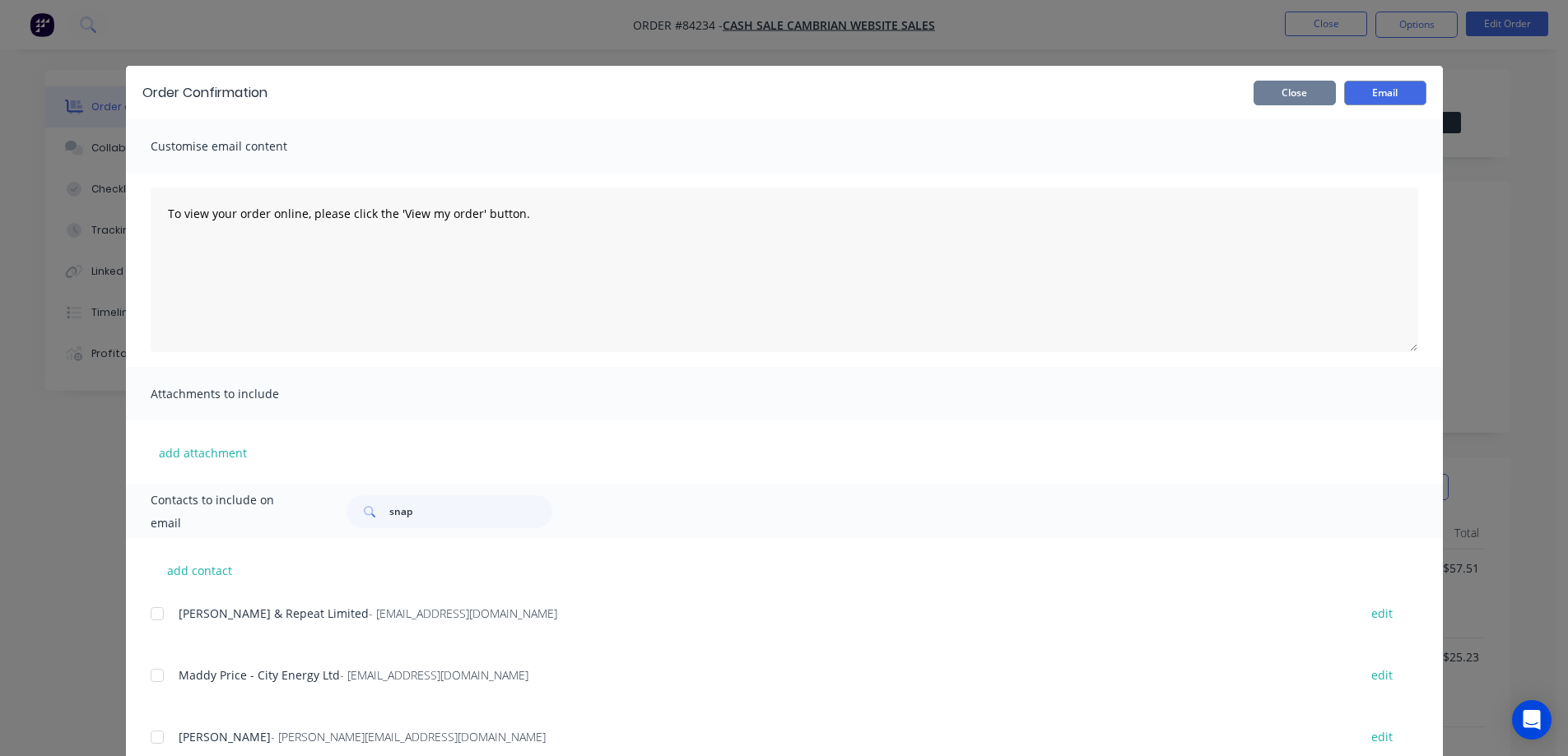
click at [1271, 83] on button "Close" at bounding box center [1294, 93] width 82 height 25
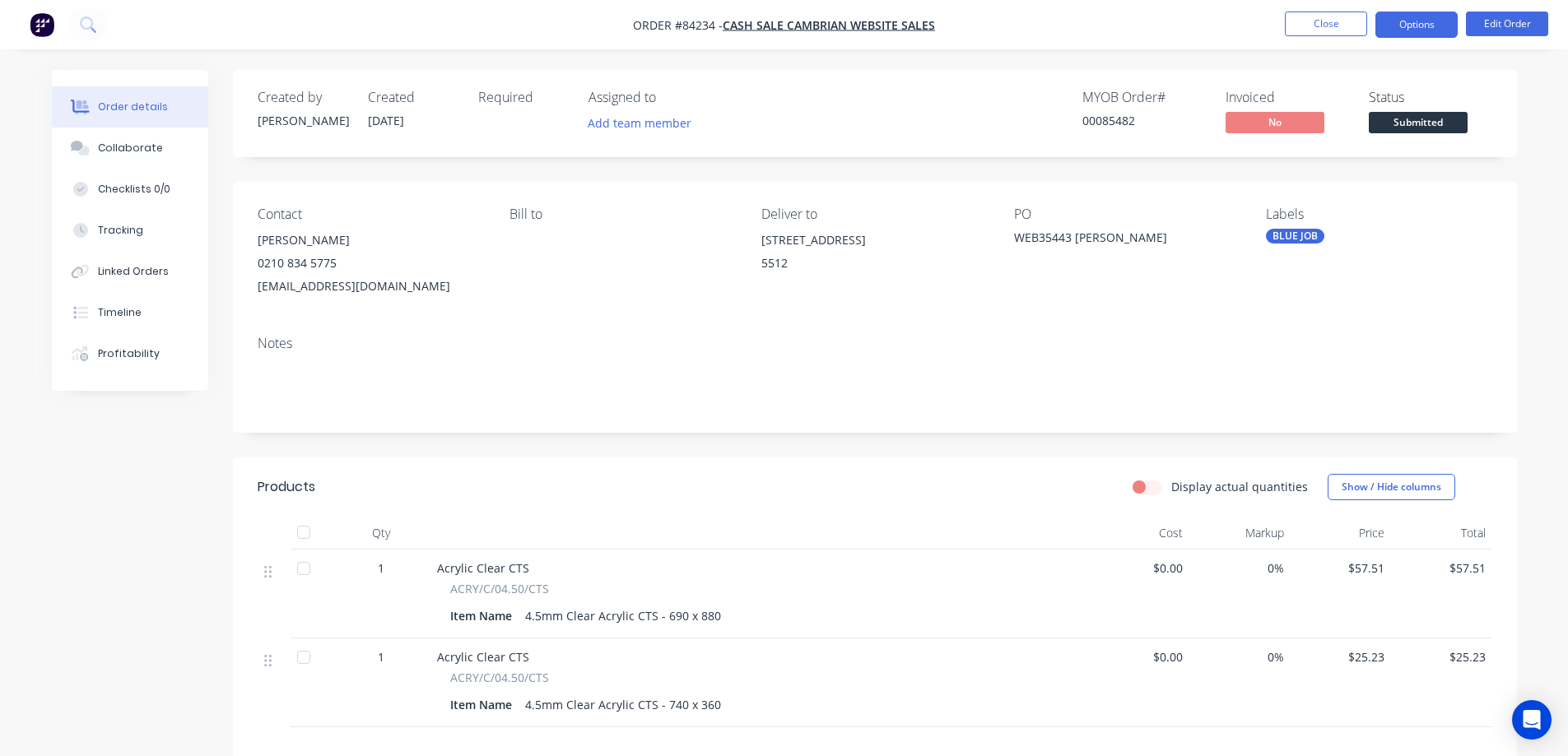
click at [1399, 25] on button "Options" at bounding box center [1416, 25] width 82 height 27
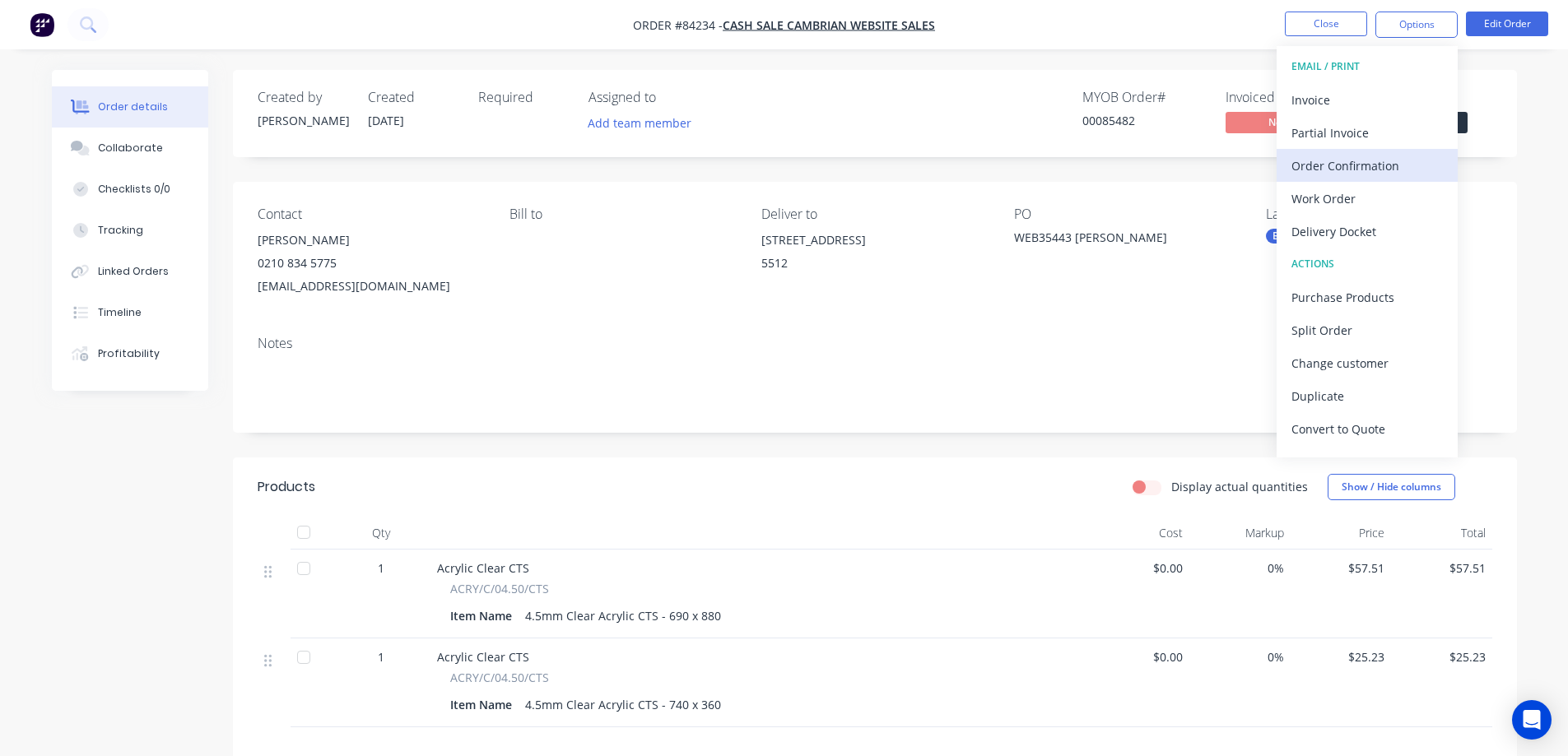
click at [1384, 173] on div "Order Confirmation" at bounding box center [1367, 165] width 152 height 24
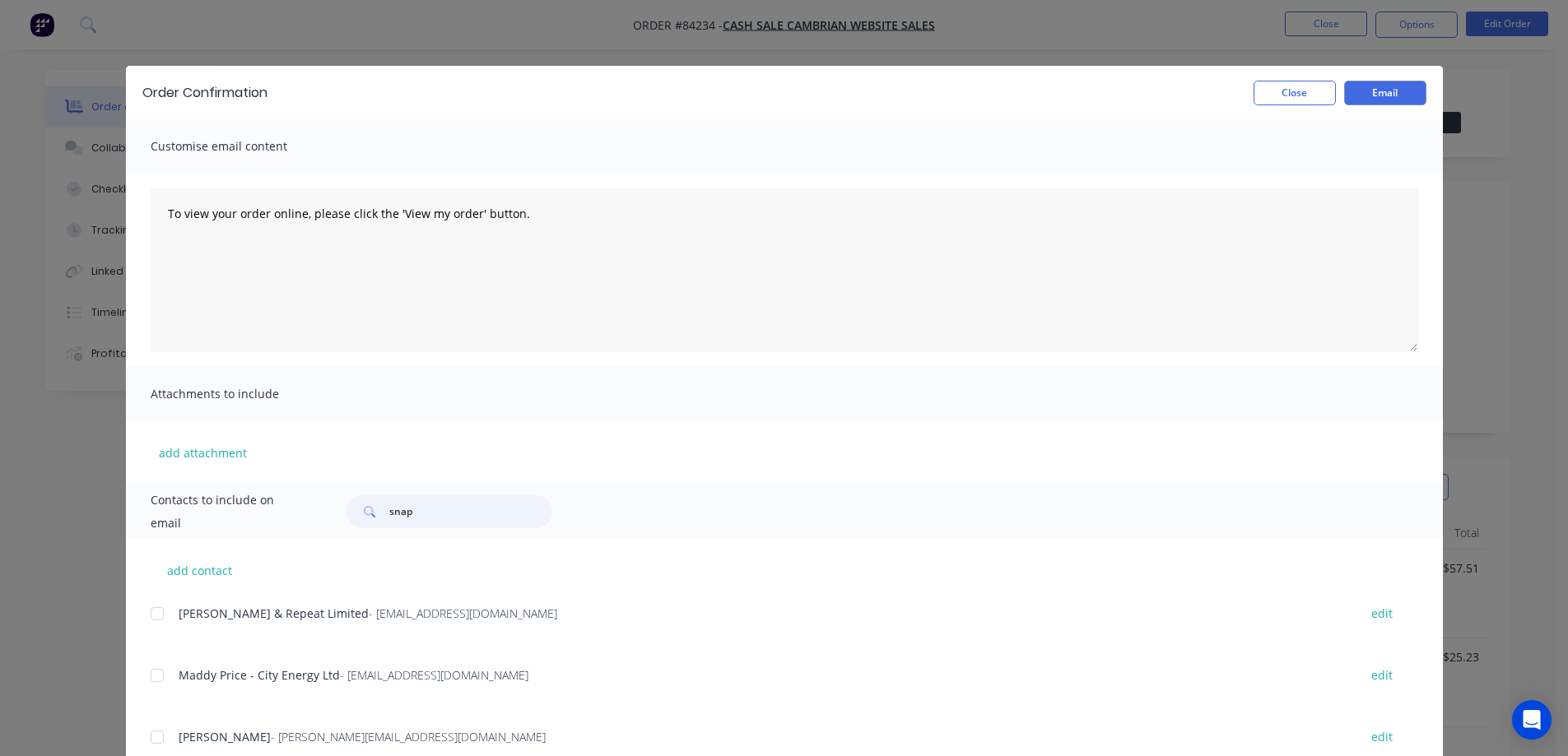
click at [427, 509] on input "snap" at bounding box center [471, 512] width 163 height 33
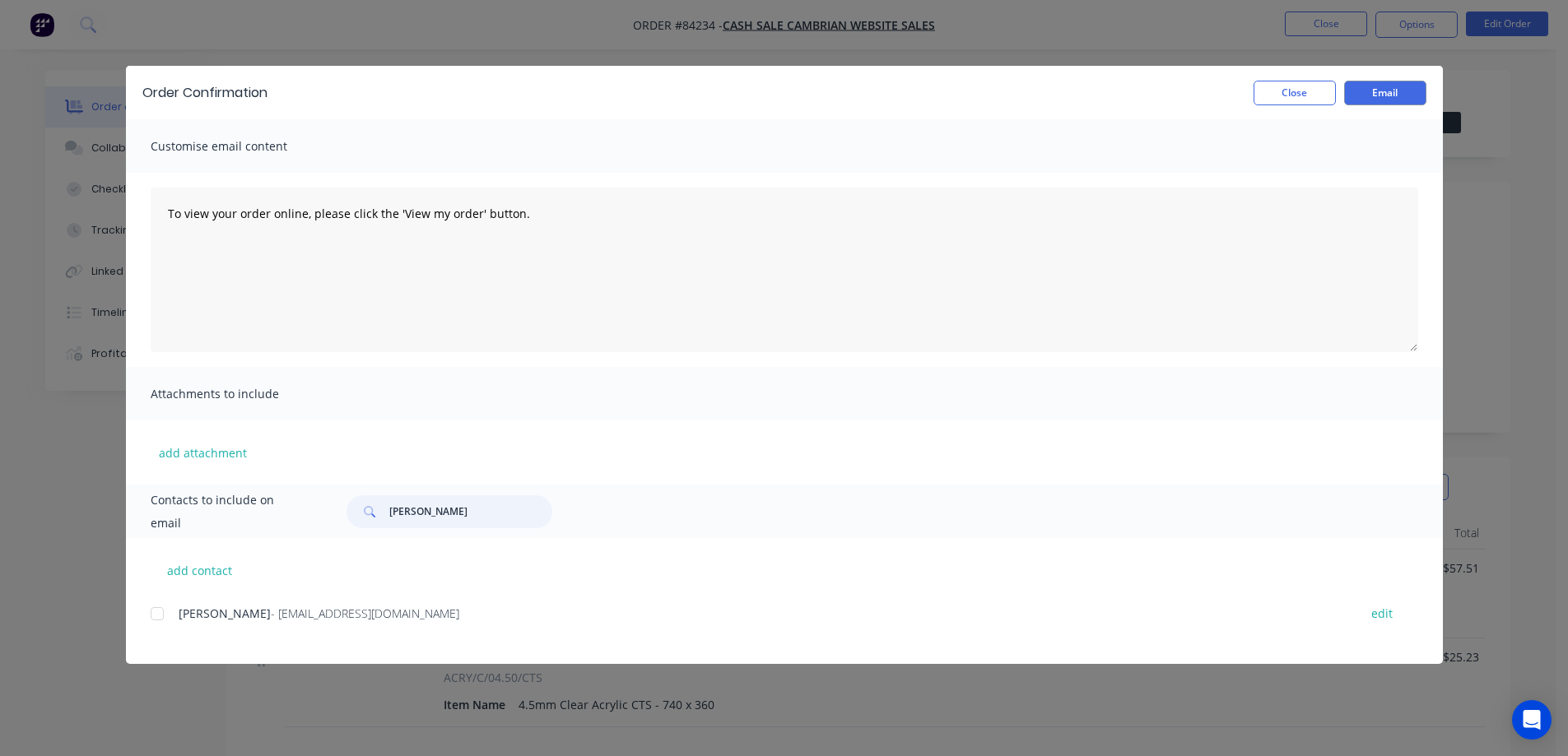
click at [153, 620] on div at bounding box center [157, 614] width 33 height 33
type input "josef"
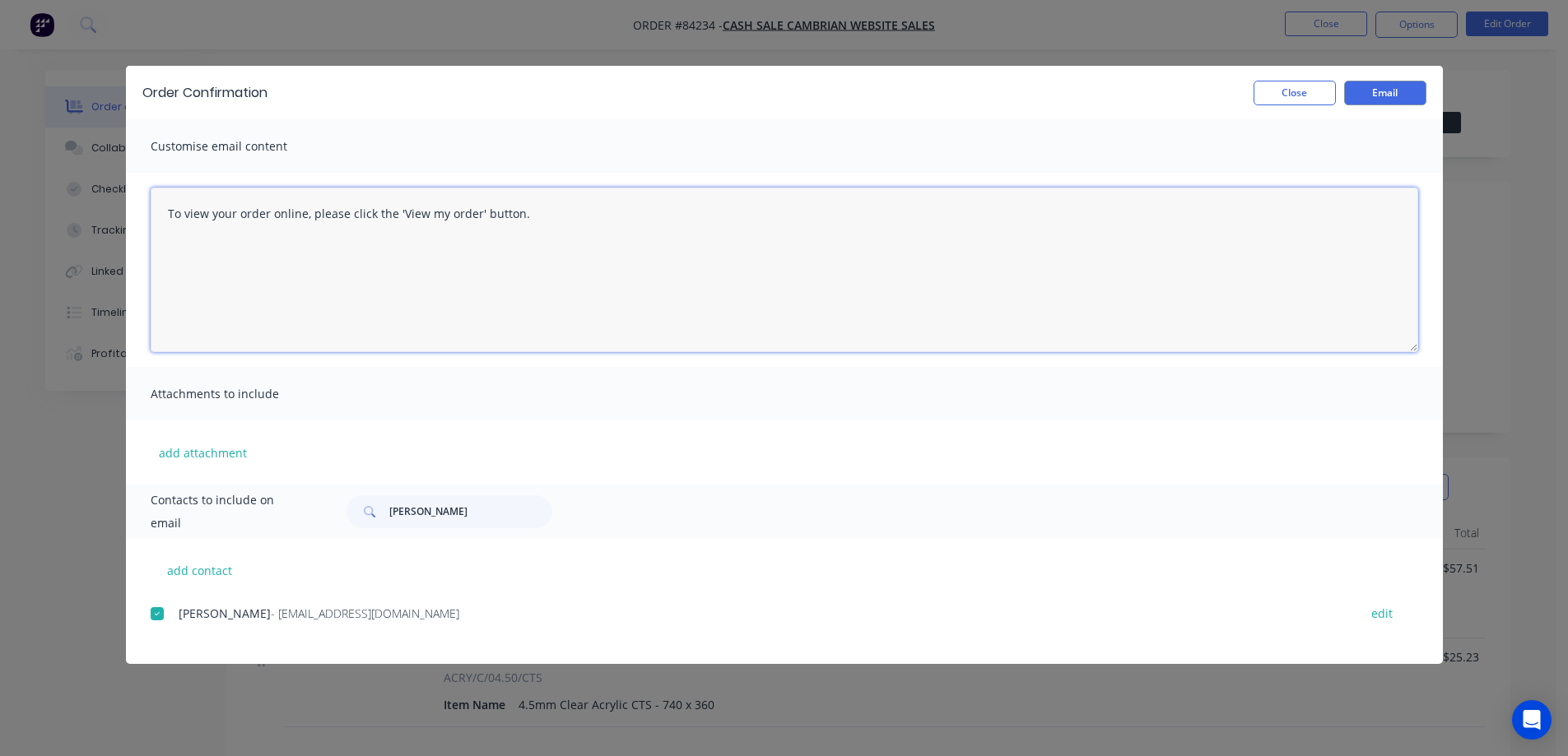
drag, startPoint x: 512, startPoint y: 338, endPoint x: 527, endPoint y: 330, distance: 17.0
click at [512, 338] on textarea "To view your order online, please click the 'View my order' button." at bounding box center [784, 270] width 1268 height 165
paste textarea "hank you for your order, confirmation of your order is attached. Your order wil…"
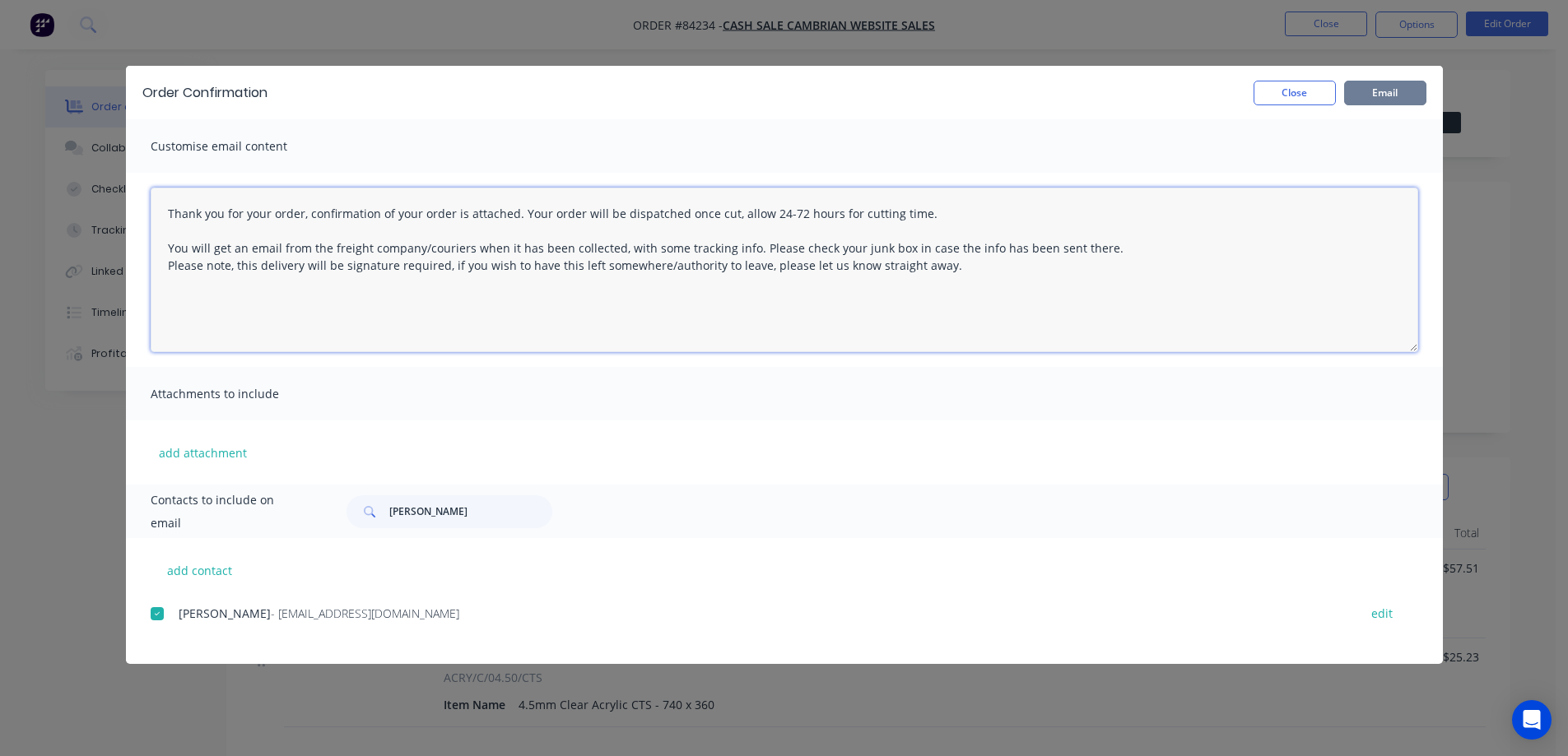
type textarea "Thank you for your order, confirmation of your order is attached. Your order wi…"
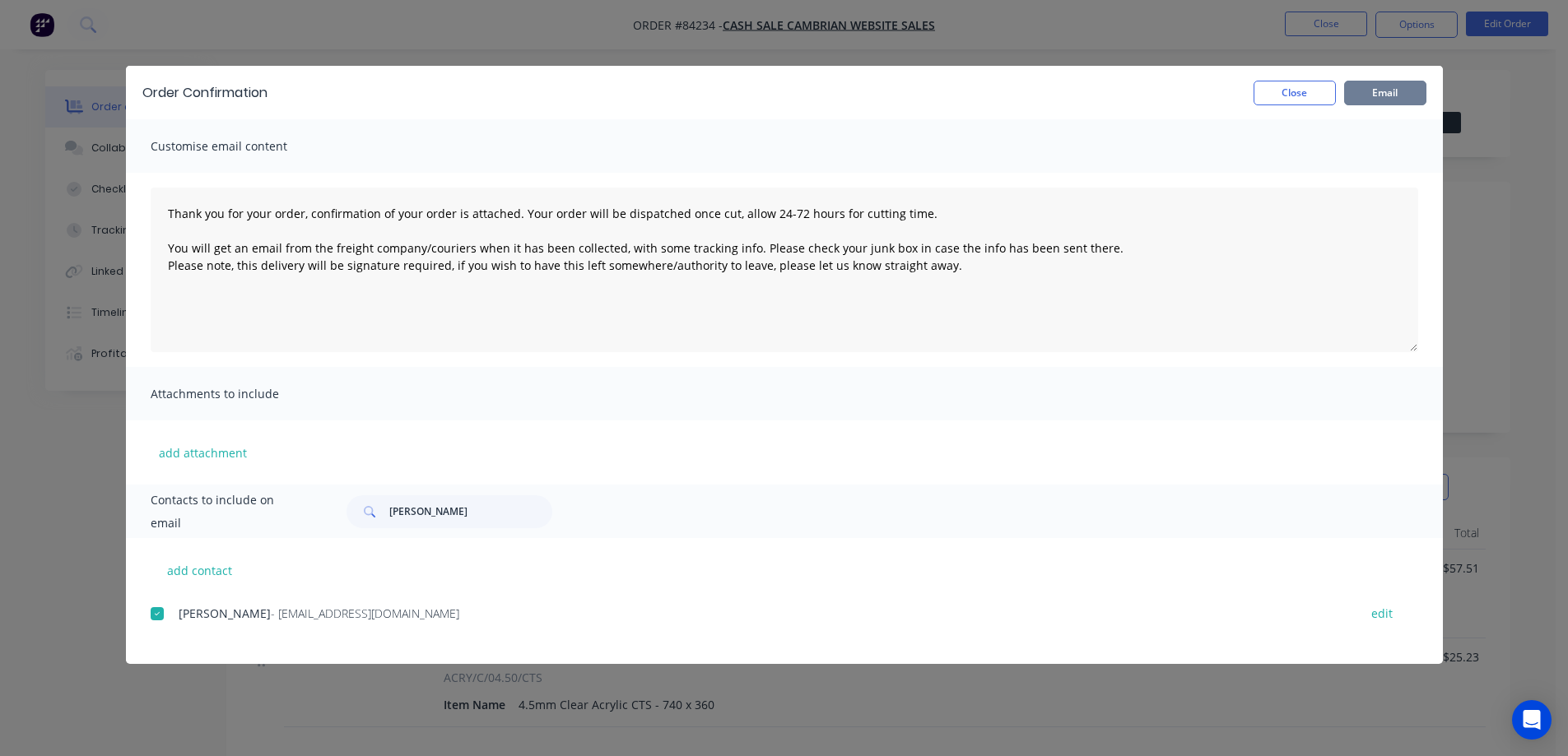
drag, startPoint x: 1404, startPoint y: 87, endPoint x: 1374, endPoint y: 90, distance: 30.1
click at [1404, 86] on button "Email" at bounding box center [1385, 93] width 82 height 25
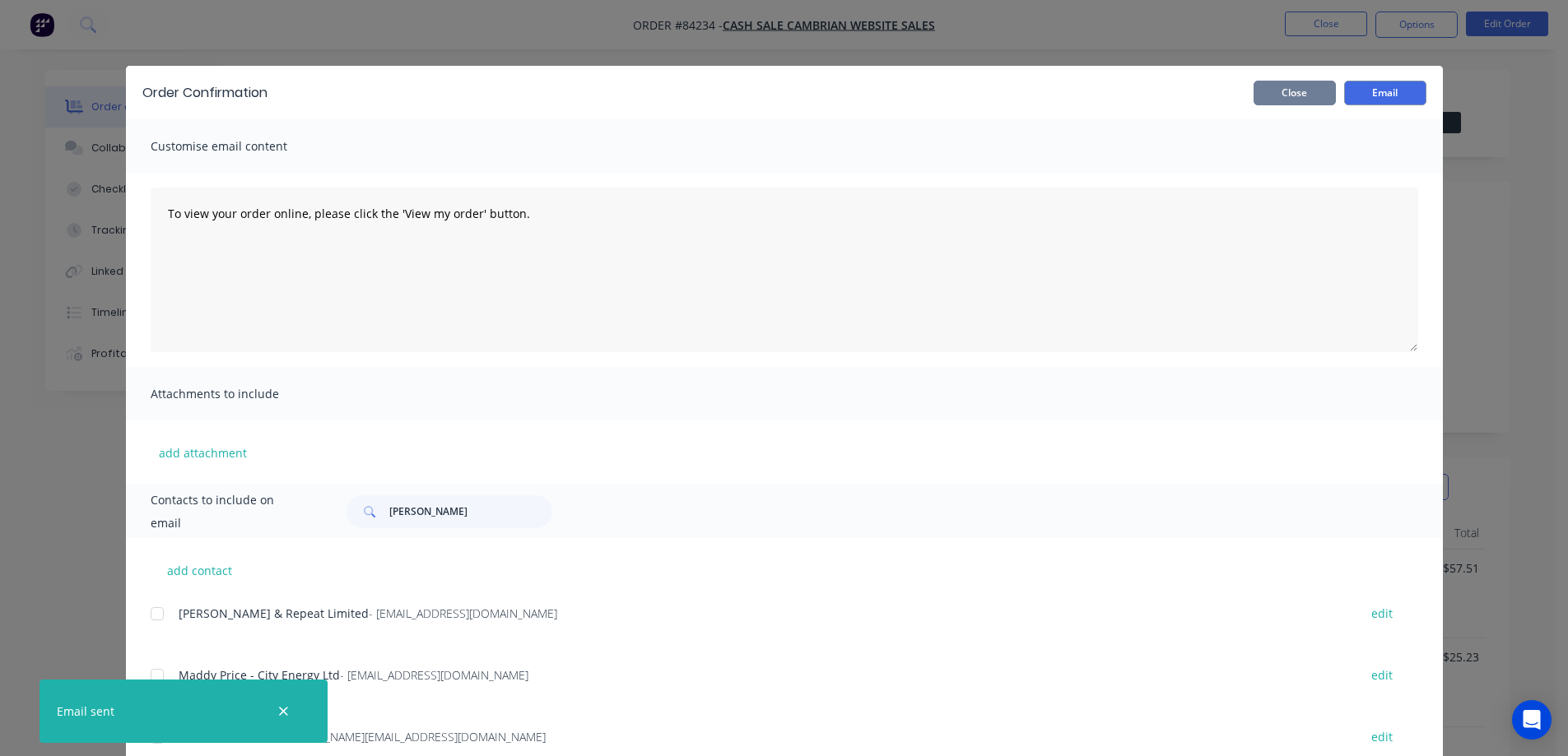
click at [1283, 92] on button "Close" at bounding box center [1294, 93] width 82 height 25
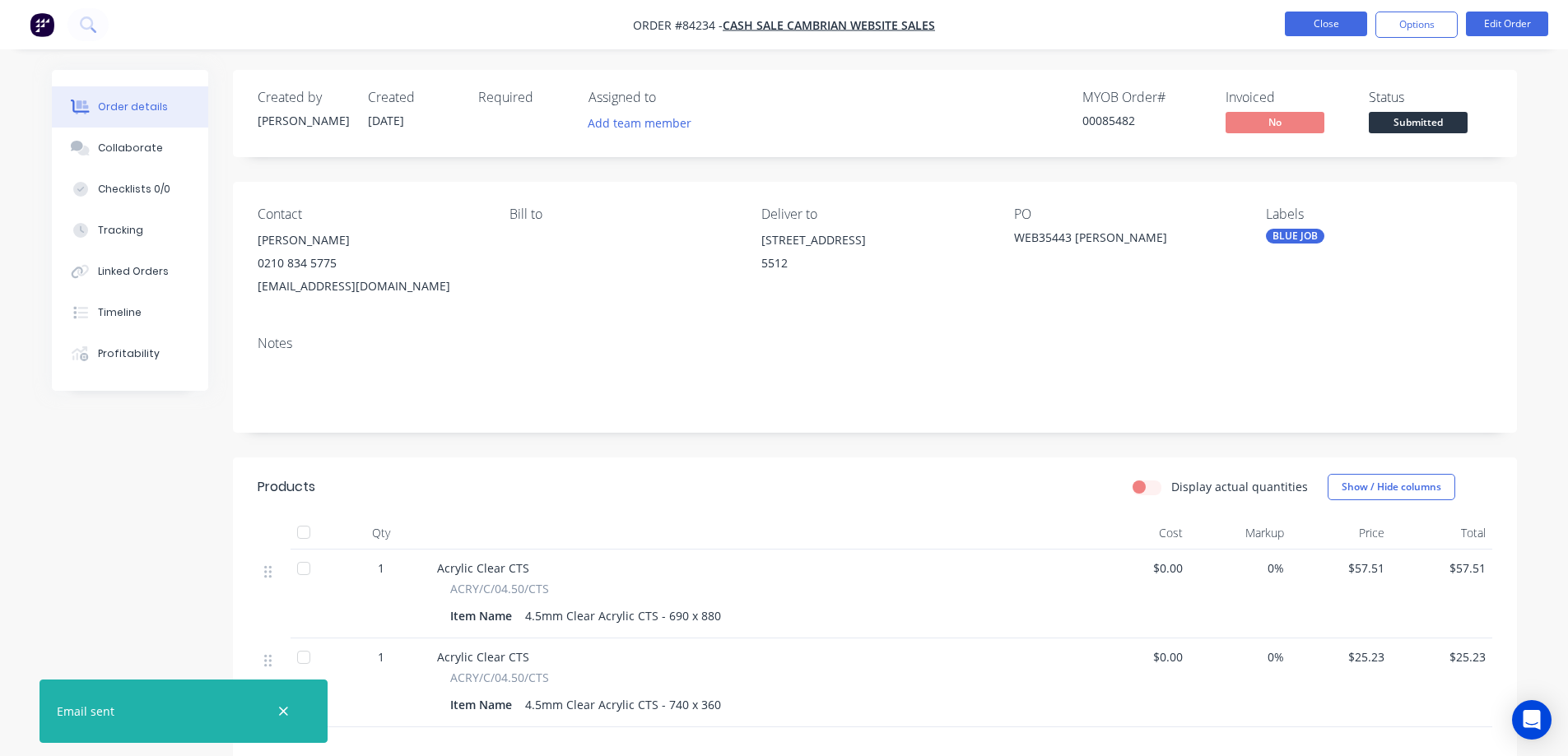
click at [1334, 27] on button "Close" at bounding box center [1325, 24] width 82 height 25
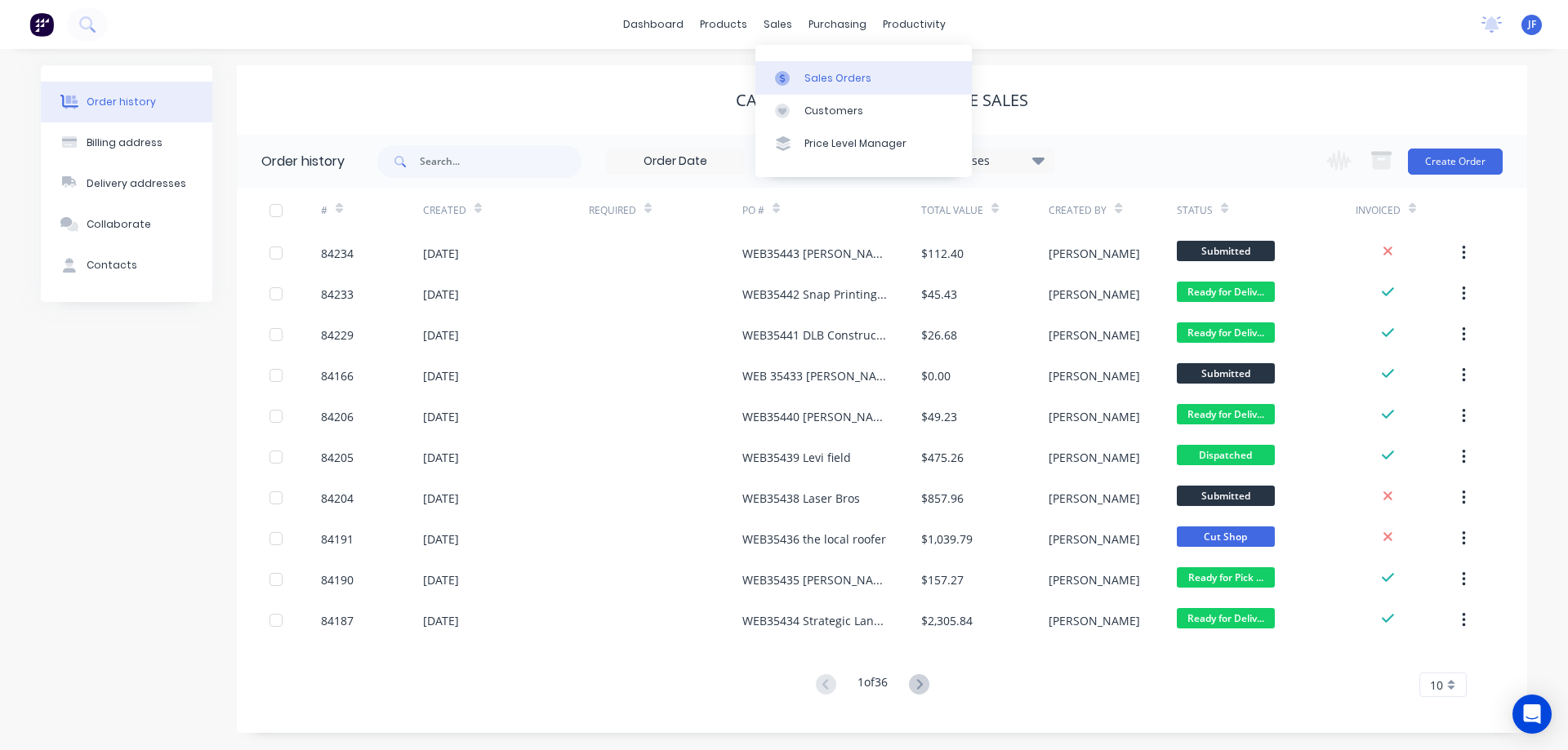
click at [818, 83] on div "Sales Orders" at bounding box center [838, 79] width 67 height 15
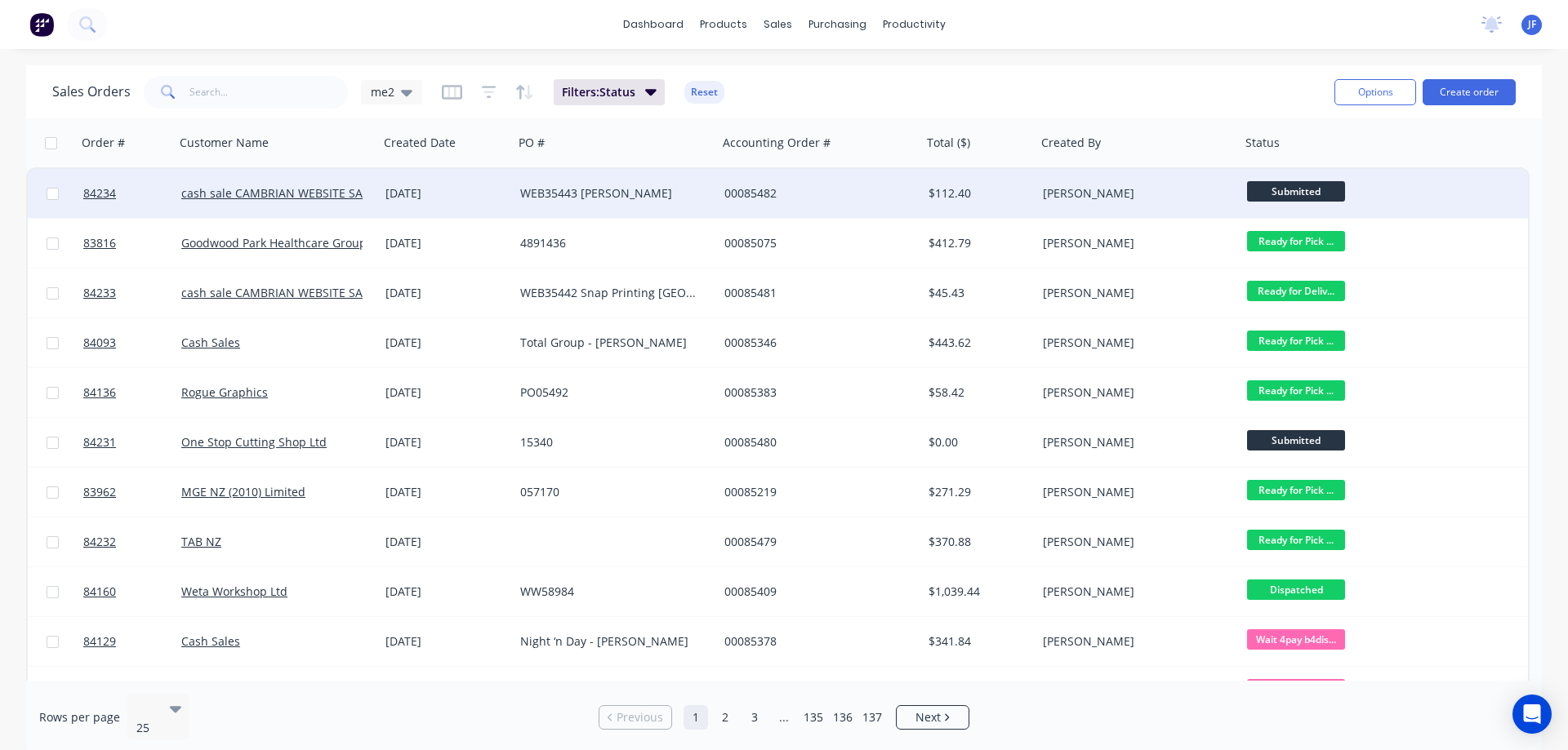
click at [1019, 202] on div "$112.40" at bounding box center [980, 194] width 115 height 49
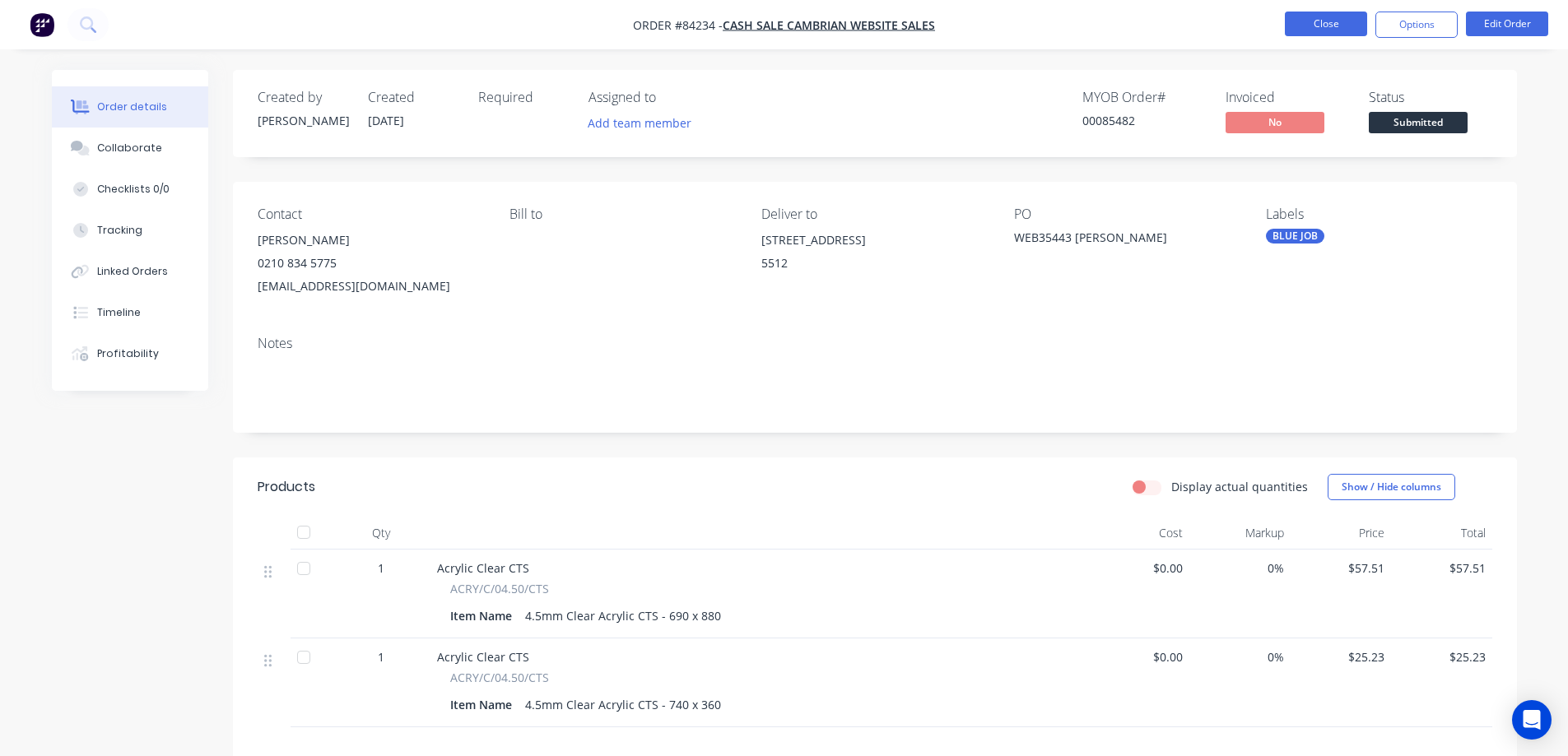
click at [1340, 23] on button "Close" at bounding box center [1325, 24] width 82 height 25
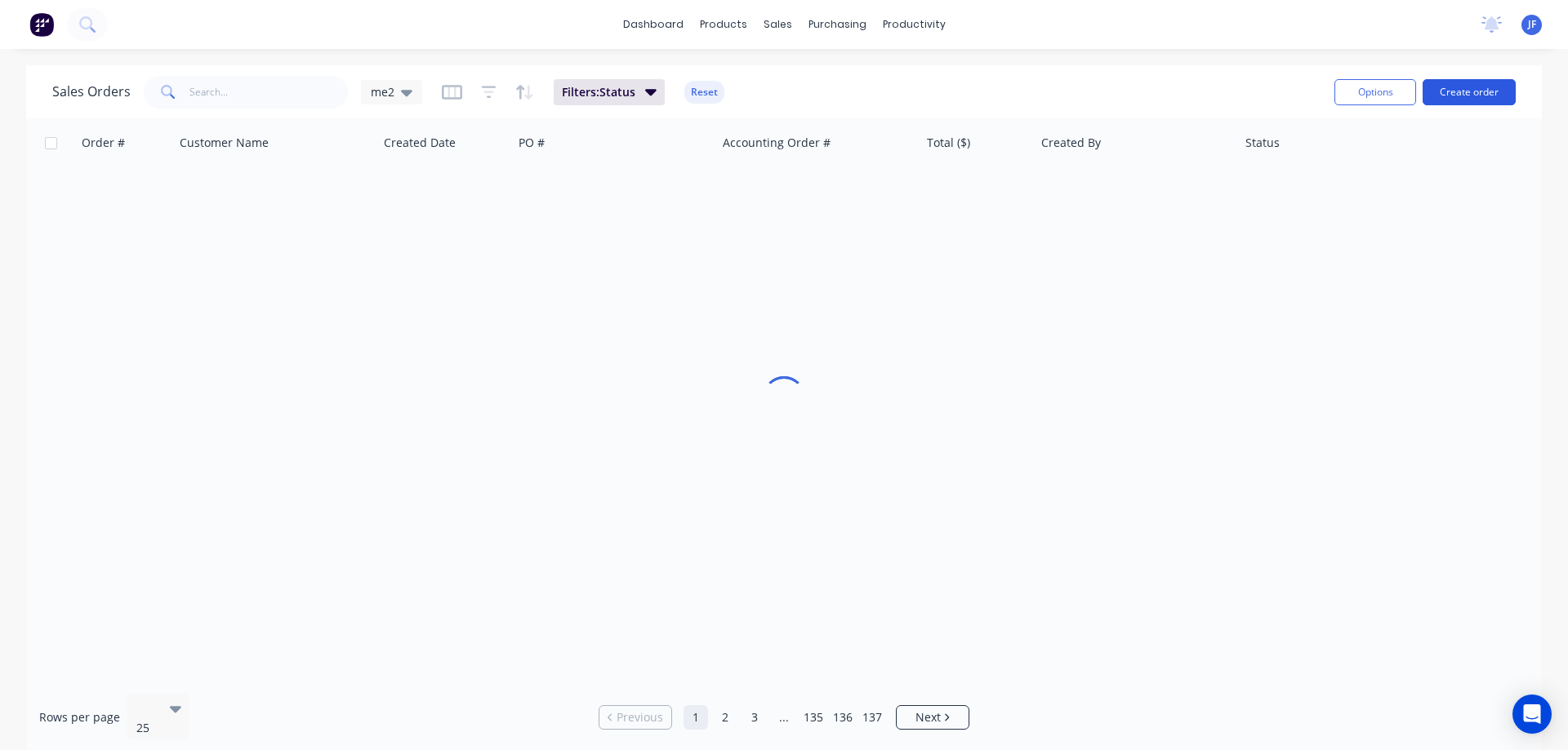
click at [1481, 87] on button "Create order" at bounding box center [1469, 92] width 93 height 26
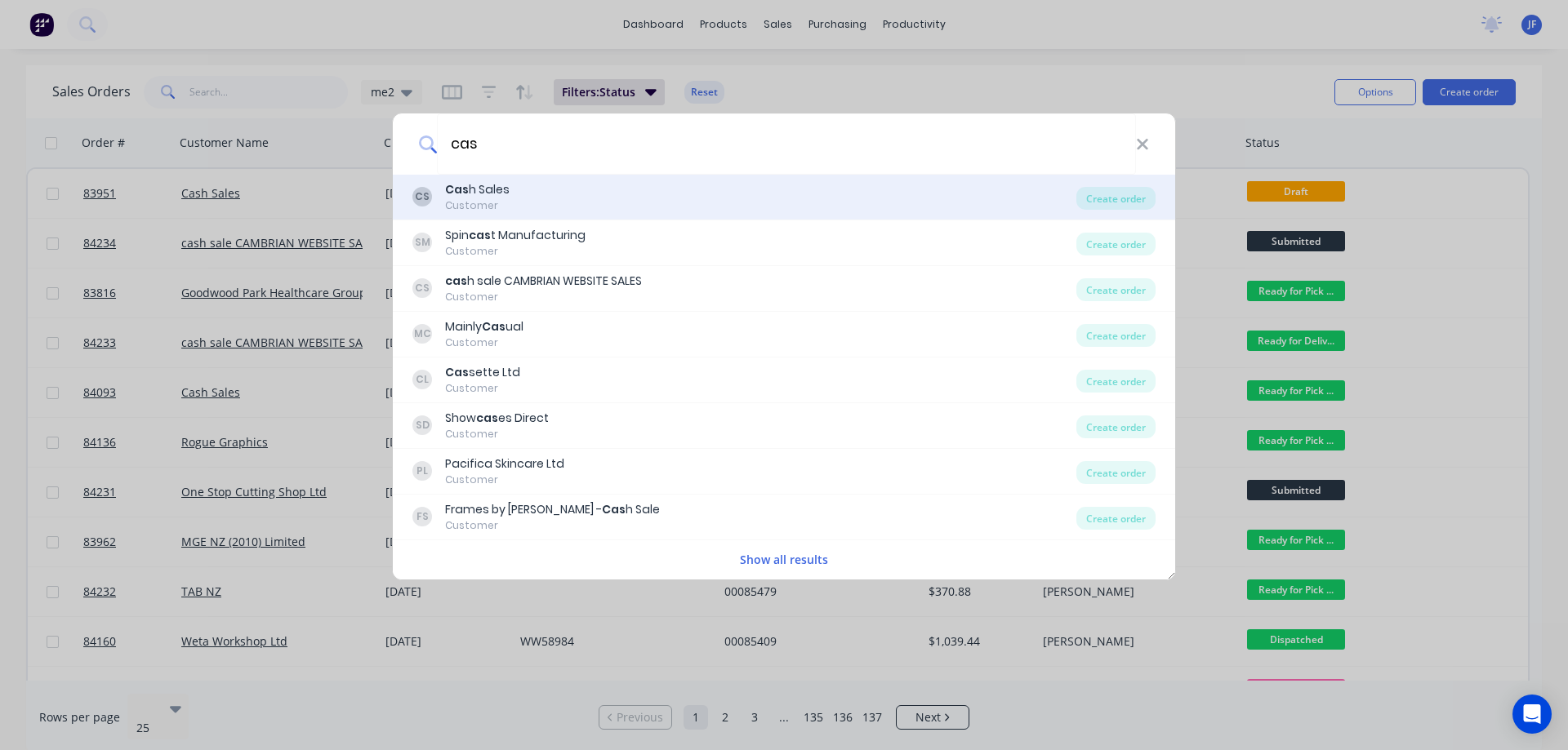
type input "cas"
click at [570, 215] on div "CS Cas h Sales Customer Create order" at bounding box center [784, 197] width 782 height 46
click at [746, 198] on div "CS Cas h Sales Customer" at bounding box center [745, 197] width 664 height 32
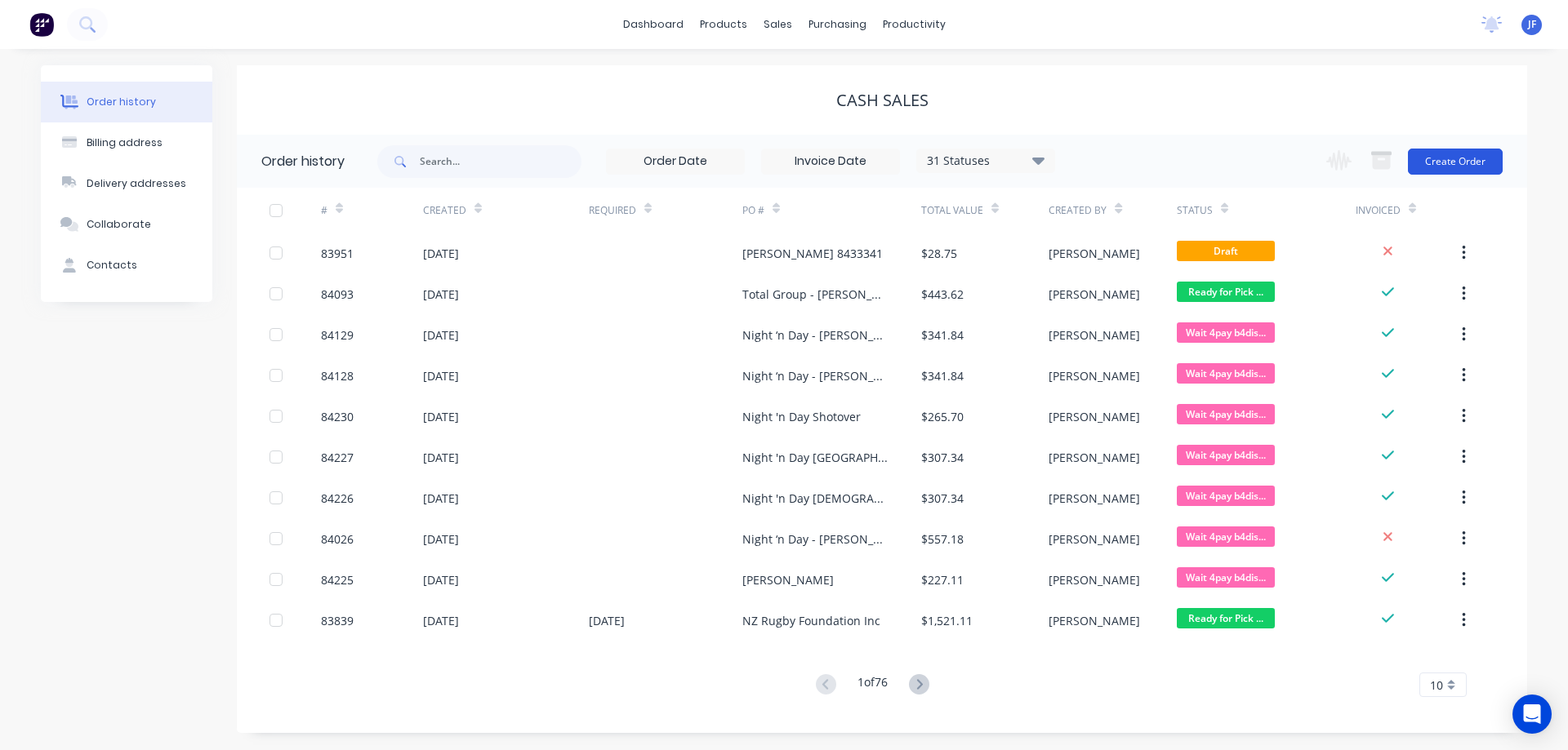
click at [1435, 156] on button "Create Order" at bounding box center [1455, 162] width 95 height 26
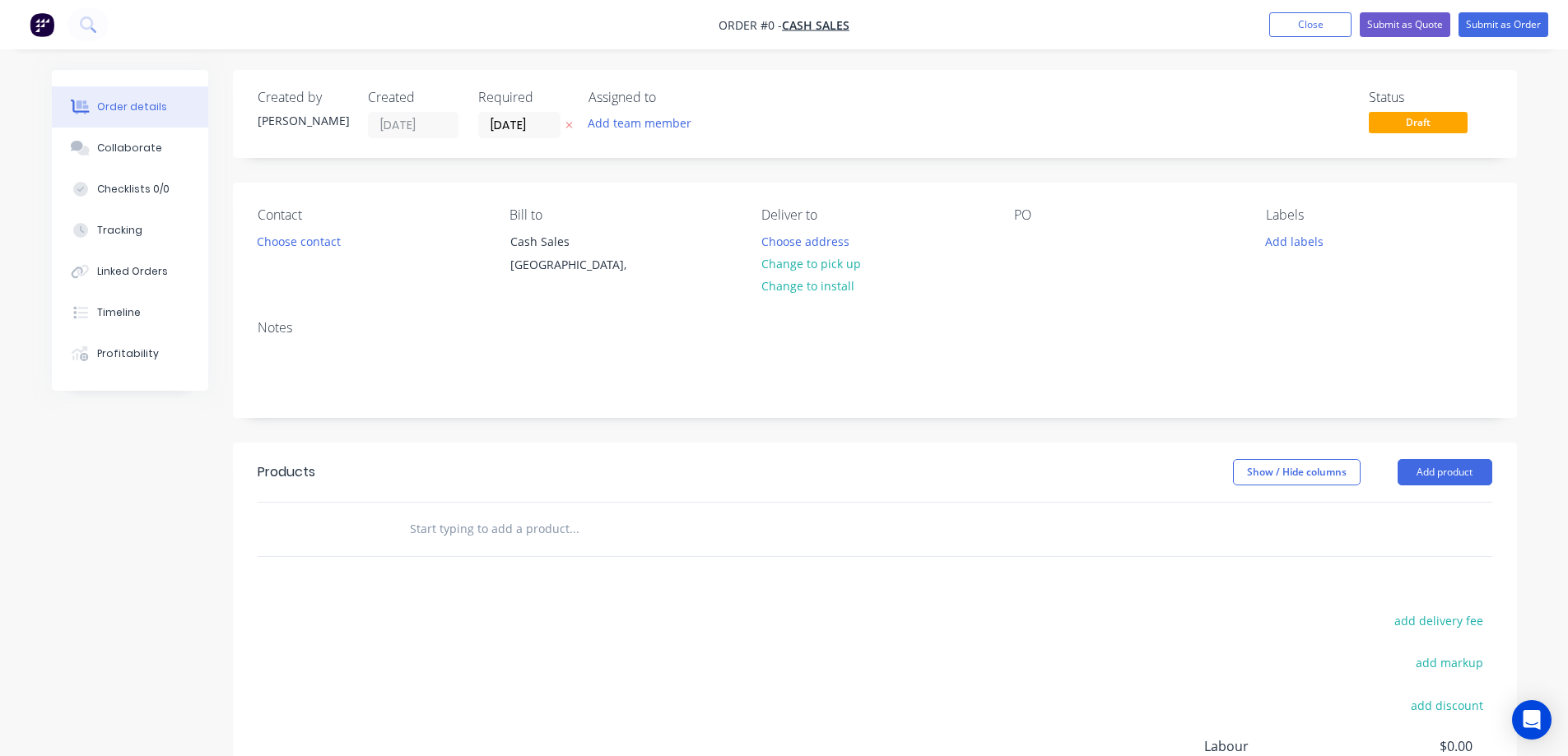
click at [568, 132] on button at bounding box center [569, 126] width 17 height 19
click at [330, 239] on button "Choose contact" at bounding box center [298, 240] width 101 height 22
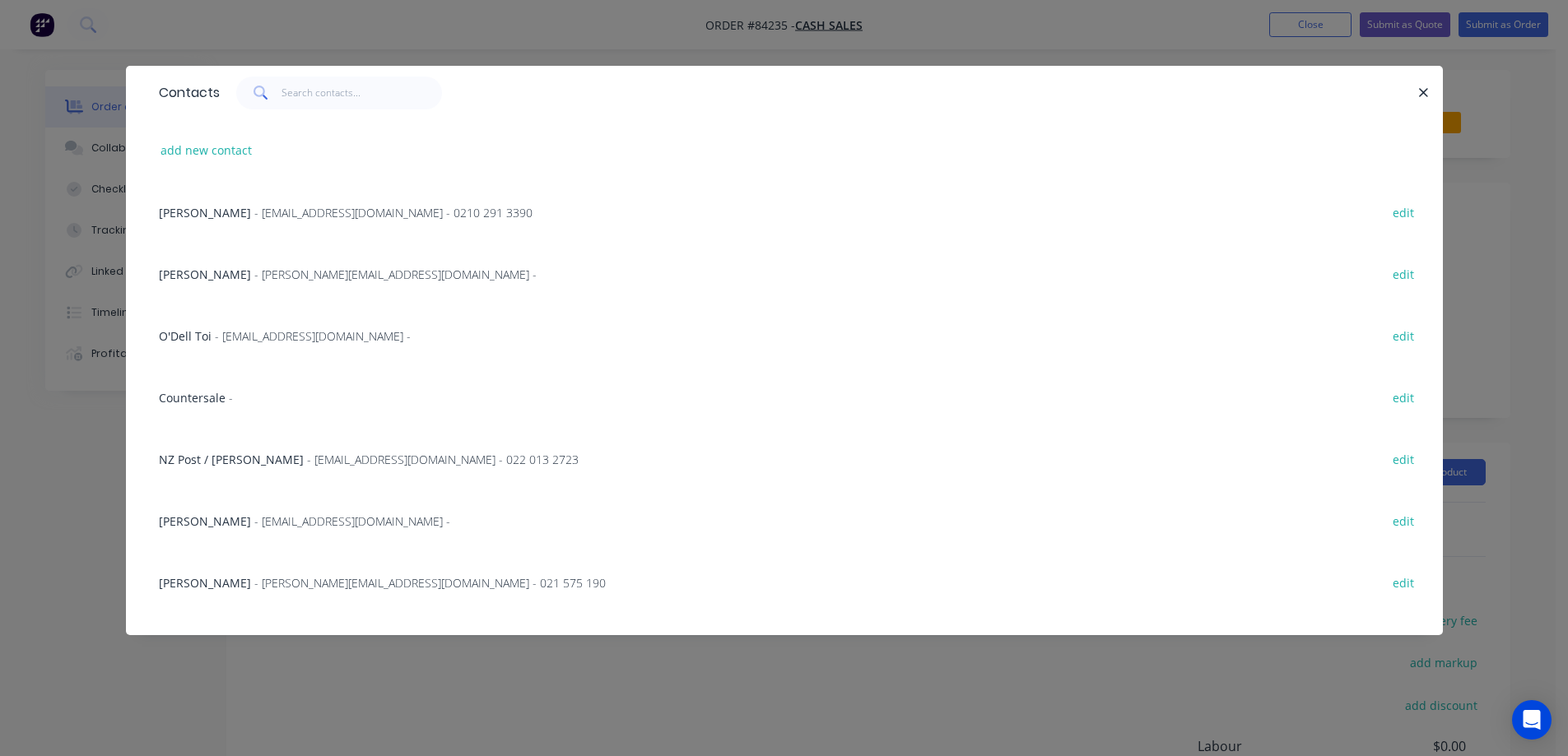
click at [283, 139] on div "add new contact" at bounding box center [784, 150] width 1268 height 62
click at [208, 153] on button "add new contact" at bounding box center [207, 150] width 109 height 22
select select "NZ"
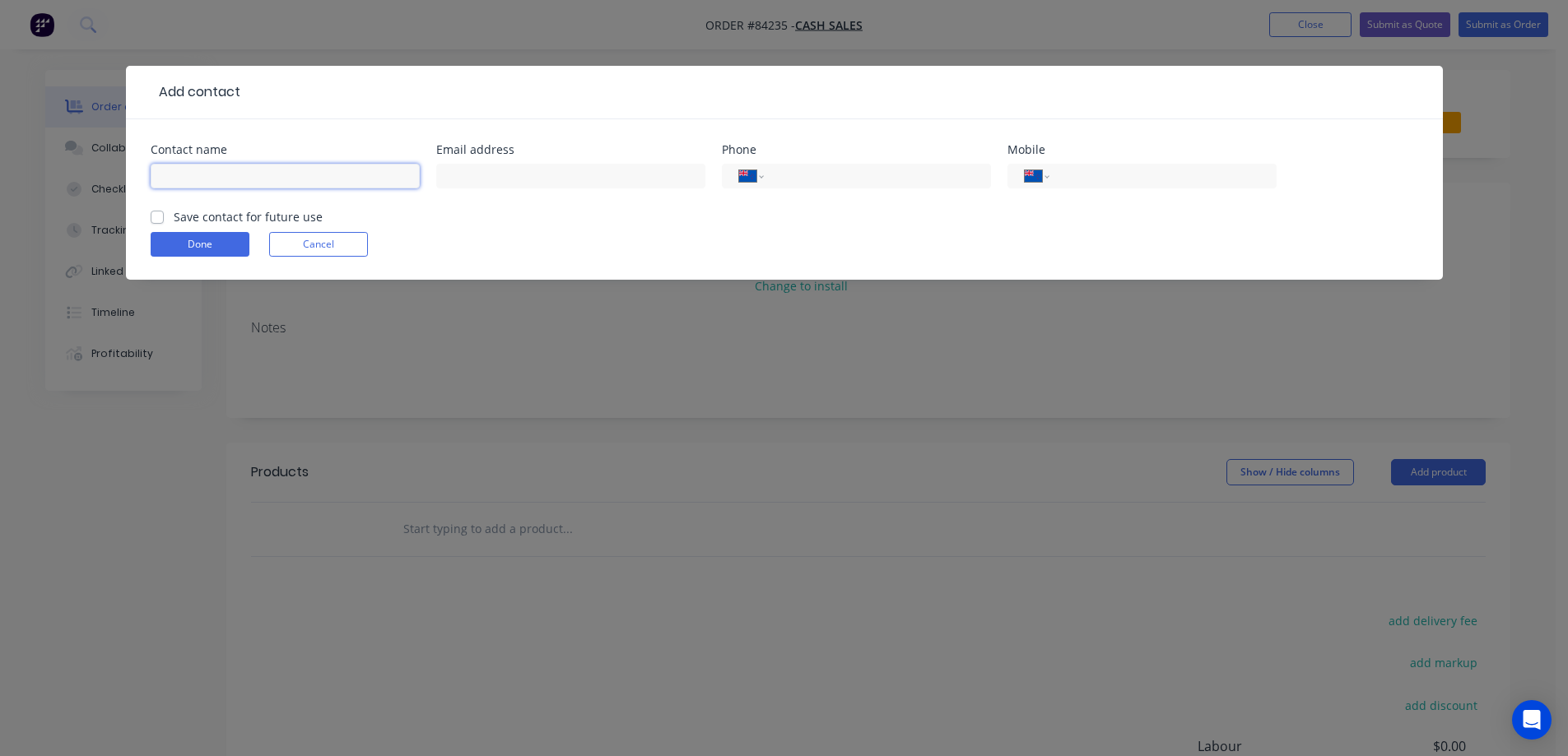
click at [226, 175] on input "text" at bounding box center [285, 176] width 269 height 25
paste input ": Austen"
drag, startPoint x: 163, startPoint y: 178, endPoint x: 63, endPoint y: 179, distance: 100.0
click at [71, 178] on div "Add contact Contact name : Austen Email address Phone International Afghanistan…" at bounding box center [784, 378] width 1568 height 756
type input "[PERSON_NAME]"
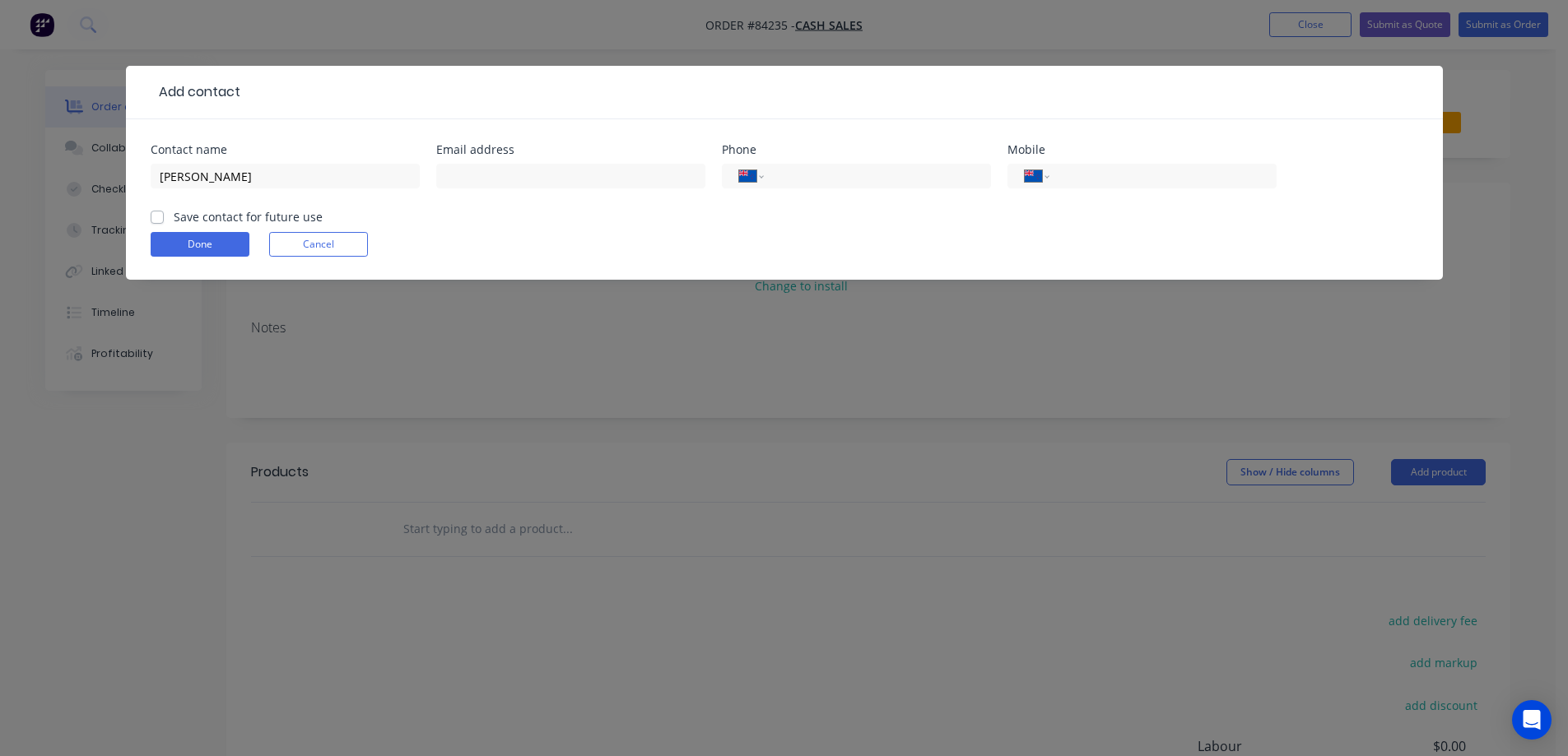
click at [191, 225] on label "Save contact for future use" at bounding box center [247, 217] width 149 height 17
click at [164, 224] on input "Save contact for future use" at bounding box center [157, 216] width 13 height 16
checkbox input "true"
click at [570, 167] on input "text" at bounding box center [570, 176] width 269 height 25
paste input "austenfogarty@gmail.com"
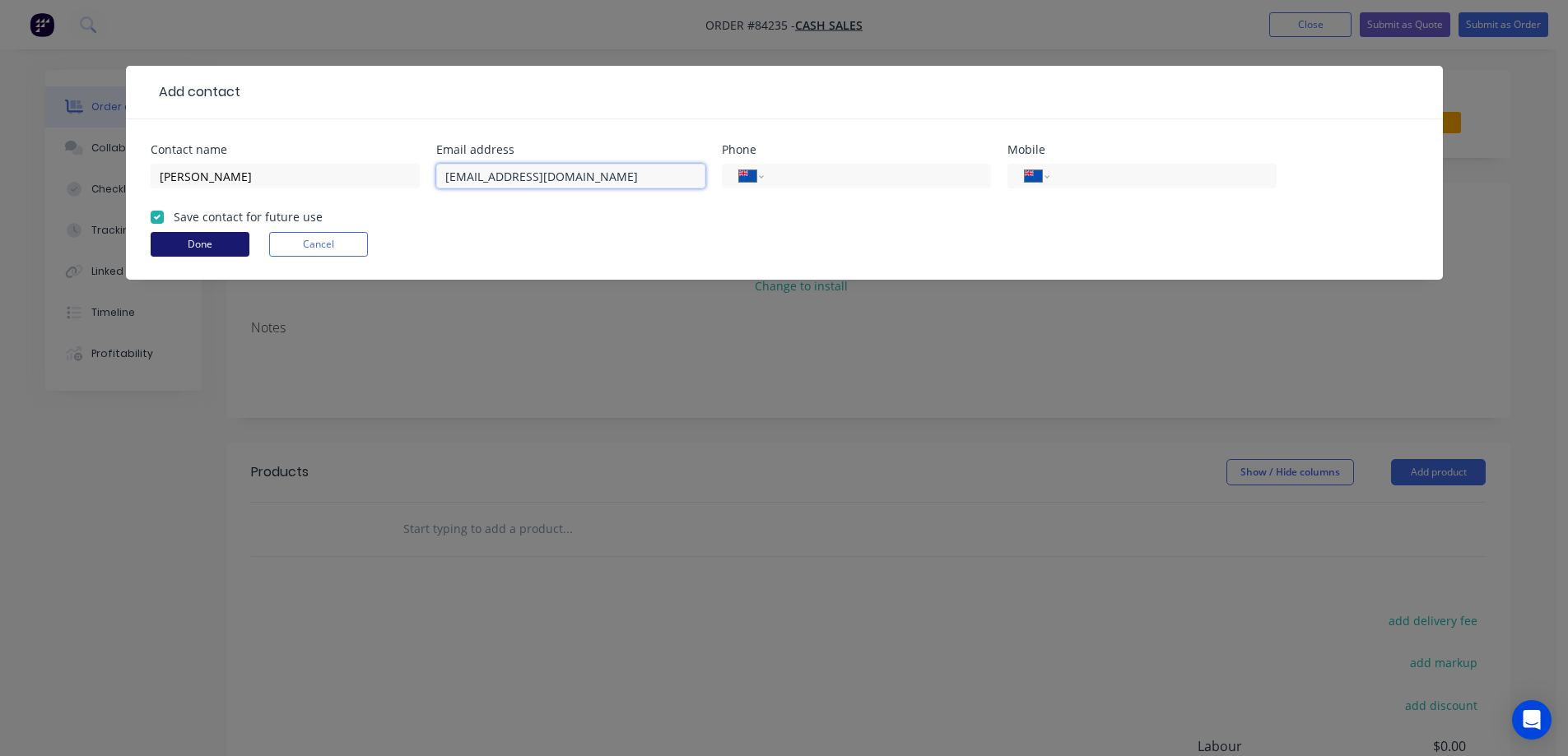
type input "austenfogarty@gmail.com"
click at [207, 242] on button "Done" at bounding box center [200, 244] width 99 height 25
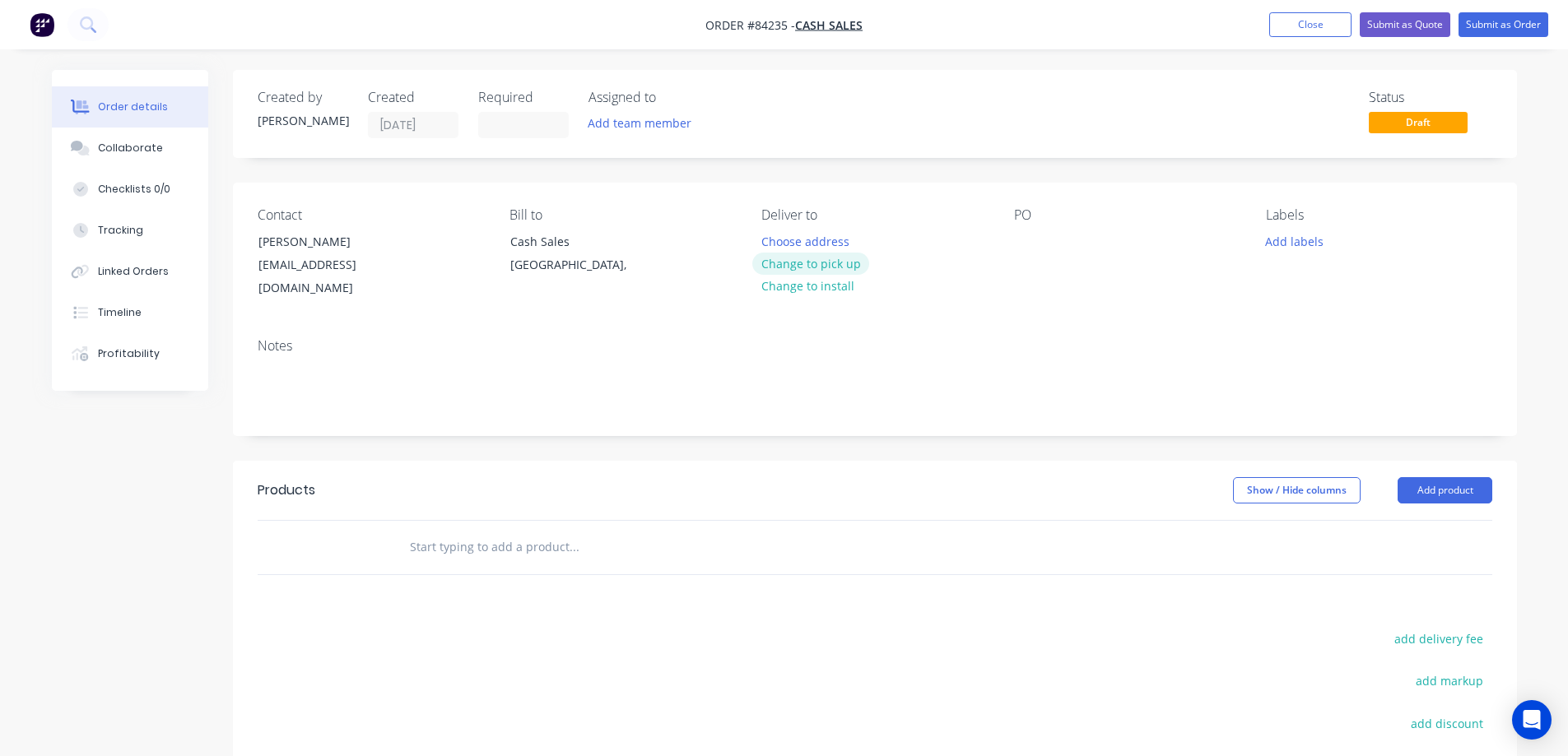
click at [815, 269] on button "Change to pick up" at bounding box center [810, 263] width 117 height 22
drag, startPoint x: 258, startPoint y: 242, endPoint x: 492, endPoint y: 243, distance: 234.0
click at [461, 248] on div "Contact Austen austenfogarty@gmail.com" at bounding box center [370, 254] width 225 height 93
copy div "[PERSON_NAME]"
click at [1020, 247] on div at bounding box center [1027, 241] width 27 height 24
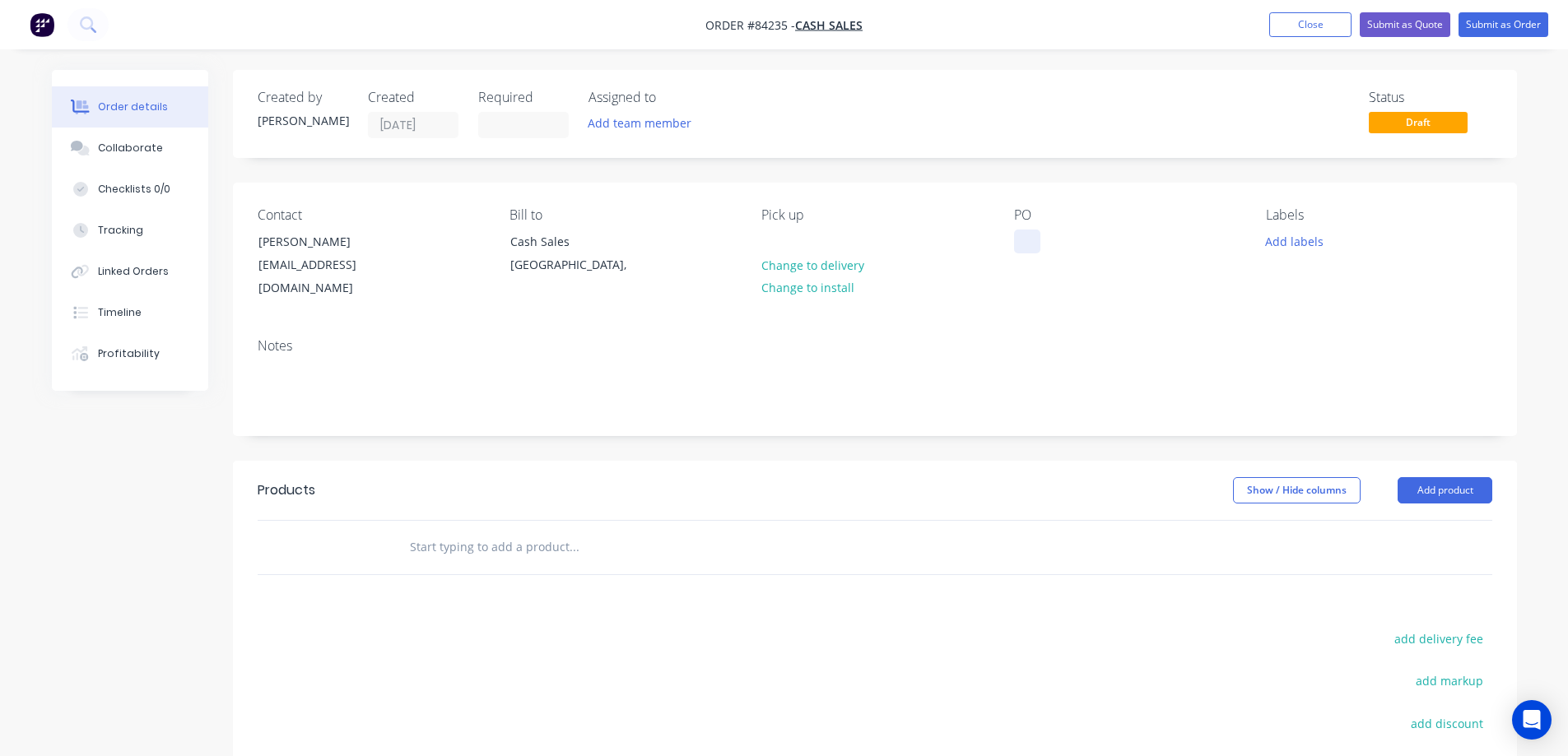
paste div
drag, startPoint x: 639, startPoint y: 463, endPoint x: 591, endPoint y: 515, distance: 70.8
click at [635, 477] on div "Show / Hide columns Add product" at bounding box center [1005, 491] width 972 height 27
click at [591, 531] on input "text" at bounding box center [574, 547] width 330 height 33
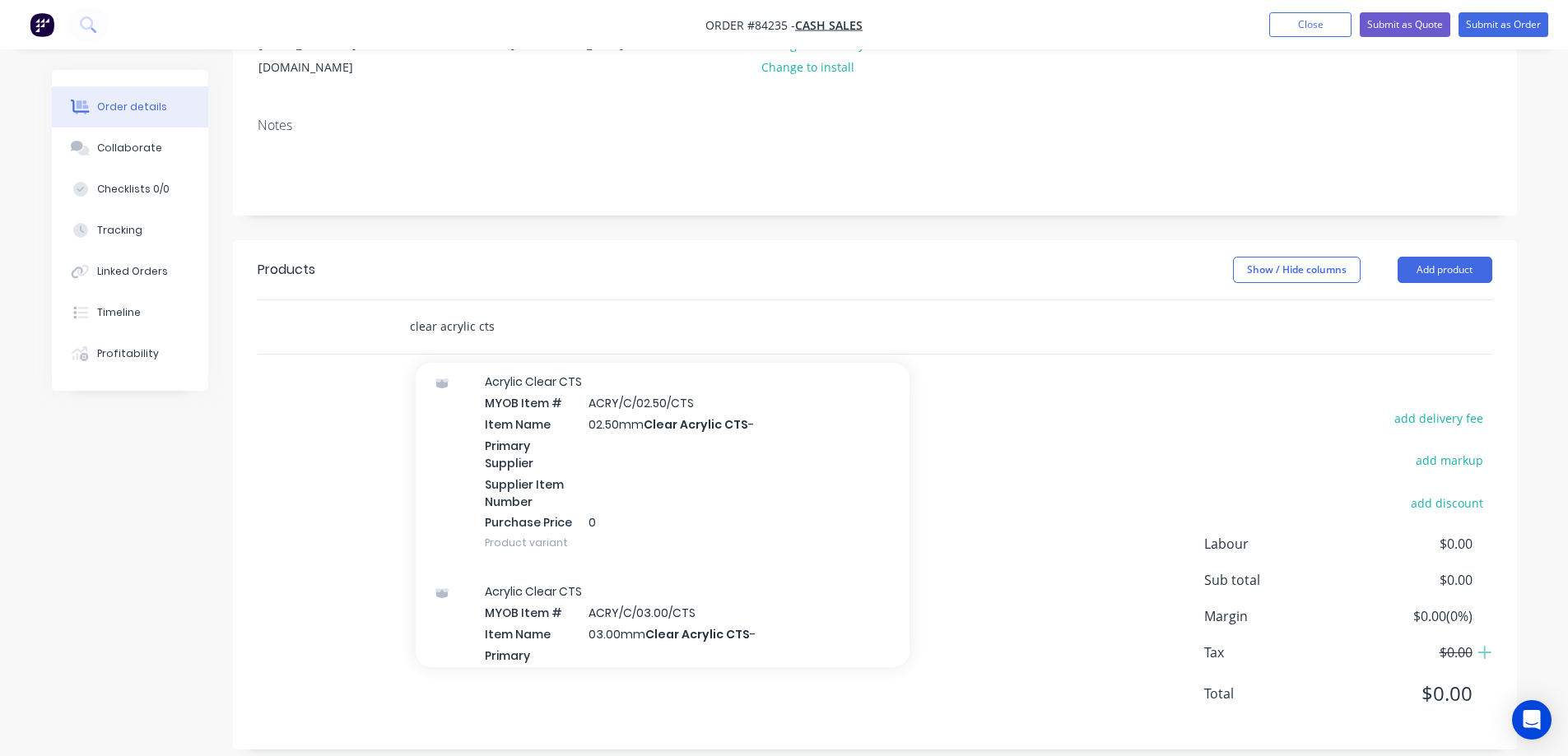
scroll to position [330, 0]
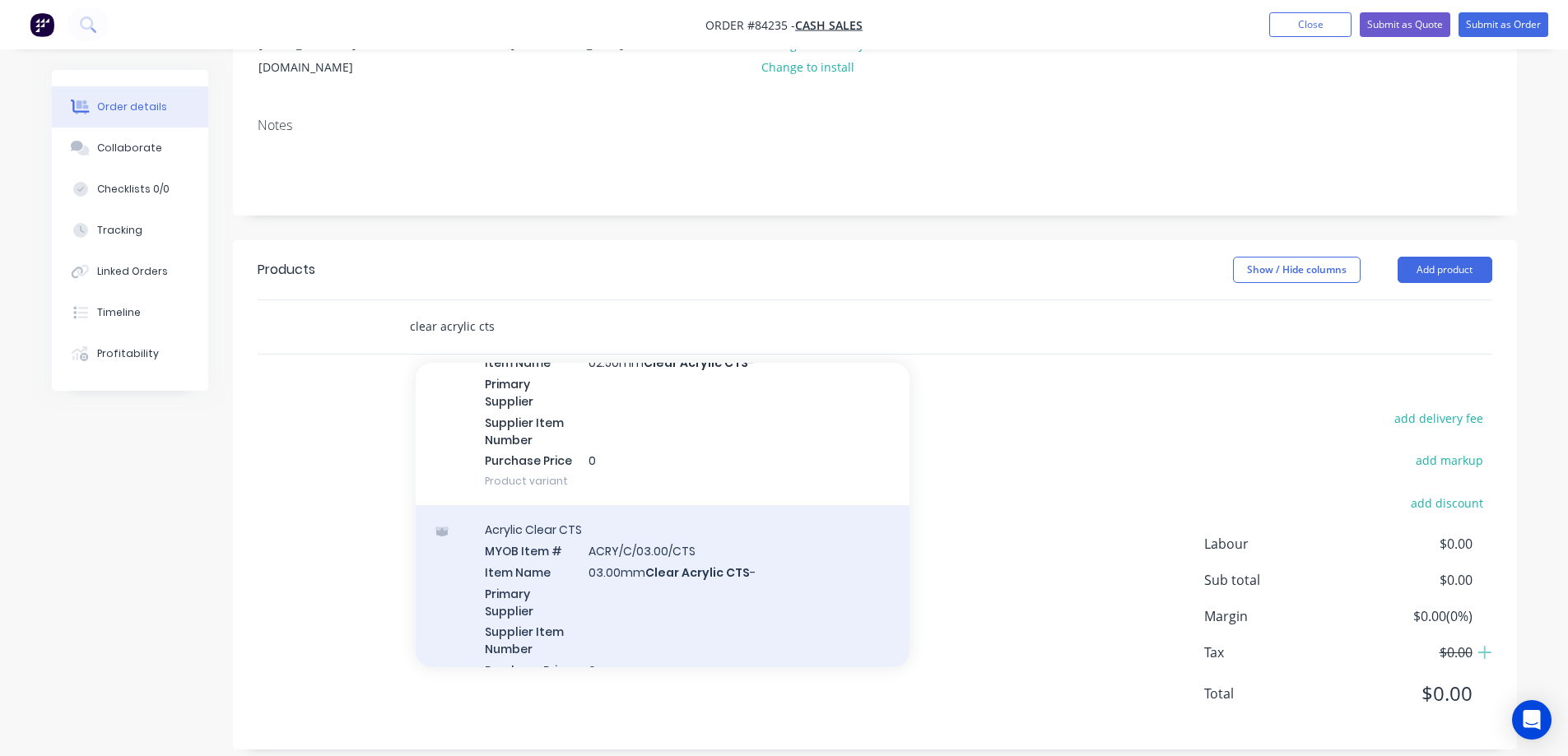
type input "clear acrylic cts"
click at [610, 585] on div "Acrylic Clear CTS MYOB Item # ACRY/C/03.00/CTS Item Name 03.00mm Clear Acrylic …" at bounding box center [662, 610] width 494 height 210
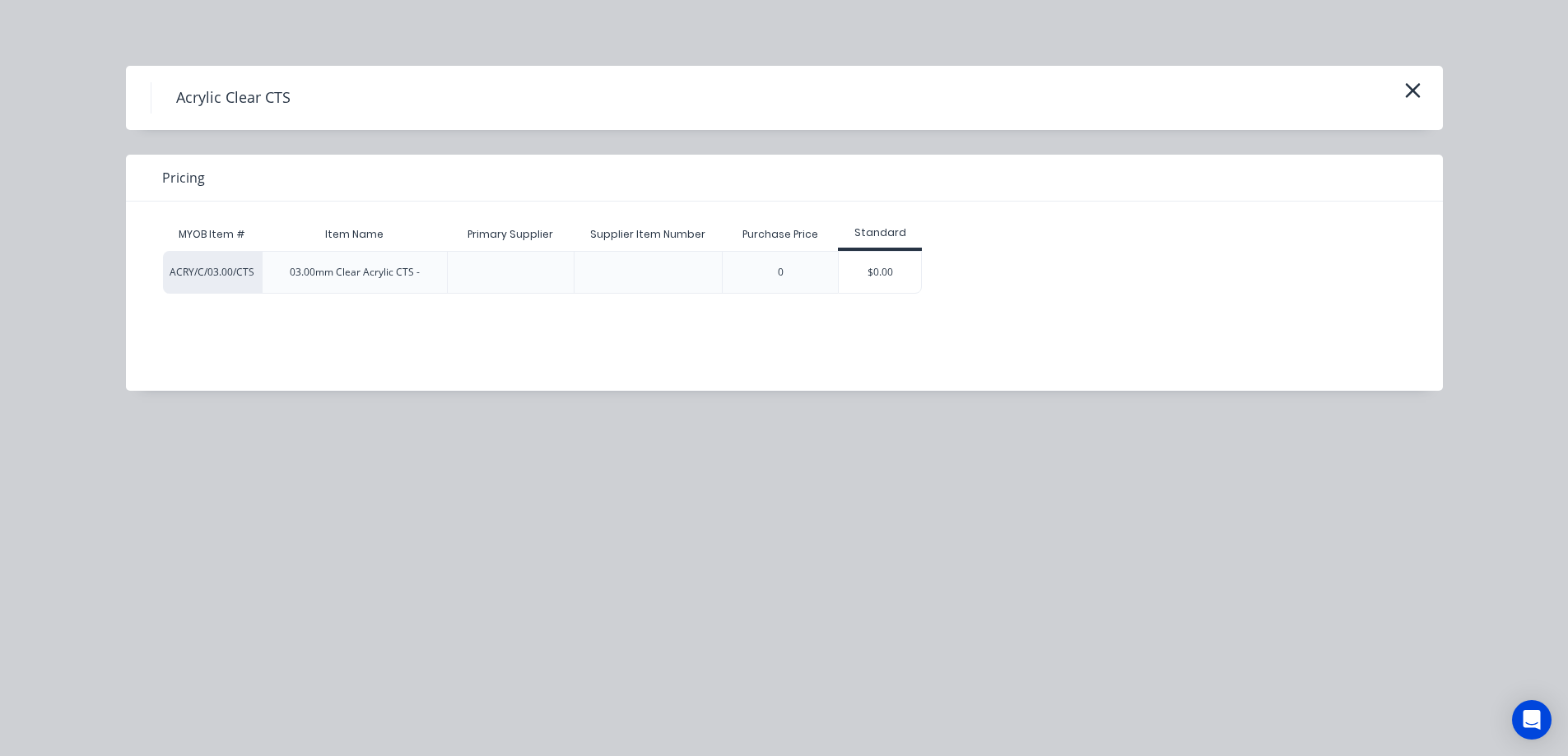
click at [897, 274] on div "$0.00" at bounding box center [879, 272] width 82 height 41
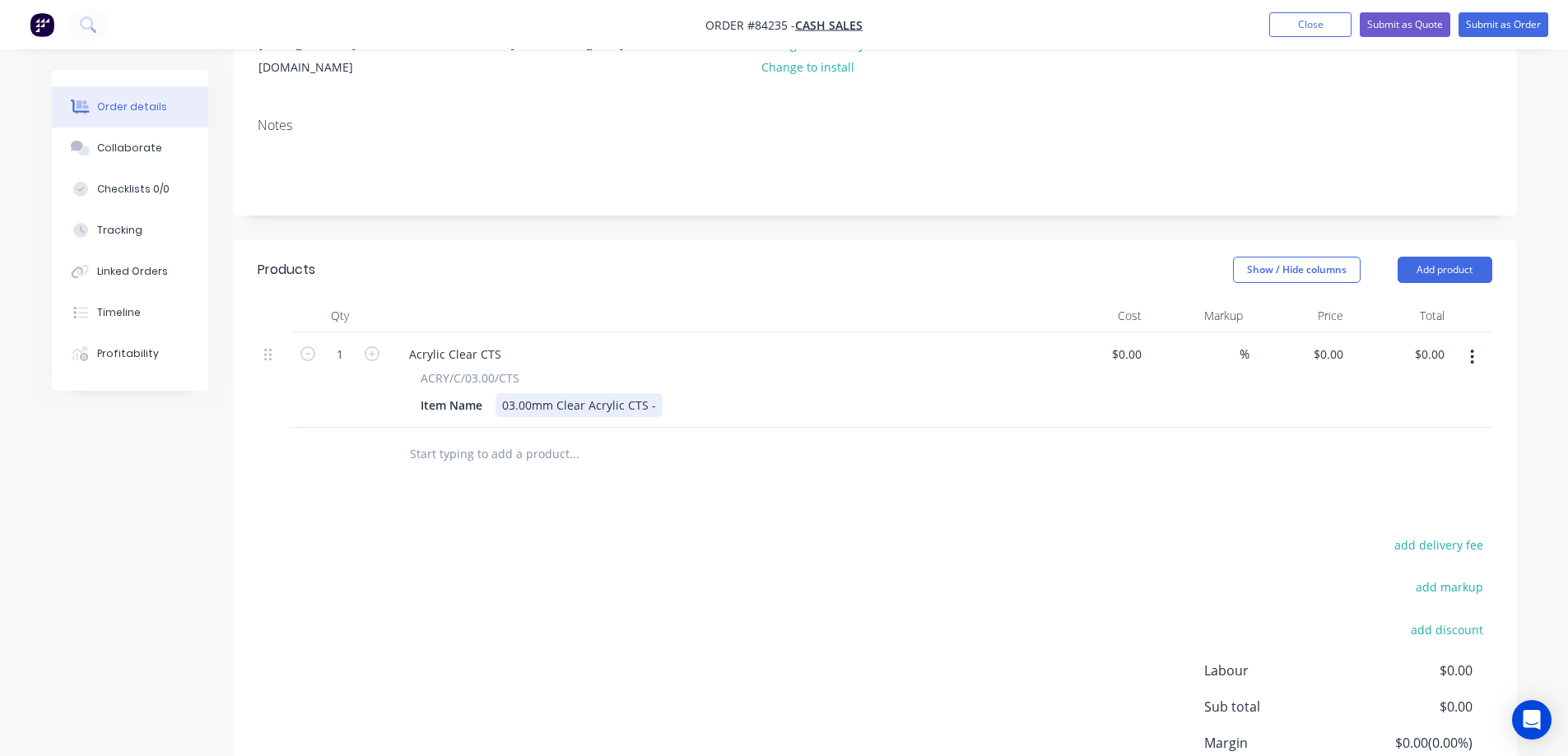
click at [658, 393] on div "Item Name 03.00mm Clear Acrylic CTS -" at bounding box center [715, 405] width 603 height 24
click at [335, 342] on input "1" at bounding box center [339, 354] width 43 height 25
type input "4"
drag, startPoint x: 481, startPoint y: 501, endPoint x: 634, endPoint y: 461, distance: 158.1
click at [484, 501] on div "Products Show / Hide columns Add product Qty Cost Markup Price Total 4 Acrylic …" at bounding box center [874, 559] width 1284 height 637
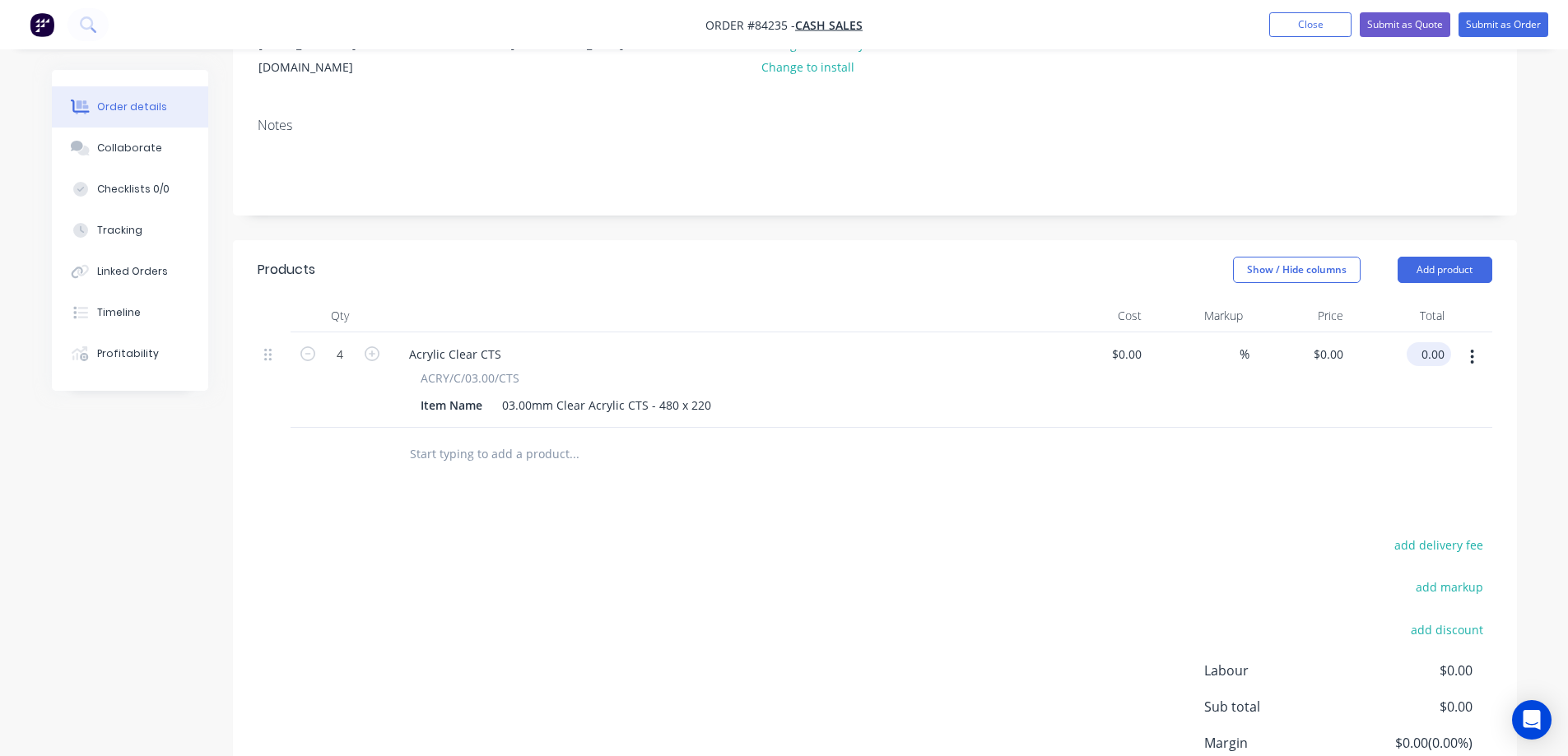
click at [1422, 342] on input "0.00" at bounding box center [1433, 353] width 38 height 24
type input "26.50"
type input "$6.625"
type input "$26.50"
click at [1353, 458] on div at bounding box center [874, 455] width 1235 height 53
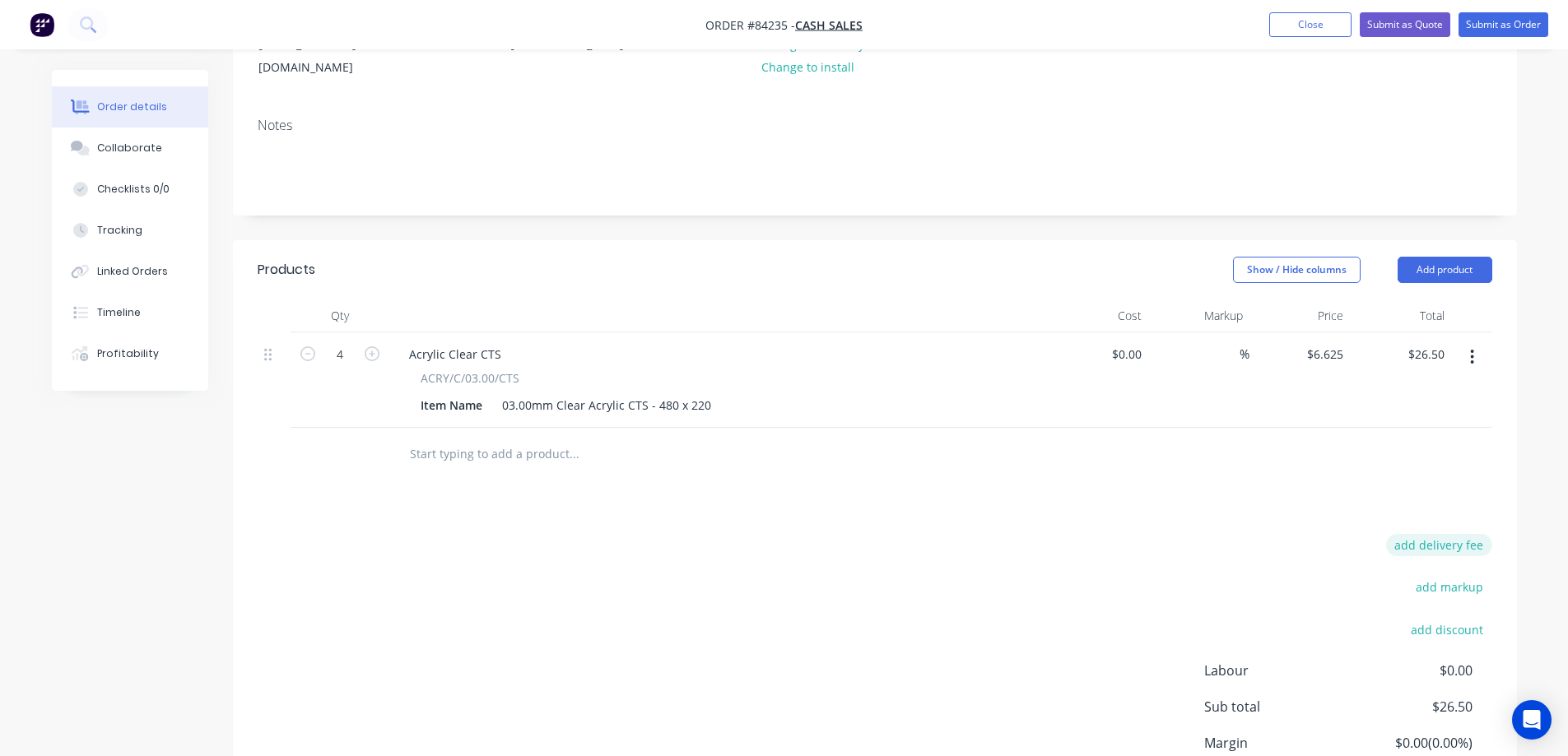
click at [1464, 534] on button "add delivery fee" at bounding box center [1439, 545] width 106 height 22
click at [1486, 538] on icon at bounding box center [1484, 546] width 16 height 16
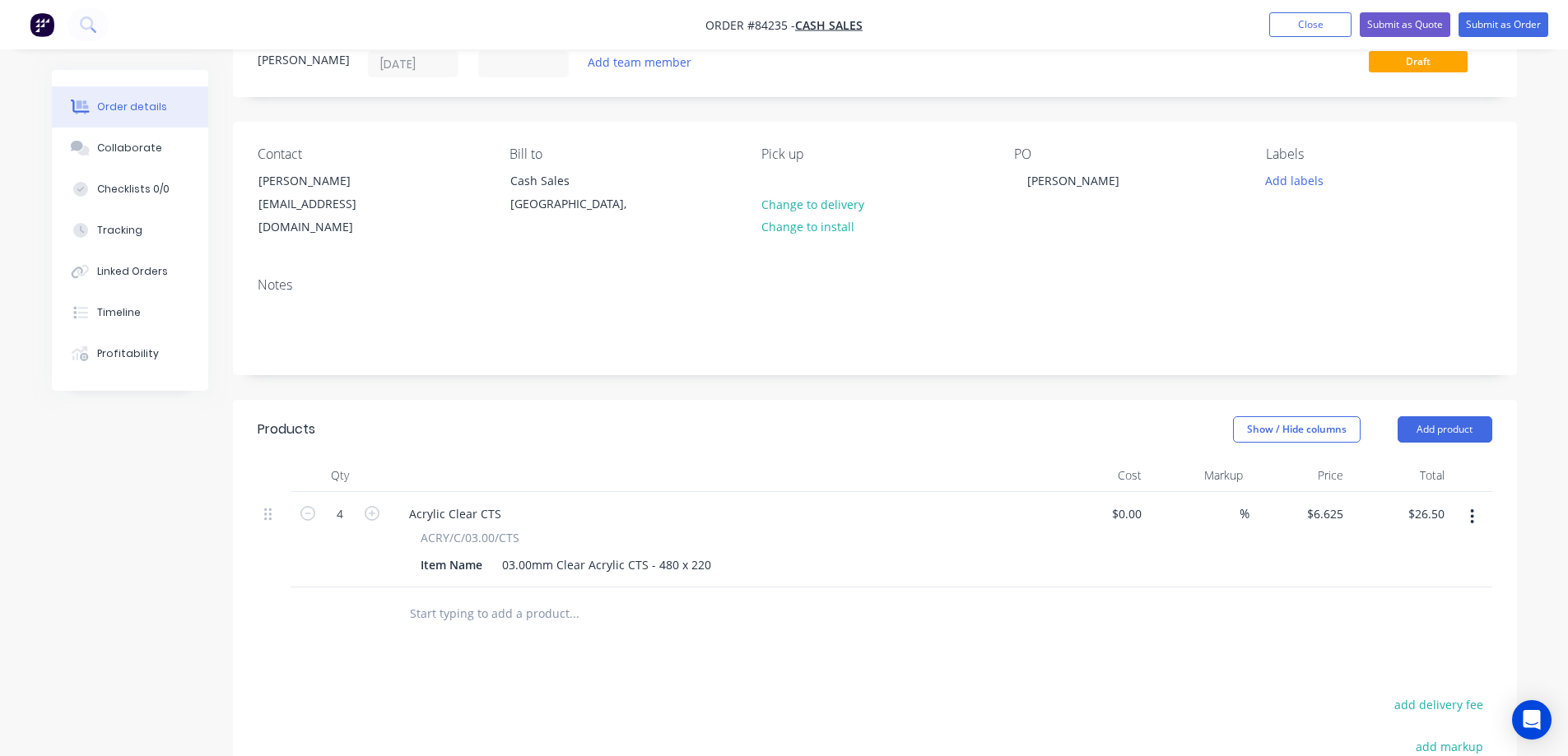
scroll to position [0, 0]
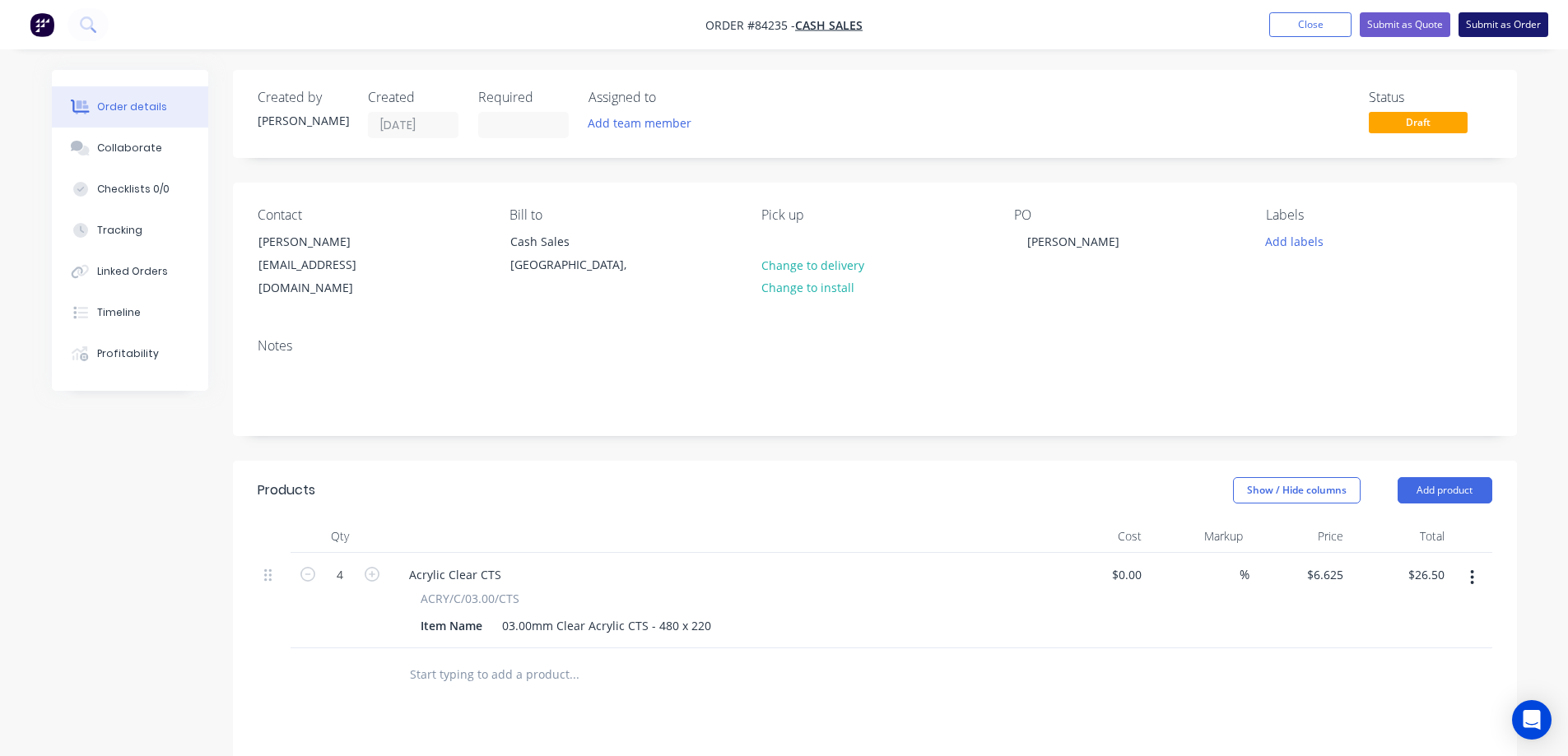
click at [1512, 17] on button "Submit as Order" at bounding box center [1504, 25] width 90 height 25
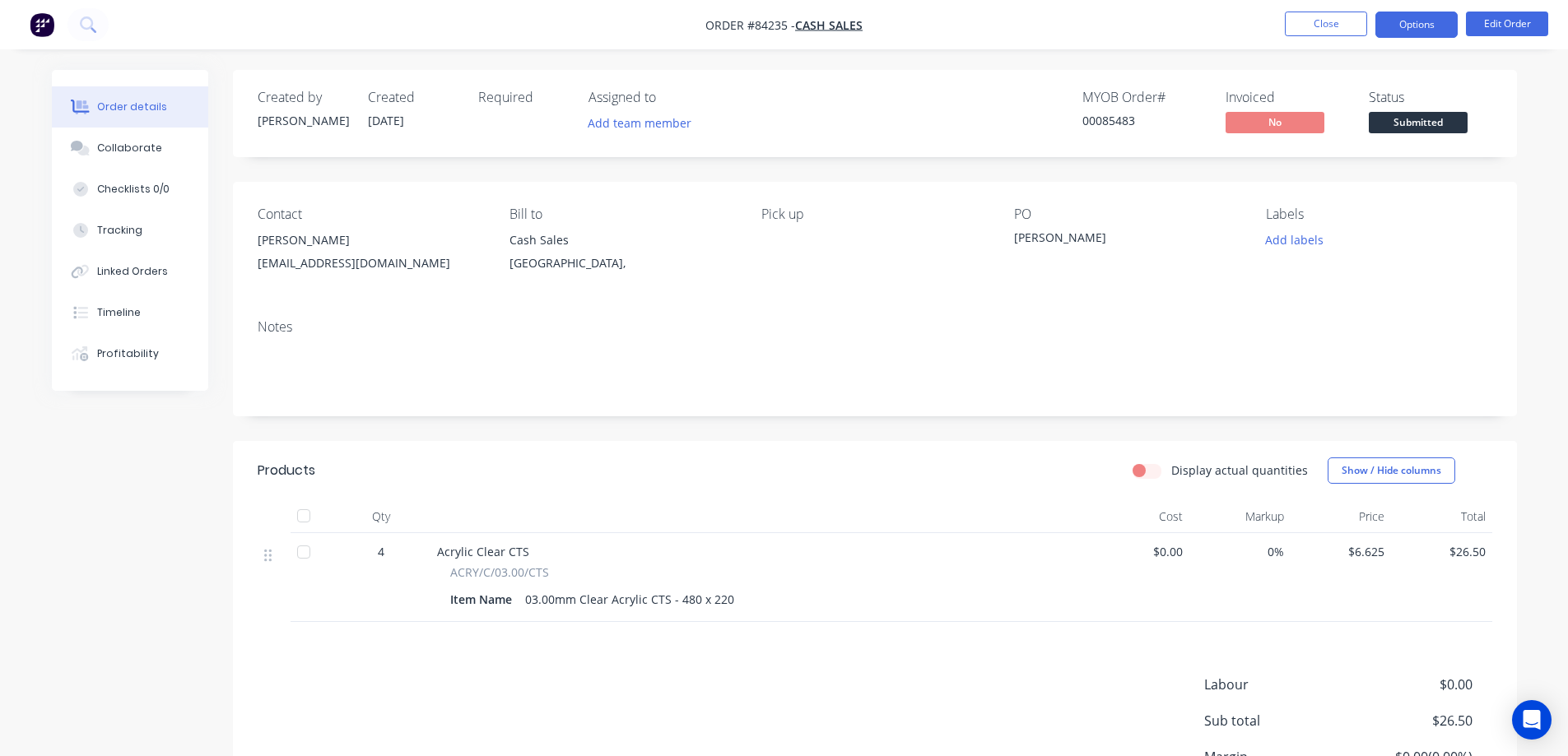
click at [1390, 34] on button "Options" at bounding box center [1416, 25] width 82 height 27
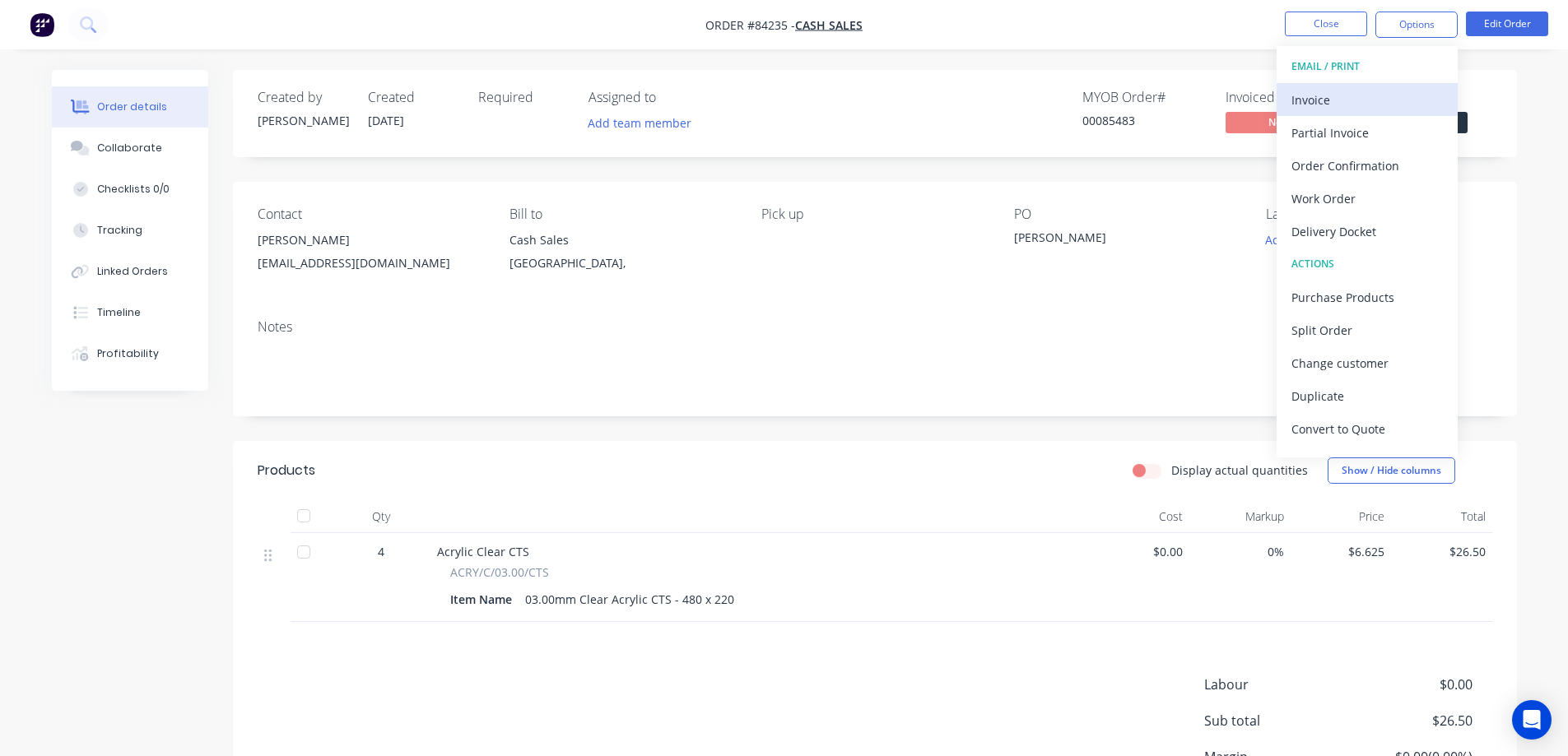
click at [1367, 104] on div "Invoice" at bounding box center [1367, 99] width 152 height 24
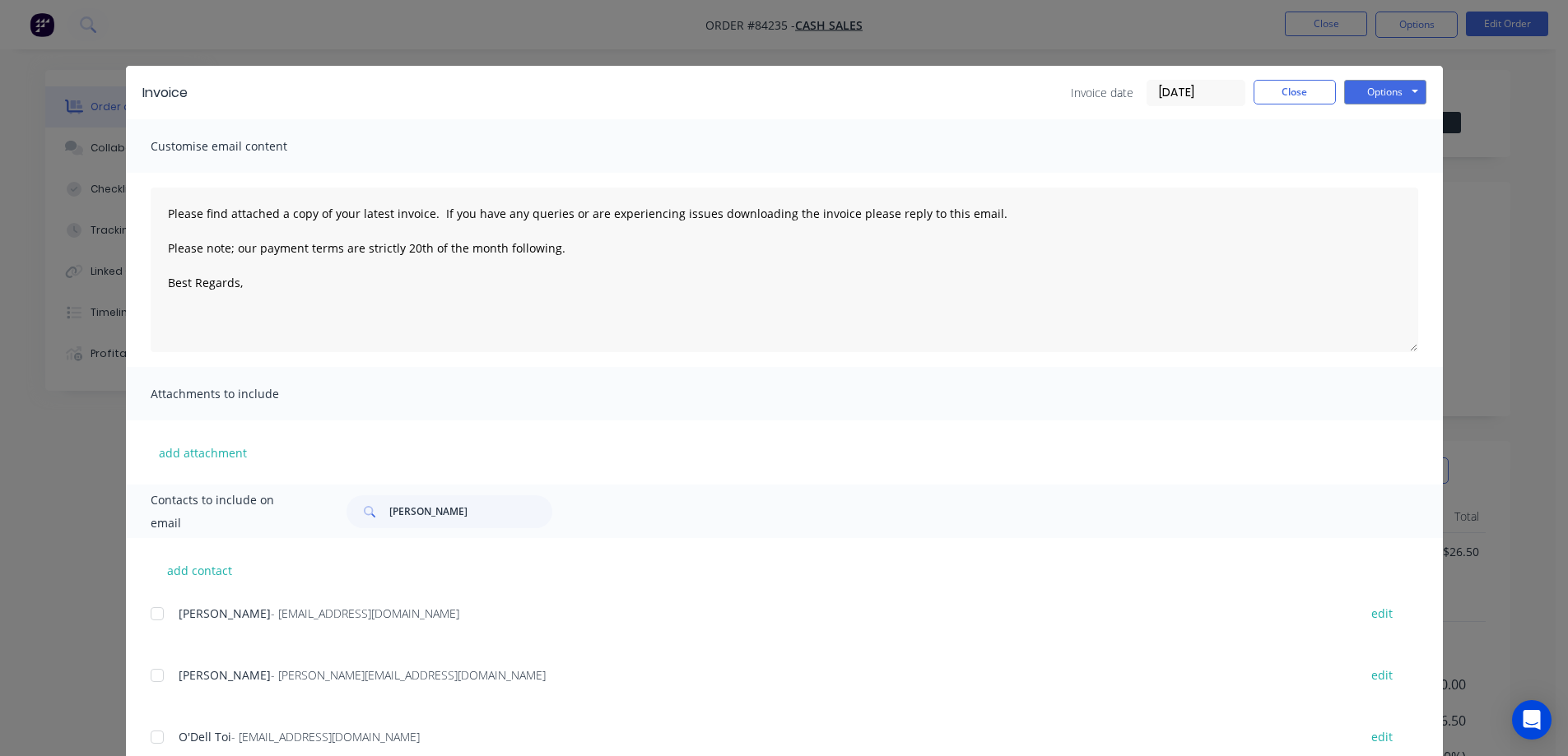
click at [1382, 91] on button "Options" at bounding box center [1385, 92] width 82 height 25
click at [1386, 125] on button "Preview" at bounding box center [1397, 121] width 105 height 27
drag, startPoint x: 1299, startPoint y: 91, endPoint x: 1375, endPoint y: 47, distance: 87.8
click at [1300, 91] on button "Close" at bounding box center [1294, 92] width 82 height 25
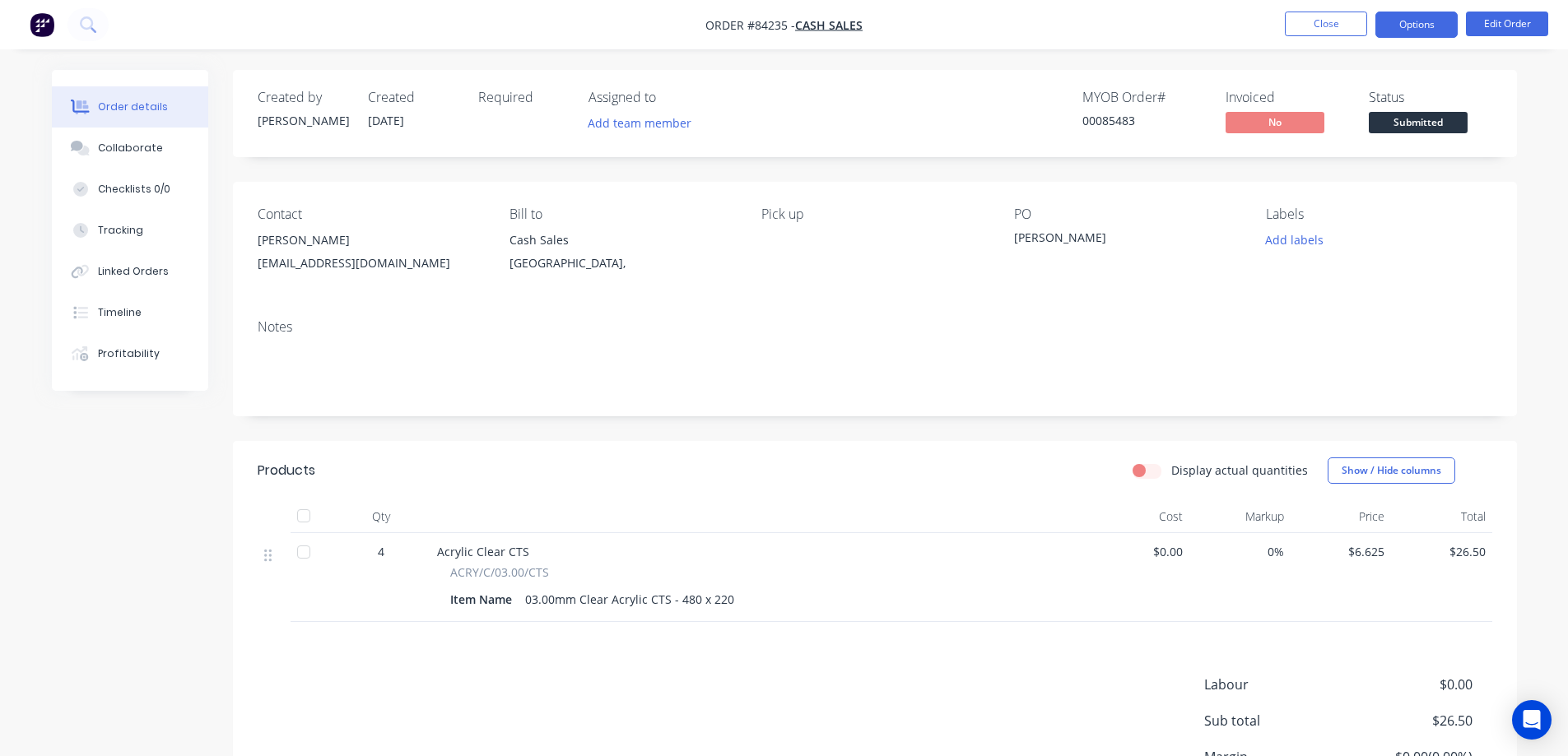
click at [1427, 24] on button "Options" at bounding box center [1416, 25] width 82 height 27
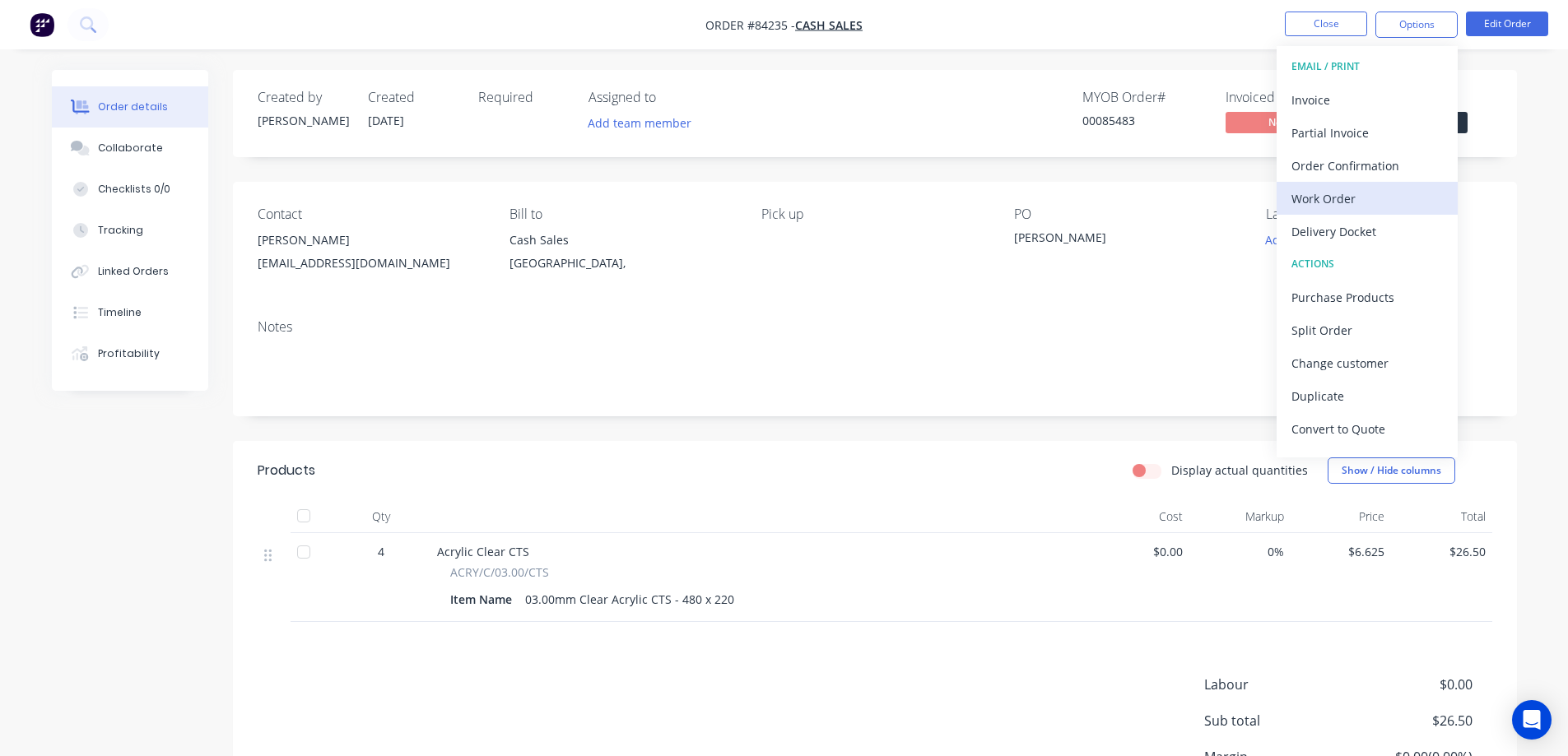
click at [1360, 191] on div "Work Order" at bounding box center [1367, 198] width 152 height 24
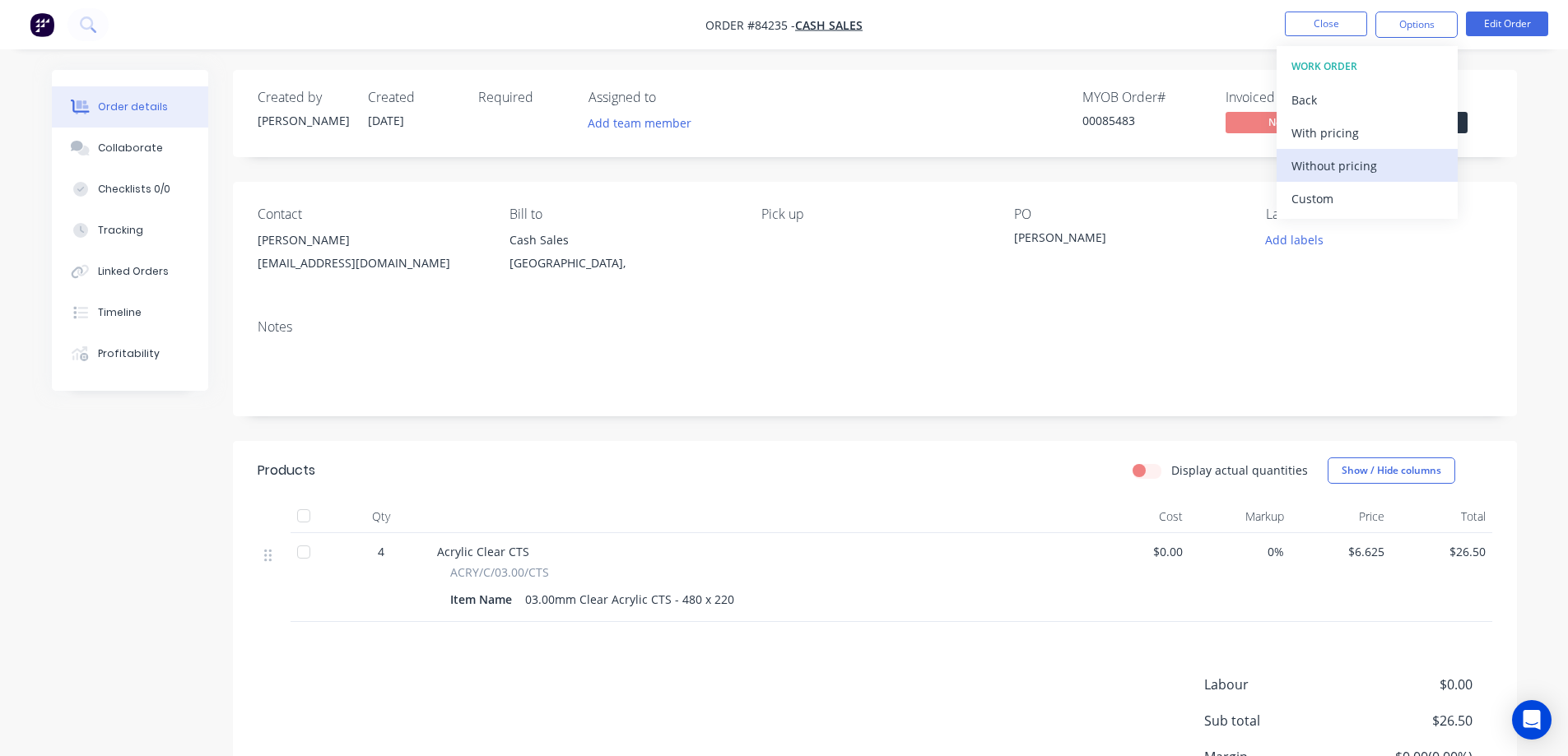
click at [1365, 165] on div "Without pricing" at bounding box center [1367, 165] width 152 height 24
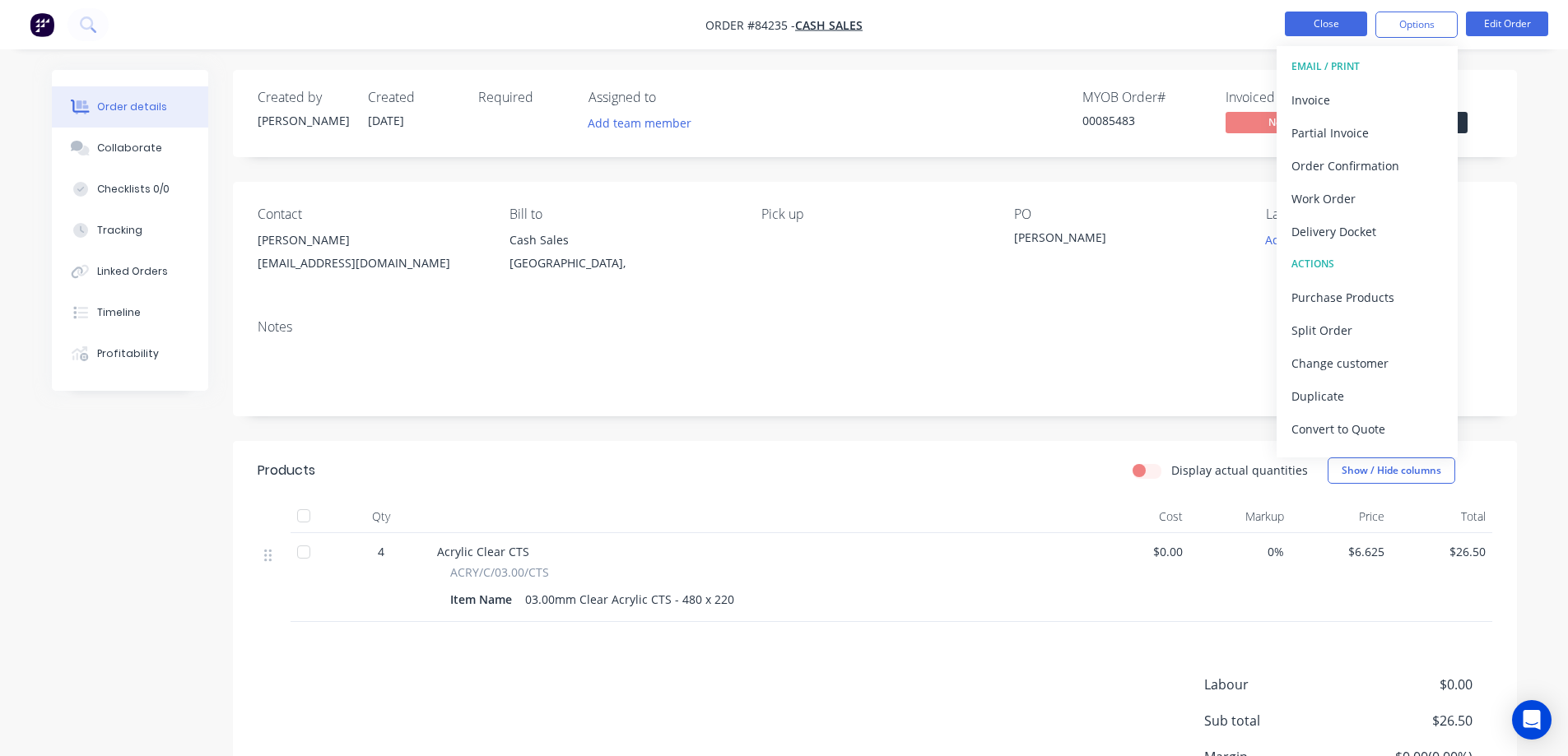
click at [1310, 27] on button "Close" at bounding box center [1325, 24] width 82 height 25
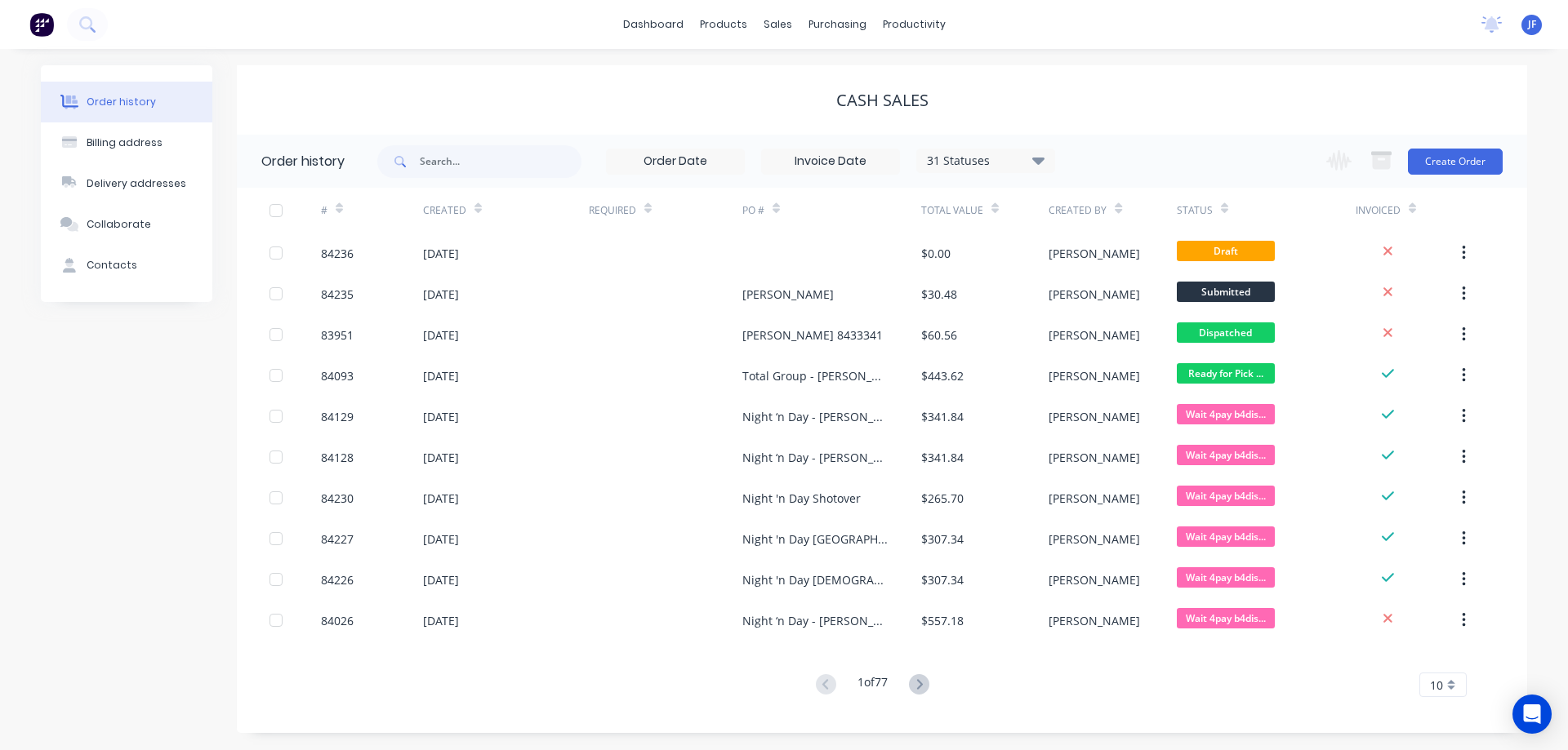
click at [1484, 122] on div "Cash Sales" at bounding box center [882, 101] width 1291 height 70
click at [805, 71] on div "Sales Orders" at bounding box center [838, 79] width 67 height 15
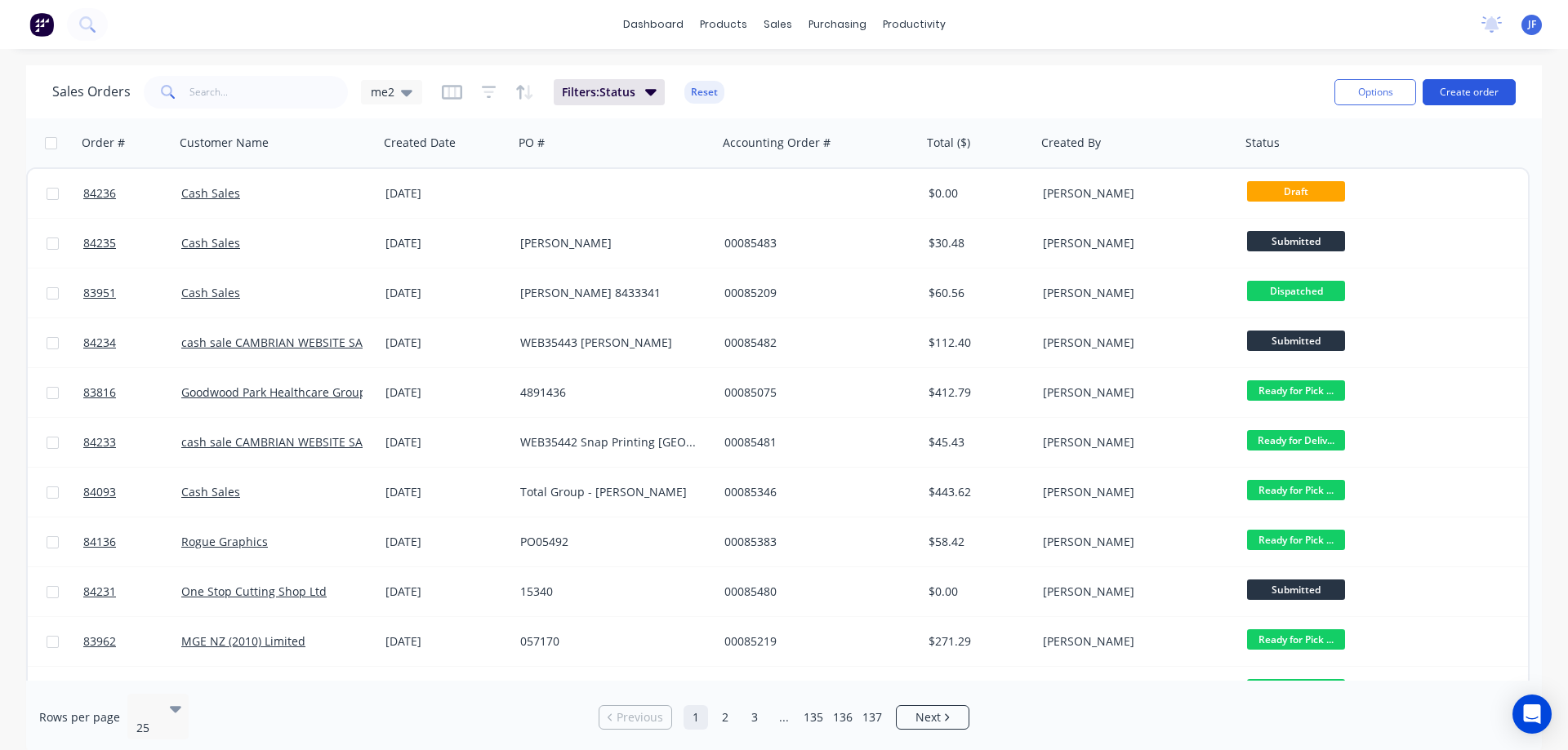
click at [1478, 86] on button "Create order" at bounding box center [1469, 92] width 93 height 26
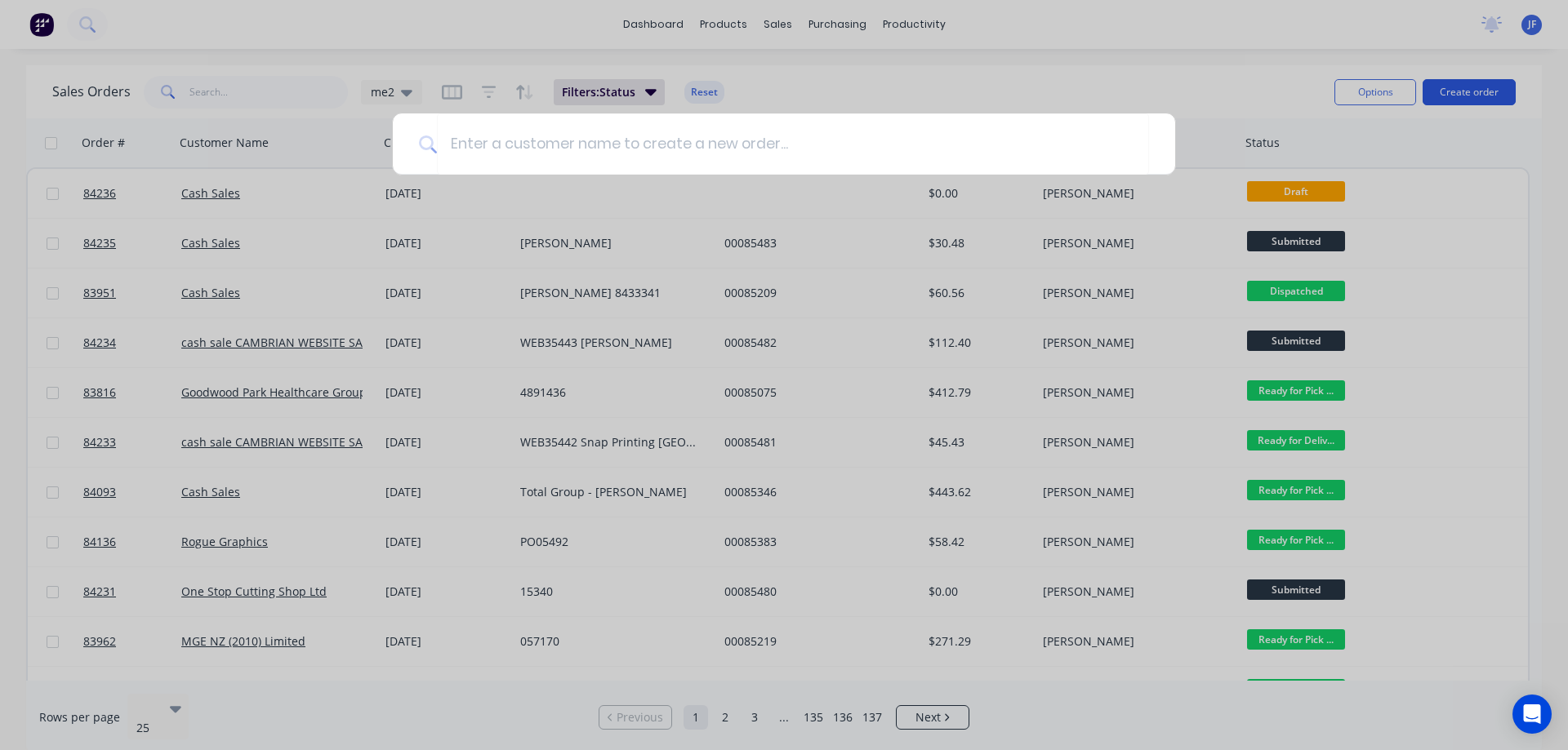
type input "g"
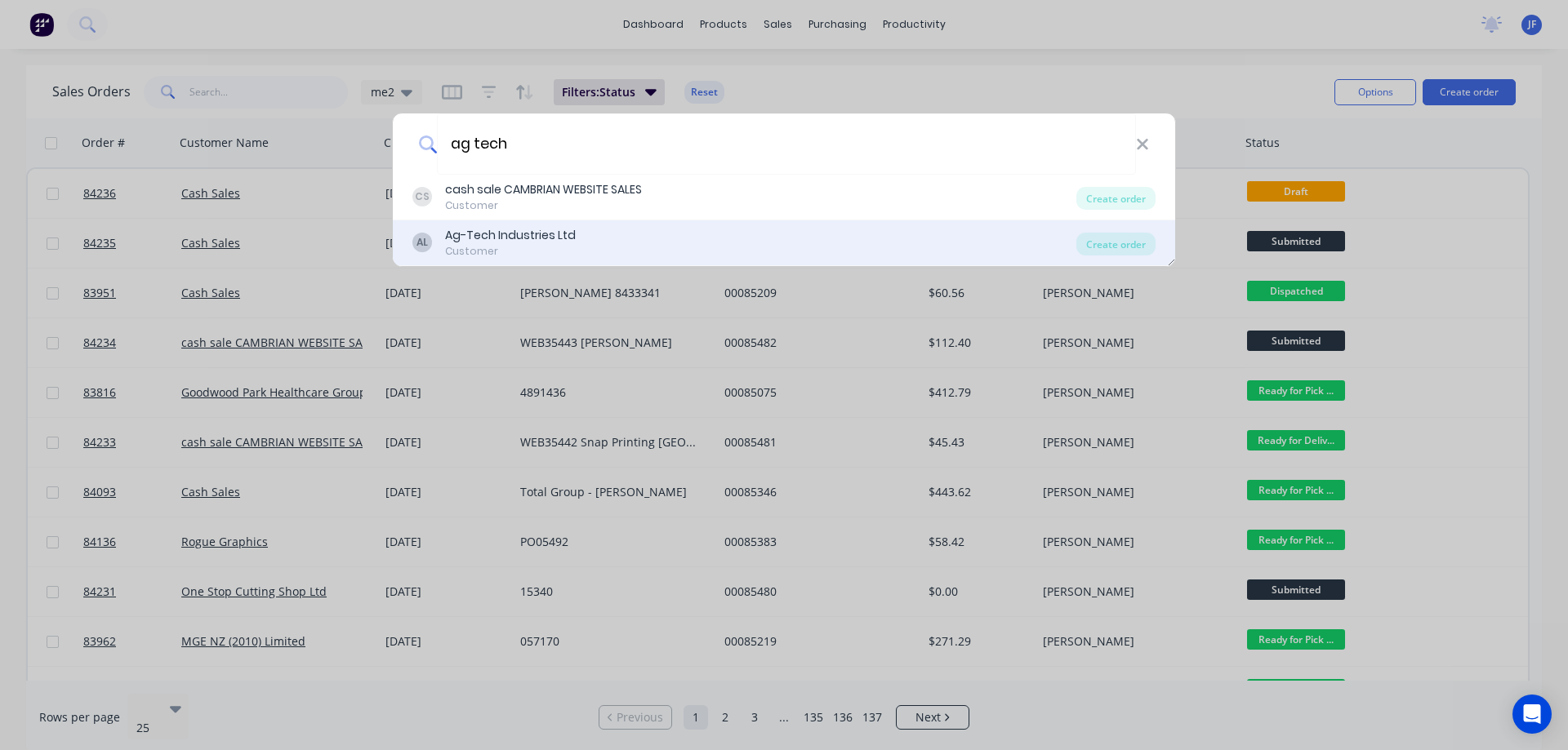
type input "ag tech"
click at [570, 234] on div "Ag-Tech Industries Ltd" at bounding box center [510, 236] width 131 height 17
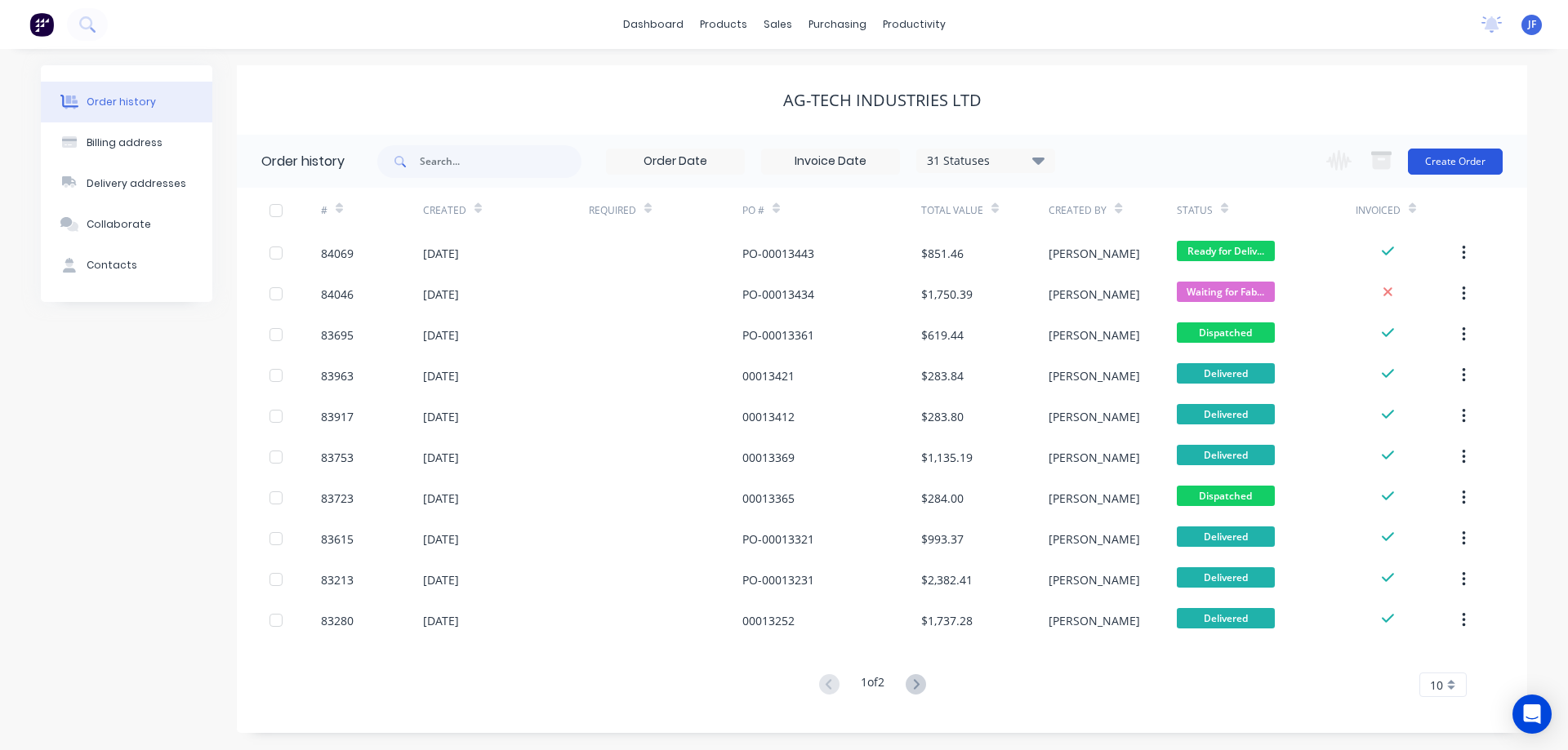
click at [1461, 156] on button "Create Order" at bounding box center [1455, 162] width 95 height 26
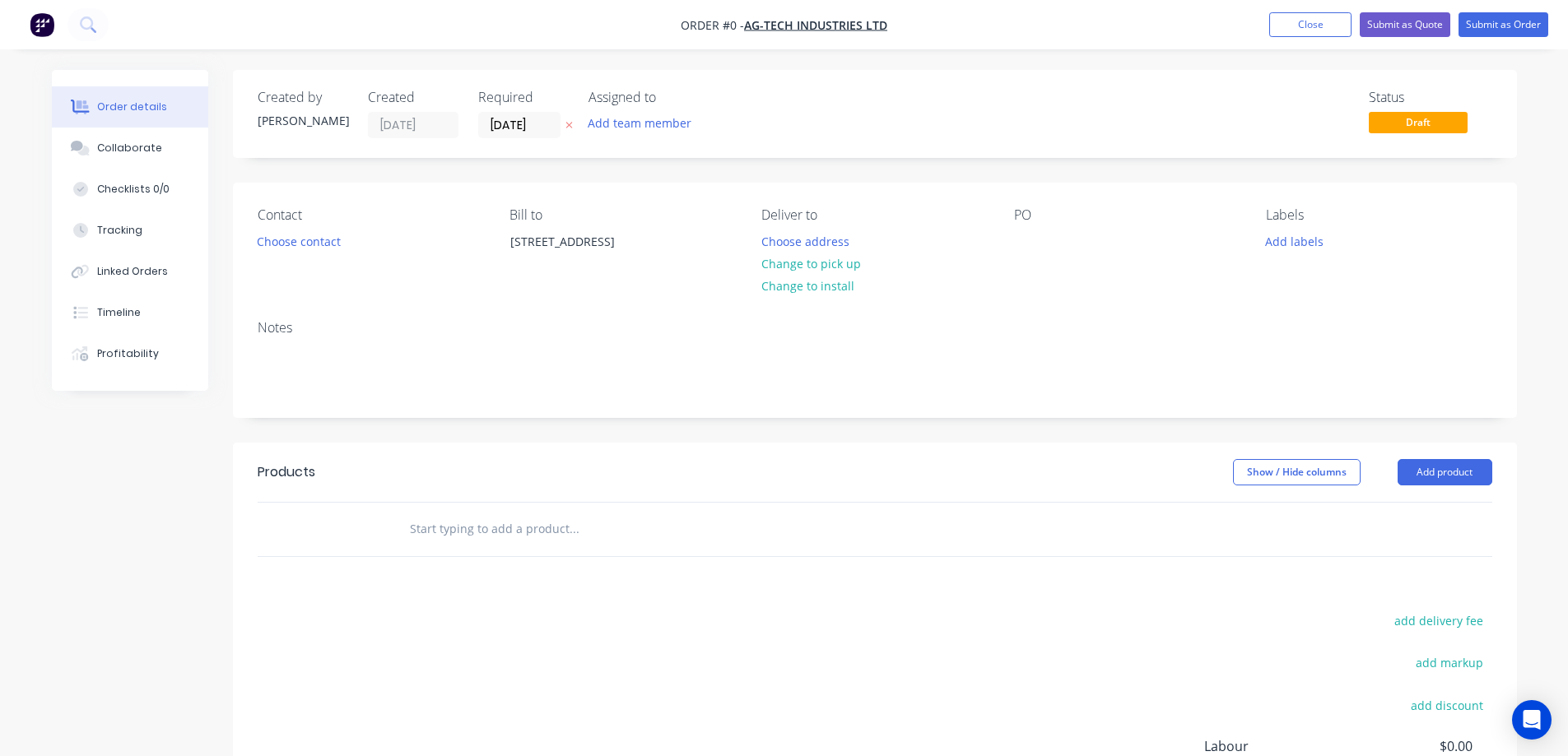
click at [568, 126] on icon at bounding box center [569, 125] width 8 height 9
click at [305, 249] on button "Choose contact" at bounding box center [298, 240] width 101 height 22
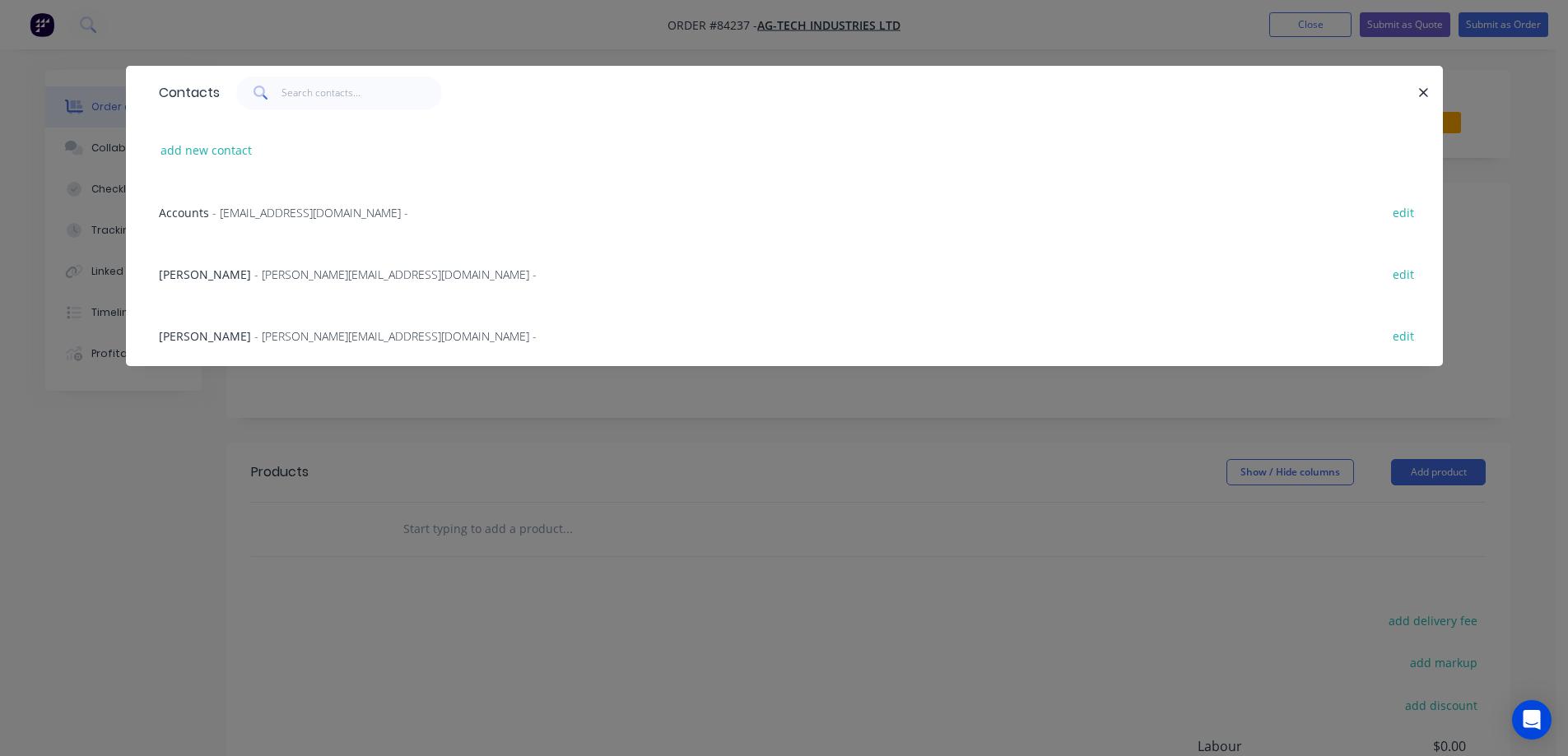
click at [258, 263] on div "Eliza - eliza@ag-tech.co.nz - edit" at bounding box center [784, 273] width 1268 height 62
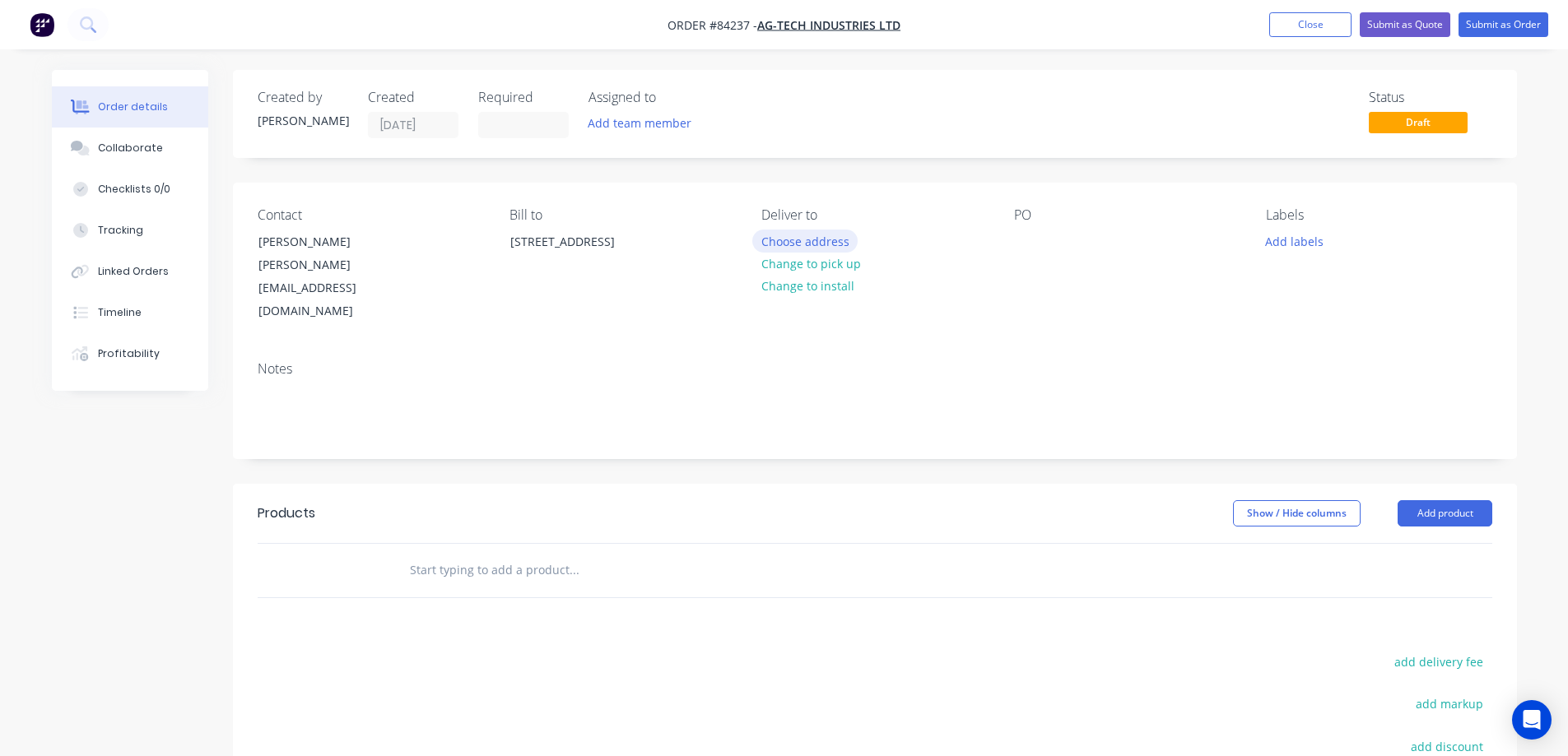
click at [824, 239] on button "Choose address" at bounding box center [804, 240] width 105 height 22
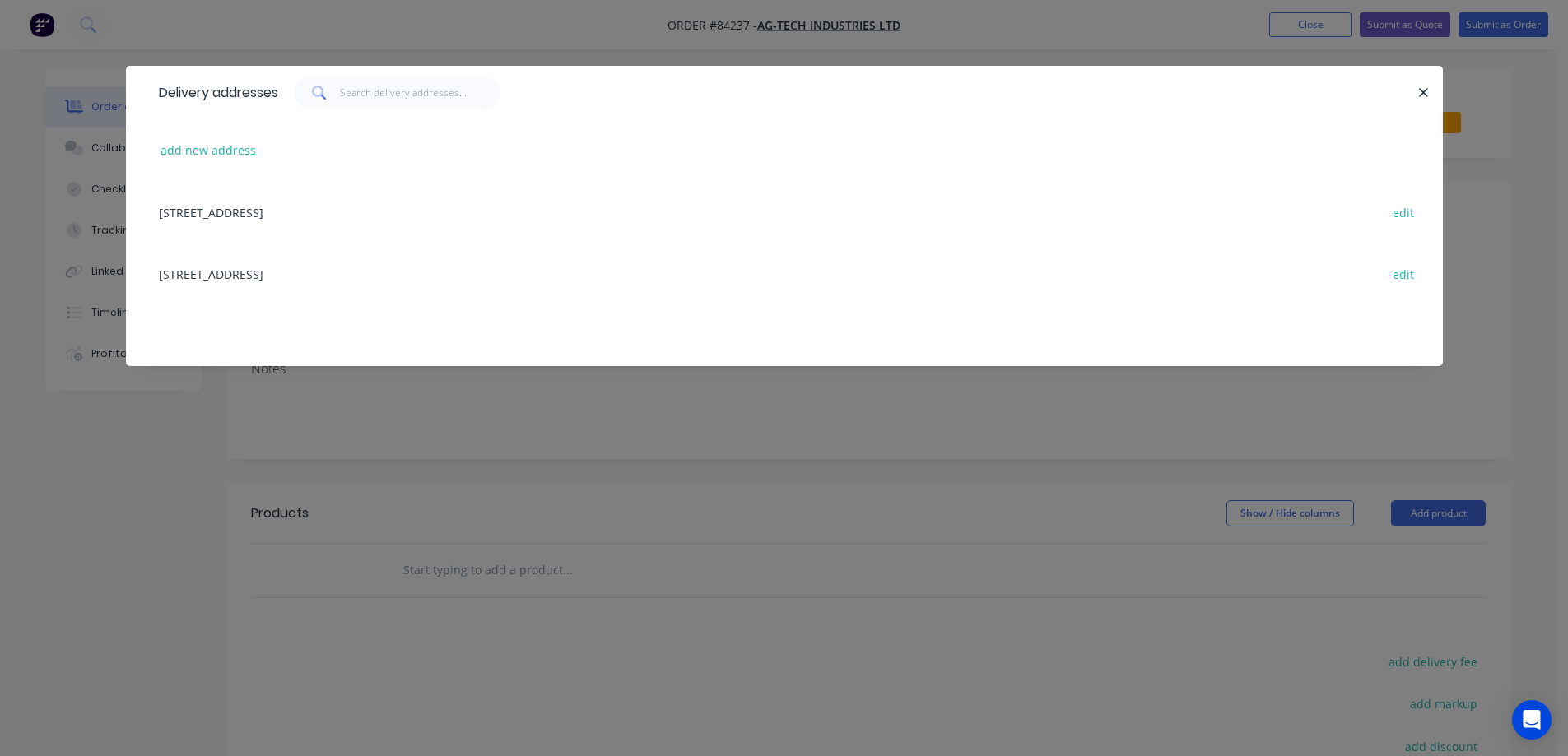
drag, startPoint x: 233, startPoint y: 272, endPoint x: 687, endPoint y: 266, distance: 454.0
click at [234, 272] on div "120 Jervois Street Dargaville edit" at bounding box center [784, 273] width 1268 height 62
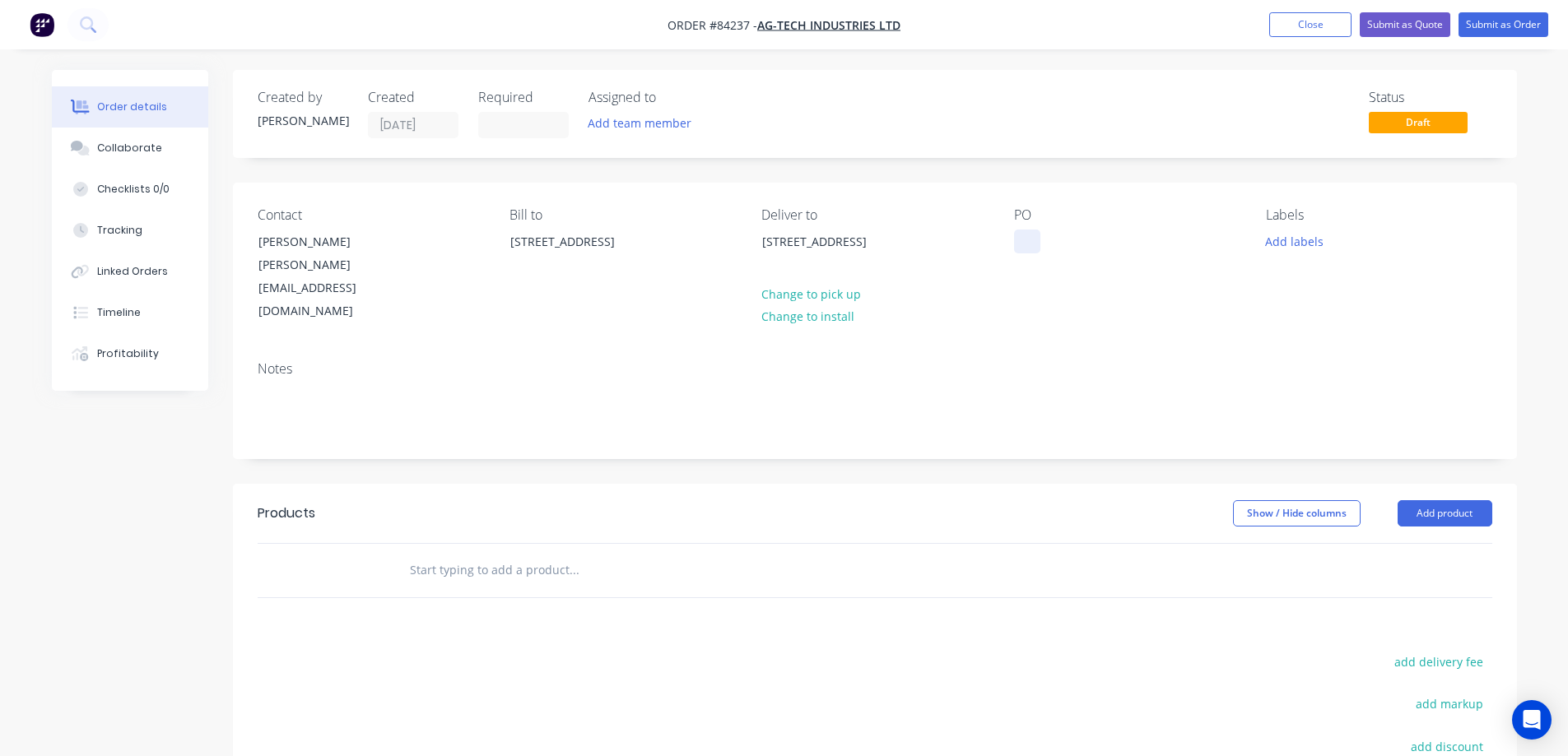
click at [1022, 237] on div at bounding box center [1027, 241] width 27 height 24
paste div
click at [406, 554] on div at bounding box center [642, 570] width 494 height 33
click at [490, 554] on input "text" at bounding box center [574, 570] width 330 height 33
paste input "HPT323"
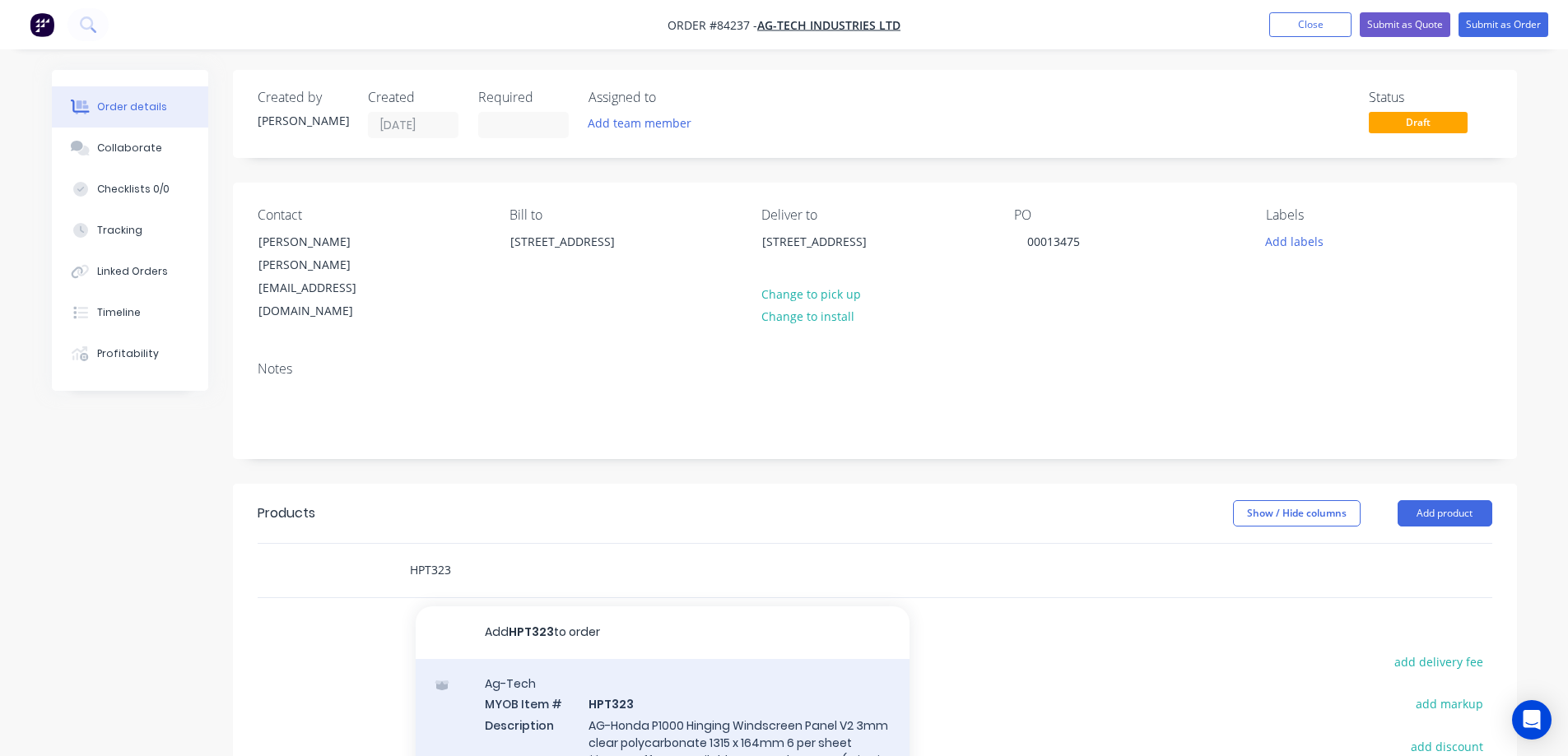
type input "HPT323"
click at [629, 675] on div "Ag-Tech MYOB Item # HPT323 Description AG-Honda P1000 Hinging Windscreen Panel …" at bounding box center [662, 741] width 494 height 163
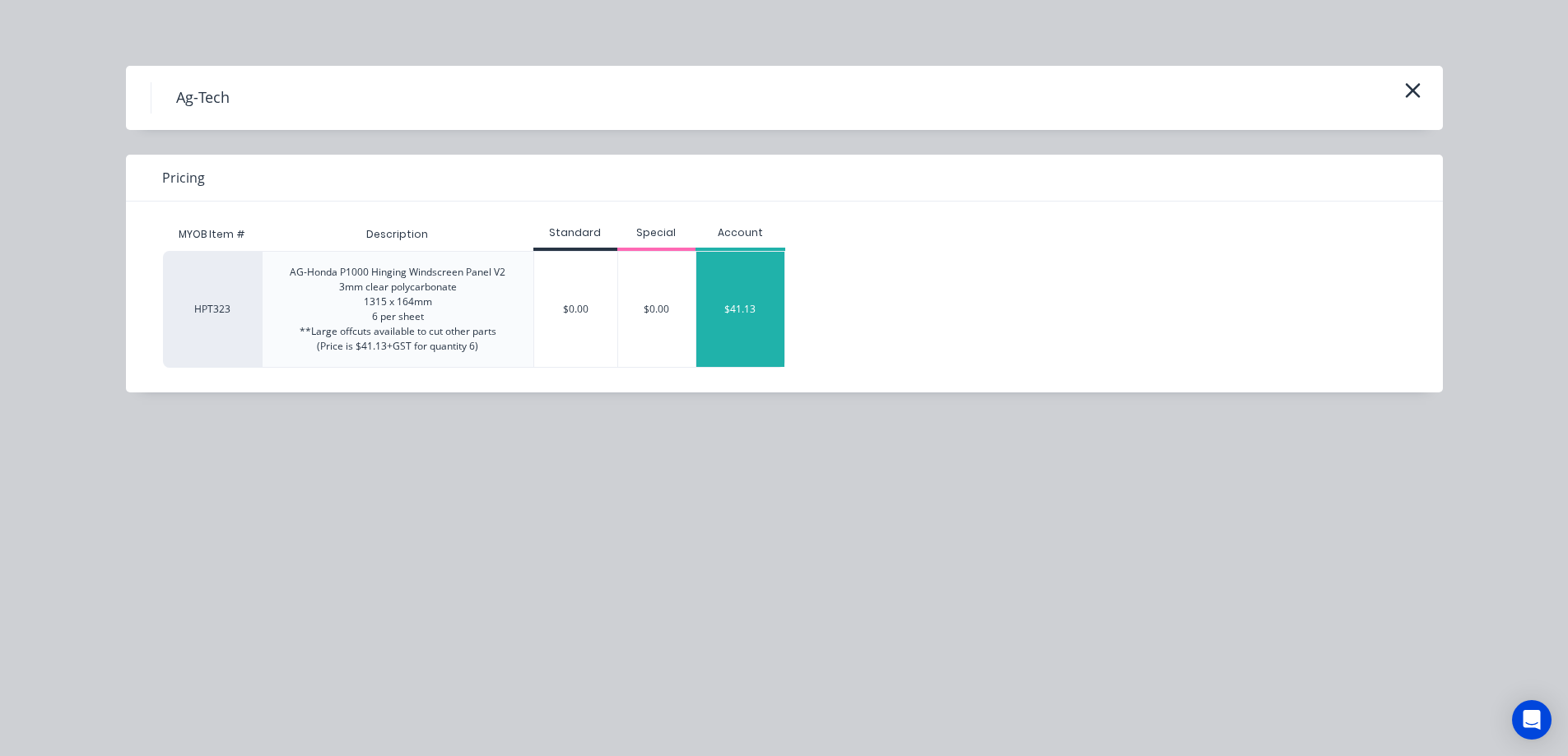
click at [762, 287] on div "$41.13" at bounding box center [740, 310] width 88 height 116
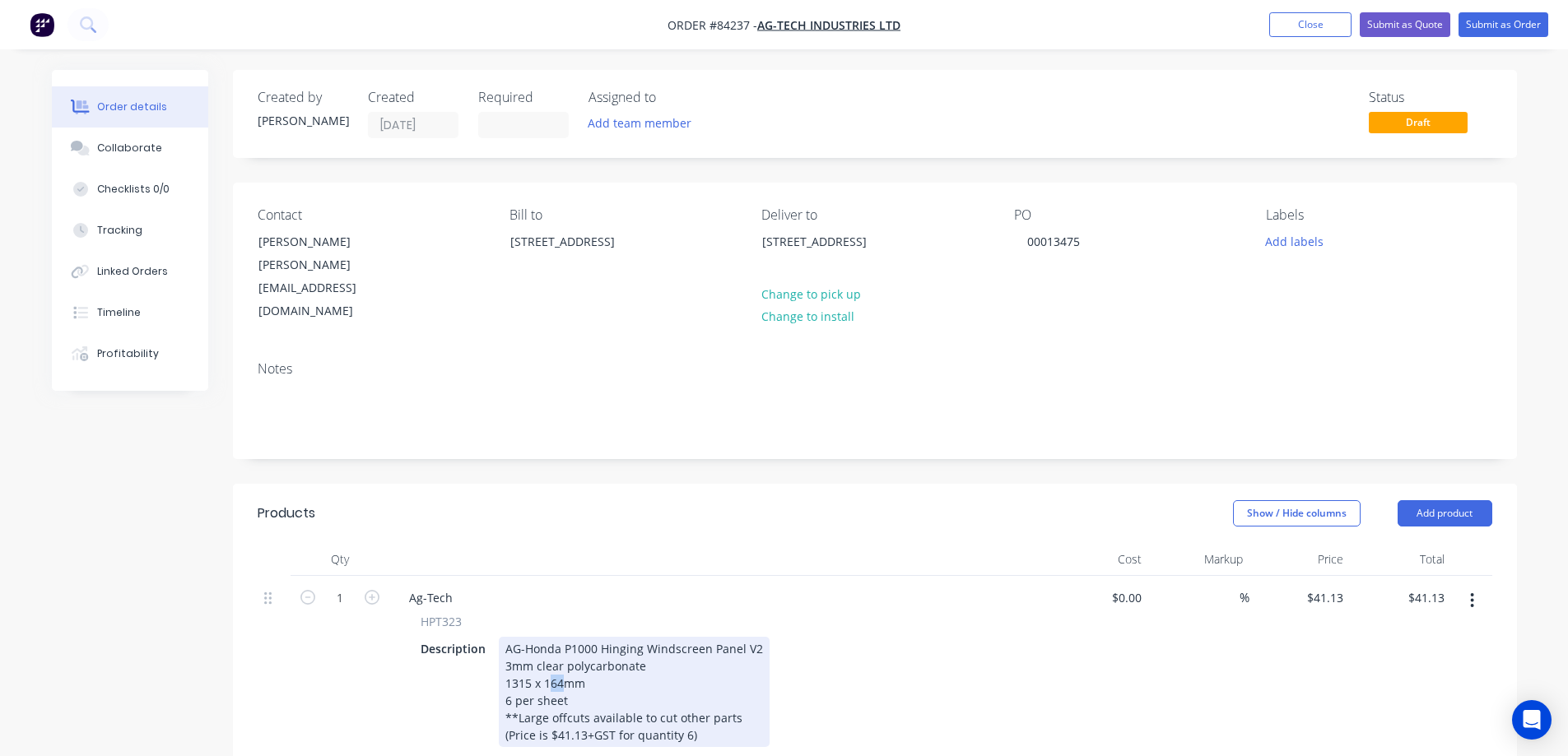
drag, startPoint x: 562, startPoint y: 643, endPoint x: 550, endPoint y: 642, distance: 12.0
click at [550, 642] on div "AG-Honda P1000 Hinging Windscreen Panel V2 3mm clear polycarbonate 1315 x 164mm…" at bounding box center [635, 692] width 271 height 110
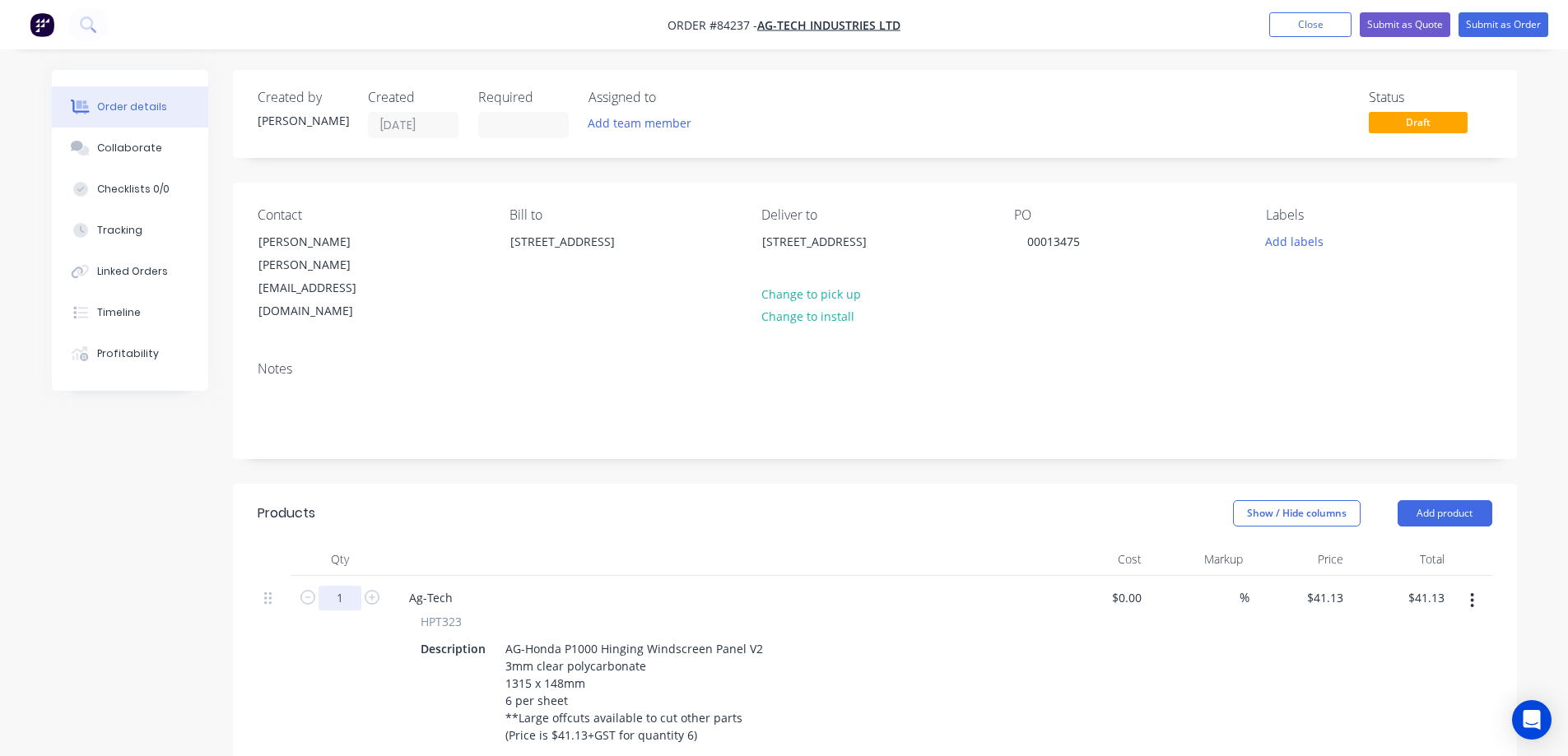
click at [340, 586] on input "1" at bounding box center [339, 599] width 43 height 25
type input "30"
type input "$1,233.90"
click at [730, 500] on div "Show / Hide columns Add product" at bounding box center [1005, 513] width 972 height 27
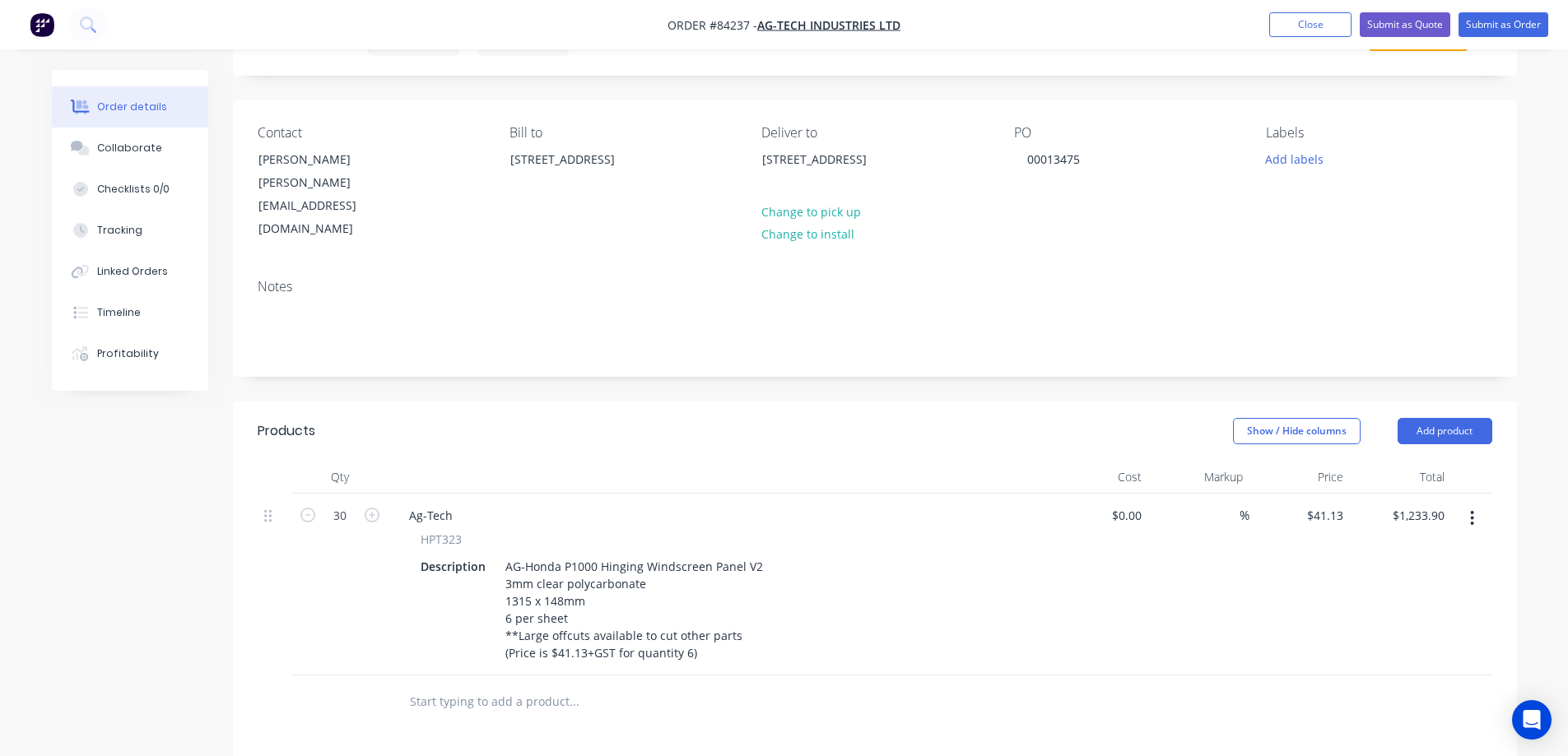
scroll to position [330, 0]
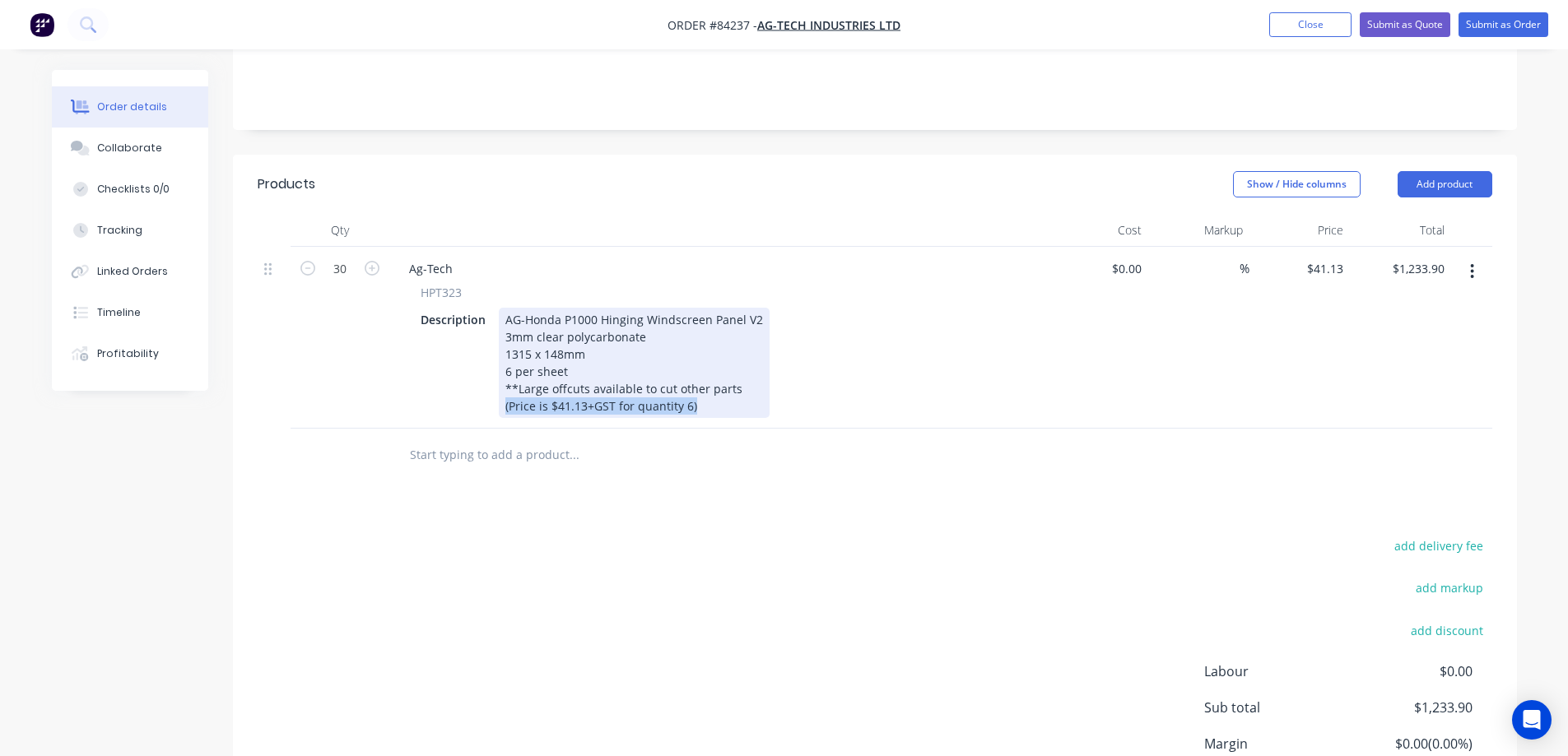
drag, startPoint x: 592, startPoint y: 389, endPoint x: 47, endPoint y: 424, distance: 546.1
click at [47, 424] on div "Order details Collaborate Checklists 0/0 Tracking Linked Orders Timeline Profit…" at bounding box center [784, 321] width 1498 height 1161
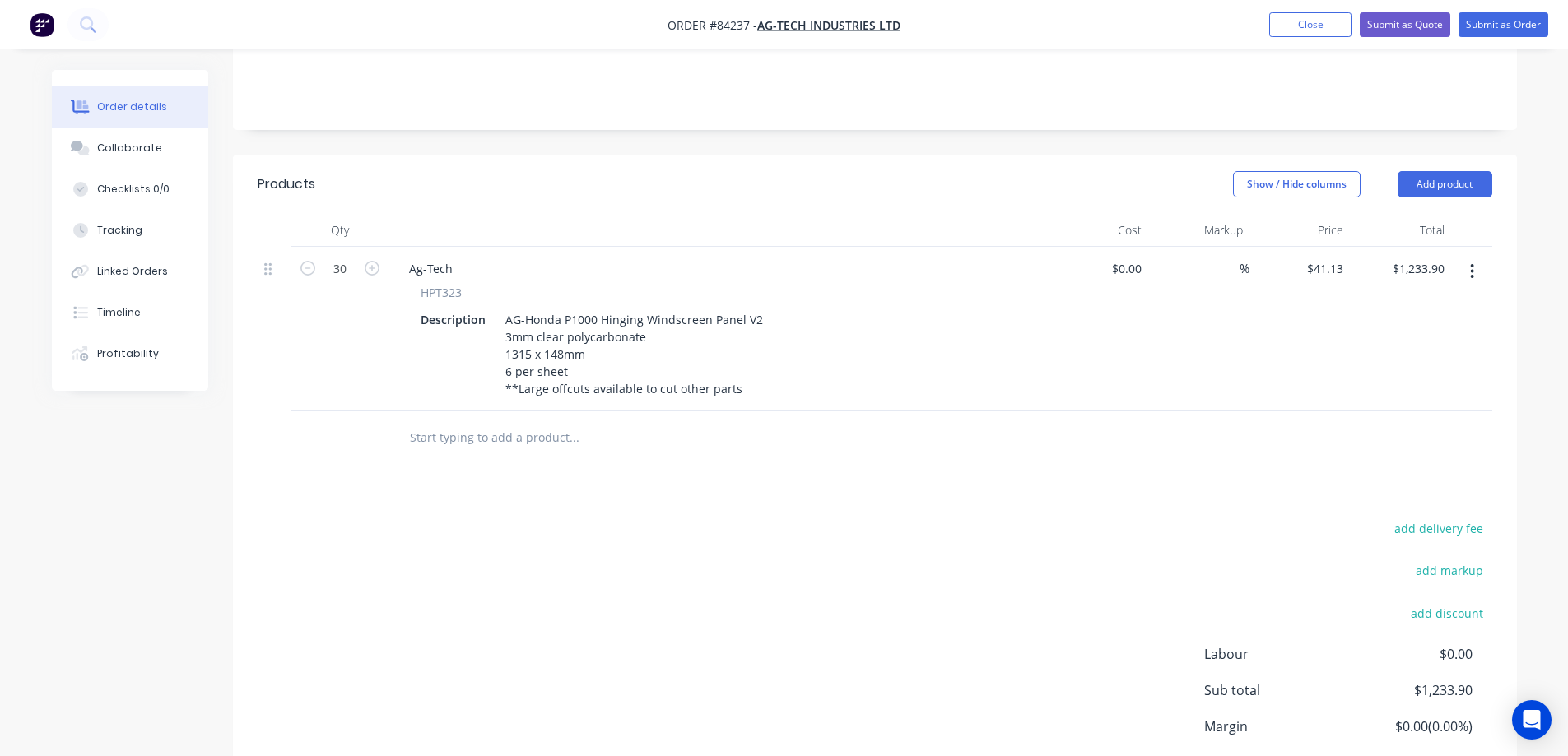
drag, startPoint x: 1003, startPoint y: 525, endPoint x: 1189, endPoint y: 323, distance: 274.6
click at [1008, 524] on div "add delivery fee add markup add discount Labour $0.00 Sub total $1,233.90 Margi…" at bounding box center [874, 676] width 1235 height 317
click at [1522, 30] on button "Submit as Order" at bounding box center [1504, 25] width 90 height 25
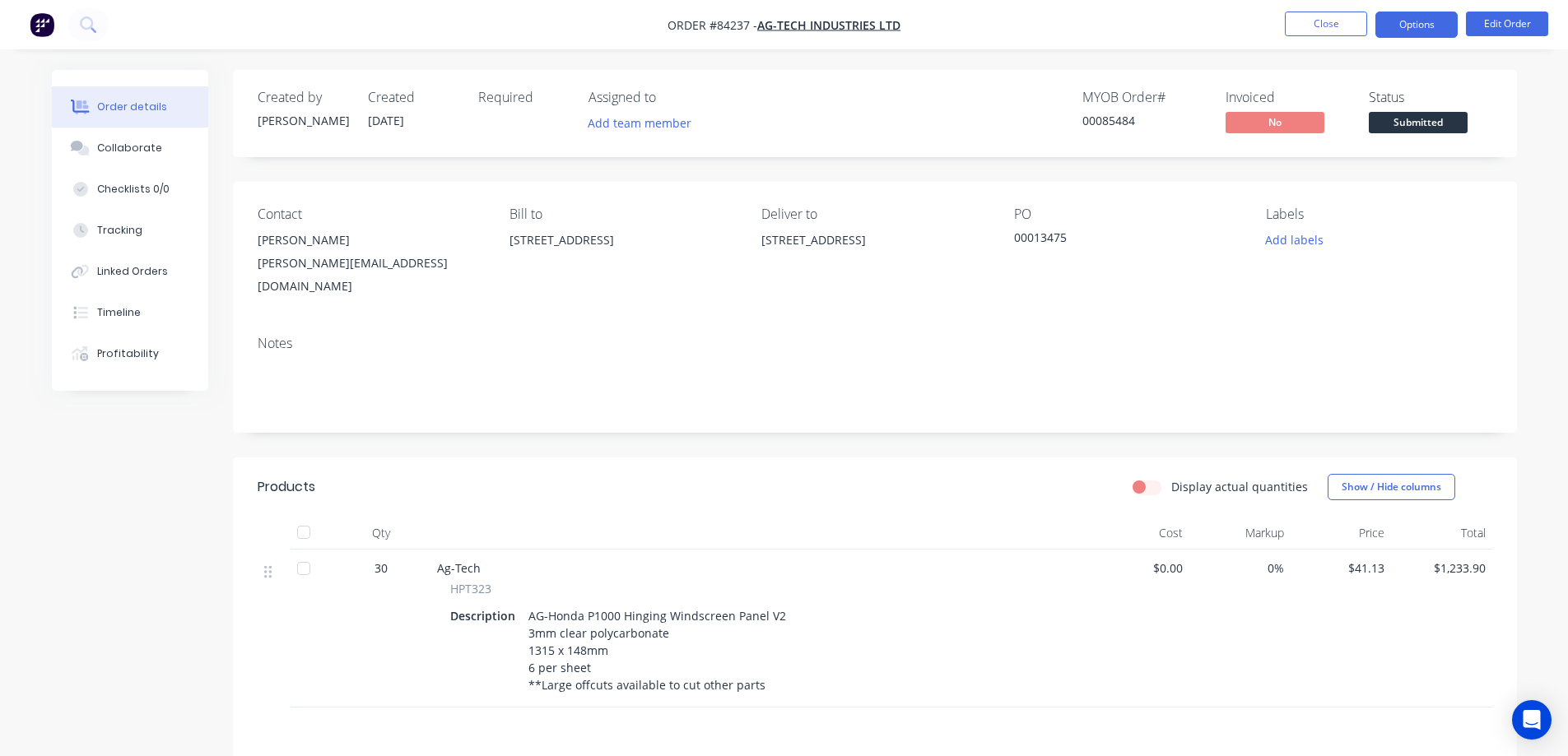
click at [1393, 28] on button "Options" at bounding box center [1416, 25] width 82 height 27
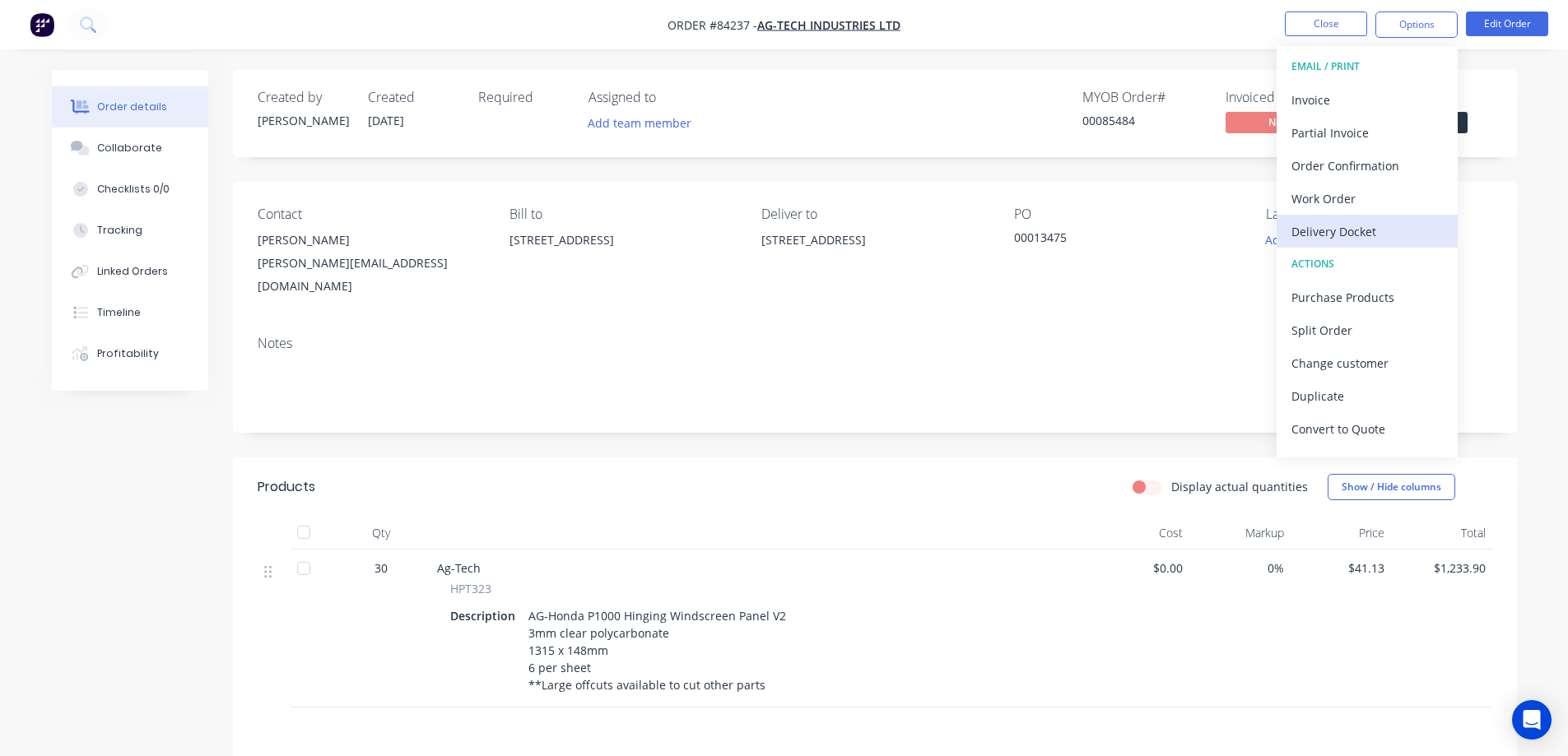
click at [1342, 215] on button "Delivery Docket" at bounding box center [1367, 231] width 181 height 33
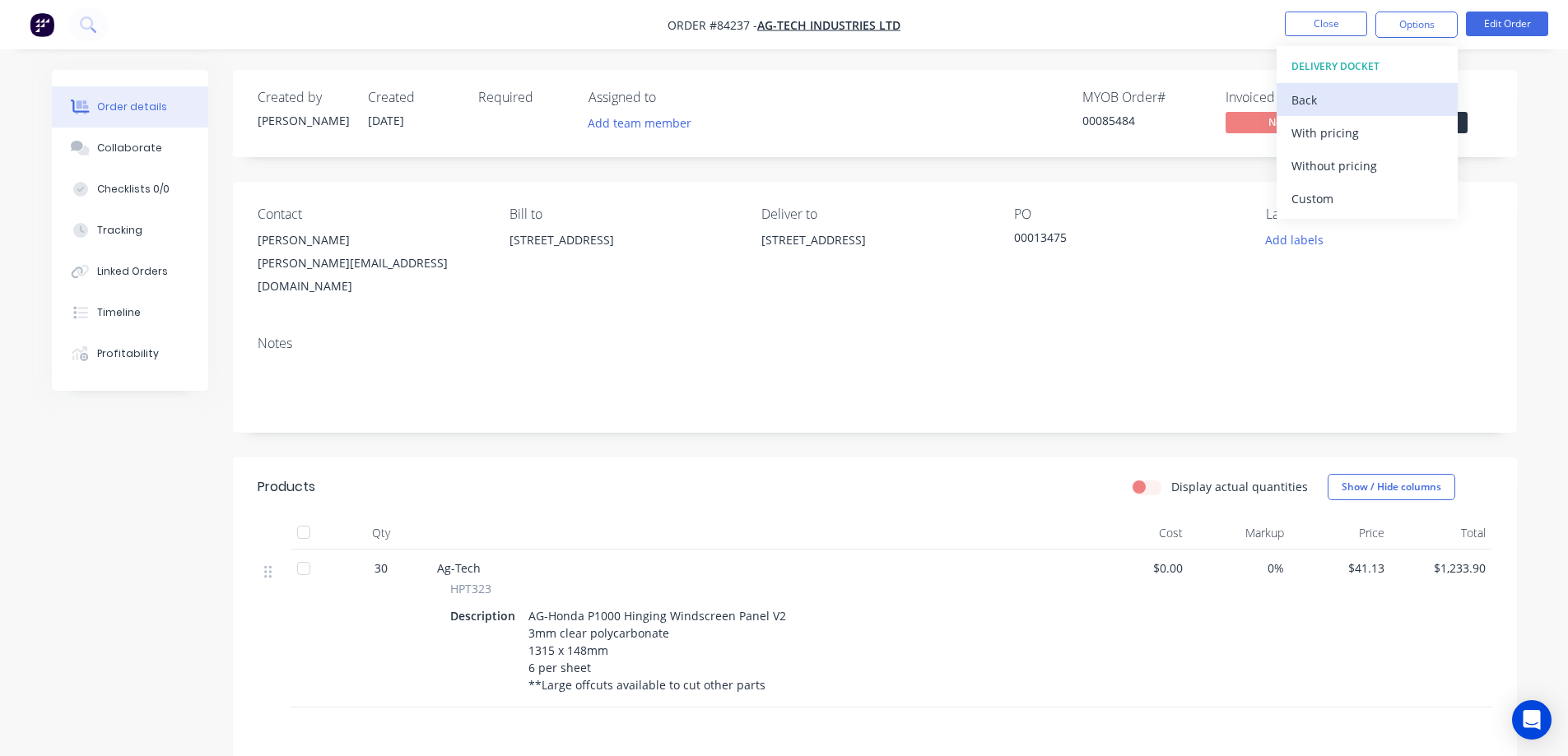
click at [1357, 97] on div "Back" at bounding box center [1367, 99] width 152 height 24
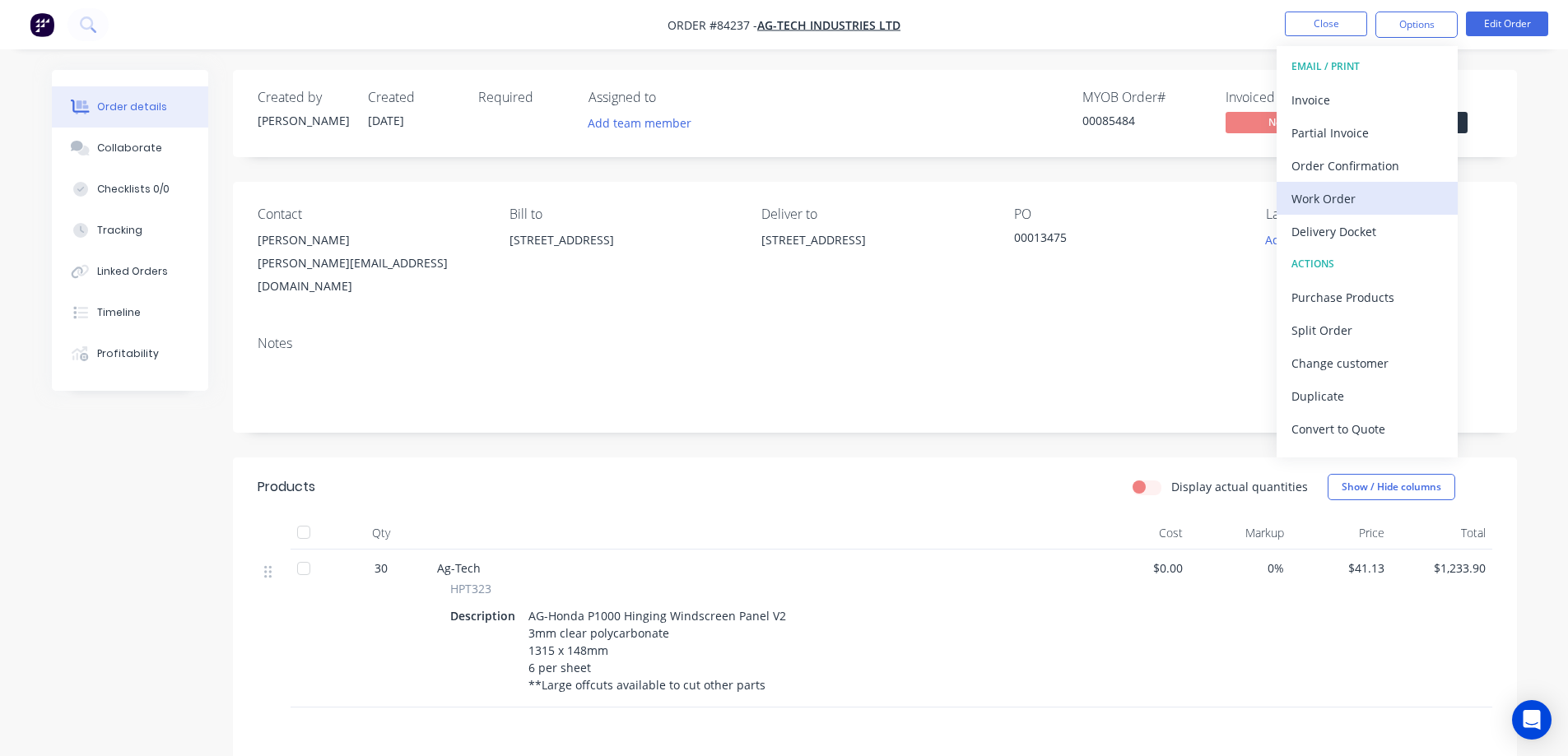
click at [1346, 207] on div "Work Order" at bounding box center [1367, 198] width 152 height 24
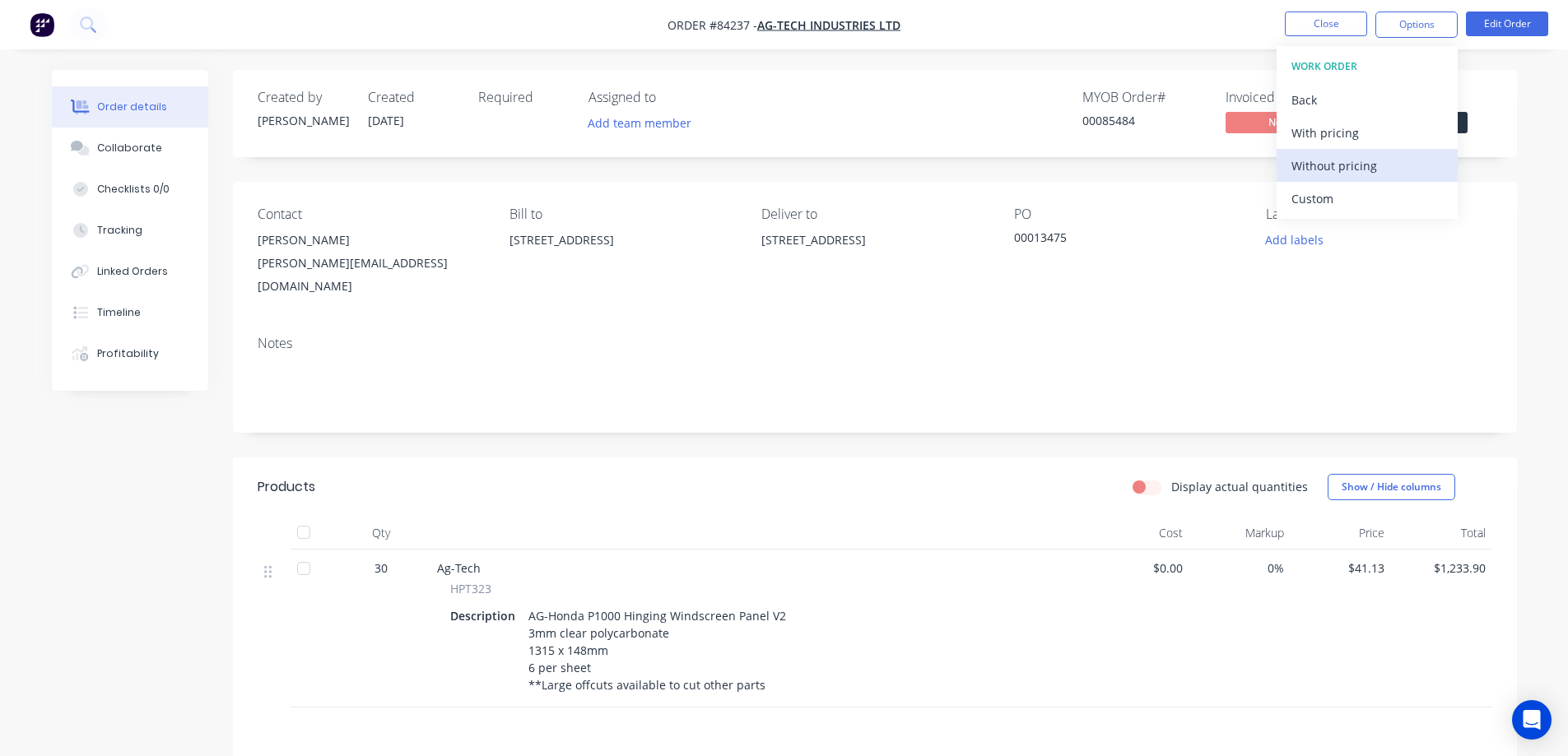
click at [1358, 168] on div "Without pricing" at bounding box center [1367, 165] width 152 height 24
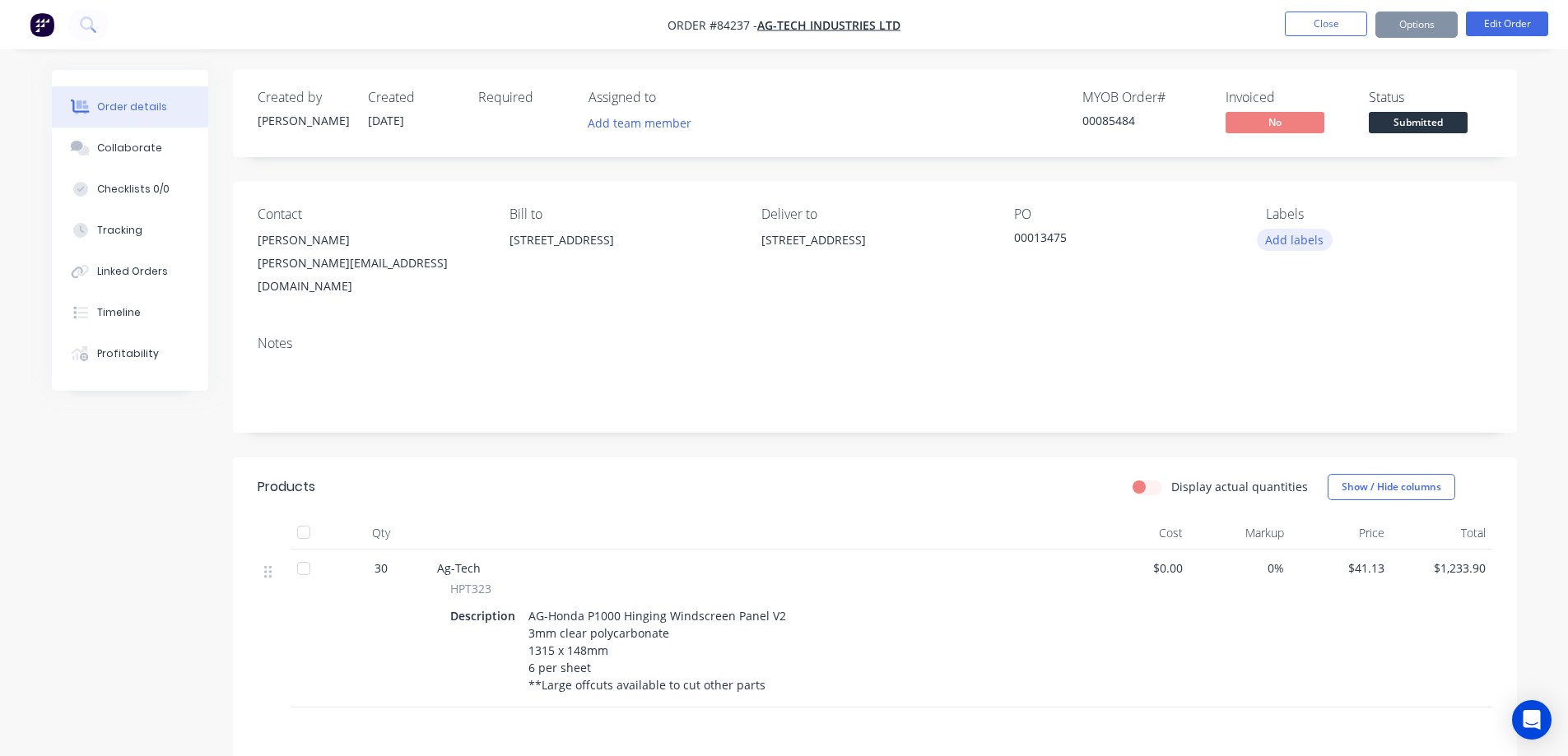
click at [1298, 246] on button "Add labels" at bounding box center [1295, 240] width 76 height 22
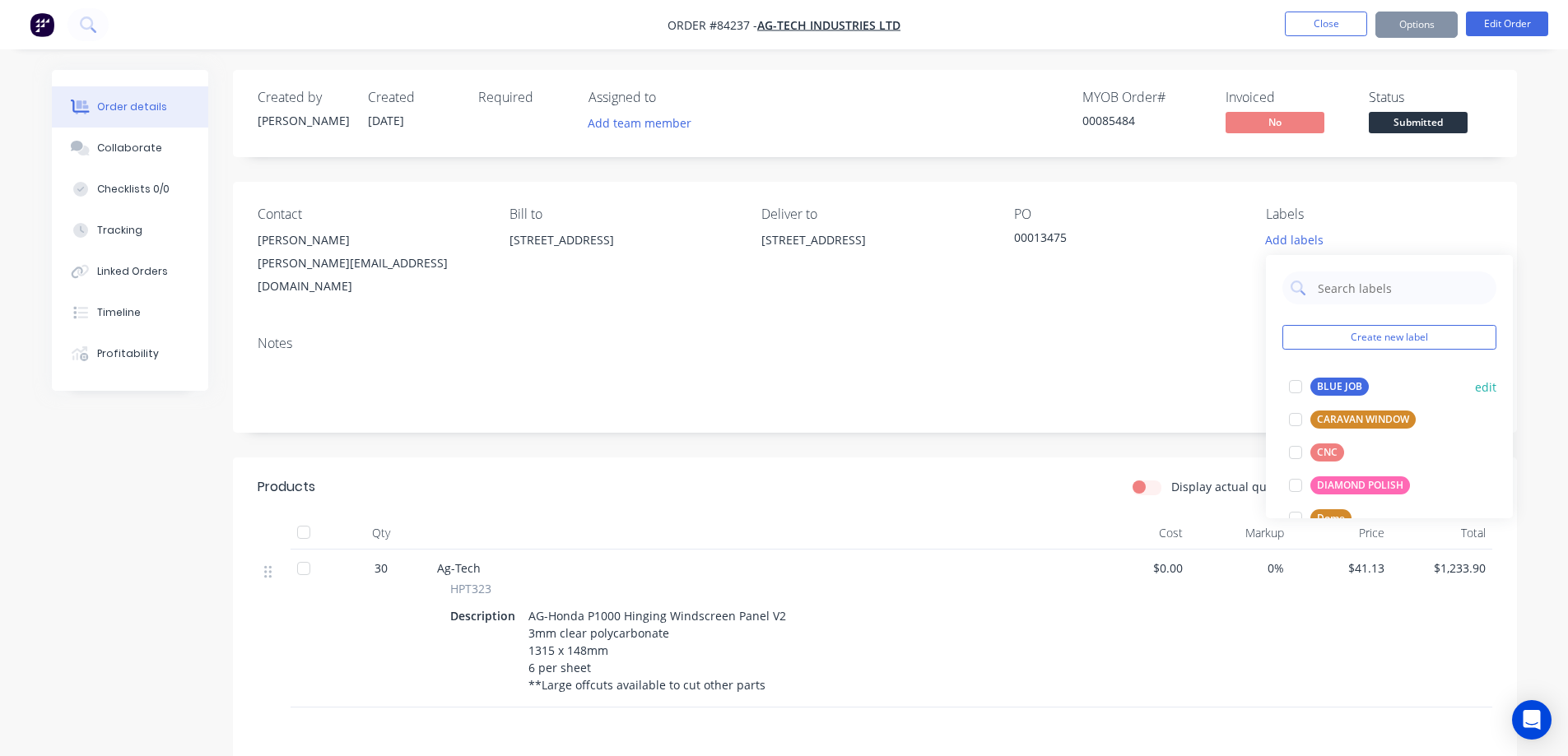
click at [1344, 374] on div "BLUE JOB edit" at bounding box center [1390, 387] width 214 height 33
click at [1359, 389] on div "BLUE JOB" at bounding box center [1340, 387] width 59 height 18
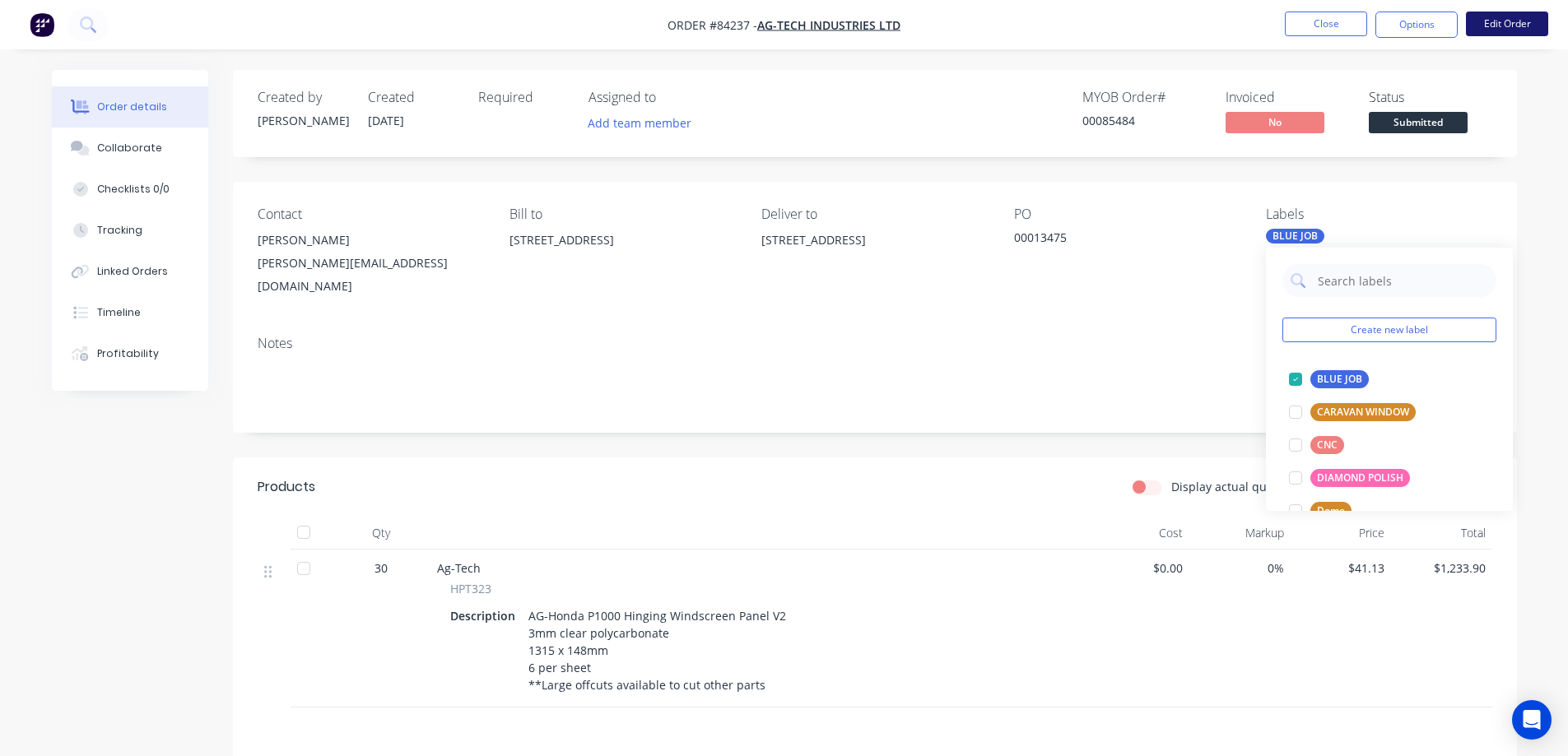
click at [1504, 31] on button "Edit Order" at bounding box center [1506, 24] width 82 height 25
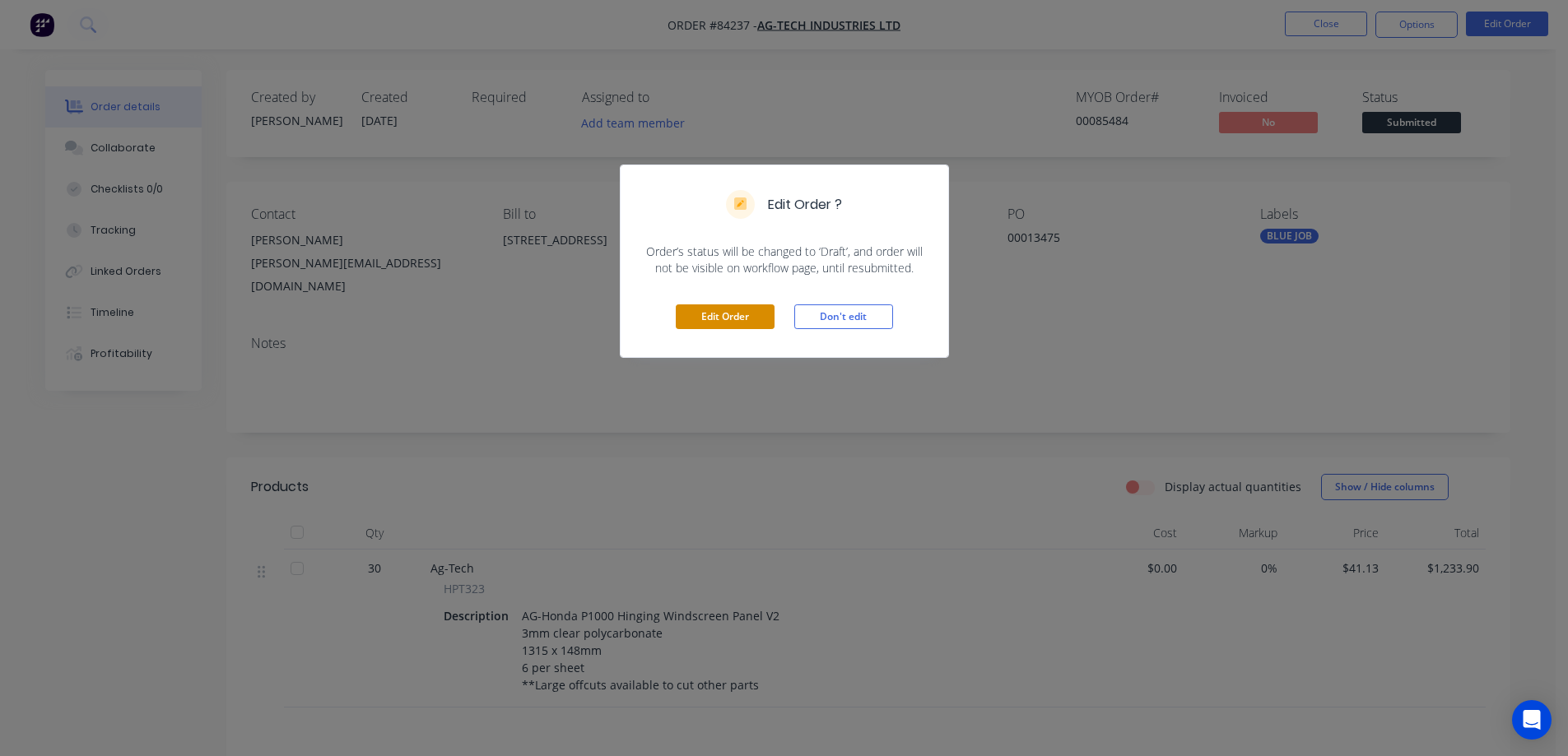
click at [698, 318] on button "Edit Order" at bounding box center [725, 316] width 99 height 25
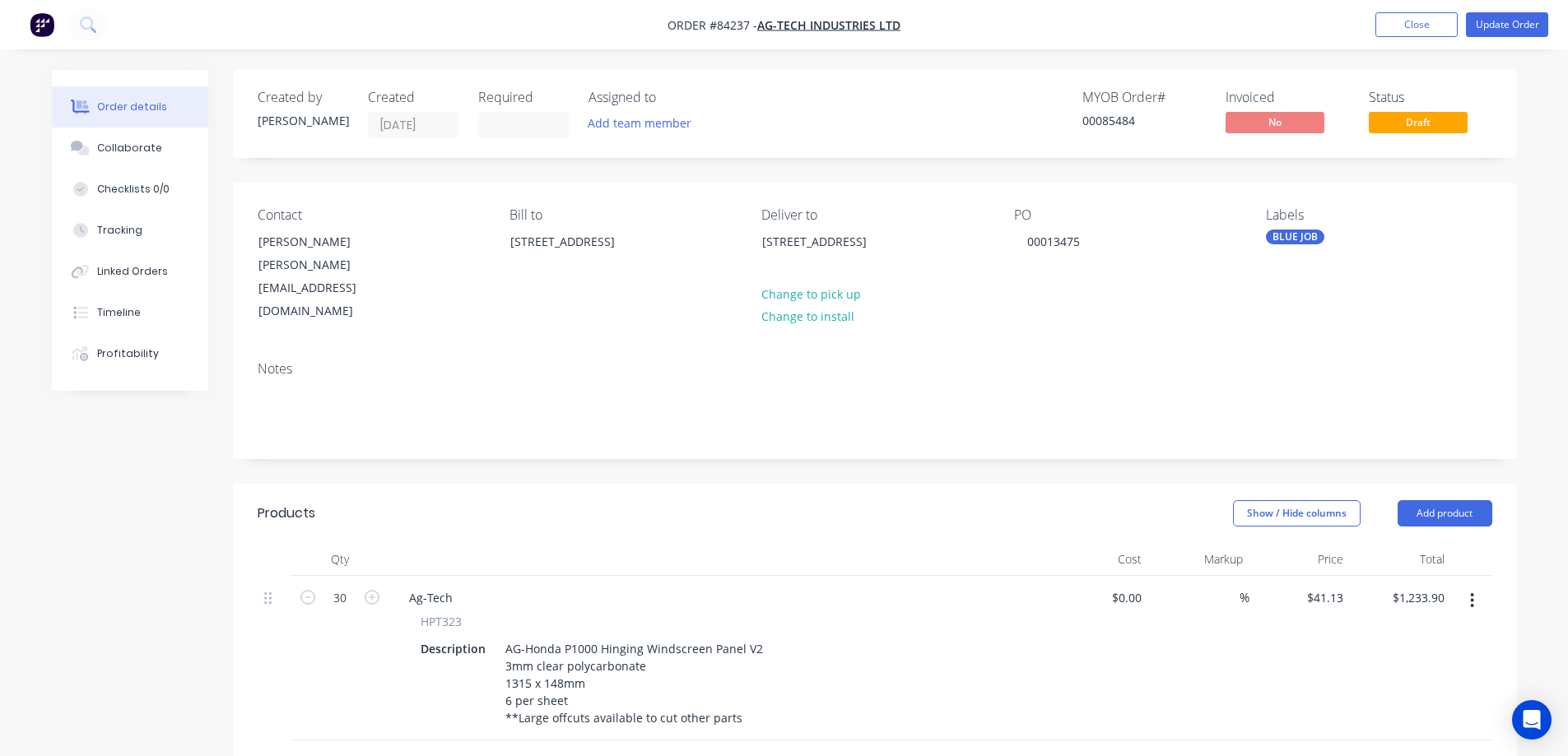
click at [439, 613] on span "HPT323" at bounding box center [441, 621] width 41 height 17
copy span "HPT323"
click at [424, 586] on div "Ag-Tech" at bounding box center [431, 598] width 70 height 24
paste div
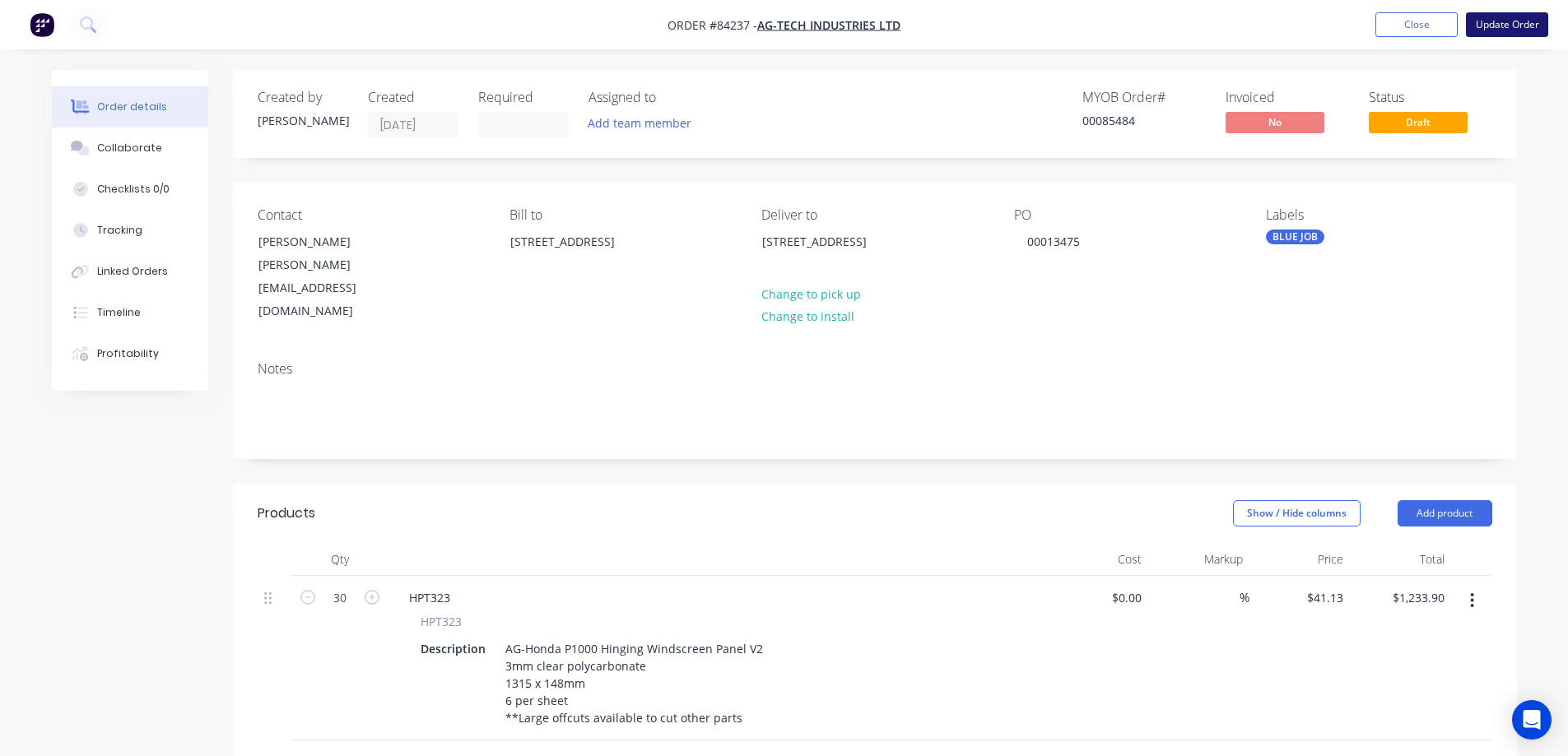
click at [1523, 22] on button "Update Order" at bounding box center [1506, 25] width 82 height 25
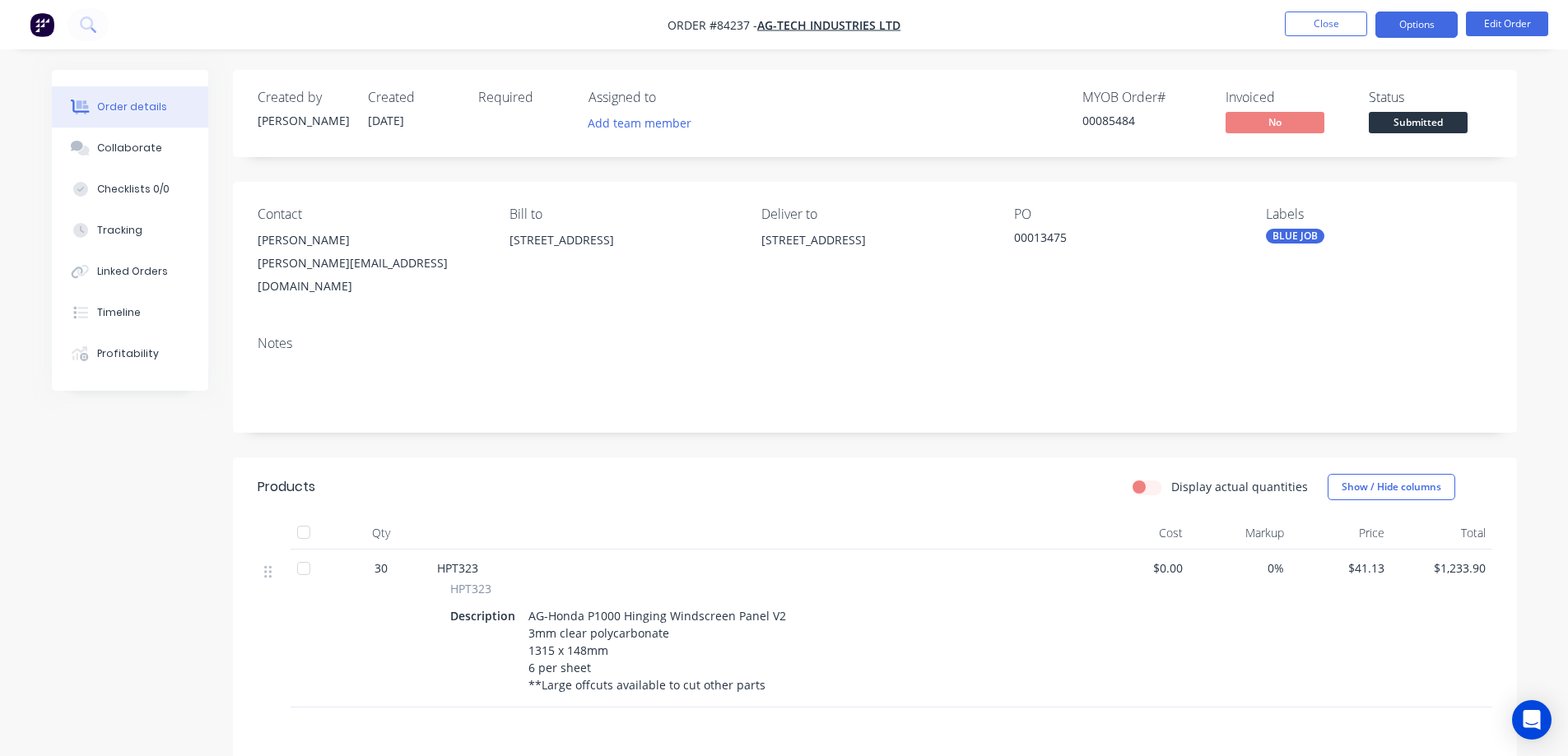
click at [1400, 32] on button "Options" at bounding box center [1416, 25] width 82 height 27
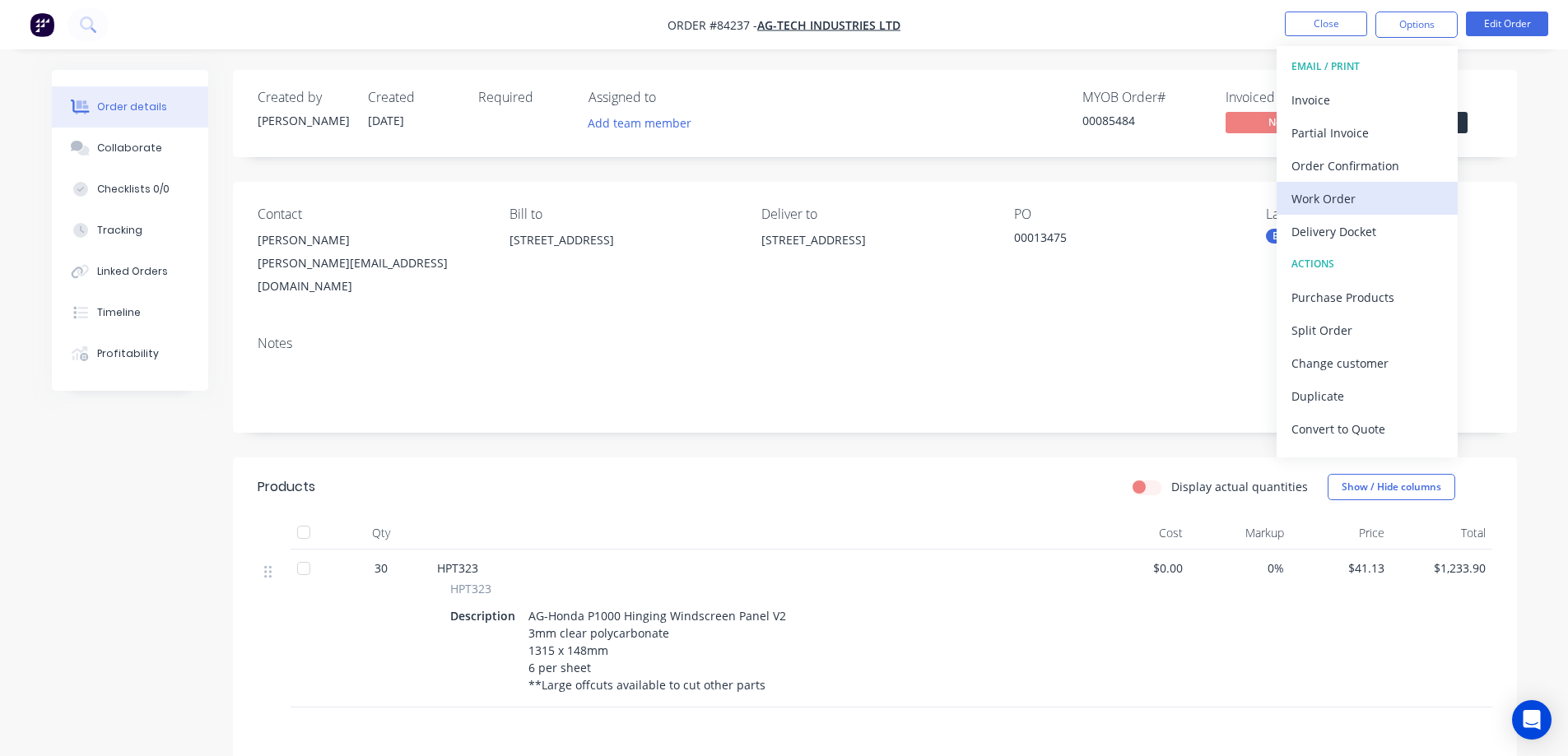
click at [1352, 187] on div "Work Order" at bounding box center [1367, 198] width 152 height 24
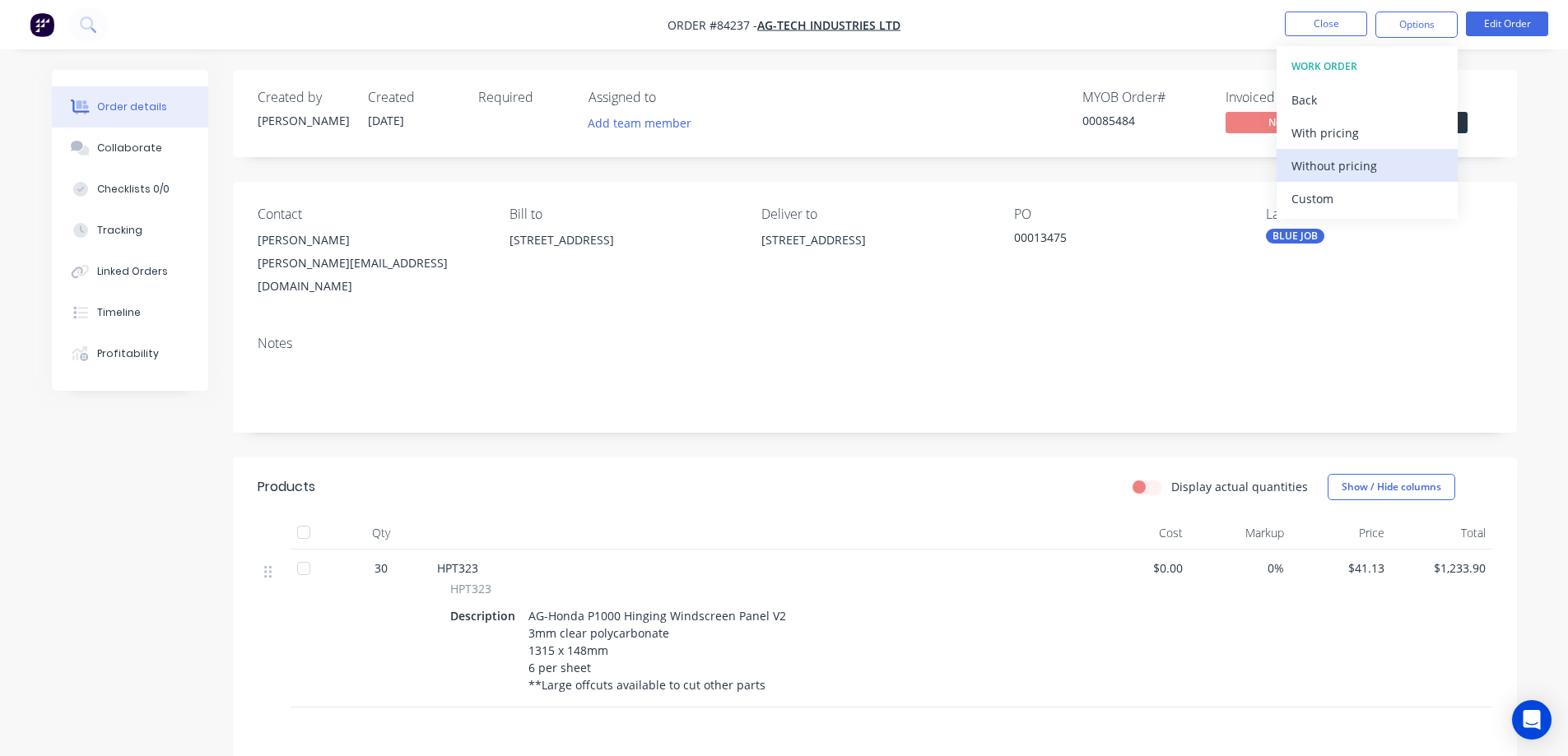
click at [1353, 174] on div "Without pricing" at bounding box center [1367, 165] width 152 height 24
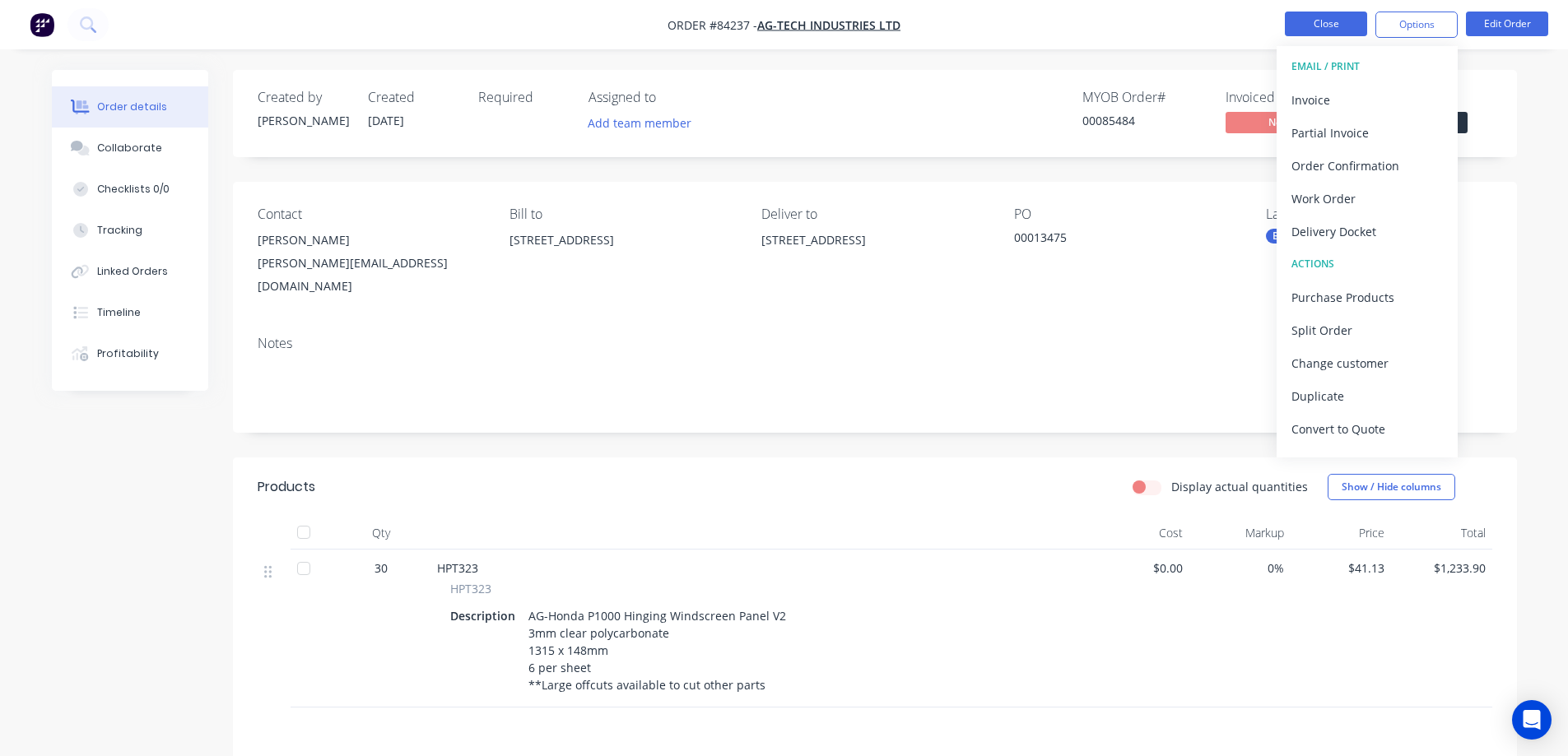
click at [1316, 17] on button "Close" at bounding box center [1325, 24] width 82 height 25
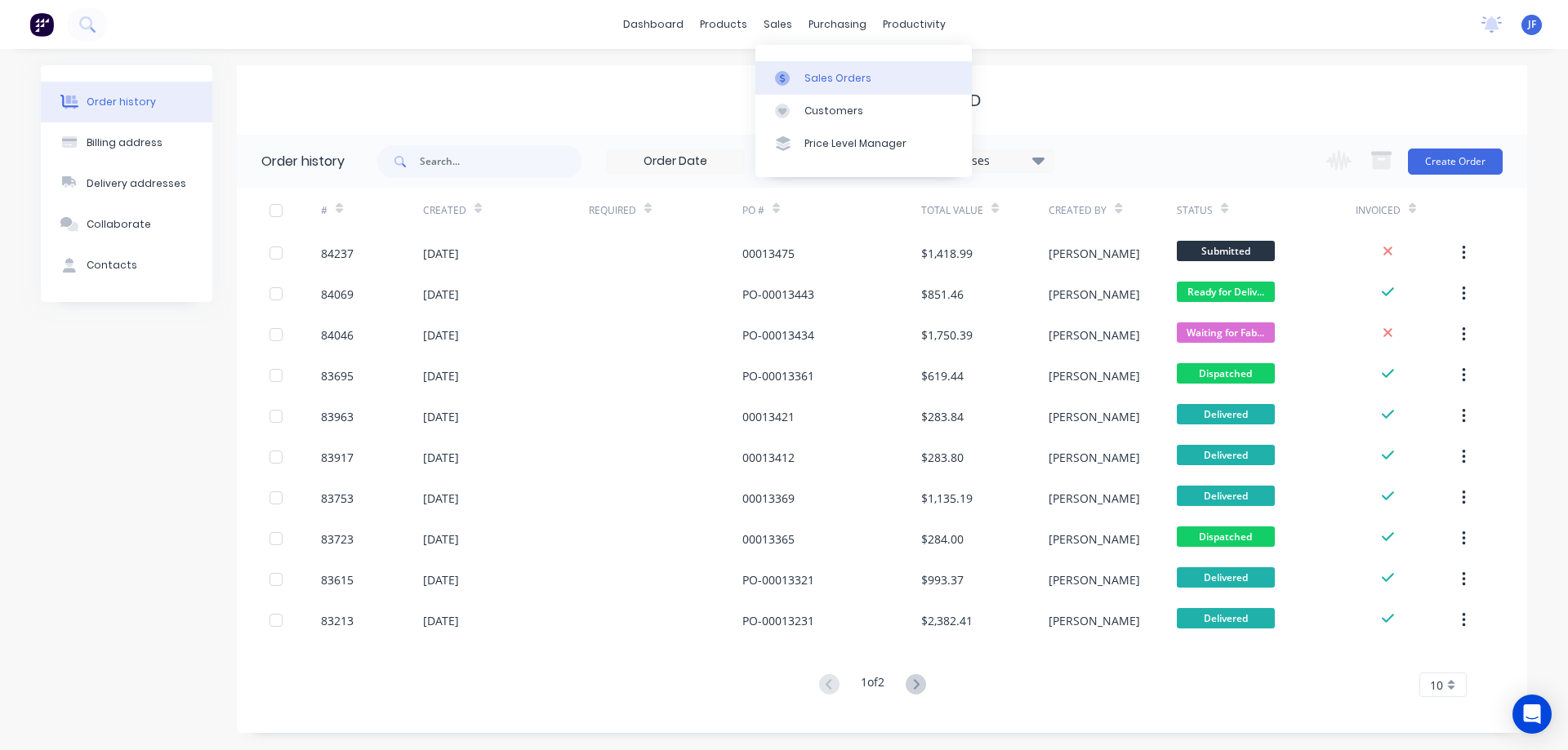
click at [806, 80] on div "Sales Orders" at bounding box center [838, 79] width 67 height 15
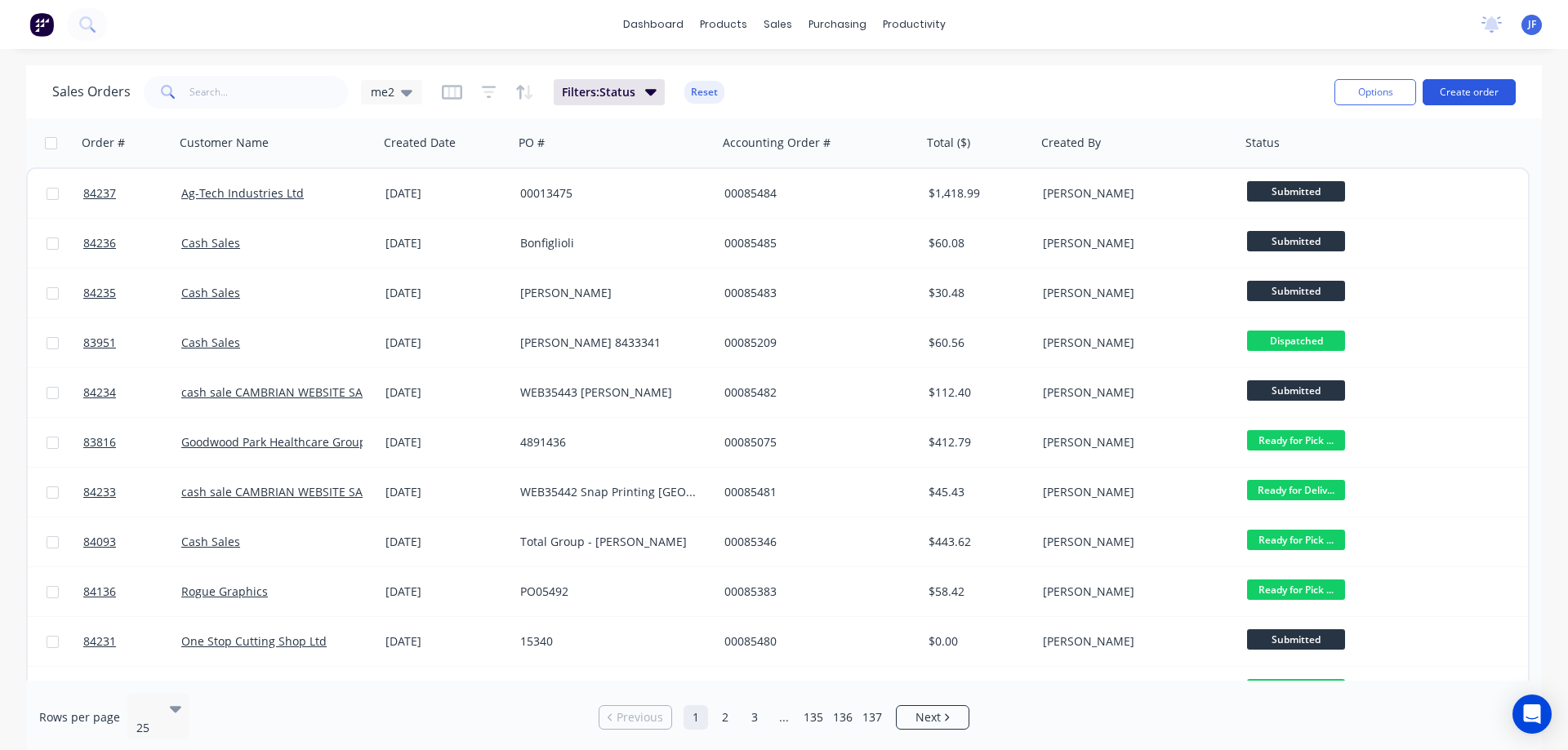
click at [1469, 82] on button "Create order" at bounding box center [1469, 92] width 93 height 26
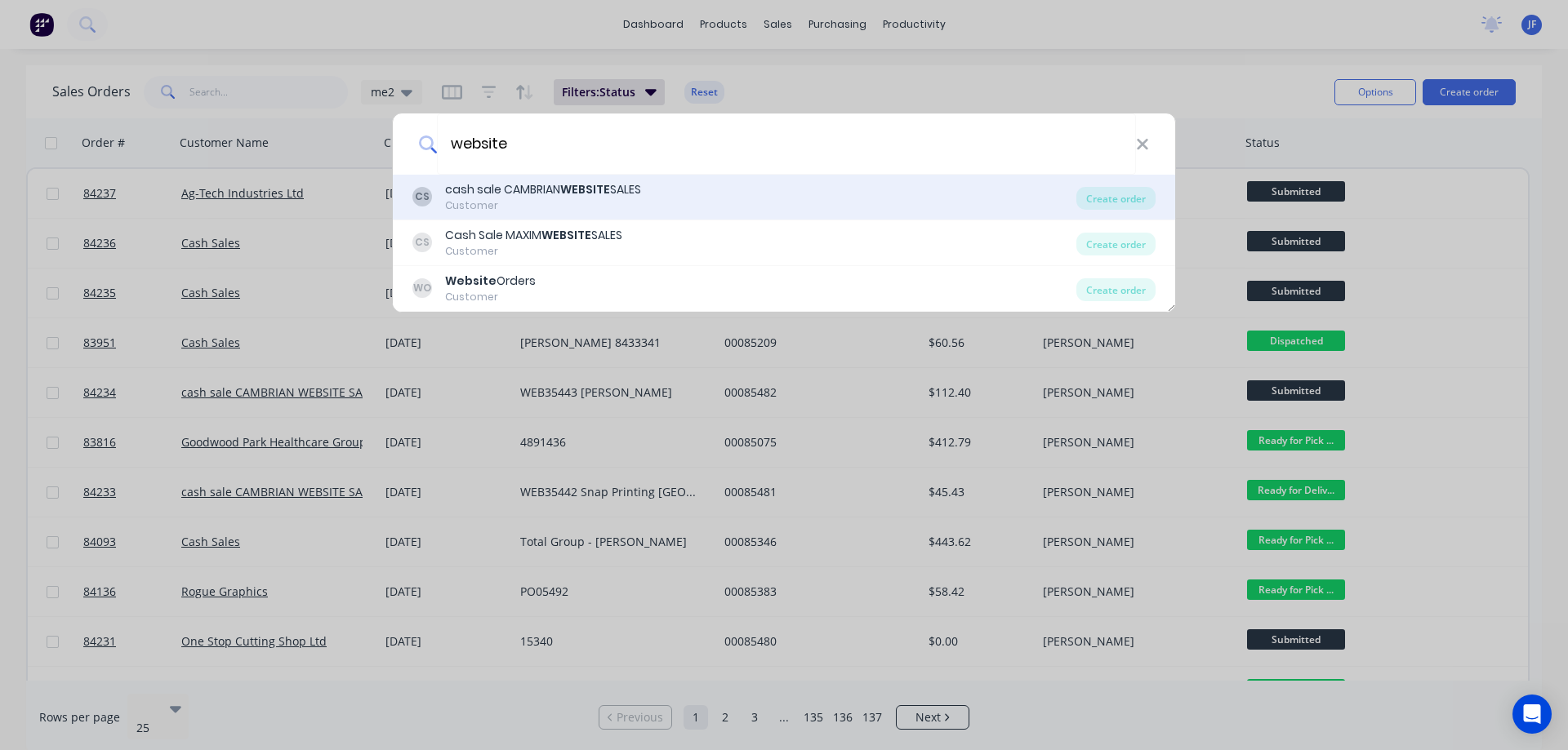
type input "website"
click at [572, 206] on div "Customer" at bounding box center [543, 206] width 196 height 15
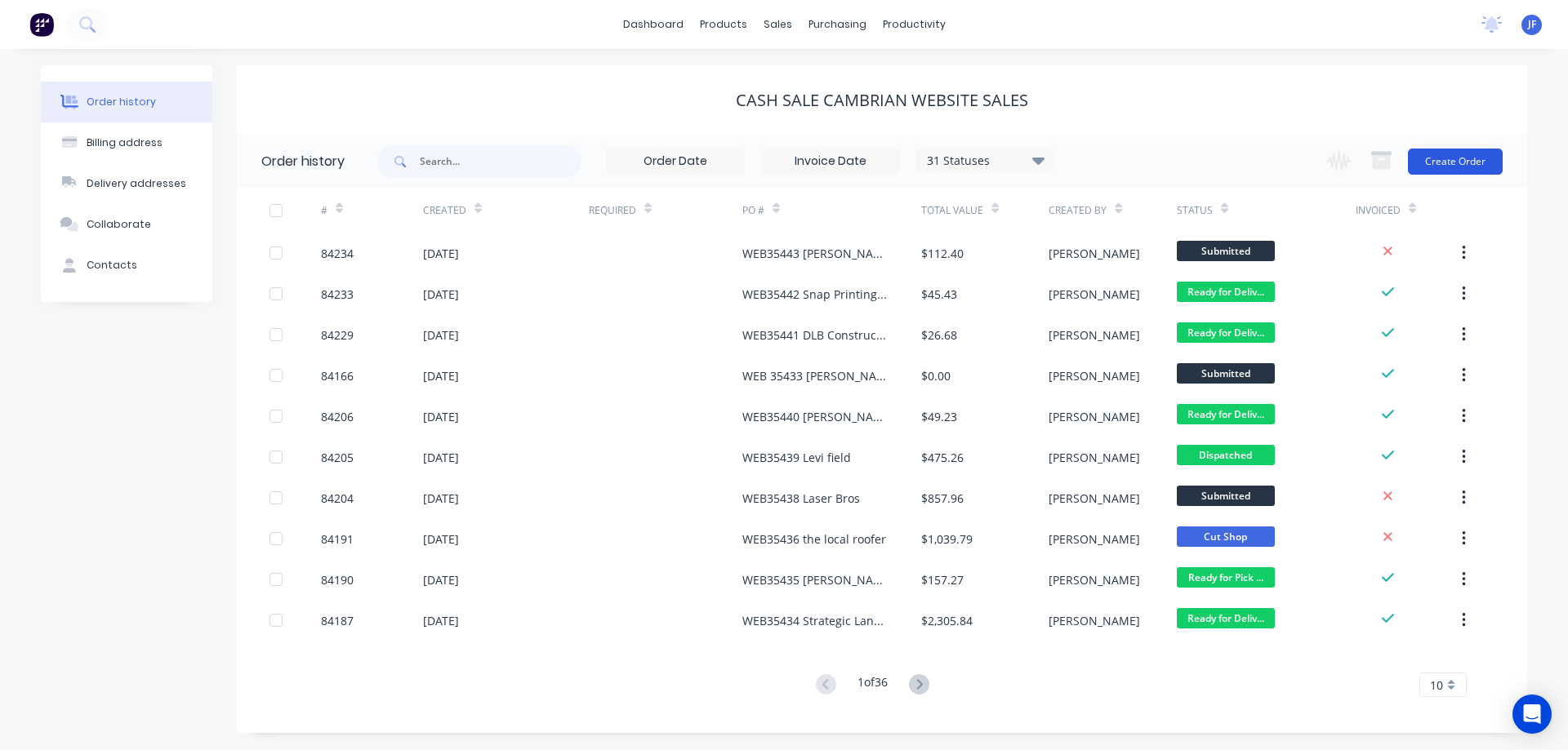
click at [1458, 163] on button "Create Order" at bounding box center [1455, 162] width 95 height 26
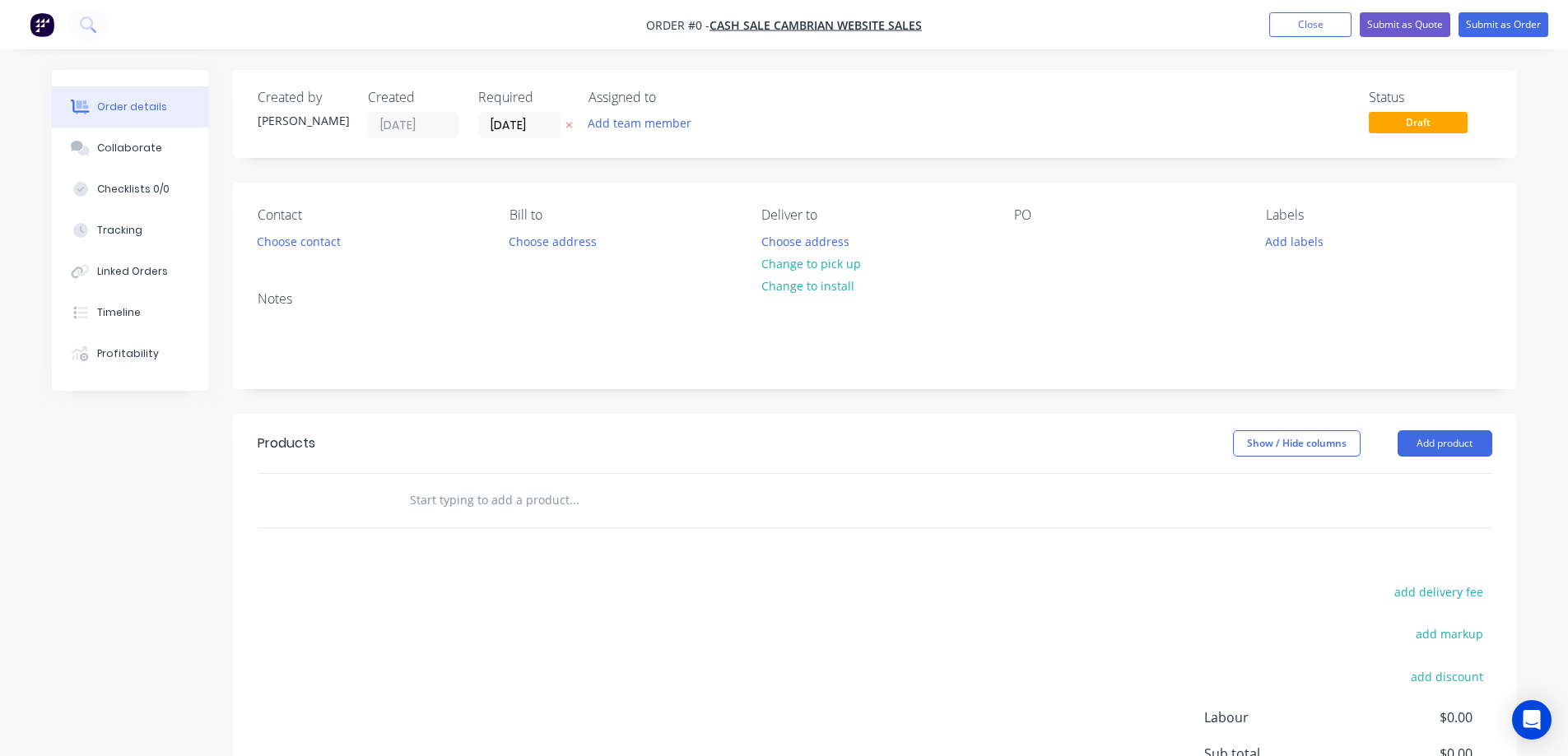
click at [566, 128] on icon at bounding box center [569, 125] width 8 height 9
click at [285, 237] on button "Choose contact" at bounding box center [298, 240] width 101 height 22
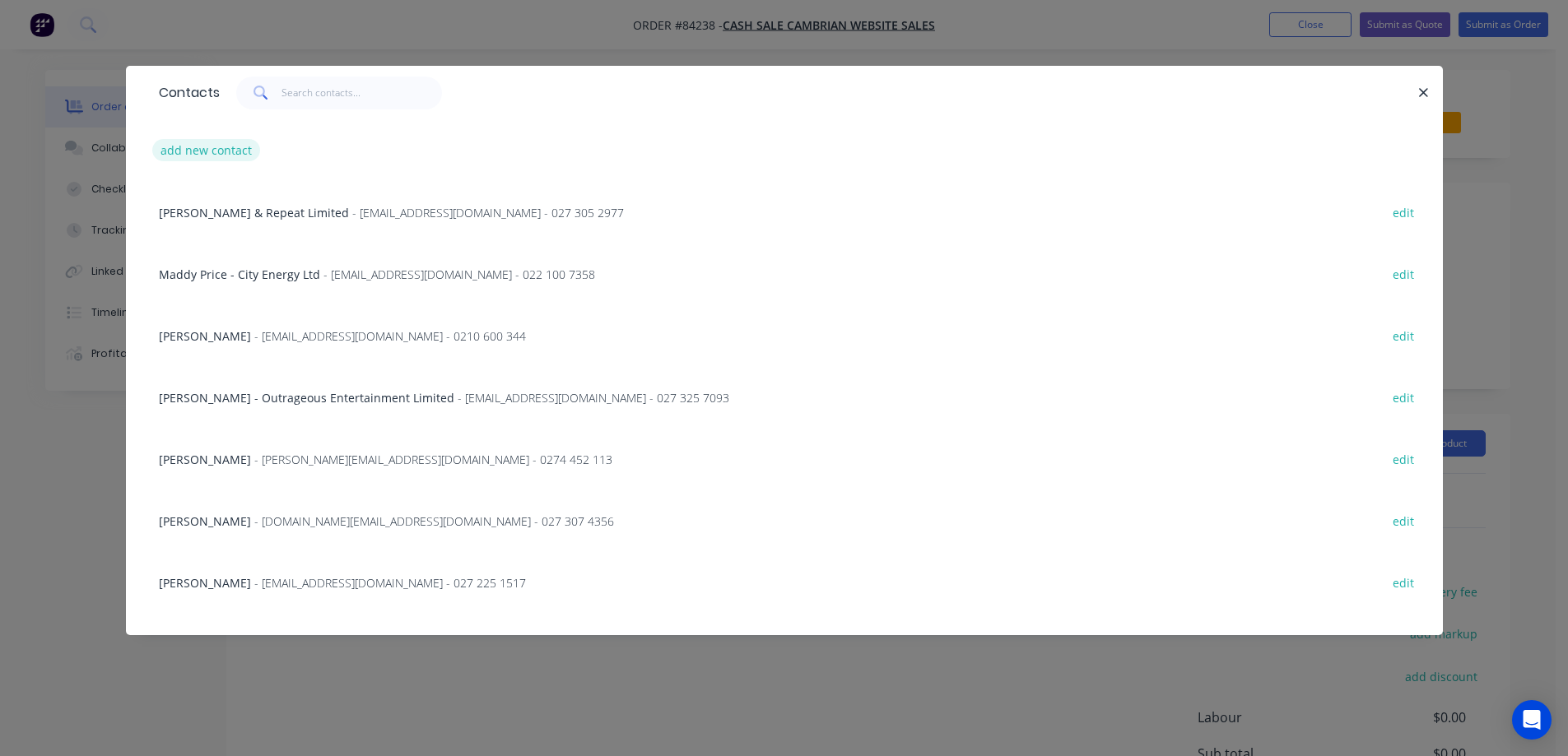
click at [215, 139] on button "add new contact" at bounding box center [207, 150] width 109 height 22
select select "NZ"
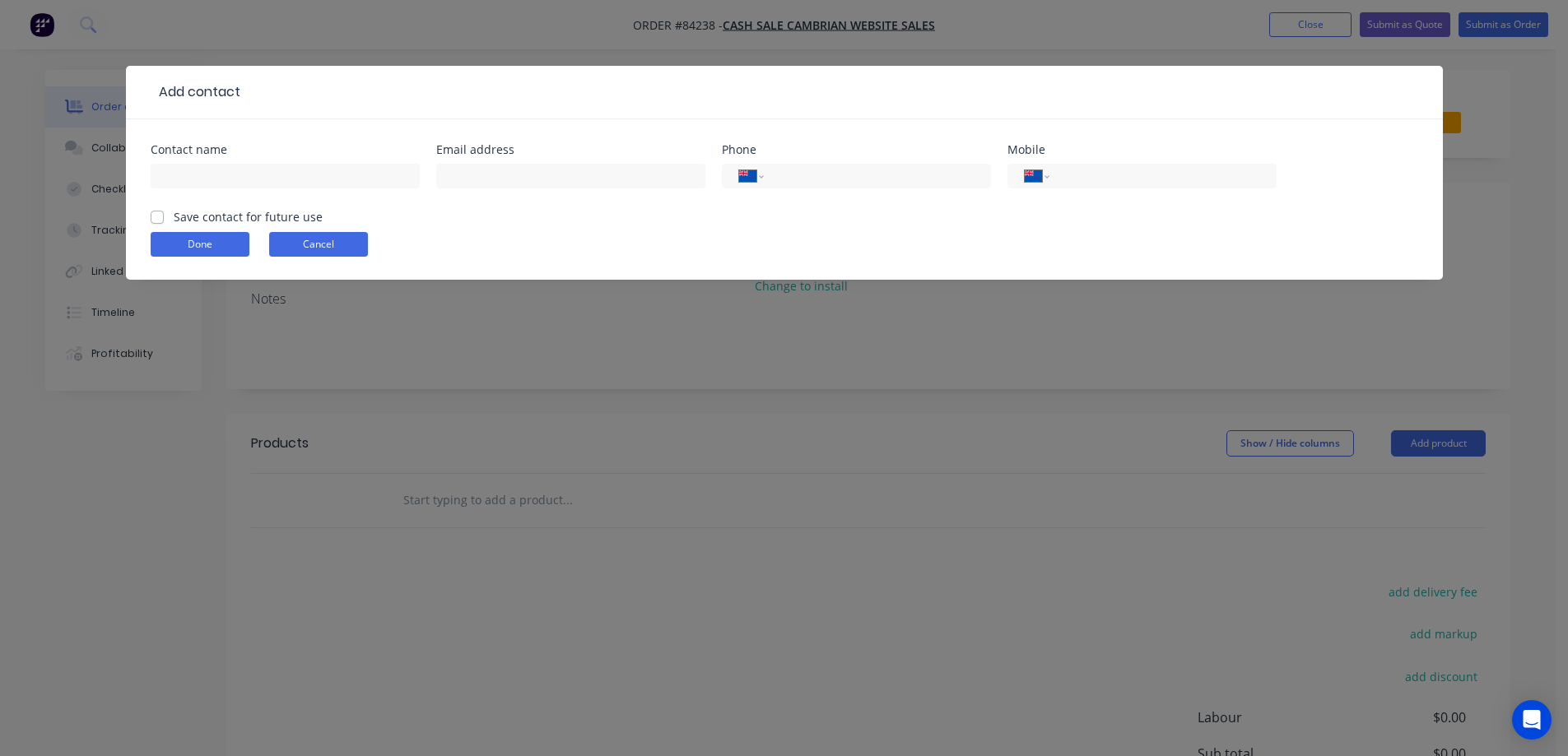
click at [330, 252] on button "Cancel" at bounding box center [318, 244] width 99 height 25
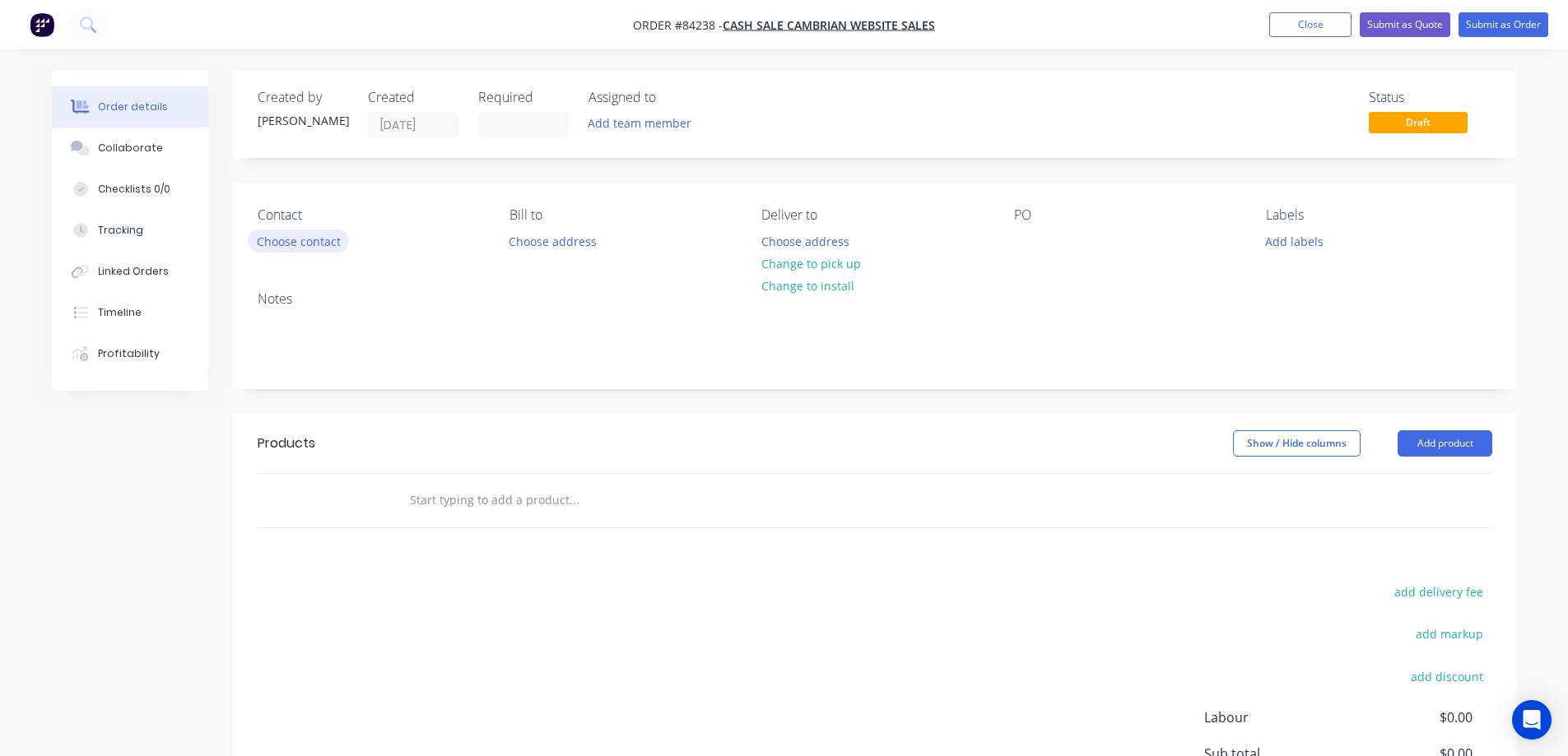
click at [316, 237] on button "Choose contact" at bounding box center [298, 240] width 101 height 22
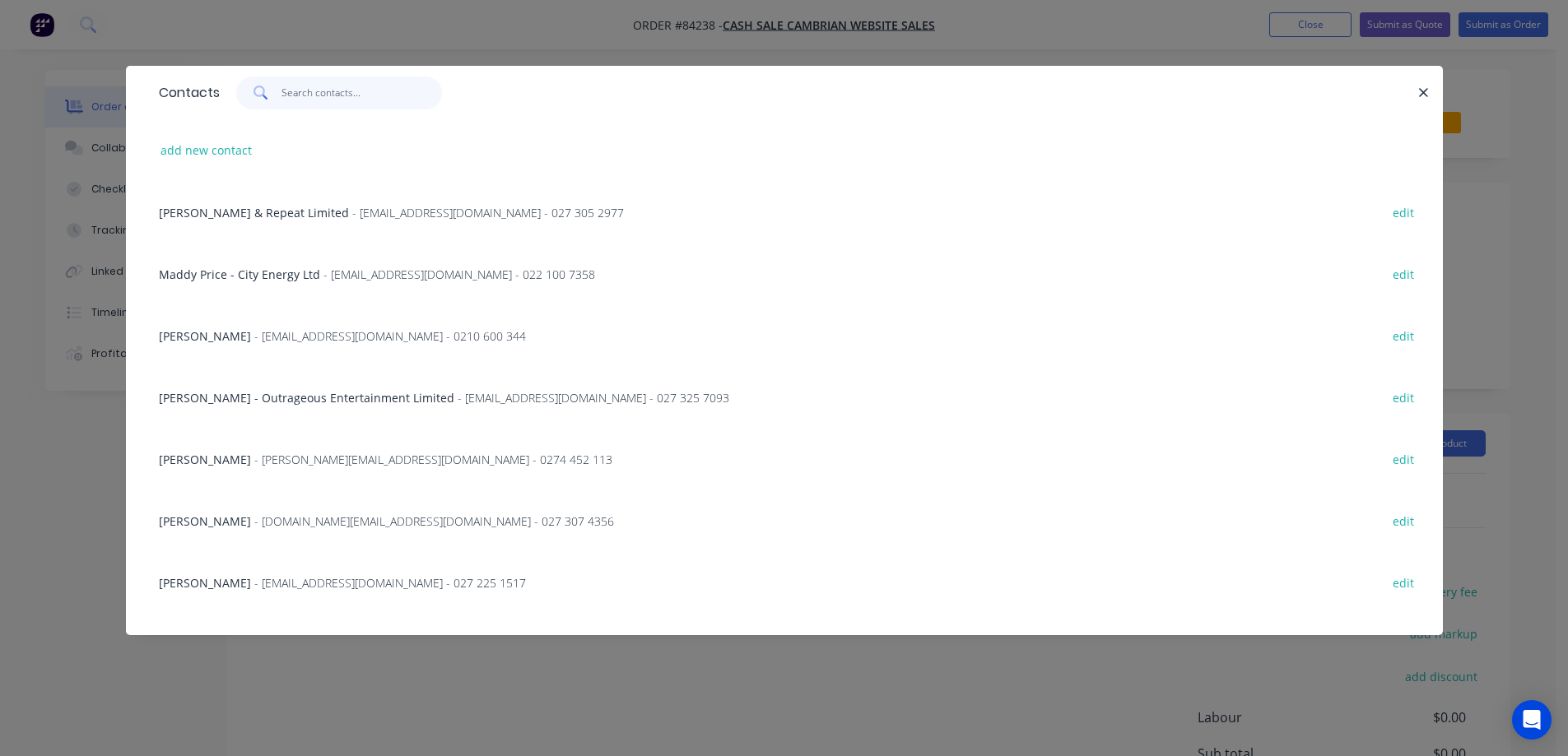
click at [387, 107] on input "text" at bounding box center [361, 93] width 160 height 33
click at [375, 92] on input "text" at bounding box center [361, 93] width 160 height 33
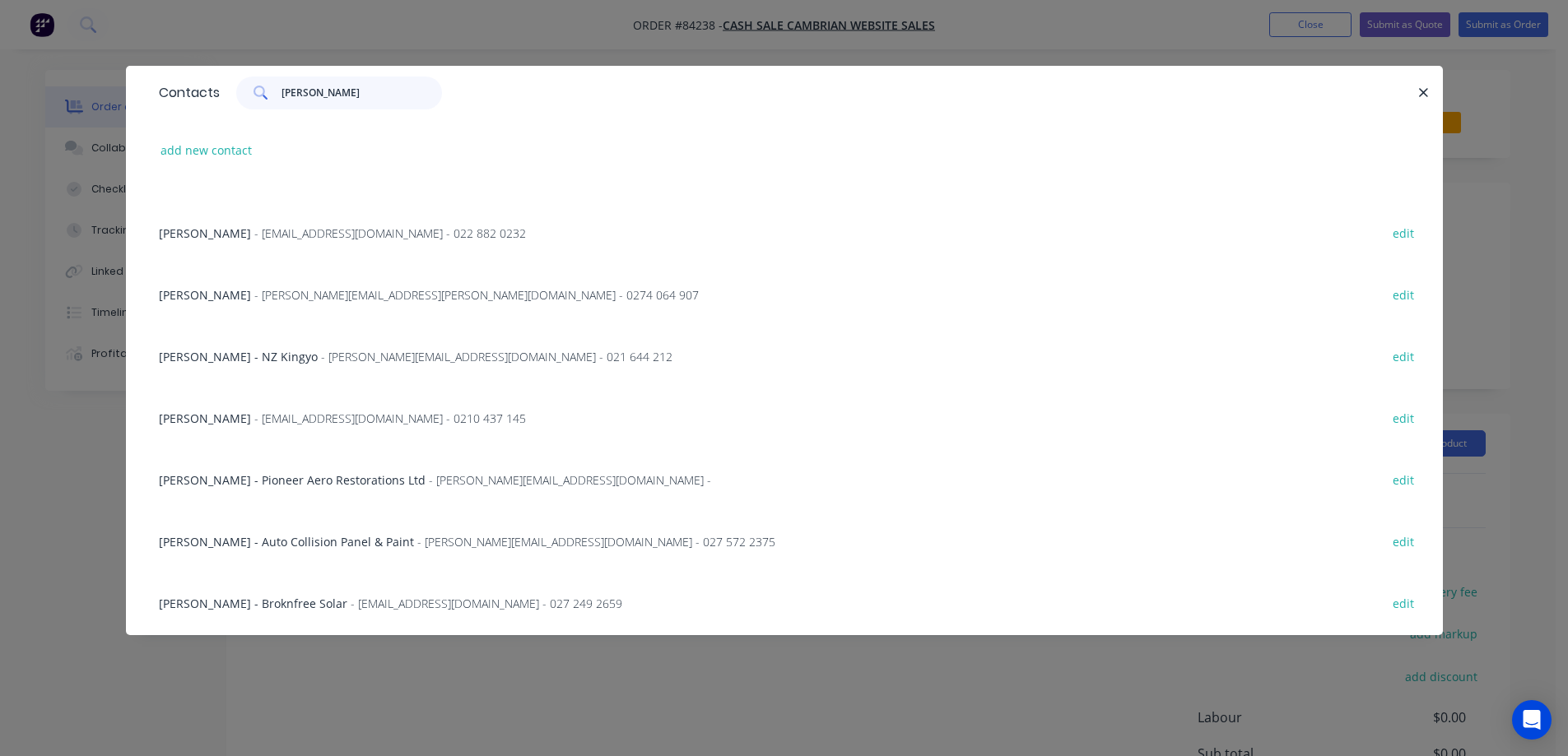
scroll to position [287, 0]
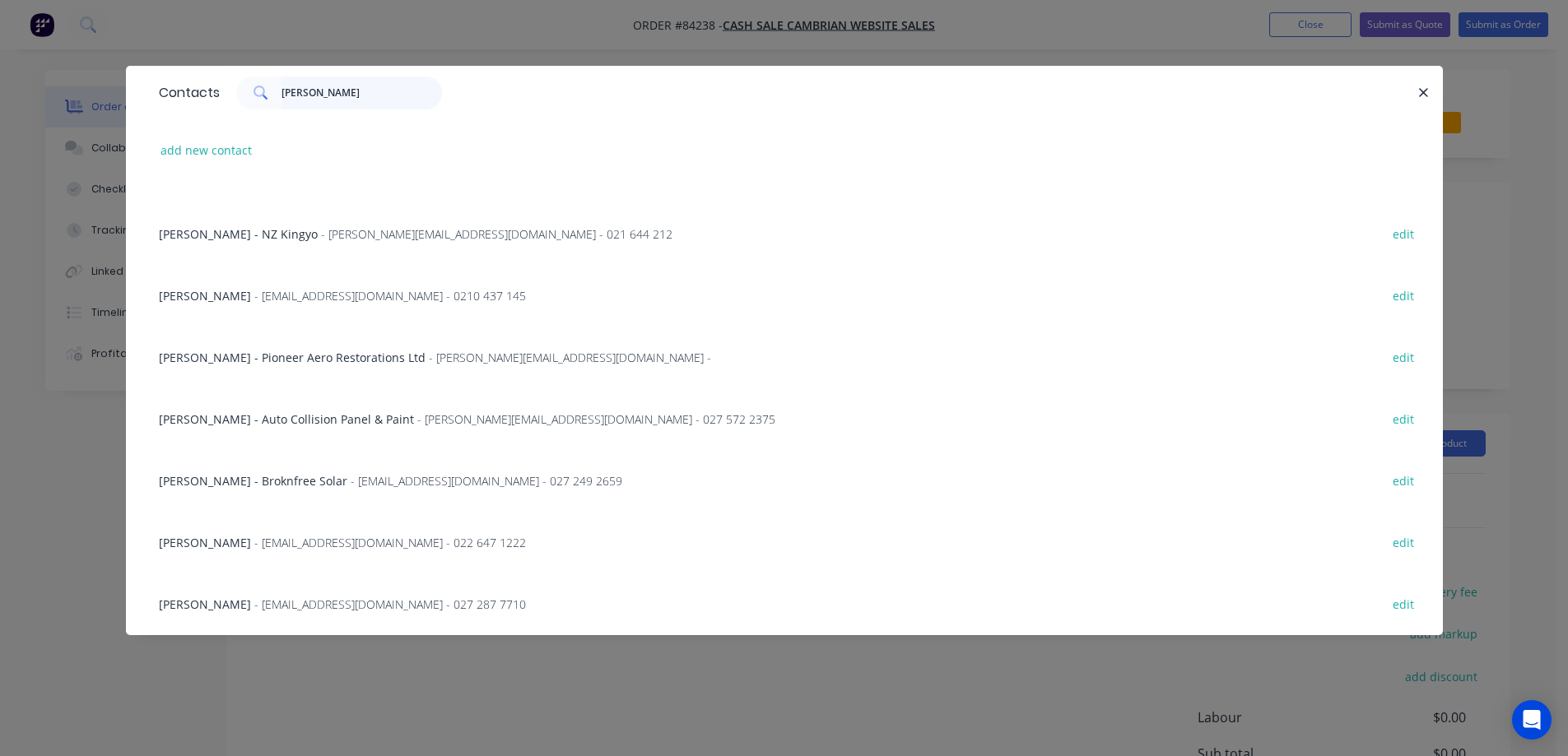
click at [333, 91] on input "steve" at bounding box center [361, 93] width 160 height 33
paste input "Steve Moor"
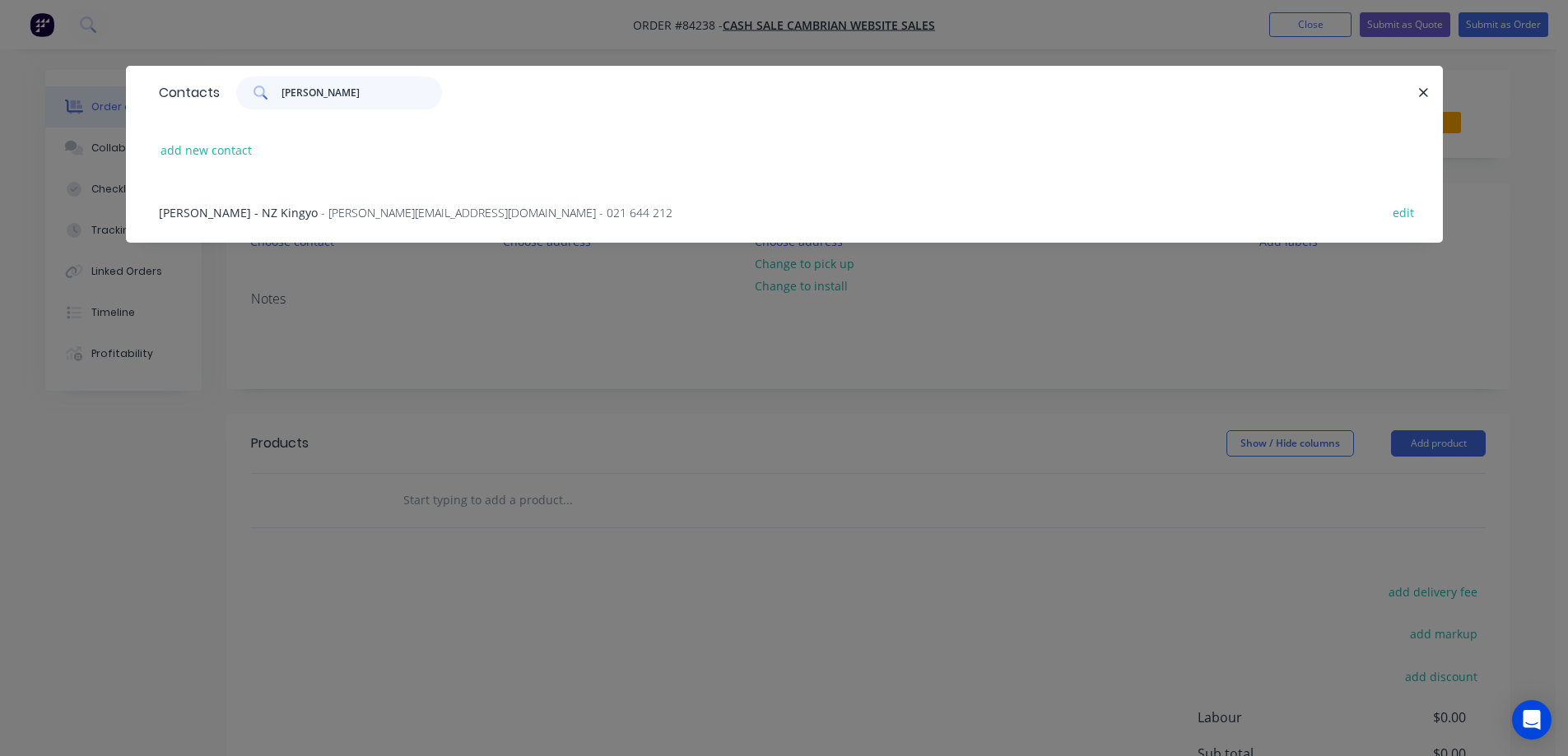
type input "Steve Moore"
click at [317, 223] on div "Steve Moore - NZ Kingyo - steve.mooreprint@gmail.com - 021 644 212 edit" at bounding box center [784, 211] width 1268 height 62
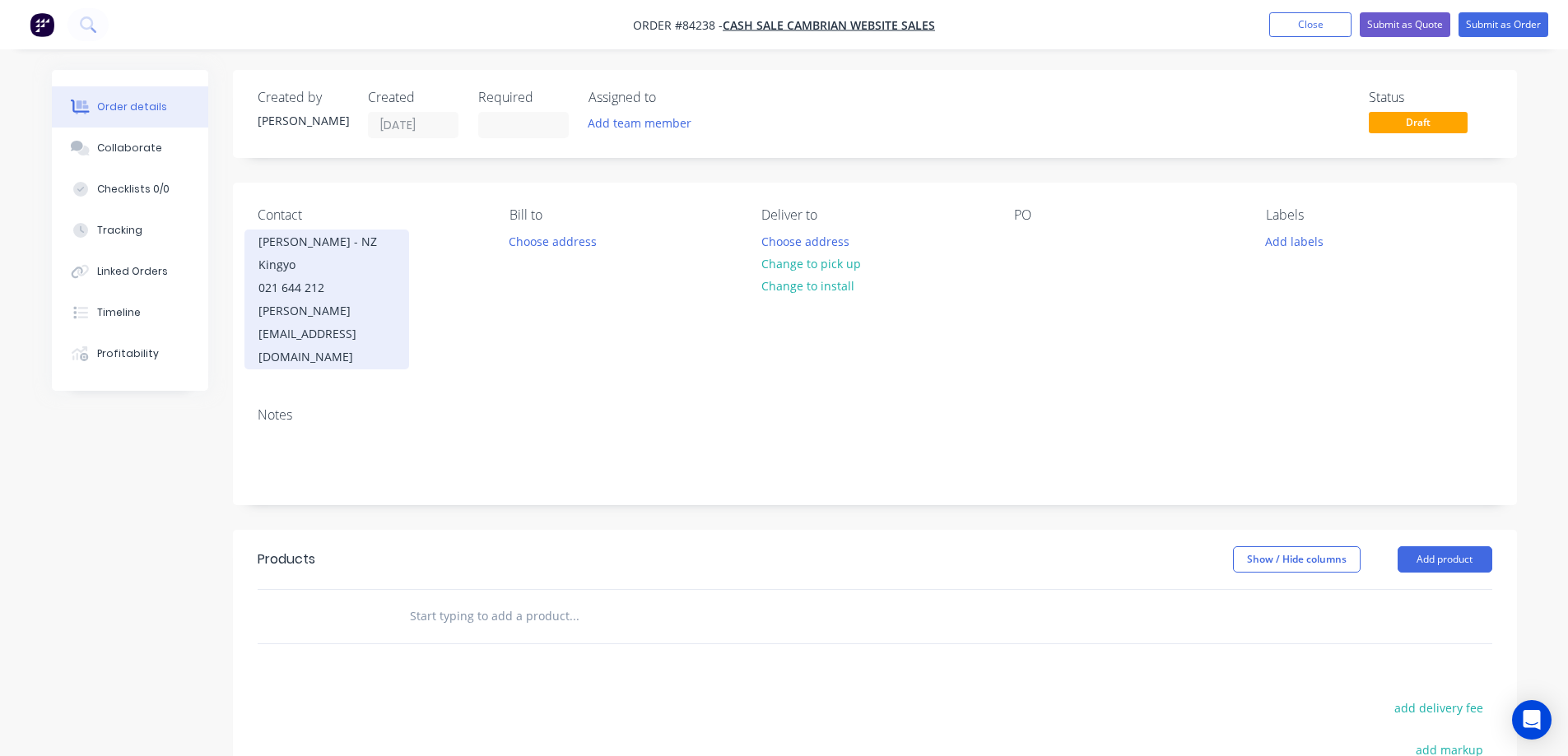
click at [403, 277] on div "Steve Moore - NZ Kingyo 021 644 212 steve.mooreprint@gmail.com" at bounding box center [327, 299] width 165 height 140
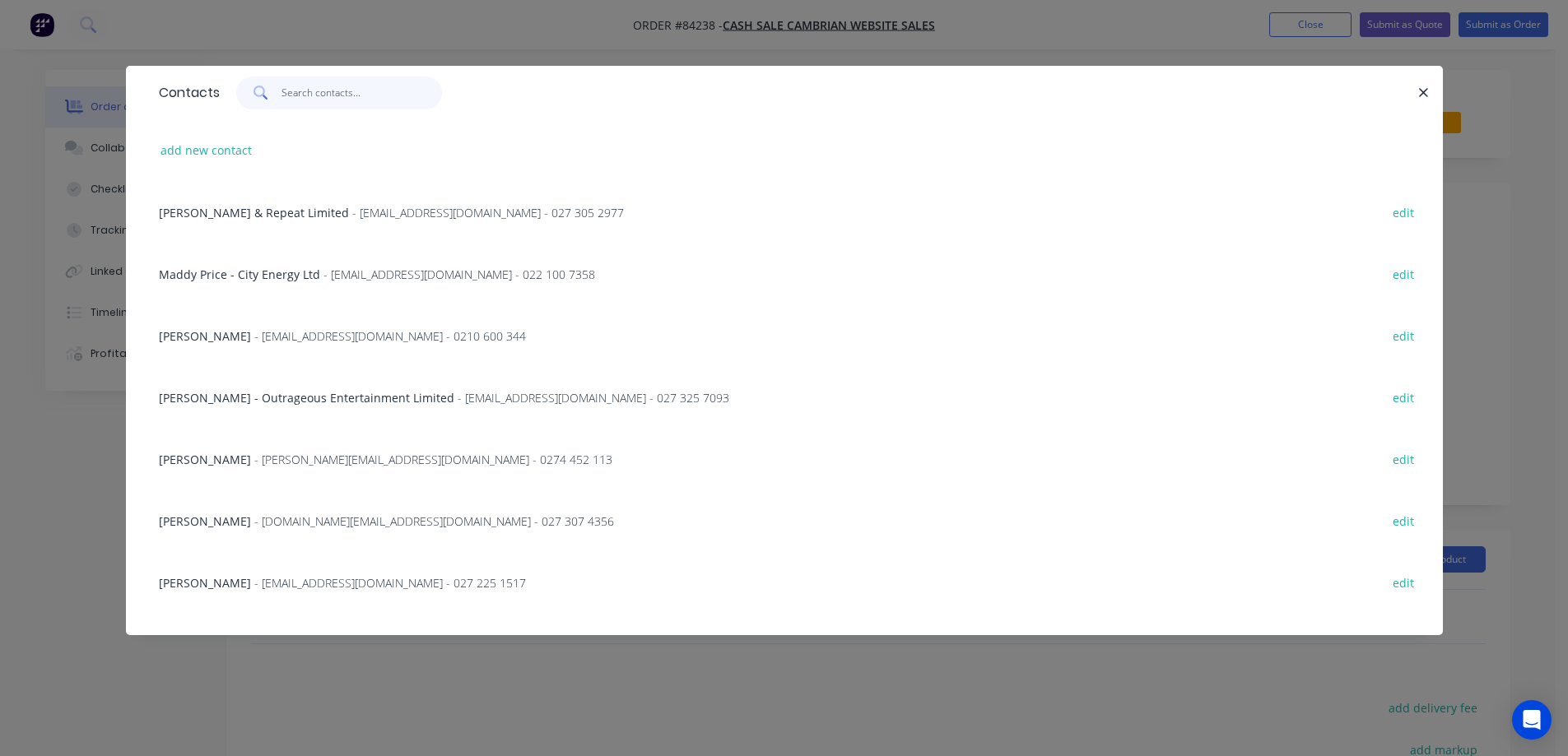
click at [353, 100] on input "text" at bounding box center [361, 93] width 160 height 33
paste input "Steve Moore"
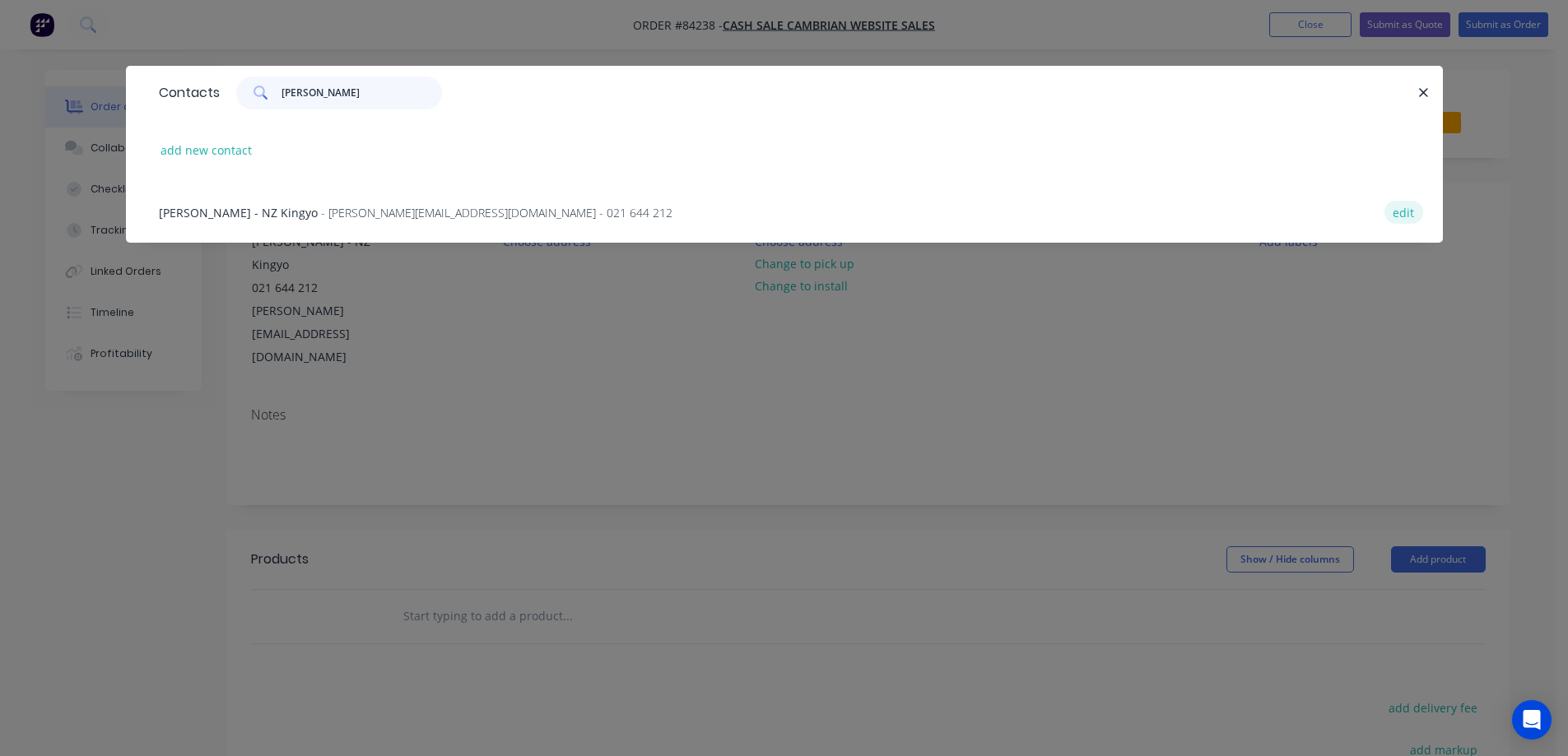
type input "Steve Moore"
click at [1397, 215] on button "edit" at bounding box center [1403, 211] width 39 height 22
select select "NZ"
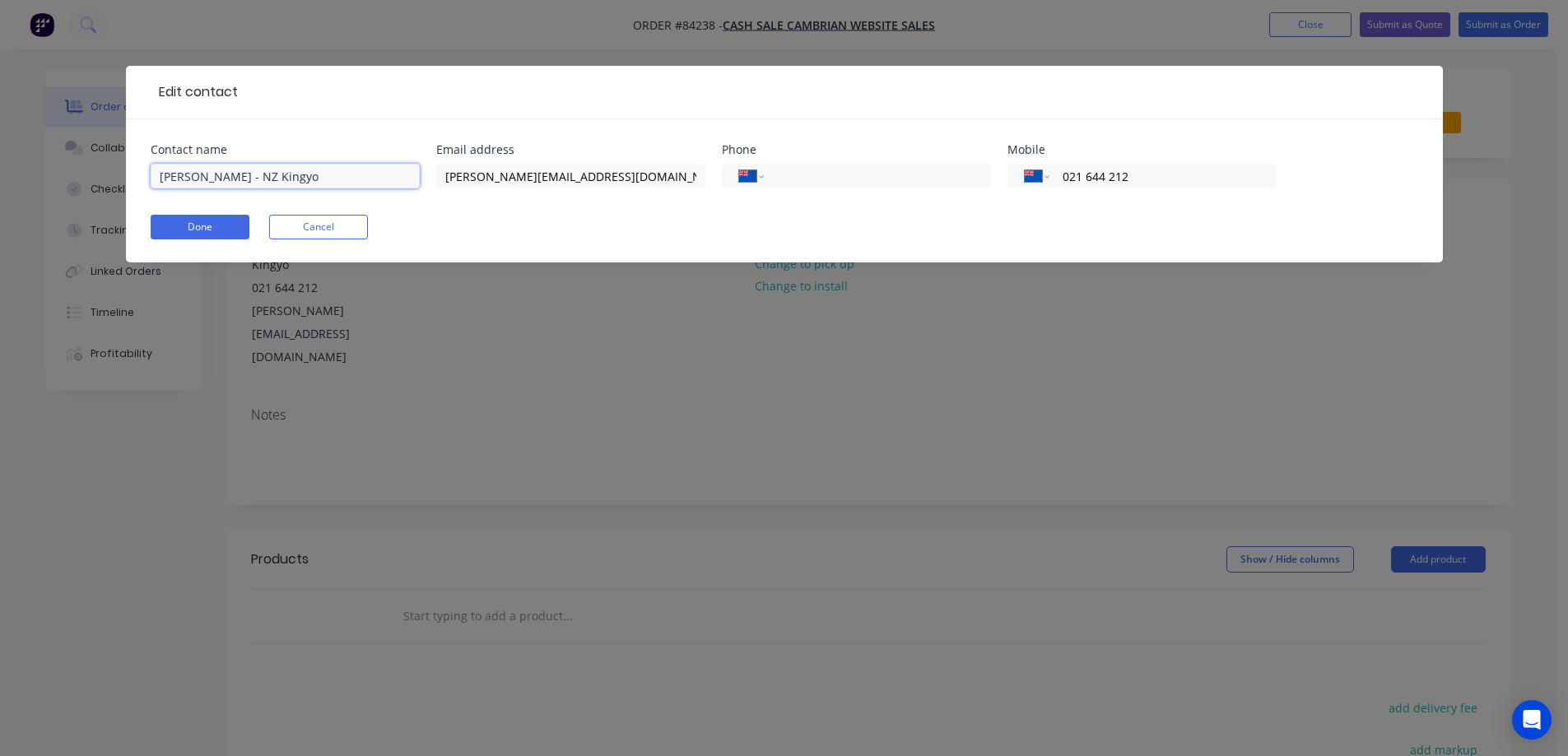
drag, startPoint x: 330, startPoint y: 179, endPoint x: 229, endPoint y: 188, distance: 101.4
click at [229, 188] on input "Steve Moore - NZ Kingyo" at bounding box center [285, 176] width 269 height 25
type input "Steve Moore"
click at [229, 231] on button "Done" at bounding box center [200, 227] width 99 height 25
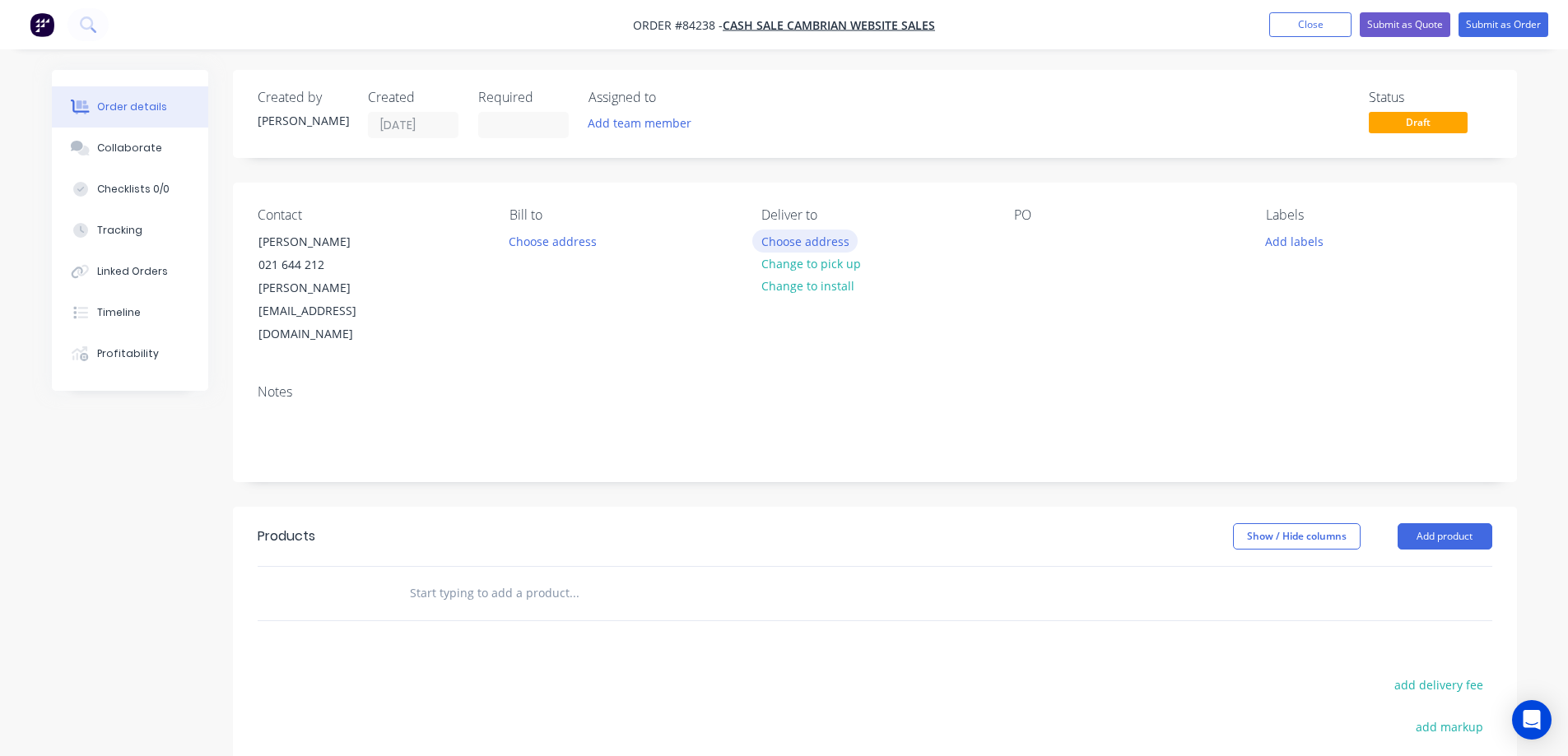
click at [843, 235] on button "Choose address" at bounding box center [804, 240] width 105 height 22
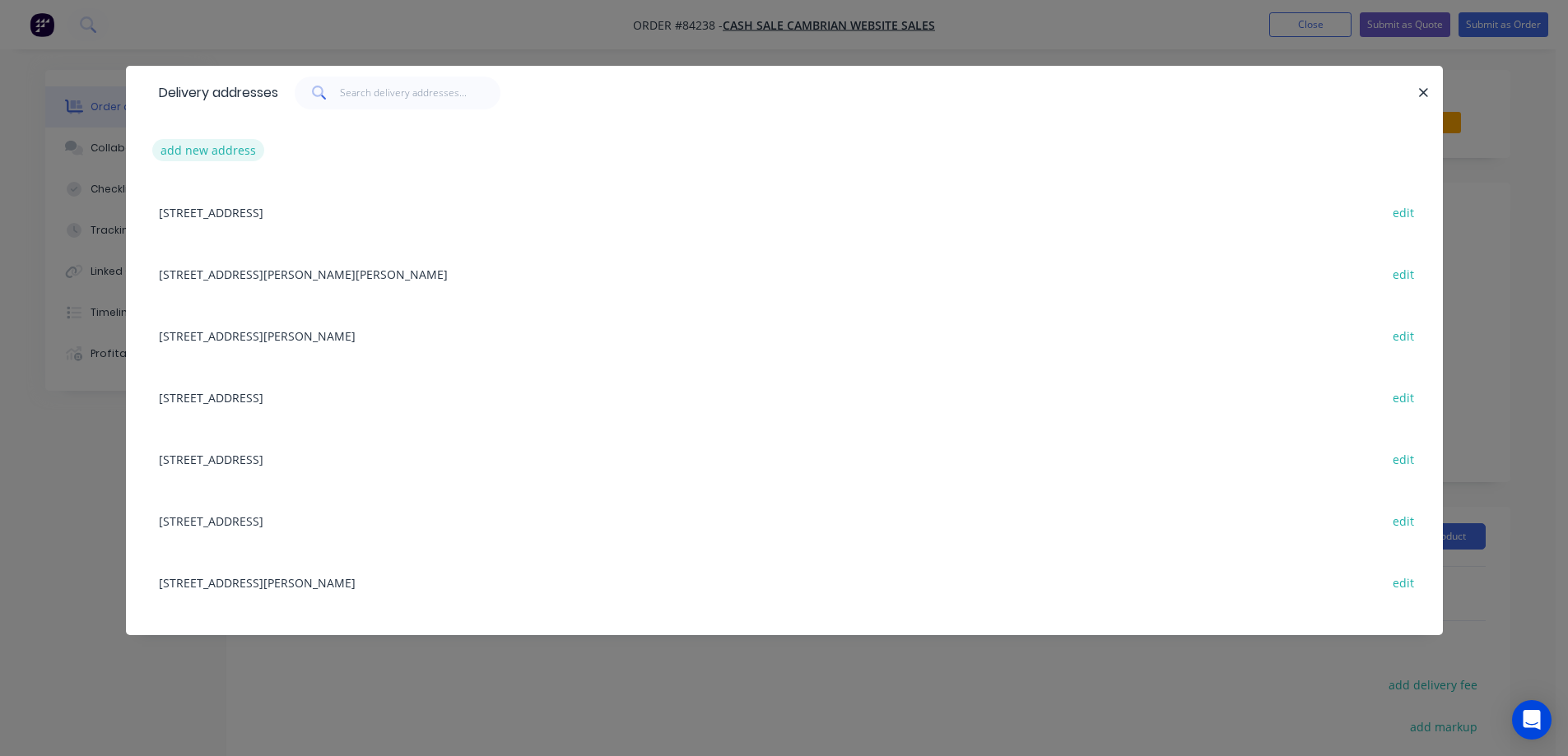
click at [223, 151] on button "add new address" at bounding box center [208, 150] width 113 height 22
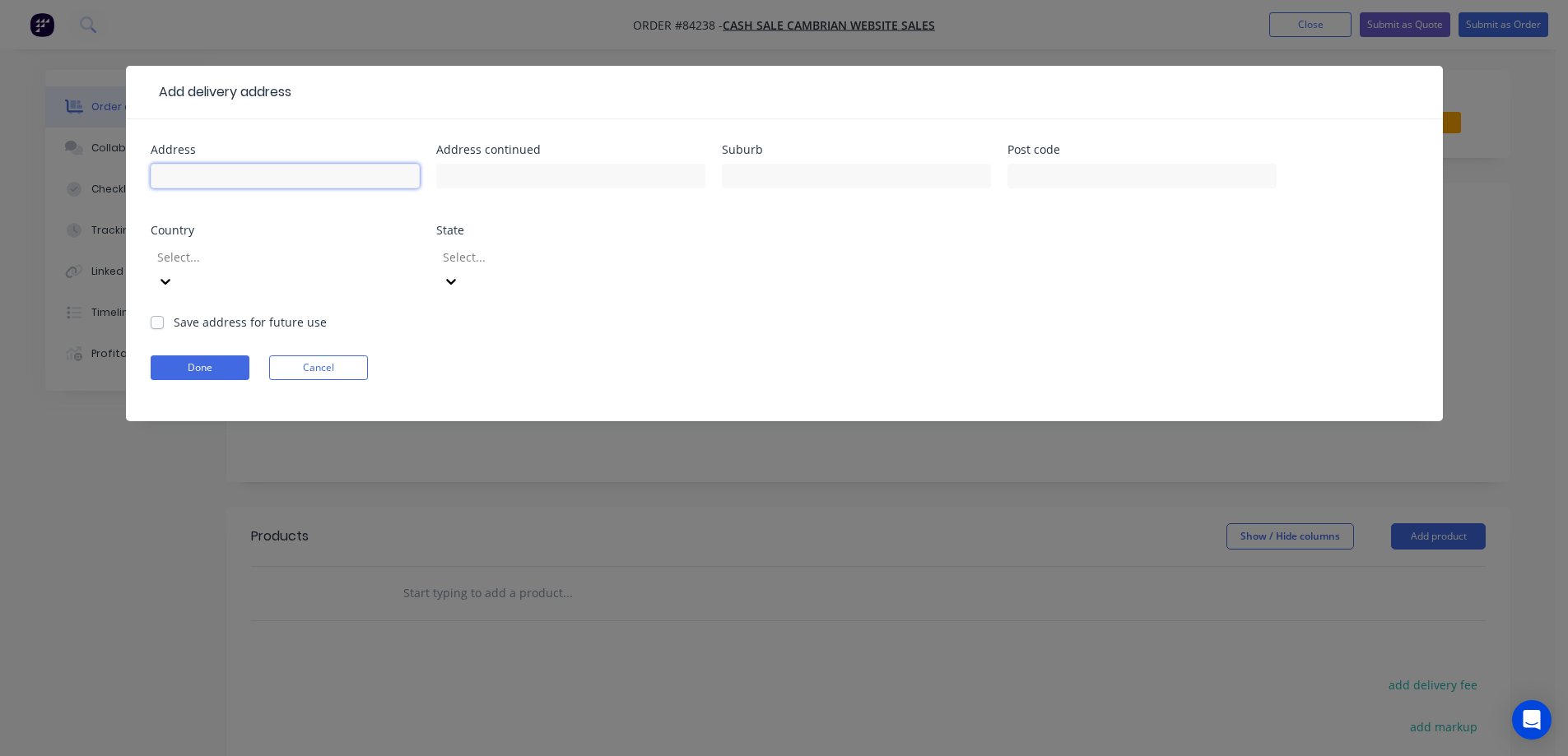
click at [239, 179] on input "text" at bounding box center [285, 176] width 269 height 25
paste input "47F Redoubt Road Goodwood Heights Auckland 2105"
click at [359, 177] on input "47F Redoubt Road Goodwood Heights Auckland 2105" at bounding box center [285, 176] width 269 height 25
drag, startPoint x: 359, startPoint y: 177, endPoint x: 345, endPoint y: 178, distance: 14.0
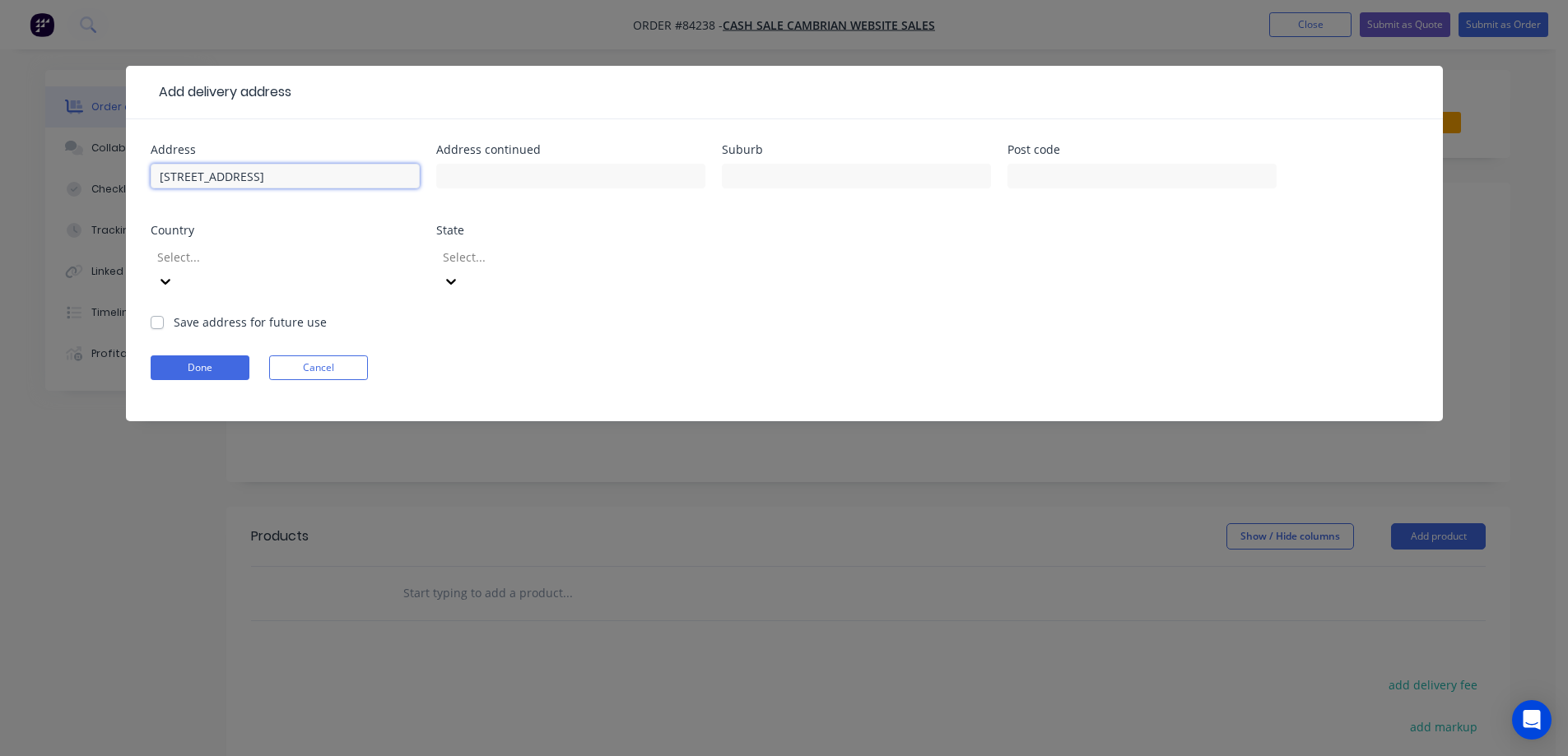
click at [357, 177] on input "47F Redoubt Road Goodwood Heights Auckland 2105" at bounding box center [285, 176] width 269 height 25
type input "47F Redoubt Road Goodwood Heights 2105"
type input "Auckland"
click at [386, 176] on input "47F Redoubt Road Goodwood Heights 2105" at bounding box center [285, 176] width 269 height 25
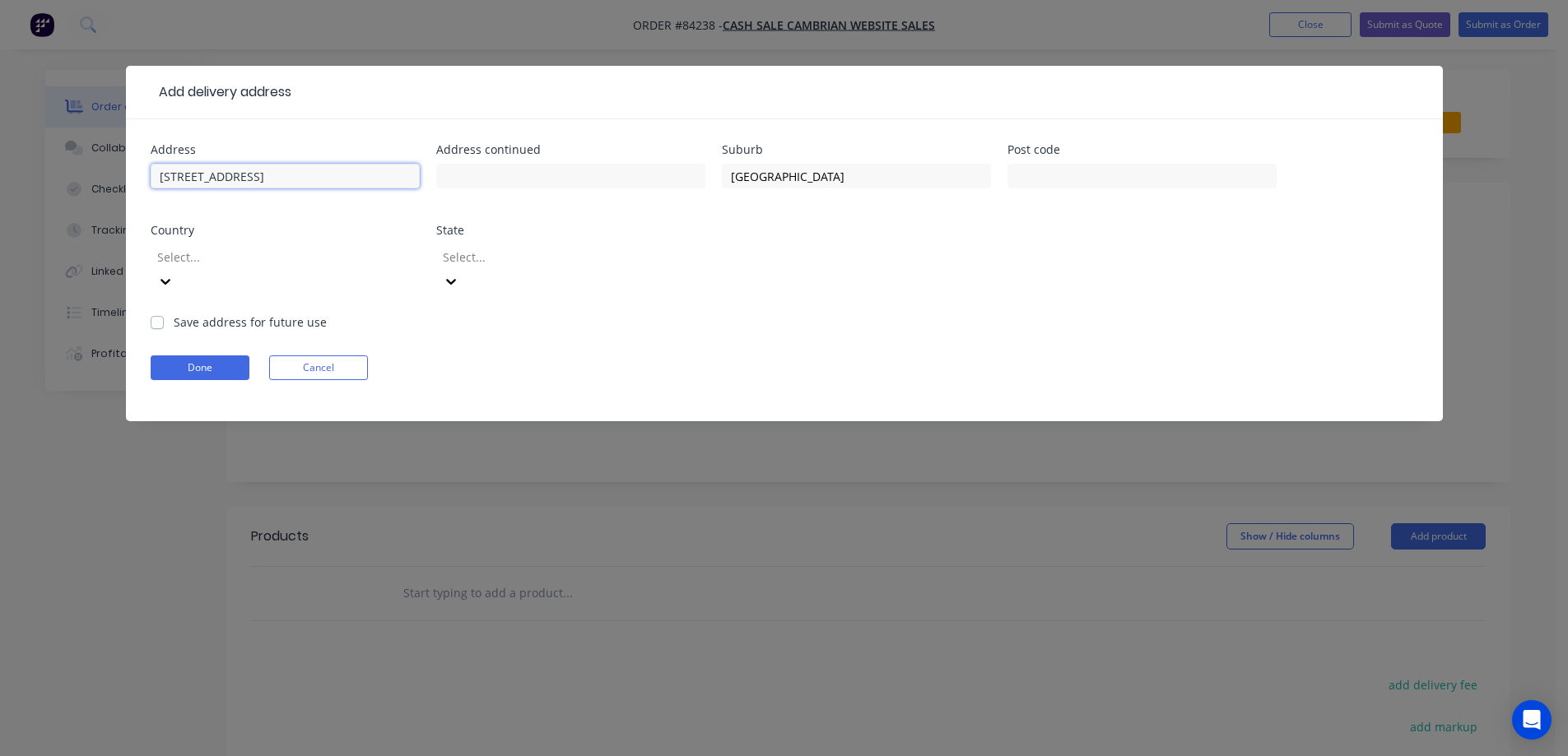
click at [386, 176] on input "47F Redoubt Road Goodwood Heights 2105" at bounding box center [285, 176] width 269 height 25
type input "47F Redoubt Road Goodwood Heights"
type input "2105"
drag, startPoint x: 261, startPoint y: 179, endPoint x: 392, endPoint y: 180, distance: 131.0
click at [392, 180] on input "47F Redoubt Road Goodwood Heights" at bounding box center [285, 176] width 269 height 25
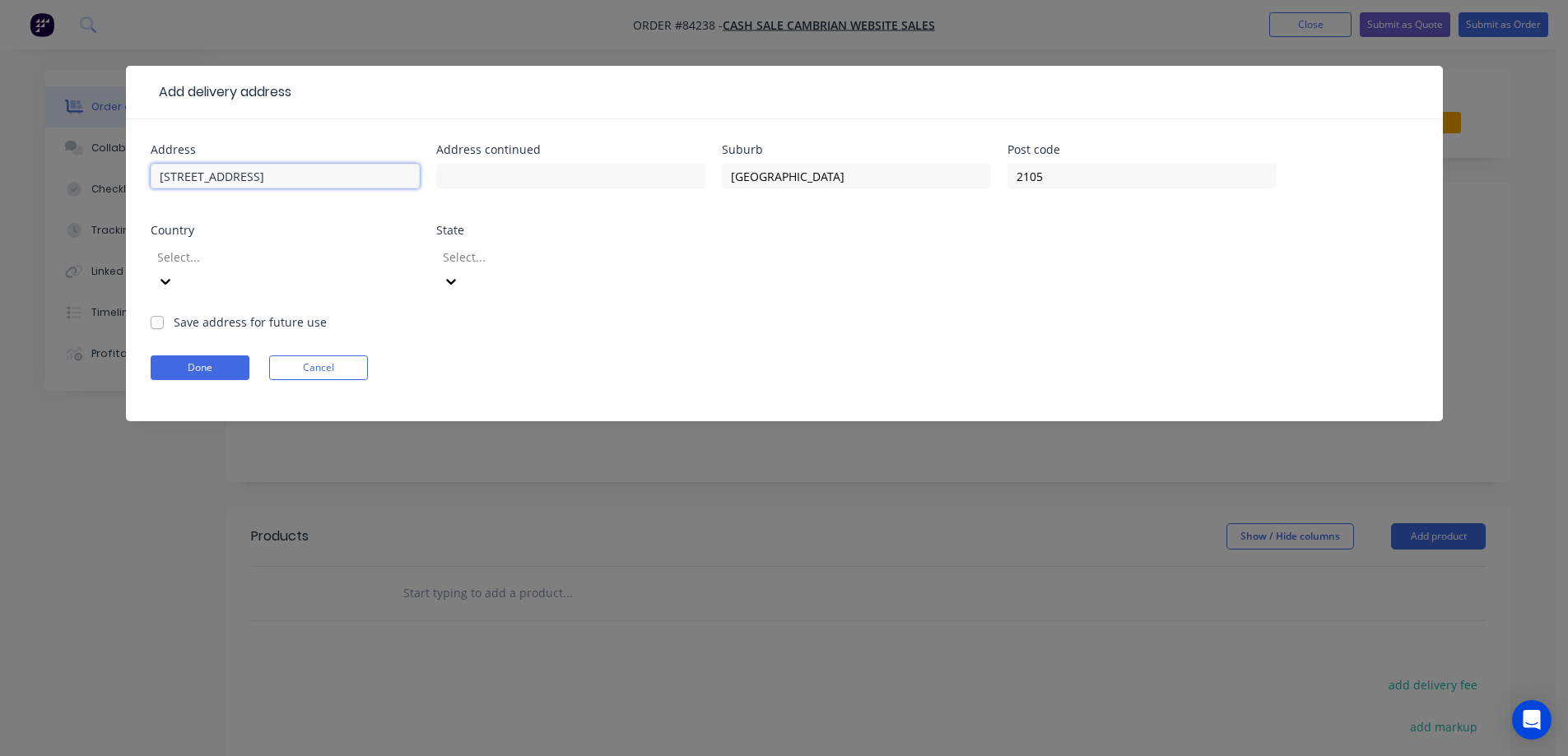
type input "47F Redoubt Road"
type input "Goodwood Heights"
click at [225, 330] on form "Address 47F Redoubt Road Address continued Goodwood Heights Suburb Auckland Pos…" at bounding box center [784, 282] width 1268 height 278
click at [224, 355] on button "Done" at bounding box center [200, 368] width 99 height 25
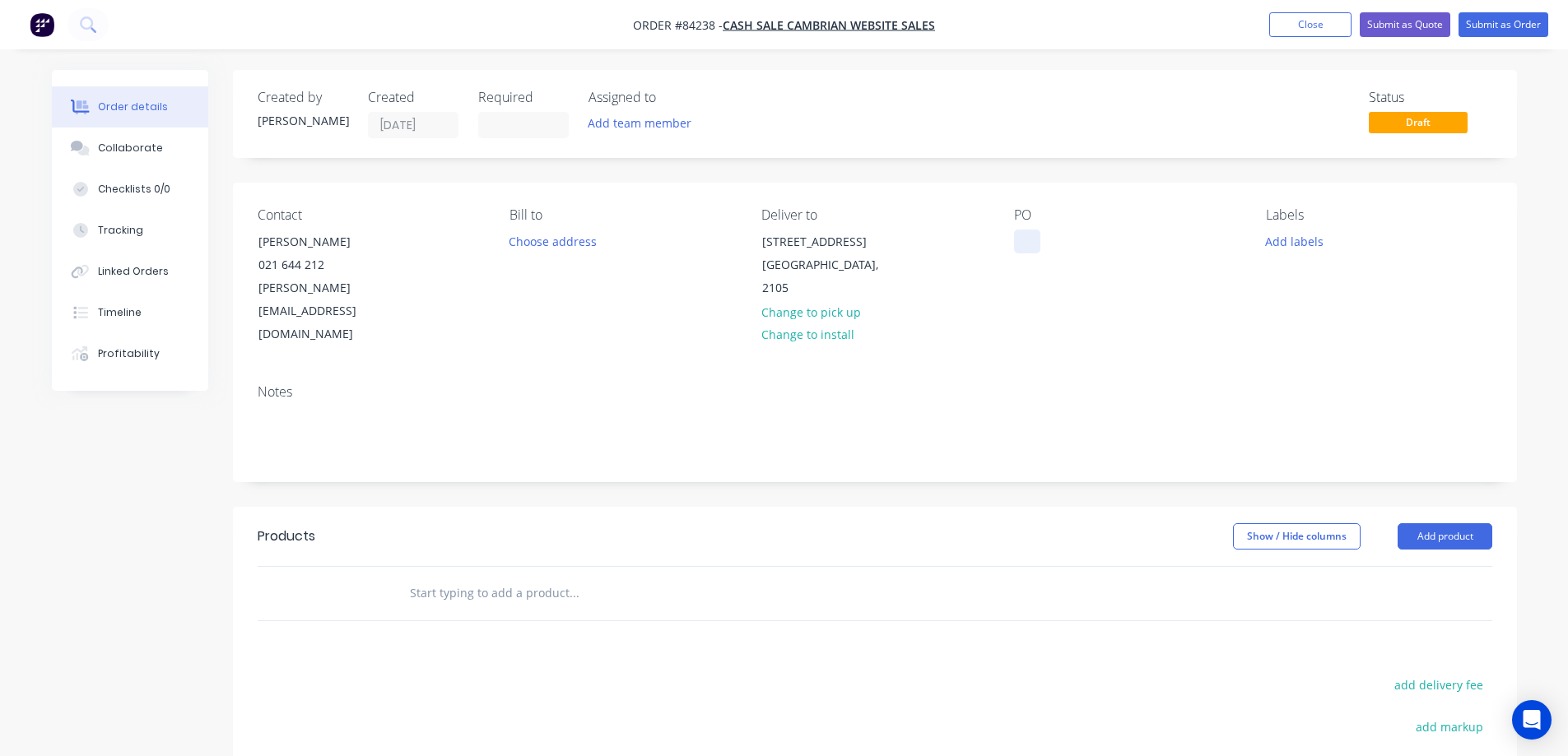
click at [1027, 249] on div at bounding box center [1027, 241] width 27 height 24
drag, startPoint x: 254, startPoint y: 235, endPoint x: 446, endPoint y: 239, distance: 192.0
click at [446, 239] on div "Contact Steve Moore 021 644 212 steve.mooreprint@gmail.com" at bounding box center [370, 277] width 225 height 139
copy div "Steve Moore"
click at [1092, 239] on div "WEB35444" at bounding box center [1055, 241] width 84 height 24
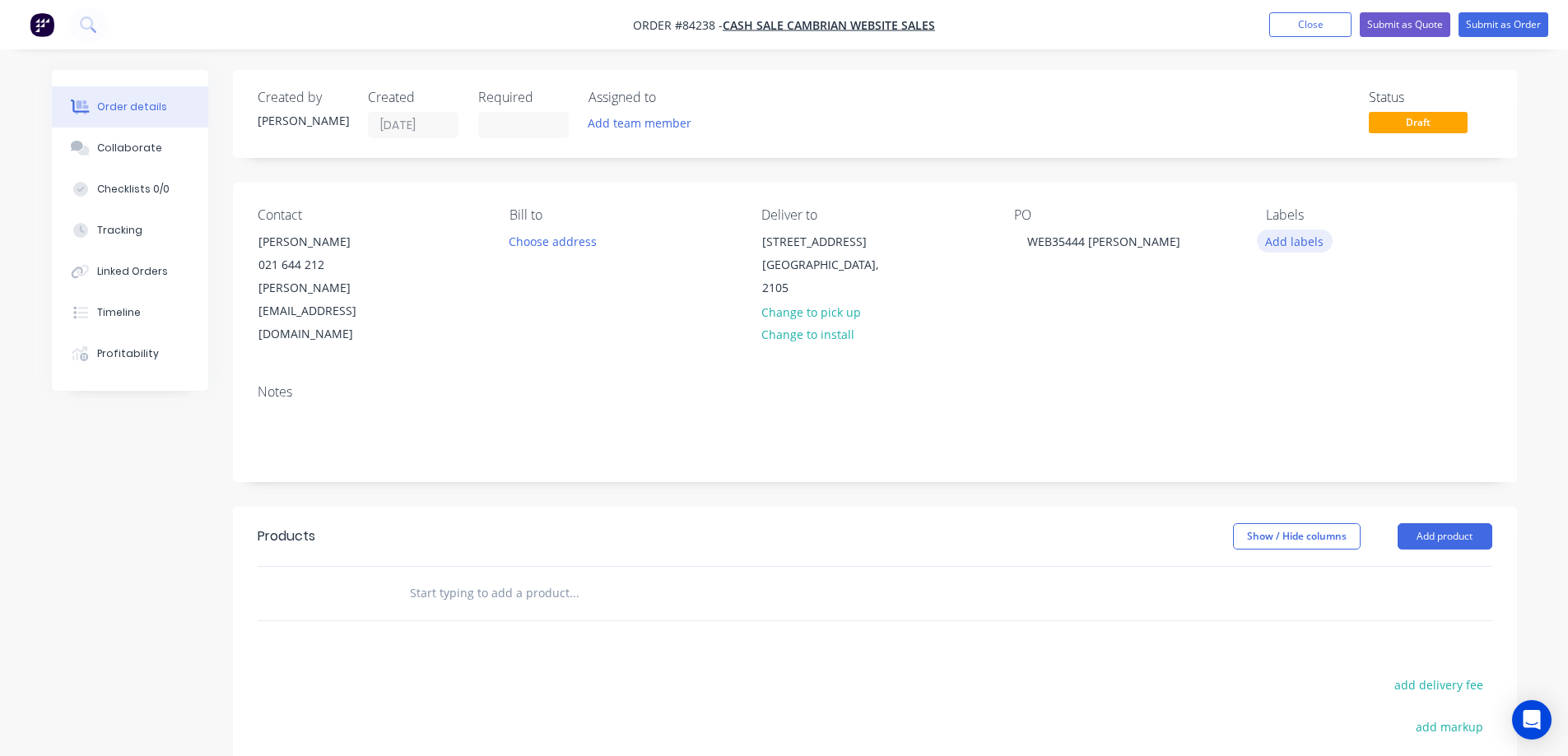
click at [1276, 243] on button "Add labels" at bounding box center [1295, 240] width 76 height 22
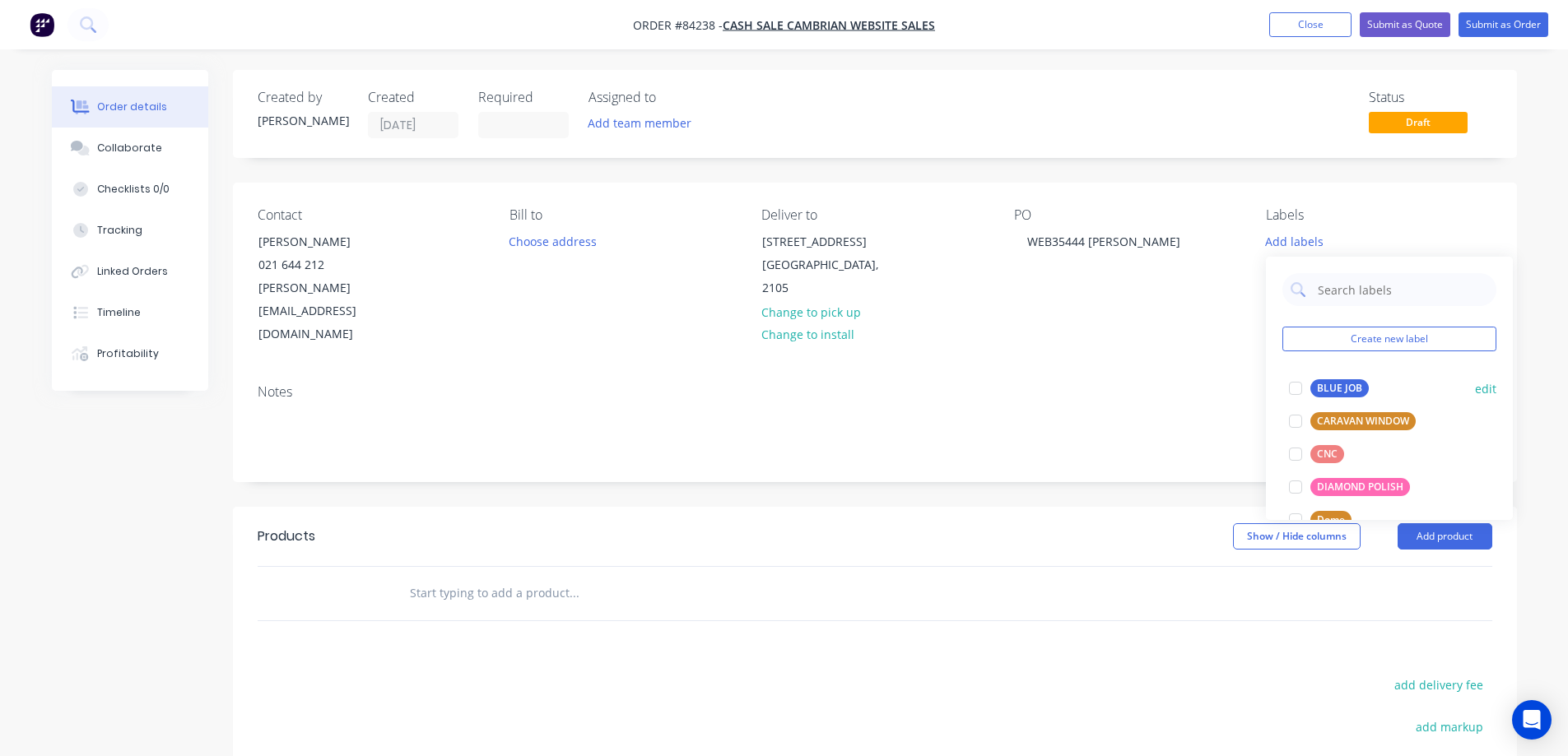
click at [1295, 389] on div at bounding box center [1295, 388] width 33 height 33
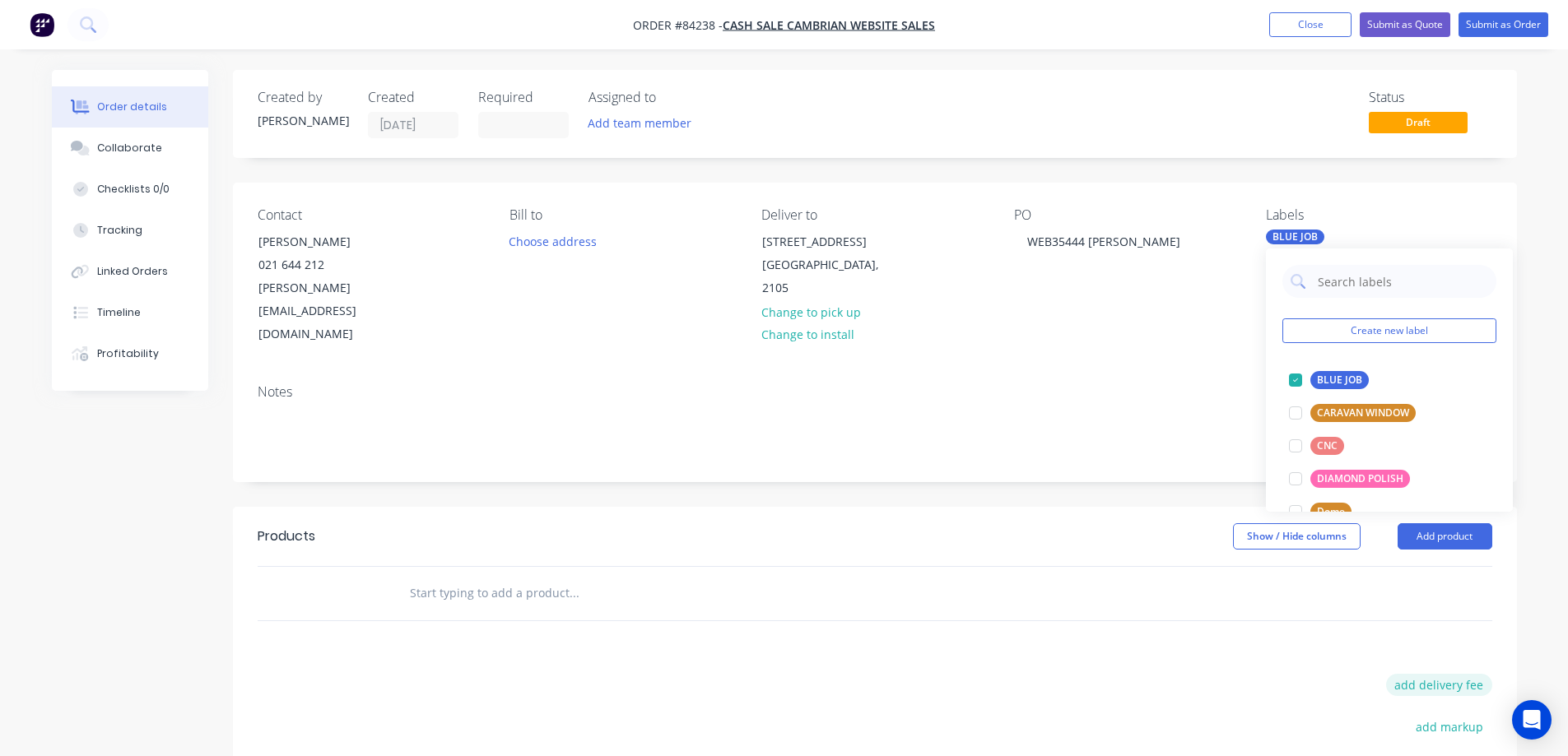
click at [1425, 675] on button "add delivery fee" at bounding box center [1439, 685] width 106 height 22
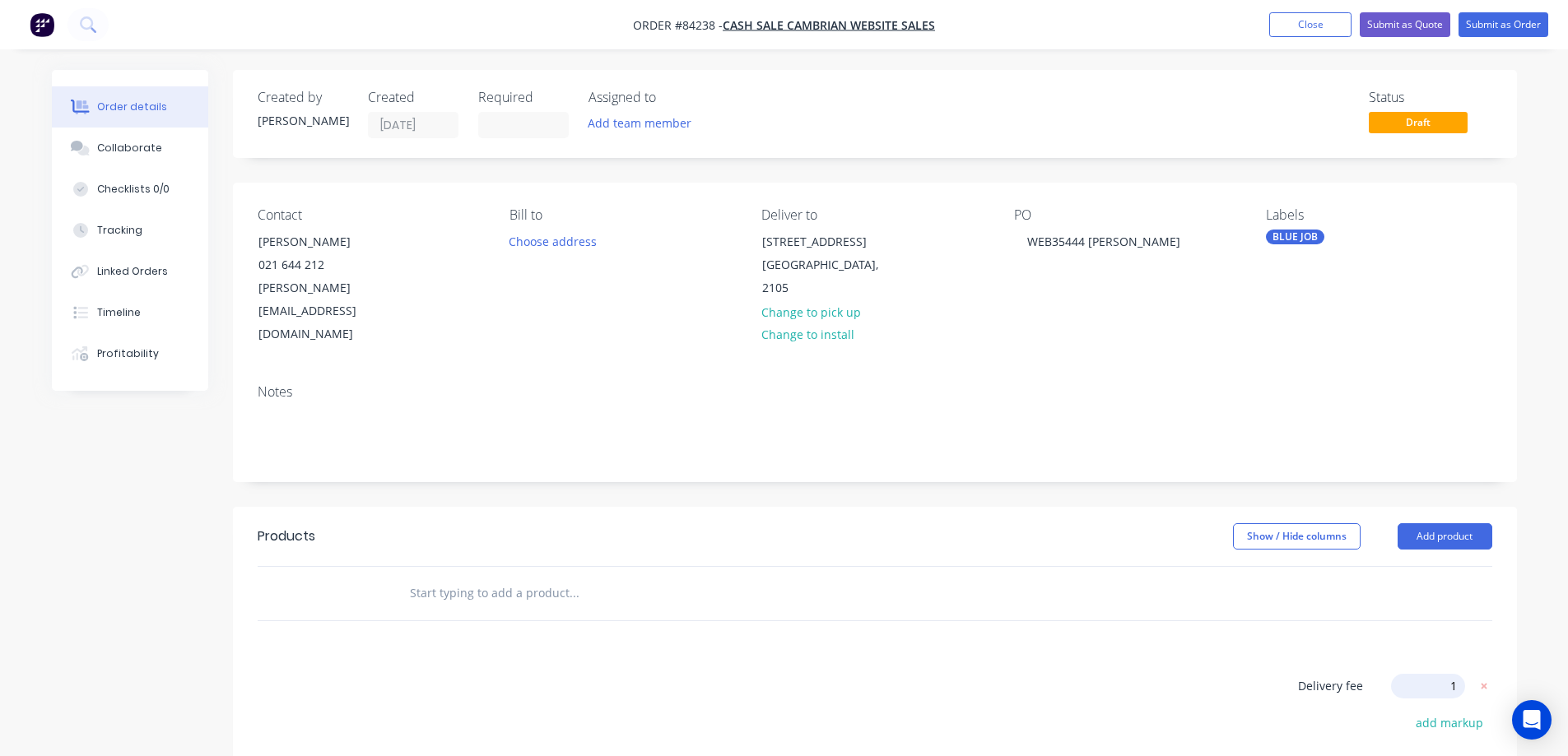
type input "12"
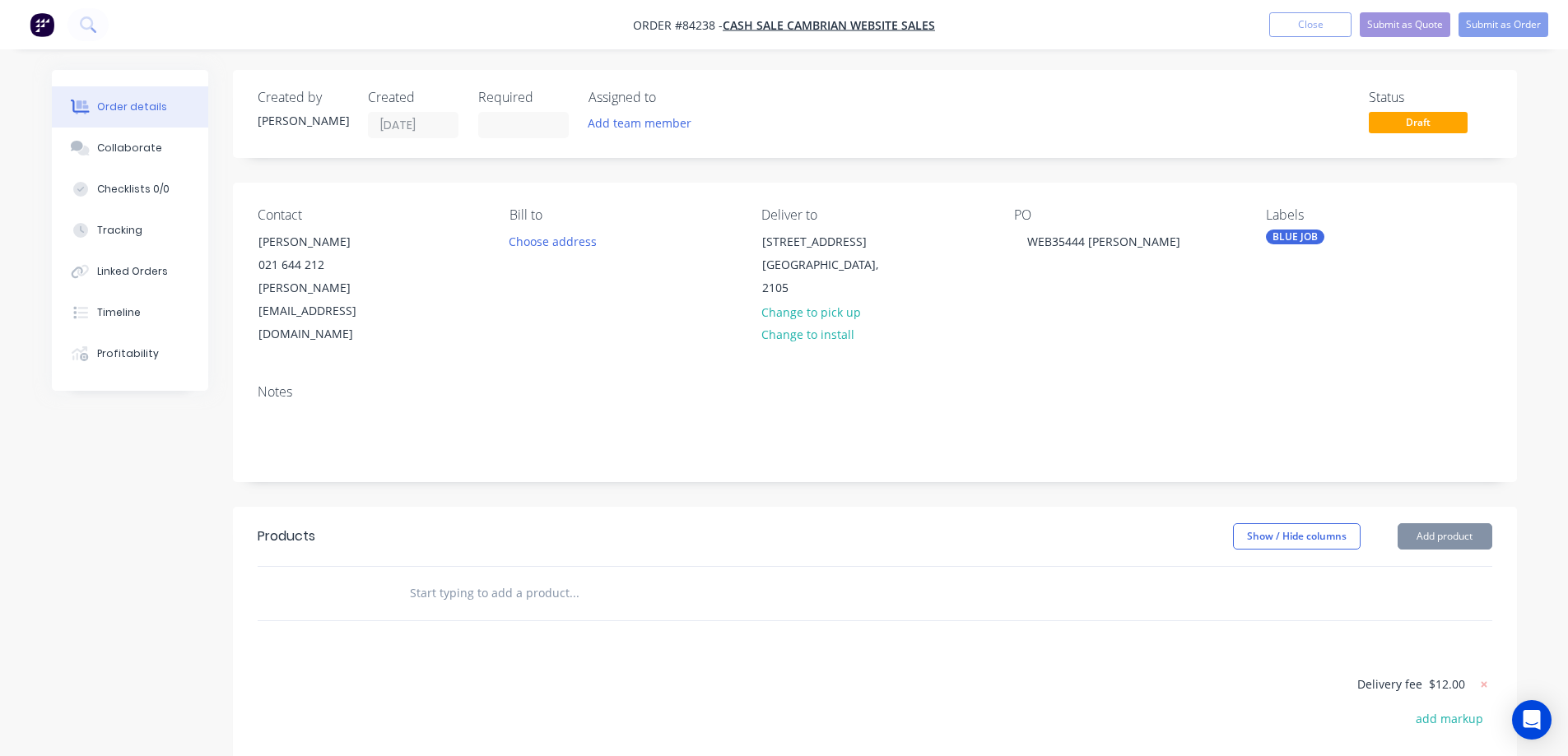
click at [456, 605] on div "Products Show / Hide columns Add product Delivery fee $12.00 add markup add dis…" at bounding box center [874, 757] width 1284 height 501
click at [491, 577] on input "text" at bounding box center [574, 593] width 330 height 33
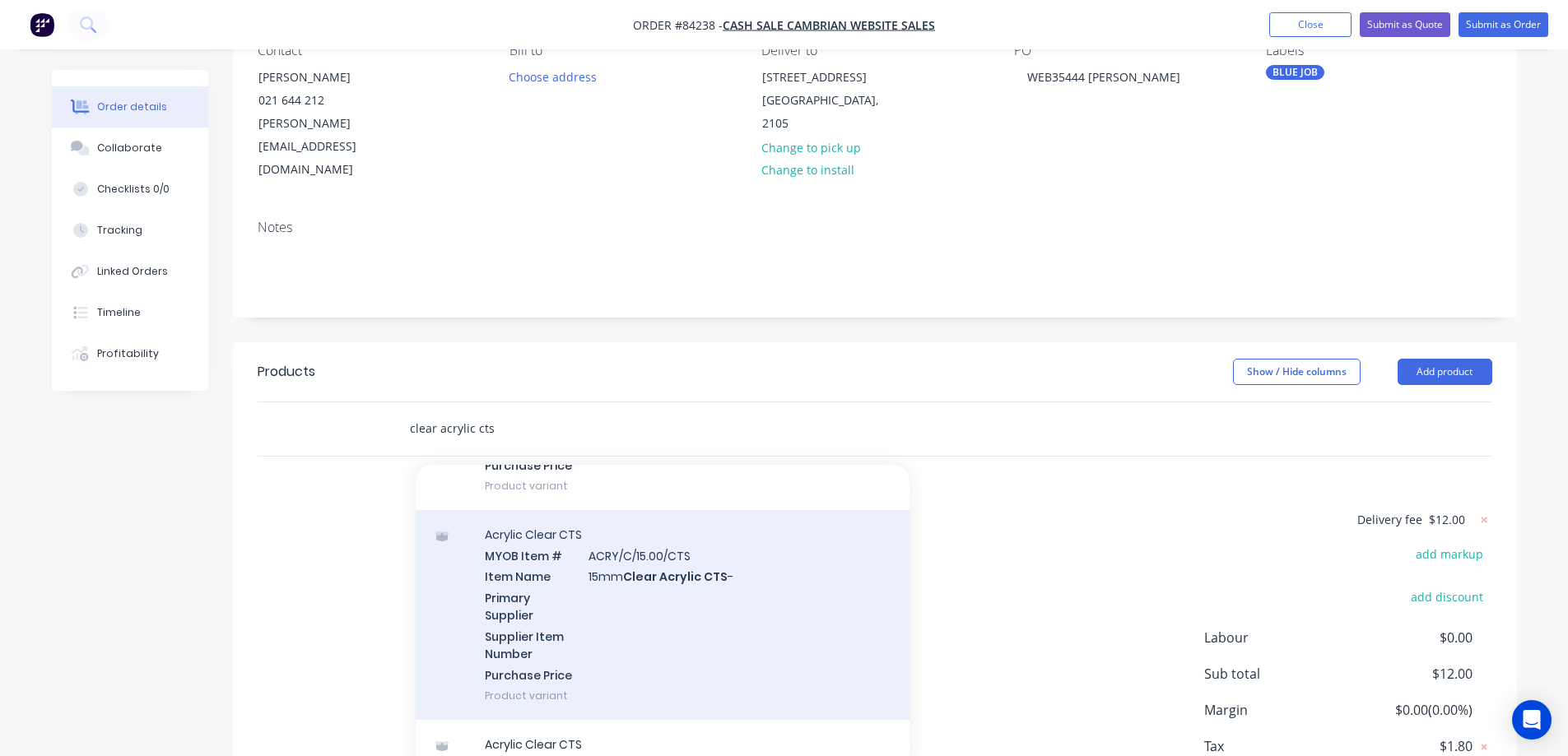
scroll to position [1647, 0]
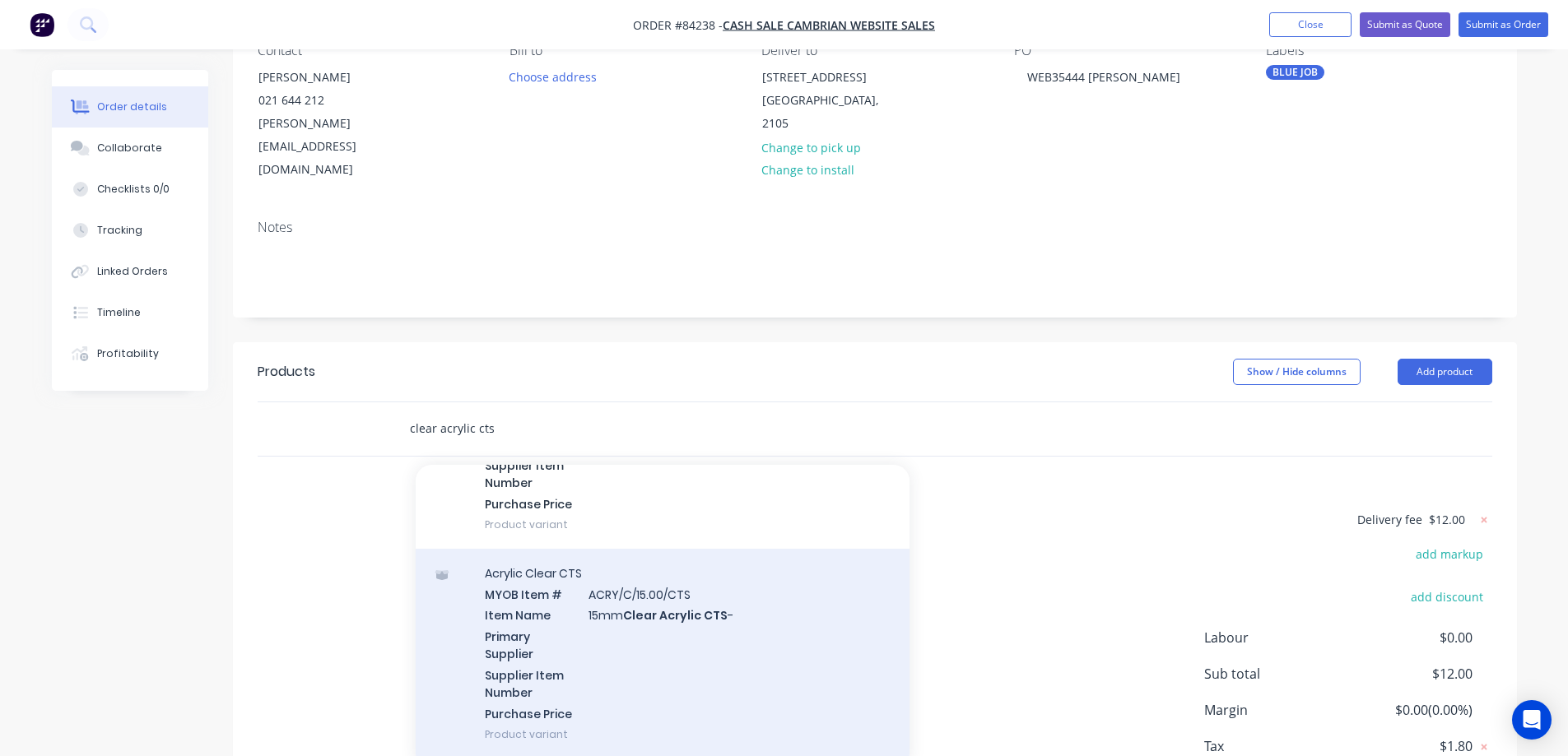
type input "clear acrylic cts"
click at [651, 588] on div "Acrylic Clear CTS MYOB Item # ACRY/C/15.00/CTS Item Name 15mm Clear Acrylic CTS…" at bounding box center [662, 655] width 494 height 210
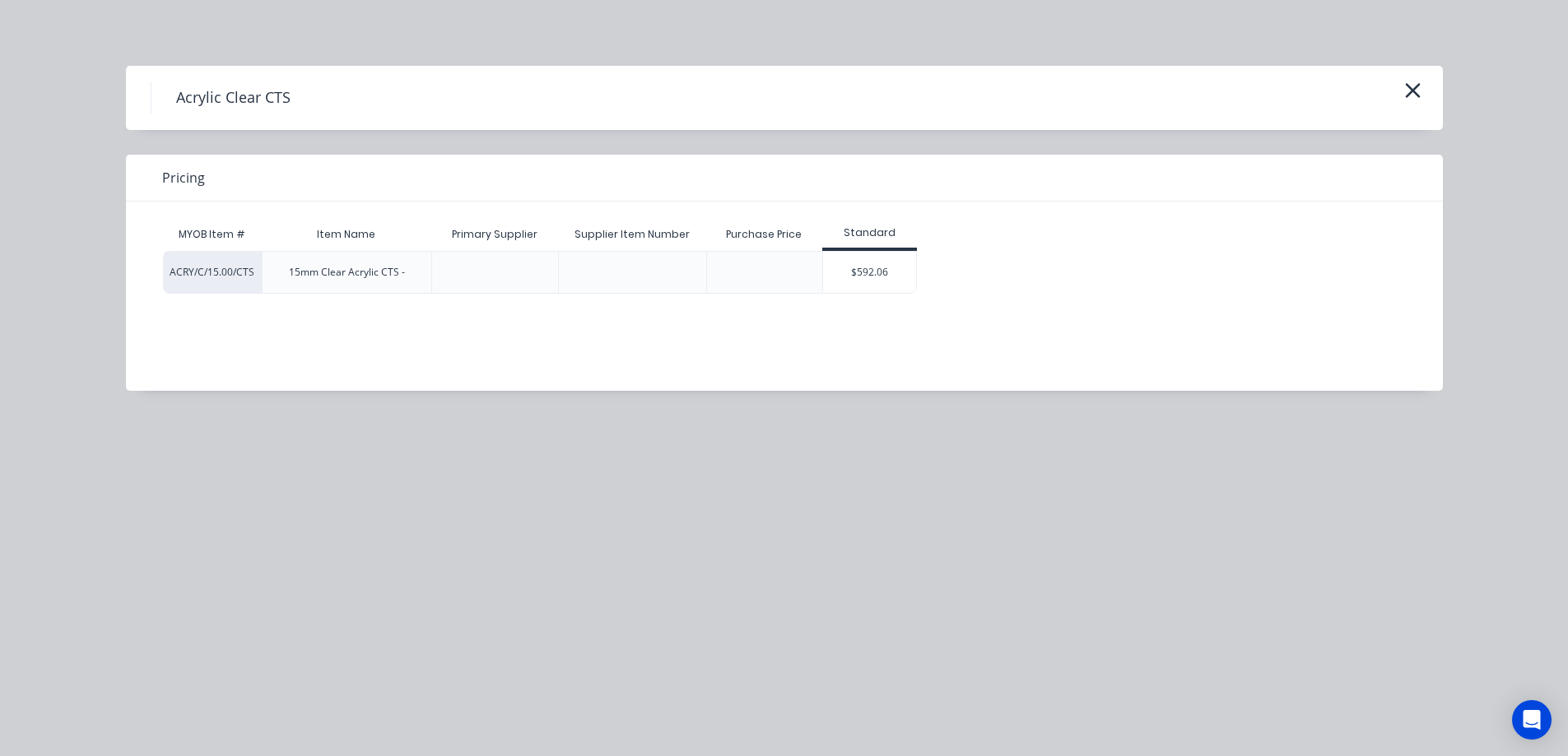
click at [900, 268] on div "$592.06" at bounding box center [870, 272] width 93 height 41
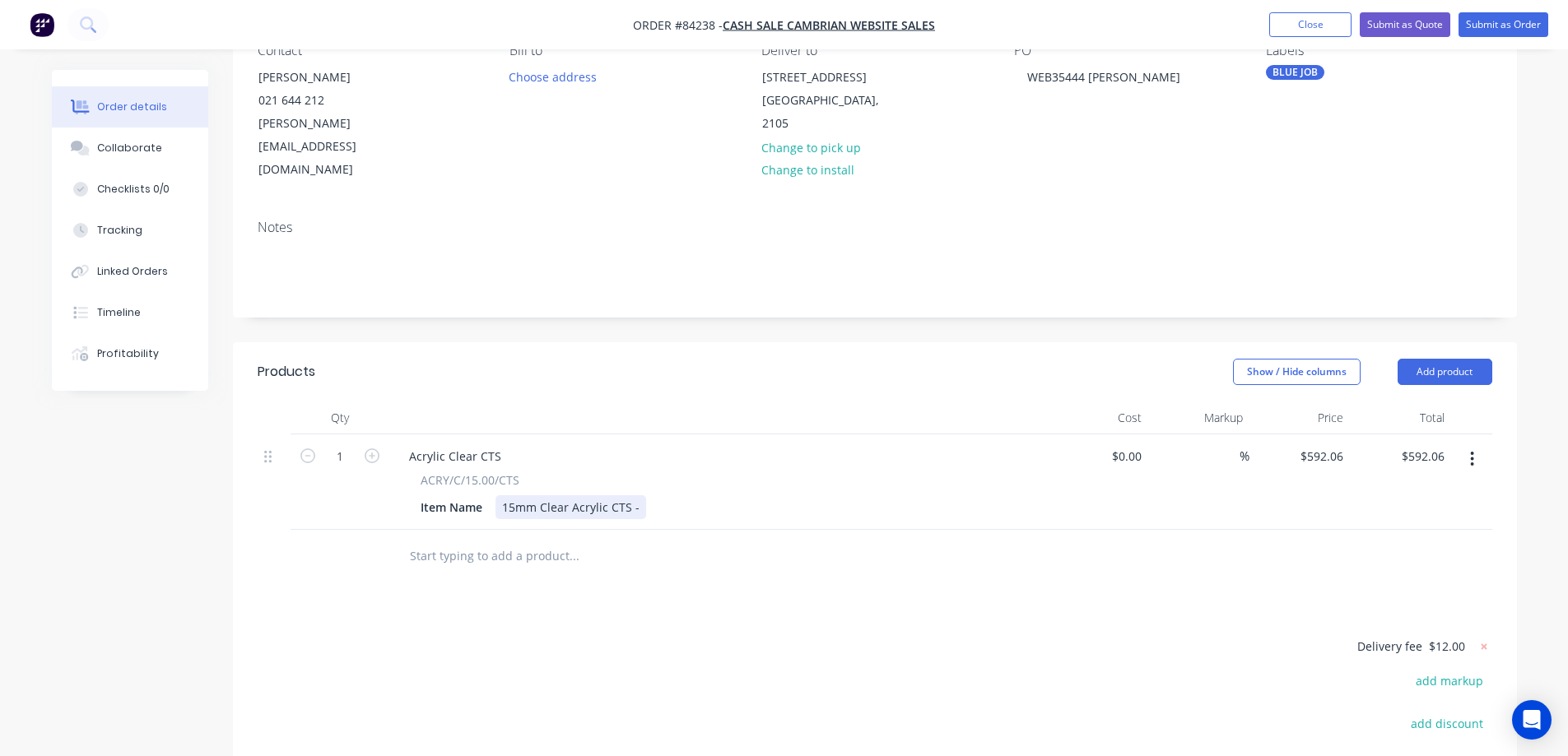
click at [637, 495] on div "15mm Clear Acrylic CTS -" at bounding box center [570, 507] width 151 height 24
click at [1313, 444] on input "592.06" at bounding box center [1325, 456] width 51 height 24
type input "$134.07"
drag, startPoint x: 1251, startPoint y: 584, endPoint x: 1404, endPoint y: 438, distance: 211.5
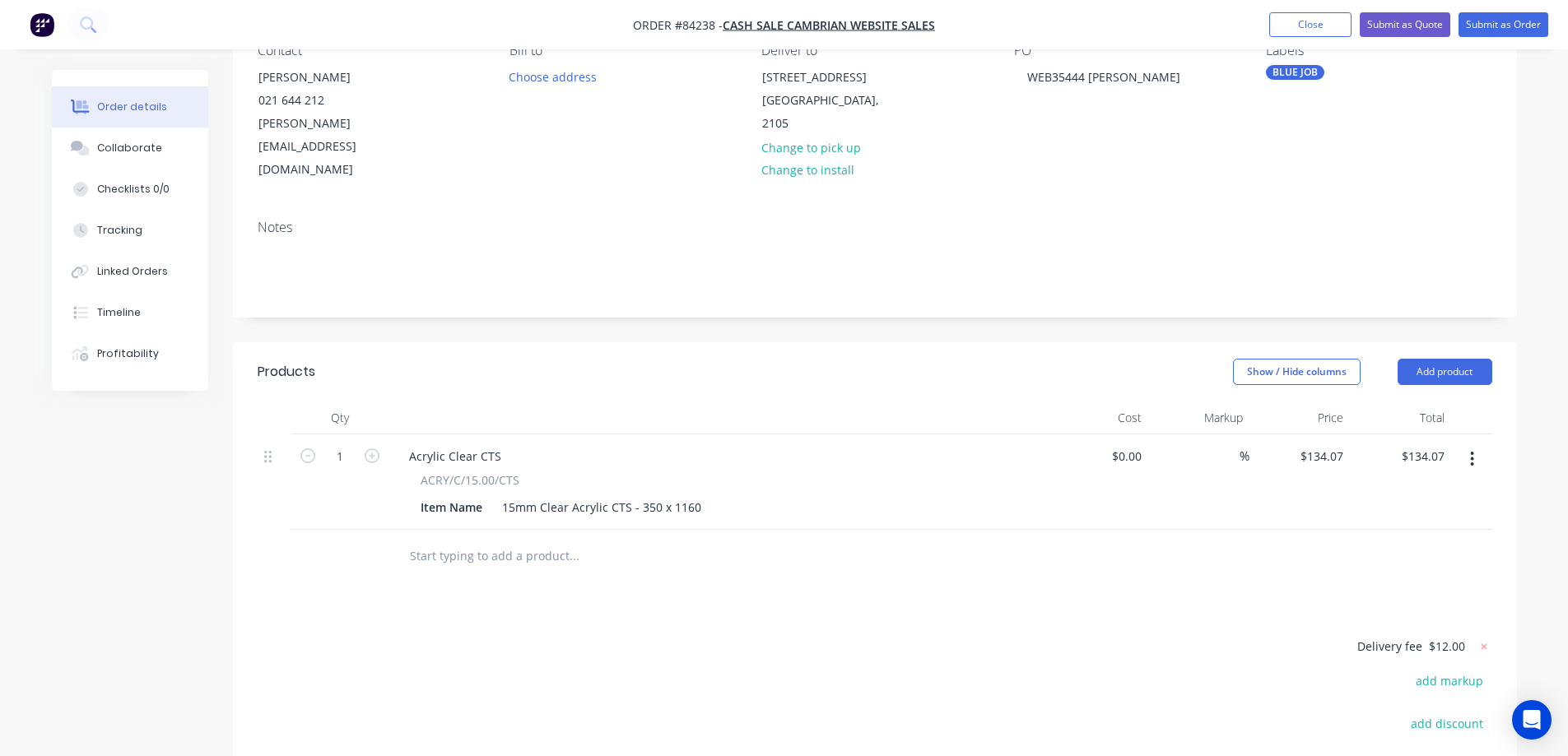
click at [1252, 584] on div "Products Show / Hide columns Add product Qty Cost Markup Price Total 1 Acrylic …" at bounding box center [874, 656] width 1284 height 628
click at [1469, 444] on button "button" at bounding box center [1472, 459] width 39 height 29
click at [1433, 524] on div "Duplicate" at bounding box center [1415, 535] width 127 height 24
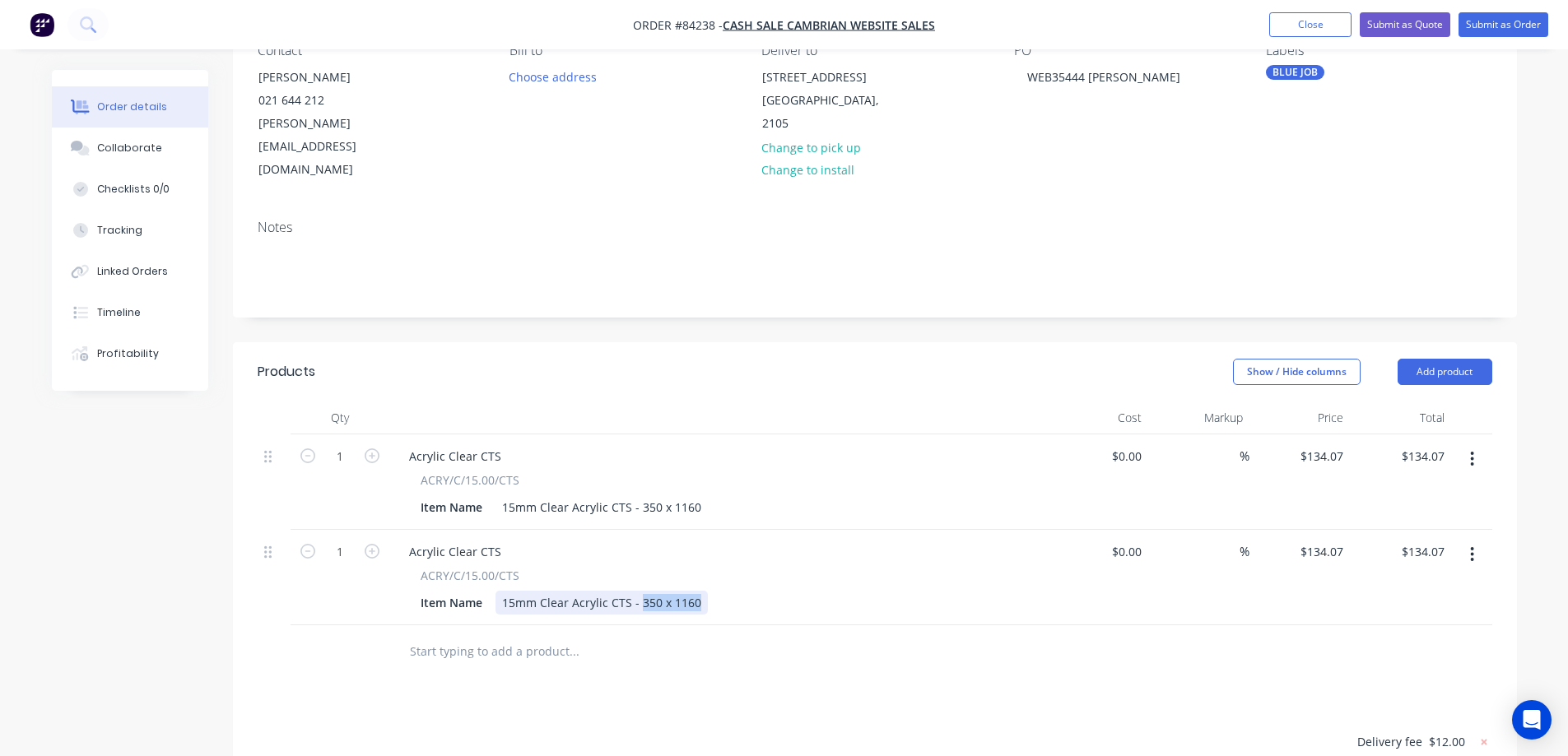
drag, startPoint x: 638, startPoint y: 559, endPoint x: 901, endPoint y: 601, distance: 266.3
click at [901, 601] on div "Qty Cost Markup Price Total 1 Acrylic Clear CTS ACRY/C/15.00/CTS Item Name 15mm…" at bounding box center [874, 540] width 1284 height 278
click at [1322, 540] on input "134.07" at bounding box center [1327, 551] width 45 height 24
type input "$58.94"
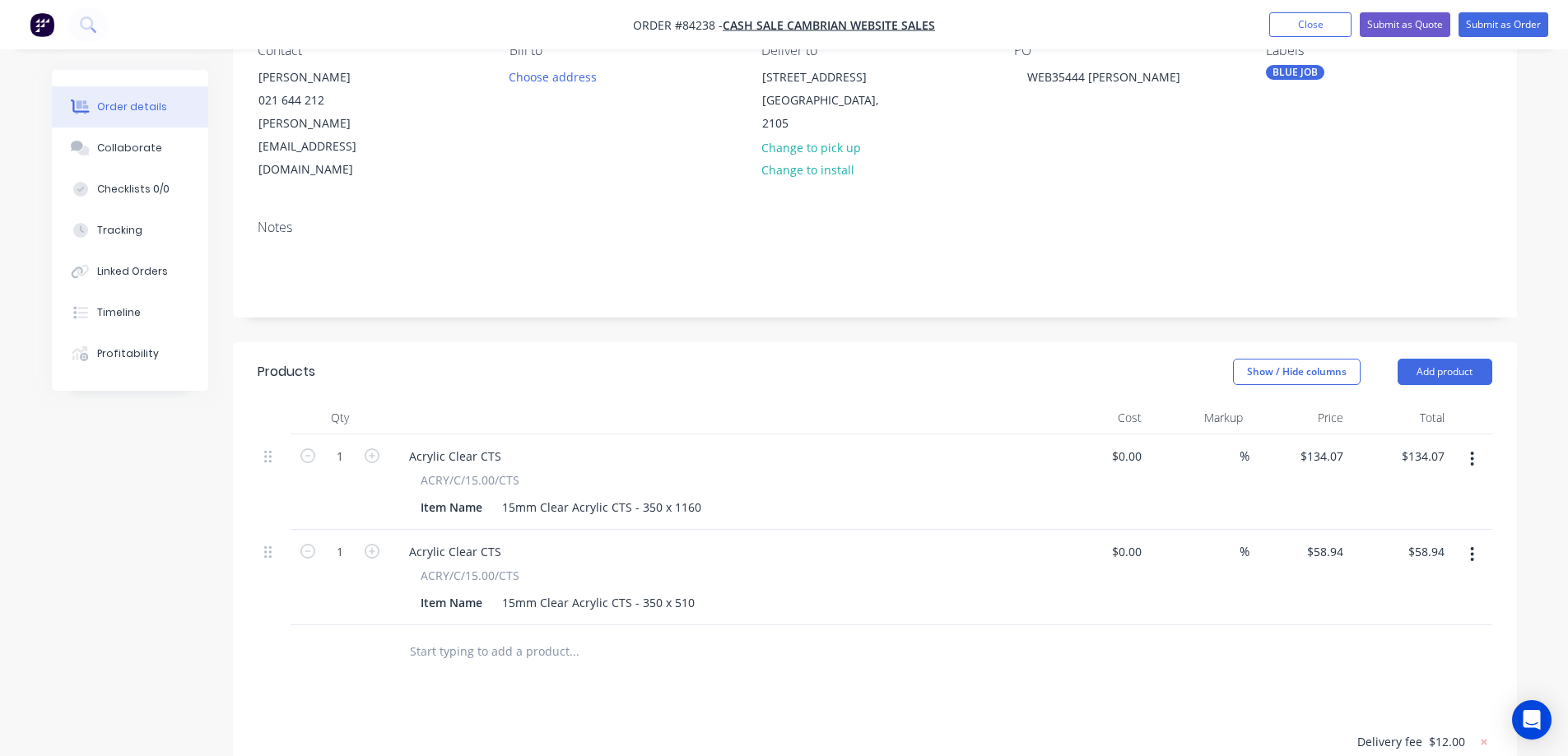
click at [1474, 546] on icon "button" at bounding box center [1472, 554] width 4 height 18
click at [1458, 619] on div "Duplicate" at bounding box center [1415, 630] width 127 height 24
drag, startPoint x: 671, startPoint y: 654, endPoint x: 1093, endPoint y: 703, distance: 424.8
click at [1083, 703] on div "Qty Cost Markup Price Total 1 Acrylic Clear CTS ACRY/C/15.00/CTS Item Name 15mm…" at bounding box center [874, 588] width 1284 height 373
click at [1327, 636] on input "58.94" at bounding box center [1327, 647] width 45 height 24
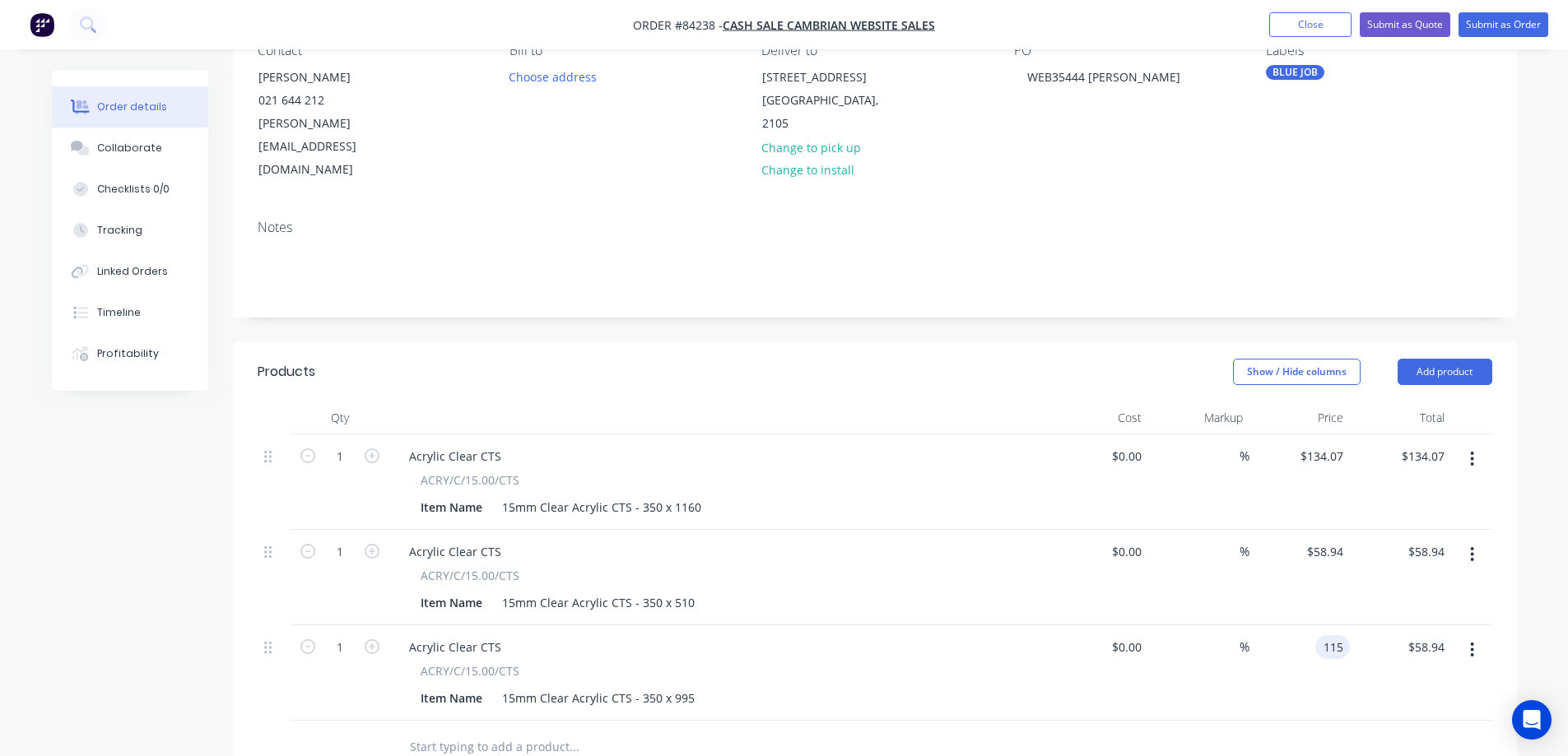
type input "$115.00"
click at [1343, 657] on div "$115.00 $115.00" at bounding box center [1300, 673] width 101 height 96
click at [1436, 359] on button "Add product" at bounding box center [1445, 372] width 95 height 27
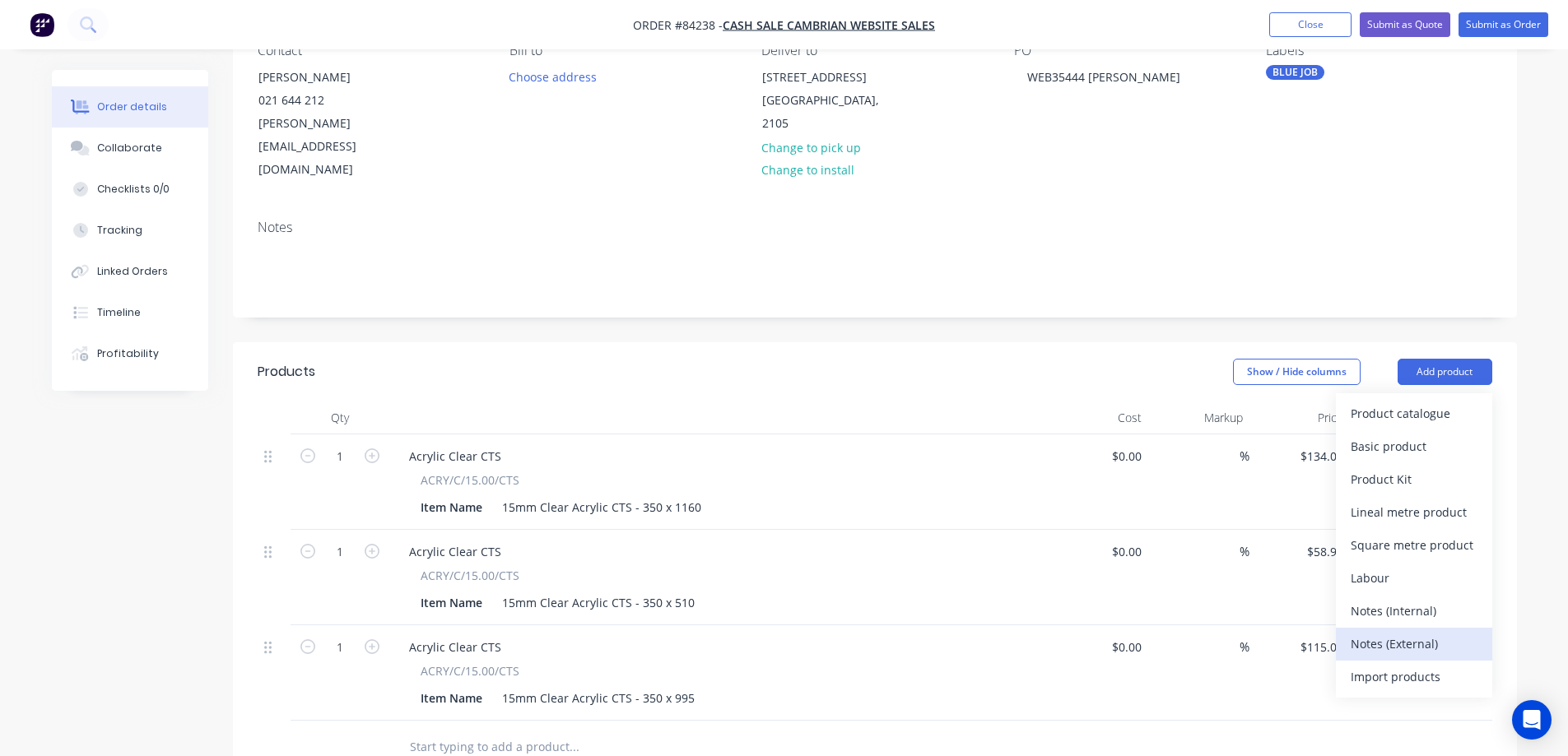
click at [1415, 632] on div "Notes (External)" at bounding box center [1415, 643] width 127 height 24
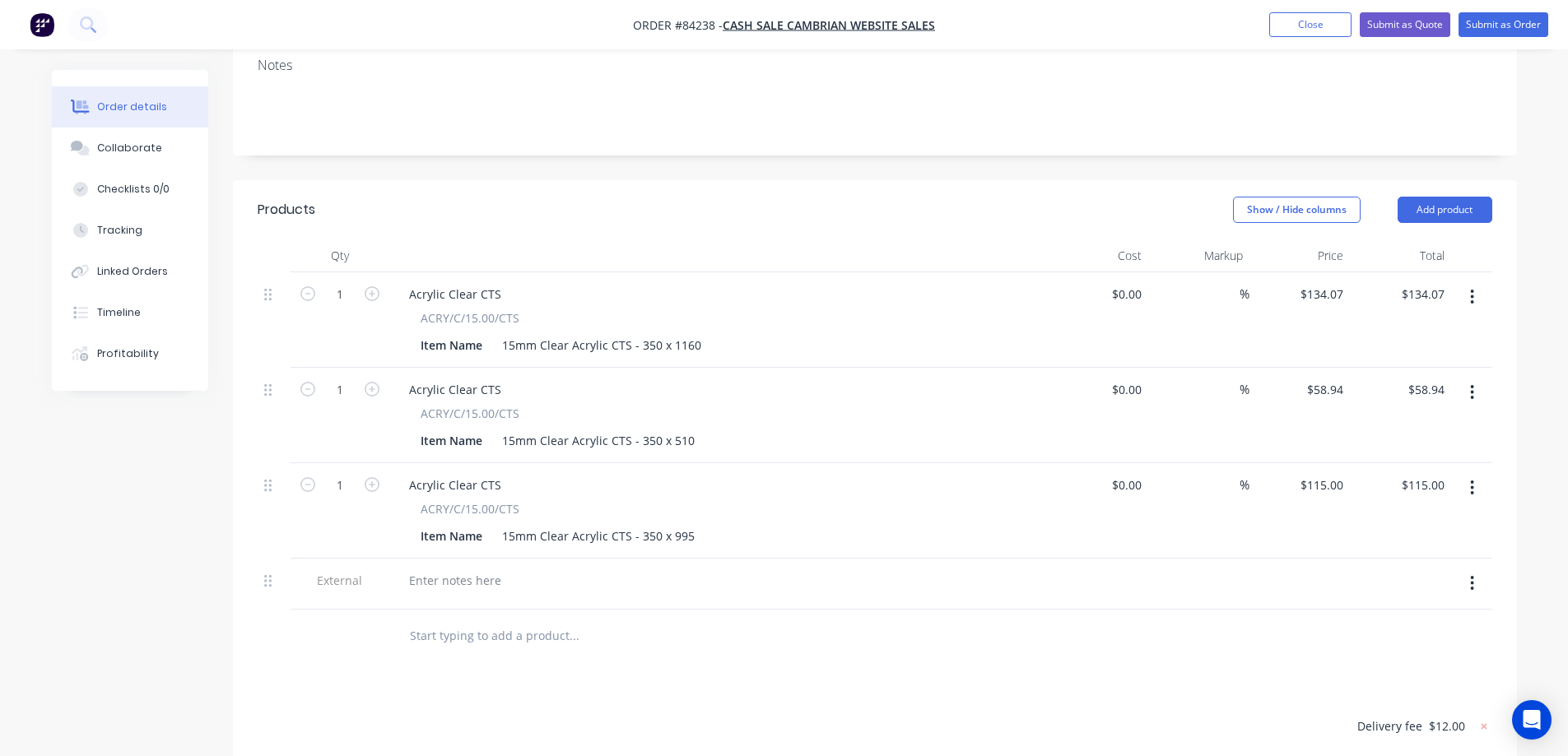
scroll to position [494, 0]
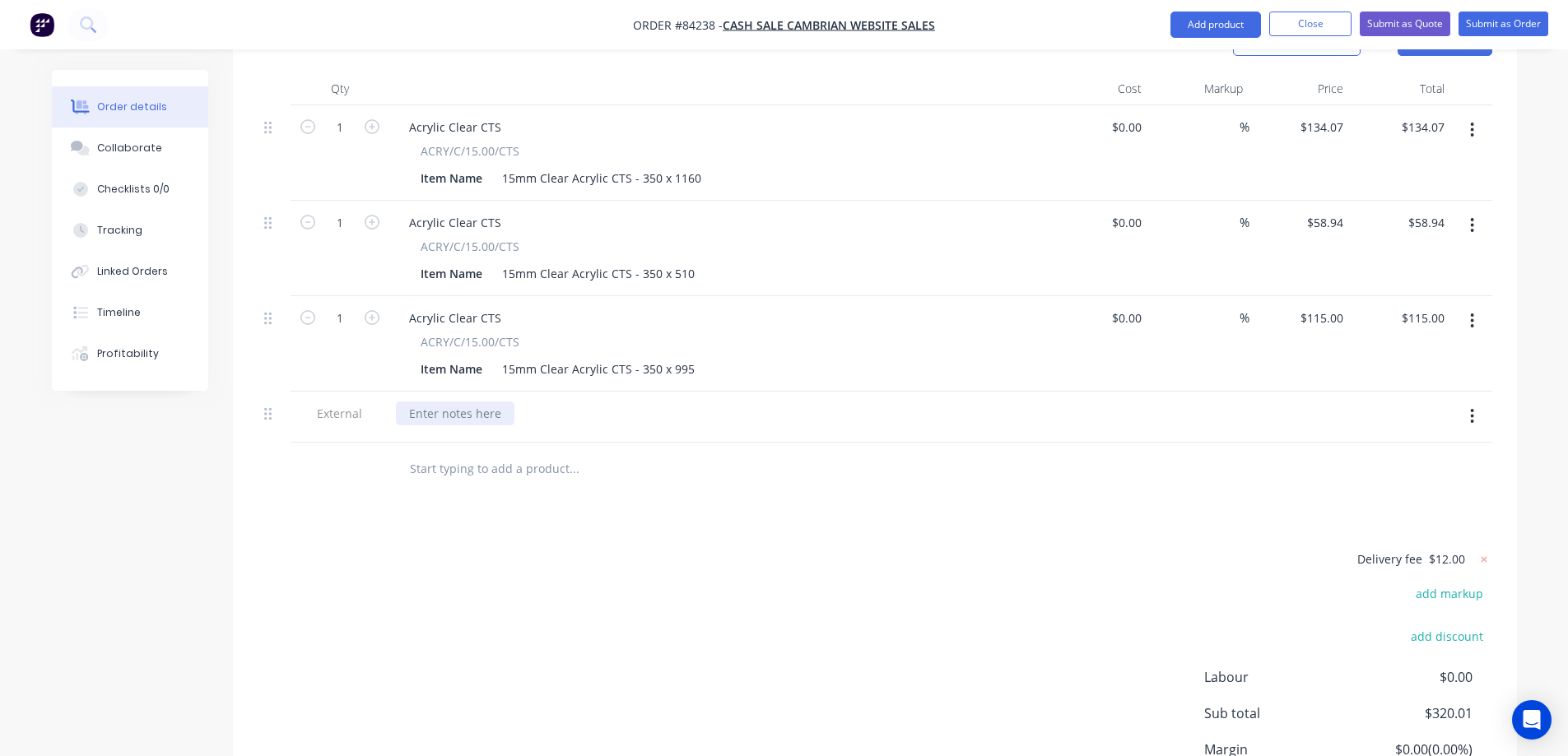
click at [421, 402] on div at bounding box center [455, 413] width 118 height 24
paste div
click at [606, 549] on div "Delivery fee $12.00 add markup add discount Labour $0.00 Sub total $320.01 Marg…" at bounding box center [874, 704] width 1235 height 310
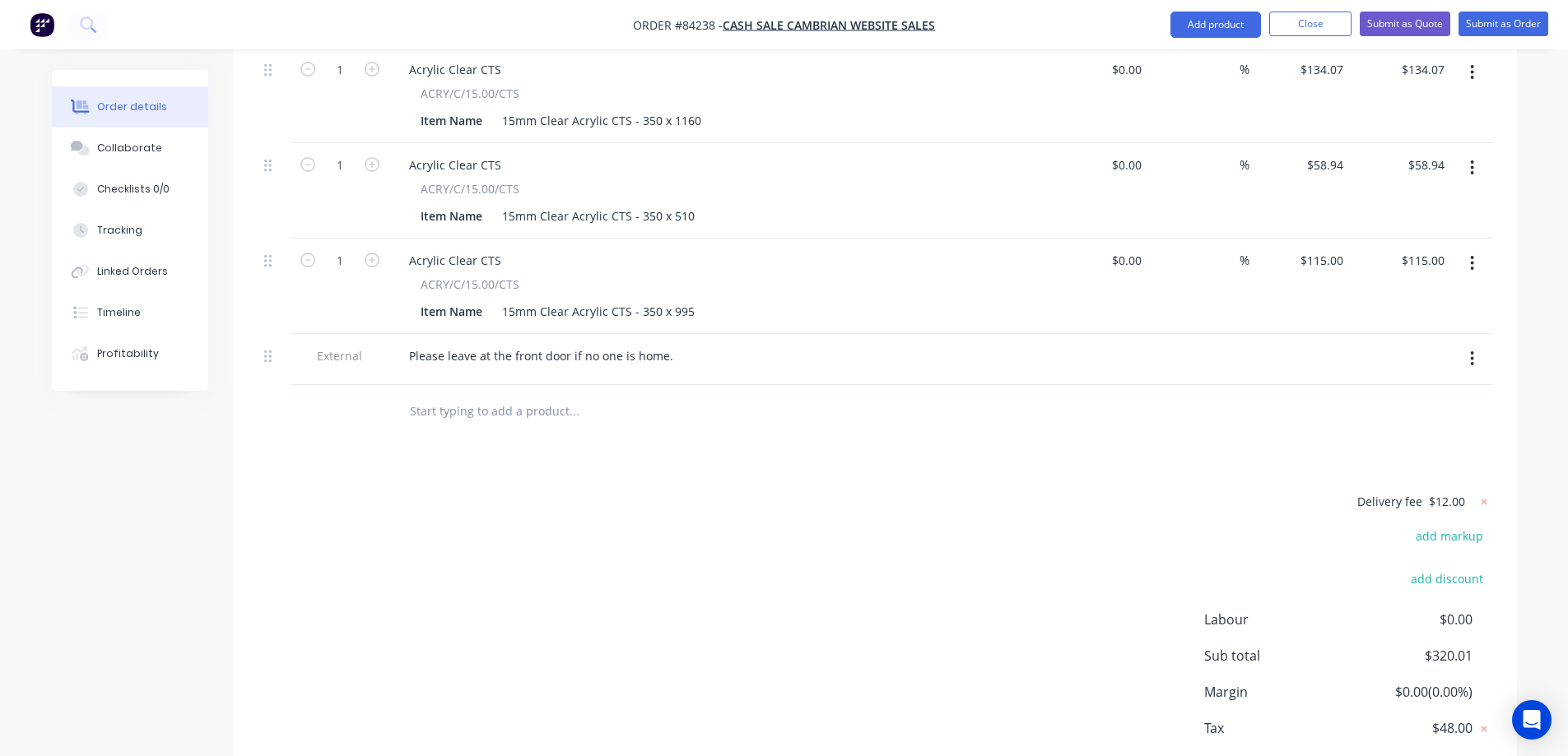
scroll to position [600, 0]
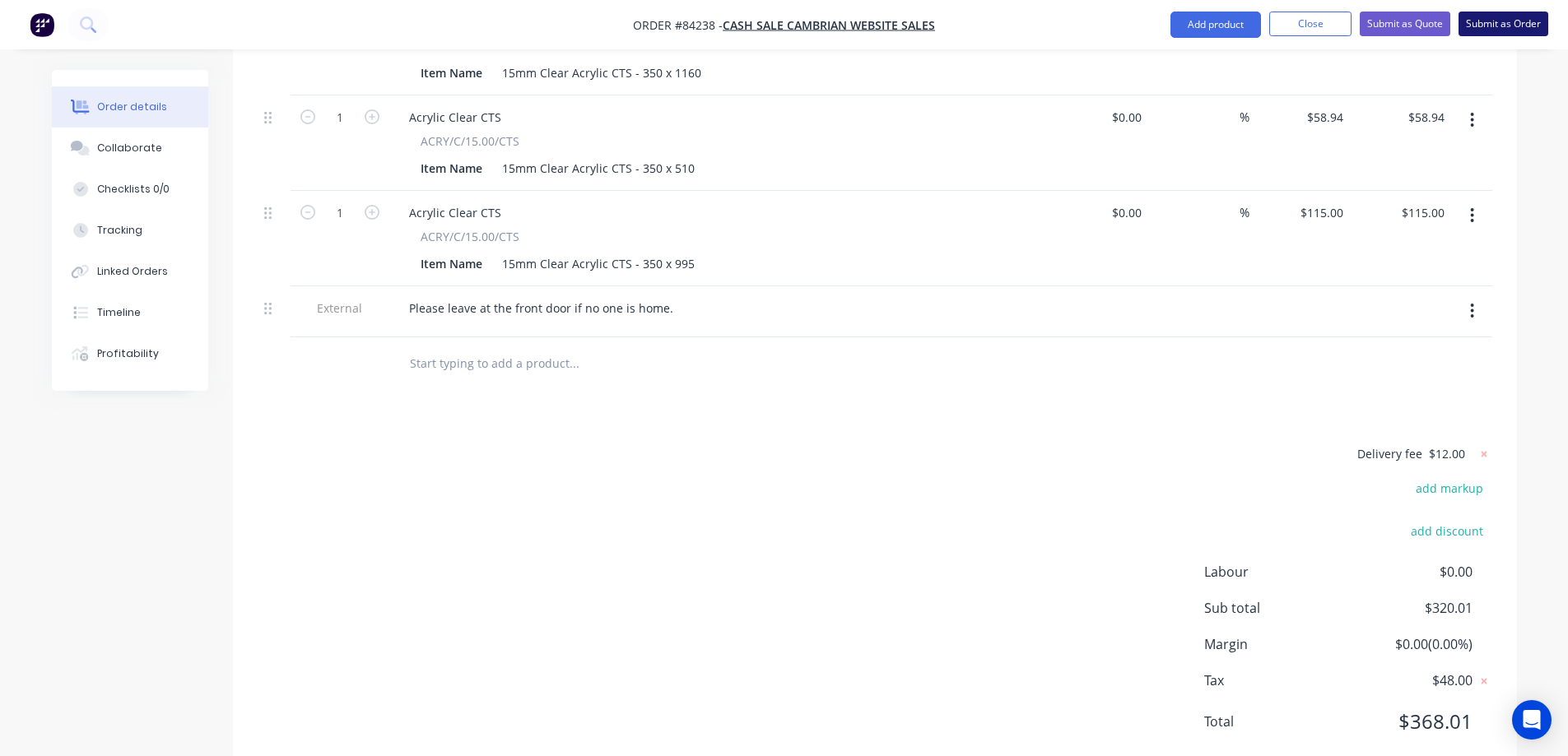
click at [1528, 16] on button "Submit as Order" at bounding box center [1504, 24] width 90 height 25
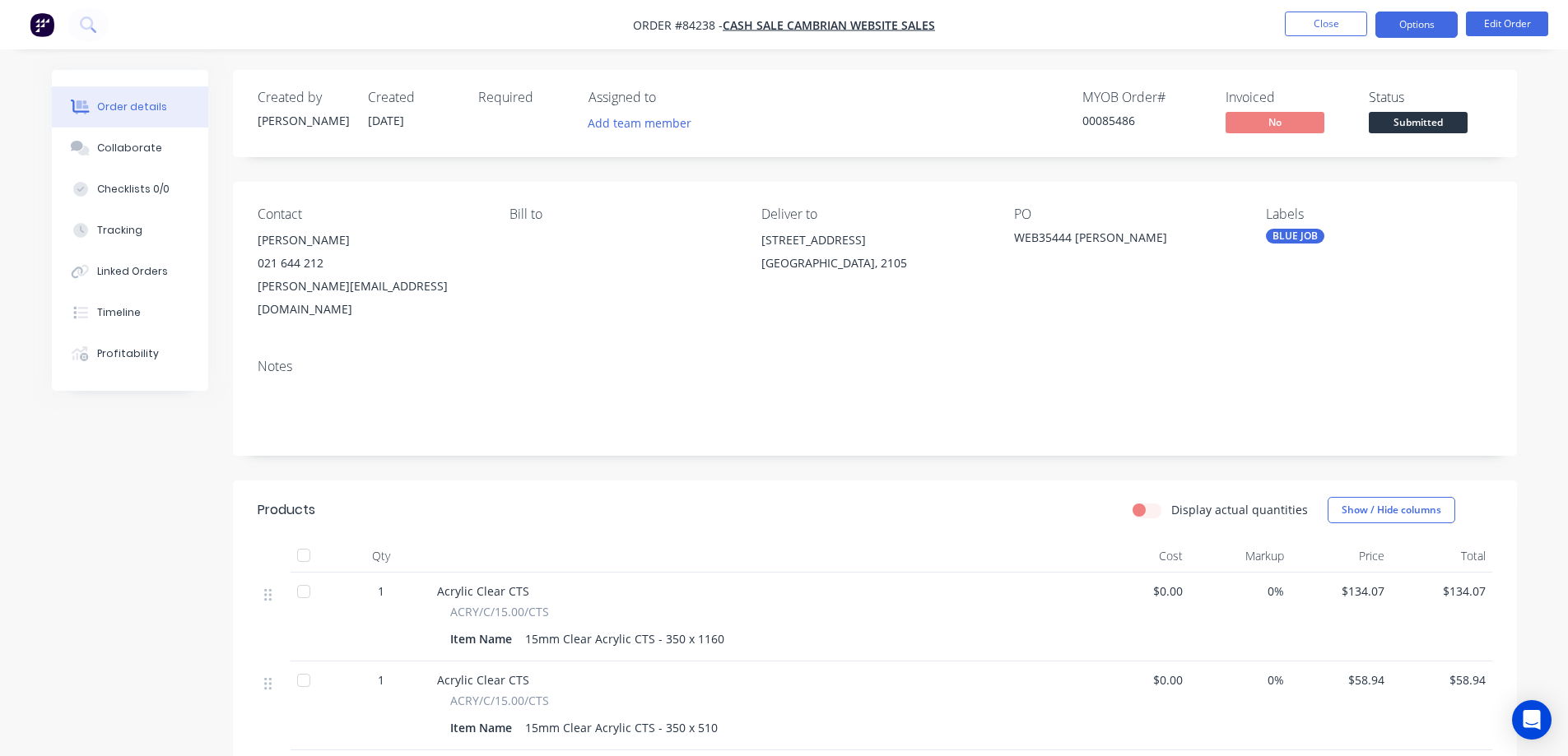
click at [1418, 20] on button "Options" at bounding box center [1416, 25] width 82 height 27
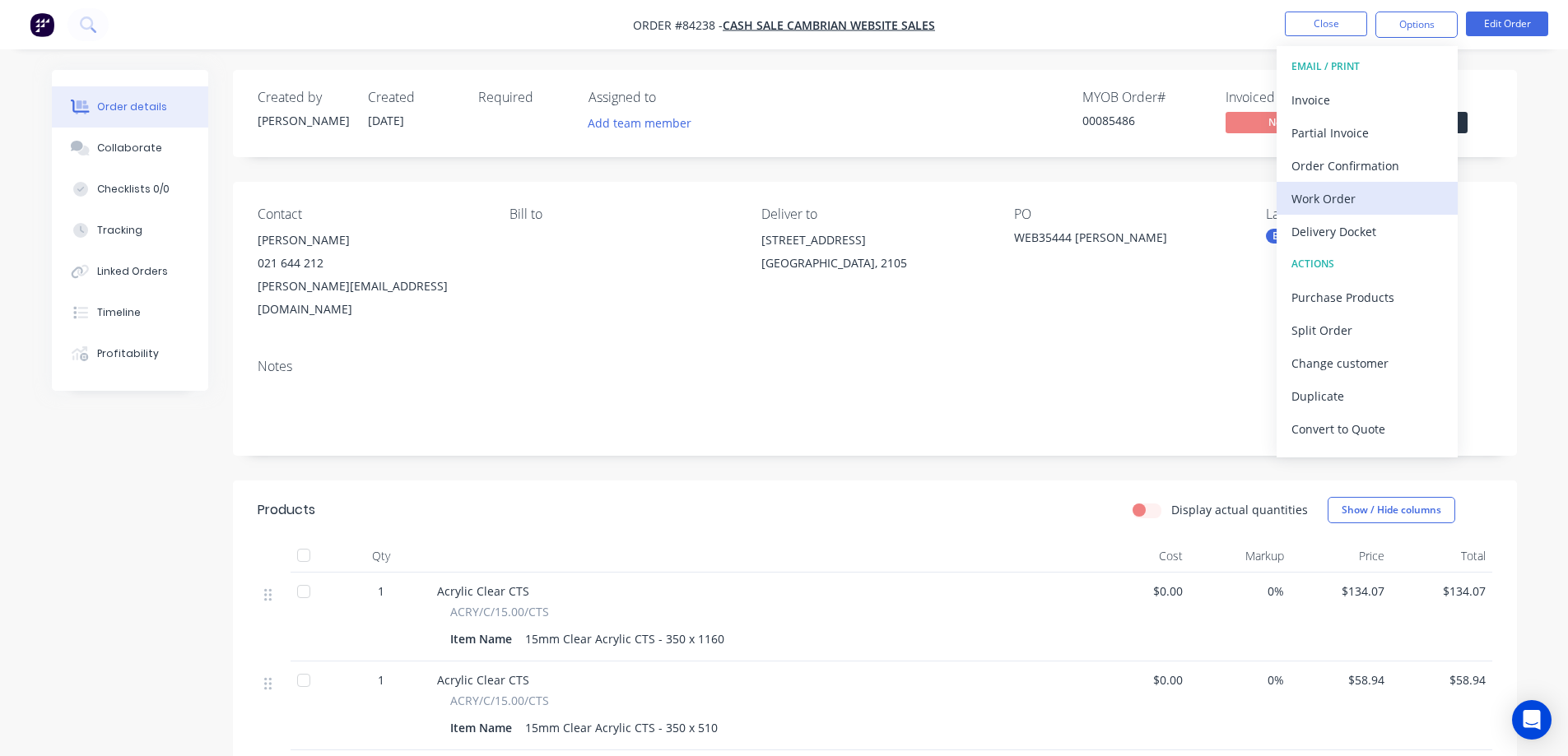
click at [1375, 197] on div "Work Order" at bounding box center [1367, 198] width 152 height 24
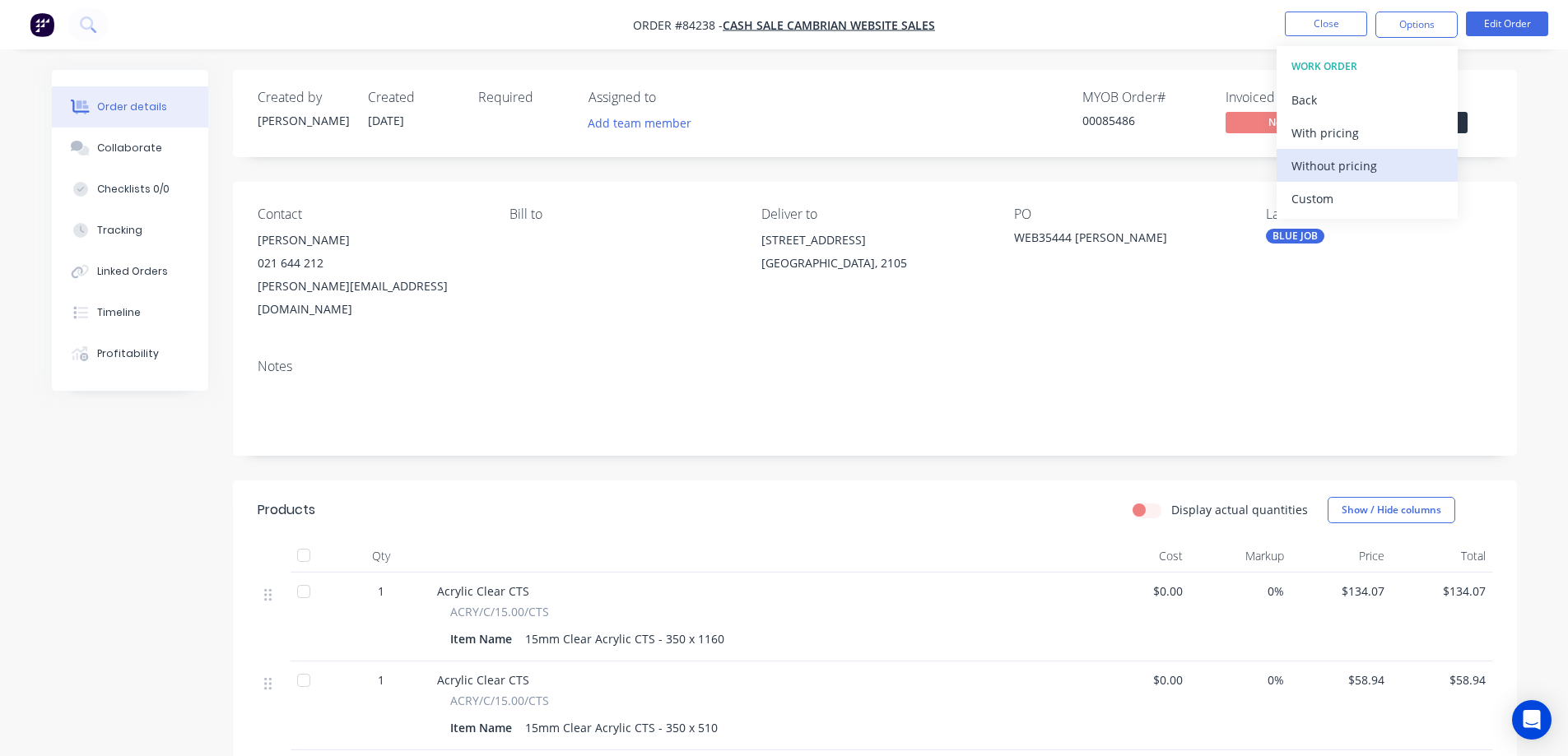
click at [1374, 168] on div "Without pricing" at bounding box center [1367, 165] width 152 height 24
click at [1351, 178] on button "Order Confirmation" at bounding box center [1367, 165] width 181 height 33
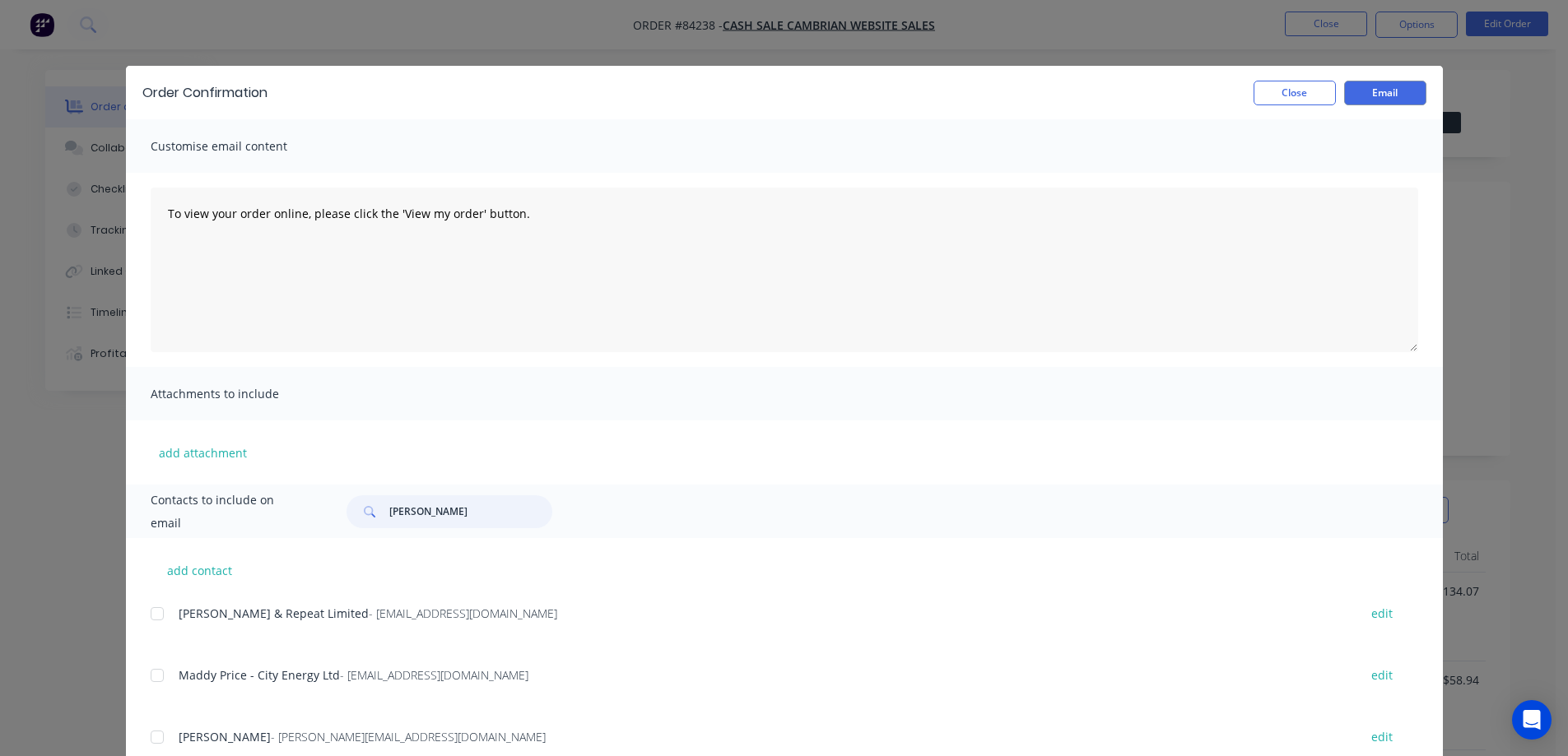
click at [472, 503] on input "josef" at bounding box center [471, 512] width 163 height 33
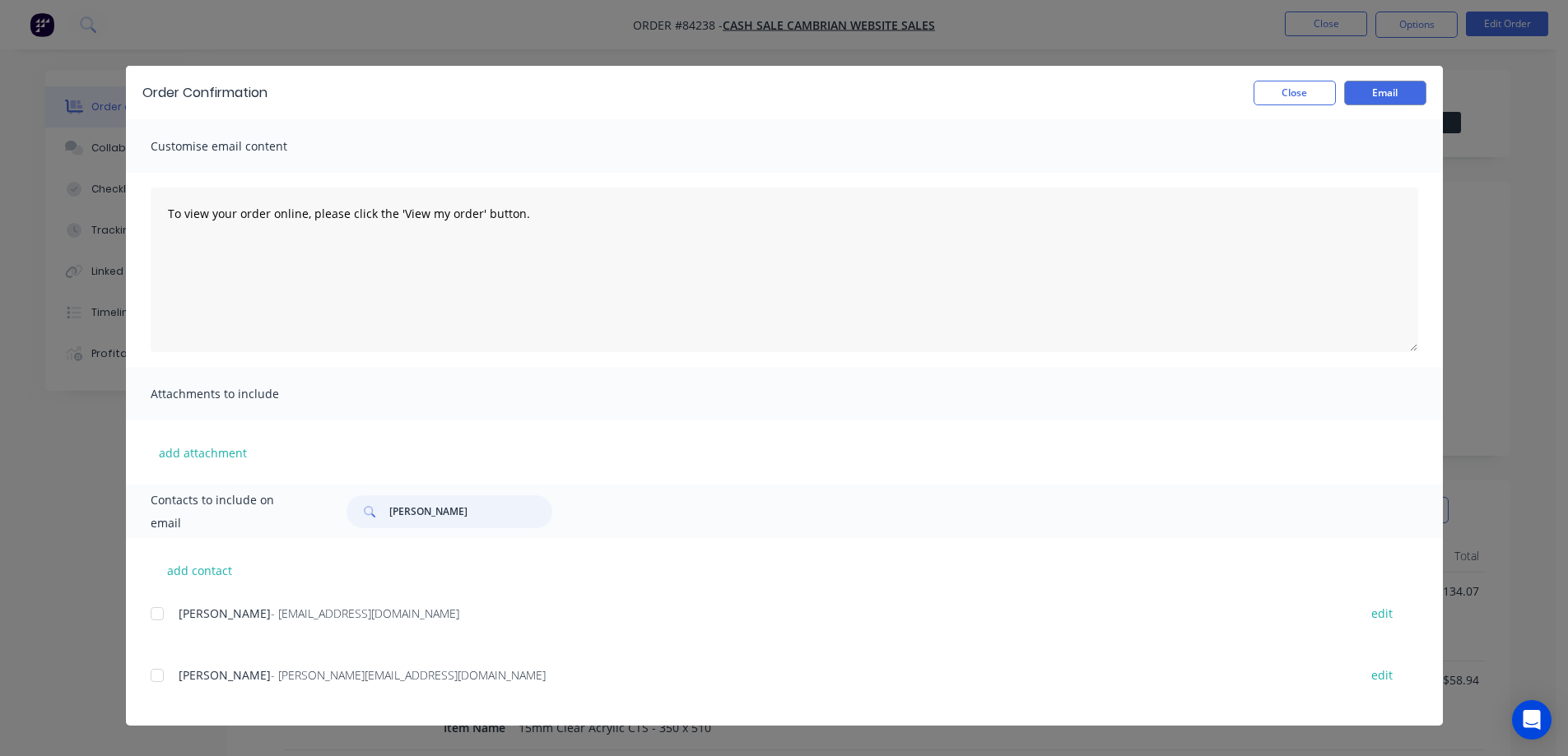
click at [167, 674] on div at bounding box center [157, 675] width 33 height 33
type input "steve m"
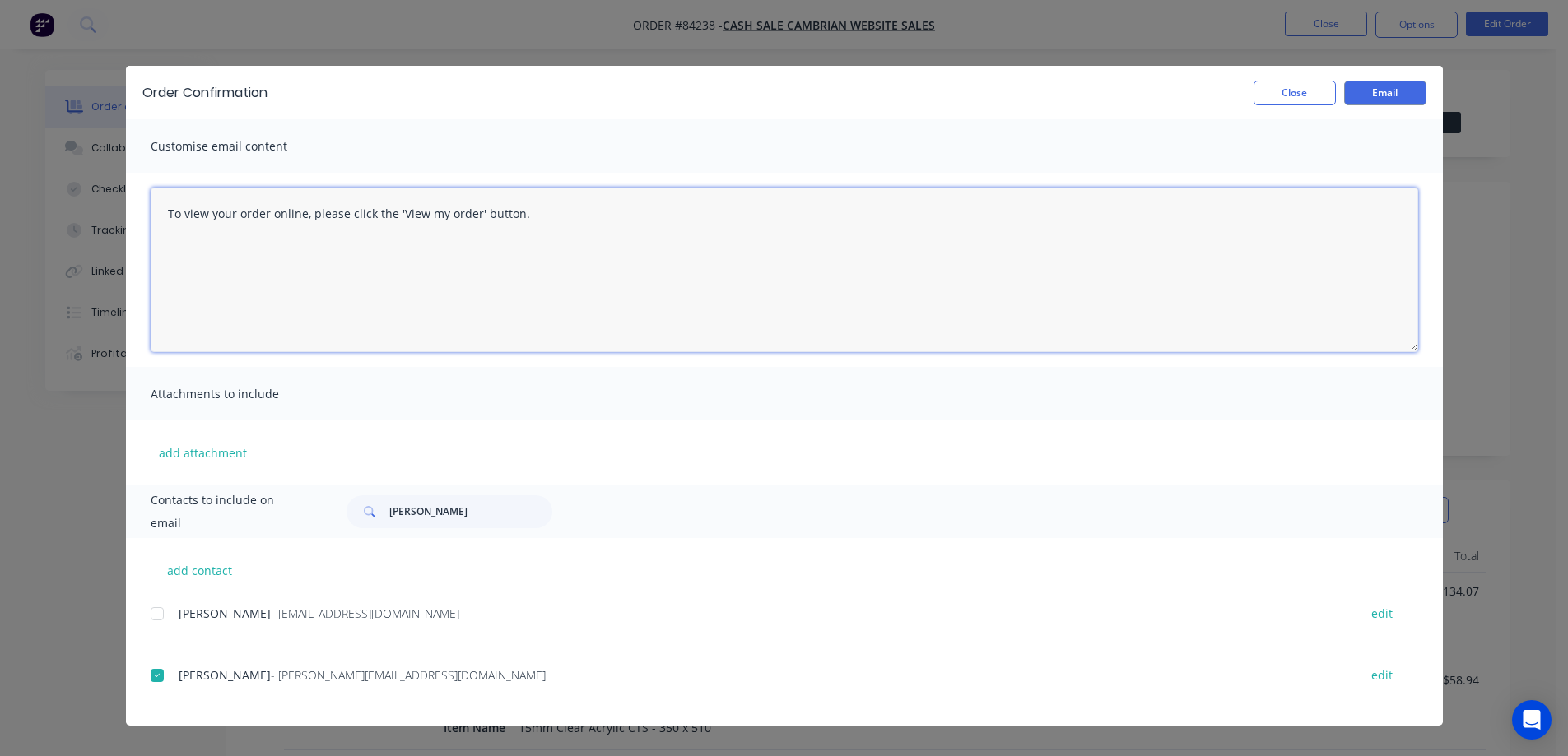
click at [377, 249] on textarea "To view your order online, please click the 'View my order' button." at bounding box center [784, 270] width 1268 height 165
paste textarea "hank you for your order, confirmation of your order is attached. Your order wil…"
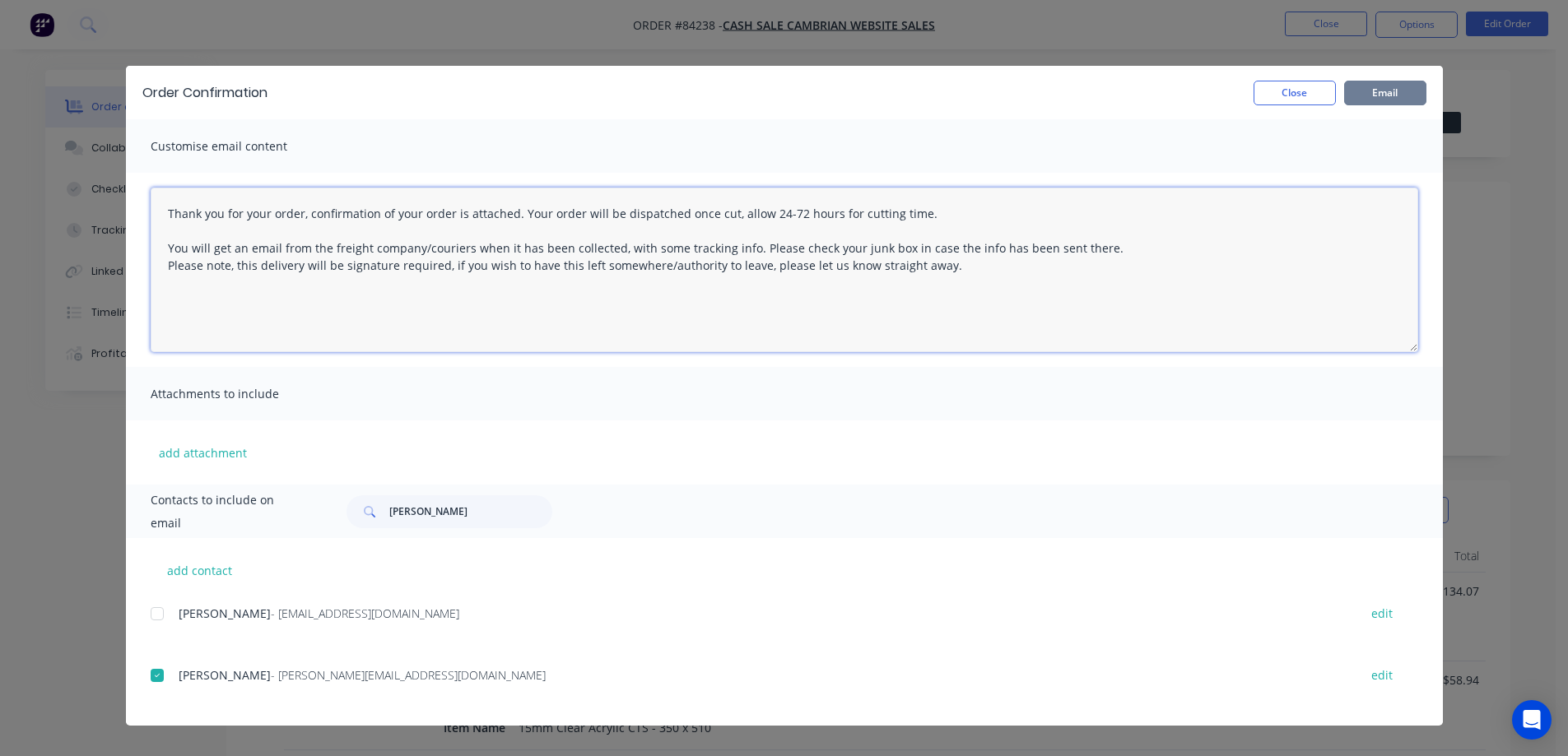
type textarea "Thank you for your order, confirmation of your order is attached. Your order wi…"
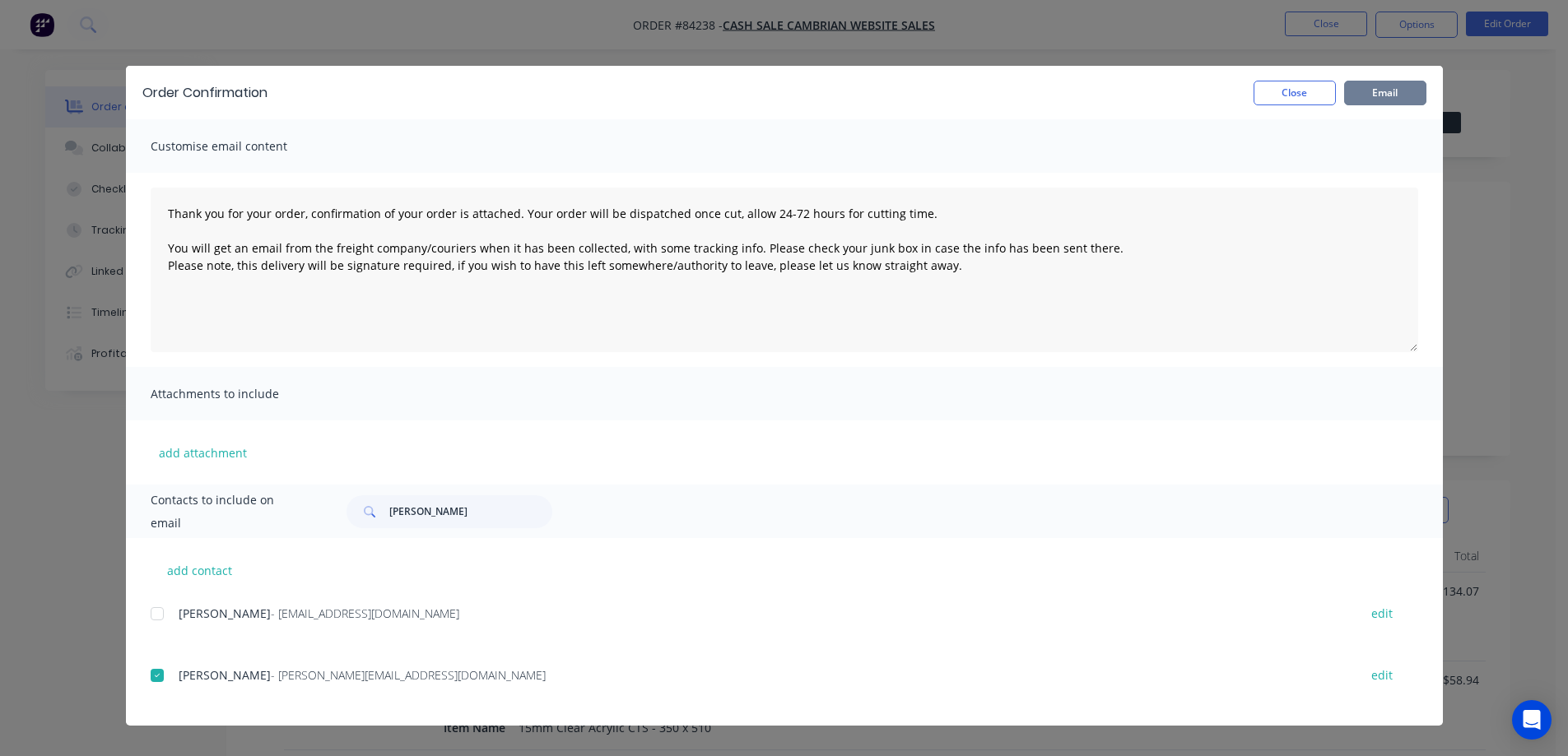
click at [1379, 97] on button "Email" at bounding box center [1385, 93] width 82 height 25
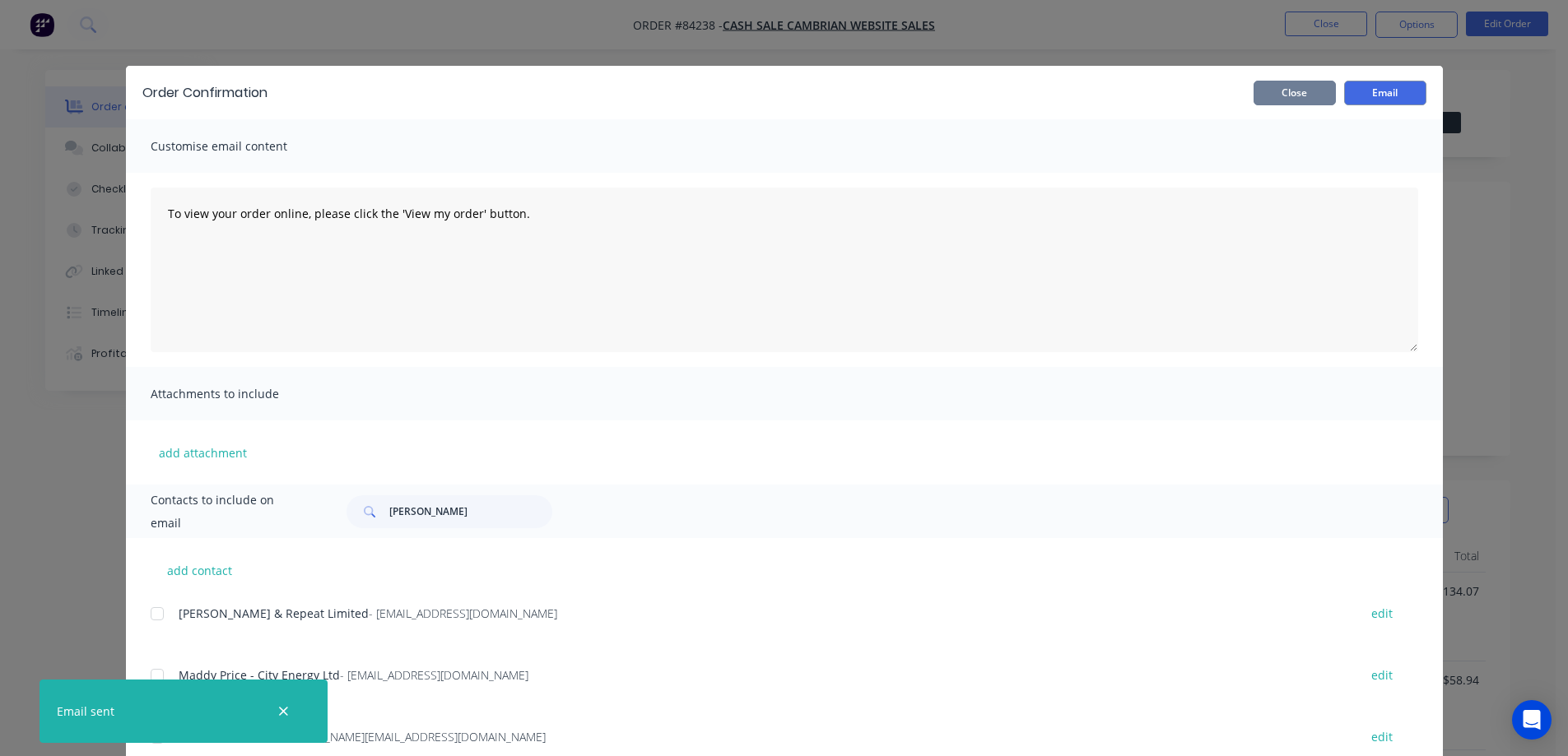
click at [1284, 96] on button "Close" at bounding box center [1294, 93] width 82 height 25
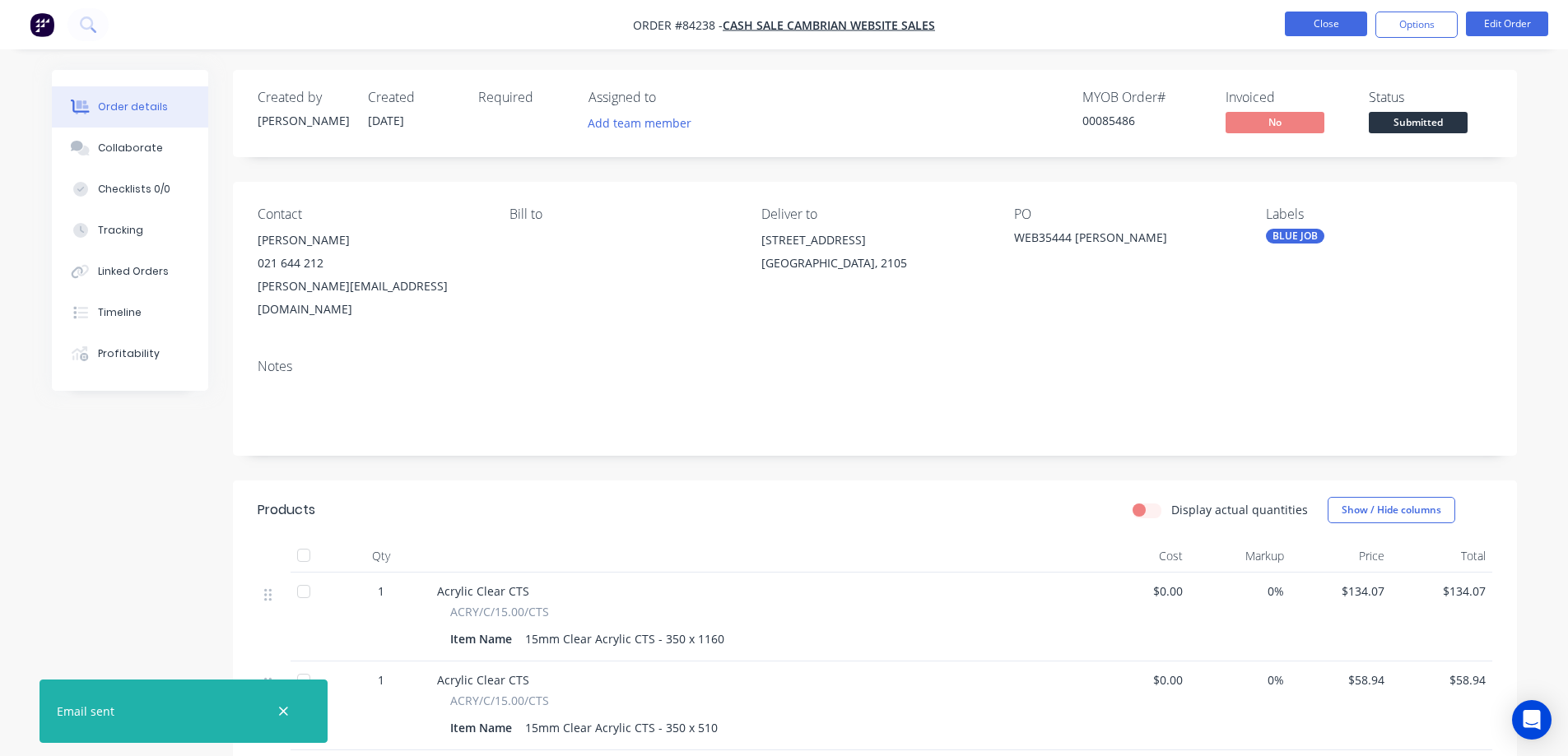
click at [1317, 13] on button "Close" at bounding box center [1325, 24] width 82 height 25
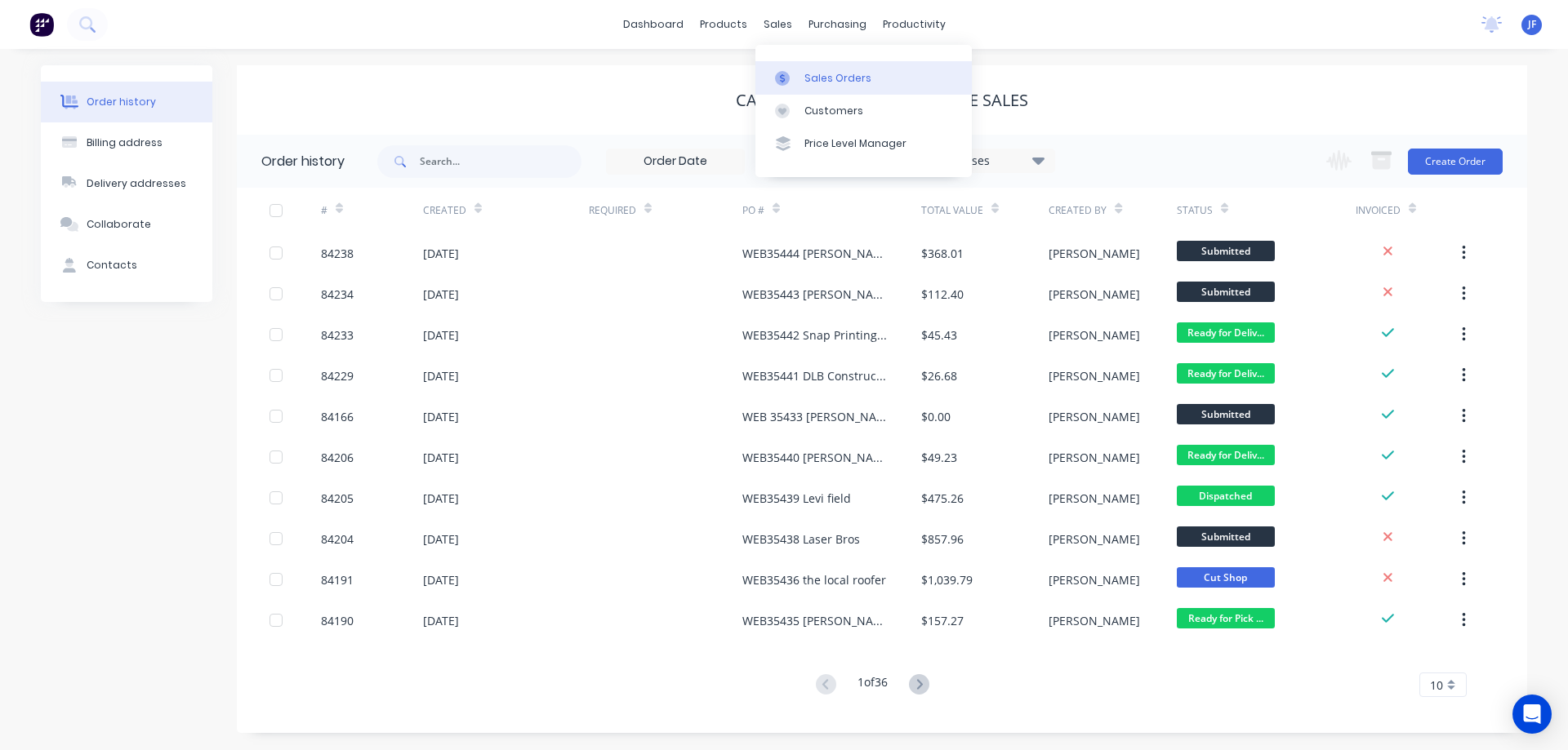
click at [808, 78] on div "Sales Orders" at bounding box center [838, 79] width 67 height 15
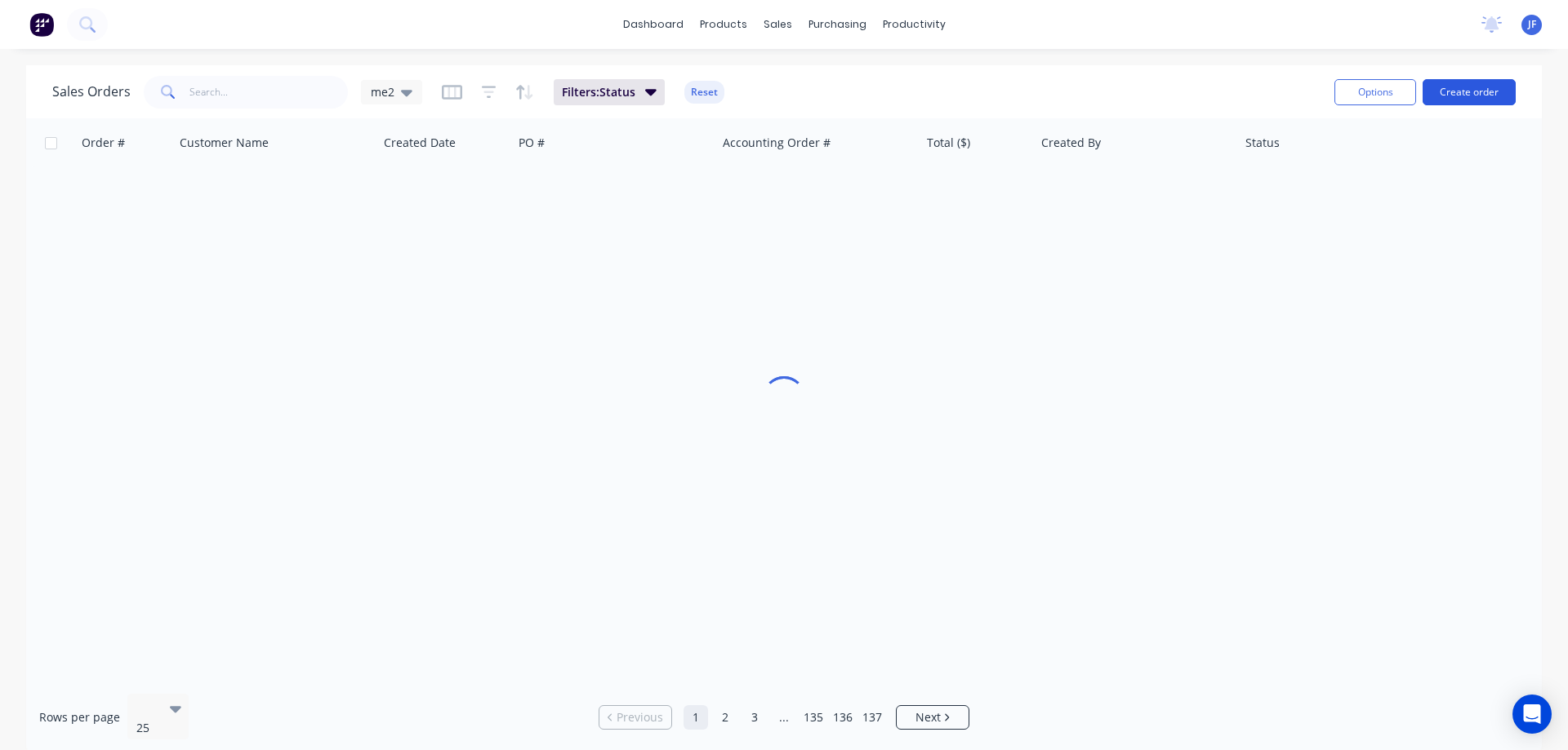
click at [1452, 92] on button "Create order" at bounding box center [1469, 92] width 93 height 26
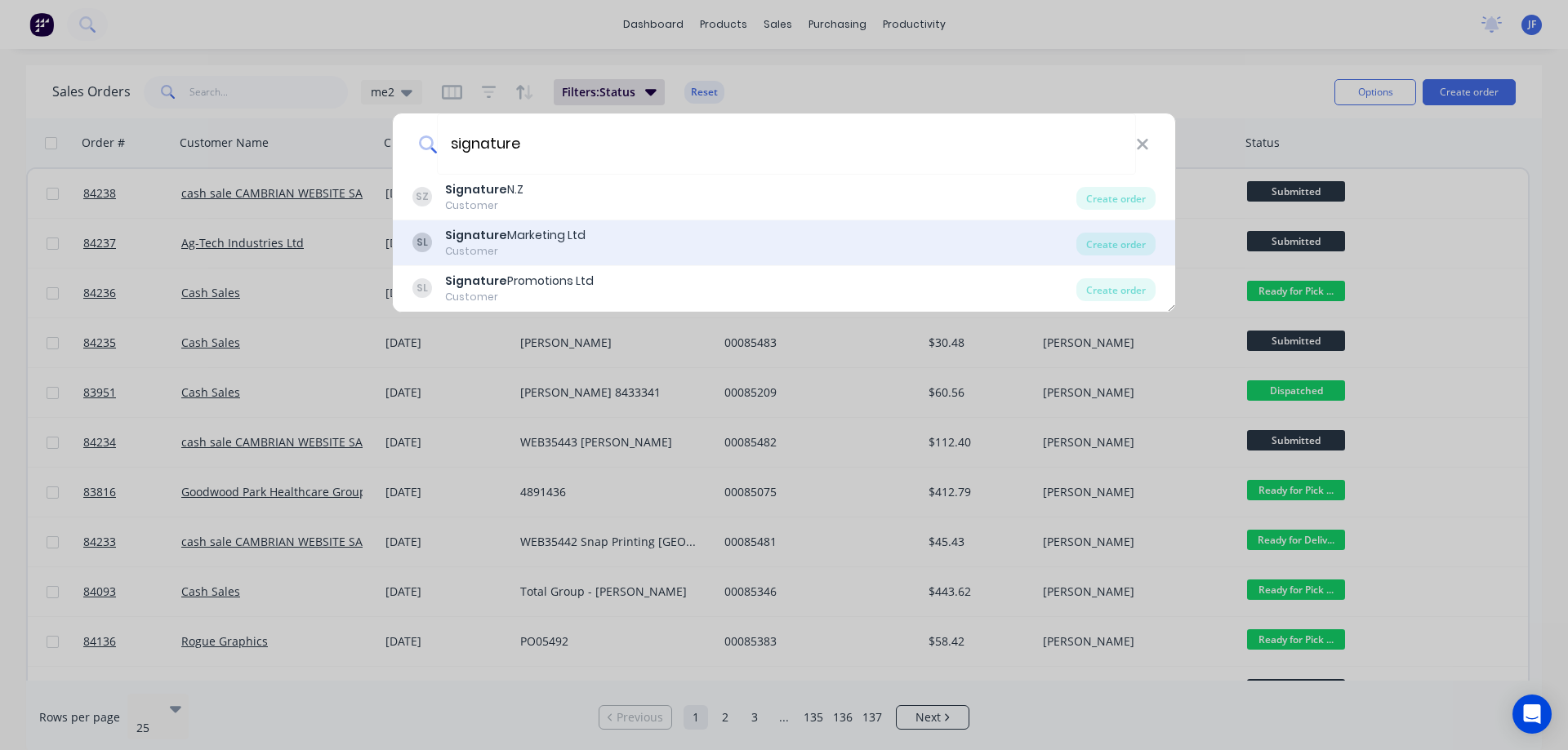
type input "signature"
click at [607, 246] on div "SL Signature Marketing Ltd Customer" at bounding box center [745, 243] width 664 height 32
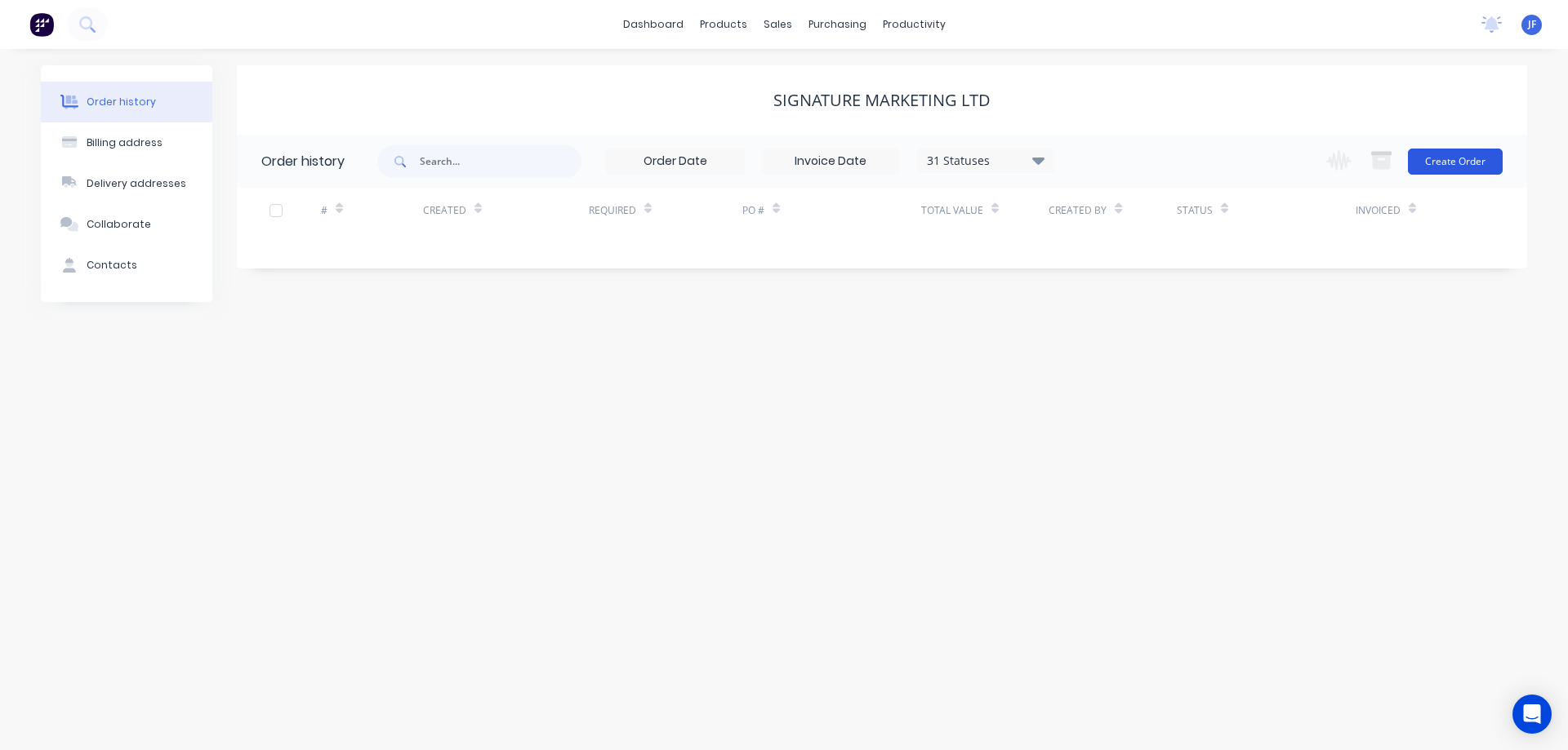
click at [1432, 160] on button "Create Order" at bounding box center [1455, 162] width 95 height 26
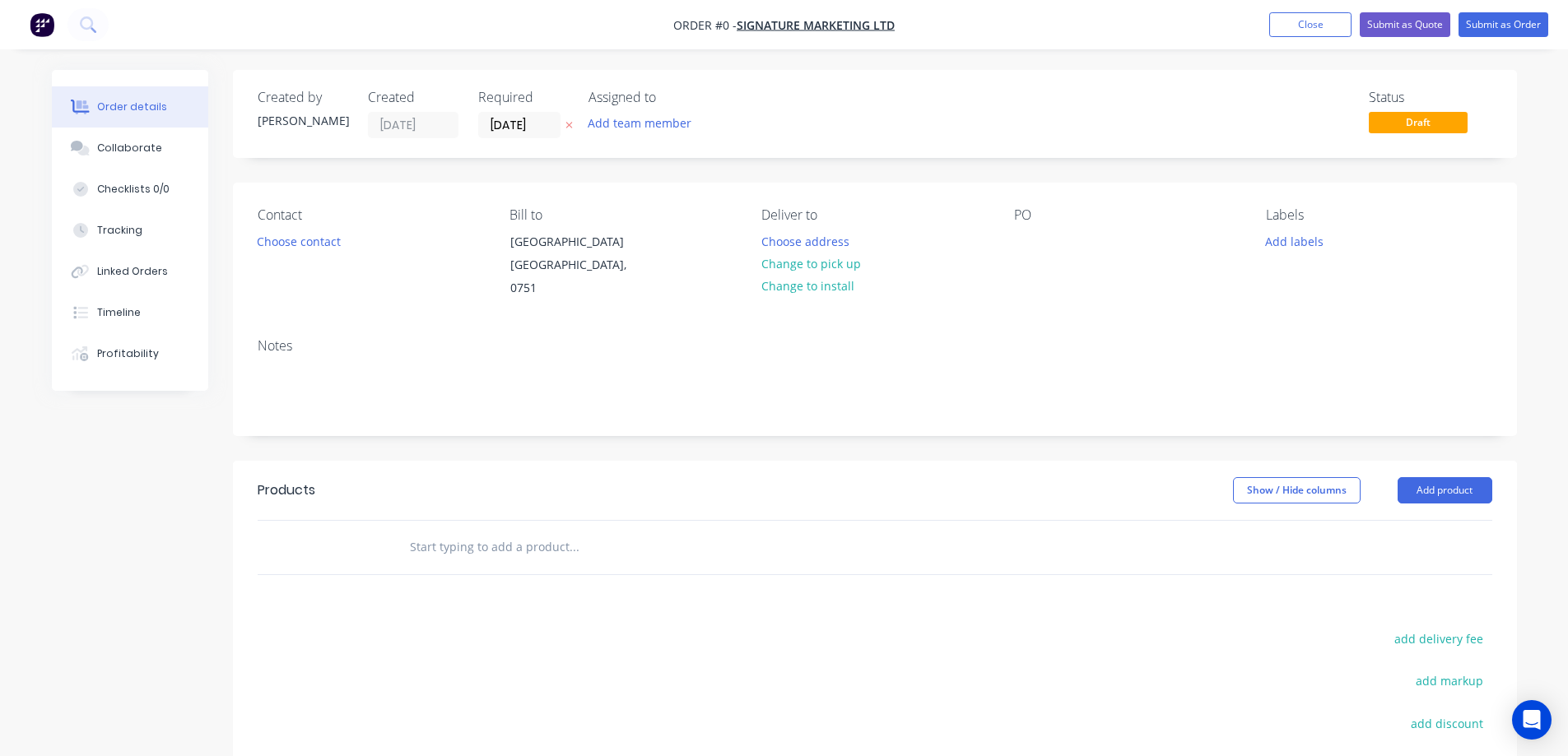
click at [574, 123] on button at bounding box center [569, 126] width 17 height 19
click at [1522, 32] on button "Submit as Order" at bounding box center [1504, 25] width 90 height 25
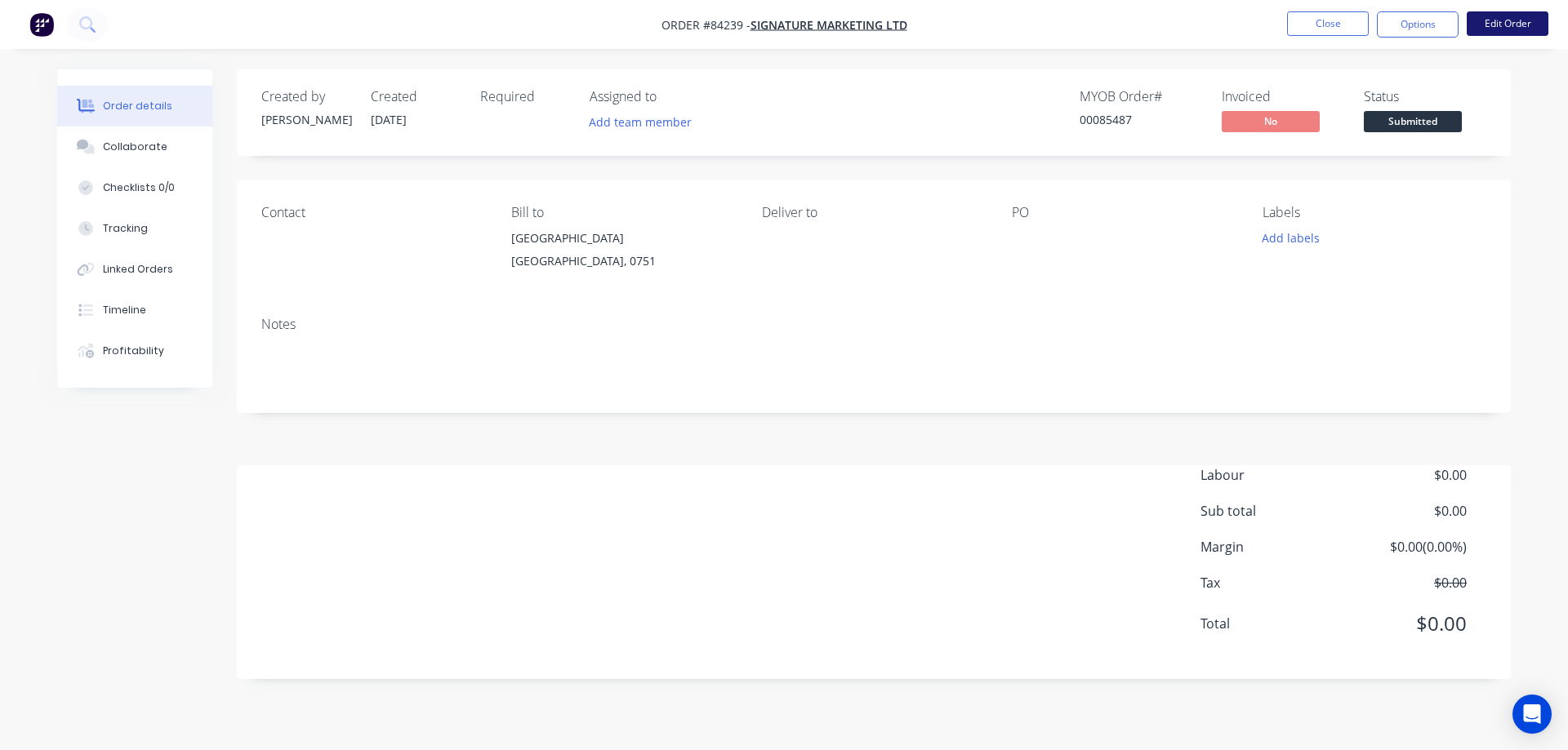
click at [1547, 19] on button "Edit Order" at bounding box center [1507, 23] width 82 height 24
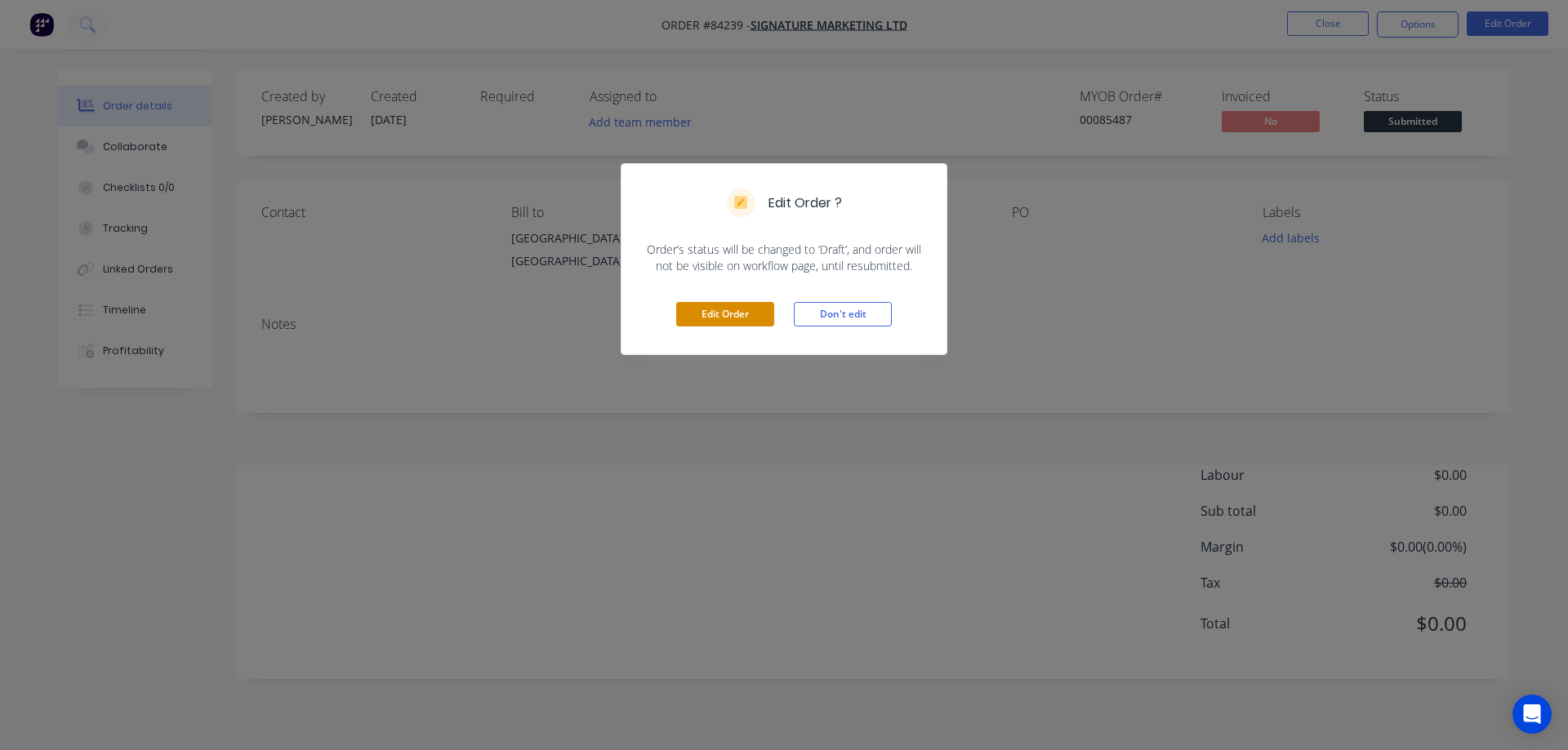
click at [750, 311] on button "Edit Order" at bounding box center [725, 314] width 98 height 24
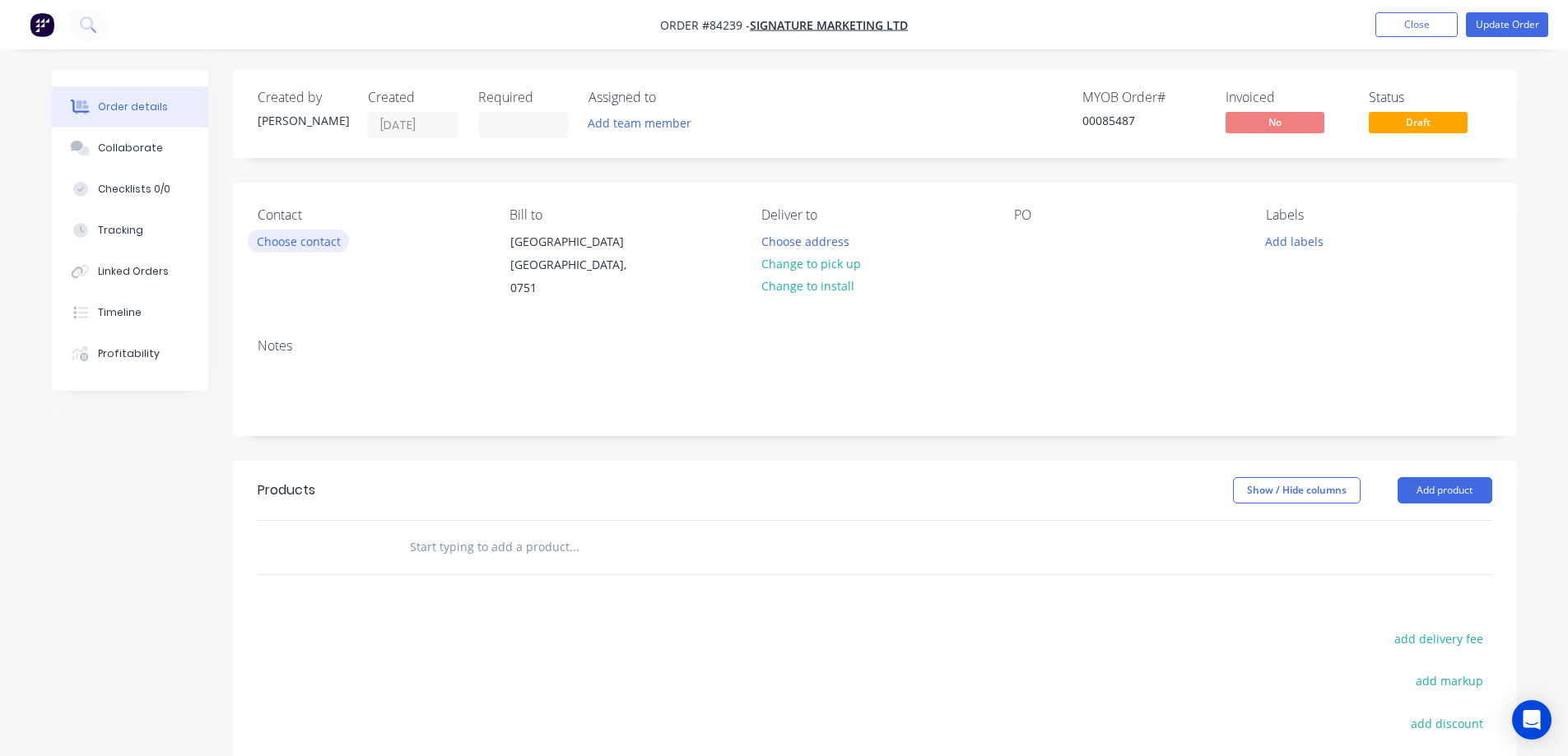
click at [298, 241] on button "Choose contact" at bounding box center [298, 240] width 101 height 22
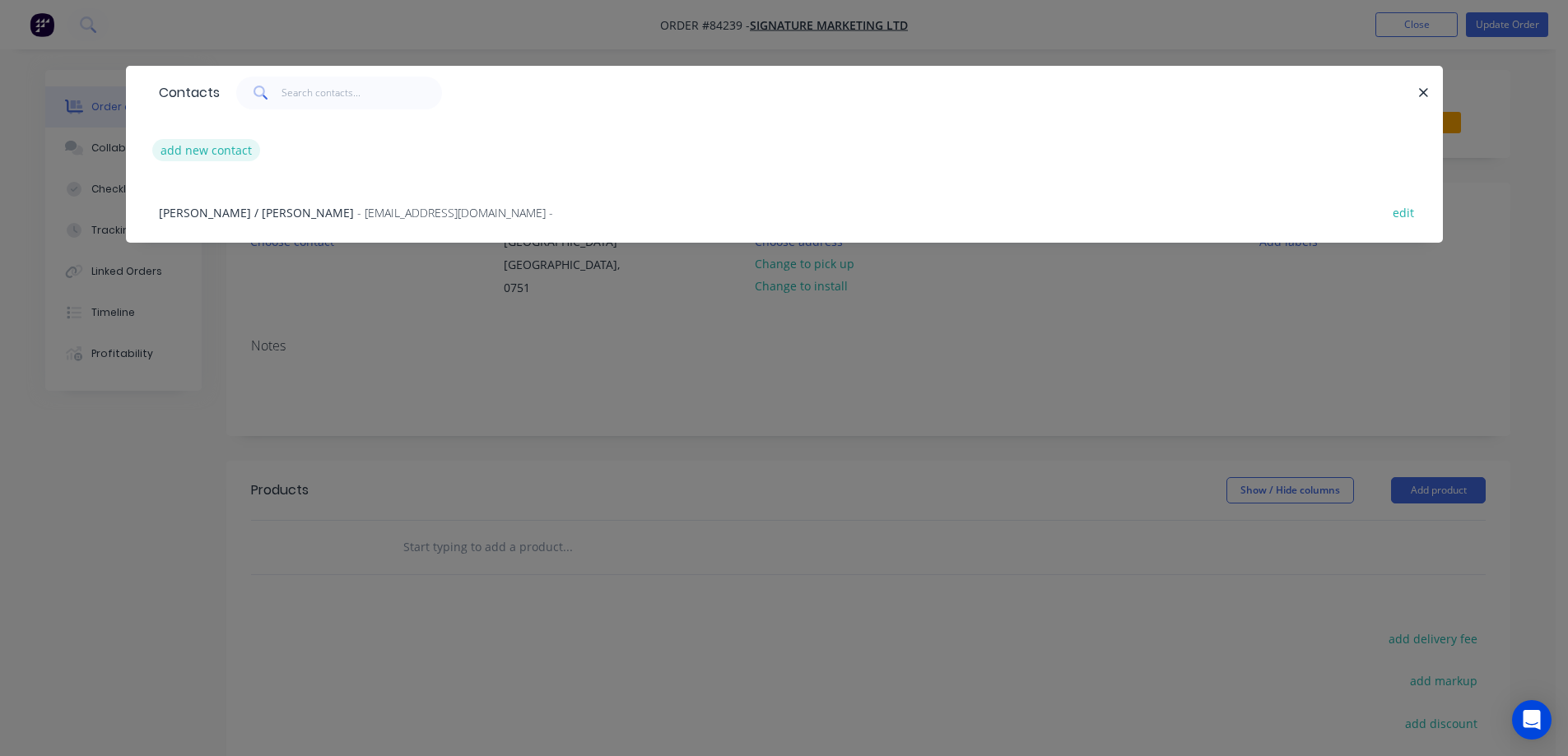
click at [220, 153] on button "add new contact" at bounding box center [207, 150] width 109 height 22
select select "NZ"
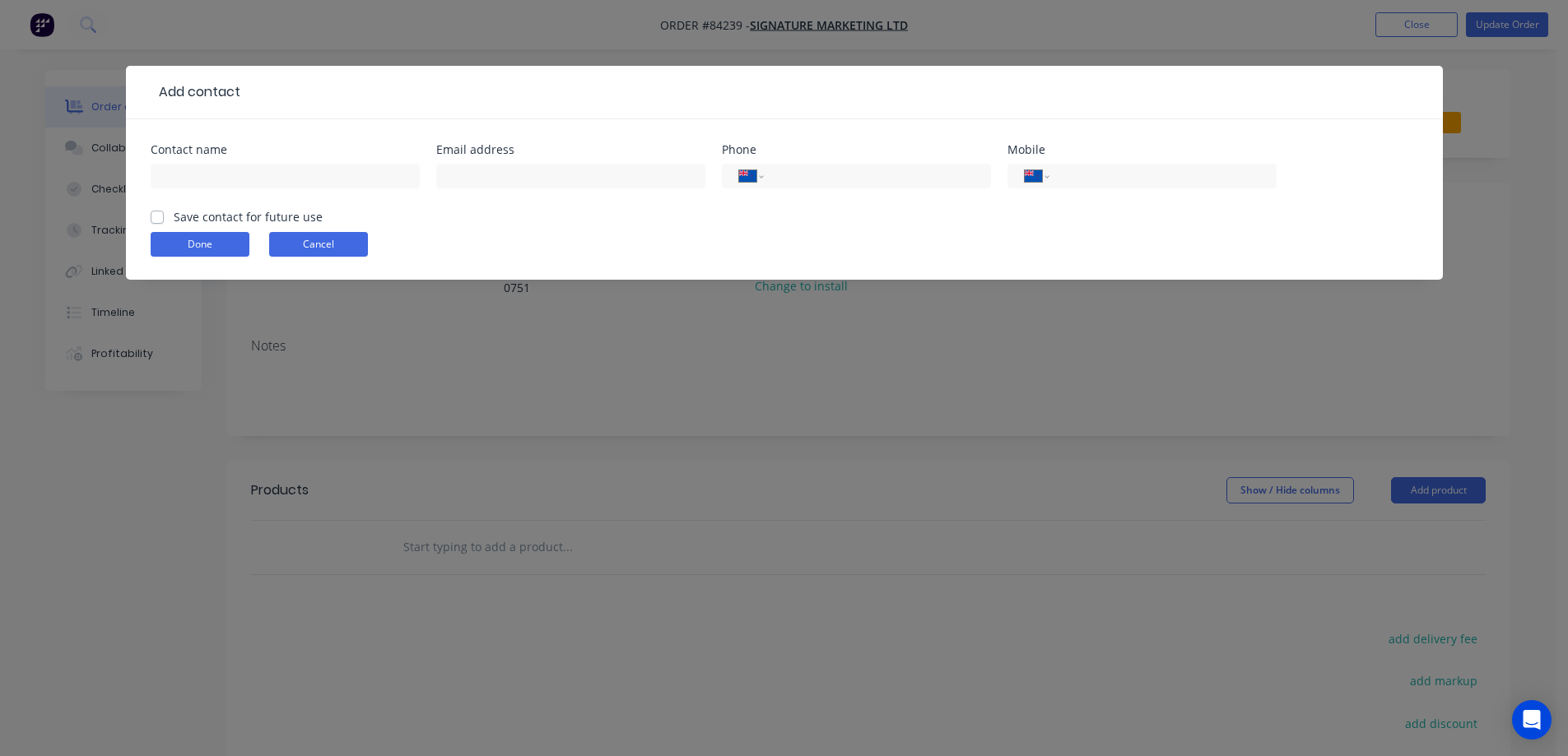
click at [343, 243] on button "Cancel" at bounding box center [318, 244] width 99 height 25
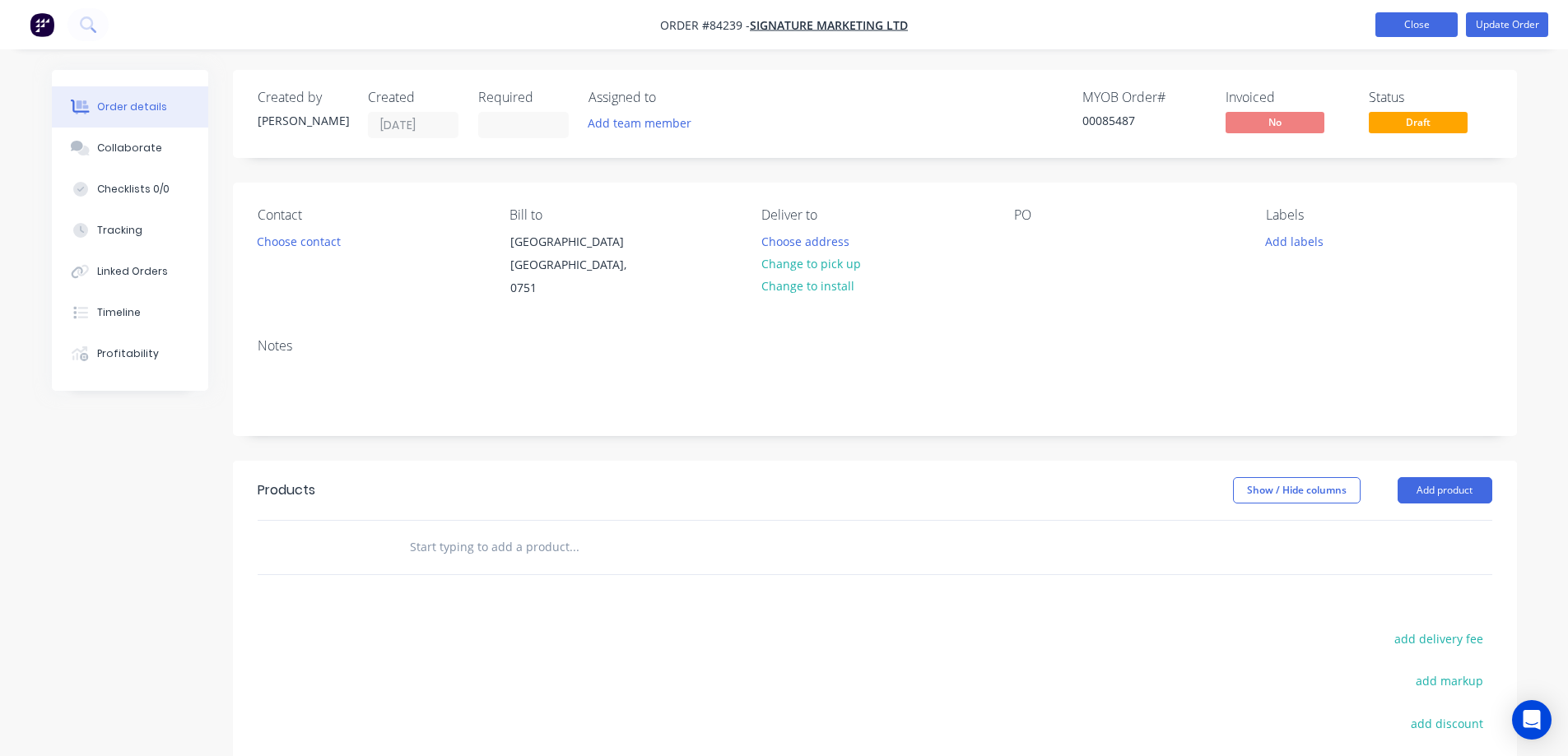
click at [1421, 19] on button "Close" at bounding box center [1416, 25] width 82 height 25
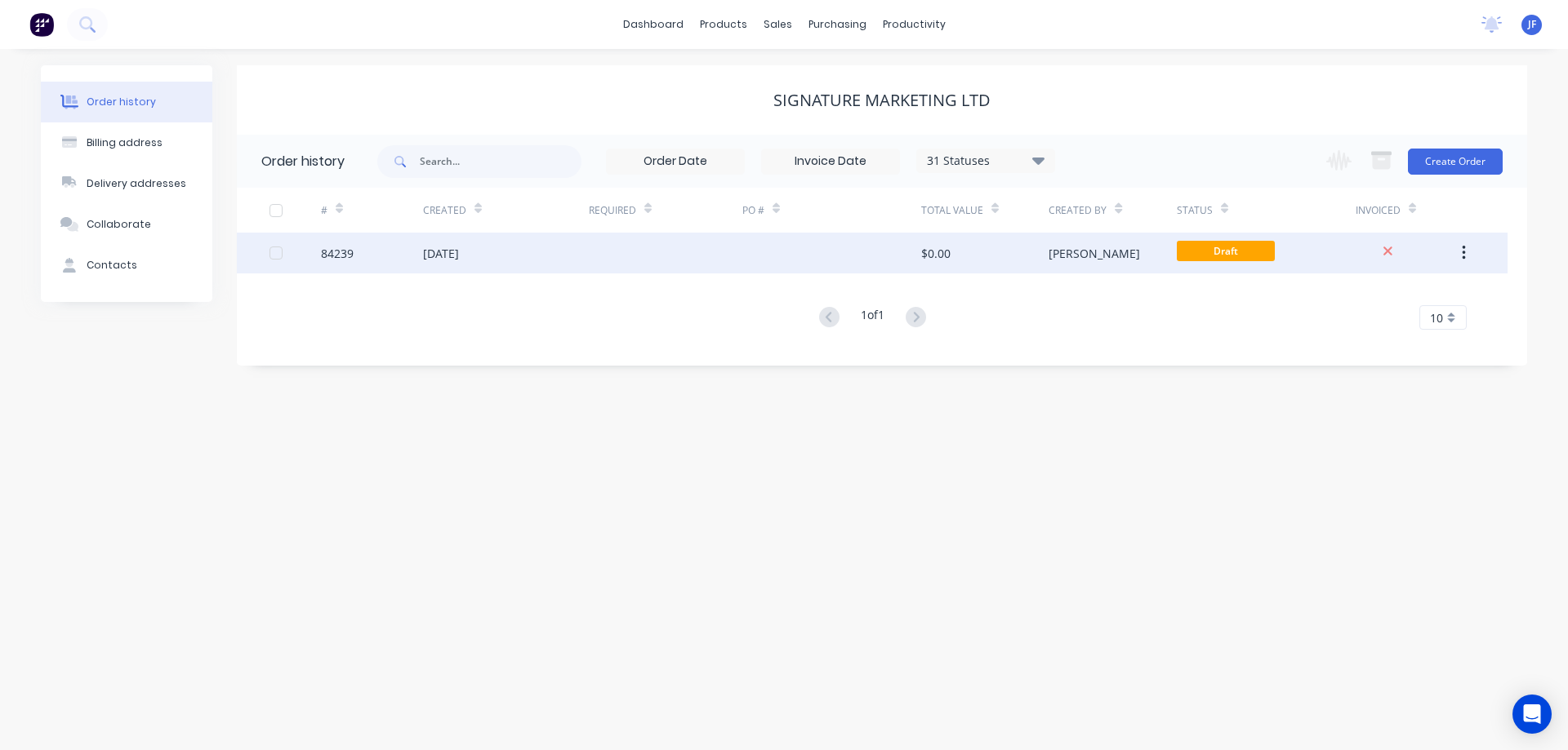
click at [1457, 251] on button "button" at bounding box center [1464, 253] width 39 height 29
click at [1403, 297] on div "Archive" at bounding box center [1405, 295] width 126 height 23
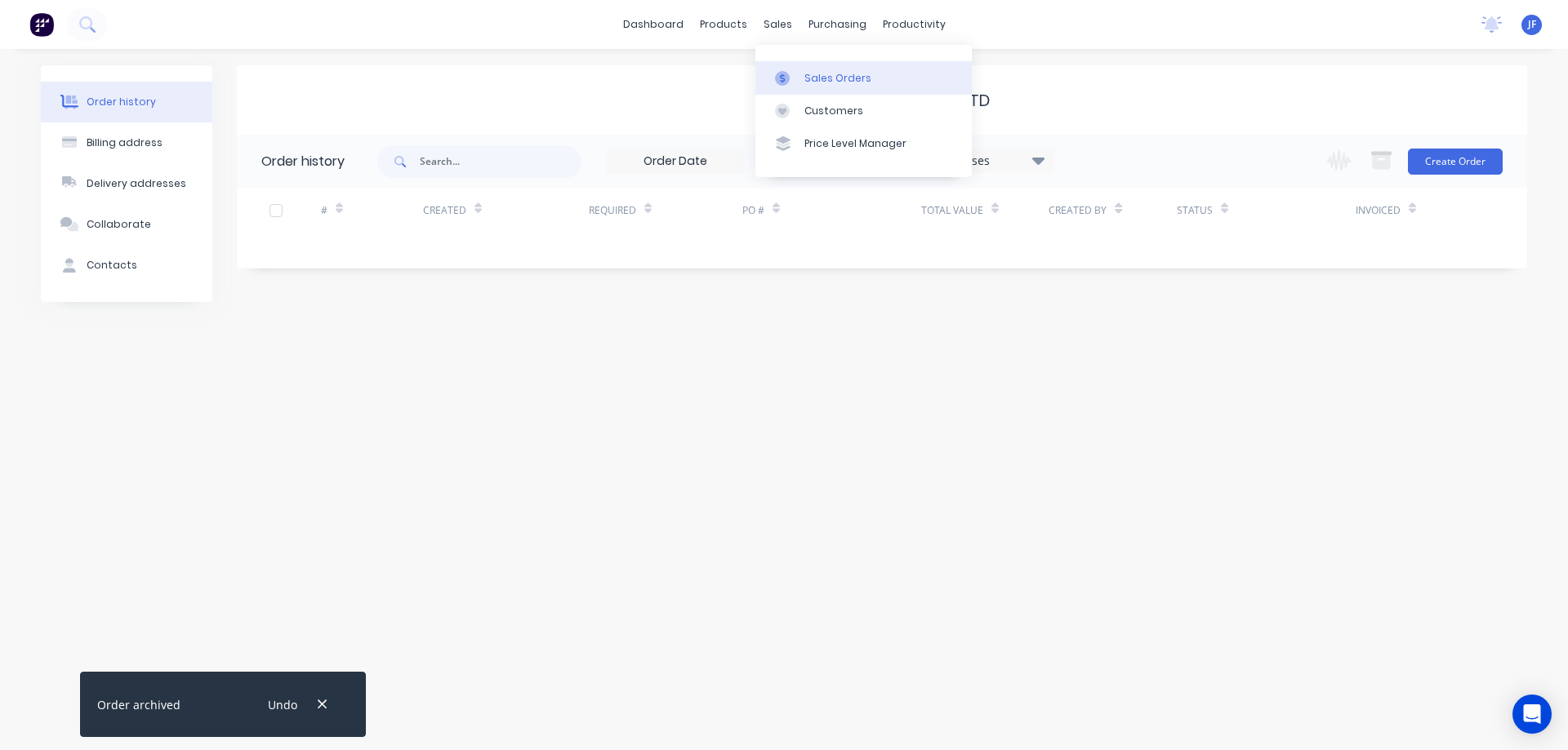
click at [812, 77] on div "Sales Orders" at bounding box center [838, 79] width 67 height 15
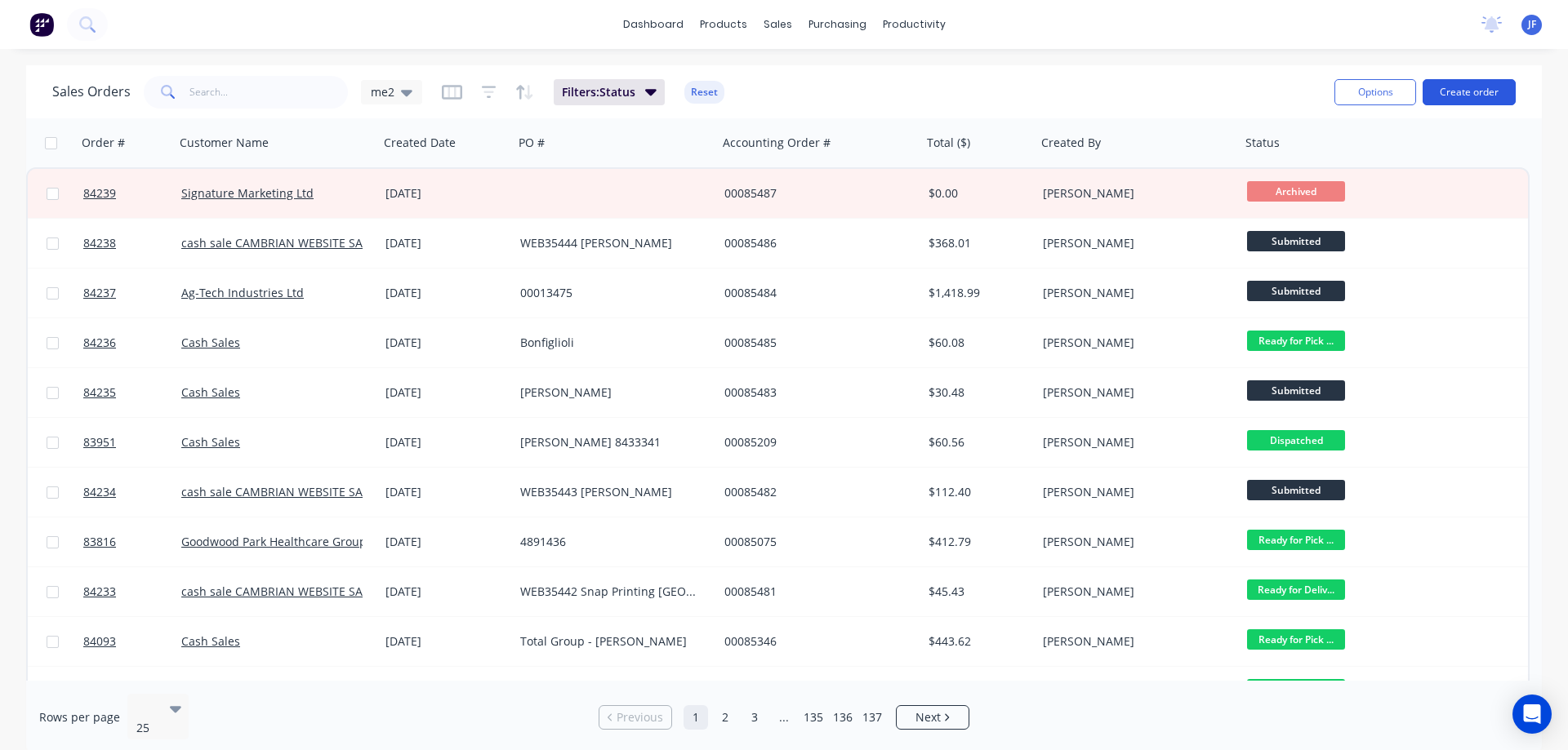
click at [1501, 95] on button "Create order" at bounding box center [1469, 92] width 93 height 26
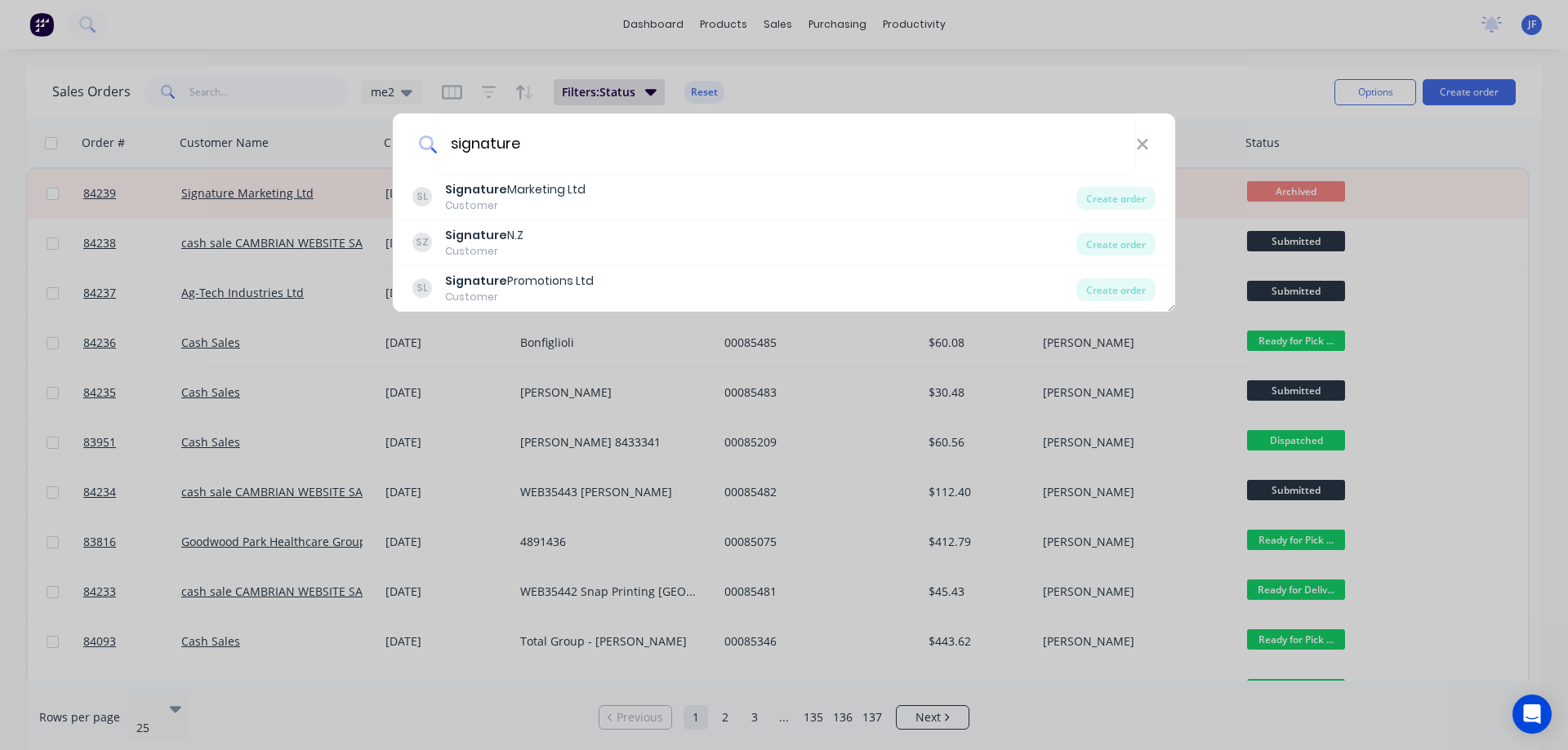
type input "signature"
click at [355, 226] on div "signature SL Signature Marketing Ltd Customer Create order SZ Signature N.Z Cus…" at bounding box center [784, 375] width 1568 height 750
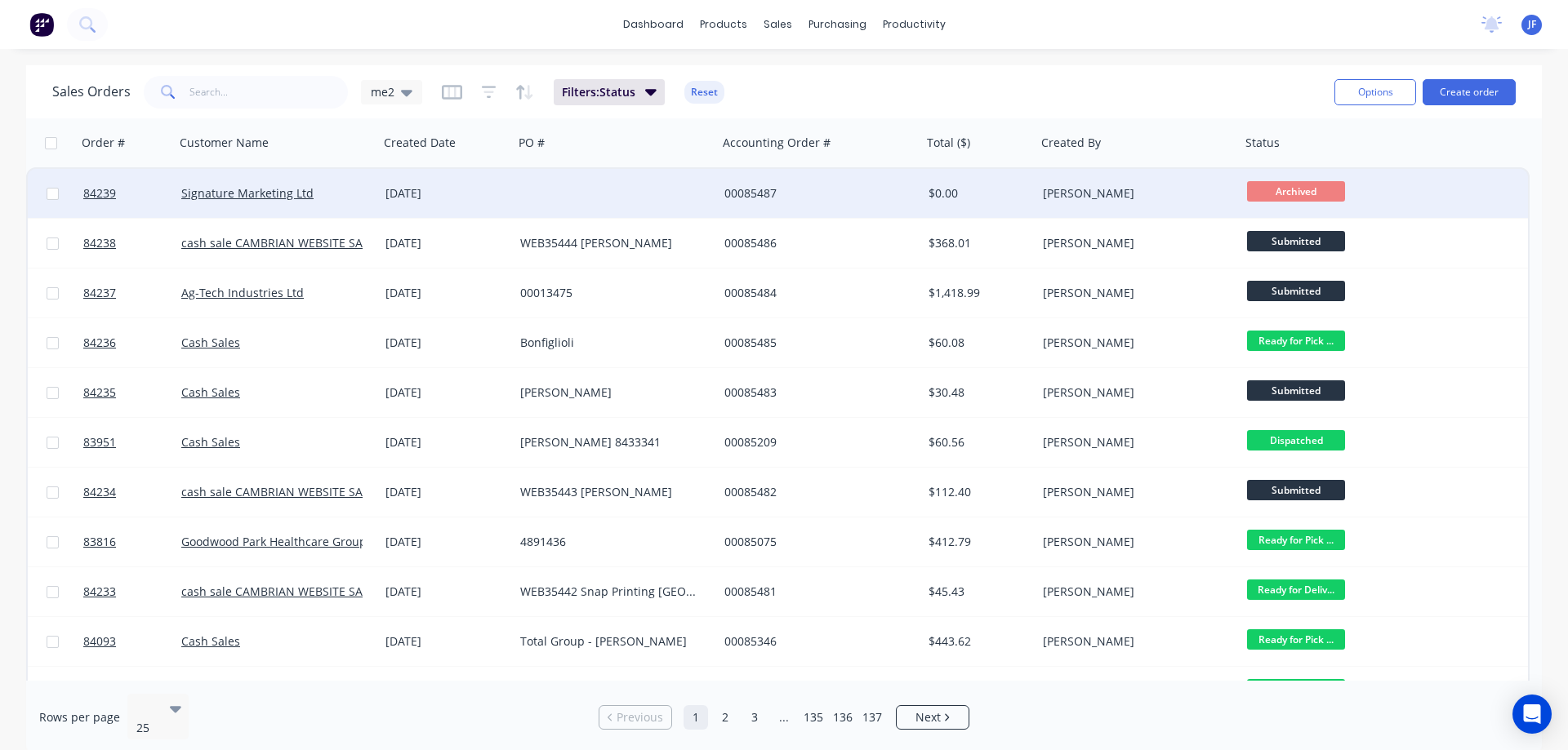
click at [1192, 184] on div "[PERSON_NAME]" at bounding box center [1138, 194] width 204 height 49
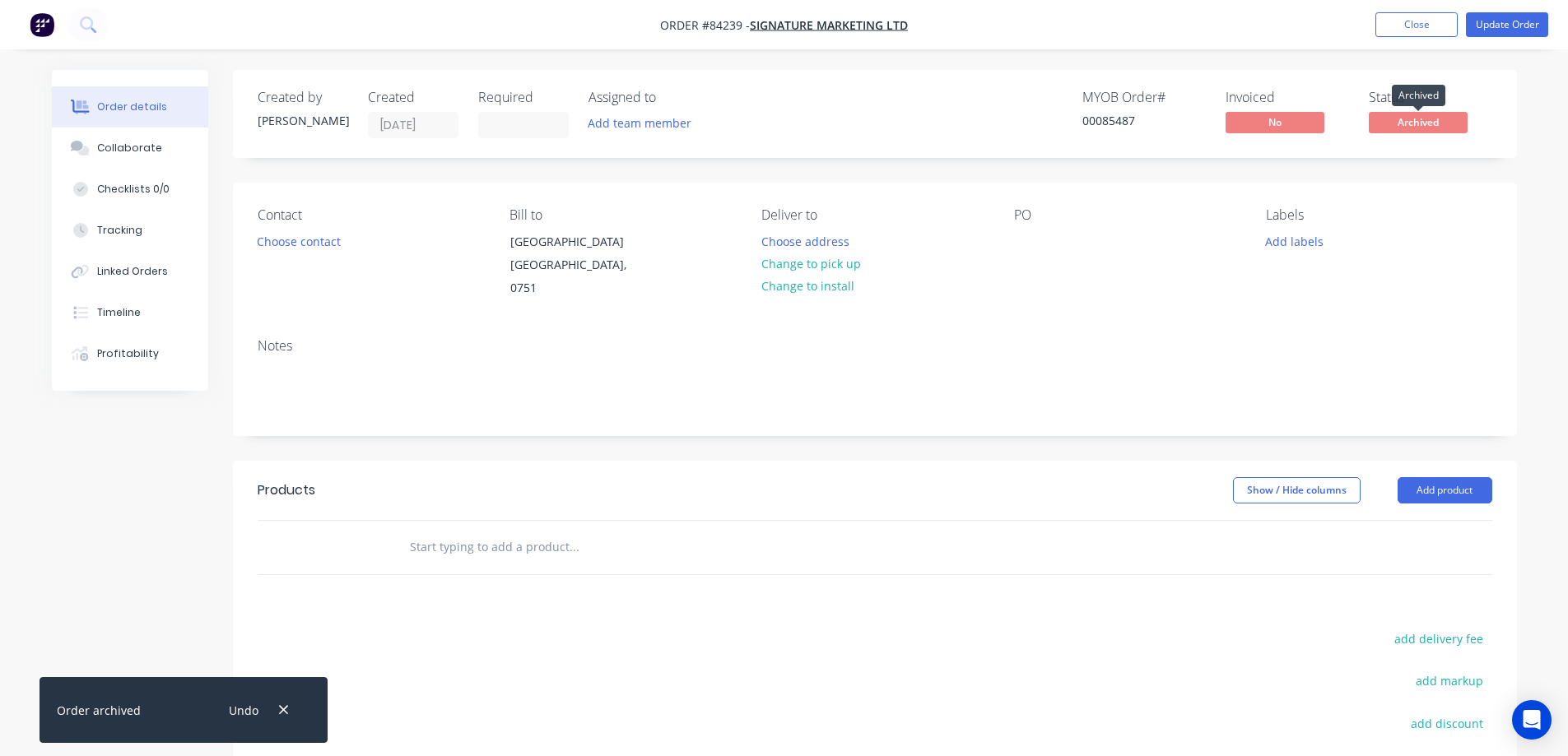
click at [1433, 129] on span "Archived" at bounding box center [1418, 122] width 99 height 21
click at [1441, 14] on button "Close" at bounding box center [1416, 25] width 82 height 25
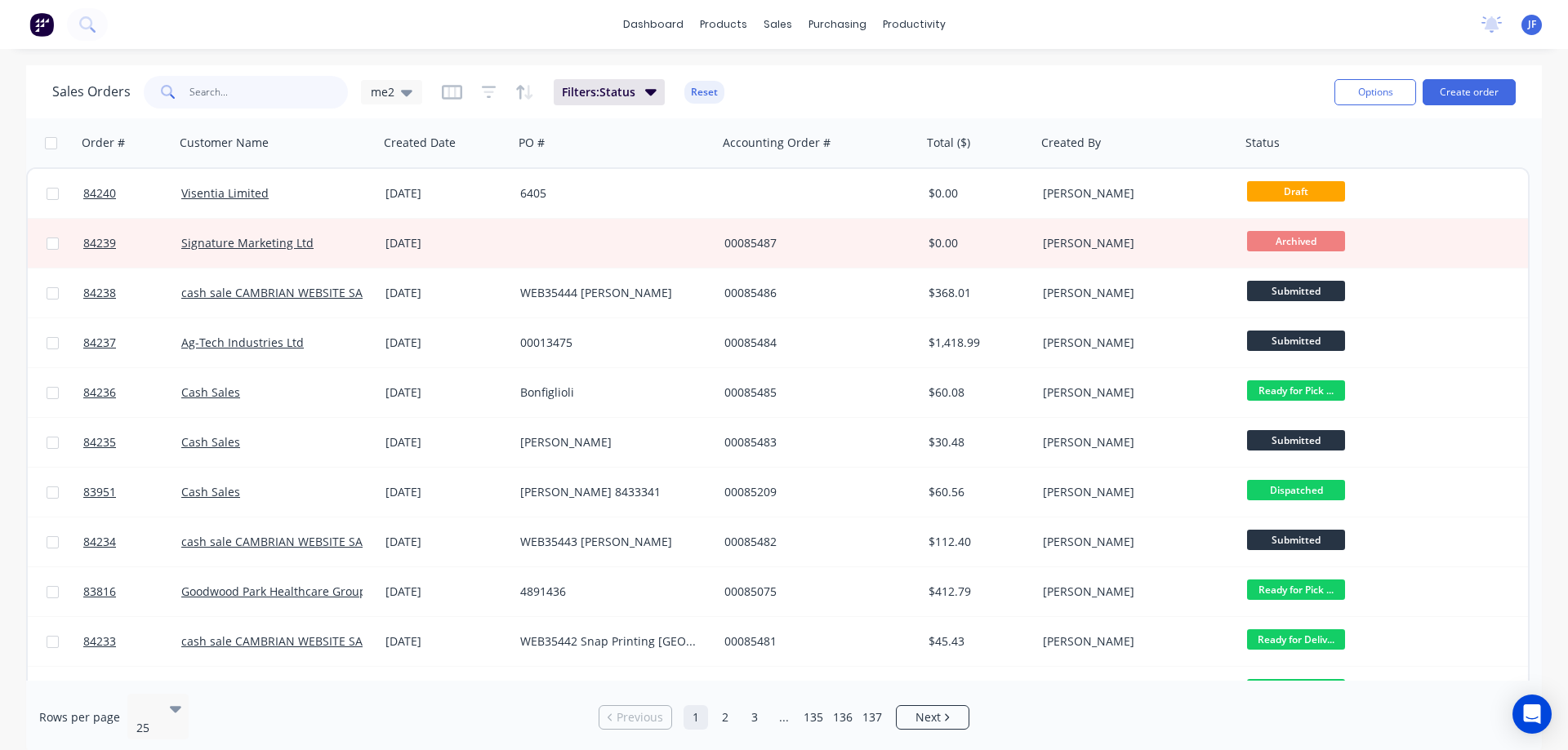
click at [296, 99] on input "text" at bounding box center [269, 92] width 159 height 33
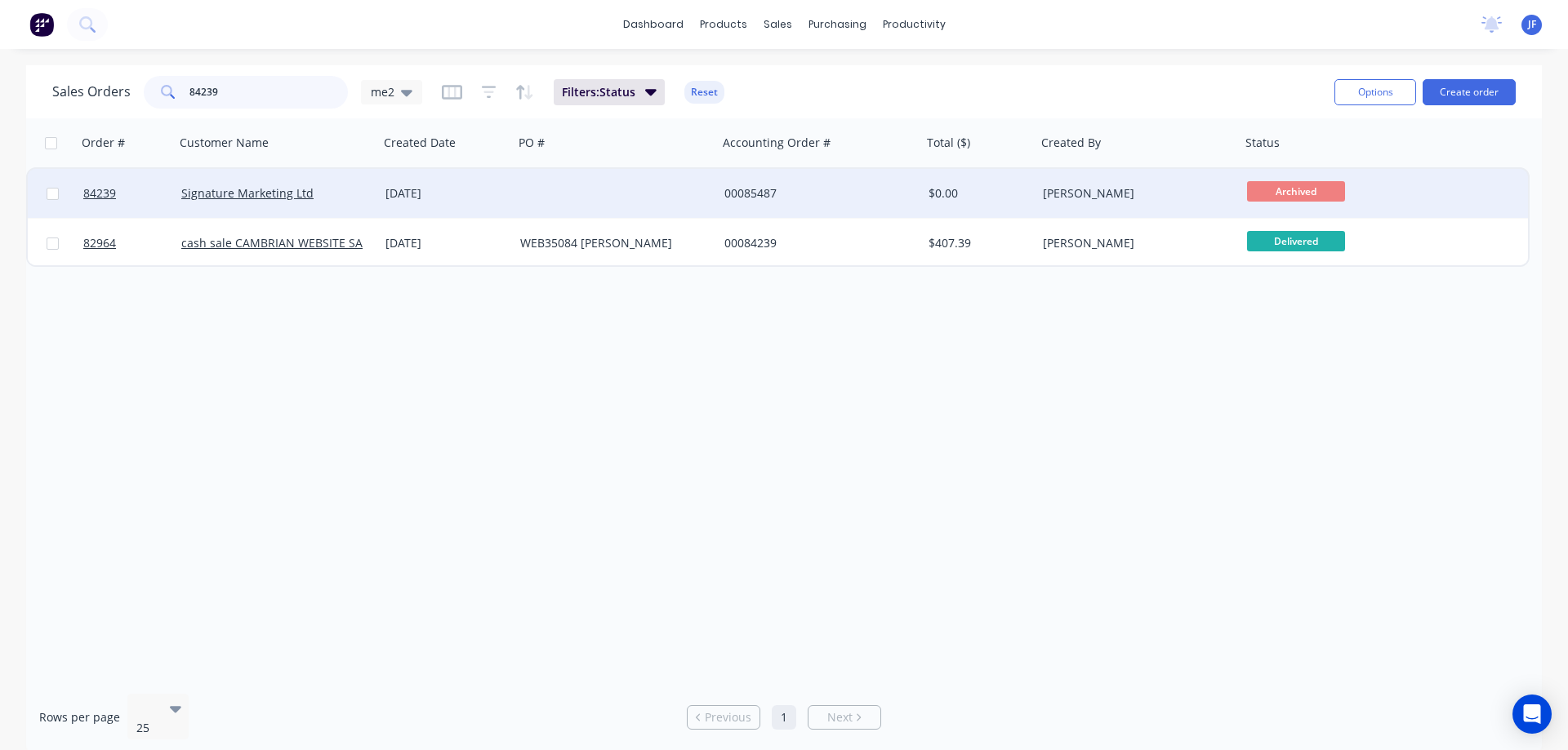
type input "84239"
click at [1135, 193] on div "[PERSON_NAME]" at bounding box center [1134, 193] width 181 height 16
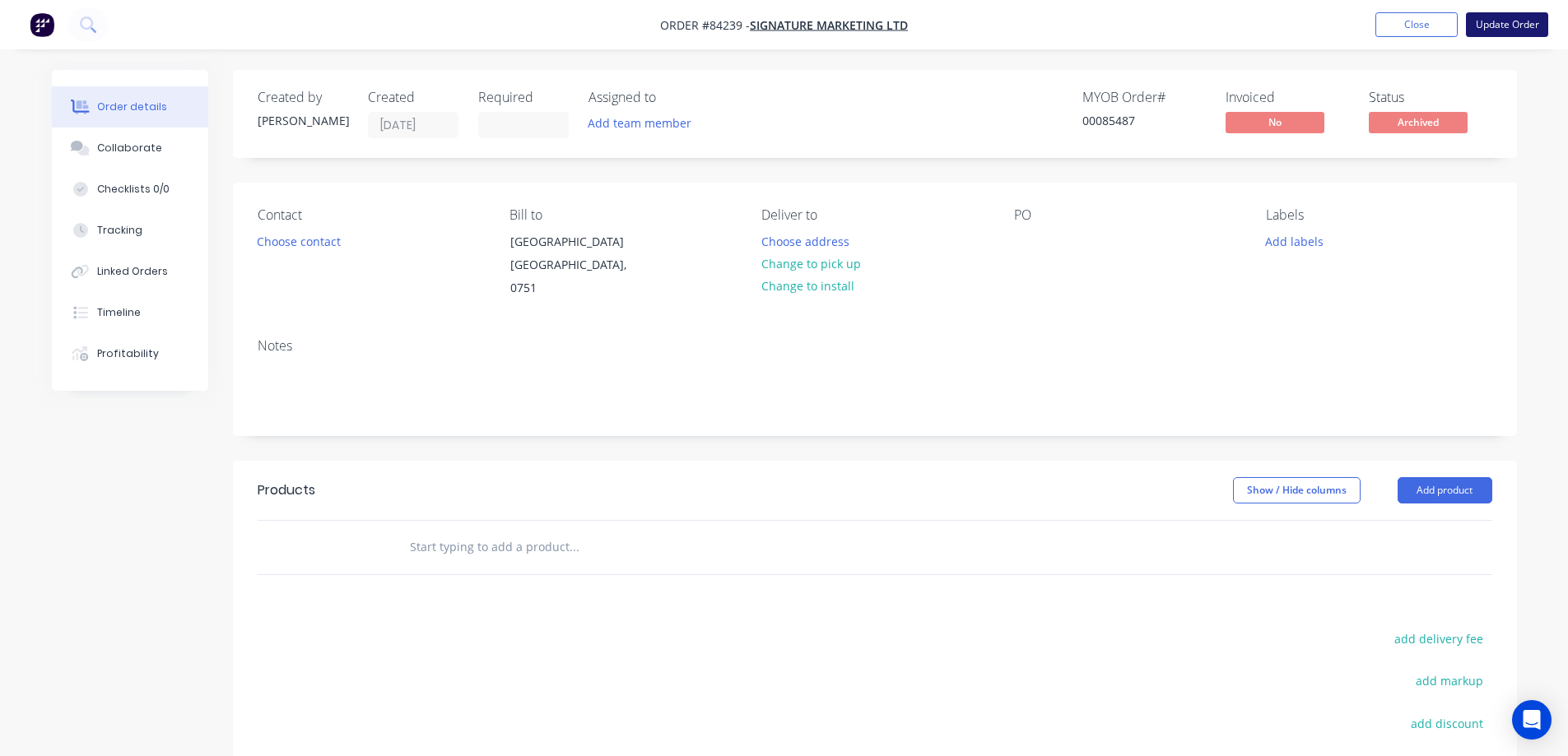
click at [1497, 25] on button "Update Order" at bounding box center [1506, 25] width 82 height 25
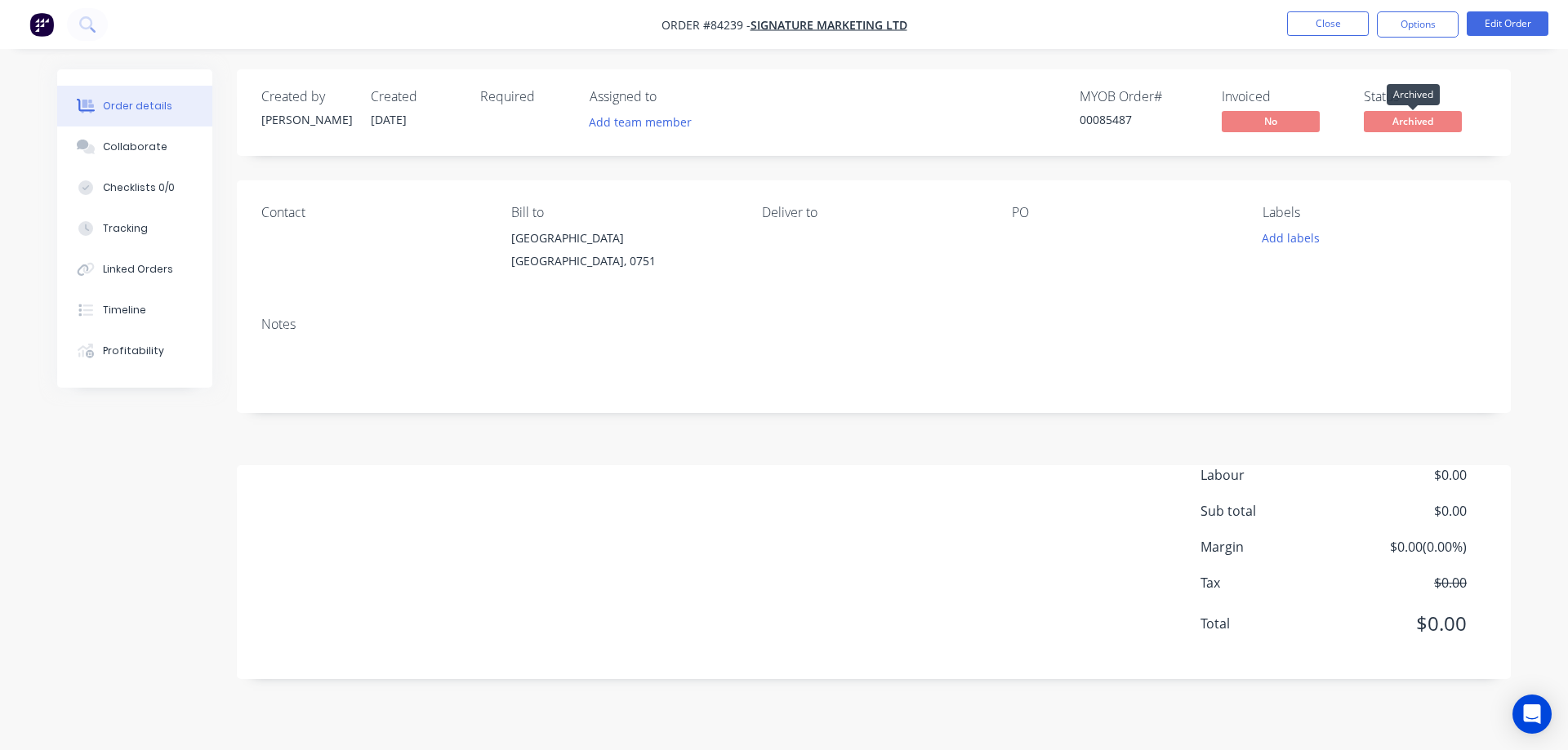
click at [1410, 121] on span "Archived" at bounding box center [1413, 121] width 98 height 21
click at [1511, 14] on button "Edit Order" at bounding box center [1507, 23] width 82 height 24
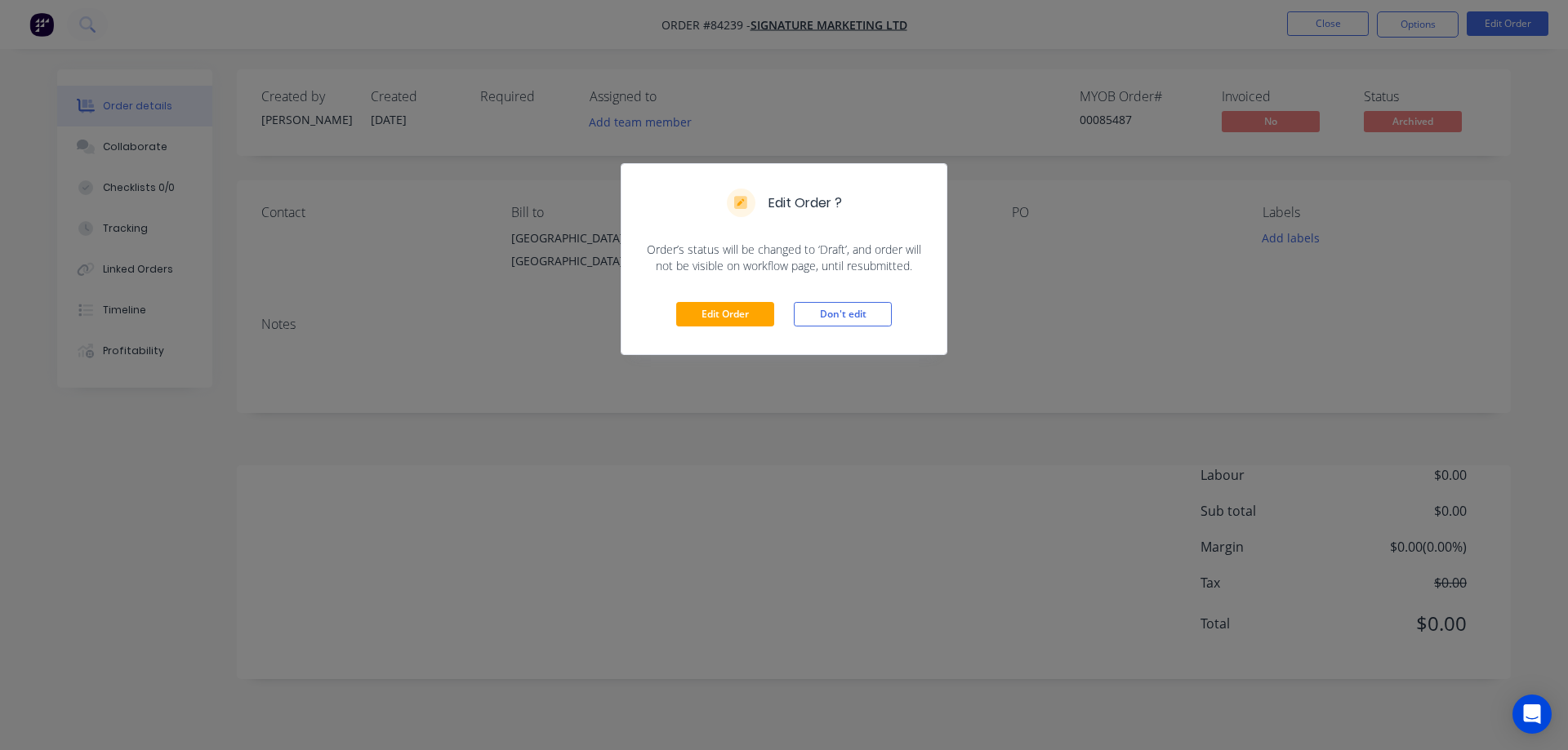
click at [741, 301] on div "Edit Order Don't edit" at bounding box center [784, 314] width 325 height 80
click at [746, 319] on button "Edit Order" at bounding box center [725, 314] width 98 height 24
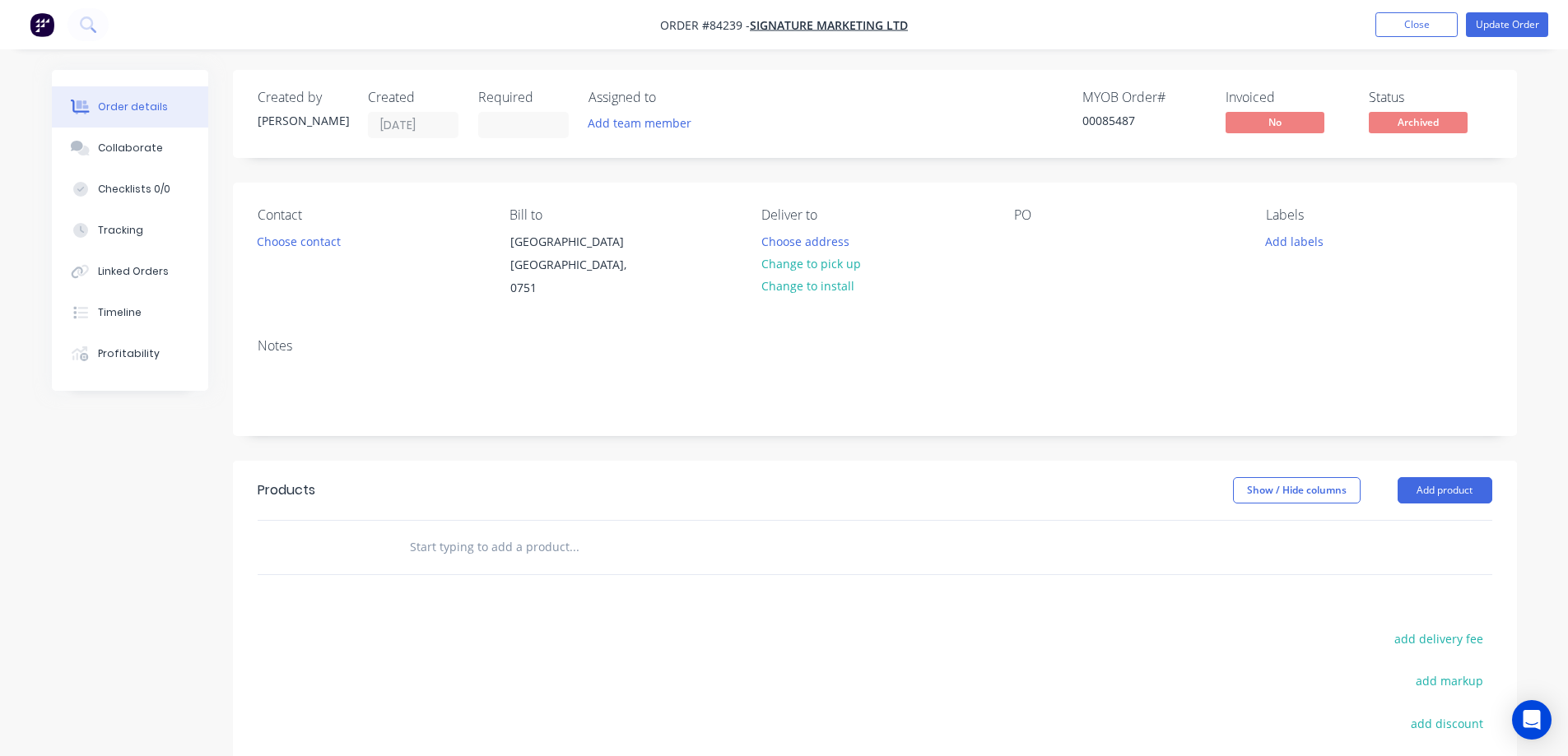
click at [1428, 122] on span "Archived" at bounding box center [1418, 122] width 99 height 21
click at [1413, 118] on span "Archived" at bounding box center [1418, 122] width 99 height 21
click at [1498, 19] on button "Update Order" at bounding box center [1506, 25] width 82 height 25
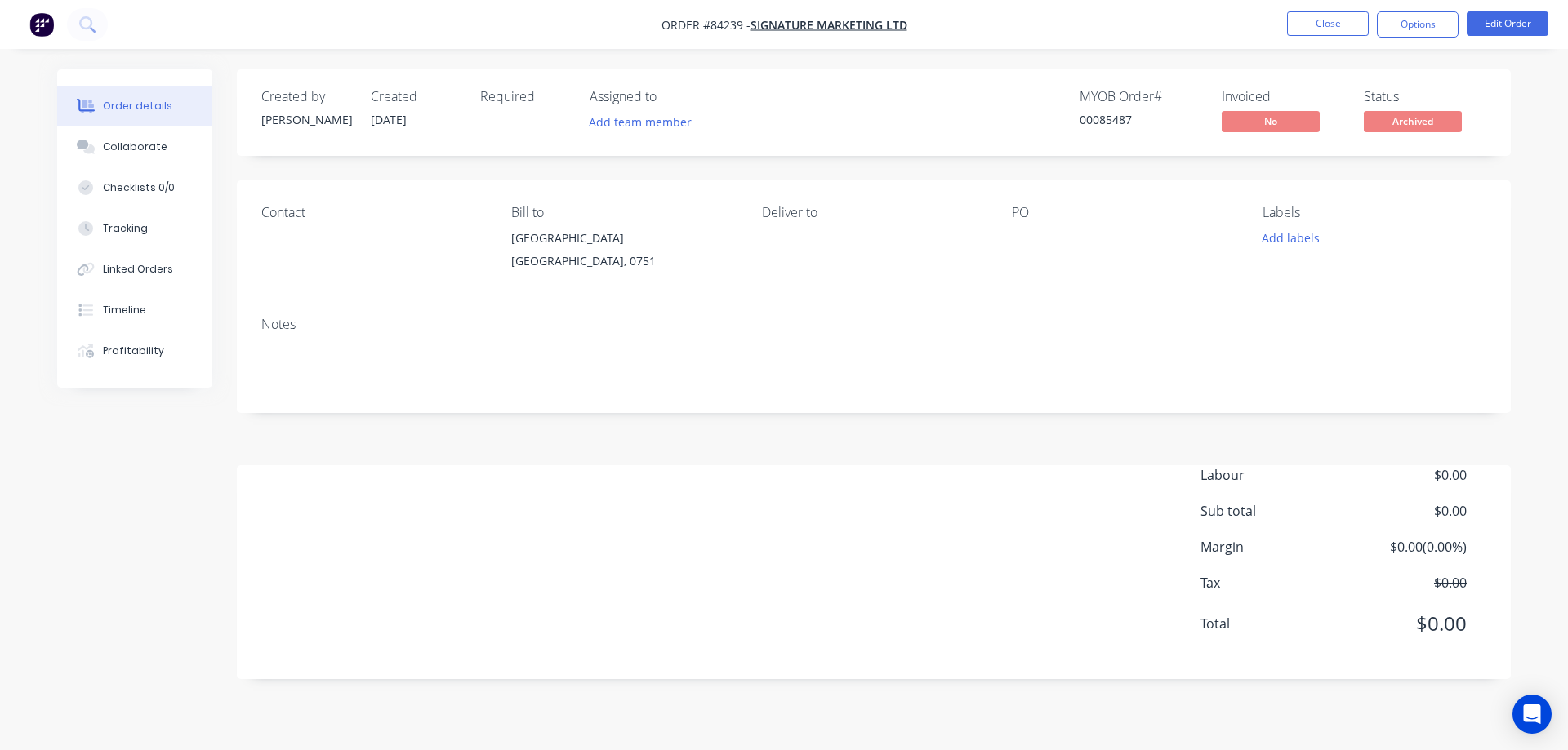
click at [1420, 28] on button "Options" at bounding box center [1418, 24] width 82 height 26
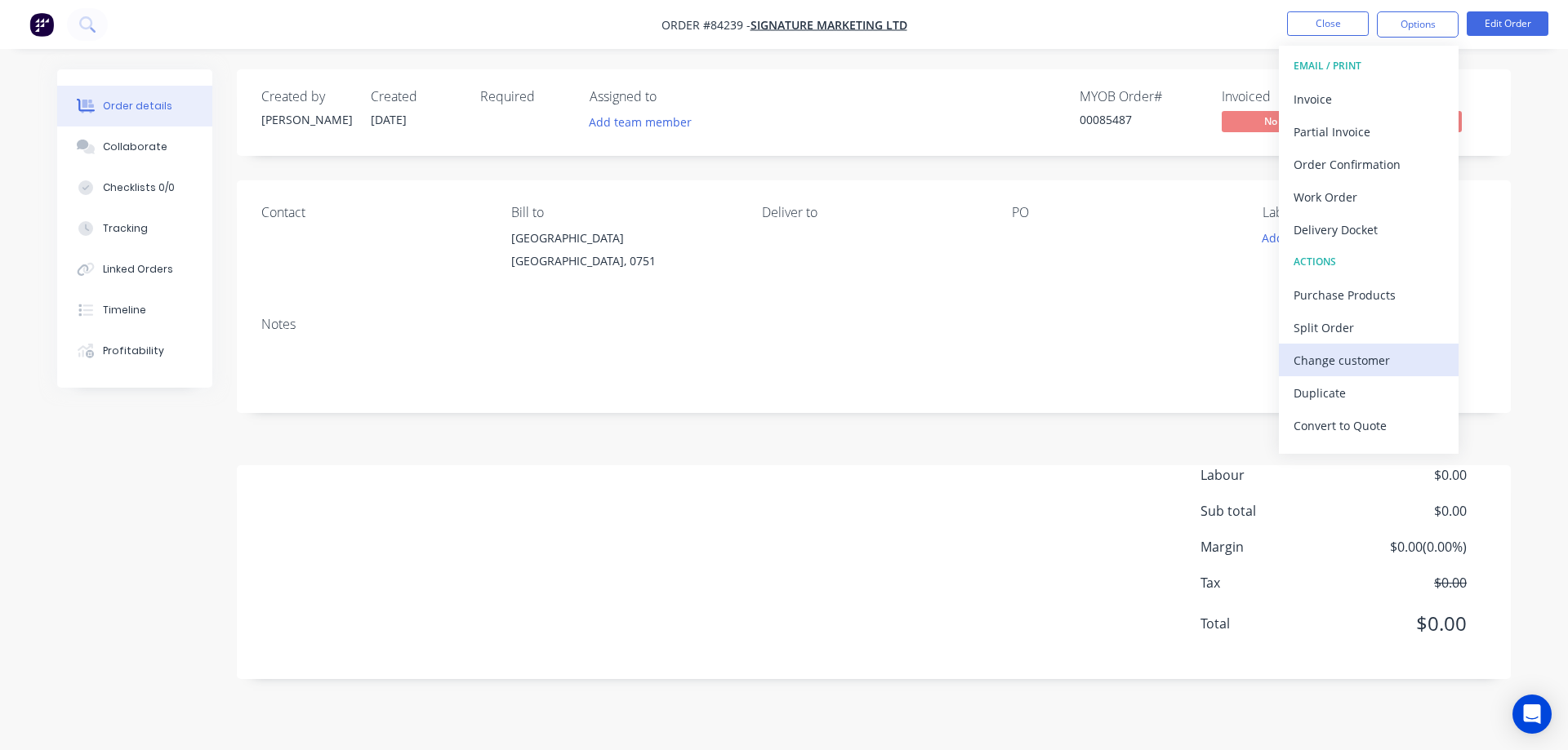
scroll to position [24, 0]
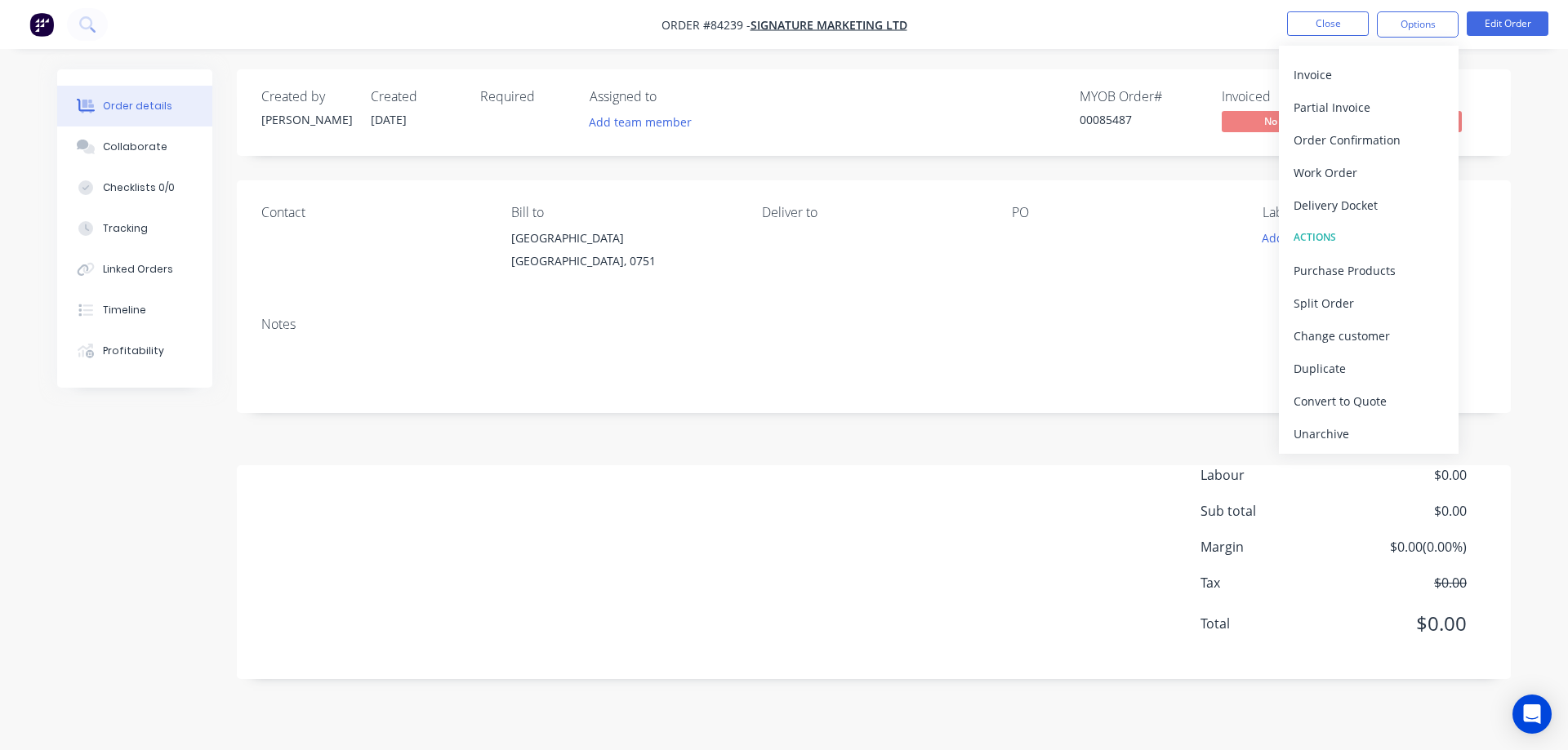
click at [1346, 442] on div "Unarchive" at bounding box center [1369, 433] width 150 height 23
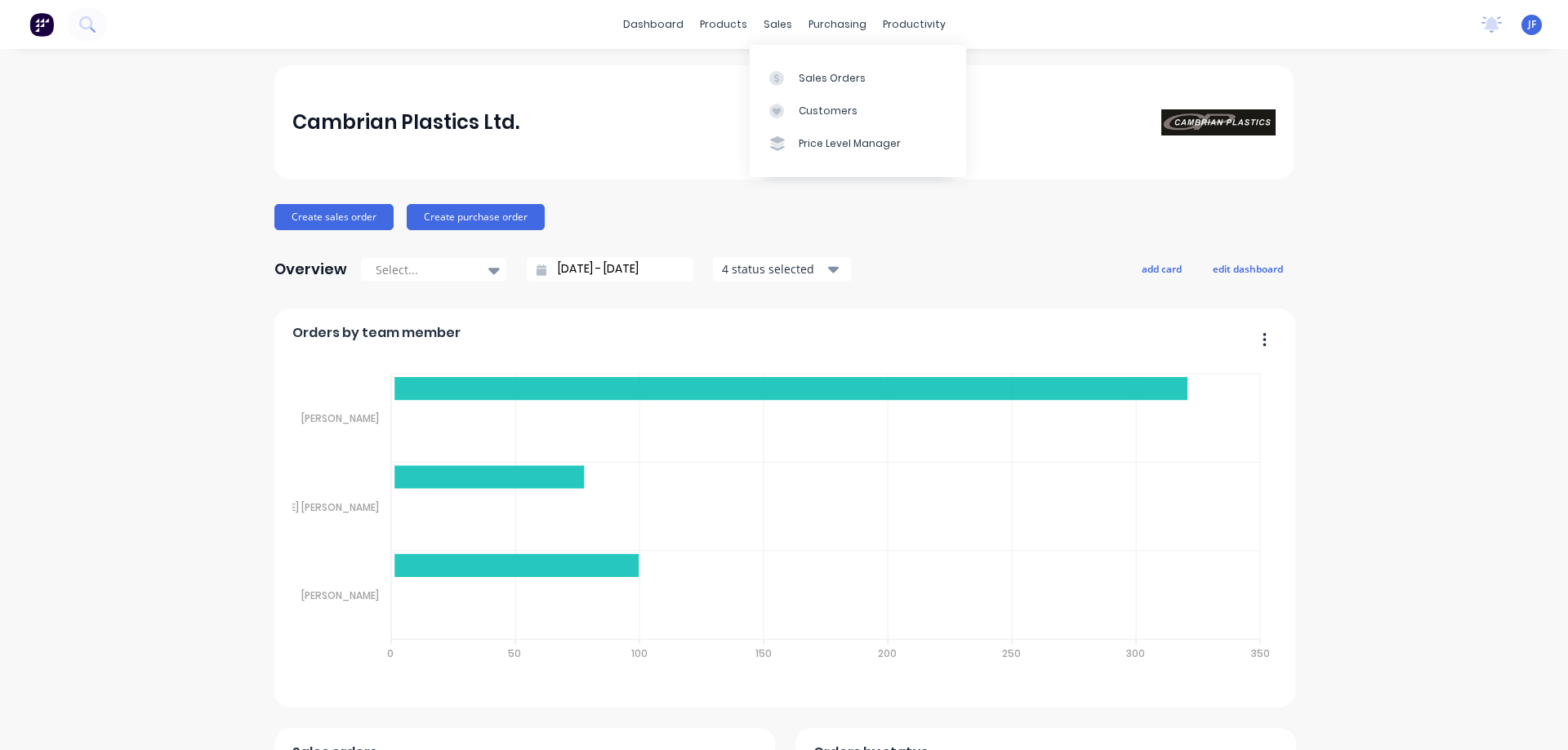
click at [782, 71] on icon at bounding box center [776, 79] width 15 height 15
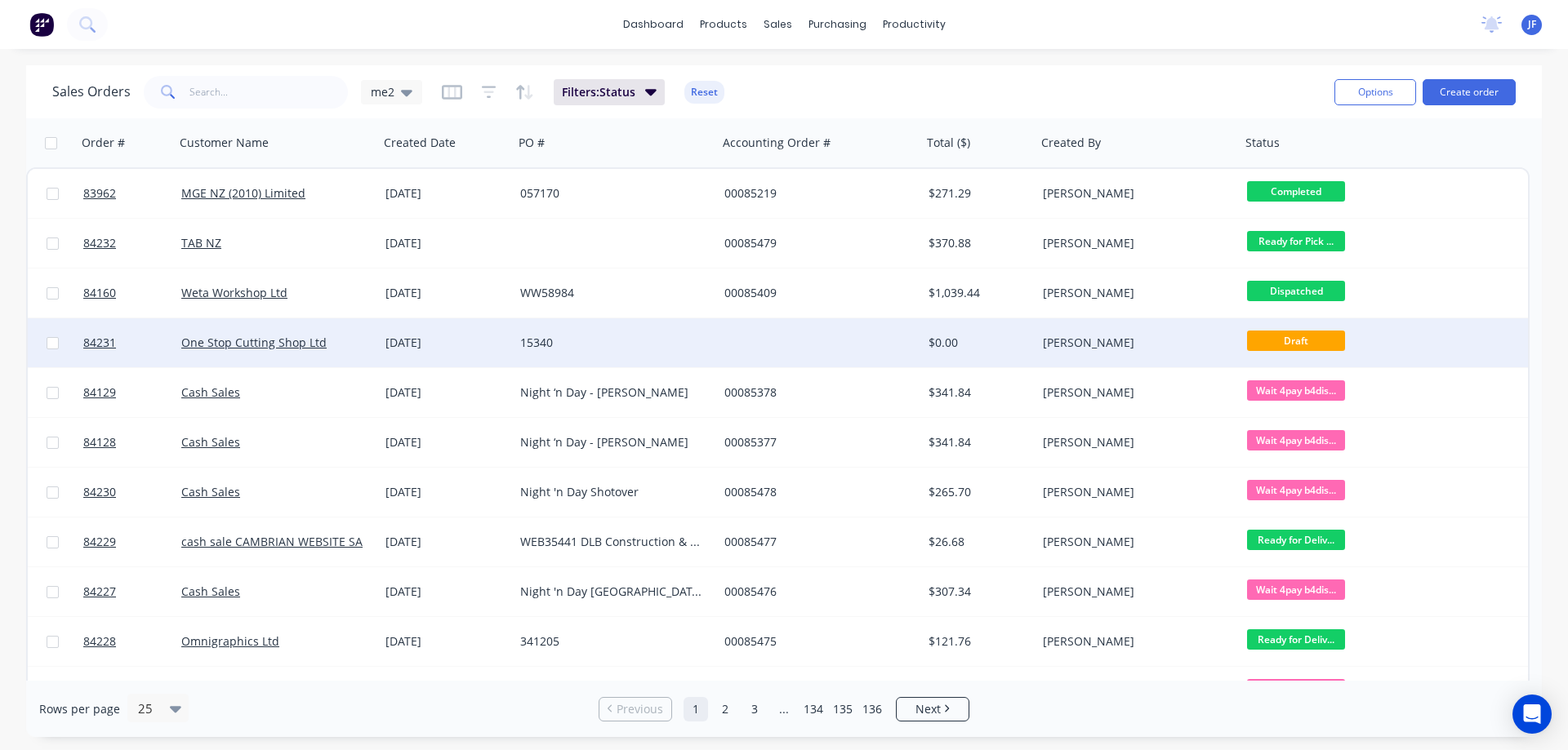
click at [388, 353] on div "[DATE]" at bounding box center [446, 343] width 134 height 49
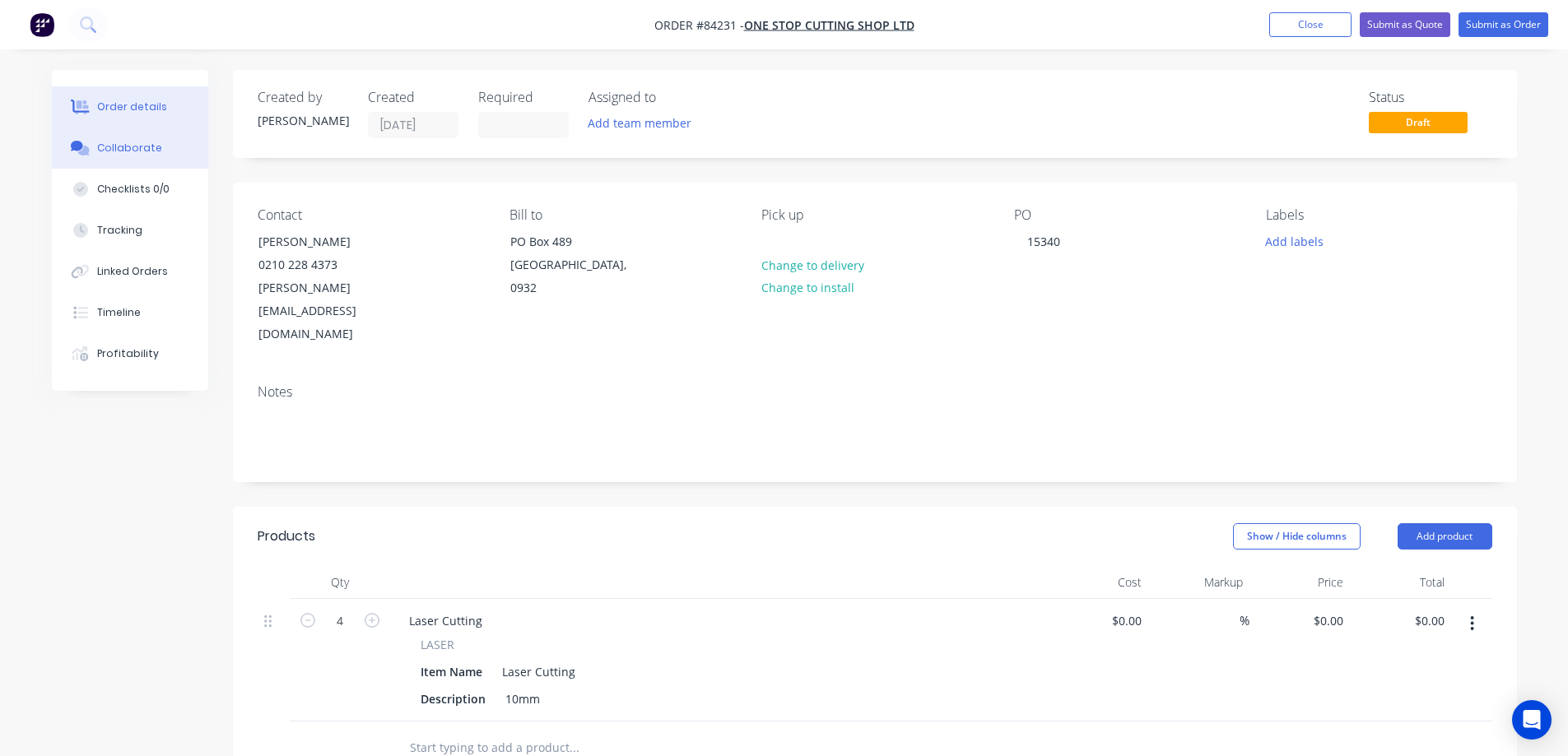
click at [104, 141] on div "Collaborate" at bounding box center [130, 149] width 65 height 15
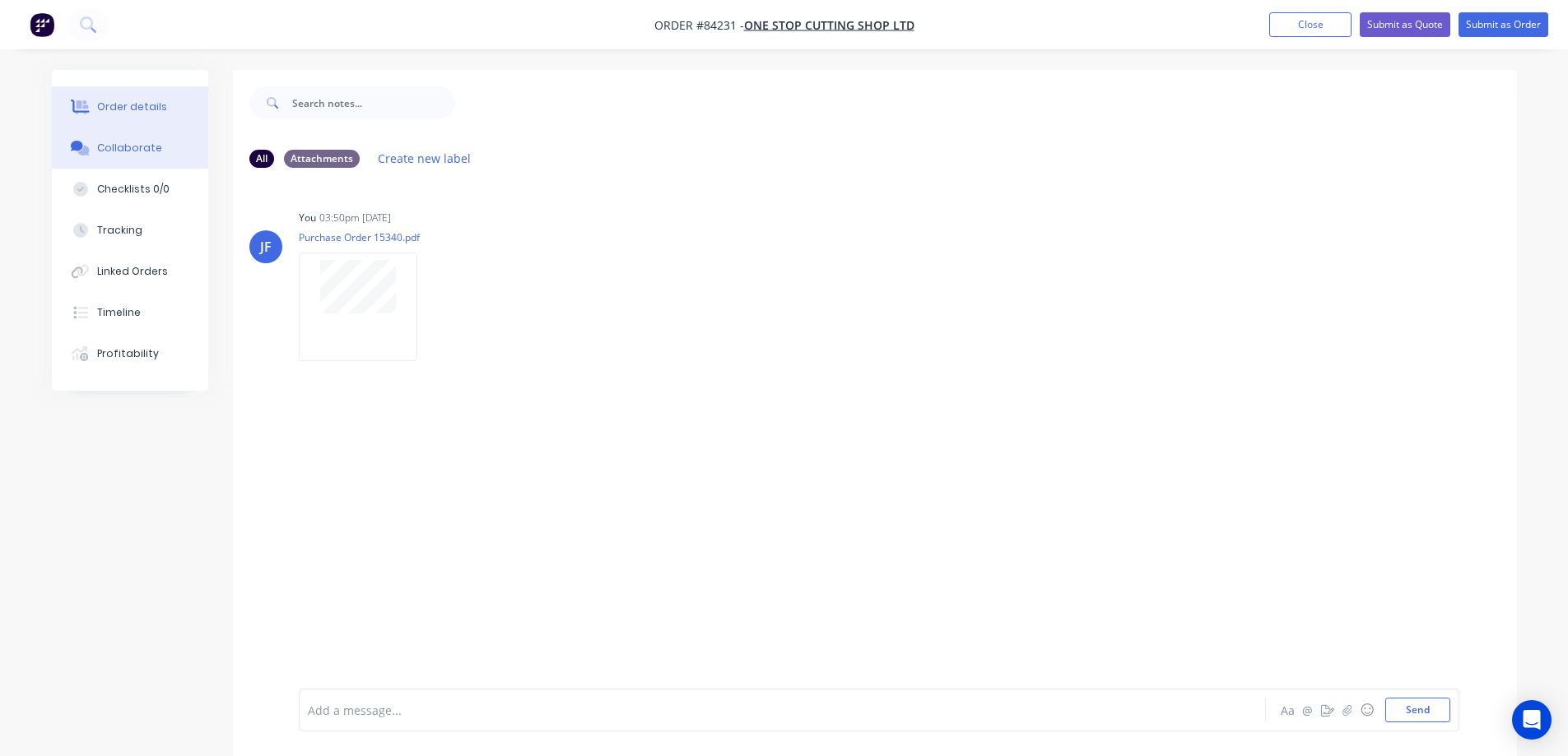
click at [112, 101] on div "Order details" at bounding box center [133, 107] width 70 height 15
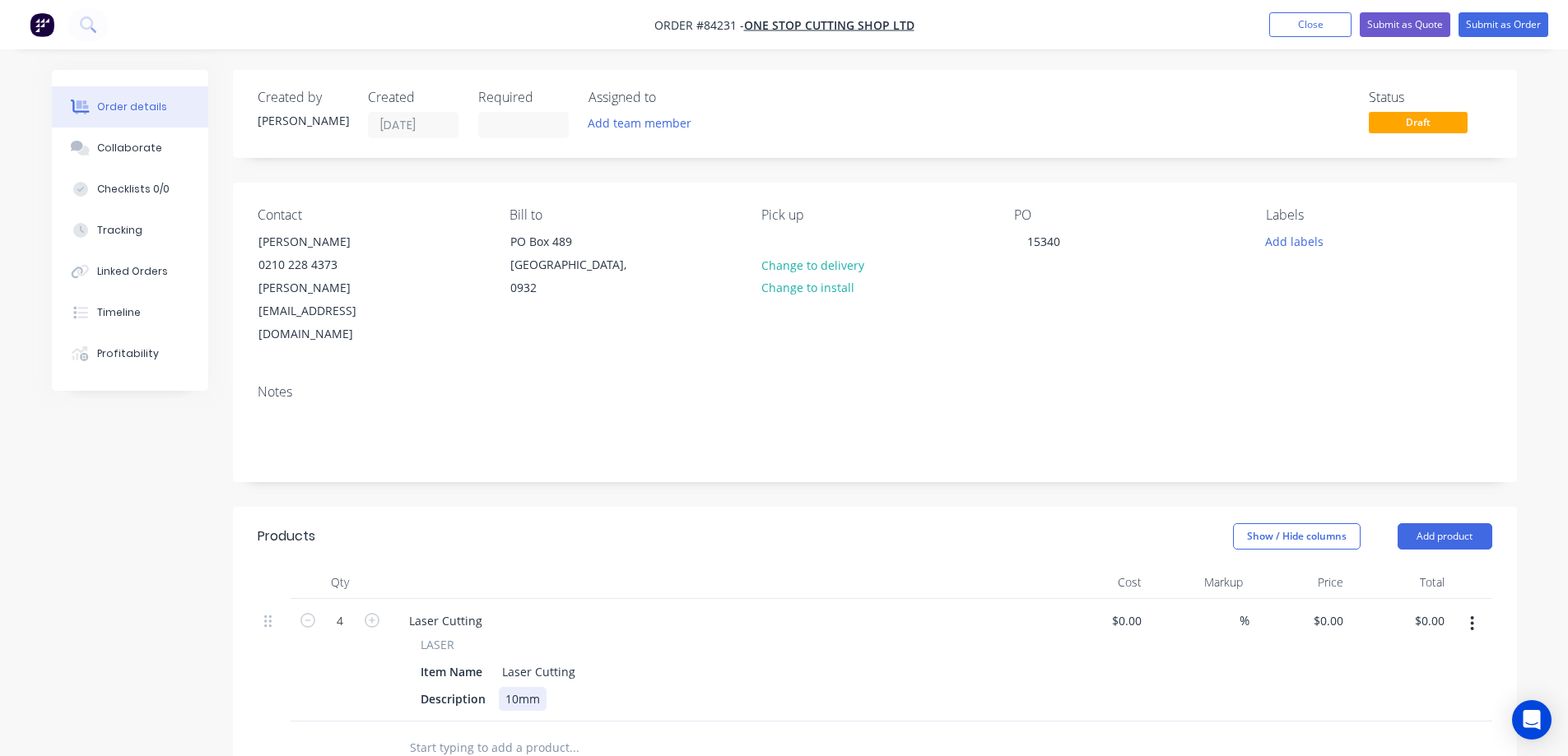
click at [549, 687] on div "Description 10mm" at bounding box center [715, 698] width 603 height 24
click at [1321, 242] on button "Add labels" at bounding box center [1295, 240] width 76 height 22
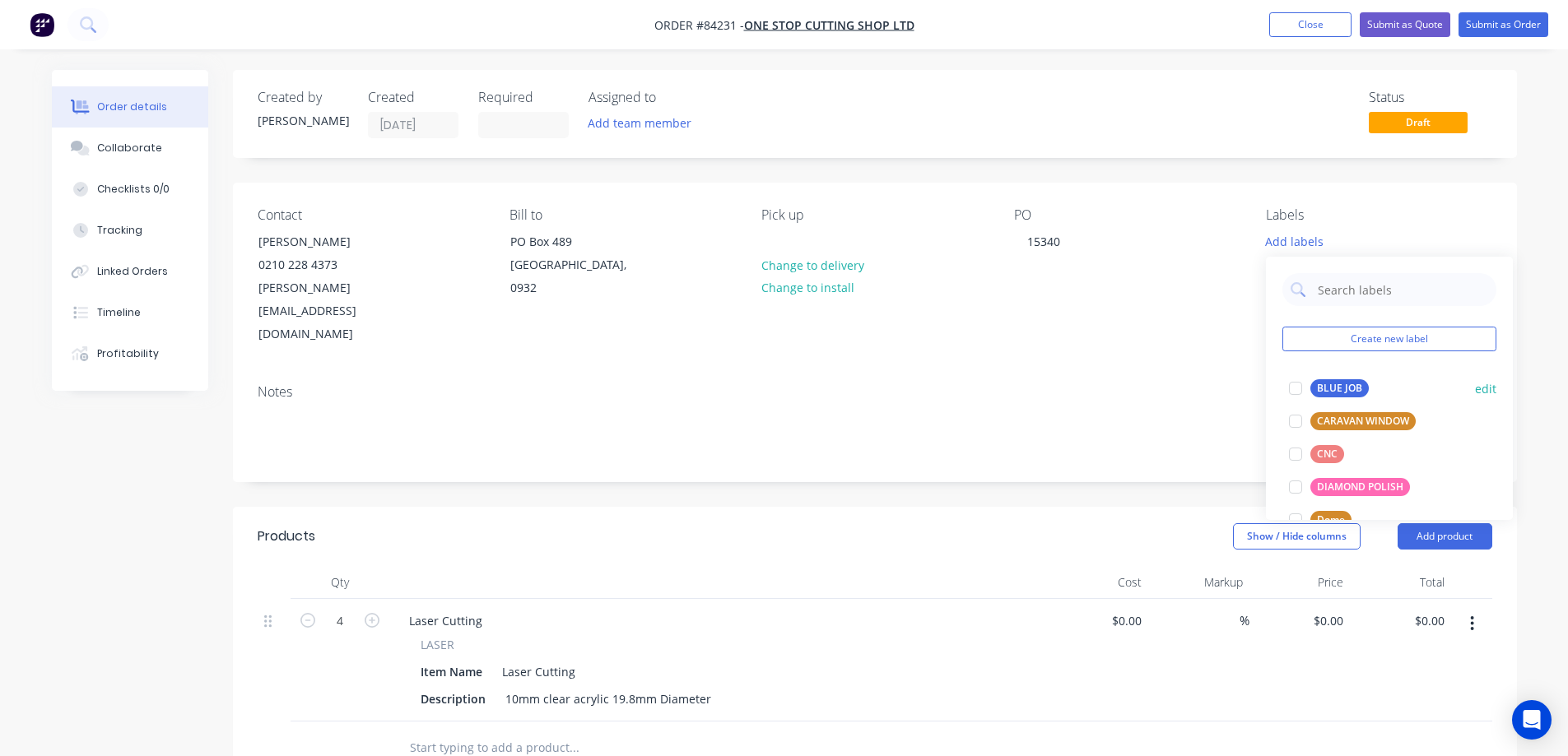
click at [1322, 386] on div "BLUE JOB" at bounding box center [1340, 388] width 59 height 18
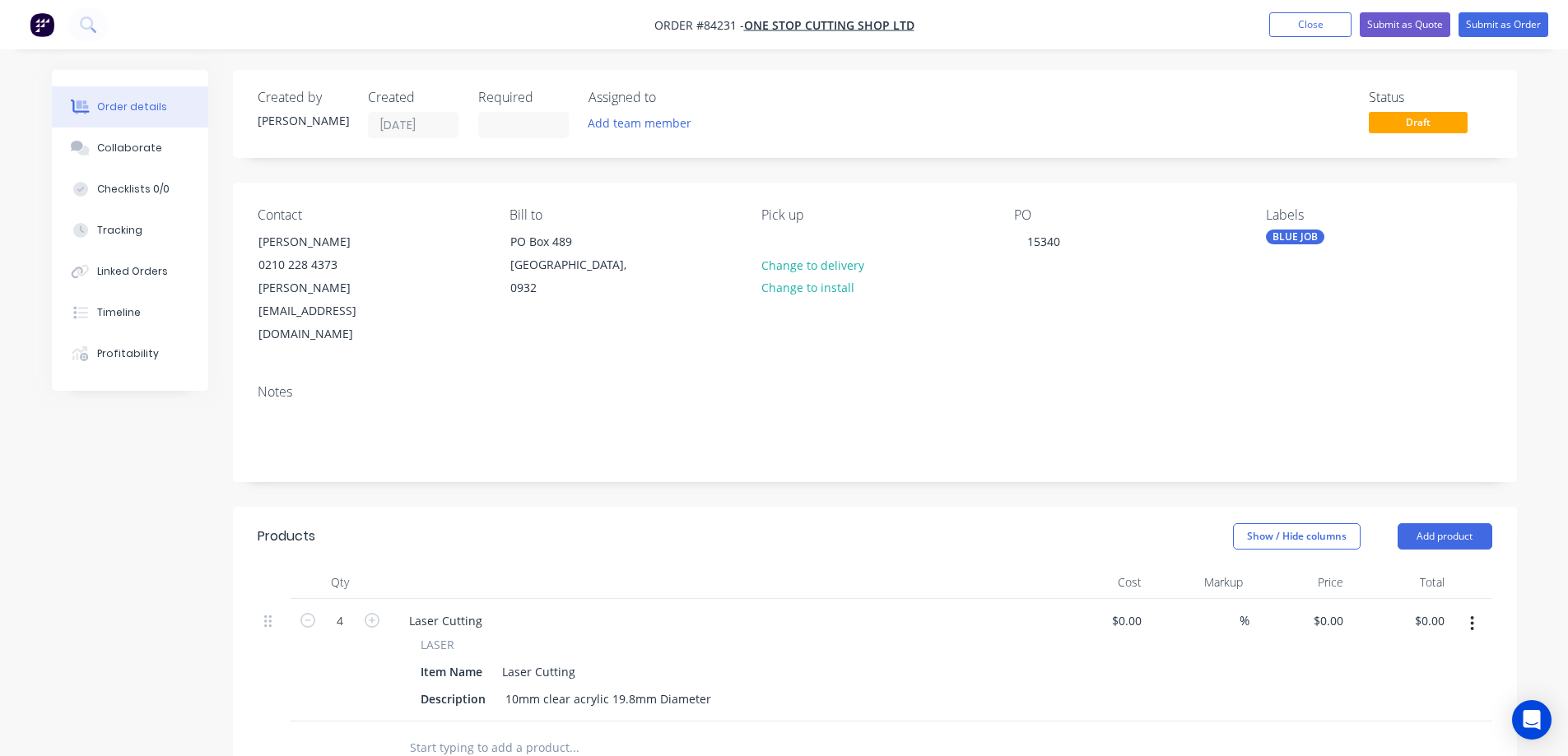
click at [1508, 9] on nav "Order #84231 - One Stop Cutting Shop Ltd Add product Close Submit as Quote Subm…" at bounding box center [784, 25] width 1568 height 49
click at [1510, 21] on button "Submit as Order" at bounding box center [1504, 25] width 90 height 25
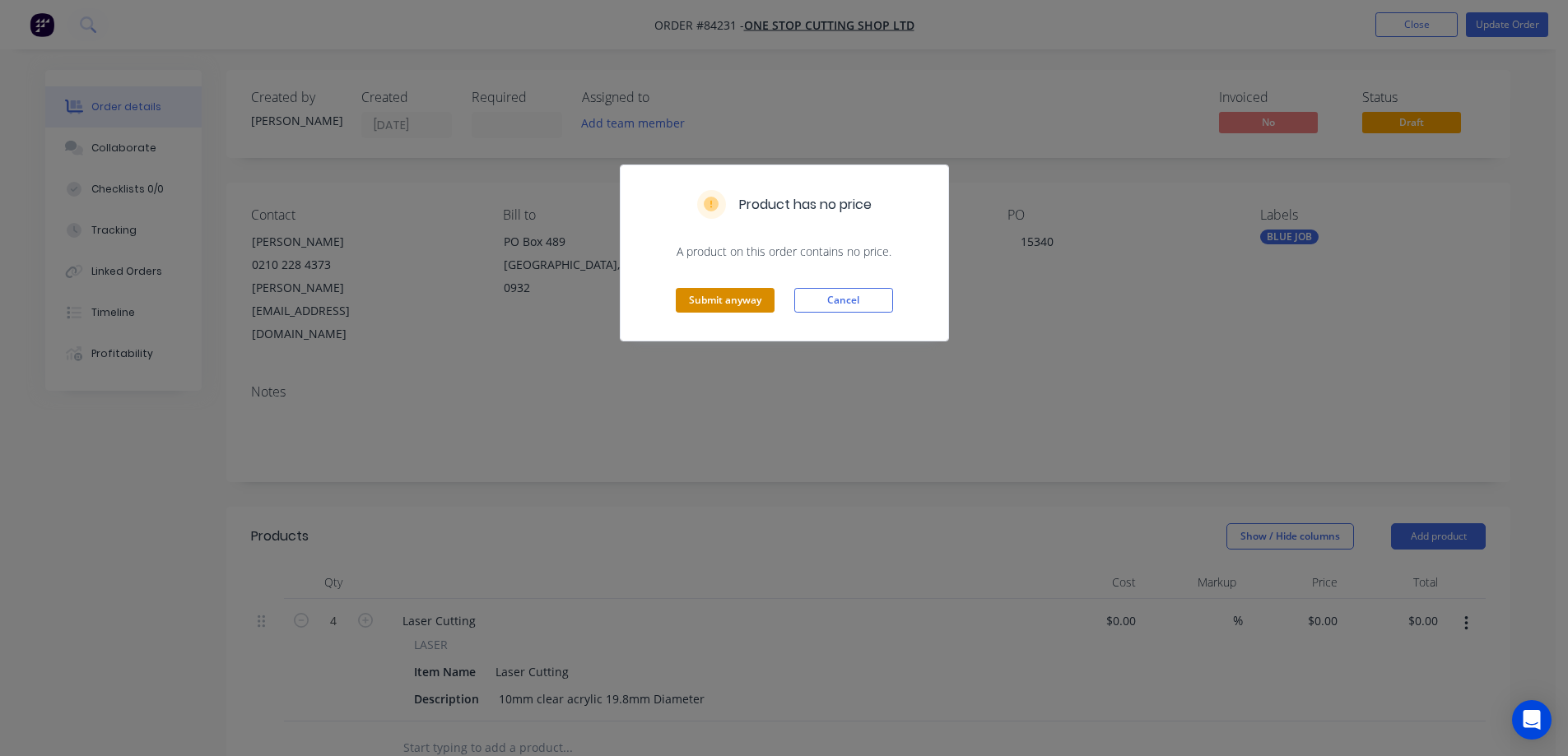
drag, startPoint x: 746, startPoint y: 315, endPoint x: 737, endPoint y: 298, distance: 19.2
click at [745, 314] on div "Submit anyway Cancel" at bounding box center [784, 300] width 328 height 81
click at [737, 298] on button "Submit anyway" at bounding box center [725, 300] width 99 height 25
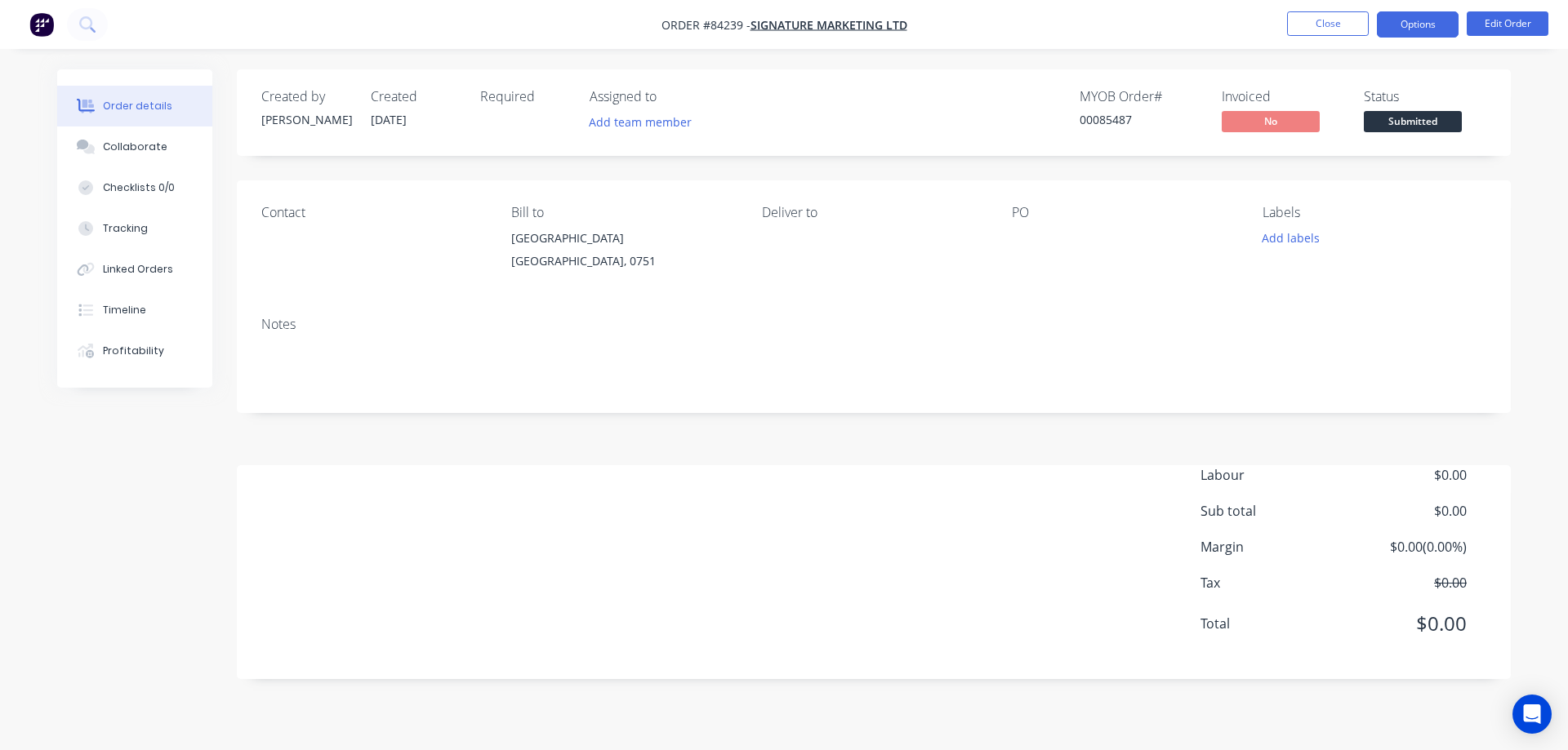
click at [1442, 24] on button "Options" at bounding box center [1418, 24] width 82 height 26
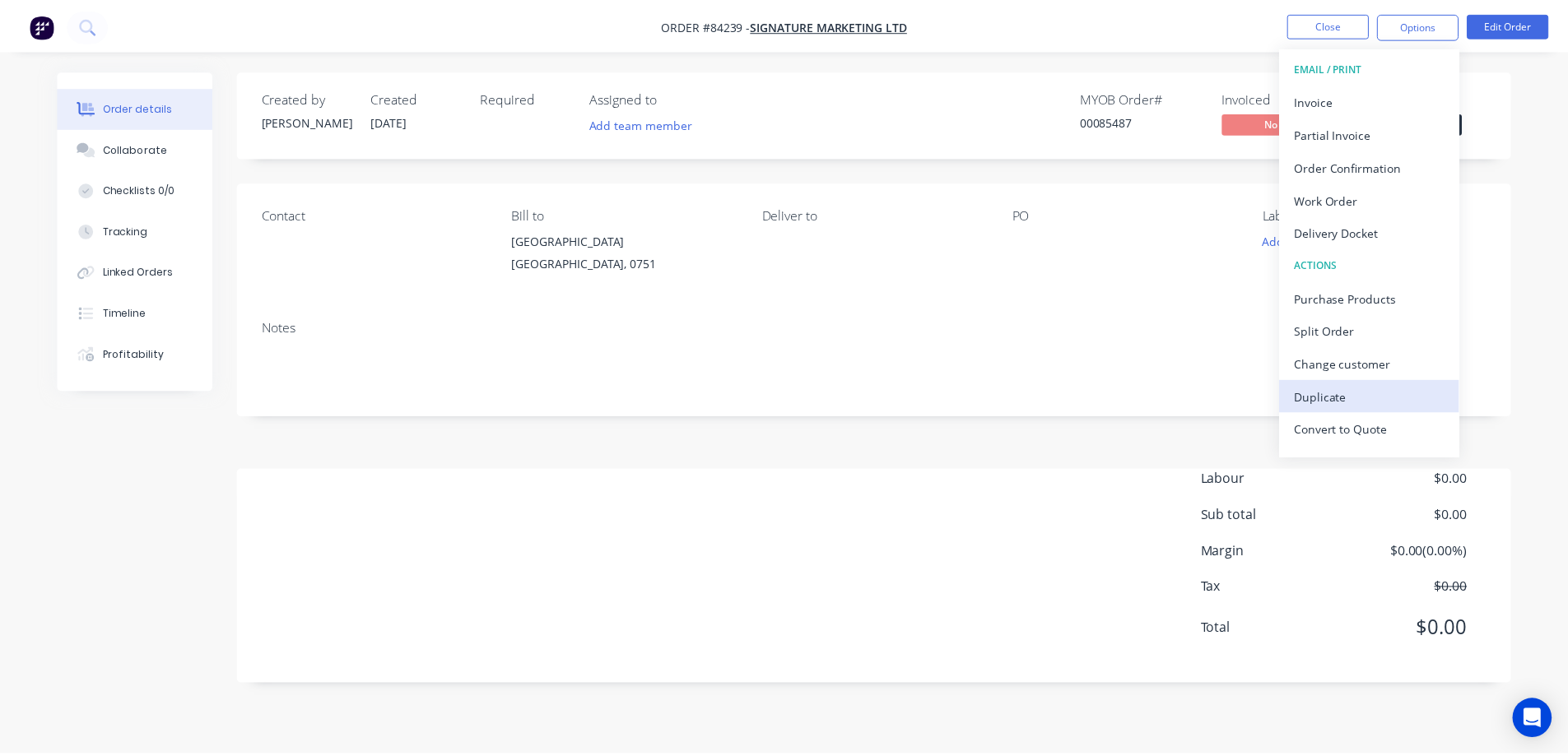
scroll to position [25, 0]
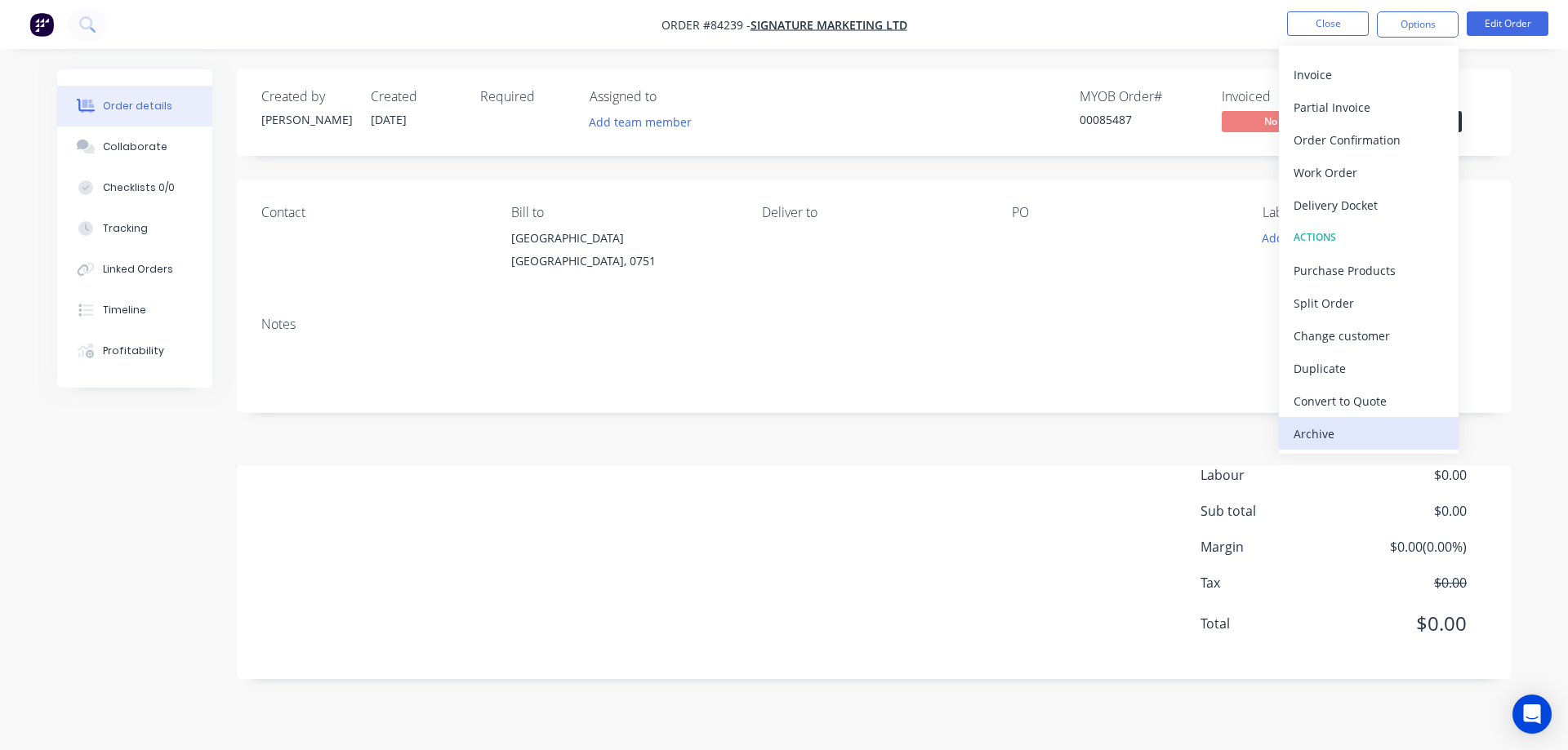
click at [1331, 437] on div "Archive" at bounding box center [1369, 433] width 150 height 23
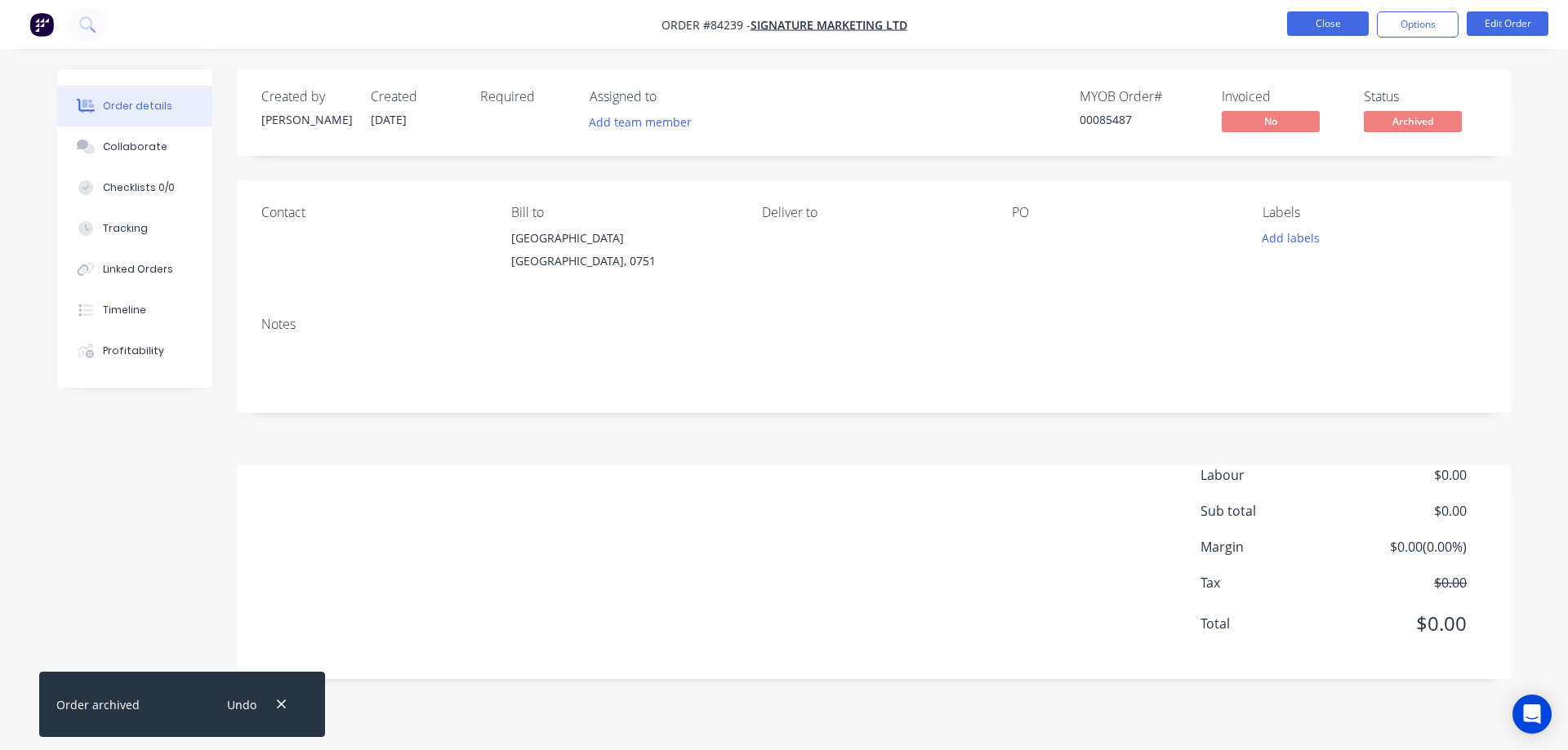
click at [1310, 22] on button "Close" at bounding box center [1327, 23] width 82 height 24
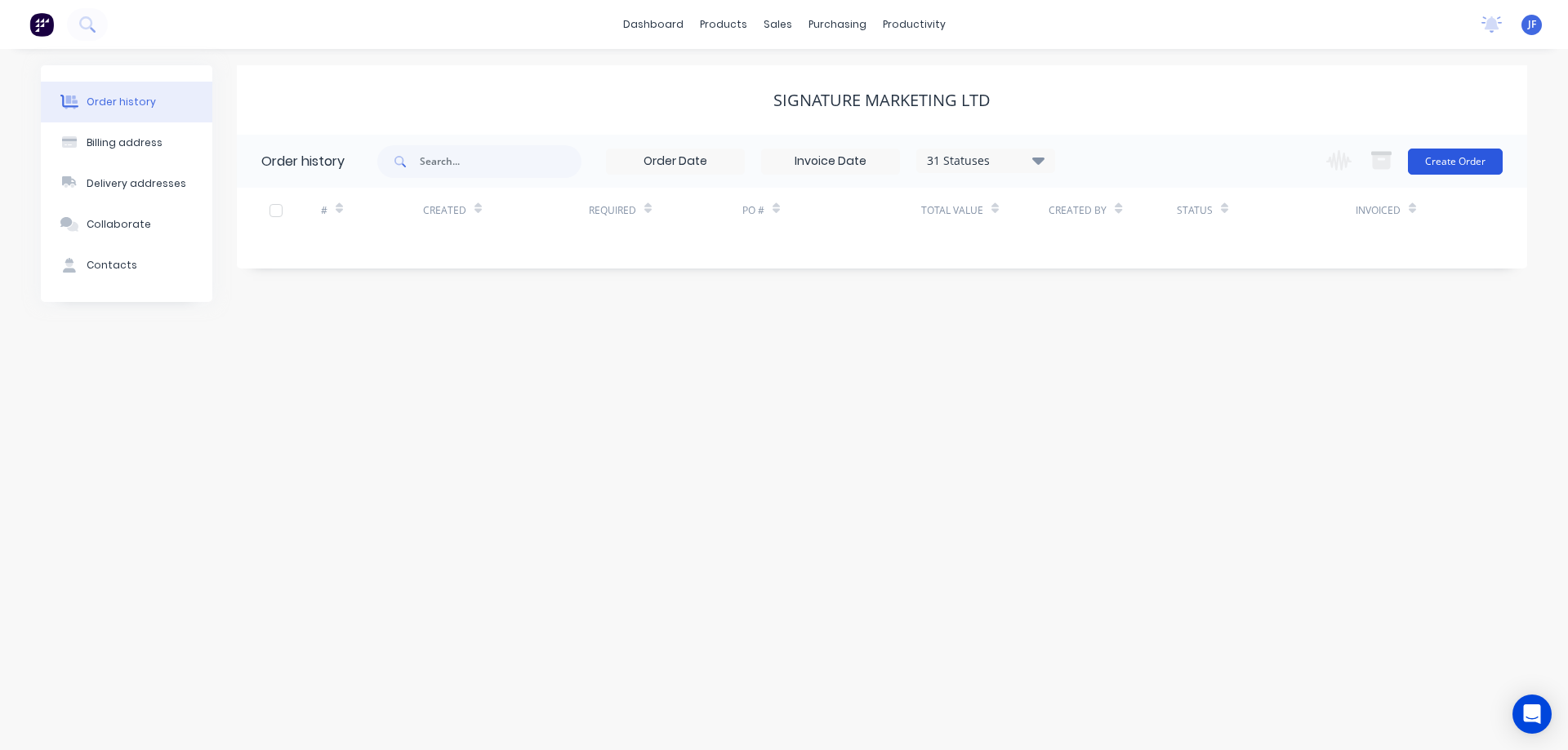
click at [1485, 159] on button "Create Order" at bounding box center [1455, 162] width 95 height 26
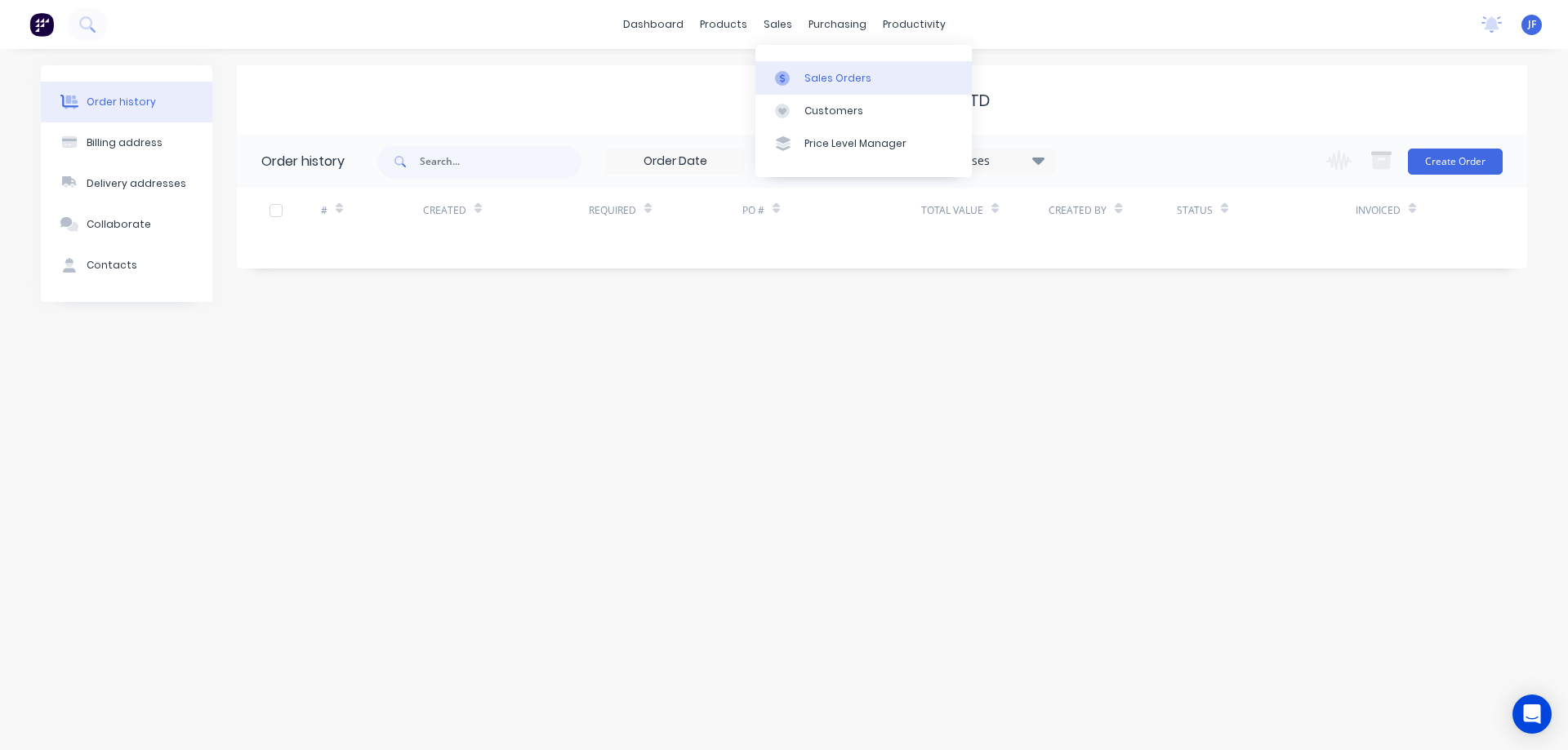
click at [797, 71] on div at bounding box center [788, 79] width 24 height 15
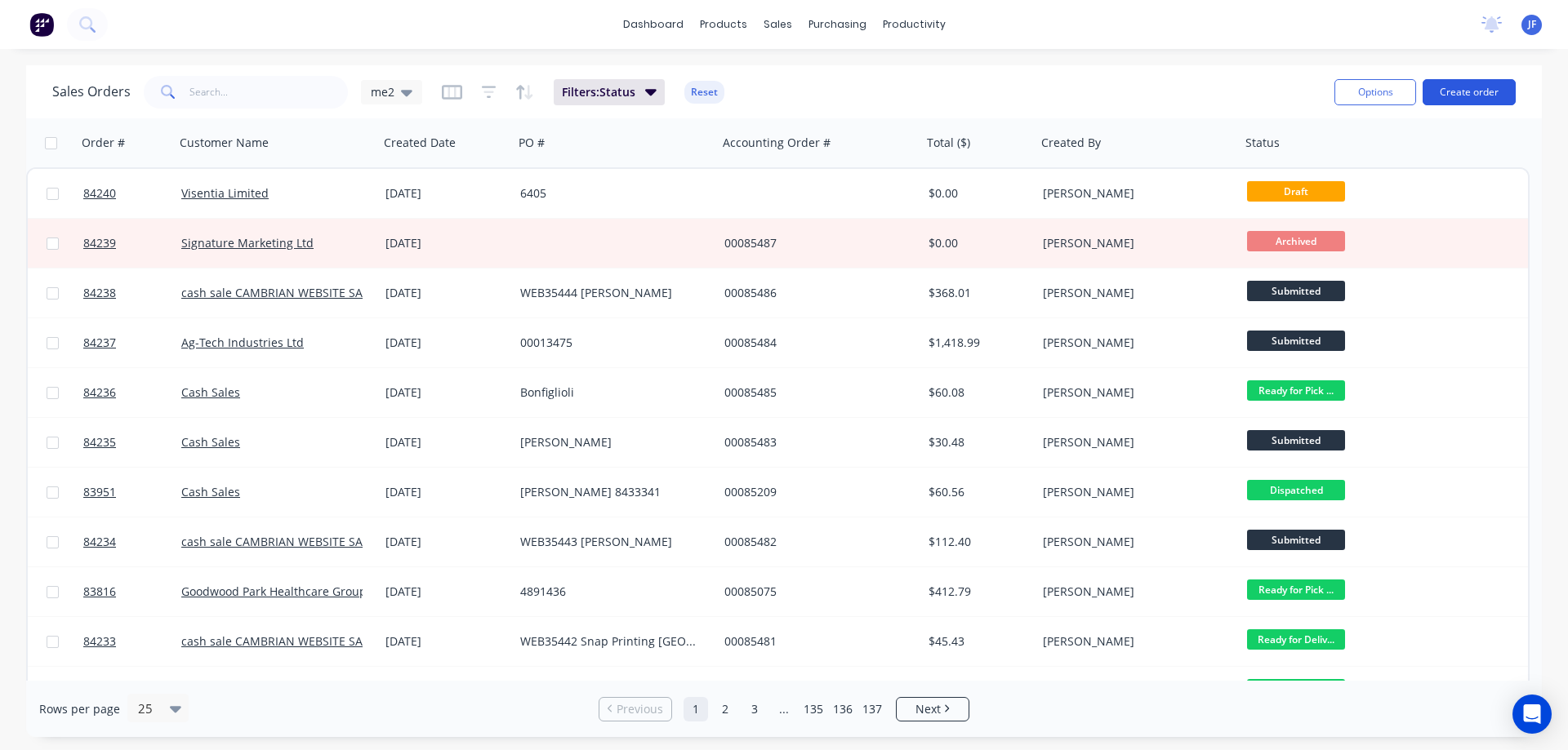
click at [1470, 87] on button "Create order" at bounding box center [1469, 92] width 93 height 26
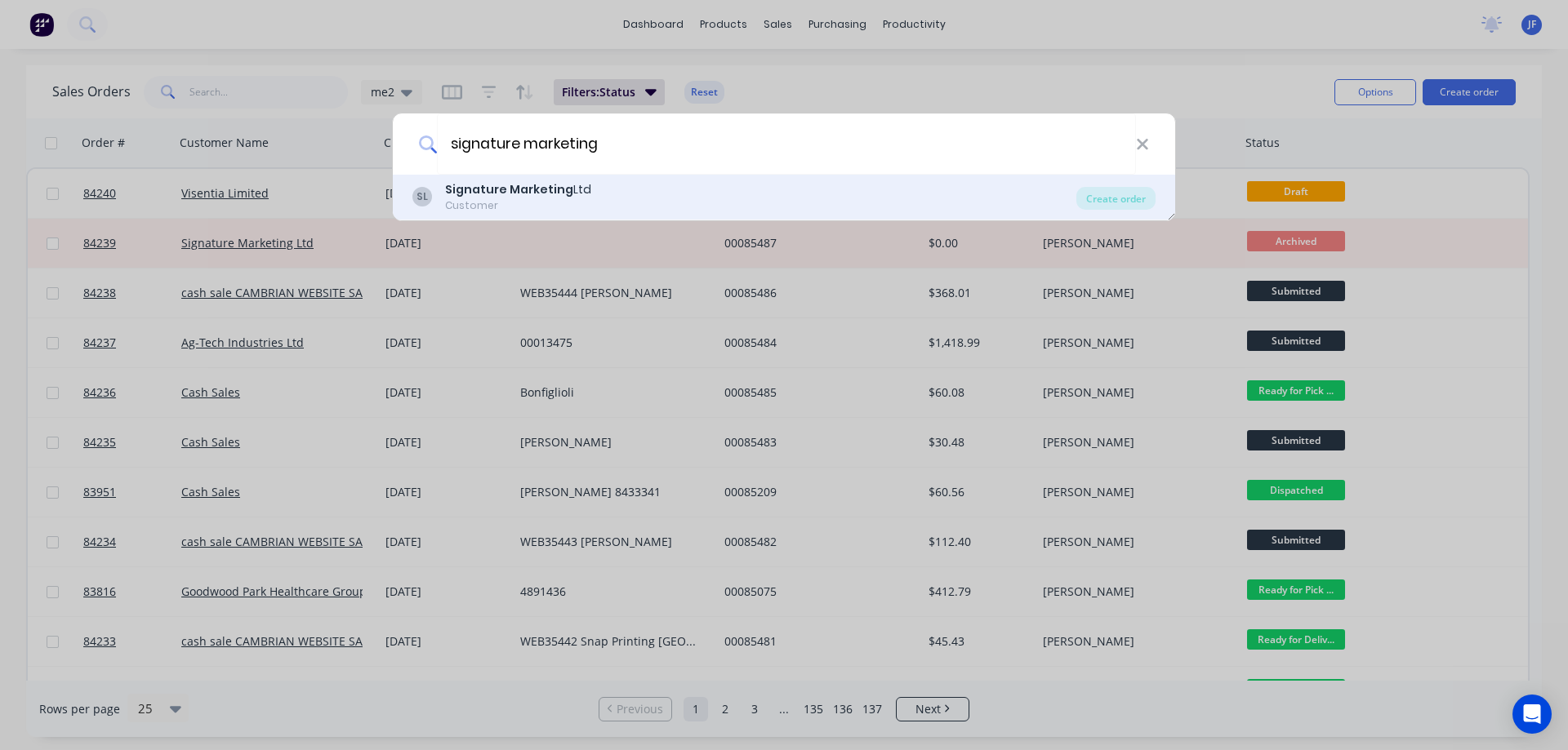
type input "signature marketing"
click at [676, 196] on div "SL Signature Marketing Ltd Customer" at bounding box center [745, 197] width 664 height 32
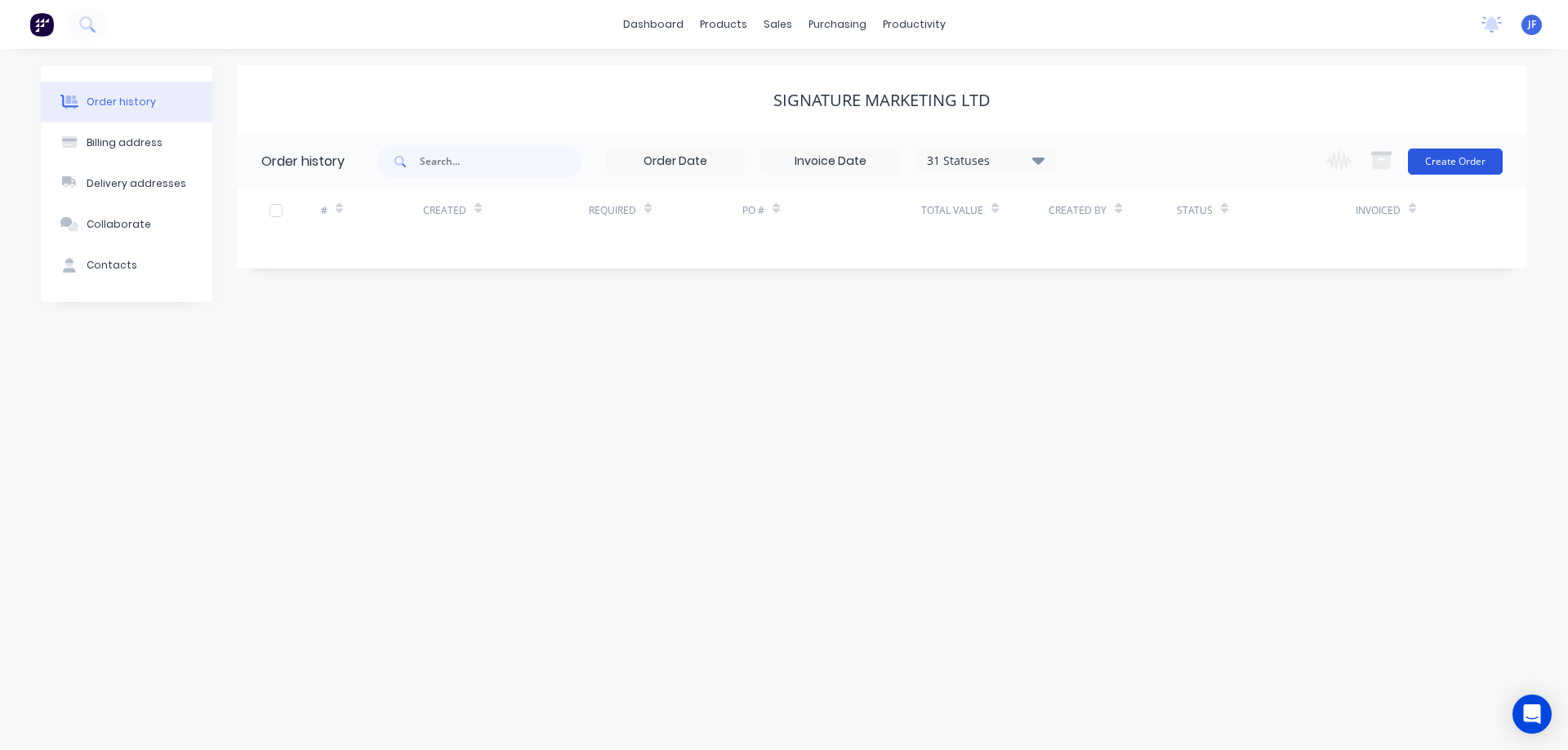
click at [1450, 161] on button "Create Order" at bounding box center [1455, 162] width 95 height 26
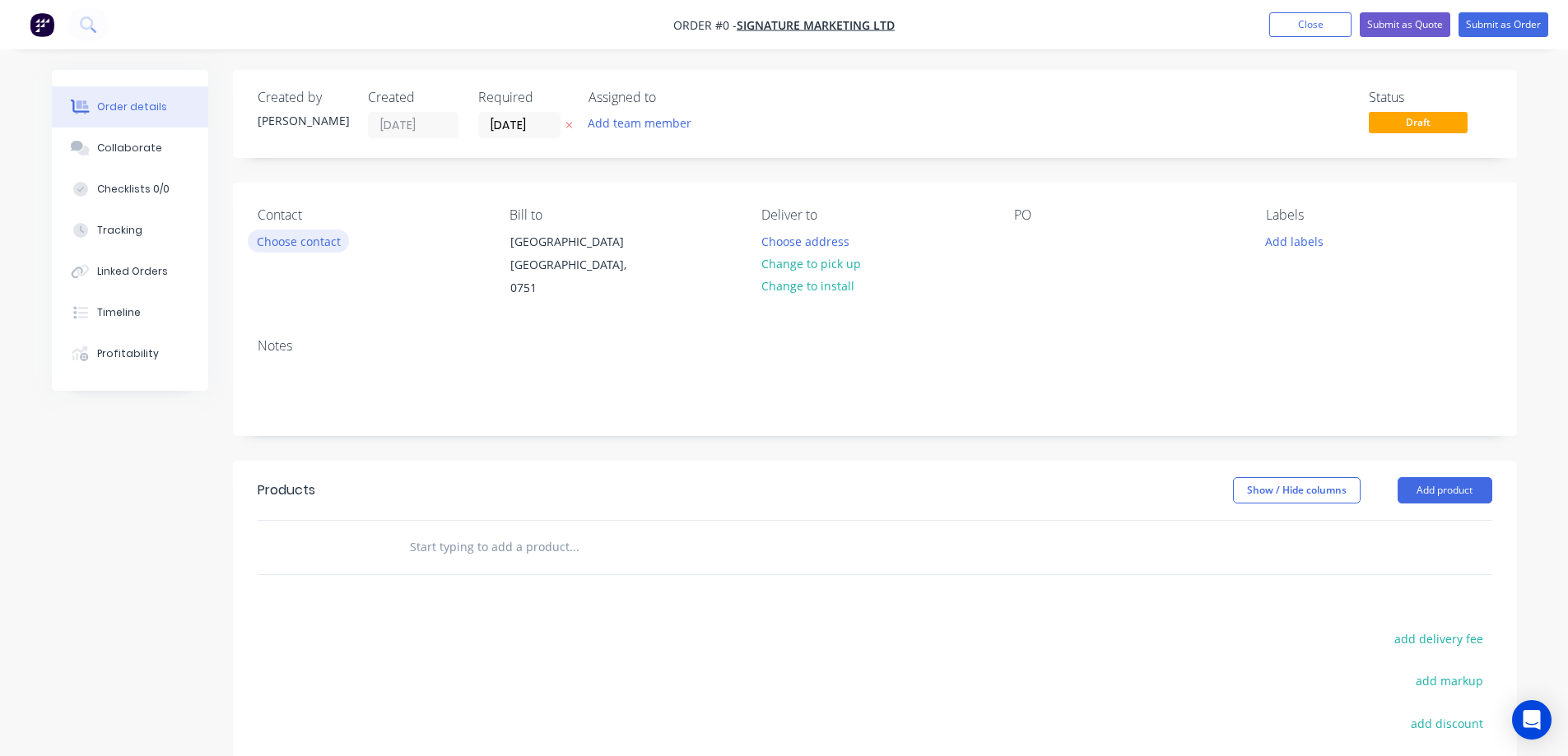
click at [303, 235] on button "Choose contact" at bounding box center [298, 240] width 101 height 22
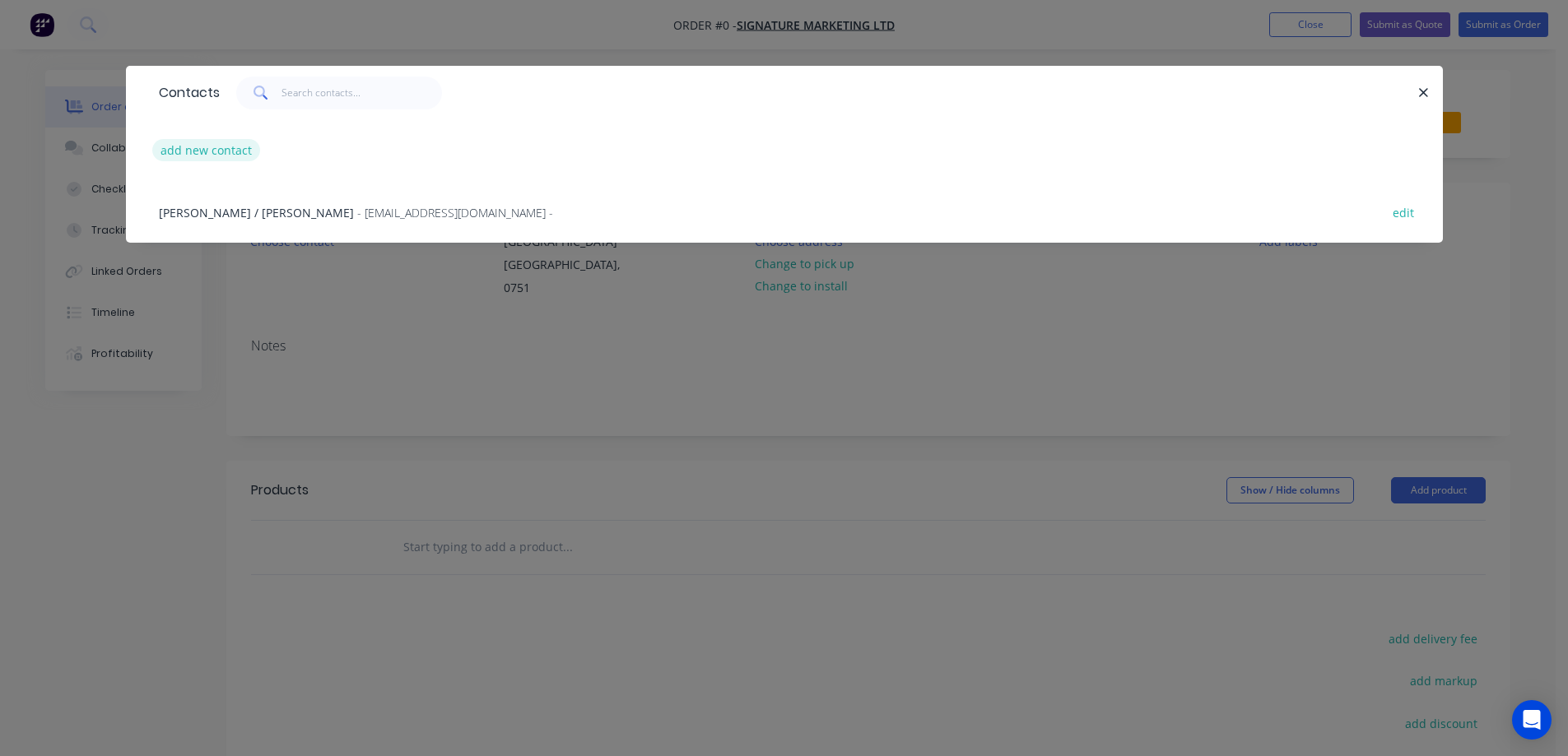
click at [212, 161] on button "add new contact" at bounding box center [207, 150] width 109 height 22
select select "NZ"
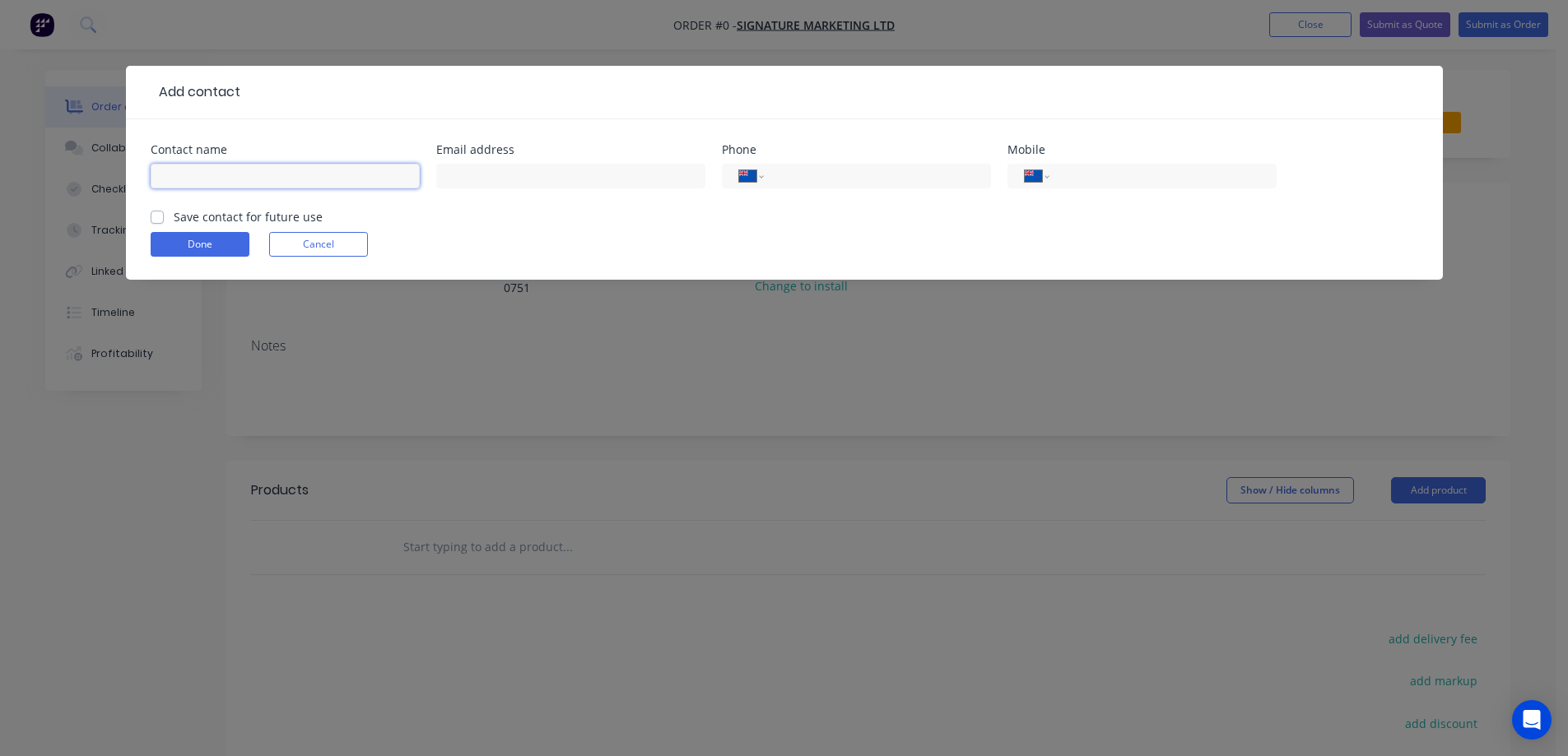
click at [242, 175] on input "text" at bounding box center [285, 176] width 269 height 25
paste input "[PERSON_NAME]"
type input "[PERSON_NAME]"
click at [330, 256] on button "Cancel" at bounding box center [318, 244] width 99 height 25
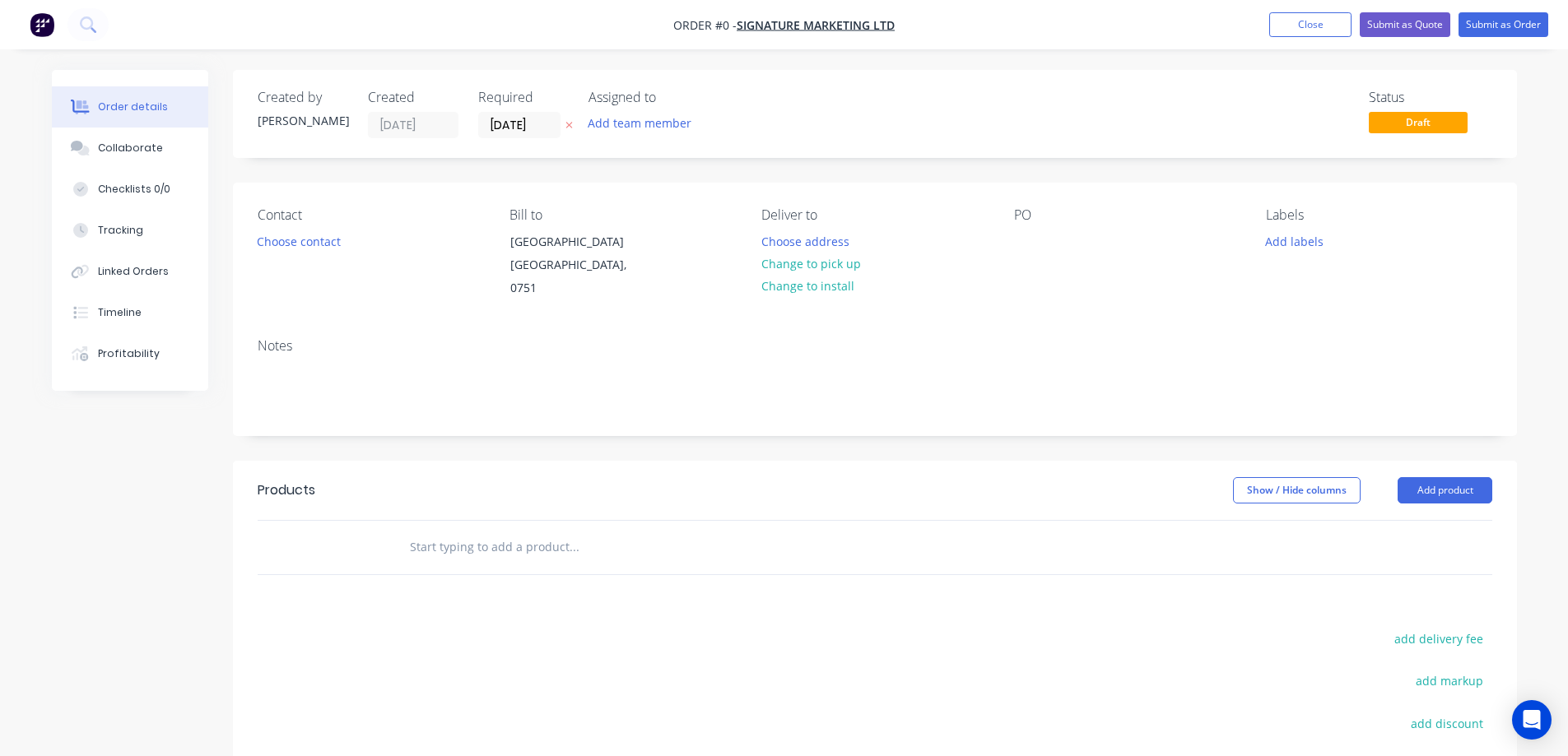
click at [294, 229] on div "Contact Choose contact" at bounding box center [370, 254] width 225 height 93
click at [292, 232] on button "Choose contact" at bounding box center [298, 240] width 101 height 22
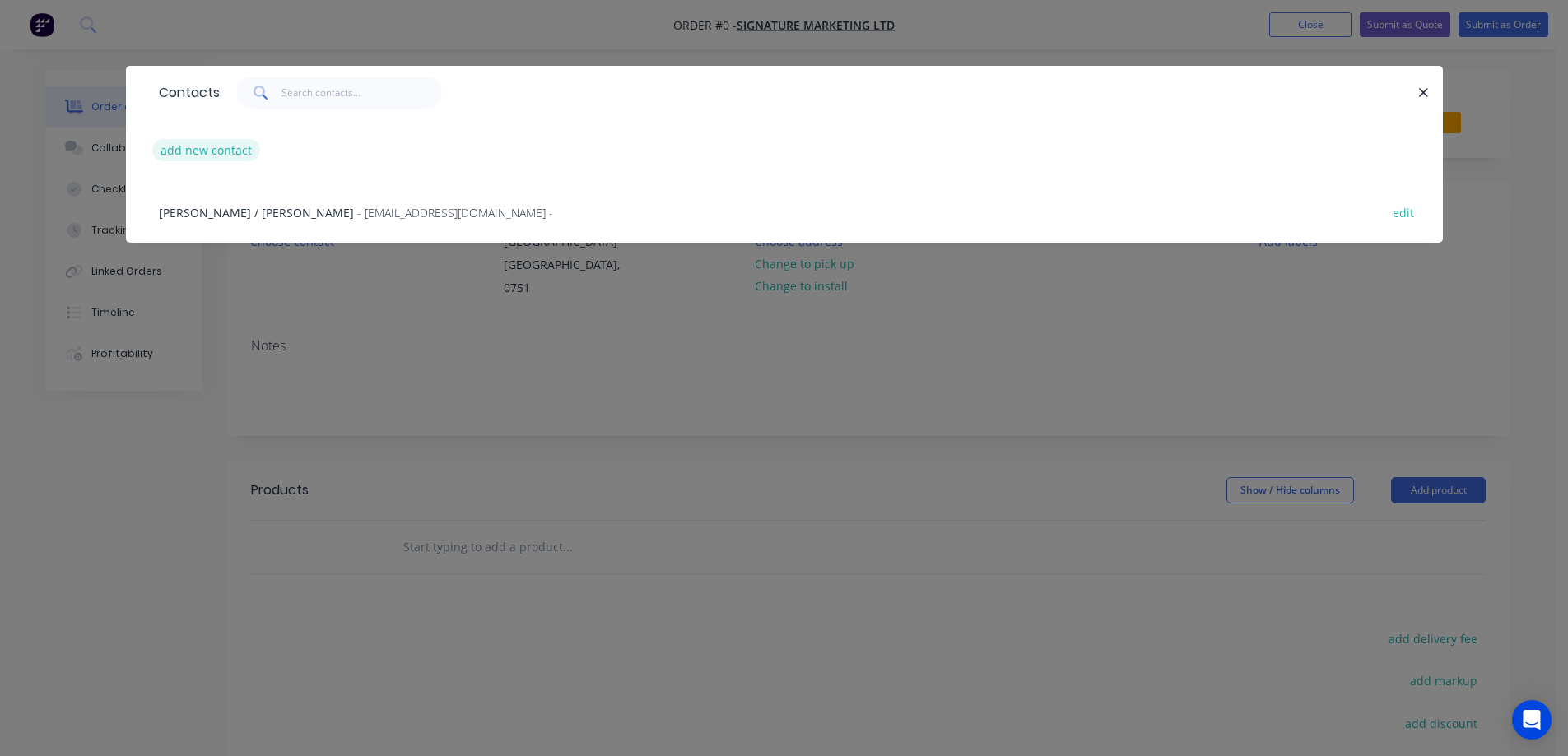
click at [243, 144] on button "add new contact" at bounding box center [207, 150] width 109 height 22
select select "NZ"
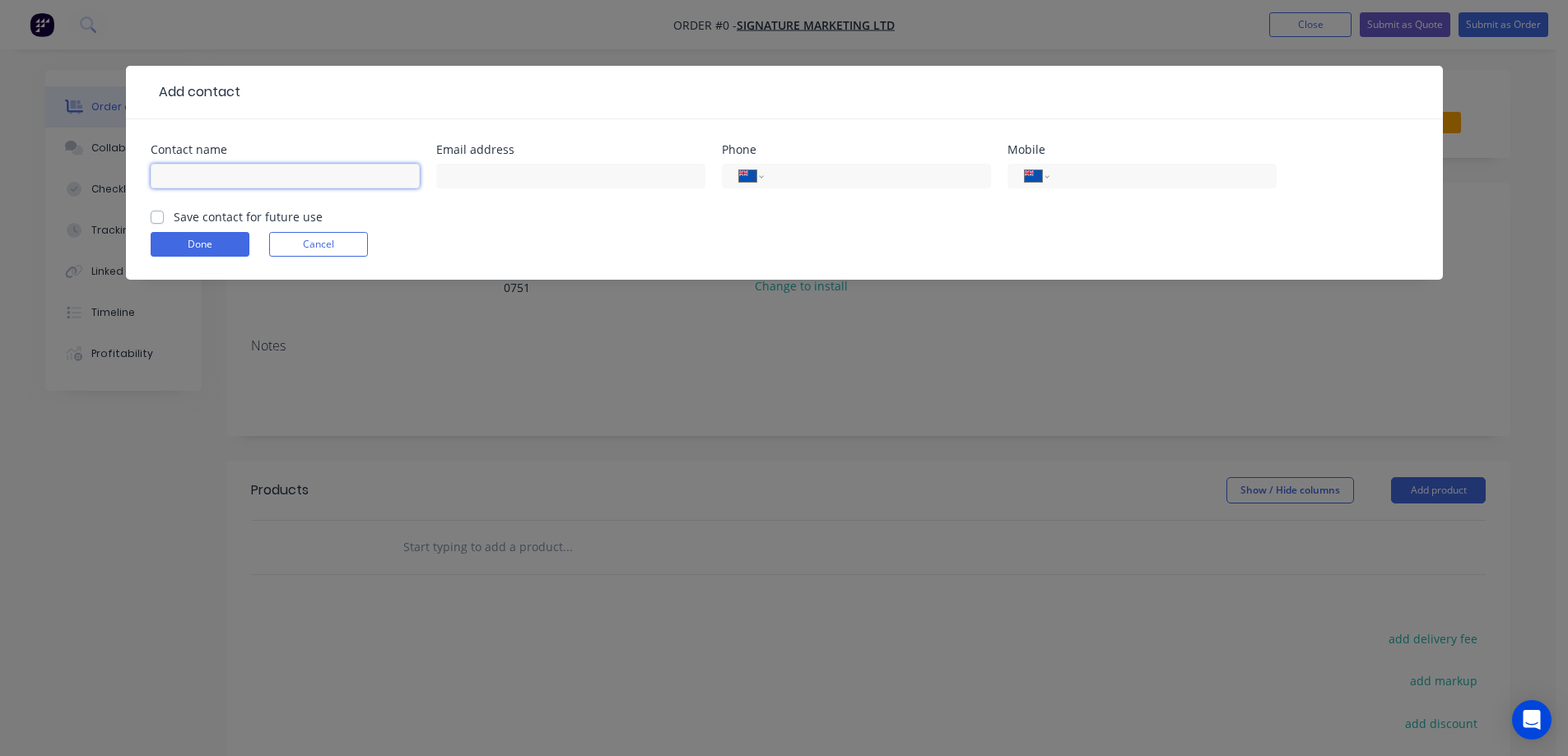
click at [380, 170] on input "text" at bounding box center [285, 176] width 269 height 25
click at [460, 175] on input "text" at bounding box center [570, 176] width 269 height 25
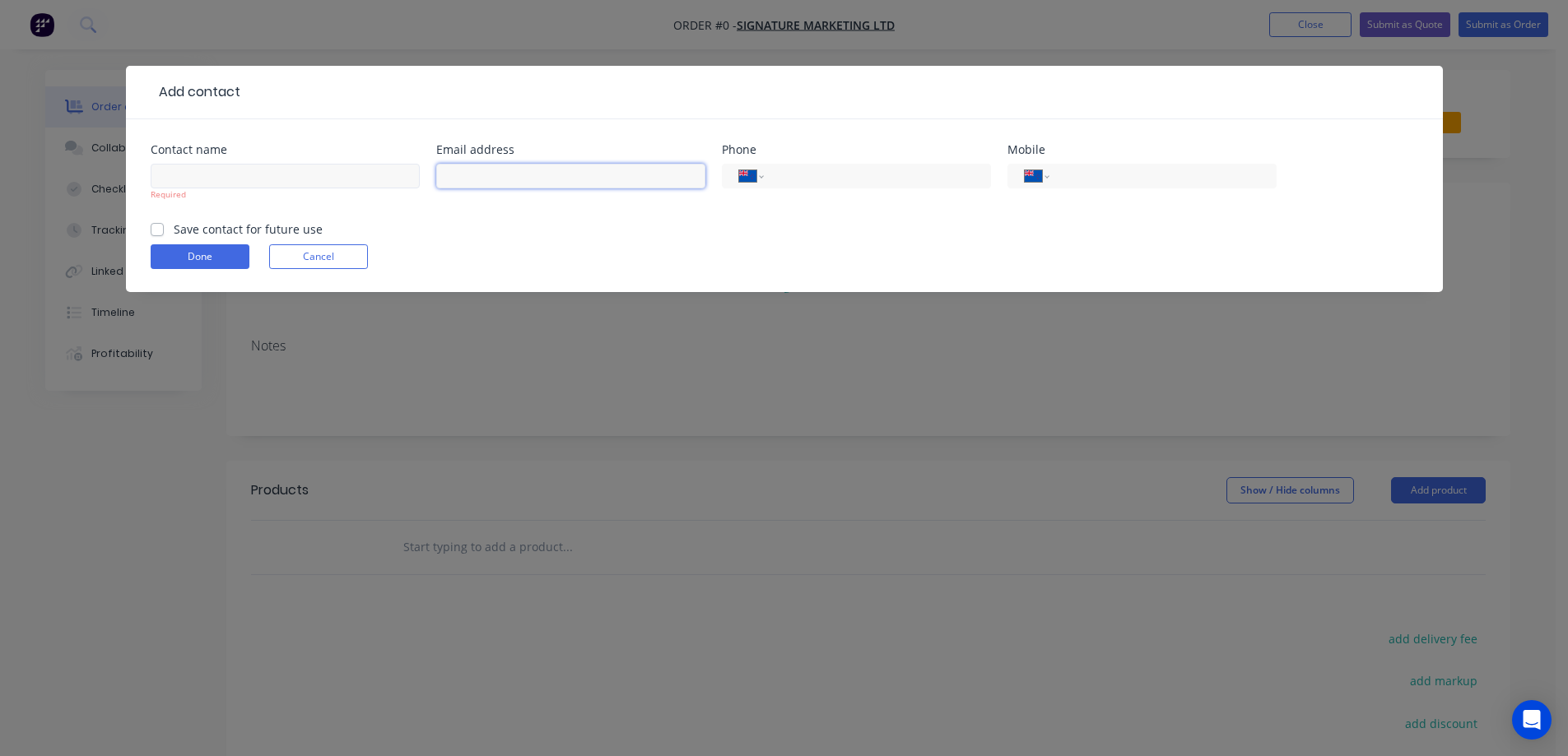
paste input "[EMAIL_ADDRESS][DOMAIN_NAME]"
type input "[EMAIL_ADDRESS][DOMAIN_NAME]"
click at [350, 174] on input "text" at bounding box center [285, 176] width 269 height 25
type input "[PERSON_NAME]"
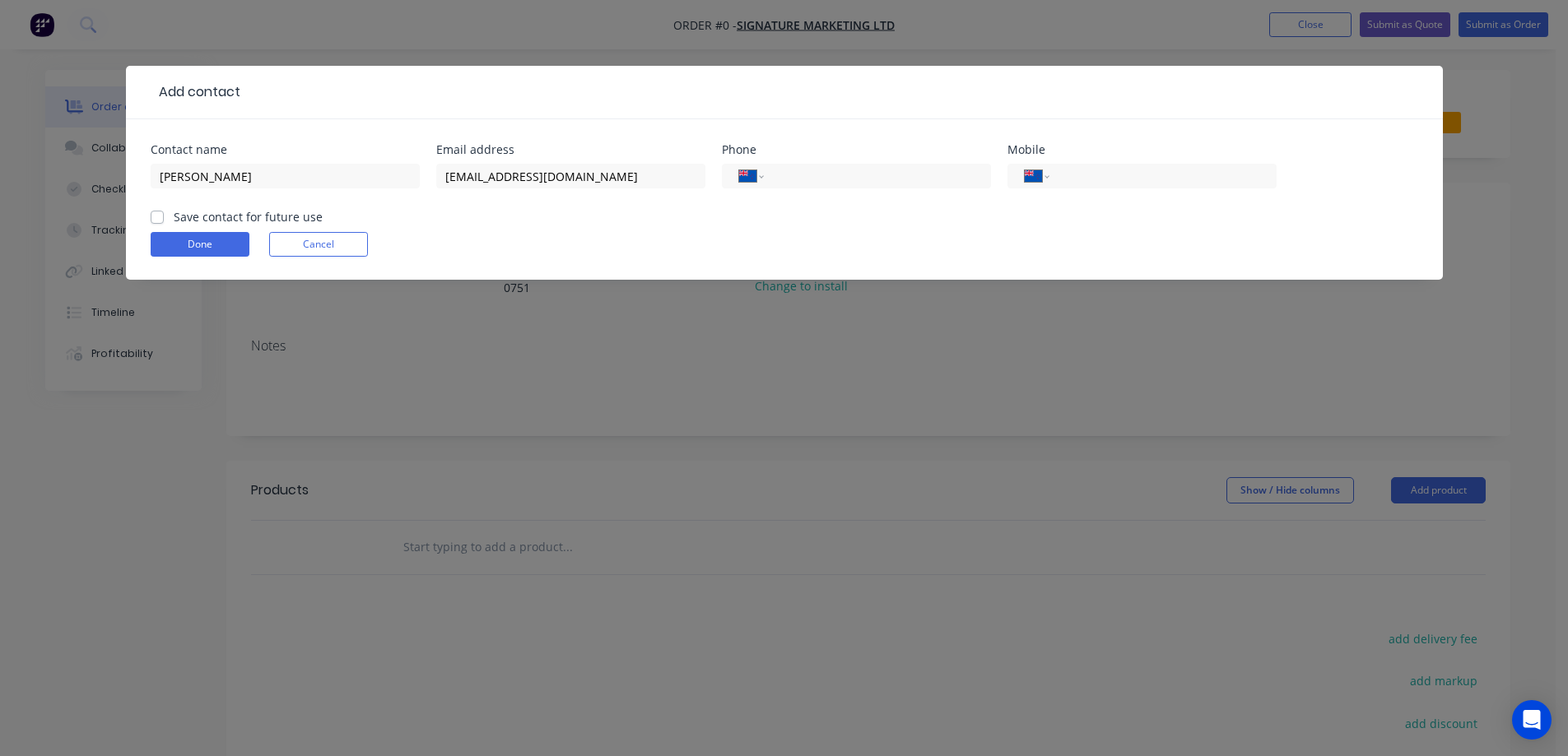
click at [273, 226] on form "Contact name [PERSON_NAME] Email address [EMAIL_ADDRESS][DOMAIN_NAME] Phone Int…" at bounding box center [784, 211] width 1268 height 135
click at [235, 243] on button "Done" at bounding box center [200, 244] width 99 height 25
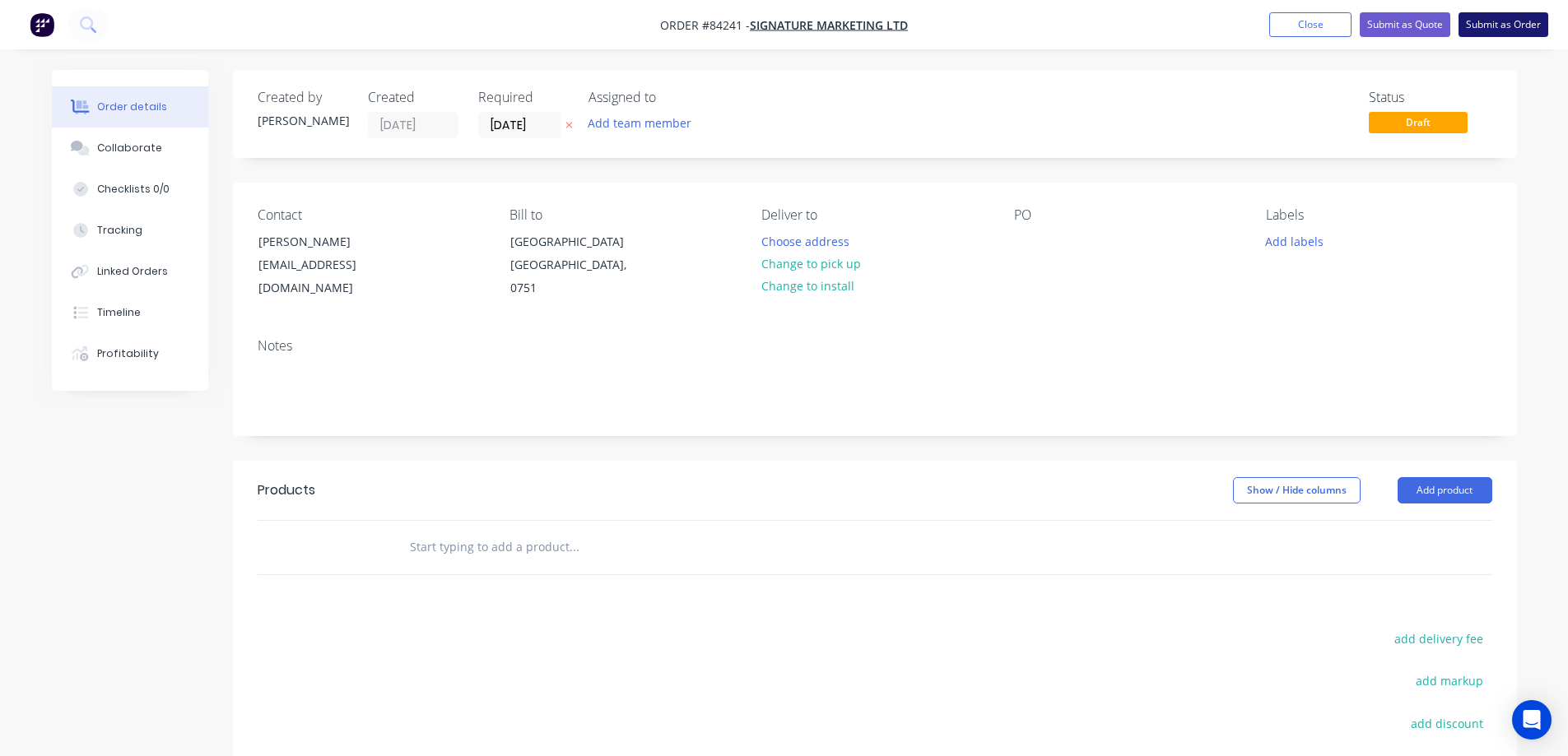
click at [1509, 22] on button "Submit as Order" at bounding box center [1504, 25] width 90 height 25
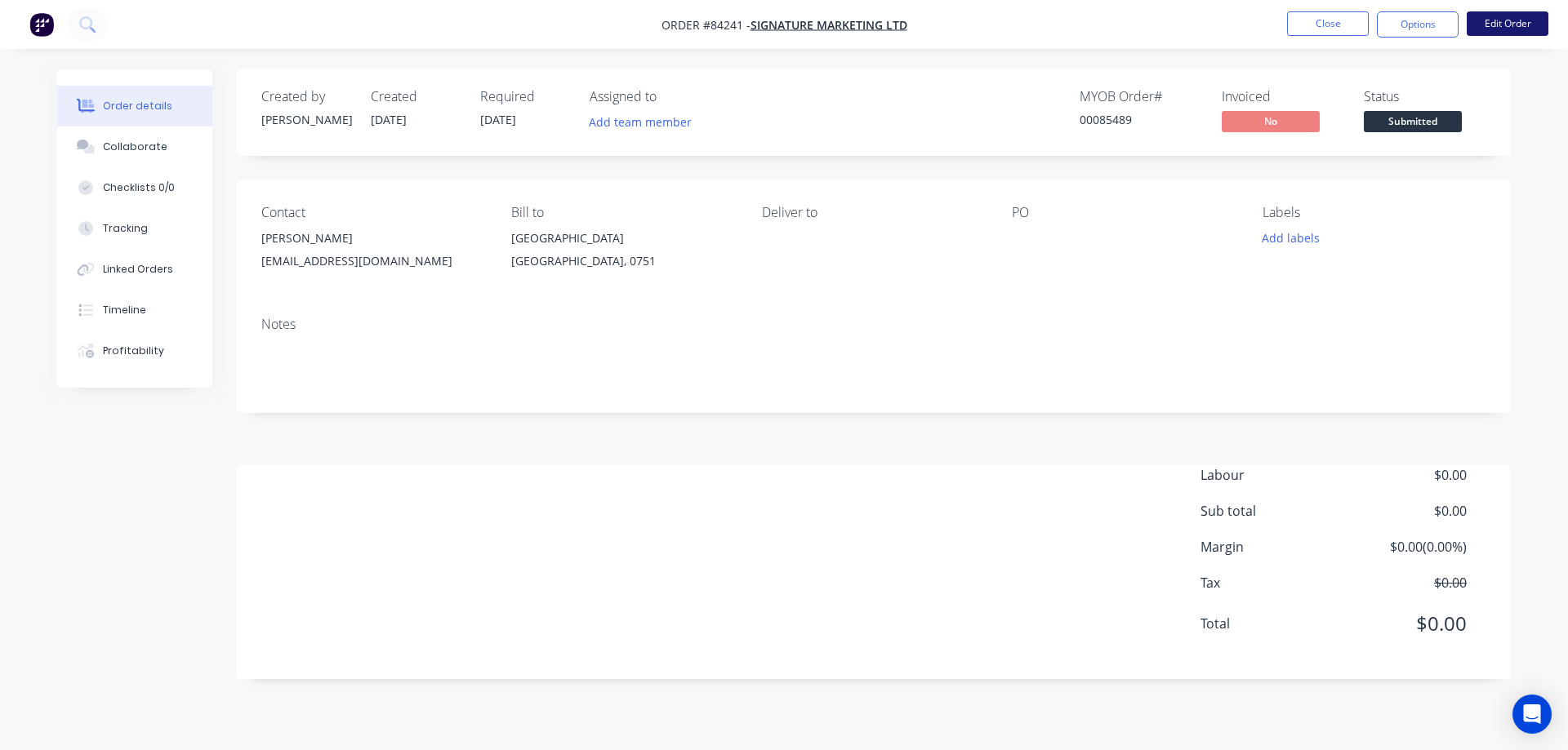
click at [1494, 23] on button "Edit Order" at bounding box center [1507, 23] width 82 height 24
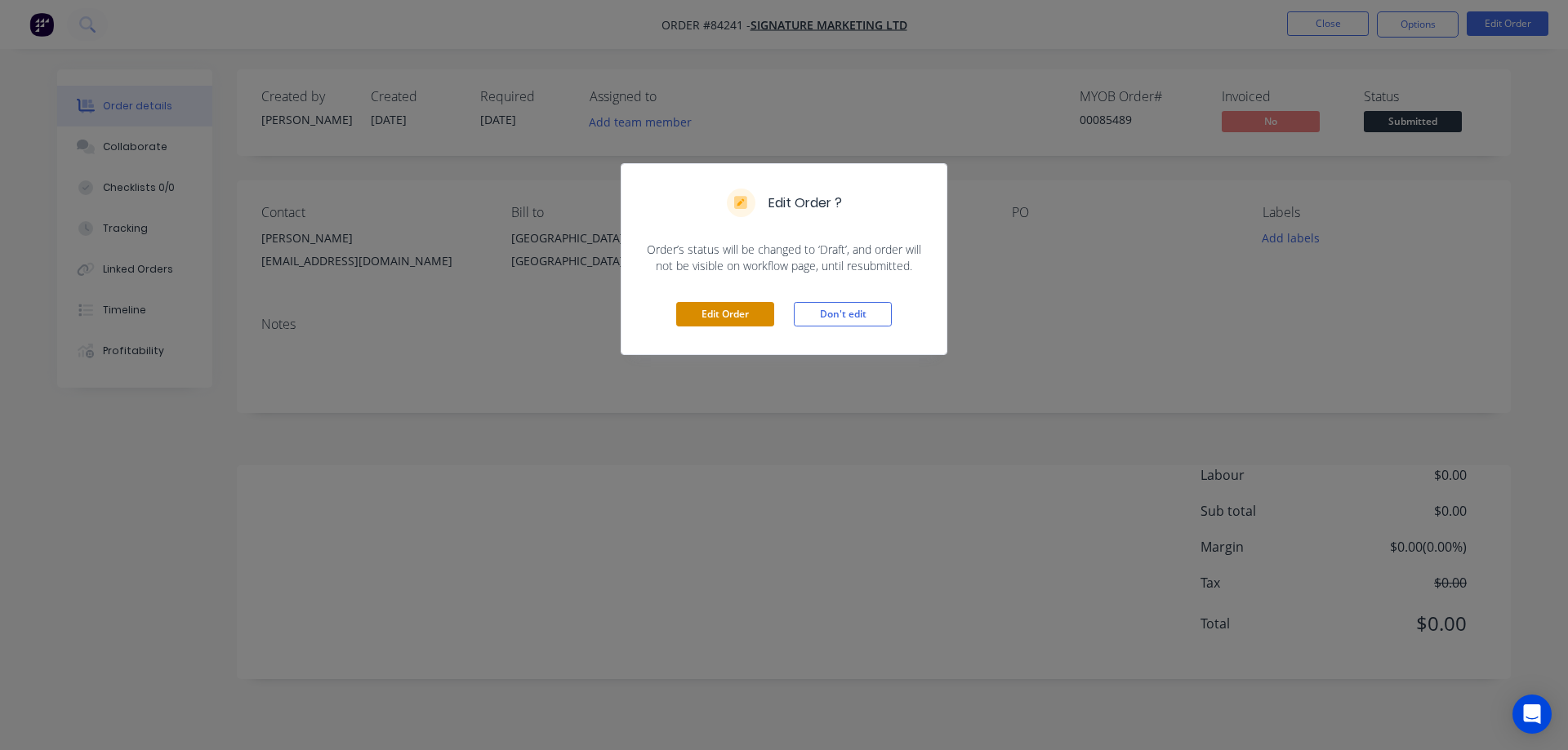
click at [748, 302] on div "Edit Order Don't edit" at bounding box center [784, 314] width 325 height 80
click at [748, 310] on button "Edit Order" at bounding box center [725, 314] width 98 height 24
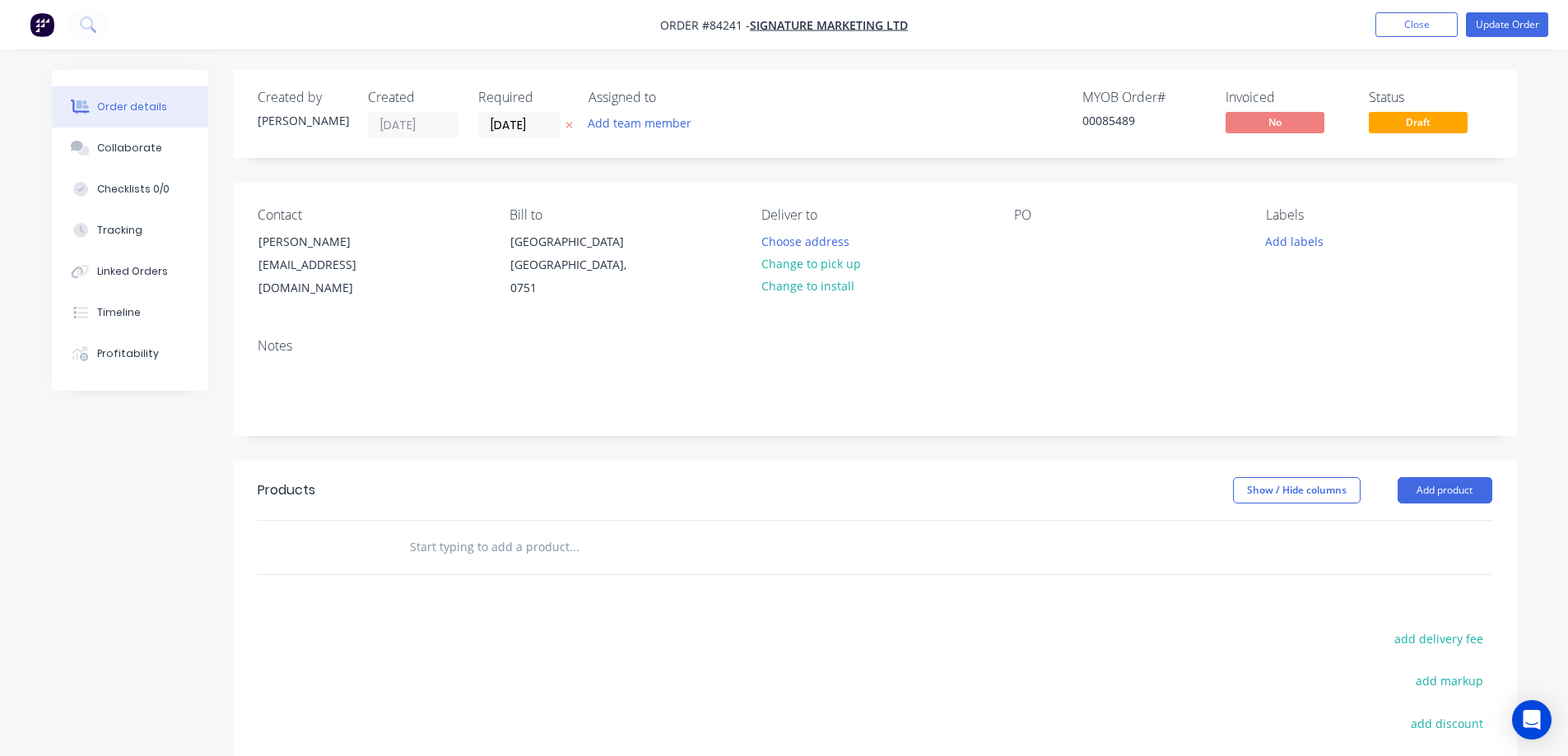
click at [574, 117] on button at bounding box center [569, 126] width 17 height 19
drag, startPoint x: 254, startPoint y: 236, endPoint x: 472, endPoint y: 232, distance: 218.0
click at [468, 232] on div "Contact Anand [EMAIL_ADDRESS][DOMAIN_NAME]" at bounding box center [370, 254] width 225 height 93
copy div "[PERSON_NAME]"
click at [460, 248] on div "Contact Anand [EMAIL_ADDRESS][DOMAIN_NAME]" at bounding box center [370, 254] width 225 height 93
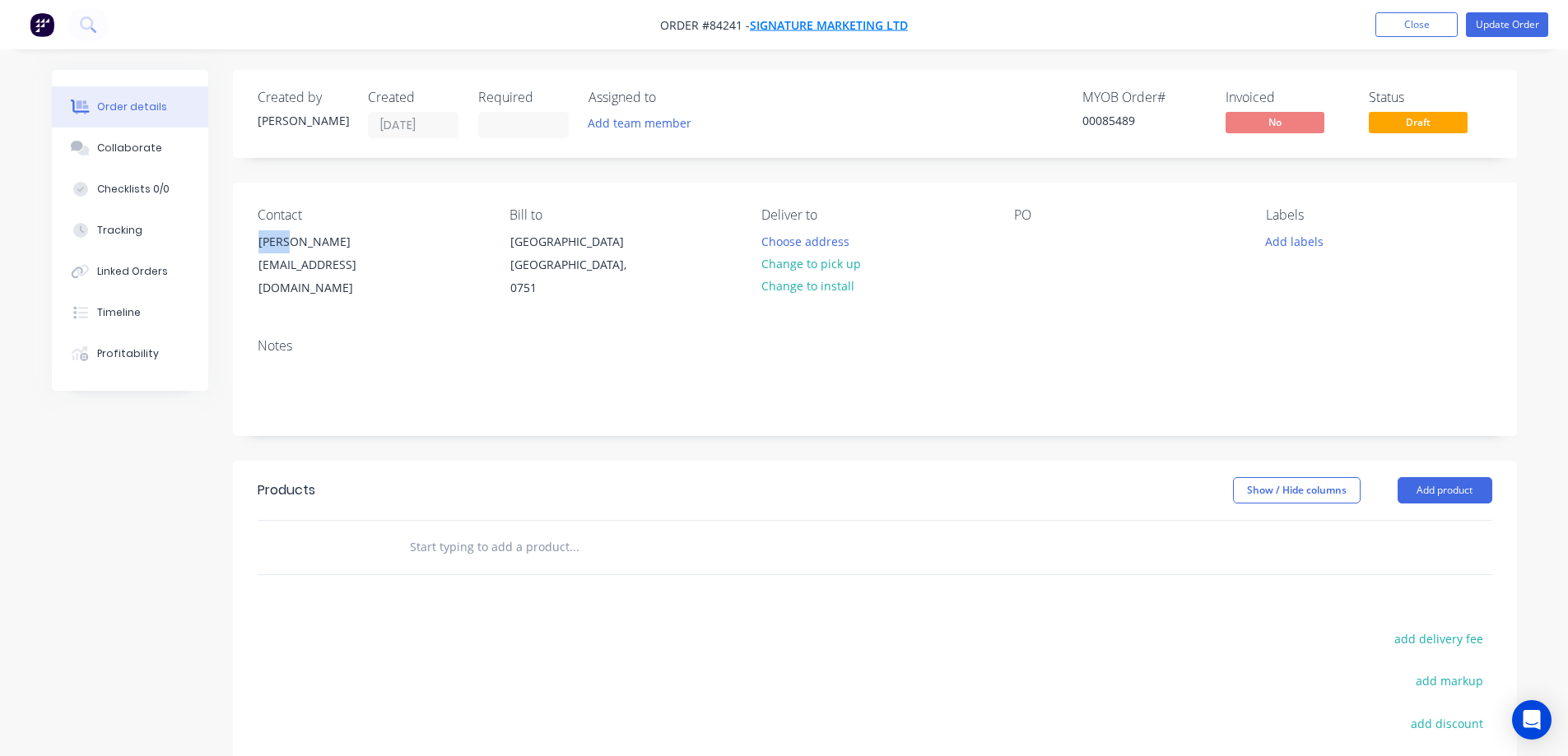
drag, startPoint x: 756, startPoint y: 28, endPoint x: 838, endPoint y: 27, distance: 82.0
click at [838, 27] on span "Order #84241 - Signature Marketing Ltd" at bounding box center [784, 25] width 248 height 17
click at [1043, 235] on div "PO" at bounding box center [1126, 254] width 225 height 93
click at [1034, 234] on div at bounding box center [1027, 241] width 27 height 24
click at [496, 549] on input "text" at bounding box center [574, 547] width 330 height 33
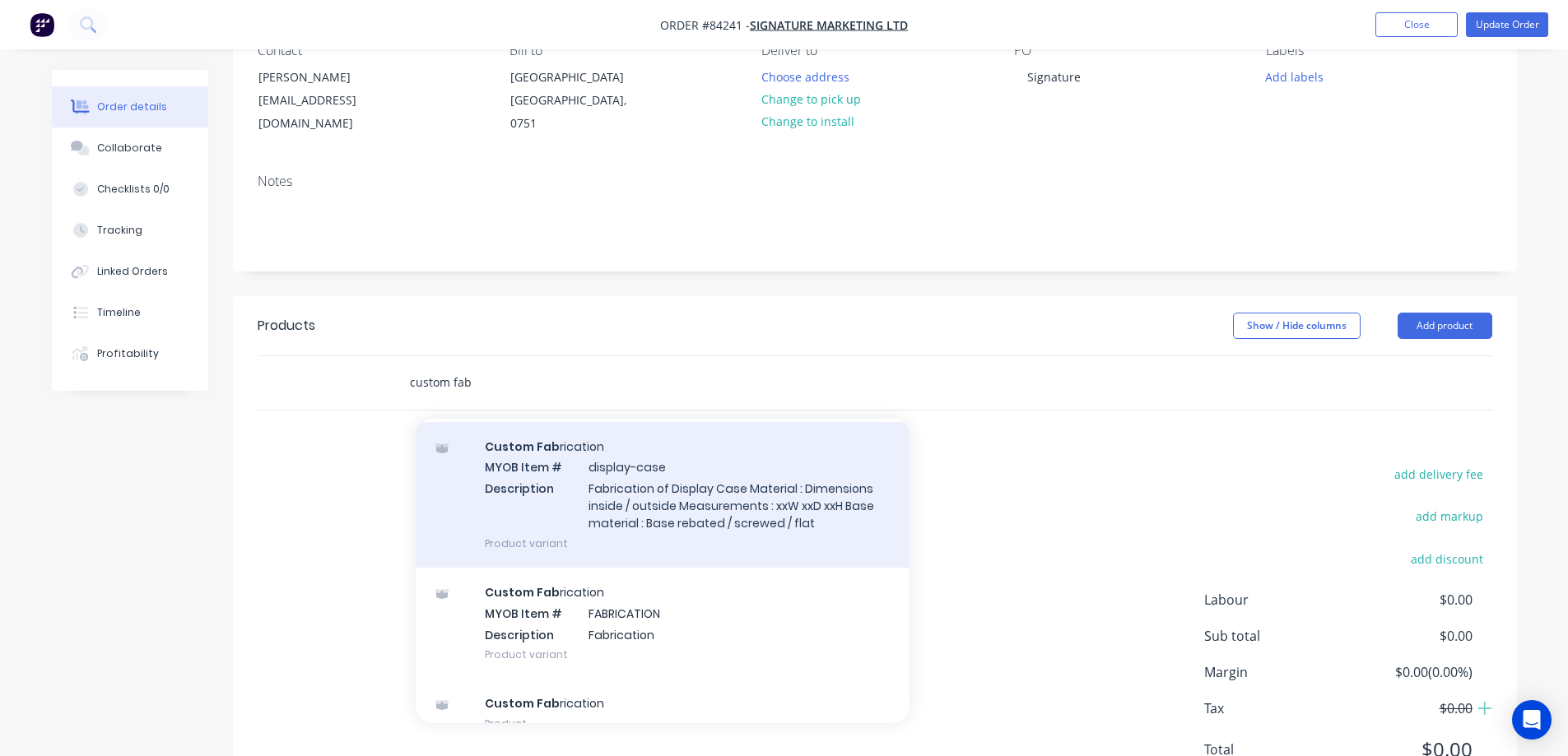
scroll to position [74, 0]
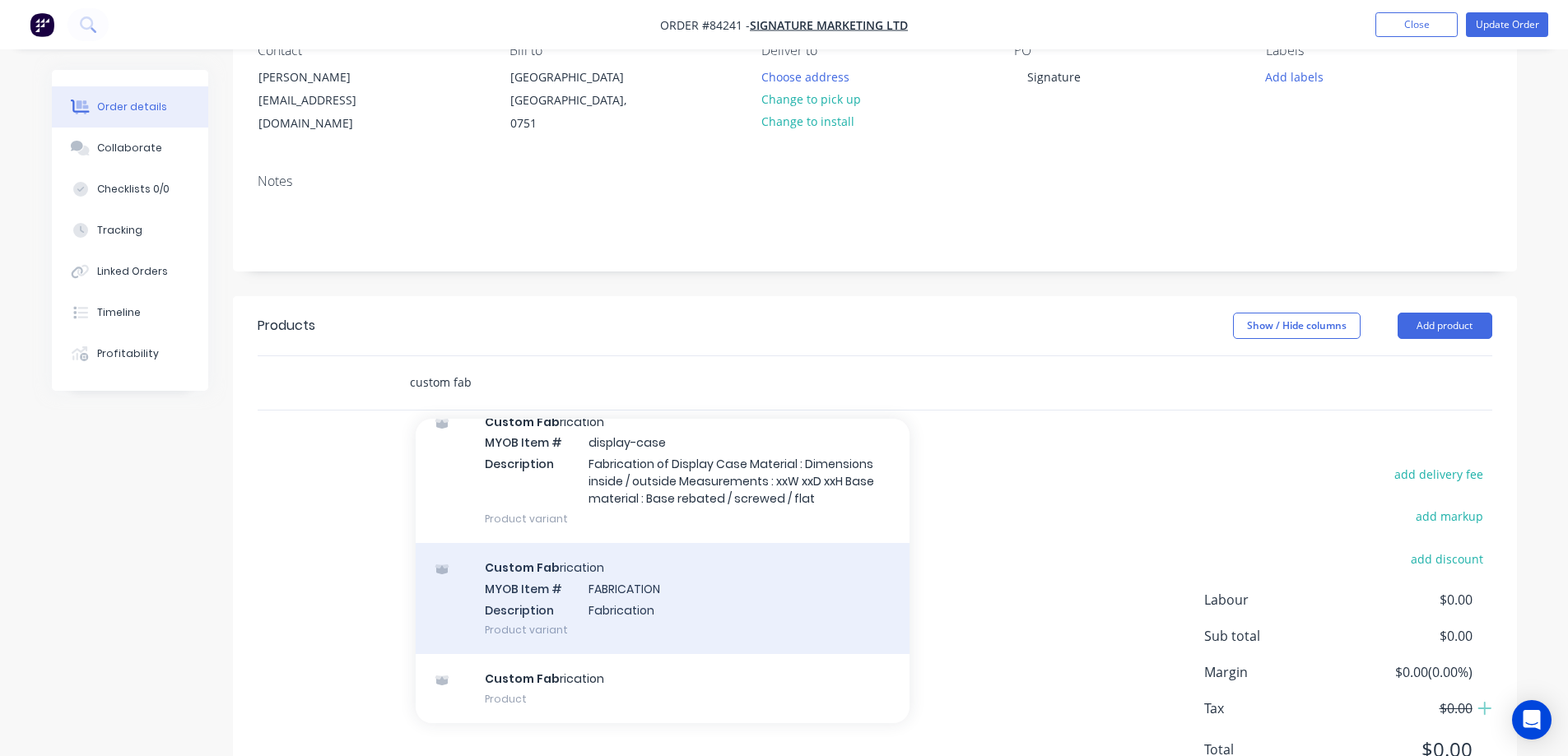
type input "custom fab"
click at [586, 597] on div "Custom Fab rication MYOB Item # FABRICATION Description Fabrication Product var…" at bounding box center [662, 598] width 494 height 111
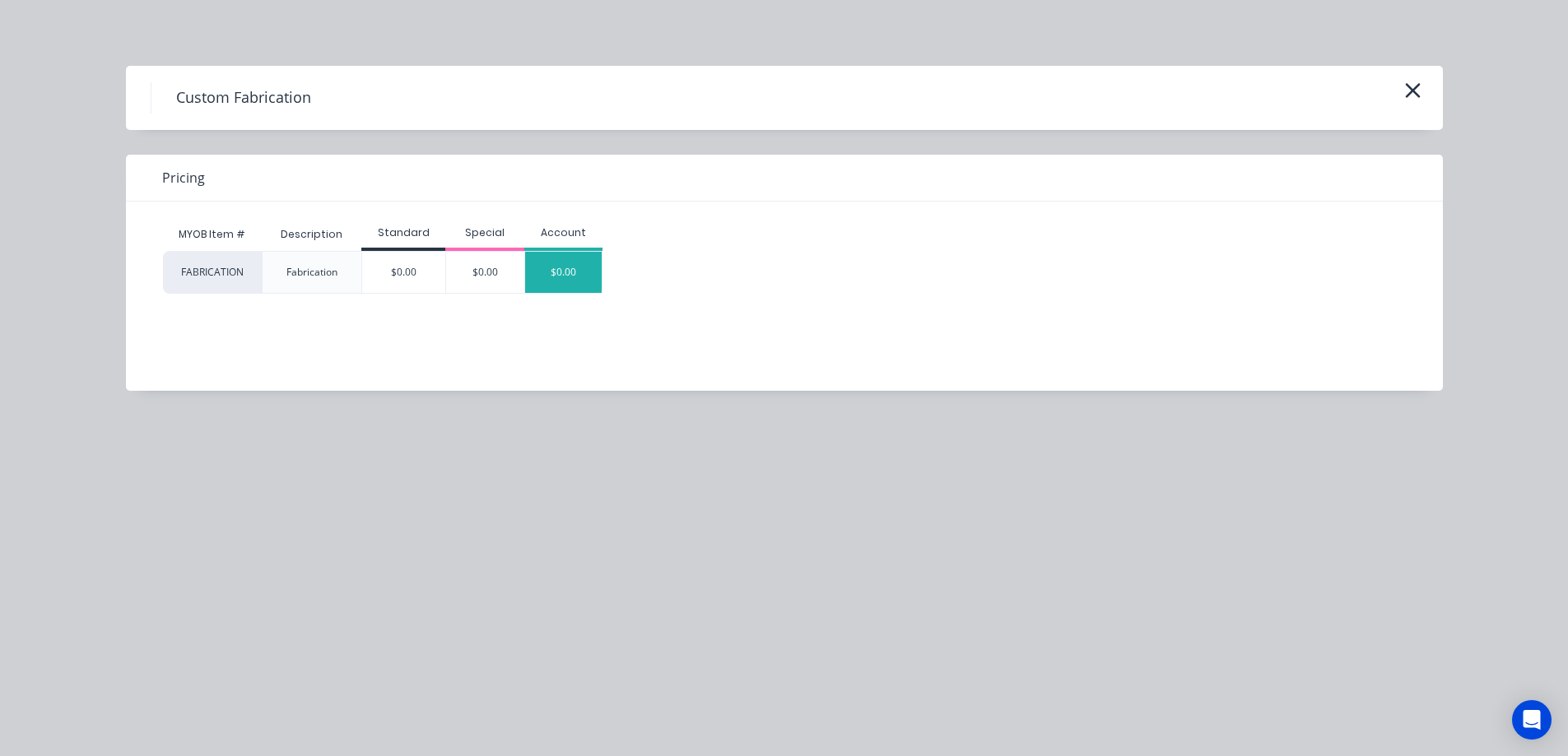
click at [532, 273] on div "$0.00" at bounding box center [564, 272] width 78 height 41
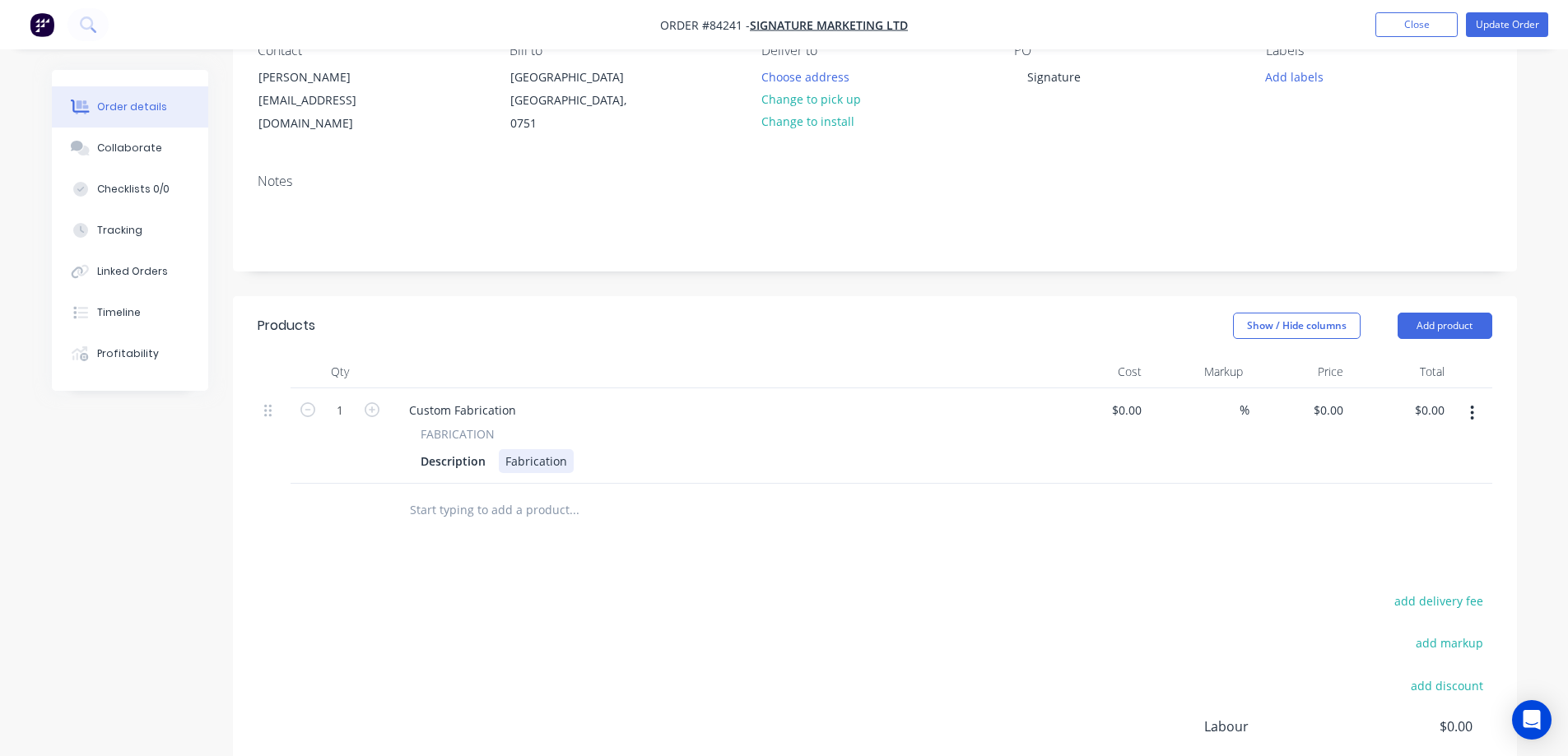
click at [532, 460] on div "Fabrication" at bounding box center [536, 460] width 75 height 24
paste div
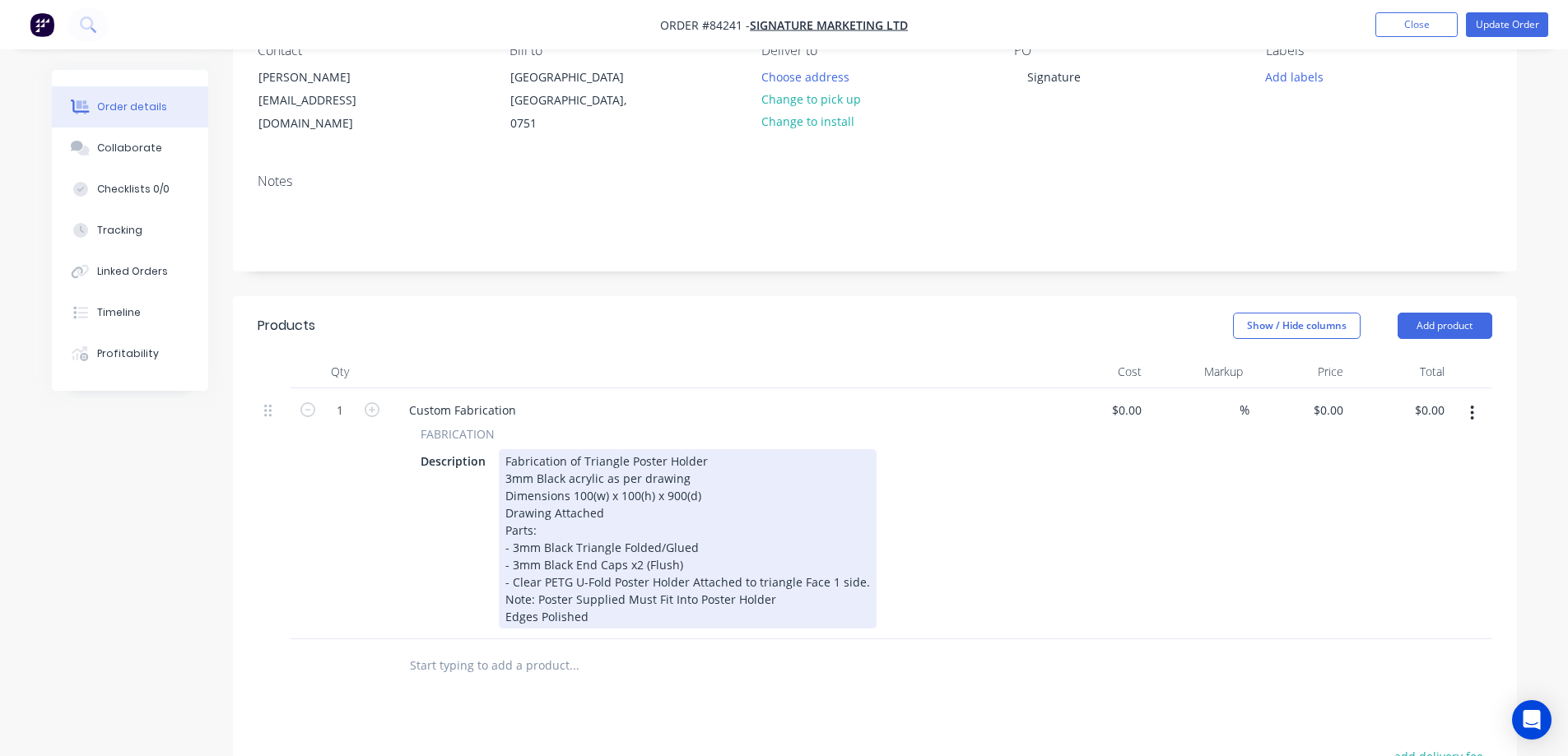
click at [521, 608] on div "- Clear PETG U-Fold Poster Holder Attached to triangle Face 1 side." at bounding box center [687, 617] width 365 height 17
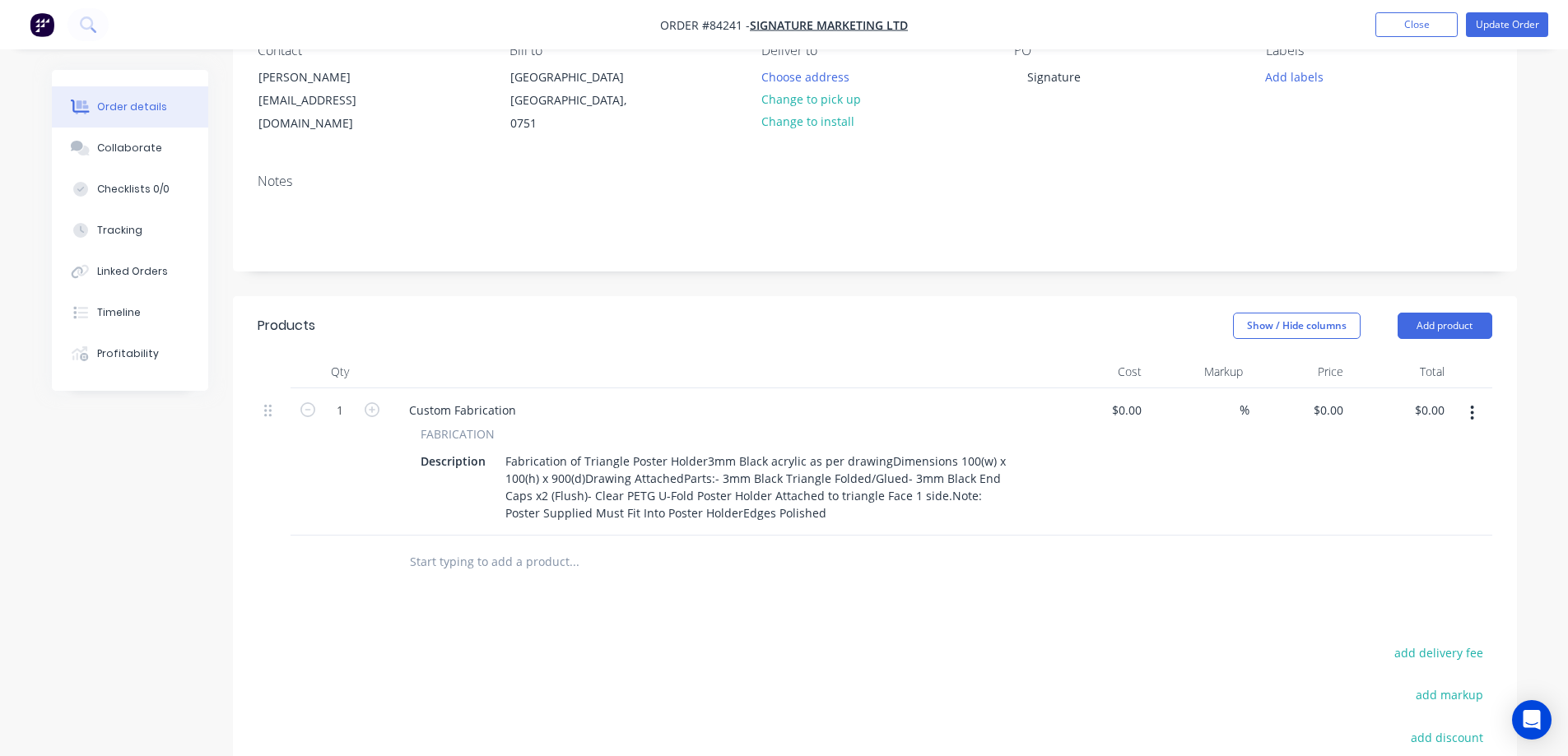
click at [494, 651] on div "Products Show / Hide columns Add product Qty Cost Markup Price Total 1 Custom F…" at bounding box center [874, 640] width 1284 height 688
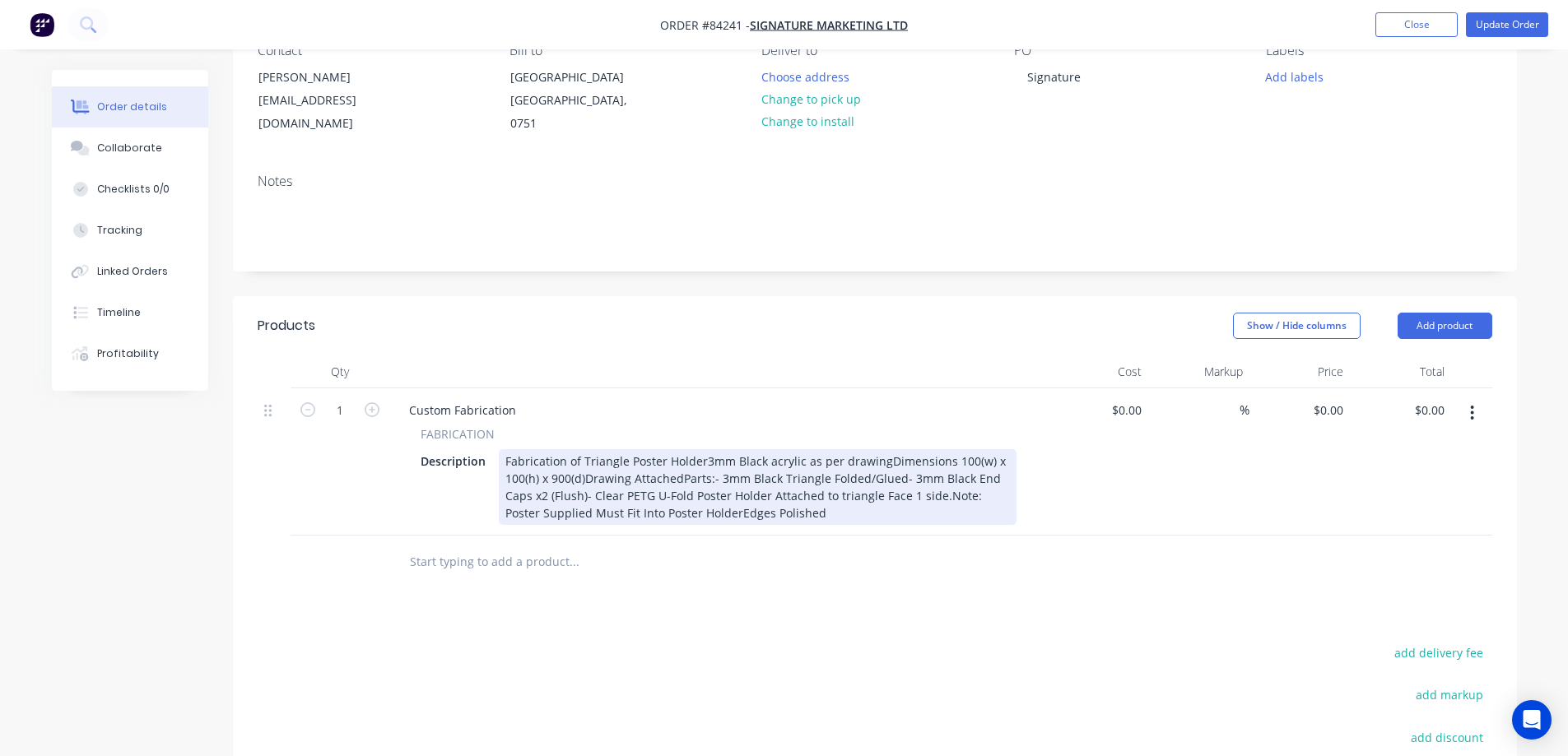
click at [700, 459] on div "Fabrication of Triangle Poster Holder3mm Black acrylic as per drawingDimensions…" at bounding box center [758, 487] width 518 height 76
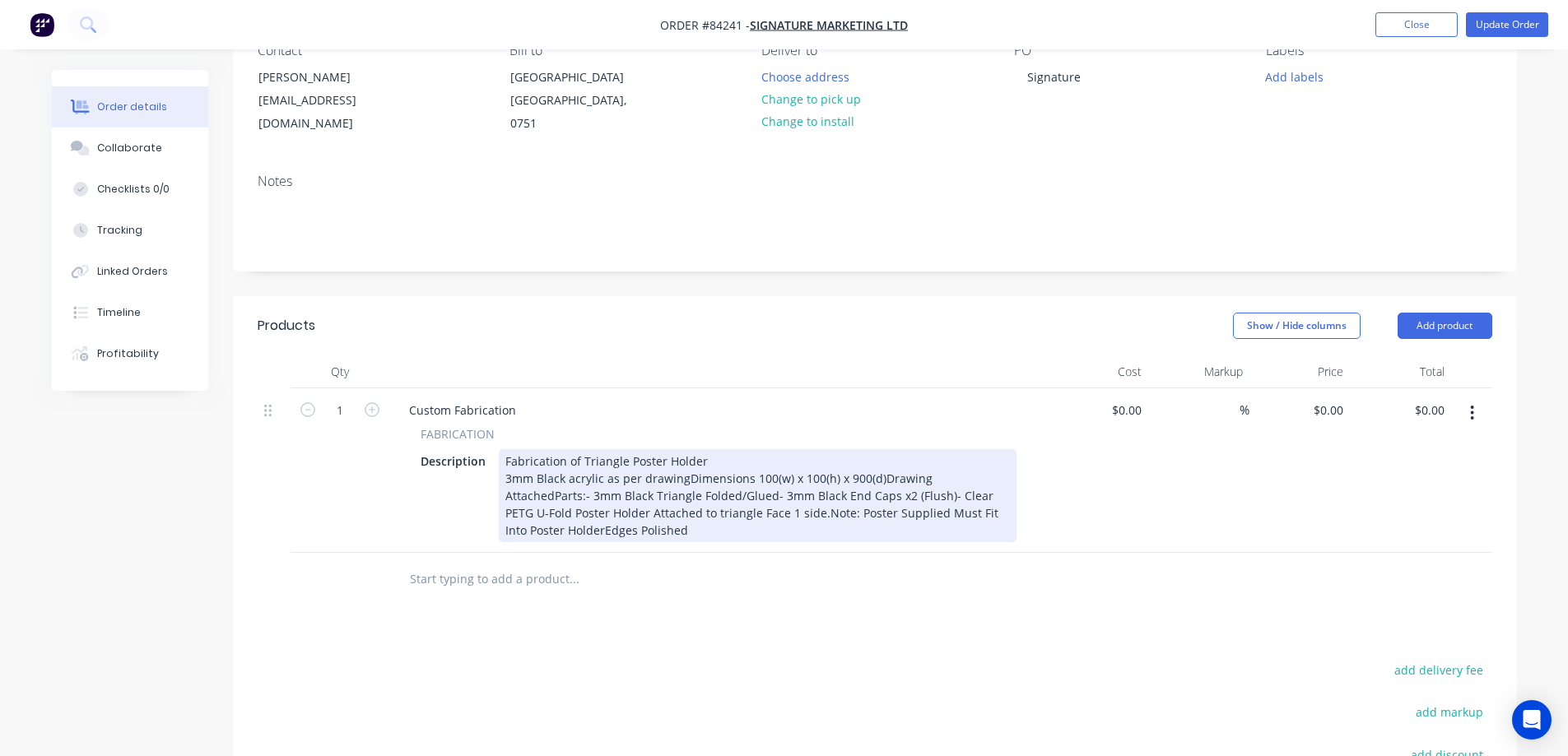
click at [681, 478] on div "Fabrication of Triangle Poster Holder 3mm Black acrylic as per drawingDimension…" at bounding box center [758, 495] width 518 height 93
click at [701, 493] on div "Fabrication of Triangle Poster Holder 3mm Black acrylic as per drawing Dimensio…" at bounding box center [758, 495] width 518 height 93
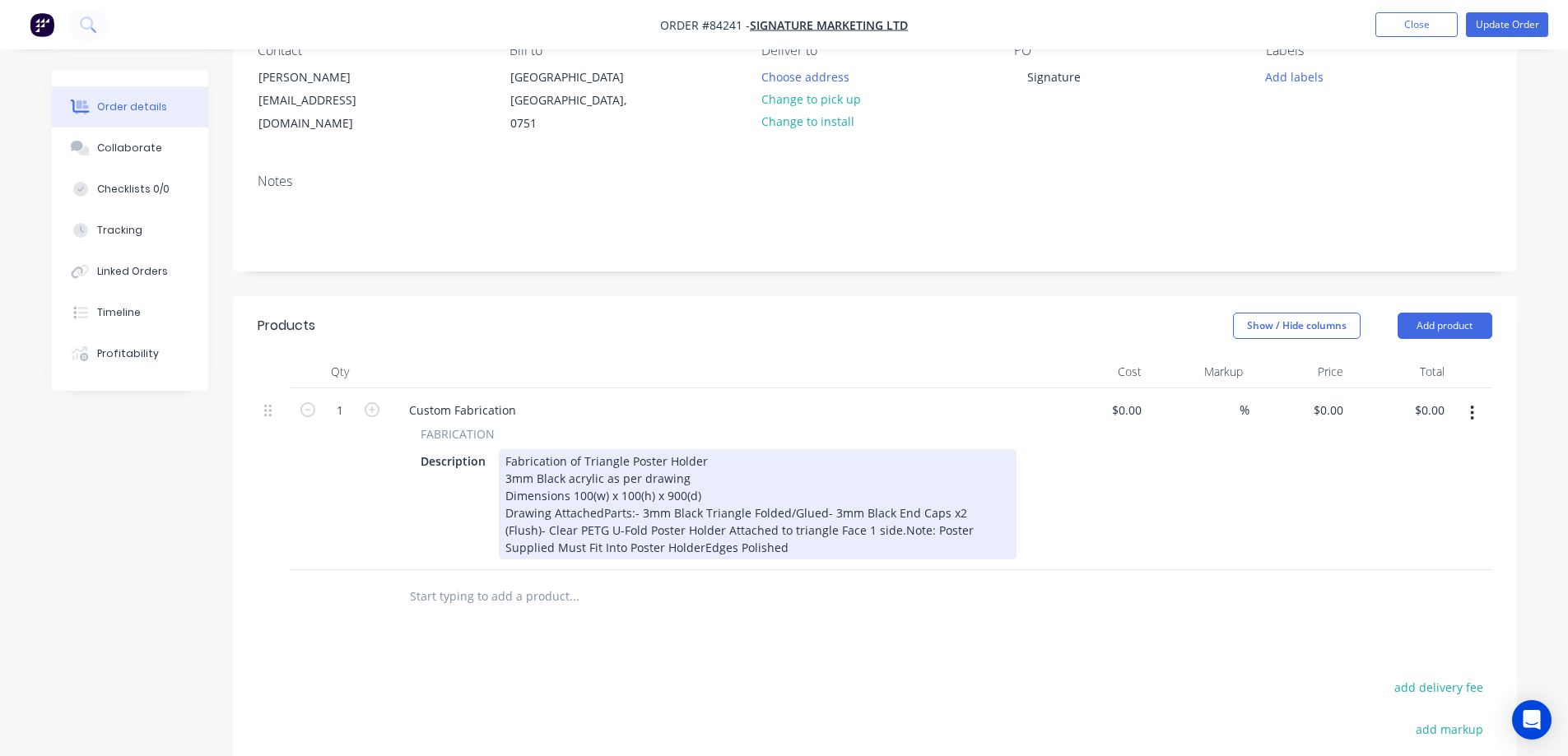
click at [602, 513] on div "Fabrication of Triangle Poster Holder 3mm Black acrylic as per drawing Dimensio…" at bounding box center [758, 504] width 518 height 110
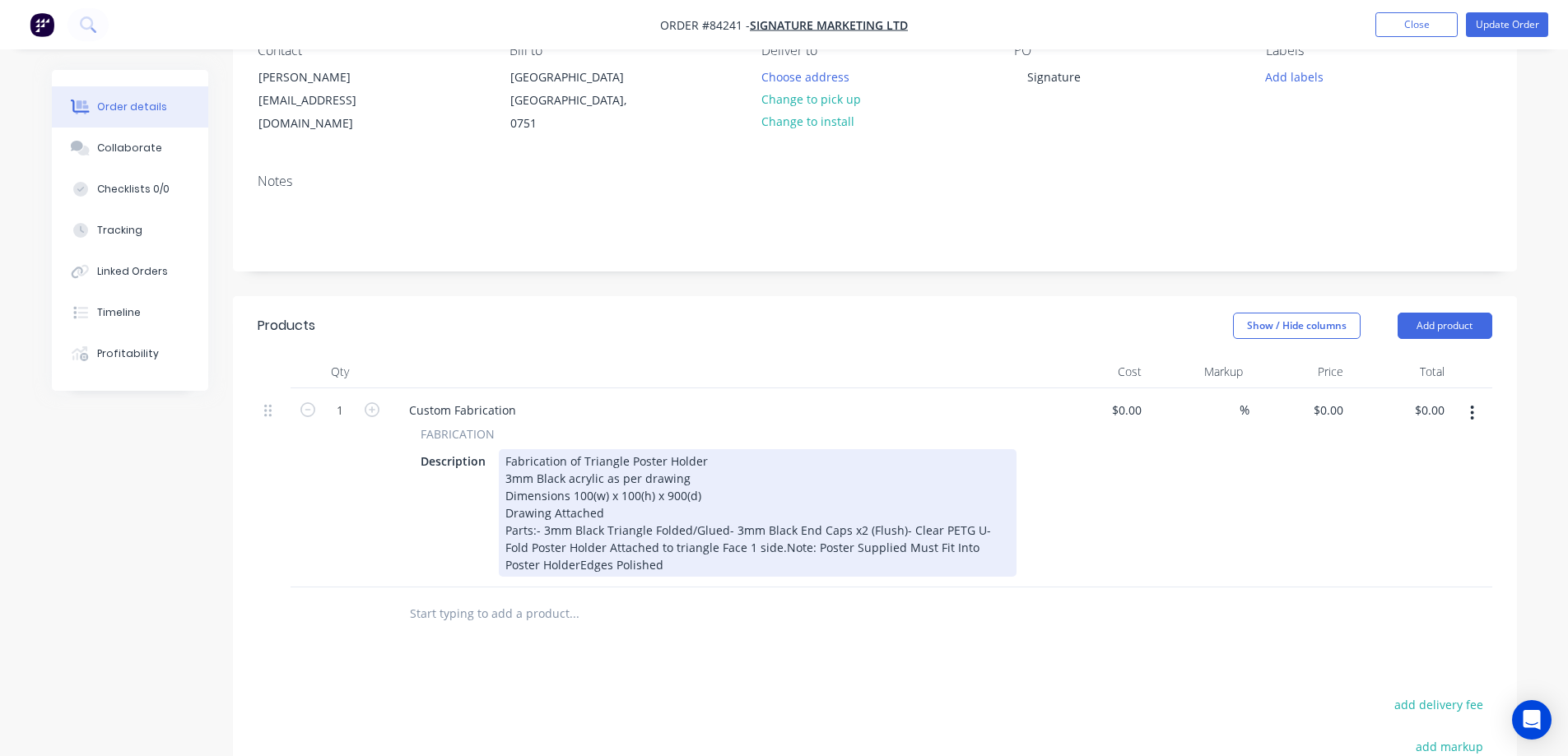
click at [730, 527] on div "Fabrication of Triangle Poster Holder 3mm Black acrylic as per drawing Dimensio…" at bounding box center [758, 513] width 518 height 128
click at [669, 547] on div "Fabrication of Triangle Poster Holder 3mm Black acrylic as per drawing Dimensio…" at bounding box center [758, 513] width 518 height 128
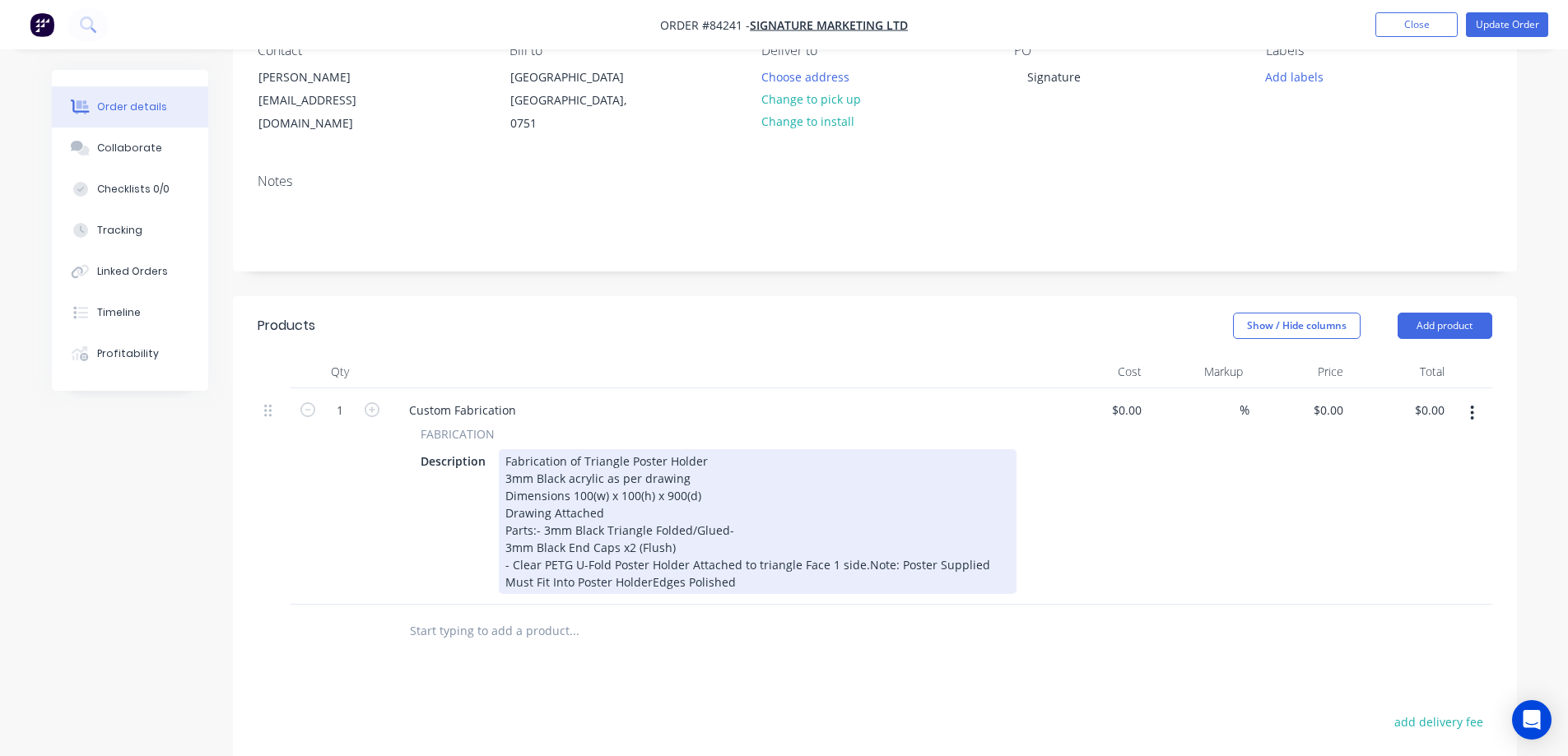
click at [859, 566] on div "Fabrication of Triangle Poster Holder 3mm Black acrylic as per drawing Dimensio…" at bounding box center [758, 521] width 518 height 145
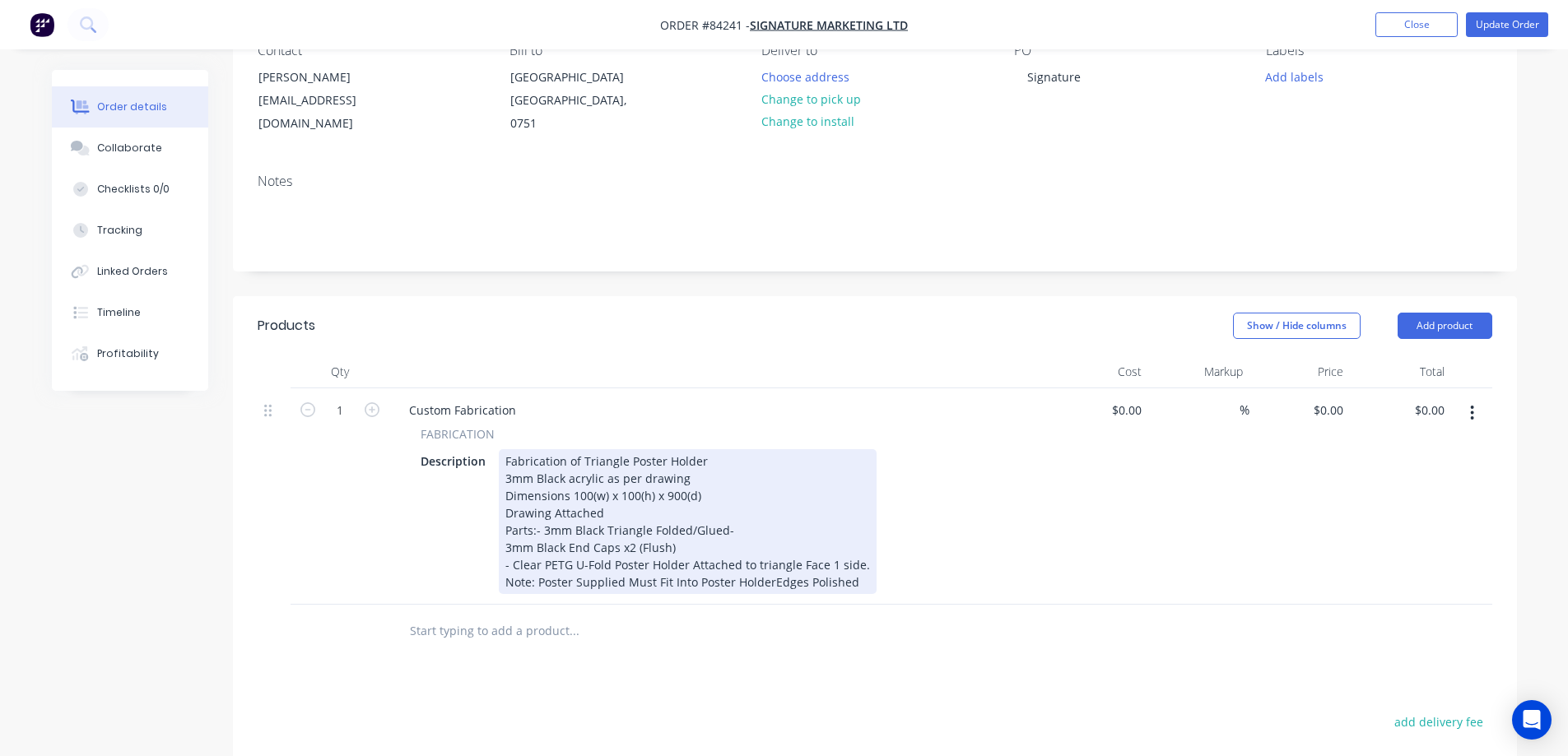
click at [769, 584] on div "Fabrication of Triangle Poster Holder 3mm Black acrylic as per drawing Dimensio…" at bounding box center [688, 521] width 378 height 145
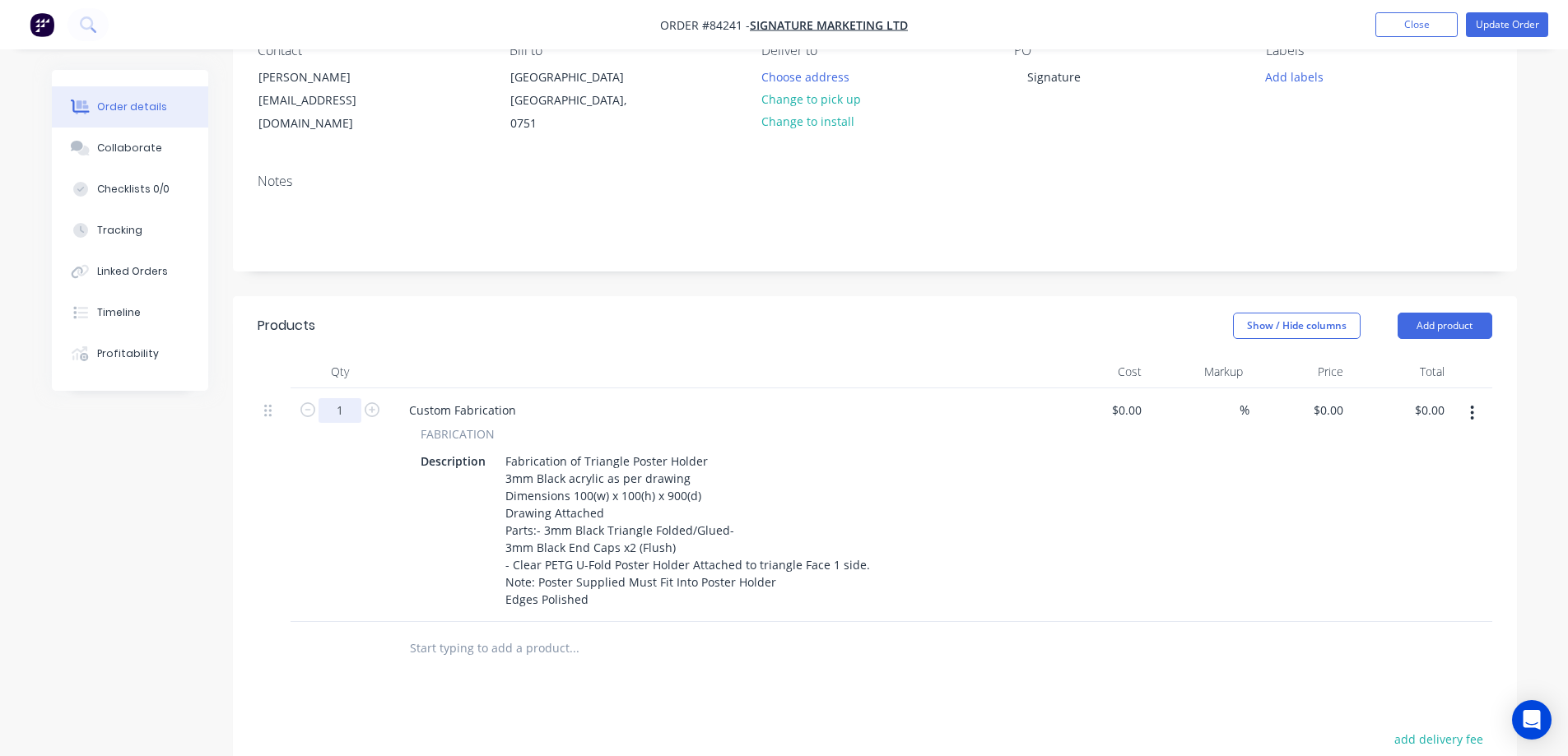
click at [336, 407] on input "1" at bounding box center [339, 411] width 43 height 25
type input "2"
click at [1323, 413] on div "0 0" at bounding box center [1300, 505] width 101 height 234
type input "$170.27"
type input "$340.54"
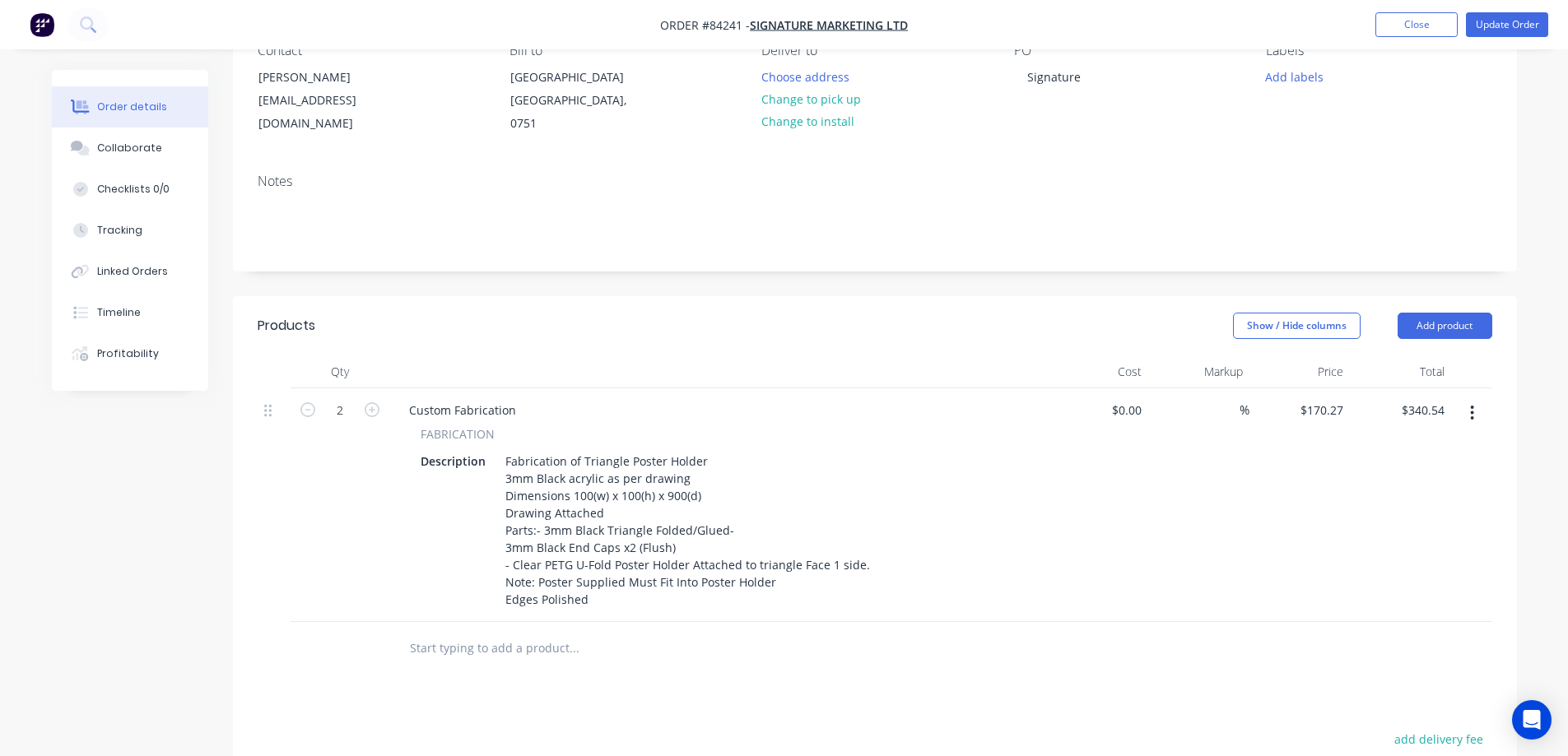
click at [1222, 513] on div "%" at bounding box center [1199, 505] width 101 height 234
click at [531, 656] on input "text" at bounding box center [574, 648] width 330 height 33
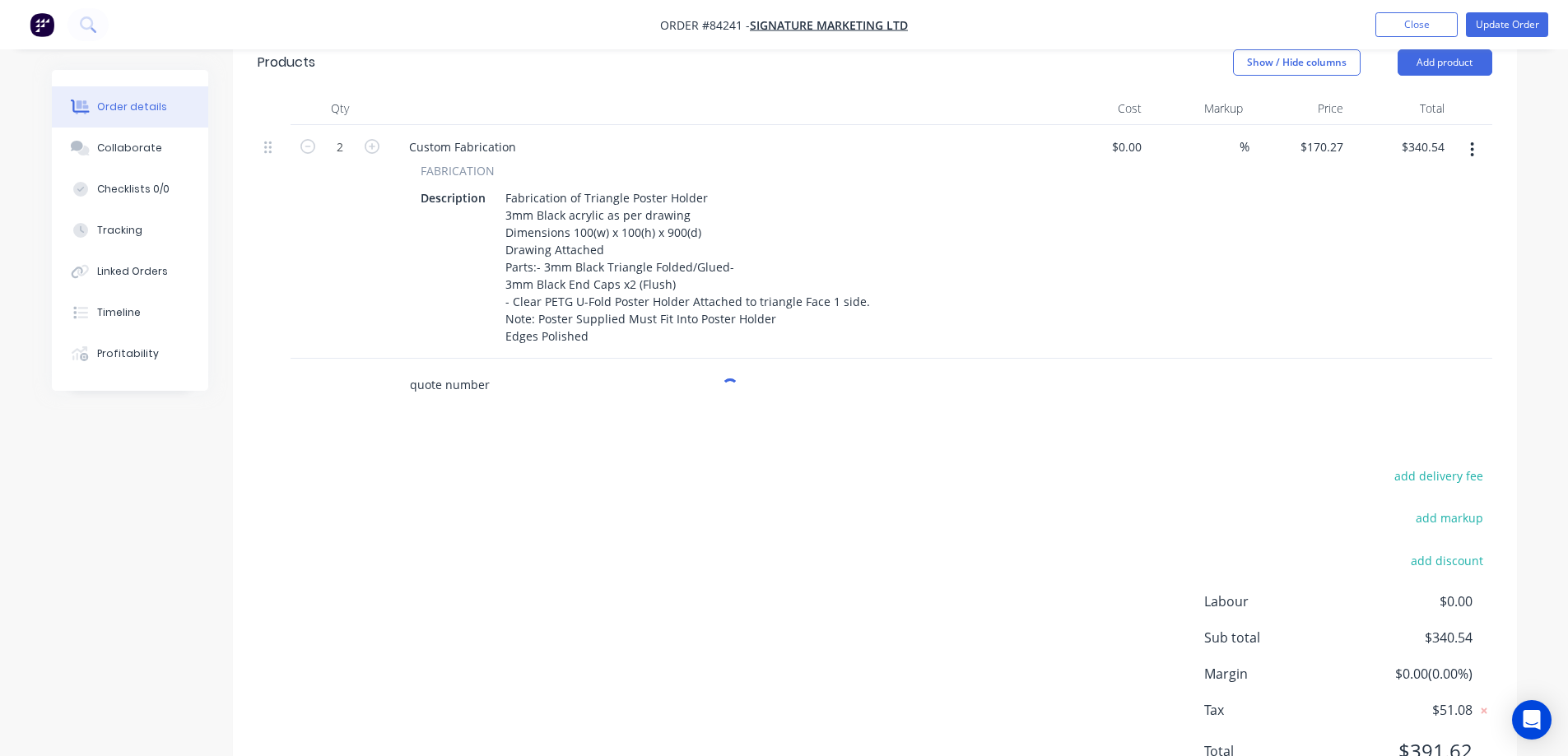
scroll to position [494, 0]
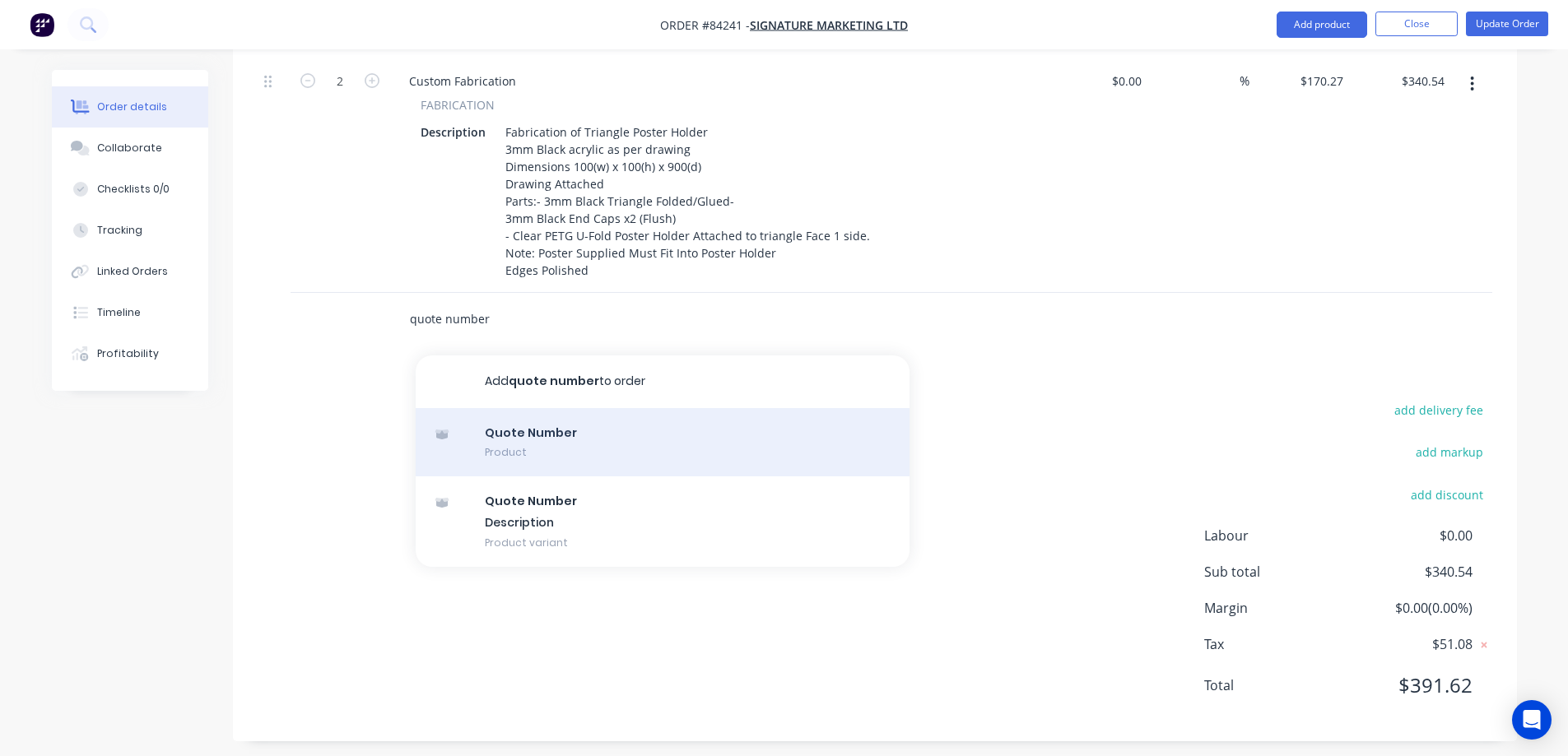
type input "quote number"
click at [654, 469] on div "Quote Number Product" at bounding box center [662, 442] width 494 height 69
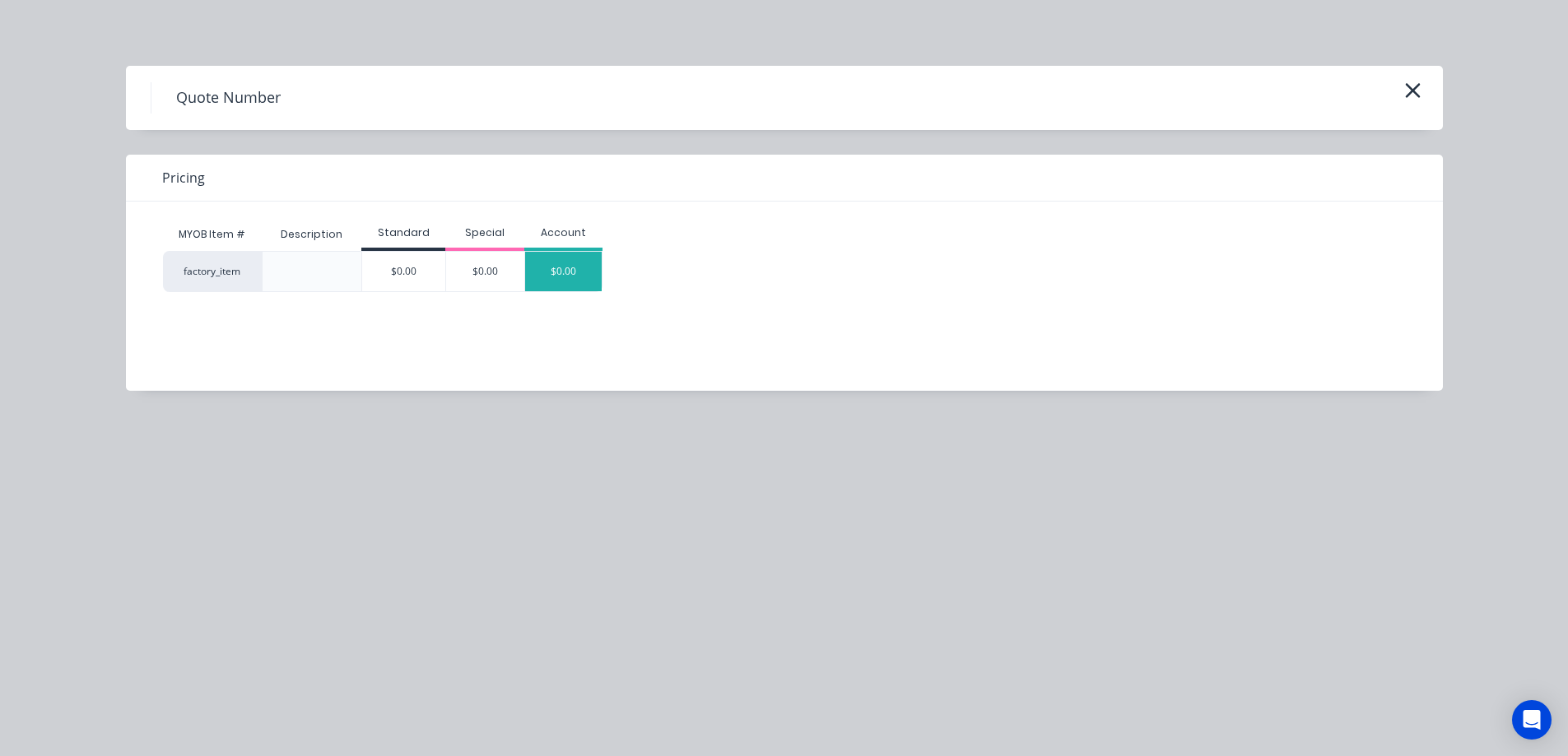
click at [556, 264] on div "$0.00" at bounding box center [564, 272] width 78 height 40
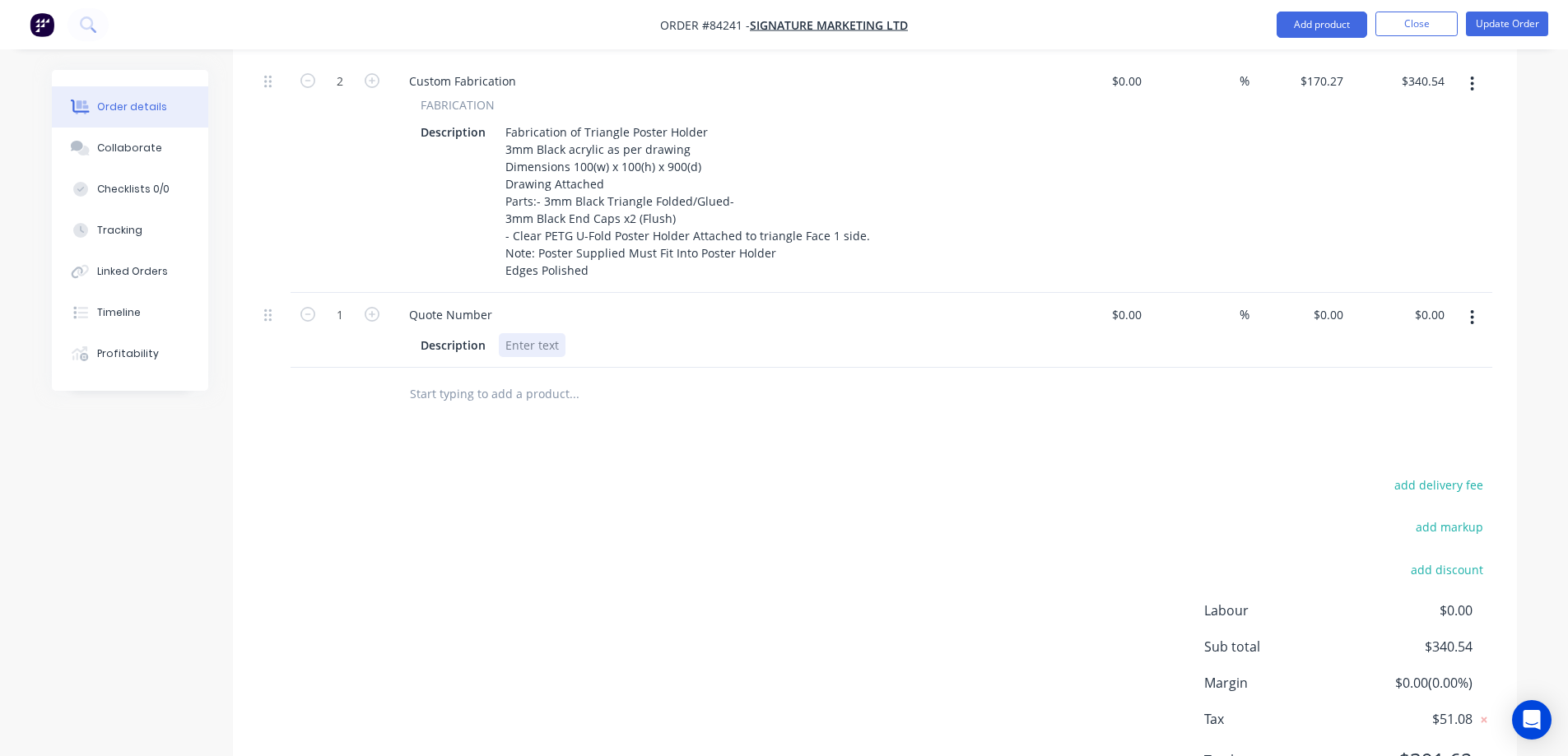
click at [520, 351] on div at bounding box center [532, 345] width 66 height 24
paste div
click at [295, 315] on div "1" at bounding box center [340, 330] width 99 height 75
click at [301, 315] on icon "button" at bounding box center [308, 315] width 15 height 15
type input "0"
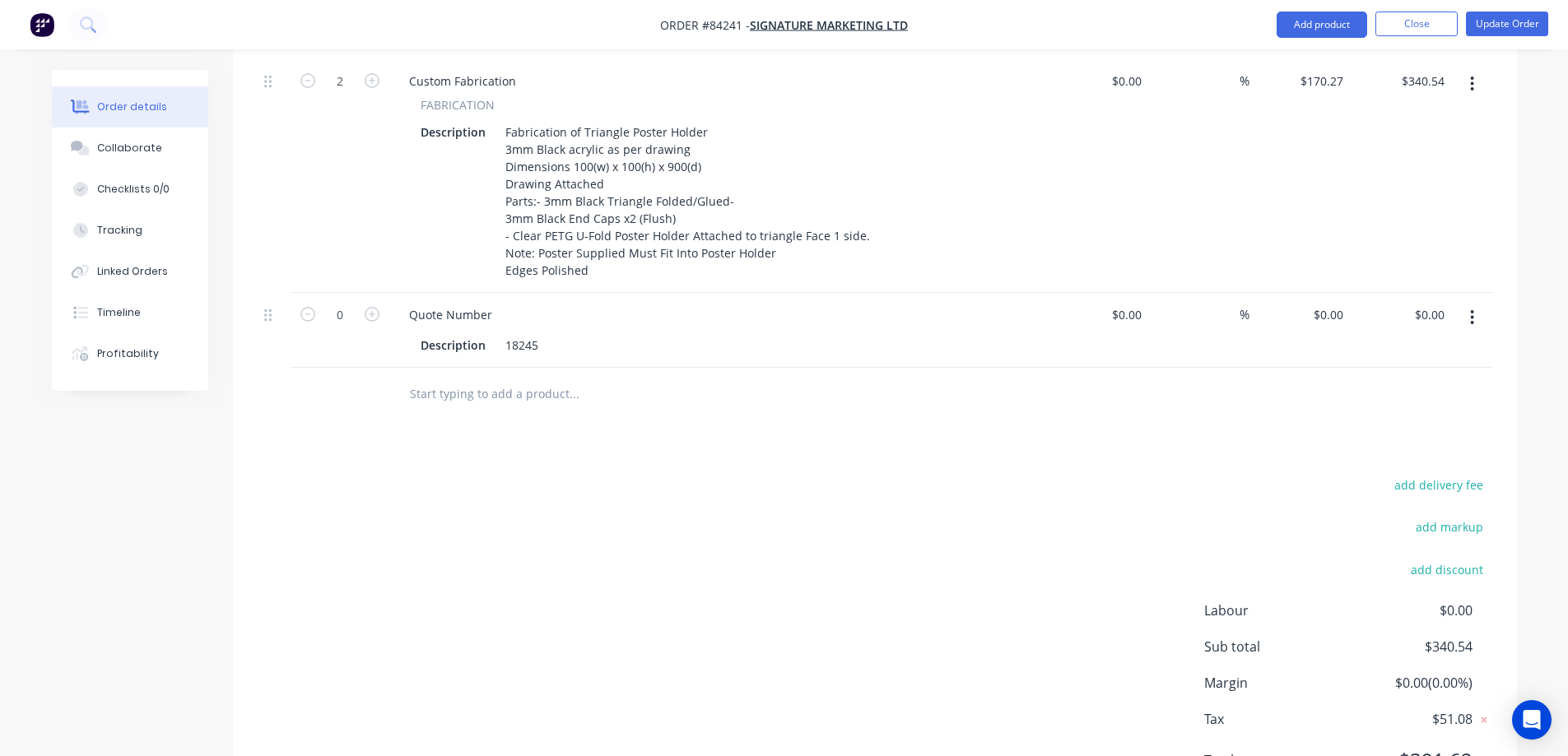
click at [672, 524] on div "add delivery fee add markup add discount Labour $0.00 Sub total $340.54 Margin …" at bounding box center [874, 632] width 1235 height 317
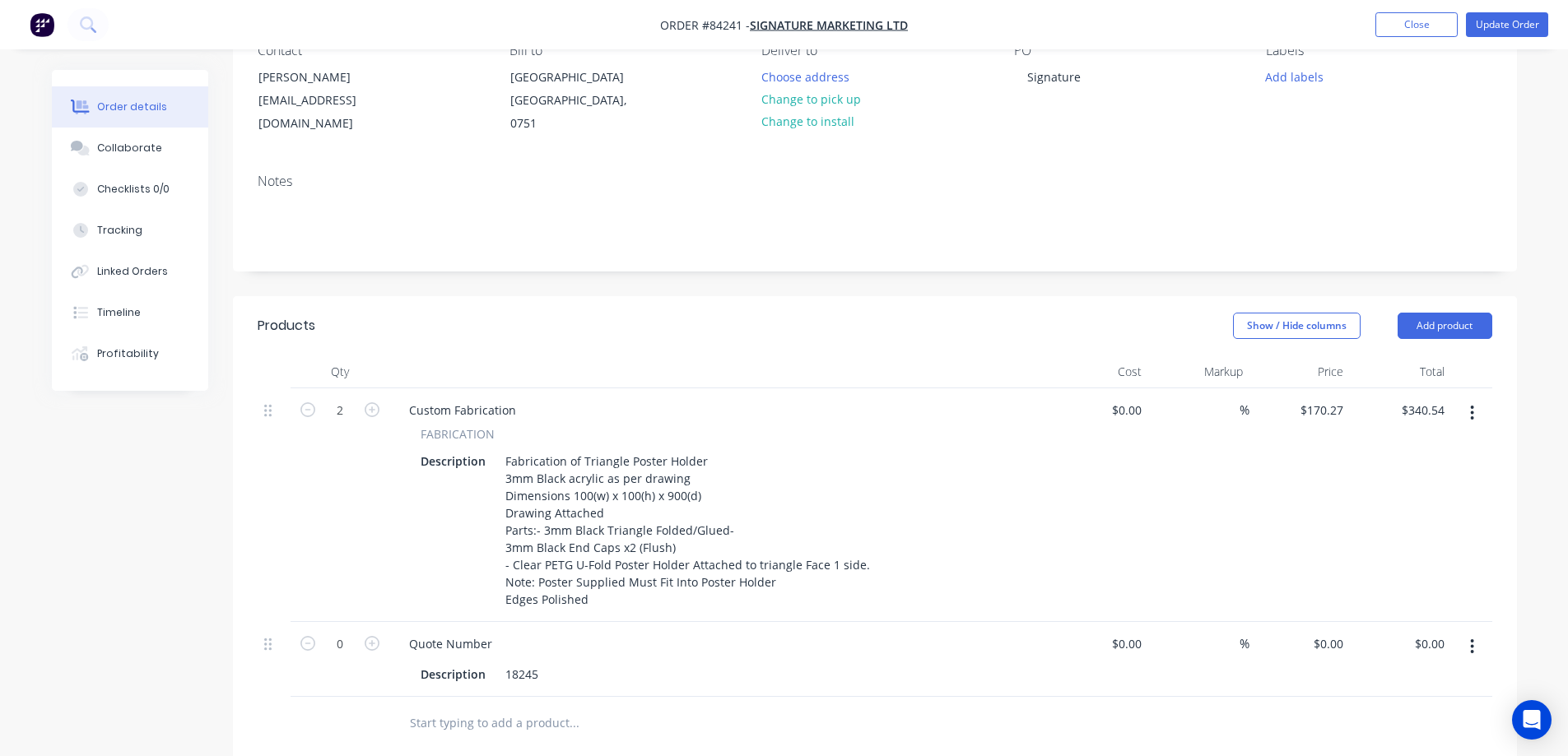
scroll to position [0, 0]
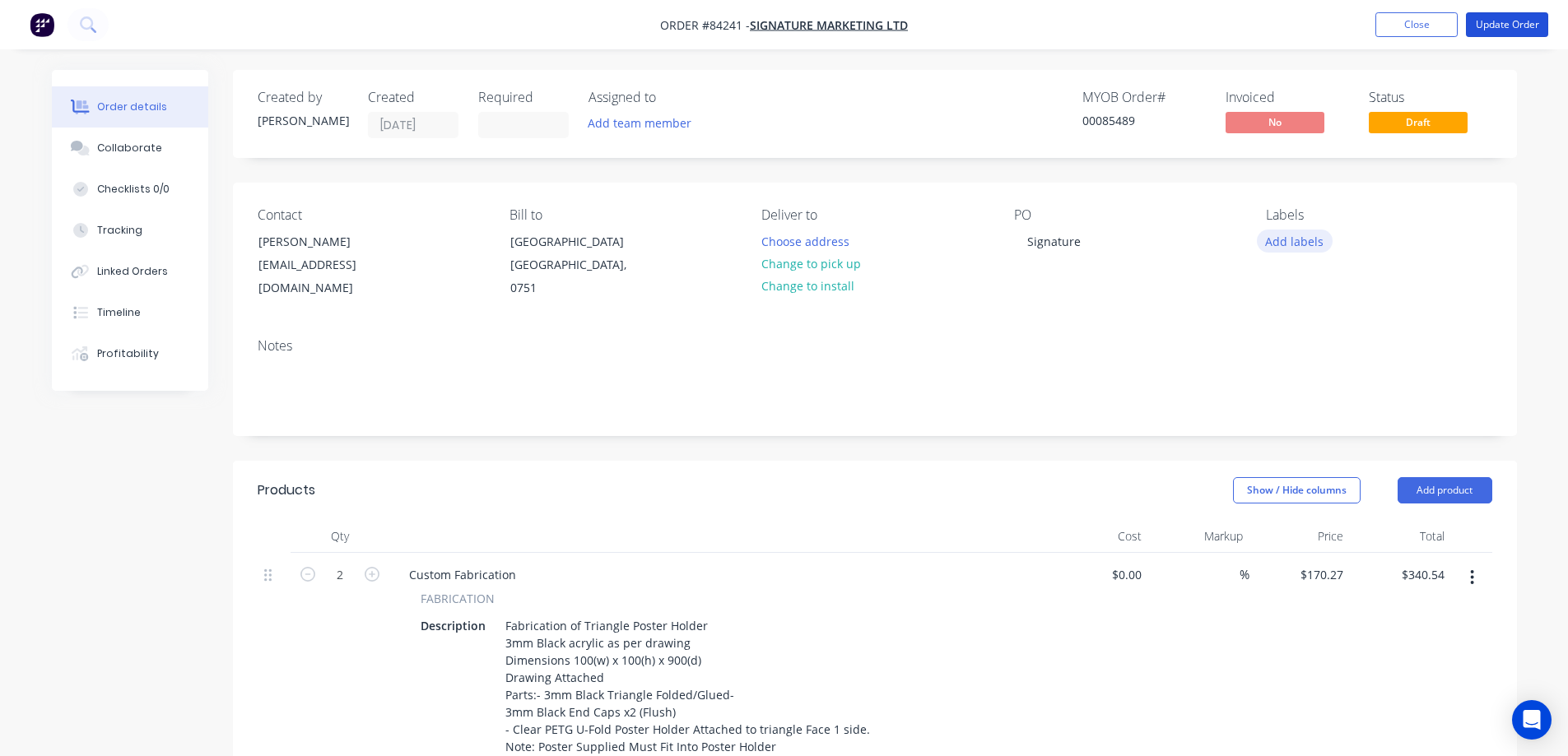
drag, startPoint x: 1485, startPoint y: 29, endPoint x: 1321, endPoint y: 240, distance: 267.2
click at [1321, 240] on div "Order #84241 - Signature Marketing Ltd Add product Close Update Order Order det…" at bounding box center [784, 667] width 1568 height 1335
click at [1315, 237] on button "Add labels" at bounding box center [1295, 240] width 76 height 22
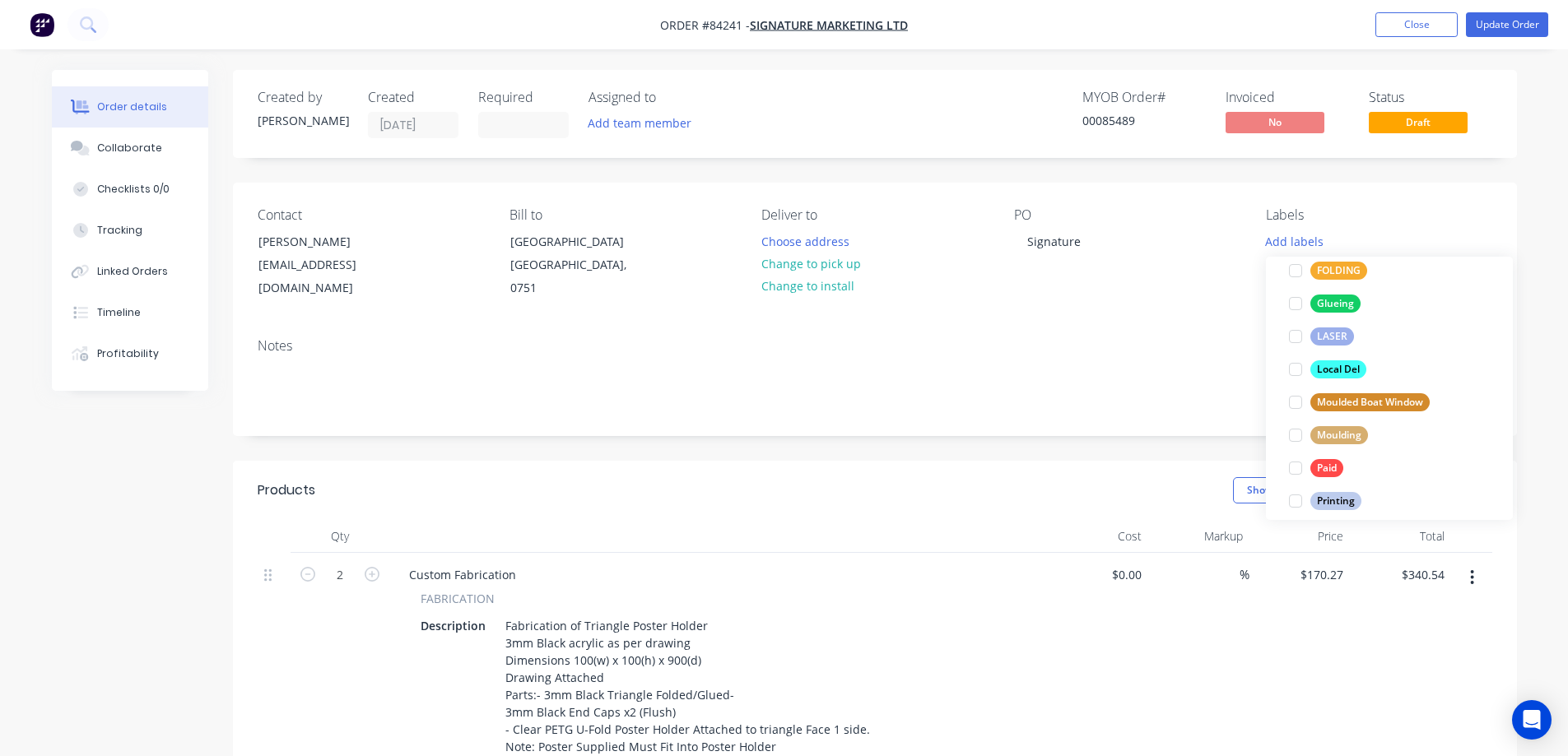
scroll to position [625, 0]
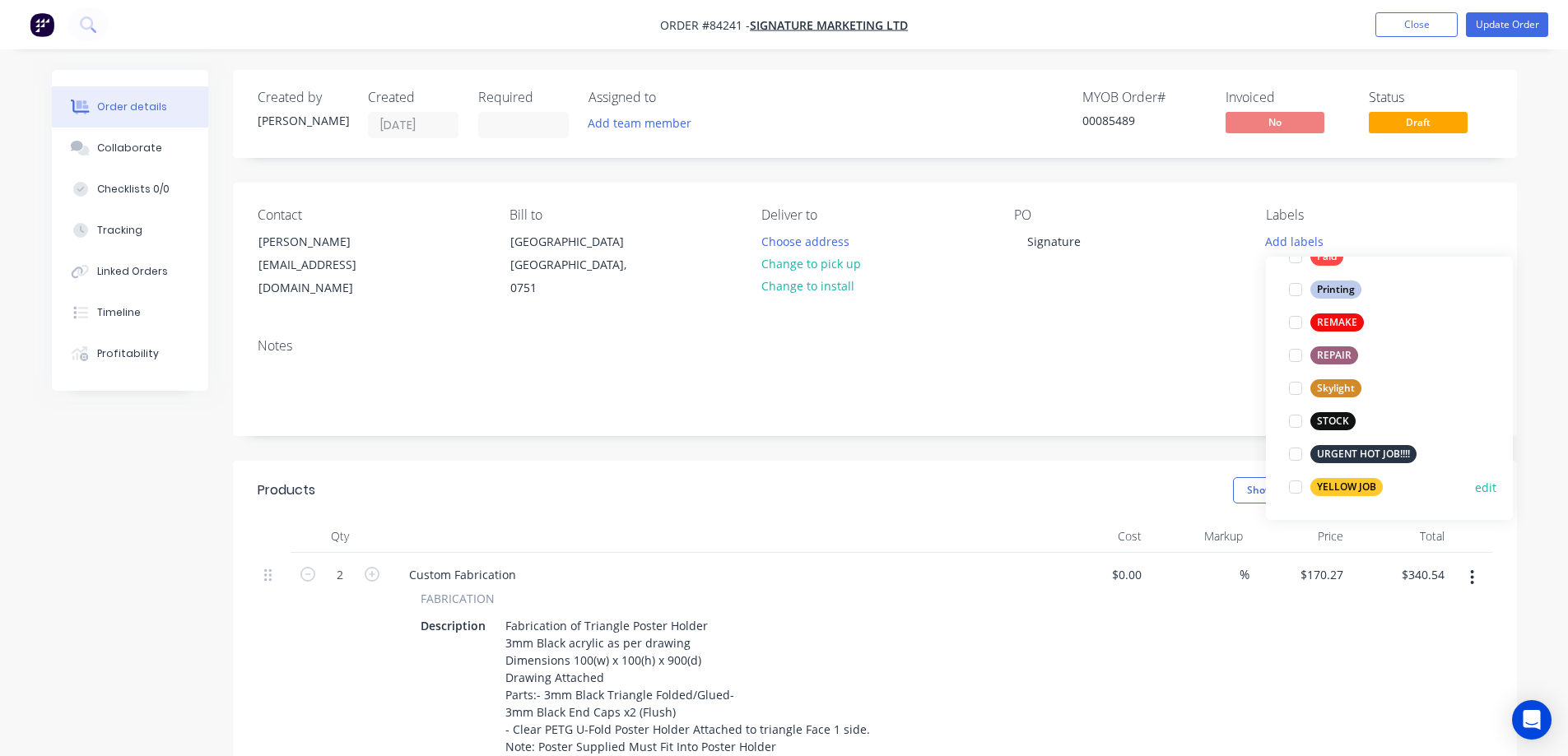
click at [1339, 489] on div "YELLOW JOB" at bounding box center [1346, 487] width 72 height 18
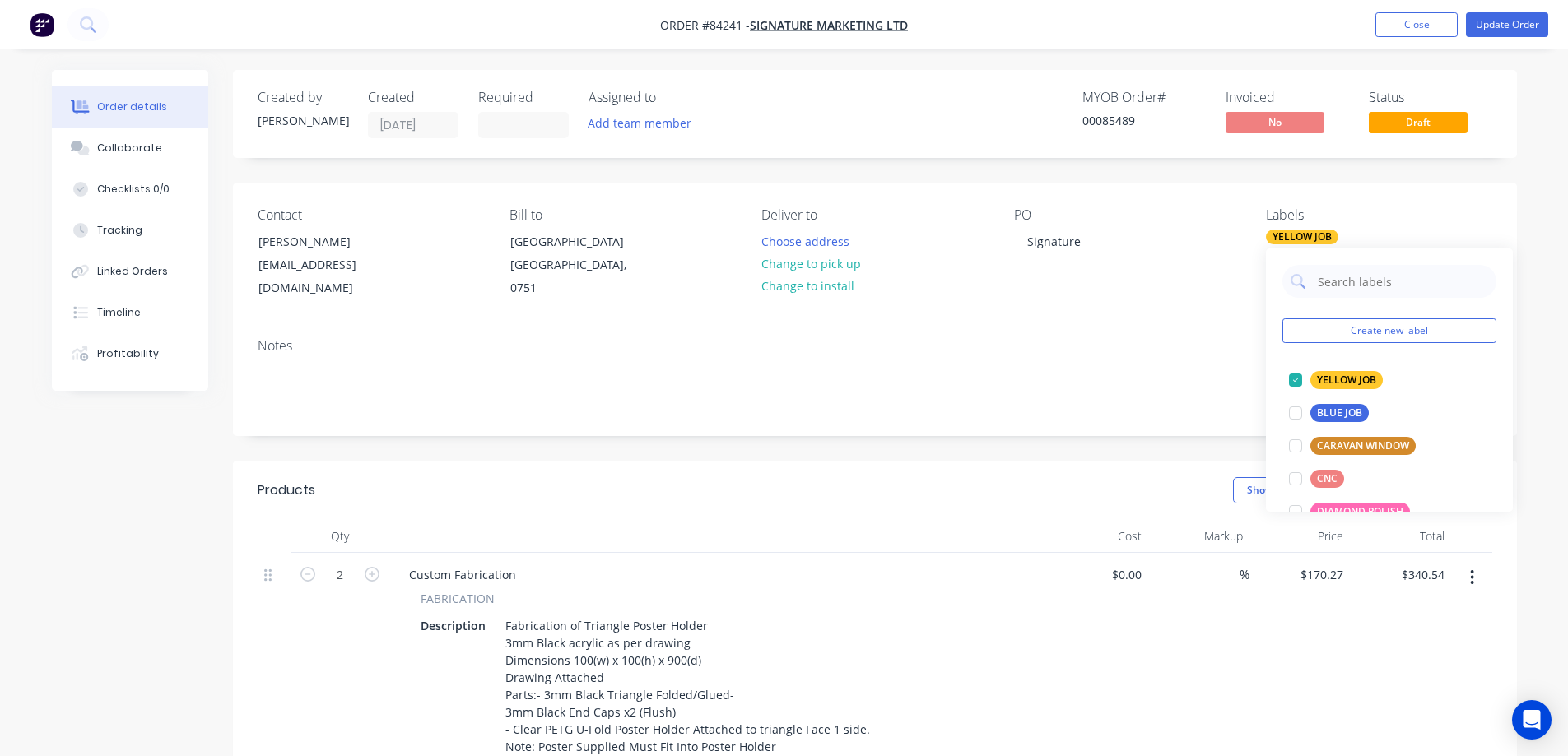
click at [1495, 42] on nav "Order #84241 - Signature Marketing Ltd Add product Close Update Order" at bounding box center [784, 25] width 1568 height 49
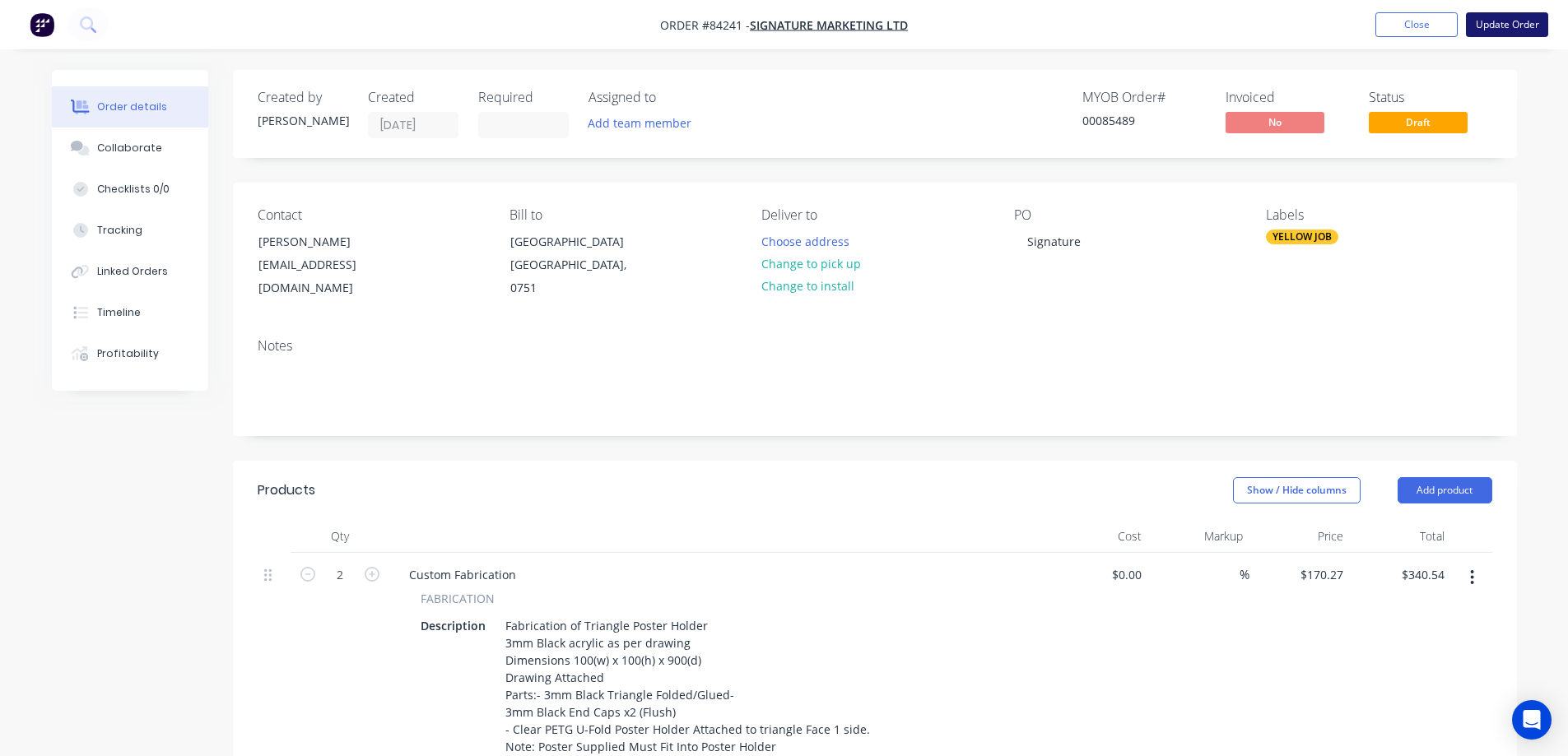
click at [1499, 29] on button "Update Order" at bounding box center [1506, 25] width 82 height 25
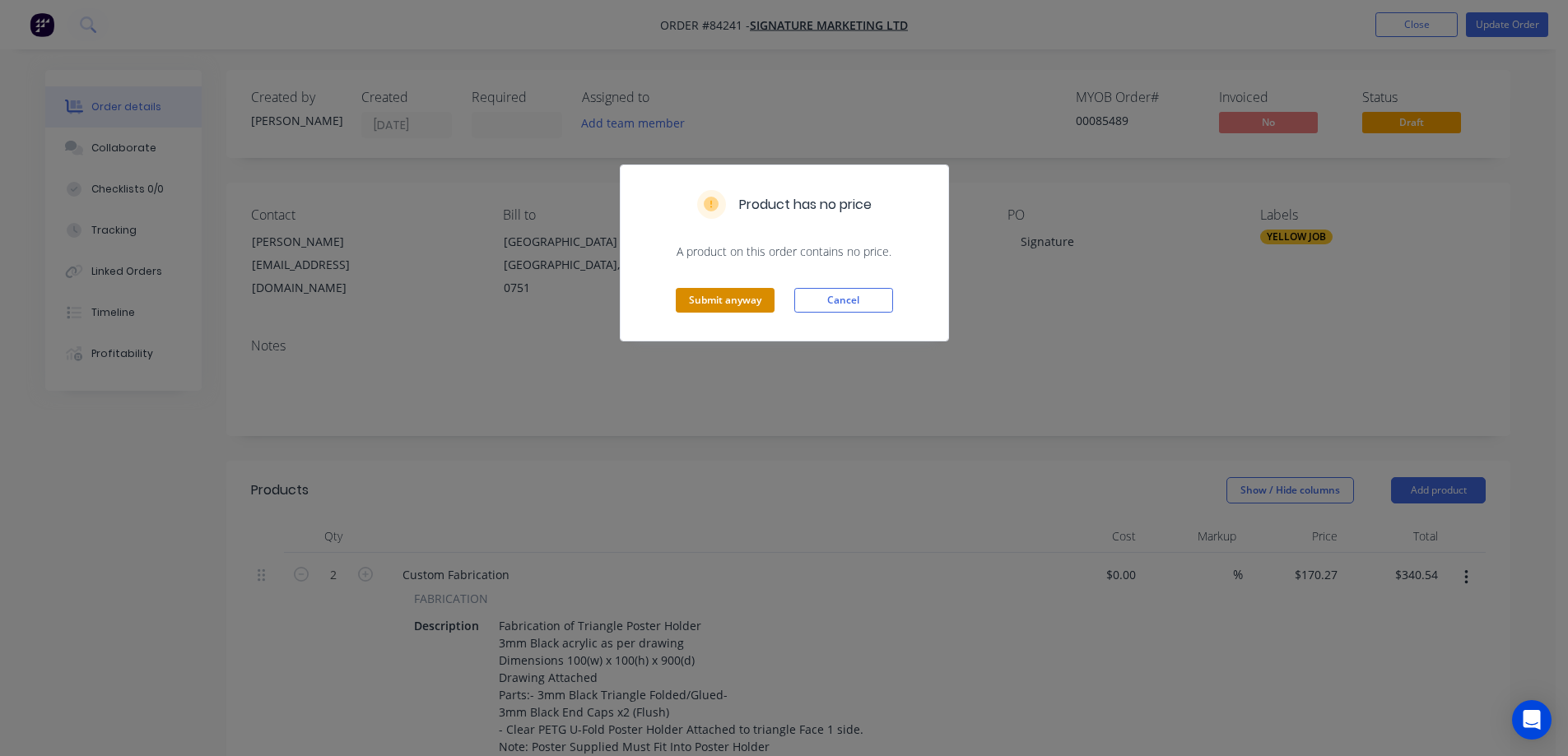
click at [759, 289] on button "Submit anyway" at bounding box center [725, 300] width 99 height 25
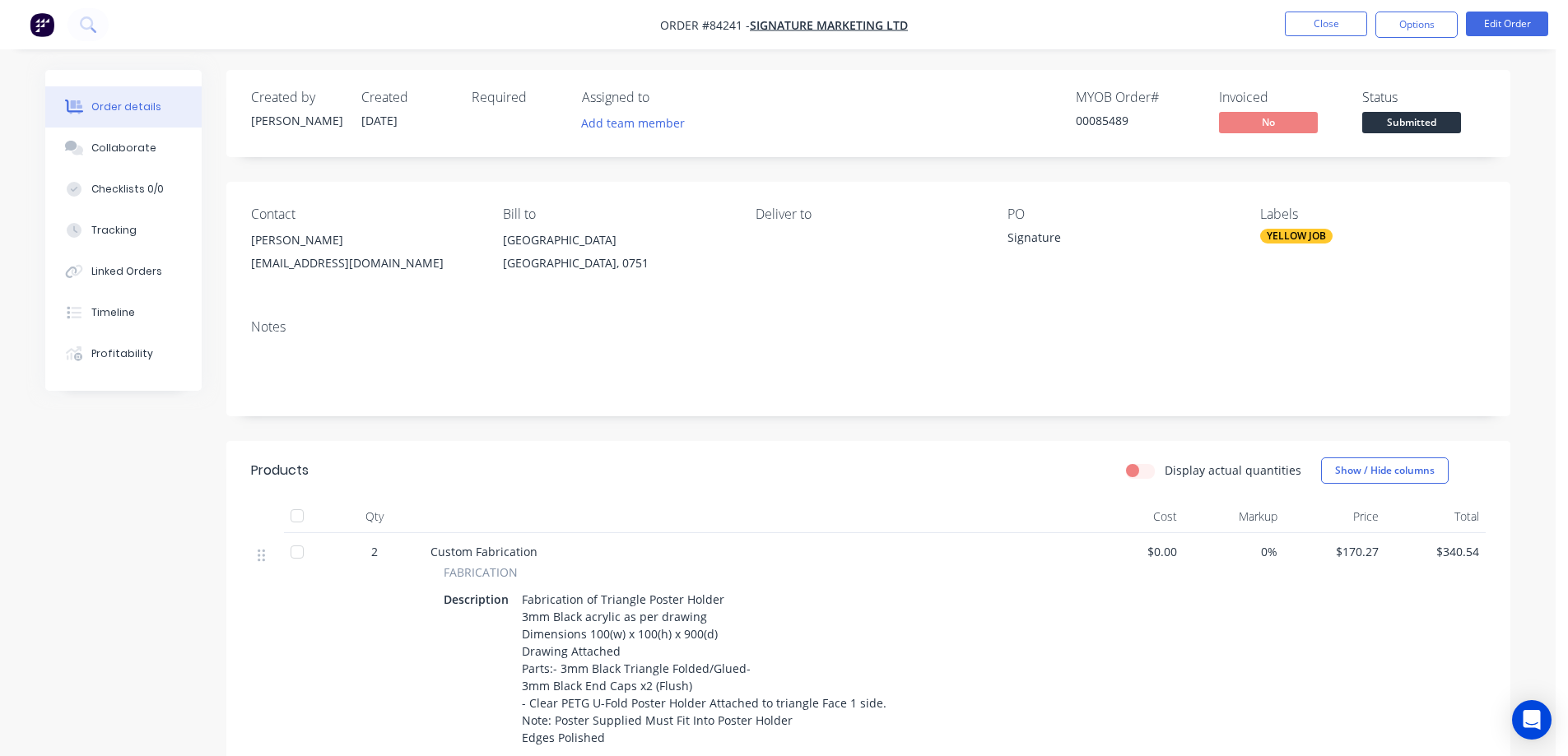
drag, startPoint x: 1431, startPoint y: 27, endPoint x: 1421, endPoint y: 41, distance: 17.2
click at [1431, 27] on button "Options" at bounding box center [1416, 25] width 82 height 27
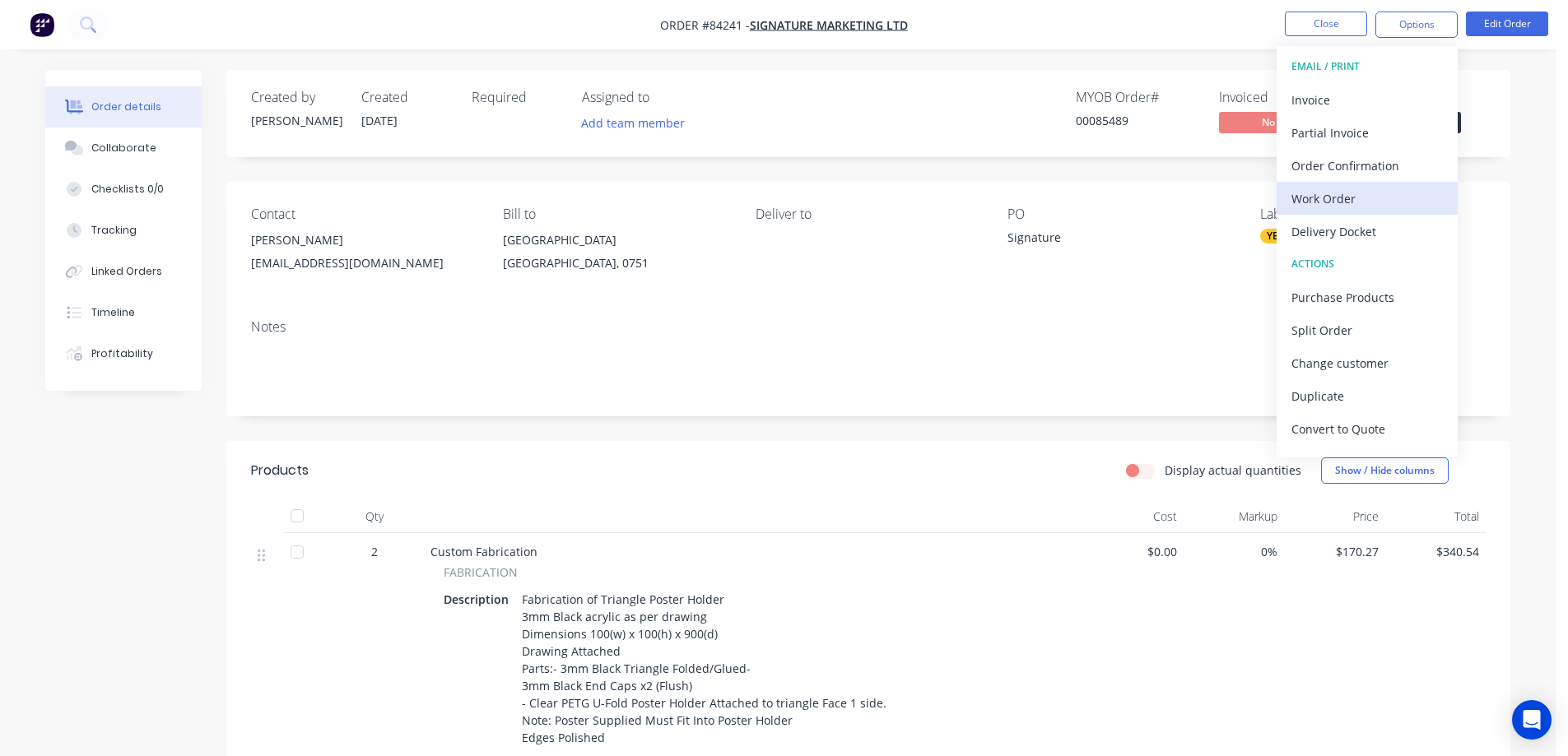
click at [1346, 198] on div "Work Order" at bounding box center [1367, 198] width 152 height 24
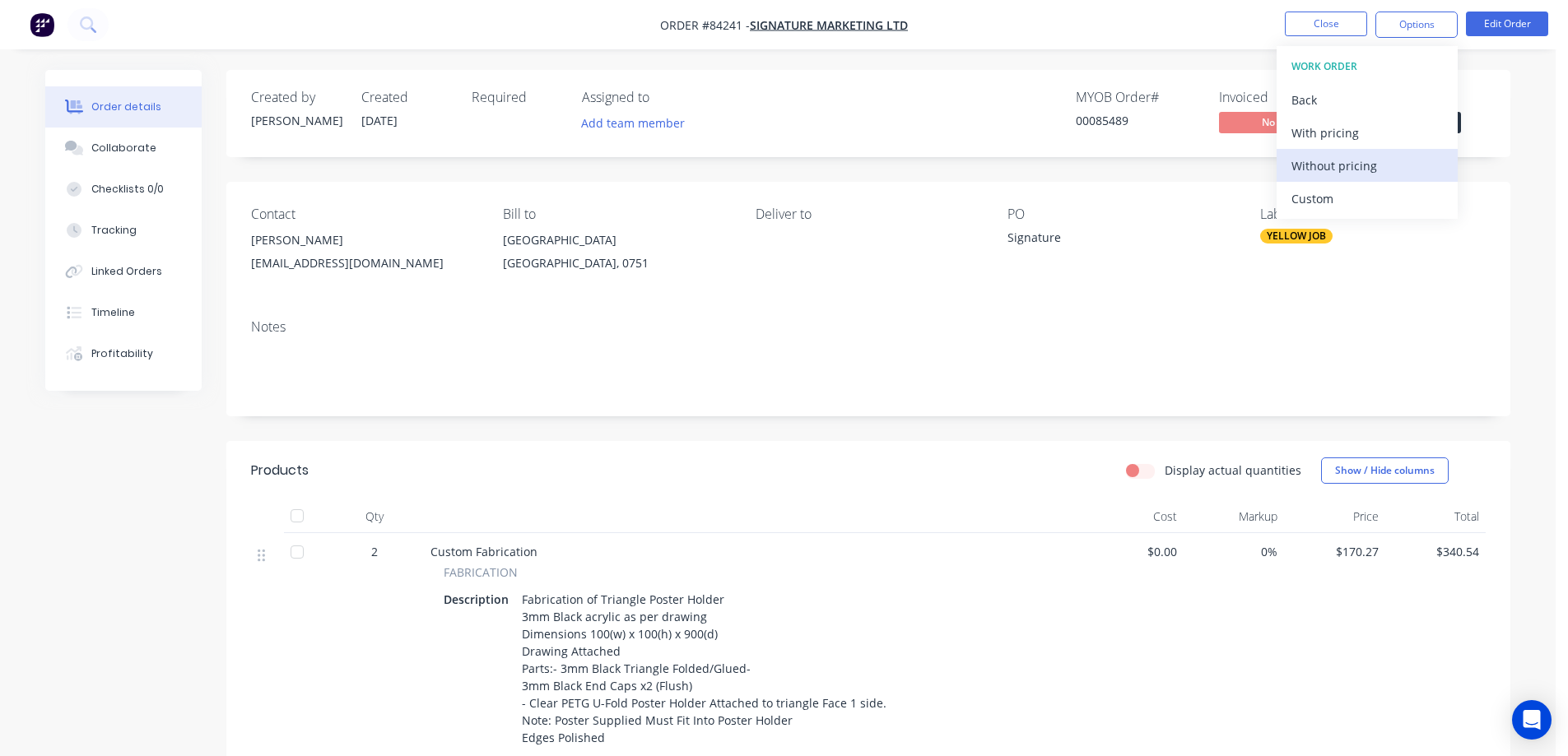
click at [1366, 154] on div "Without pricing" at bounding box center [1367, 165] width 152 height 24
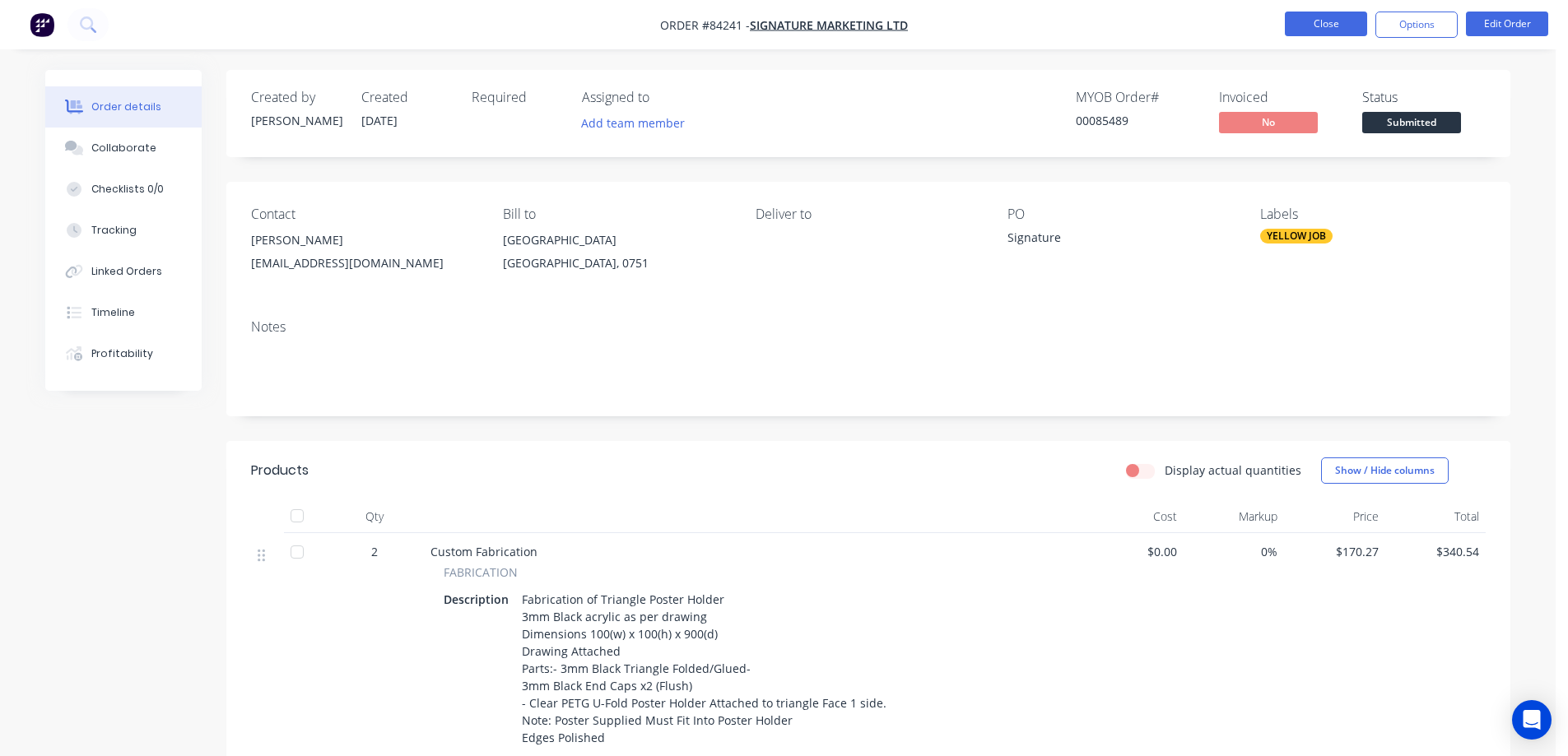
click at [1327, 24] on button "Close" at bounding box center [1325, 24] width 82 height 25
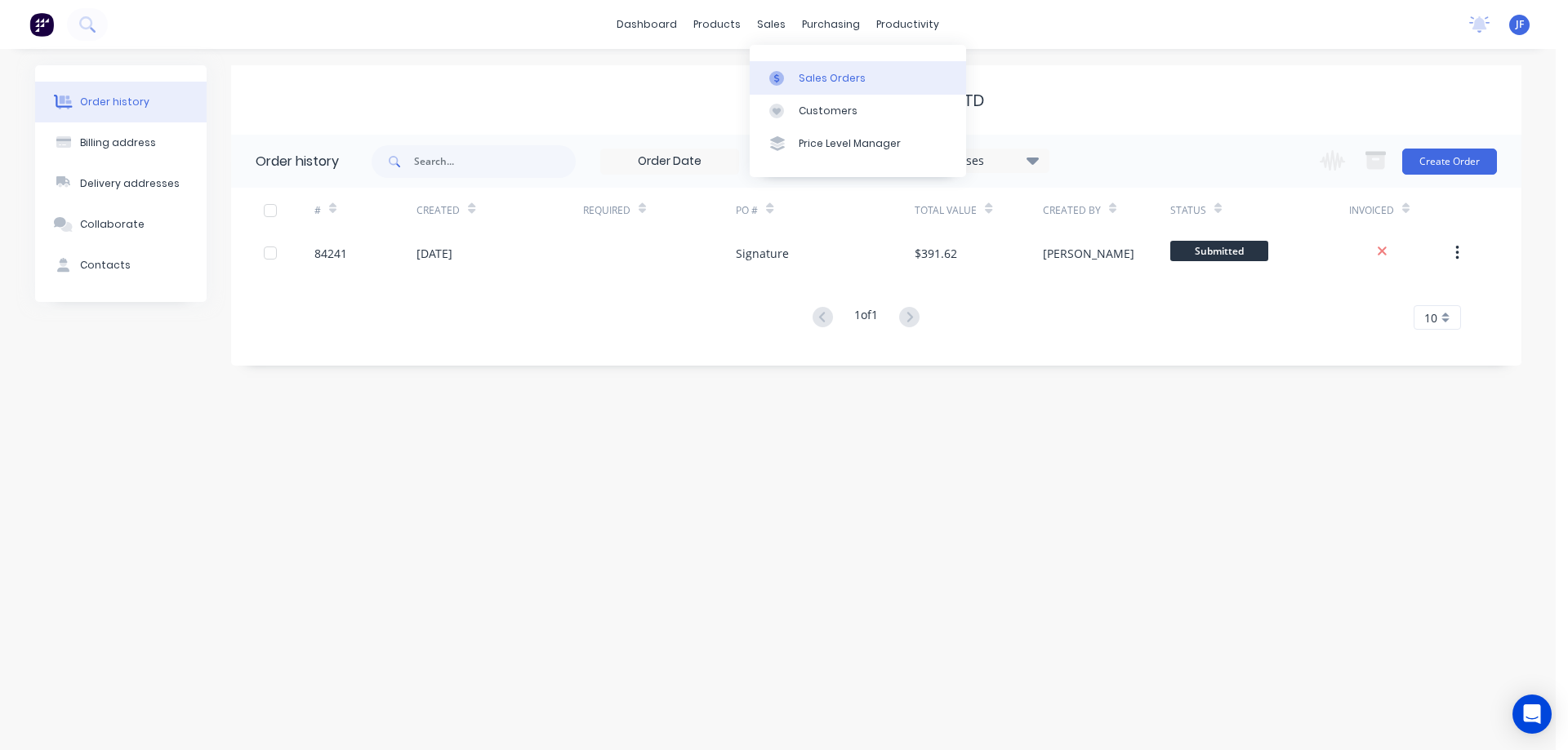
click at [795, 76] on link "Sales Orders" at bounding box center [858, 77] width 216 height 33
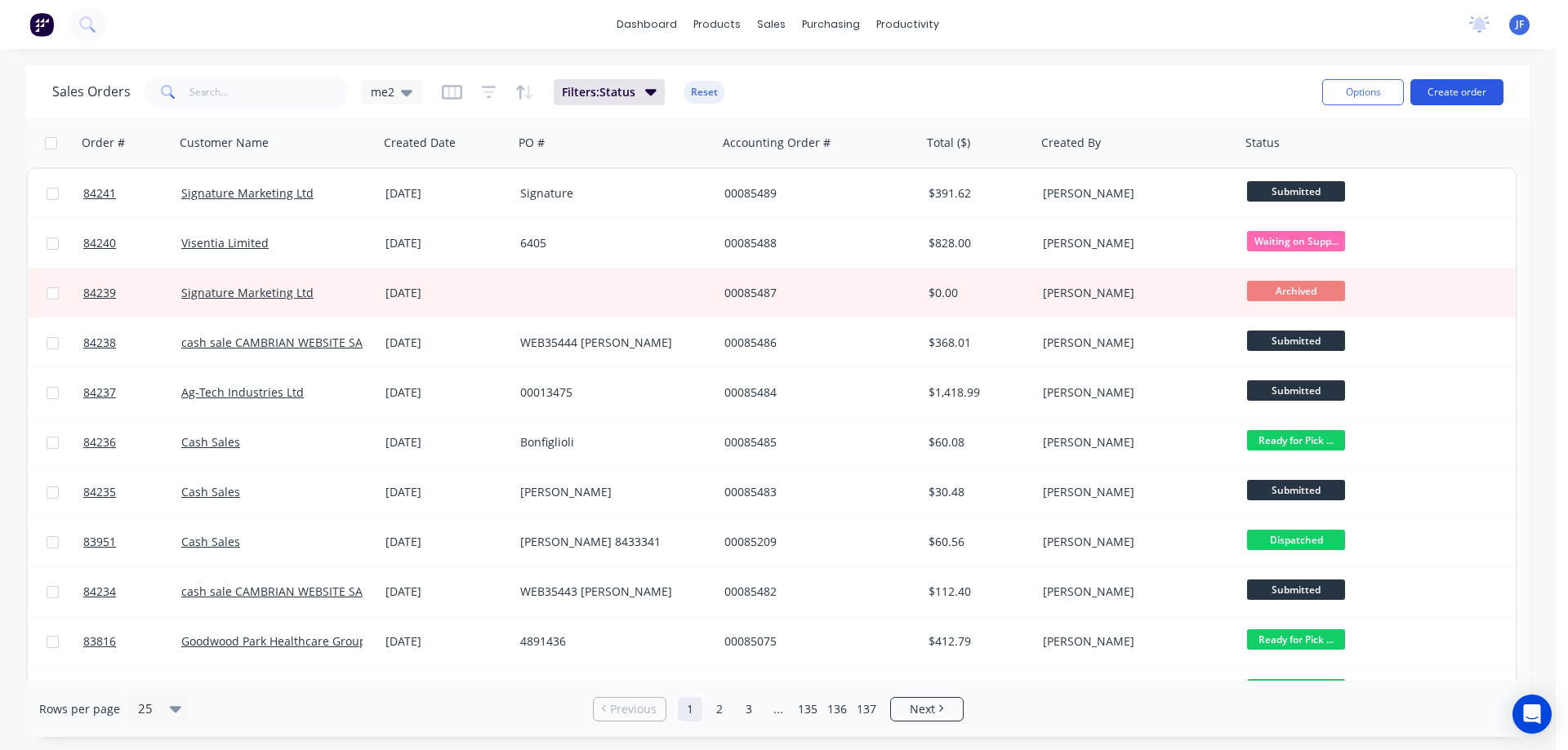
click at [1439, 81] on button "Create order" at bounding box center [1456, 92] width 93 height 26
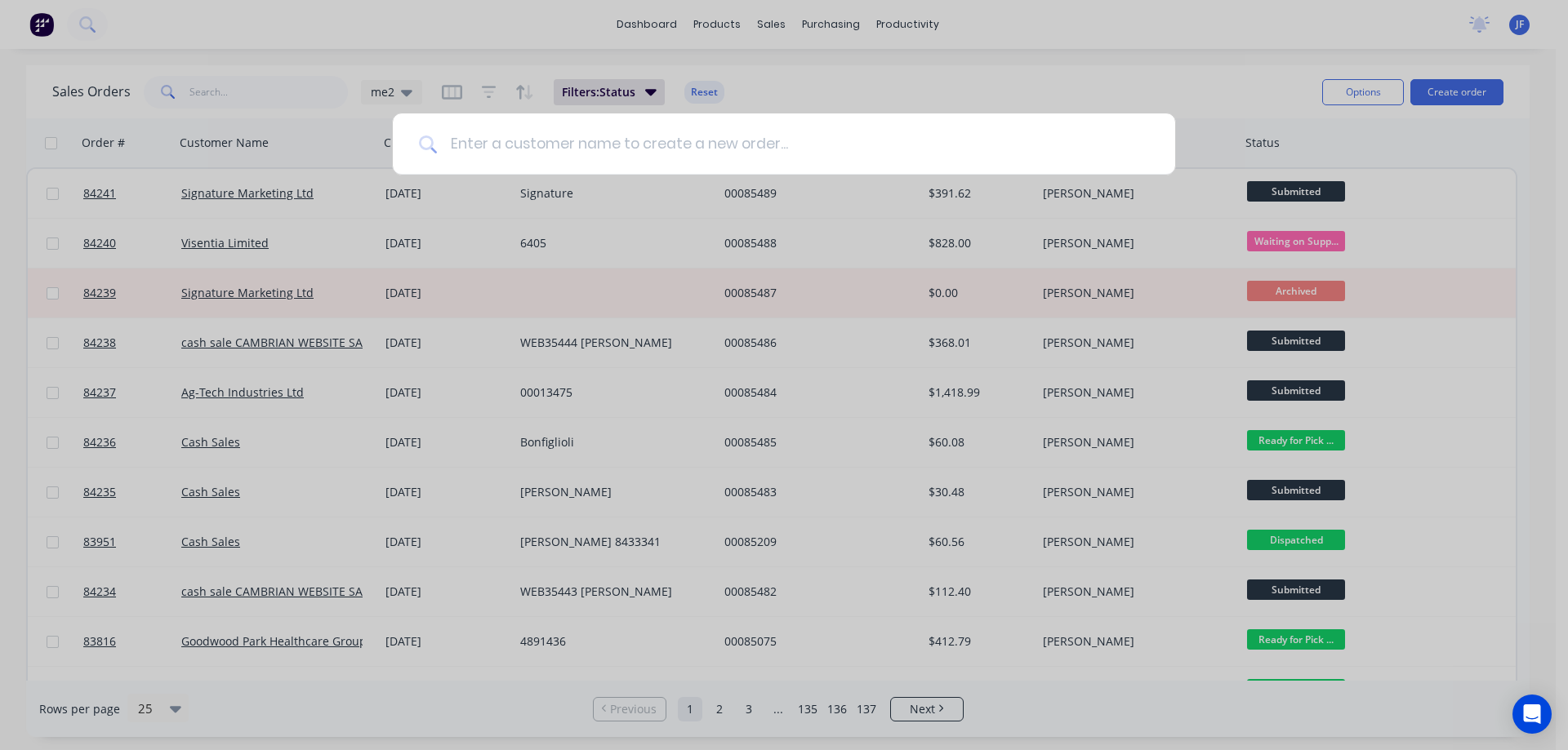
click at [603, 152] on input at bounding box center [793, 144] width 713 height 61
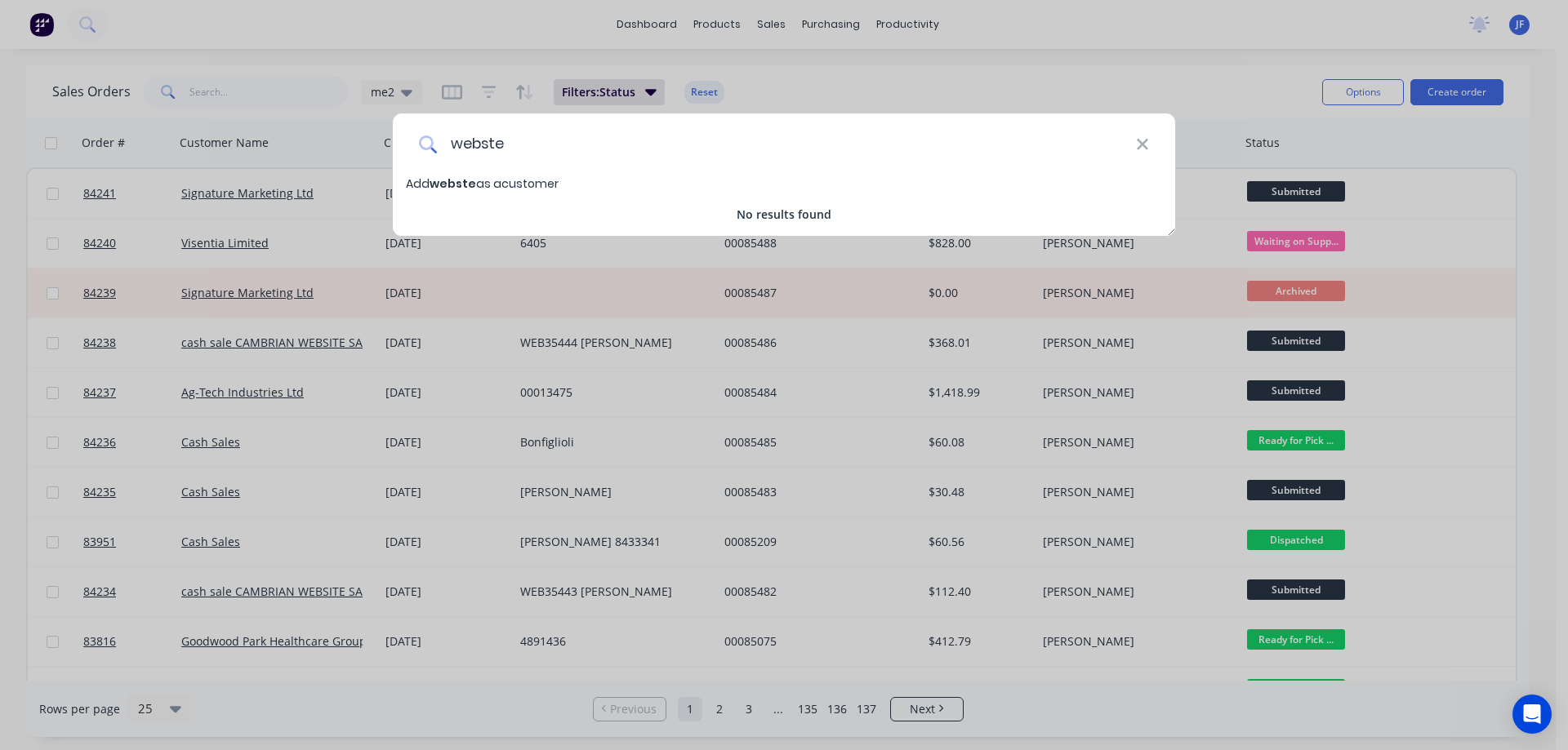
click at [482, 150] on input "webste" at bounding box center [787, 144] width 699 height 61
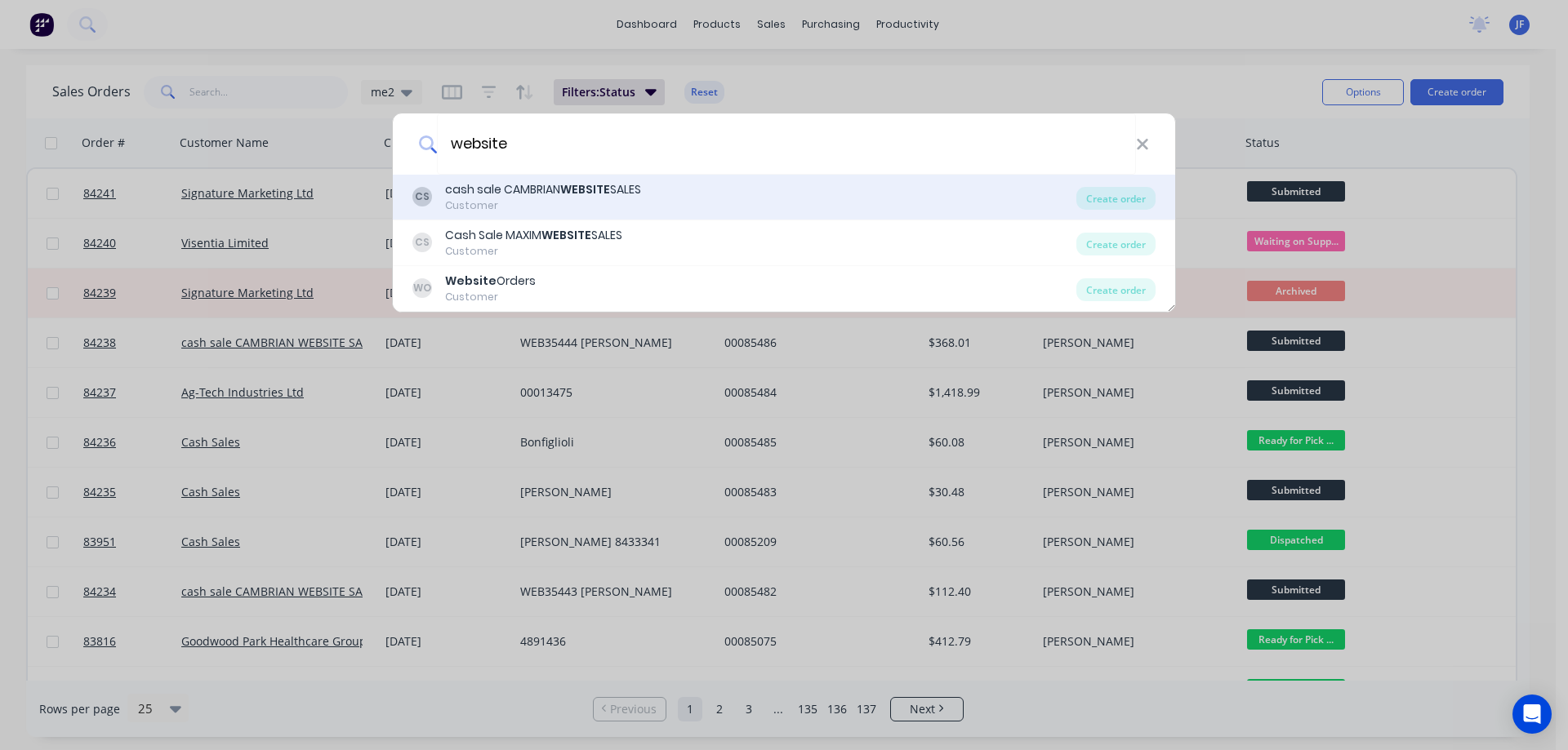
type input "website"
click at [640, 202] on div "Customer" at bounding box center [543, 206] width 196 height 15
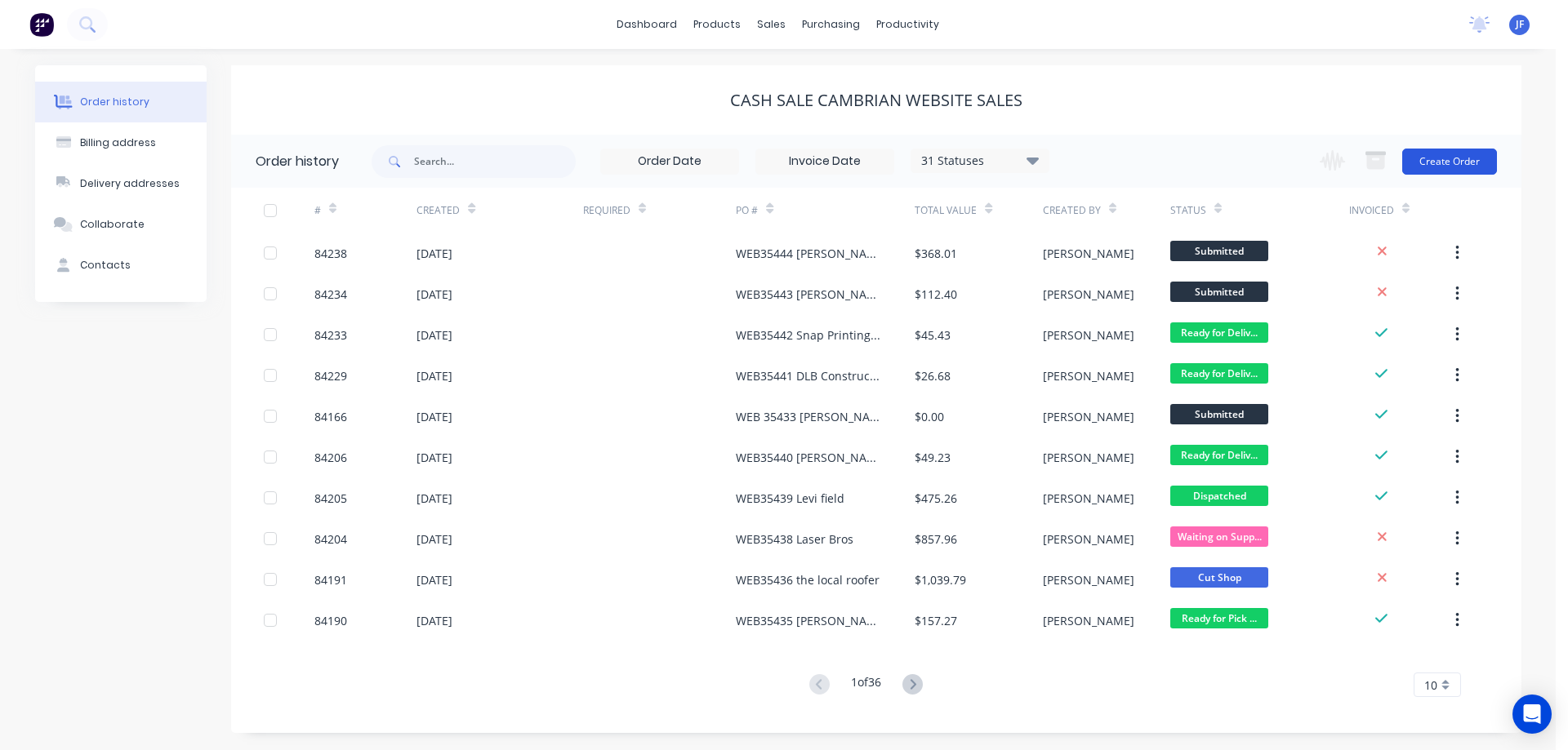
click at [1448, 158] on button "Create Order" at bounding box center [1450, 162] width 95 height 26
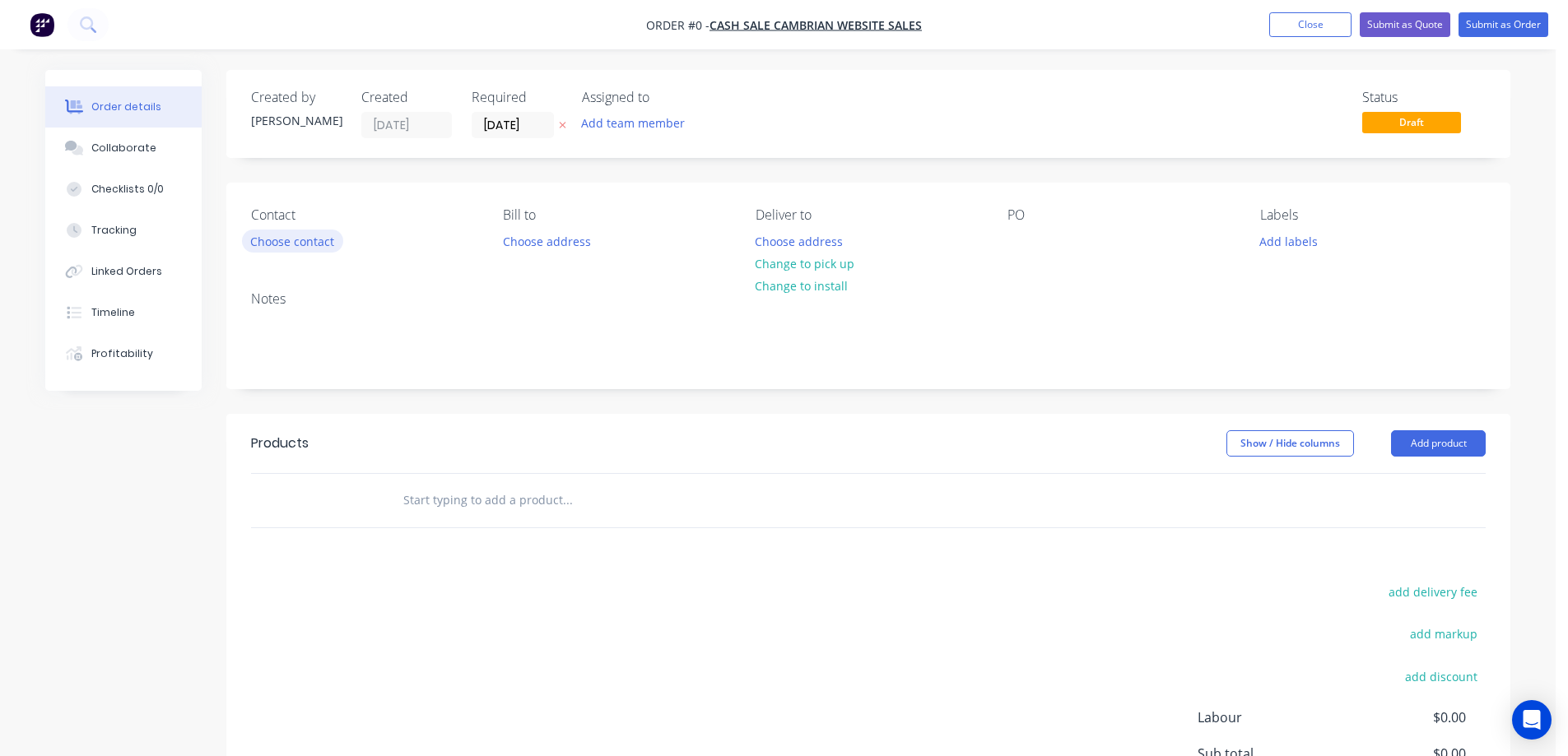
click at [305, 244] on button "Choose contact" at bounding box center [292, 240] width 101 height 22
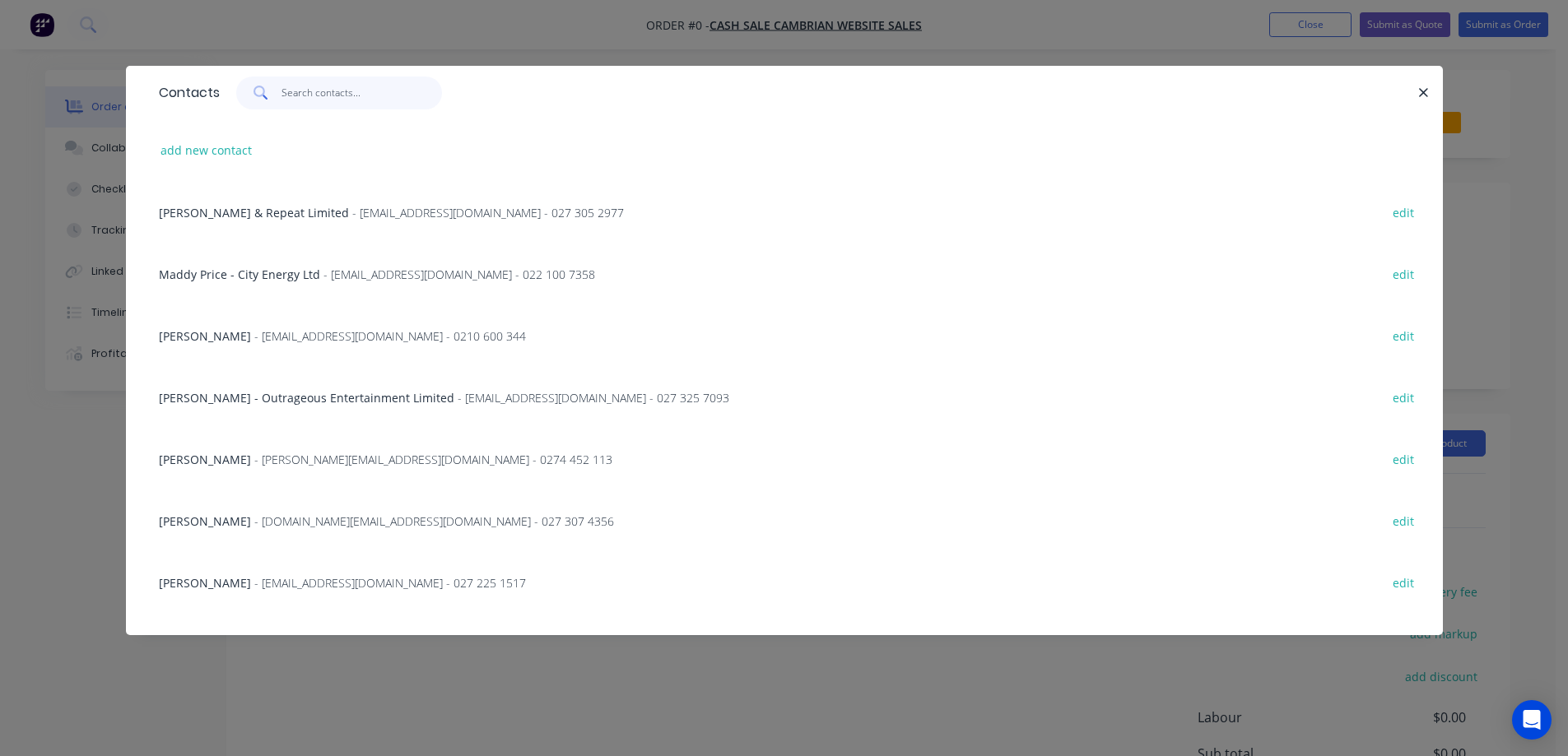
click at [338, 85] on input "text" at bounding box center [361, 93] width 160 height 33
paste input "Cloud 9"
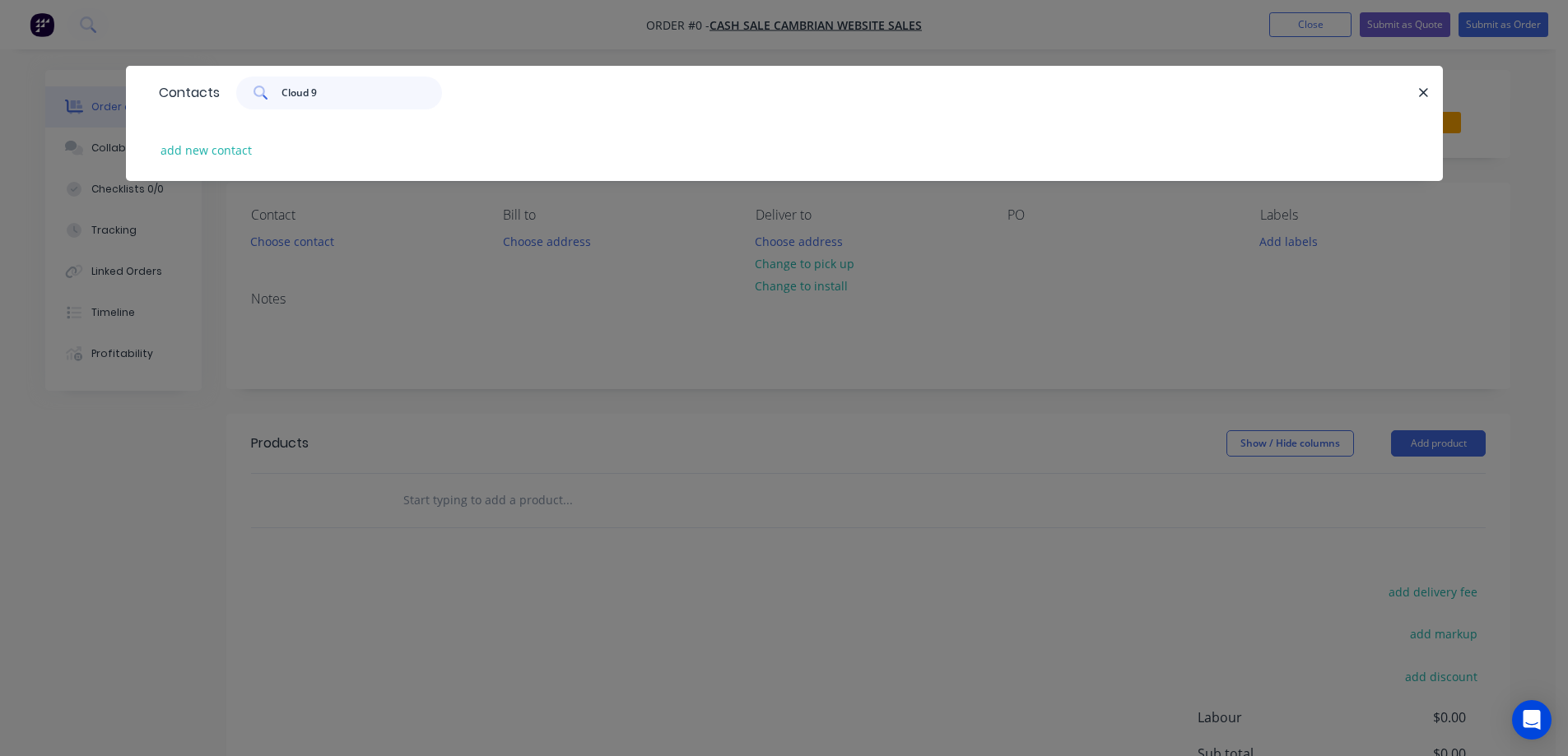
type input "Cloud 9"
click at [197, 168] on div "add new contact" at bounding box center [784, 150] width 1268 height 62
click at [216, 153] on button "add new contact" at bounding box center [207, 150] width 109 height 22
select select "NZ"
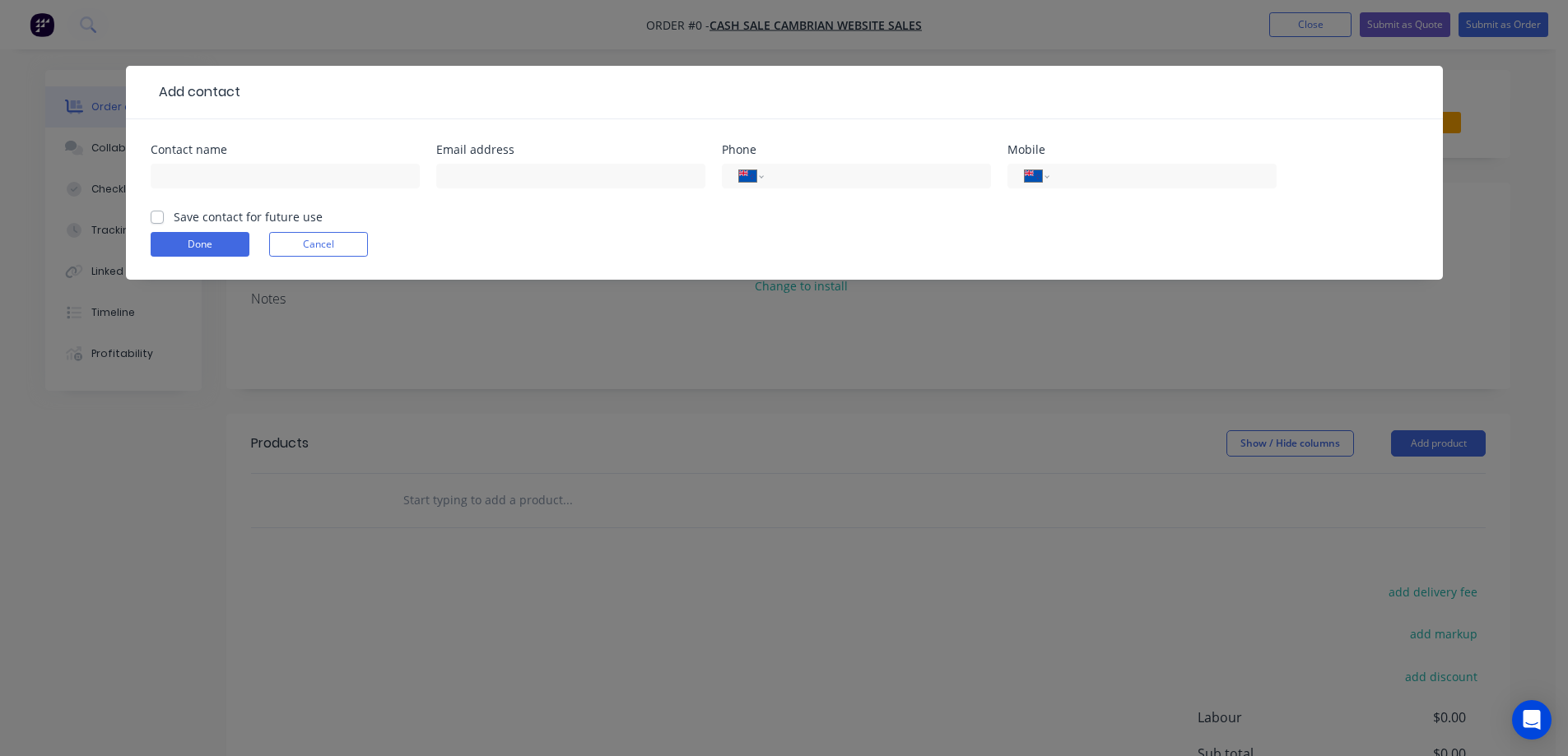
click at [226, 189] on div at bounding box center [285, 184] width 269 height 48
click at [225, 177] on input "text" at bounding box center [285, 176] width 269 height 25
paste input "Cloud 9"
type input "Cloud 9"
click at [211, 215] on label "Save contact for future use" at bounding box center [247, 217] width 149 height 17
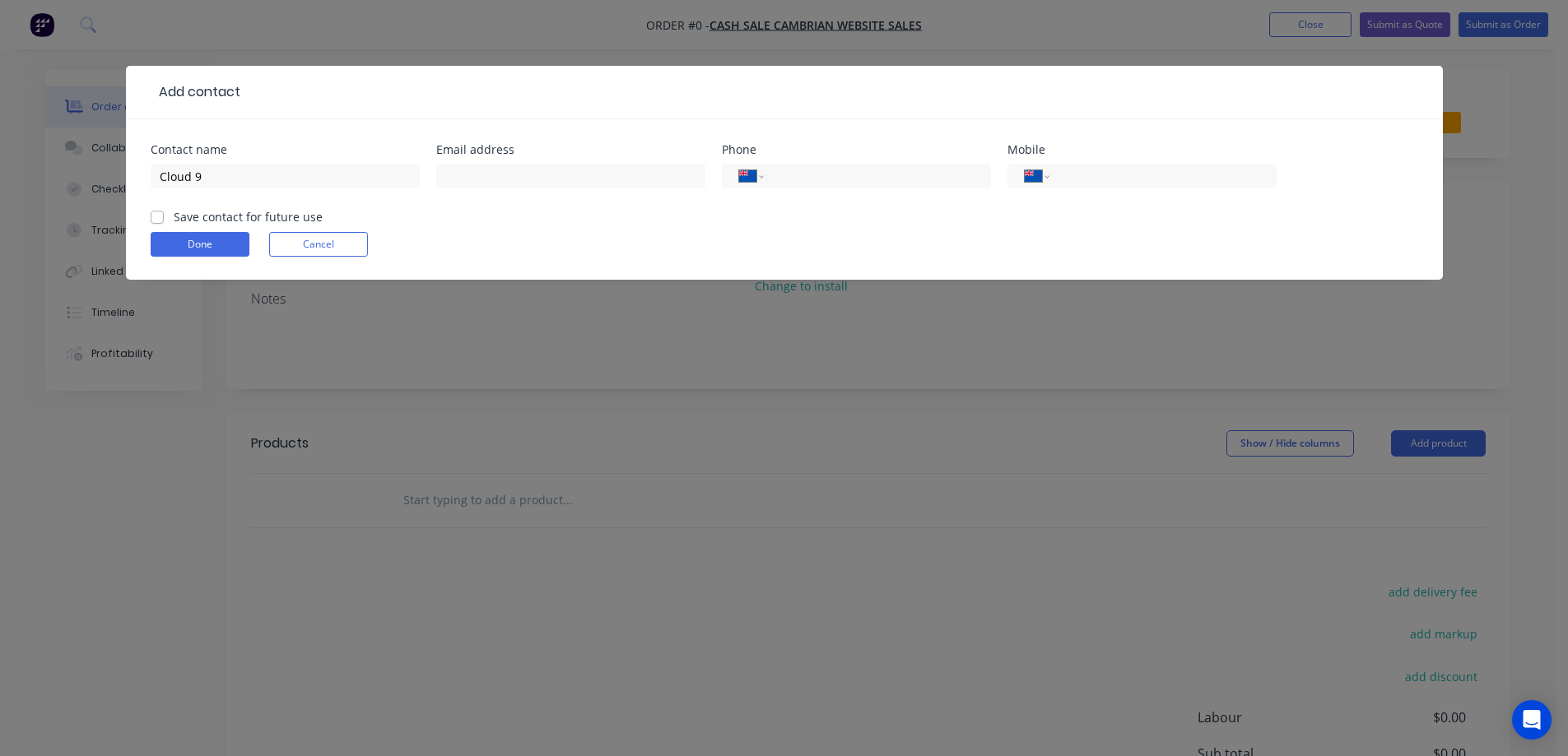
click at [164, 215] on input "Save contact for future use" at bounding box center [157, 216] width 13 height 16
checkbox input "true"
drag, startPoint x: 850, startPoint y: 180, endPoint x: 838, endPoint y: 191, distance: 16.3
click at [850, 179] on input "tel" at bounding box center [874, 176] width 198 height 19
paste input "06 777 5001"
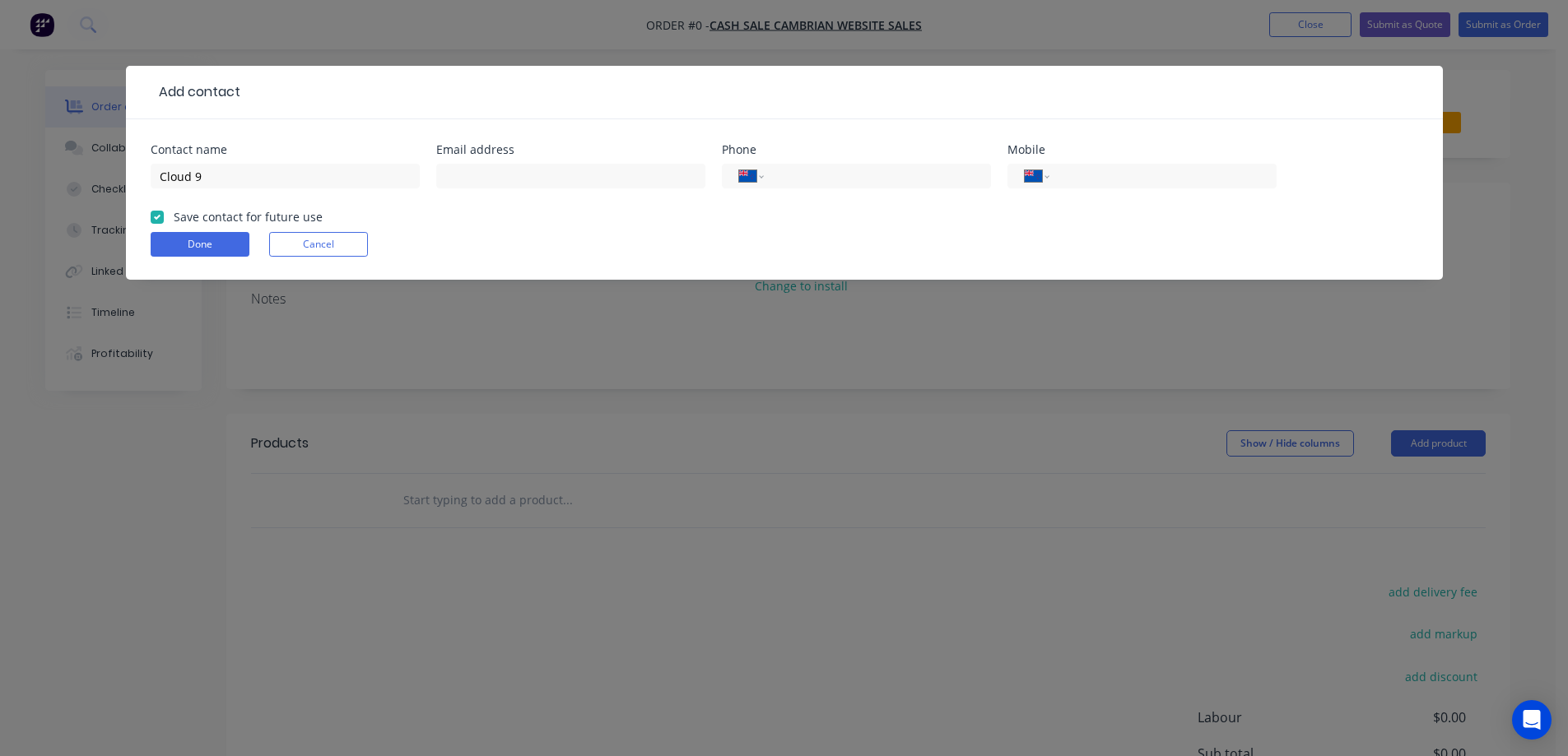
type input "06 777 5001"
select select "AU"
type input "06 777 5001"
click at [524, 177] on input "text" at bounding box center [570, 176] width 269 height 25
paste input "[EMAIL_ADDRESS][DOMAIN_NAME]"
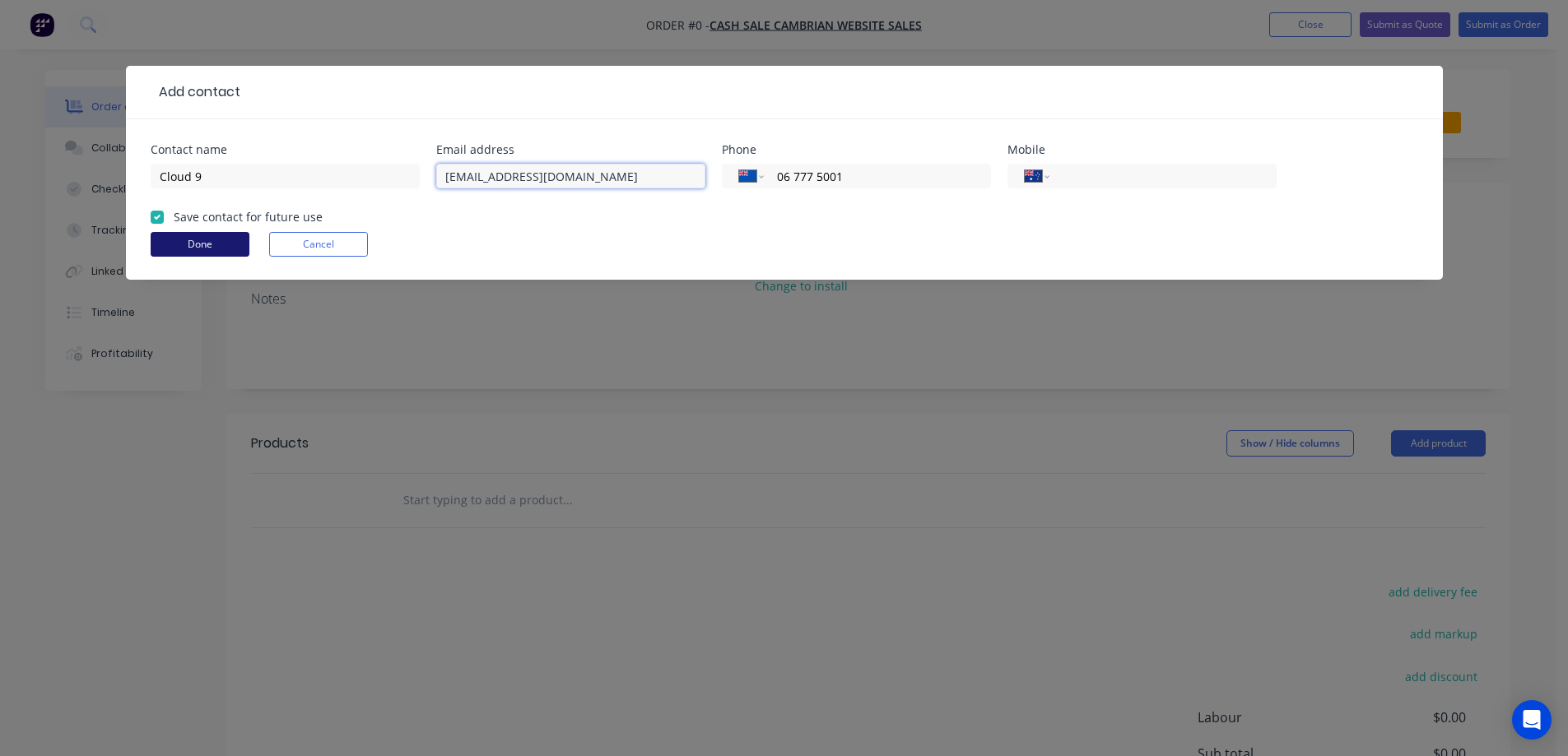
type input "[EMAIL_ADDRESS][DOMAIN_NAME]"
click at [171, 245] on button "Done" at bounding box center [200, 244] width 99 height 25
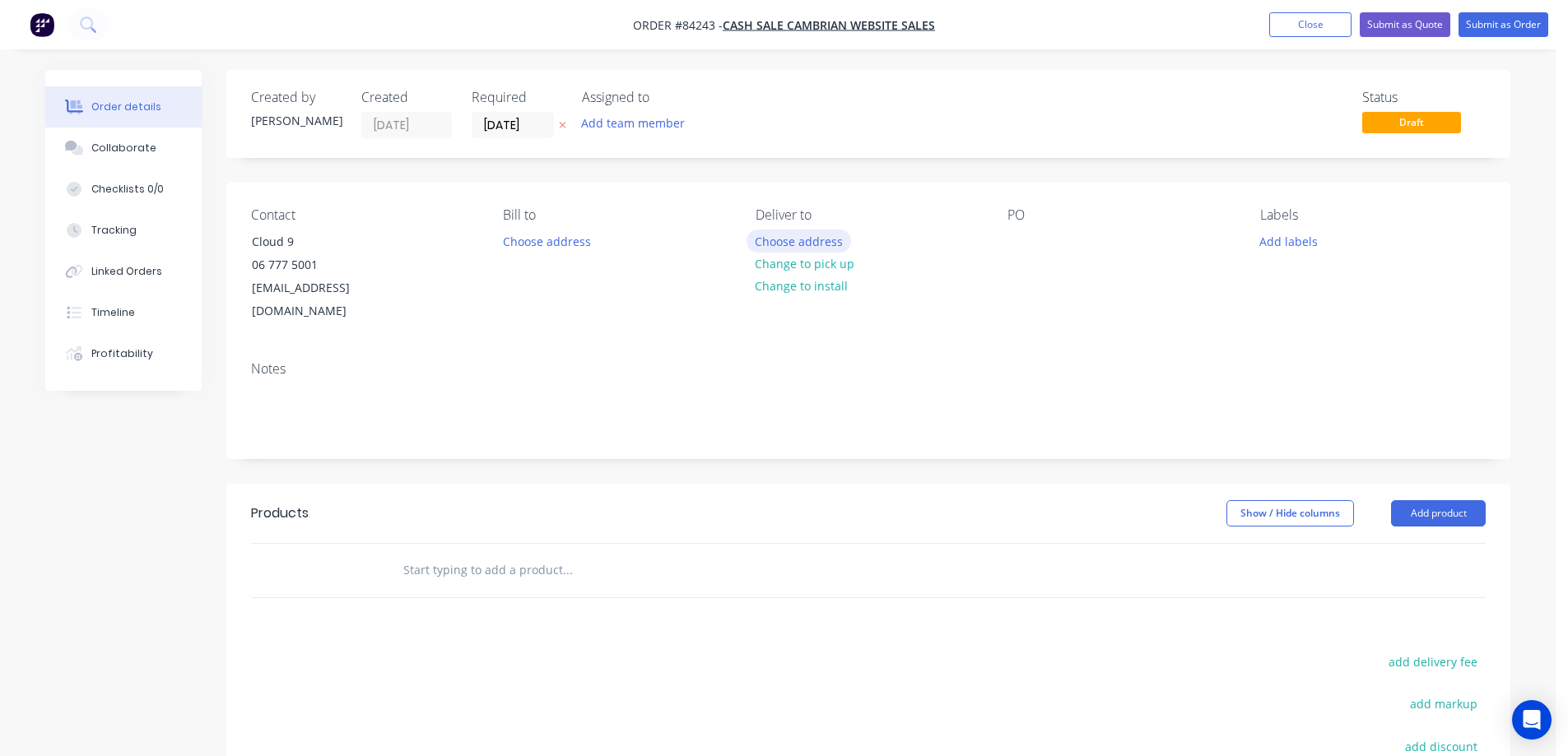
click at [802, 231] on button "Choose address" at bounding box center [799, 240] width 105 height 22
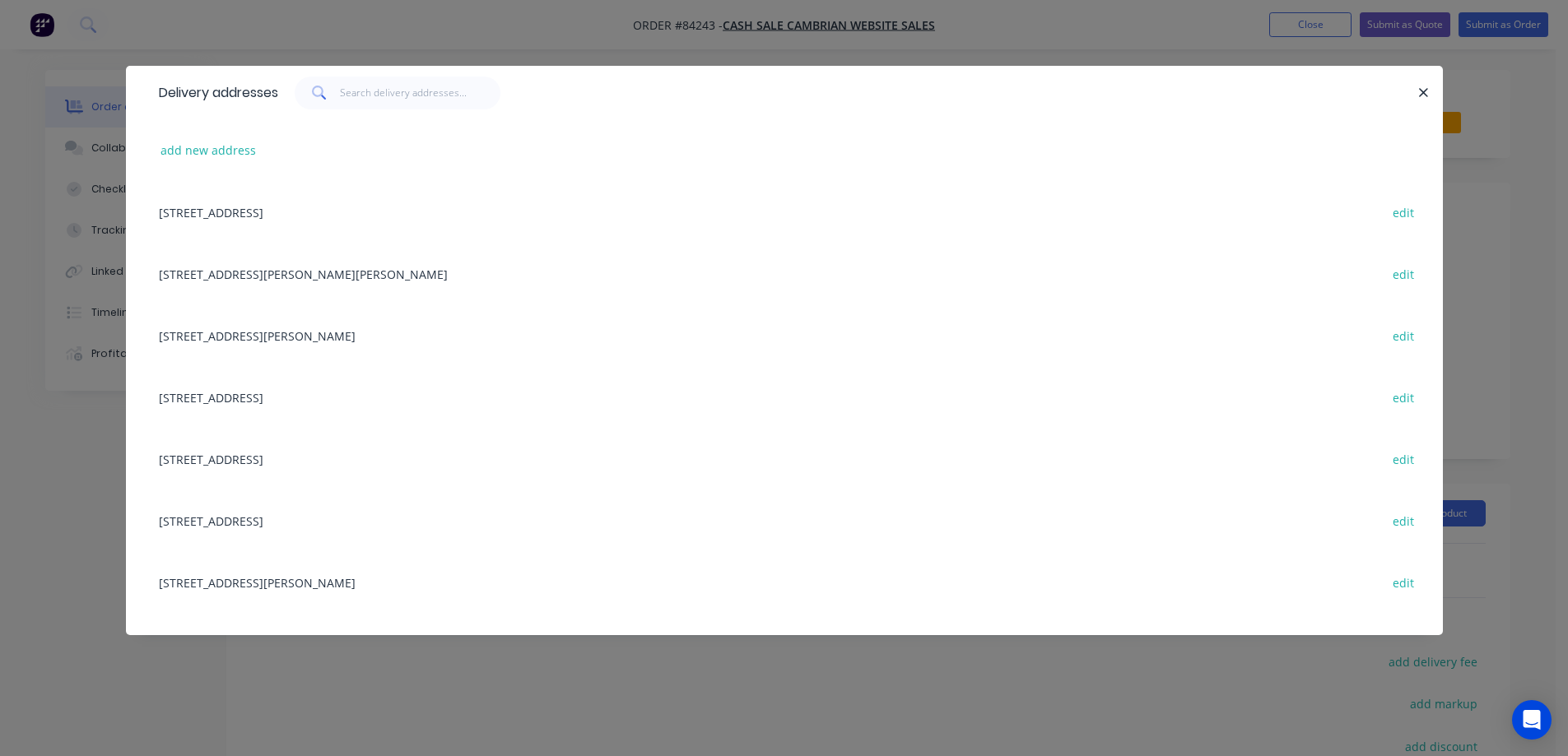
click at [189, 138] on div "add new address" at bounding box center [784, 150] width 1268 height 62
drag, startPoint x: 196, startPoint y: 156, endPoint x: 20, endPoint y: 248, distance: 198.6
click at [196, 157] on button "add new address" at bounding box center [208, 150] width 113 height 22
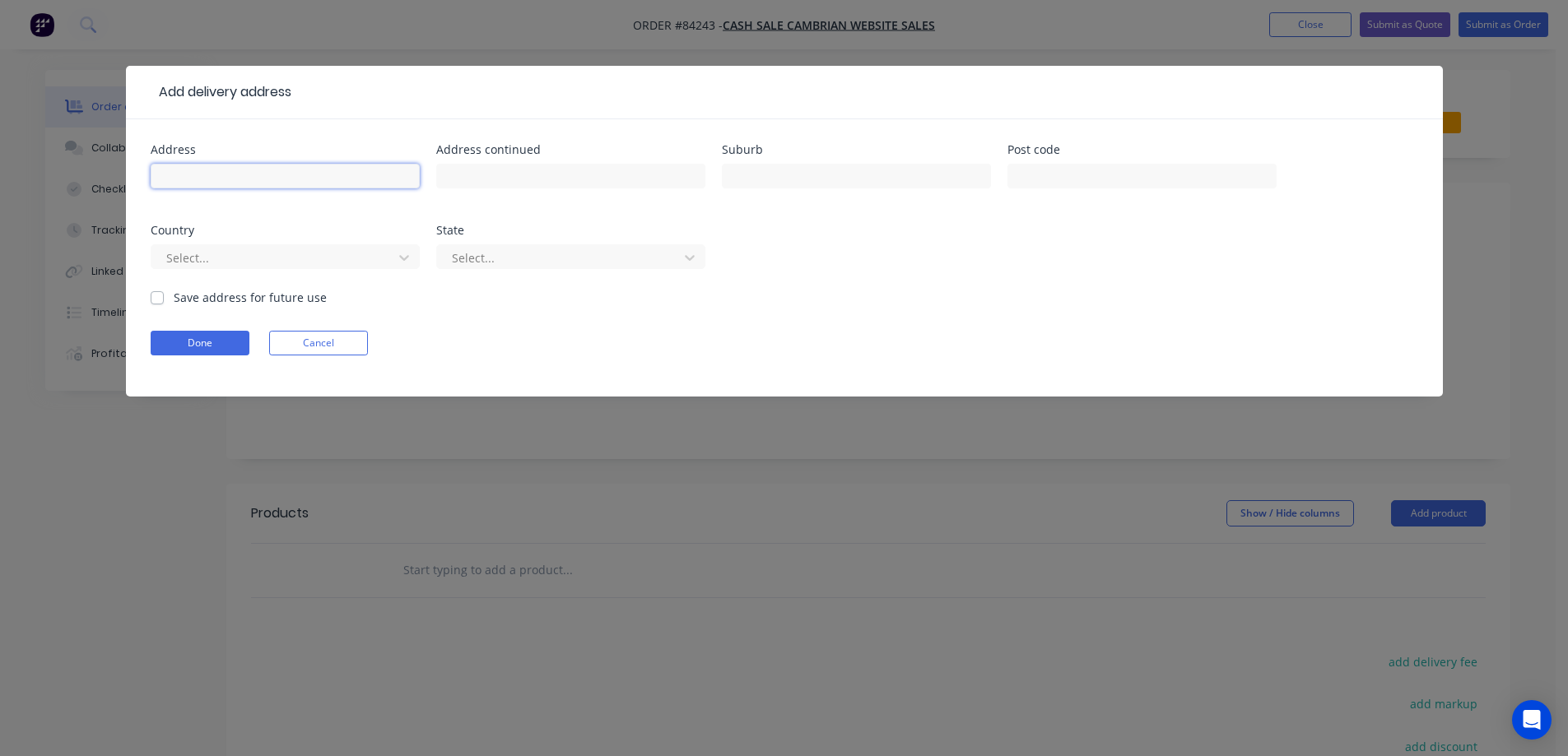
click at [312, 176] on input "text" at bounding box center [285, 176] width 269 height 25
paste input "[STREET_ADDRESS]"
type input "[STREET_ADDRESS]"
click at [667, 164] on input "text" at bounding box center [570, 176] width 269 height 25
paste input "[GEOGRAPHIC_DATA]"
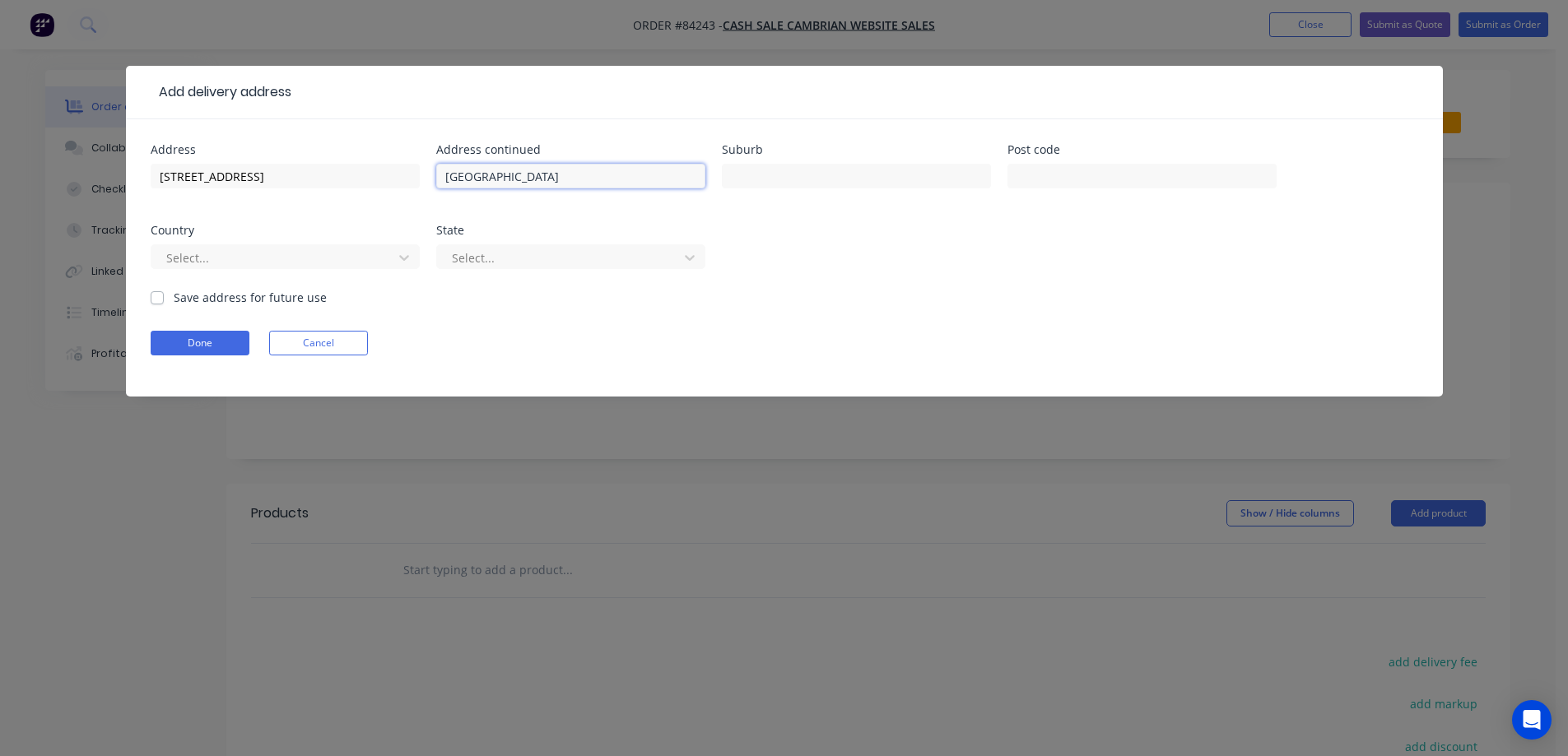
click at [562, 179] on input "[GEOGRAPHIC_DATA]" at bounding box center [570, 176] width 269 height 25
type input "[GEOGRAPHIC_DATA]"
type input "4410"
drag, startPoint x: 248, startPoint y: 178, endPoint x: 646, endPoint y: 193, distance: 398.3
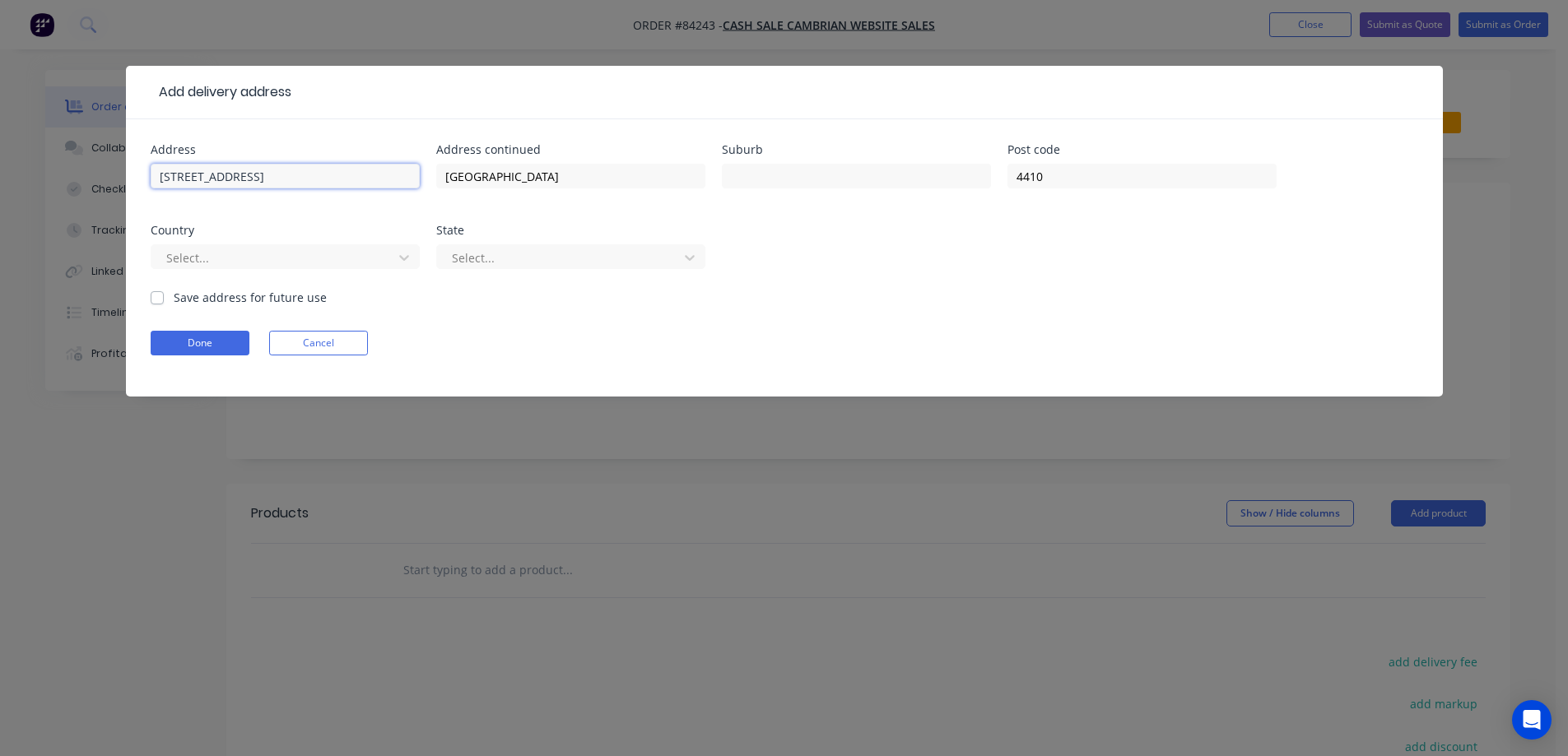
click at [645, 193] on div "Address [STREET_ADDRESS] Address [GEOGRAPHIC_DATA] Post code 4410 Country Selec…" at bounding box center [784, 216] width 1268 height 145
type input "[STREET_ADDRESS]"
click at [228, 338] on button "Done" at bounding box center [200, 343] width 99 height 25
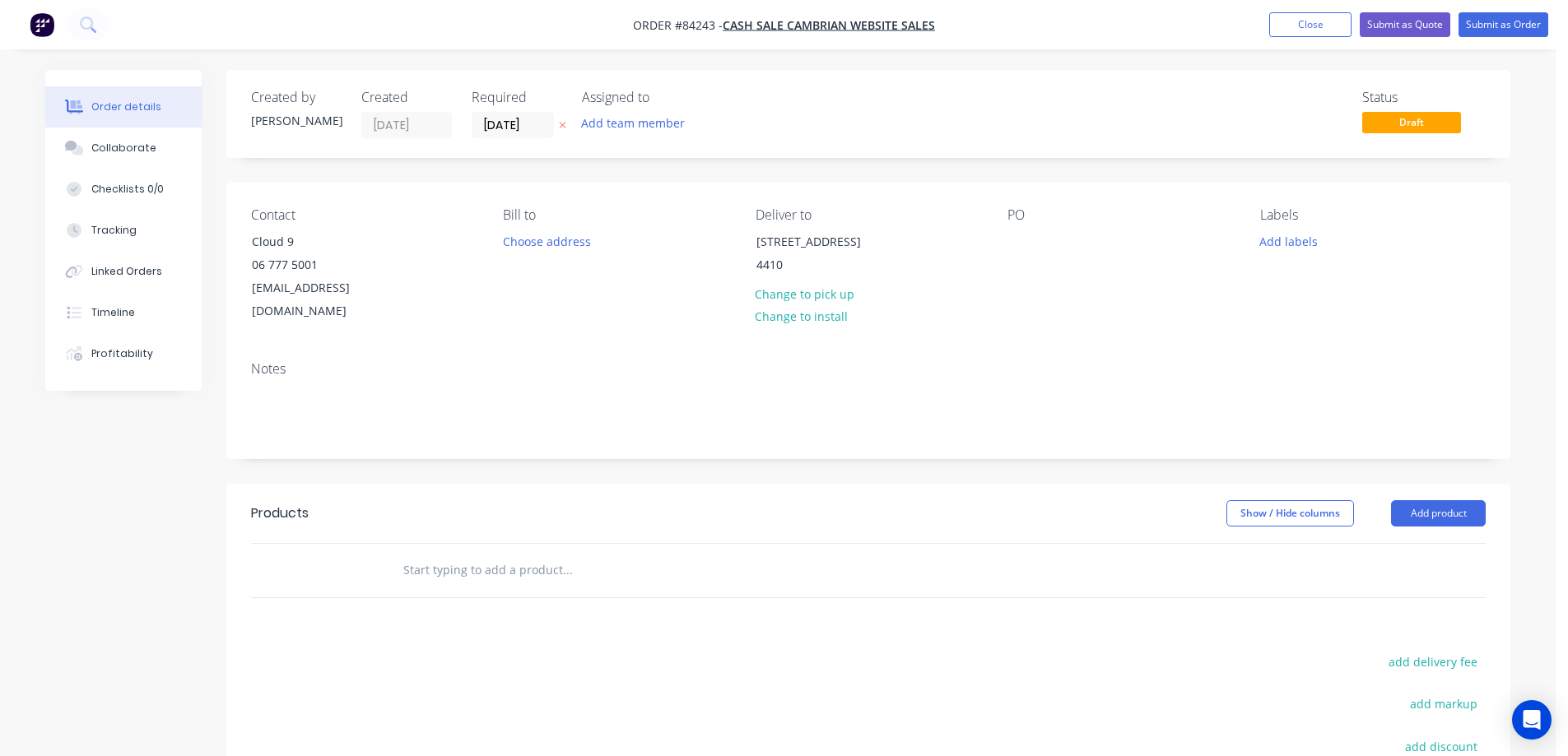
click at [568, 122] on button at bounding box center [563, 126] width 17 height 19
click at [1016, 247] on div at bounding box center [1020, 241] width 27 height 24
drag, startPoint x: 245, startPoint y: 235, endPoint x: 428, endPoint y: 239, distance: 183.0
click at [428, 239] on div "Contact Cloud [PHONE_NUMBER] [EMAIL_ADDRESS][DOMAIN_NAME]" at bounding box center [364, 265] width 225 height 117
copy div "Cloud 9"
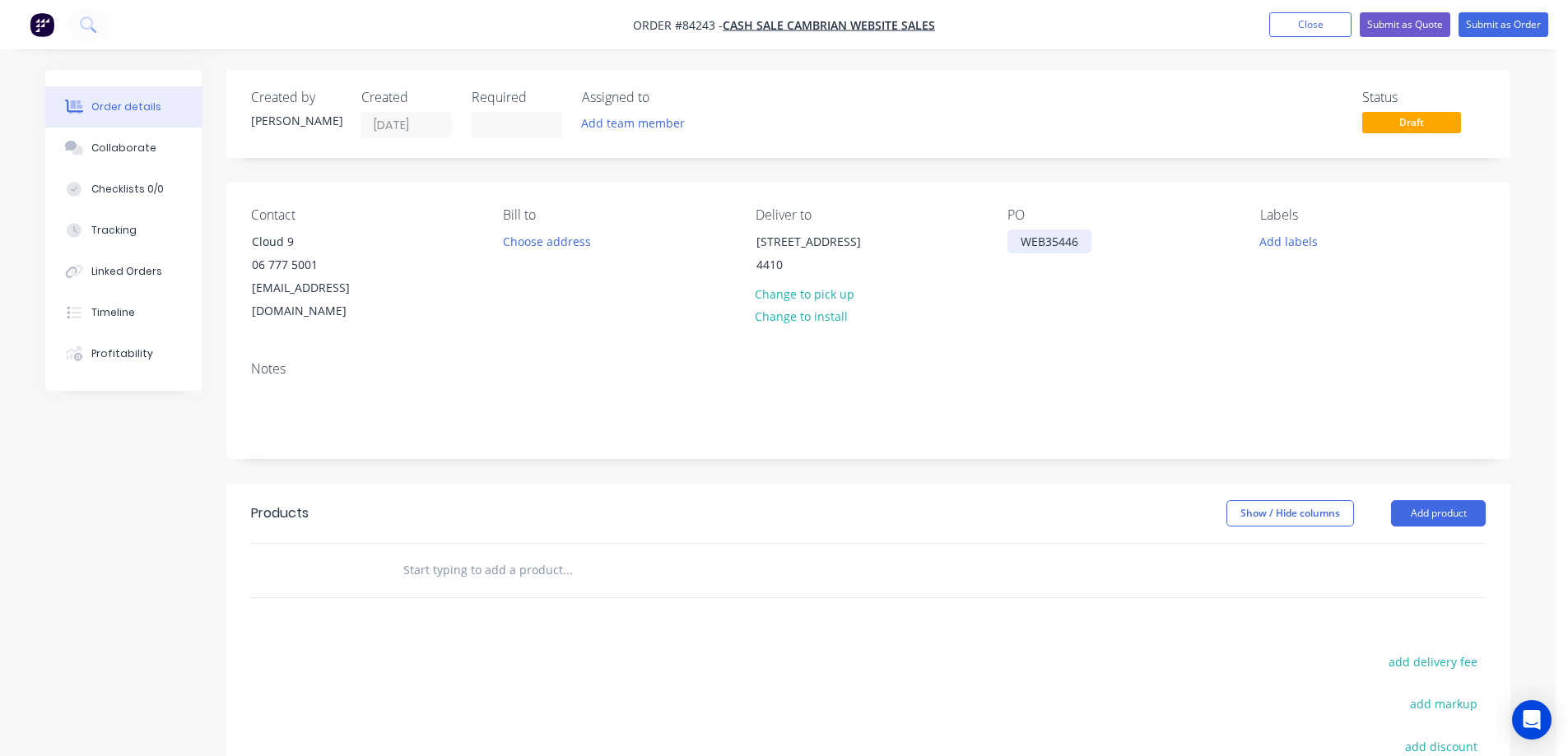
click at [1084, 245] on div "WEB35446" at bounding box center [1049, 241] width 84 height 24
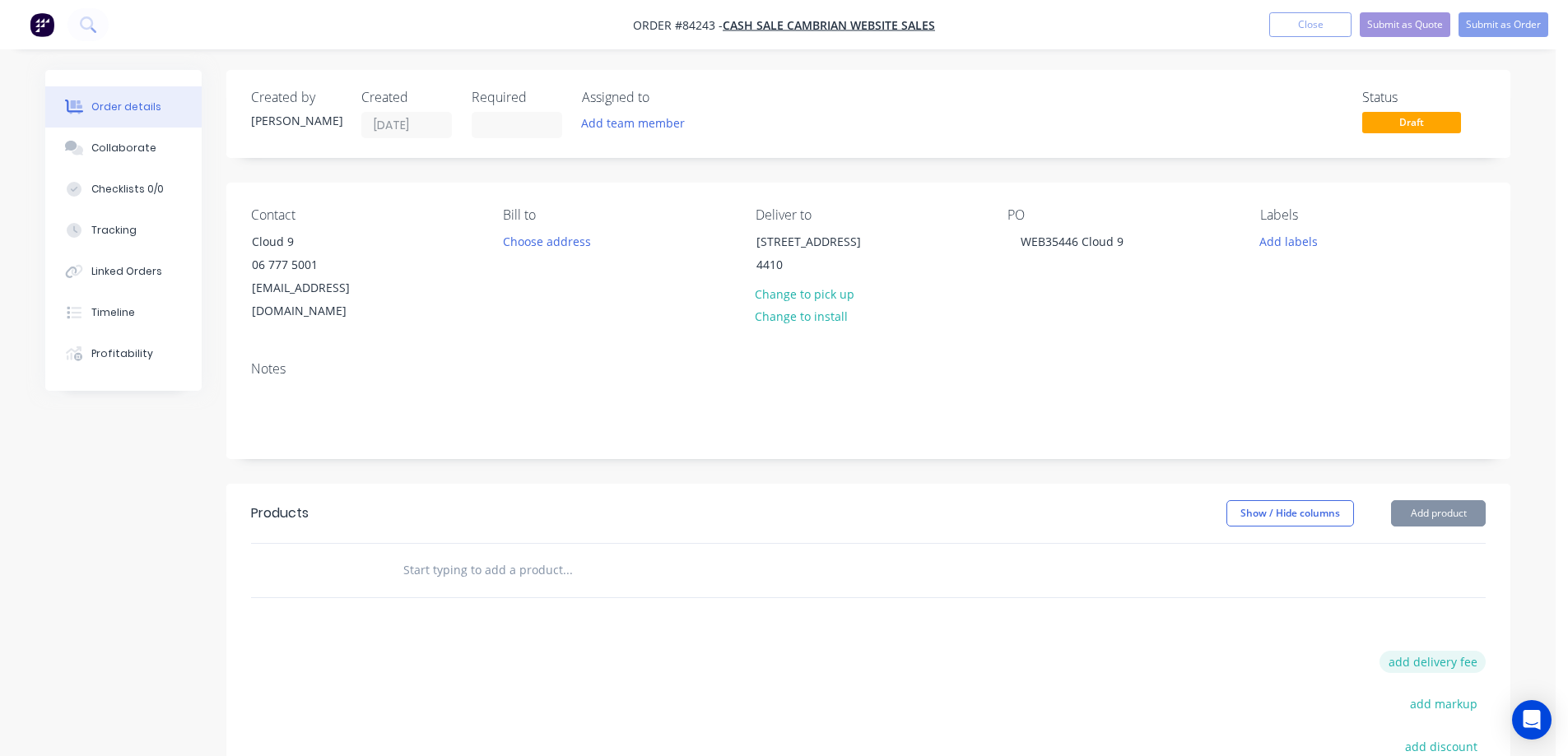
click at [1418, 651] on button "add delivery fee" at bounding box center [1433, 661] width 106 height 22
type input "70"
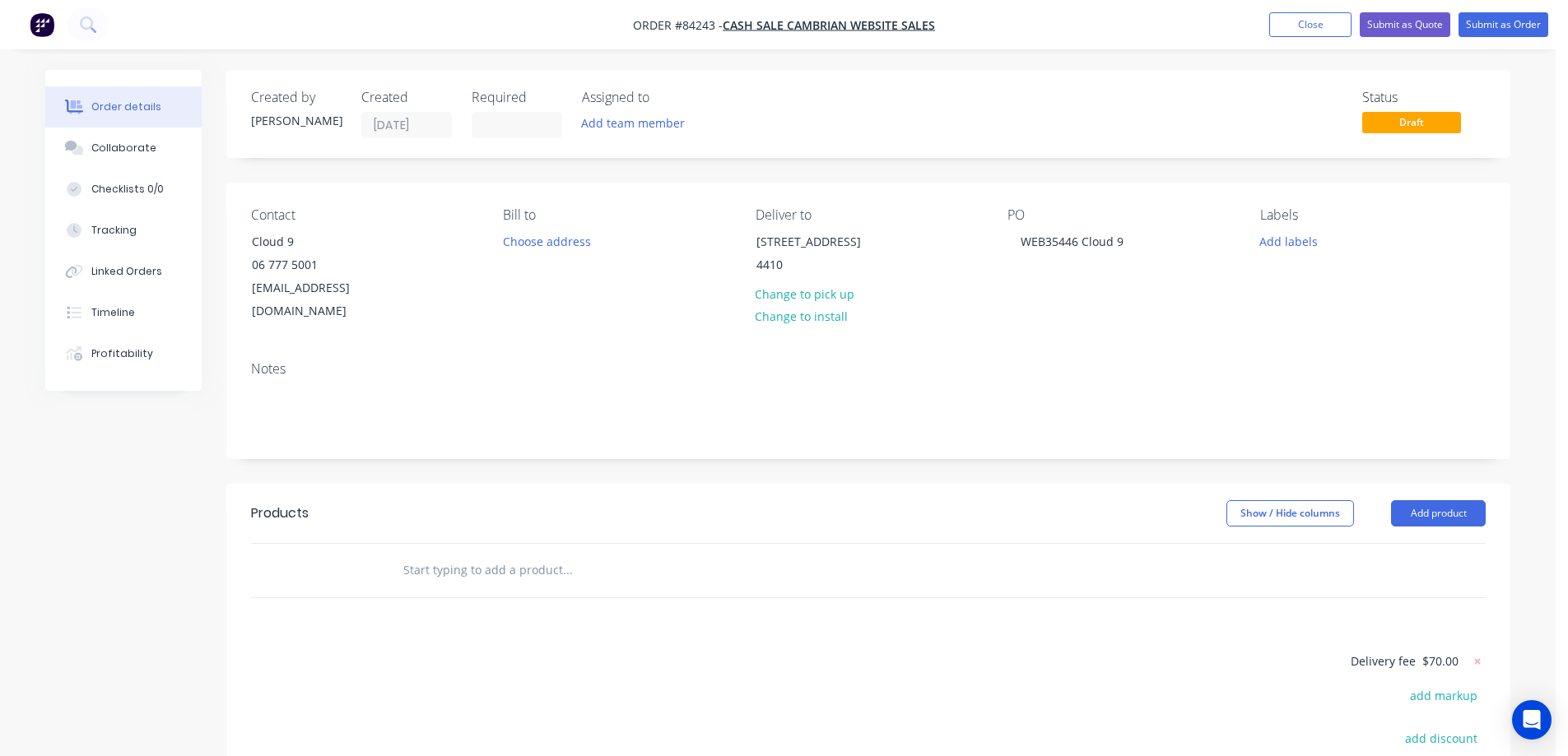
click at [503, 558] on input "text" at bounding box center [568, 570] width 330 height 33
type input "c"
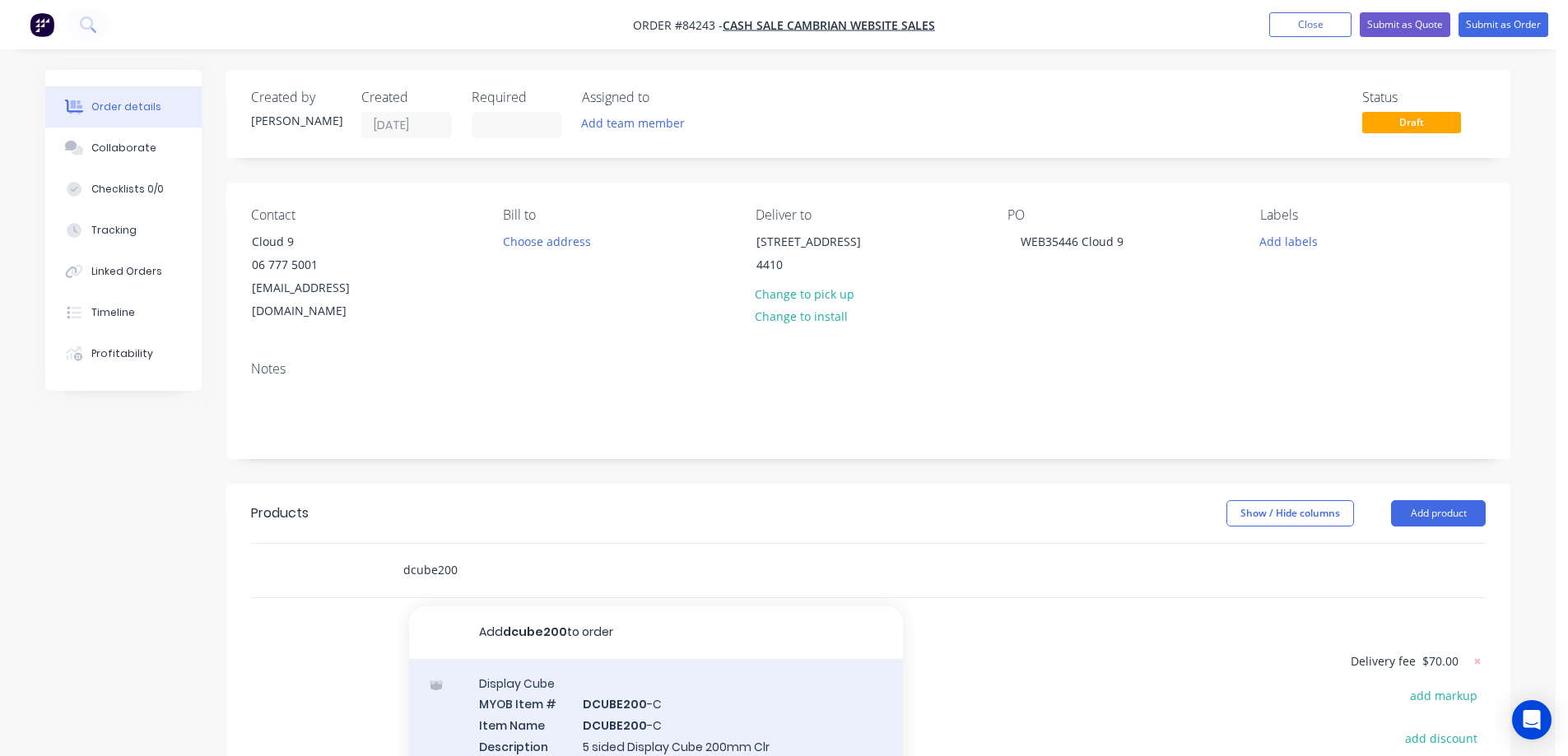
scroll to position [47, 0]
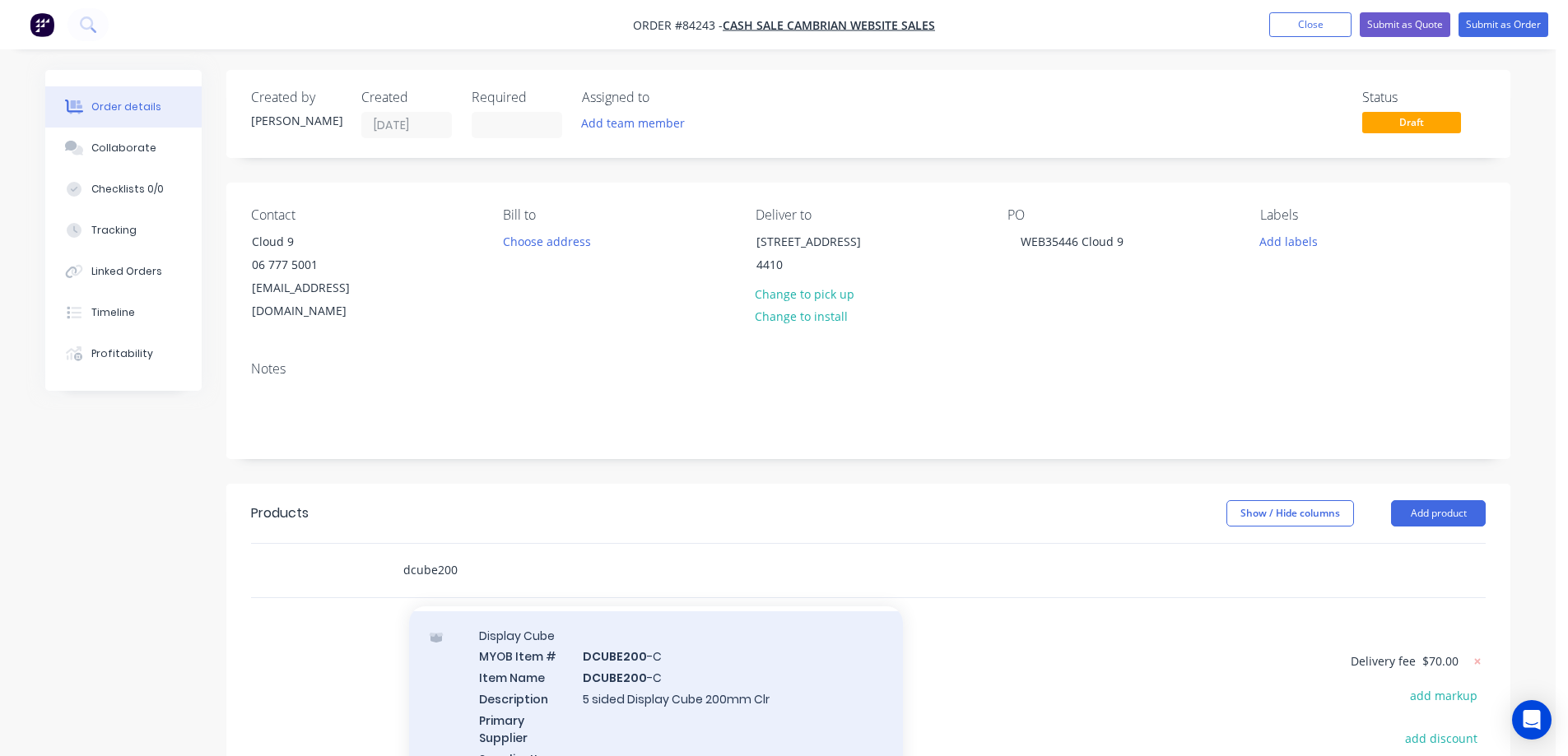
type input "dcube200"
click at [696, 661] on div "Display Cube MYOB Item # DCUBE200 -C Item Name DCUBE200 -C Description 5 sided …" at bounding box center [656, 728] width 494 height 231
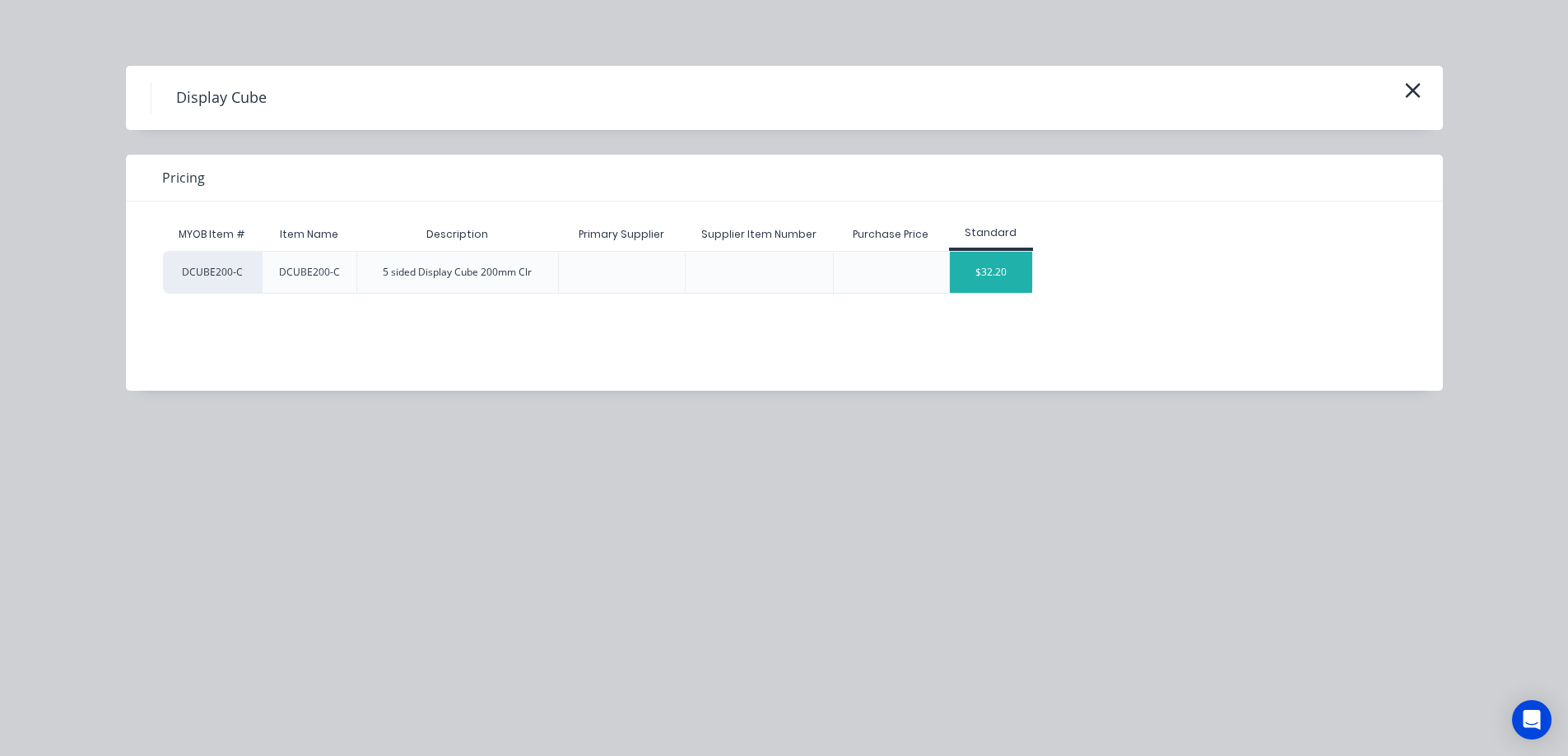
click at [1000, 266] on div "$32.20" at bounding box center [991, 272] width 82 height 41
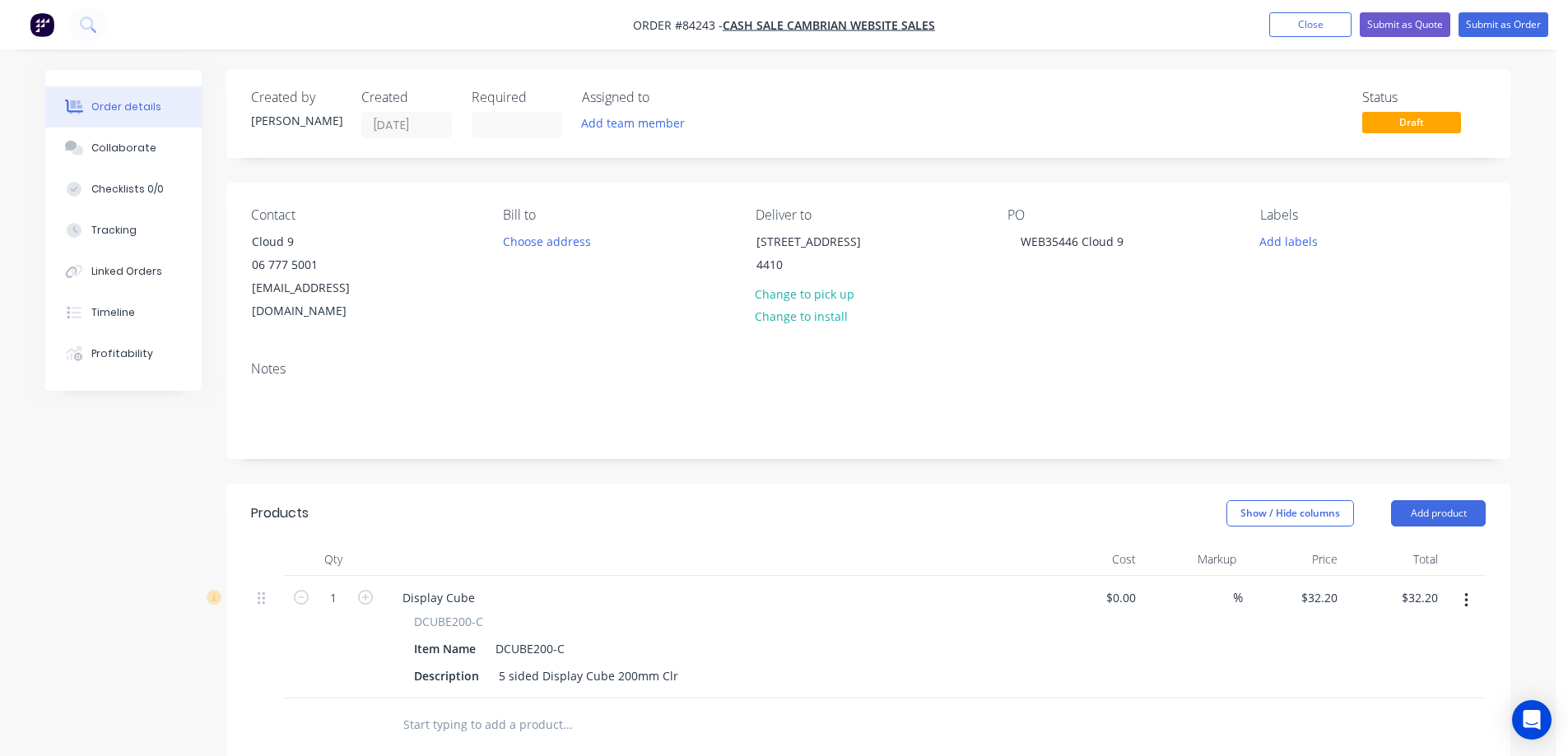
click at [519, 712] on input "text" at bounding box center [568, 725] width 330 height 33
type input "d"
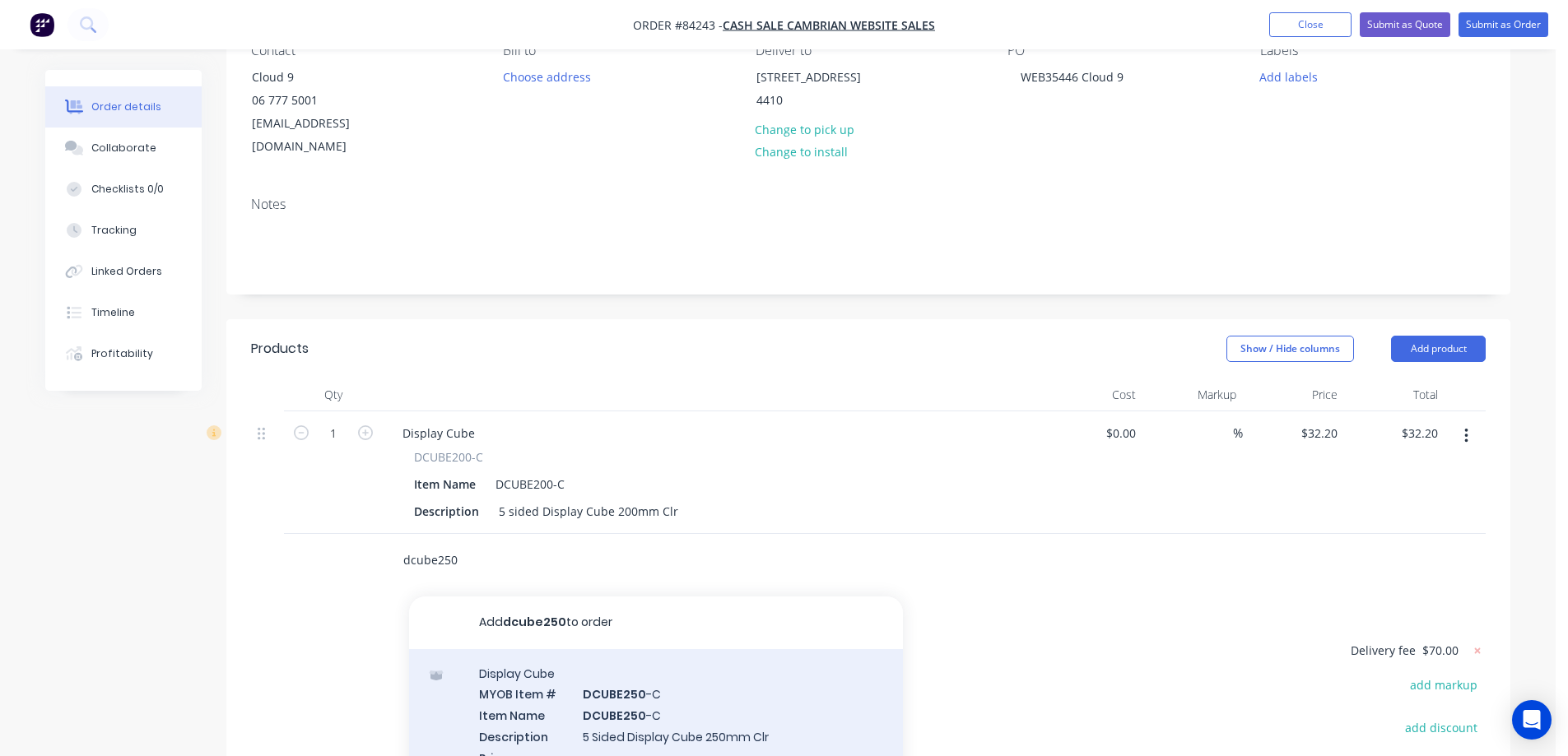
scroll to position [330, 0]
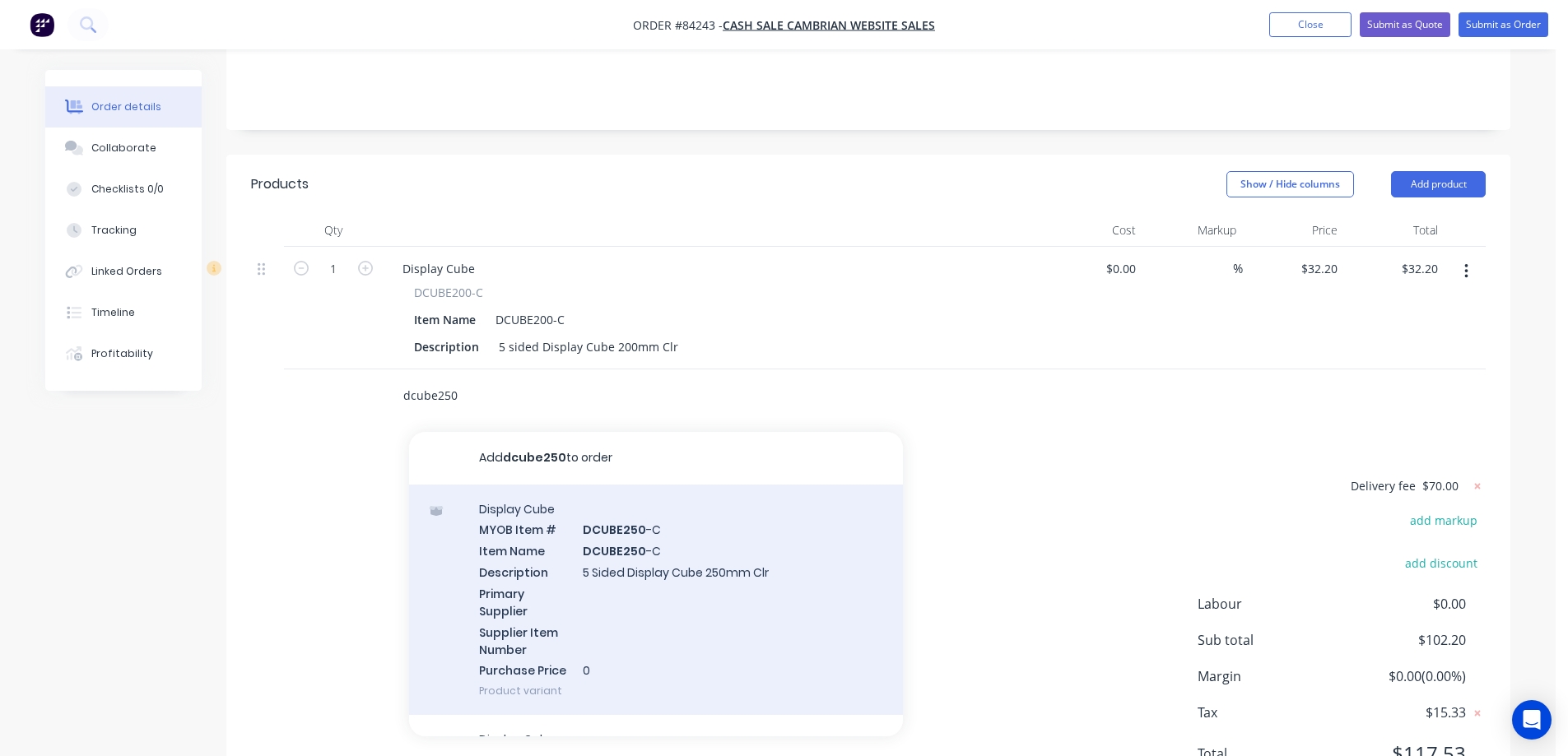
type input "dcube250"
click at [759, 525] on div "Display Cube MYOB Item # DCUBE250 -C Item Name DCUBE250 -C Description 5 Sided …" at bounding box center [656, 601] width 494 height 231
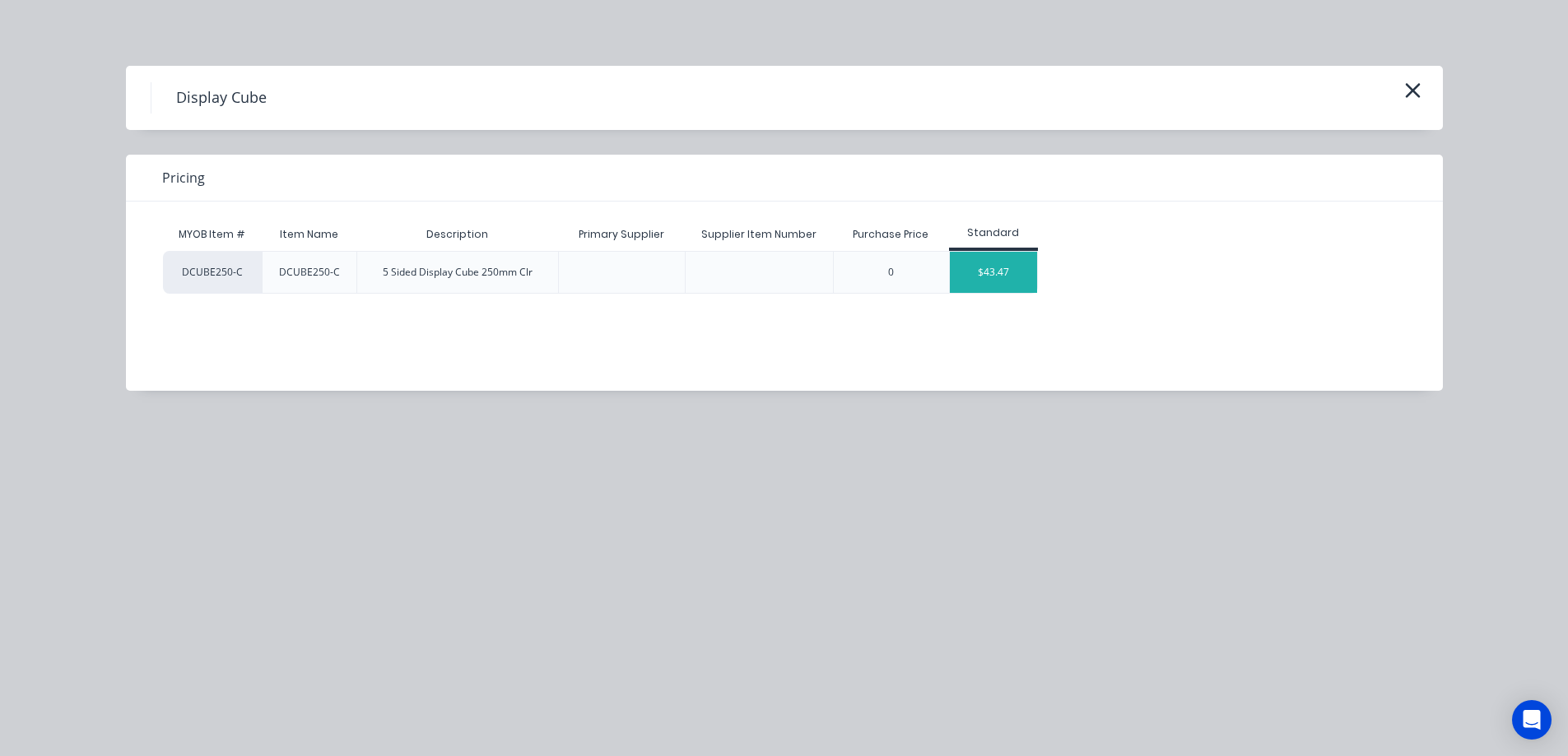
click at [1029, 275] on div "$43.47" at bounding box center [994, 272] width 88 height 41
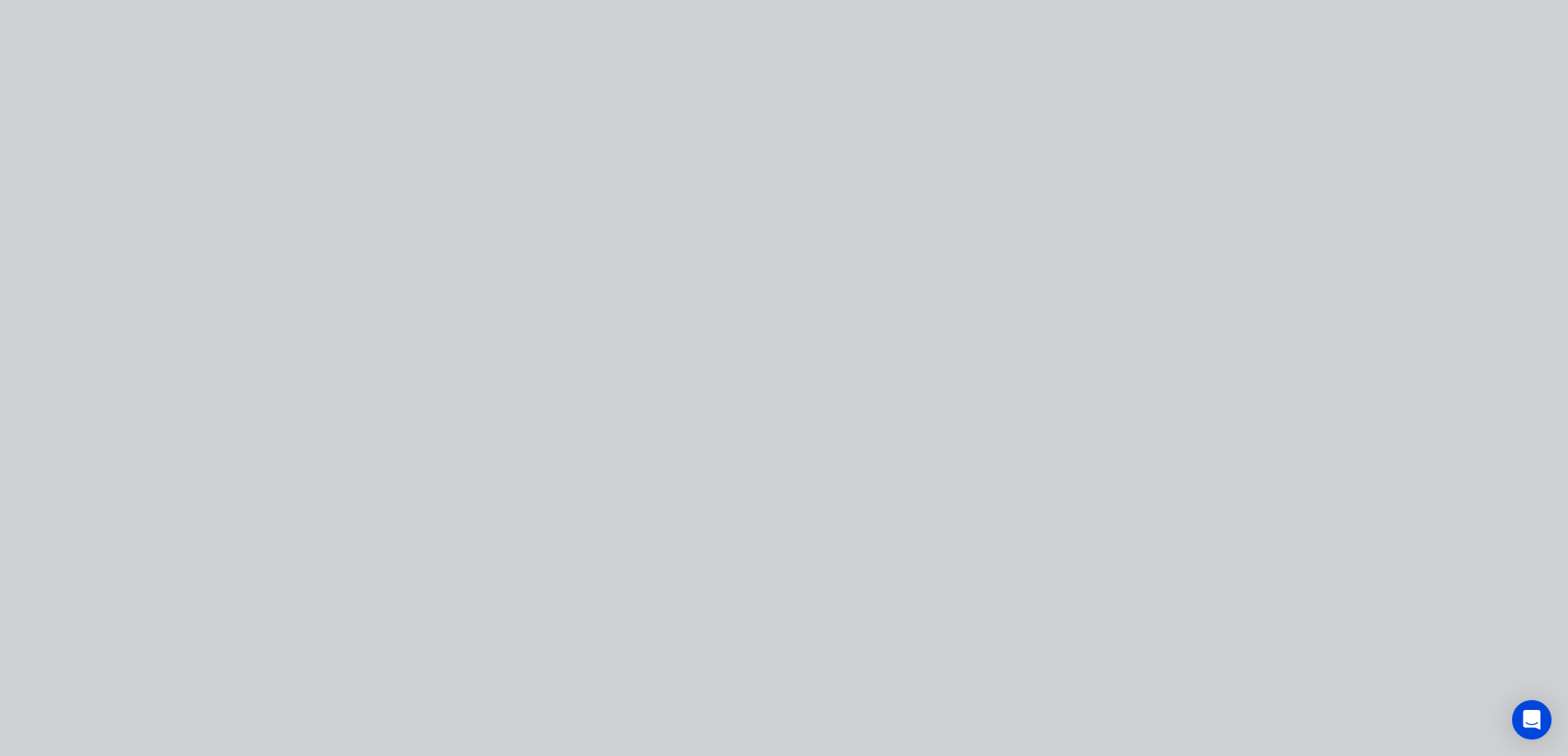
type input "$43.47"
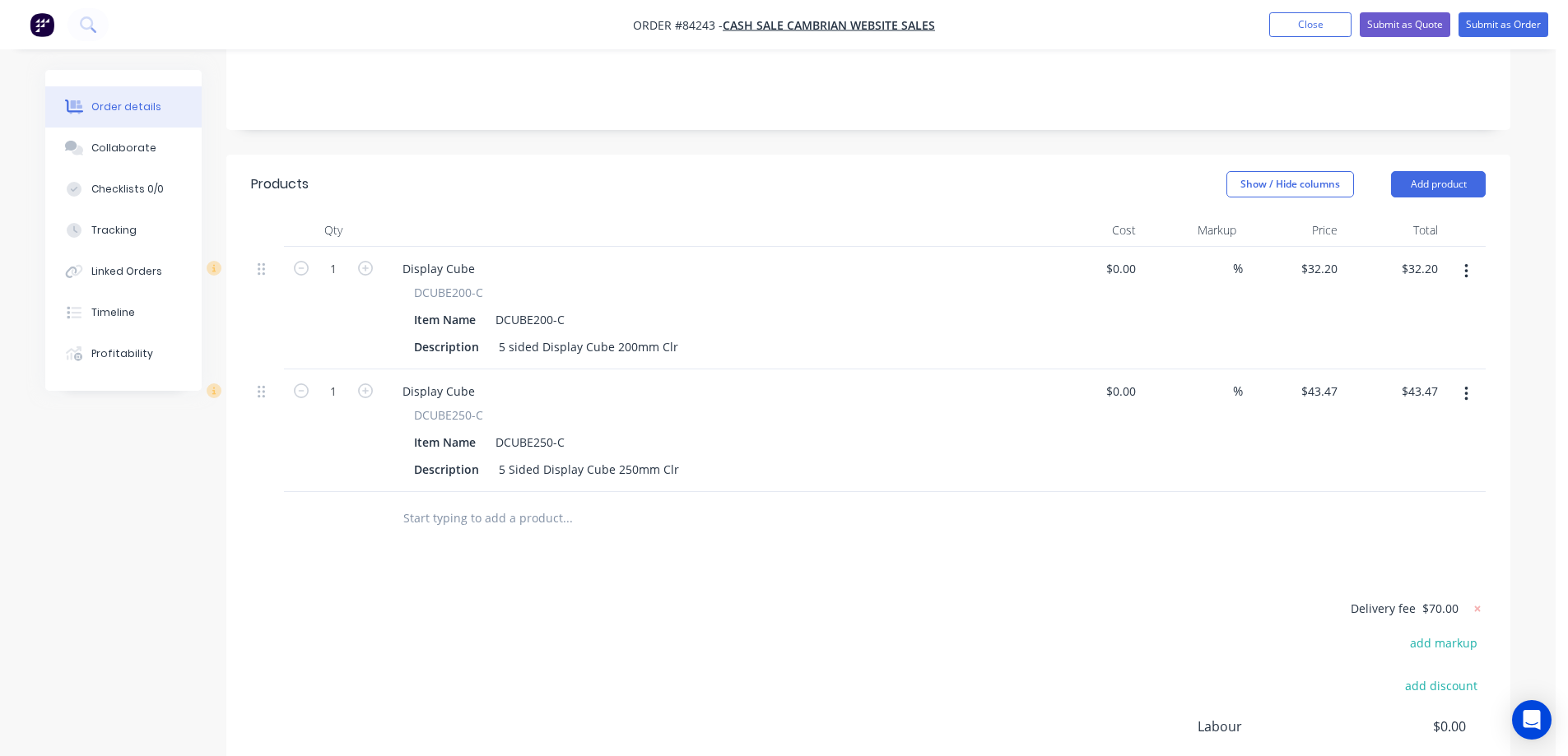
click at [496, 503] on input "text" at bounding box center [568, 518] width 330 height 33
click at [437, 502] on input "dcube 200" at bounding box center [568, 518] width 330 height 33
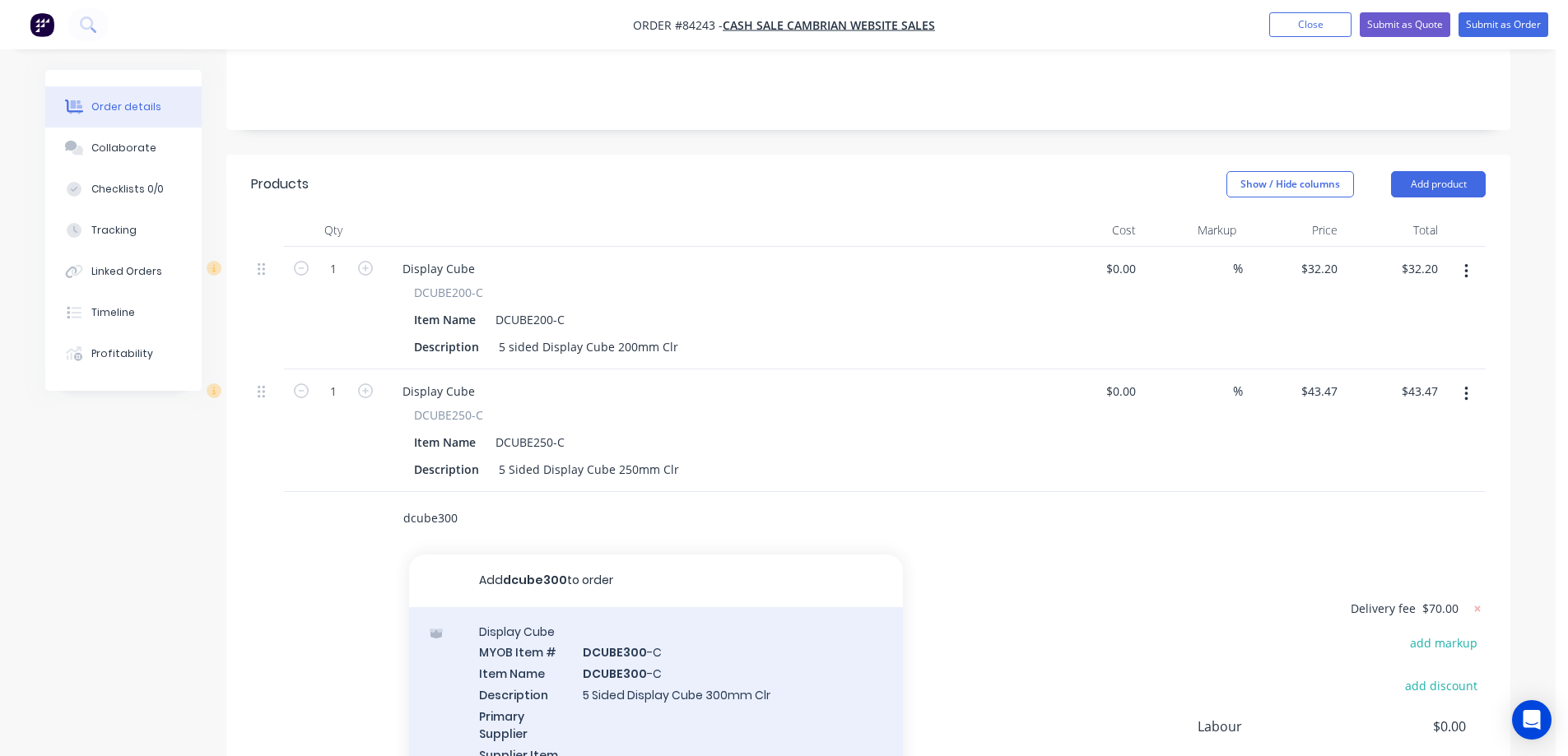
type input "dcube300"
click at [535, 672] on div "Display Cube MYOB Item # DCUBE300 -C Item Name DCUBE300 -C Description 5 Sided …" at bounding box center [656, 723] width 494 height 231
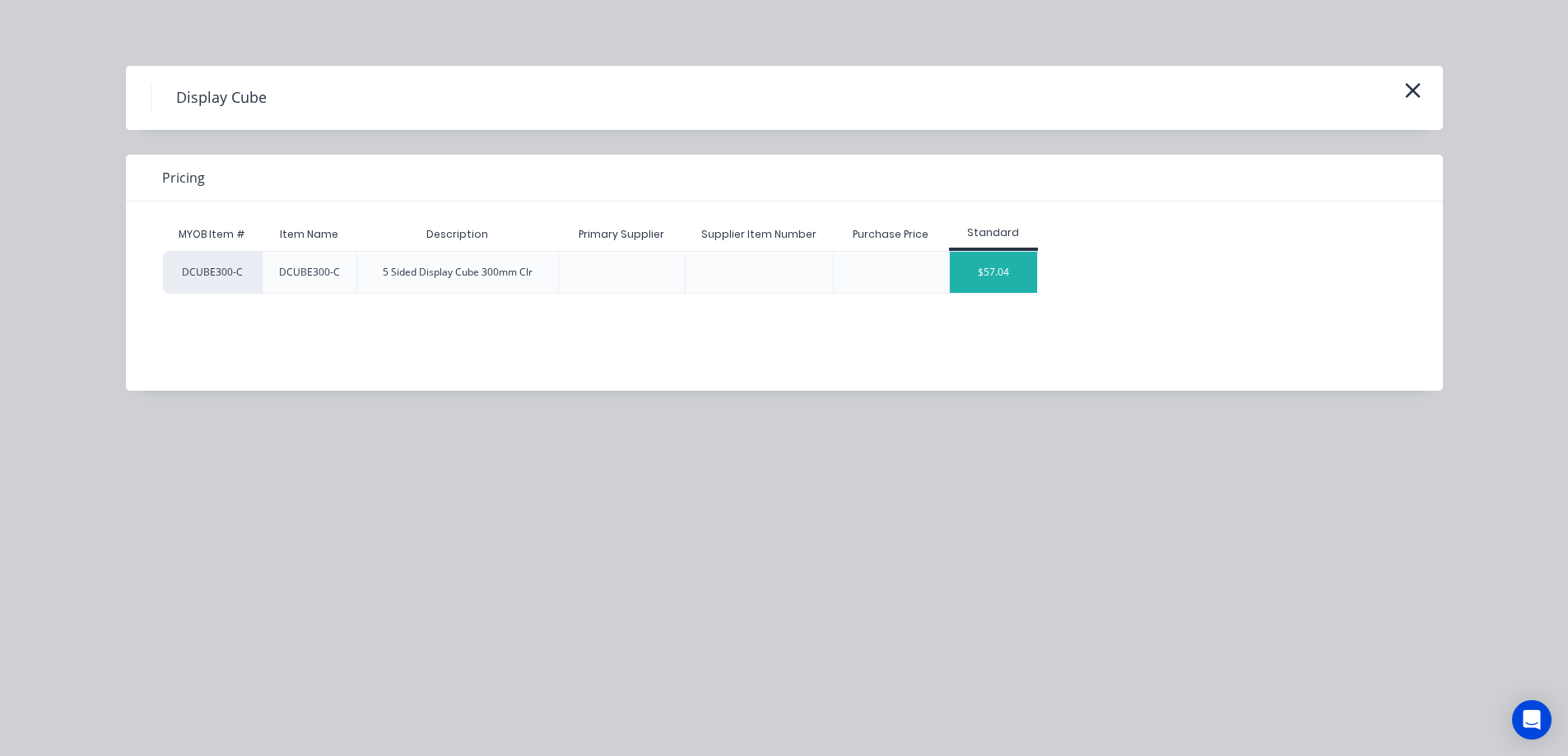
click at [1005, 285] on div "$57.04" at bounding box center [994, 272] width 88 height 41
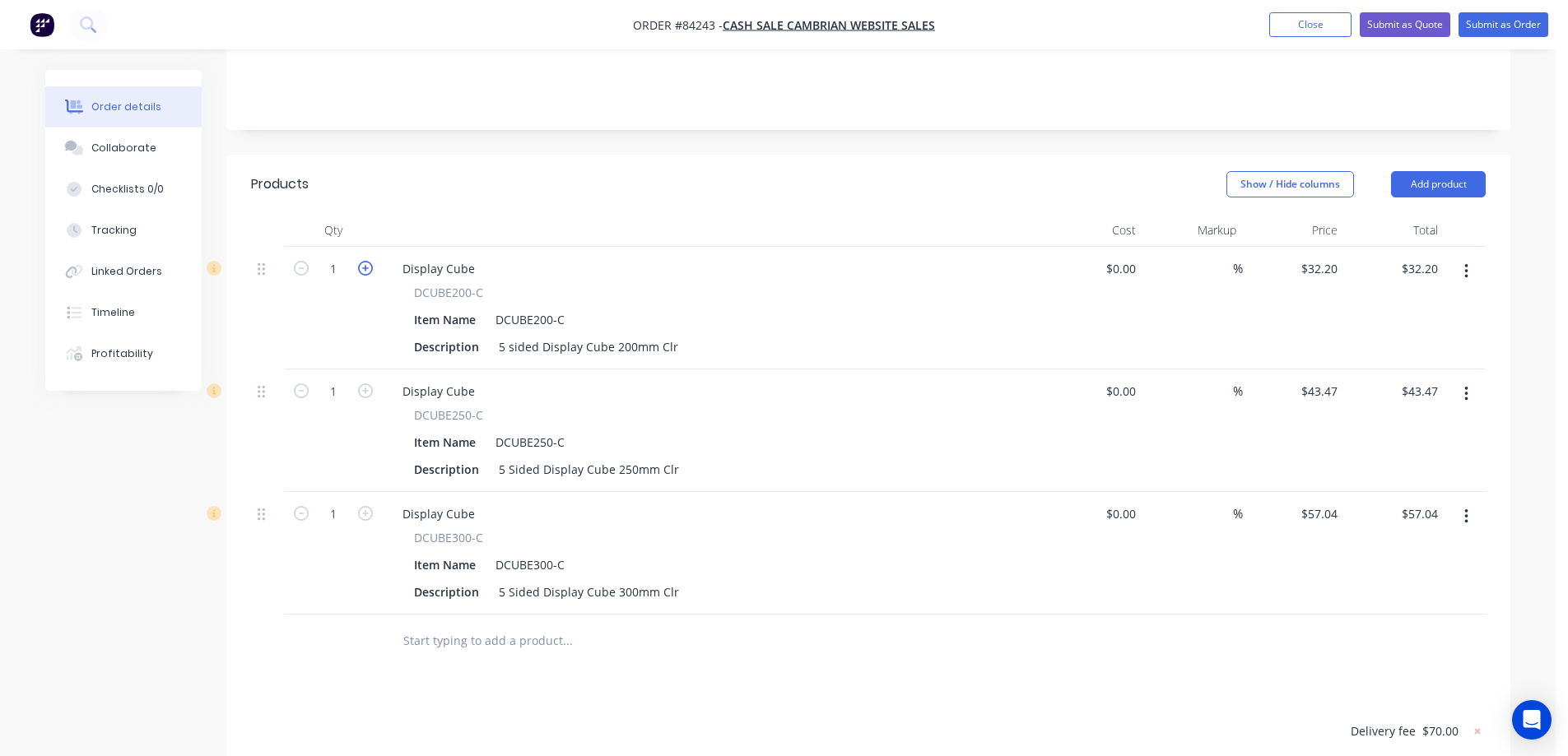
click at [368, 261] on icon "button" at bounding box center [366, 268] width 15 height 15
type input "2"
type input "$64.40"
click at [364, 384] on icon "button" at bounding box center [366, 391] width 15 height 15
type input "2"
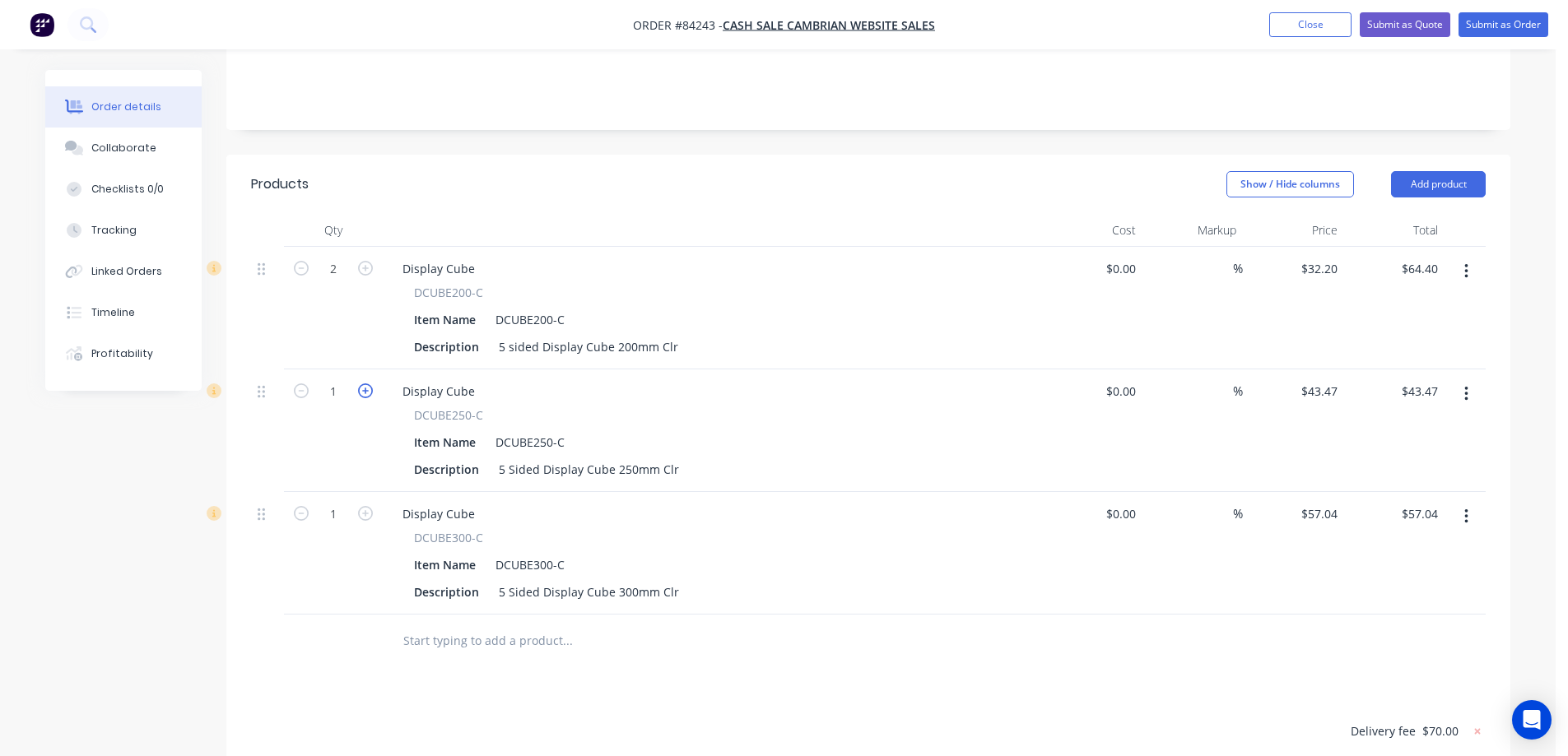
type input "$86.94"
click at [373, 504] on button "button" at bounding box center [365, 513] width 22 height 17
type input "2"
type input "$114.08"
click at [1398, 247] on div "64.40 64.40" at bounding box center [1395, 308] width 101 height 122
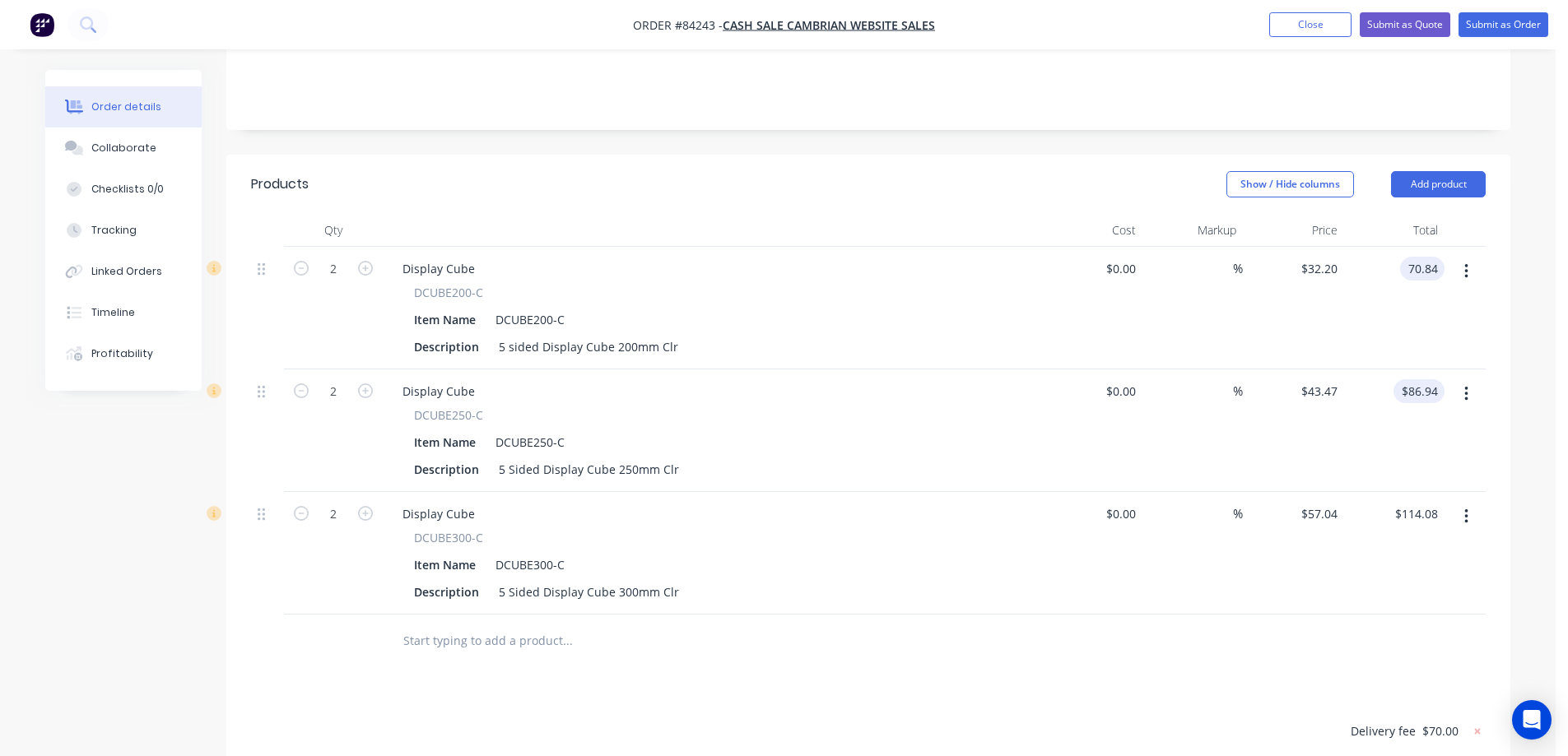
type input "70.84"
type input "$35.42"
type input "$70.84"
click at [1427, 380] on input "86.94" at bounding box center [1422, 391] width 45 height 24
type input "95.64"
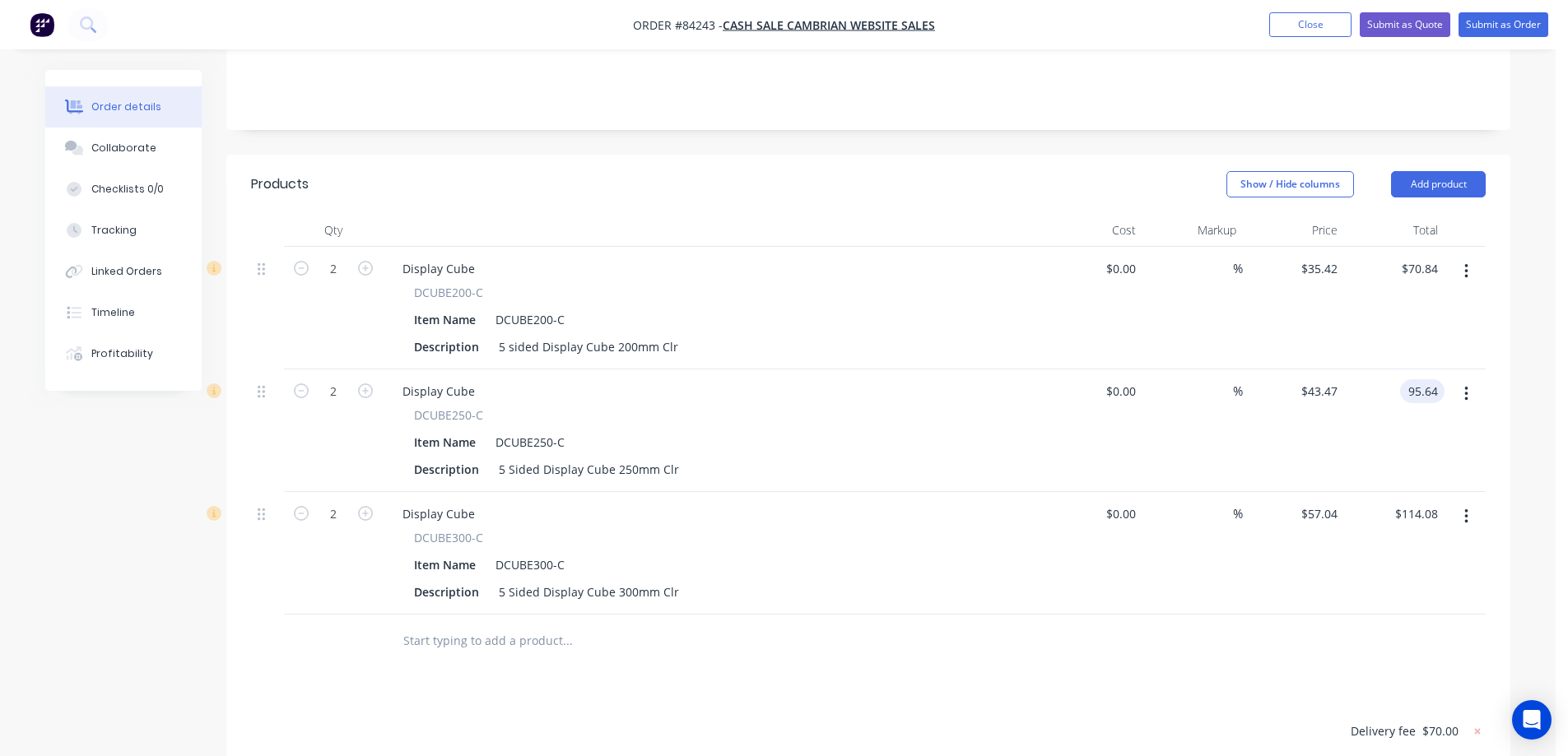
type input "$47.82"
type input "$95.64"
click at [1415, 513] on div "$114.08 $114.08" at bounding box center [1395, 553] width 101 height 122
click at [1415, 502] on input "114.08" at bounding box center [1422, 513] width 45 height 24
type input "125.48"
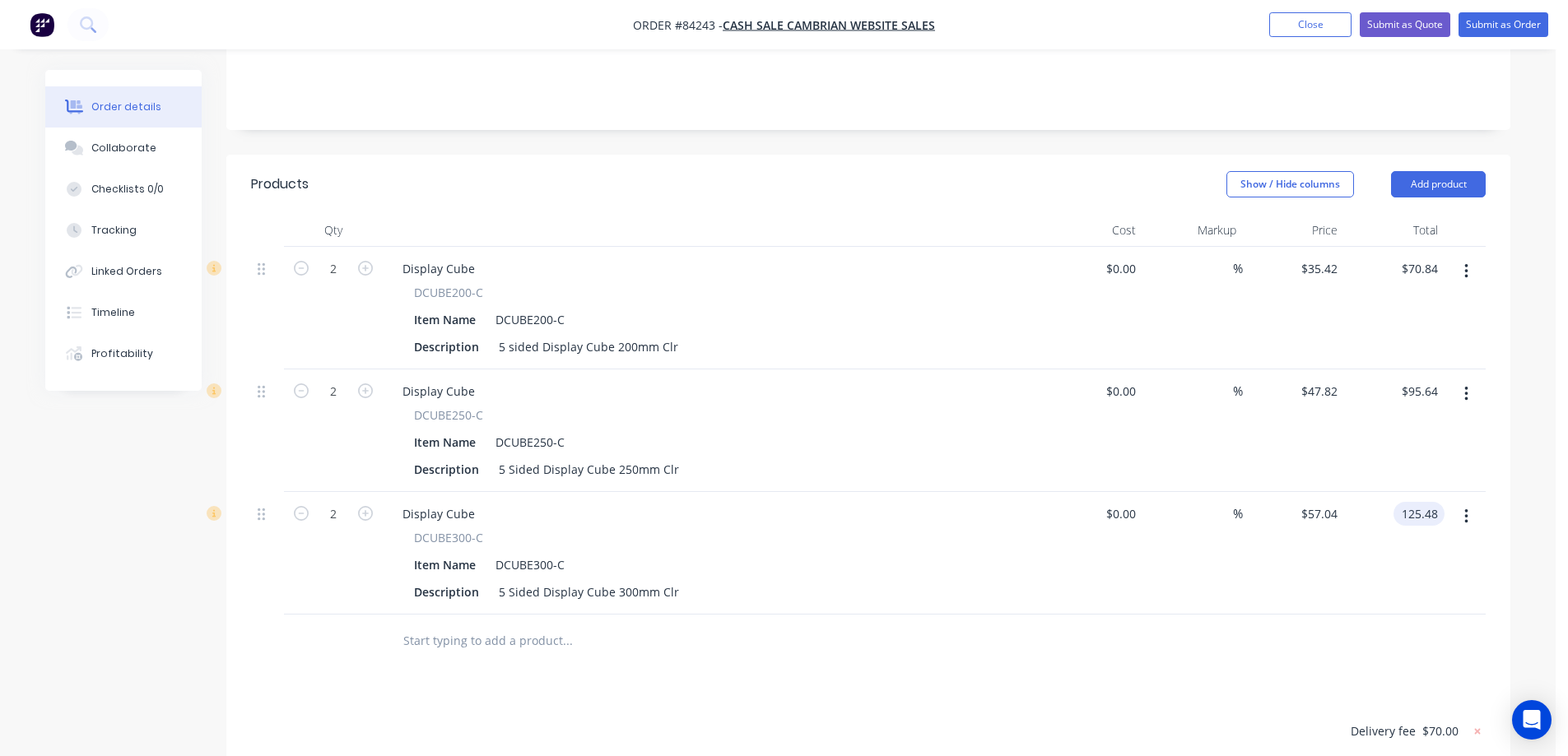
type input "$62.74"
type input "$125.48"
click at [1395, 645] on div "Products Show / Hide columns Add product Qty Cost Markup Price Total 2 Display …" at bounding box center [868, 604] width 1284 height 901
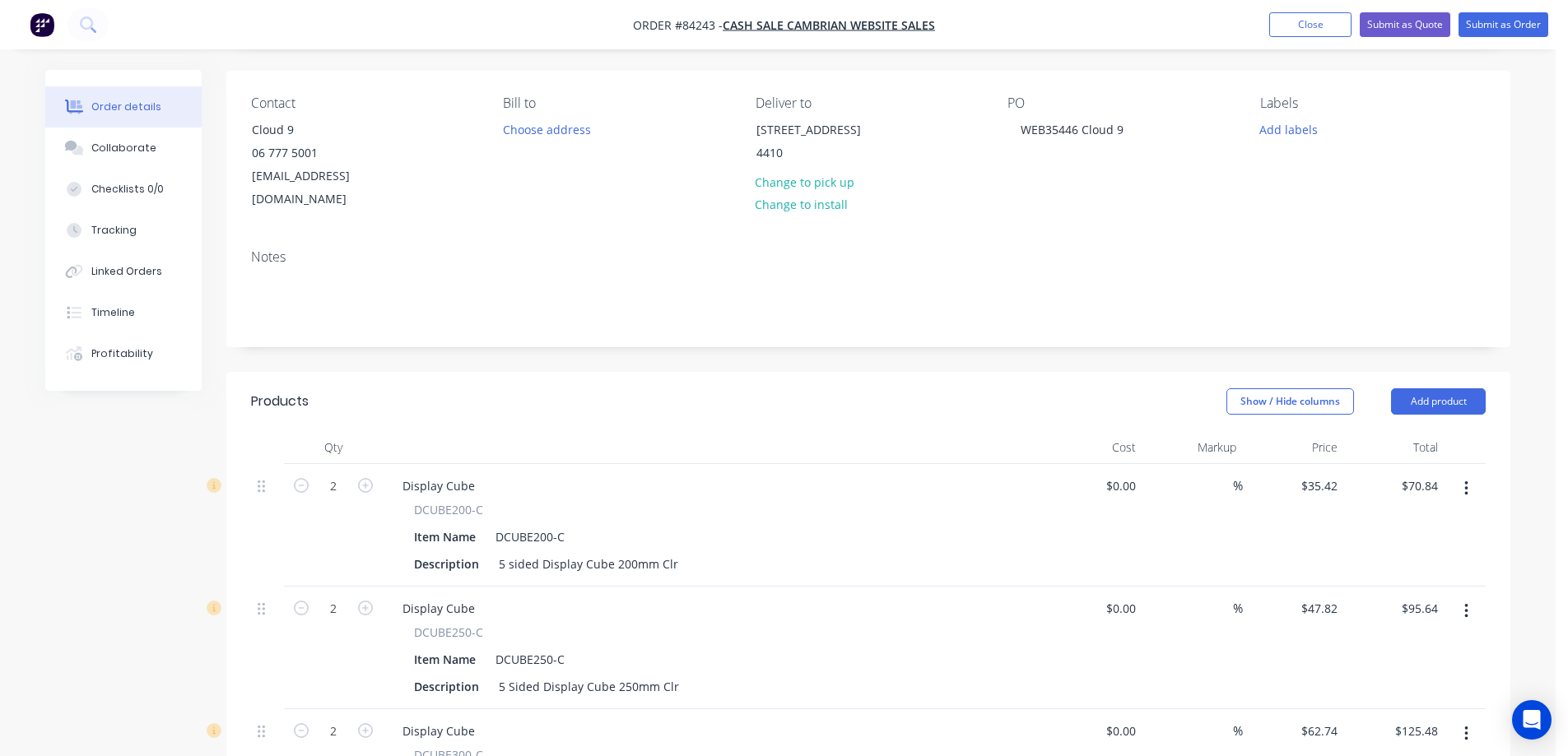
scroll to position [0, 0]
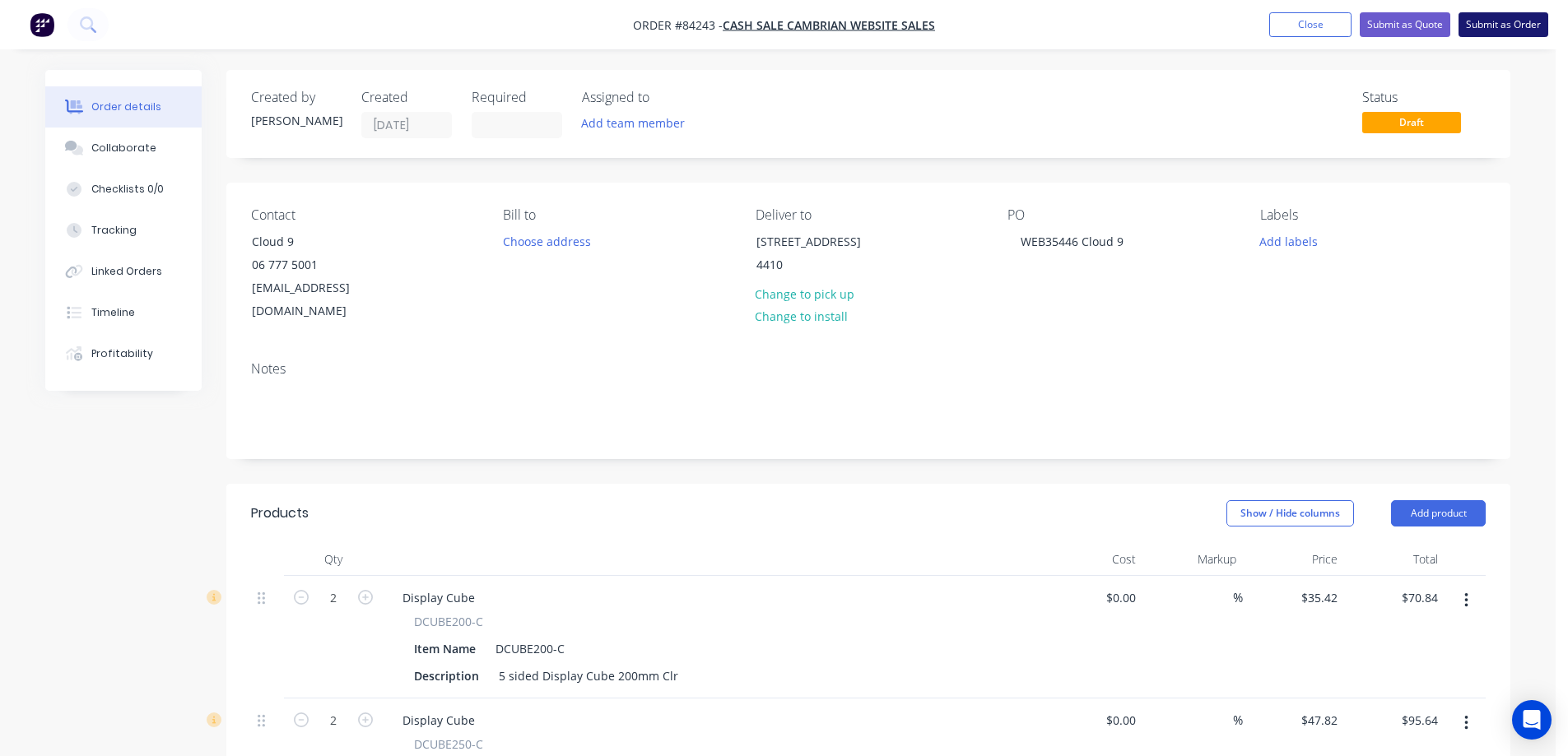
click at [1505, 22] on button "Submit as Order" at bounding box center [1504, 25] width 90 height 25
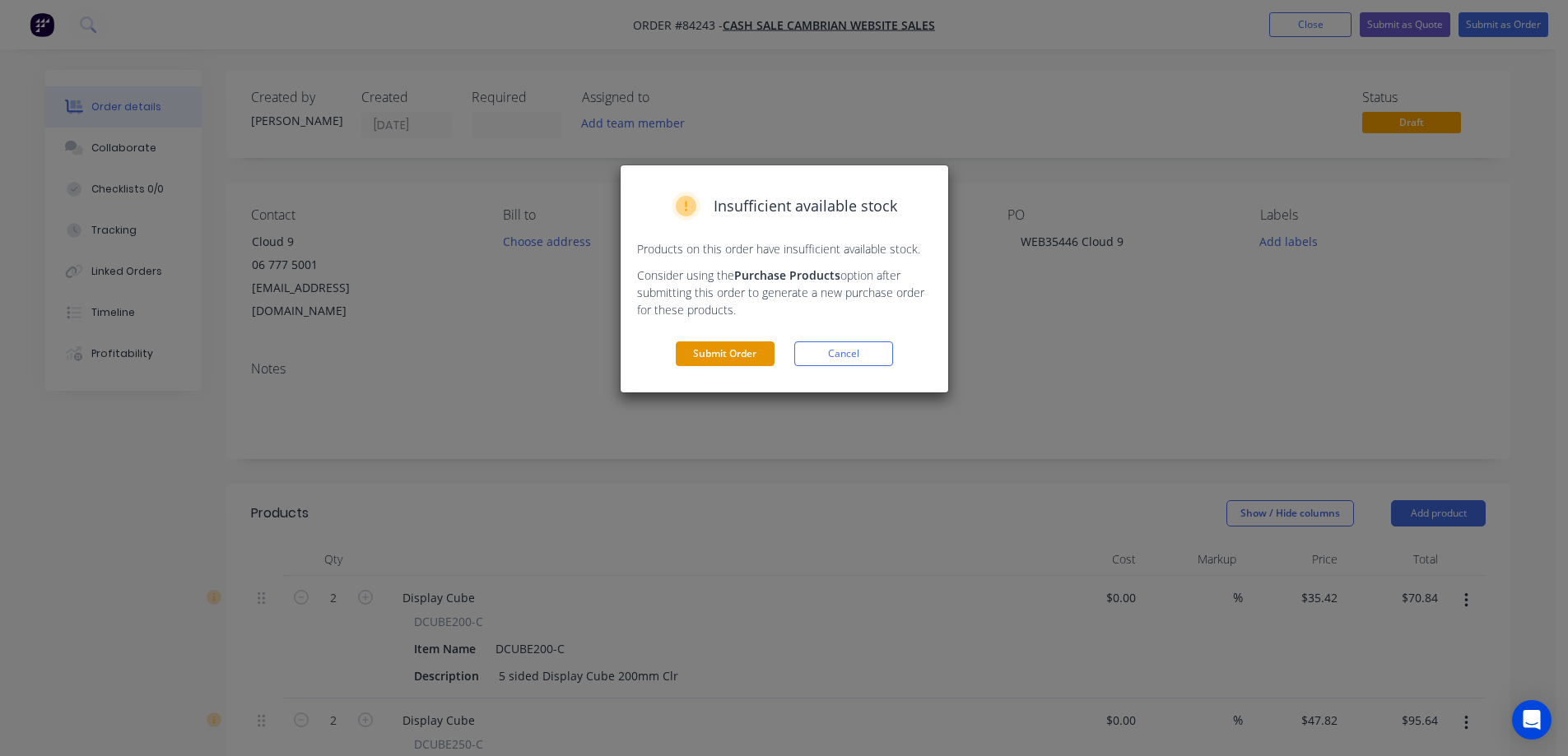
click at [730, 349] on button "Submit Order" at bounding box center [725, 354] width 99 height 25
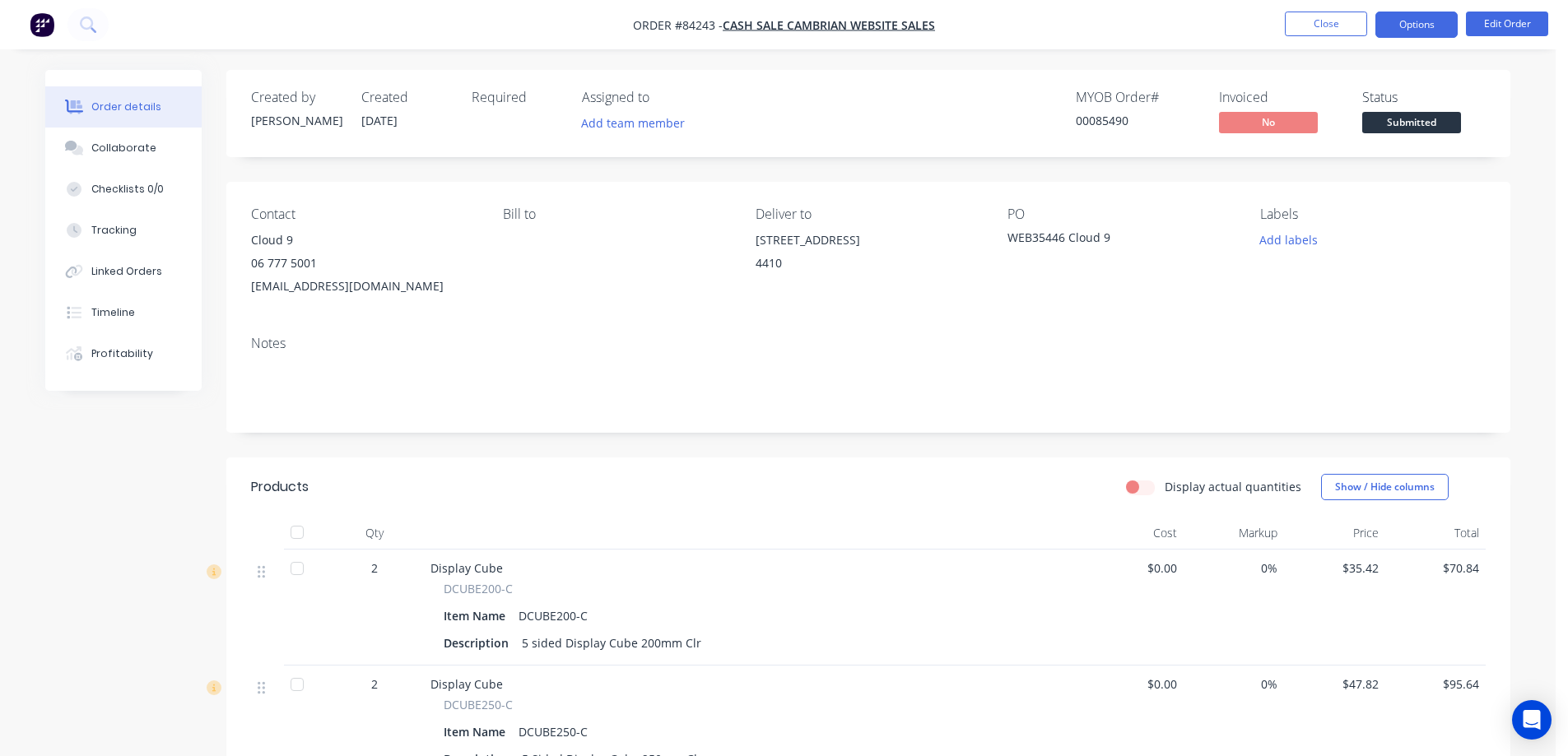
click at [1424, 28] on button "Options" at bounding box center [1416, 25] width 82 height 27
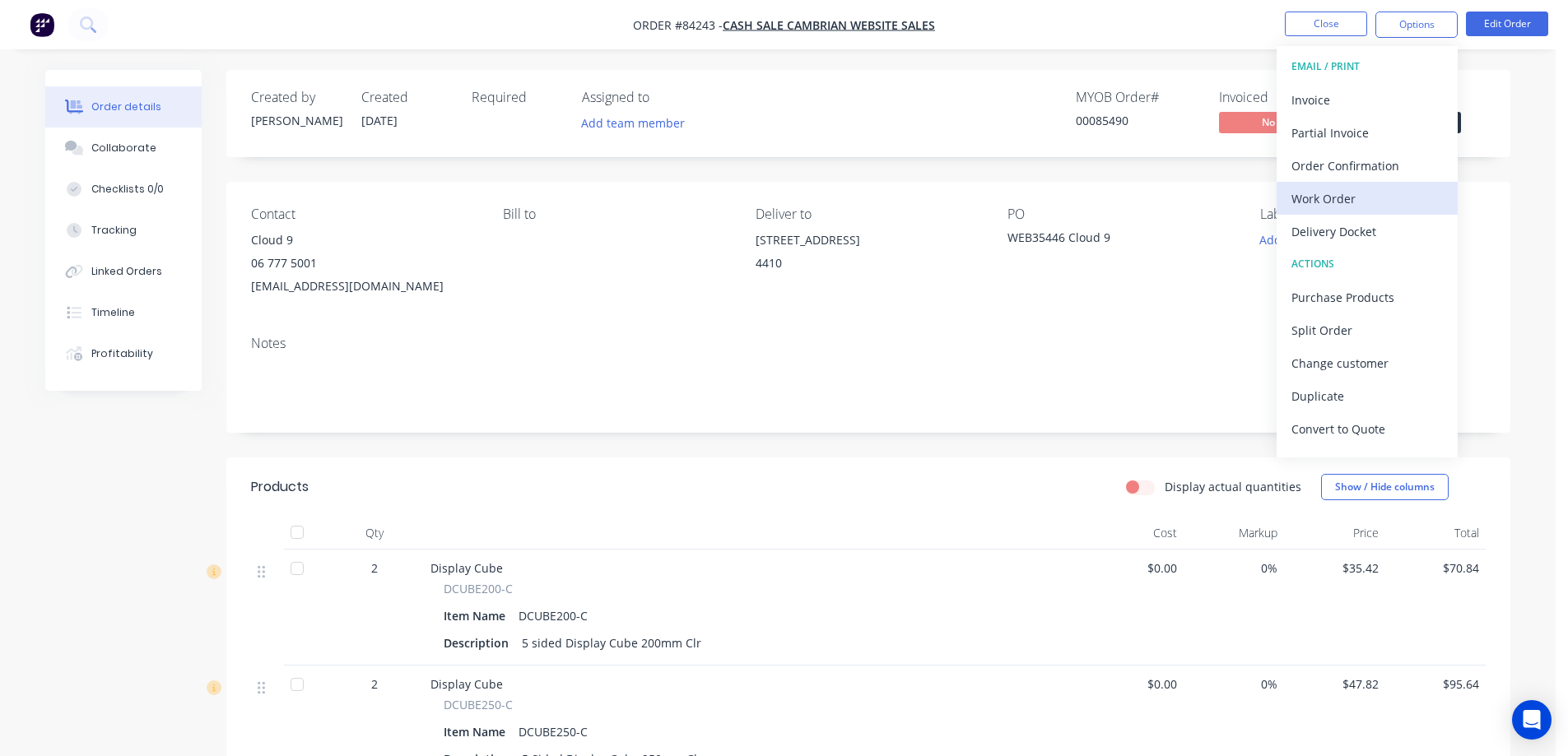
click at [1325, 193] on div "Work Order" at bounding box center [1367, 198] width 152 height 24
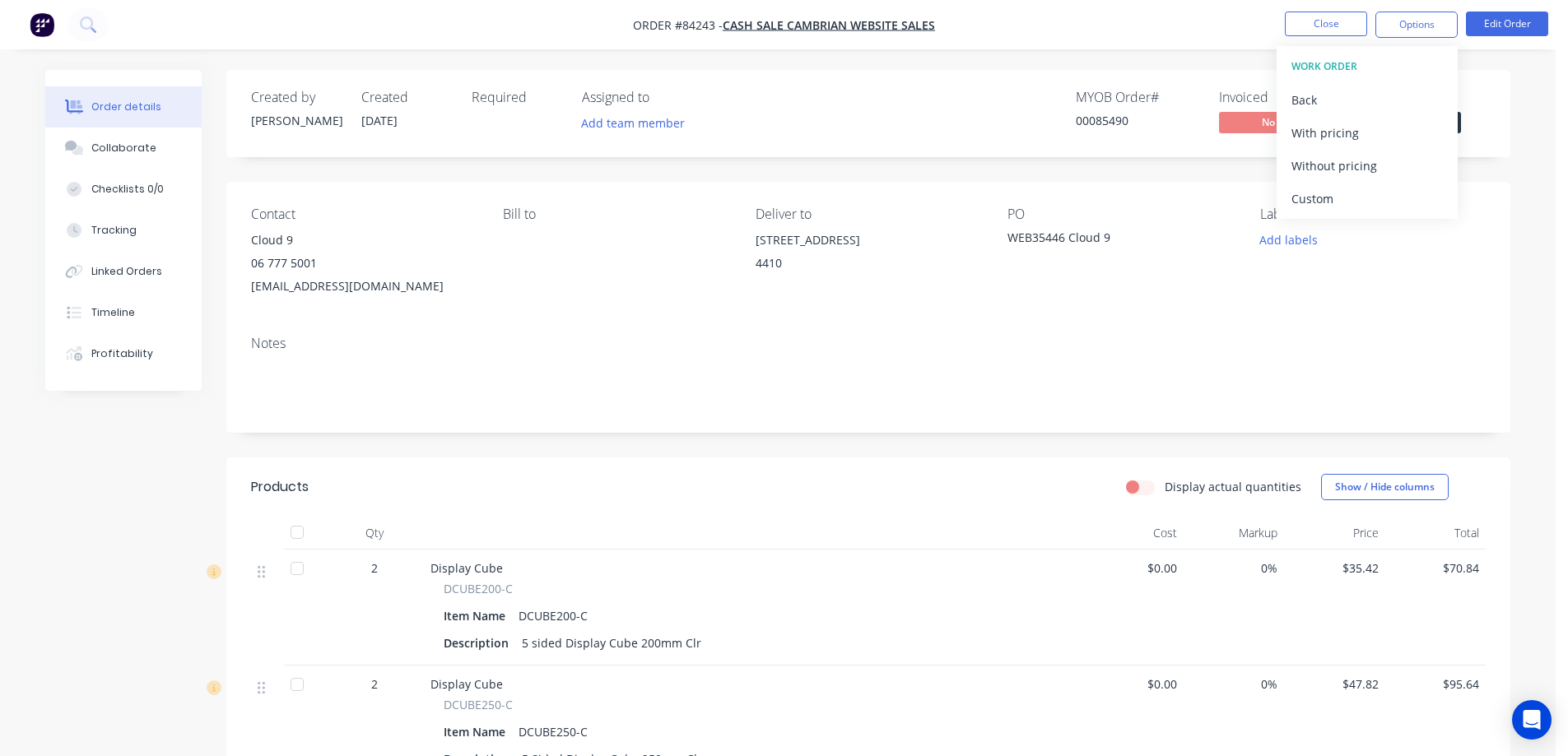
click at [1327, 173] on div "Without pricing" at bounding box center [1367, 165] width 152 height 24
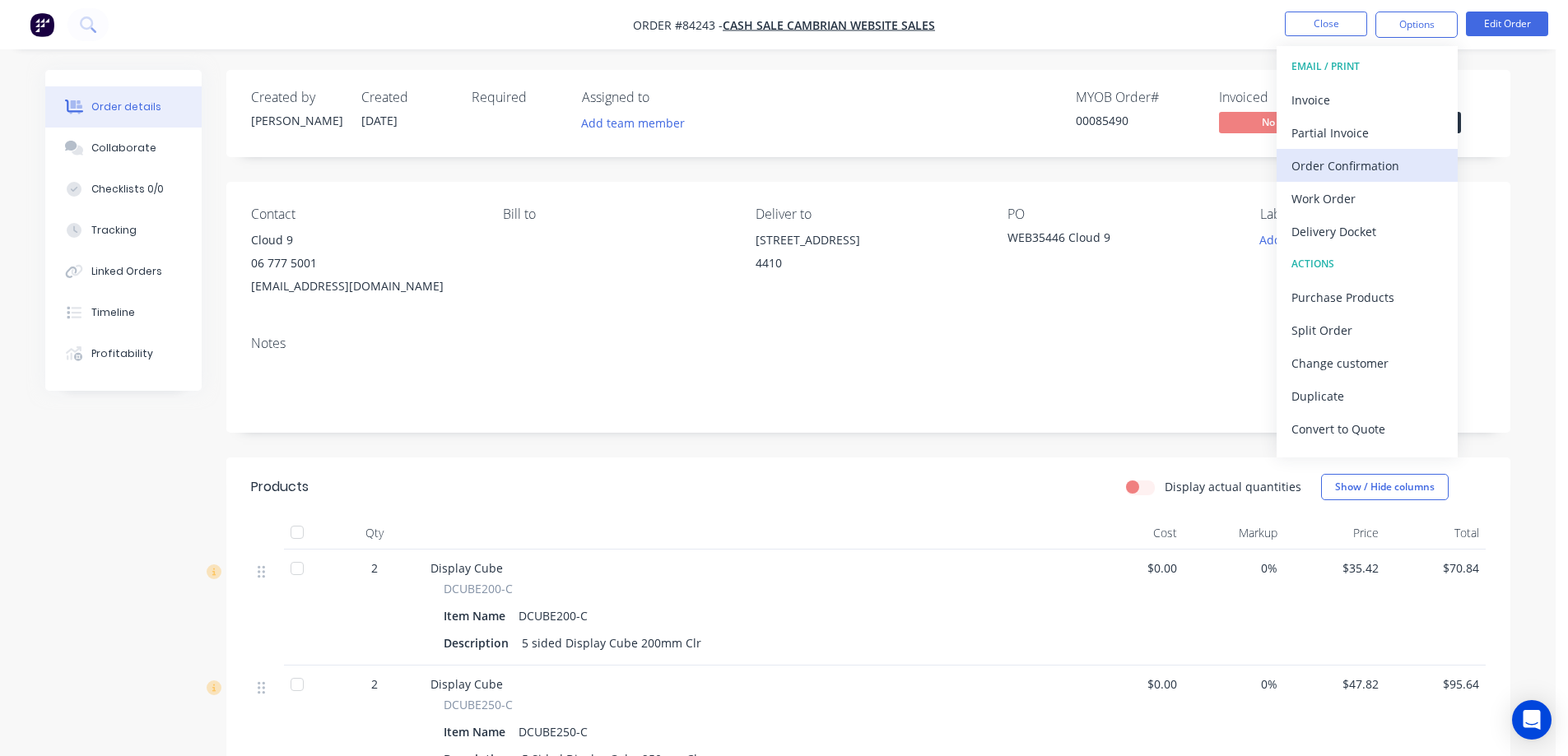
click at [1404, 149] on button "Order Confirmation" at bounding box center [1367, 165] width 181 height 33
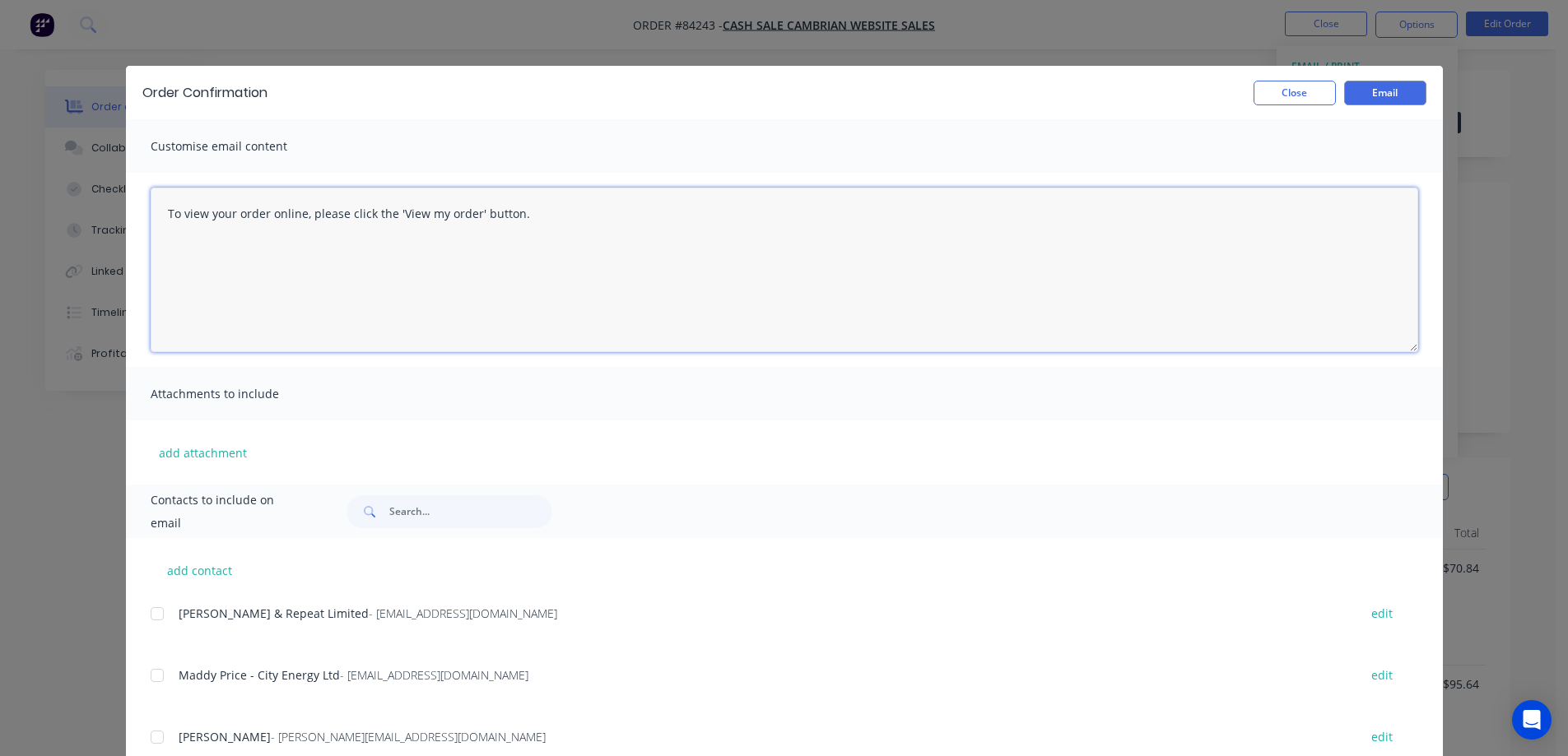
click at [537, 329] on textarea "To view your order online, please click the 'View my order' button." at bounding box center [784, 270] width 1268 height 165
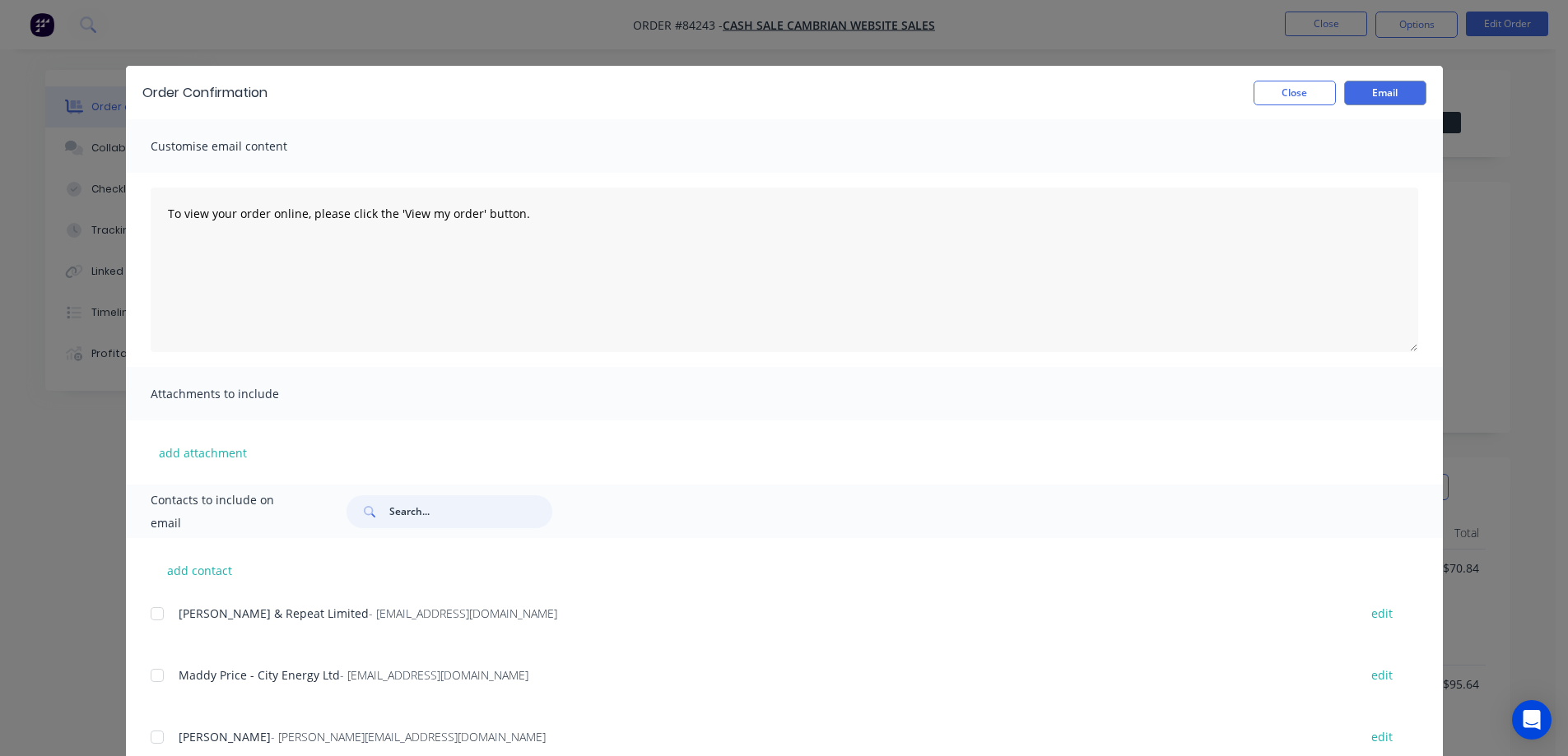
click at [449, 514] on input "text" at bounding box center [471, 512] width 163 height 33
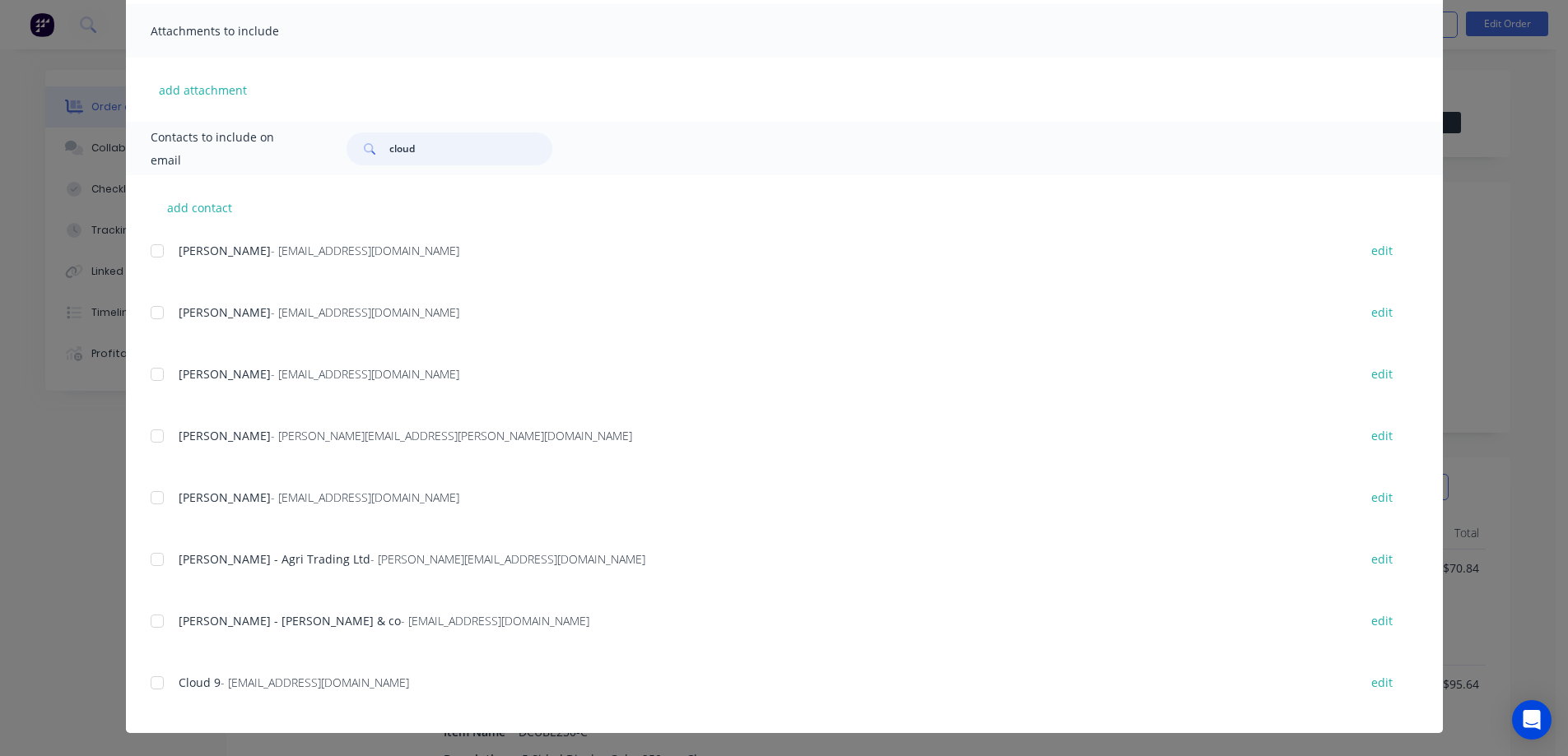
click at [157, 690] on div at bounding box center [157, 683] width 33 height 33
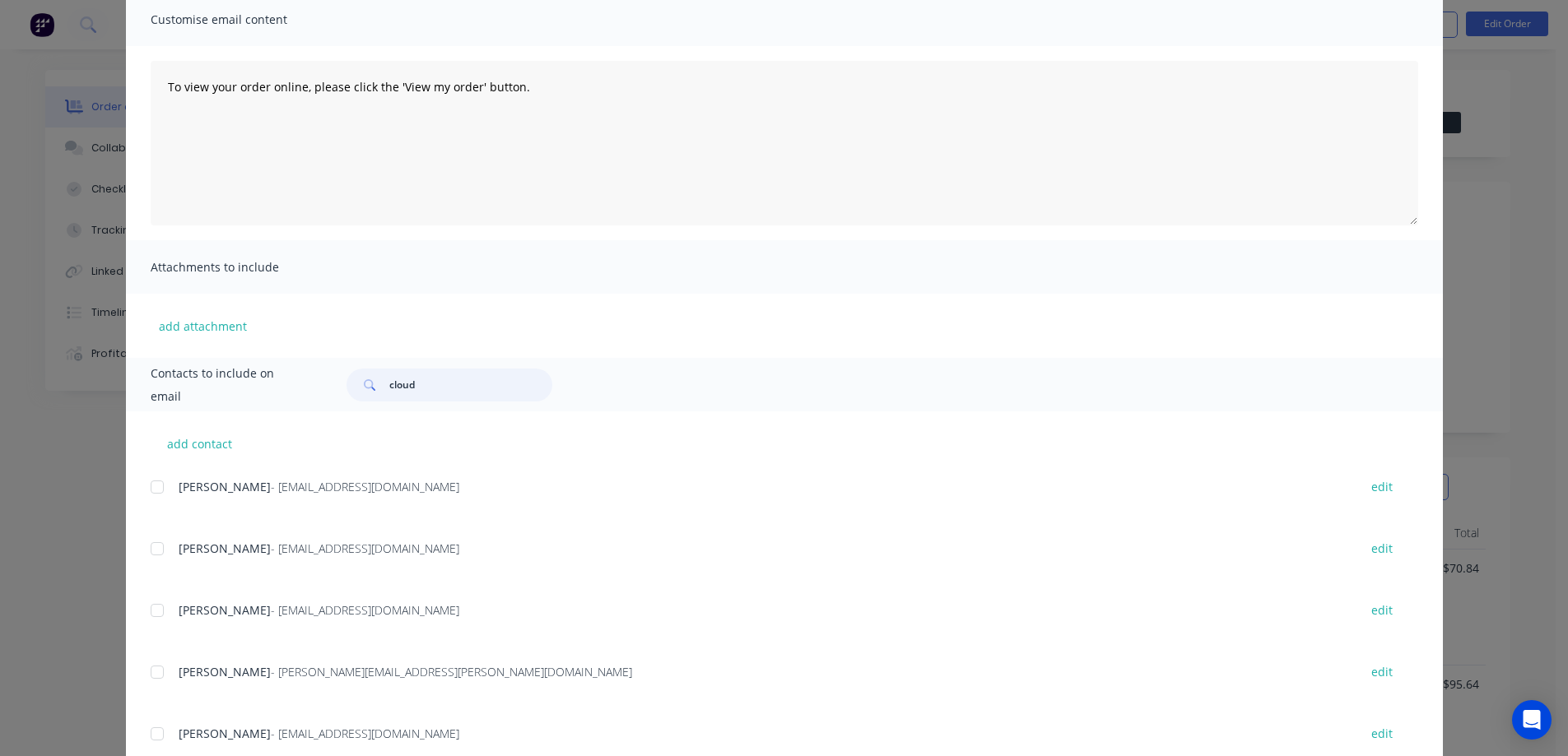
scroll to position [0, 0]
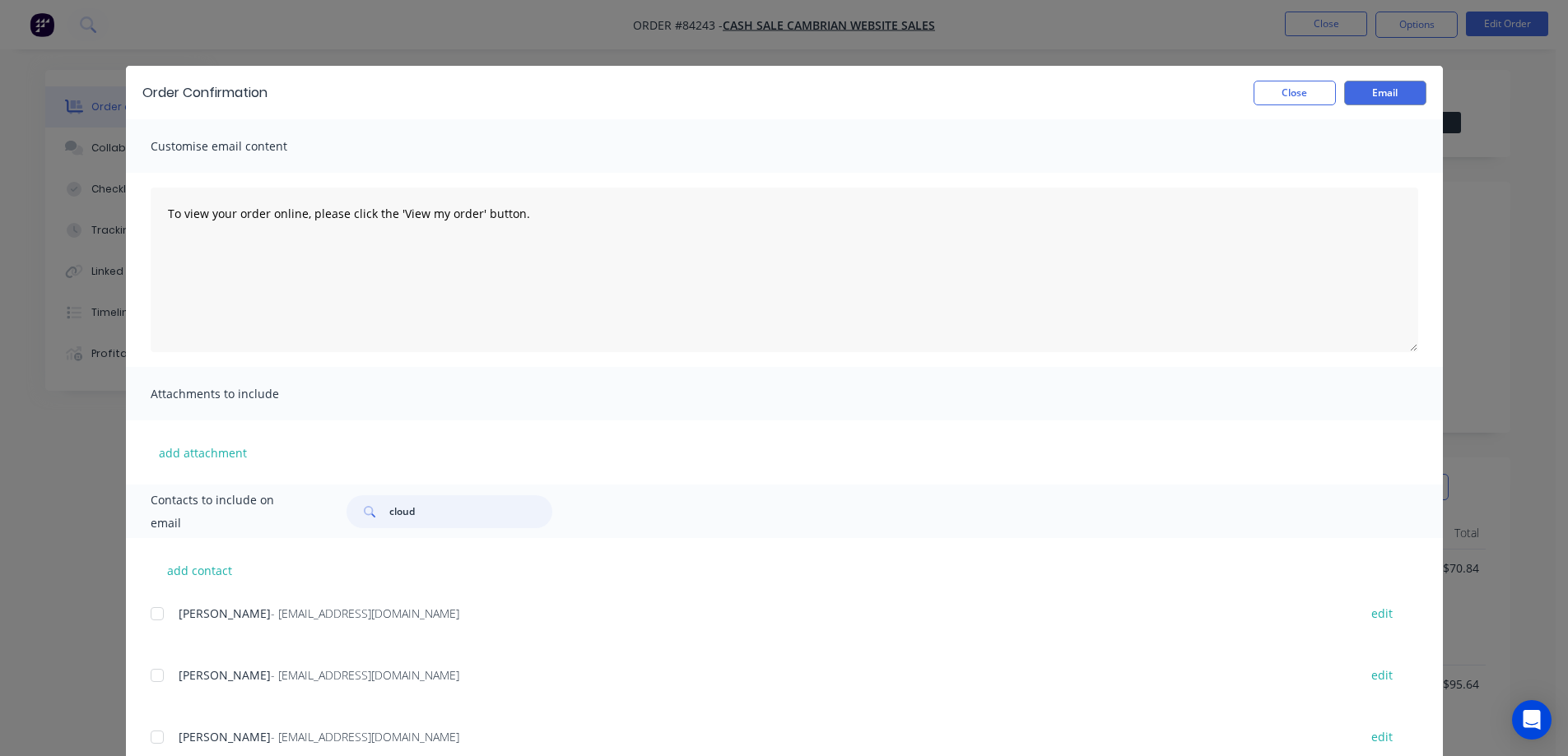
type input "cloud"
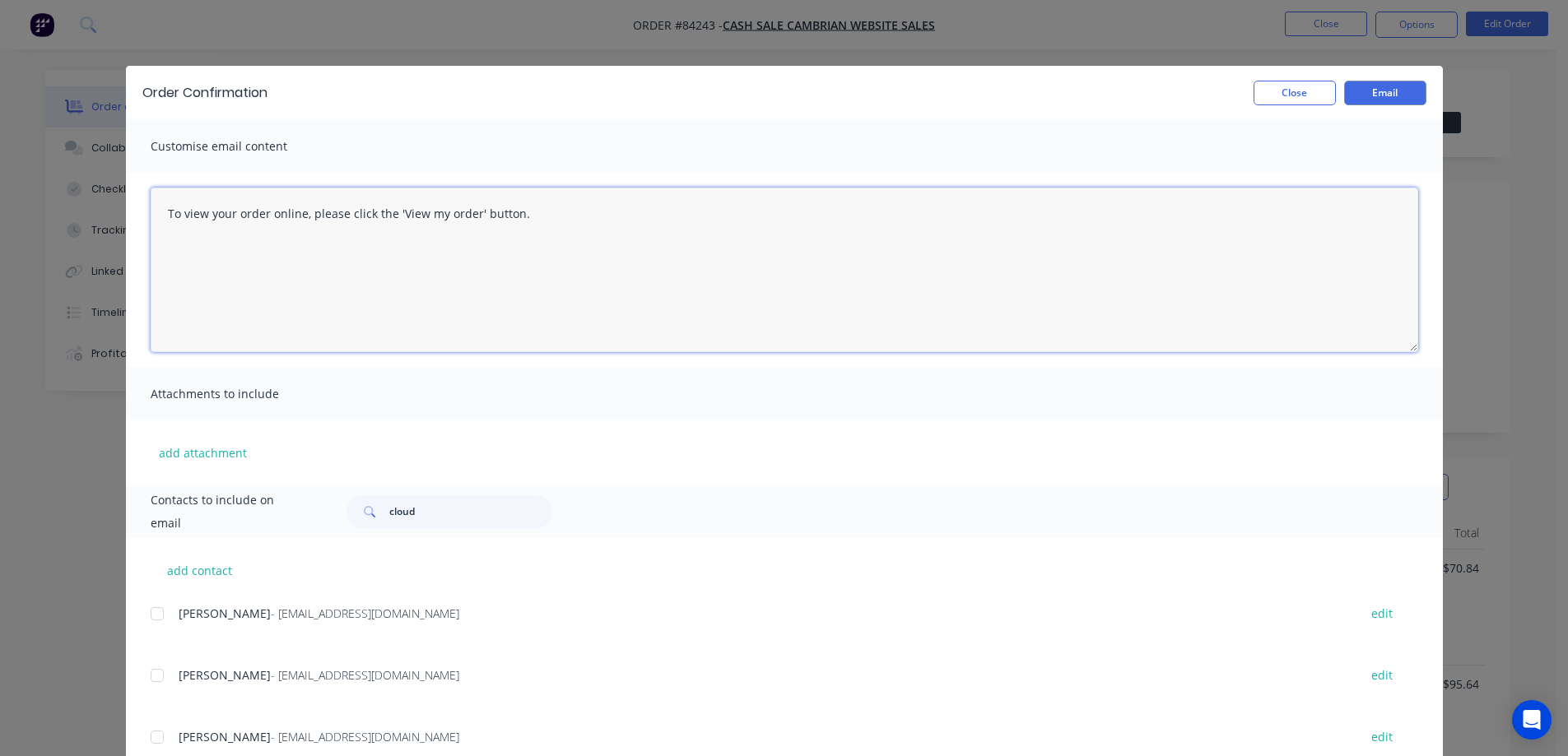
click at [530, 285] on textarea "To view your order online, please click the 'View my order' button." at bounding box center [784, 270] width 1268 height 165
click at [461, 280] on textarea "To view your order online, please click the 'View my order' button." at bounding box center [784, 270] width 1268 height 165
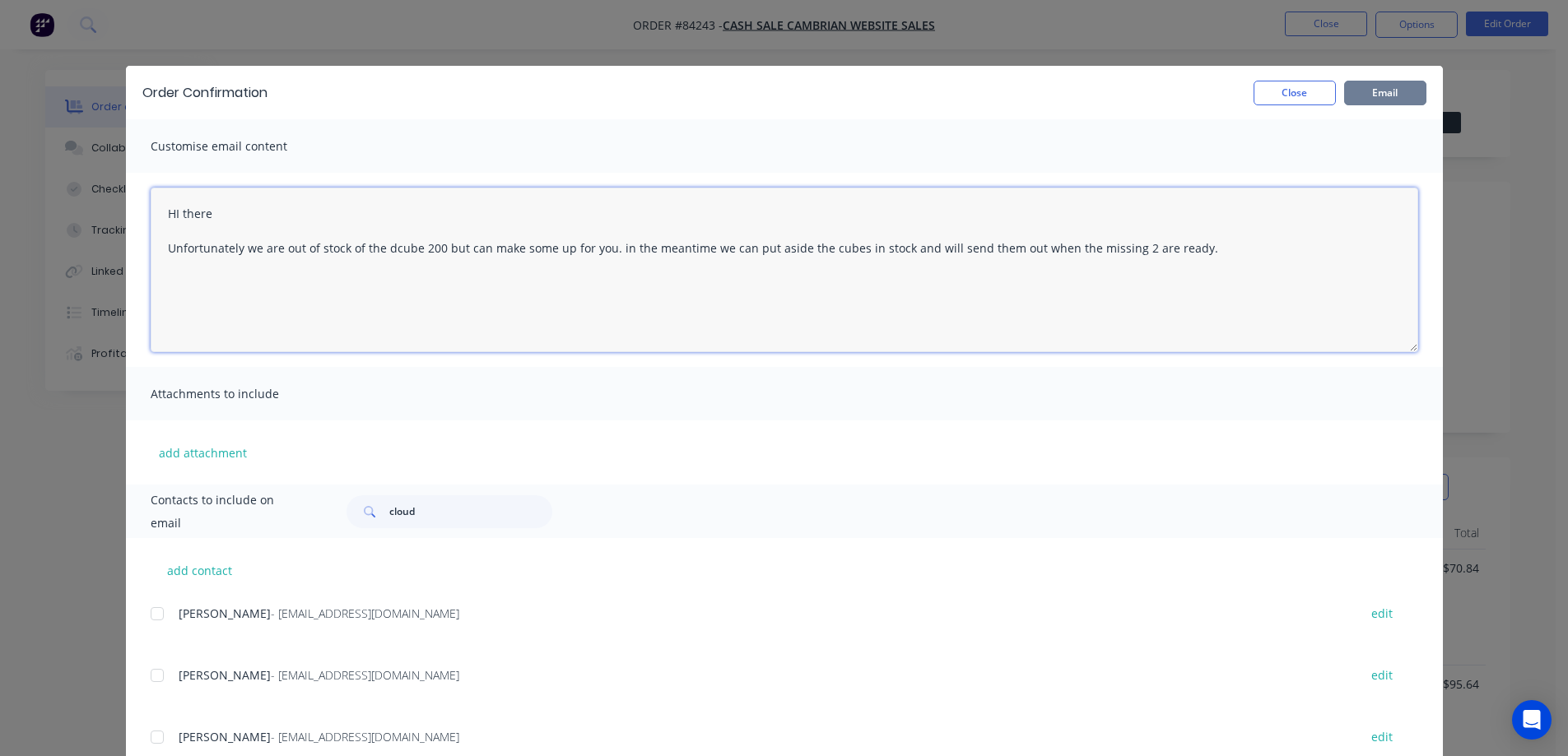
type textarea "HI there Unfortunately we are out of stock of the dcube 200 but can make some u…"
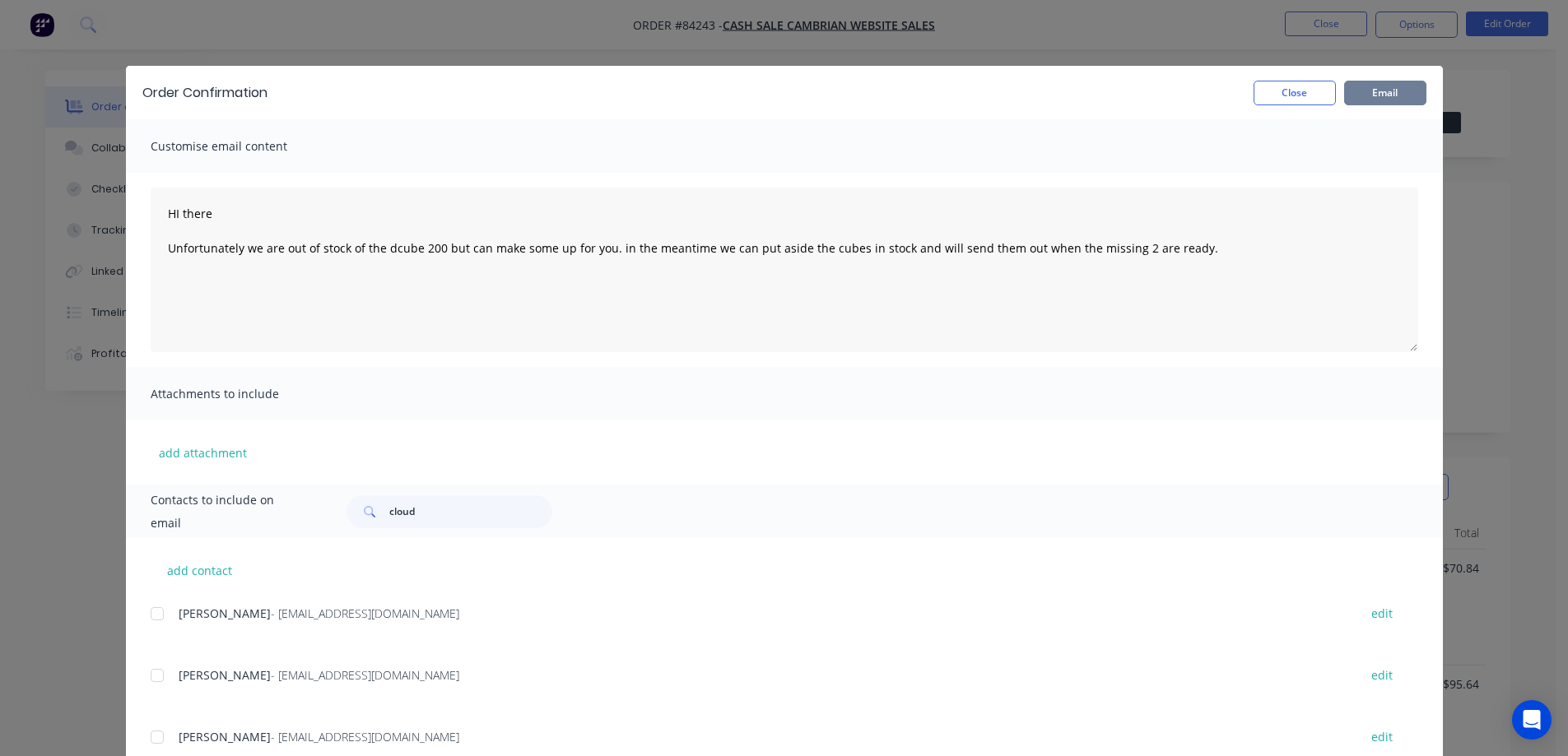
click at [1378, 98] on button "Email" at bounding box center [1385, 93] width 82 height 25
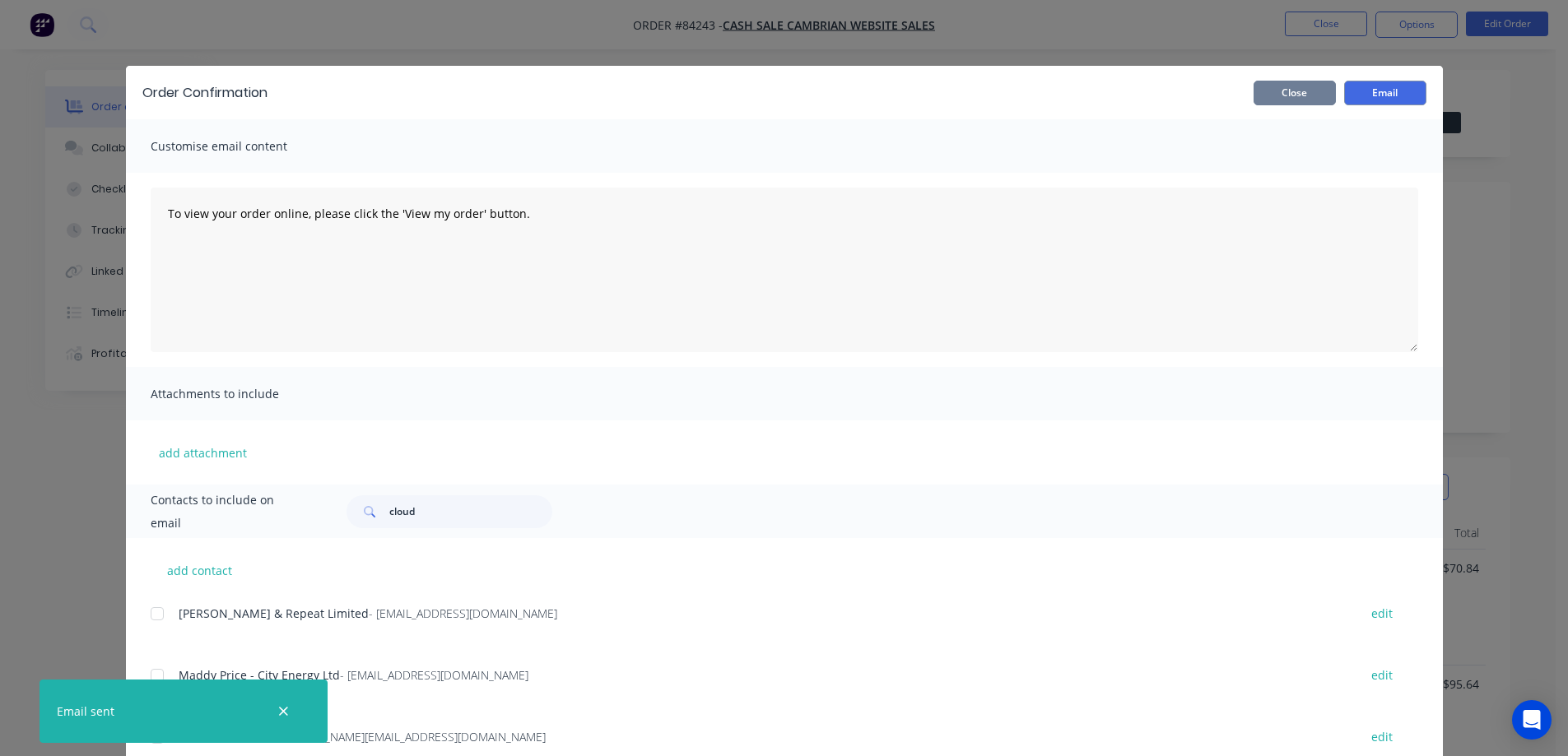
click at [1300, 96] on button "Close" at bounding box center [1294, 93] width 82 height 25
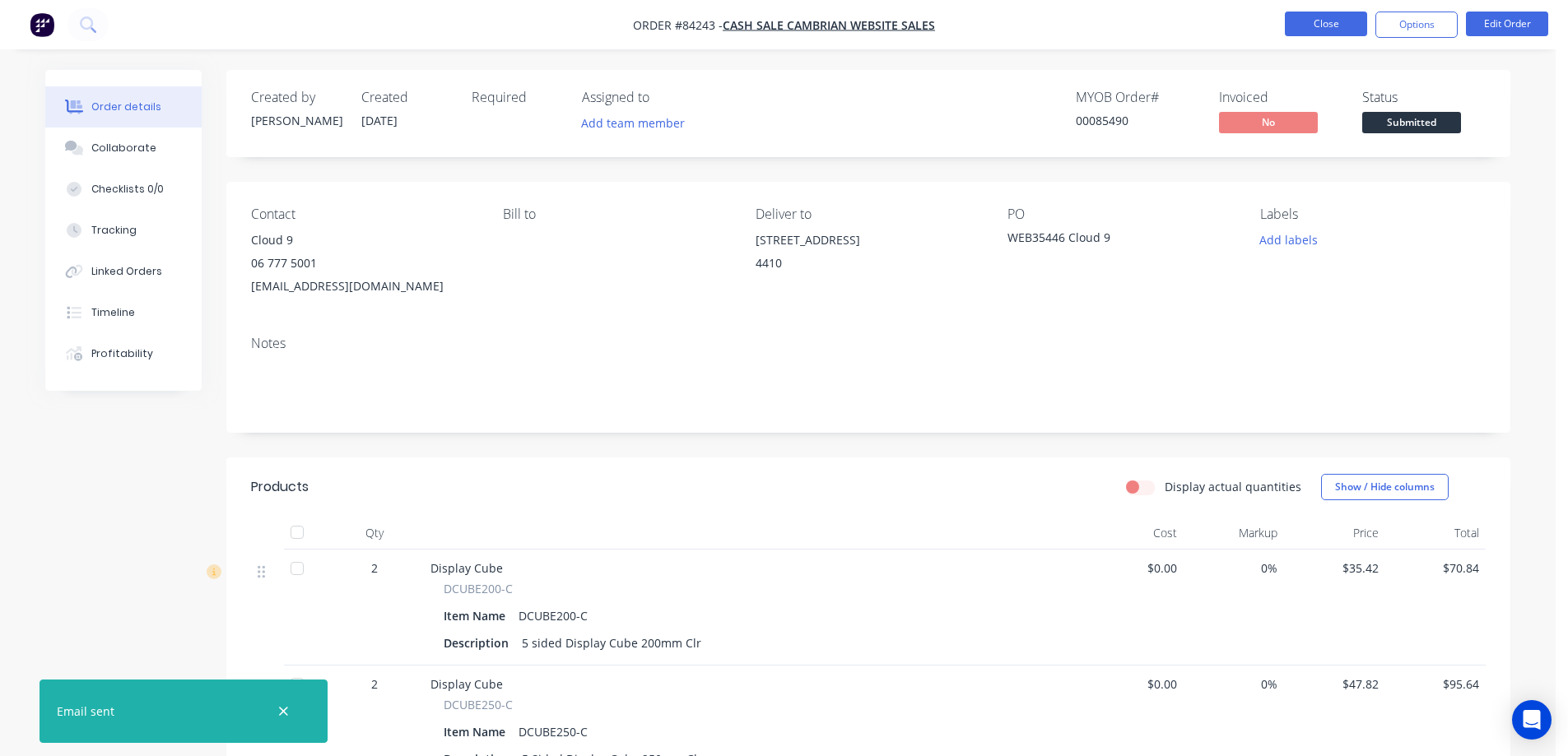
click at [1327, 23] on button "Close" at bounding box center [1325, 24] width 82 height 25
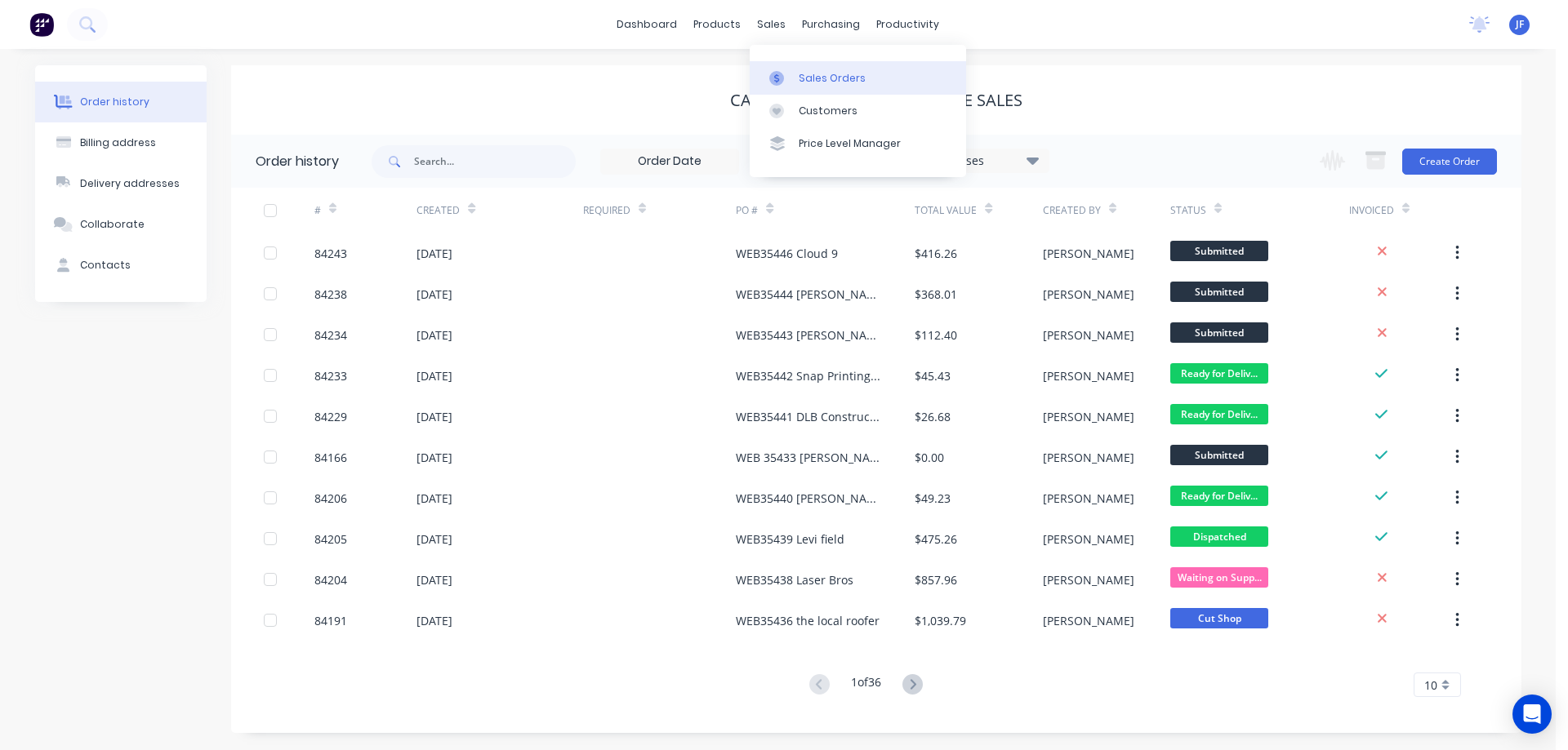
click at [788, 68] on link "Sales Orders" at bounding box center [858, 77] width 216 height 33
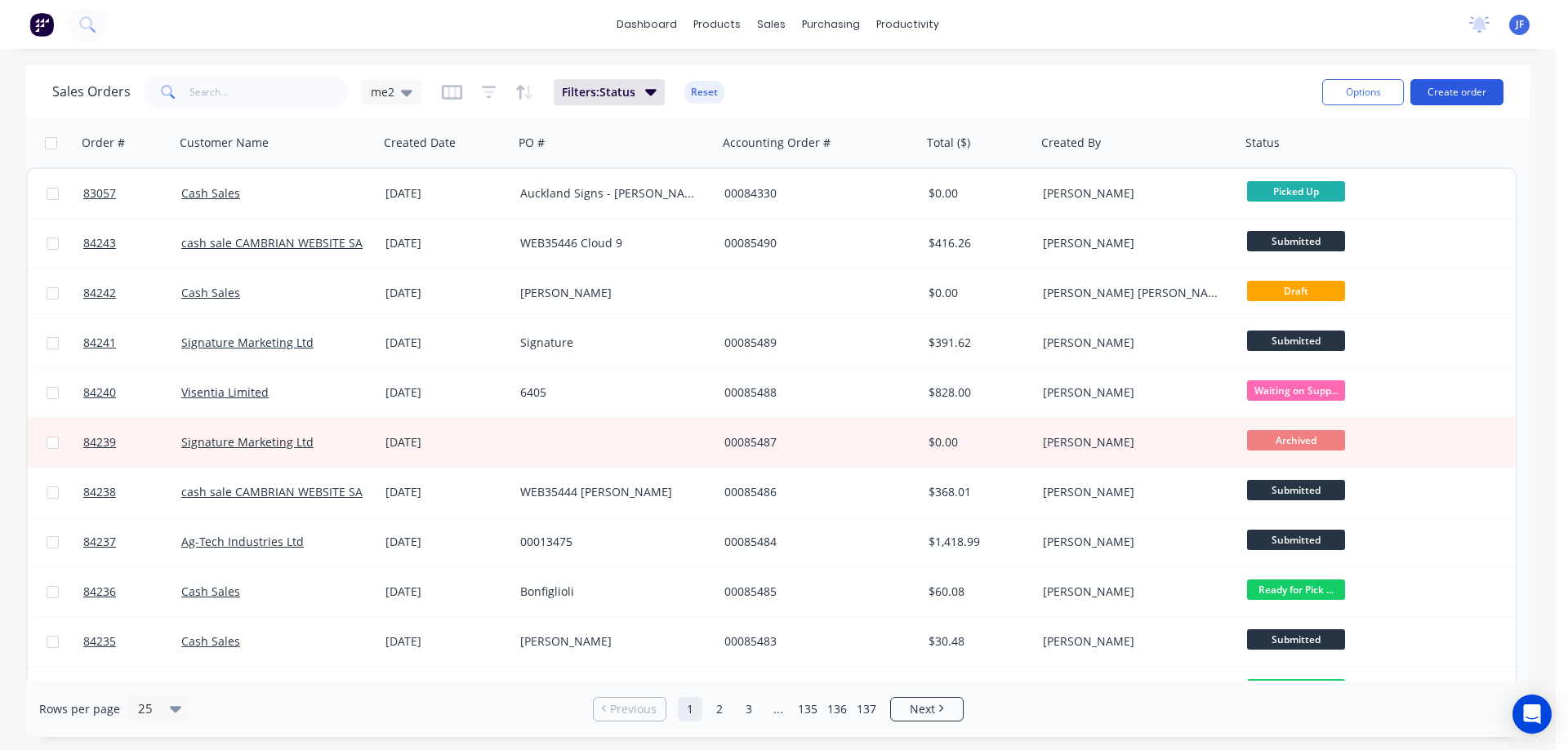
click at [1462, 87] on button "Create order" at bounding box center [1456, 92] width 93 height 26
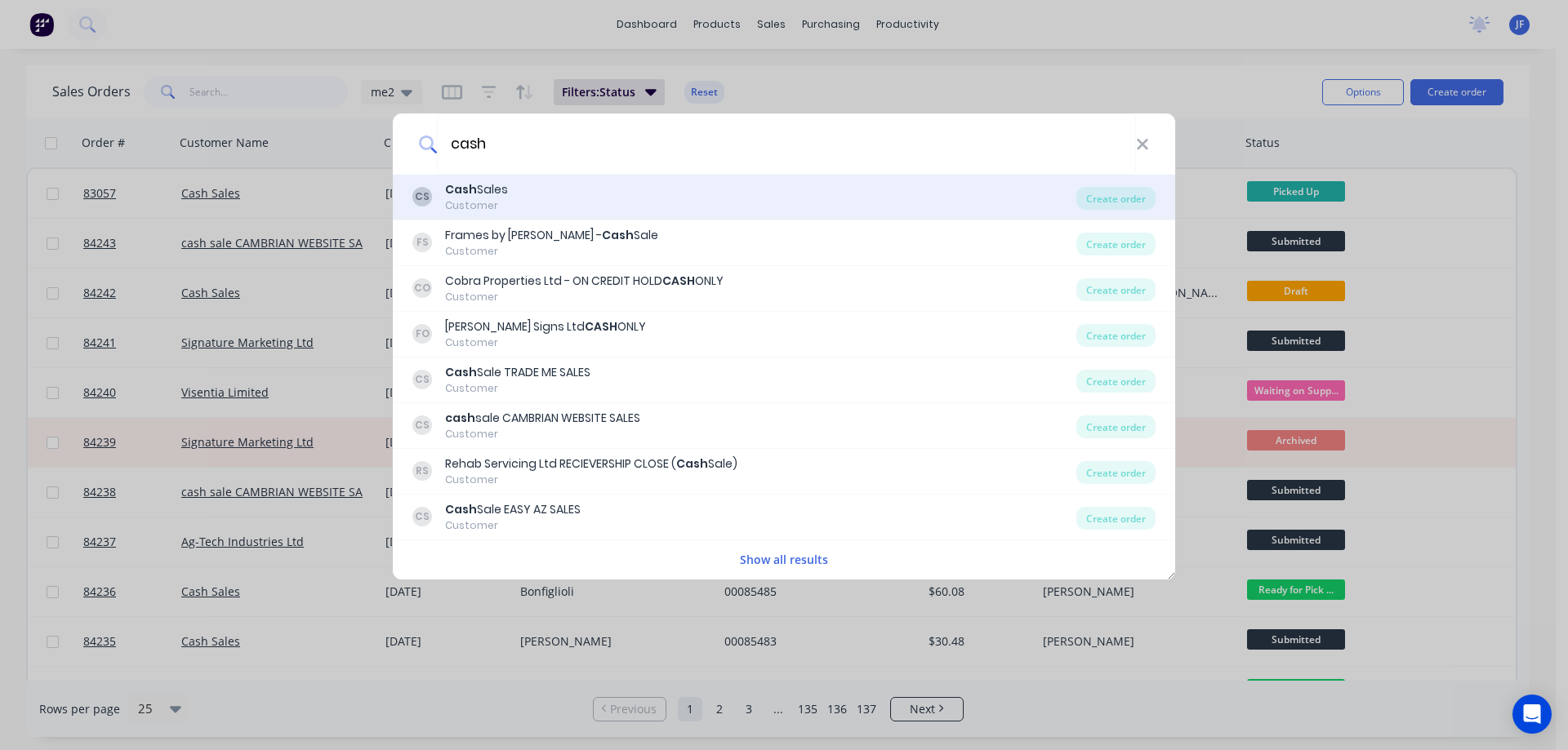
type input "cash"
click at [520, 200] on div "CS Cash Sales Customer" at bounding box center [745, 197] width 664 height 32
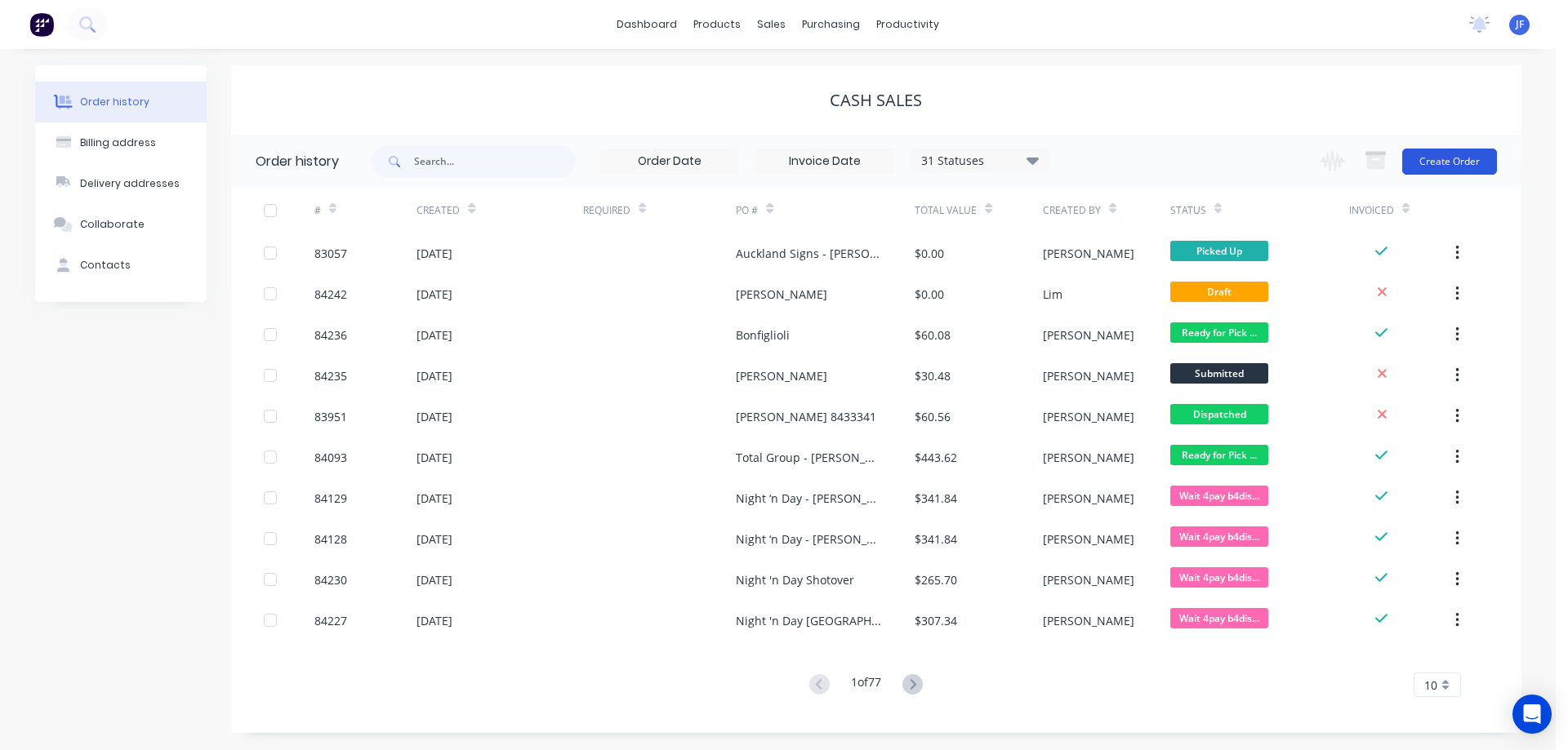
click at [1469, 173] on button "Create Order" at bounding box center [1450, 162] width 95 height 26
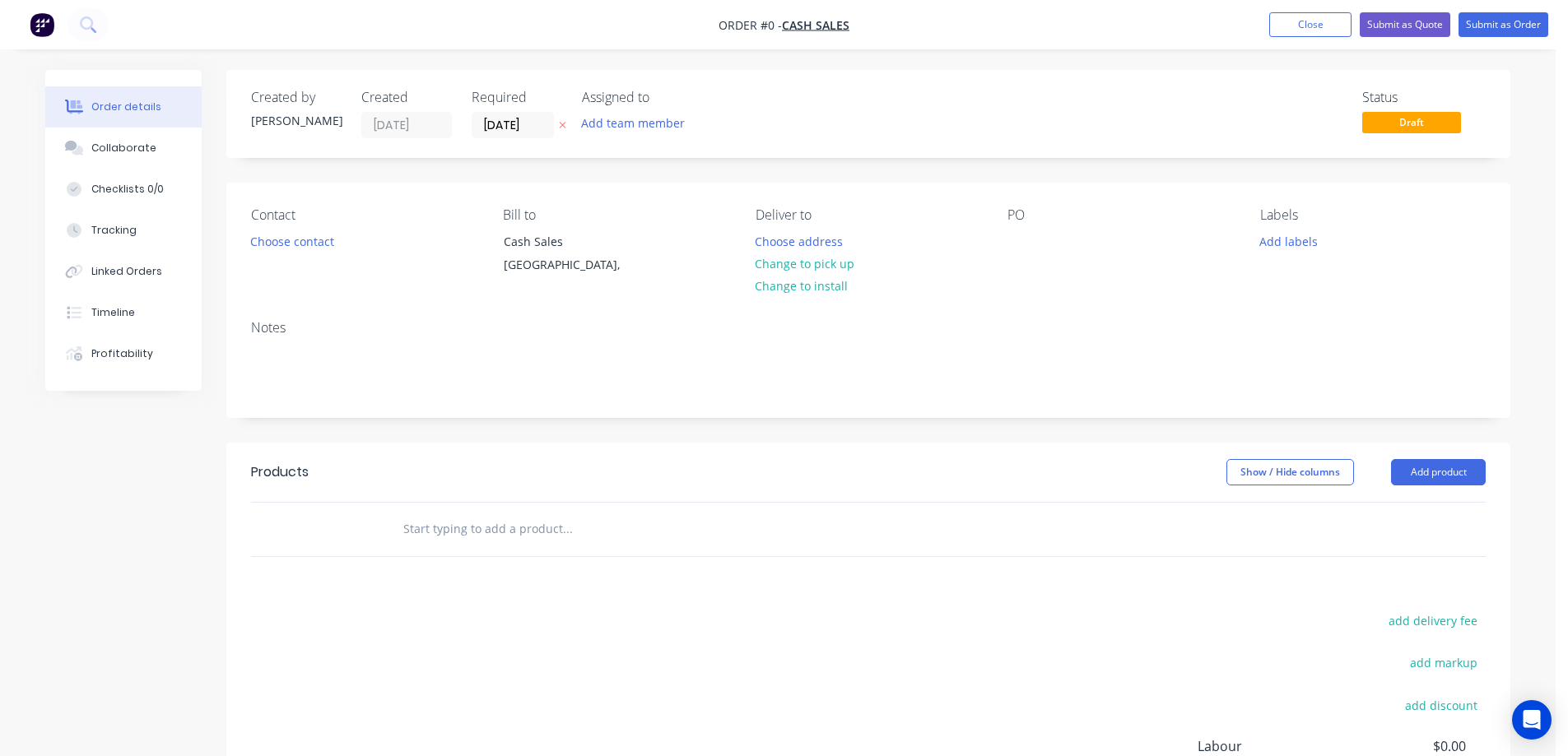
click at [559, 129] on icon at bounding box center [563, 125] width 8 height 9
drag, startPoint x: 262, startPoint y: 253, endPoint x: 269, endPoint y: 243, distance: 12.2
click at [262, 252] on div "Contact Choose contact" at bounding box center [364, 244] width 225 height 75
click at [269, 242] on button "Choose contact" at bounding box center [292, 240] width 101 height 22
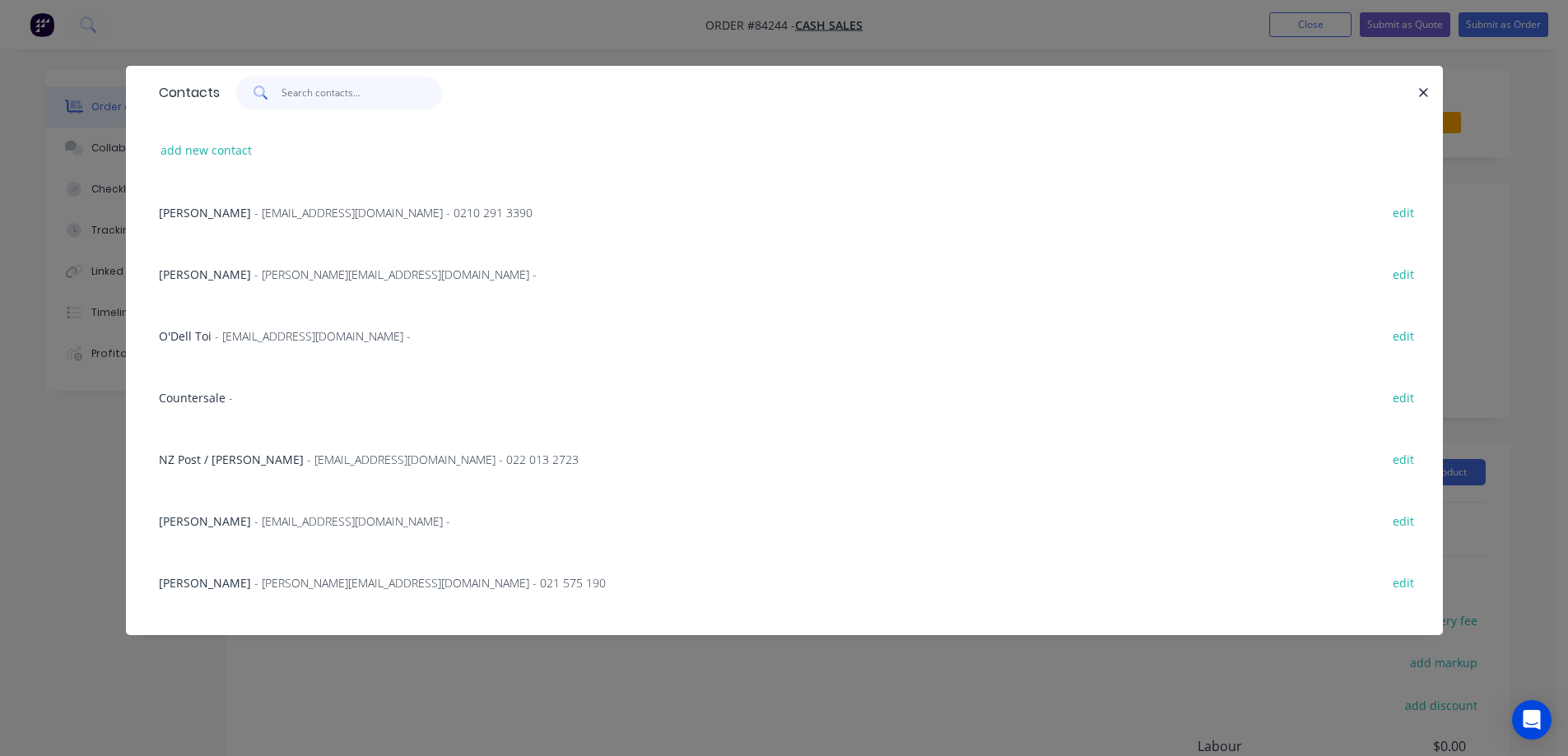
click at [294, 107] on input "text" at bounding box center [361, 93] width 160 height 33
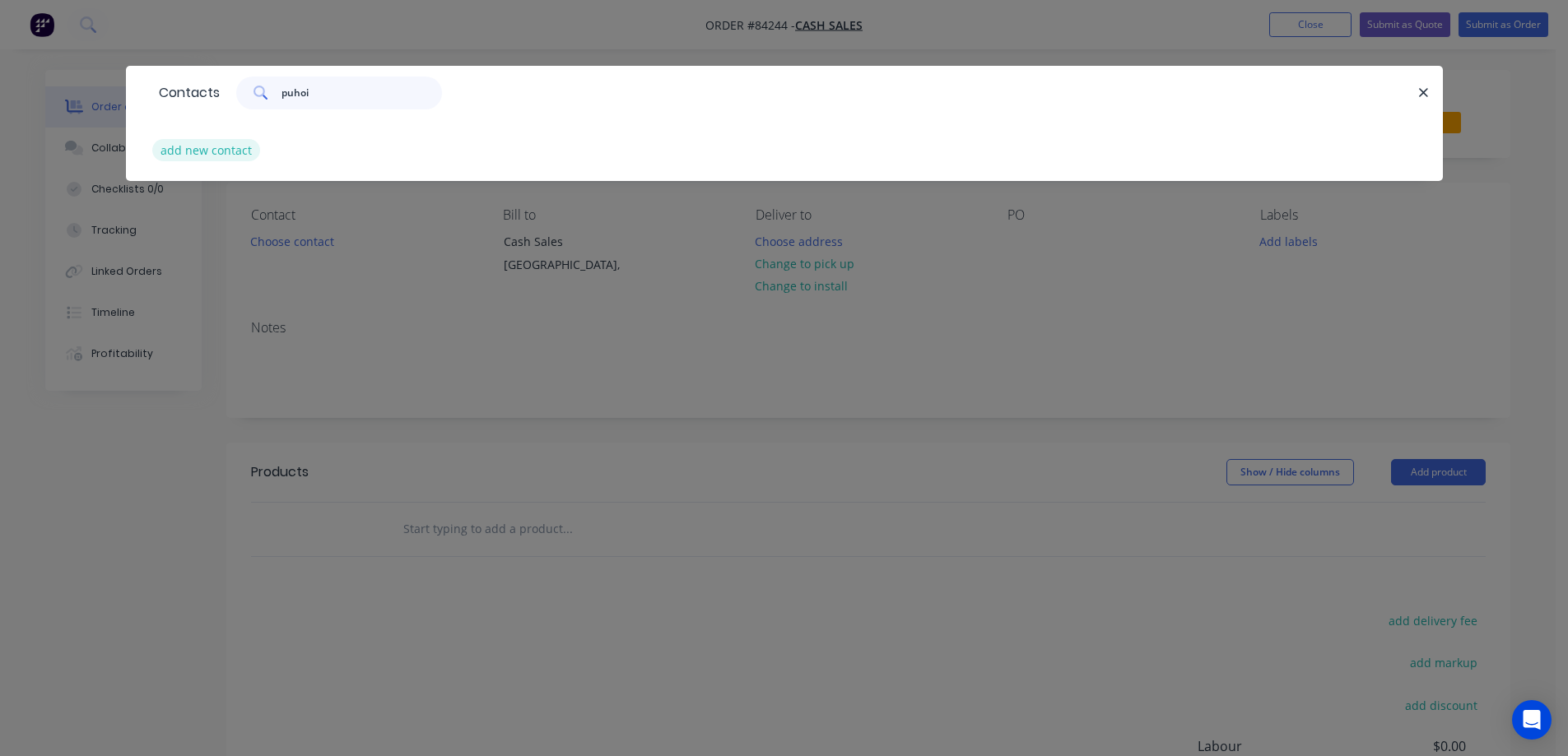
type input "puhoi"
click at [222, 140] on button "add new contact" at bounding box center [207, 150] width 109 height 22
select select "NZ"
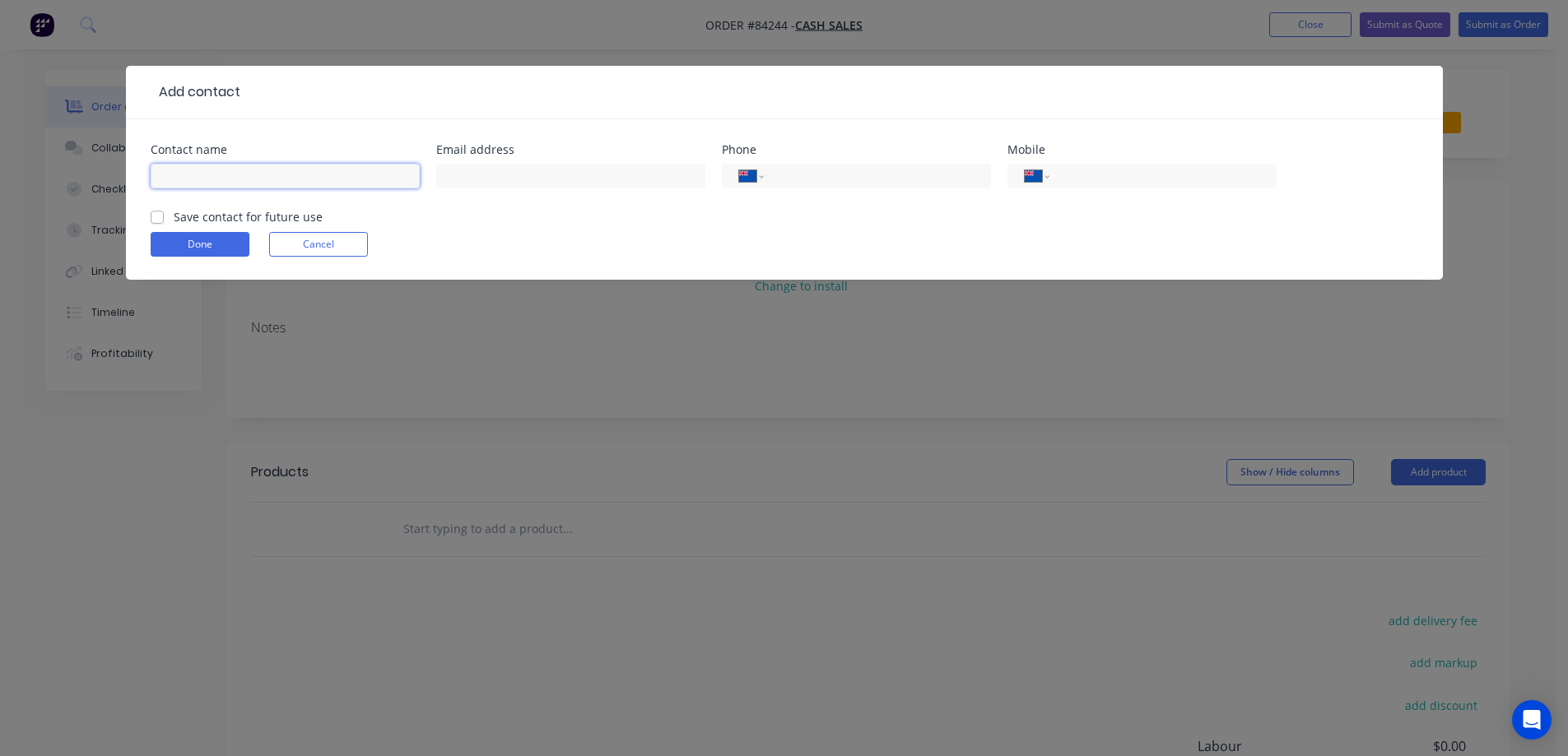
click at [217, 175] on input "text" at bounding box center [285, 176] width 269 height 25
type input "Puhoi Kayaks"
click at [249, 224] on form "Contact name Puhoi Kayaks Email address Phone International [GEOGRAPHIC_DATA] […" at bounding box center [784, 211] width 1268 height 135
click at [248, 221] on label "Save contact for future use" at bounding box center [247, 217] width 149 height 17
click at [164, 221] on input "Save contact for future use" at bounding box center [157, 216] width 13 height 16
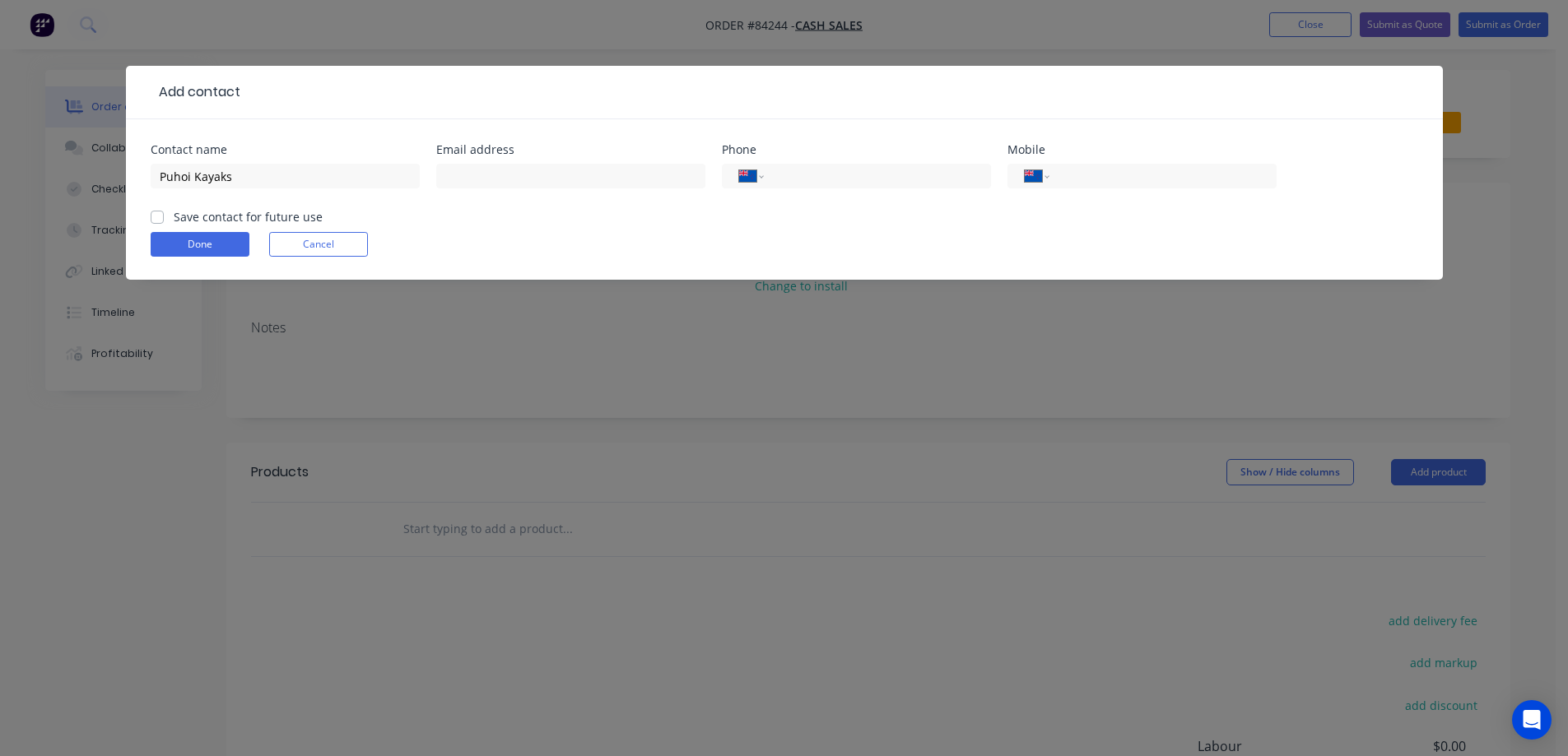
checkbox input "true"
click at [562, 180] on input "text" at bounding box center [570, 176] width 269 height 25
paste input "[EMAIL_ADDRESS][DOMAIN_NAME]"
type input "[EMAIL_ADDRESS][DOMAIN_NAME]"
click at [271, 173] on input "Puhoi Kayaks" at bounding box center [285, 176] width 269 height 25
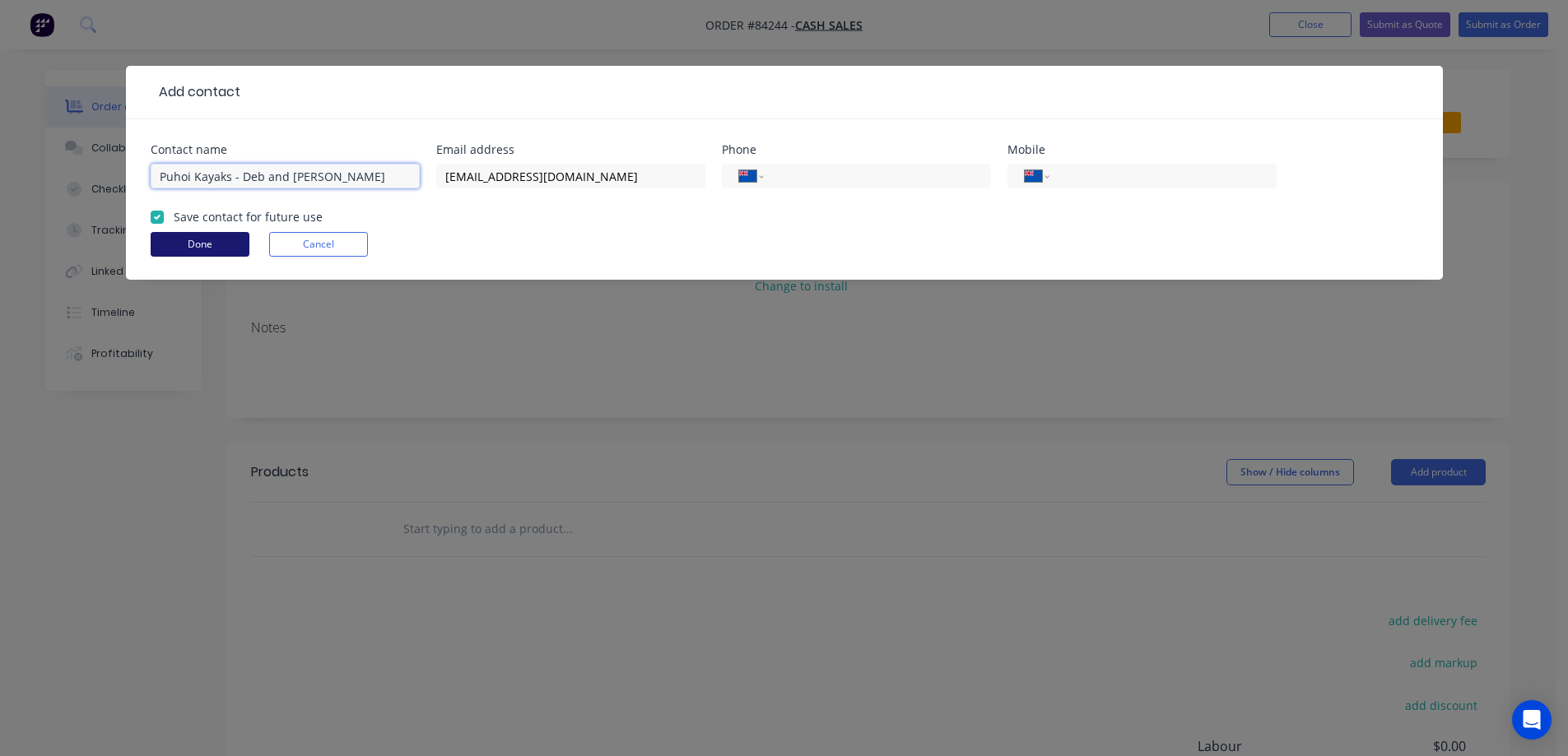
type input "Puhoi Kayaks - Deb and [PERSON_NAME]"
click at [214, 244] on button "Done" at bounding box center [200, 244] width 99 height 25
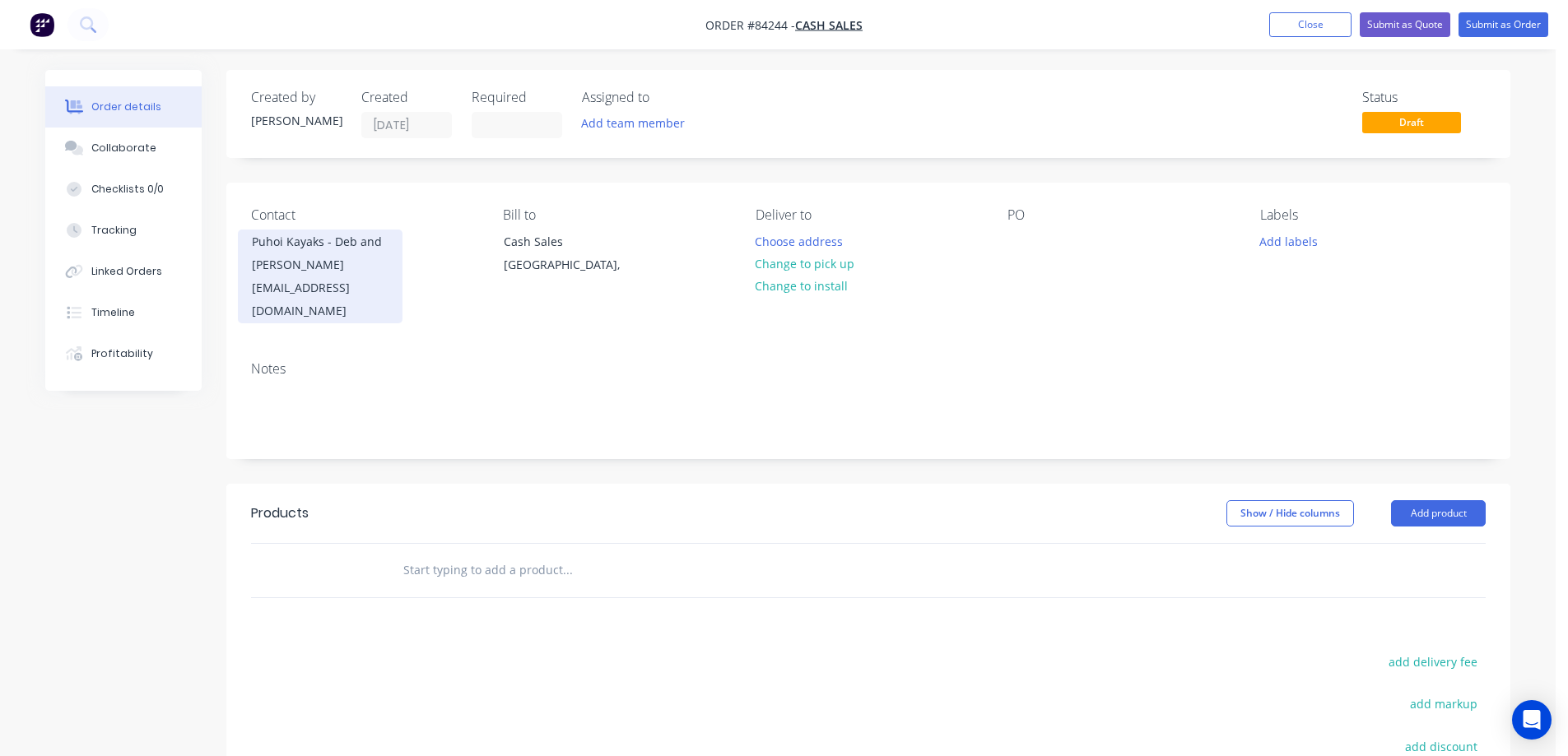
click at [374, 246] on div "Puhoi Kayaks - Deb and [PERSON_NAME]" at bounding box center [320, 253] width 136 height 46
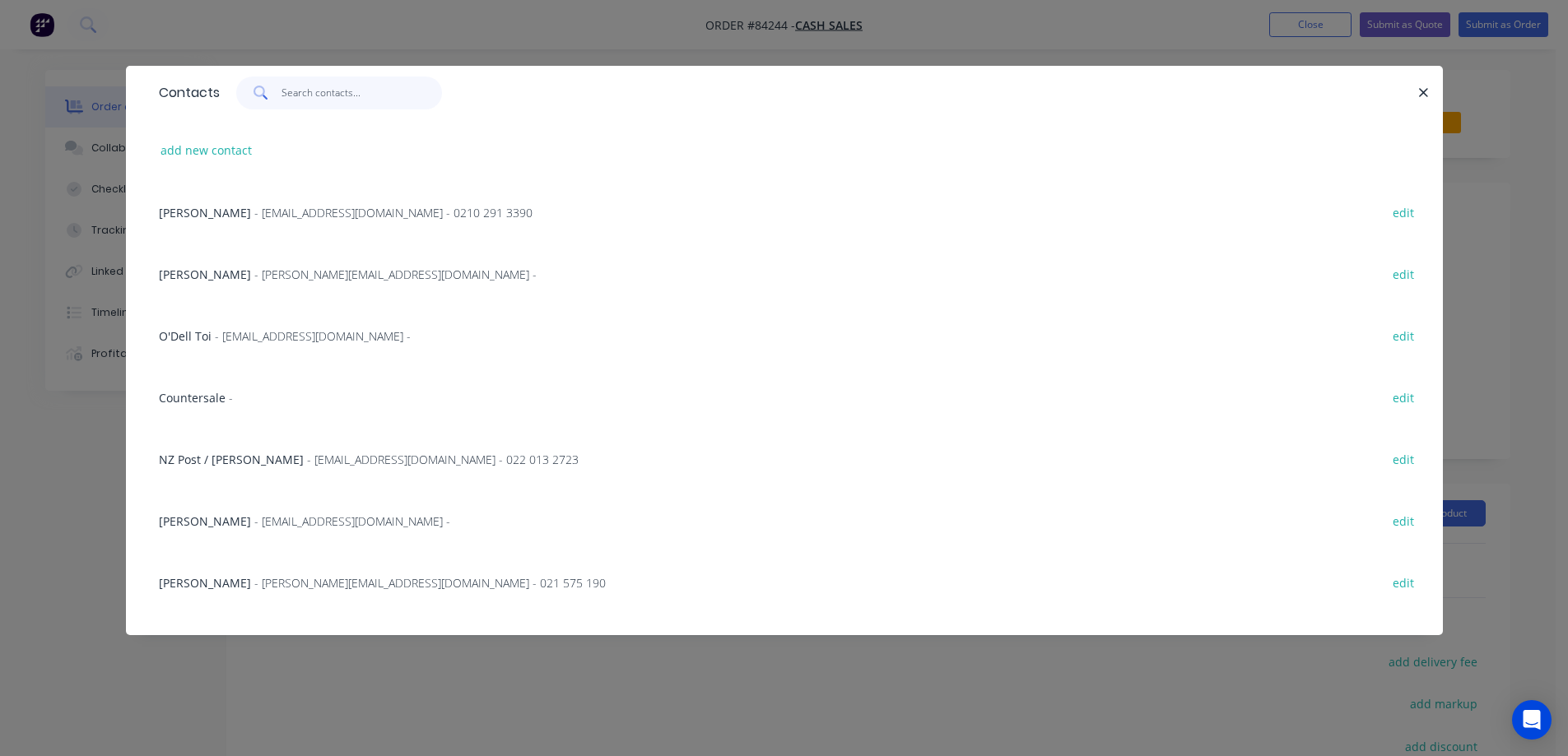
click at [383, 100] on input "text" at bounding box center [361, 93] width 160 height 33
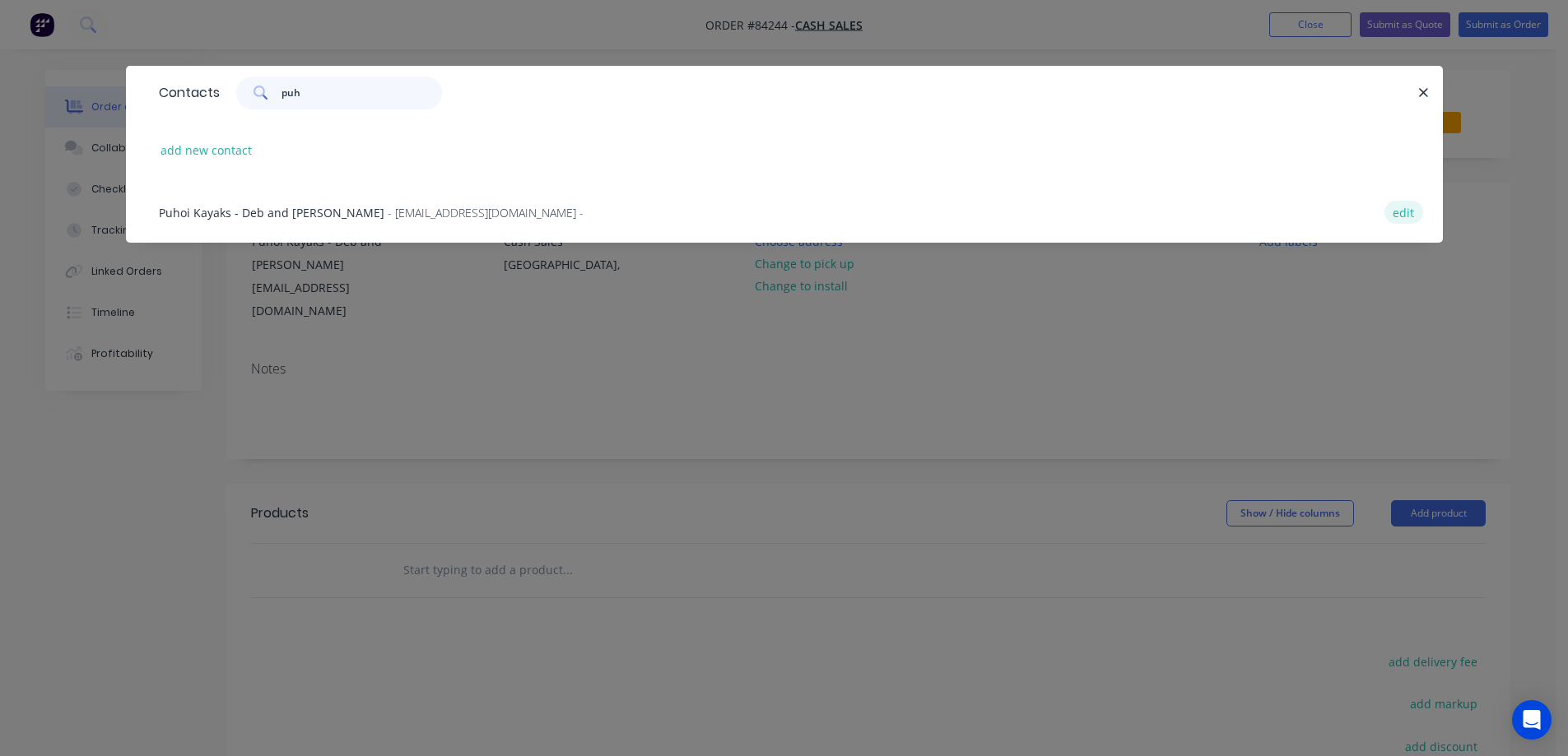
type input "puh"
click at [1414, 208] on button "edit" at bounding box center [1403, 211] width 39 height 22
select select "NZ"
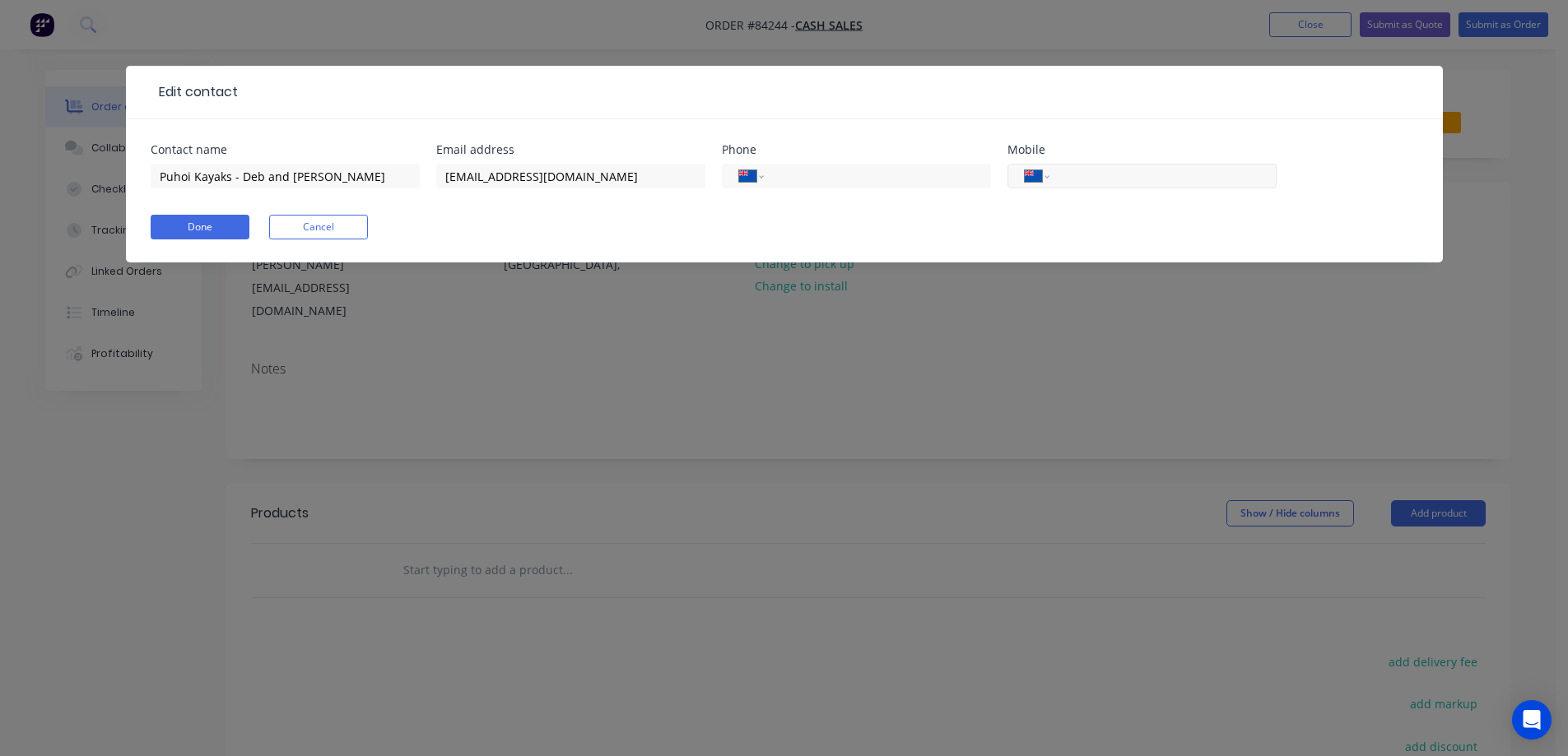
click at [1119, 185] on input "tel" at bounding box center [1160, 176] width 198 height 19
paste input "0274 841 672"
type input "0274 841 672"
click at [196, 224] on button "Done" at bounding box center [200, 227] width 99 height 25
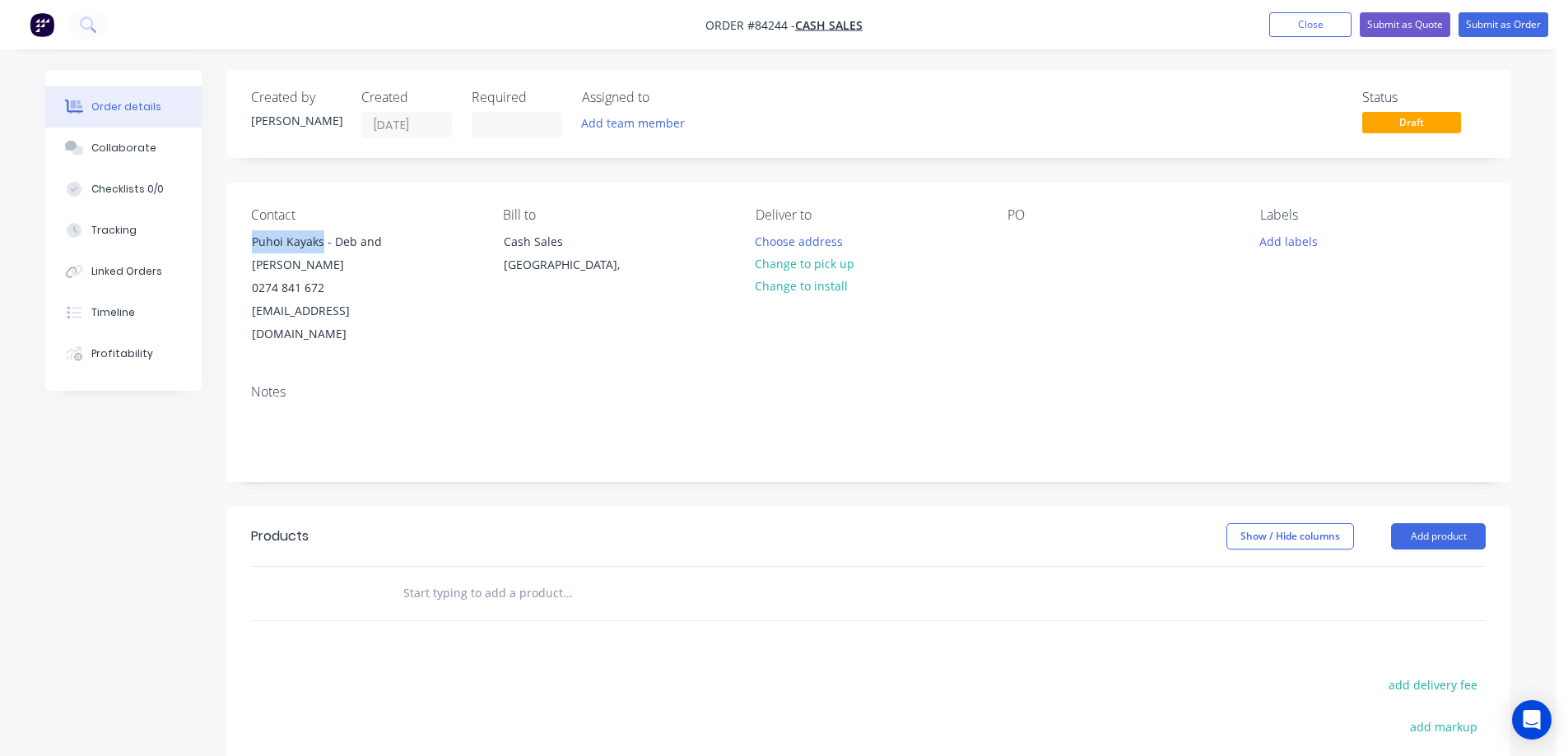
drag, startPoint x: 322, startPoint y: 237, endPoint x: 234, endPoint y: 235, distance: 88.0
click at [234, 235] on div "Contact Puhoi Kayaks - Deb and Mark 0274 841 672 [EMAIL_ADDRESS][DOMAIN_NAME] B…" at bounding box center [868, 277] width 1284 height 189
copy div "Puhoi Kayaks"
click at [1025, 241] on div at bounding box center [1020, 241] width 27 height 24
paste div
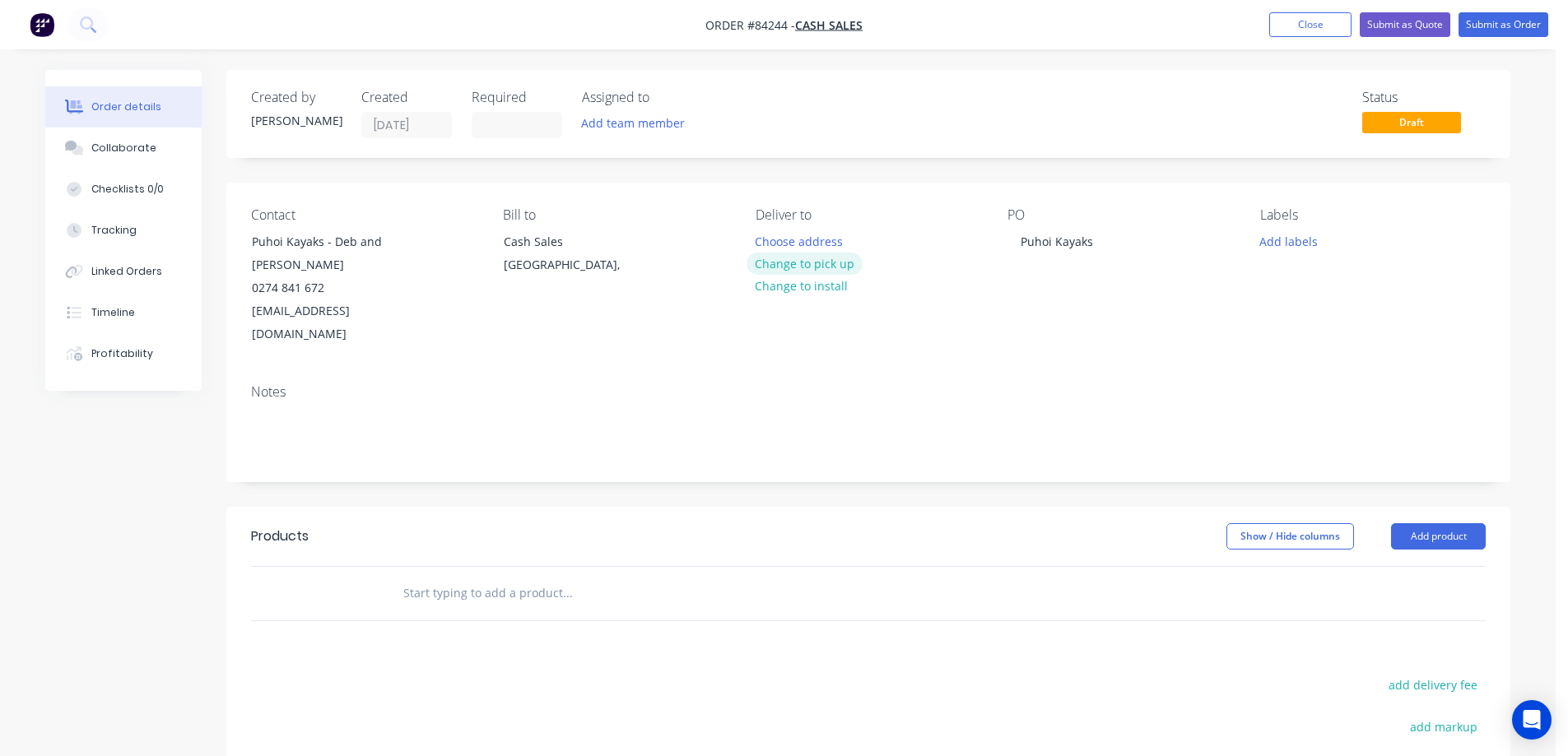
click at [831, 267] on button "Change to pick up" at bounding box center [804, 263] width 117 height 22
click at [504, 577] on input "text" at bounding box center [568, 593] width 330 height 33
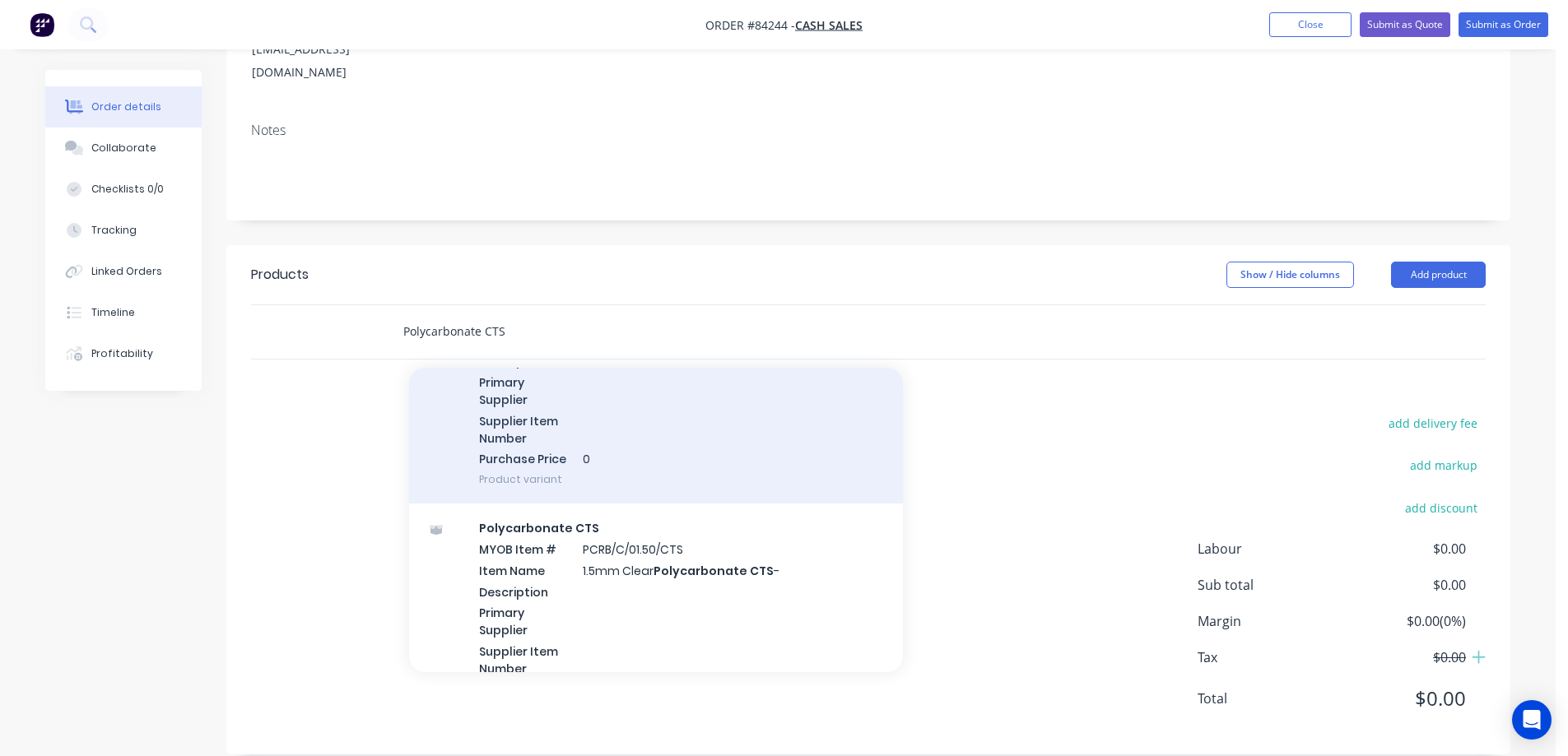
scroll to position [494, 0]
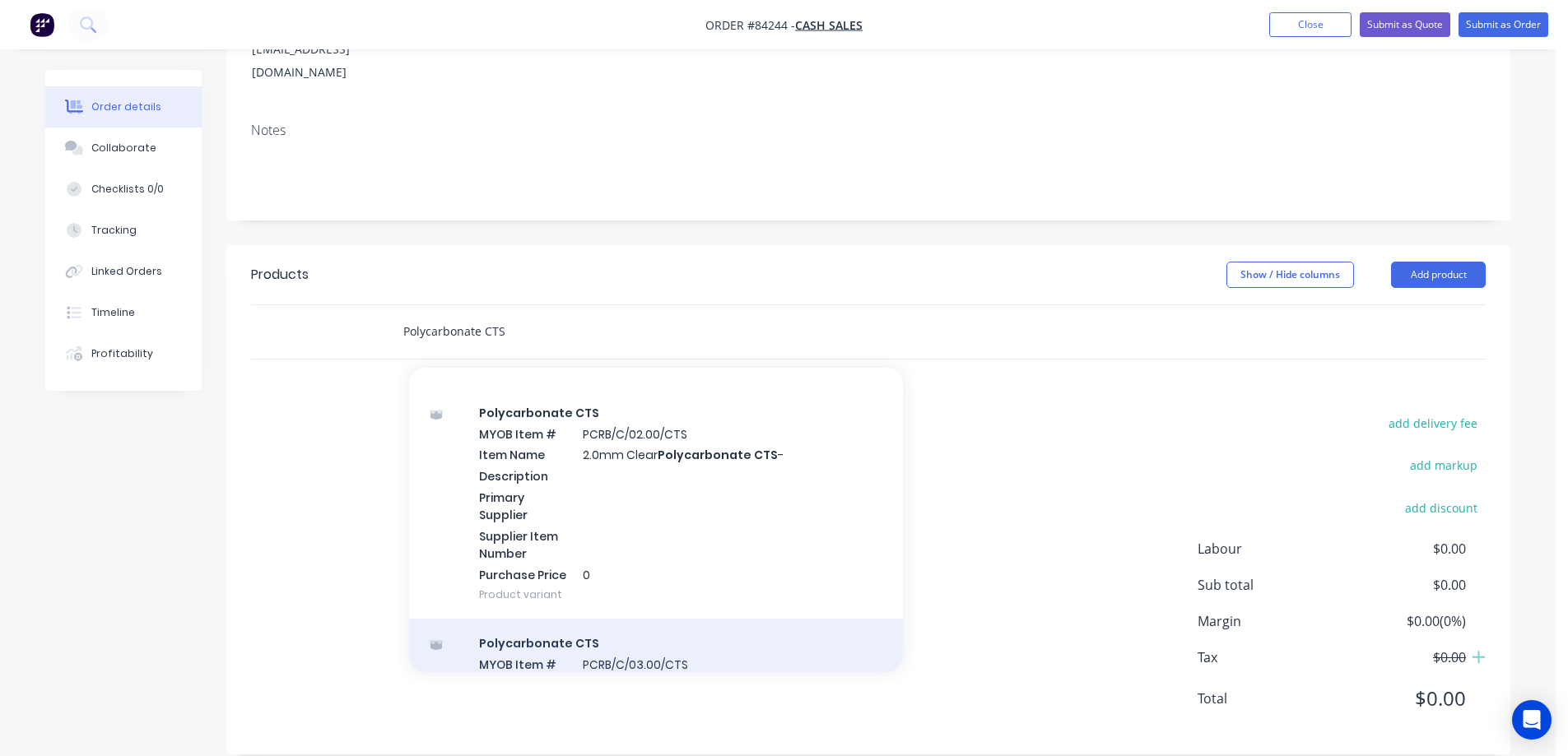
type input "Polycarbonate CTS"
click at [606, 639] on div "Polycarbonate CTS MYOB Item # PCRB/C/03.00/CTS Item Name 3.0mm Clear PolyCarbon…" at bounding box center [656, 734] width 494 height 231
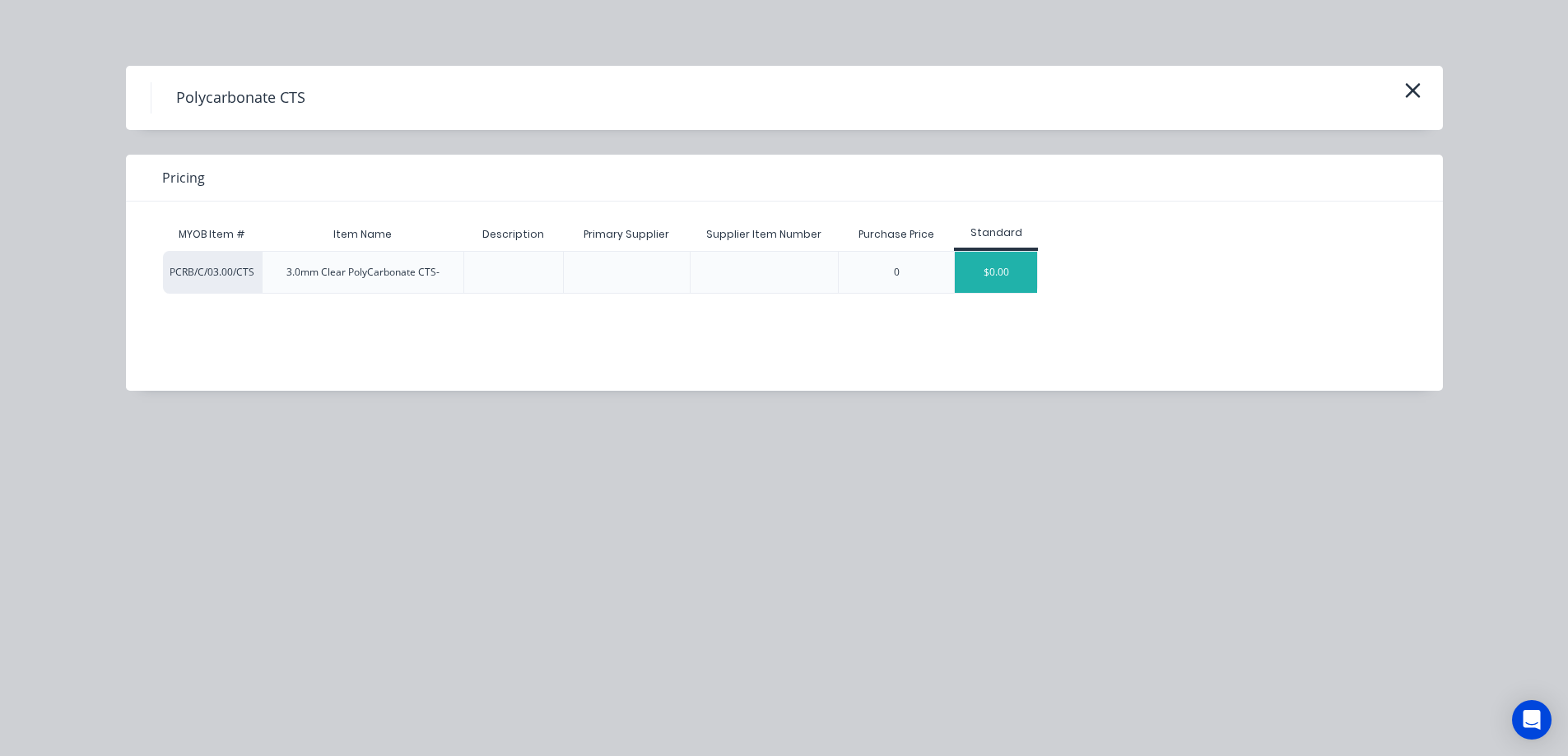
click at [987, 288] on div "$0.00" at bounding box center [996, 272] width 82 height 41
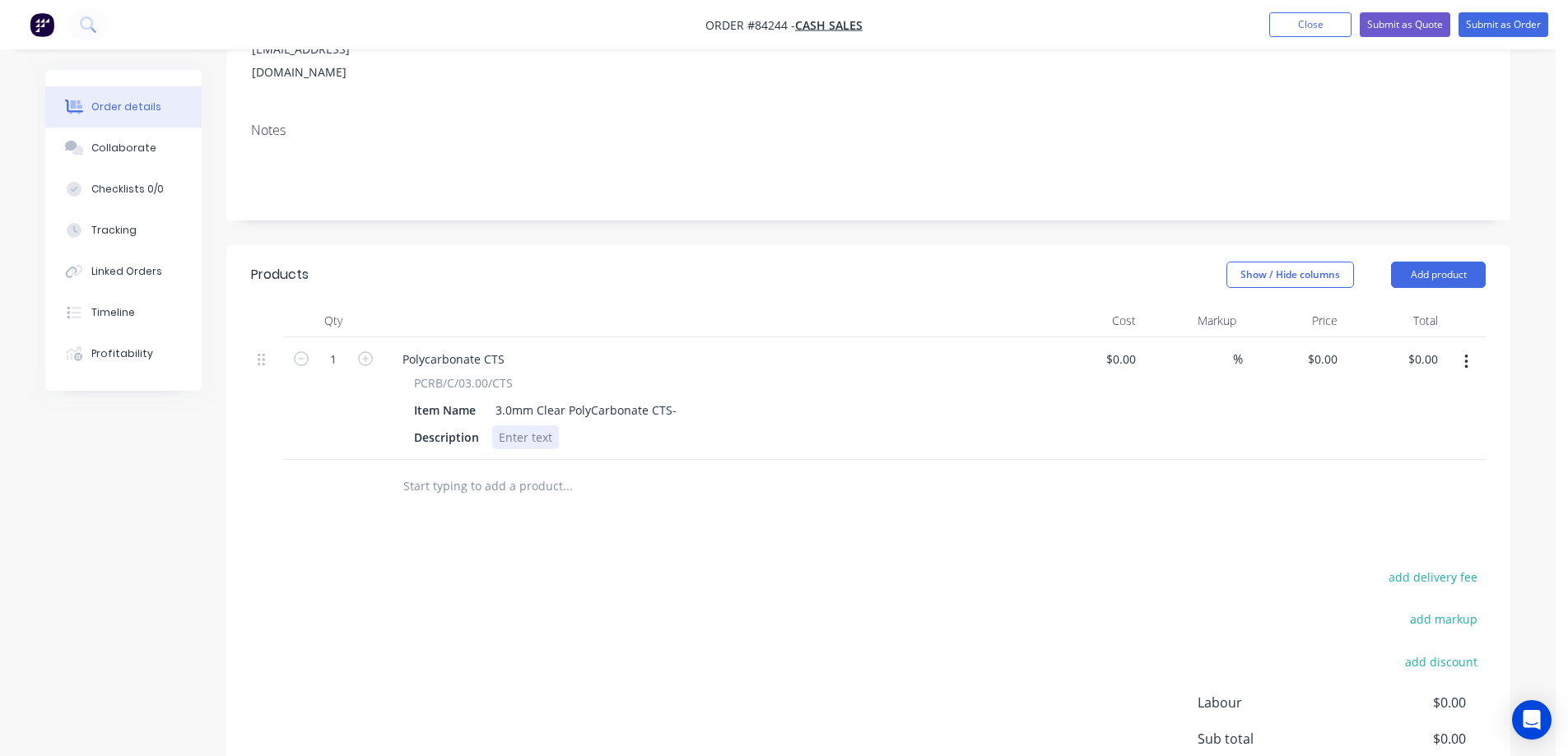
click at [515, 425] on div at bounding box center [526, 437] width 66 height 24
click at [1320, 348] on div "0 $0.00" at bounding box center [1322, 359] width 45 height 24
type input "$65.13"
click at [1299, 460] on div at bounding box center [868, 487] width 1235 height 53
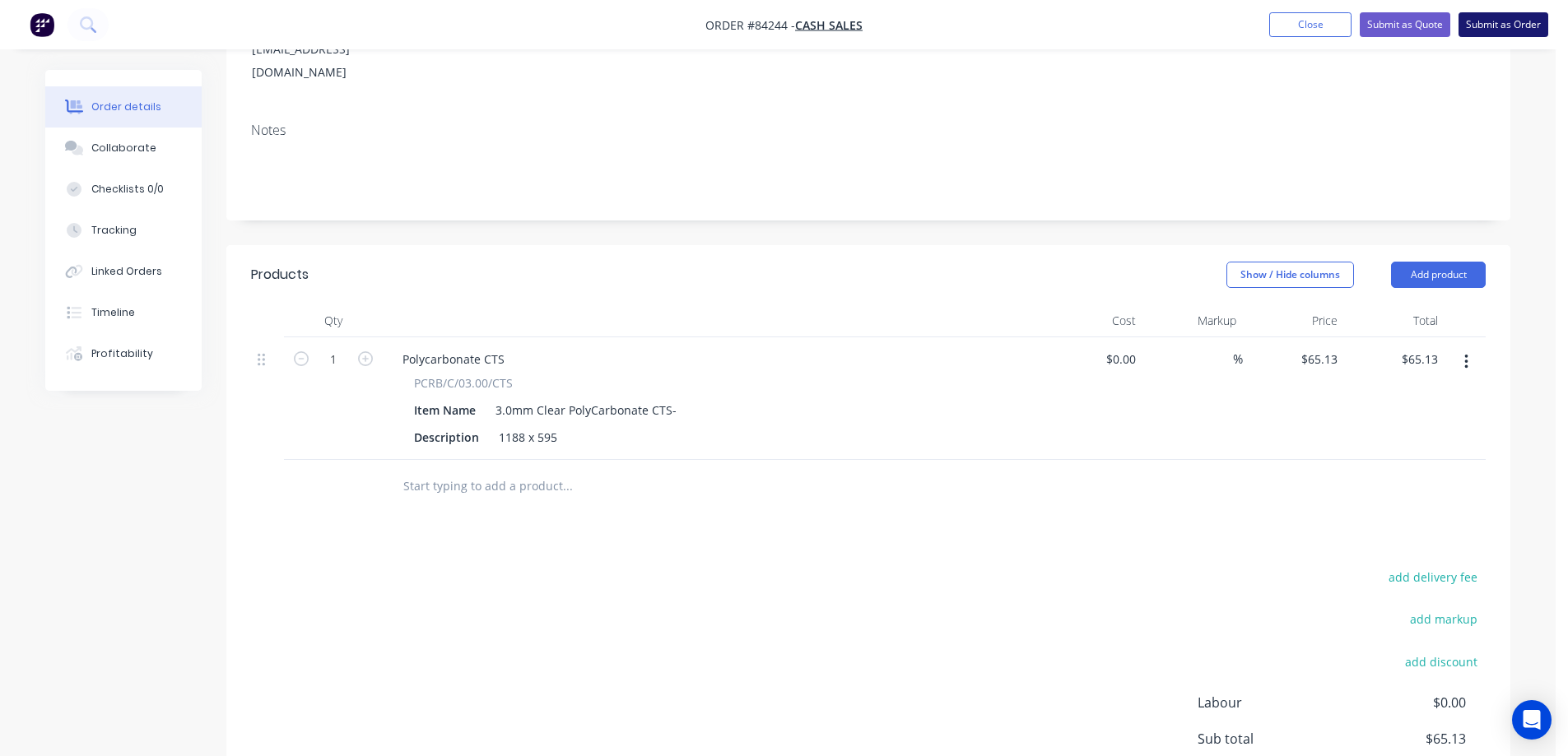
click at [1462, 28] on button "Submit as Order" at bounding box center [1504, 25] width 90 height 25
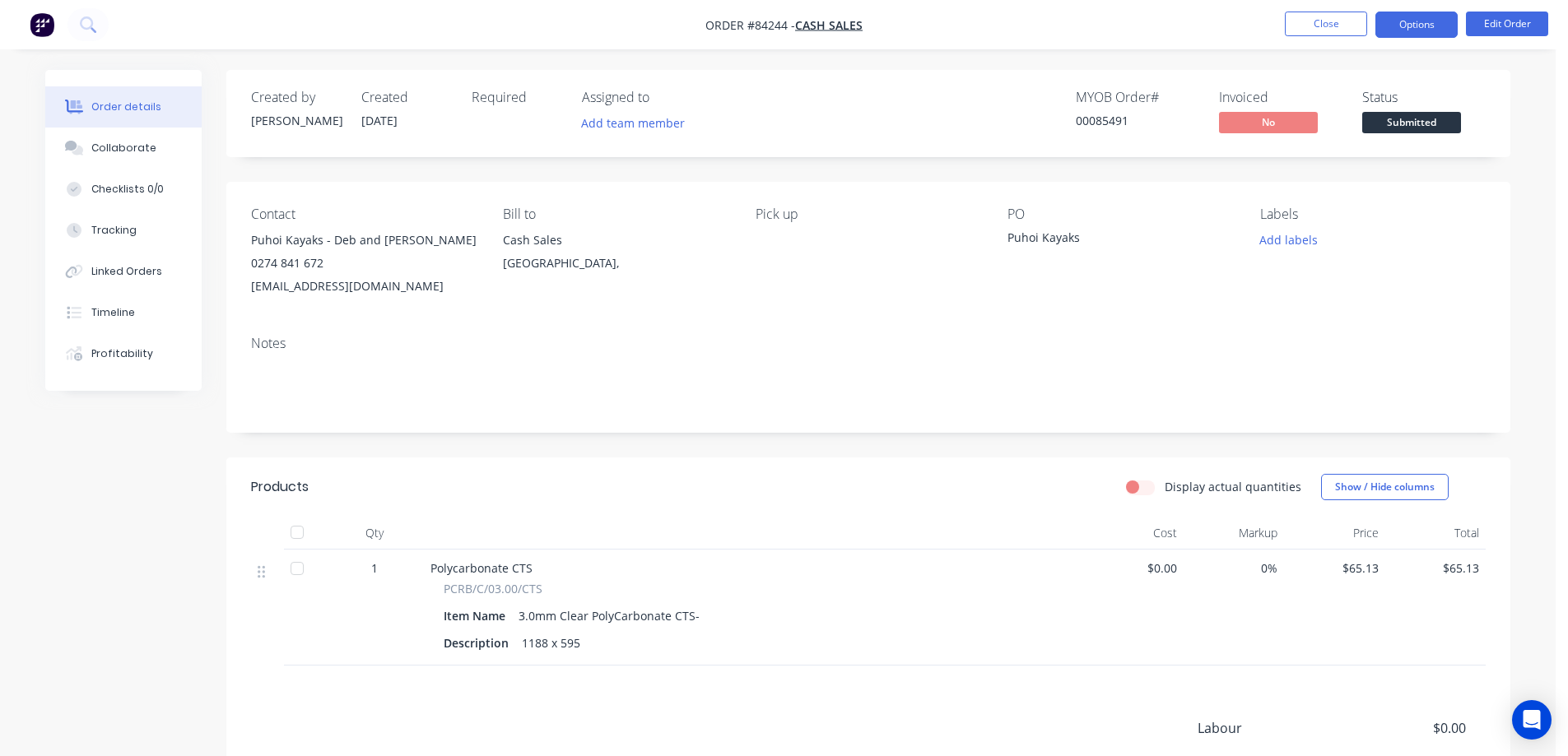
drag, startPoint x: 1439, startPoint y: 22, endPoint x: 1435, endPoint y: 32, distance: 10.8
click at [1438, 22] on button "Options" at bounding box center [1416, 25] width 82 height 27
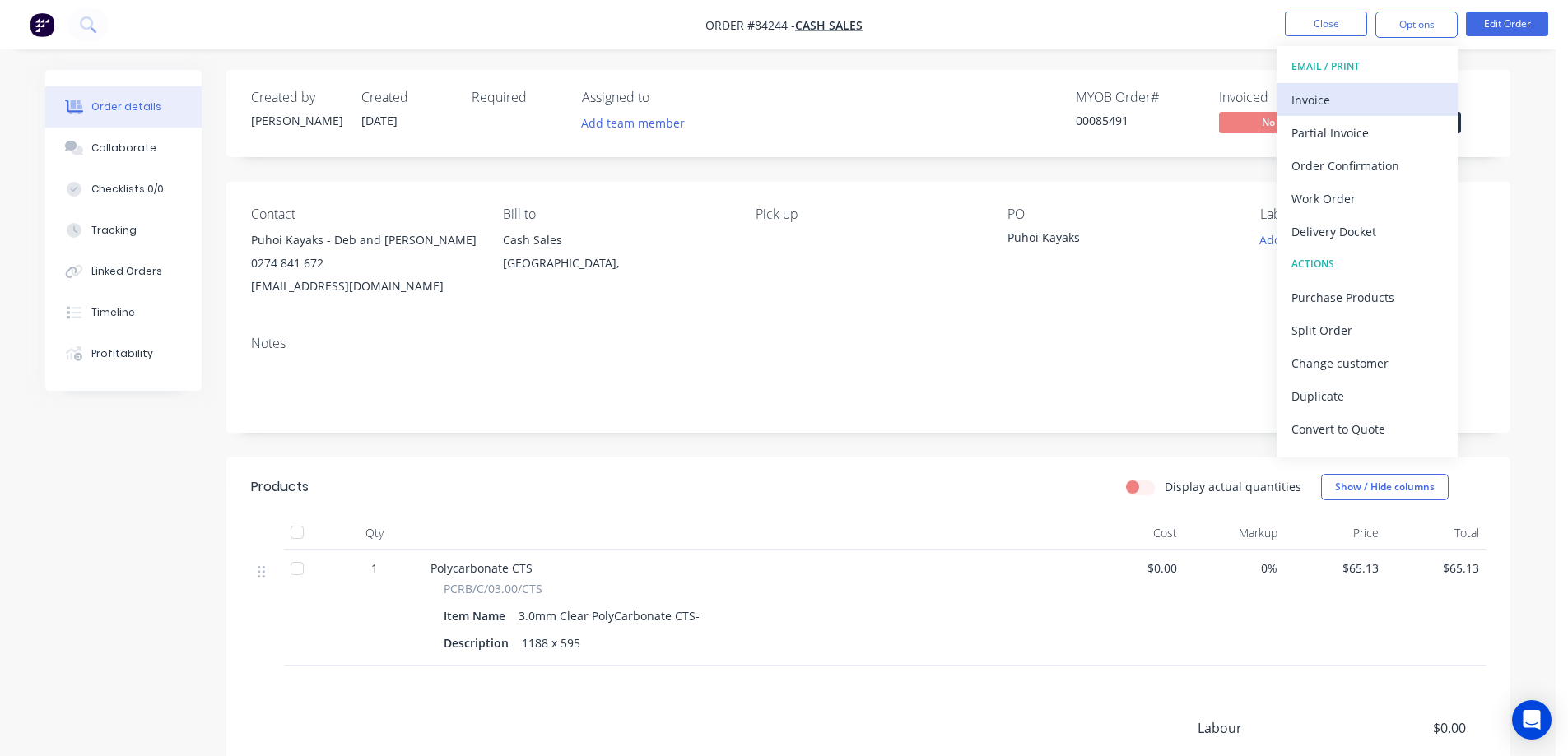
click at [1383, 107] on div "Invoice" at bounding box center [1367, 99] width 152 height 24
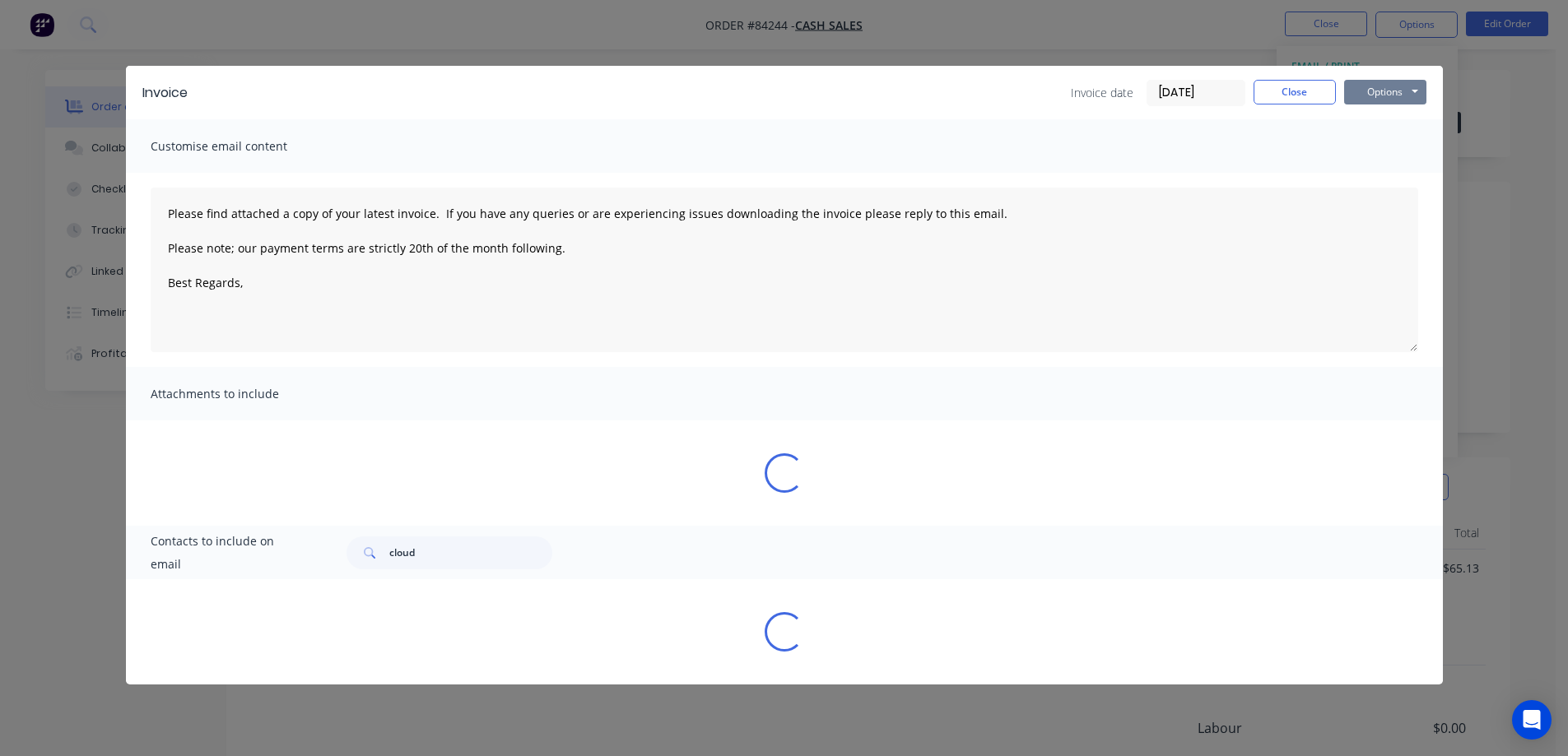
click at [1396, 93] on button "Options" at bounding box center [1385, 92] width 82 height 25
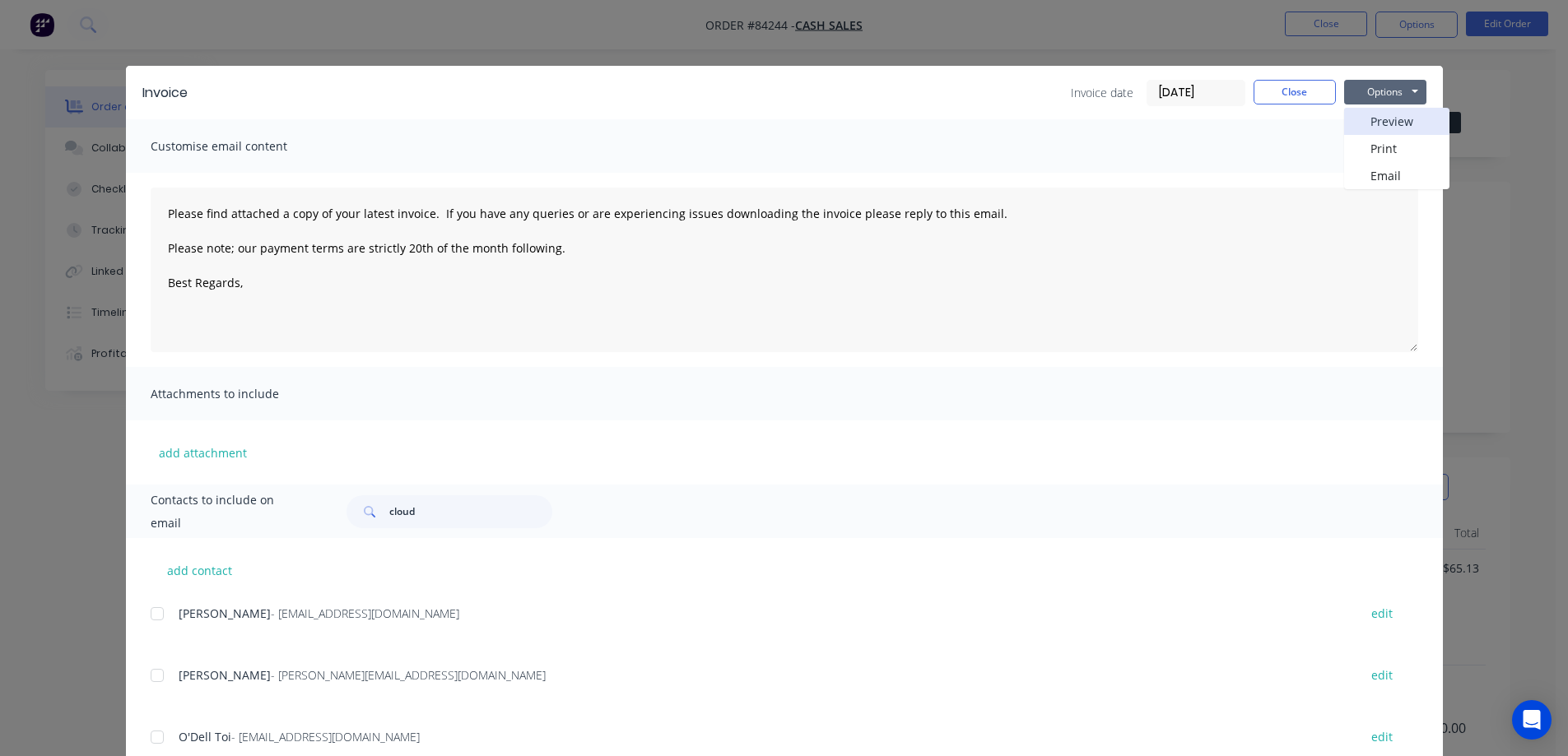
click at [1395, 112] on button "Preview" at bounding box center [1397, 121] width 105 height 27
click at [1365, 87] on button "Options" at bounding box center [1385, 92] width 82 height 25
type textarea "Please find attached a copy of your latest invoice. If you have any queries or …"
drag, startPoint x: 1325, startPoint y: 97, endPoint x: 1354, endPoint y: 72, distance: 38.3
click at [1325, 96] on button "Close" at bounding box center [1294, 92] width 82 height 25
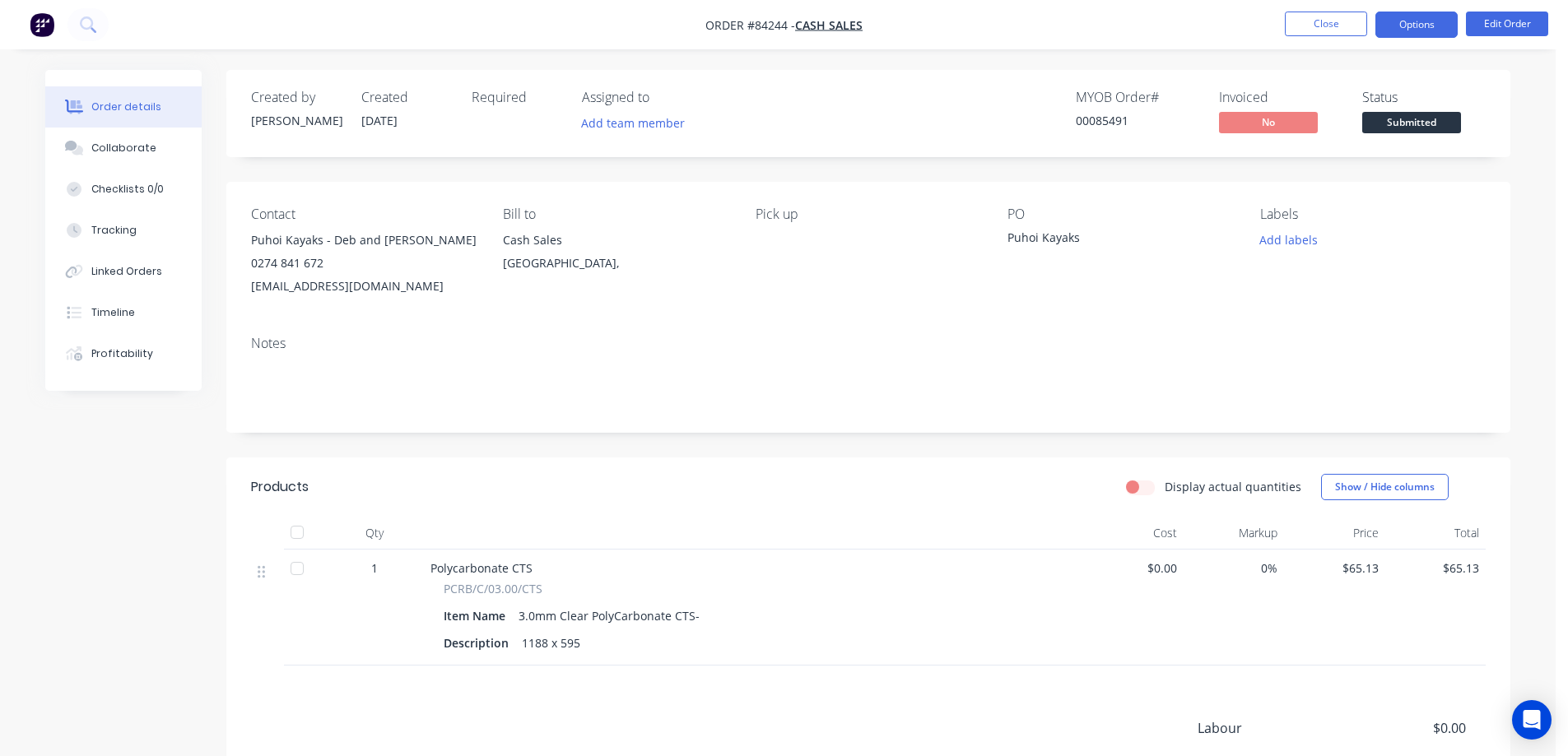
click at [1415, 22] on button "Options" at bounding box center [1416, 25] width 82 height 27
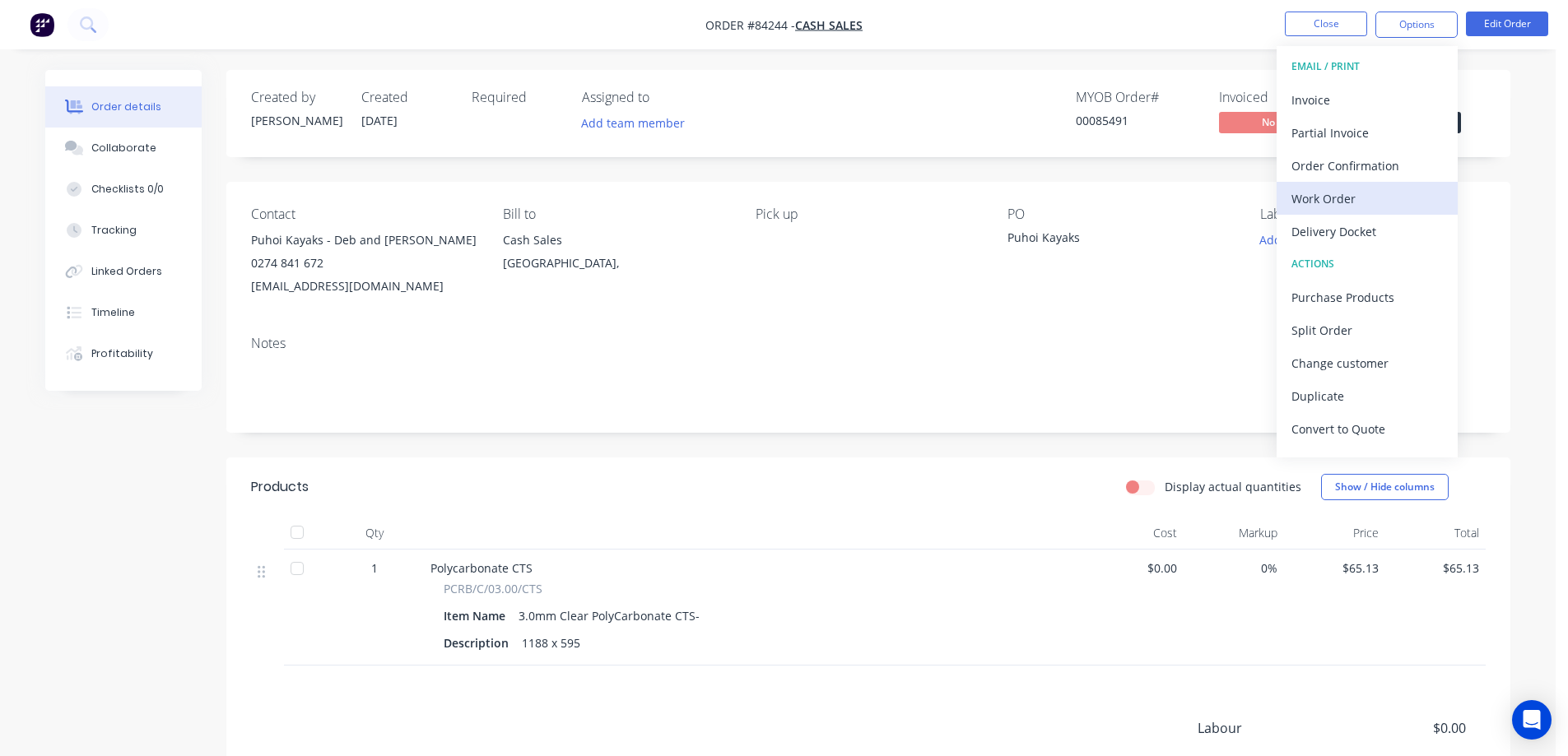
click at [1359, 199] on div "Work Order" at bounding box center [1367, 198] width 152 height 24
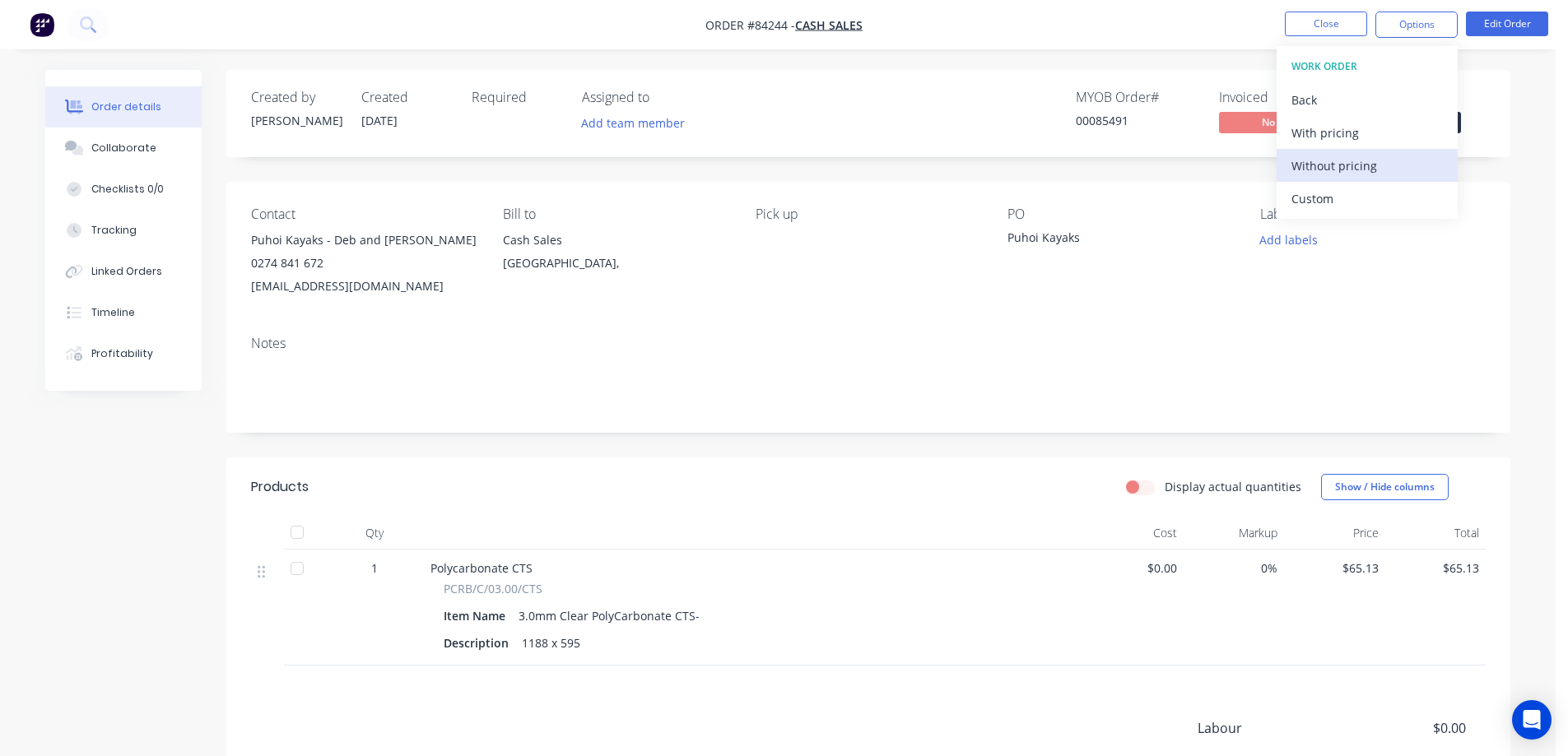
click at [1360, 168] on div "Without pricing" at bounding box center [1367, 165] width 152 height 24
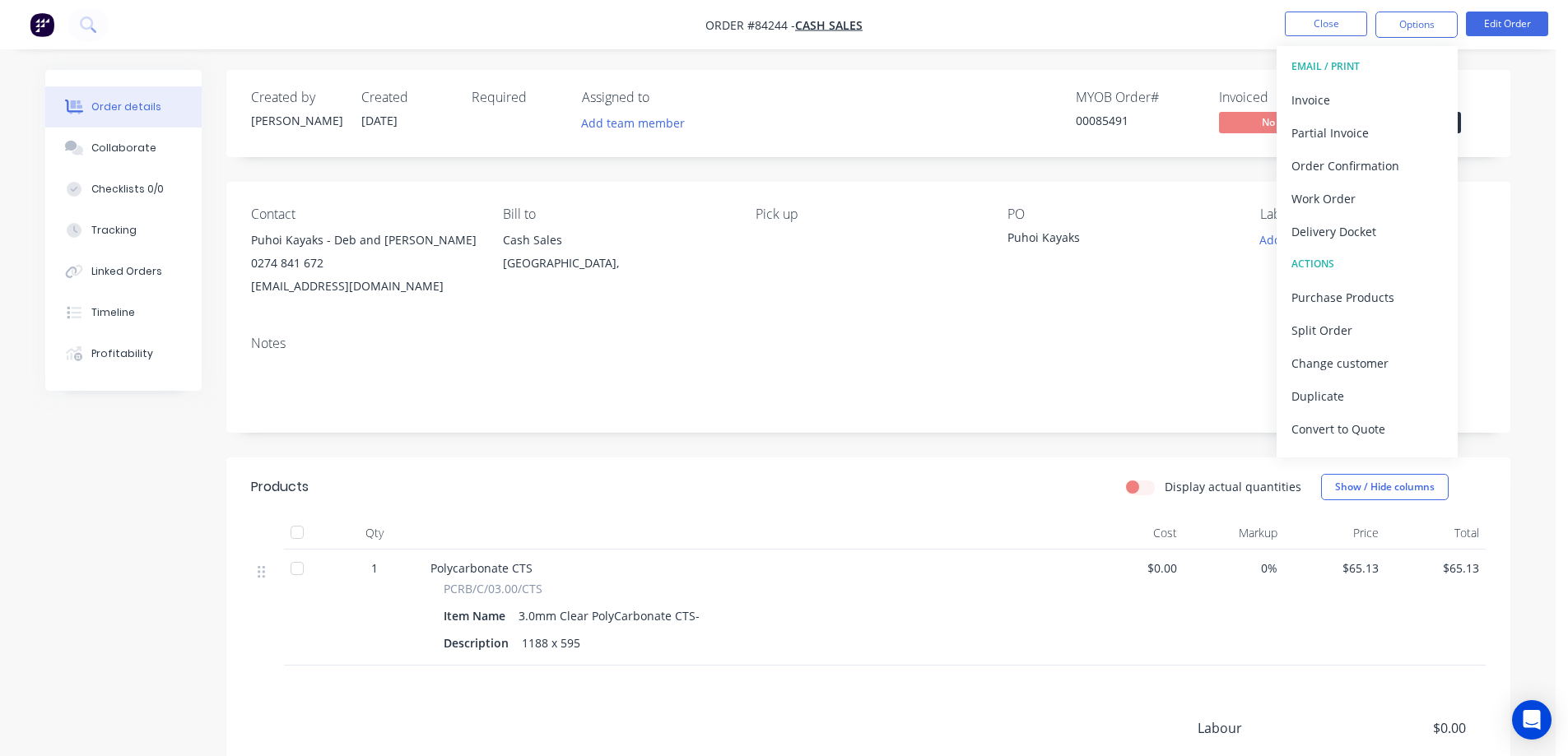
click at [43, 9] on nav "Order #84244 - Cash Sales Close Options EMAIL / PRINT Invoice Partial Invoice O…" at bounding box center [784, 25] width 1568 height 49
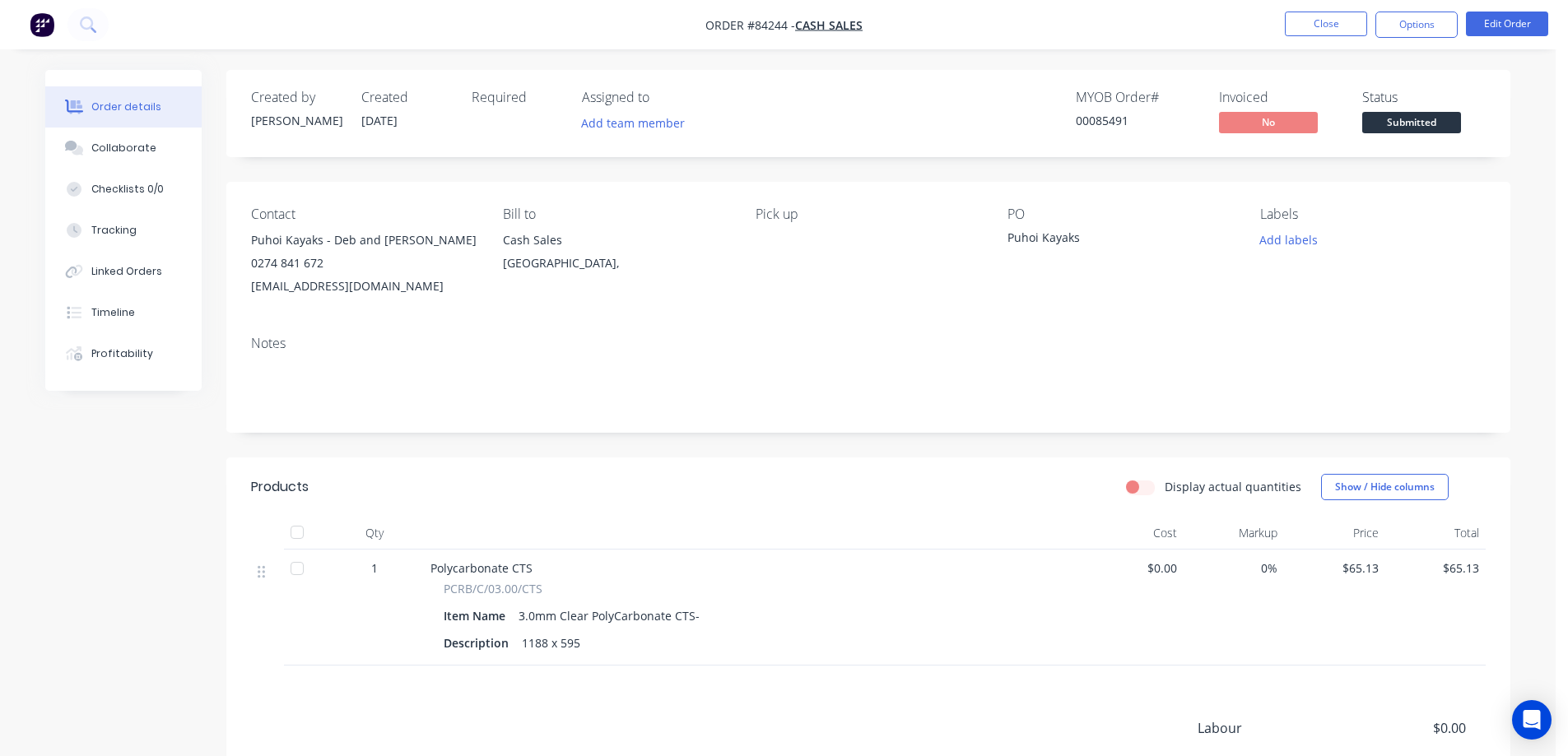
click at [40, 23] on img "button" at bounding box center [42, 25] width 25 height 25
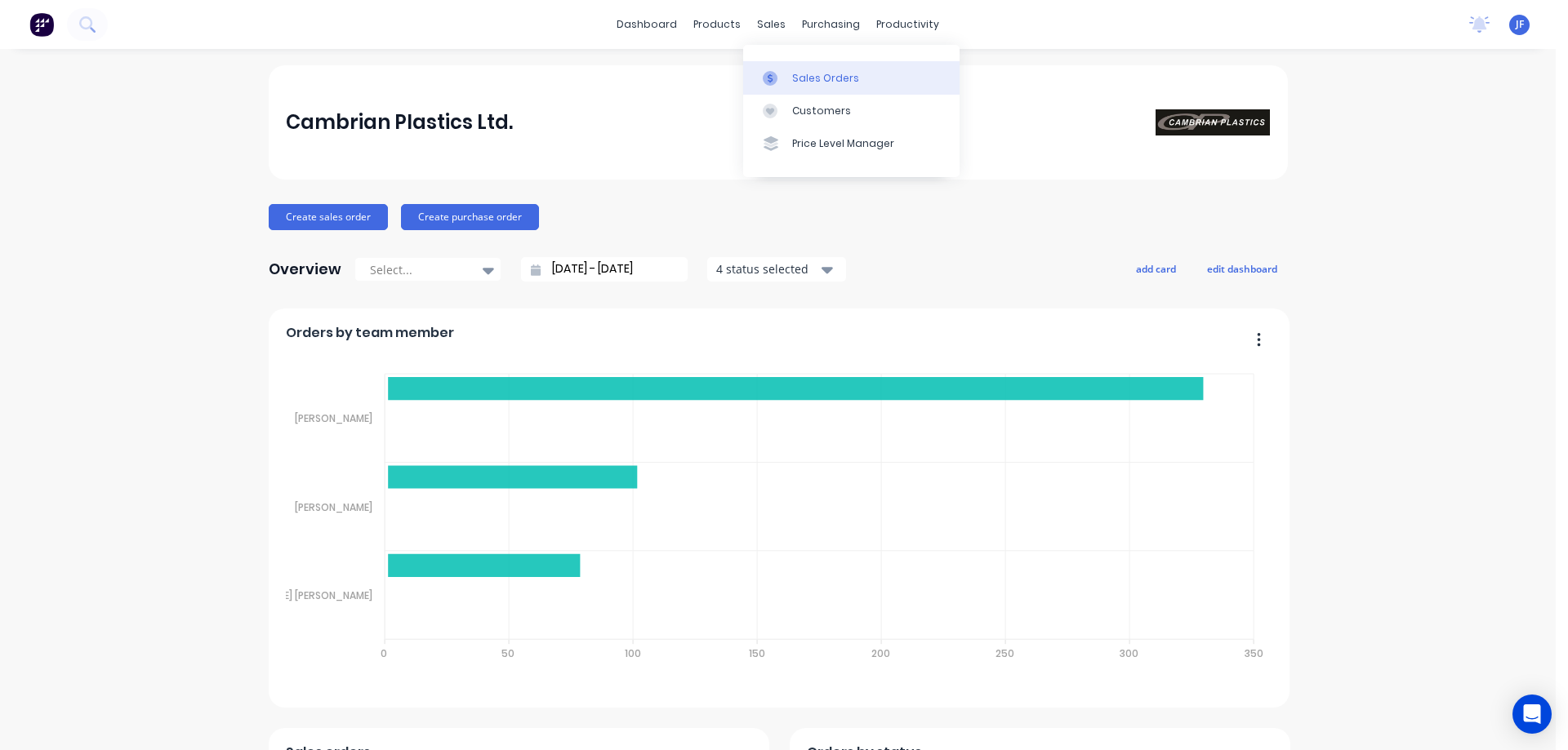
click at [783, 75] on div at bounding box center [775, 79] width 24 height 15
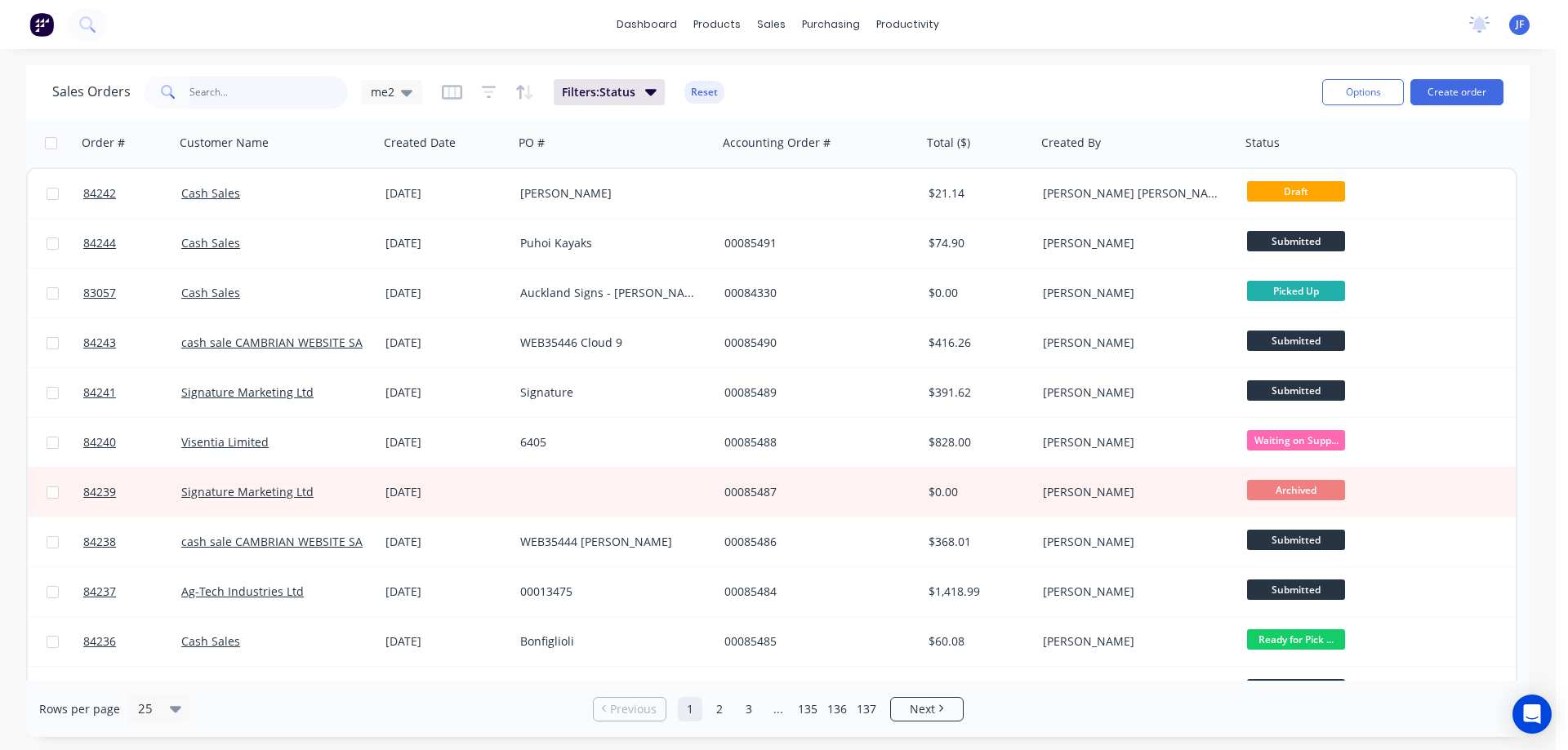
click at [240, 90] on input "text" at bounding box center [269, 92] width 159 height 33
type input "85480"
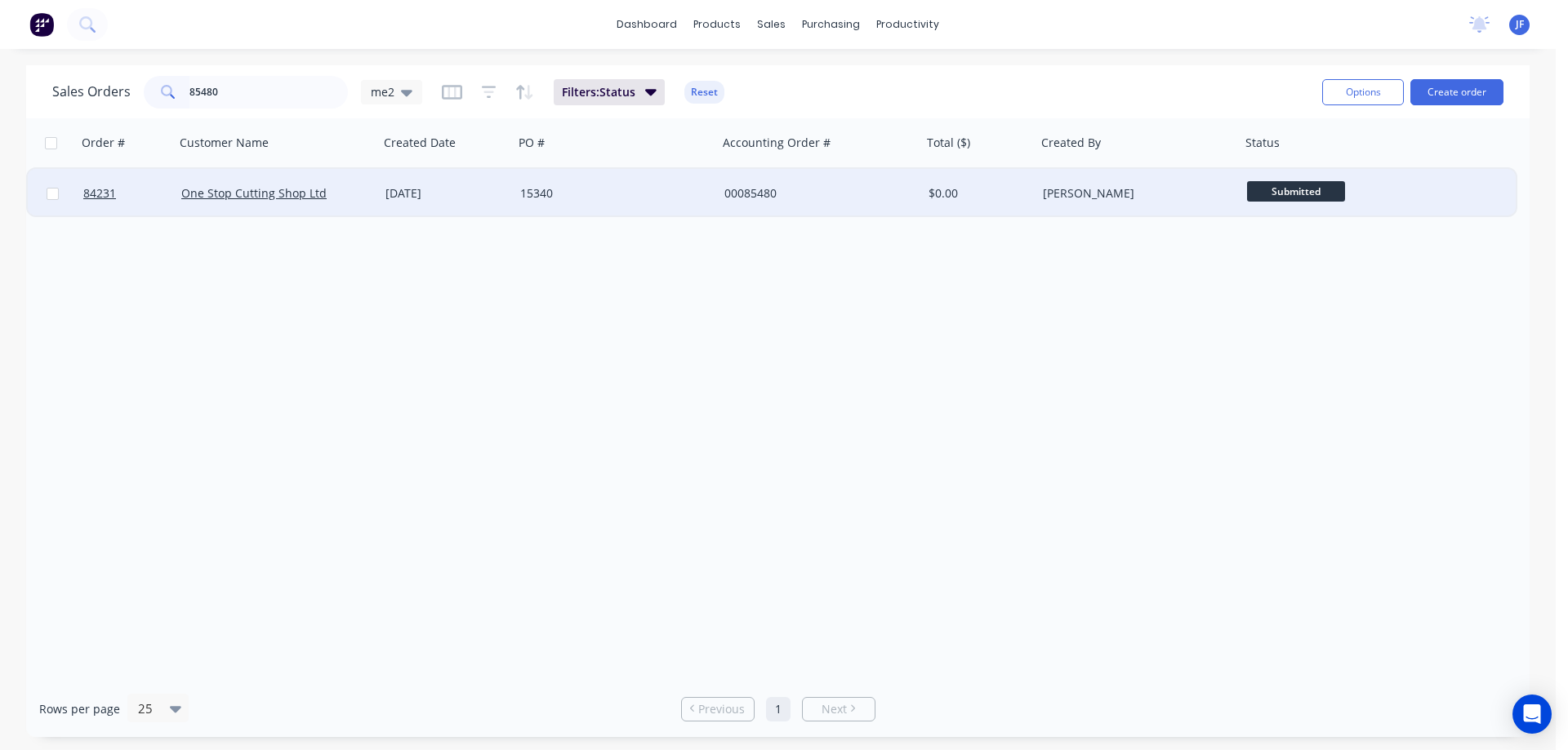
click at [619, 199] on div "15340" at bounding box center [610, 193] width 181 height 16
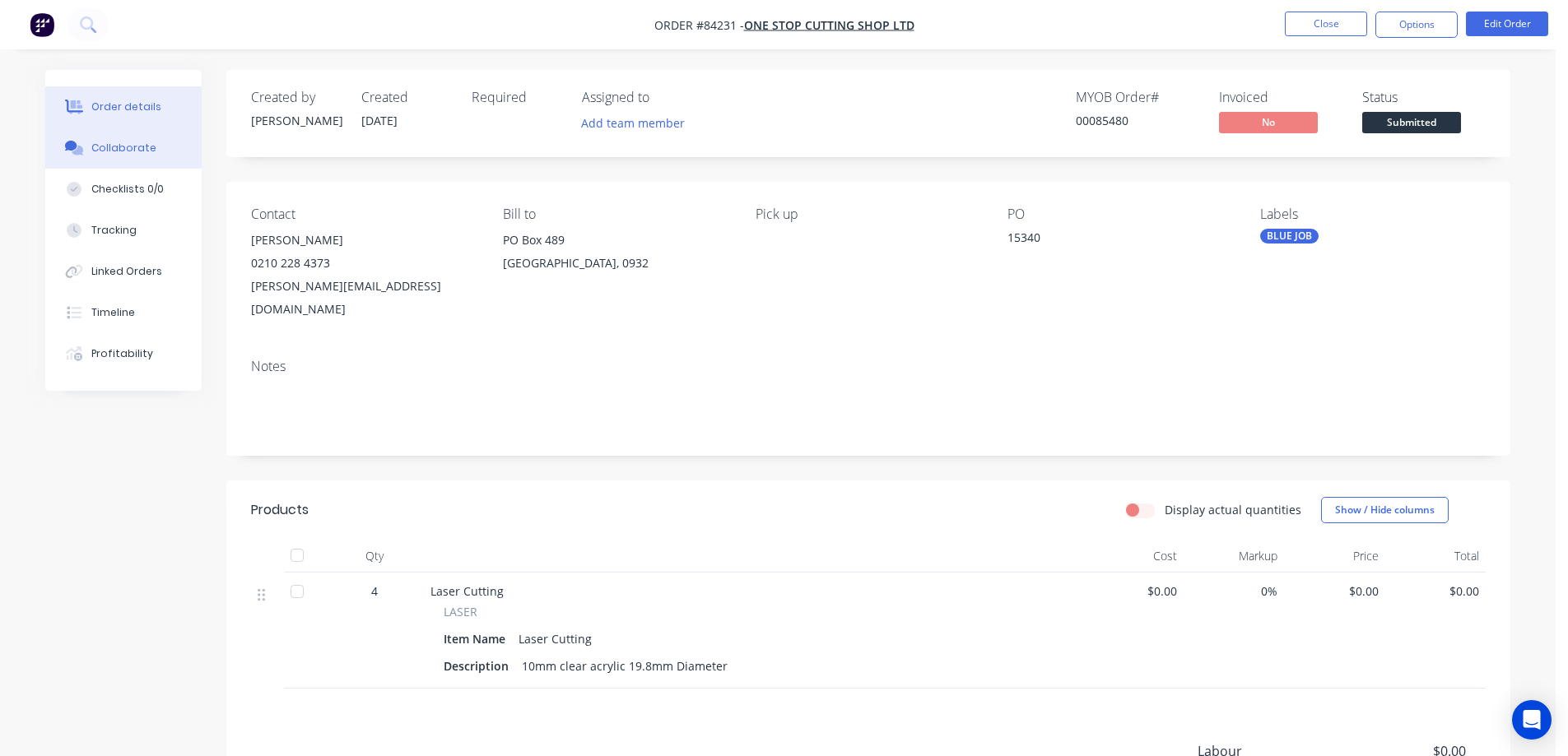
click at [125, 161] on button "Collaborate" at bounding box center [123, 148] width 156 height 41
